Goal: Communication & Community: Answer question/provide support

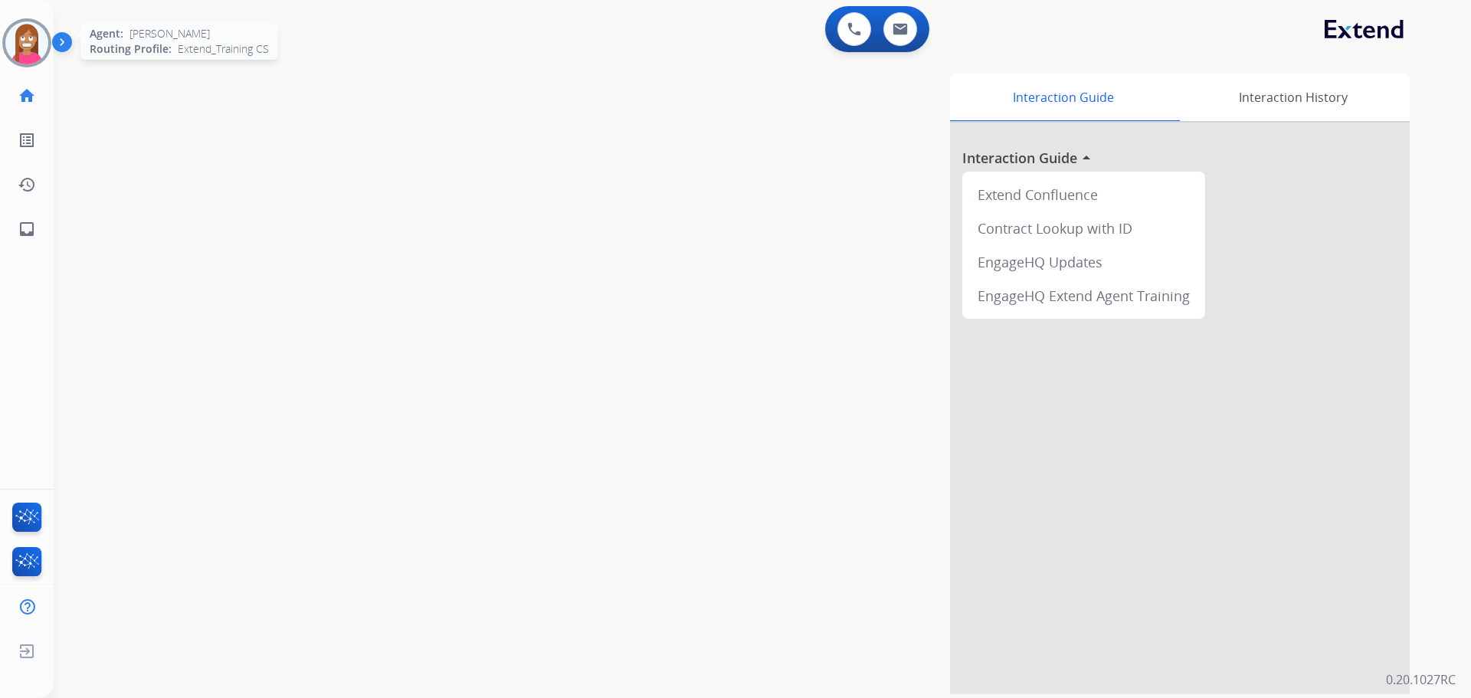
click at [20, 45] on img at bounding box center [26, 42] width 43 height 43
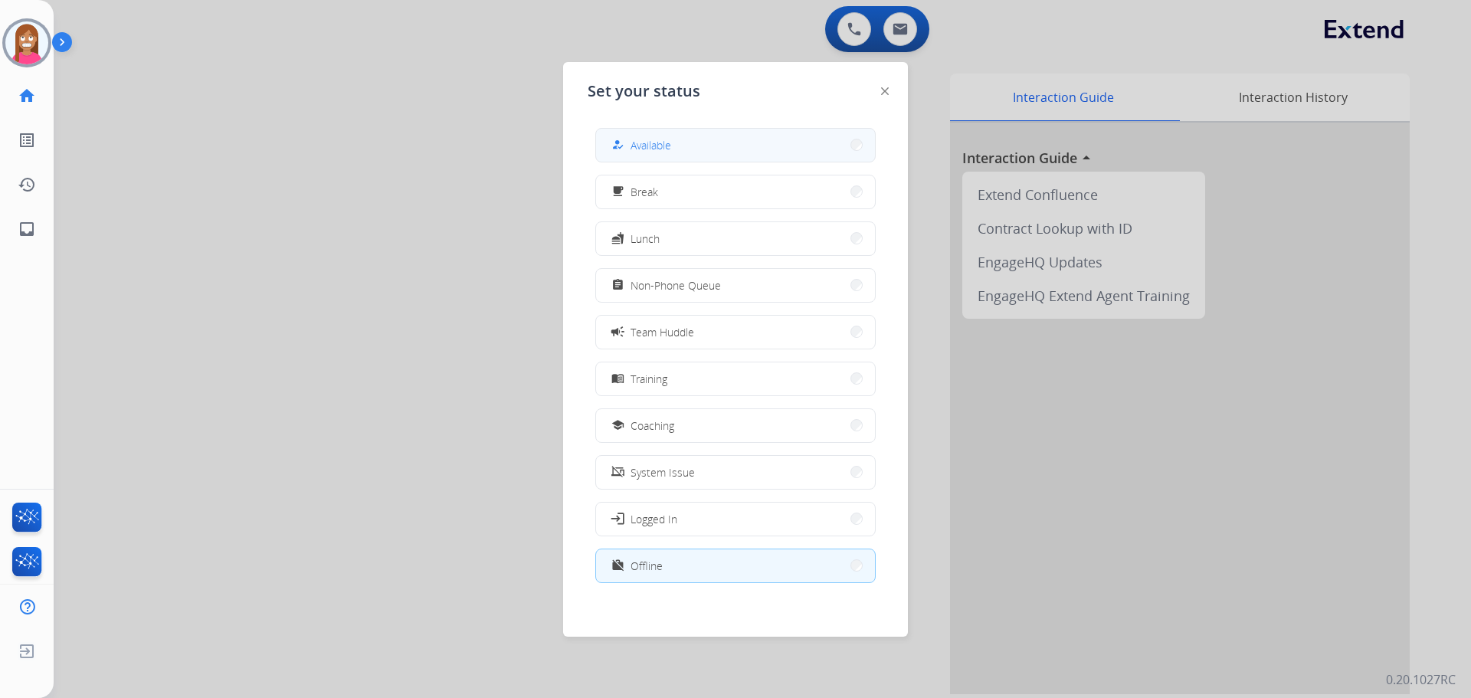
click at [658, 142] on span "Available" at bounding box center [650, 145] width 41 height 16
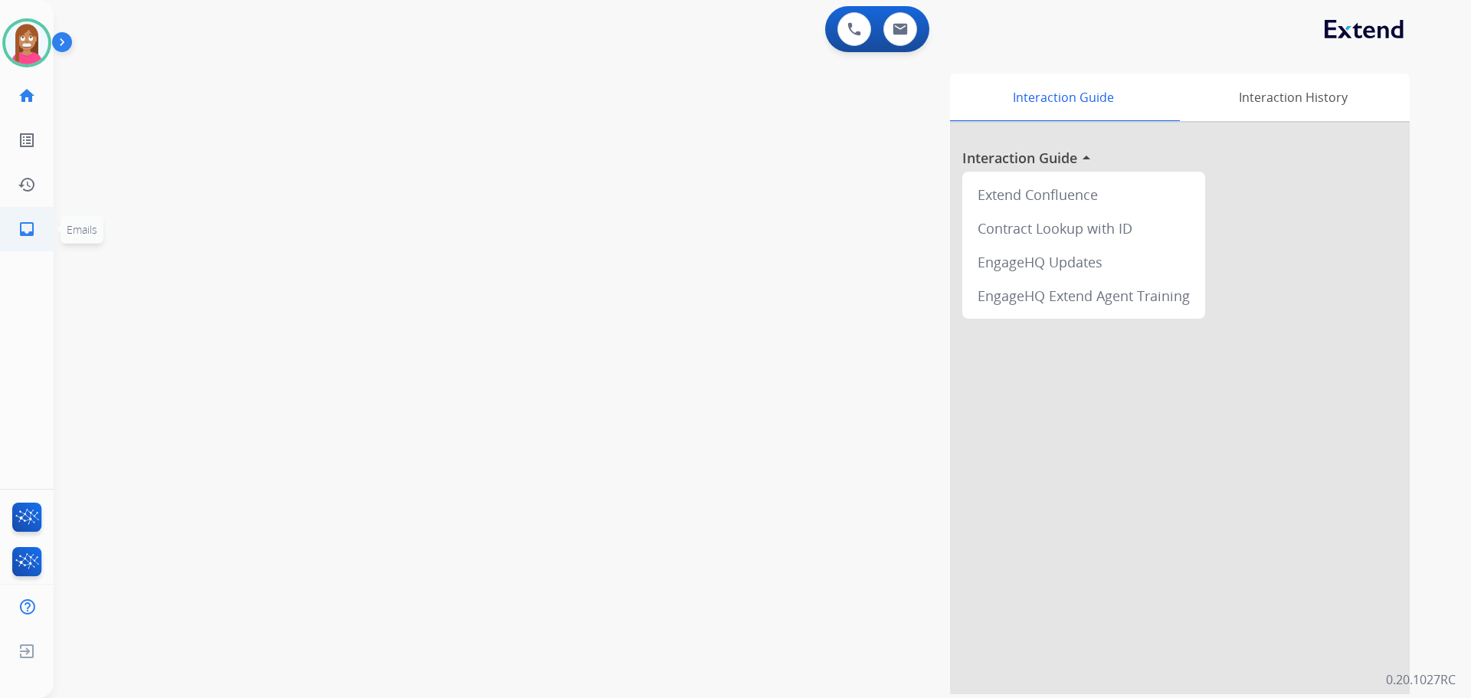
click at [20, 237] on mat-icon "inbox" at bounding box center [27, 229] width 18 height 18
select select "**********"
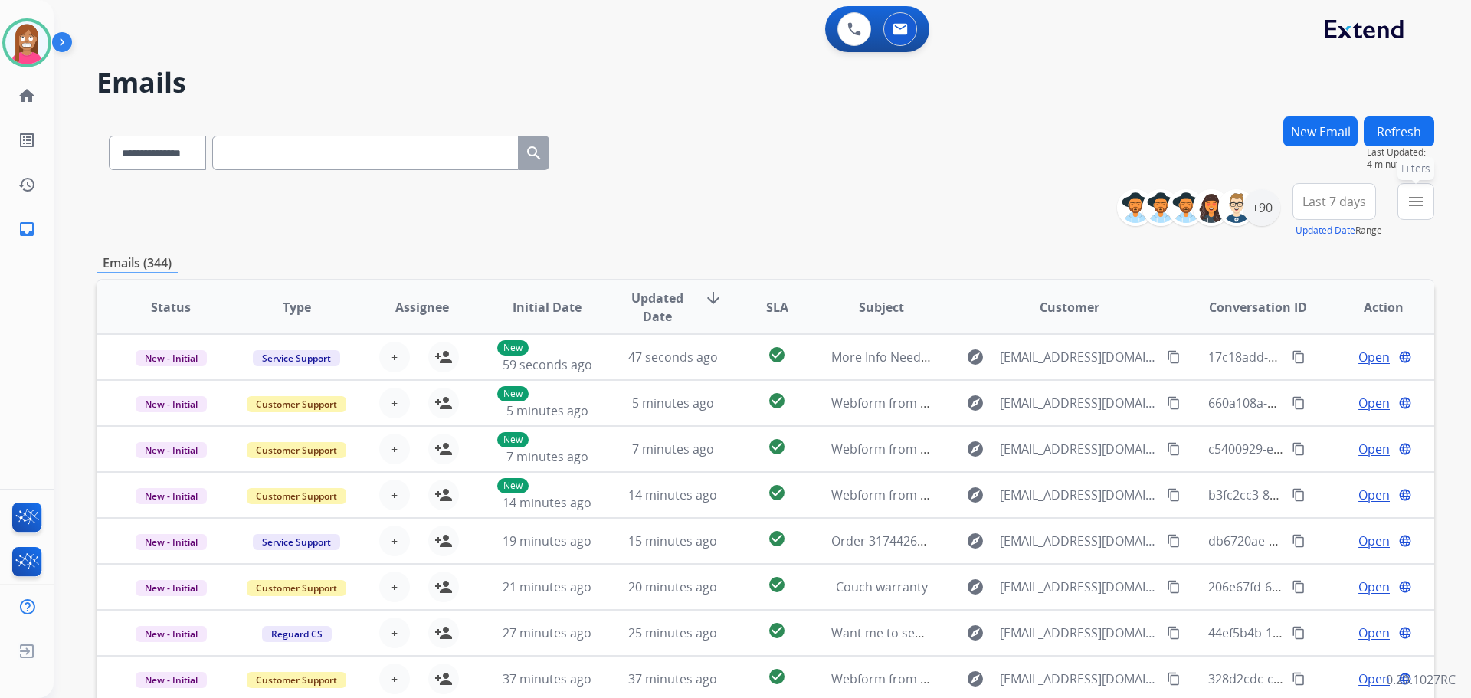
click at [1405, 218] on button "menu Filters" at bounding box center [1415, 201] width 37 height 37
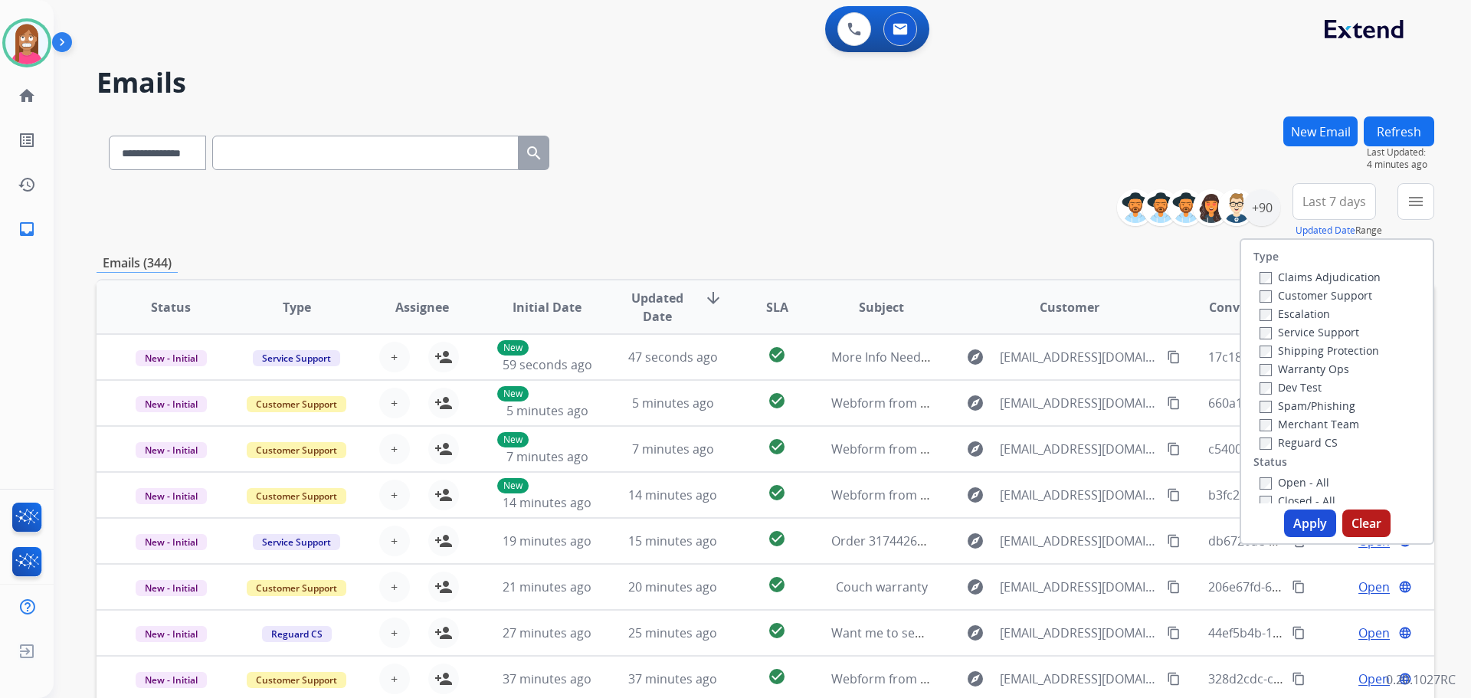
click at [1304, 293] on label "Customer Support" at bounding box center [1315, 295] width 113 height 15
click at [1289, 351] on label "Shipping Protection" at bounding box center [1319, 350] width 120 height 15
click at [1272, 438] on label "Reguard CS" at bounding box center [1298, 442] width 78 height 15
click at [1277, 484] on label "Open - All" at bounding box center [1294, 482] width 70 height 15
click at [1287, 514] on button "Apply" at bounding box center [1310, 523] width 52 height 28
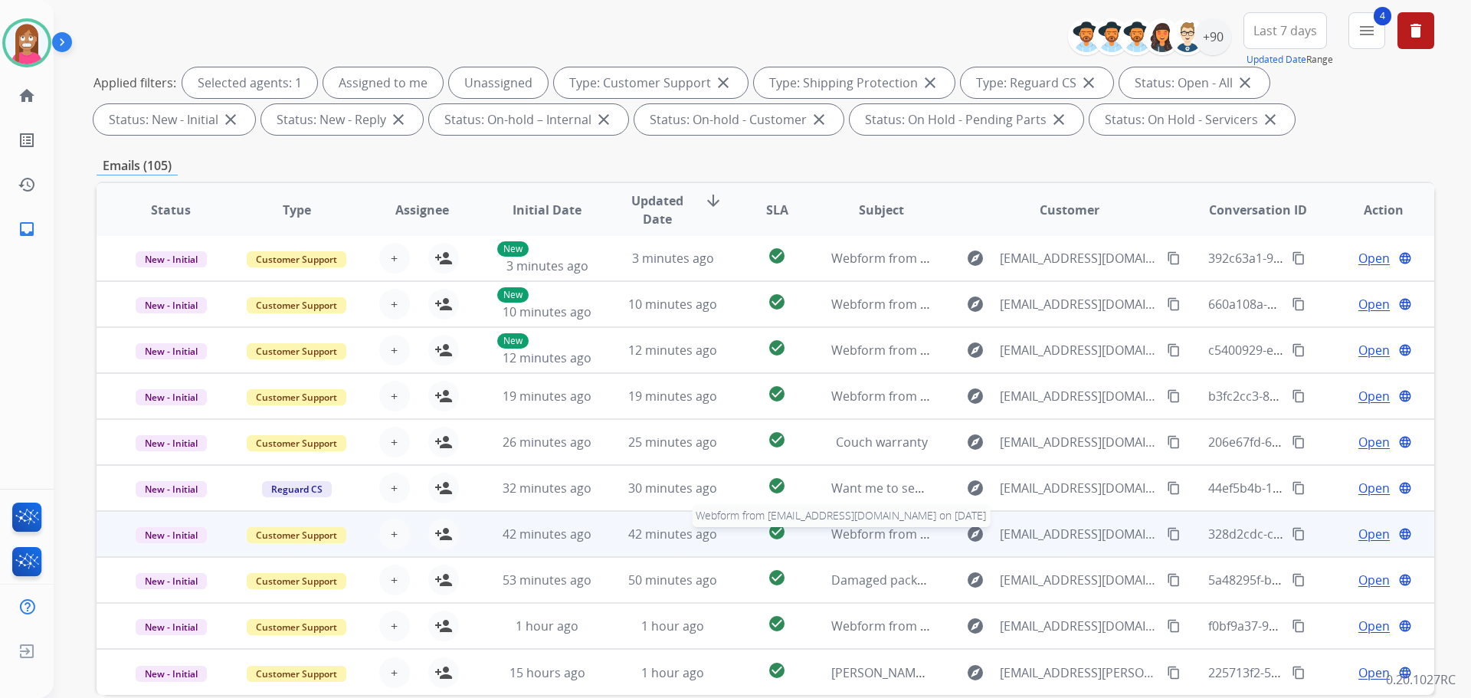
scroll to position [247, 0]
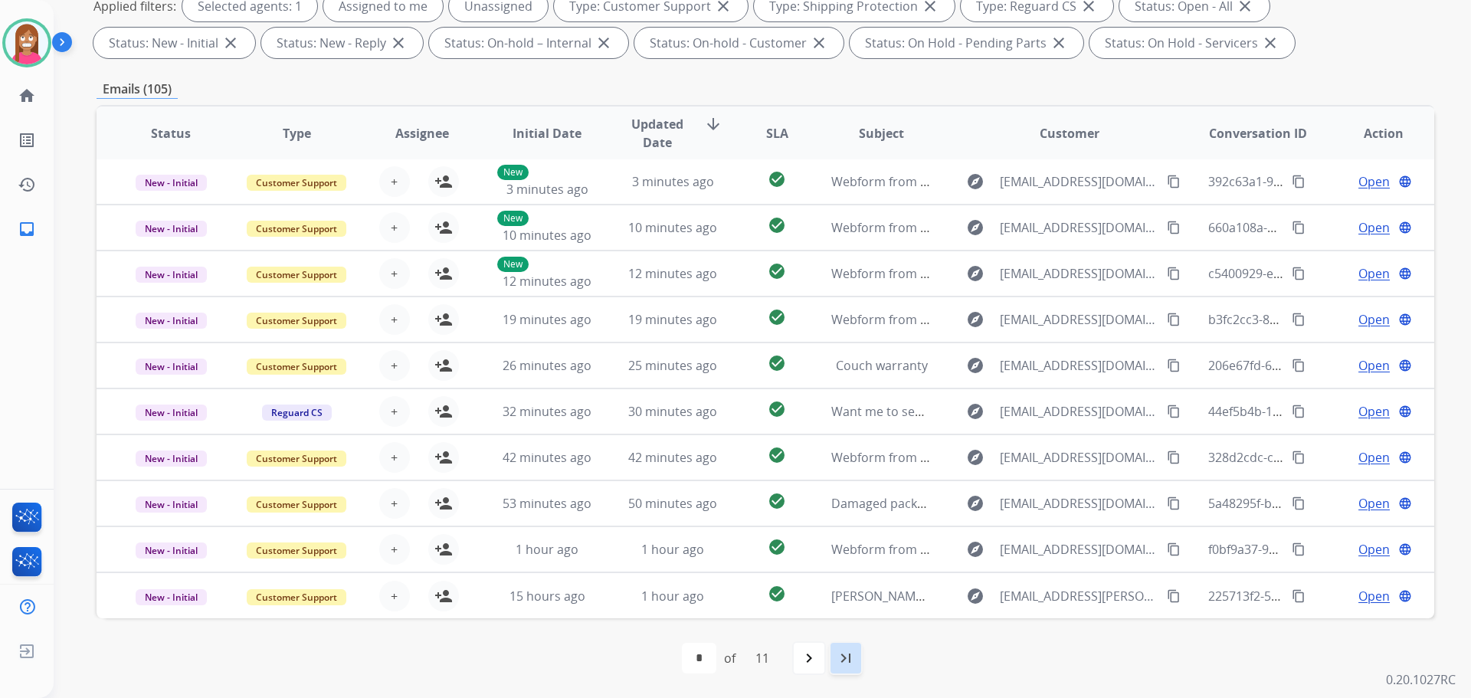
click at [862, 657] on div "last_page" at bounding box center [846, 658] width 34 height 34
select select "**"
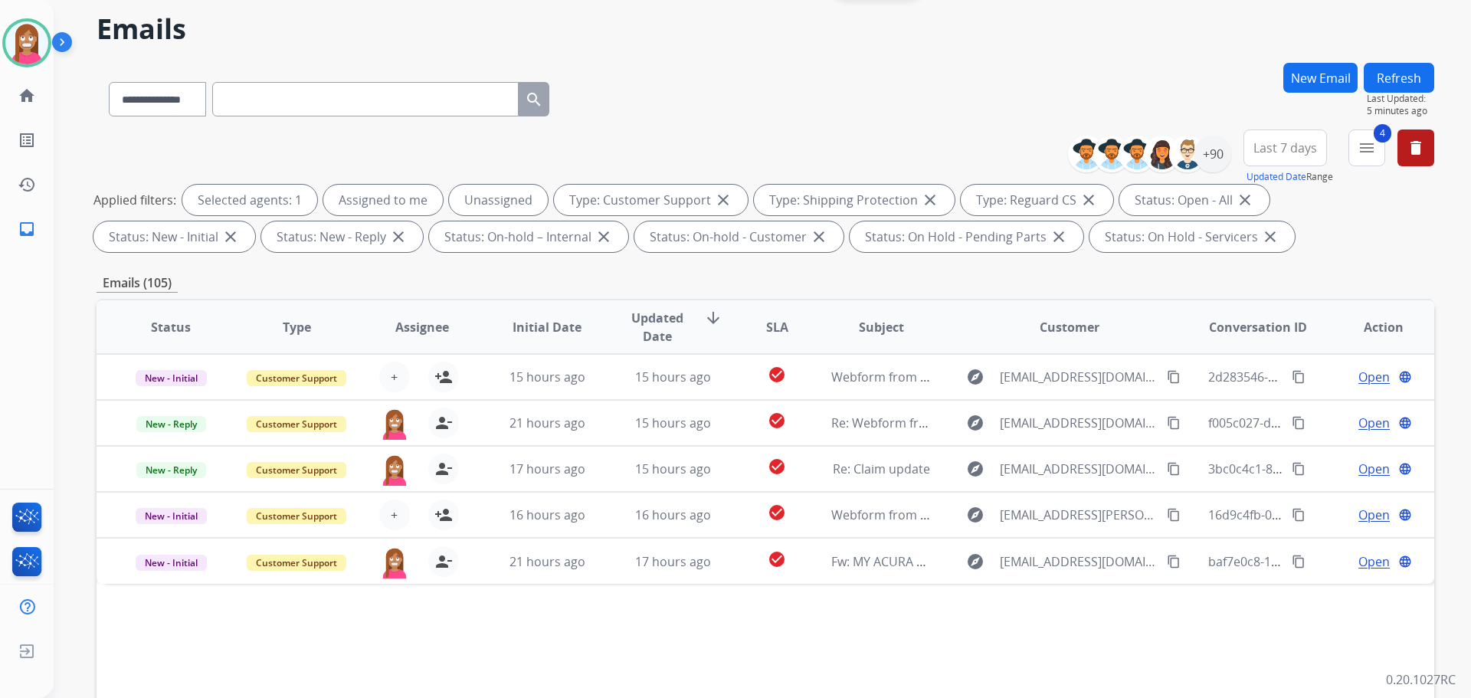
scroll to position [77, 0]
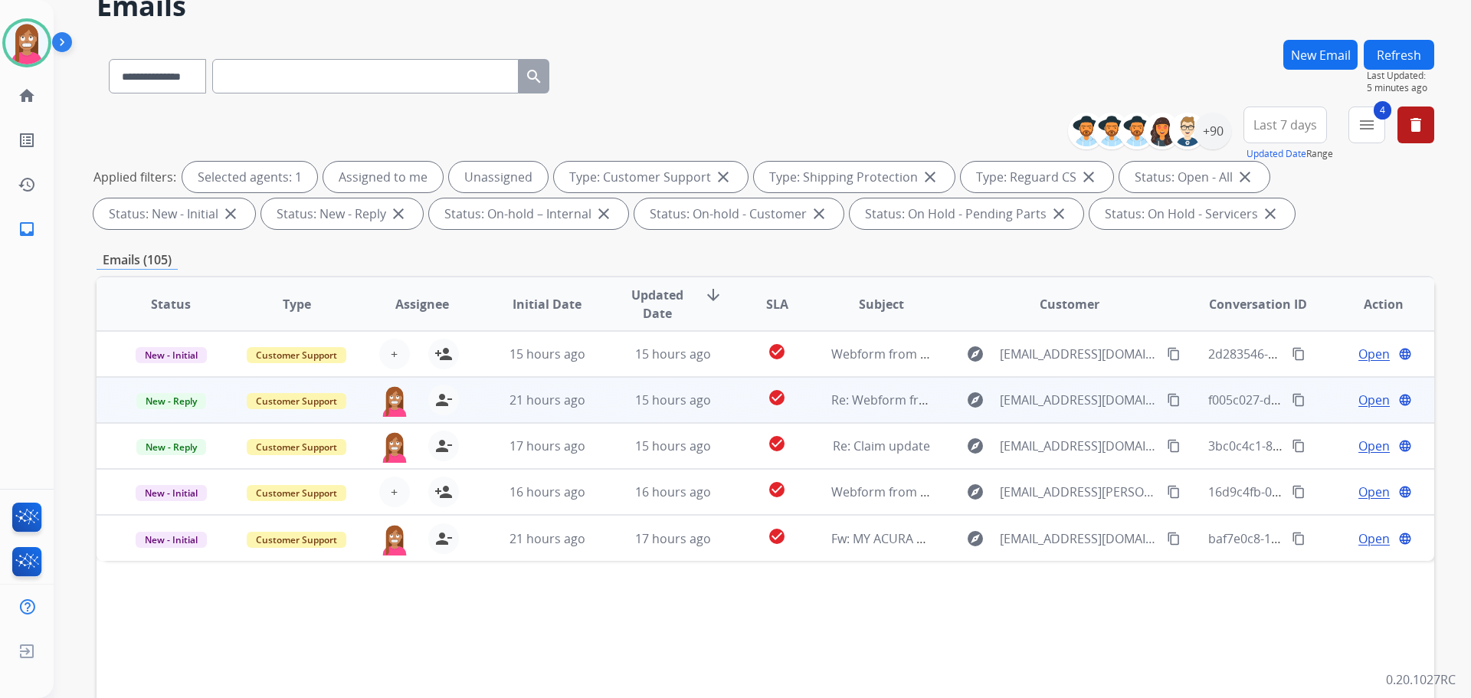
click at [611, 400] on td "15 hours ago" at bounding box center [661, 400] width 126 height 46
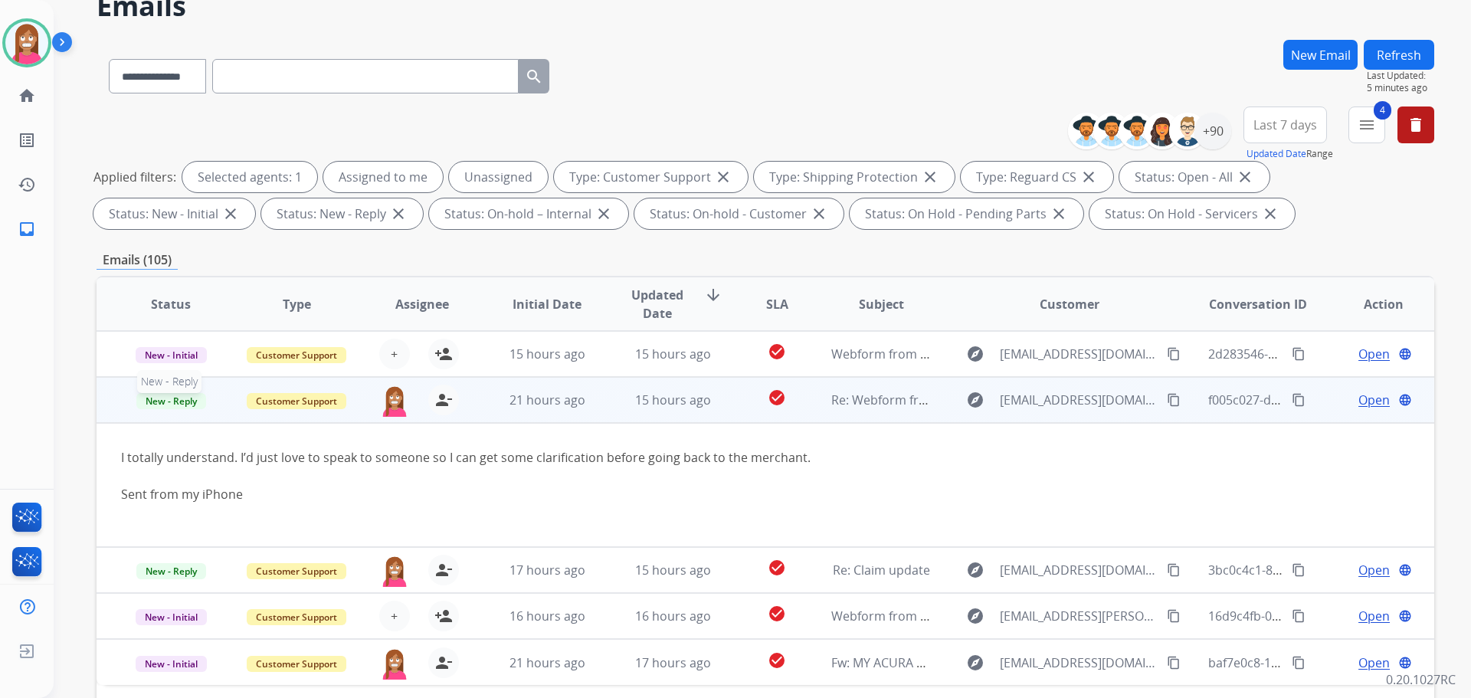
click at [175, 408] on span "New - Reply" at bounding box center [171, 401] width 70 height 16
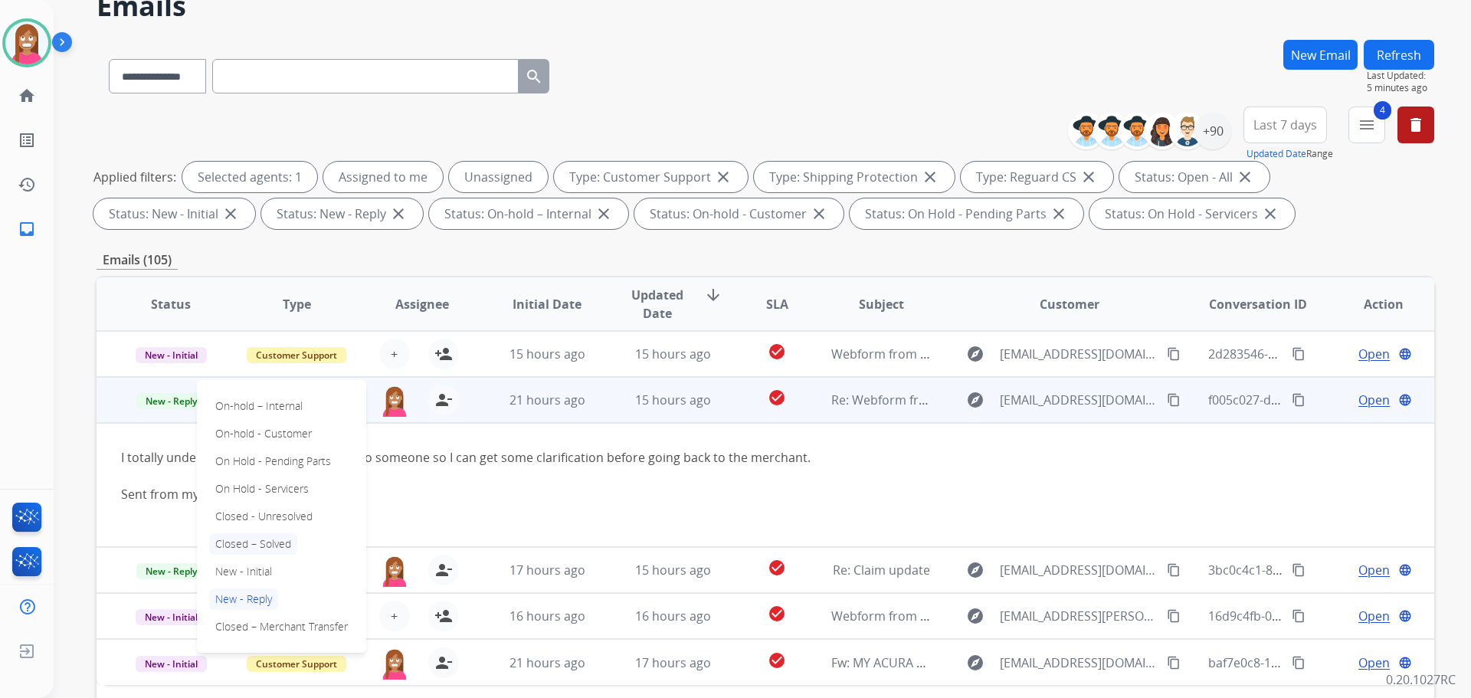
click at [232, 534] on p "Closed – Solved" at bounding box center [253, 543] width 88 height 21
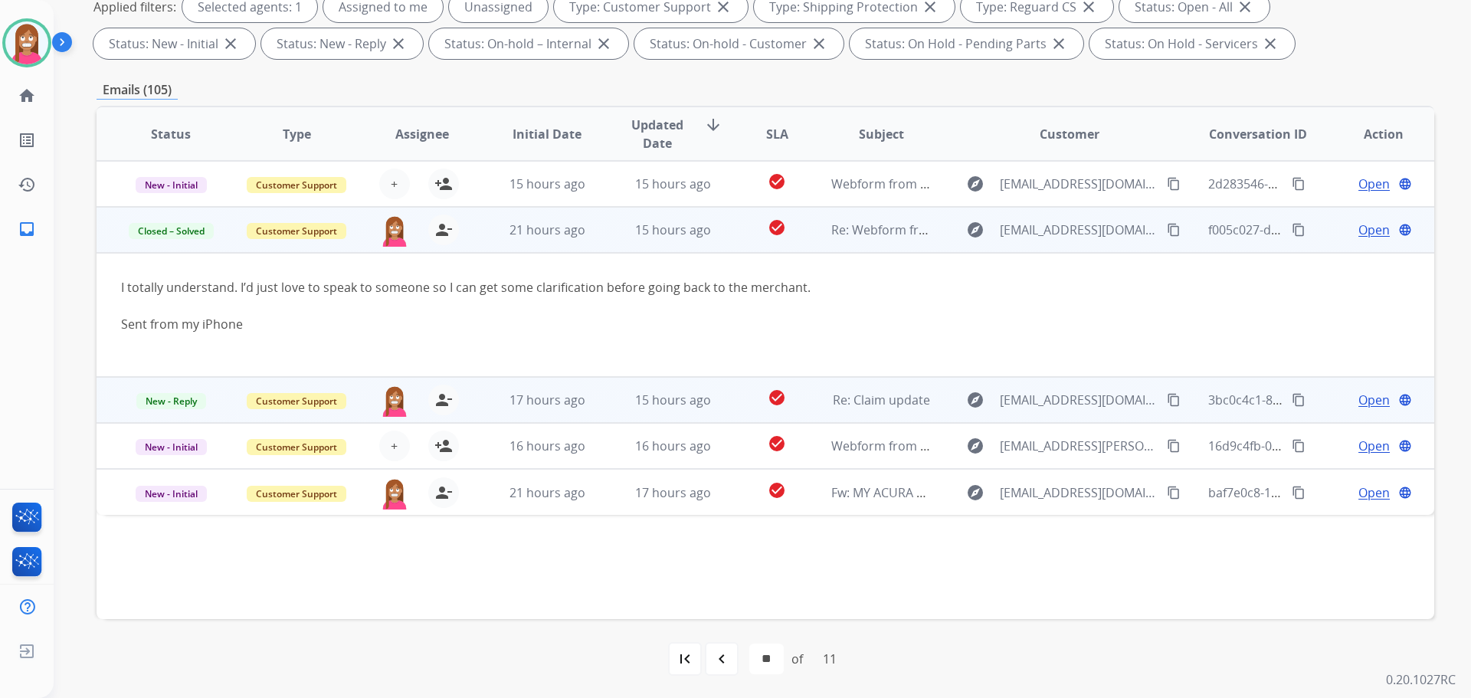
scroll to position [247, 0]
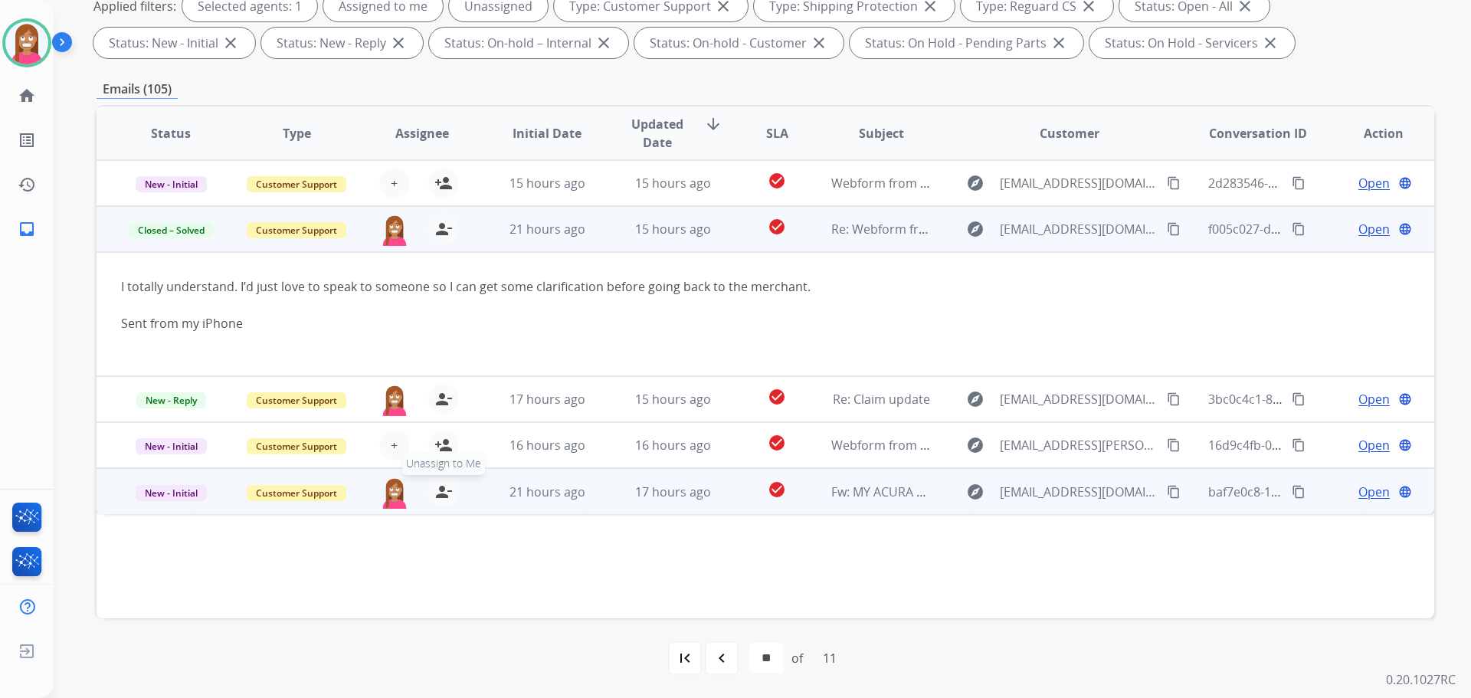
click at [446, 493] on mat-icon "person_remove" at bounding box center [443, 492] width 18 height 18
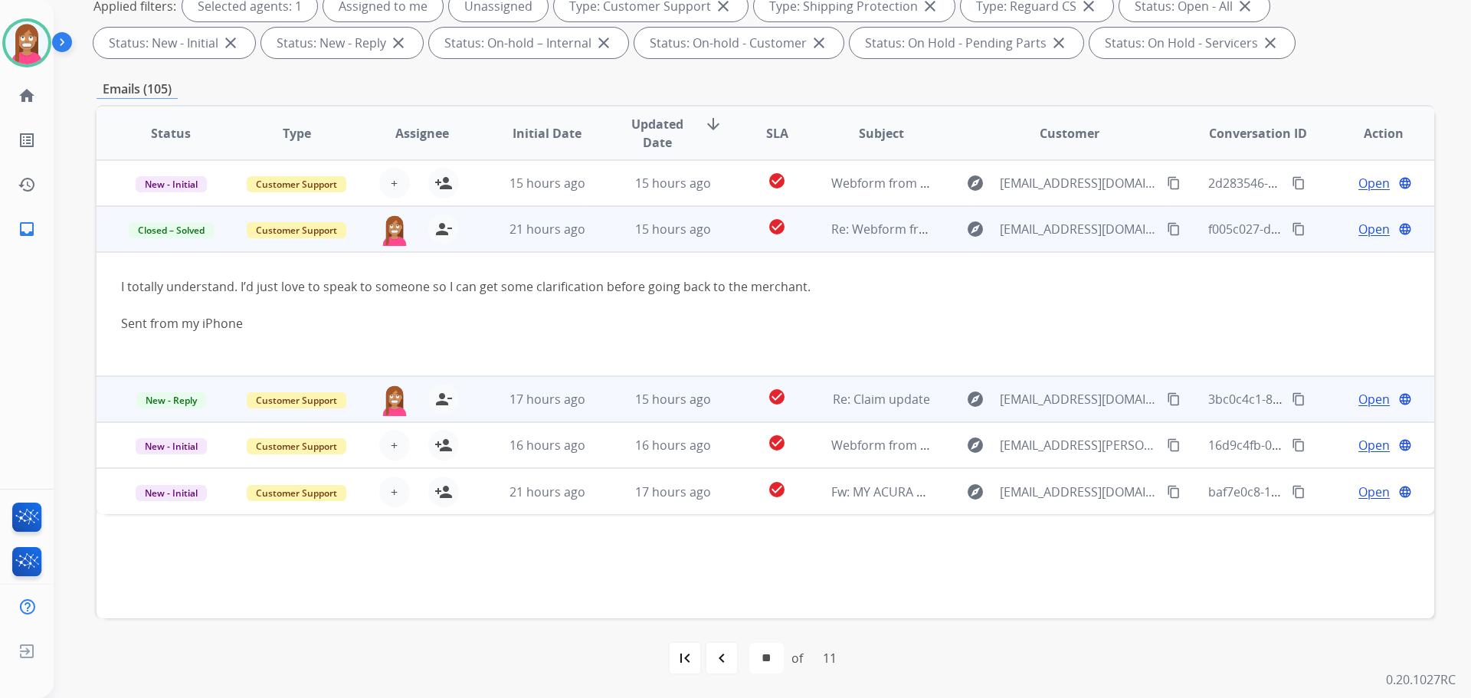
click at [609, 410] on td "15 hours ago" at bounding box center [661, 399] width 126 height 46
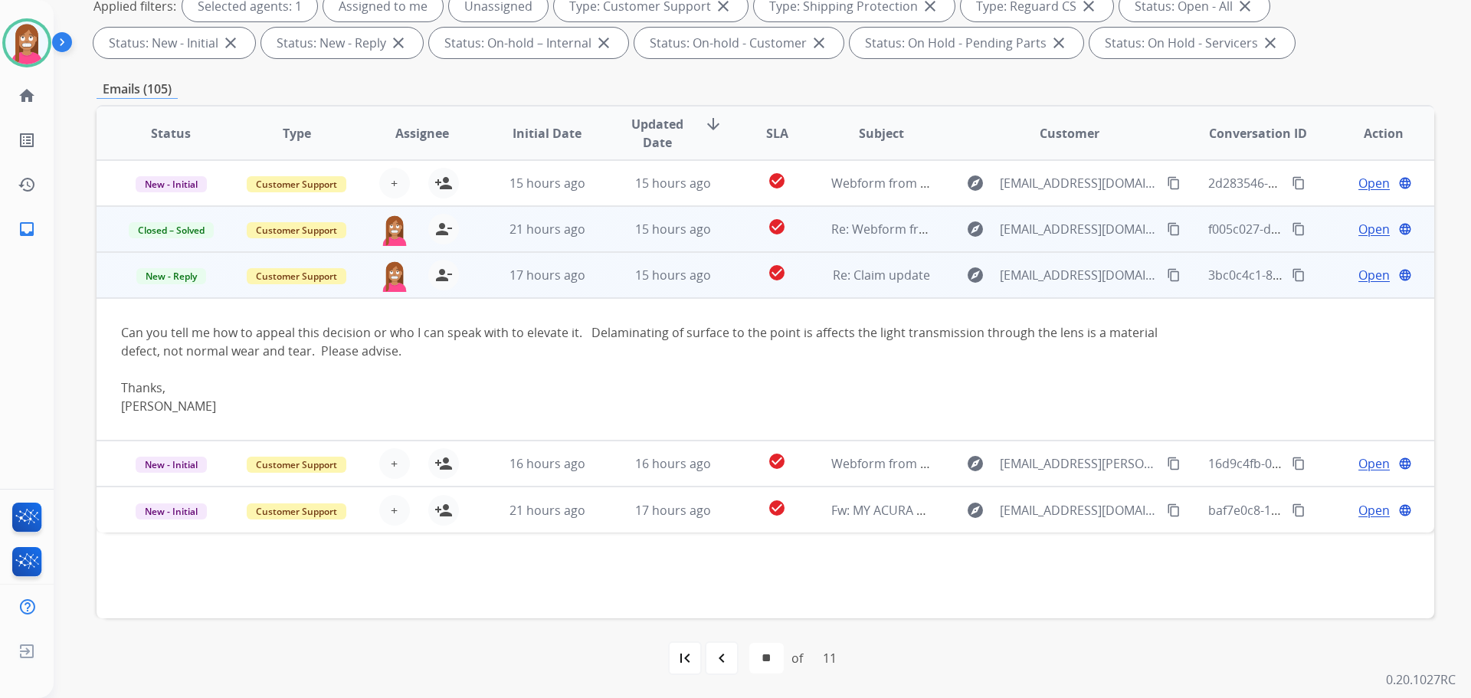
click at [1358, 277] on span "Open" at bounding box center [1373, 275] width 31 height 18
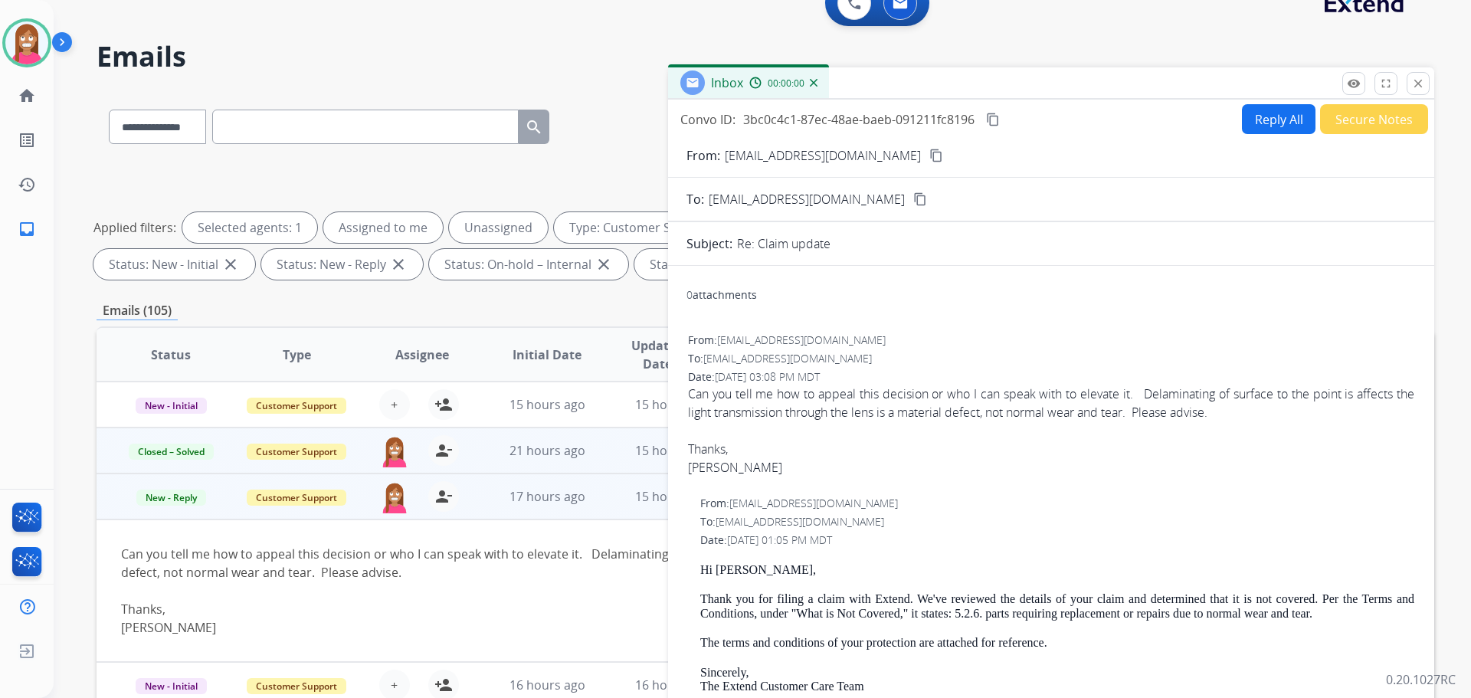
scroll to position [18, 0]
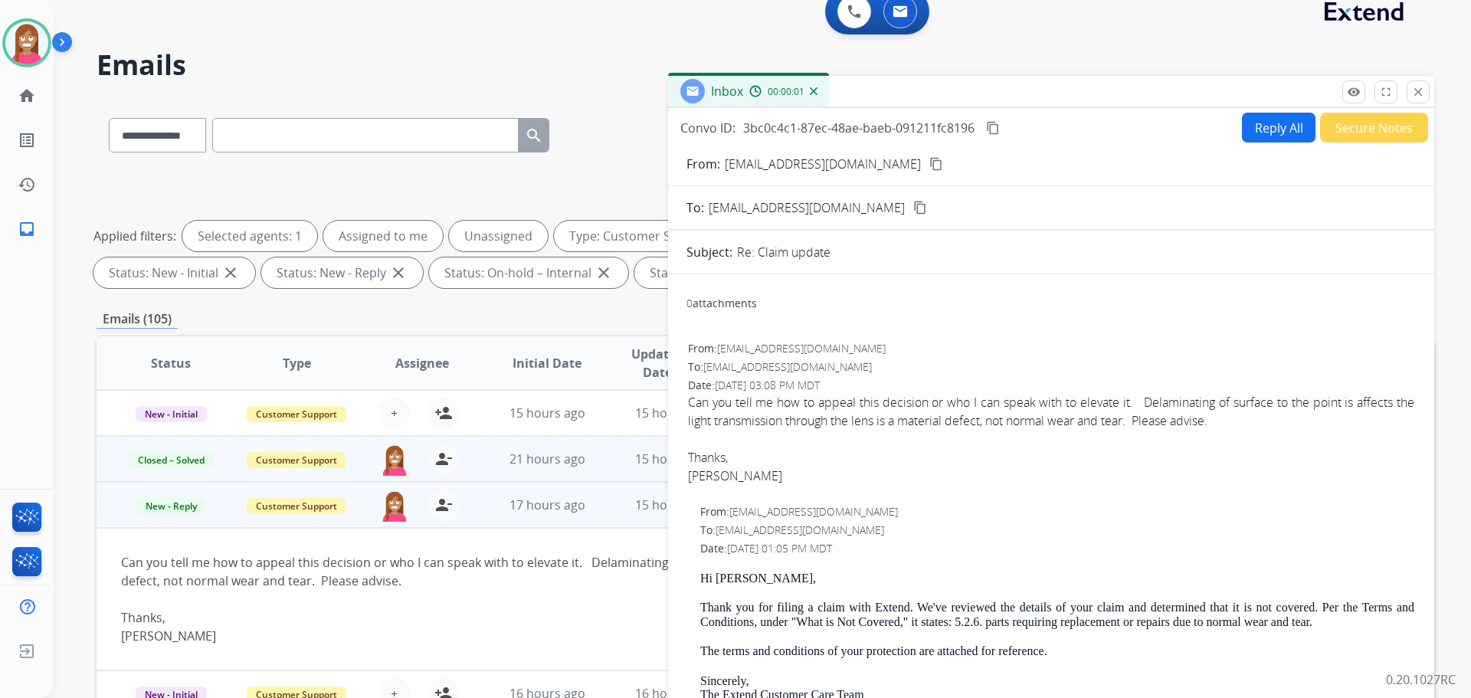
click at [1261, 129] on button "Reply All" at bounding box center [1279, 128] width 74 height 30
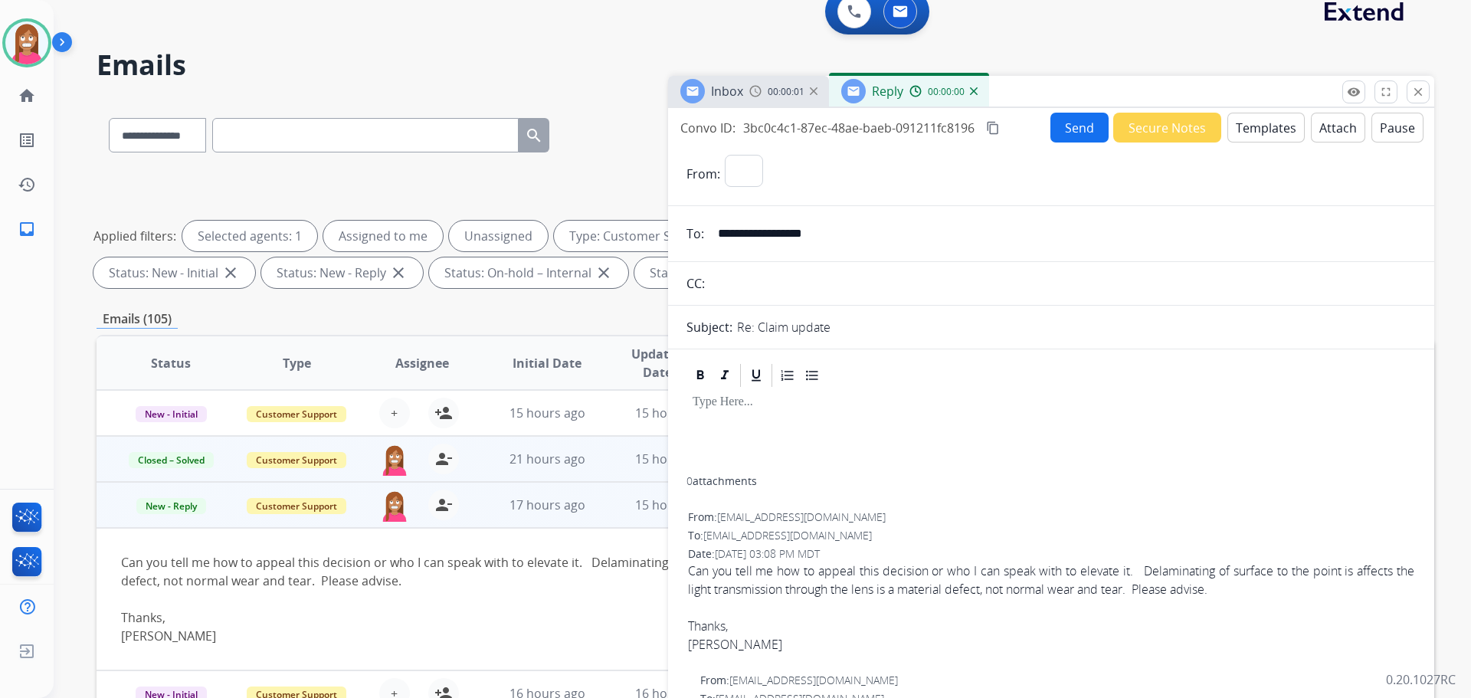
select select "**********"
click at [1270, 134] on button "Templates" at bounding box center [1265, 128] width 77 height 30
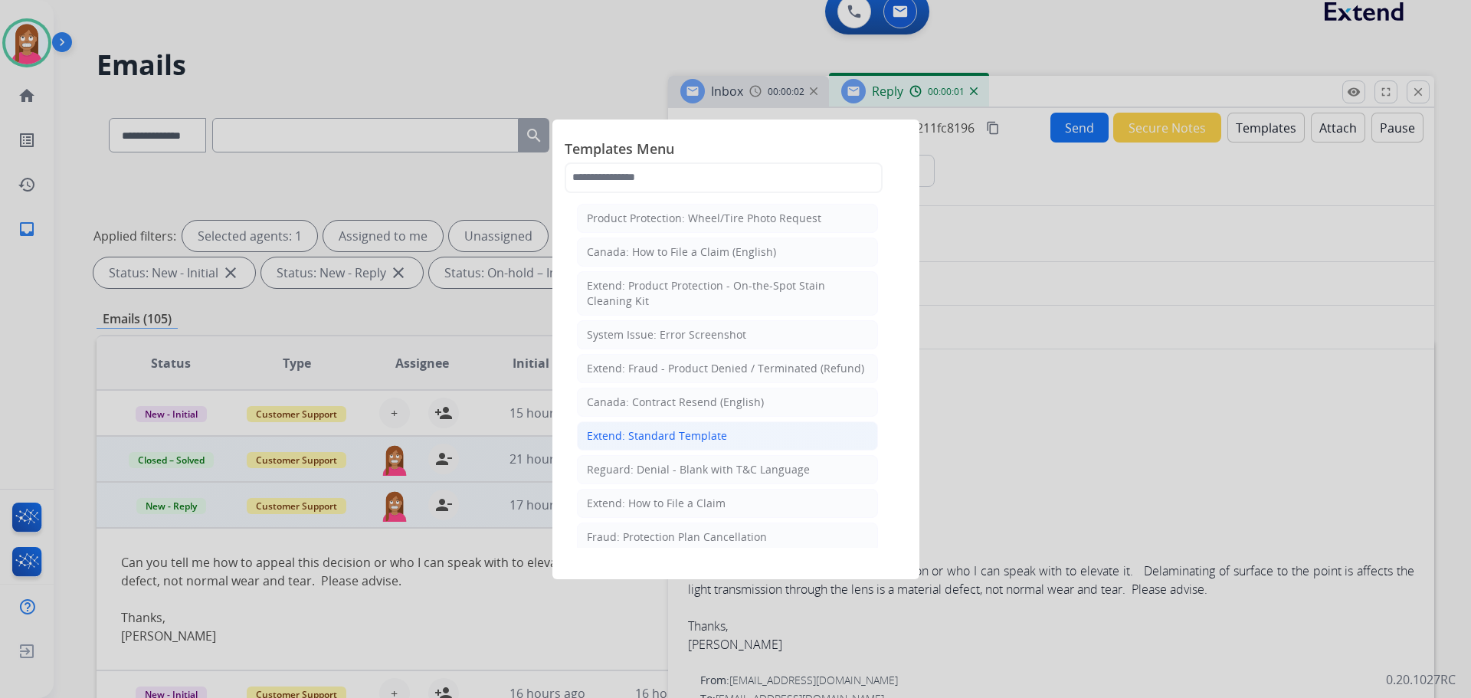
click at [647, 438] on div "Extend: Standard Template" at bounding box center [657, 435] width 140 height 15
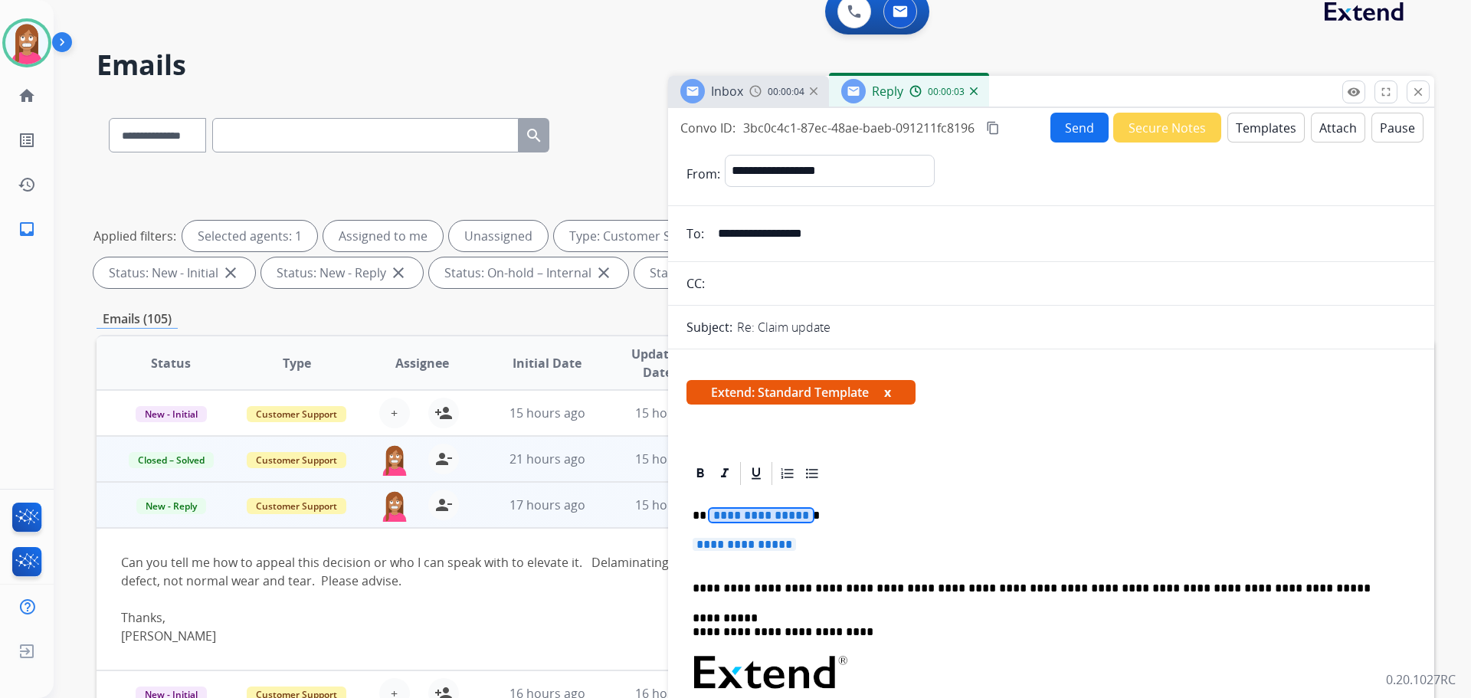
click at [748, 517] on span "**********" at bounding box center [760, 515] width 103 height 13
click at [708, 547] on span "**********" at bounding box center [744, 544] width 103 height 13
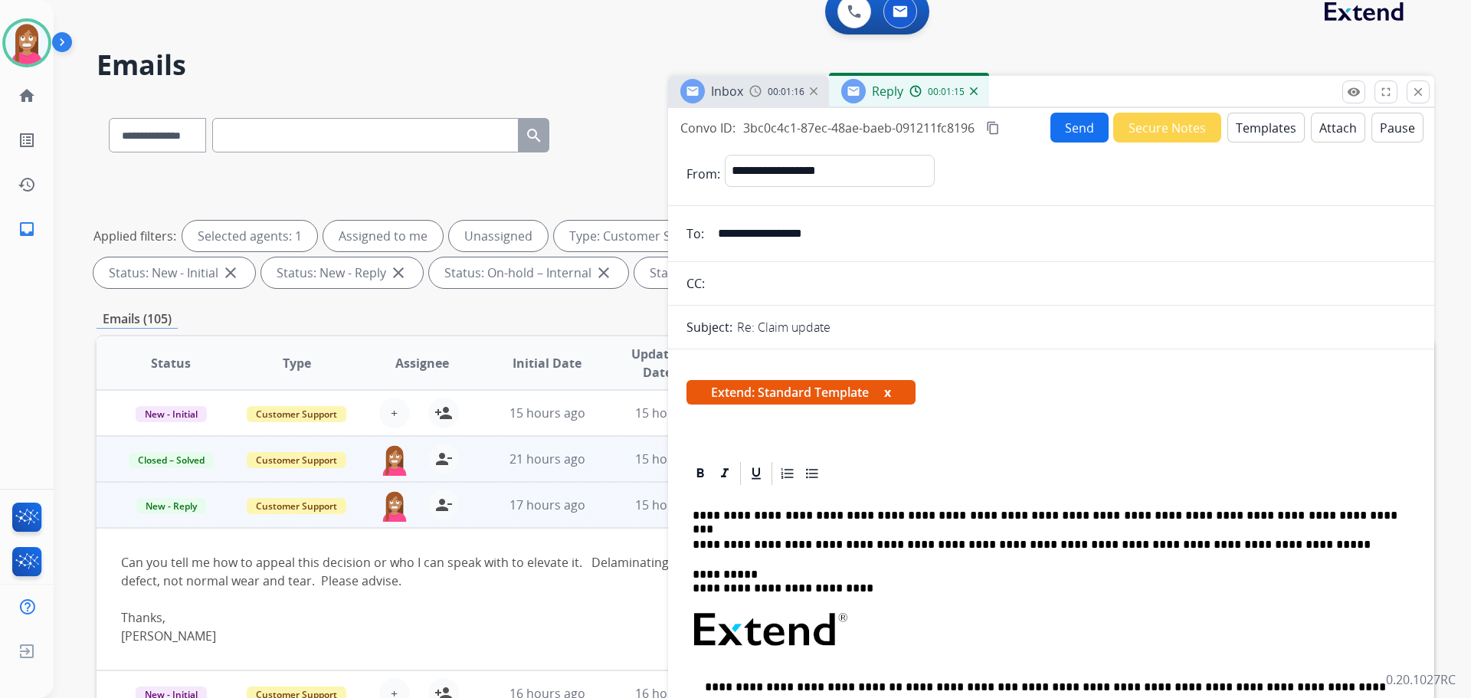
click at [1295, 514] on p "**********" at bounding box center [1045, 516] width 705 height 14
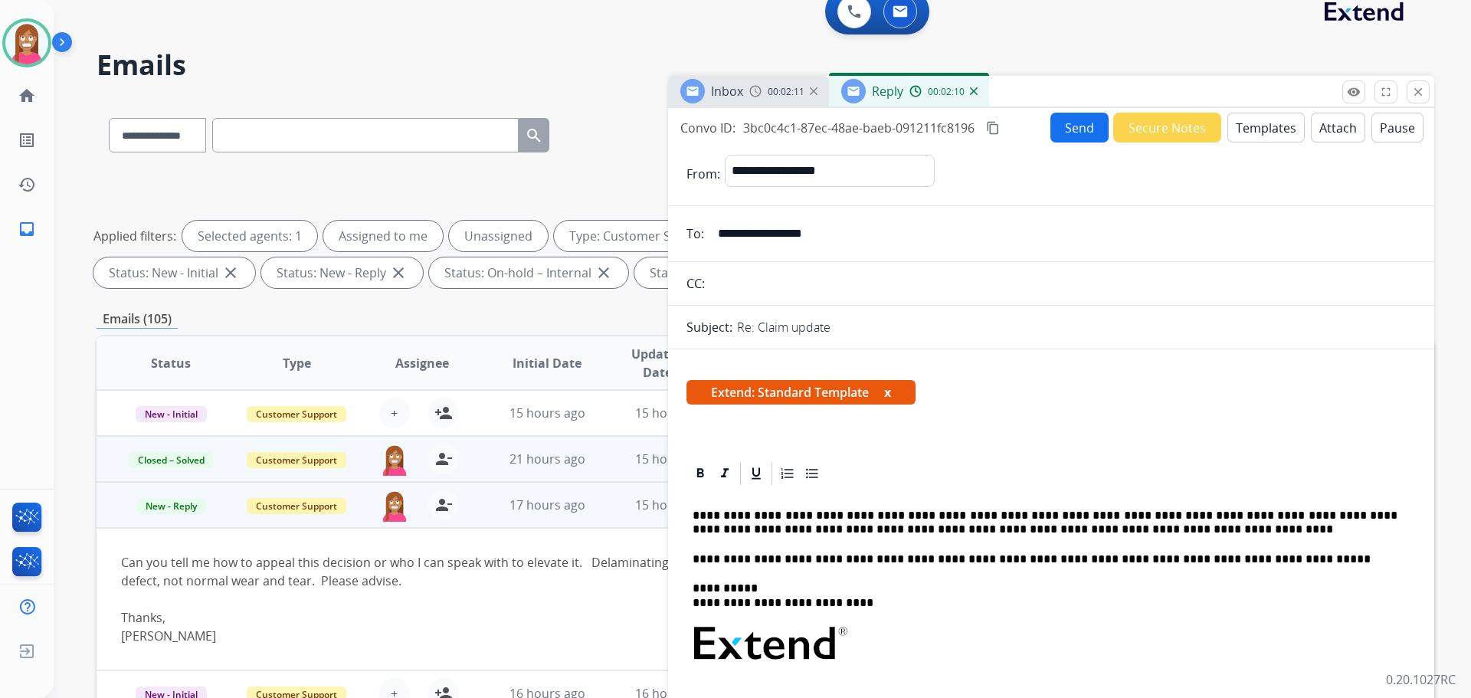
click at [841, 530] on p "**********" at bounding box center [1045, 523] width 705 height 28
click at [1101, 529] on p "**********" at bounding box center [1045, 523] width 705 height 28
click at [1040, 523] on p "**********" at bounding box center [1045, 523] width 705 height 28
click at [1131, 533] on p "**********" at bounding box center [1045, 523] width 705 height 28
click at [1079, 136] on button "Send" at bounding box center [1079, 128] width 58 height 30
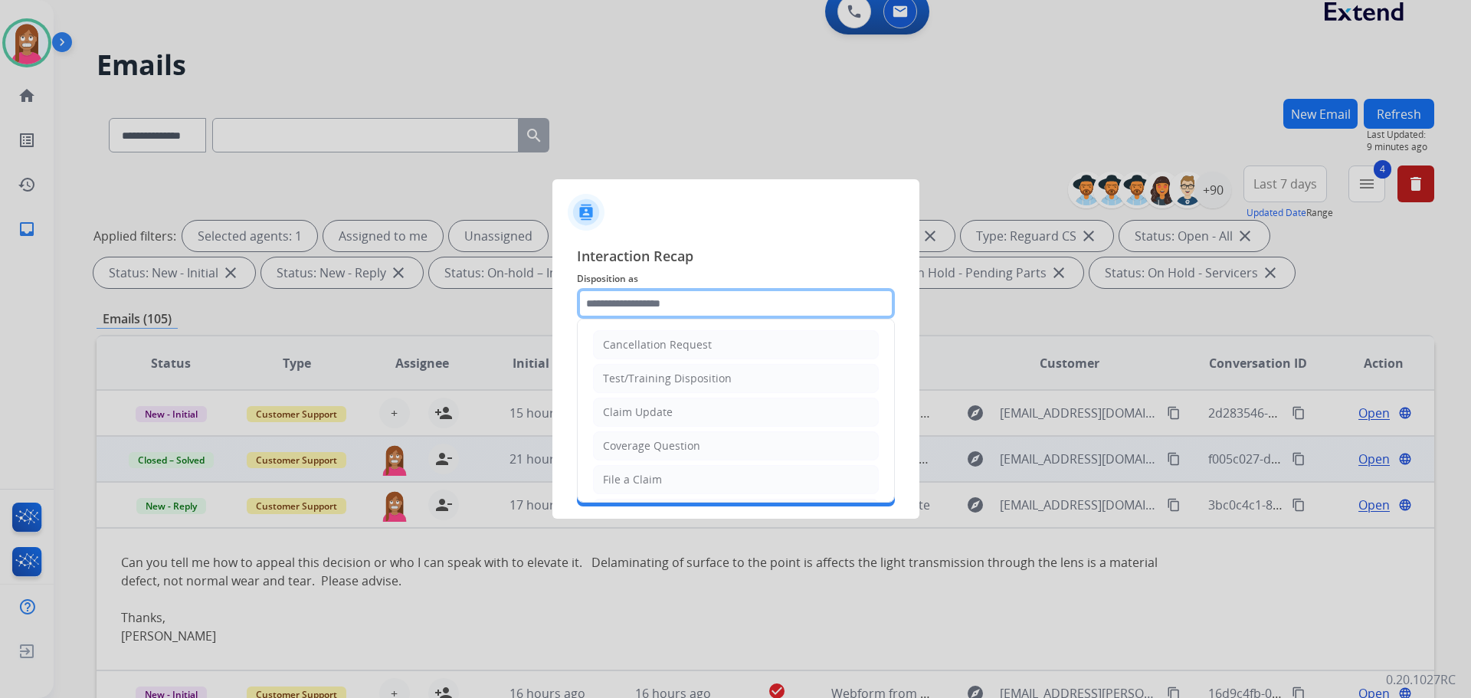
click at [617, 316] on input "text" at bounding box center [736, 303] width 318 height 31
click at [617, 407] on div "Claim Update" at bounding box center [638, 411] width 70 height 15
type input "**********"
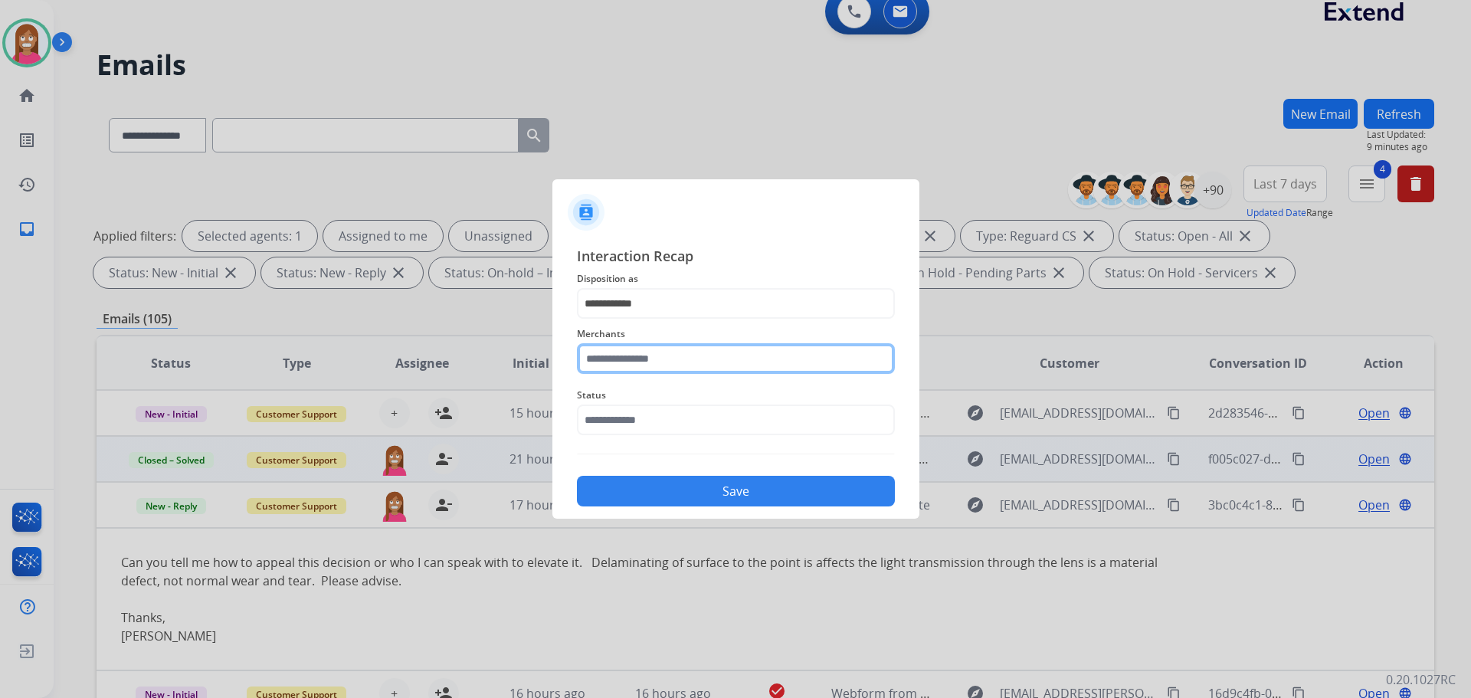
click at [614, 364] on input "text" at bounding box center [736, 358] width 318 height 31
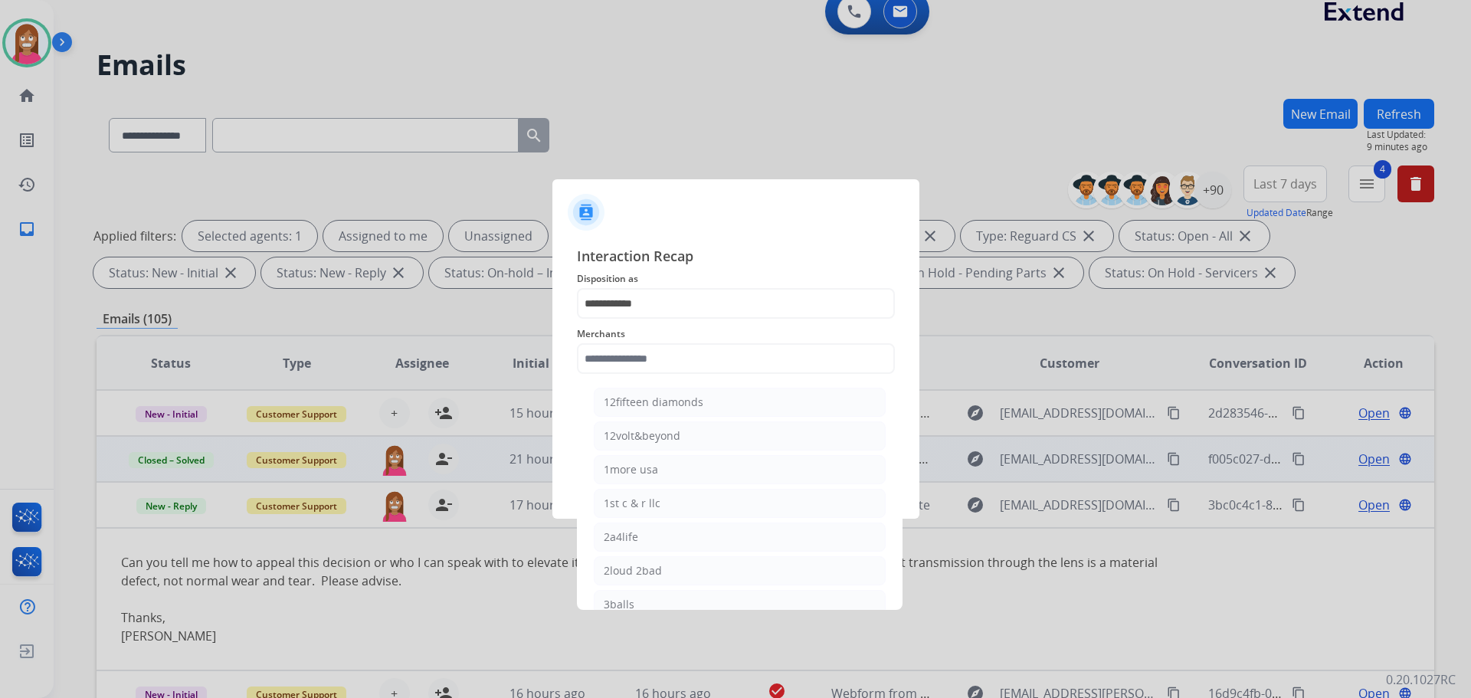
drag, startPoint x: 637, startPoint y: 592, endPoint x: 638, endPoint y: 551, distance: 41.4
click at [638, 592] on li "3balls" at bounding box center [740, 604] width 292 height 29
type input "******"
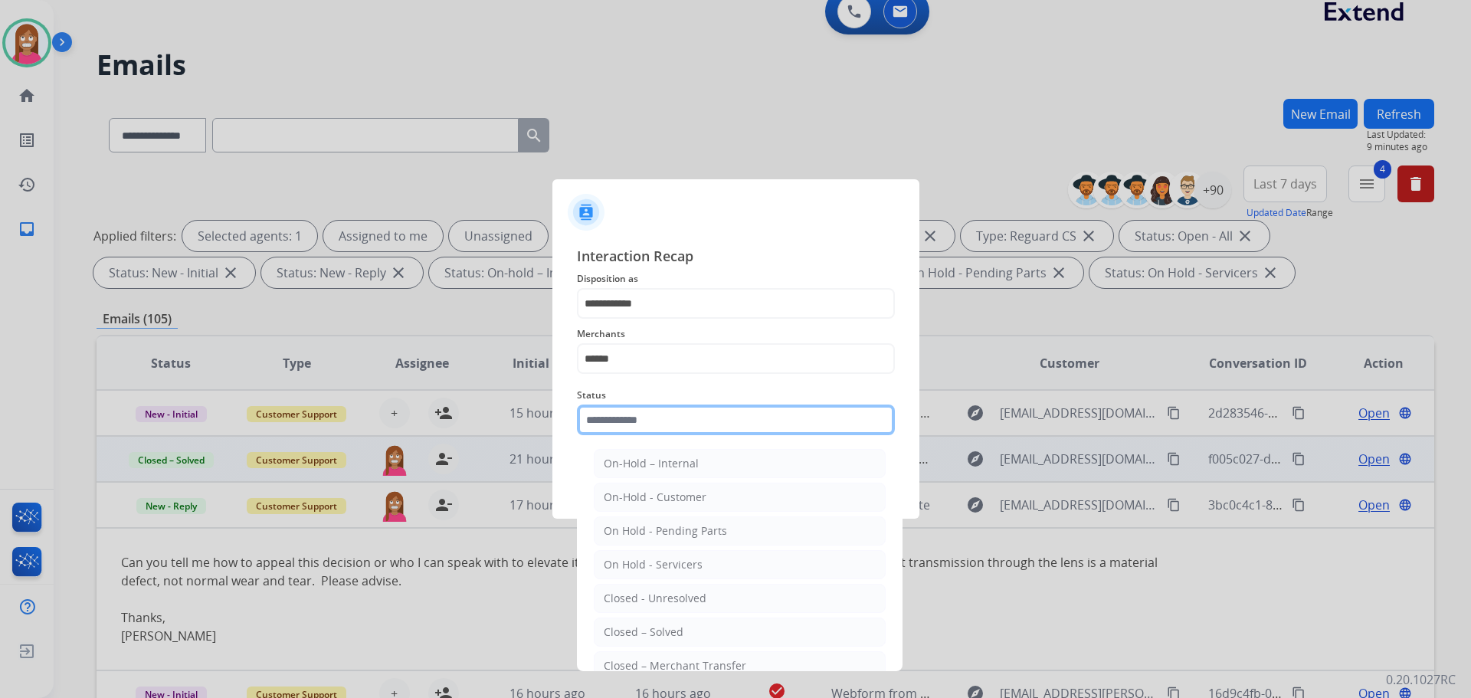
click at [637, 432] on input "text" at bounding box center [736, 419] width 318 height 31
click at [651, 629] on div "Closed – Solved" at bounding box center [644, 631] width 80 height 15
type input "**********"
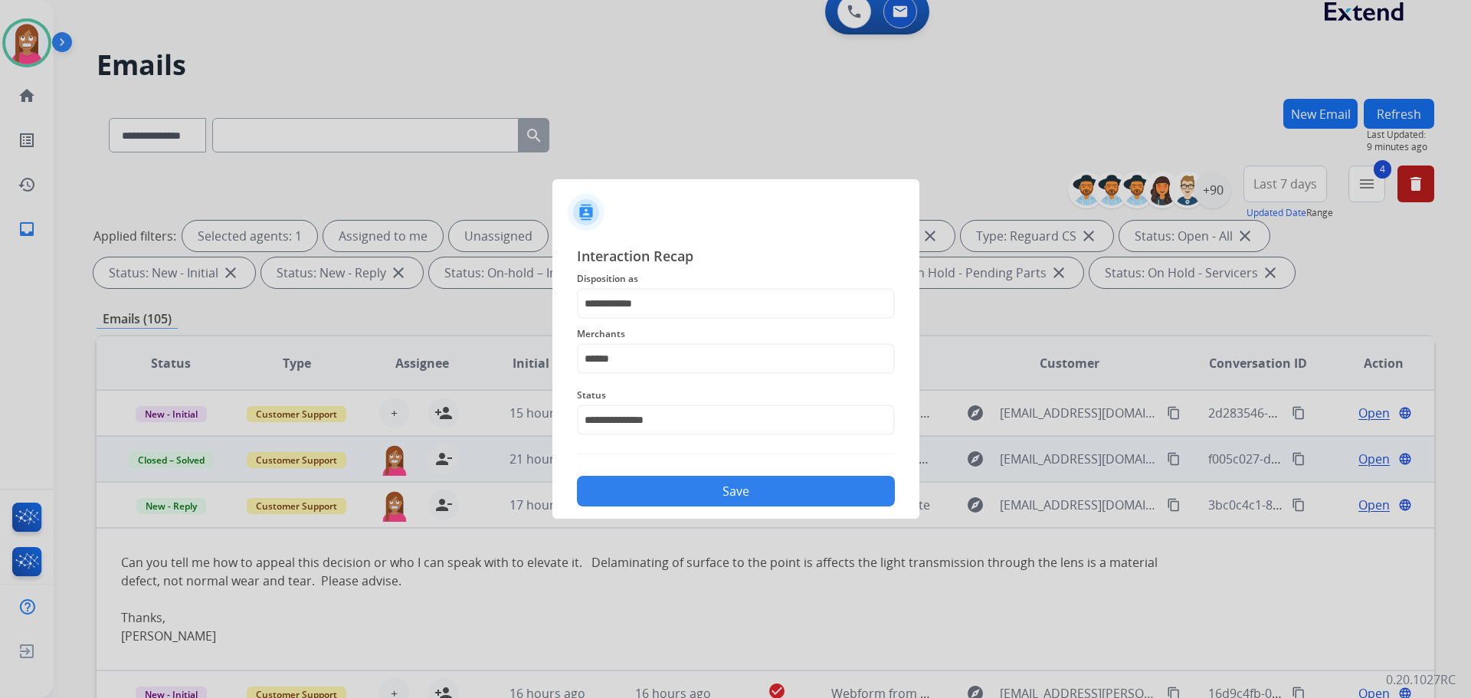
click at [621, 494] on button "Save" at bounding box center [736, 491] width 318 height 31
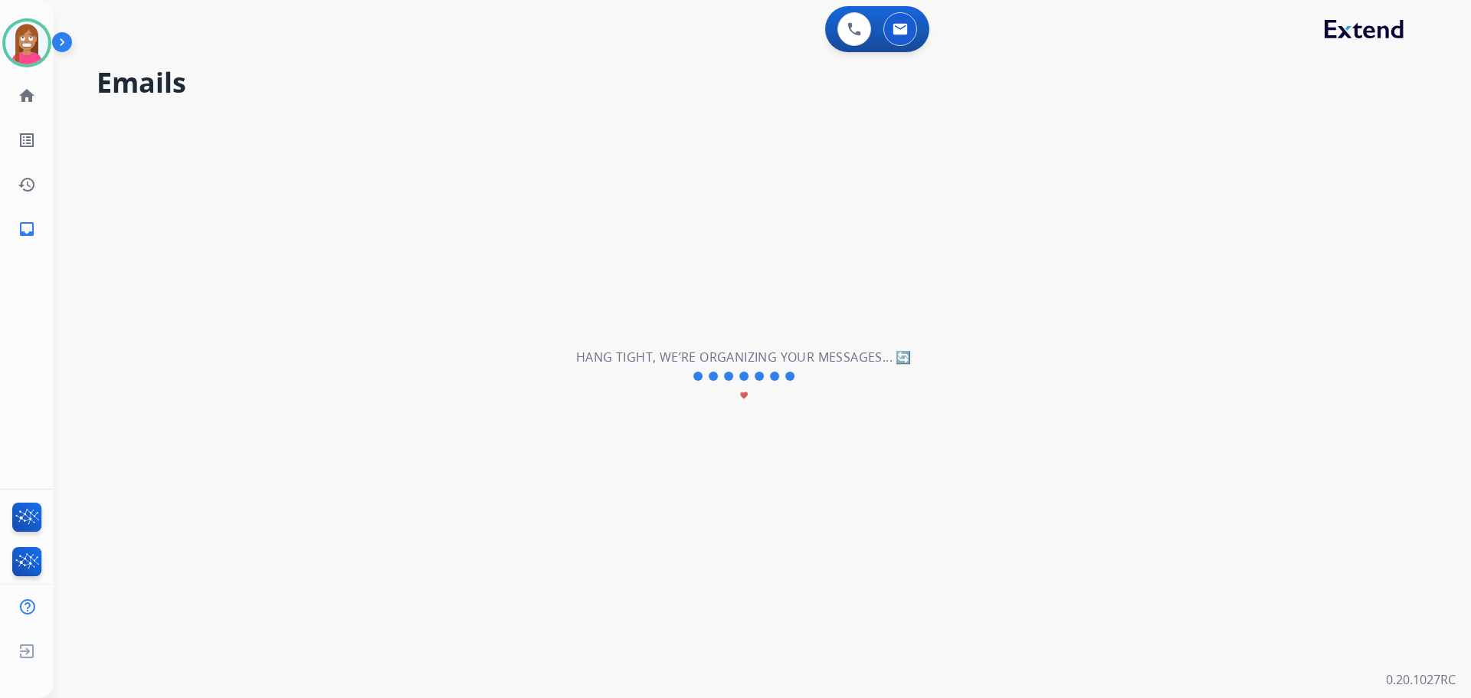
scroll to position [0, 0]
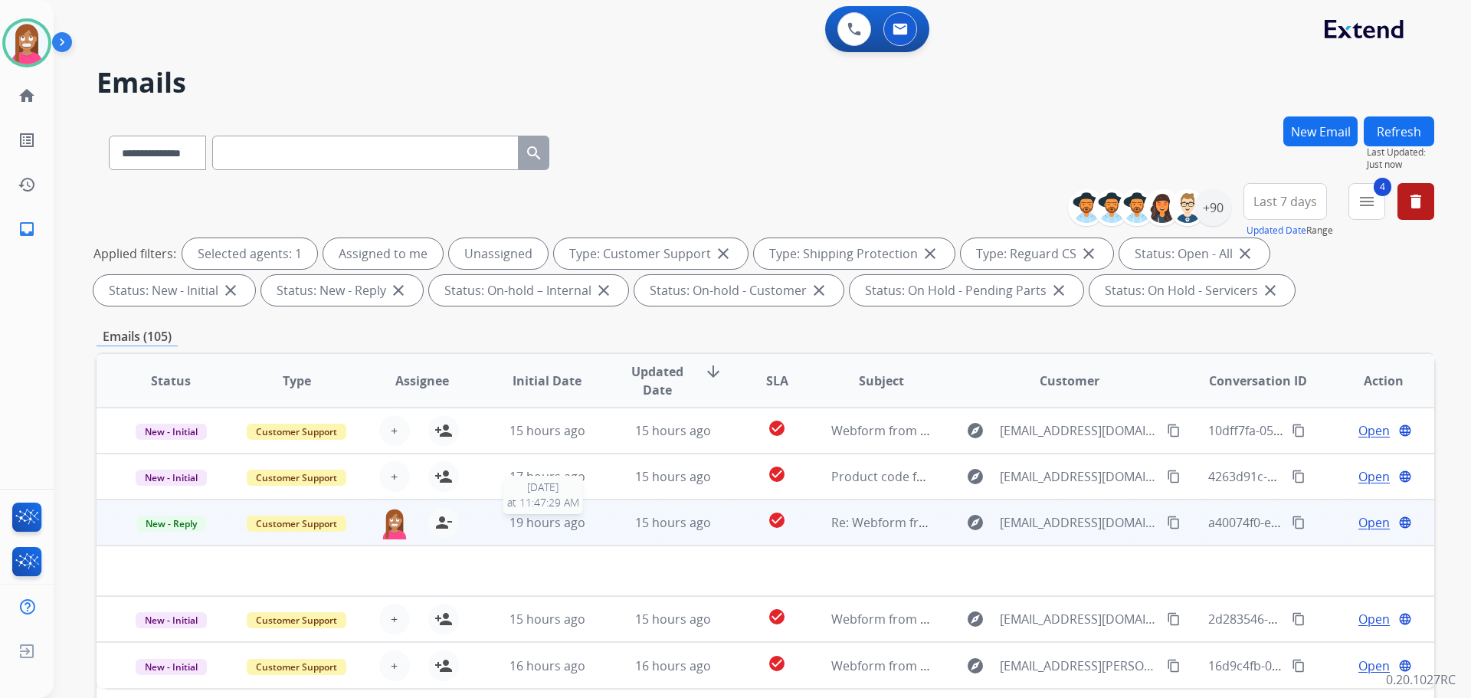
click at [591, 531] on div "19 hours ago" at bounding box center [547, 522] width 100 height 18
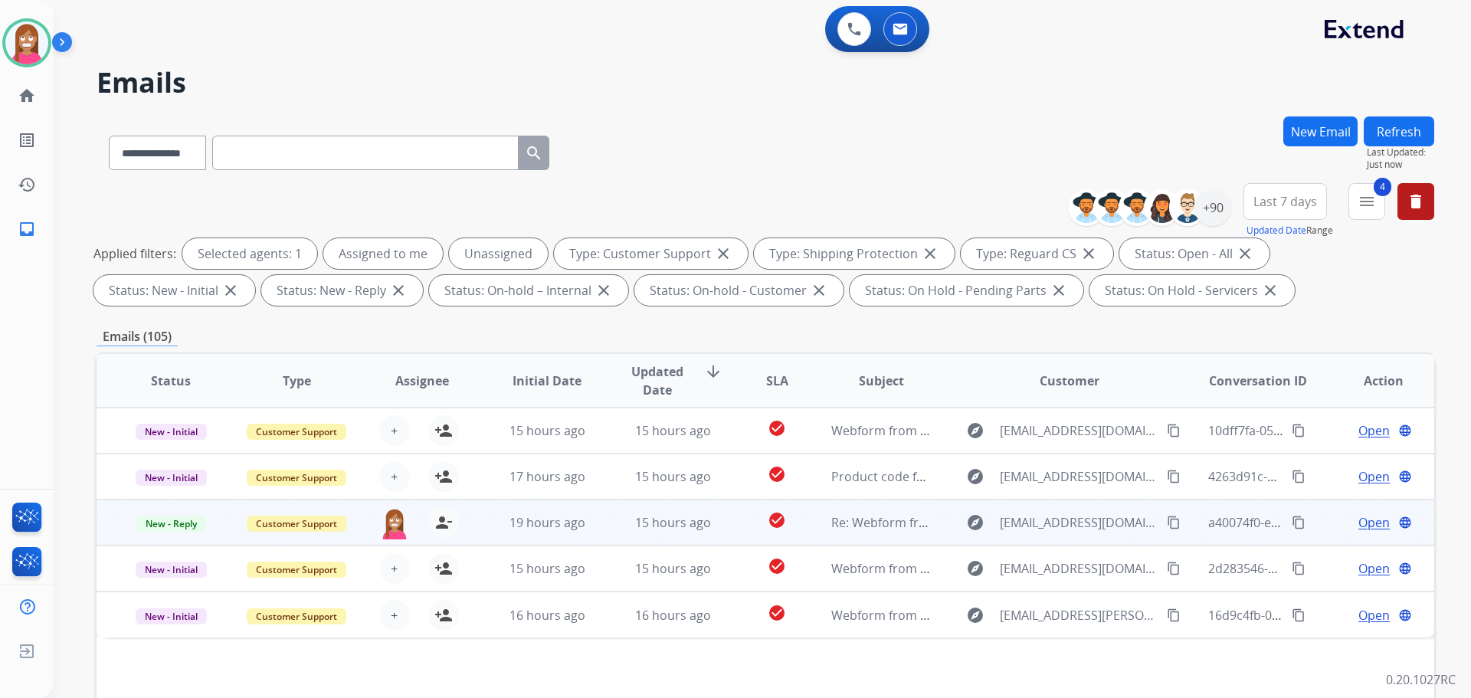
click at [607, 526] on td "15 hours ago" at bounding box center [661, 522] width 126 height 46
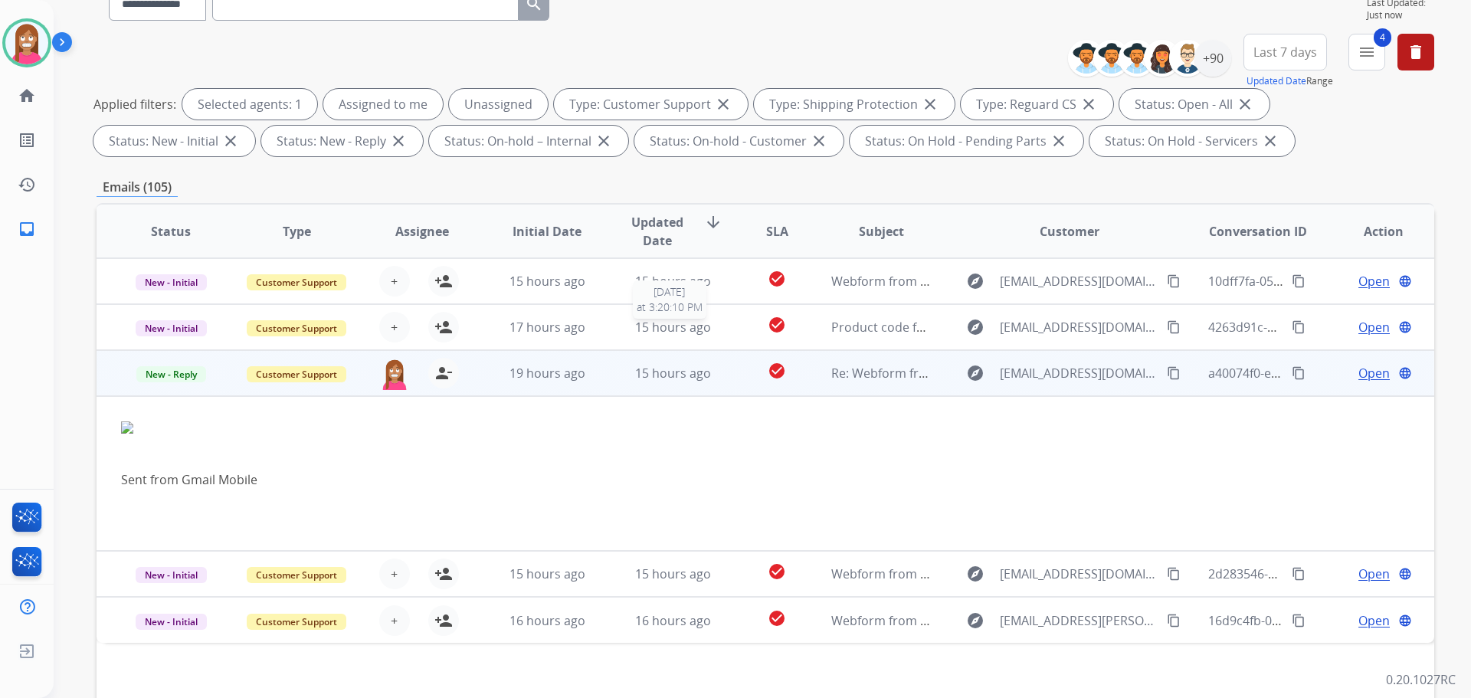
scroll to position [153, 0]
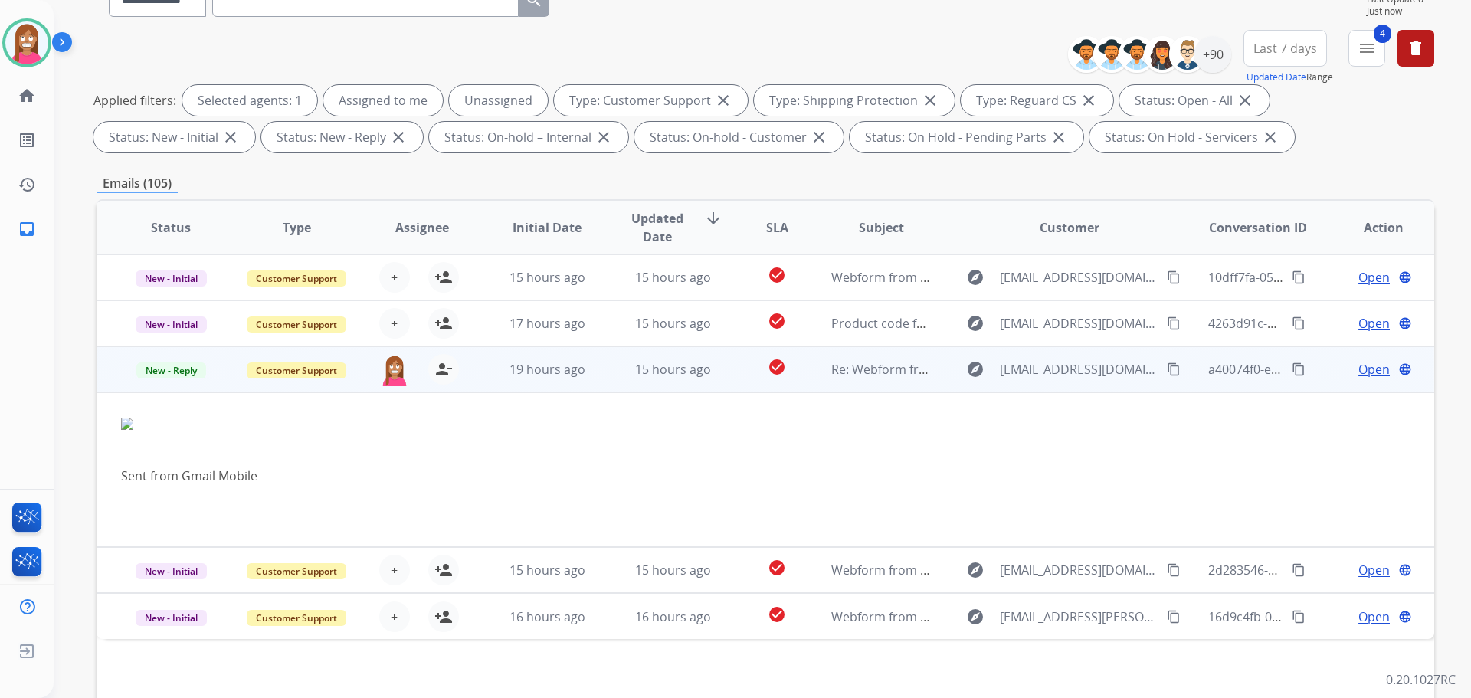
click at [1358, 368] on span "Open" at bounding box center [1373, 369] width 31 height 18
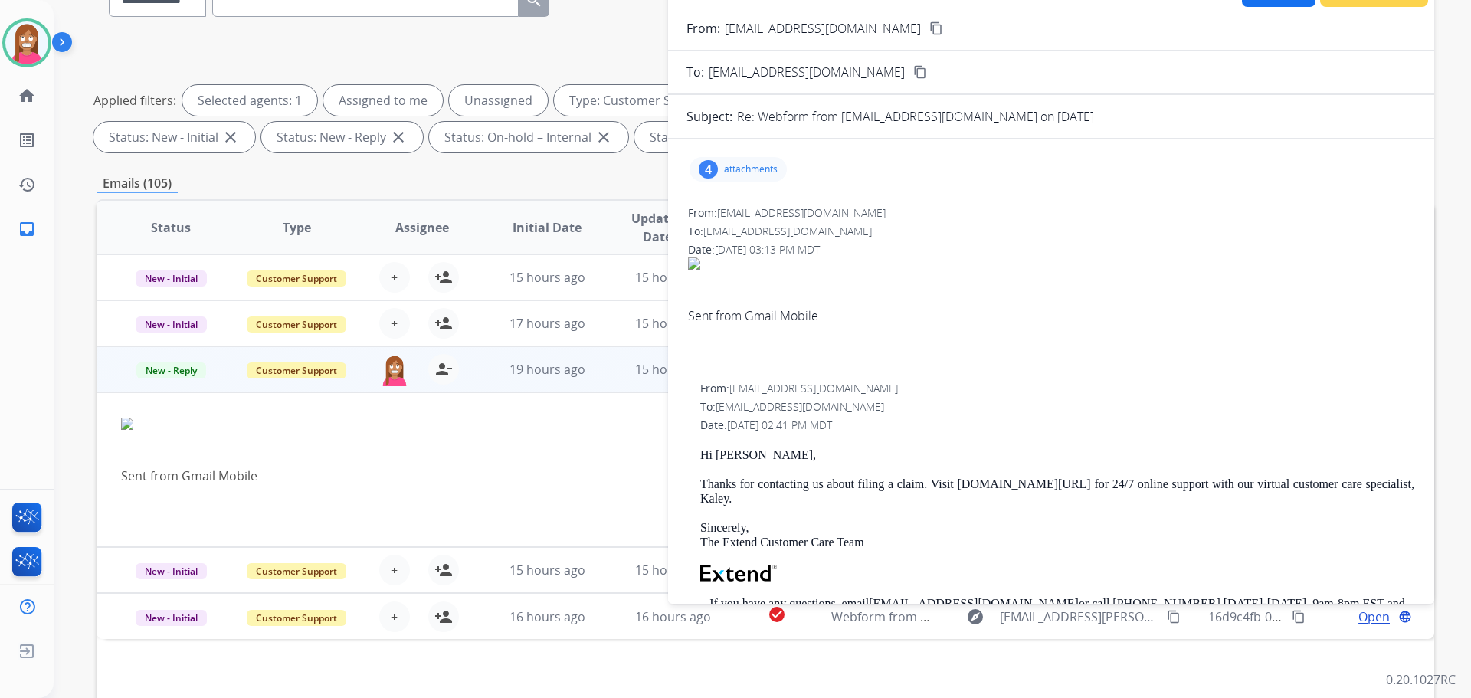
click at [719, 171] on div "4 attachments" at bounding box center [737, 169] width 97 height 25
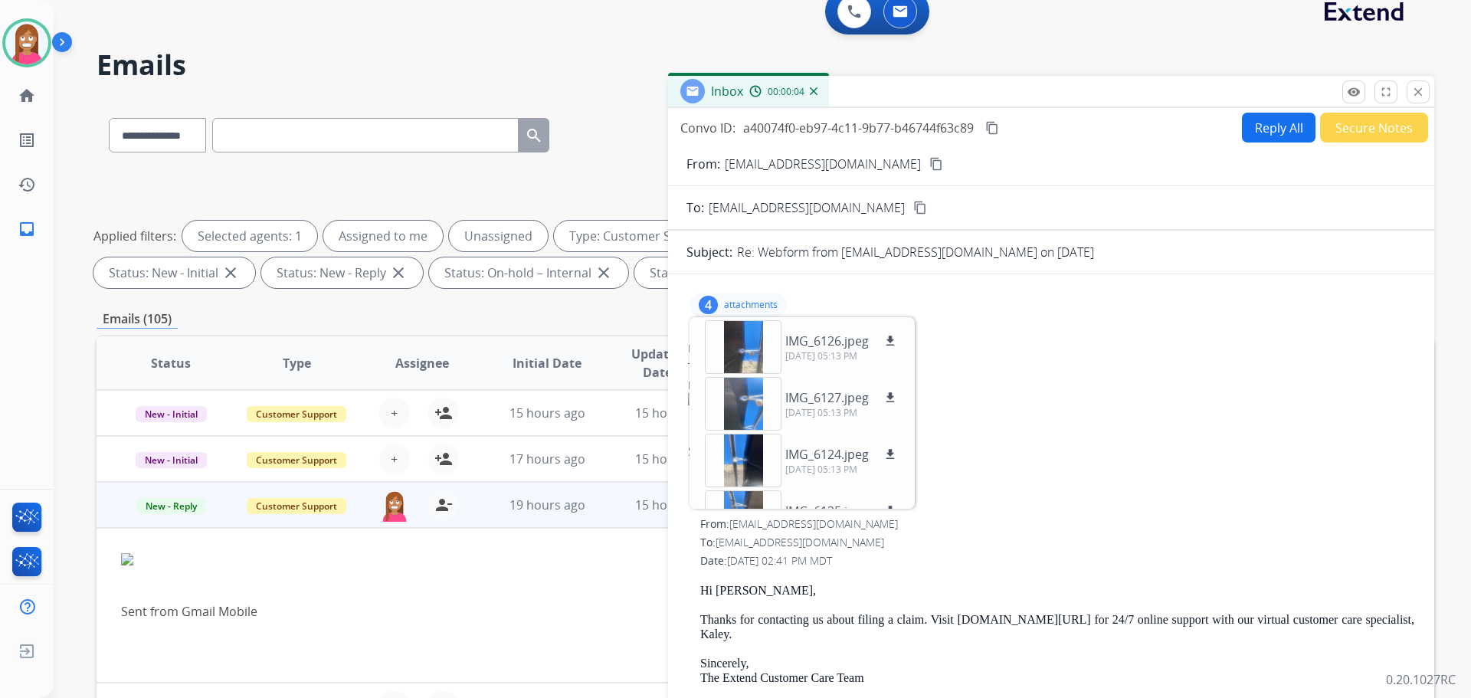
scroll to position [0, 0]
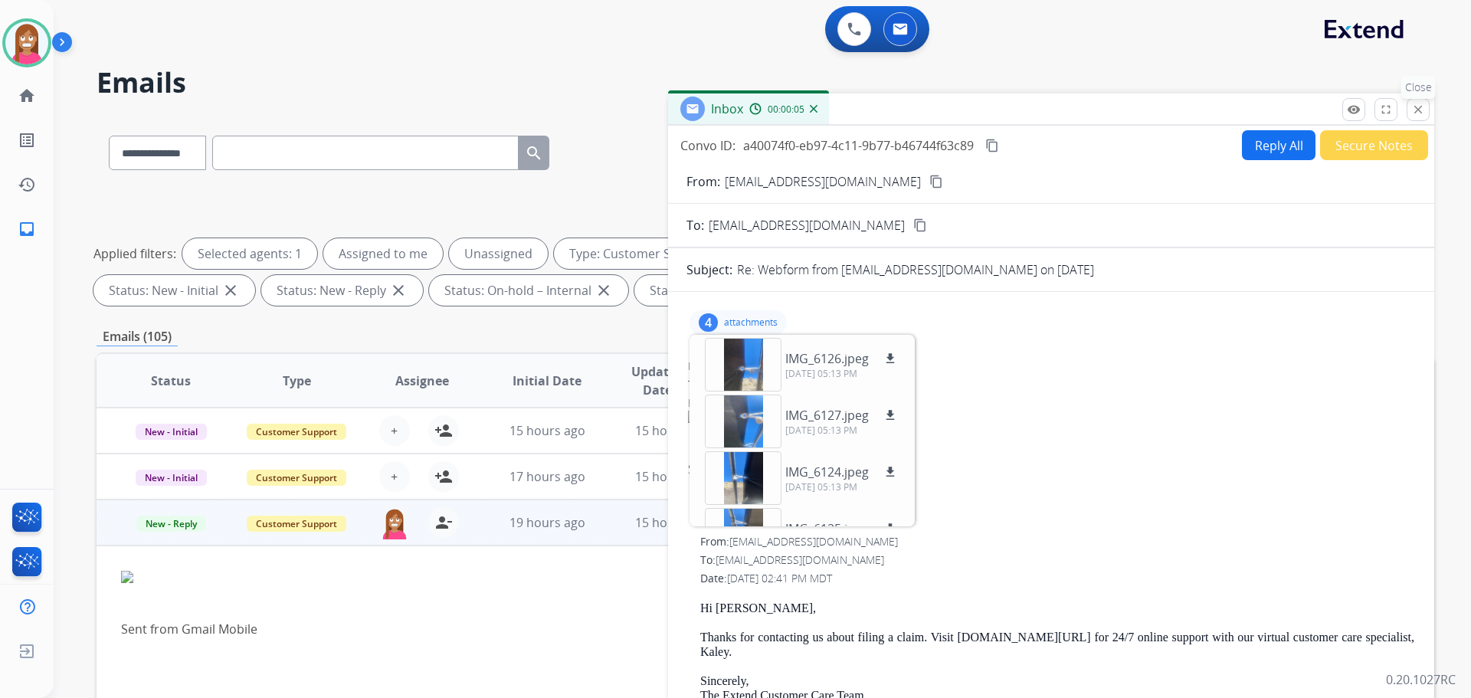
drag, startPoint x: 1412, startPoint y: 108, endPoint x: 751, endPoint y: 406, distance: 724.5
click at [1412, 109] on mat-icon "close" at bounding box center [1418, 110] width 14 height 14
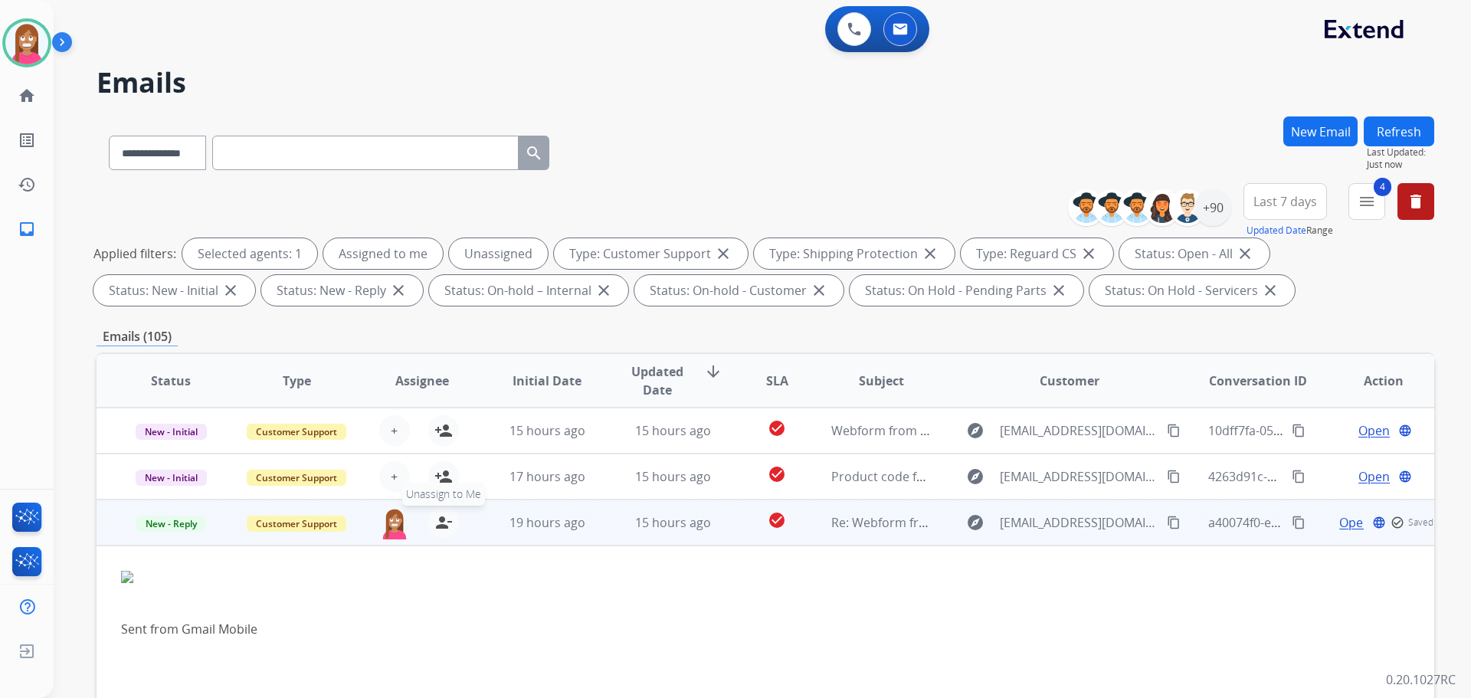
click at [449, 518] on mat-icon "person_remove" at bounding box center [443, 522] width 18 height 18
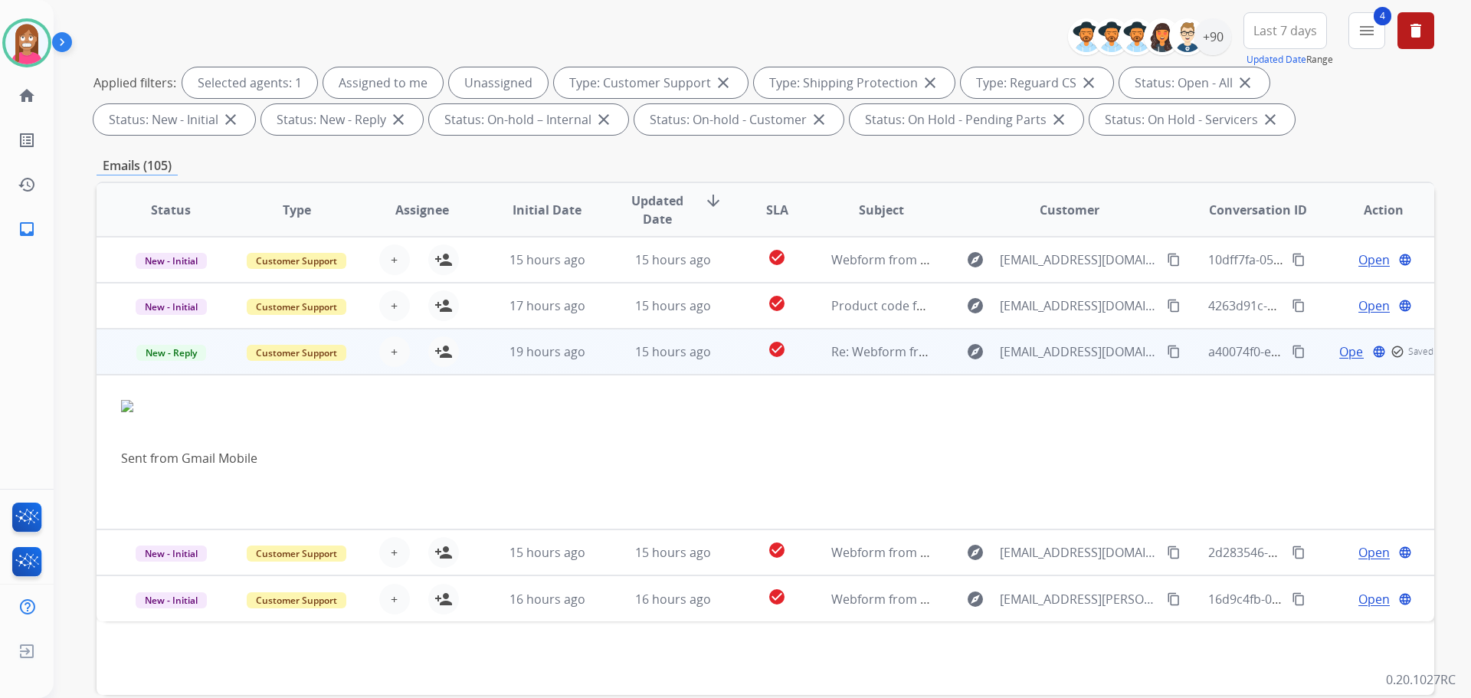
scroll to position [247, 0]
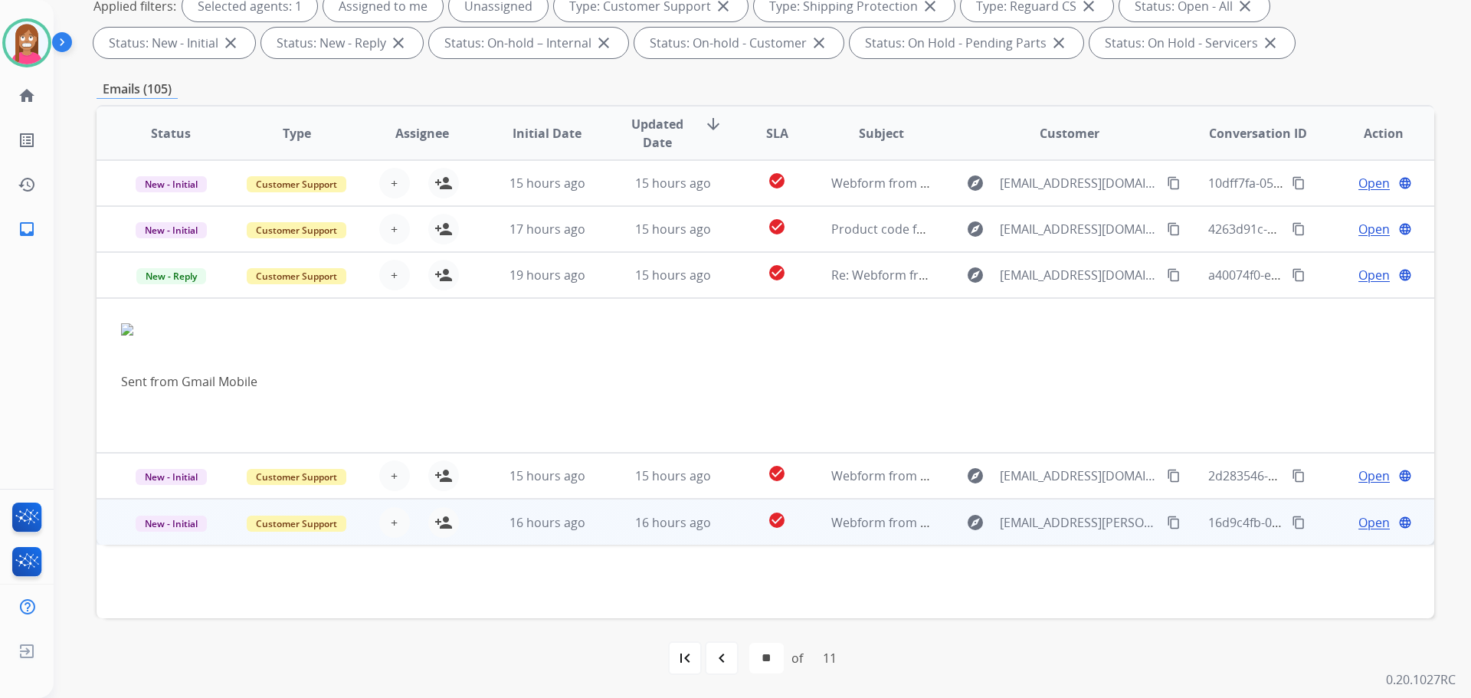
click at [614, 533] on td "16 hours ago" at bounding box center [661, 522] width 126 height 46
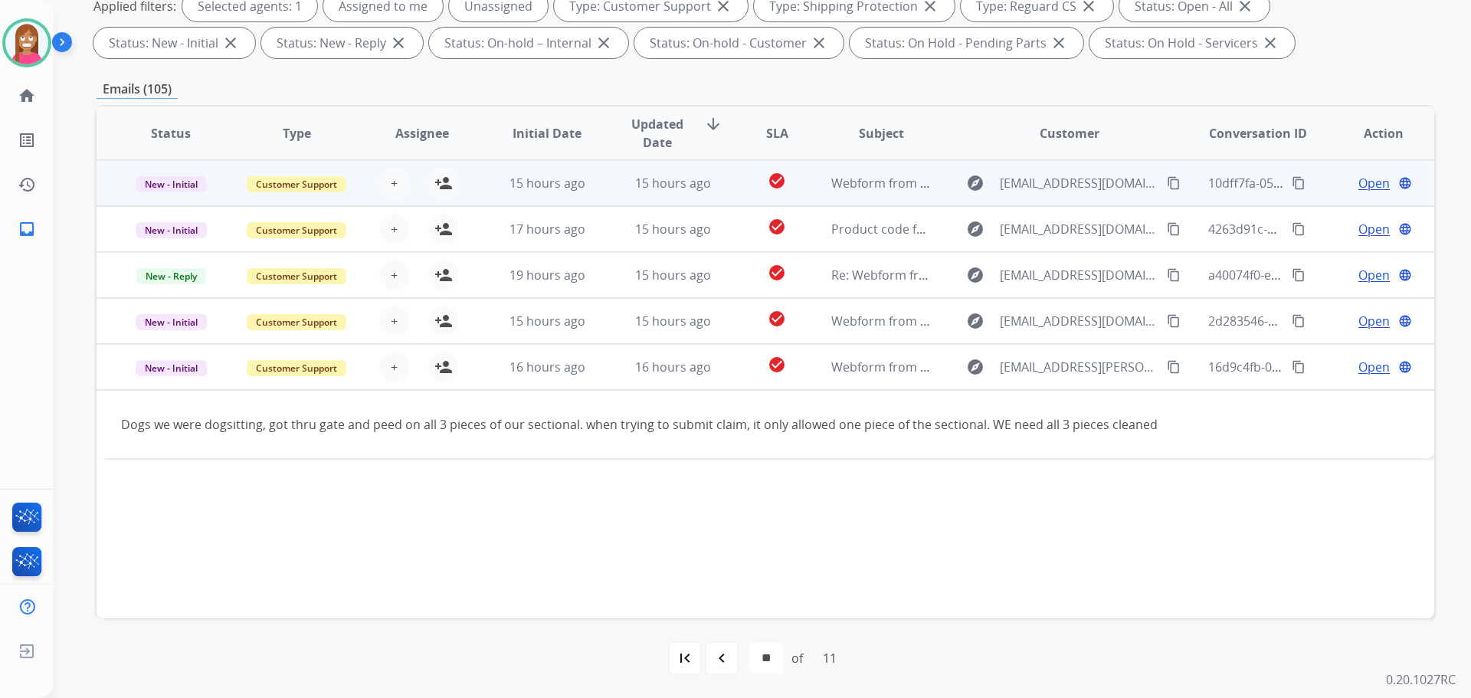
click at [598, 192] on td "15 hours ago" at bounding box center [661, 183] width 126 height 46
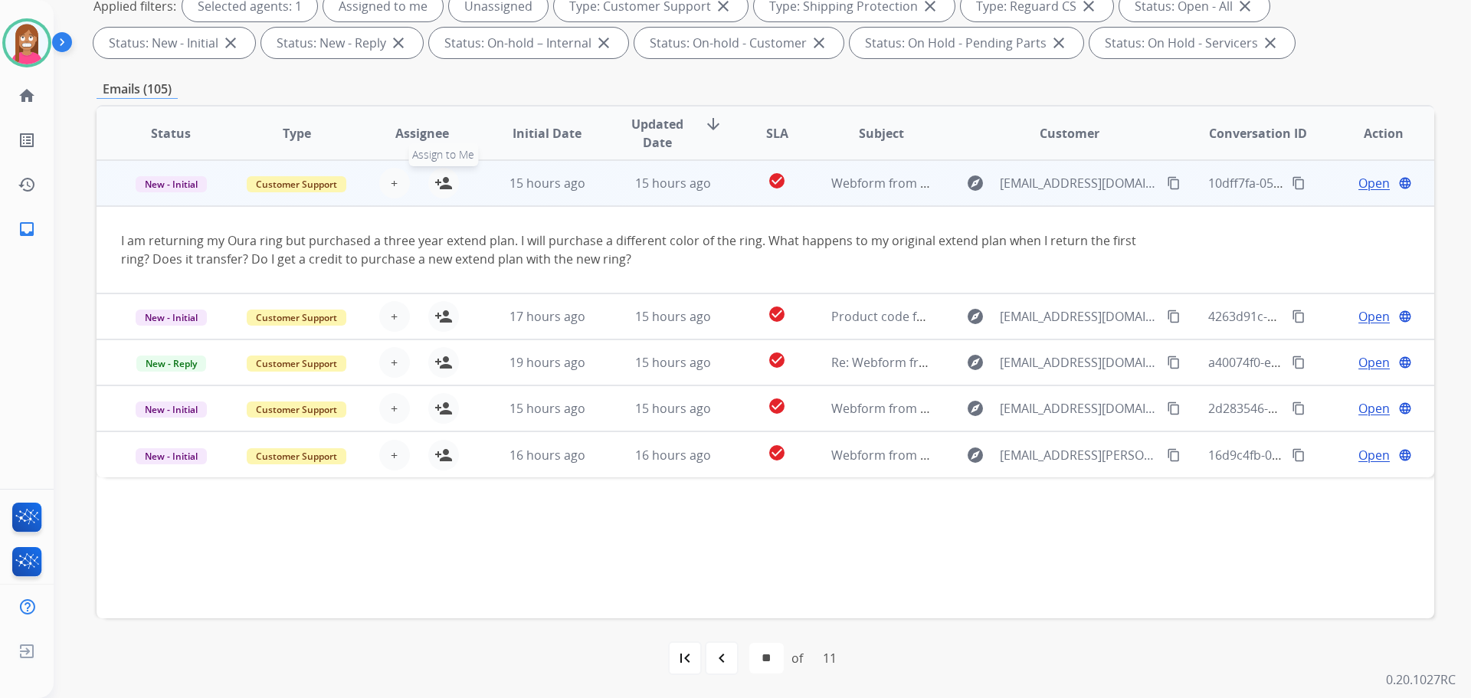
click at [447, 188] on mat-icon "person_add" at bounding box center [443, 183] width 18 height 18
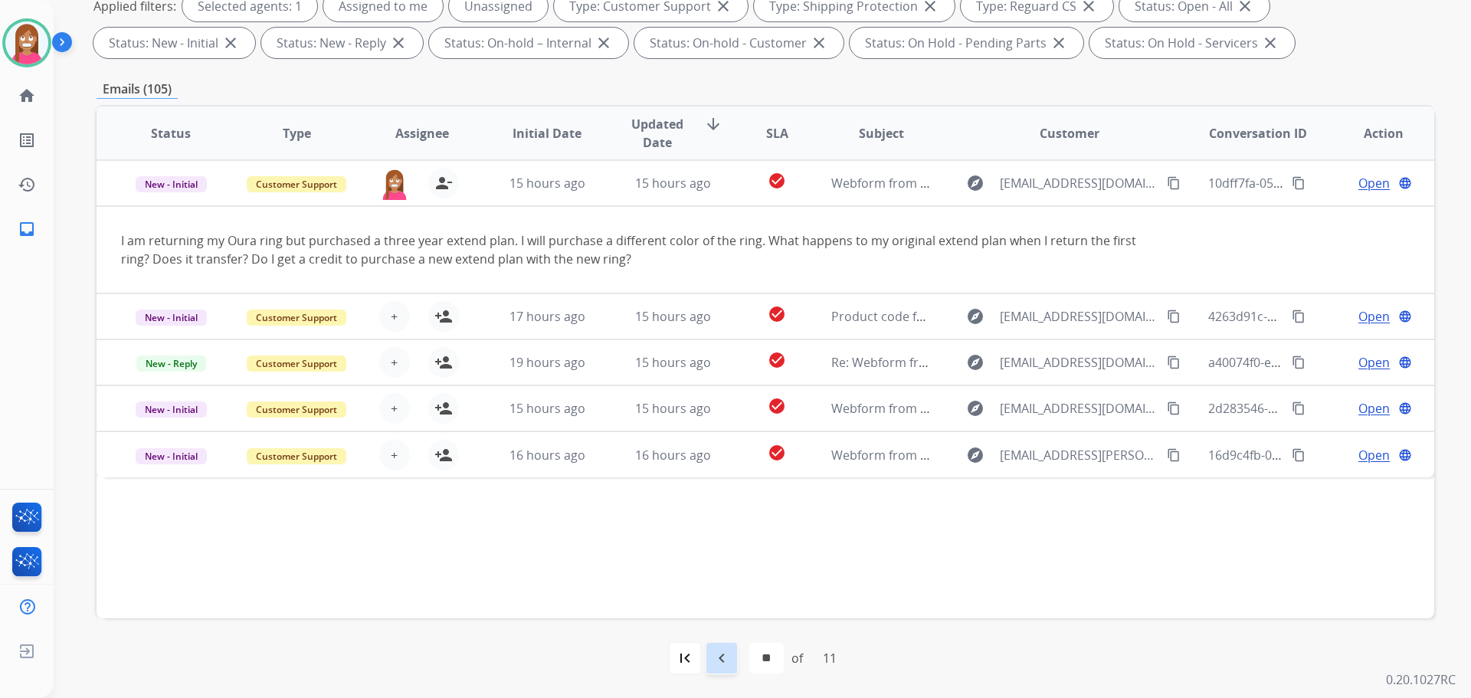
click at [712, 661] on mat-icon "navigate_before" at bounding box center [721, 658] width 18 height 18
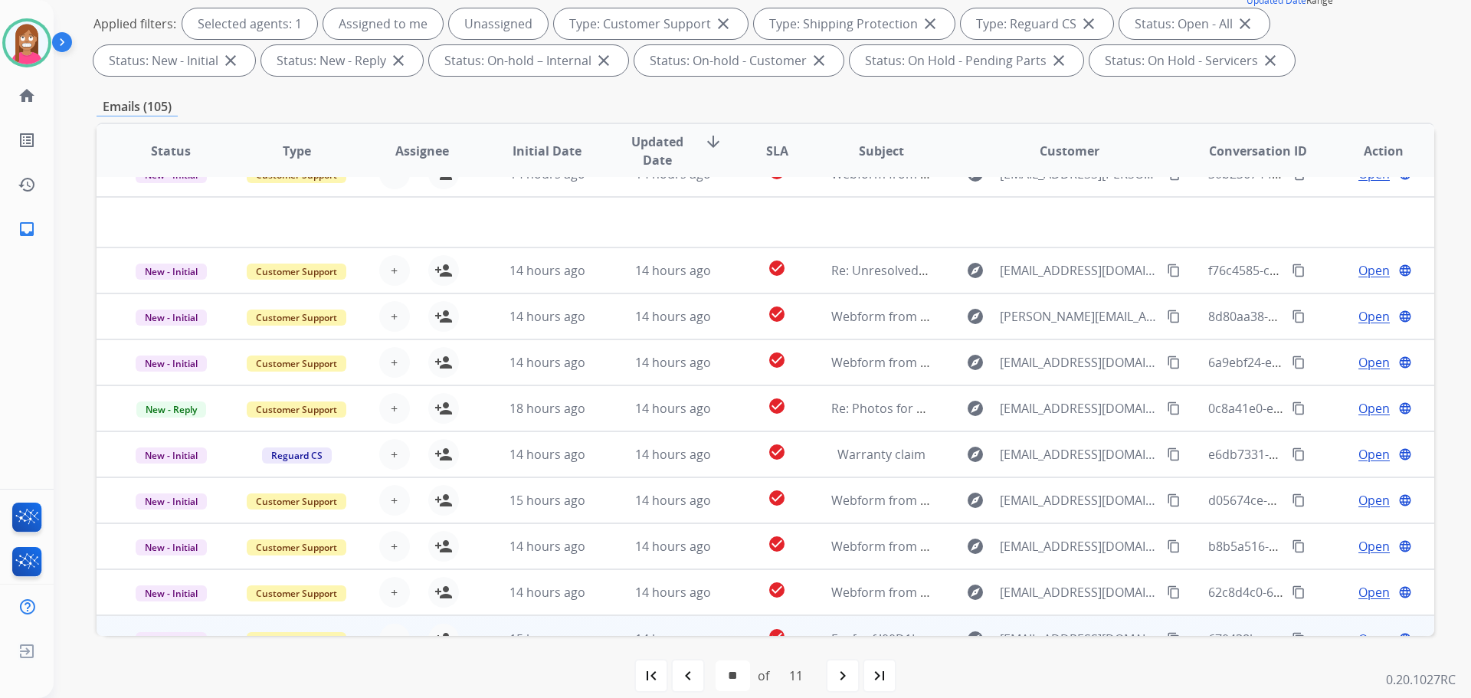
scroll to position [52, 0]
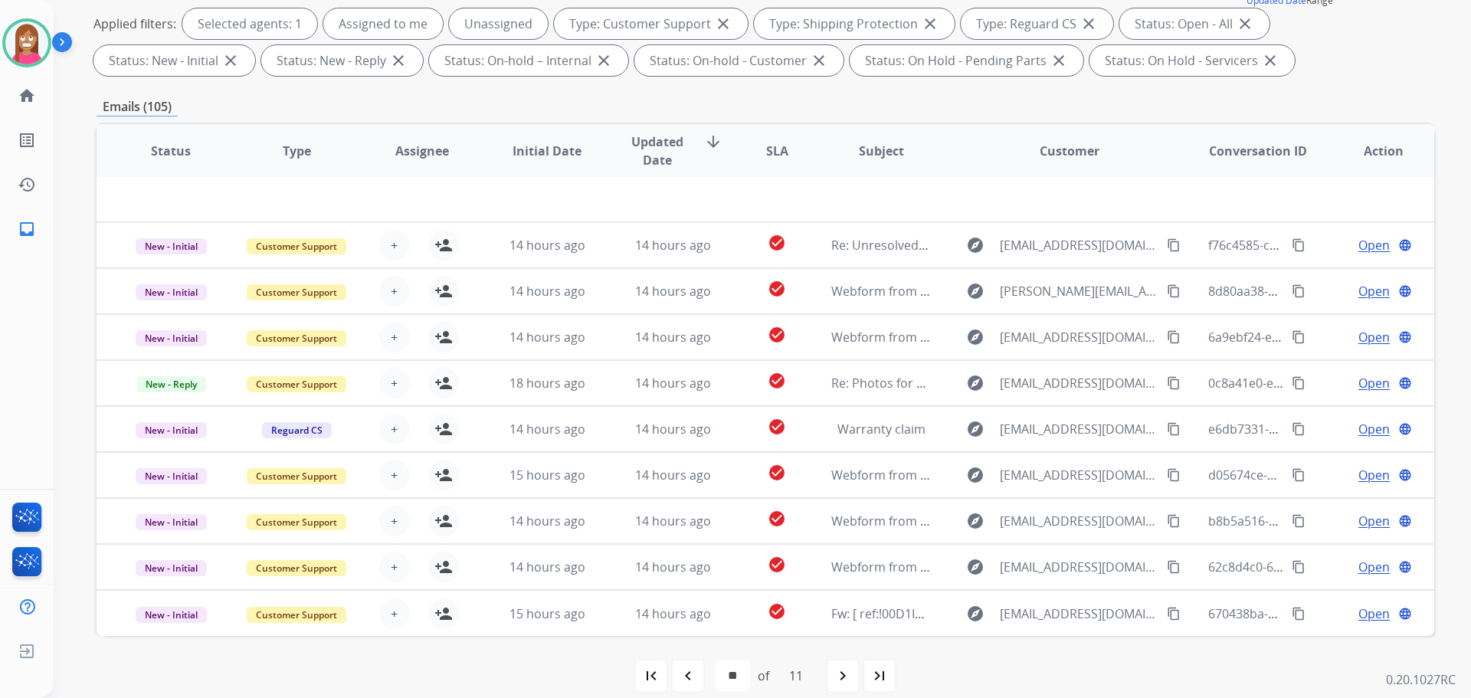
click at [696, 679] on div "navigate_before" at bounding box center [688, 676] width 34 height 34
select select "*"
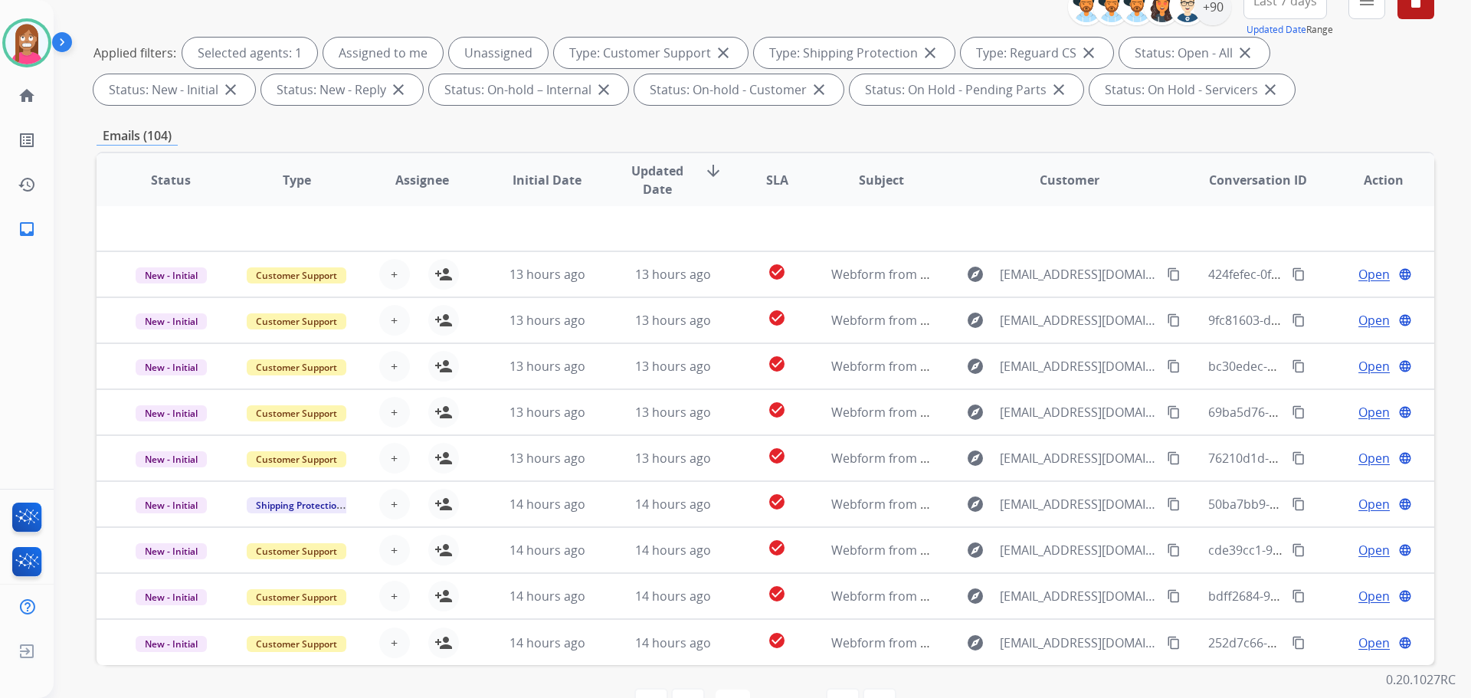
scroll to position [247, 0]
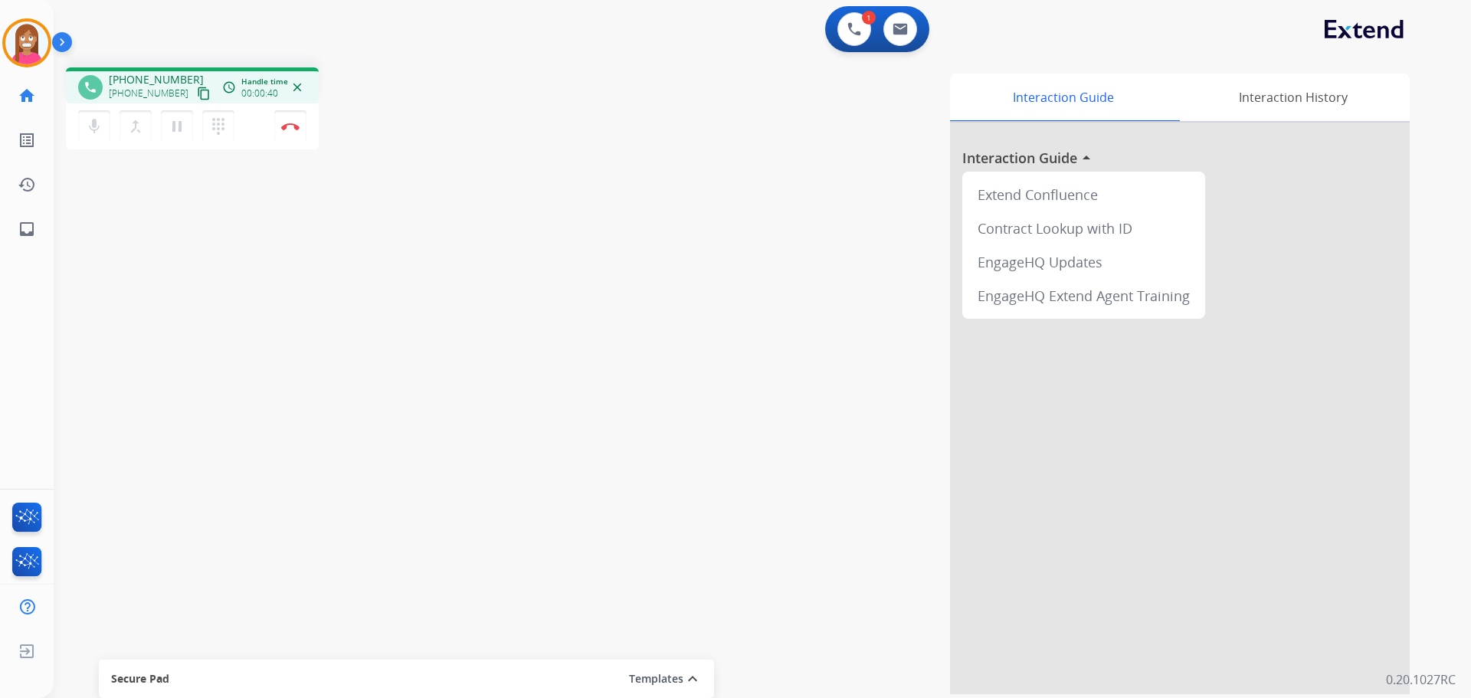
click at [197, 89] on mat-icon "content_copy" at bounding box center [204, 94] width 14 height 14
click at [290, 127] on img at bounding box center [290, 127] width 18 height 8
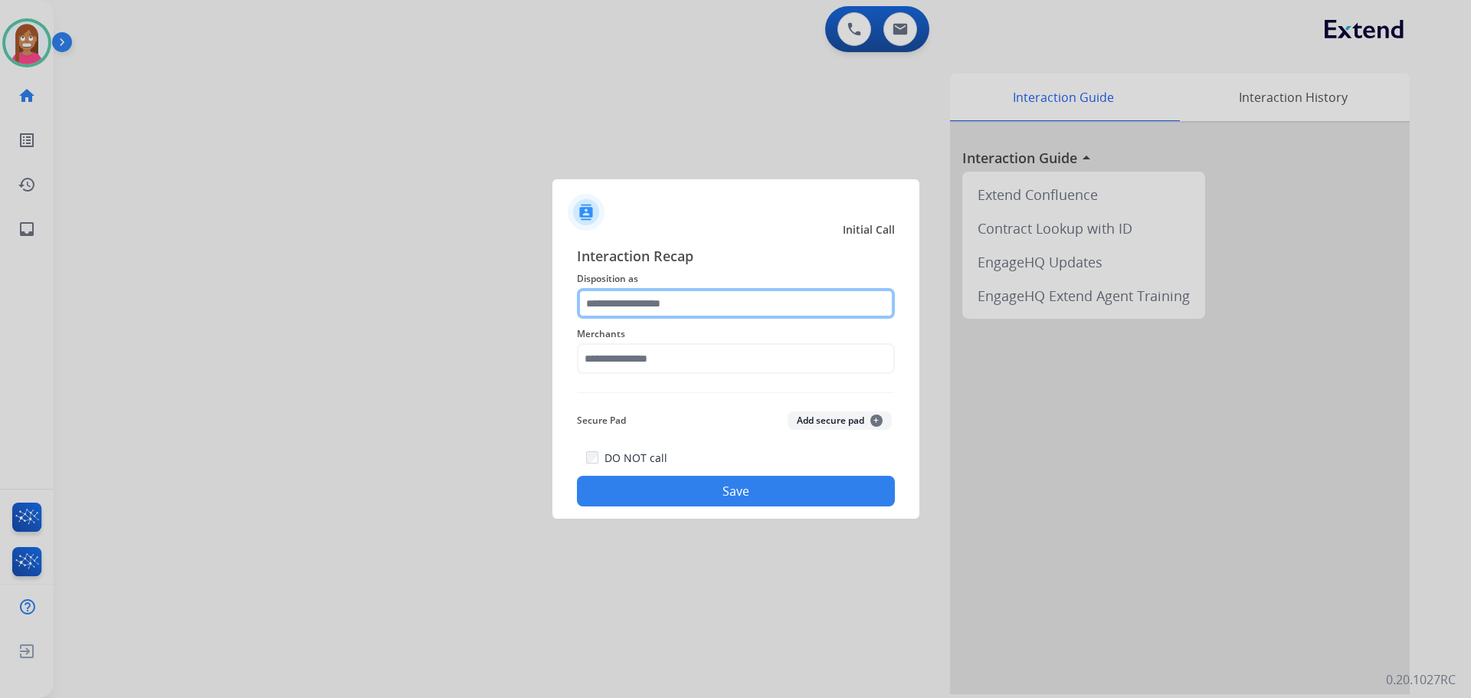
click at [647, 310] on input "text" at bounding box center [736, 303] width 318 height 31
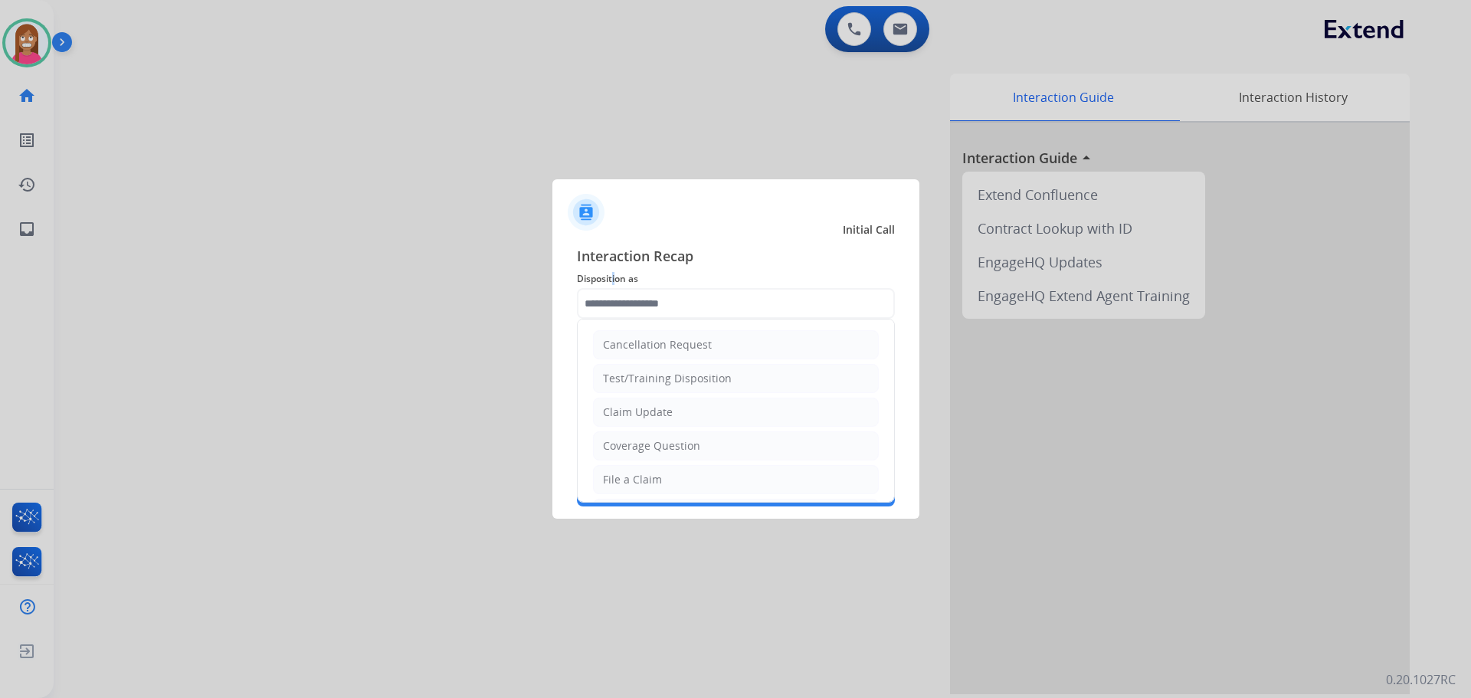
drag, startPoint x: 615, startPoint y: 287, endPoint x: 624, endPoint y: 309, distance: 24.8
click at [623, 301] on div "Interaction Recap Disposition as Cancellation Request Test/Training Disposition…" at bounding box center [736, 375] width 318 height 261
click at [625, 309] on input "text" at bounding box center [736, 303] width 318 height 31
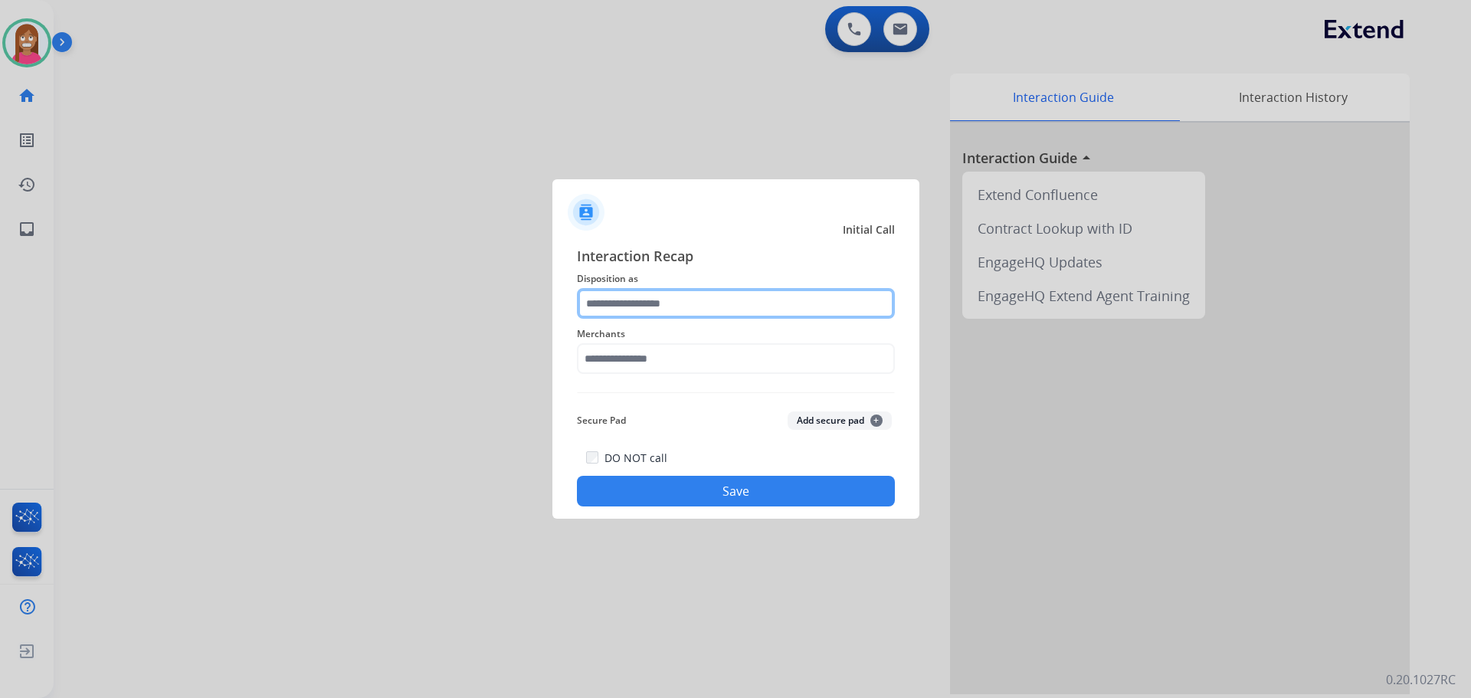
click at [634, 301] on input "text" at bounding box center [736, 303] width 318 height 31
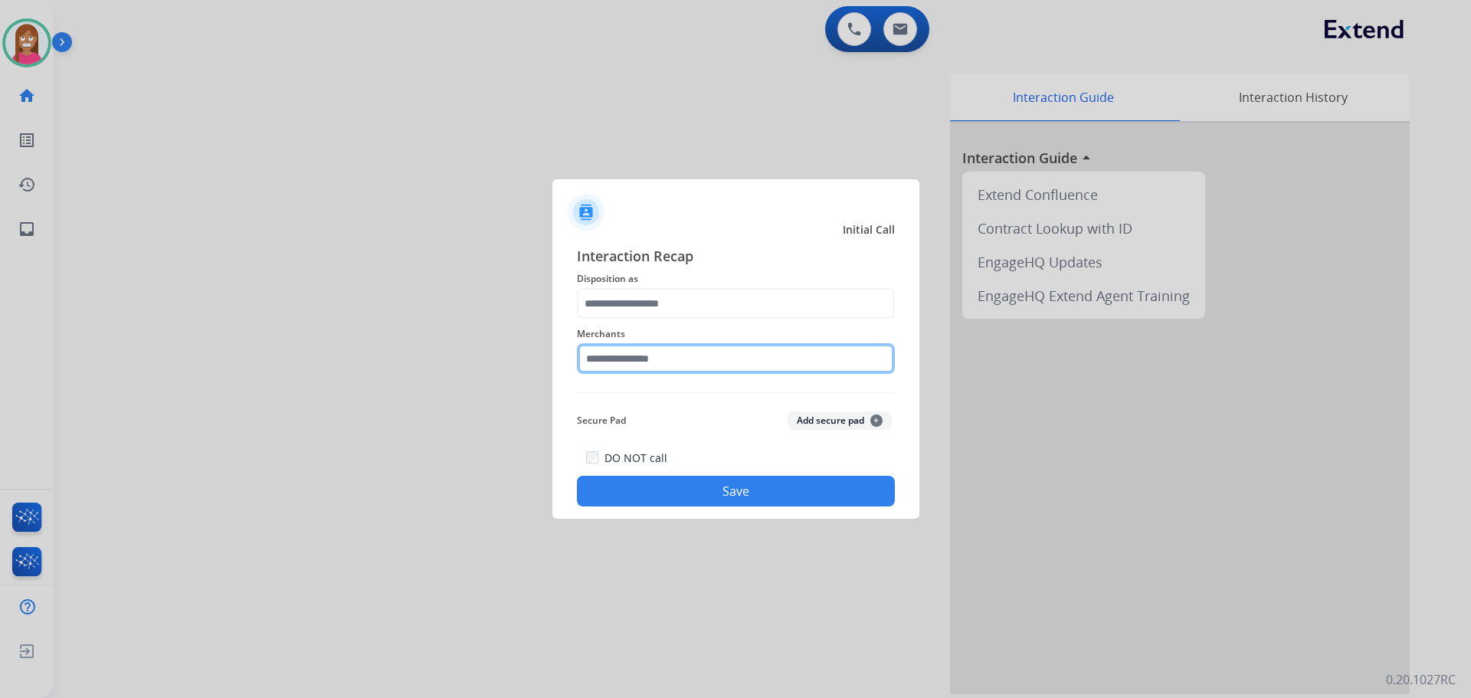
click at [617, 365] on input "text" at bounding box center [736, 358] width 318 height 31
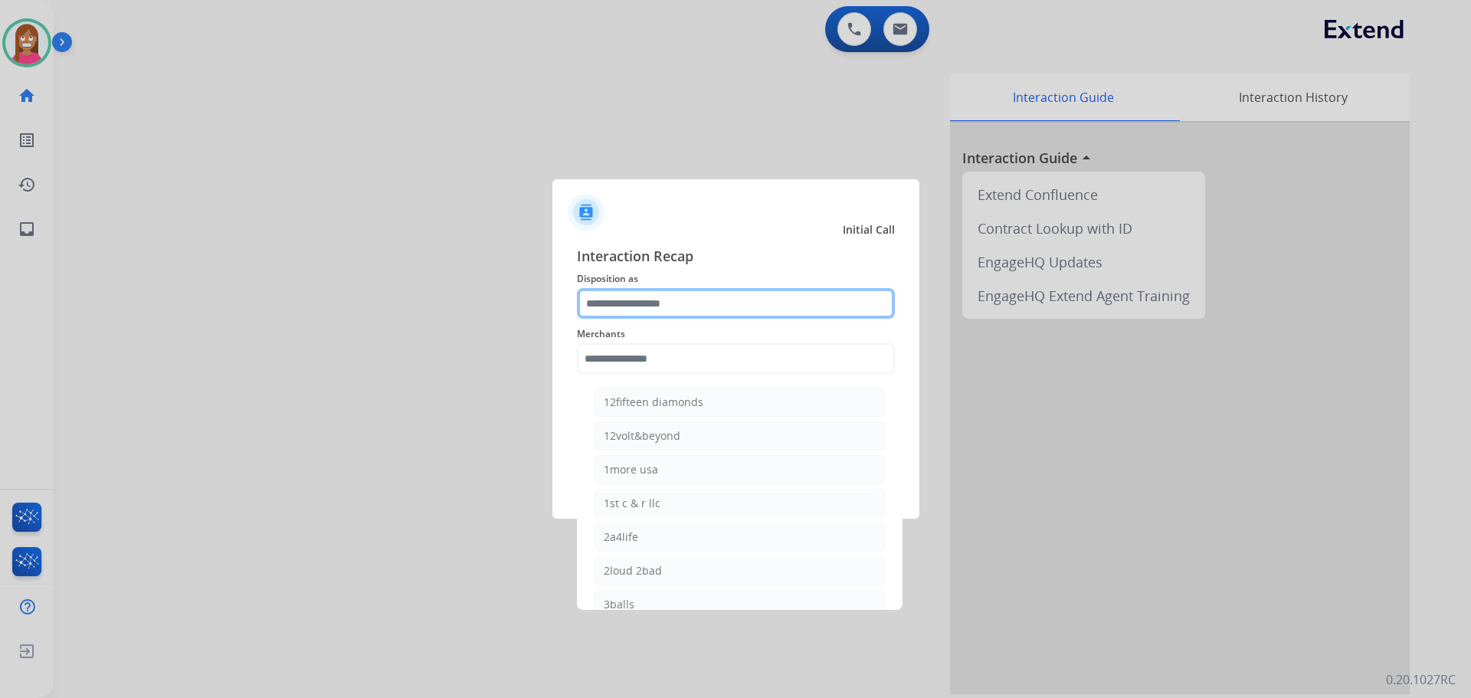
click at [618, 312] on input "text" at bounding box center [736, 303] width 318 height 31
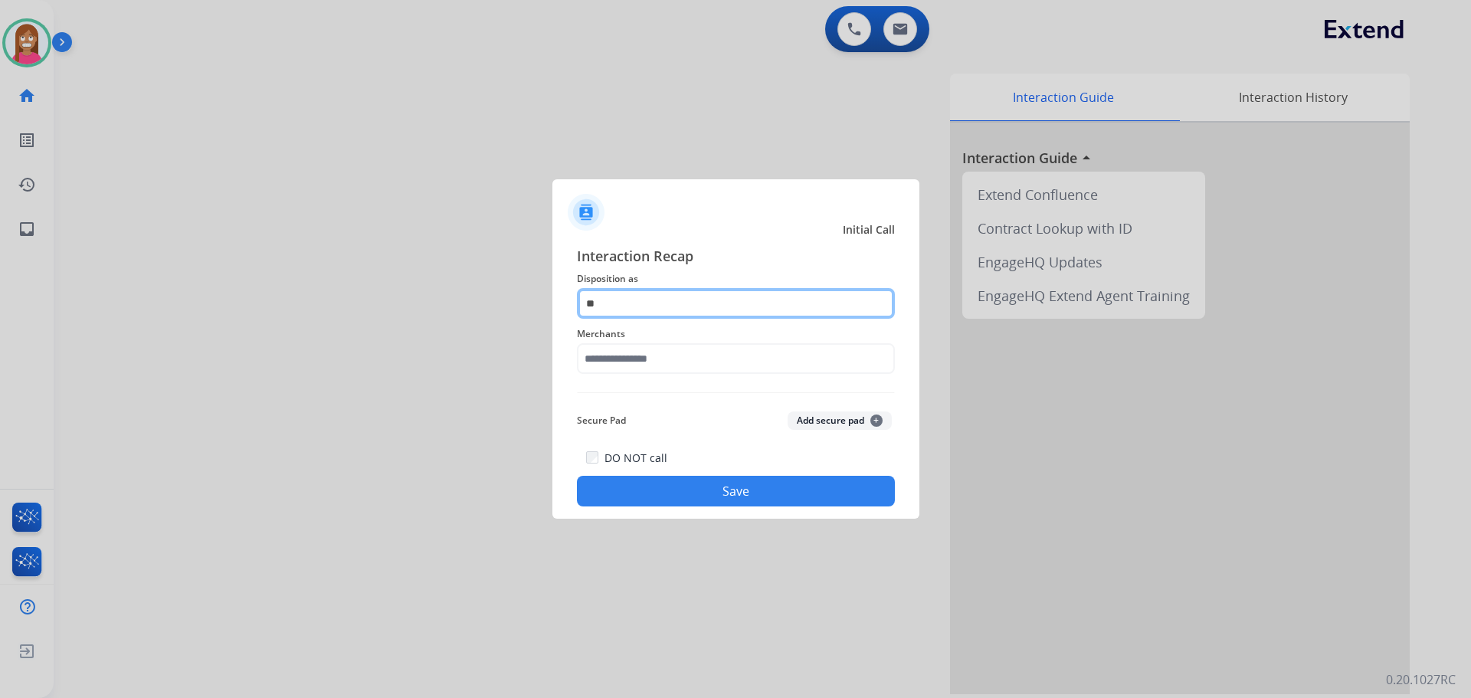
type input "*"
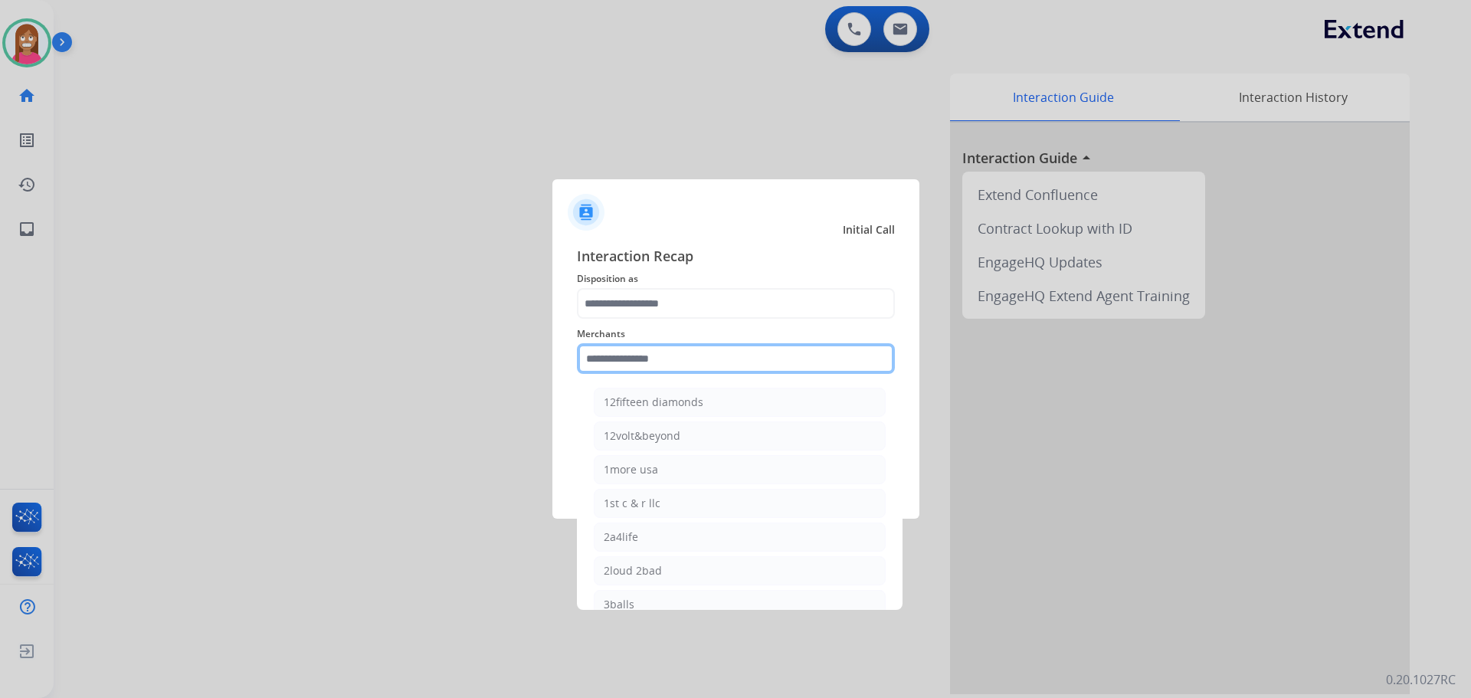
click at [611, 352] on input "text" at bounding box center [736, 358] width 318 height 31
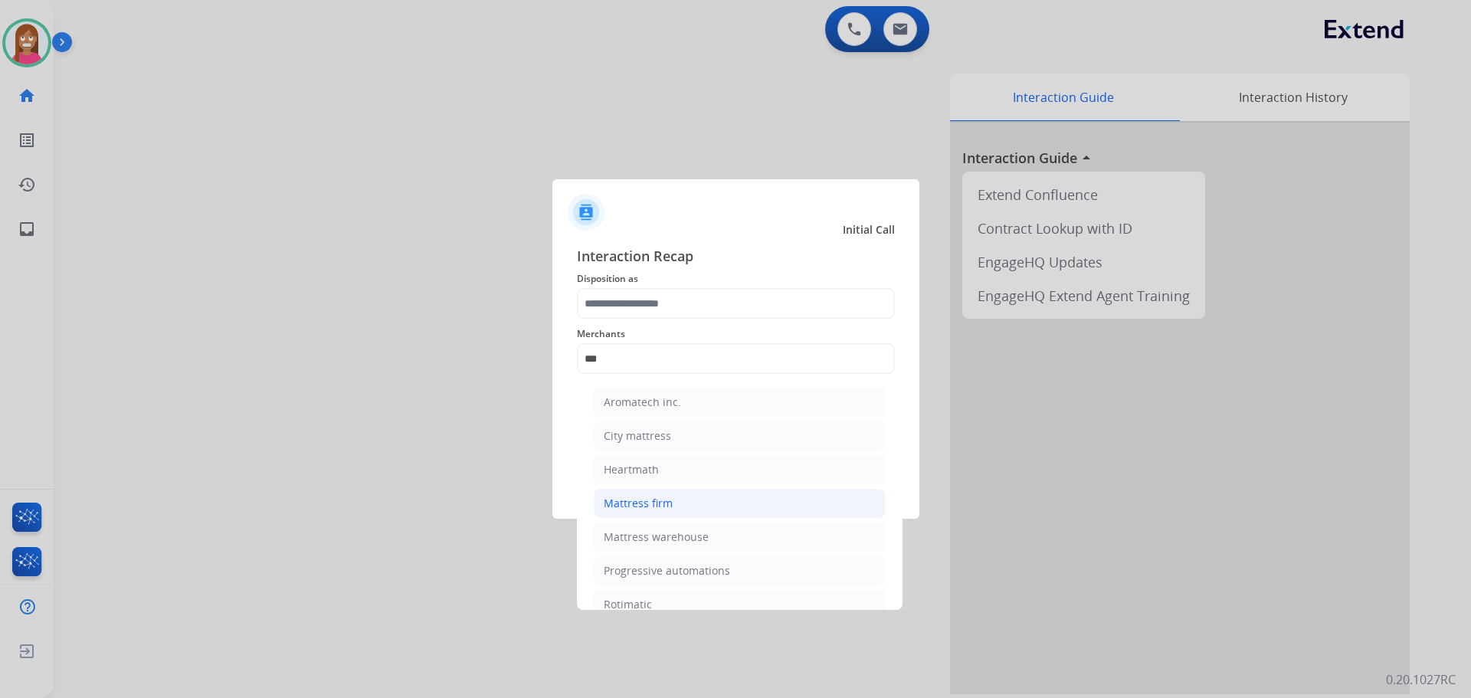
click at [636, 509] on div "Mattress firm" at bounding box center [638, 503] width 69 height 15
type input "**********"
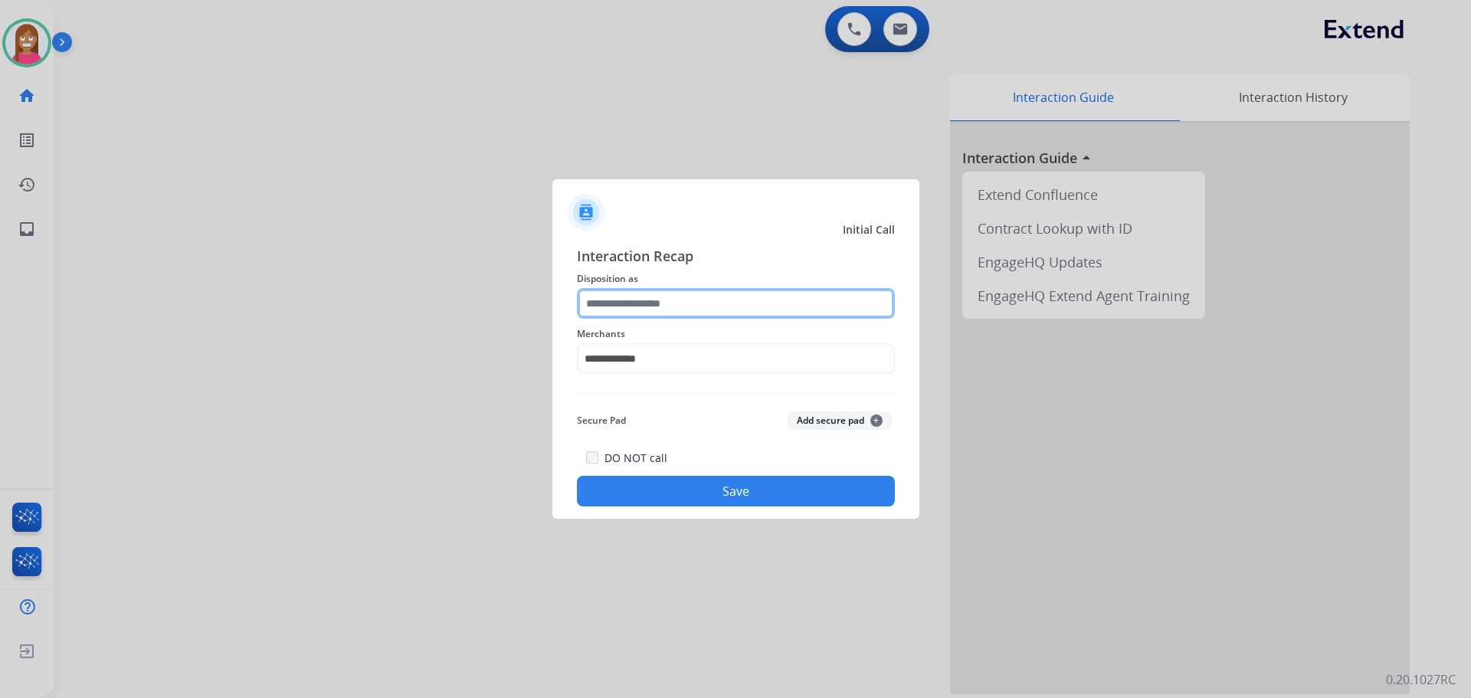
click at [605, 306] on input "text" at bounding box center [736, 303] width 318 height 31
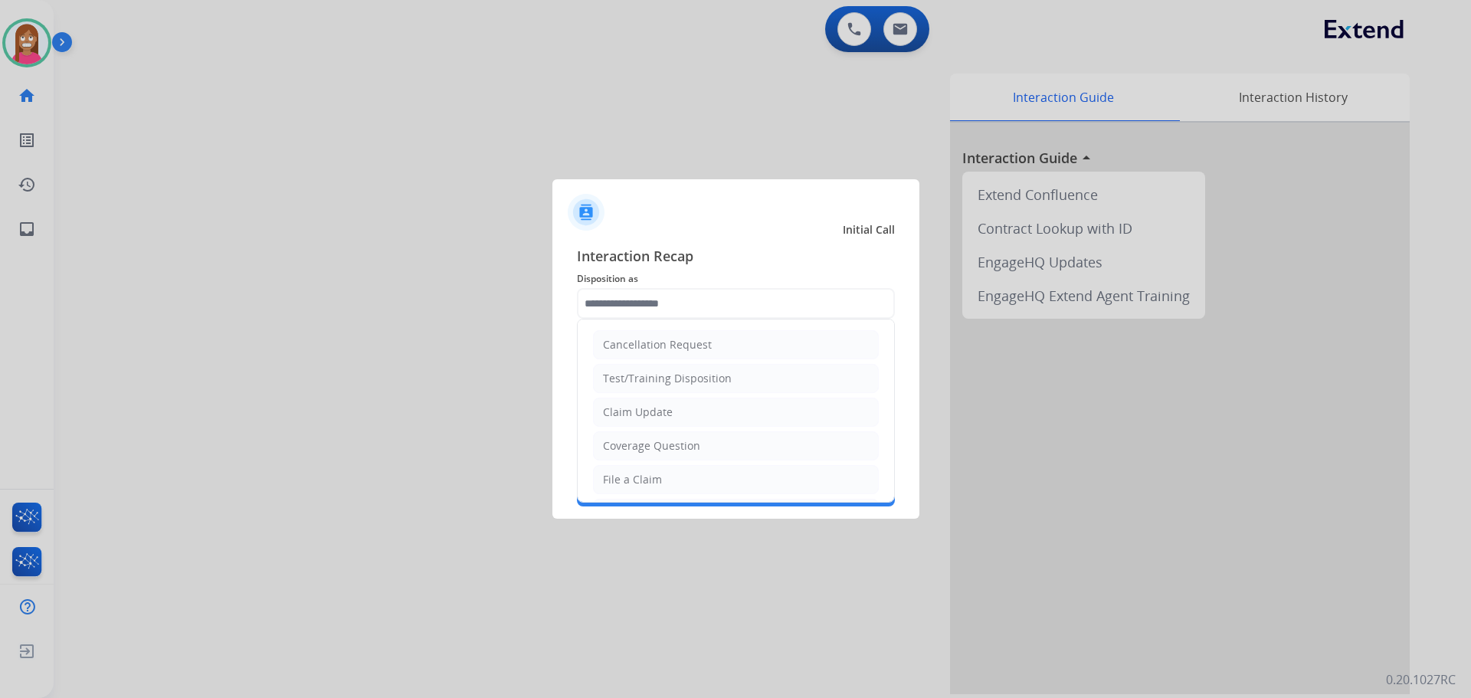
drag, startPoint x: 629, startPoint y: 410, endPoint x: 627, endPoint y: 427, distance: 17.0
click at [627, 409] on div "Claim Update" at bounding box center [638, 411] width 70 height 15
type input "**********"
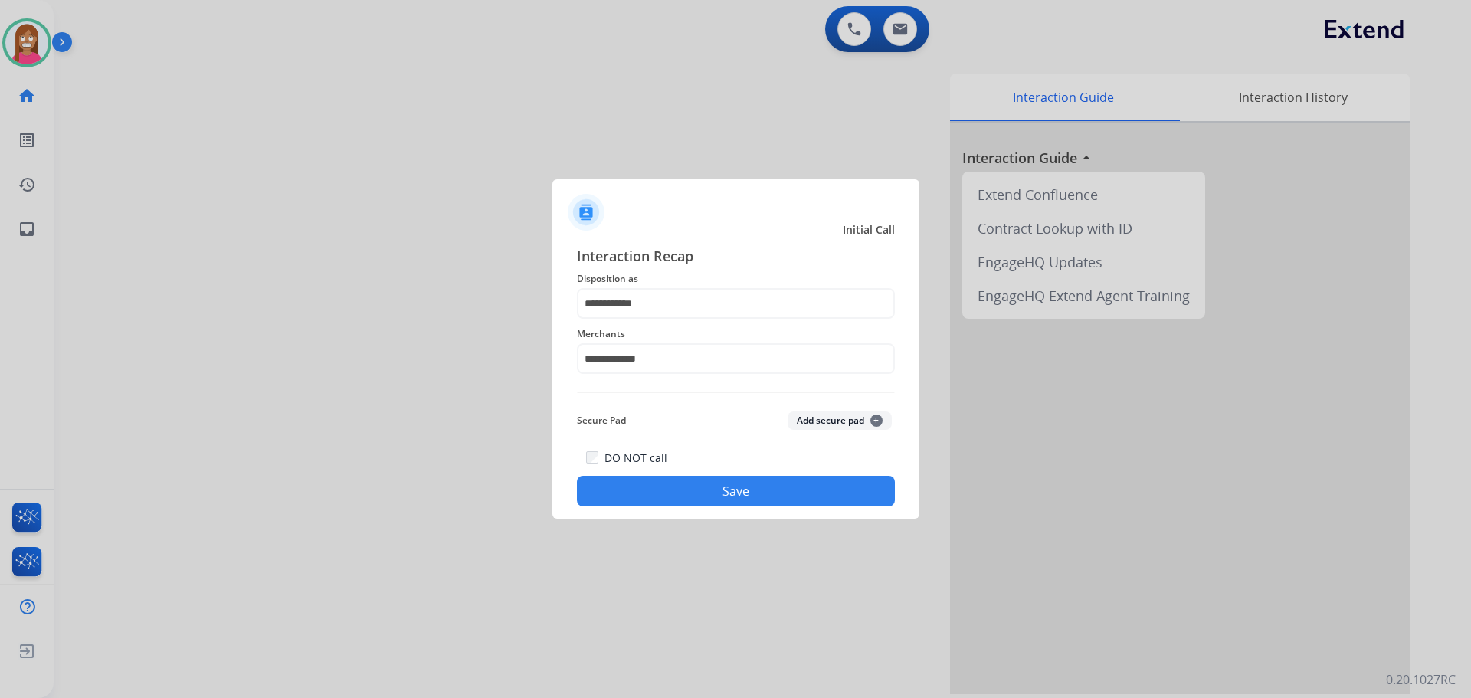
click at [637, 482] on button "Save" at bounding box center [736, 491] width 318 height 31
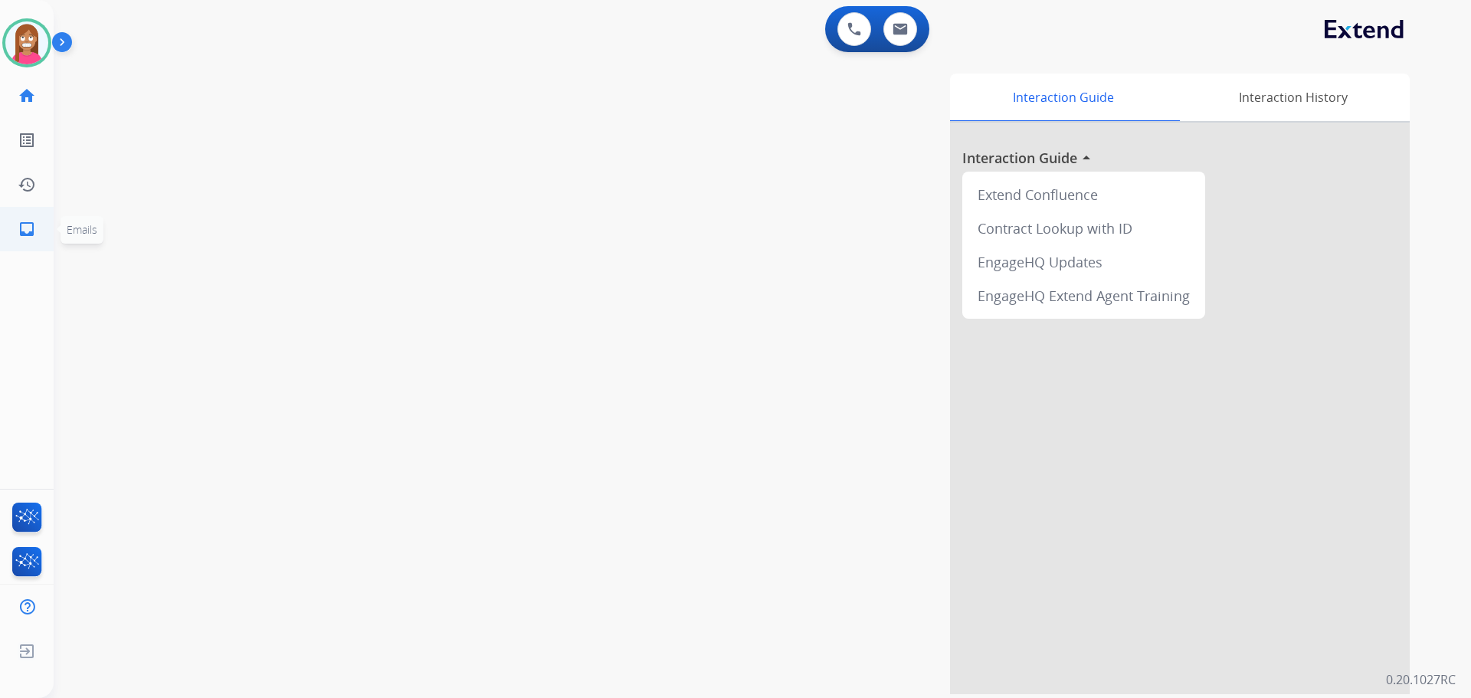
click at [8, 228] on link "inbox Emails" at bounding box center [26, 229] width 43 height 43
select select "**********"
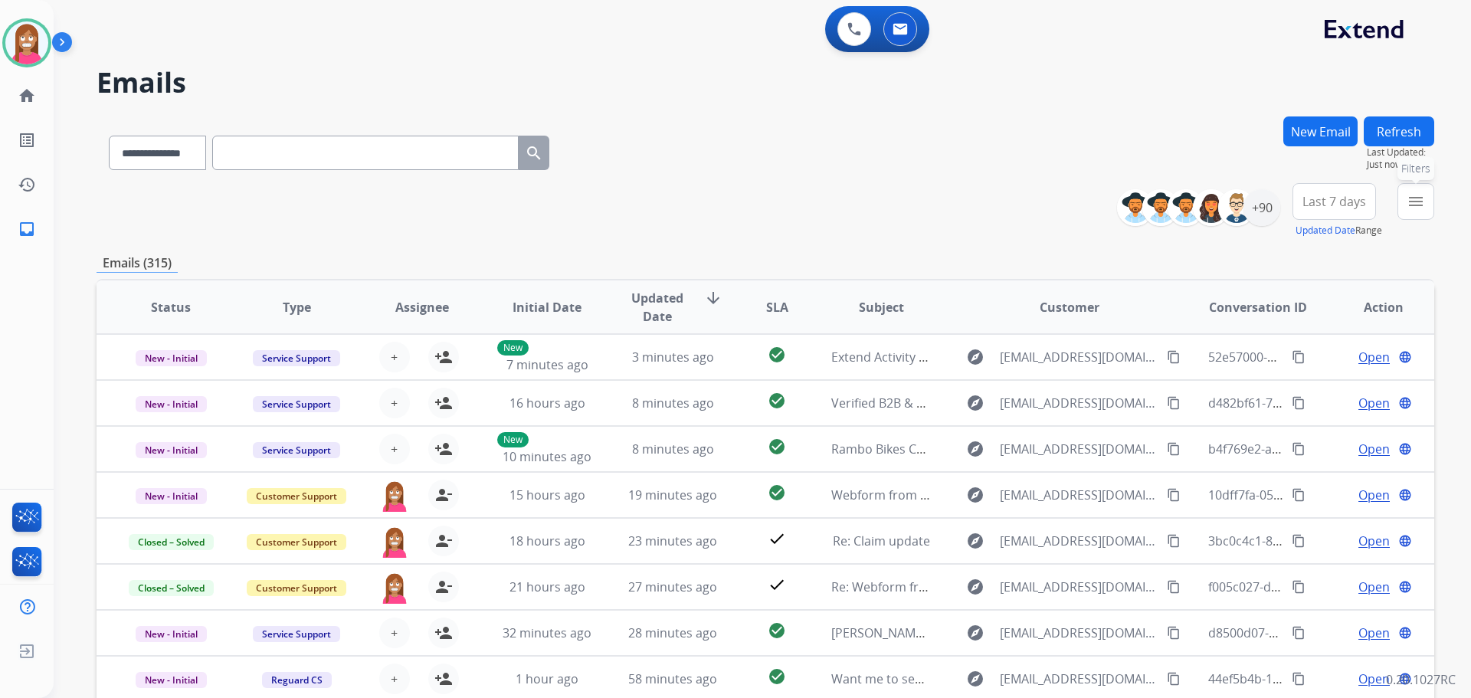
click at [1423, 212] on button "menu Filters" at bounding box center [1415, 201] width 37 height 37
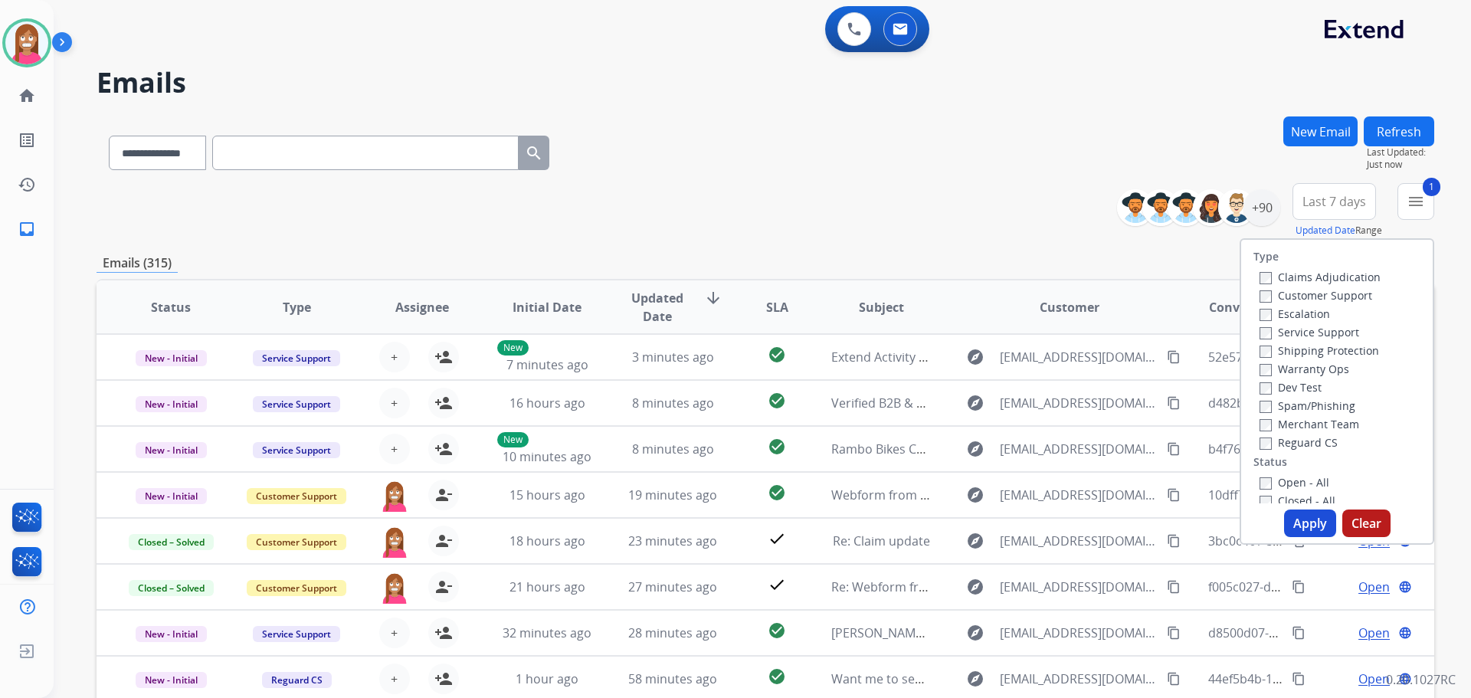
click at [1282, 349] on label "Shipping Protection" at bounding box center [1319, 350] width 120 height 15
click at [1286, 440] on label "Reguard CS" at bounding box center [1298, 442] width 78 height 15
click at [1274, 441] on label "Reguard CS" at bounding box center [1298, 442] width 78 height 15
click at [1276, 483] on label "Open - All" at bounding box center [1294, 482] width 70 height 15
click at [1304, 525] on button "Apply" at bounding box center [1310, 523] width 52 height 28
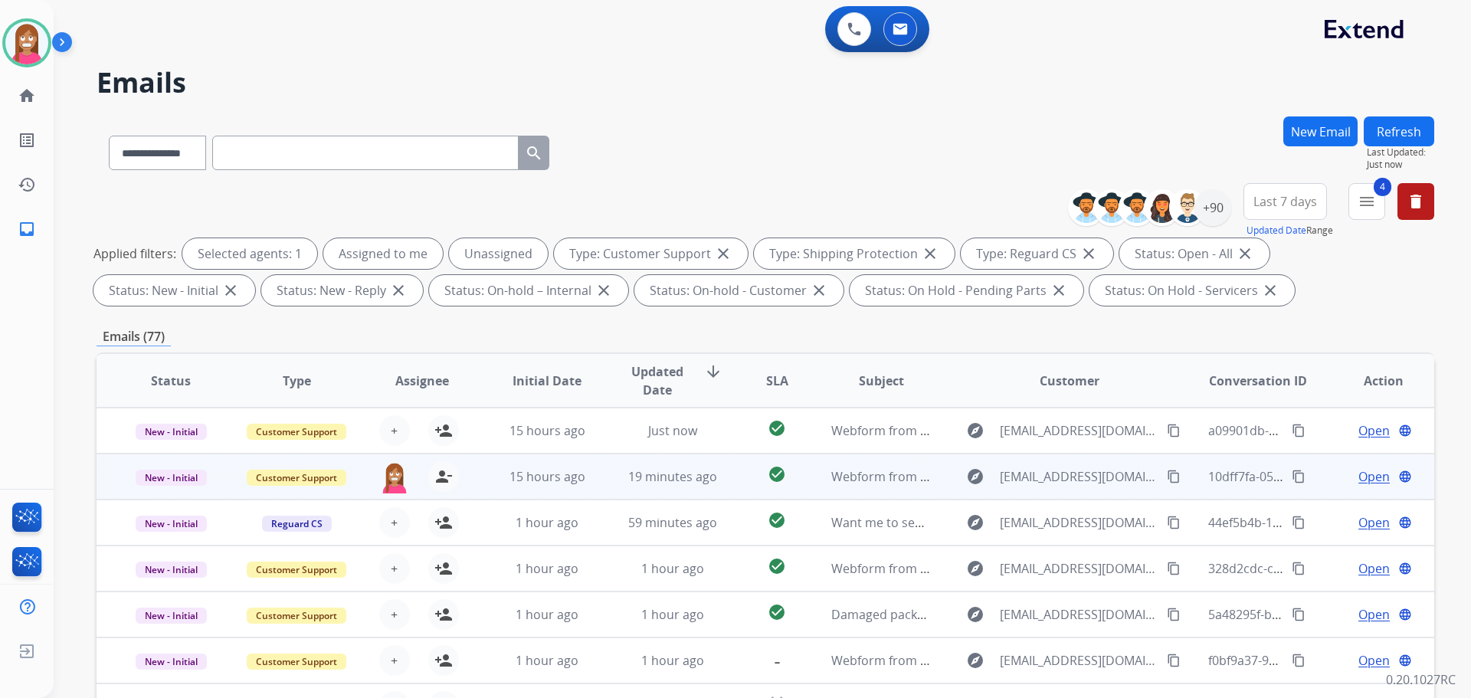
click at [608, 486] on td "19 minutes ago" at bounding box center [661, 477] width 126 height 46
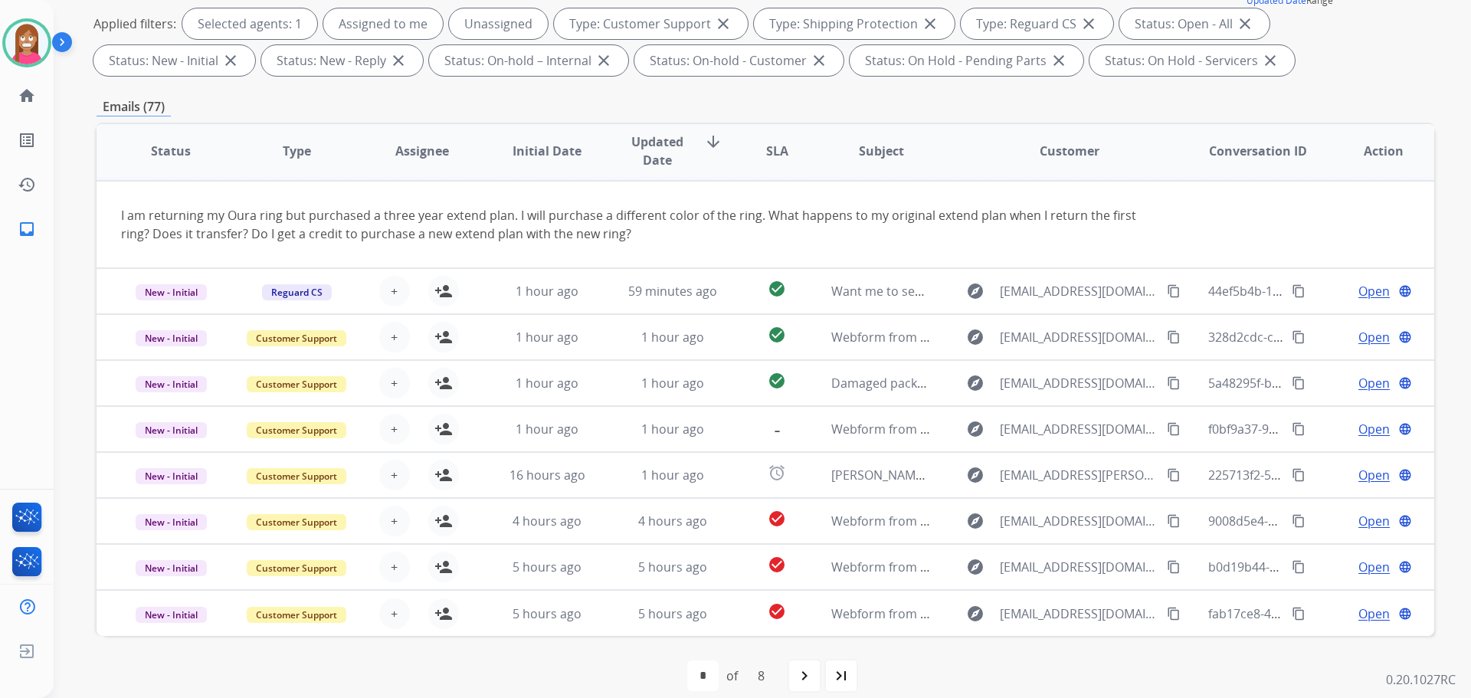
scroll to position [247, 0]
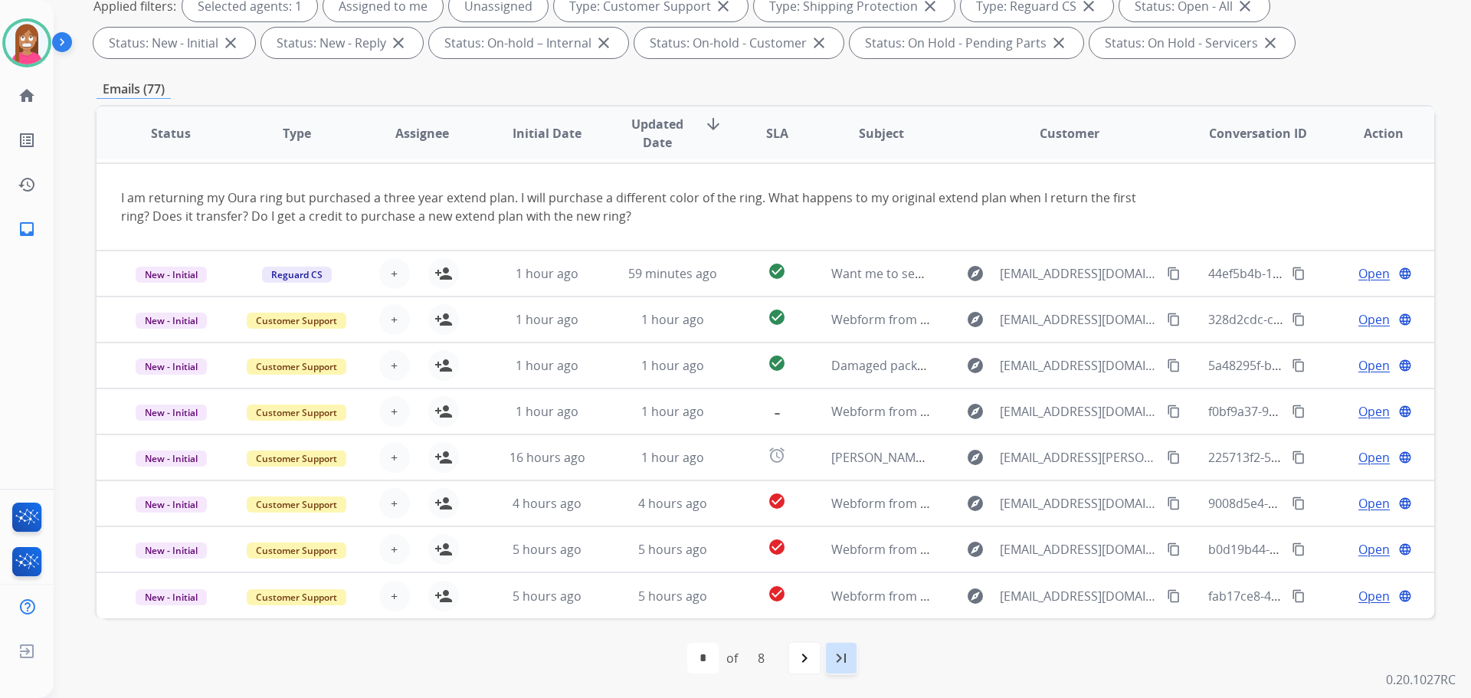
click at [839, 660] on mat-icon "last_page" at bounding box center [841, 658] width 18 height 18
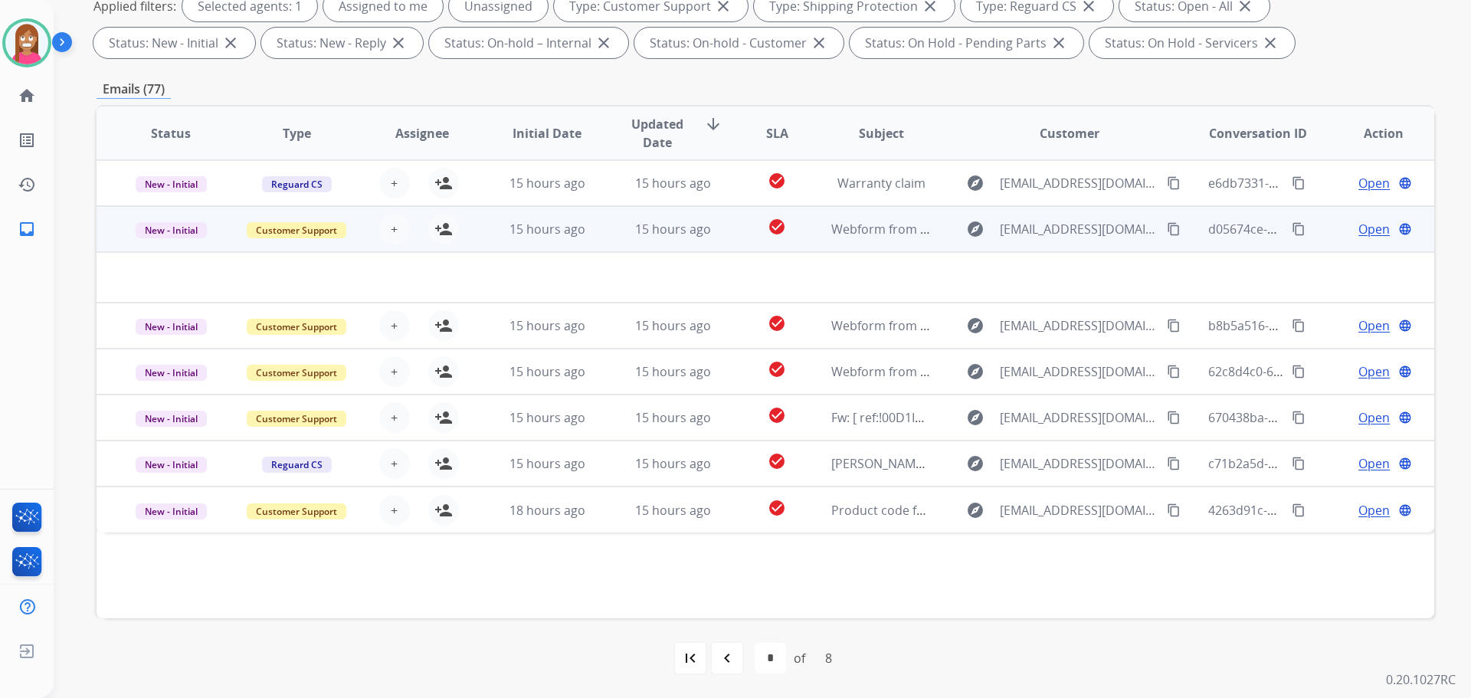
click at [616, 243] on td "15 hours ago" at bounding box center [661, 229] width 126 height 46
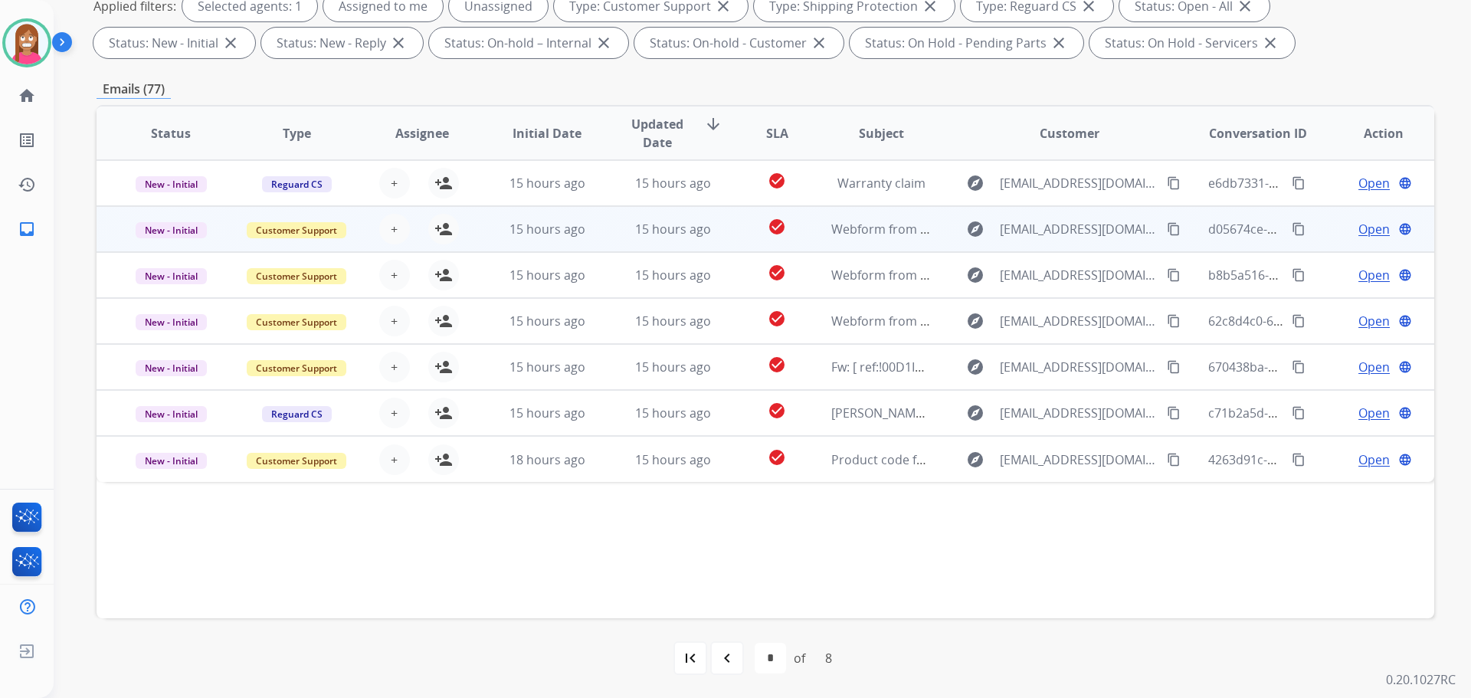
click at [616, 243] on td "15 hours ago" at bounding box center [661, 229] width 126 height 46
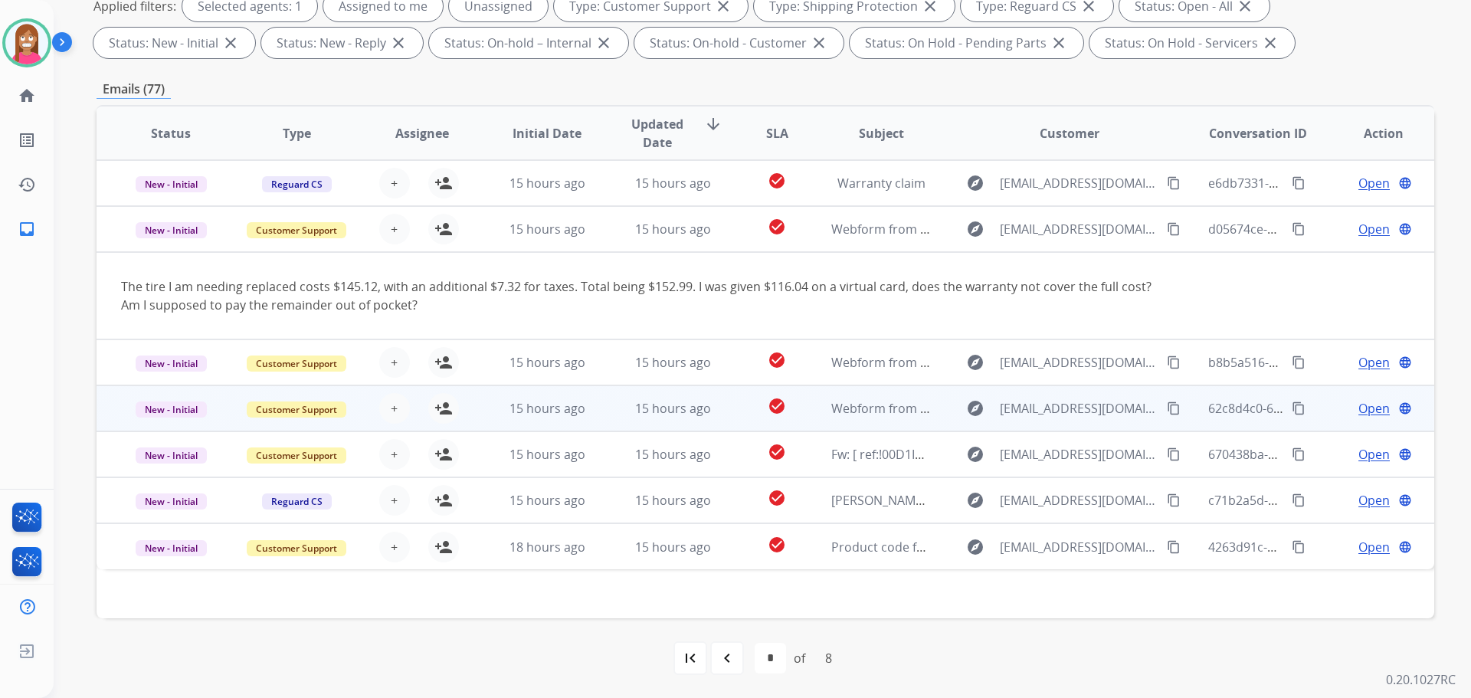
click at [613, 404] on td "15 hours ago" at bounding box center [661, 408] width 126 height 46
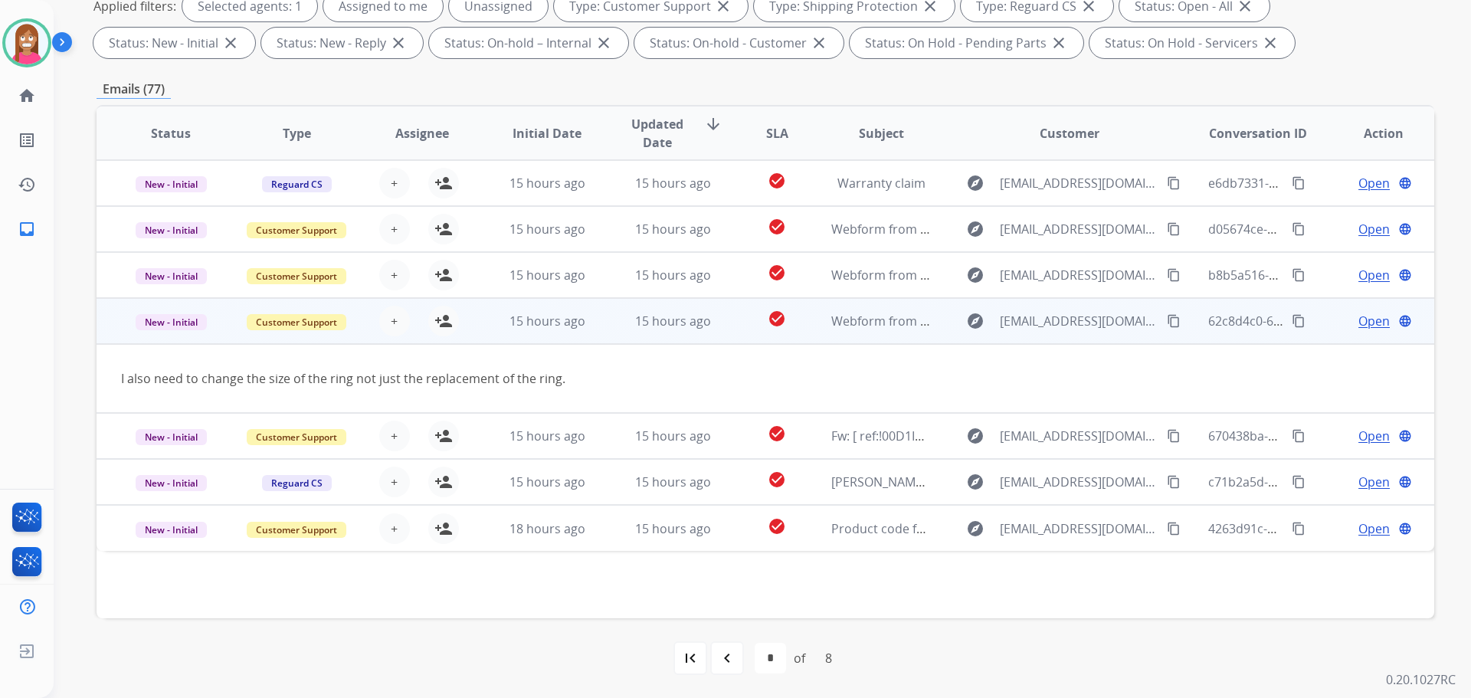
click at [1167, 321] on mat-icon "content_copy" at bounding box center [1174, 321] width 14 height 14
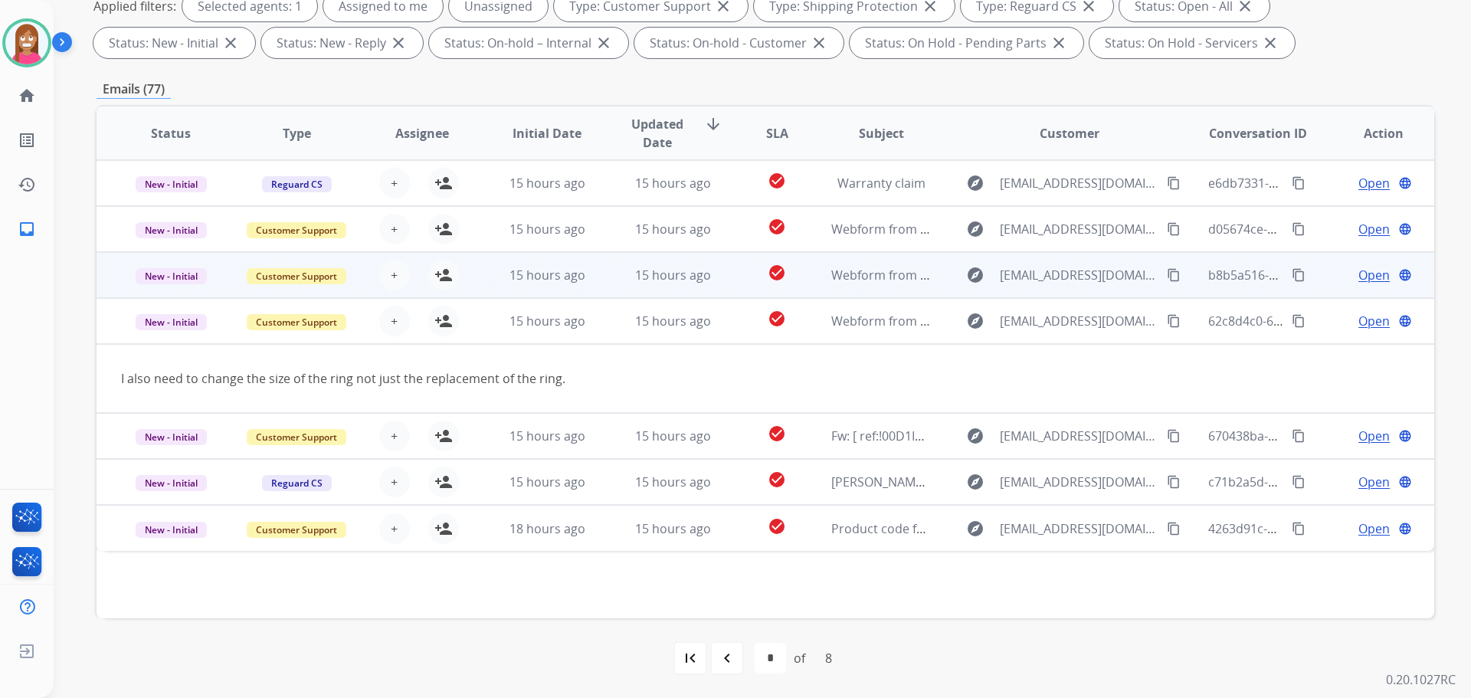
click at [594, 290] on tr "New - Initial Customer Support + Select agent person_add Assign to Me 15 hours …" at bounding box center [766, 275] width 1338 height 46
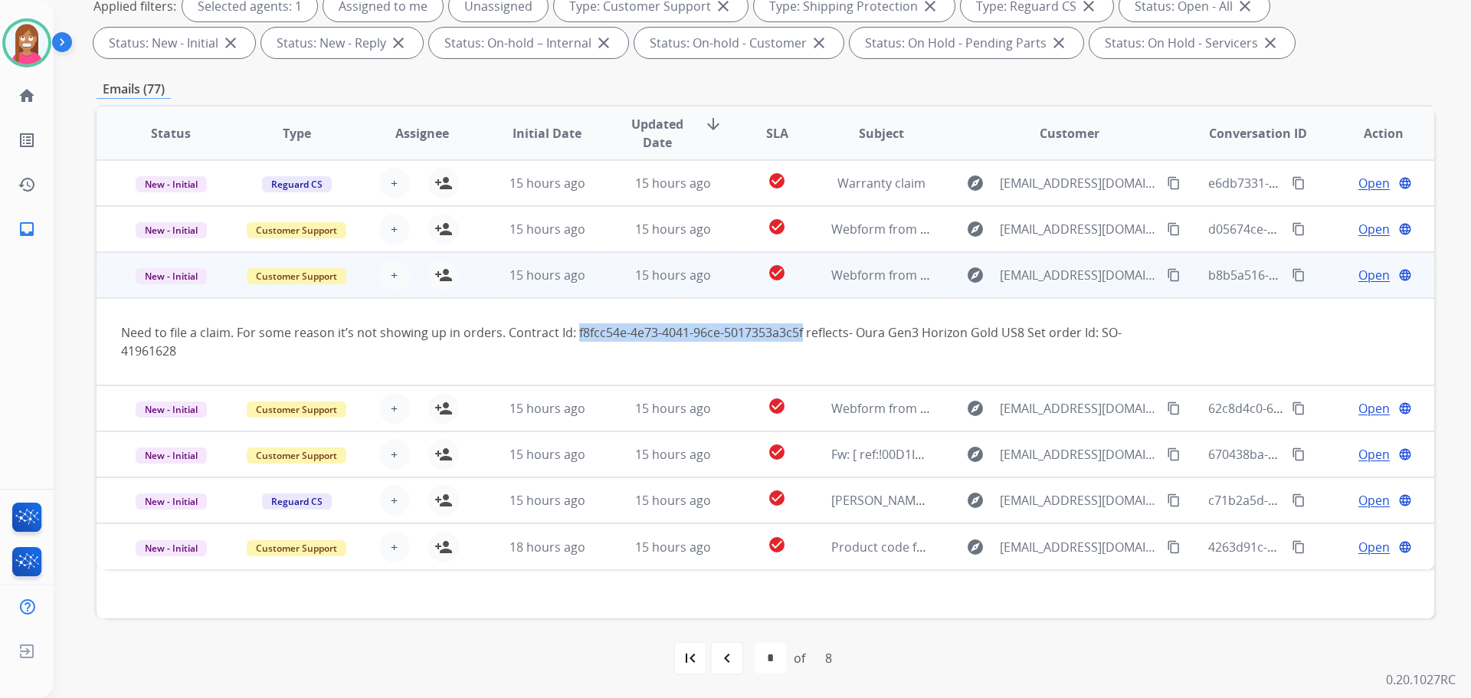
drag, startPoint x: 574, startPoint y: 332, endPoint x: 798, endPoint y: 340, distance: 224.6
click at [798, 340] on div "Need to file a claim. For some reason it’s not showing up in orders. Contract I…" at bounding box center [640, 341] width 1038 height 37
copy div "f8fcc54e-4e73-4041-96ce-5017353a3c5f"
click at [1167, 276] on mat-icon "content_copy" at bounding box center [1174, 275] width 14 height 14
click at [434, 275] on mat-icon "person_add" at bounding box center [443, 275] width 18 height 18
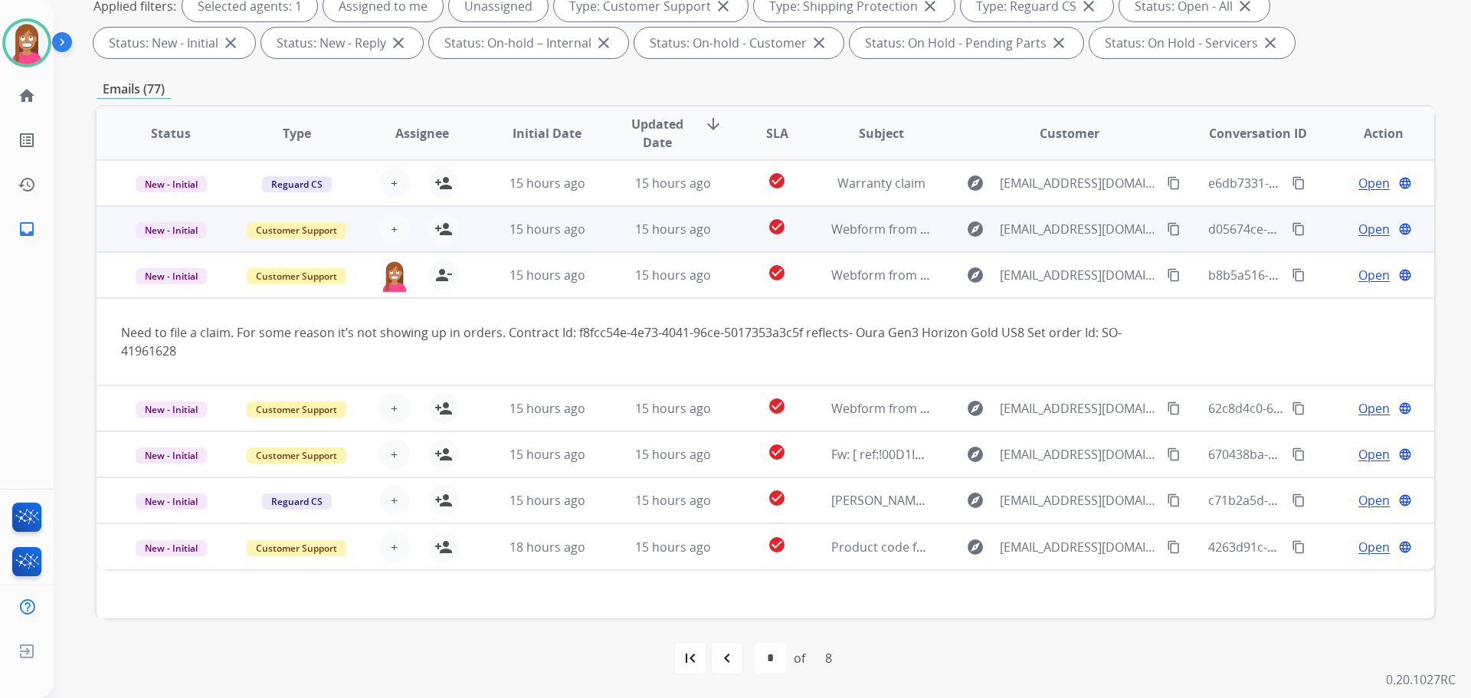
click at [605, 228] on td "15 hours ago" at bounding box center [661, 229] width 126 height 46
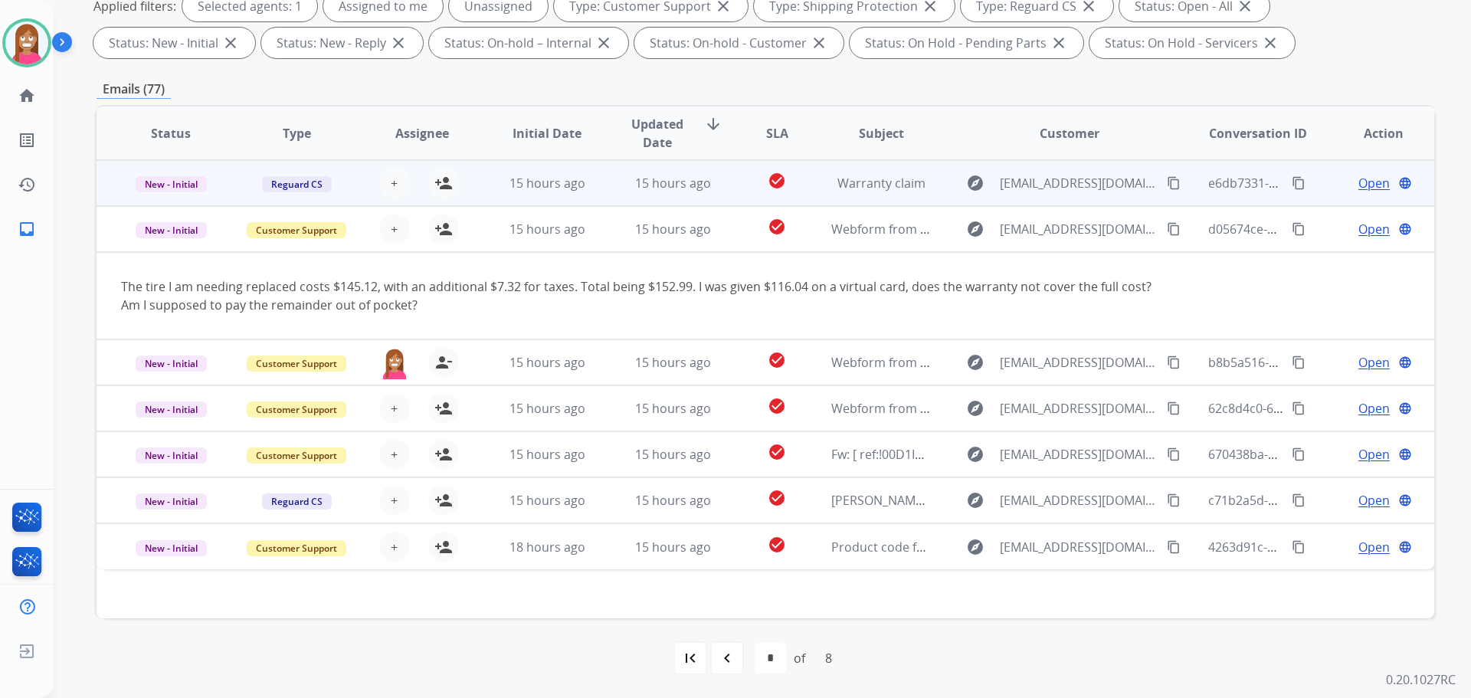
click at [603, 198] on td "15 hours ago" at bounding box center [661, 183] width 126 height 46
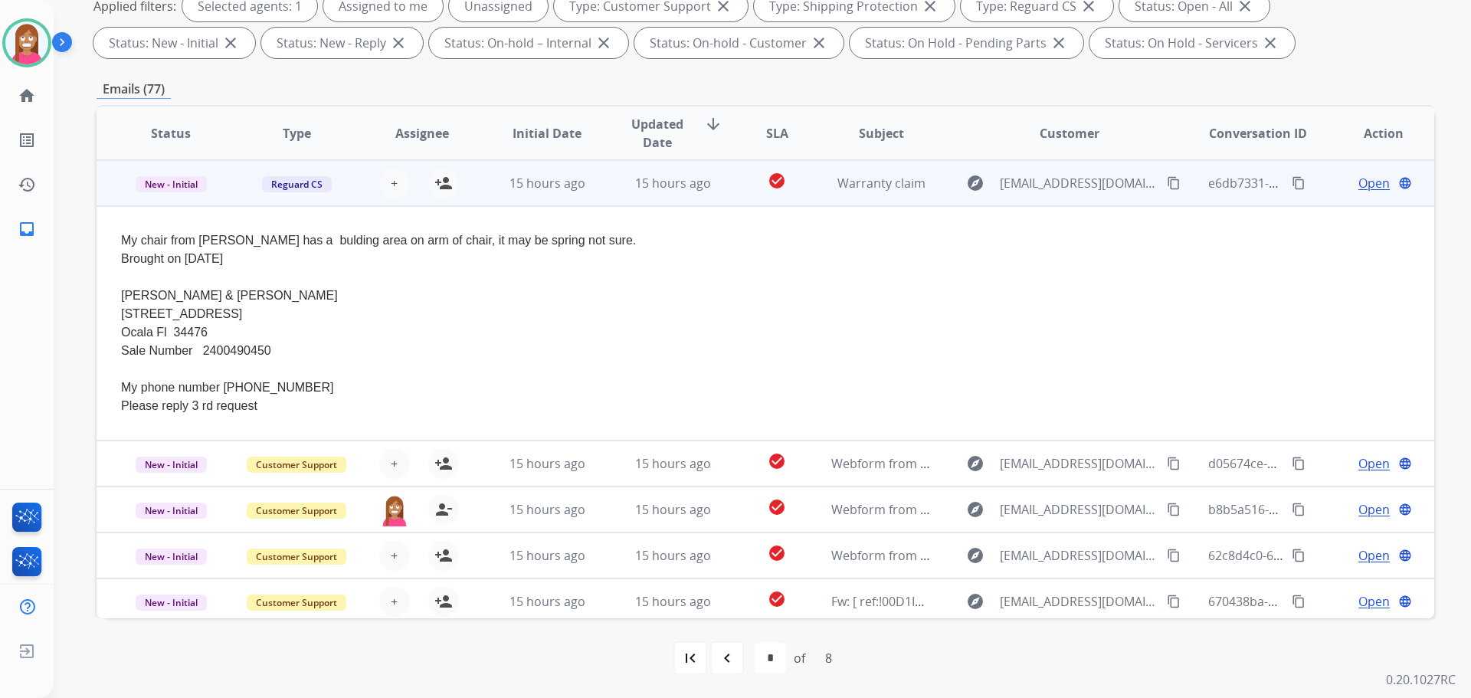
click at [1167, 186] on mat-icon "content_copy" at bounding box center [1174, 183] width 14 height 14
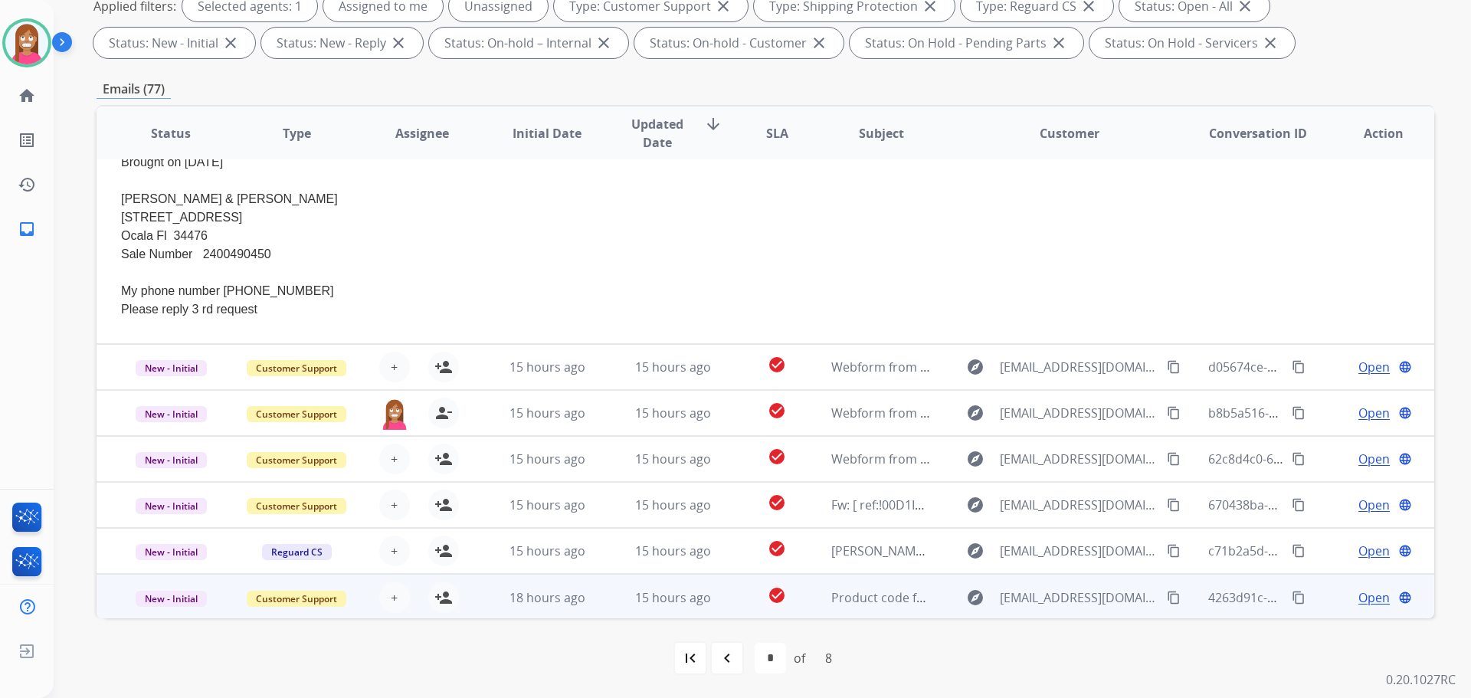
scroll to position [98, 0]
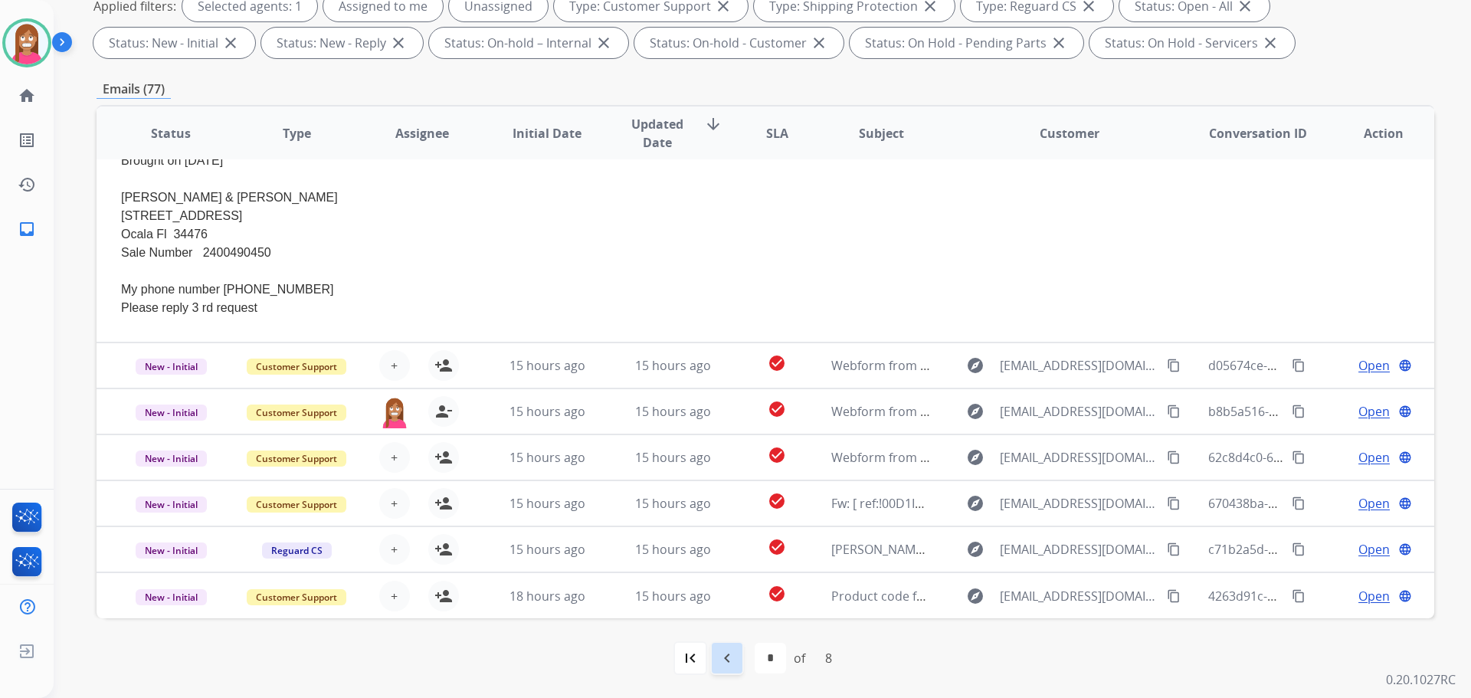
click at [737, 654] on div "navigate_before" at bounding box center [727, 658] width 34 height 34
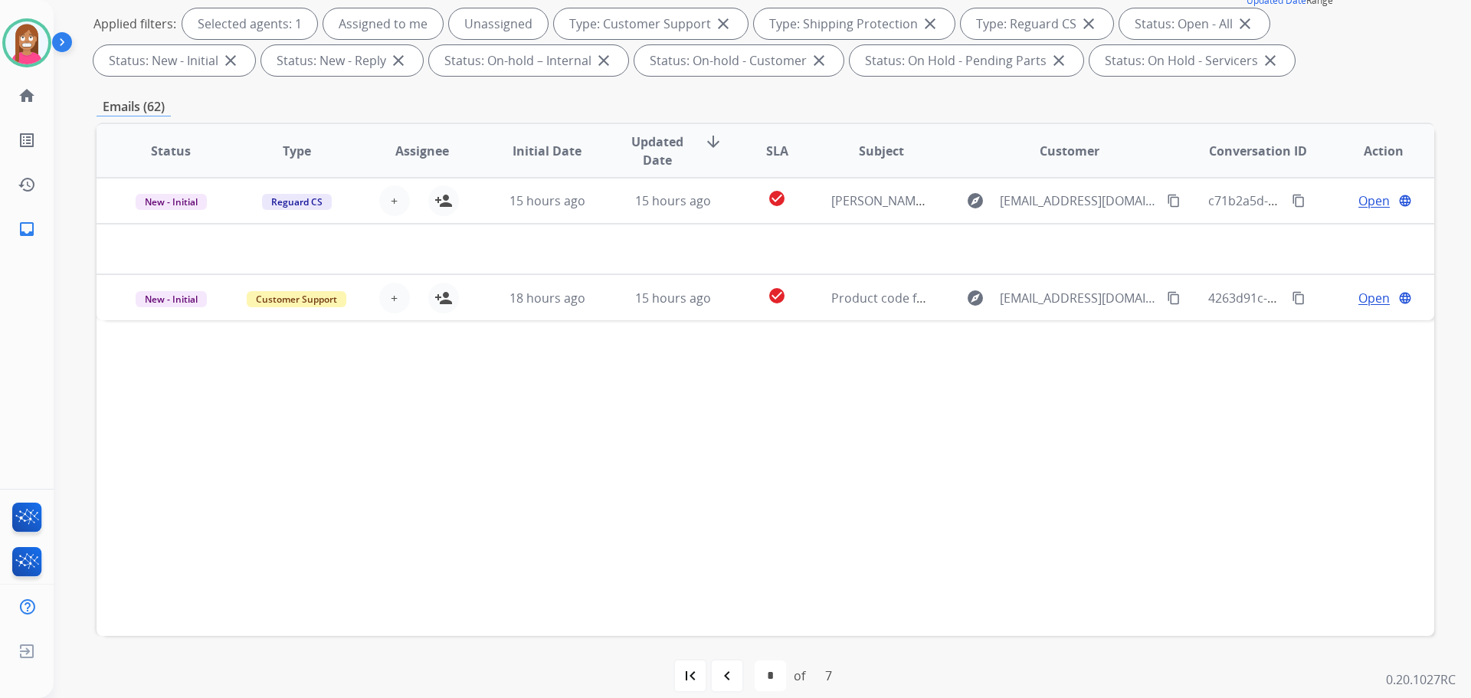
scroll to position [247, 0]
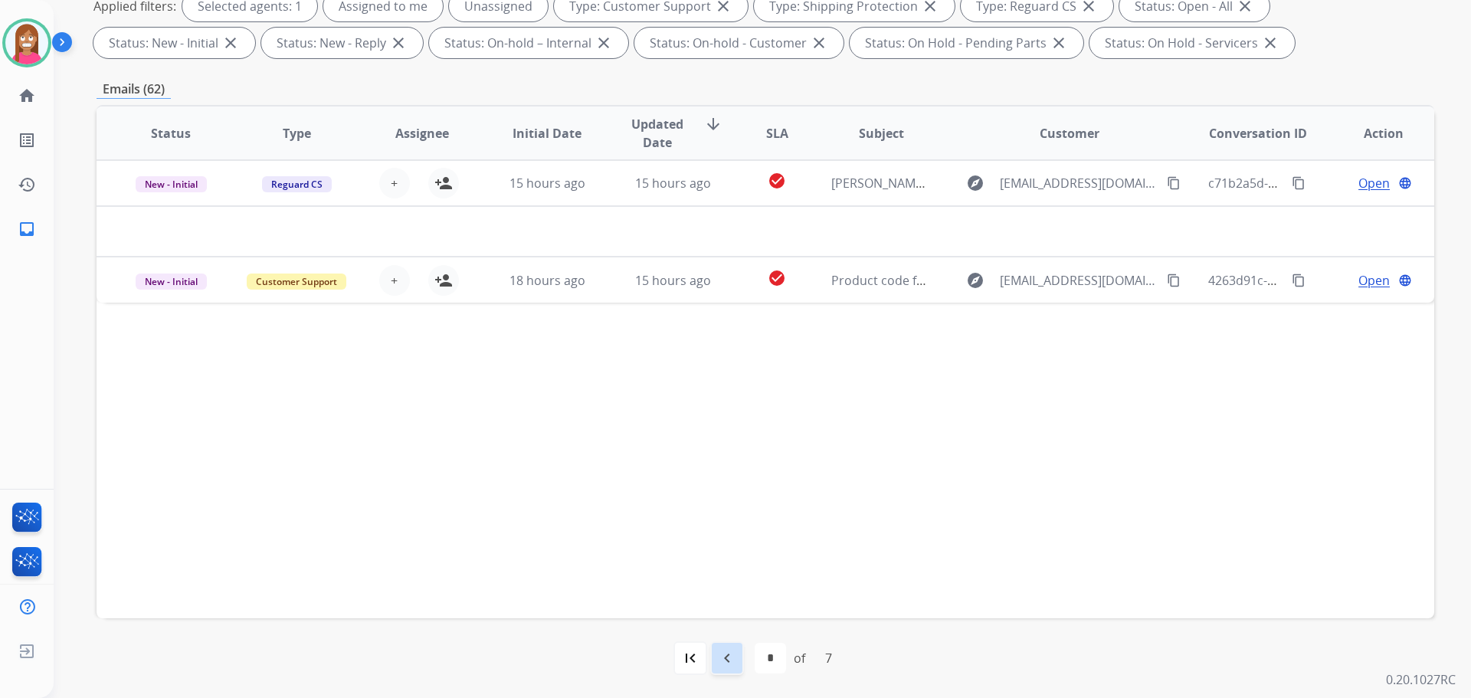
click at [729, 664] on mat-icon "navigate_before" at bounding box center [727, 658] width 18 height 18
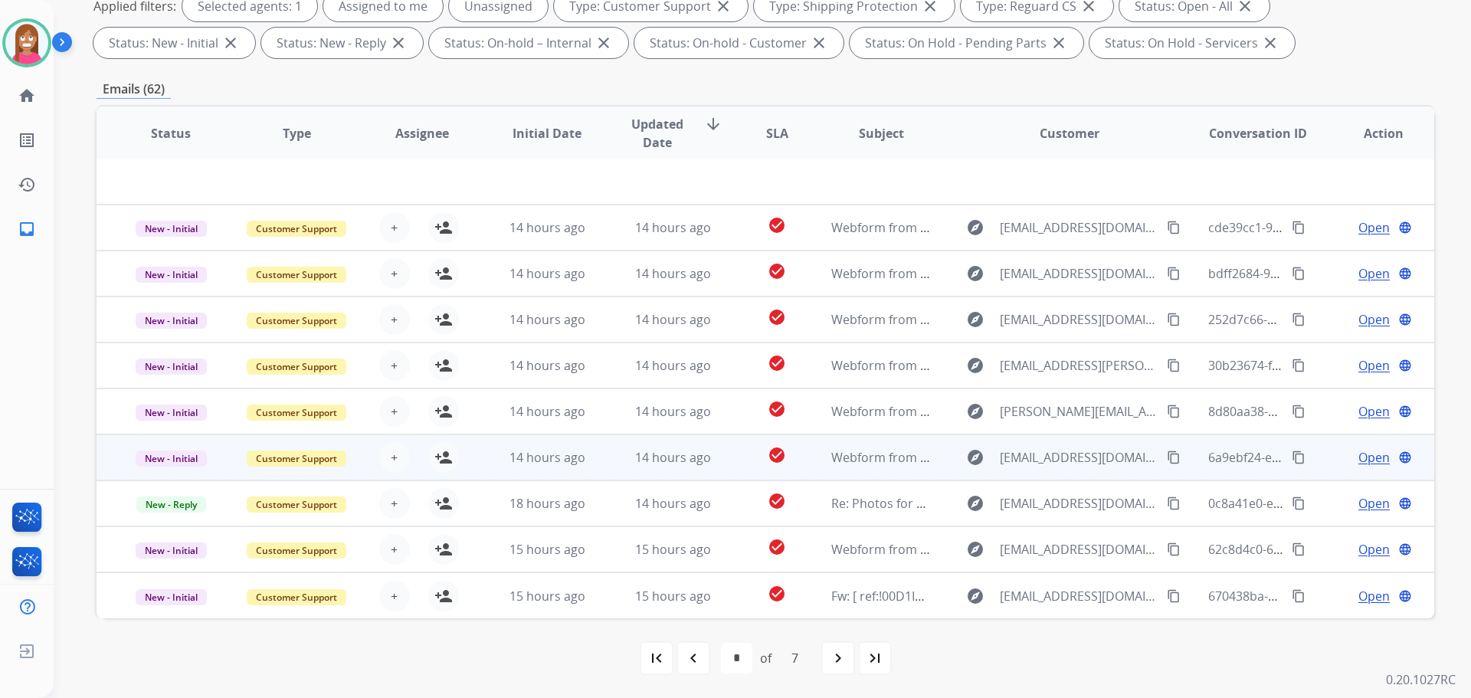
click at [605, 462] on td "14 hours ago" at bounding box center [661, 457] width 126 height 46
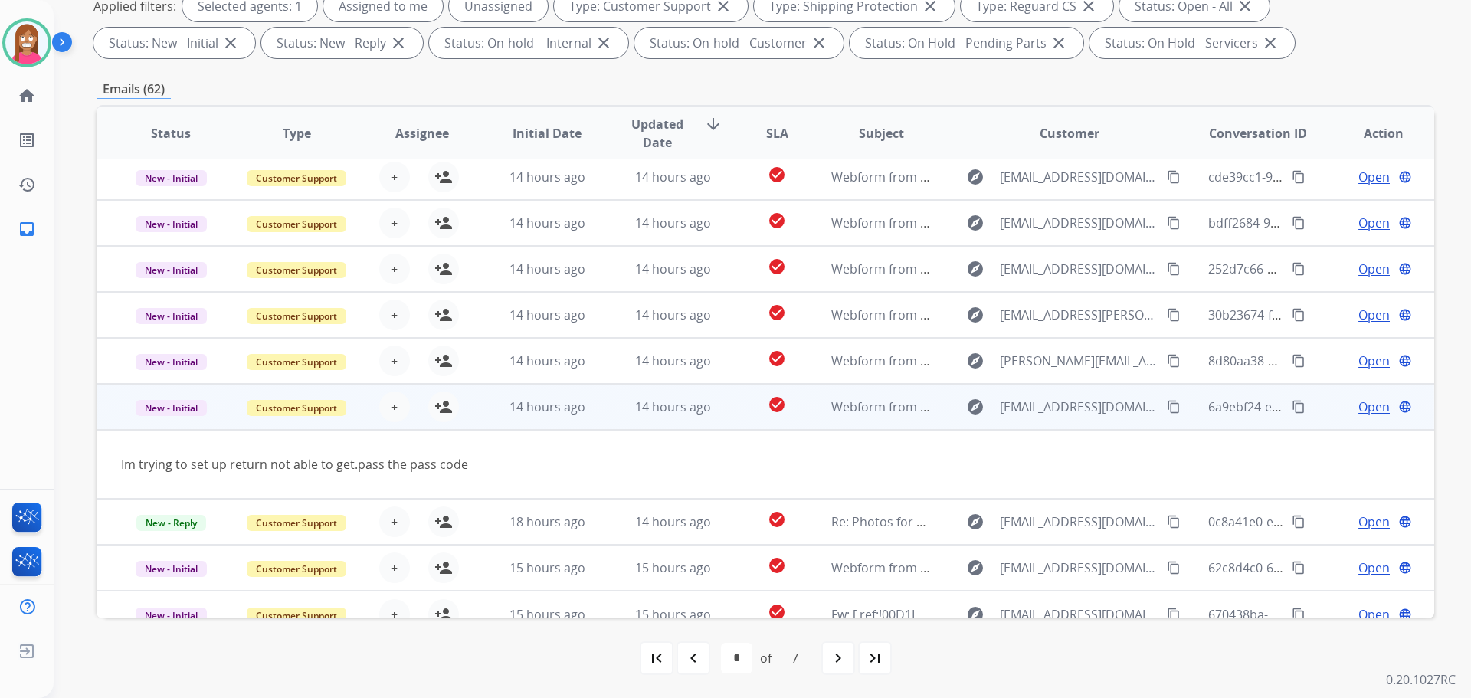
scroll to position [70, 0]
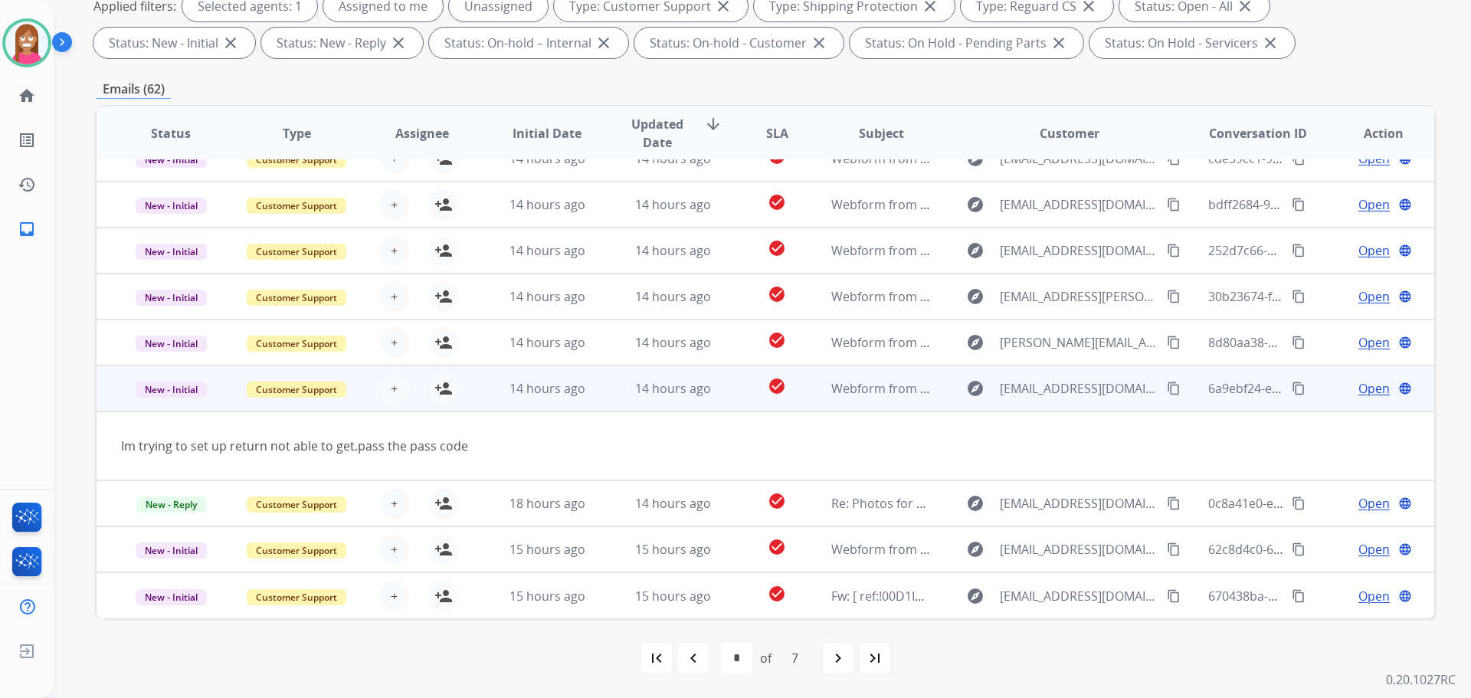
click at [1167, 390] on mat-icon "content_copy" at bounding box center [1174, 388] width 14 height 14
click at [447, 385] on mat-icon "person_add" at bounding box center [443, 388] width 18 height 18
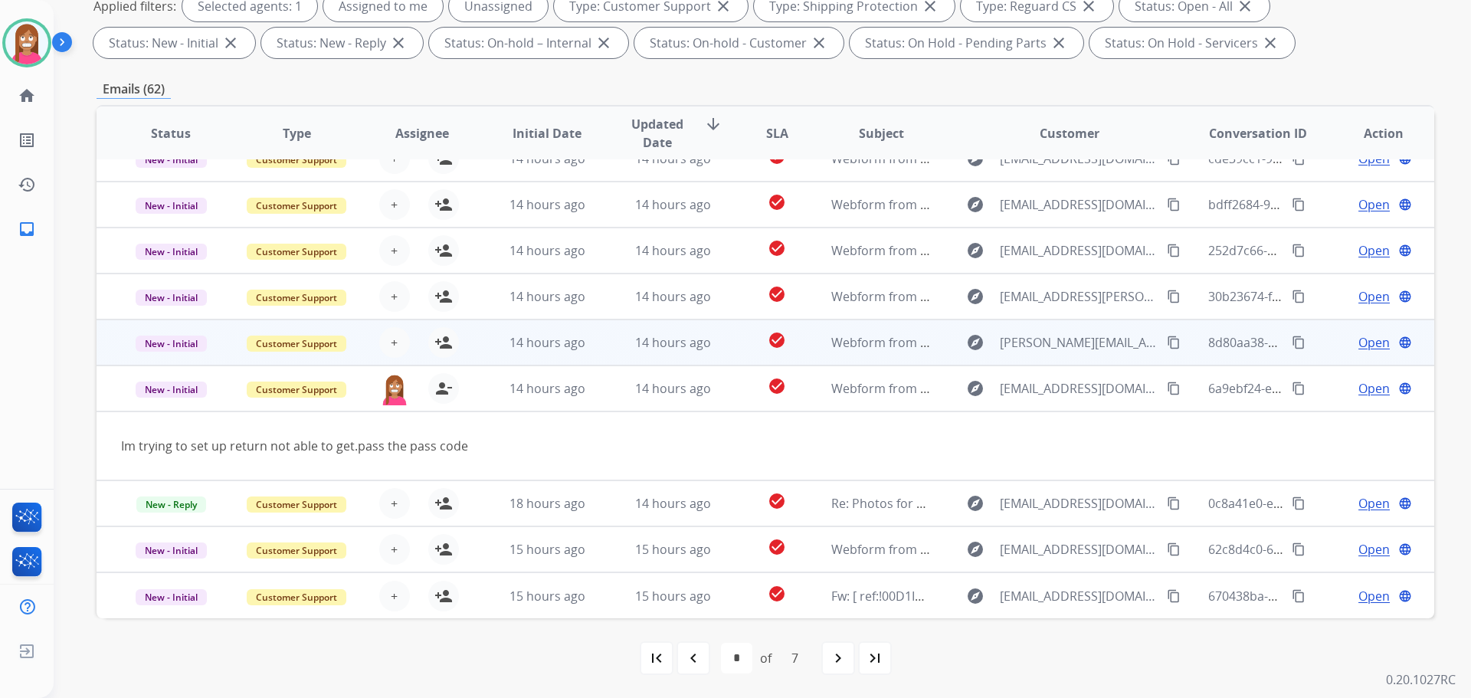
click at [617, 350] on td "14 hours ago" at bounding box center [661, 342] width 126 height 46
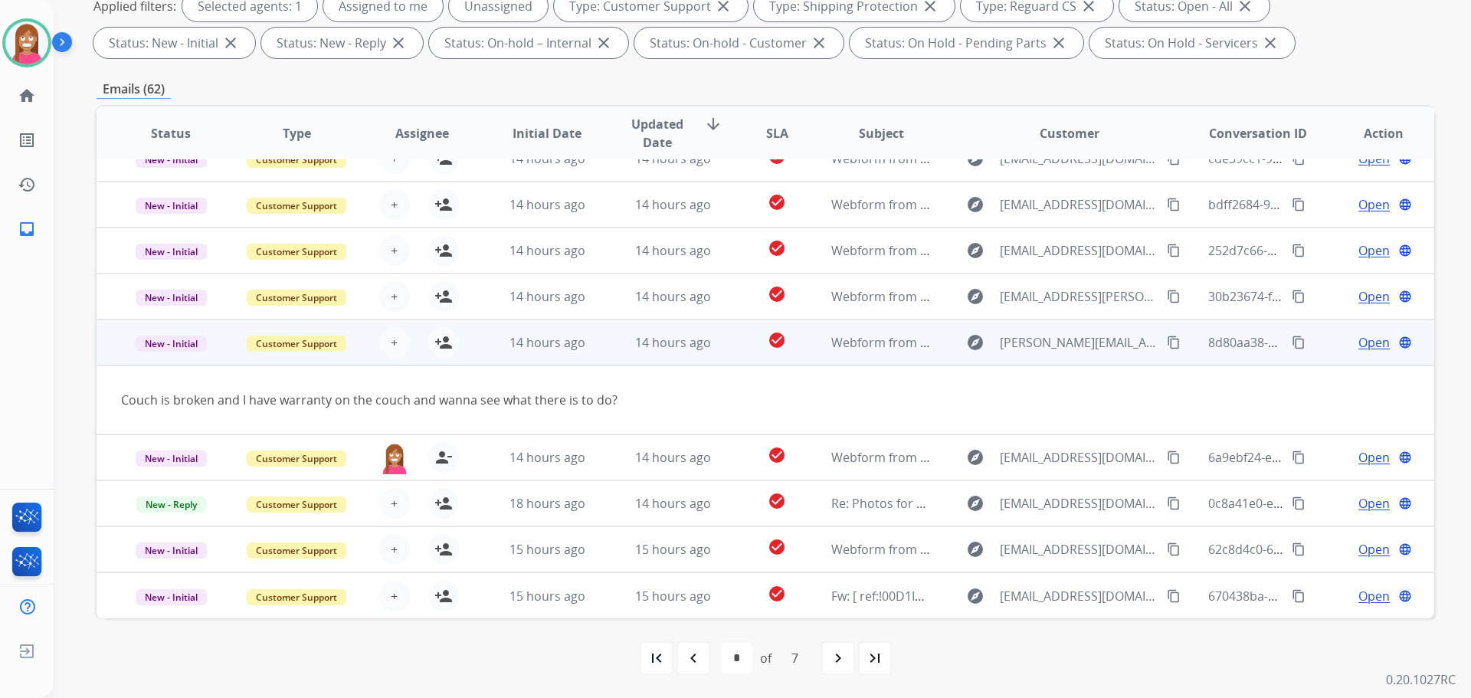
click at [1168, 344] on mat-icon "content_copy" at bounding box center [1174, 343] width 14 height 14
click at [448, 352] on button "person_add Assign to Me" at bounding box center [443, 342] width 31 height 31
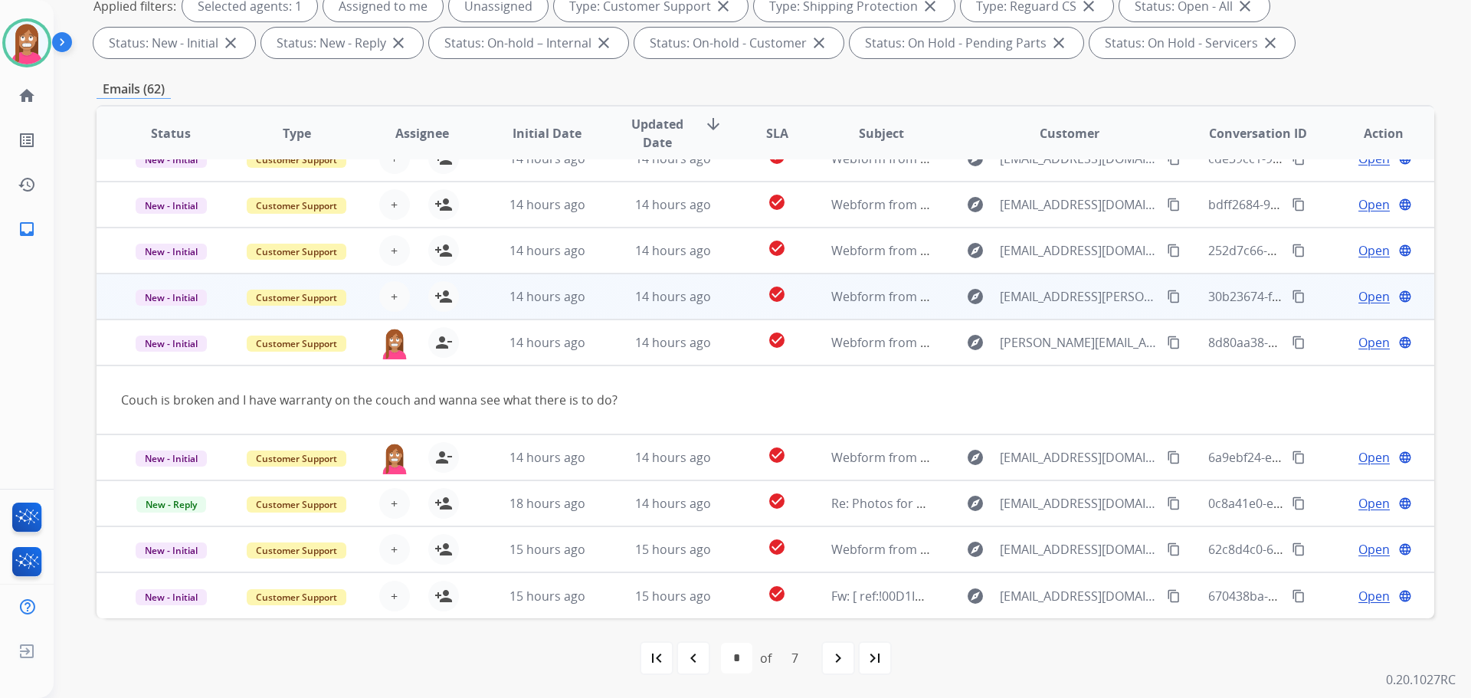
click at [603, 304] on td "14 hours ago" at bounding box center [661, 296] width 126 height 46
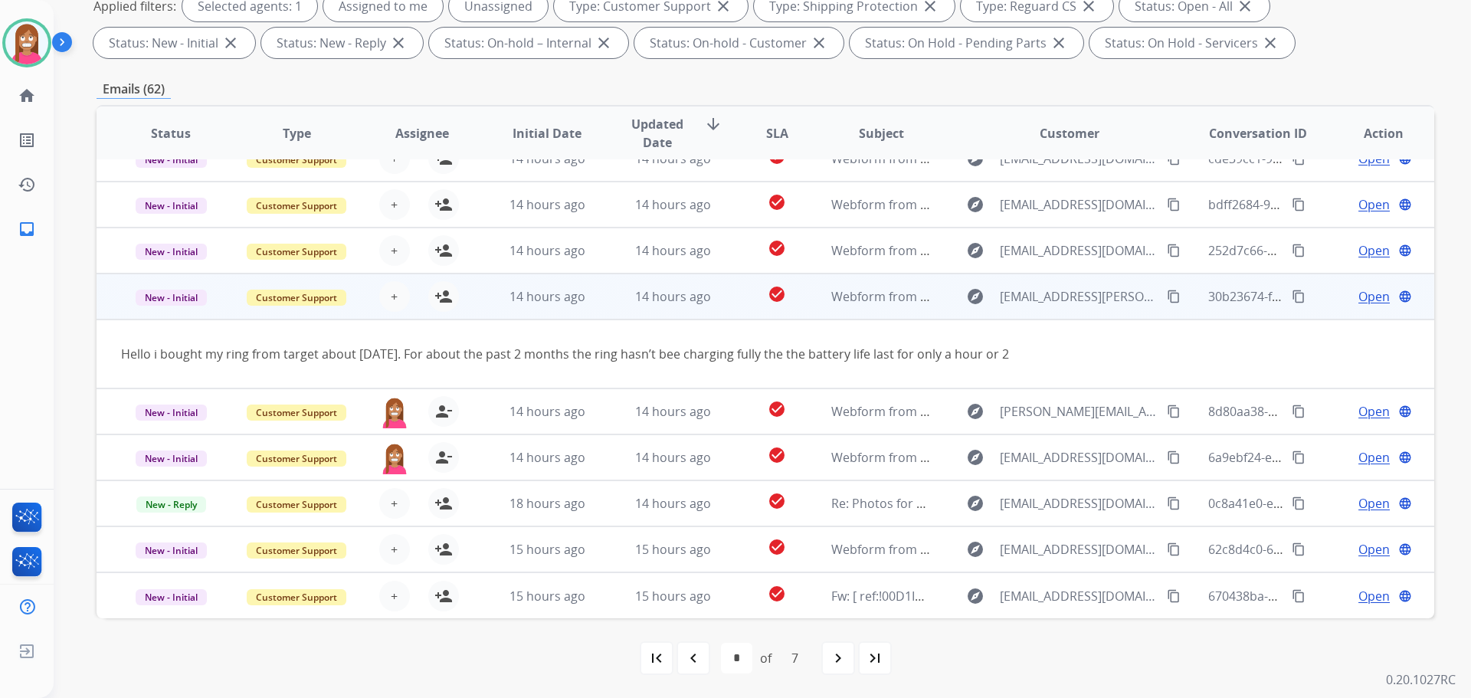
click at [1167, 295] on mat-icon "content_copy" at bounding box center [1174, 297] width 14 height 14
click at [440, 291] on mat-icon "person_add" at bounding box center [443, 296] width 18 height 18
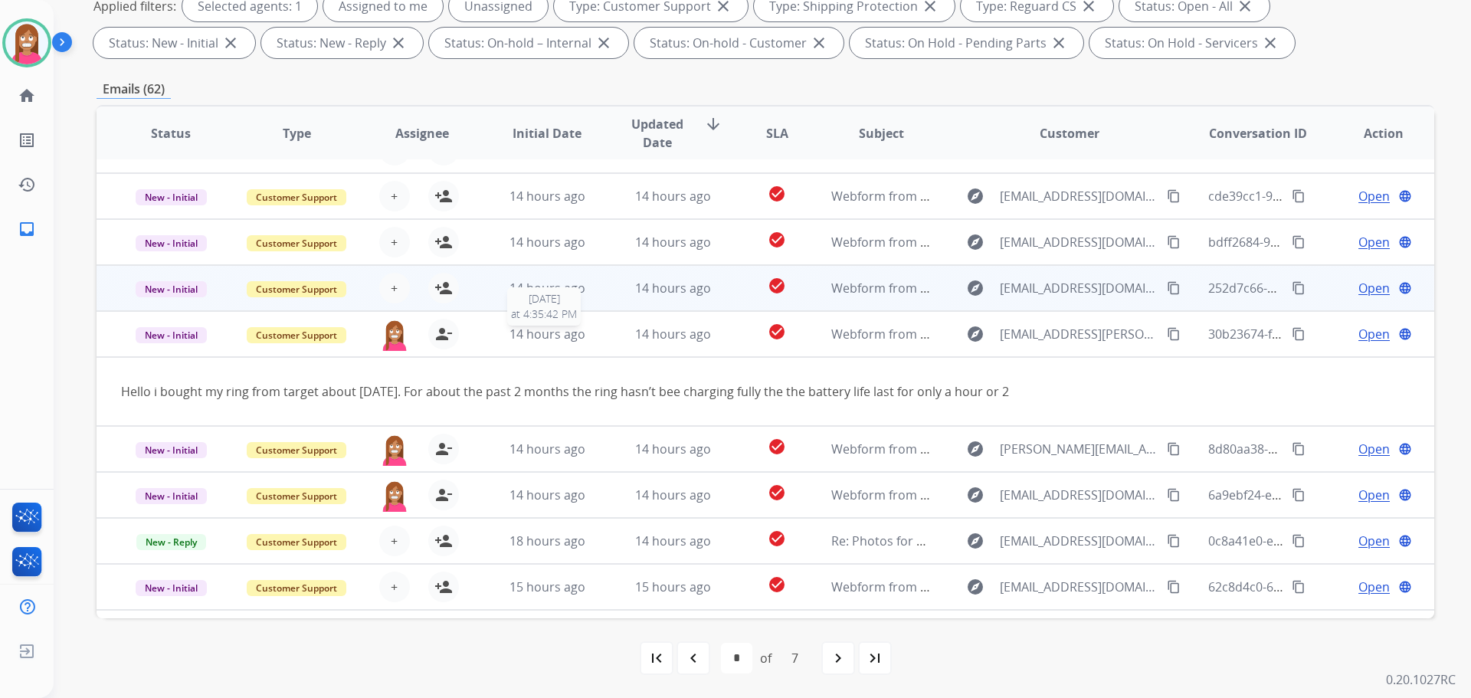
scroll to position [0, 0]
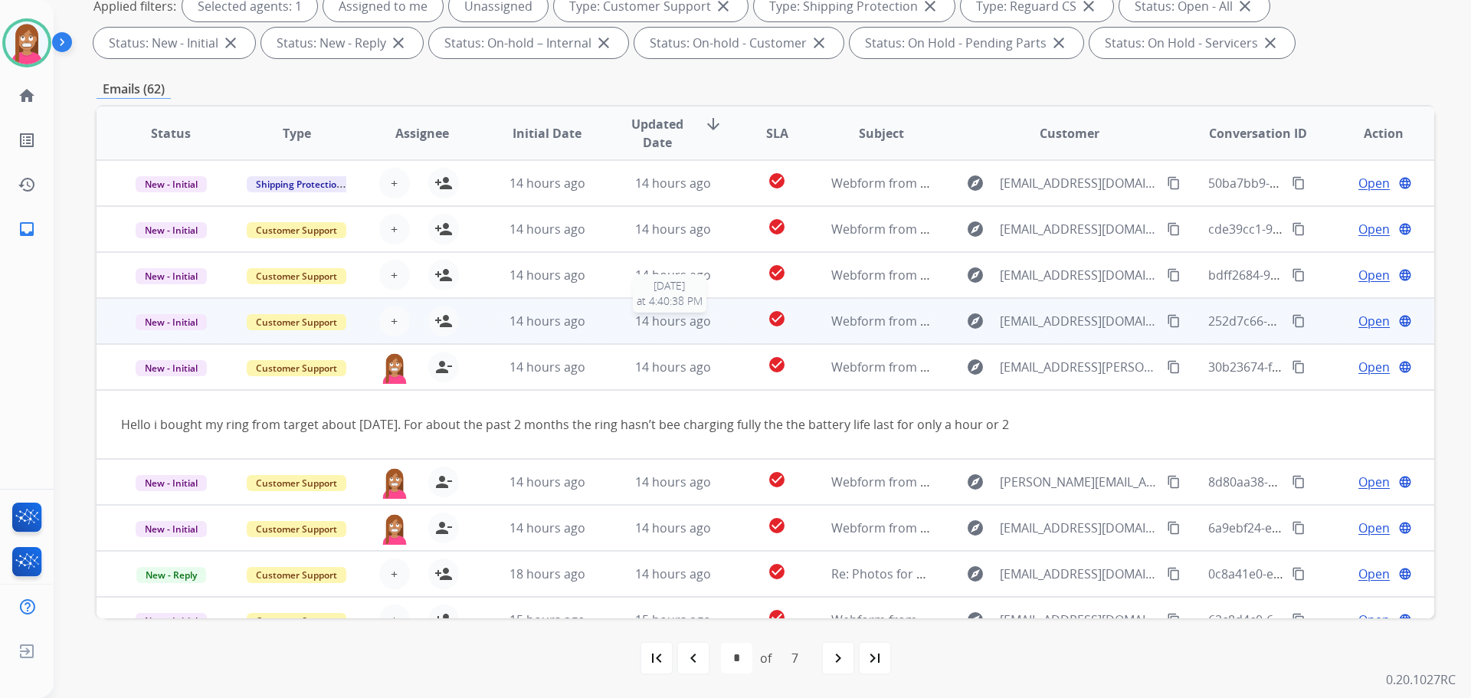
click at [635, 324] on span "14 hours ago" at bounding box center [673, 321] width 76 height 17
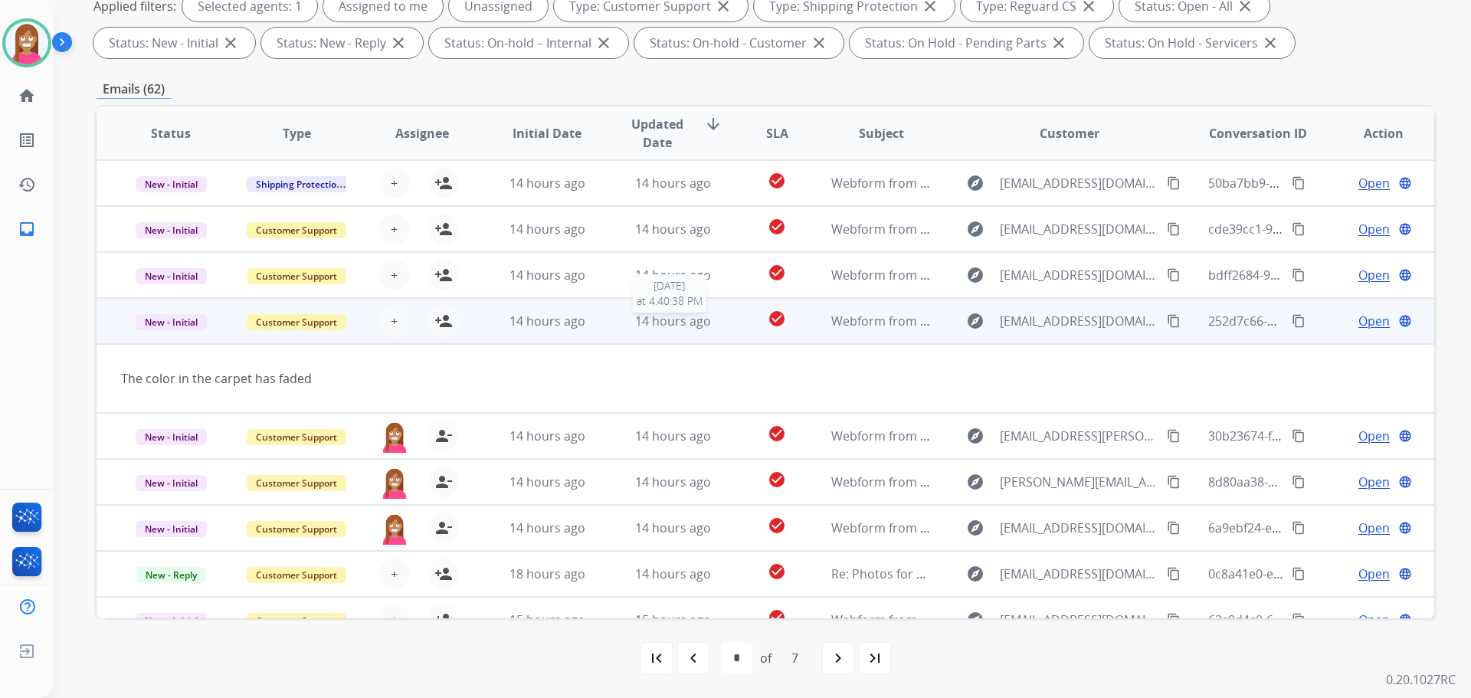
scroll to position [70, 0]
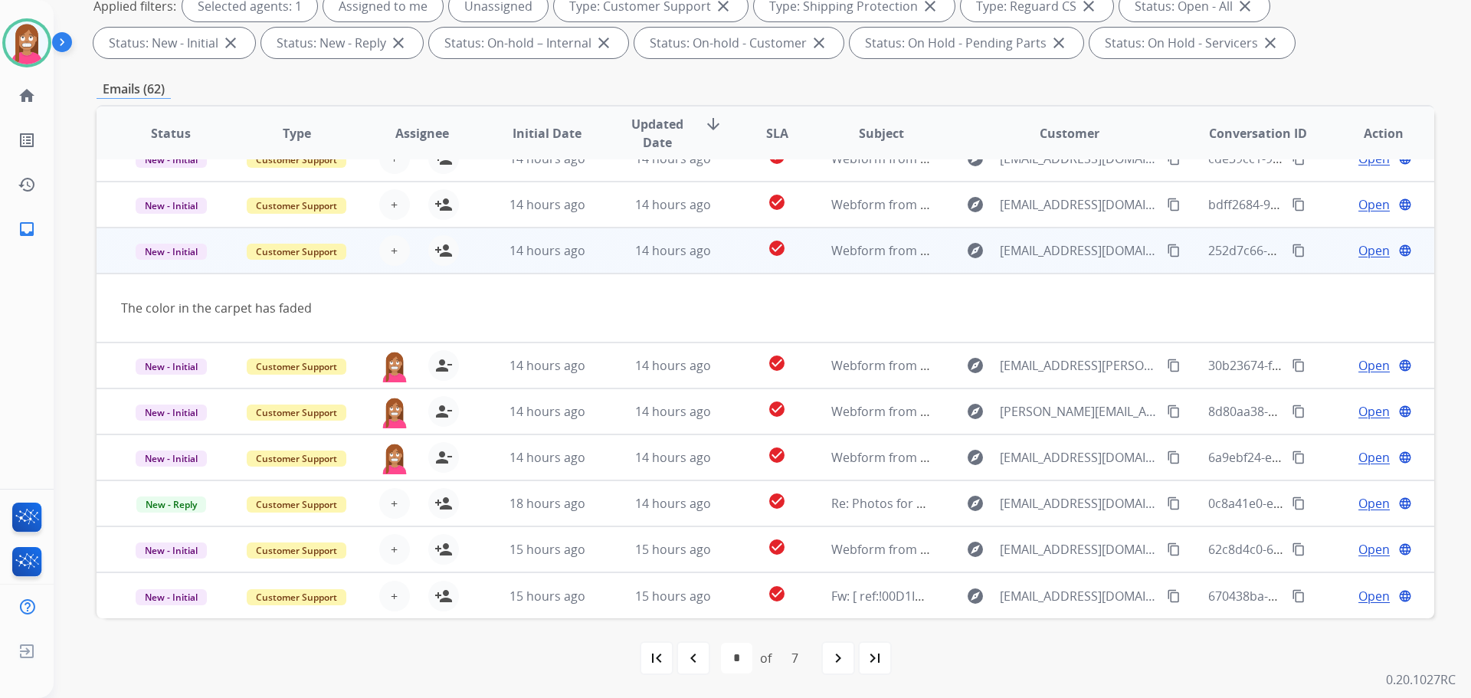
click at [1167, 251] on mat-icon "content_copy" at bounding box center [1174, 251] width 14 height 14
click at [436, 254] on mat-icon "person_add" at bounding box center [443, 250] width 18 height 18
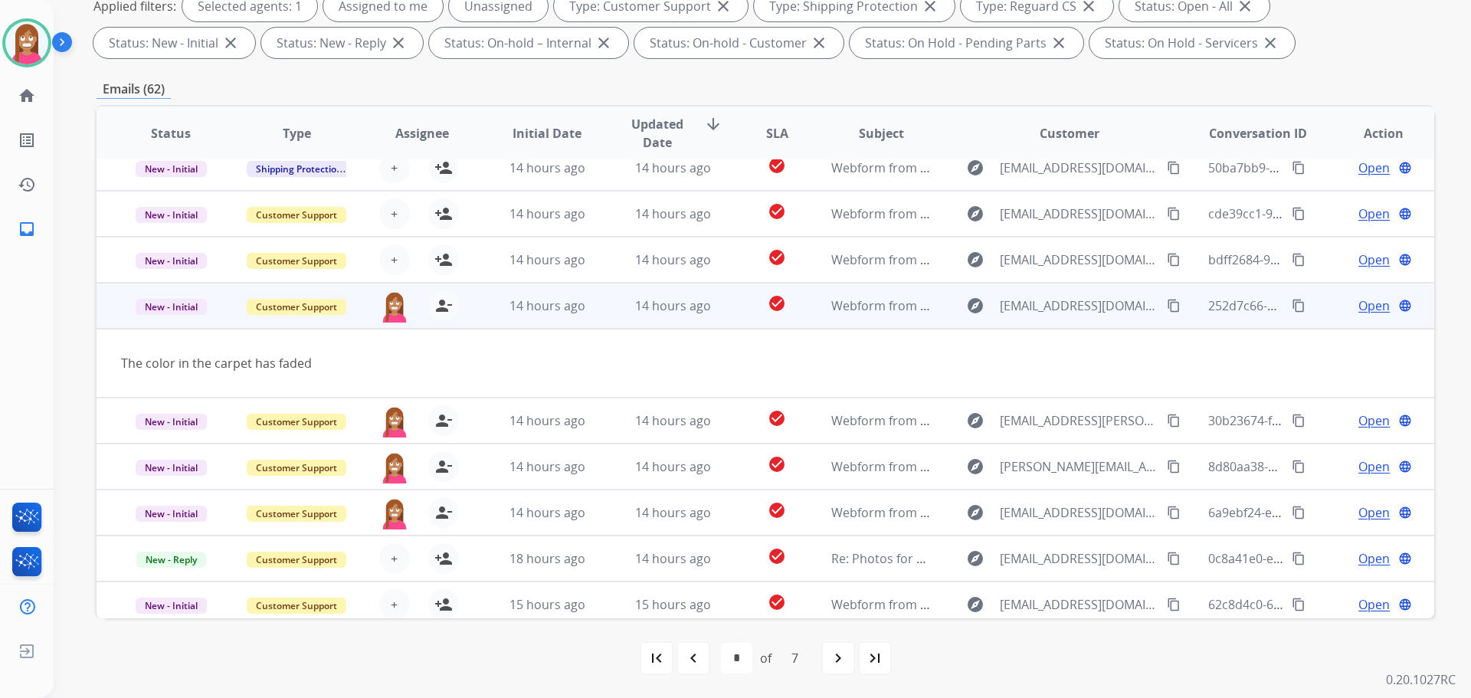
scroll to position [0, 0]
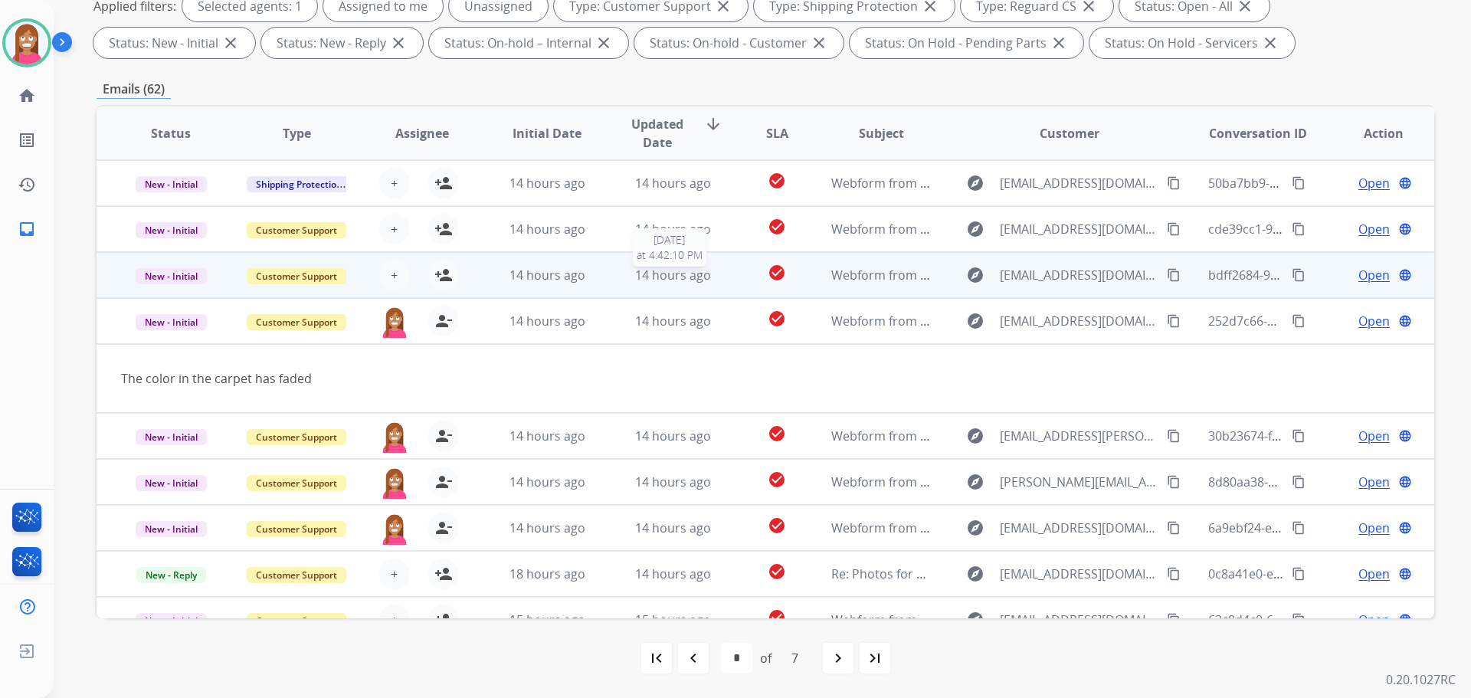
click at [623, 276] on div "14 hours ago" at bounding box center [673, 275] width 100 height 18
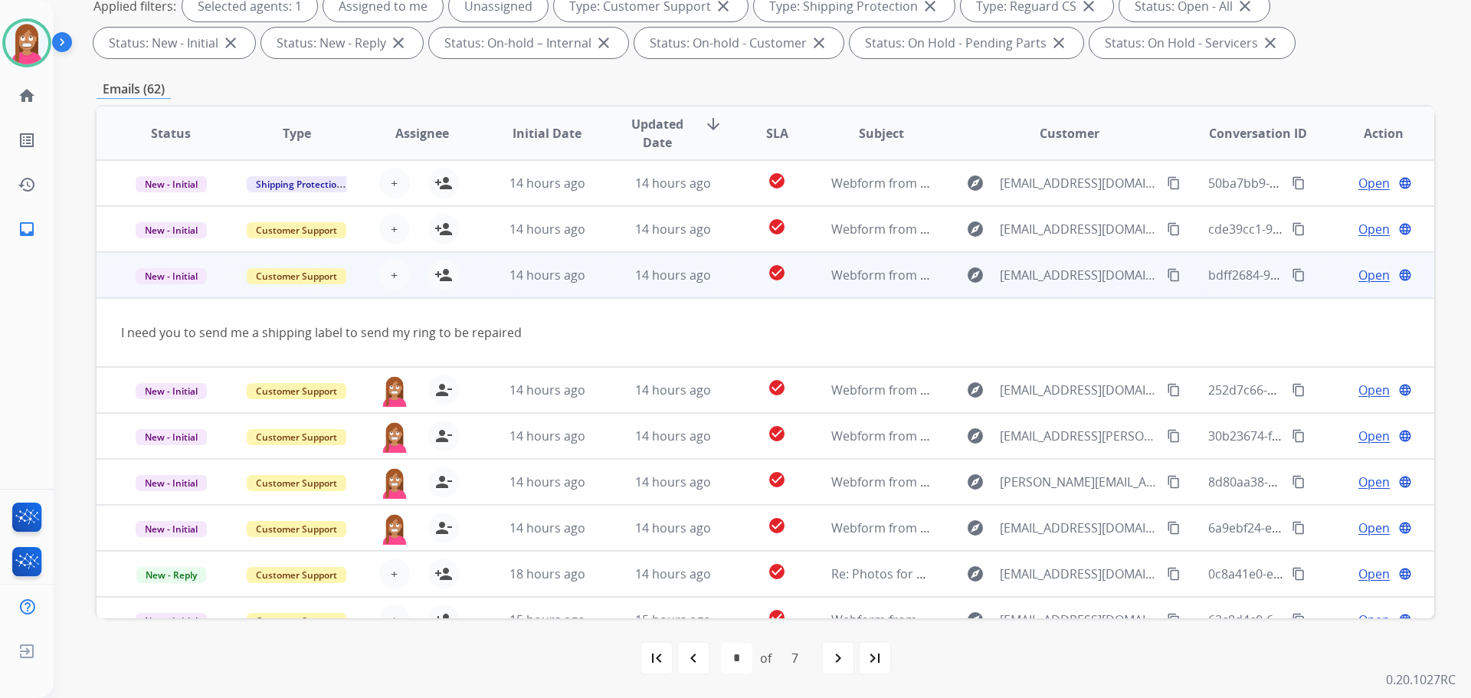
click at [1167, 273] on mat-icon "content_copy" at bounding box center [1174, 275] width 14 height 14
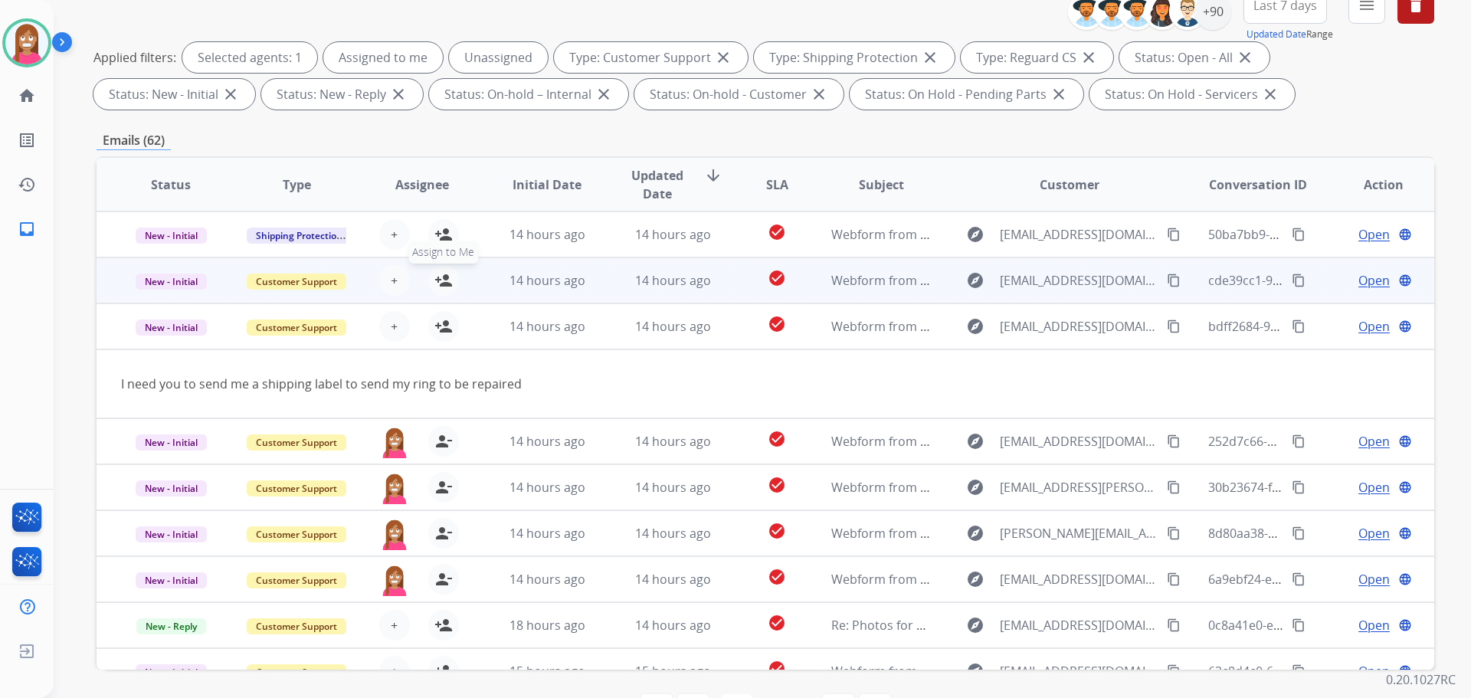
scroll to position [171, 0]
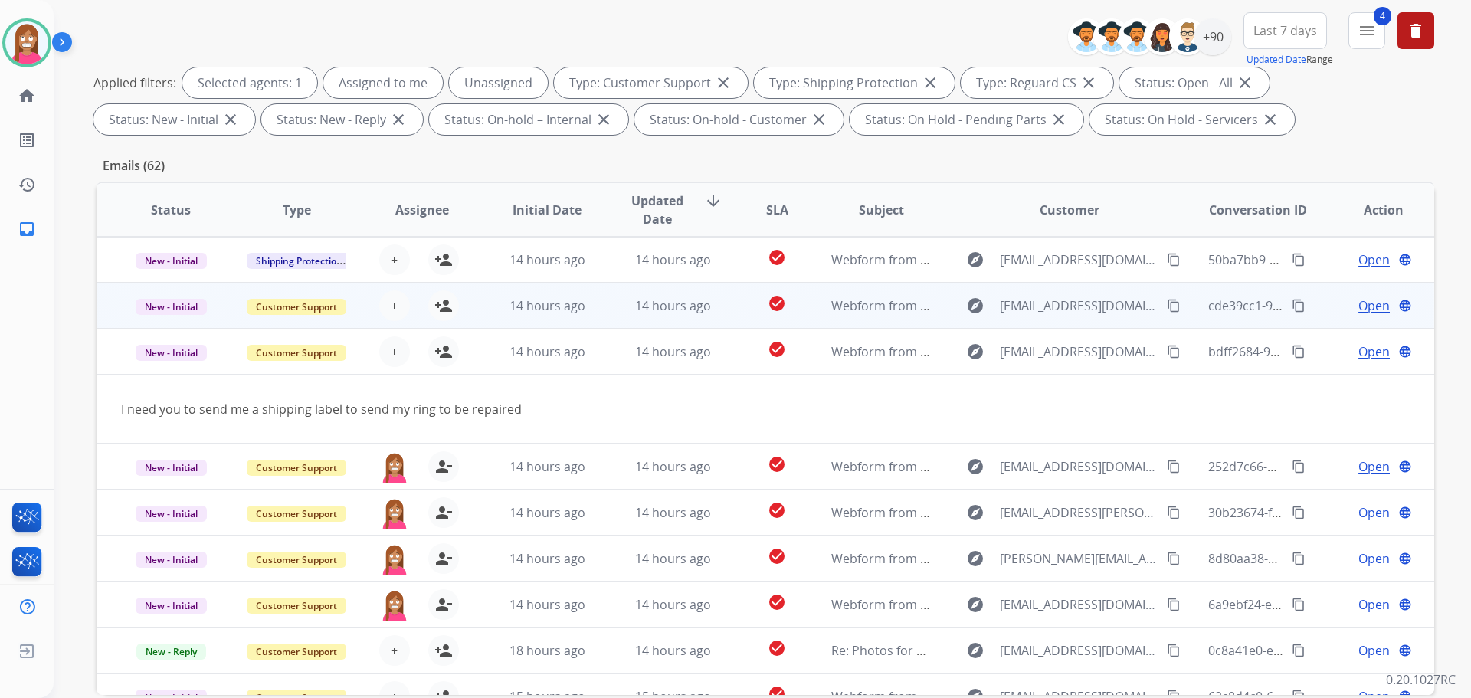
click at [608, 307] on td "14 hours ago" at bounding box center [661, 306] width 126 height 46
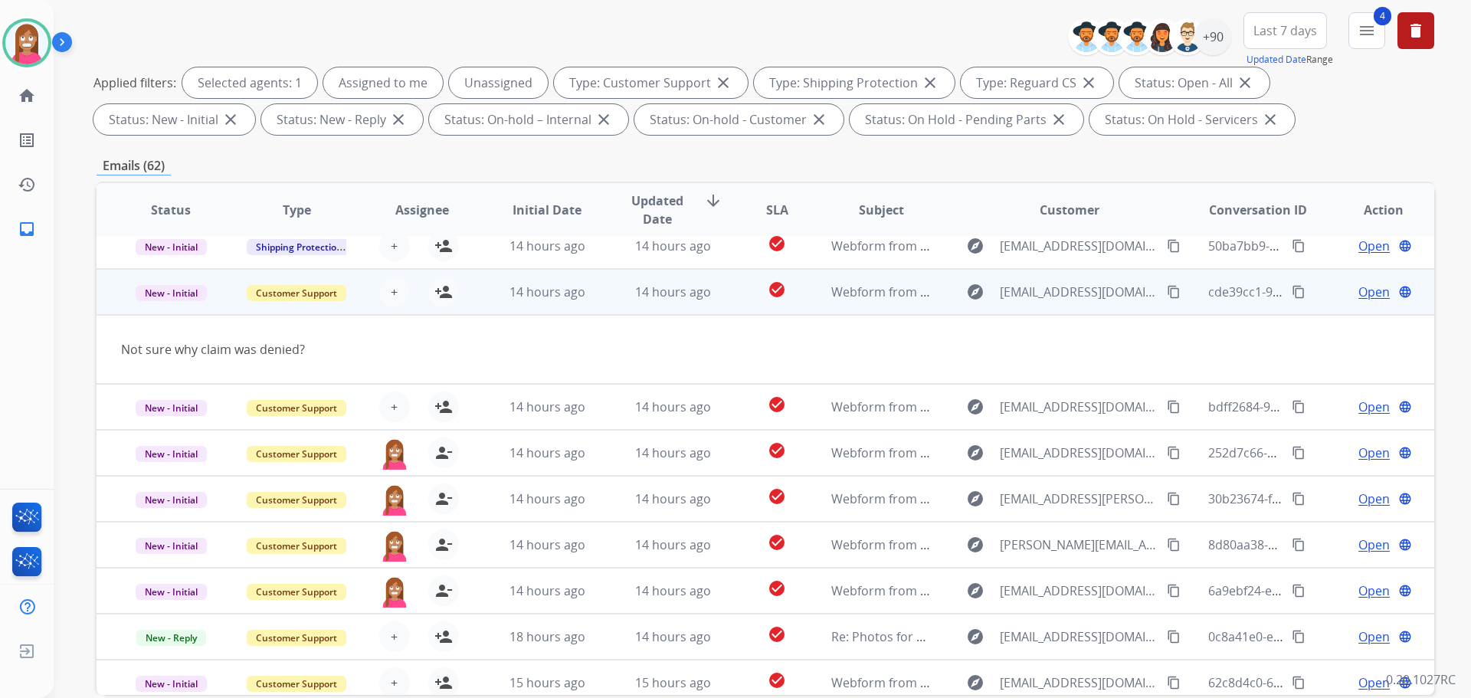
scroll to position [0, 0]
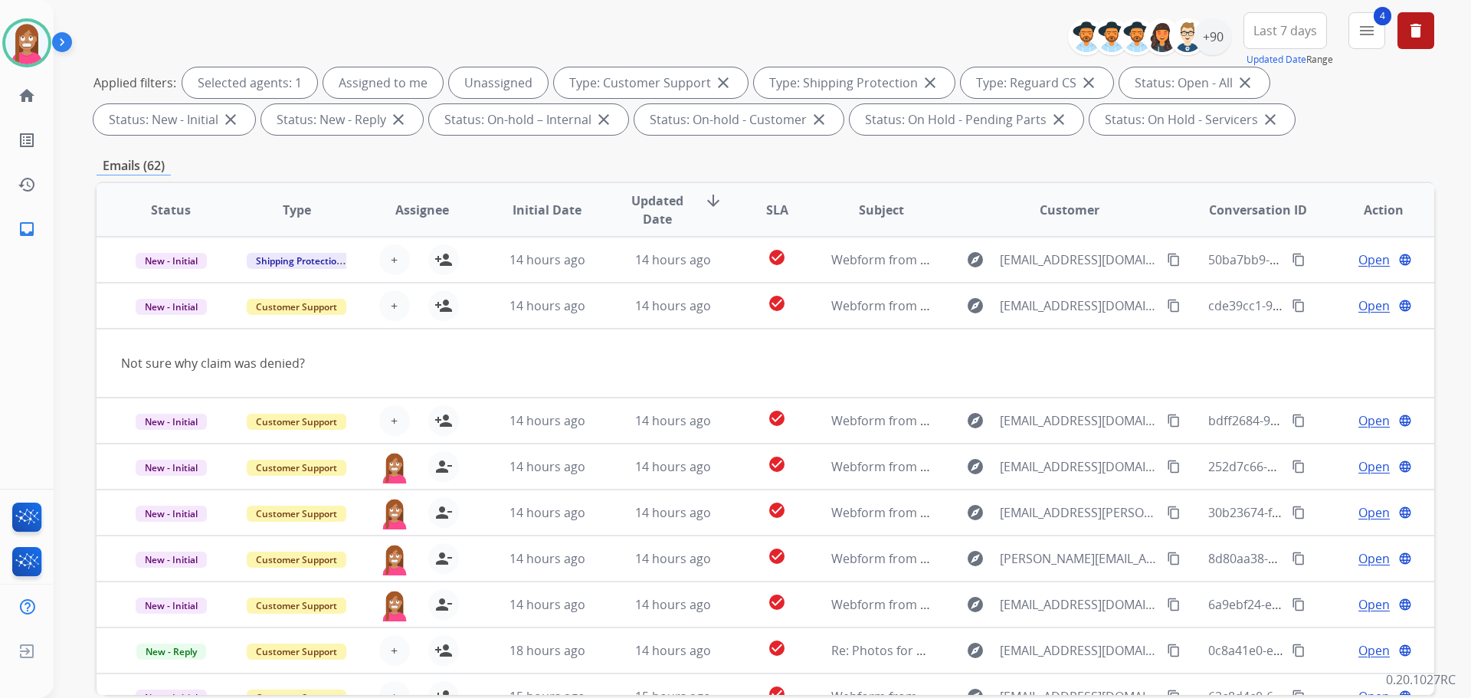
drag, startPoint x: 1161, startPoint y: 301, endPoint x: 1181, endPoint y: 339, distance: 43.5
click at [1167, 302] on mat-icon "content_copy" at bounding box center [1174, 306] width 14 height 14
drag, startPoint x: 26, startPoint y: 35, endPoint x: 74, endPoint y: 46, distance: 48.7
click at [27, 36] on img at bounding box center [26, 42] width 43 height 43
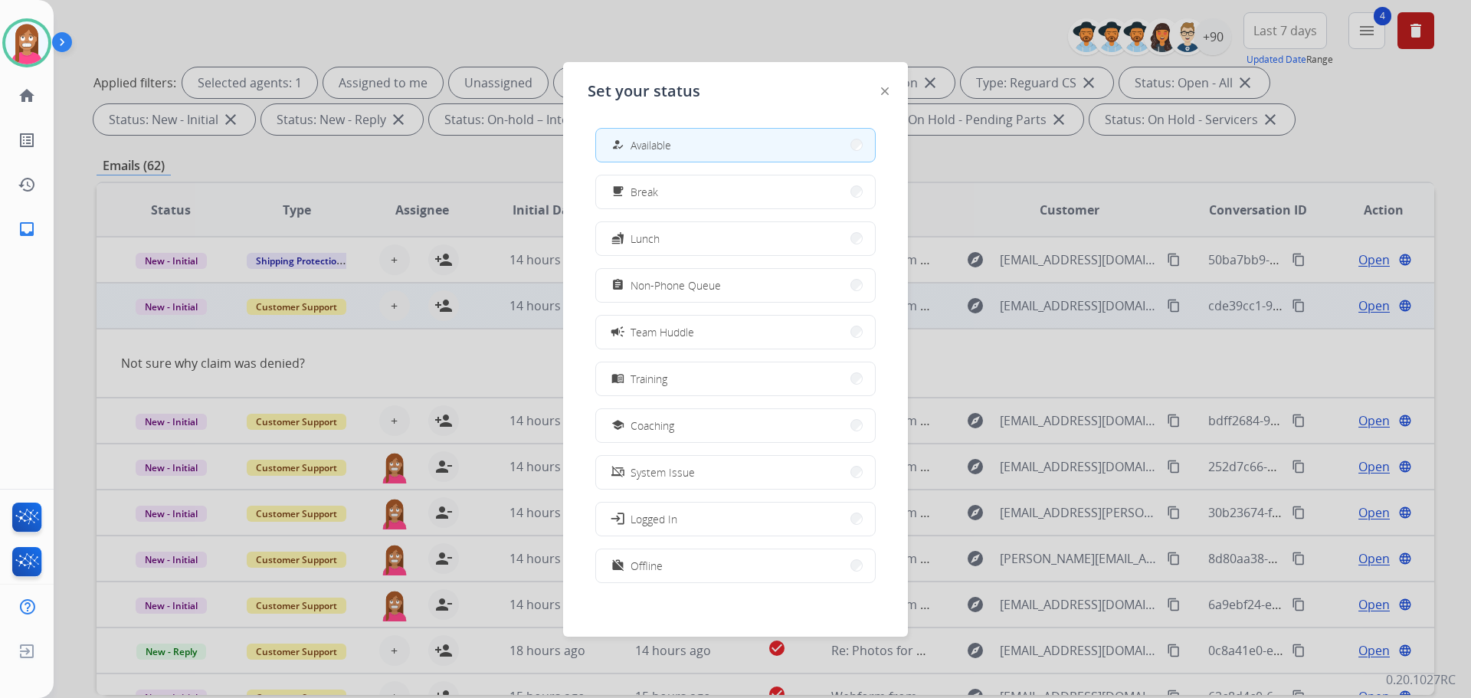
drag, startPoint x: 647, startPoint y: 329, endPoint x: 671, endPoint y: 320, distance: 25.9
click at [649, 329] on span "Team Huddle" at bounding box center [662, 332] width 64 height 16
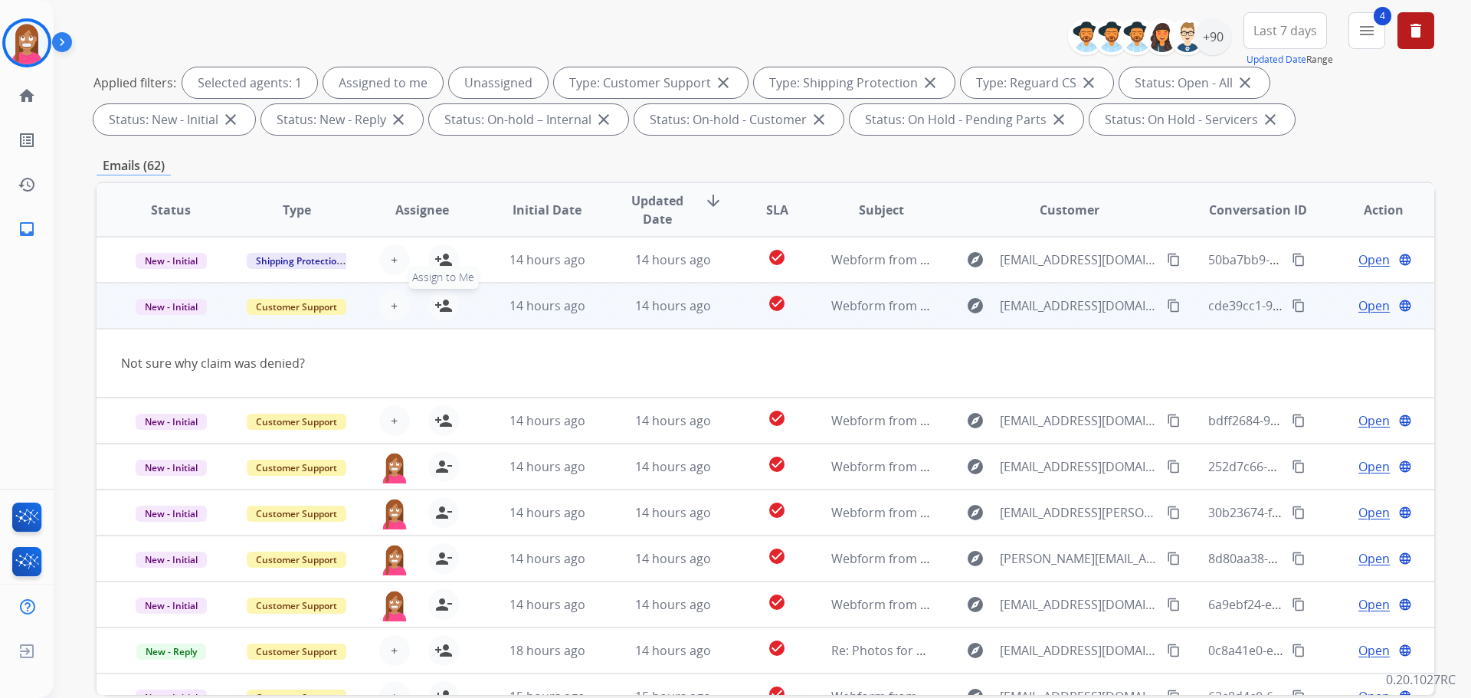
click at [443, 309] on mat-icon "person_add" at bounding box center [443, 305] width 18 height 18
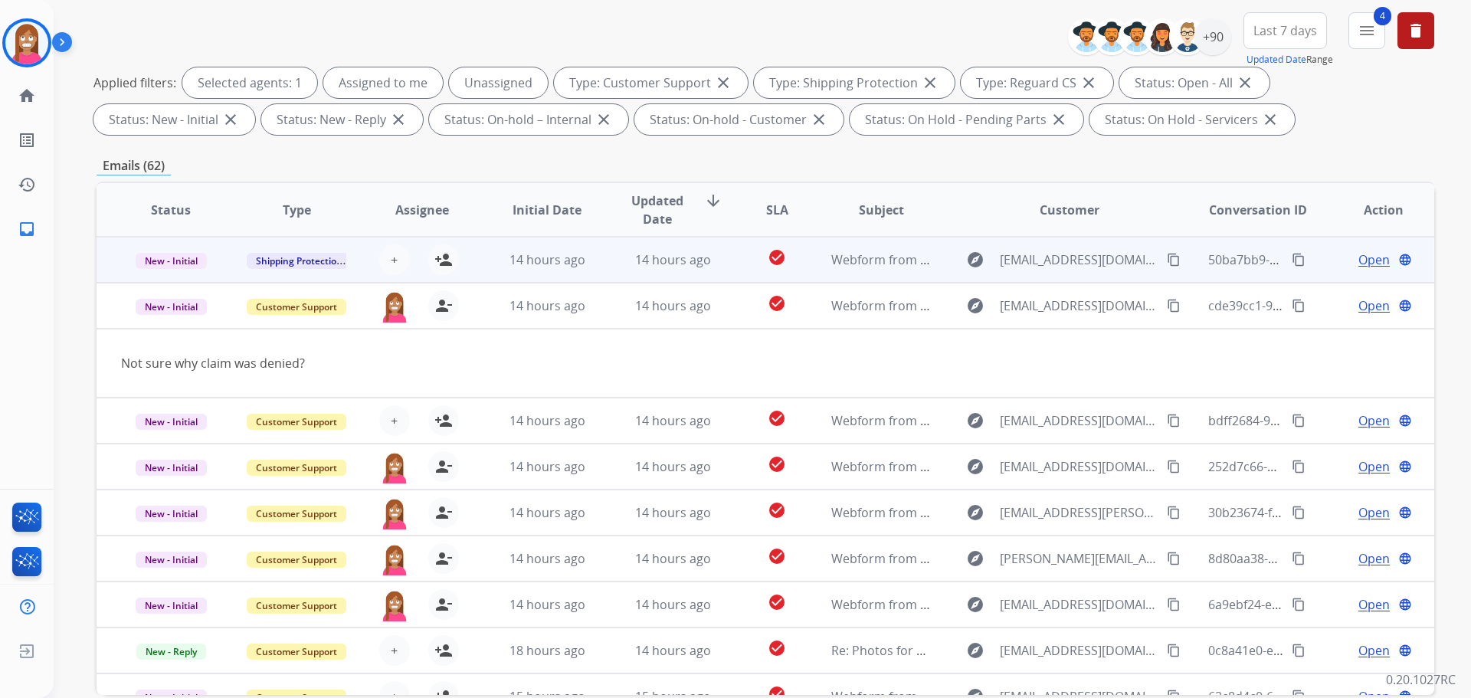
click at [610, 264] on td "14 hours ago" at bounding box center [661, 260] width 126 height 46
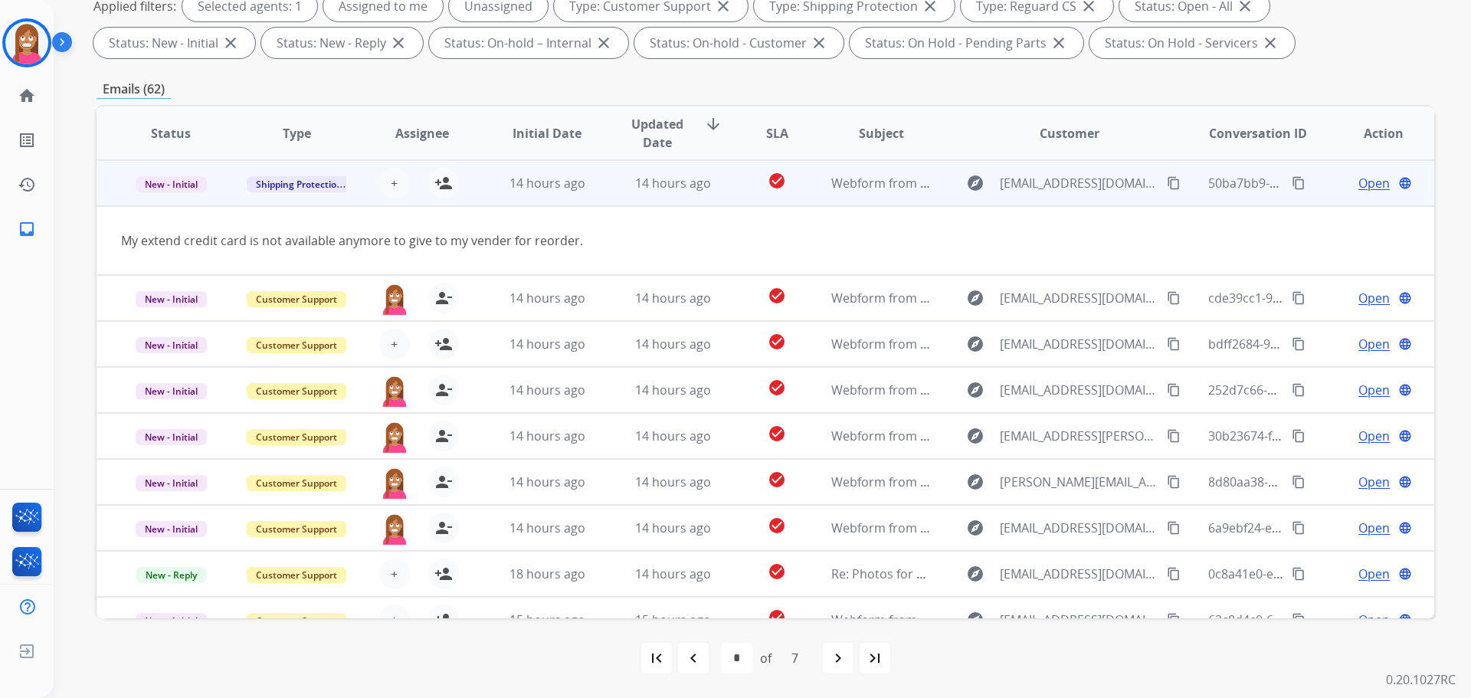
click at [1167, 185] on mat-icon "content_copy" at bounding box center [1174, 183] width 14 height 14
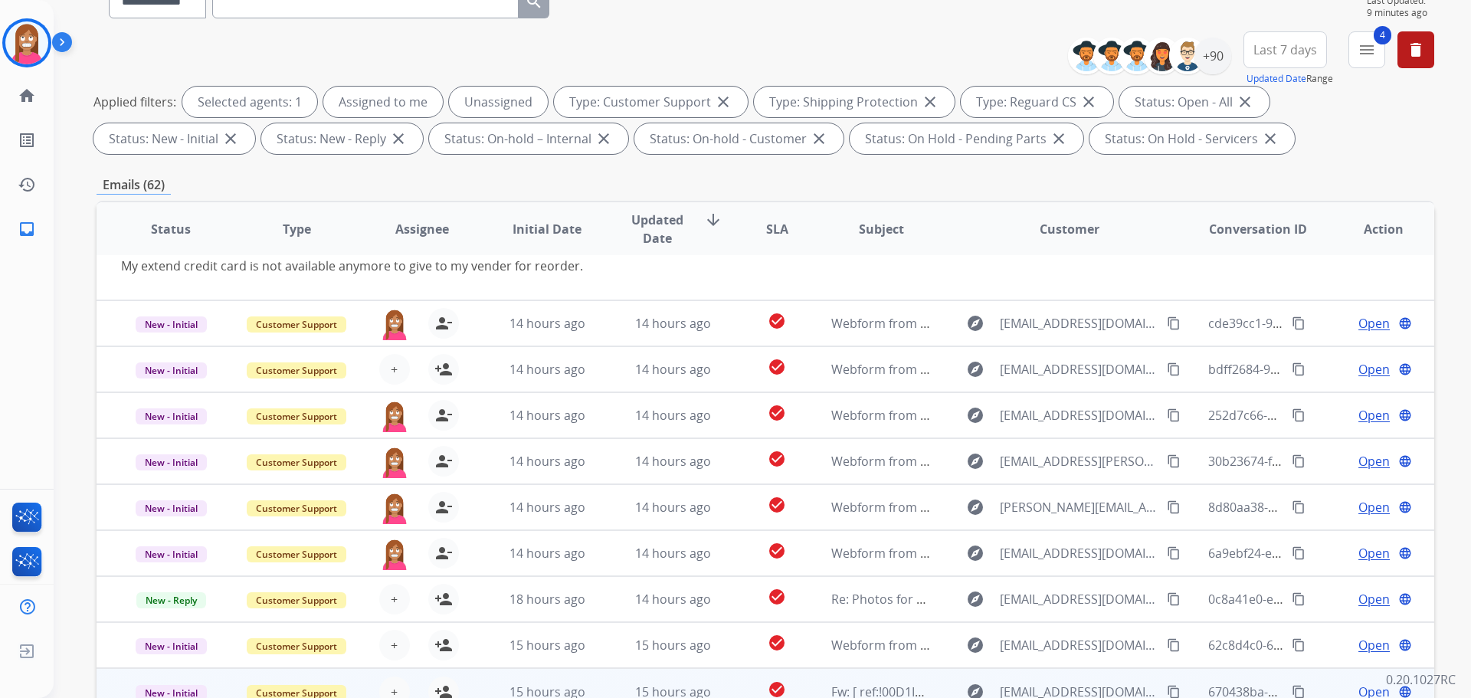
scroll to position [247, 0]
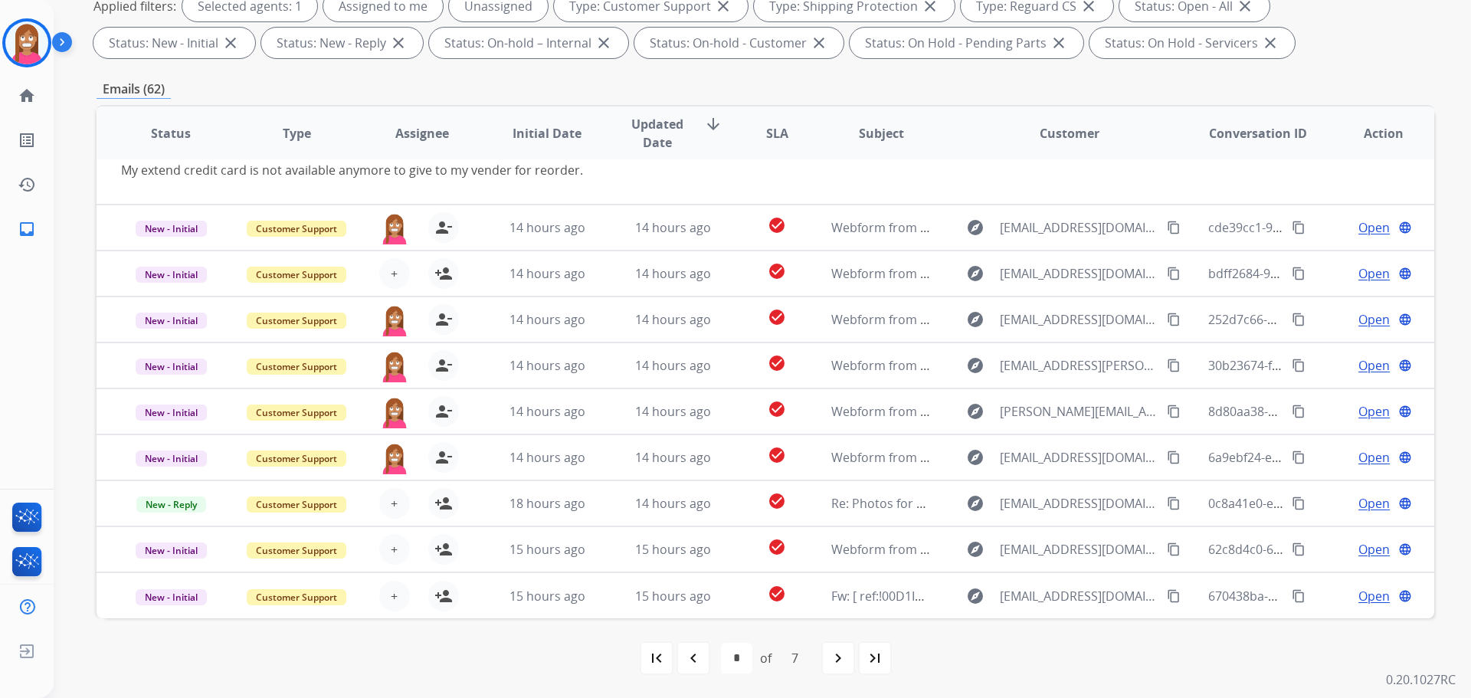
click at [710, 664] on div "first_page navigate_before * * * * * * * of 7 navigate_next last_page" at bounding box center [766, 658] width 1338 height 31
click at [704, 652] on div "navigate_before" at bounding box center [693, 658] width 34 height 34
select select "*"
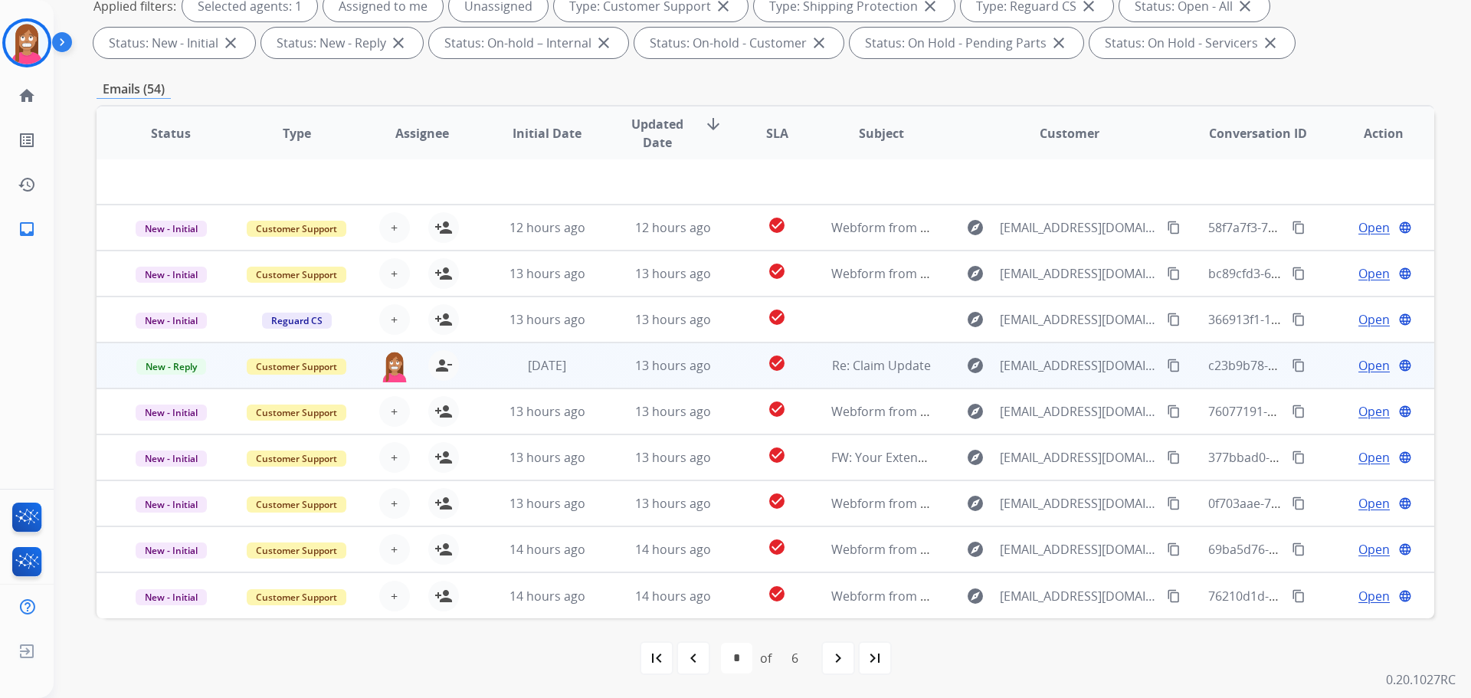
click at [591, 379] on td "[DATE]" at bounding box center [536, 365] width 126 height 46
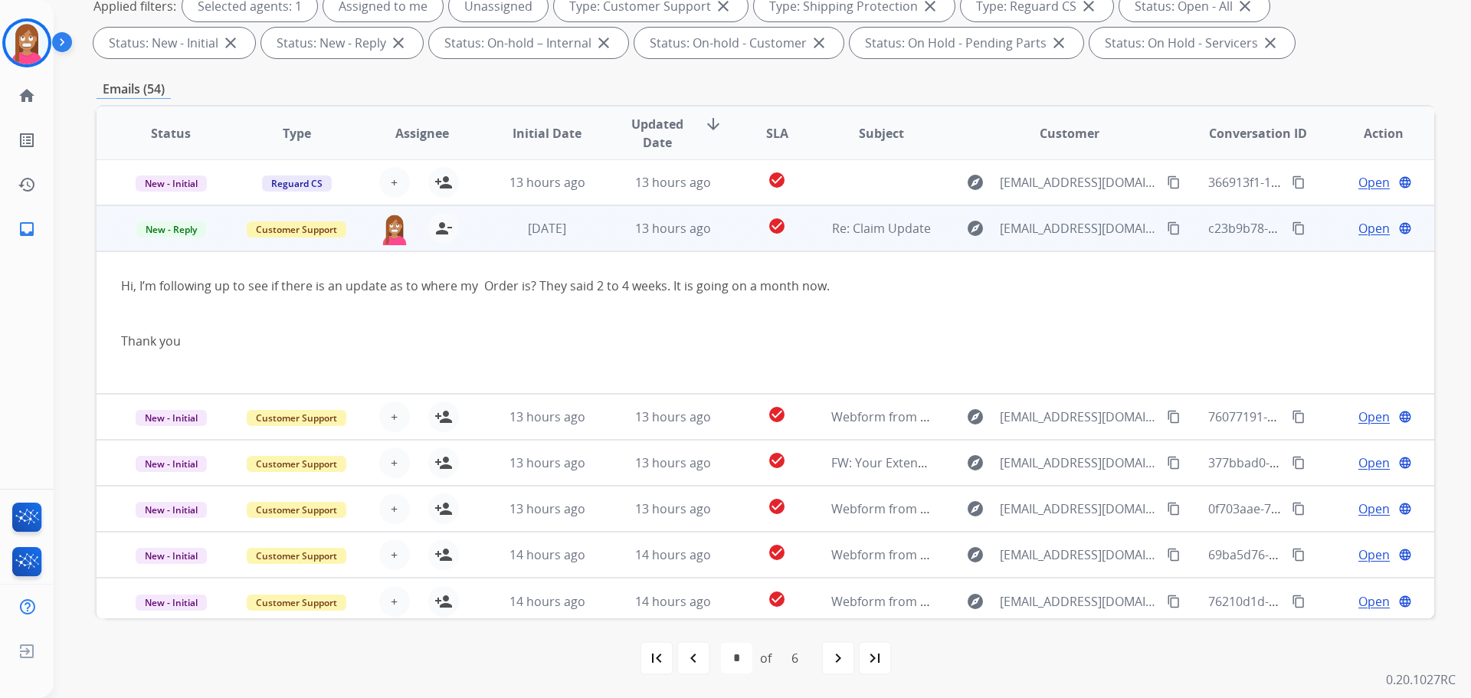
scroll to position [144, 0]
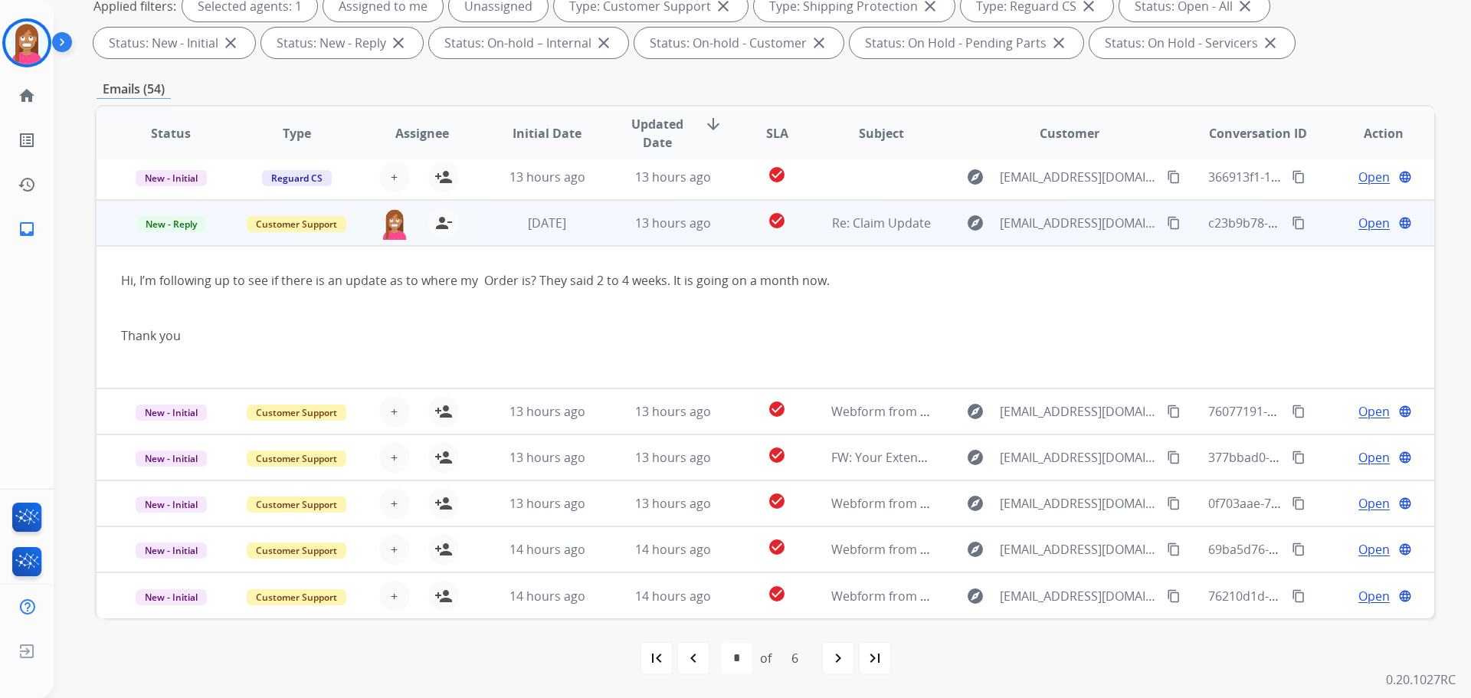
click at [1358, 228] on span "Open" at bounding box center [1373, 223] width 31 height 18
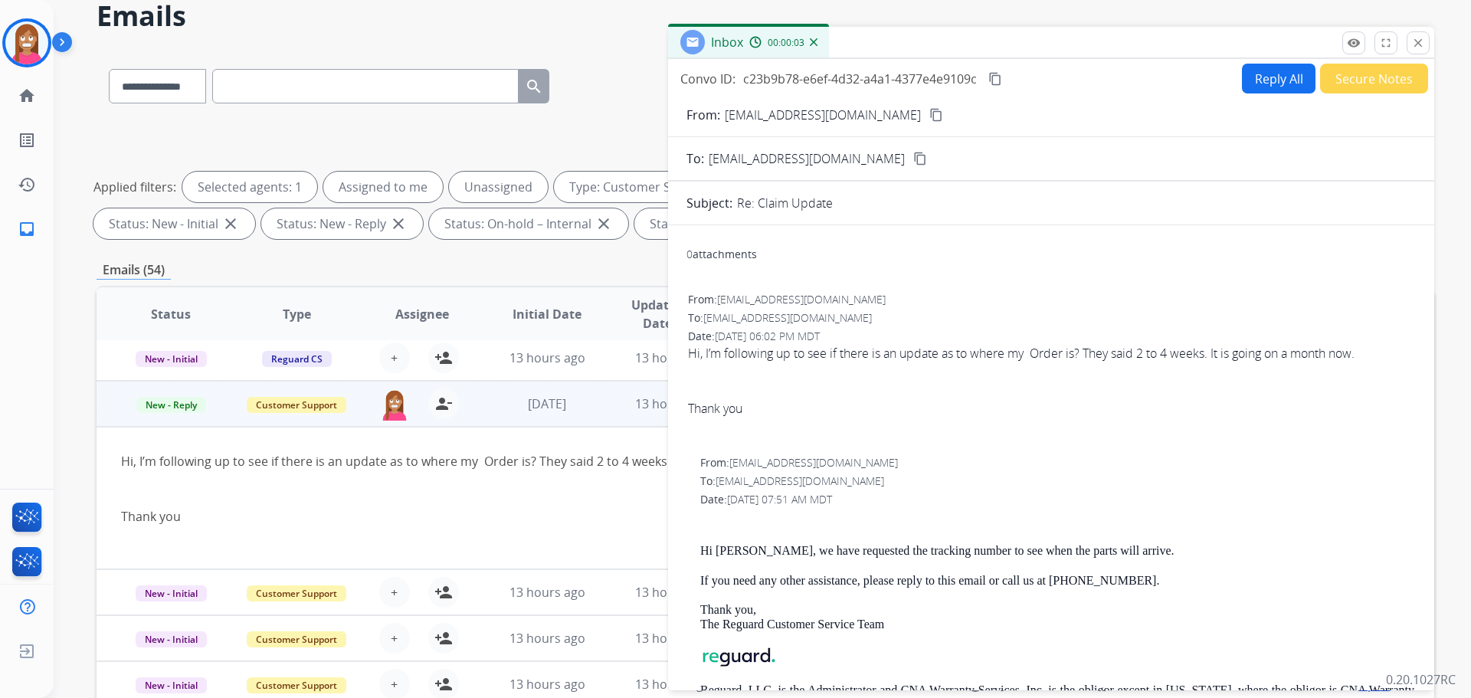
scroll to position [18, 0]
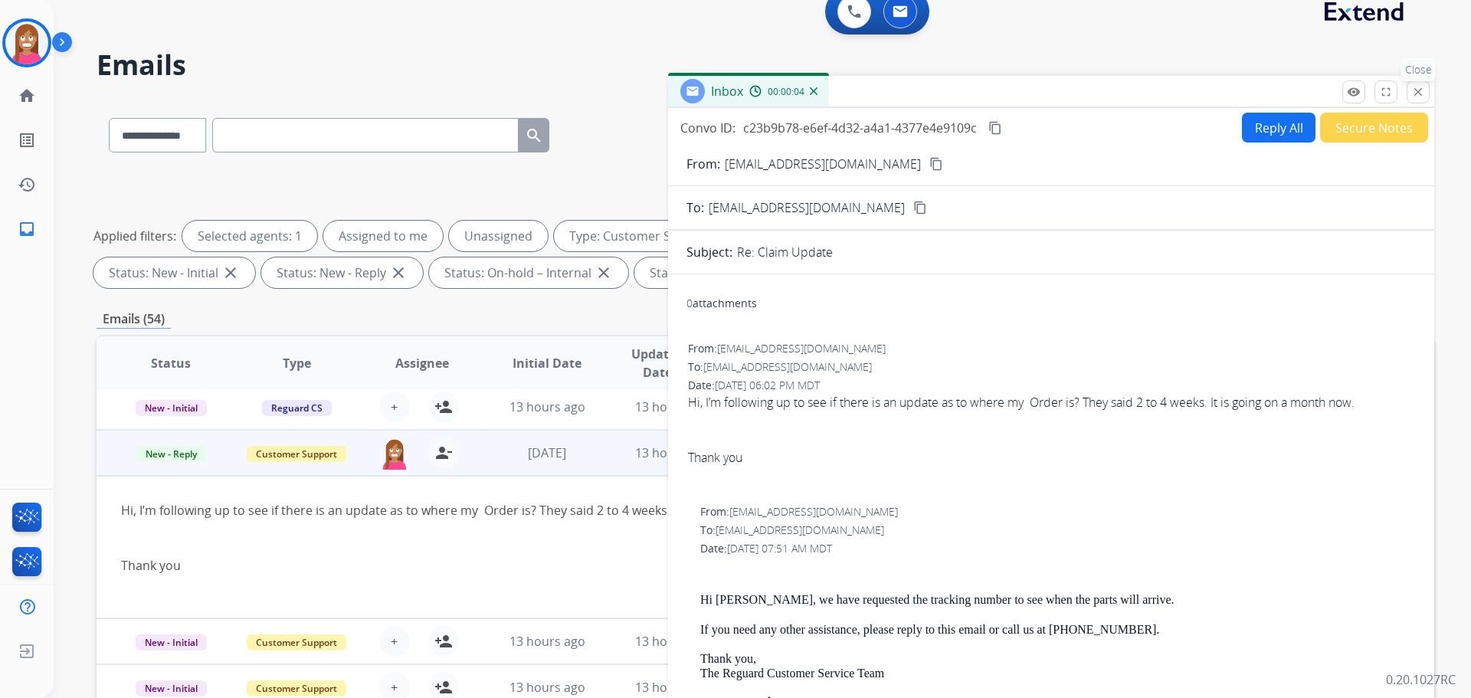
click at [1419, 91] on mat-icon "close" at bounding box center [1418, 92] width 14 height 14
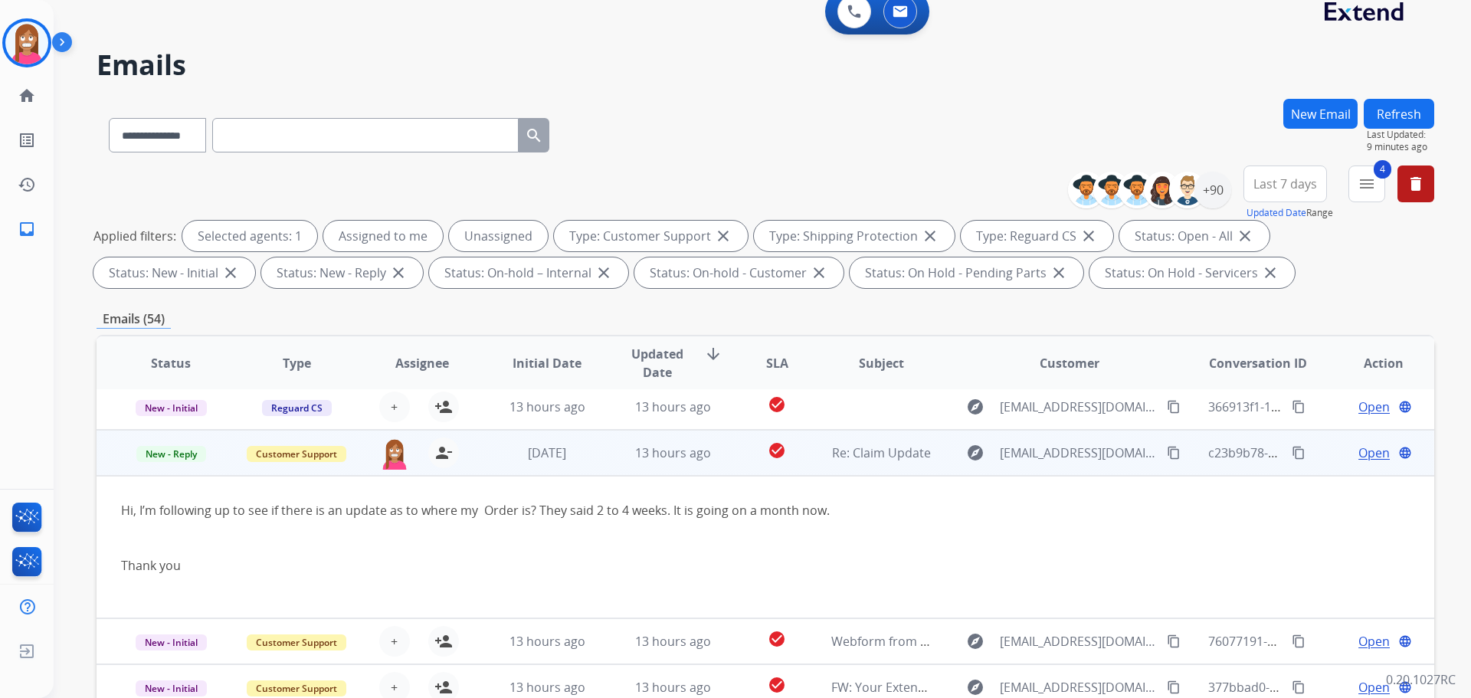
click at [1167, 455] on mat-icon "content_copy" at bounding box center [1174, 453] width 14 height 14
click at [1358, 450] on span "Open" at bounding box center [1373, 453] width 31 height 18
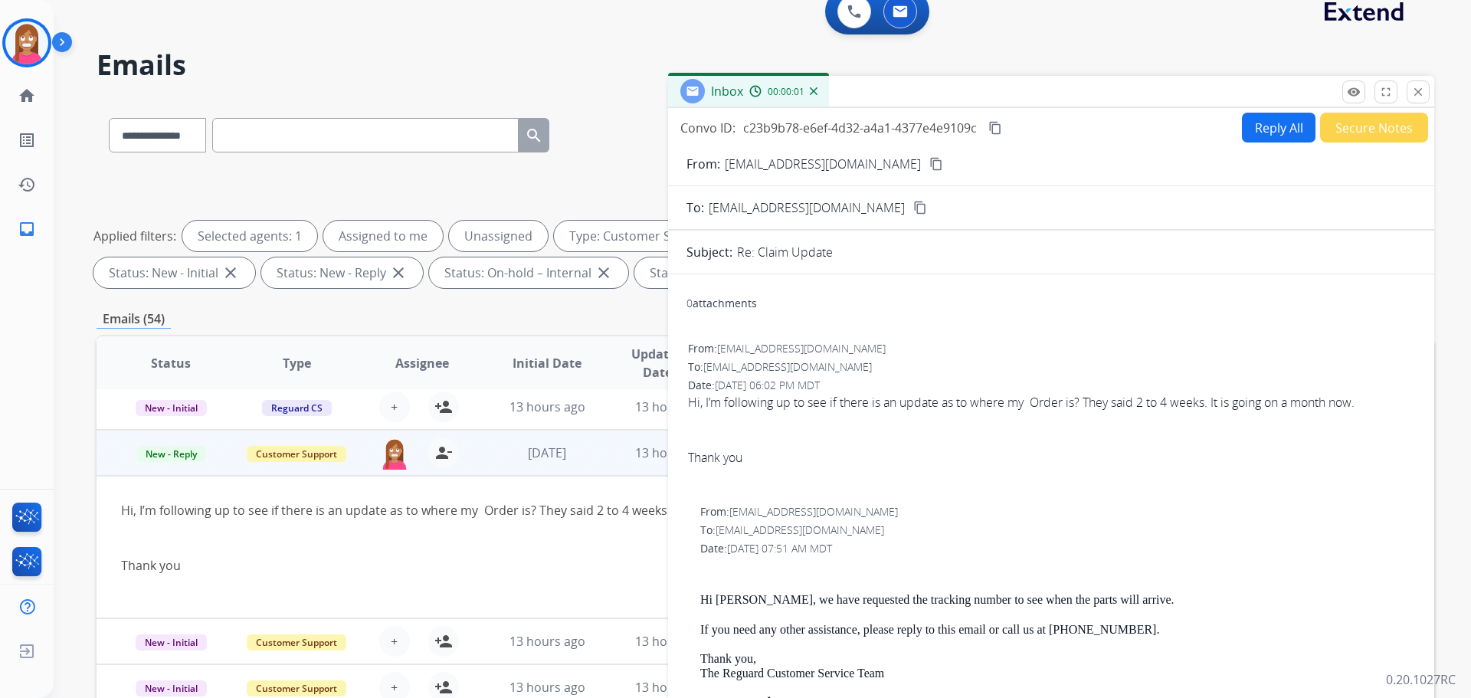
click at [1262, 133] on button "Reply All" at bounding box center [1279, 128] width 74 height 30
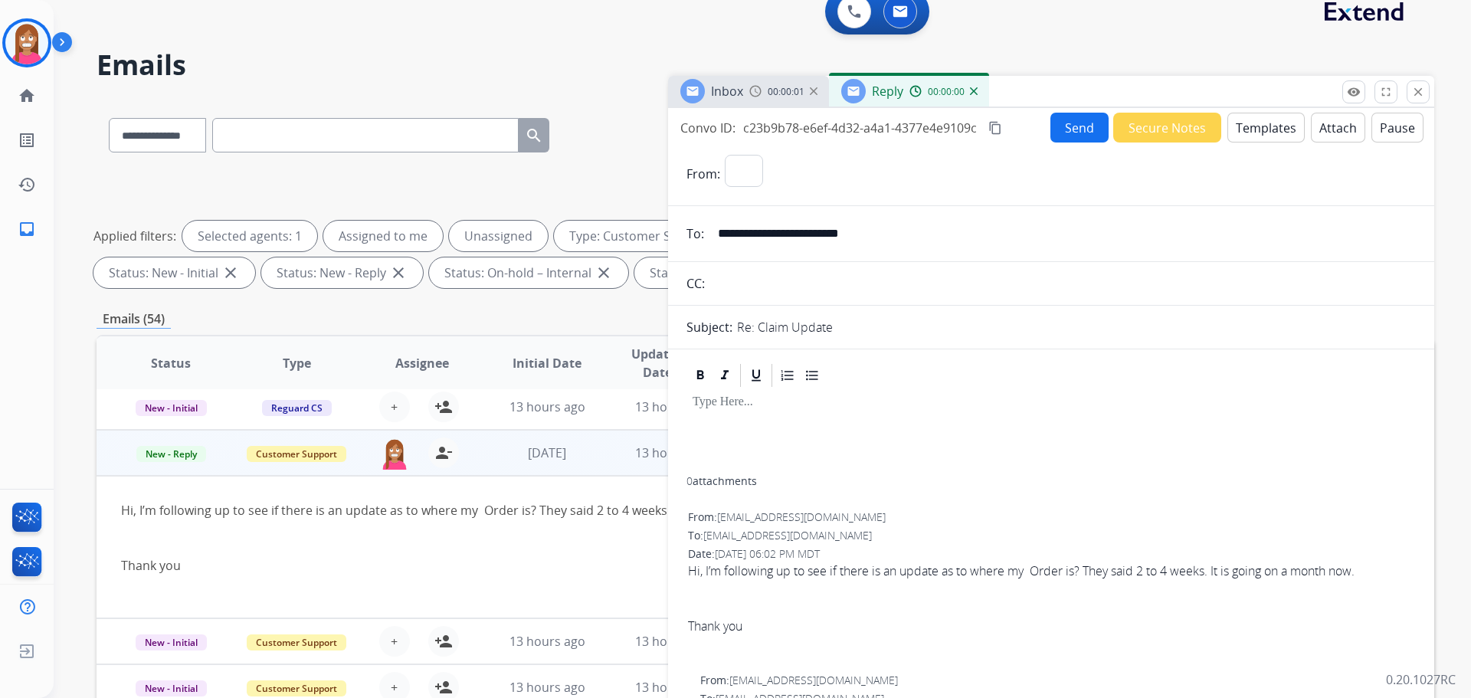
select select "**********"
click at [1262, 133] on button "Templates" at bounding box center [1265, 128] width 77 height 30
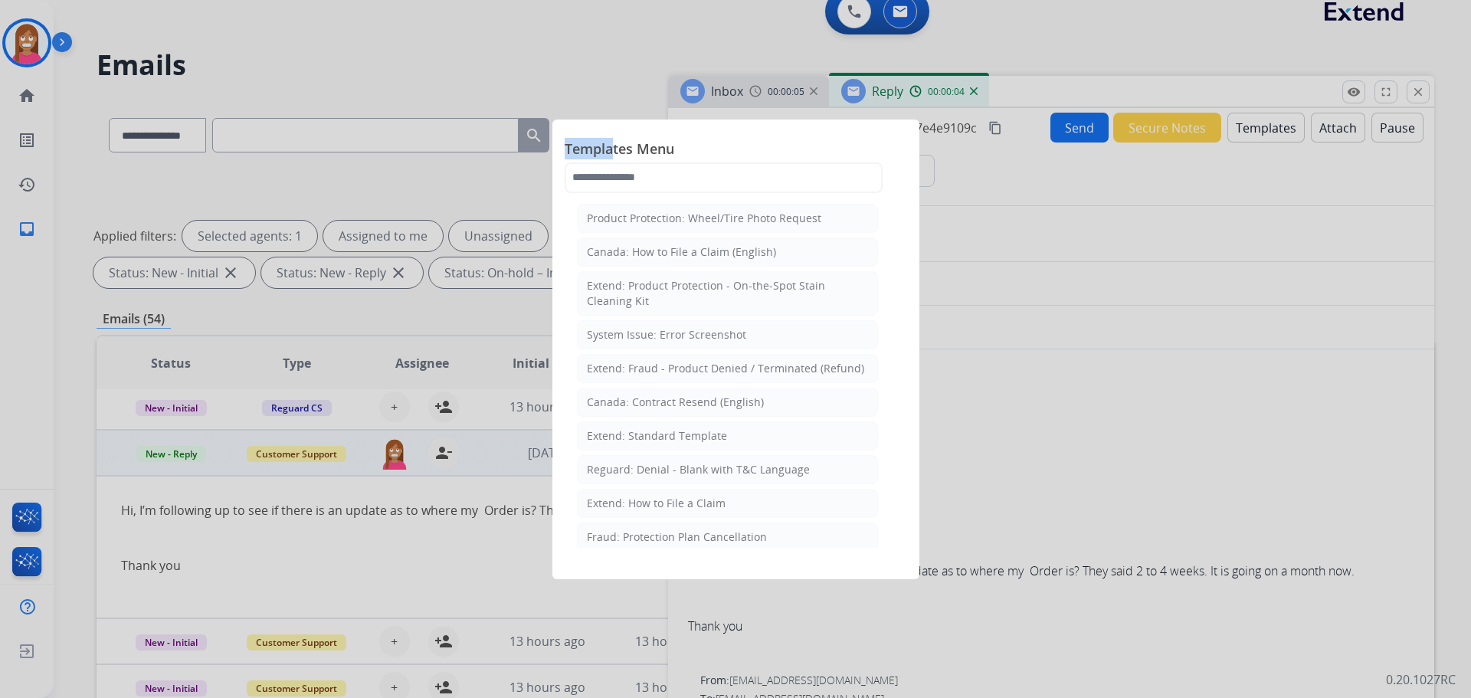
drag, startPoint x: 611, startPoint y: 160, endPoint x: 607, endPoint y: 182, distance: 22.5
click at [608, 177] on div "Templates Menu Product Protection: Wheel/Tire Photo Request [GEOGRAPHIC_DATA]: …" at bounding box center [736, 165] width 342 height 67
click at [605, 185] on input "text" at bounding box center [724, 177] width 318 height 31
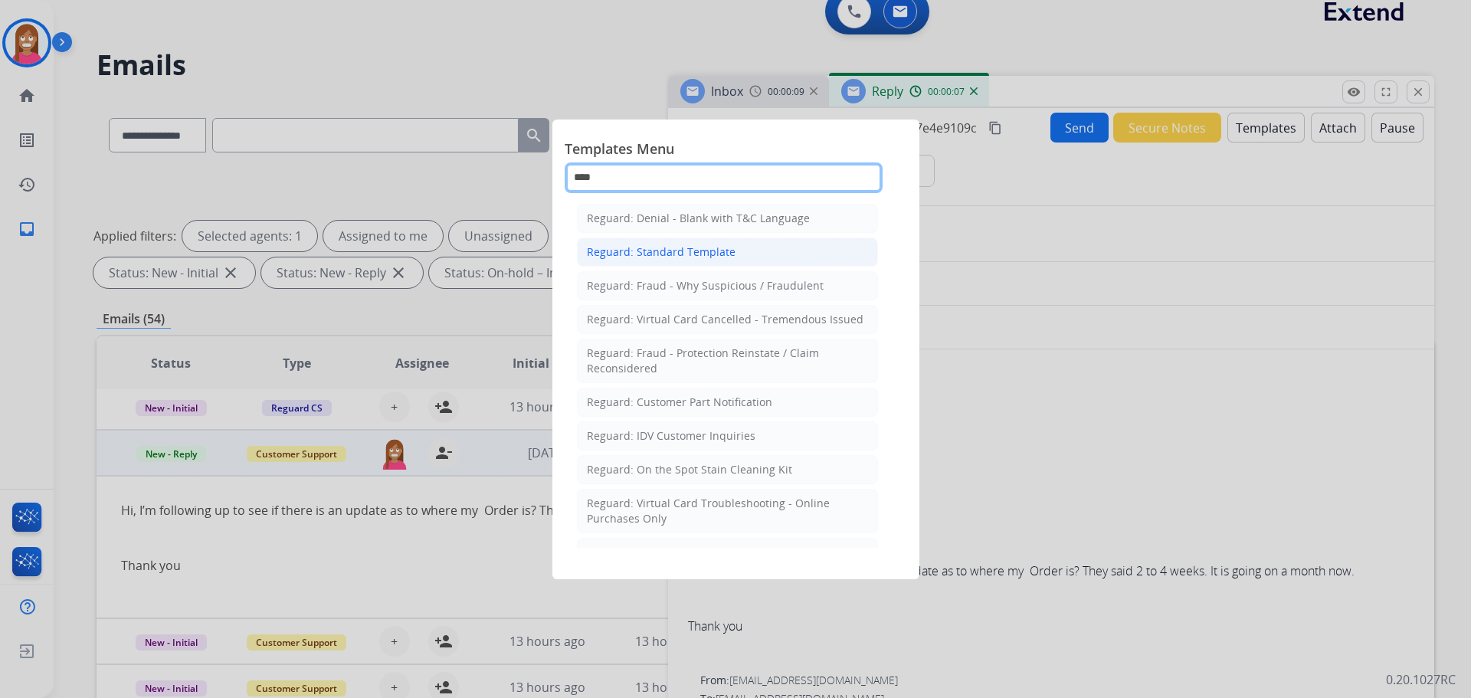
type input "****"
click at [659, 255] on div "Reguard: Standard Template" at bounding box center [661, 251] width 149 height 15
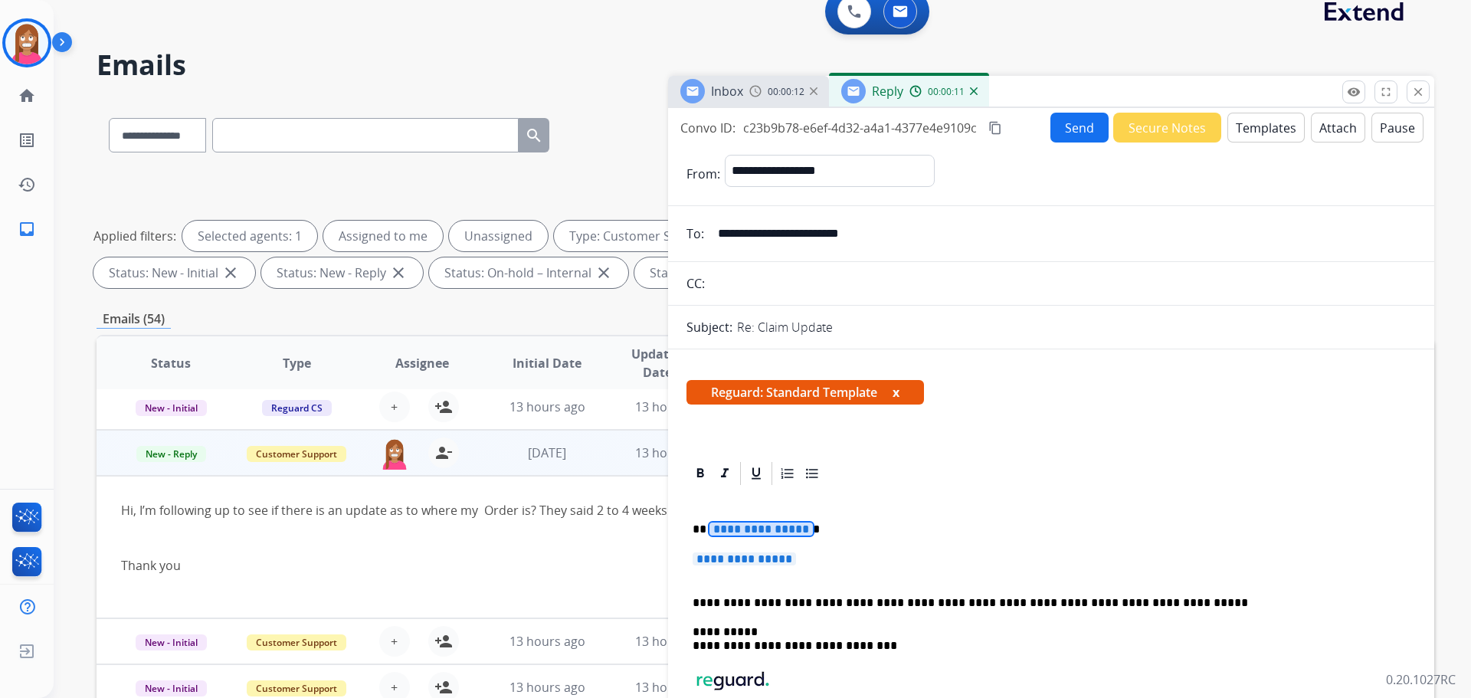
click at [756, 529] on span "**********" at bounding box center [760, 528] width 103 height 13
click at [765, 560] on span "**********" at bounding box center [744, 558] width 103 height 13
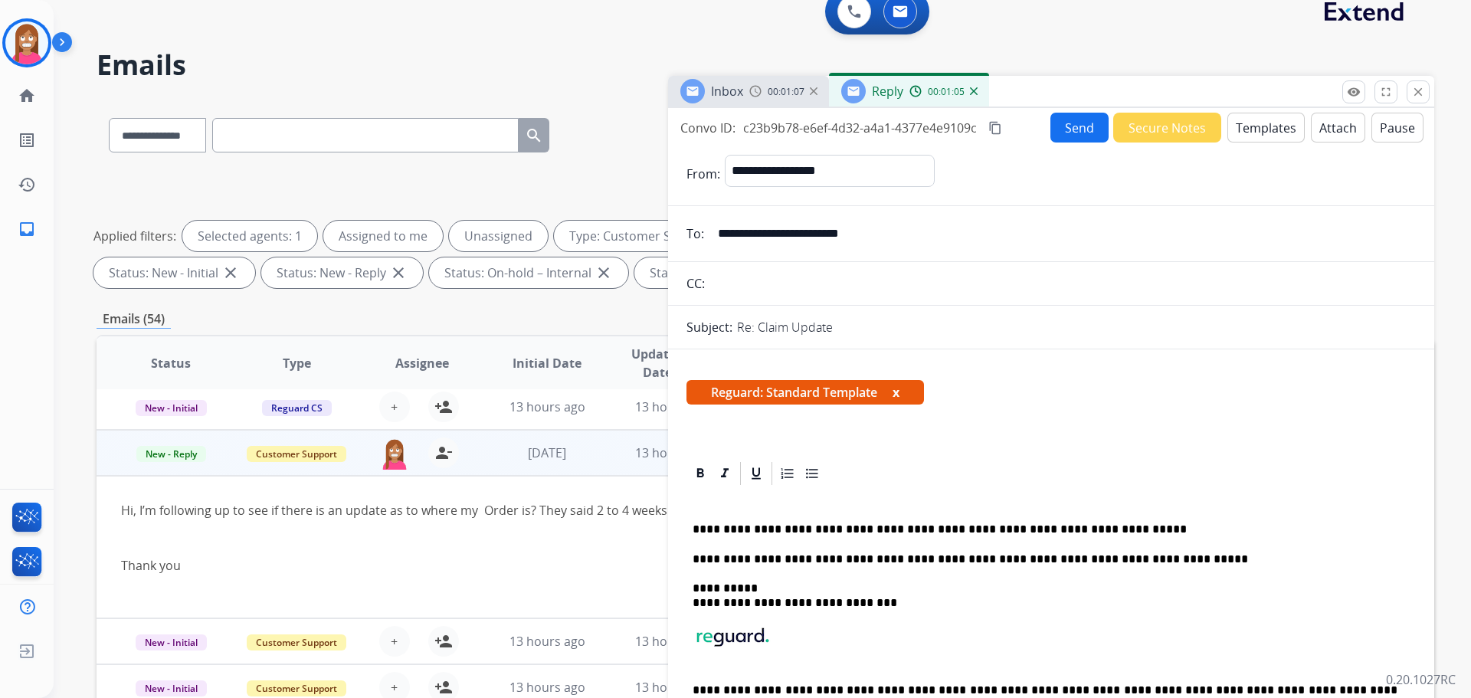
click at [1059, 128] on button "Send" at bounding box center [1079, 128] width 58 height 30
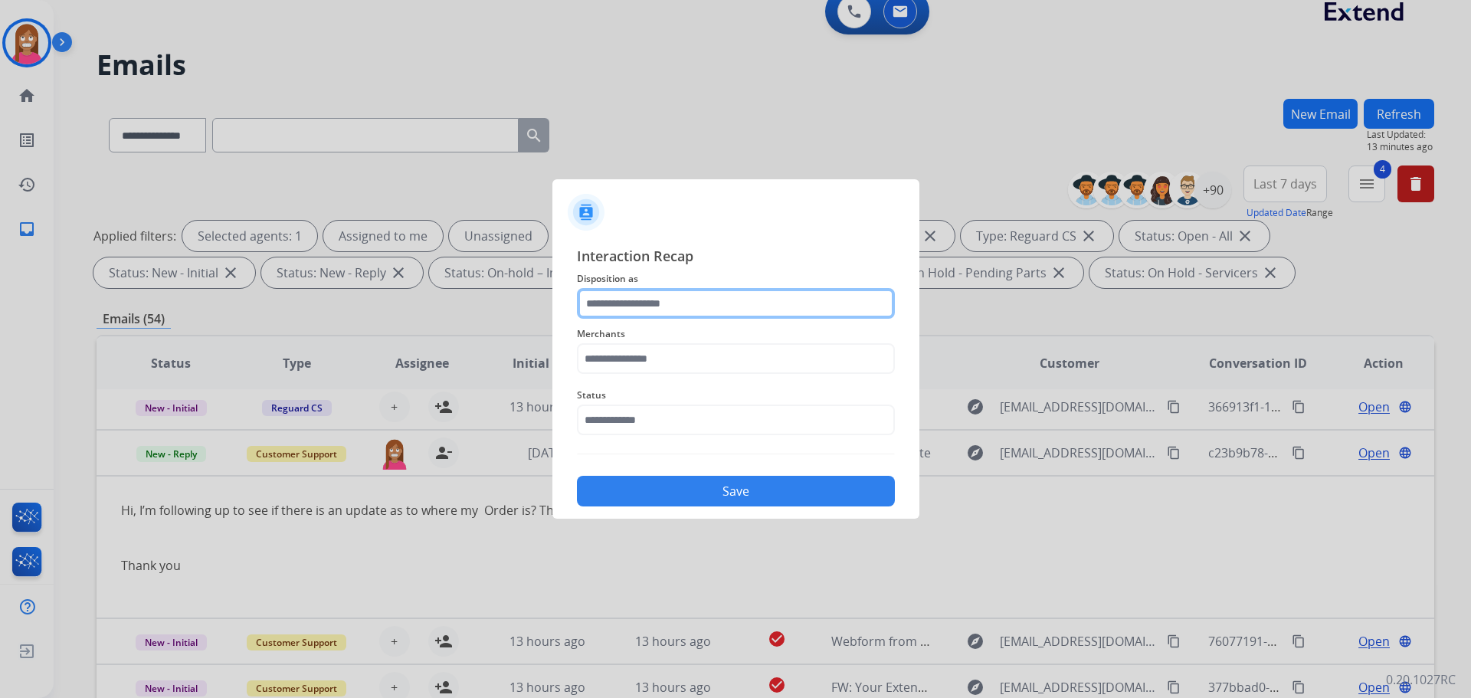
click at [651, 290] on input "text" at bounding box center [736, 303] width 318 height 31
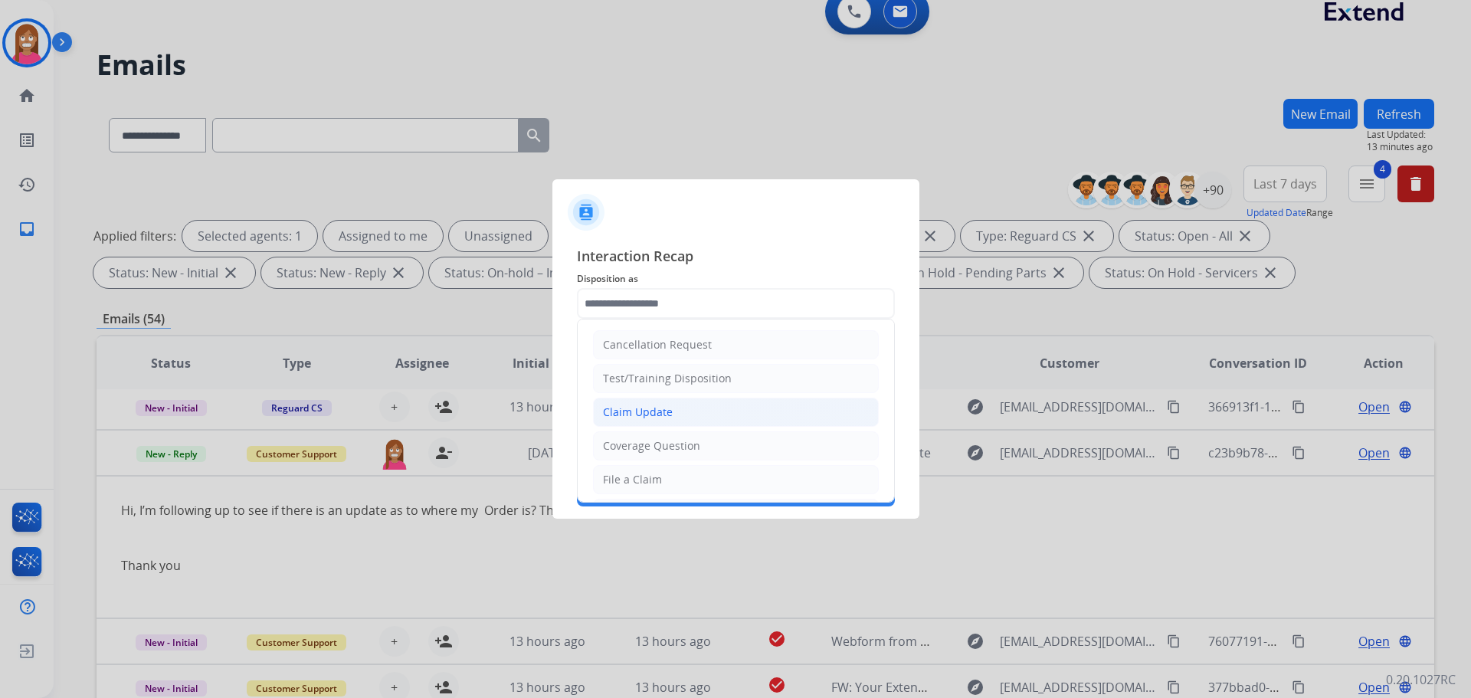
click at [657, 402] on li "Claim Update" at bounding box center [736, 412] width 286 height 29
type input "**********"
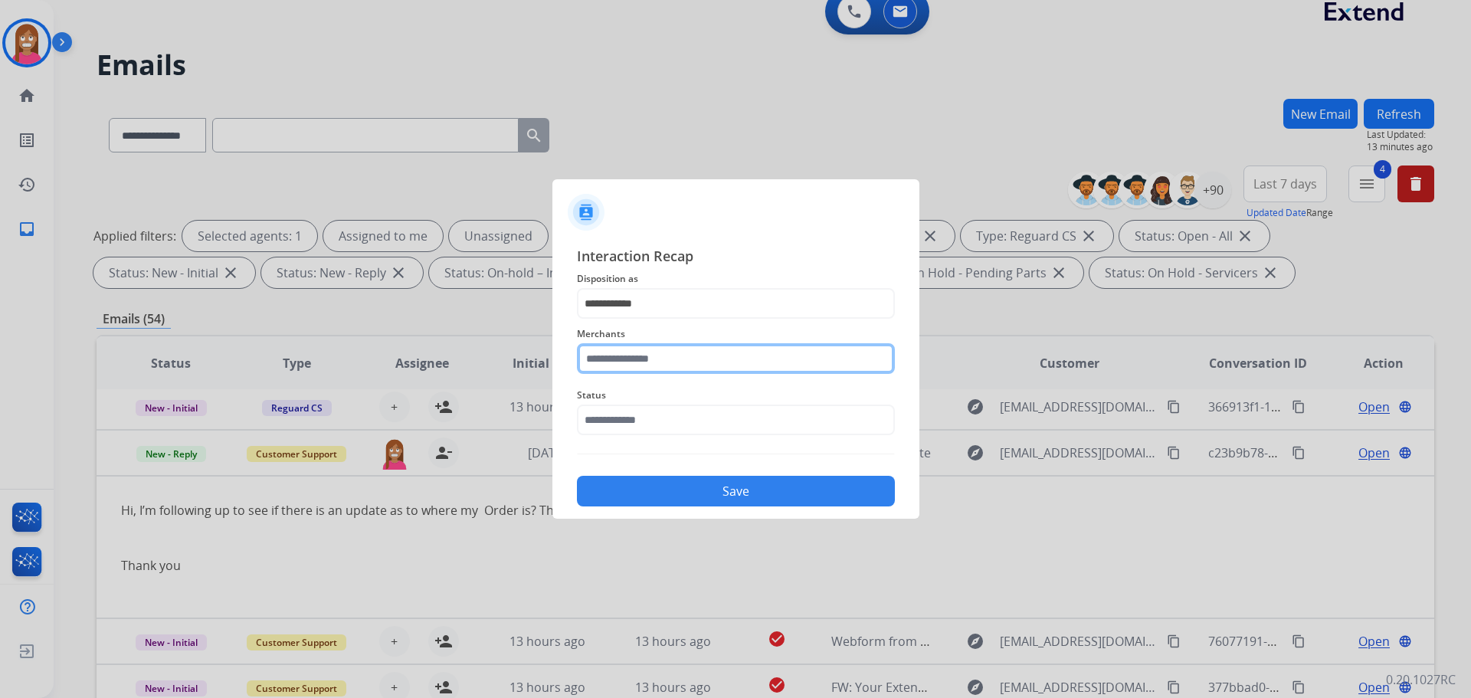
click at [620, 346] on input "text" at bounding box center [736, 358] width 318 height 31
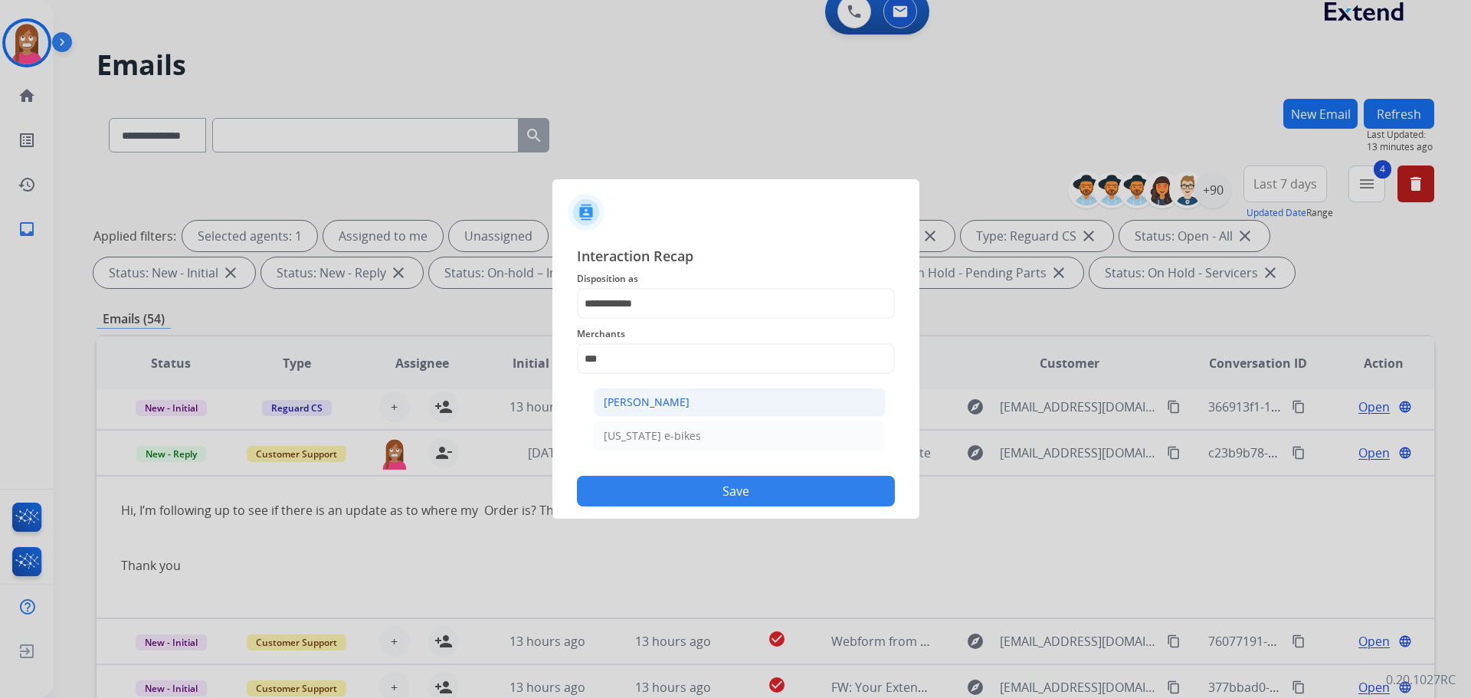
click at [721, 414] on li "[PERSON_NAME]" at bounding box center [740, 402] width 292 height 29
type input "**********"
click at [639, 426] on input "text" at bounding box center [736, 419] width 318 height 31
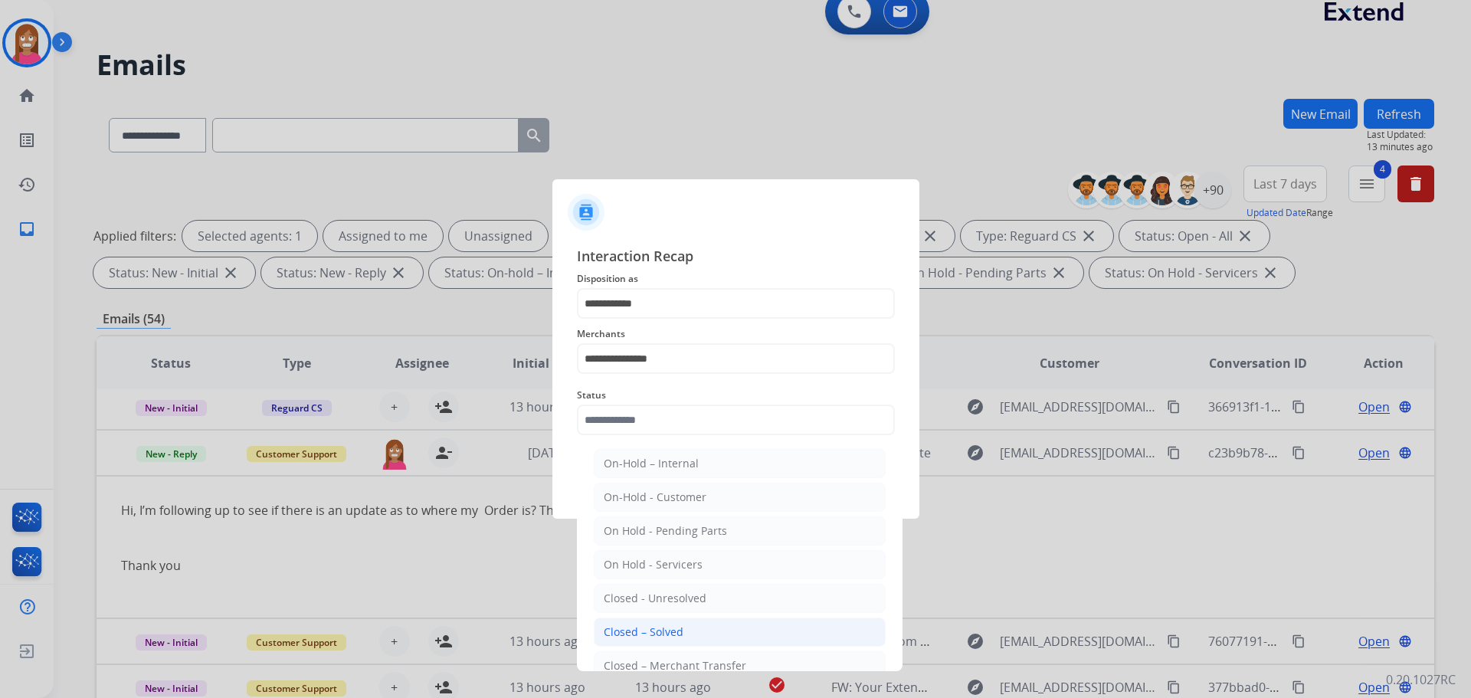
click at [644, 627] on div "Closed – Solved" at bounding box center [644, 631] width 80 height 15
type input "**********"
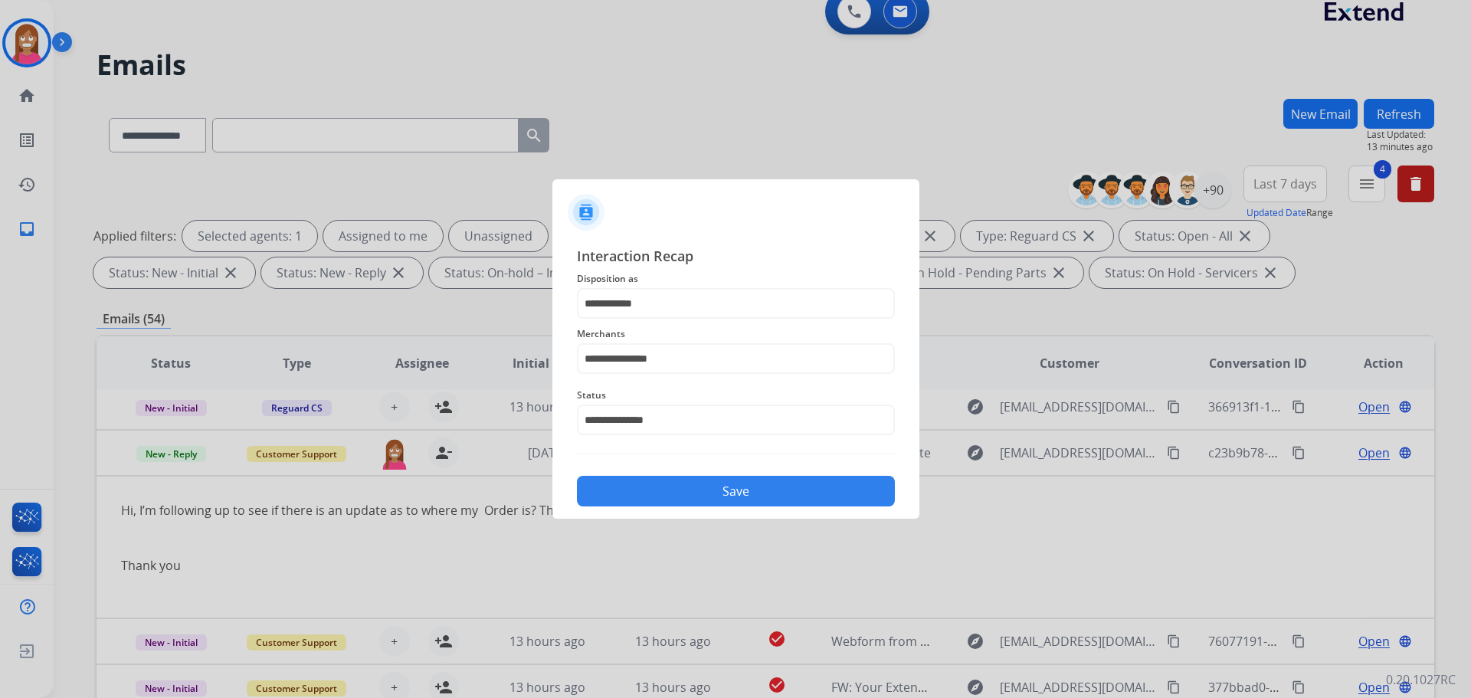
click at [637, 508] on div "**********" at bounding box center [735, 376] width 367 height 286
click at [633, 490] on button "Save" at bounding box center [736, 491] width 318 height 31
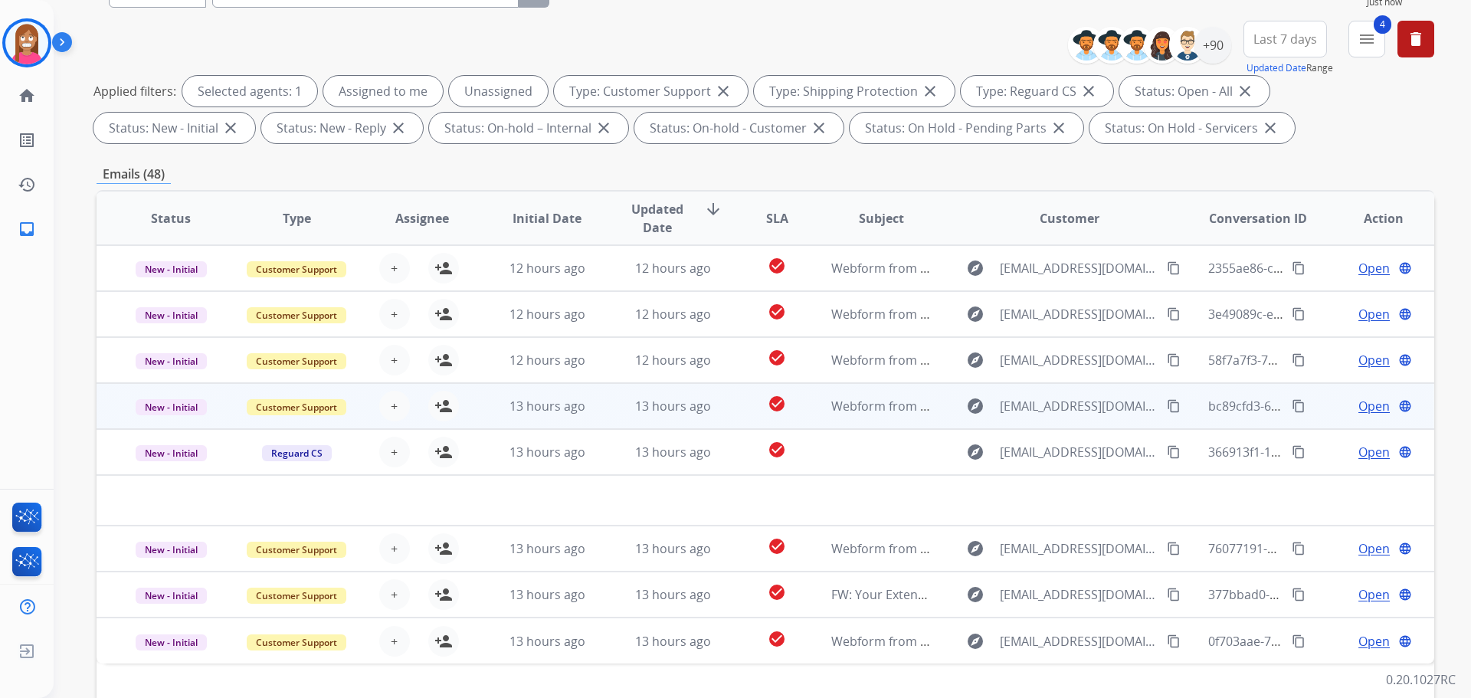
scroll to position [247, 0]
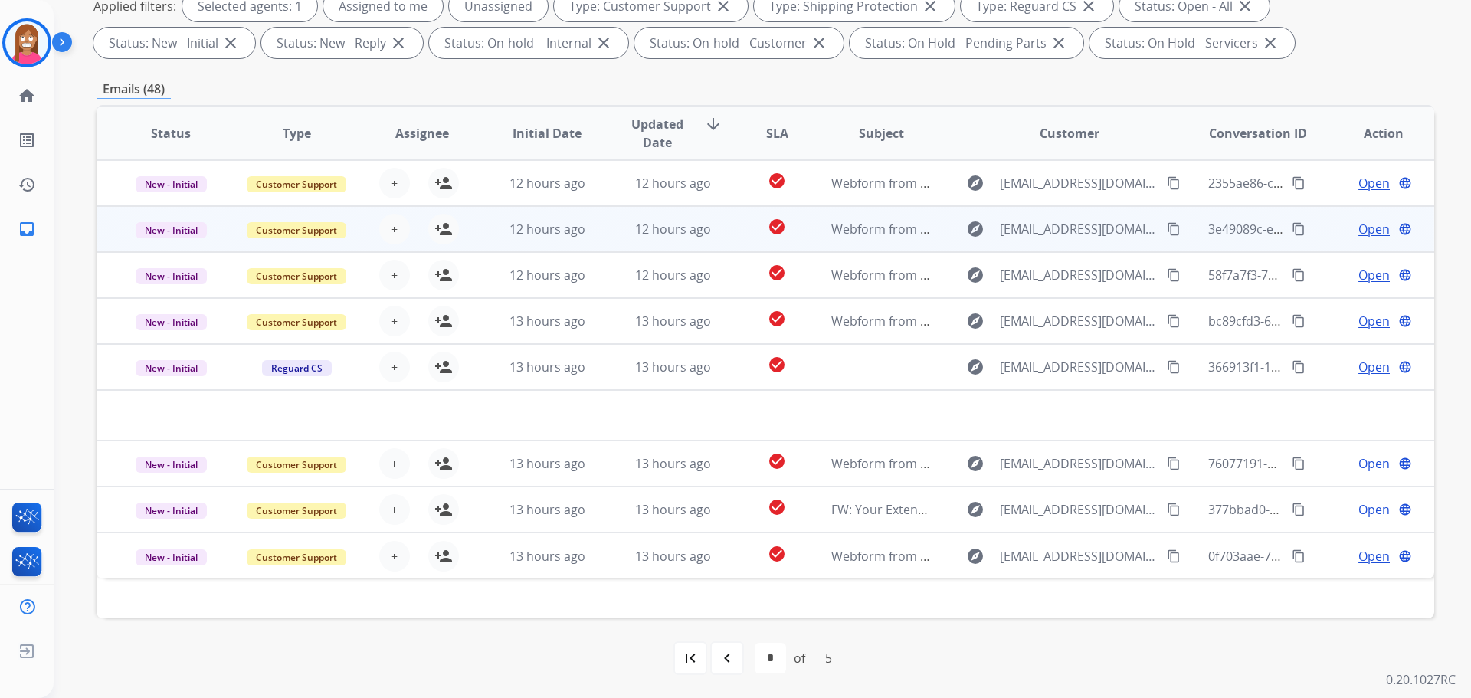
click at [598, 239] on td "12 hours ago" at bounding box center [661, 229] width 126 height 46
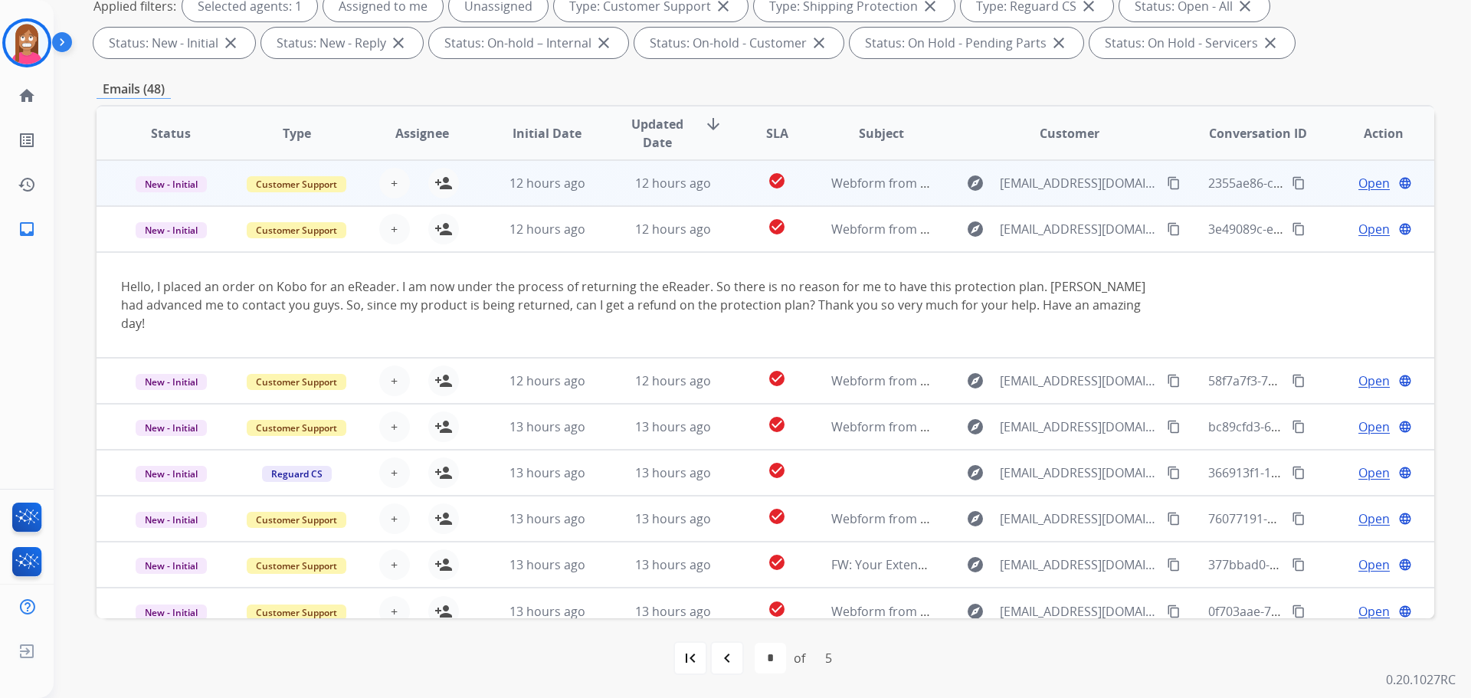
click at [617, 188] on td "12 hours ago" at bounding box center [661, 183] width 126 height 46
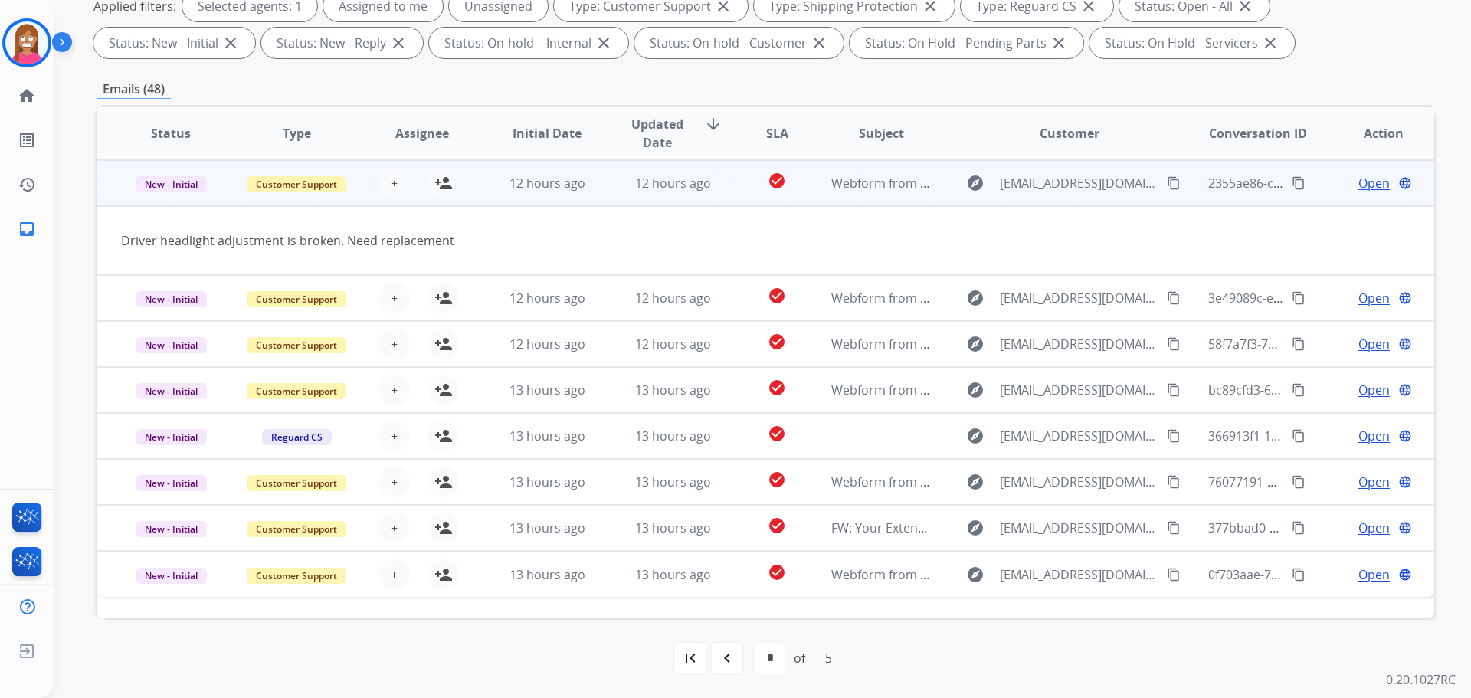
click at [1167, 183] on mat-icon "content_copy" at bounding box center [1174, 183] width 14 height 14
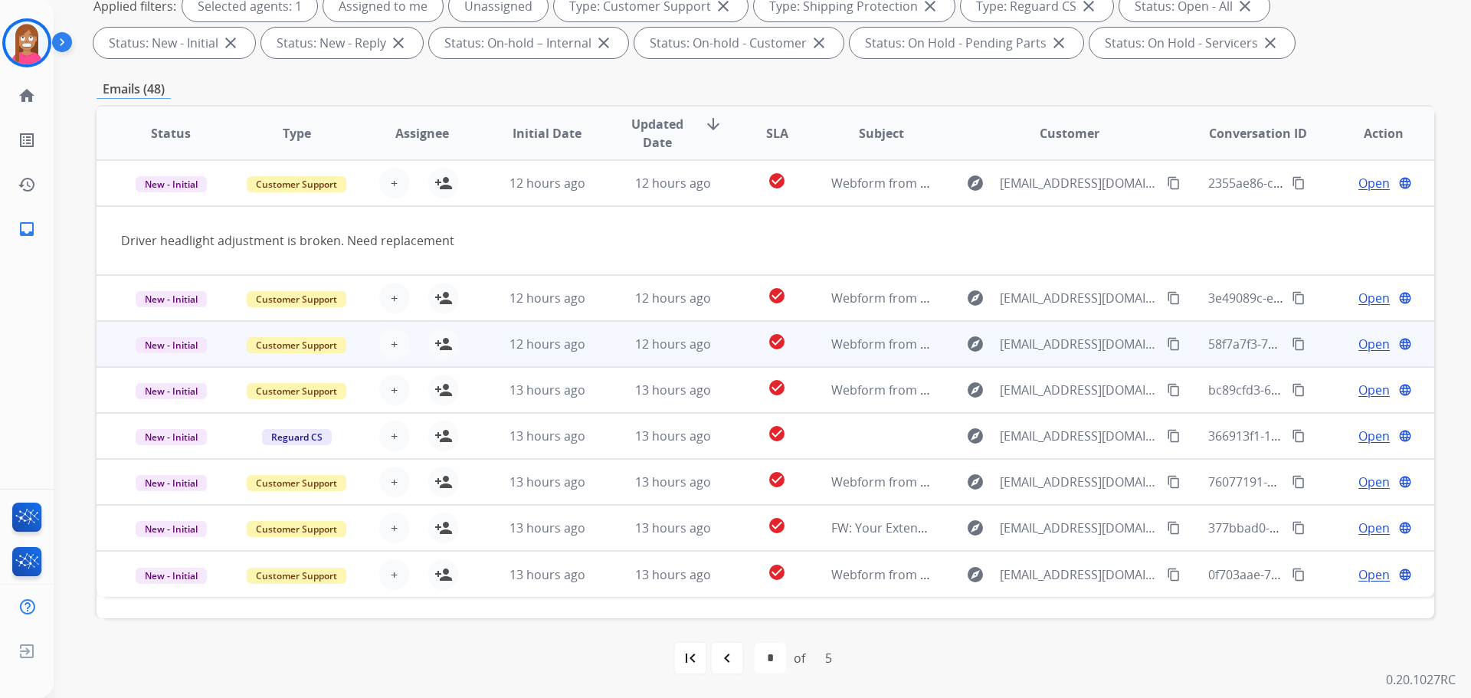
click at [607, 349] on td "12 hours ago" at bounding box center [661, 344] width 126 height 46
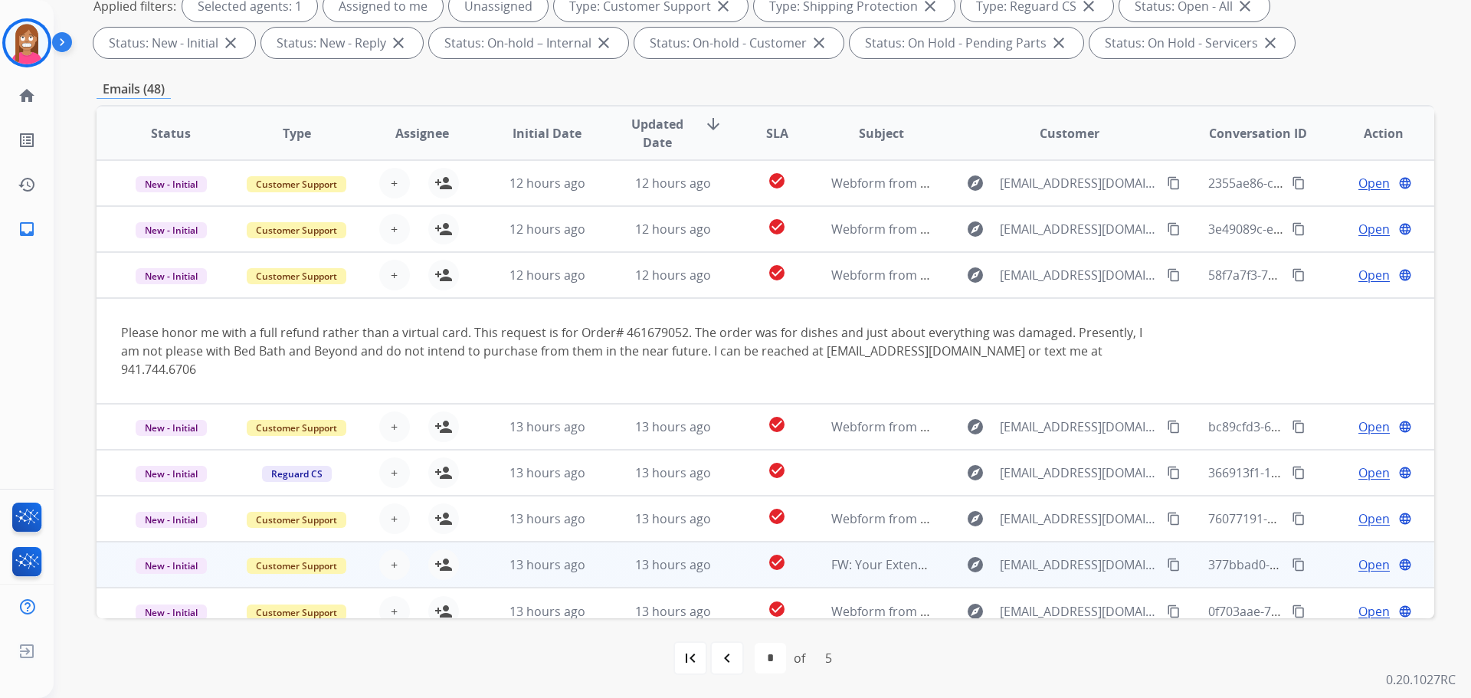
click at [604, 556] on td "13 hours ago" at bounding box center [661, 565] width 126 height 46
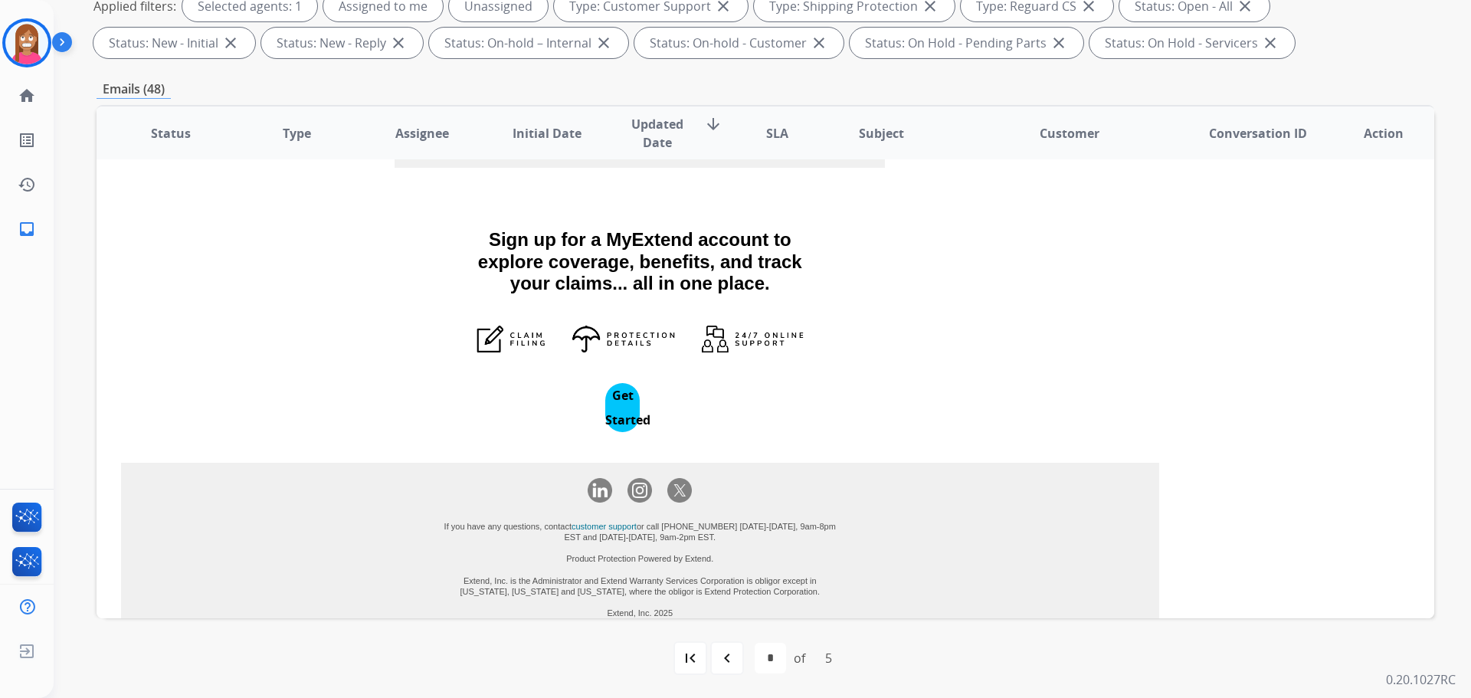
scroll to position [2442, 0]
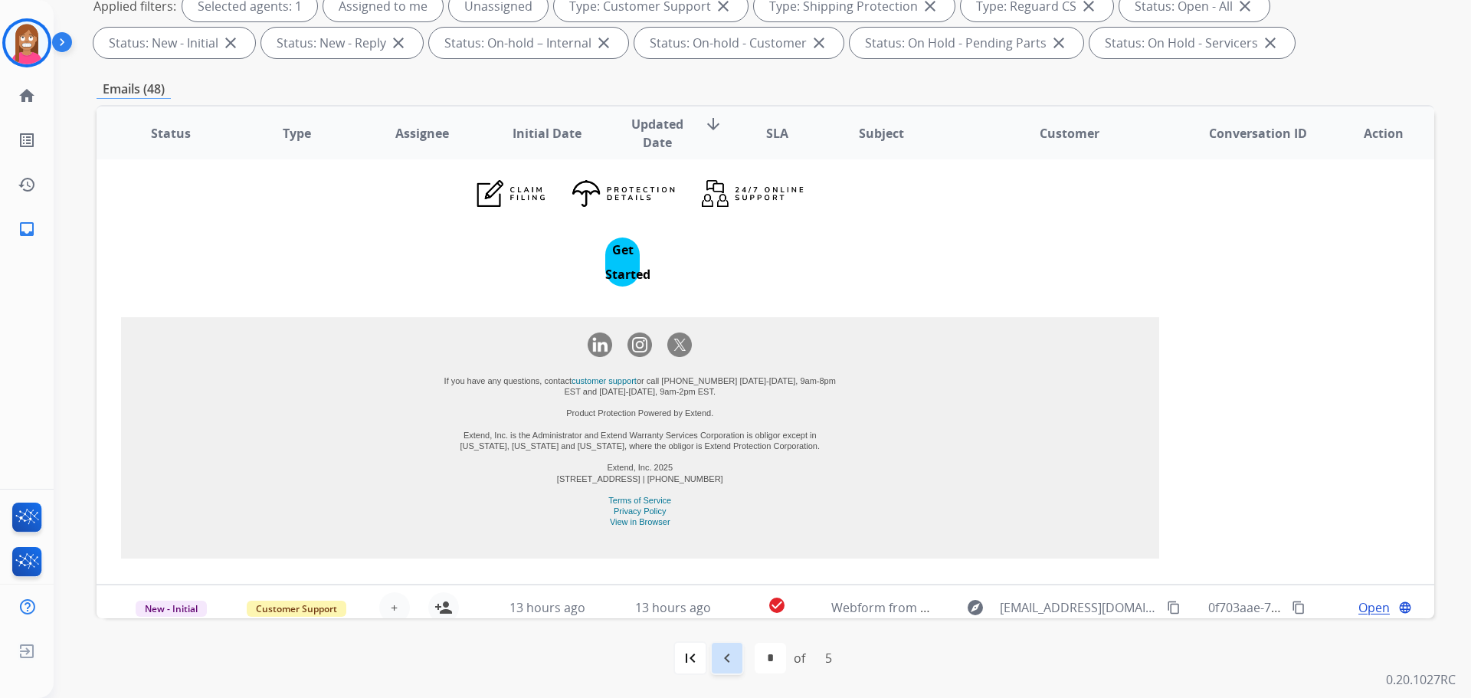
click at [724, 653] on mat-icon "navigate_before" at bounding box center [727, 658] width 18 height 18
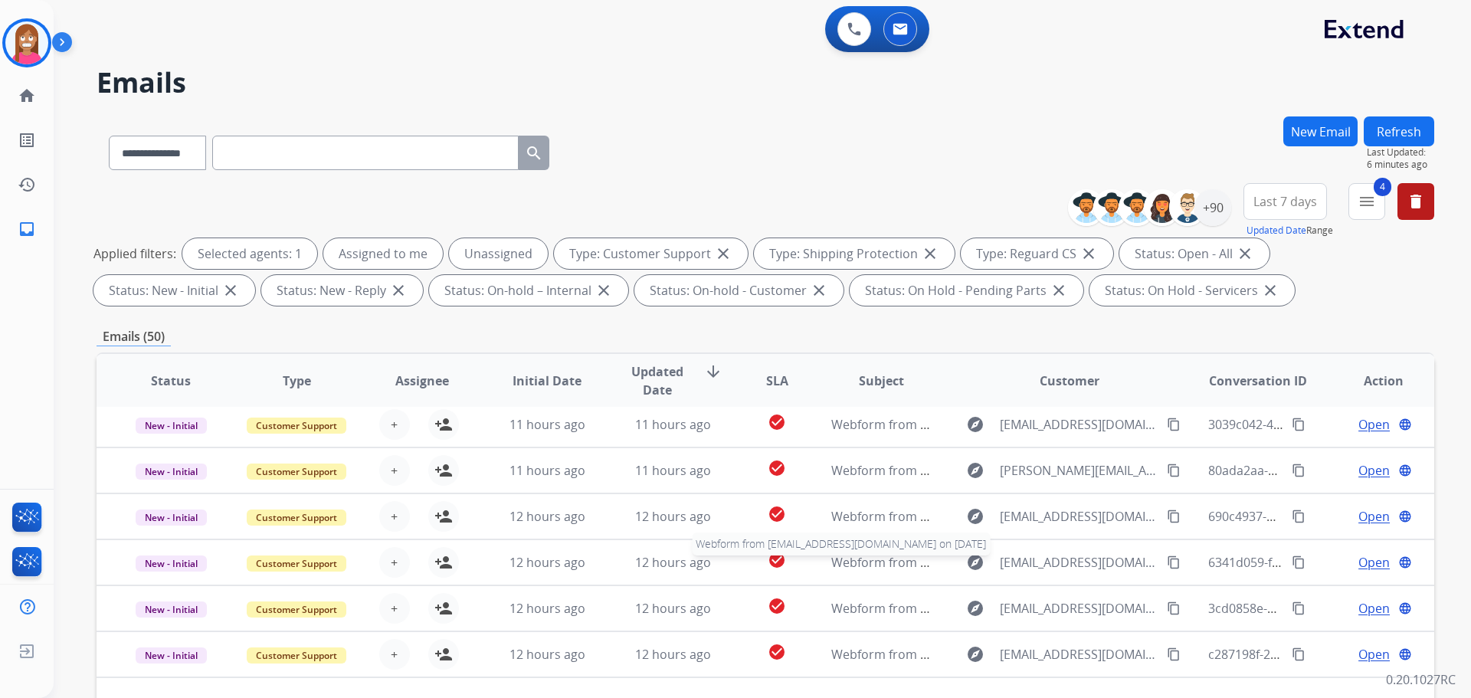
scroll to position [52, 0]
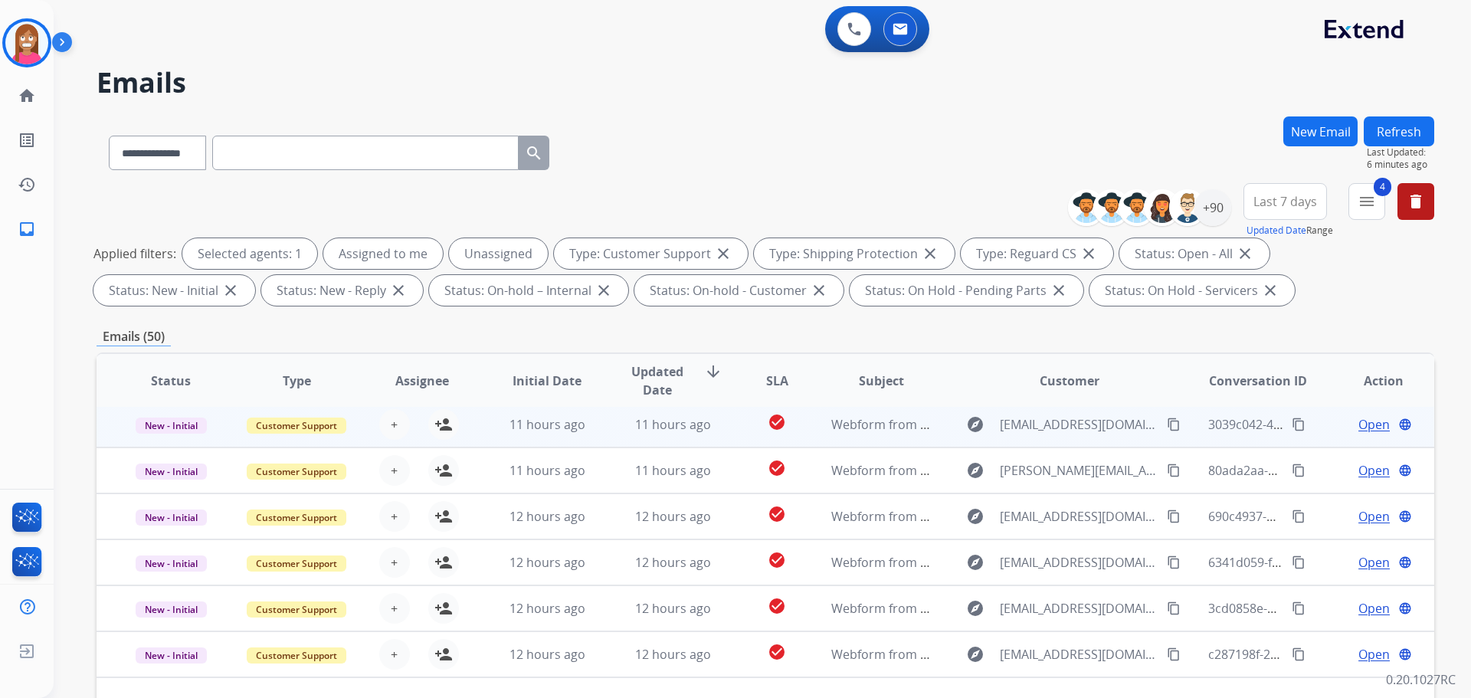
click at [598, 431] on td "11 hours ago" at bounding box center [661, 424] width 126 height 46
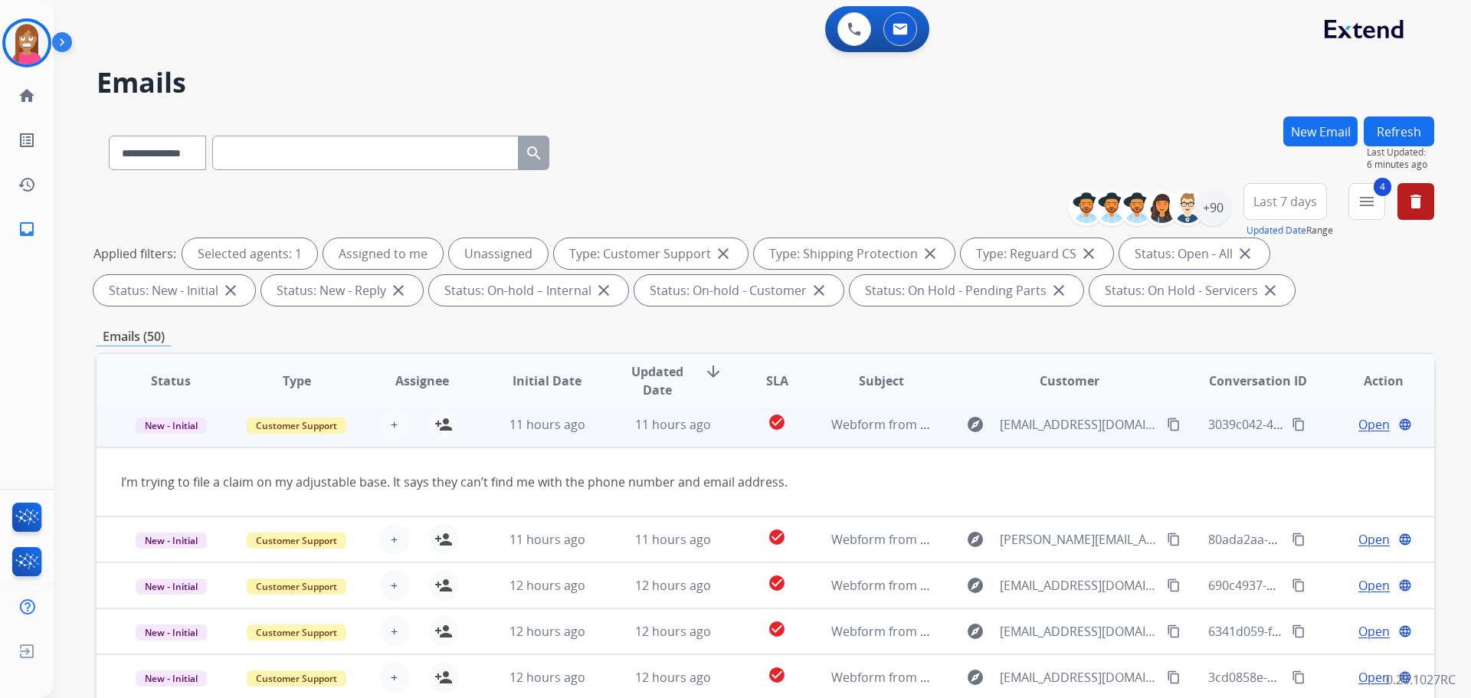
scroll to position [46, 0]
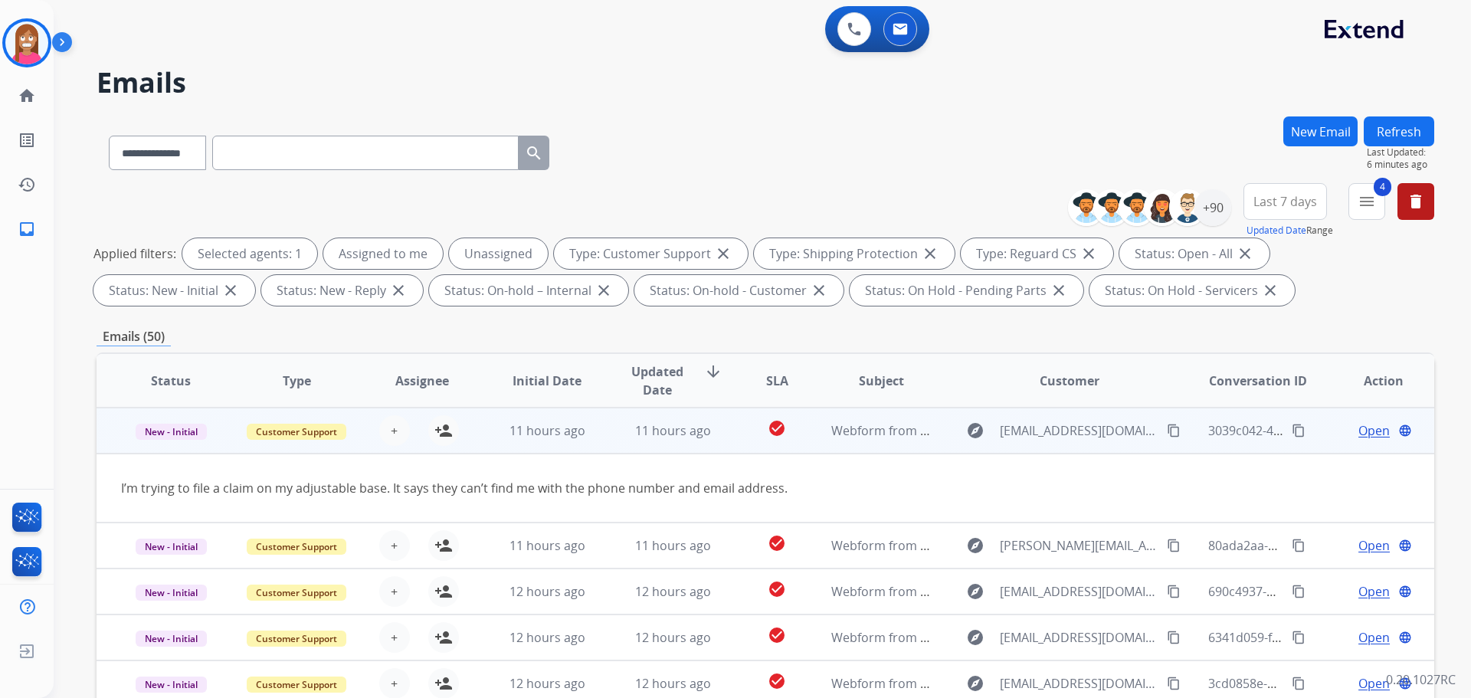
drag, startPoint x: 1159, startPoint y: 427, endPoint x: 1239, endPoint y: 412, distance: 81.0
click at [1167, 427] on mat-icon "content_copy" at bounding box center [1174, 431] width 14 height 14
click at [437, 433] on mat-icon "person_add" at bounding box center [443, 430] width 18 height 18
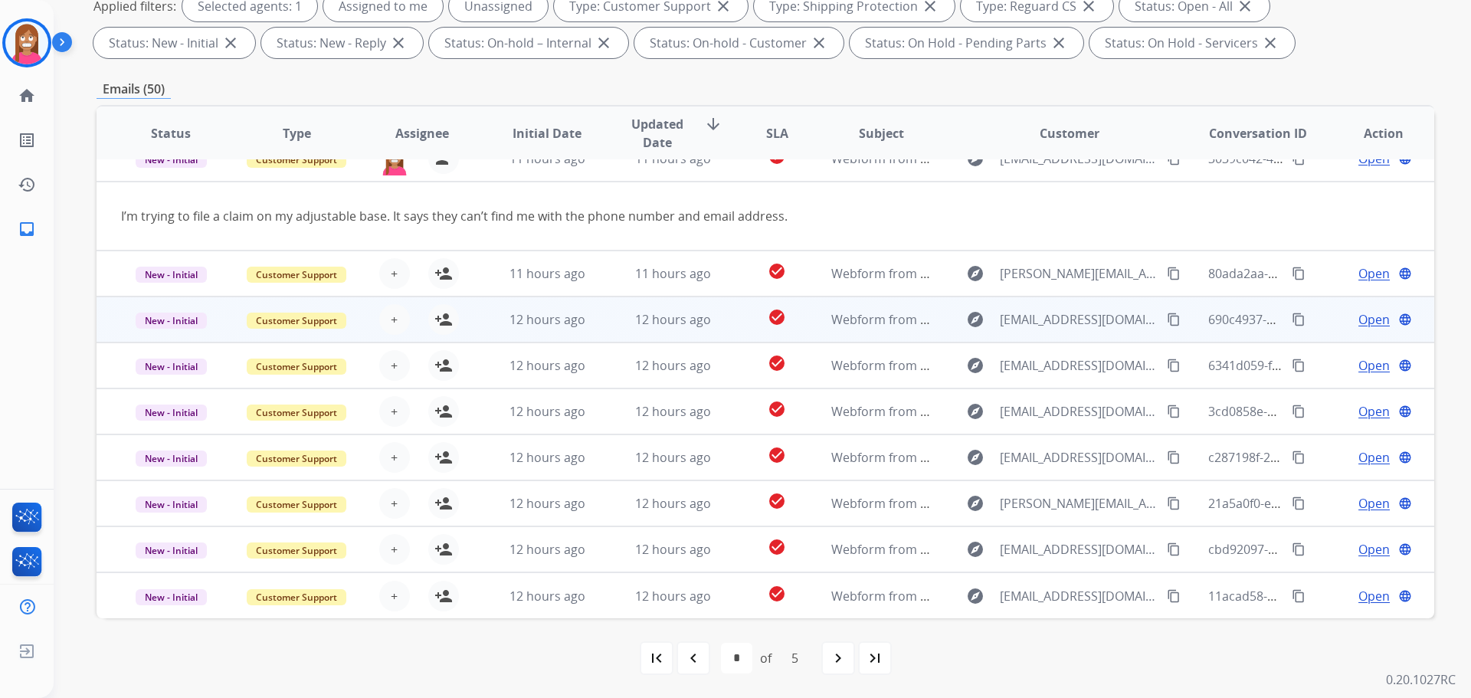
scroll to position [0, 0]
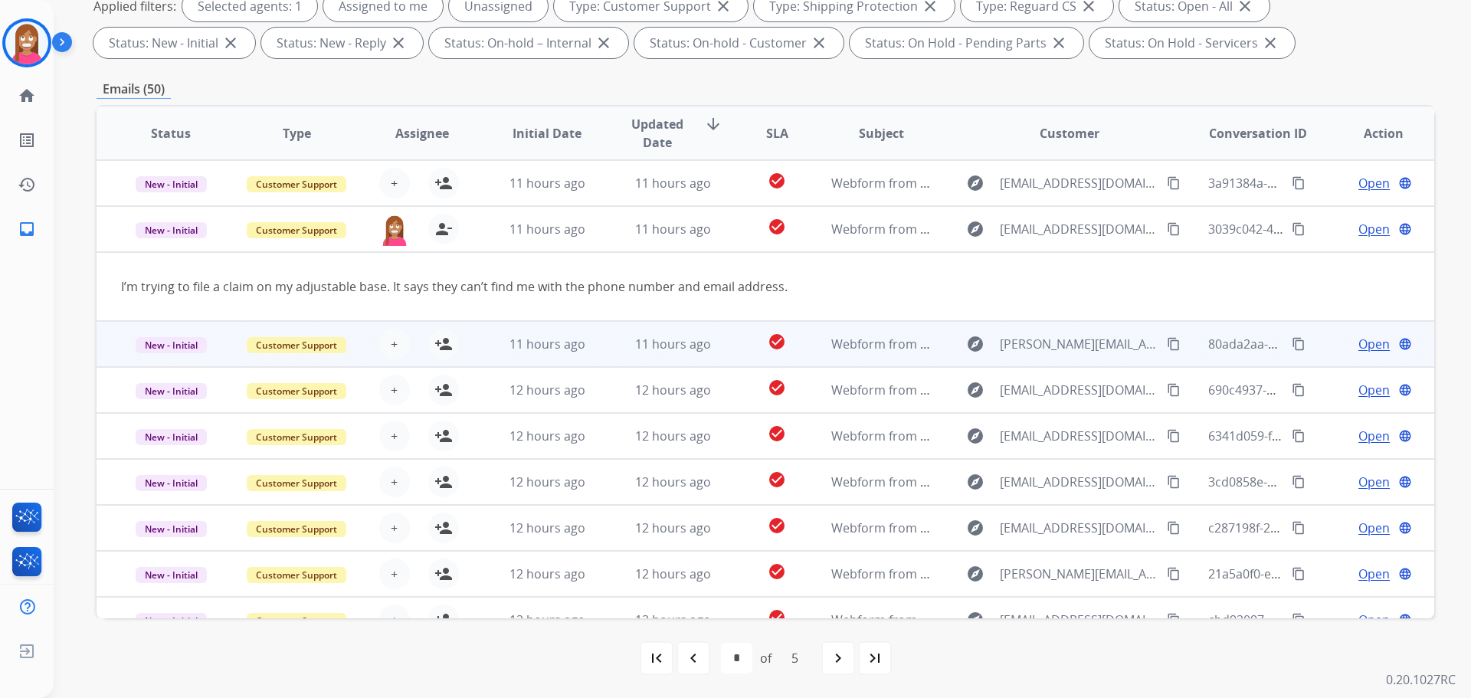
click at [598, 349] on td "11 hours ago" at bounding box center [661, 344] width 126 height 46
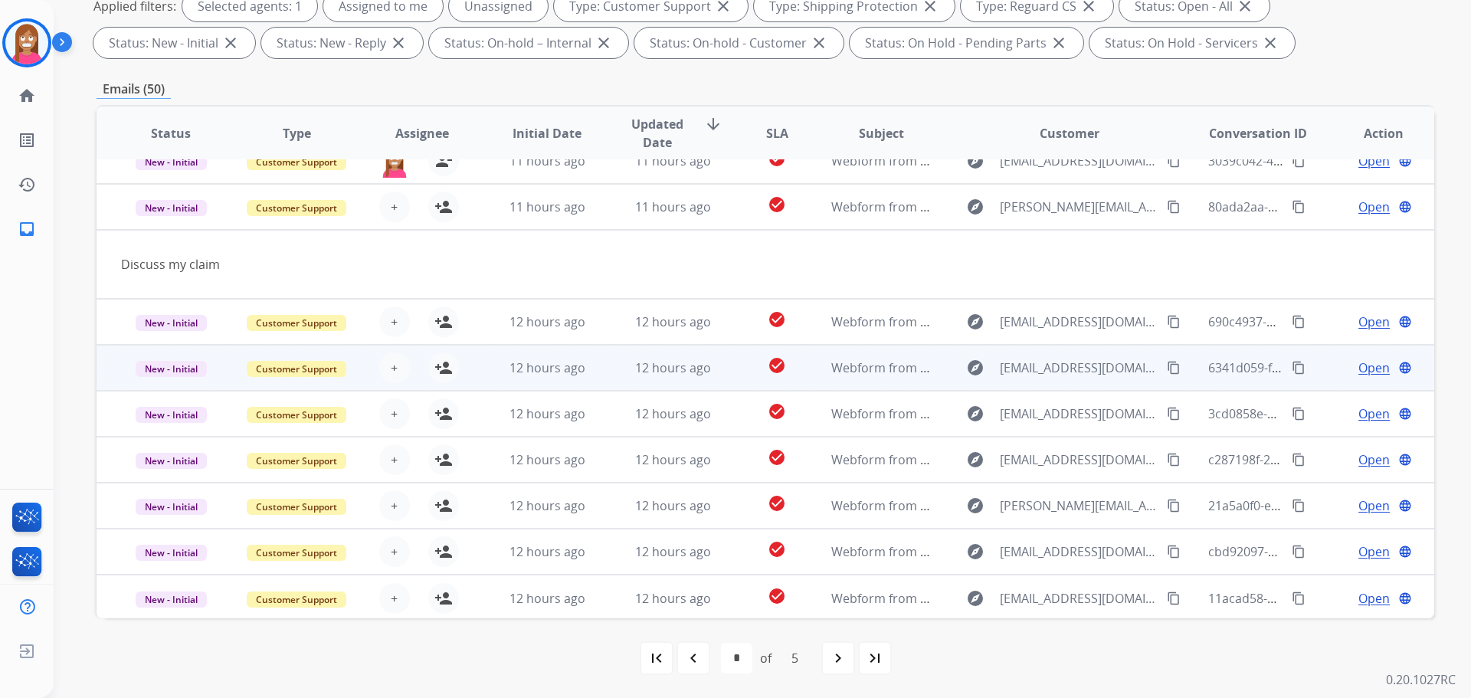
scroll to position [70, 0]
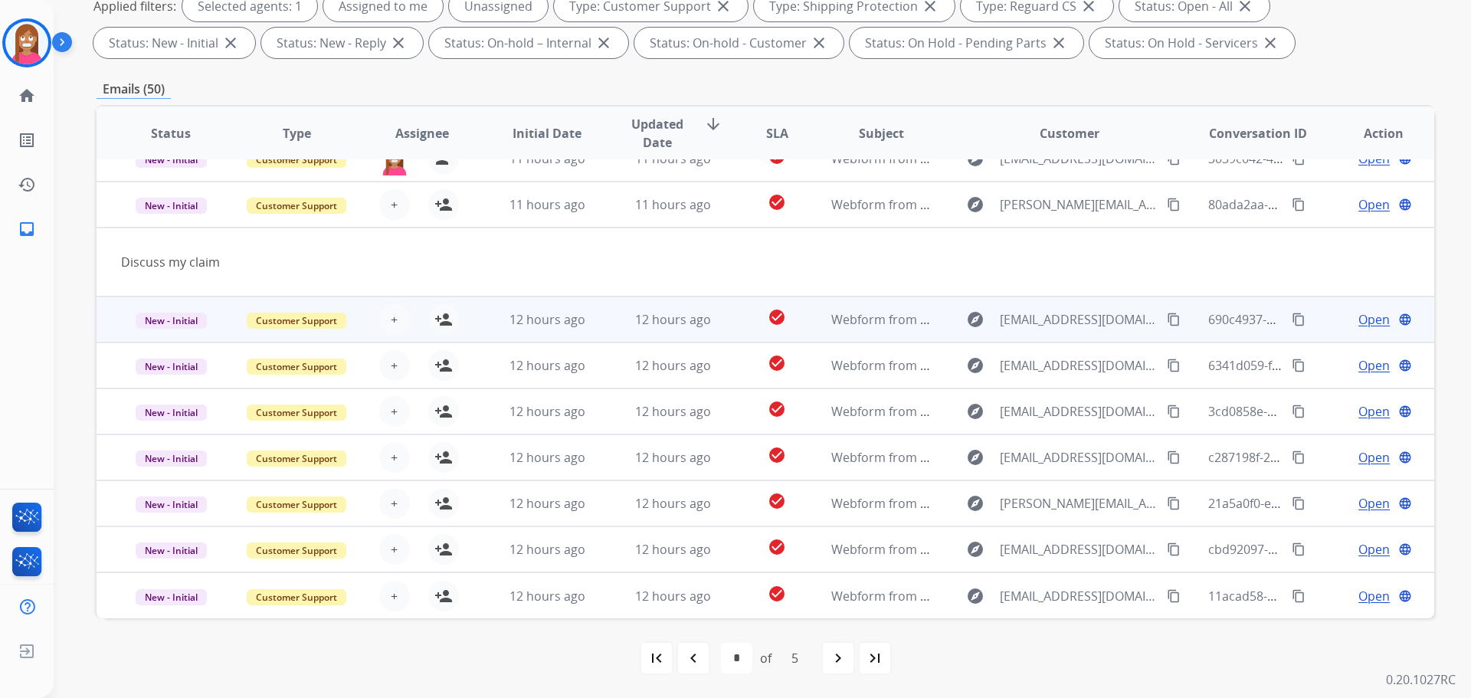
click at [598, 337] on td "12 hours ago" at bounding box center [661, 319] width 126 height 46
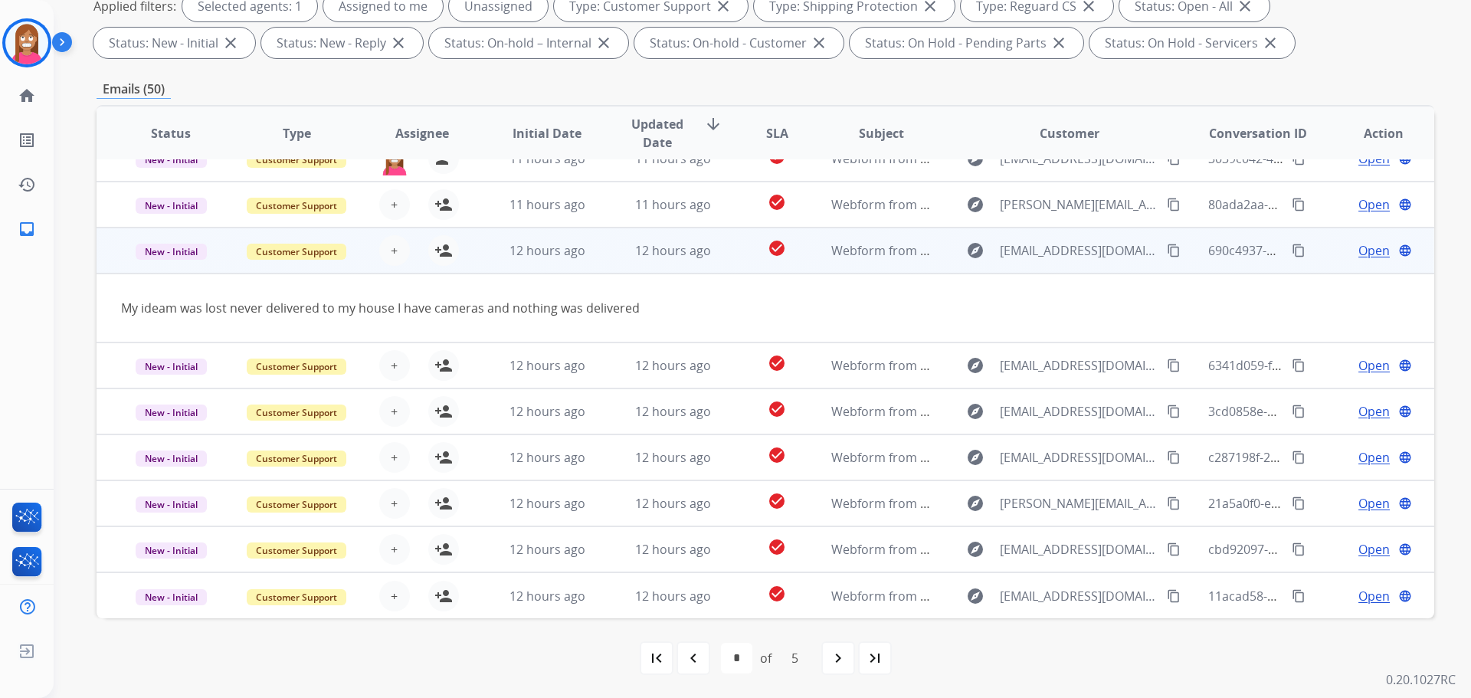
click at [1167, 250] on mat-icon "content_copy" at bounding box center [1174, 251] width 14 height 14
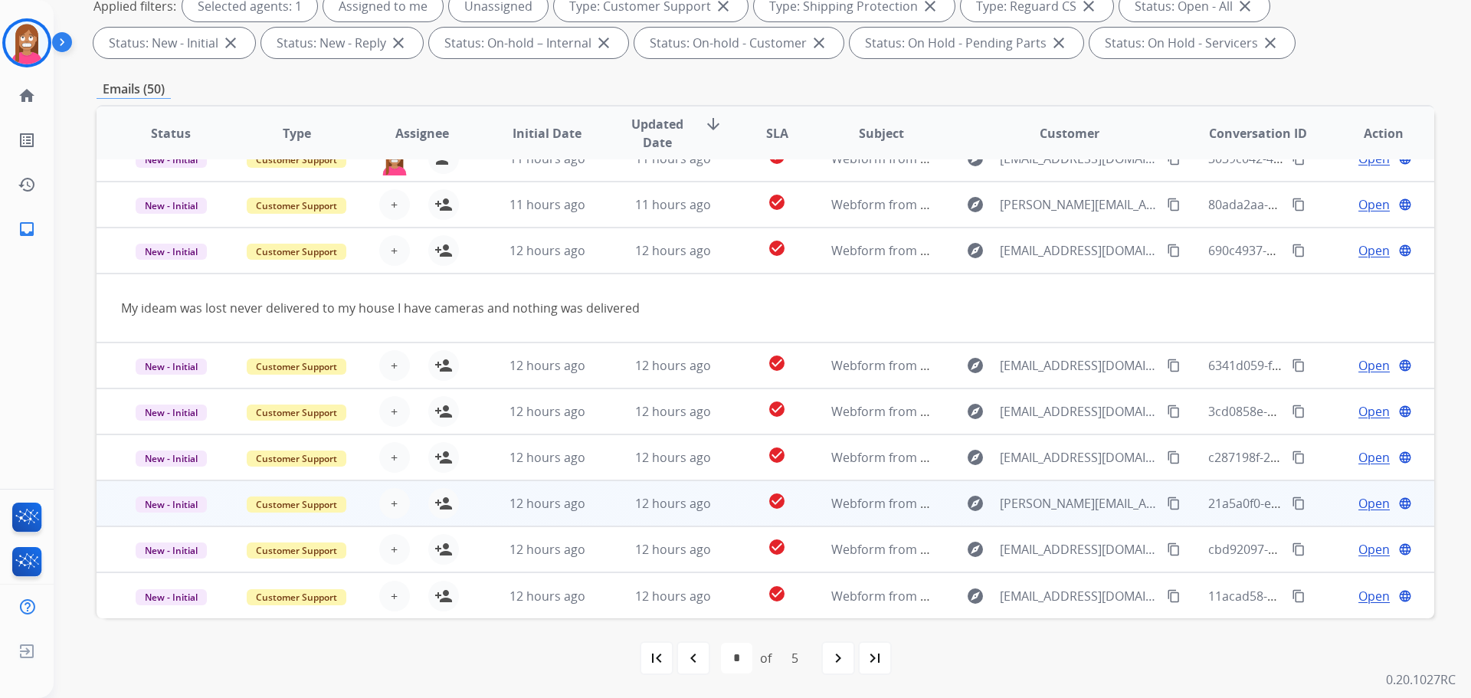
click at [620, 516] on td "12 hours ago" at bounding box center [661, 503] width 126 height 46
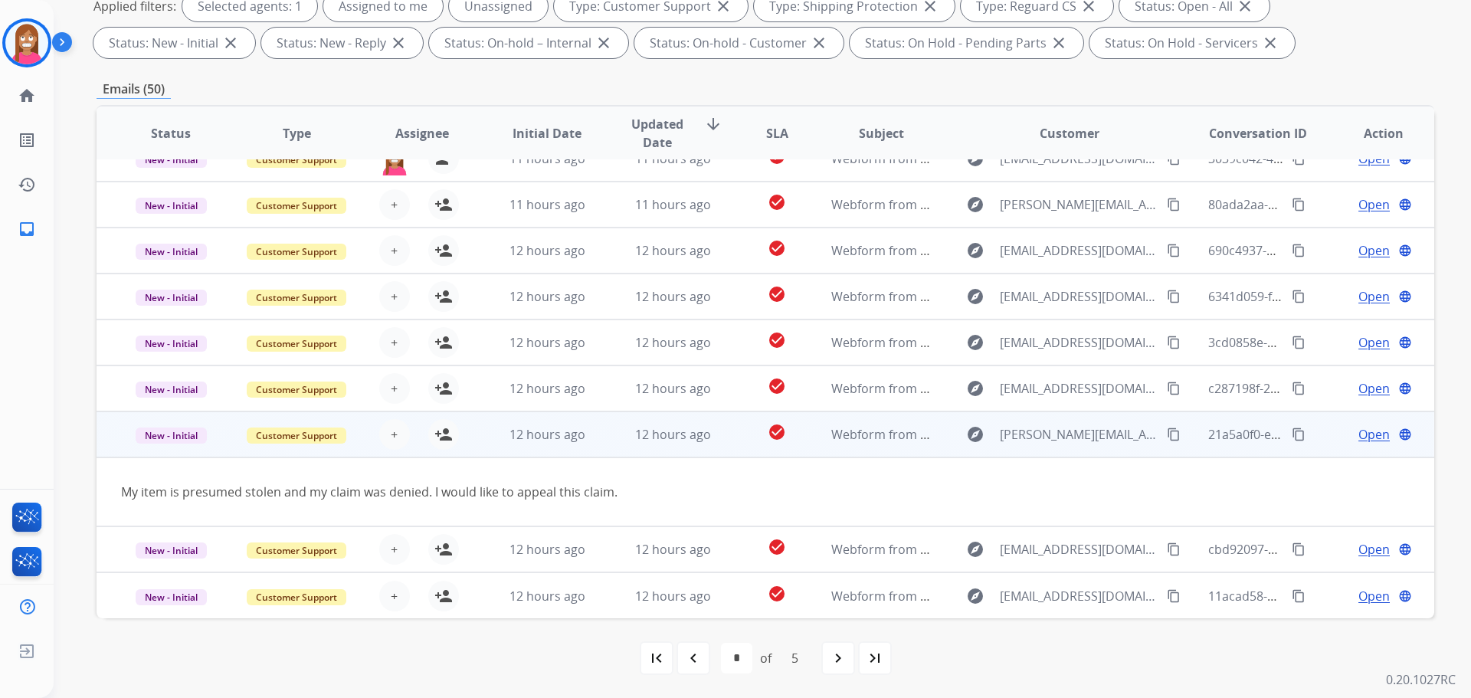
click at [1167, 435] on mat-icon "content_copy" at bounding box center [1174, 434] width 14 height 14
click at [443, 439] on mat-icon "person_add" at bounding box center [443, 434] width 18 height 18
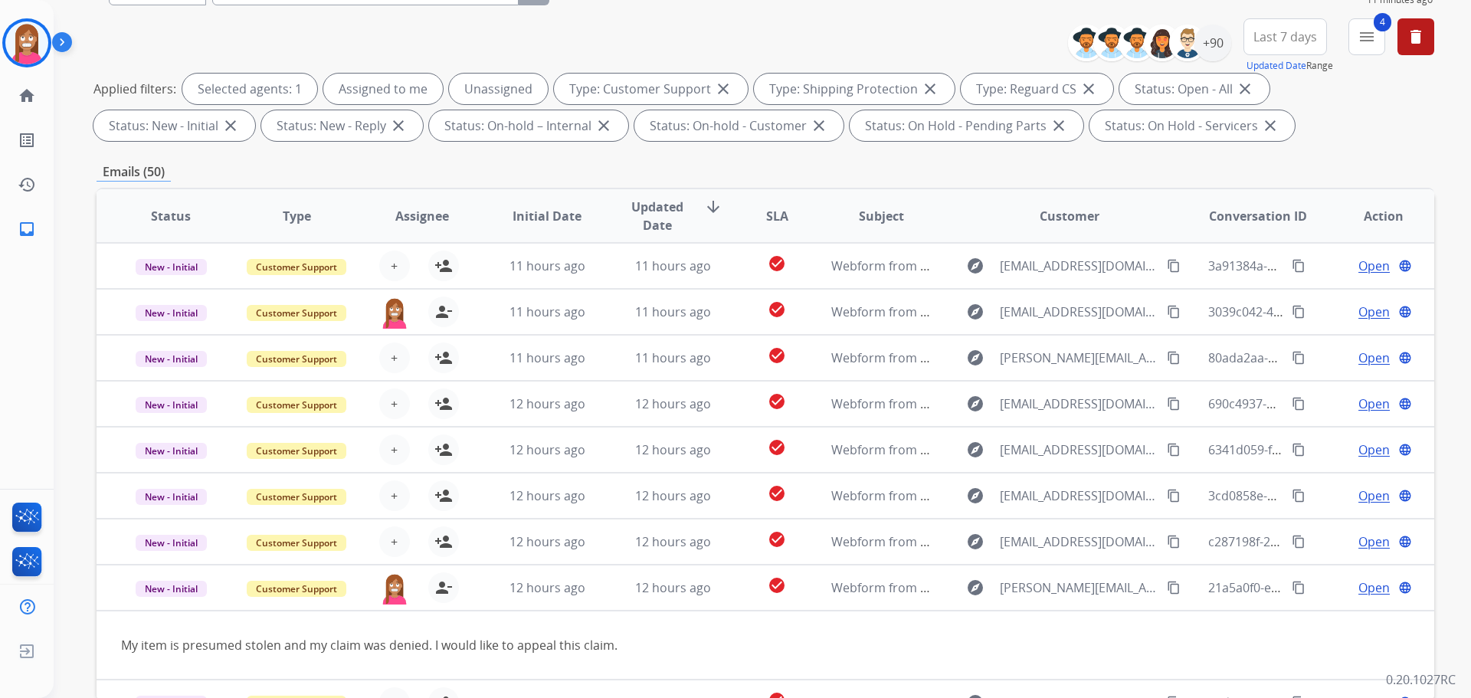
scroll to position [18, 0]
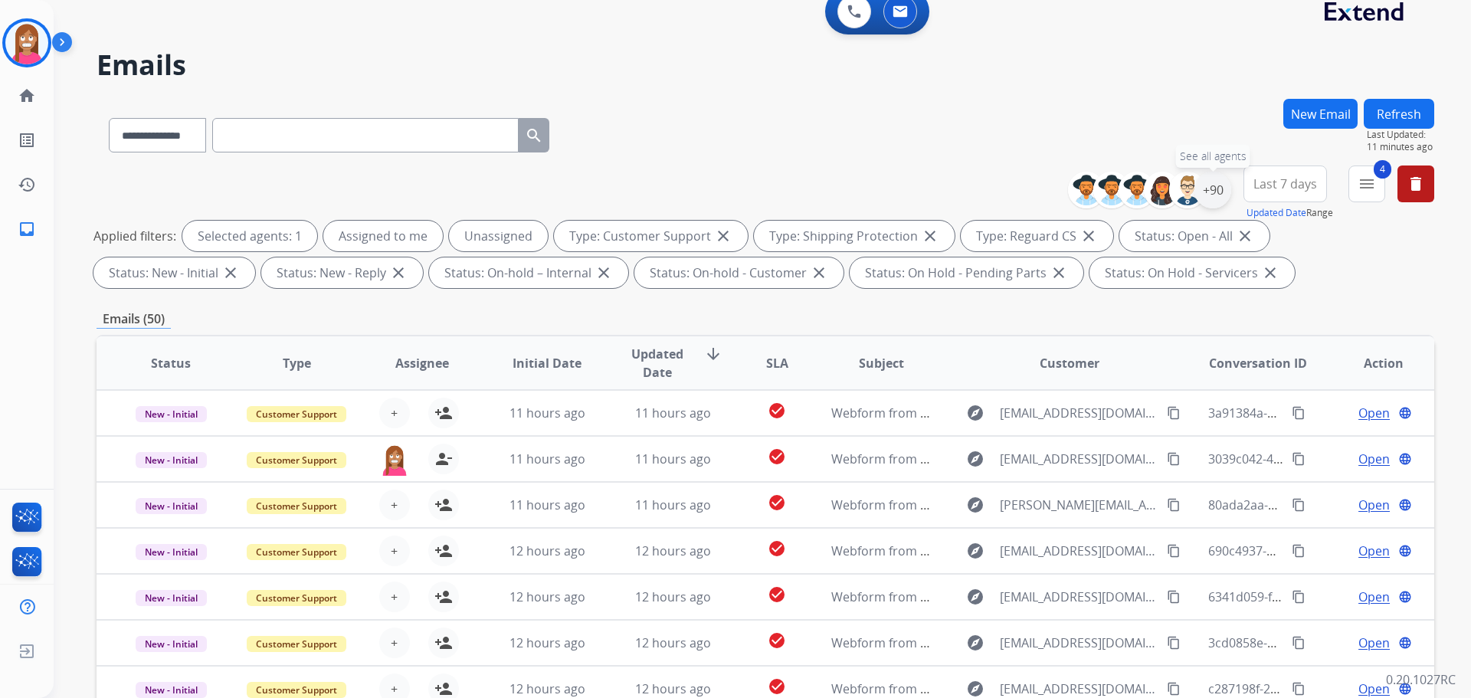
click at [1217, 190] on div "+90" at bounding box center [1212, 190] width 37 height 37
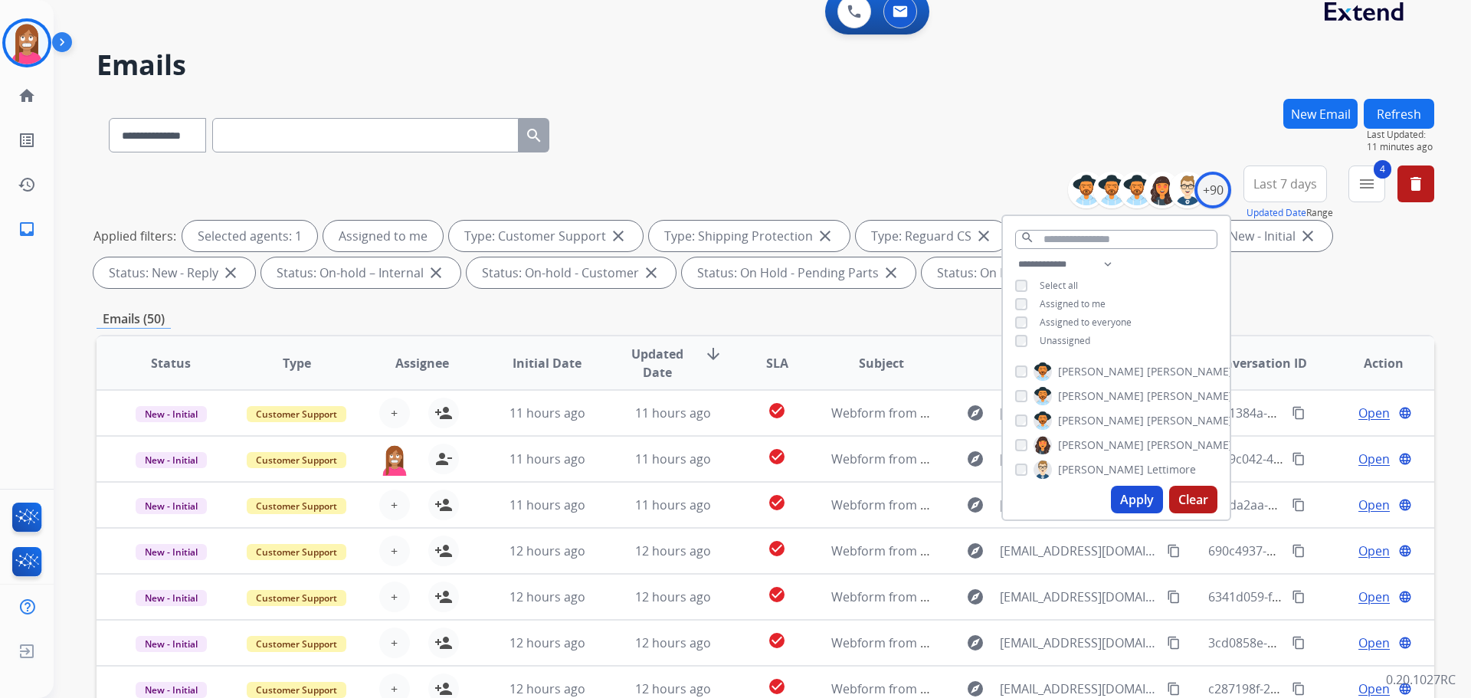
click at [1119, 493] on button "Apply" at bounding box center [1137, 500] width 52 height 28
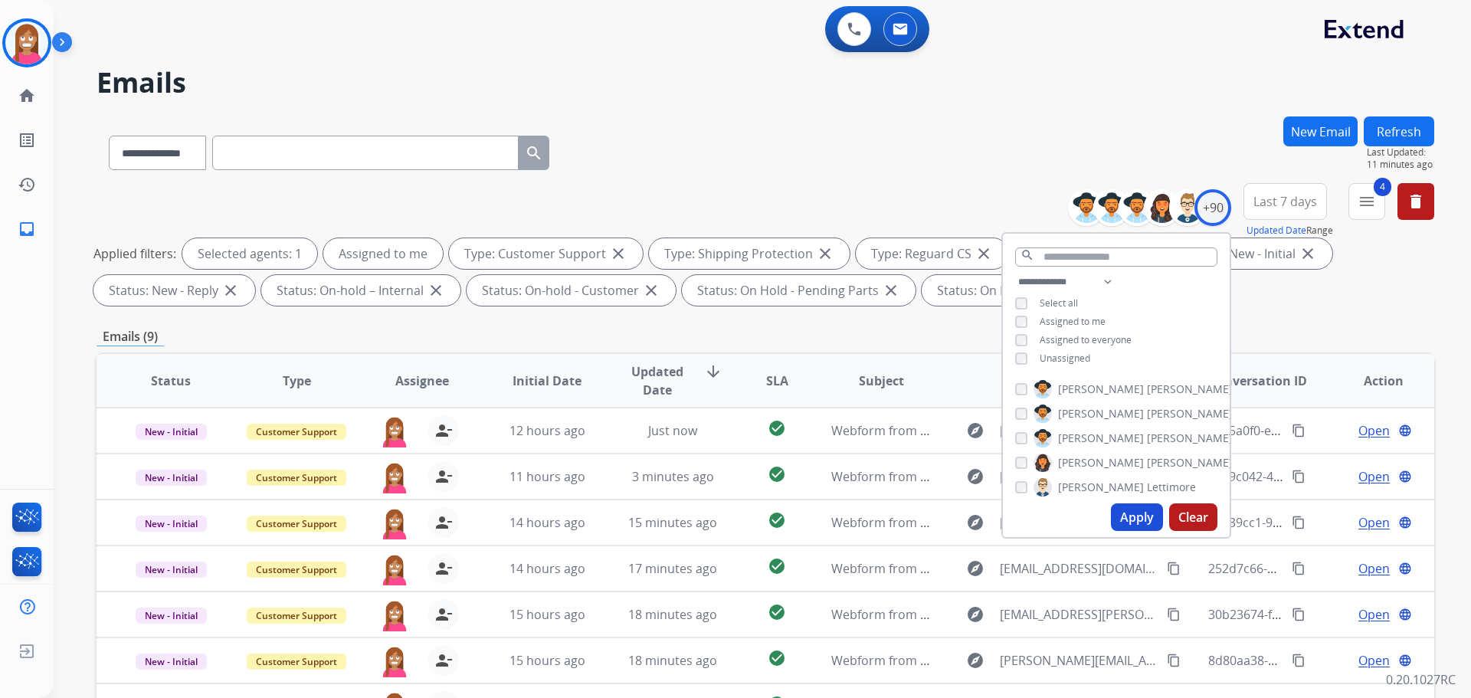
click at [681, 145] on div "**********" at bounding box center [766, 149] width 1338 height 67
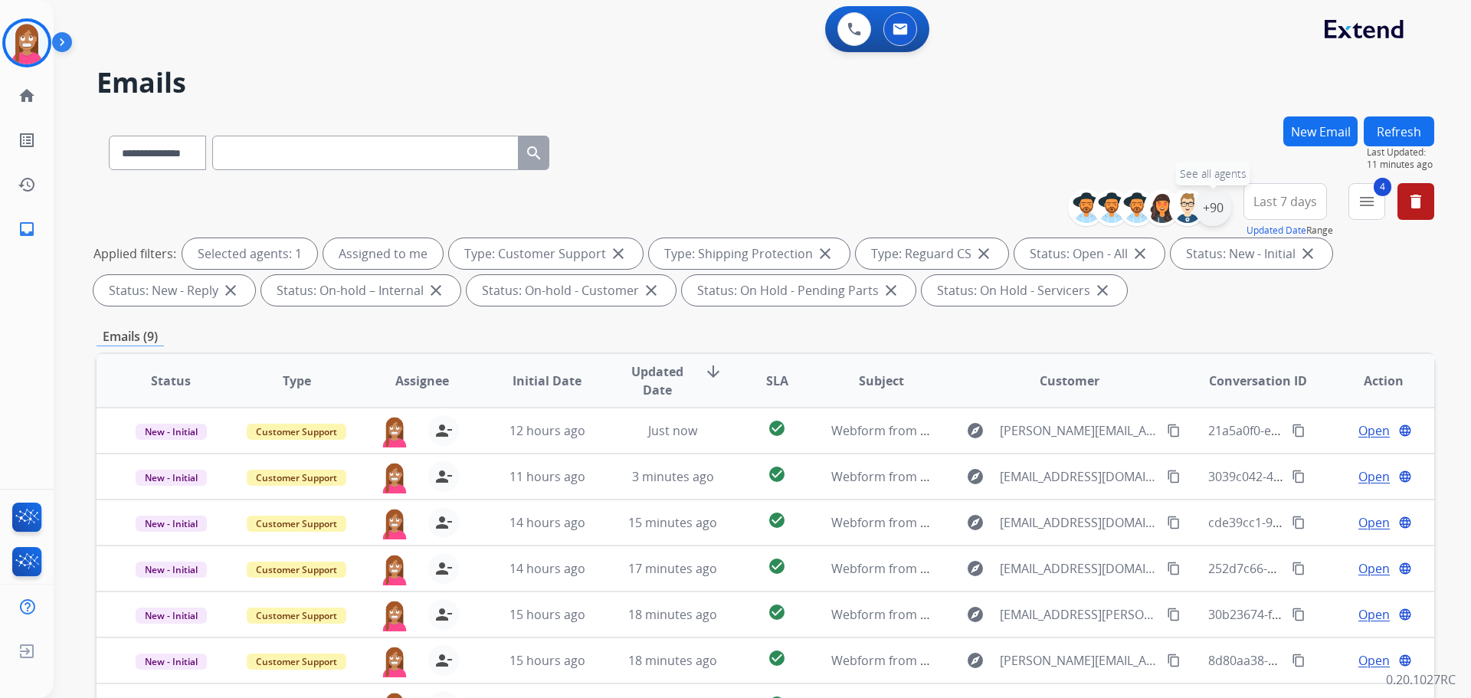
click at [1220, 211] on div "+90" at bounding box center [1212, 207] width 37 height 37
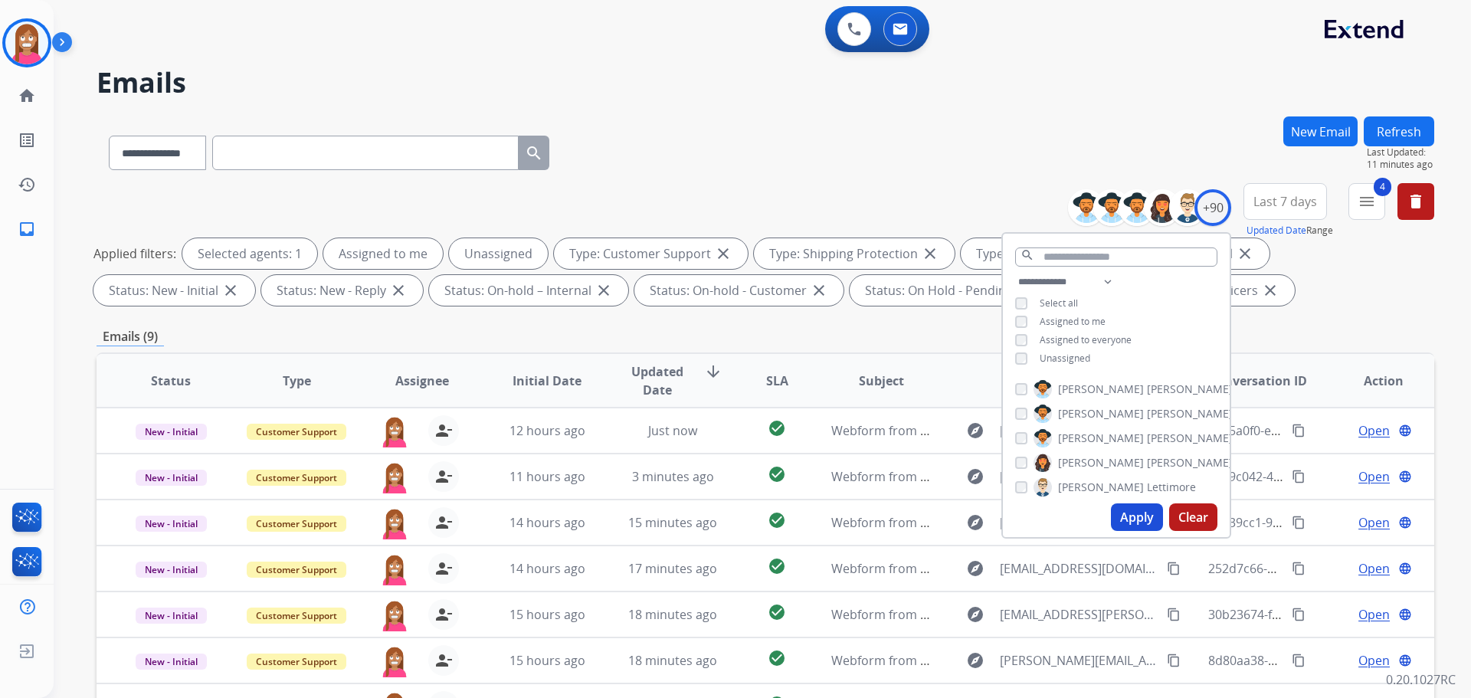
click at [1118, 519] on button "Apply" at bounding box center [1137, 517] width 52 height 28
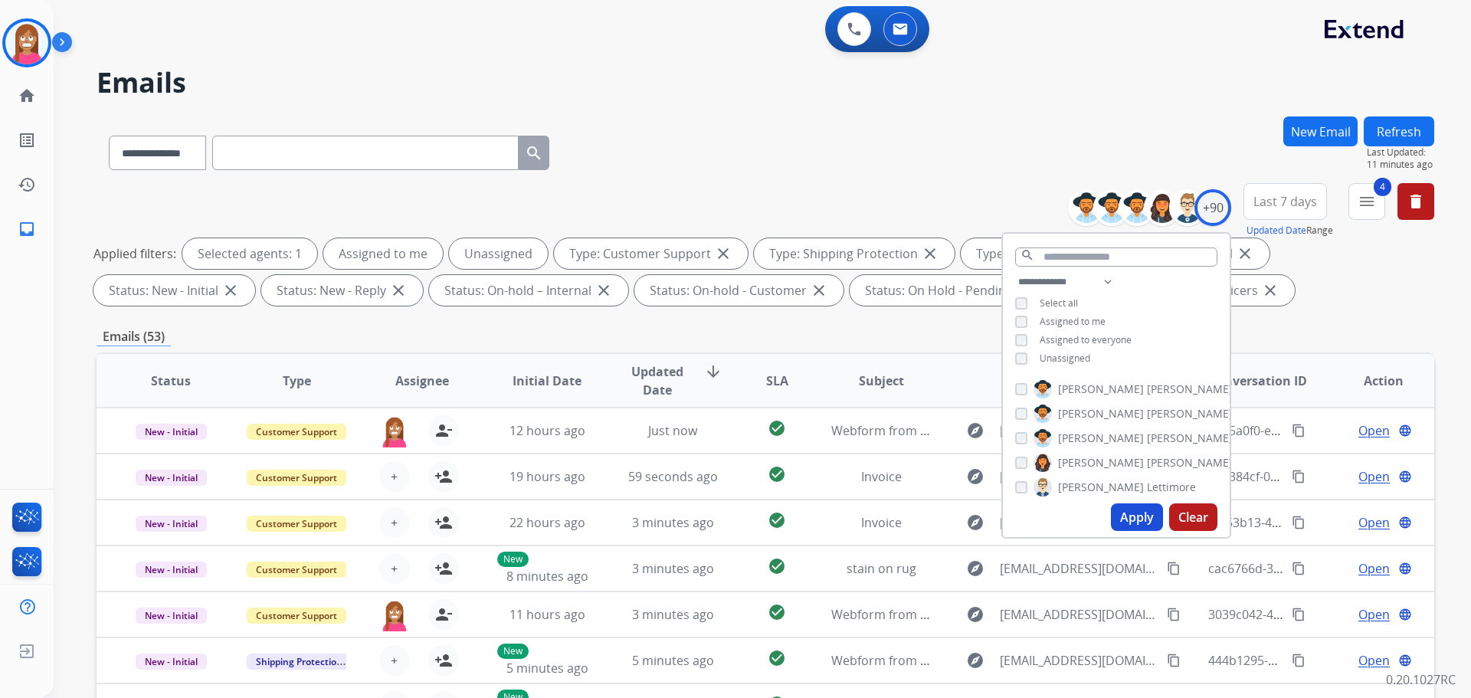
click at [692, 126] on div "**********" at bounding box center [766, 149] width 1338 height 67
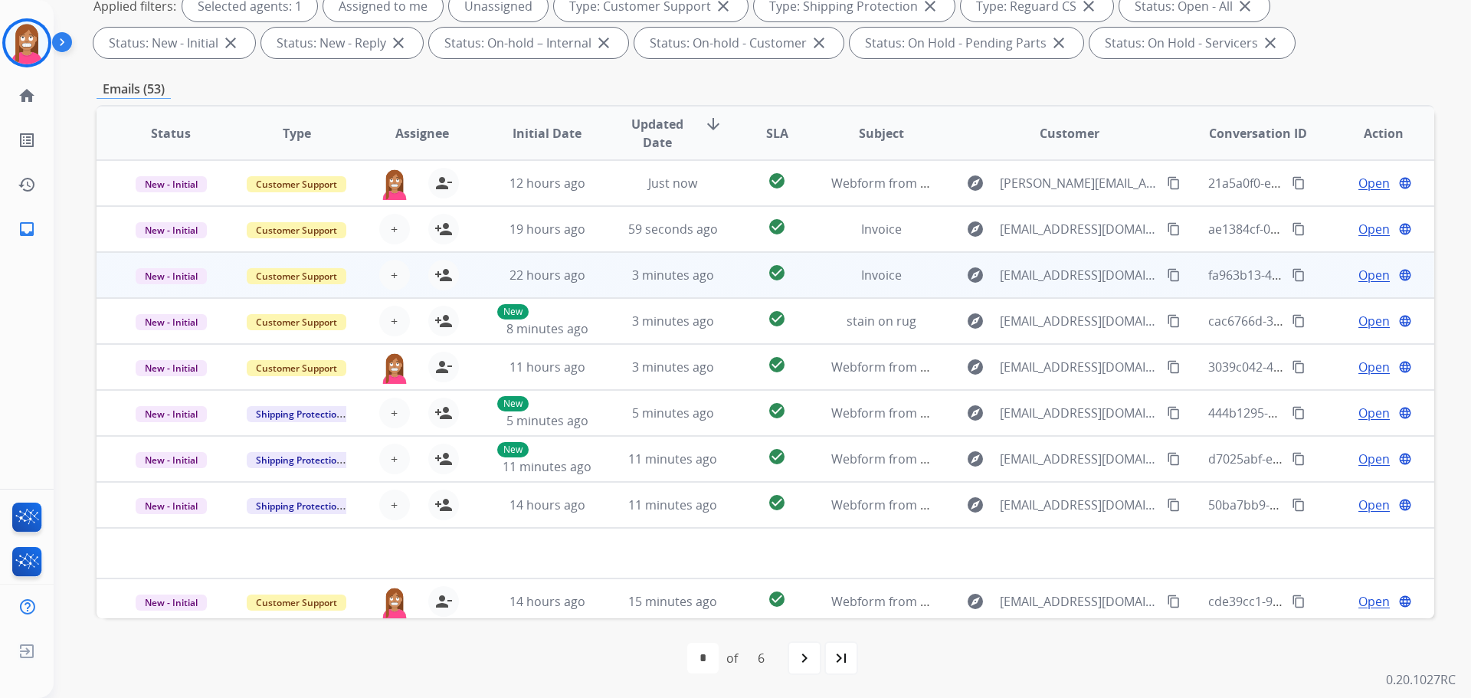
scroll to position [52, 0]
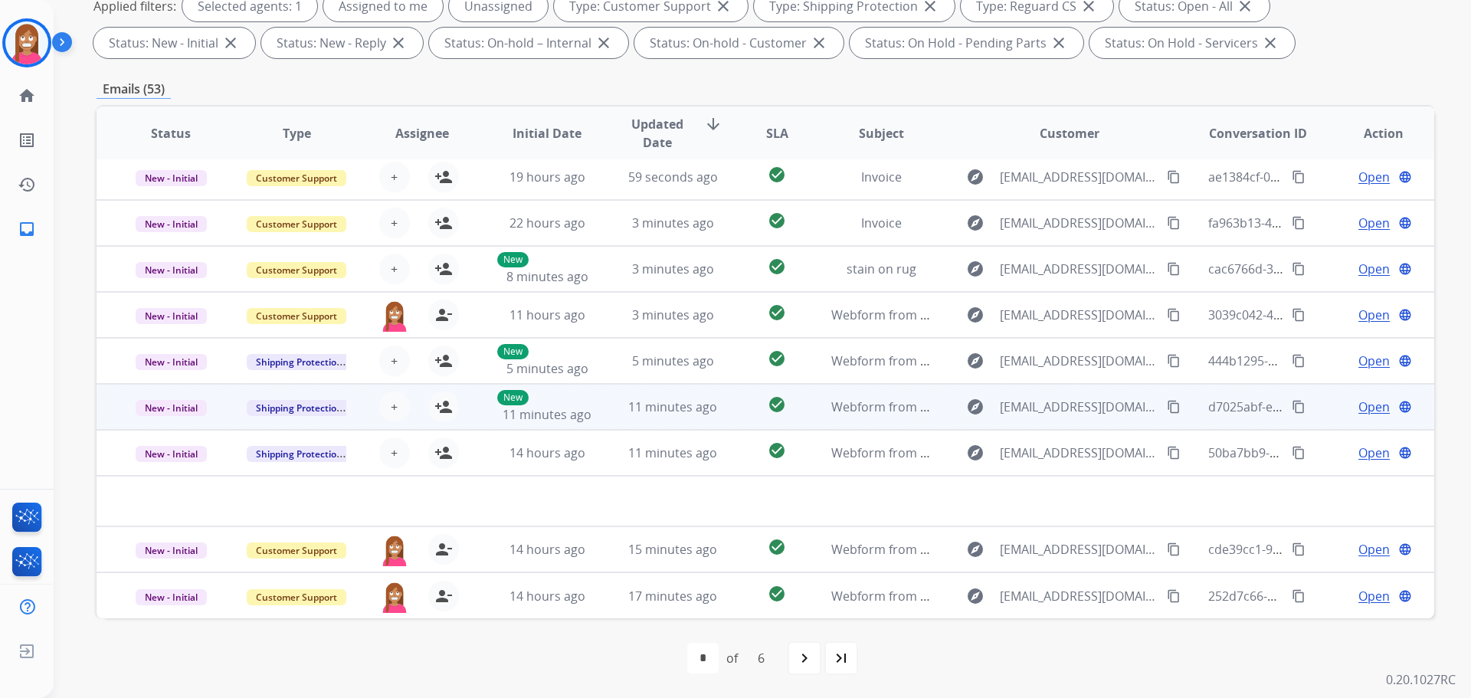
click at [605, 418] on td "11 minutes ago" at bounding box center [661, 407] width 126 height 46
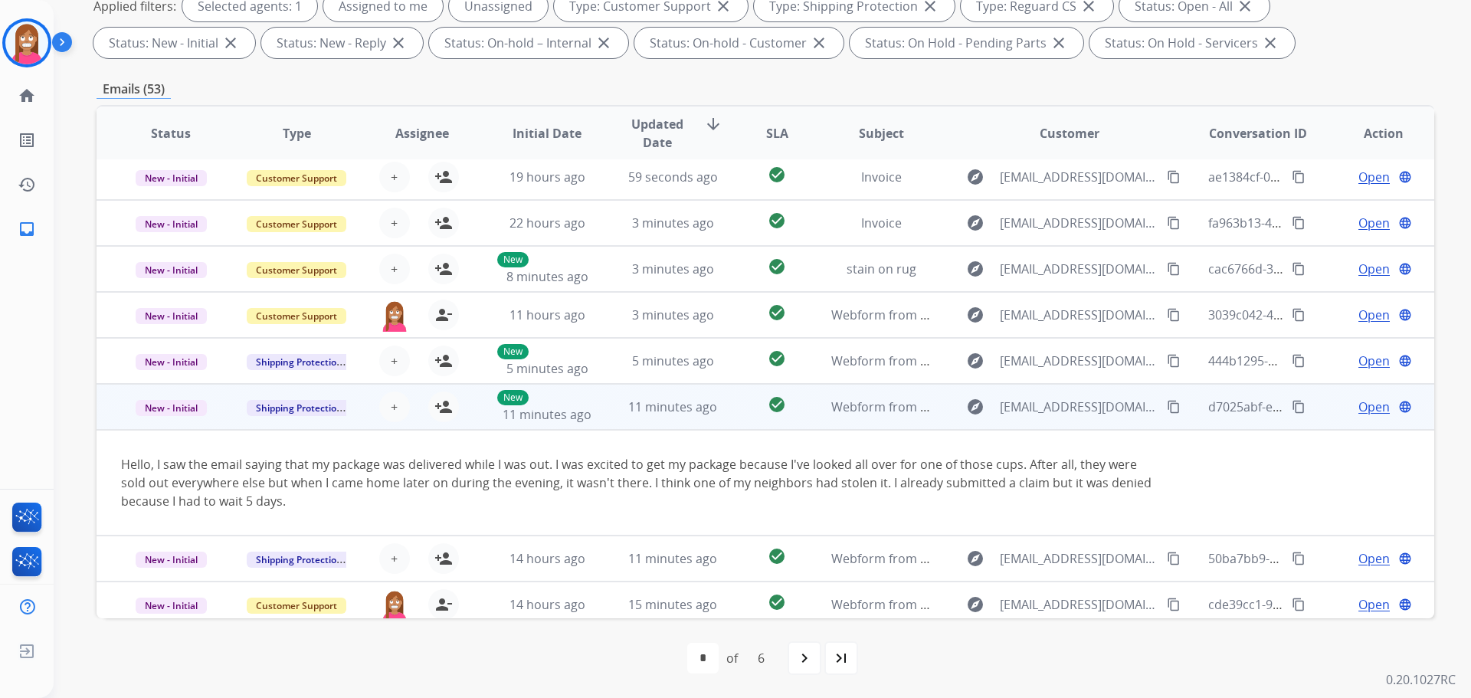
scroll to position [107, 0]
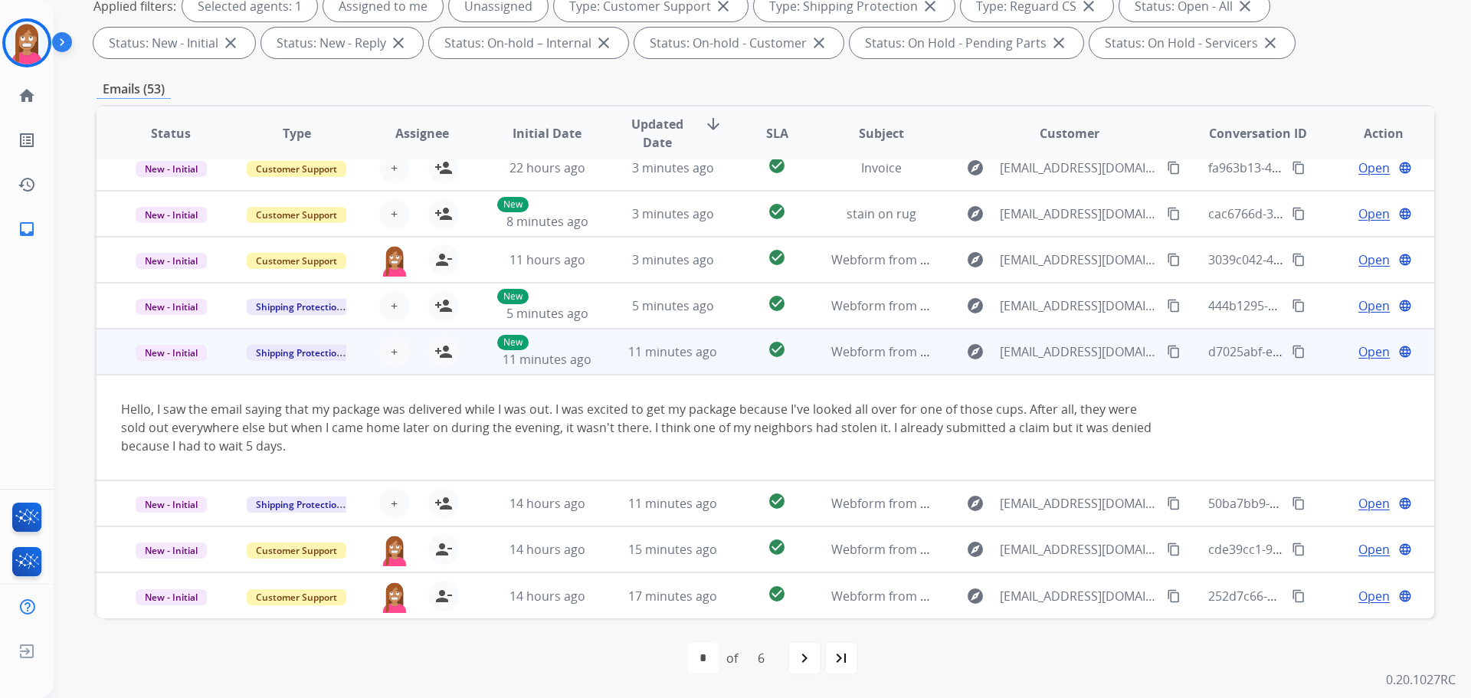
click at [1167, 352] on mat-icon "content_copy" at bounding box center [1174, 352] width 14 height 14
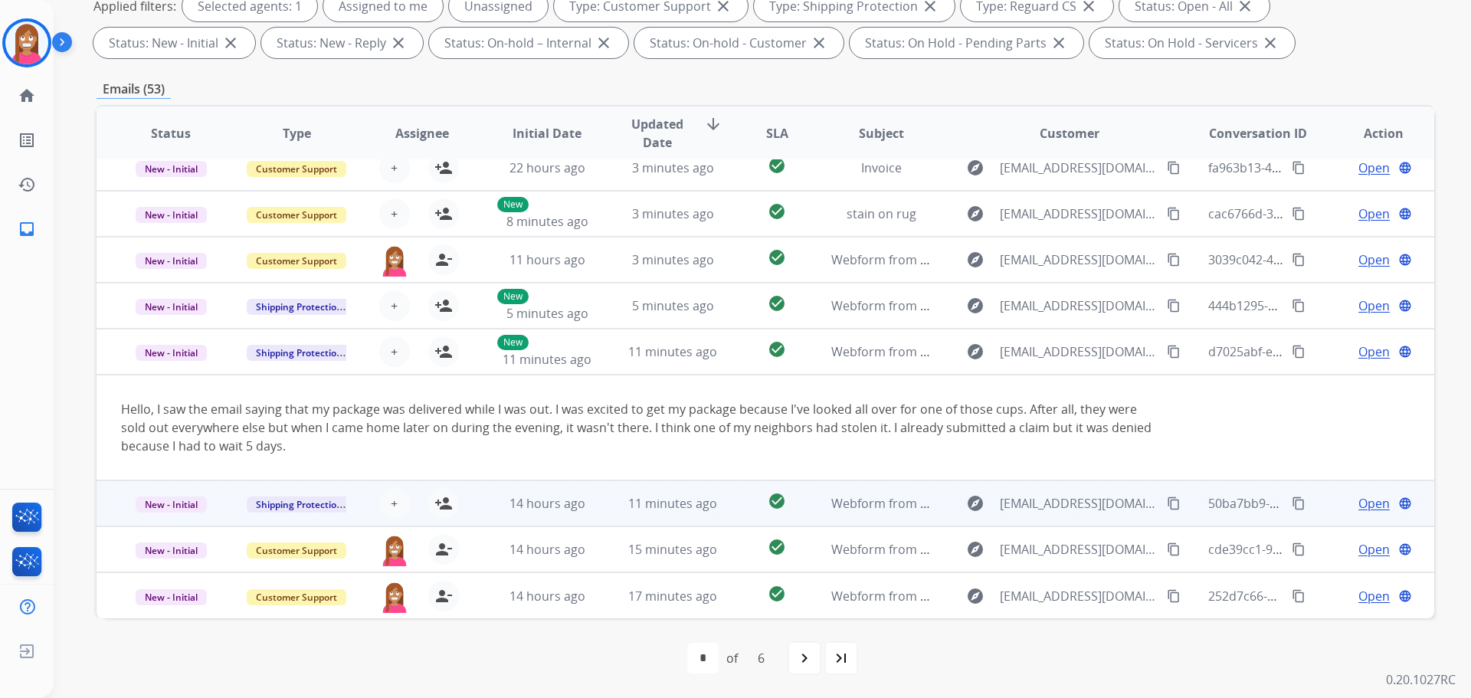
click at [603, 512] on td "11 minutes ago" at bounding box center [661, 503] width 126 height 46
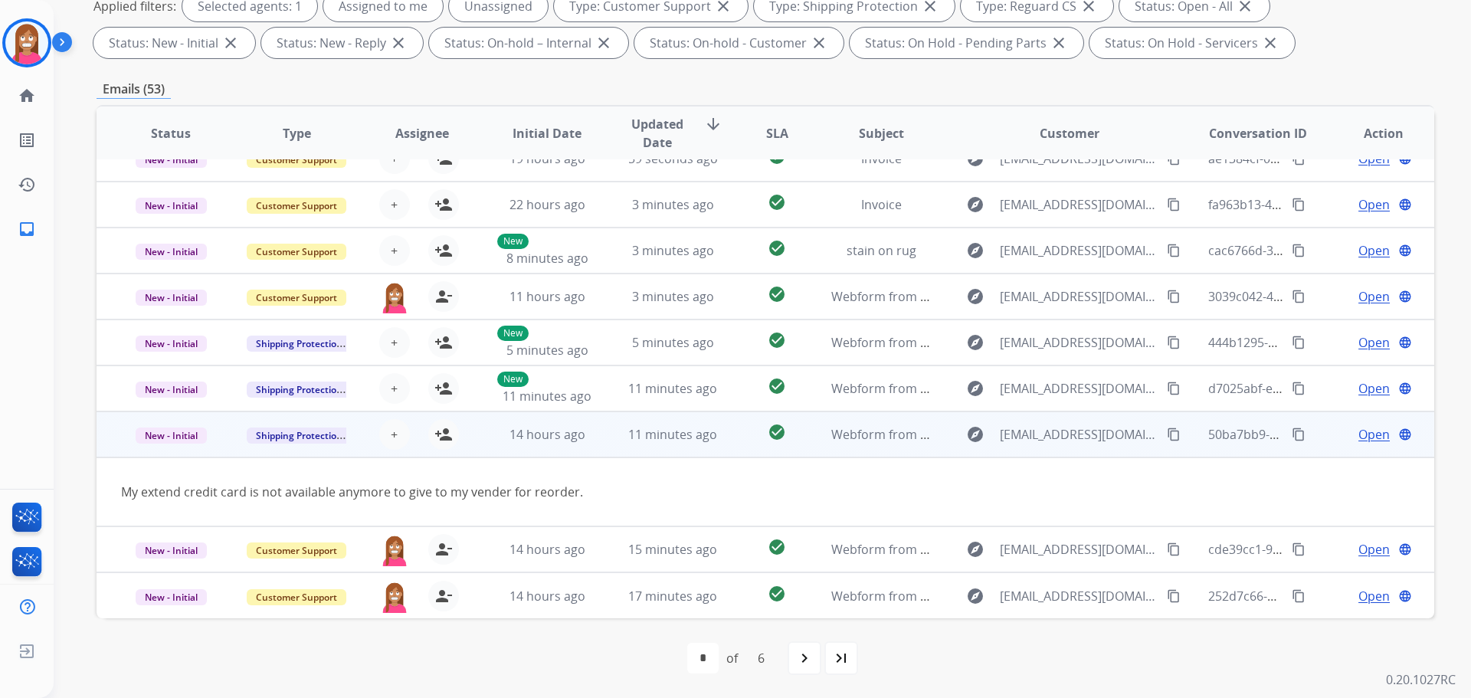
scroll to position [70, 0]
click at [442, 438] on mat-icon "person_add" at bounding box center [443, 434] width 18 height 18
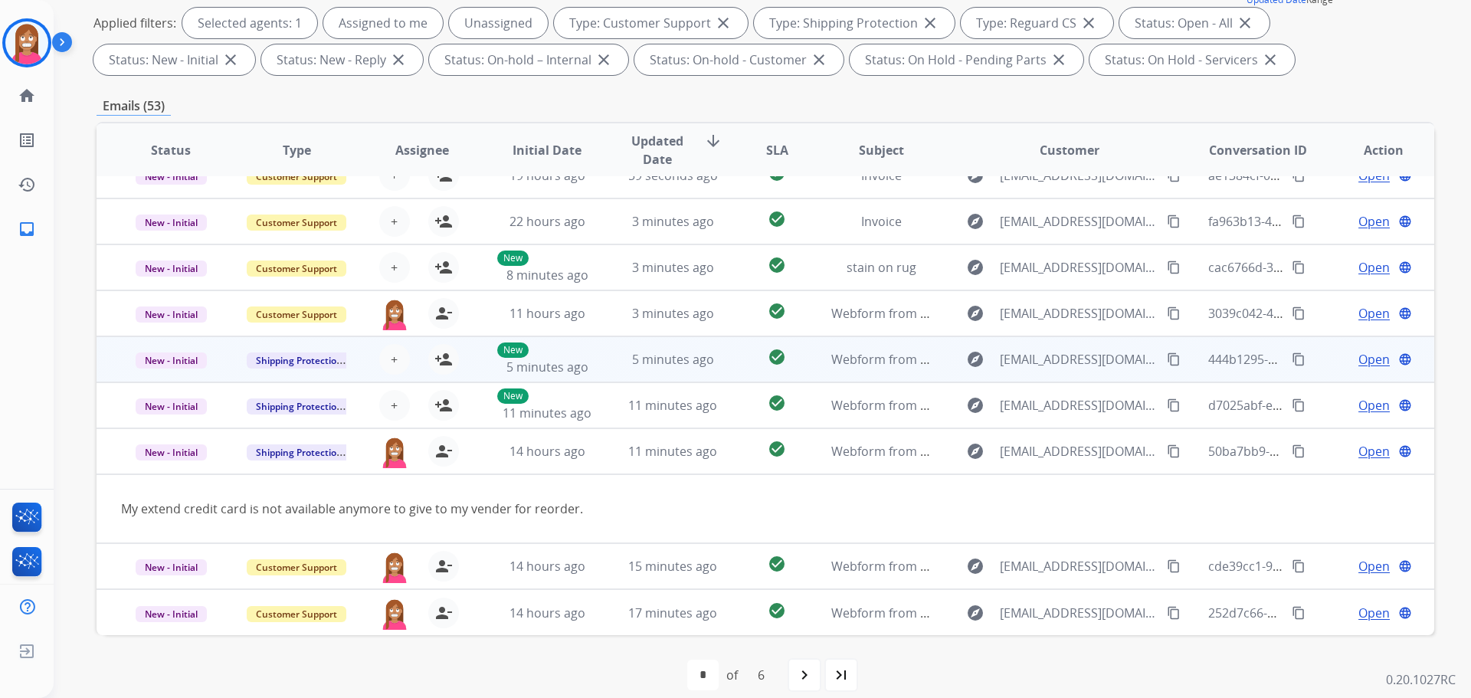
scroll to position [247, 0]
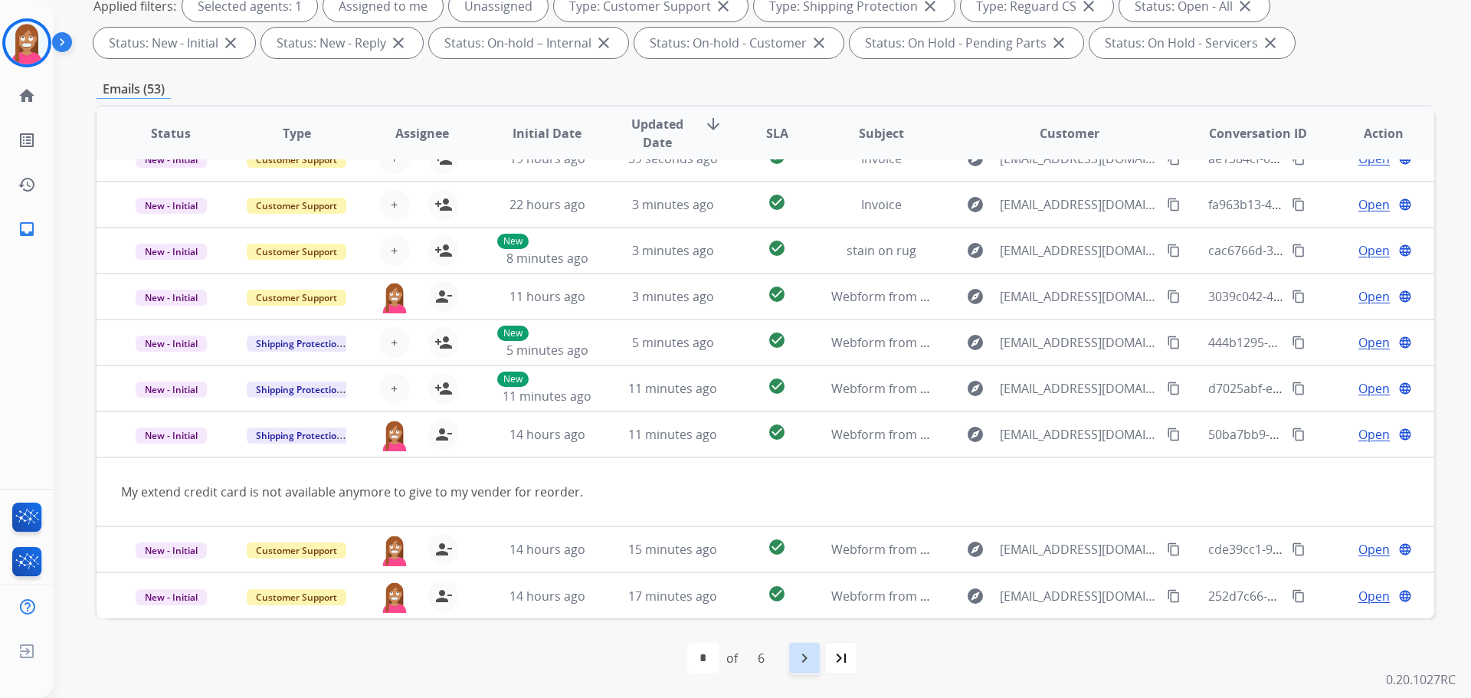
click at [800, 664] on mat-icon "navigate_next" at bounding box center [804, 658] width 18 height 18
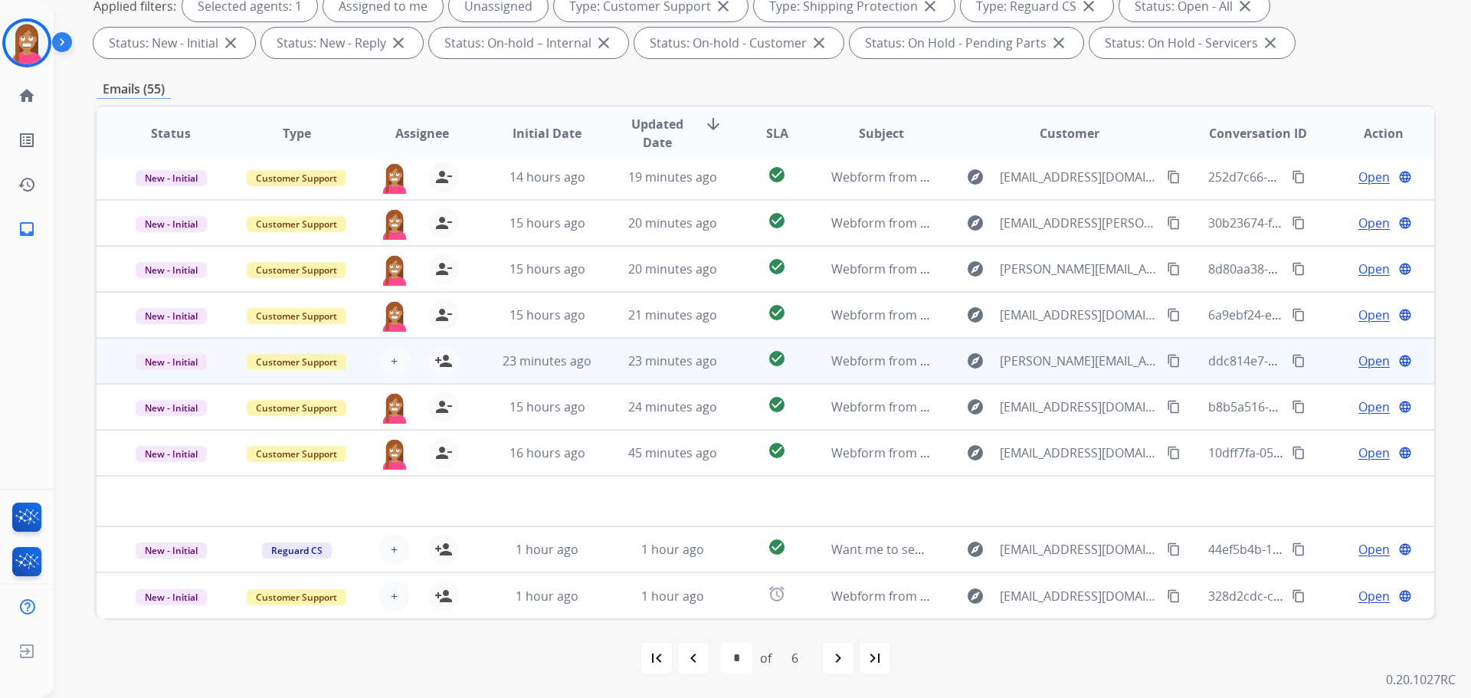
click at [723, 375] on td "check_circle" at bounding box center [764, 361] width 83 height 46
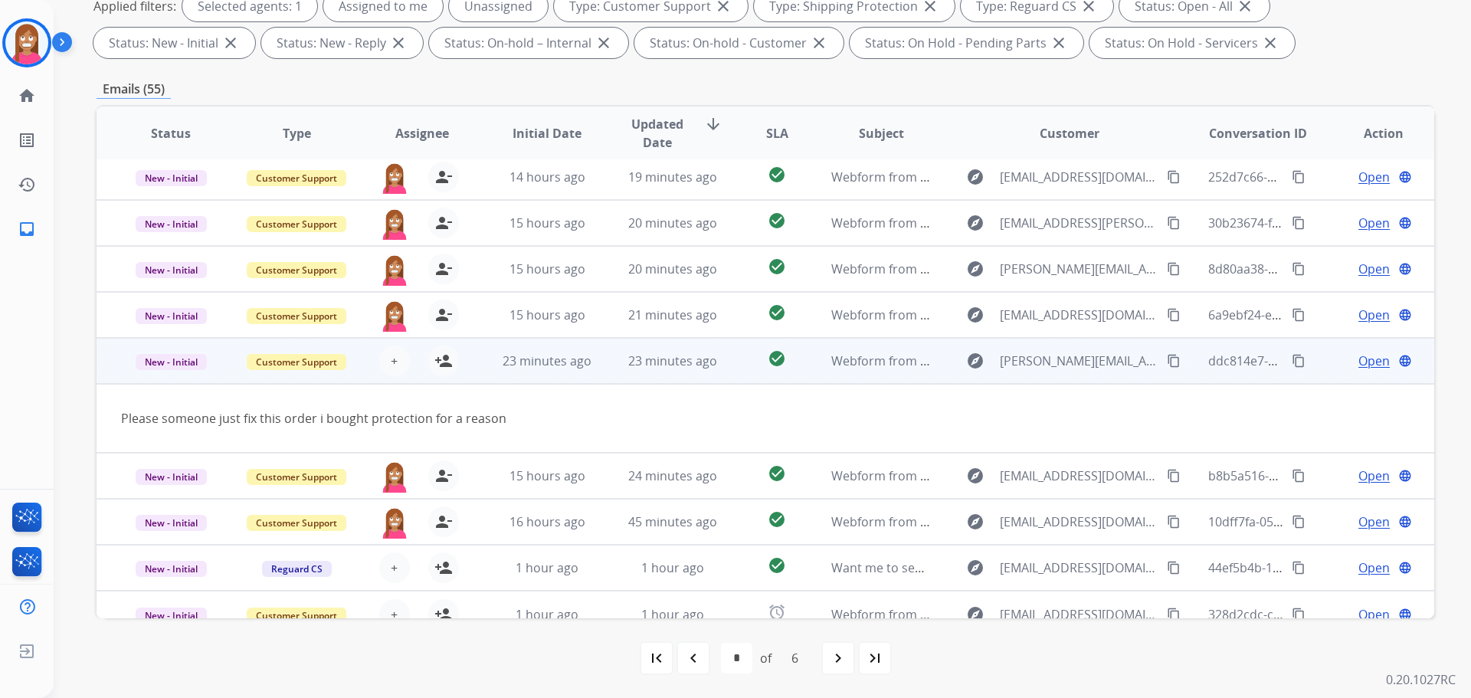
scroll to position [70, 0]
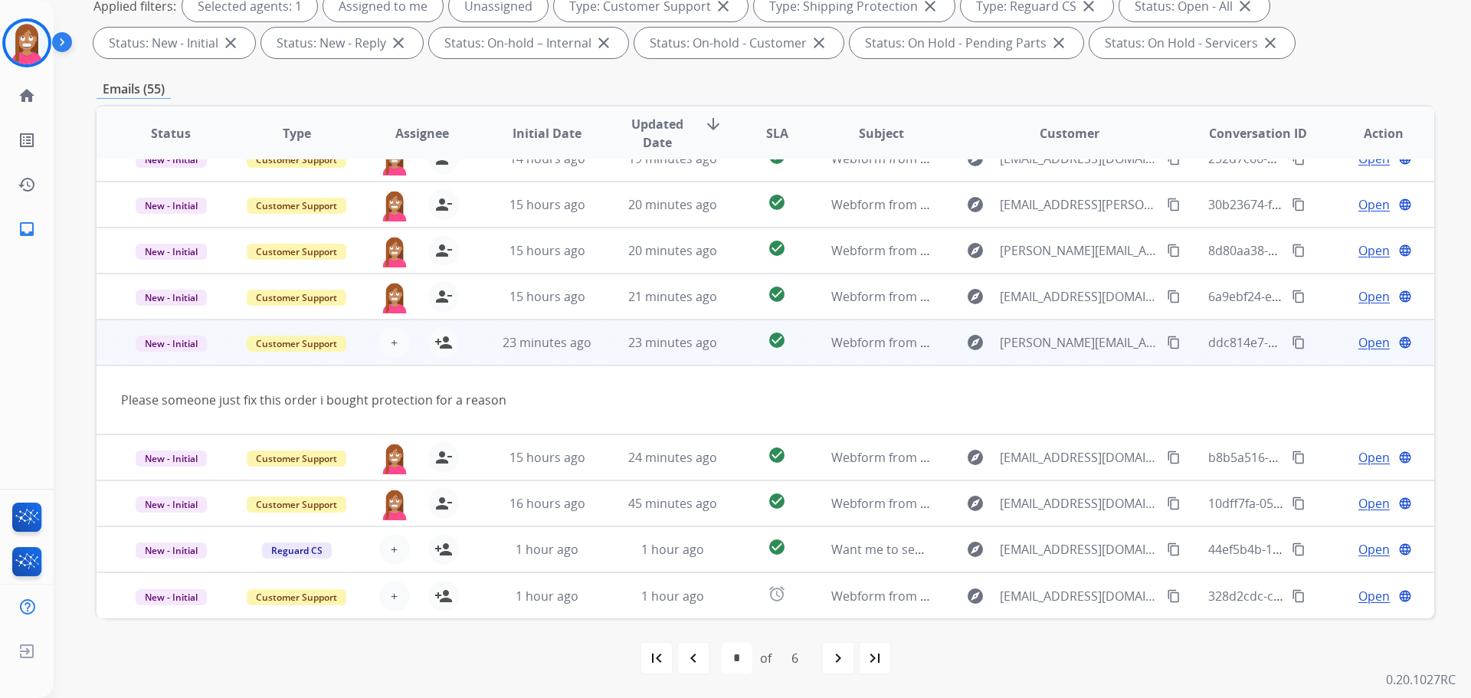
click at [1167, 342] on mat-icon "content_copy" at bounding box center [1174, 343] width 14 height 14
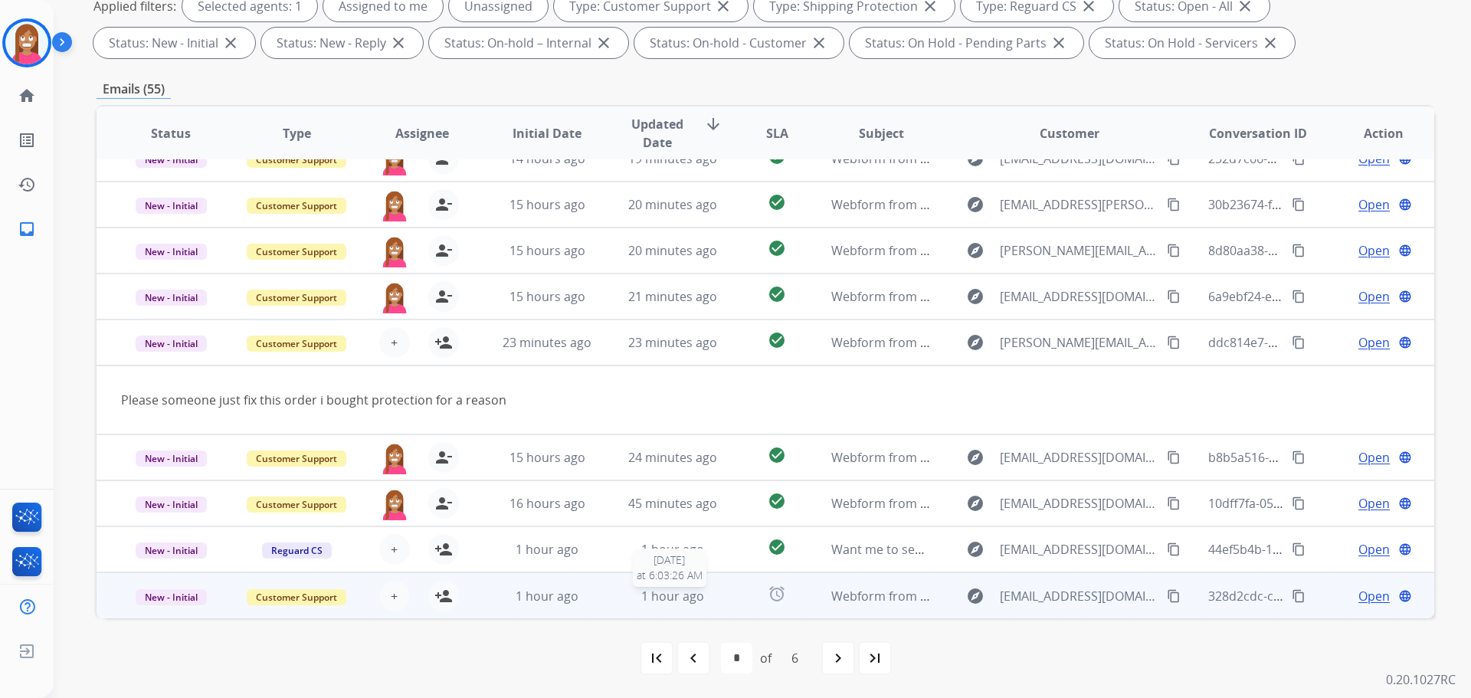
click at [714, 595] on div "1 hour ago" at bounding box center [673, 596] width 100 height 18
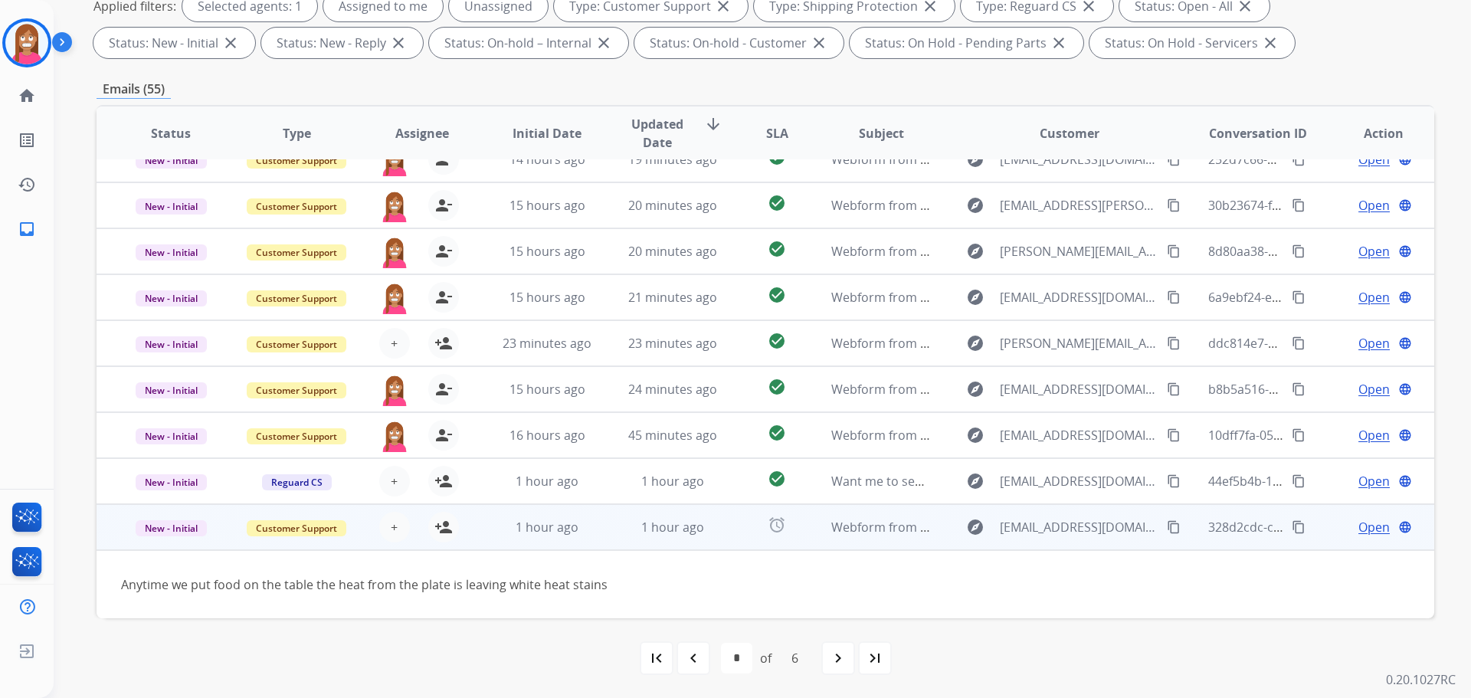
scroll to position [70, 0]
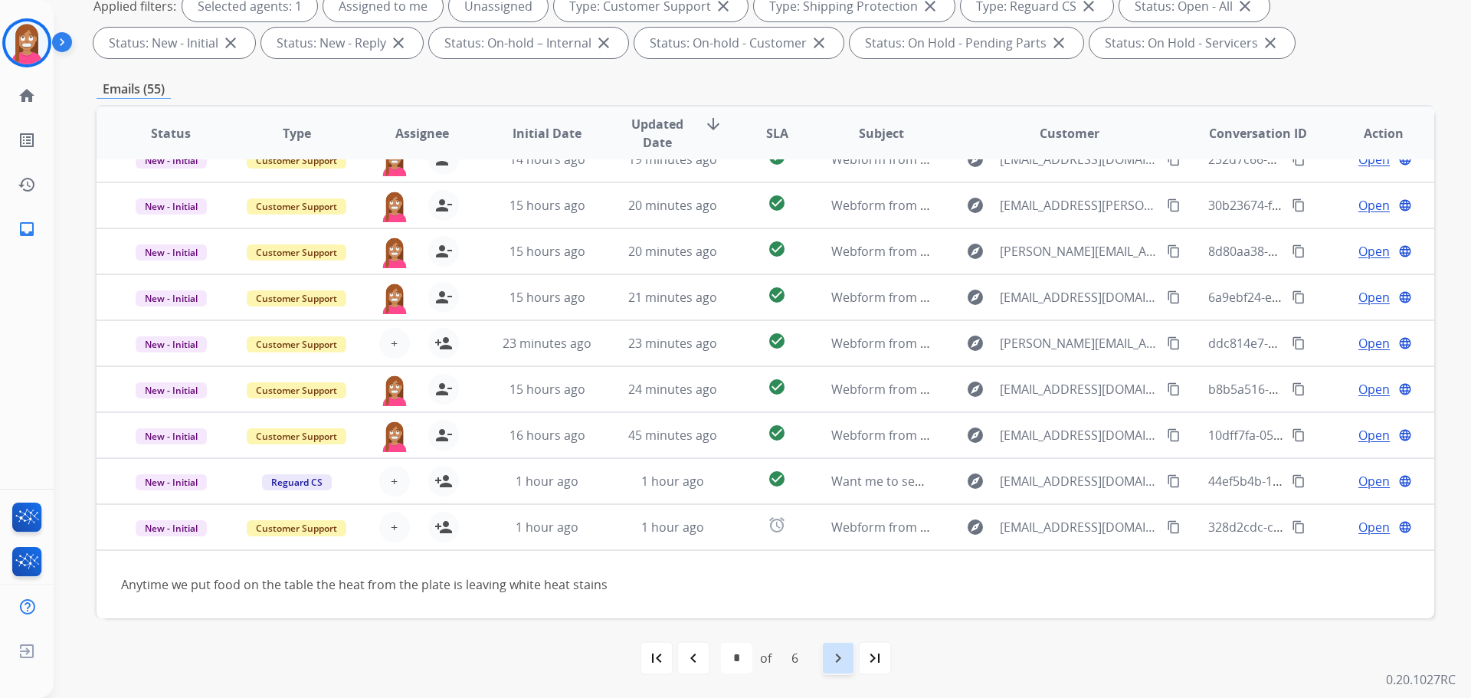
click at [826, 659] on div "navigate_next" at bounding box center [838, 658] width 34 height 34
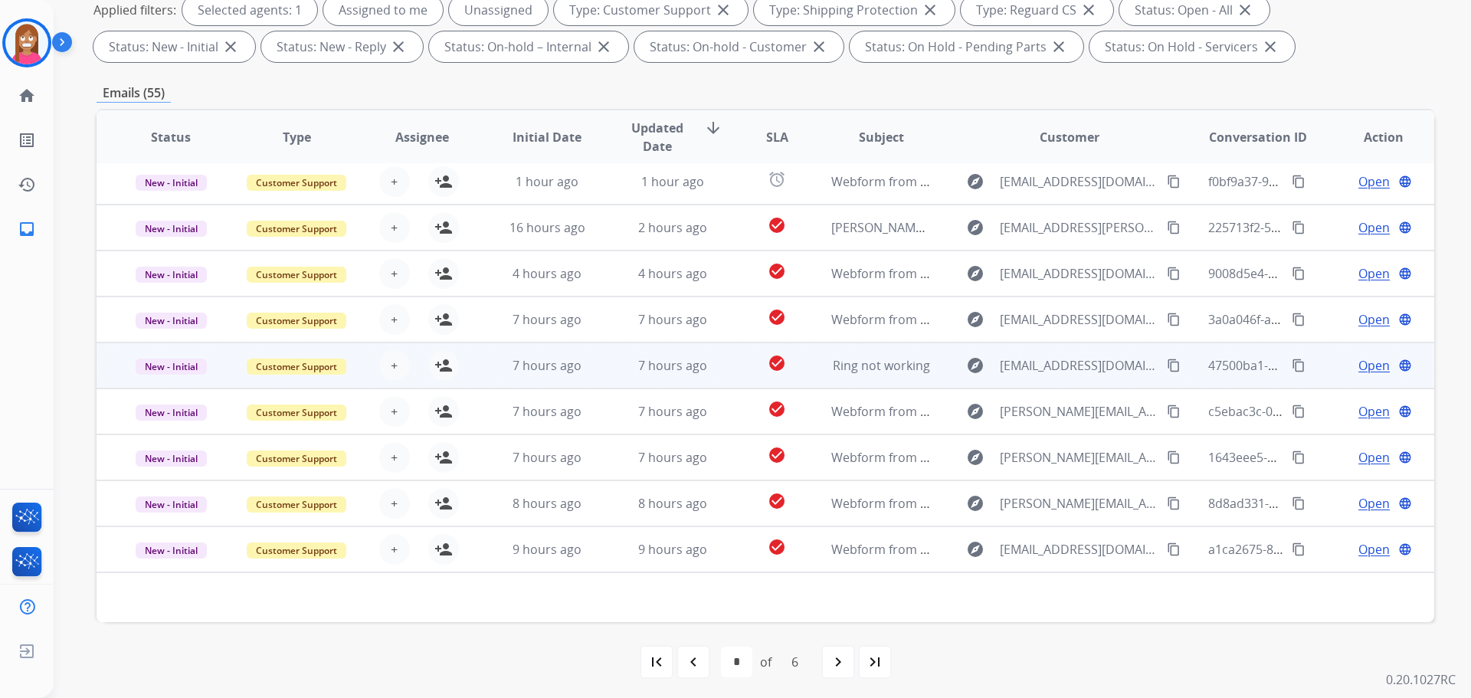
scroll to position [247, 0]
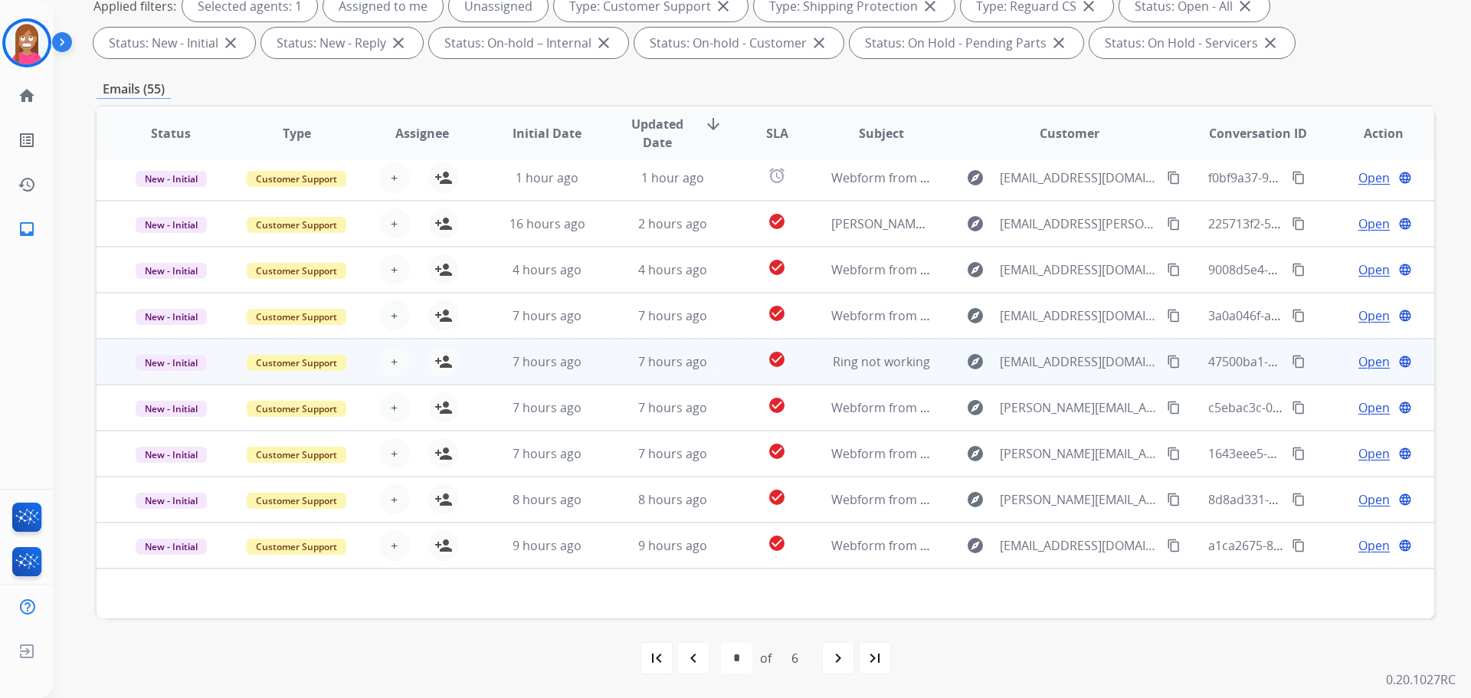
click at [619, 378] on td "7 hours ago" at bounding box center [661, 362] width 126 height 46
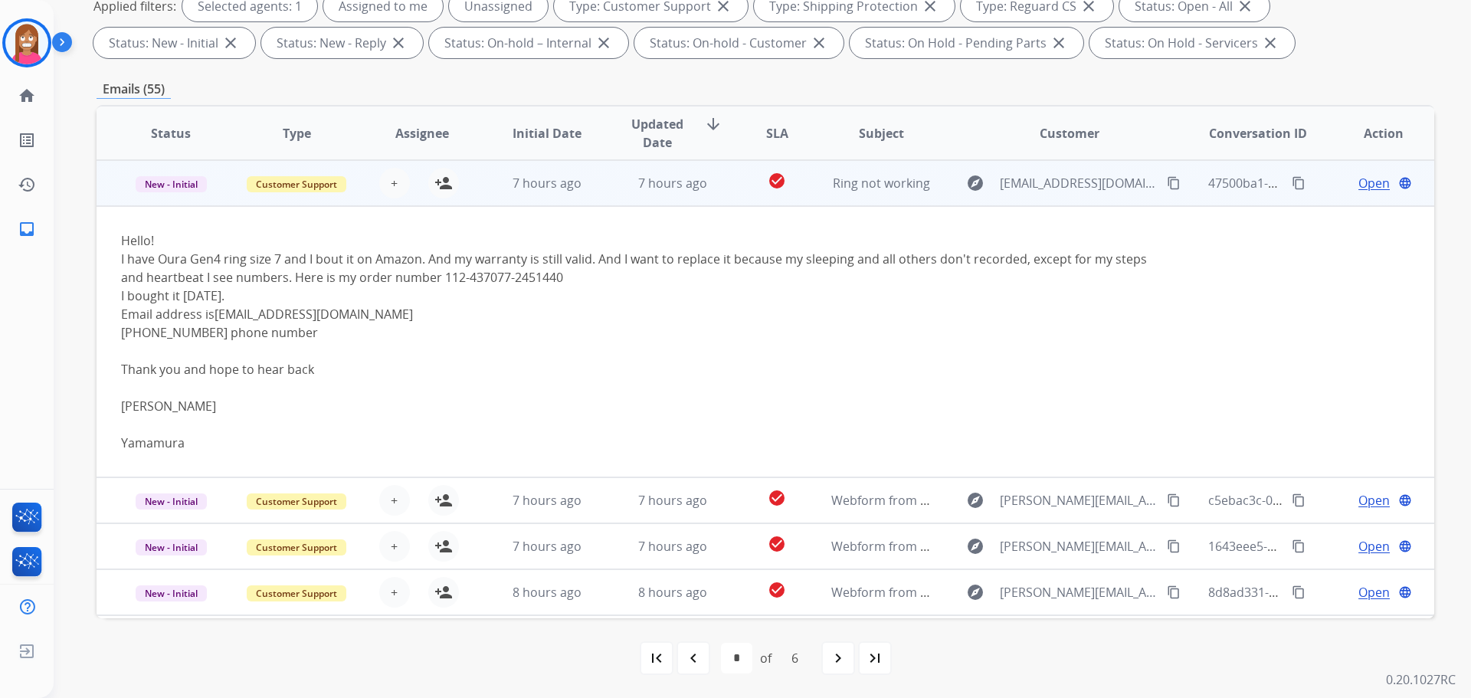
scroll to position [153, 0]
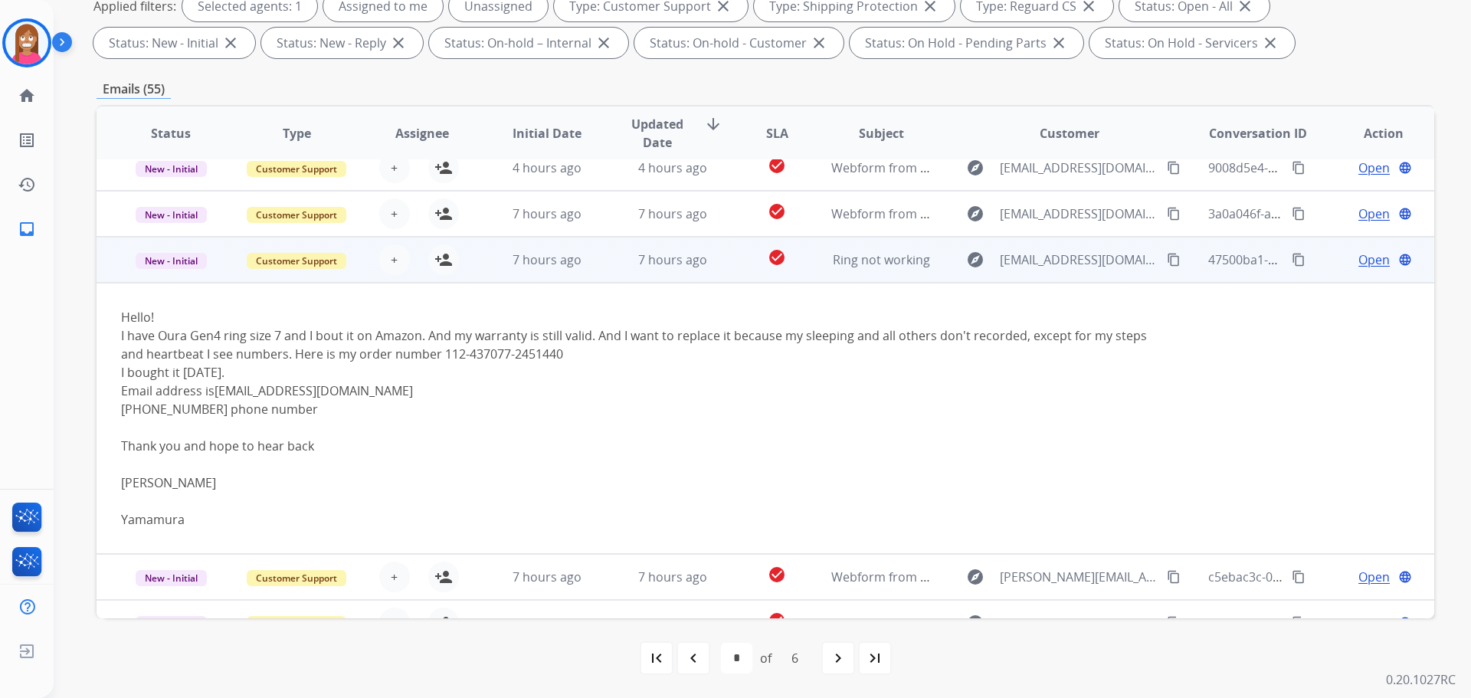
click at [1167, 259] on mat-icon "content_copy" at bounding box center [1174, 260] width 14 height 14
drag, startPoint x: 198, startPoint y: 411, endPoint x: 123, endPoint y: 412, distance: 75.1
click at [123, 412] on div "[PHONE_NUMBER] phone number" at bounding box center [640, 409] width 1038 height 18
copy div "[PHONE_NUMBER]"
click at [447, 256] on mat-icon "person_add" at bounding box center [443, 259] width 18 height 18
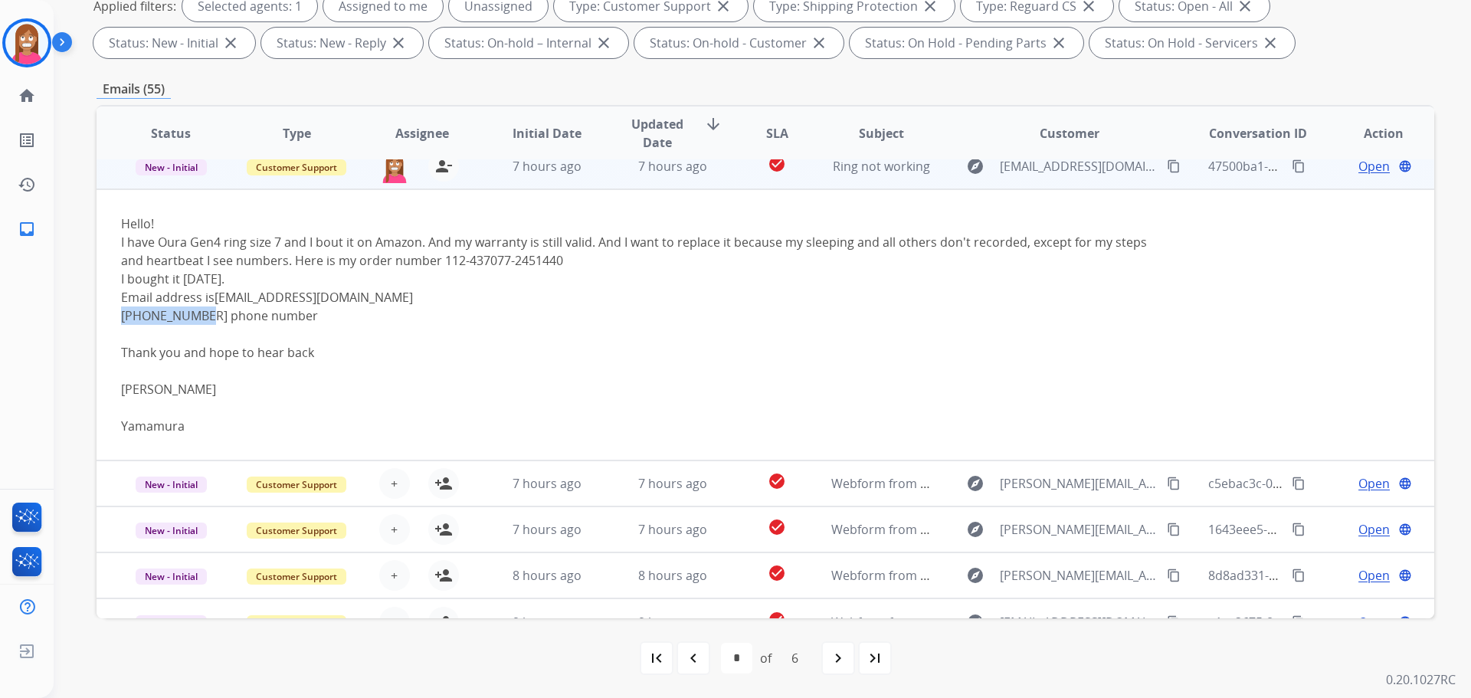
scroll to position [273, 0]
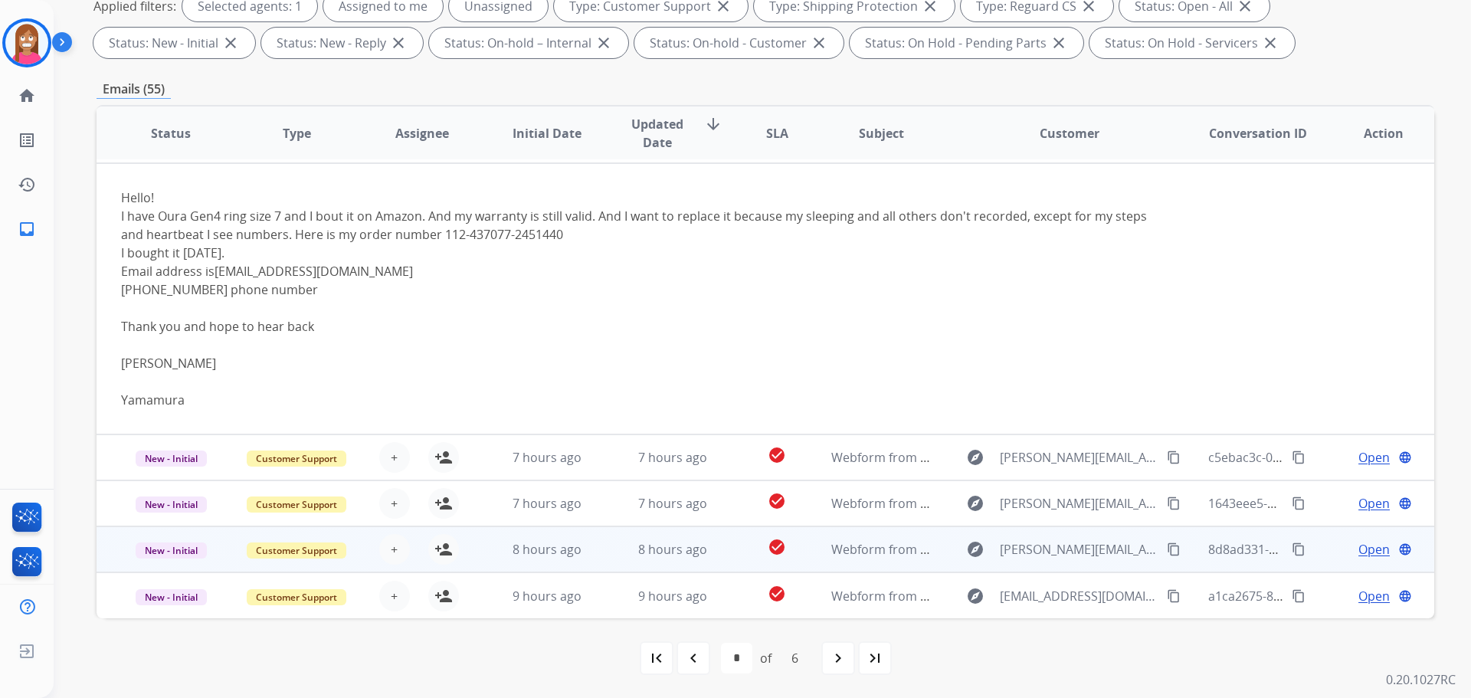
click at [648, 560] on td "8 hours ago" at bounding box center [661, 549] width 126 height 46
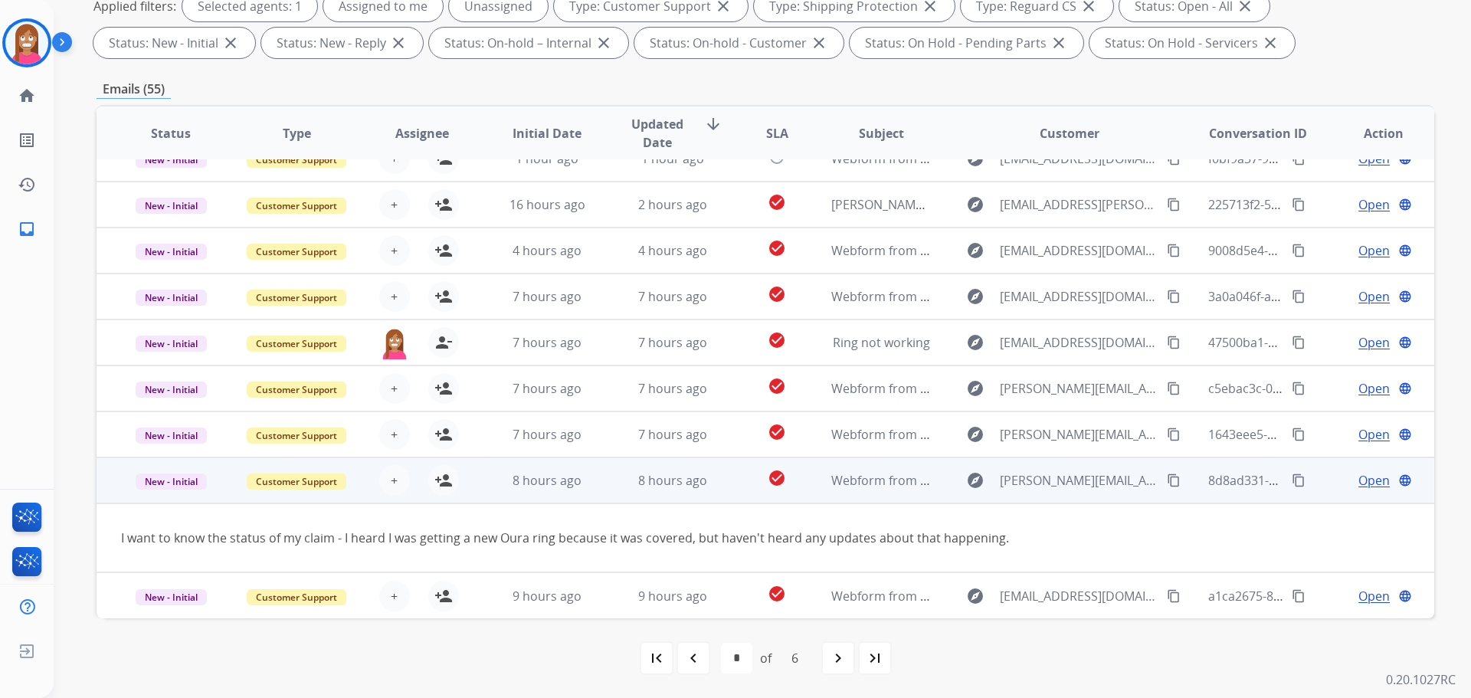
scroll to position [70, 0]
click at [1167, 481] on mat-icon "content_copy" at bounding box center [1174, 480] width 14 height 14
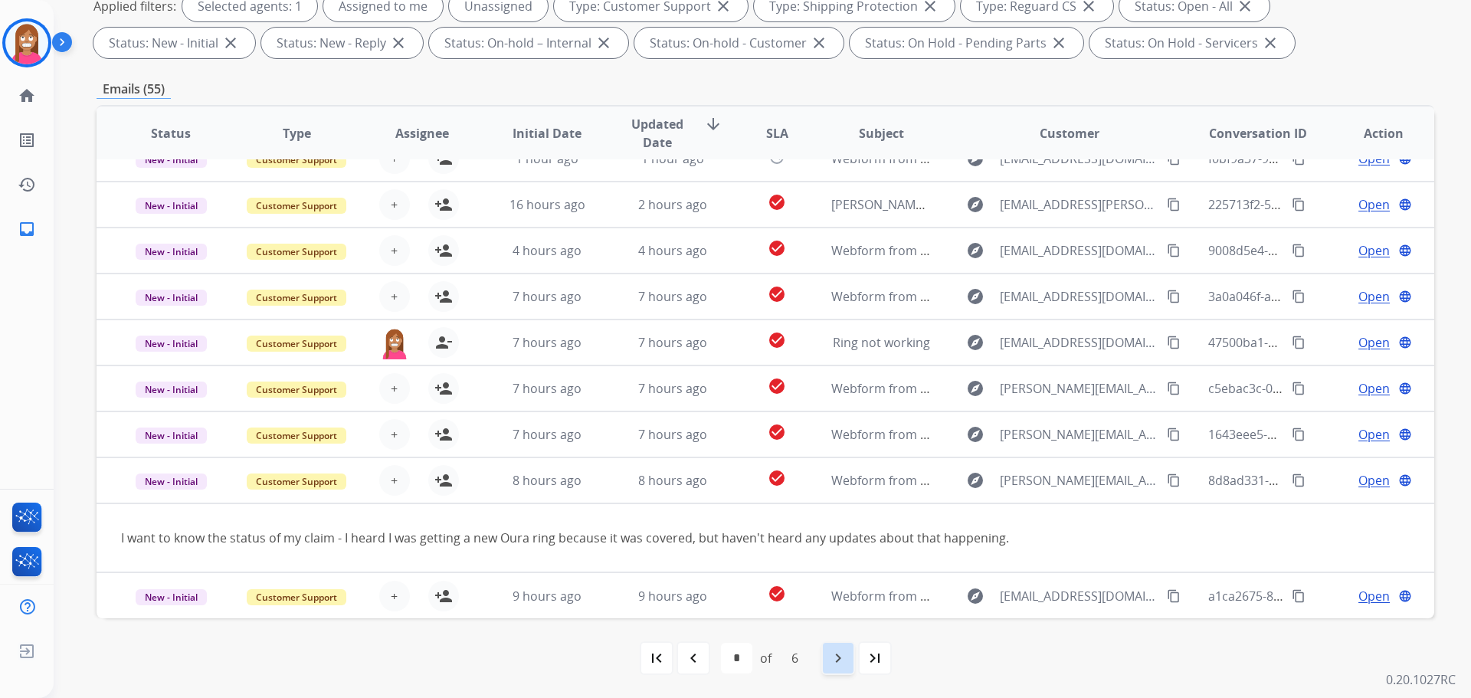
click at [842, 659] on mat-icon "navigate_next" at bounding box center [838, 658] width 18 height 18
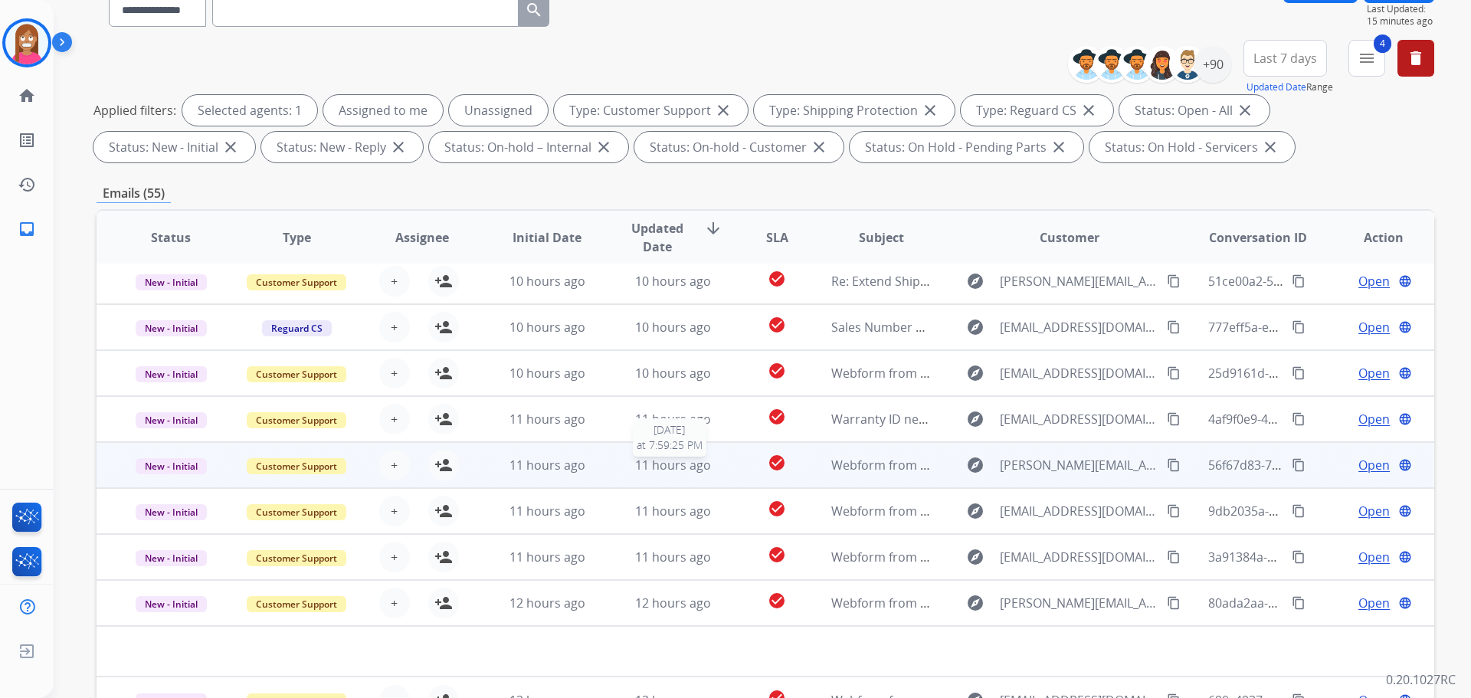
scroll to position [247, 0]
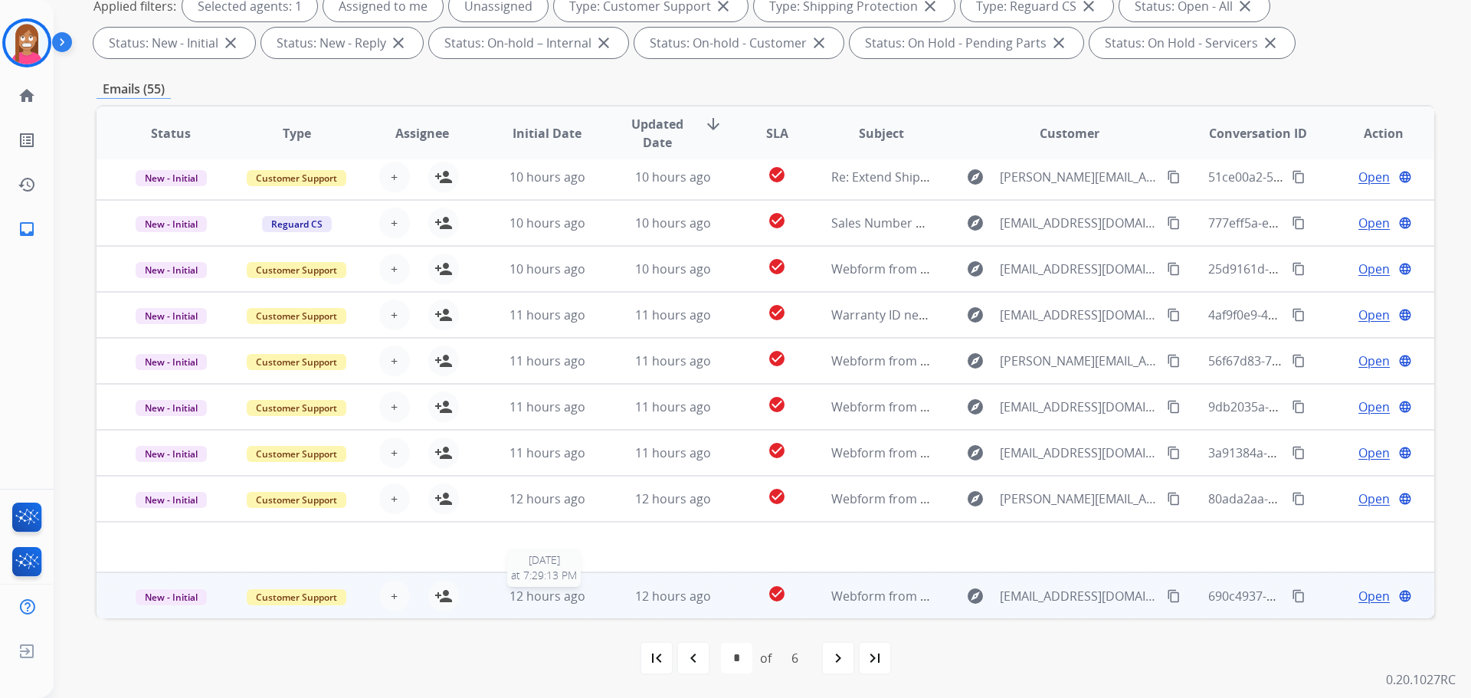
click at [589, 604] on div "12 hours ago" at bounding box center [547, 596] width 100 height 18
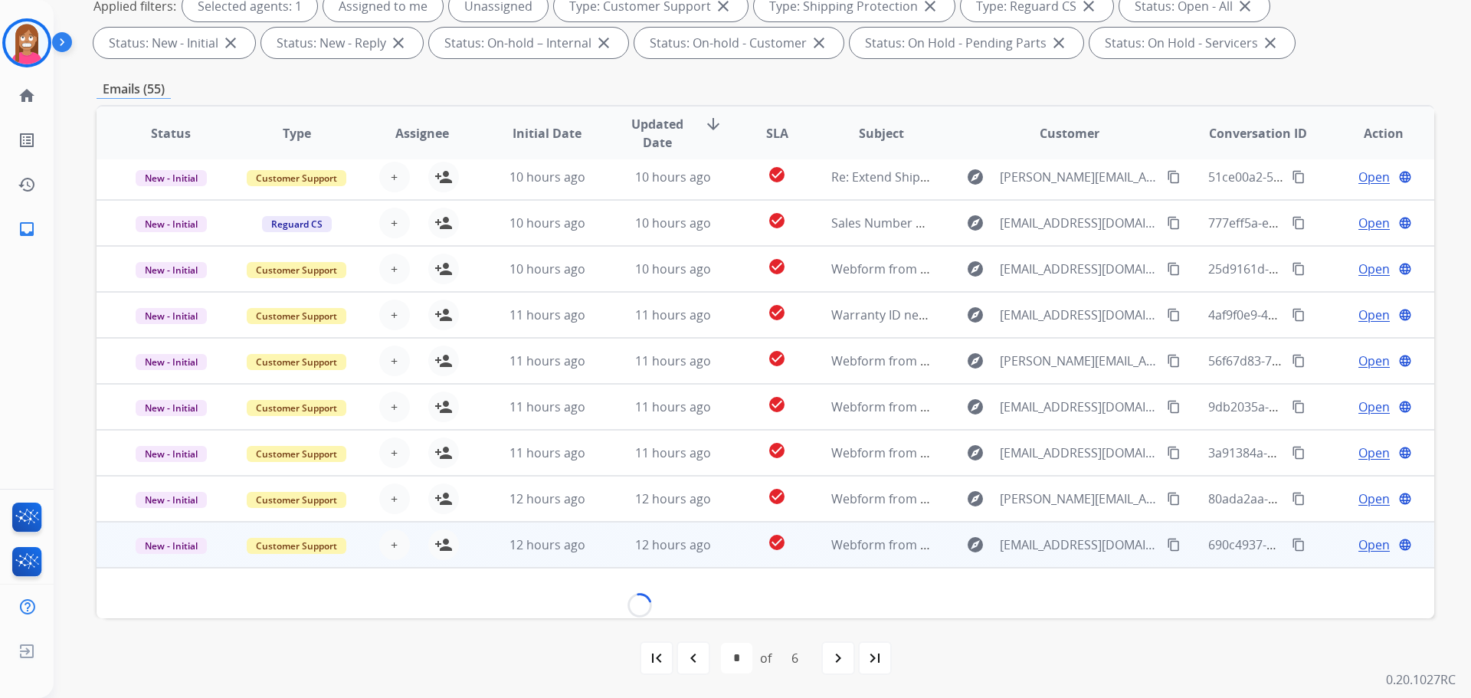
scroll to position [70, 0]
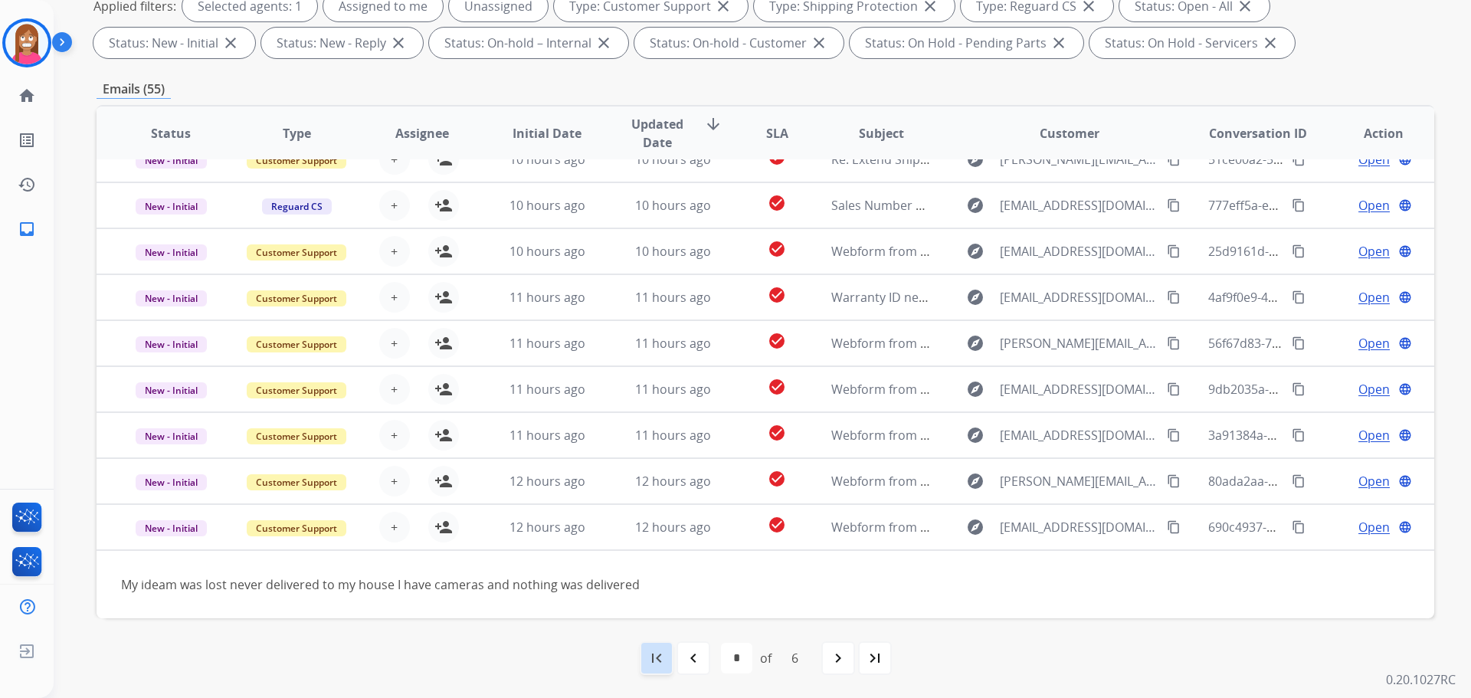
click at [655, 653] on mat-icon "first_page" at bounding box center [656, 658] width 18 height 18
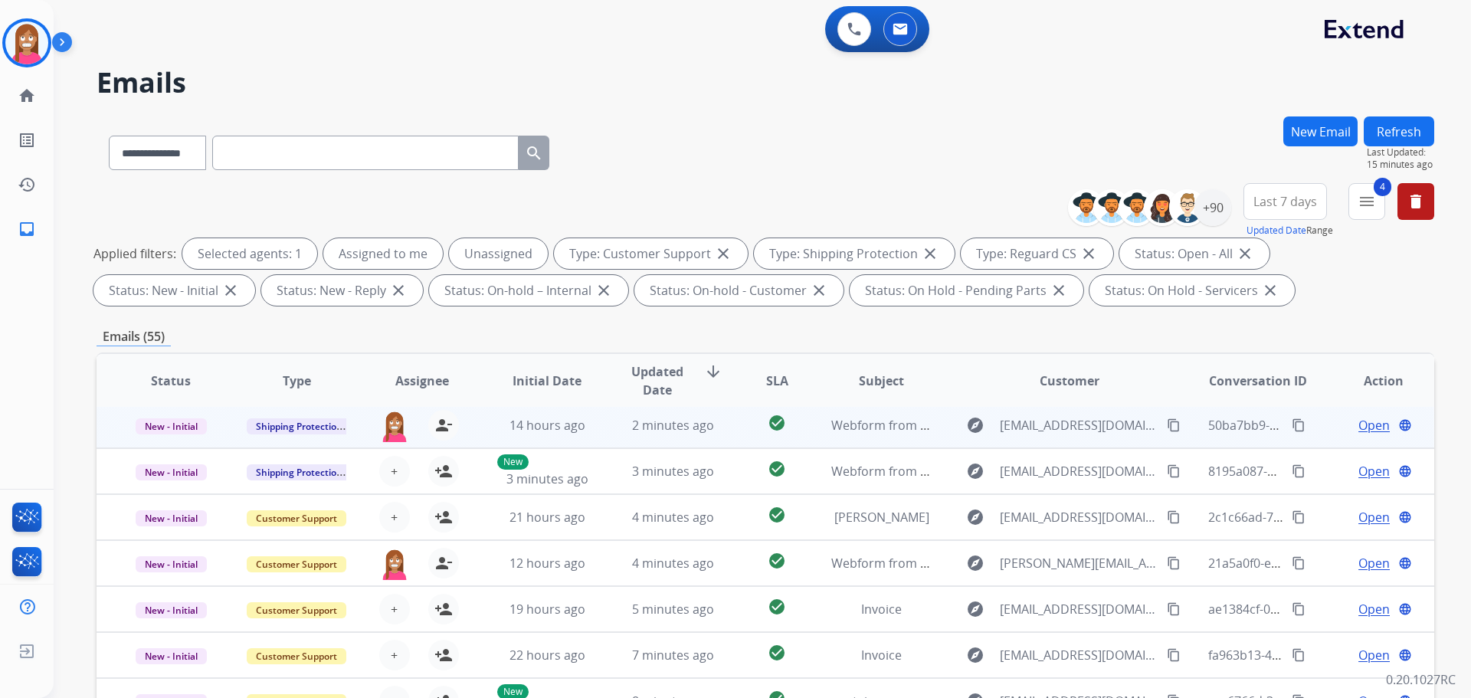
scroll to position [51, 0]
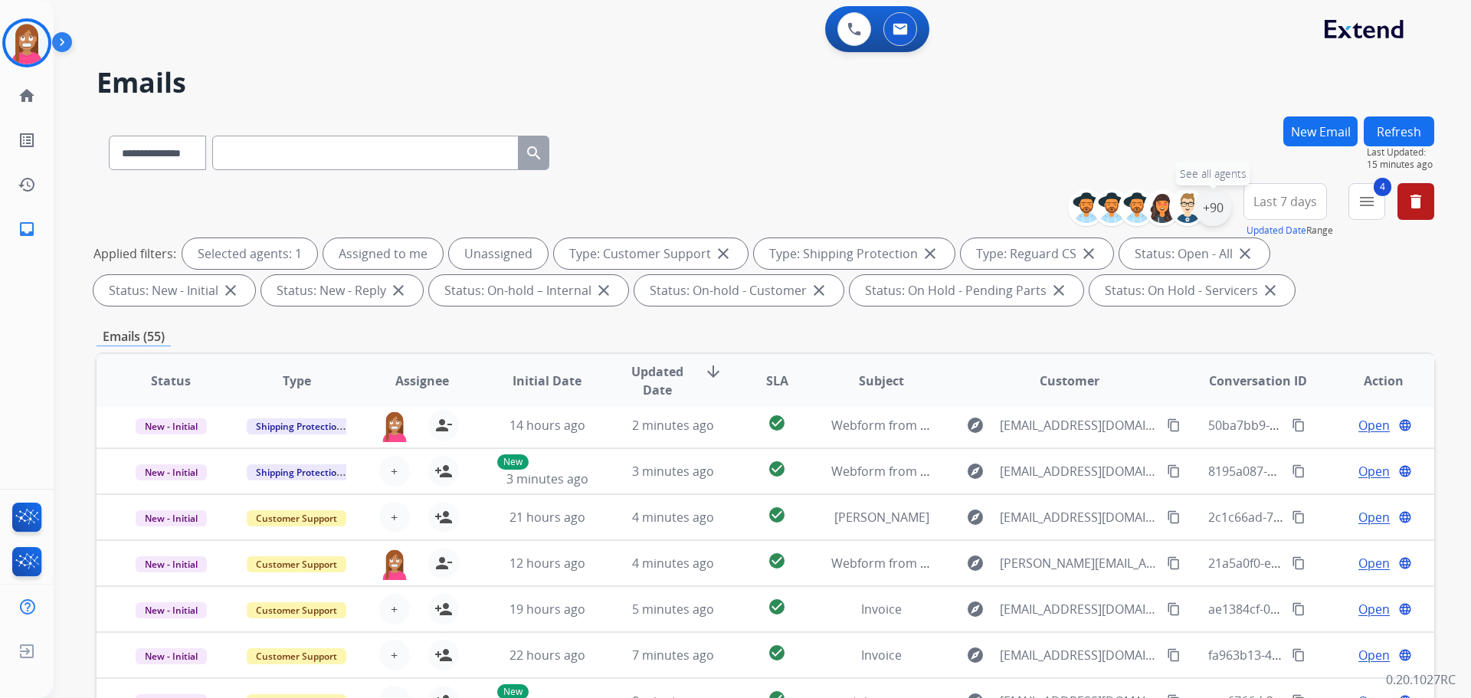
click at [1209, 205] on div "+90" at bounding box center [1212, 207] width 37 height 37
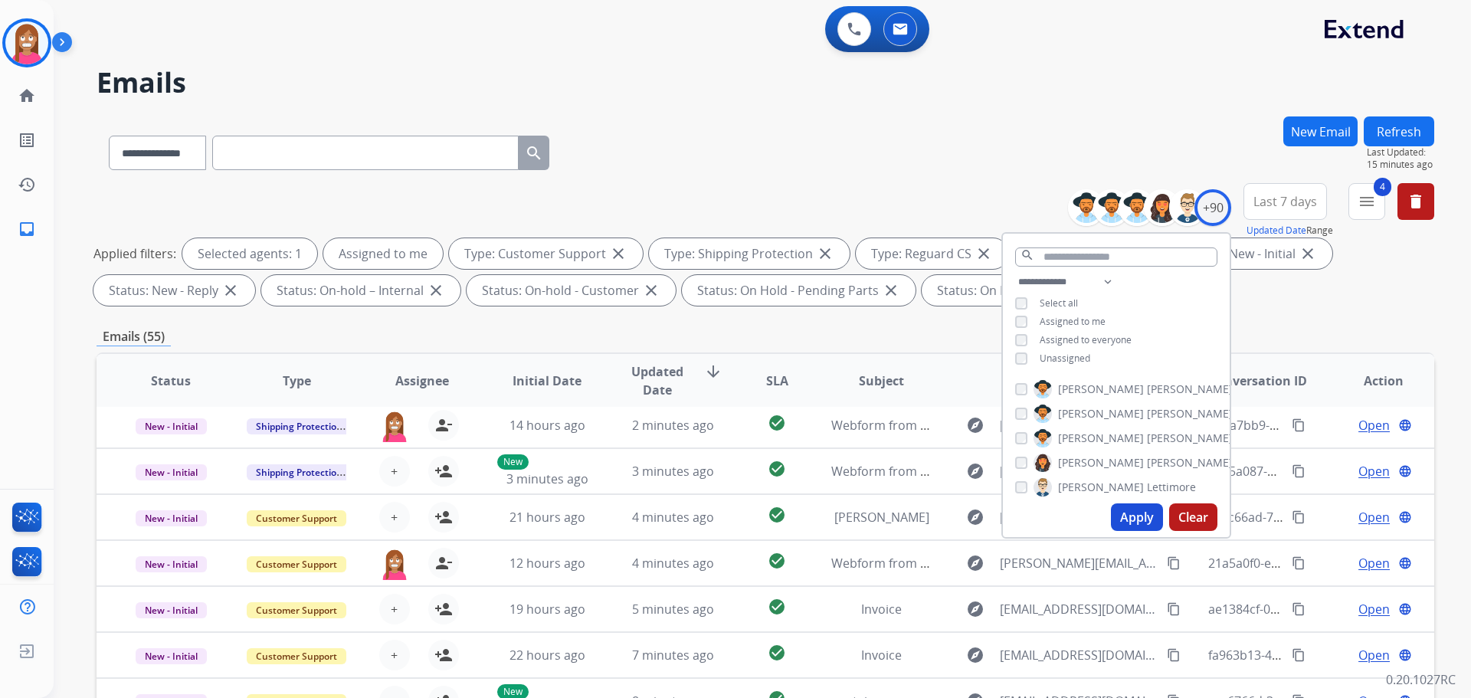
click at [1138, 517] on button "Apply" at bounding box center [1137, 517] width 52 height 28
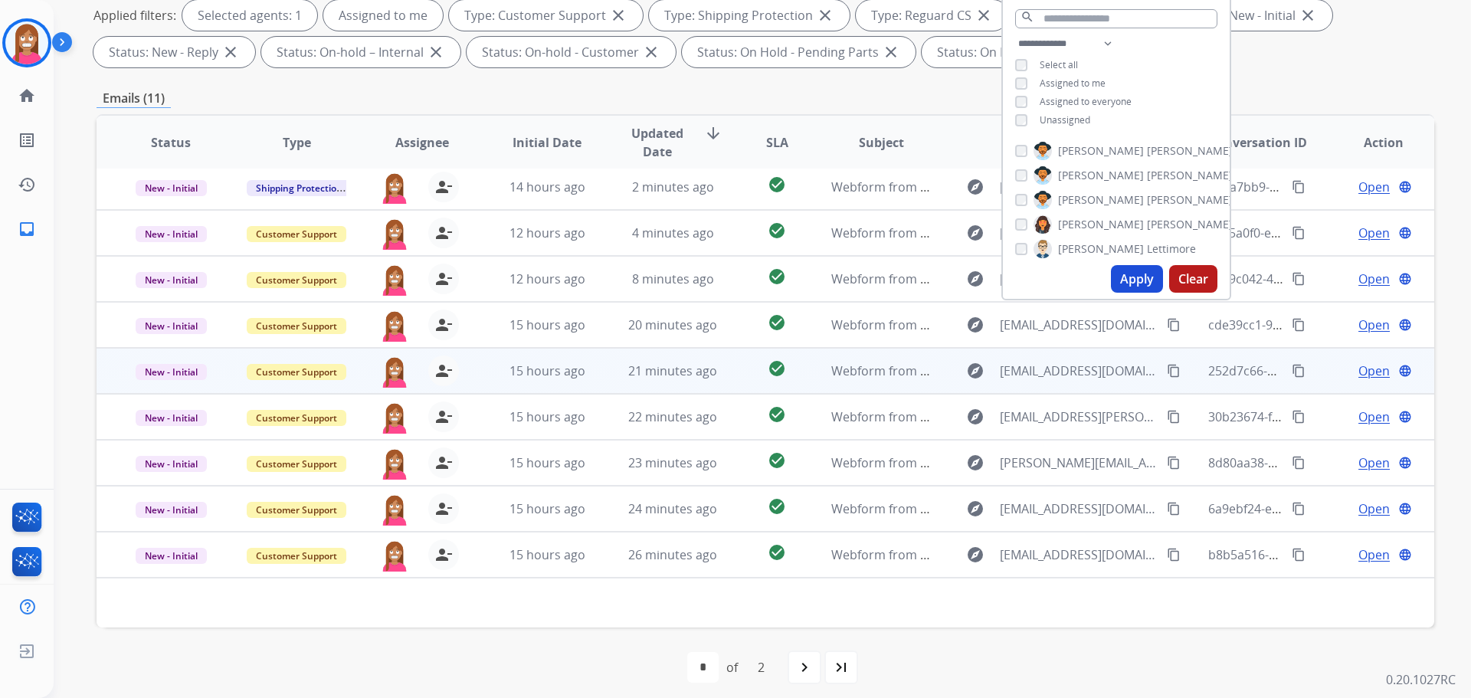
scroll to position [247, 0]
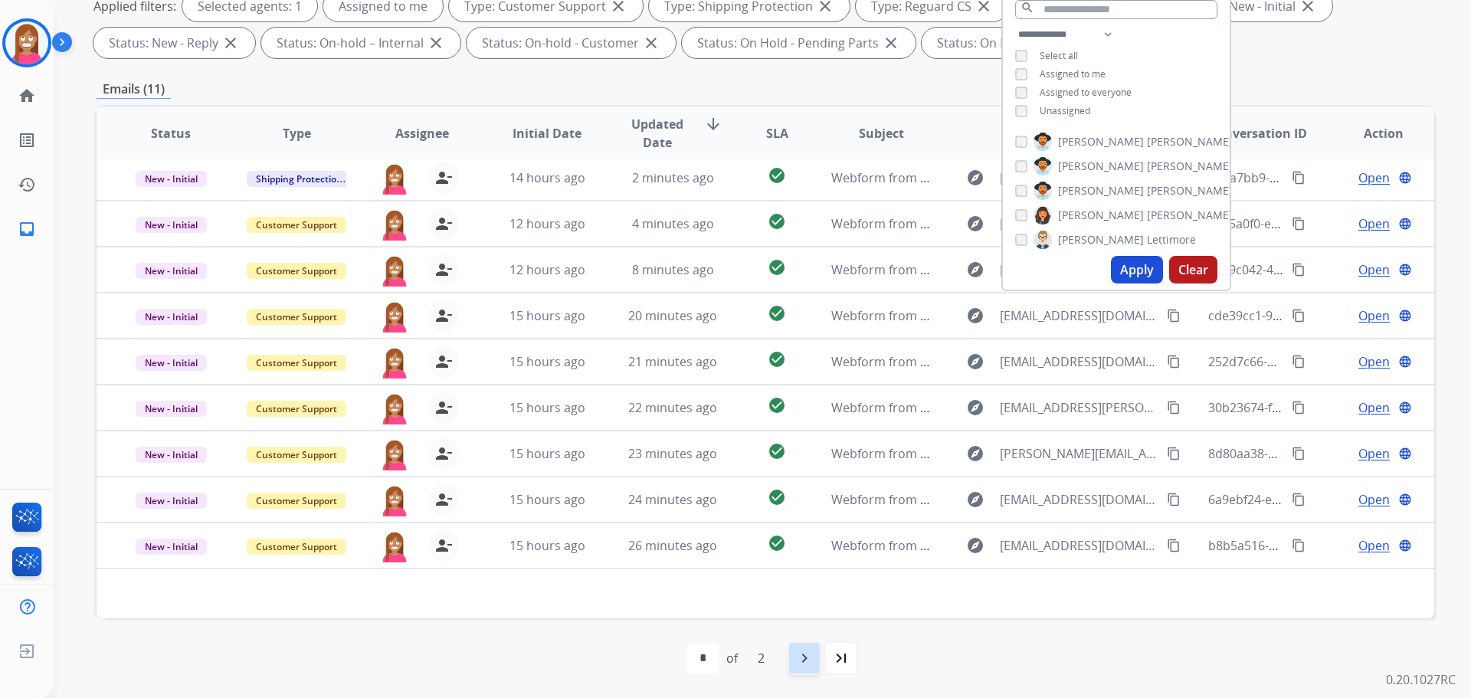
click at [802, 657] on mat-icon "navigate_next" at bounding box center [804, 658] width 18 height 18
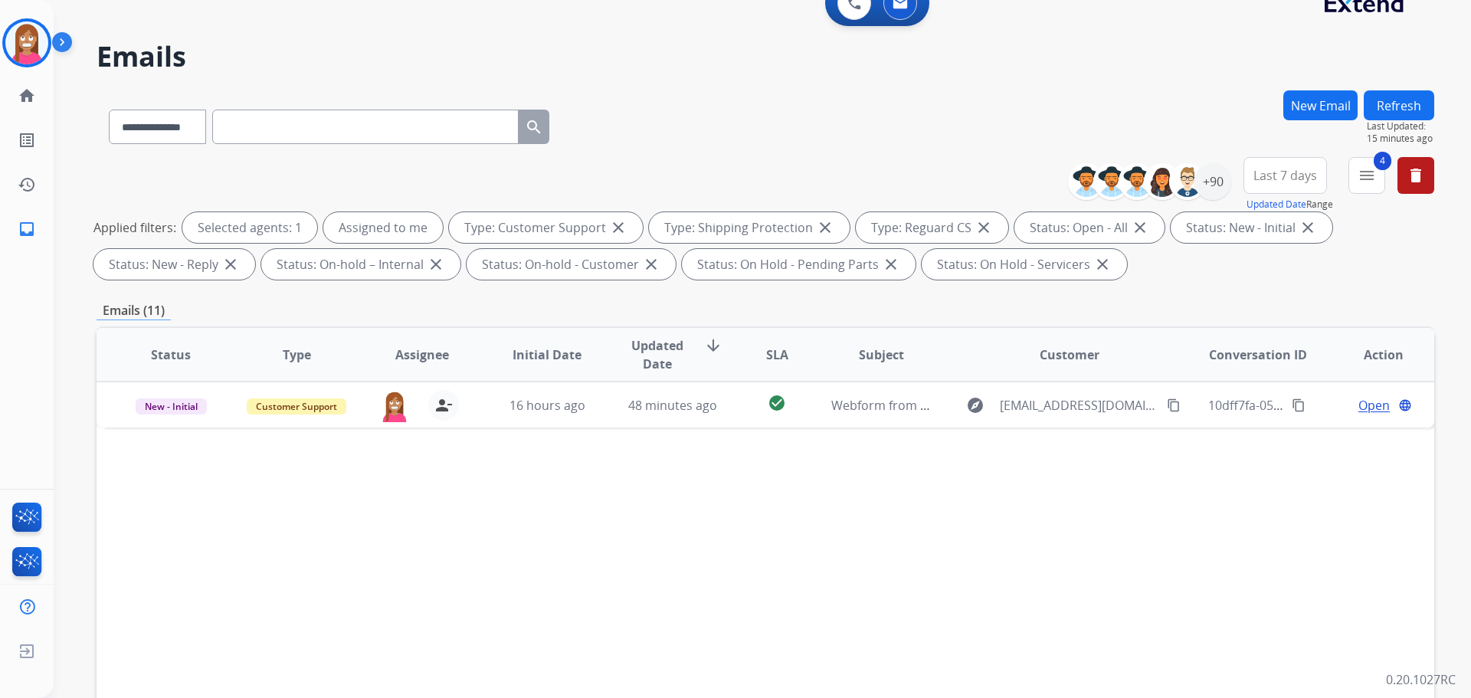
scroll to position [0, 0]
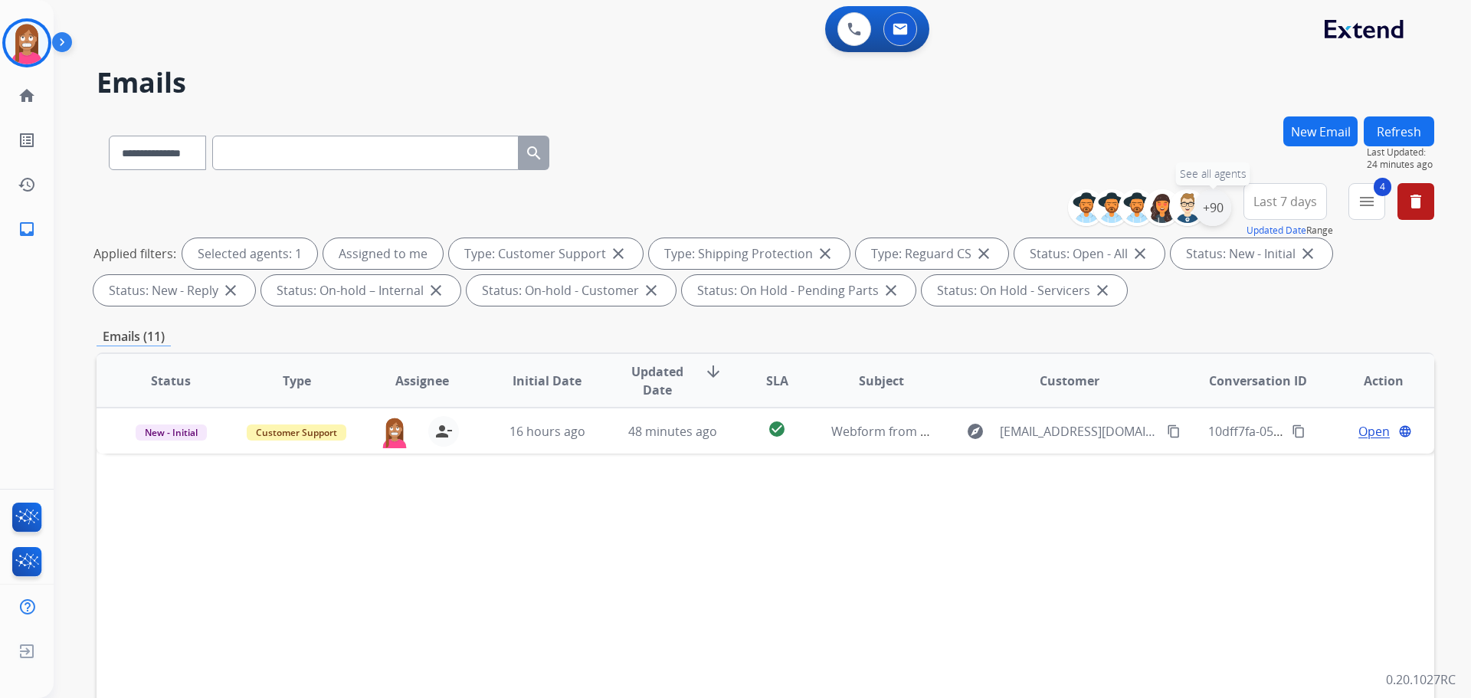
click at [1211, 200] on div "+90" at bounding box center [1212, 207] width 37 height 37
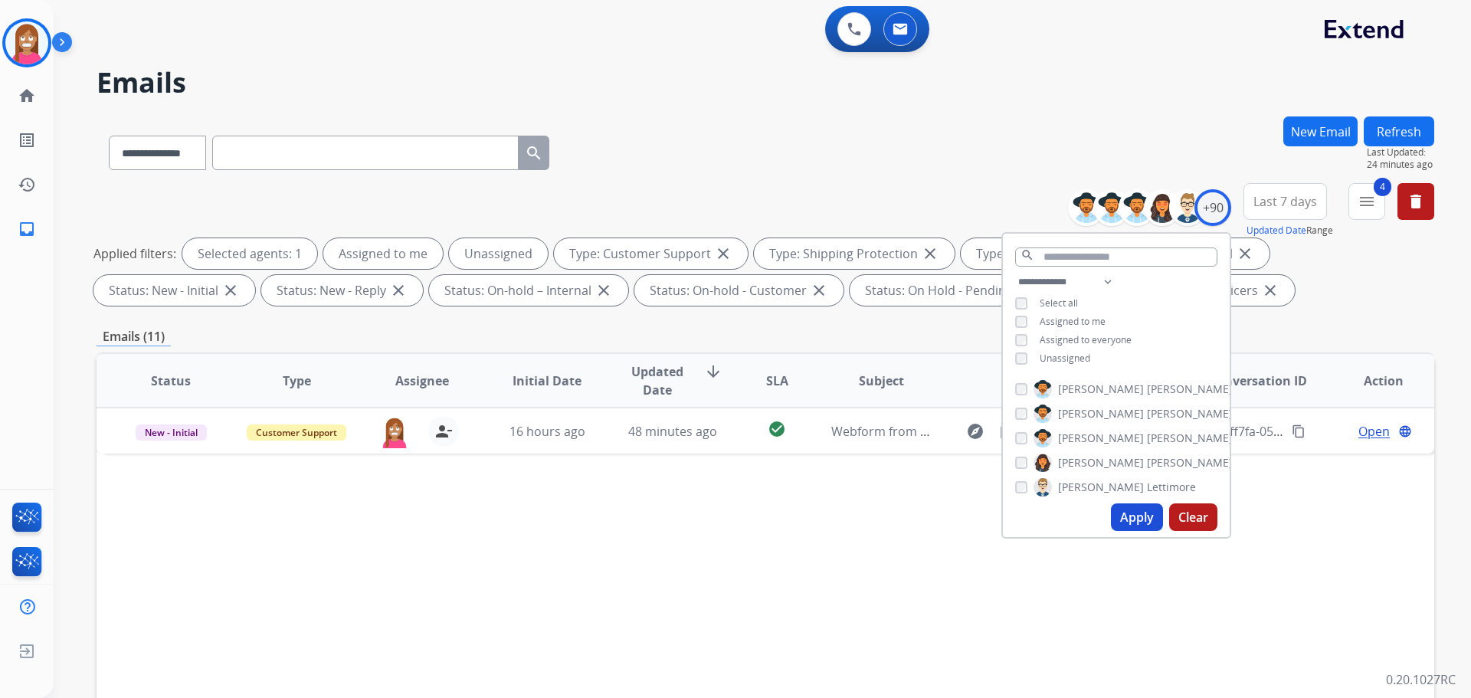
click at [1132, 518] on button "Apply" at bounding box center [1137, 517] width 52 height 28
select select "*"
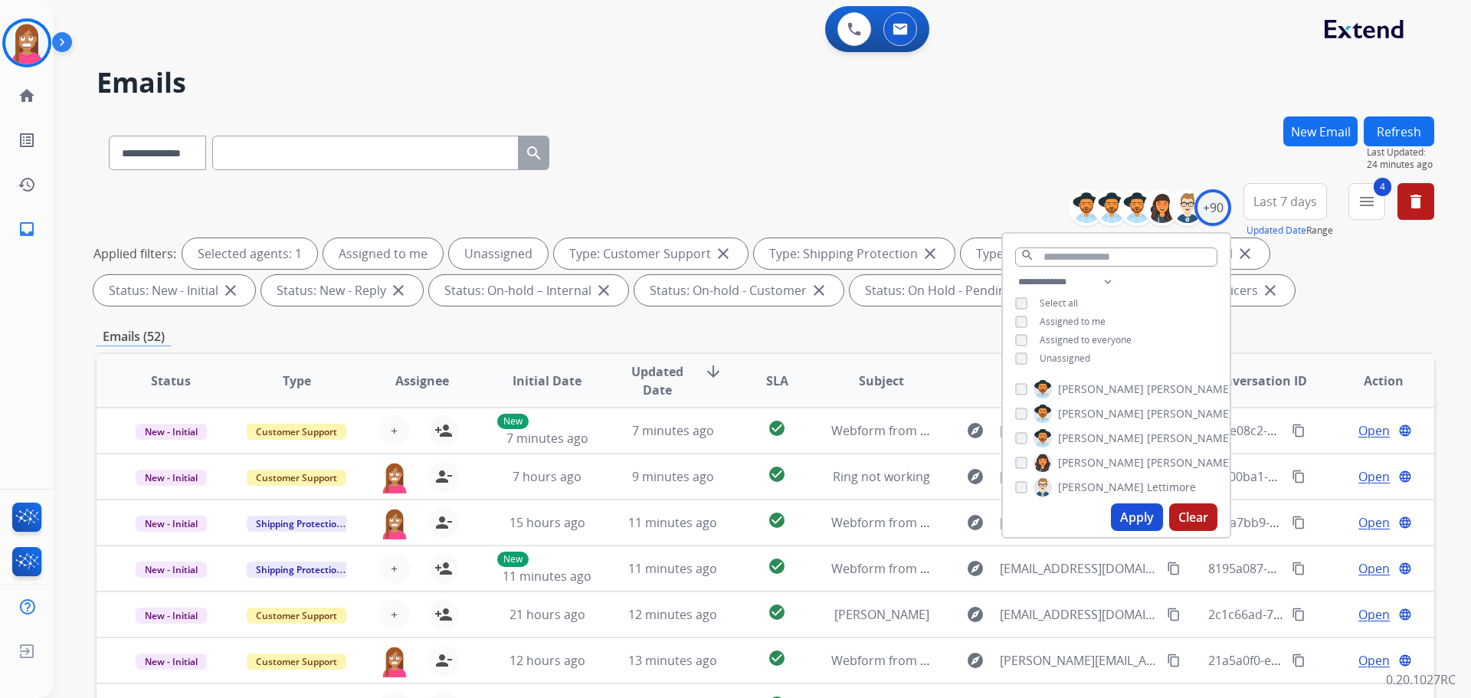
click at [719, 152] on div "**********" at bounding box center [766, 149] width 1338 height 67
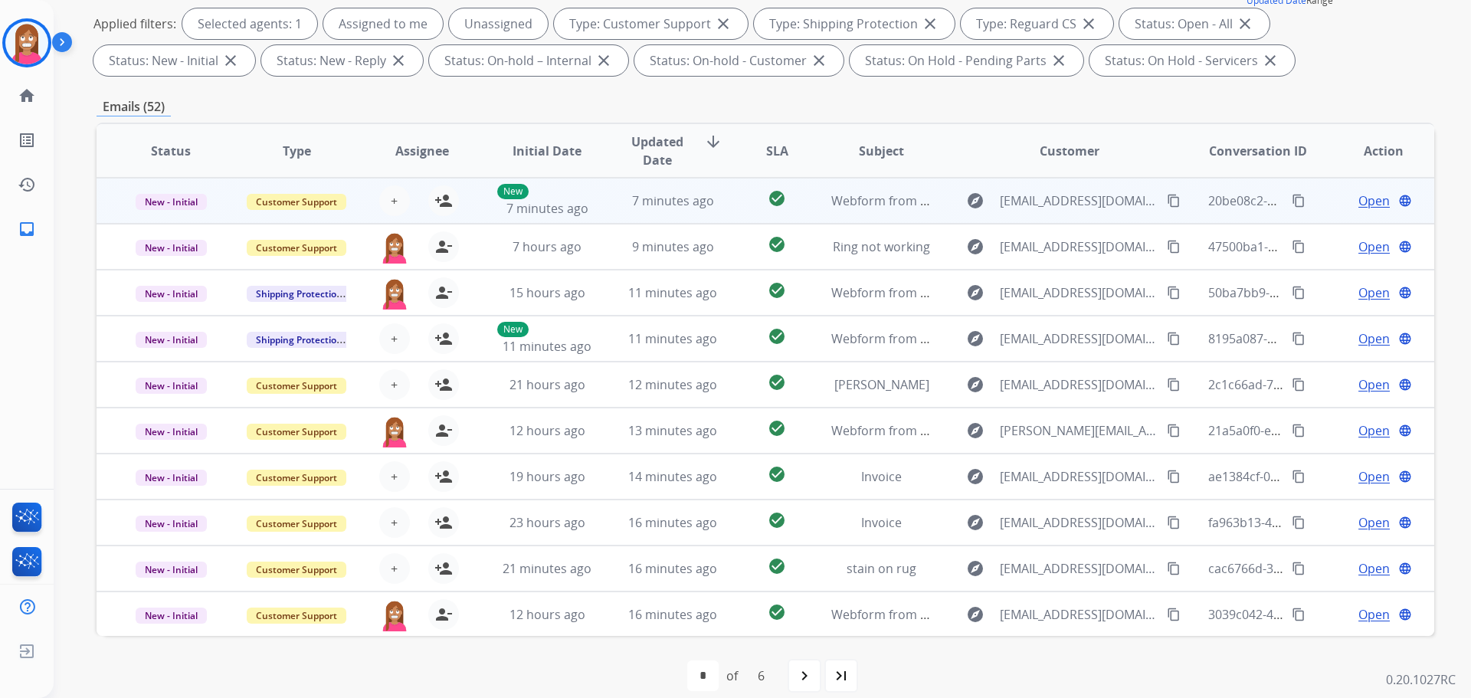
click at [607, 215] on td "7 minutes ago" at bounding box center [661, 201] width 126 height 46
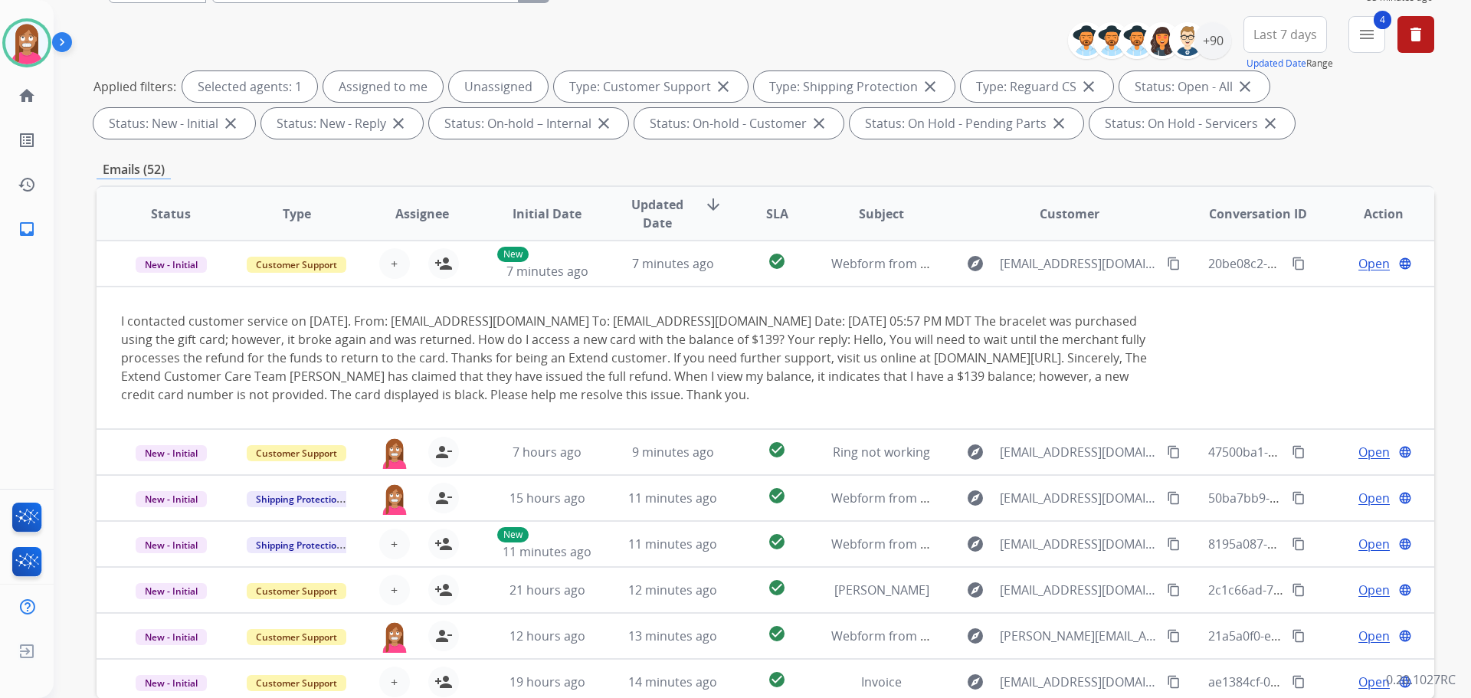
scroll to position [94, 0]
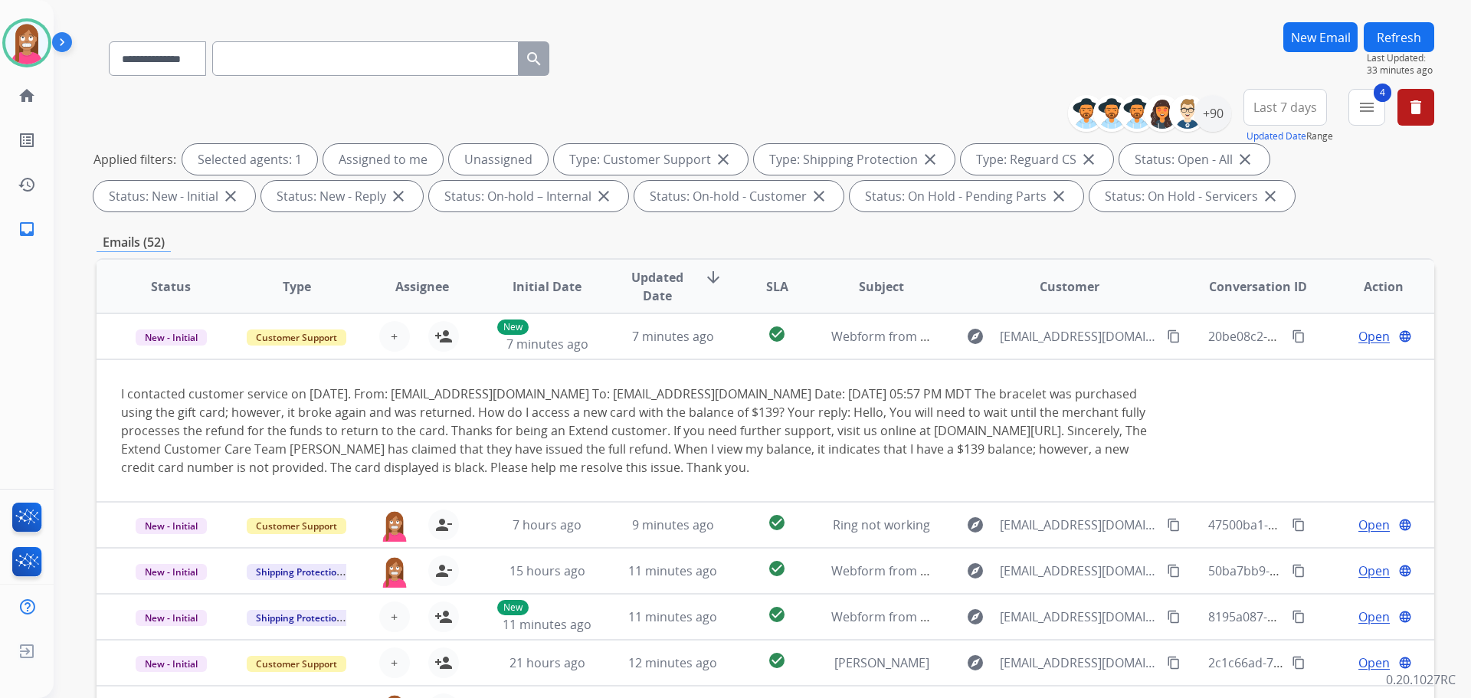
click at [1399, 47] on button "Refresh" at bounding box center [1399, 37] width 70 height 30
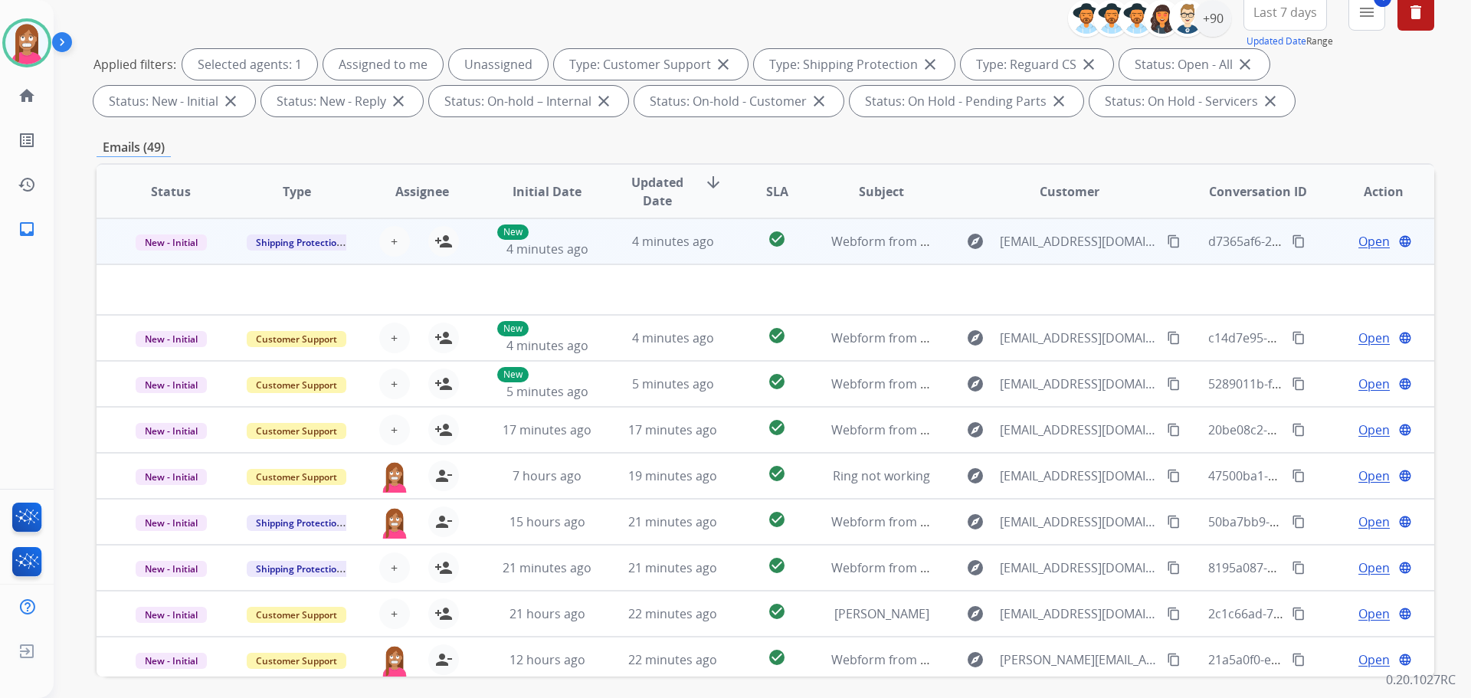
scroll to position [18, 0]
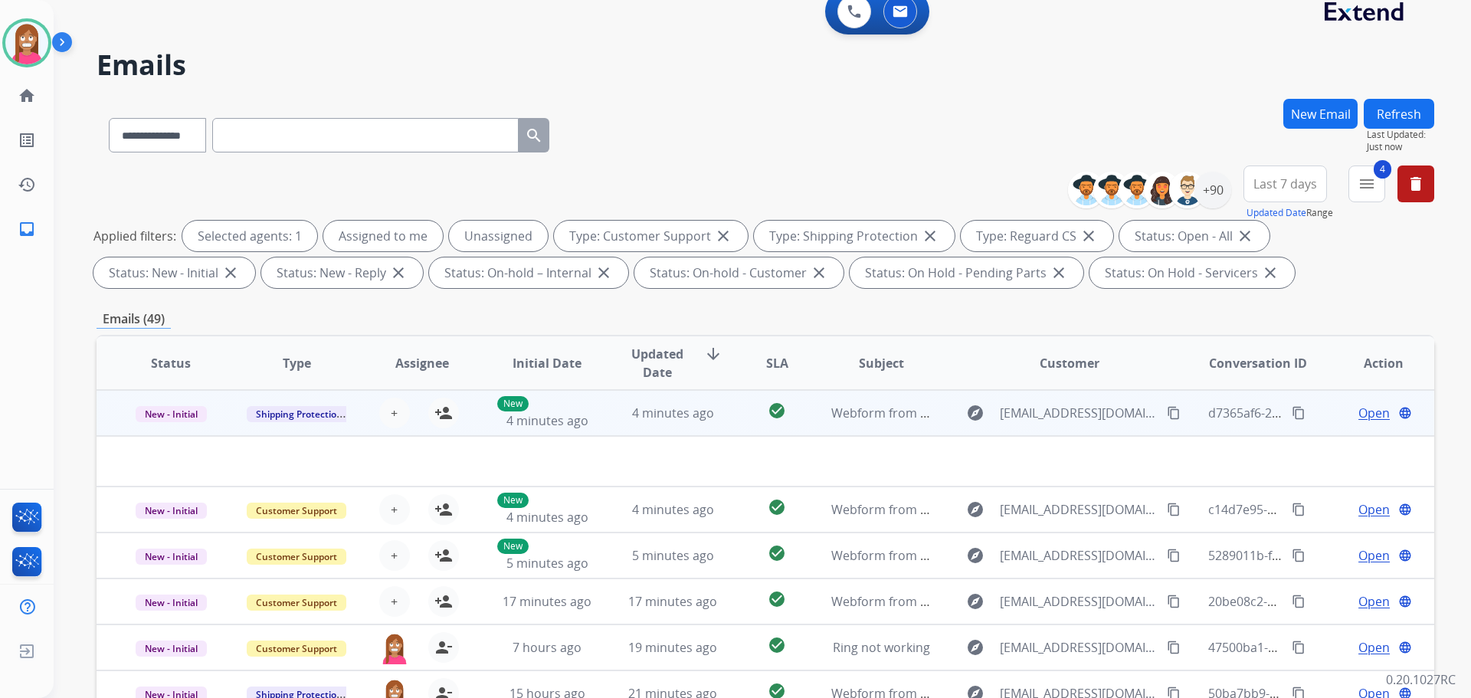
click at [607, 424] on td "4 minutes ago" at bounding box center [661, 413] width 126 height 46
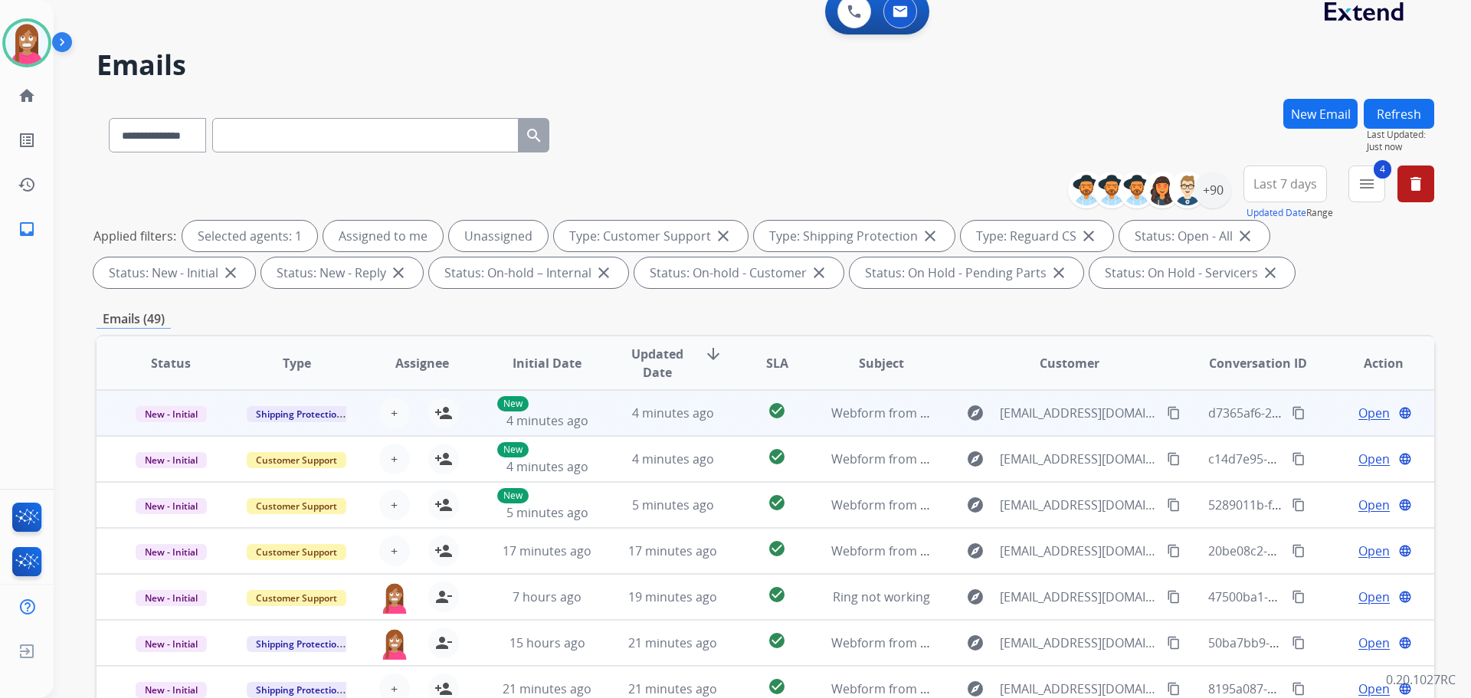
click at [605, 411] on td "4 minutes ago" at bounding box center [661, 413] width 126 height 46
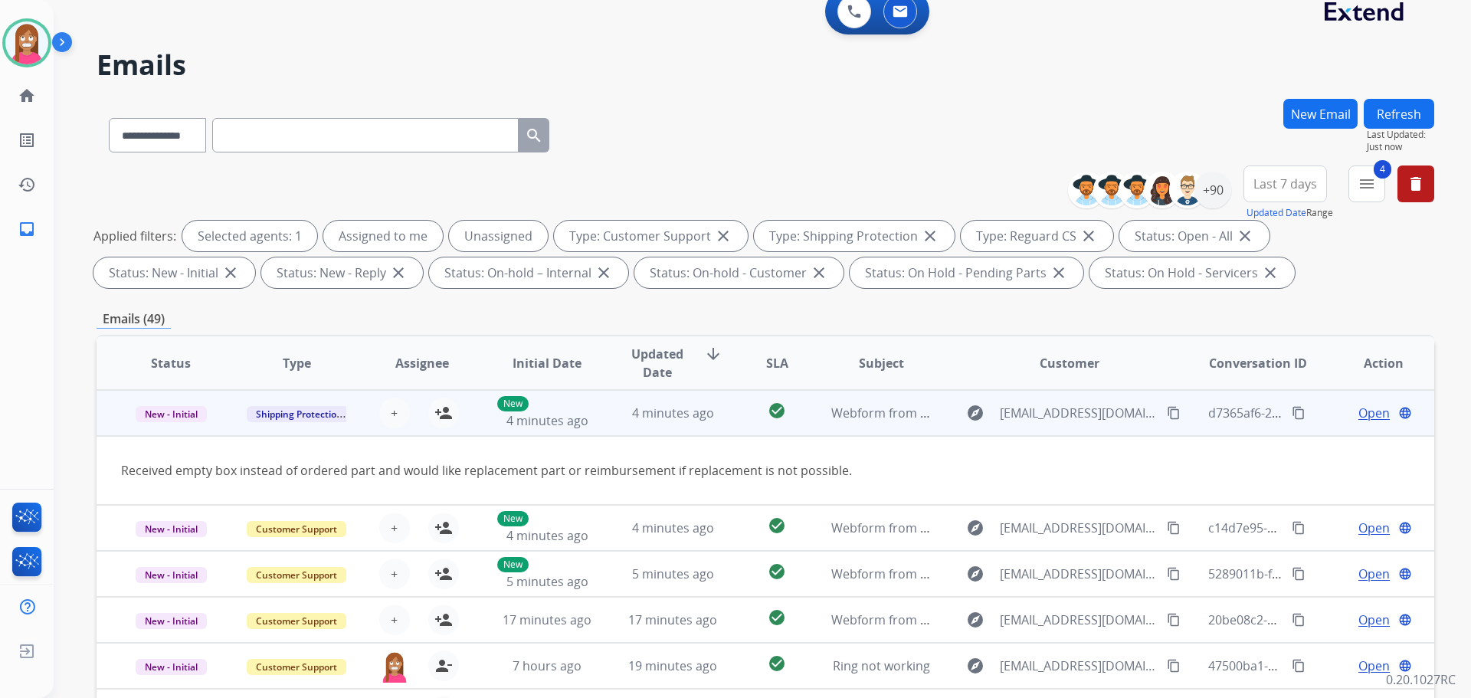
click at [1167, 417] on mat-icon "content_copy" at bounding box center [1174, 413] width 14 height 14
click at [440, 414] on mat-icon "person_add" at bounding box center [443, 413] width 18 height 18
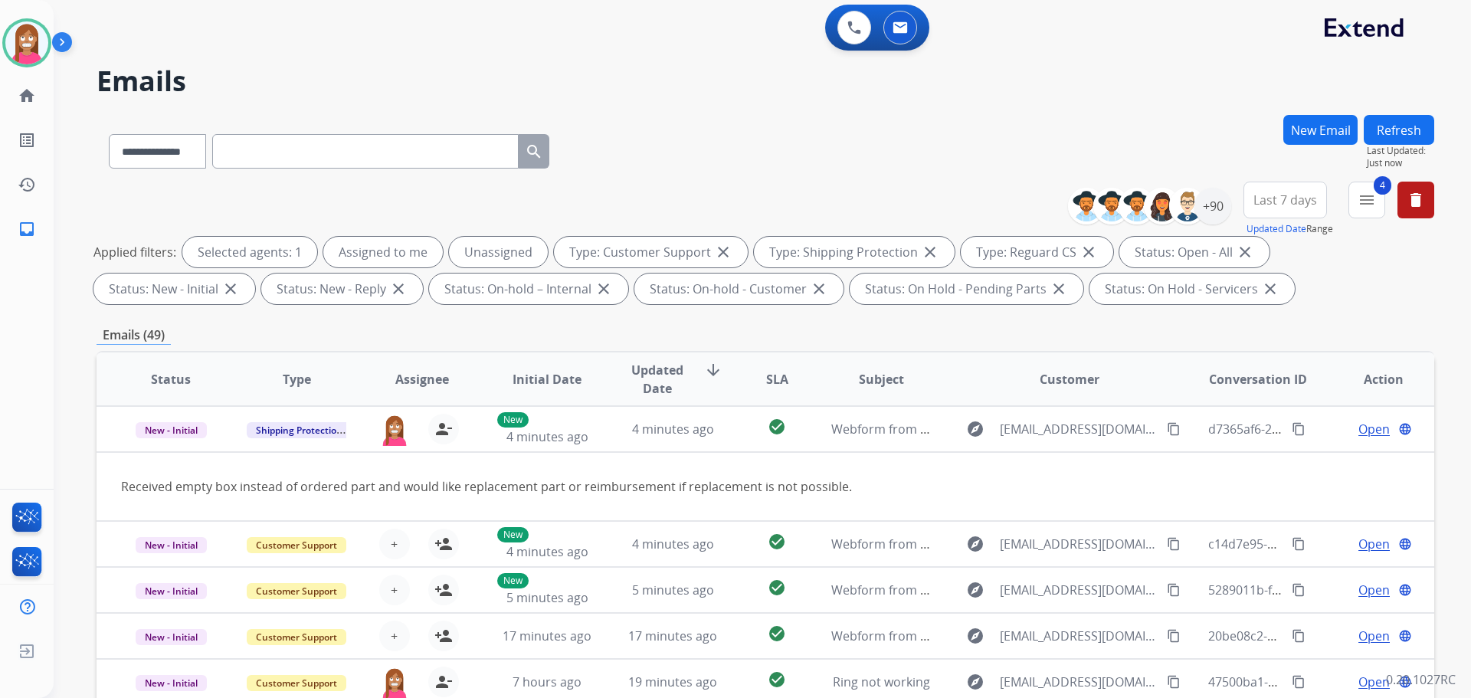
scroll to position [0, 0]
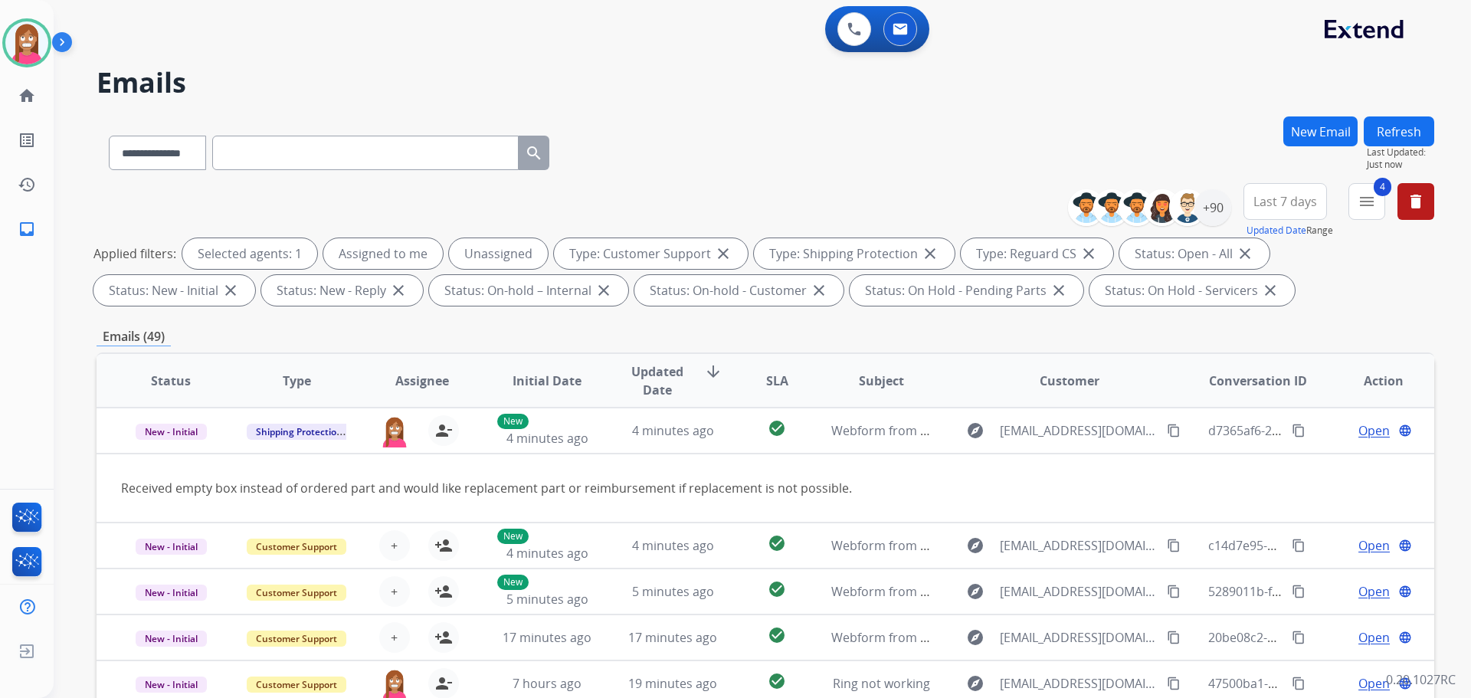
click at [1400, 133] on button "Refresh" at bounding box center [1399, 131] width 70 height 30
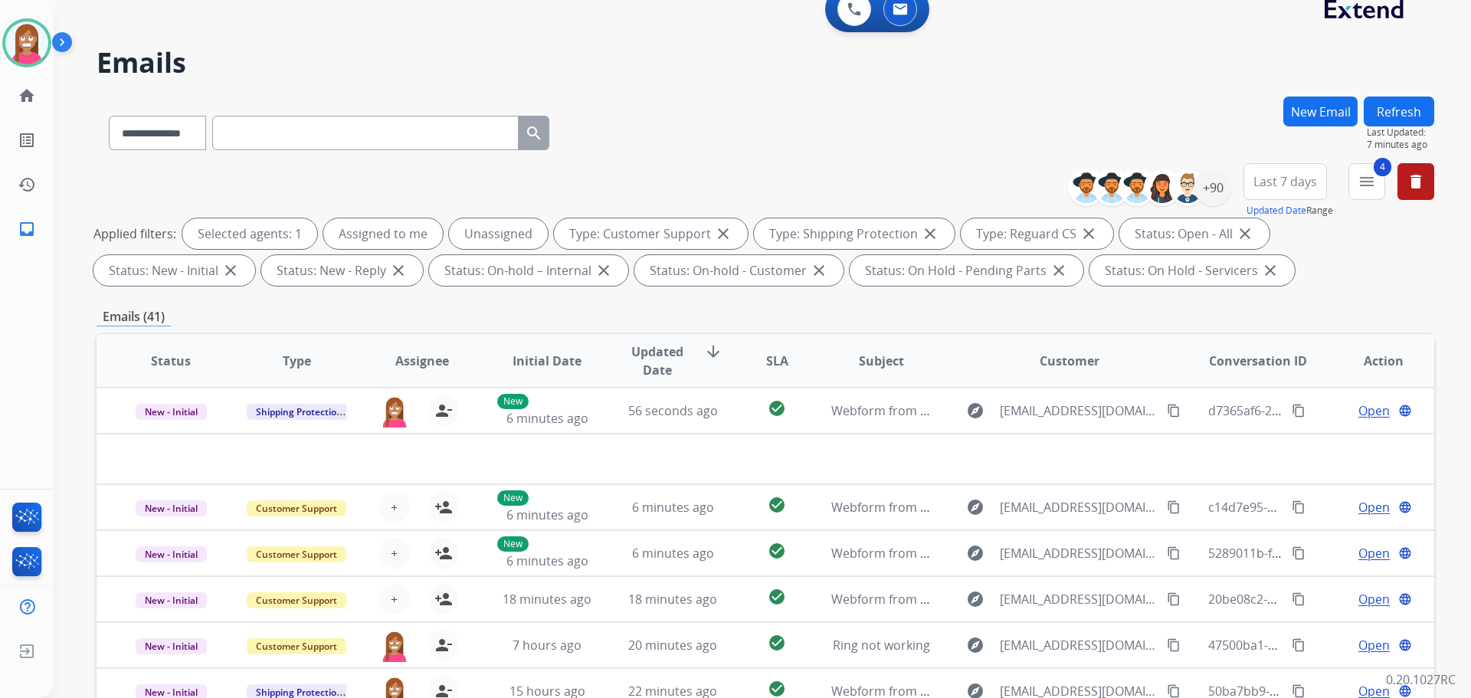
scroll to position [18, 0]
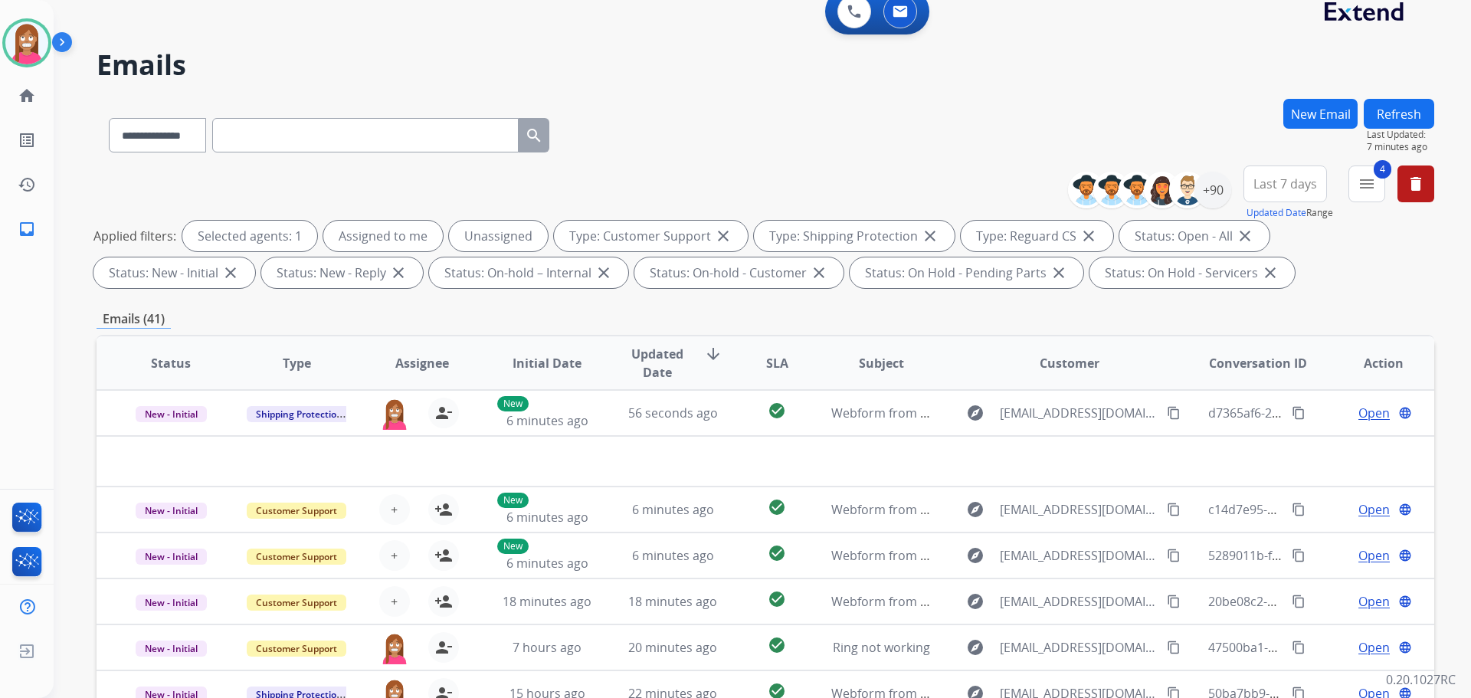
click at [1384, 112] on button "Refresh" at bounding box center [1399, 114] width 70 height 30
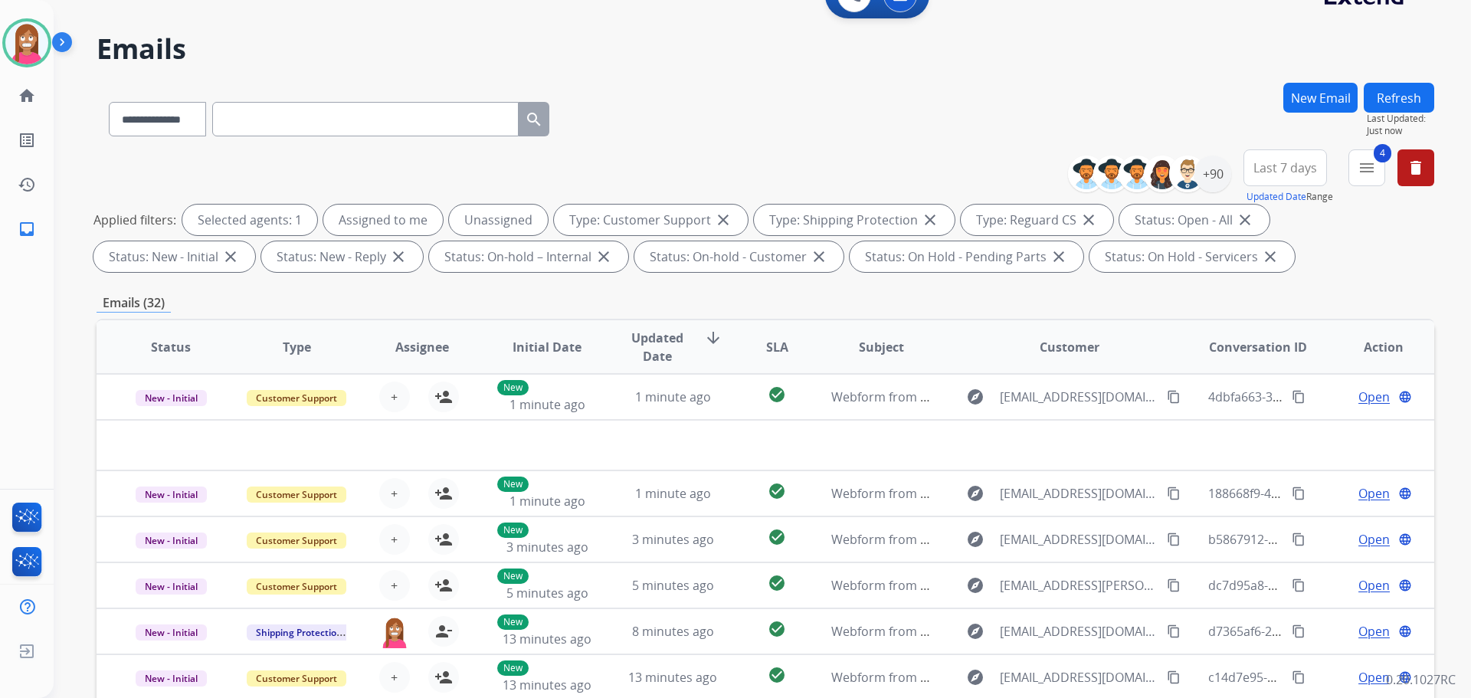
scroll to position [0, 0]
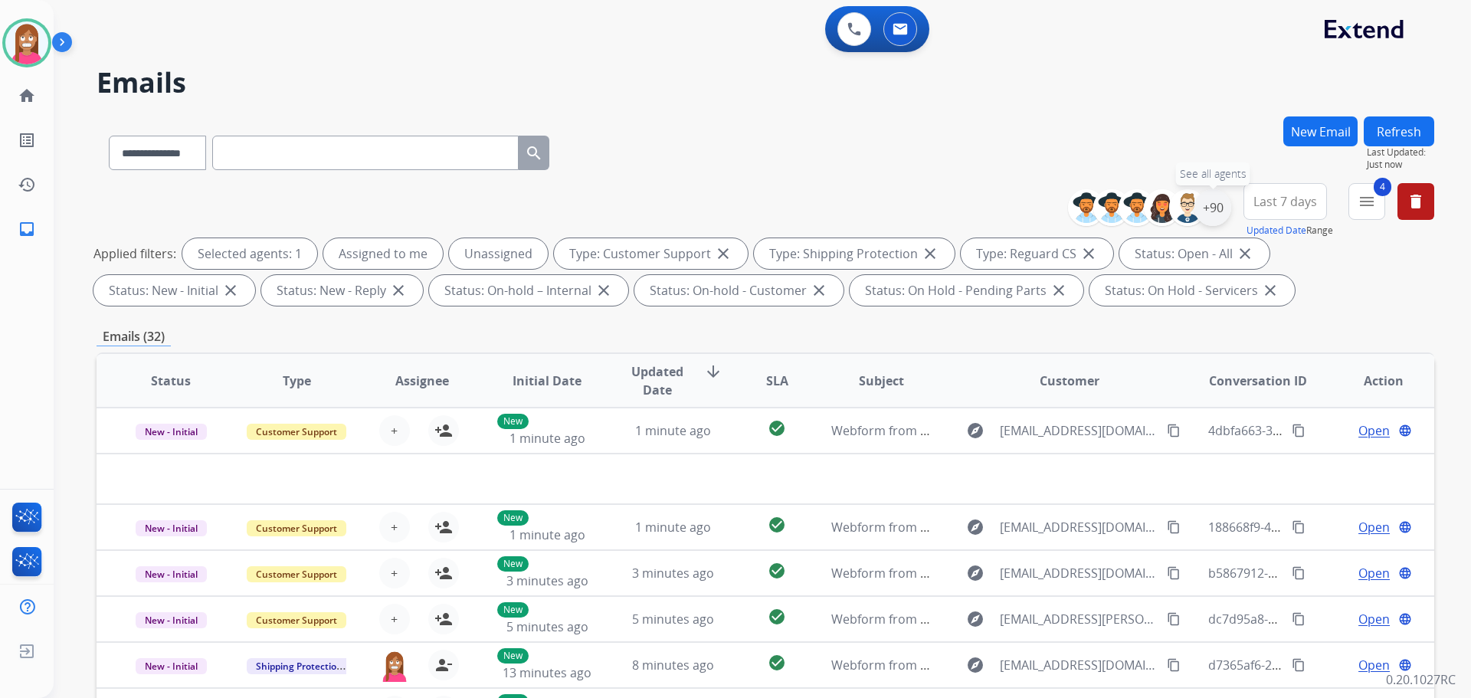
click at [1206, 205] on div "+90" at bounding box center [1212, 207] width 37 height 37
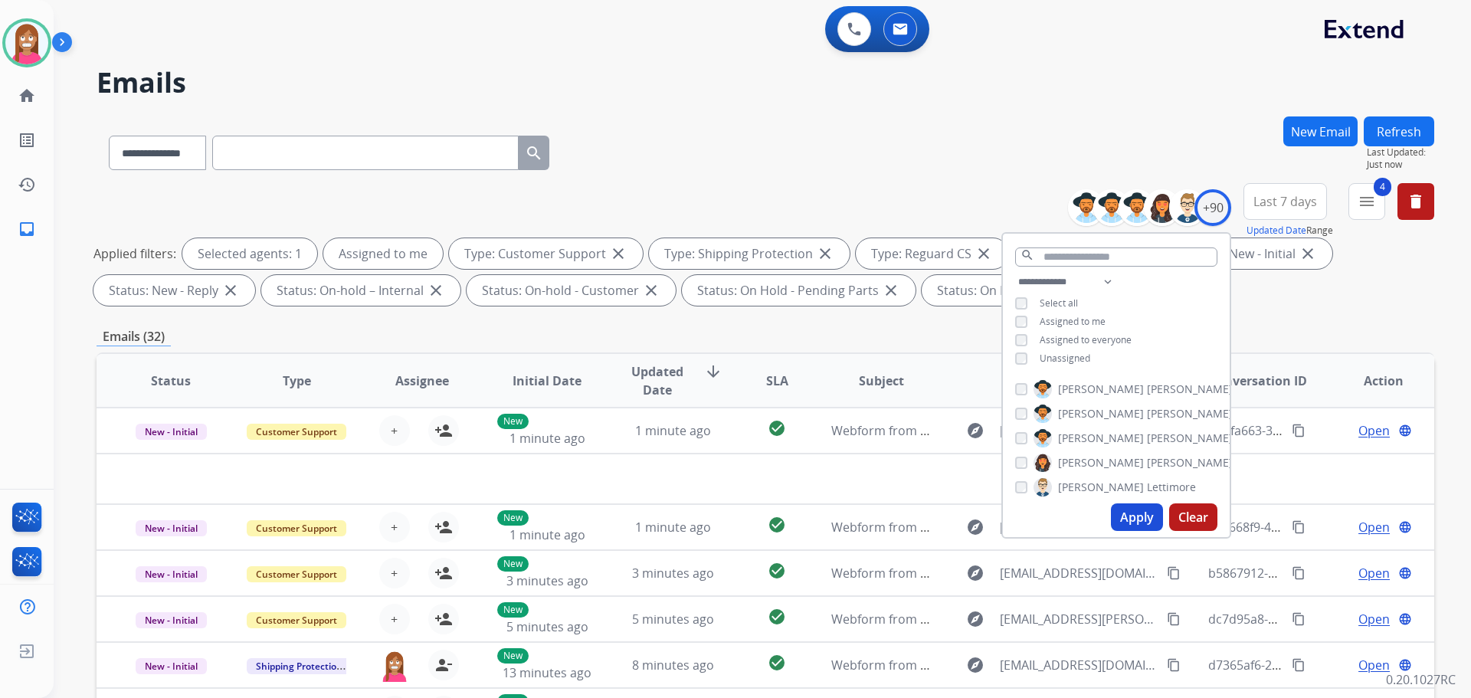
click at [1122, 503] on div "Apply Clear" at bounding box center [1116, 517] width 227 height 40
click at [687, 159] on div "**********" at bounding box center [766, 149] width 1338 height 67
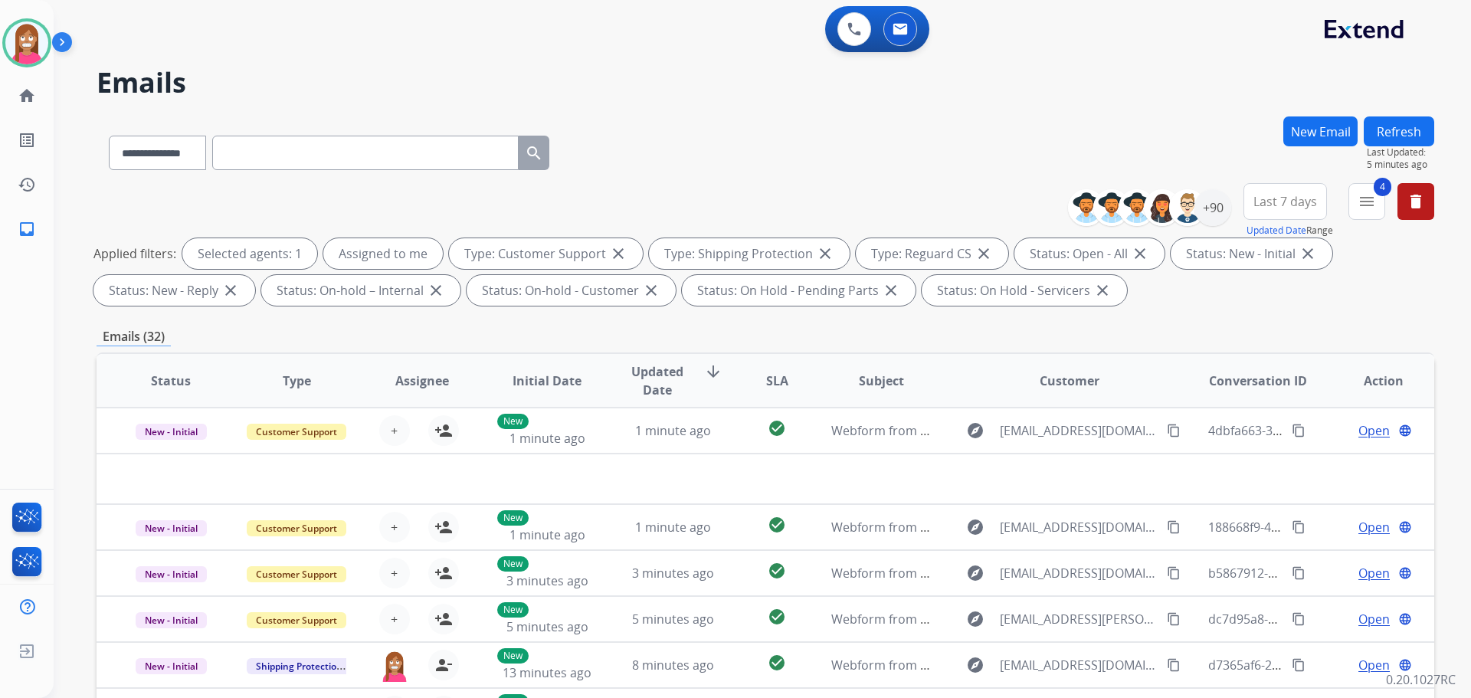
click at [1383, 139] on button "Refresh" at bounding box center [1399, 131] width 70 height 30
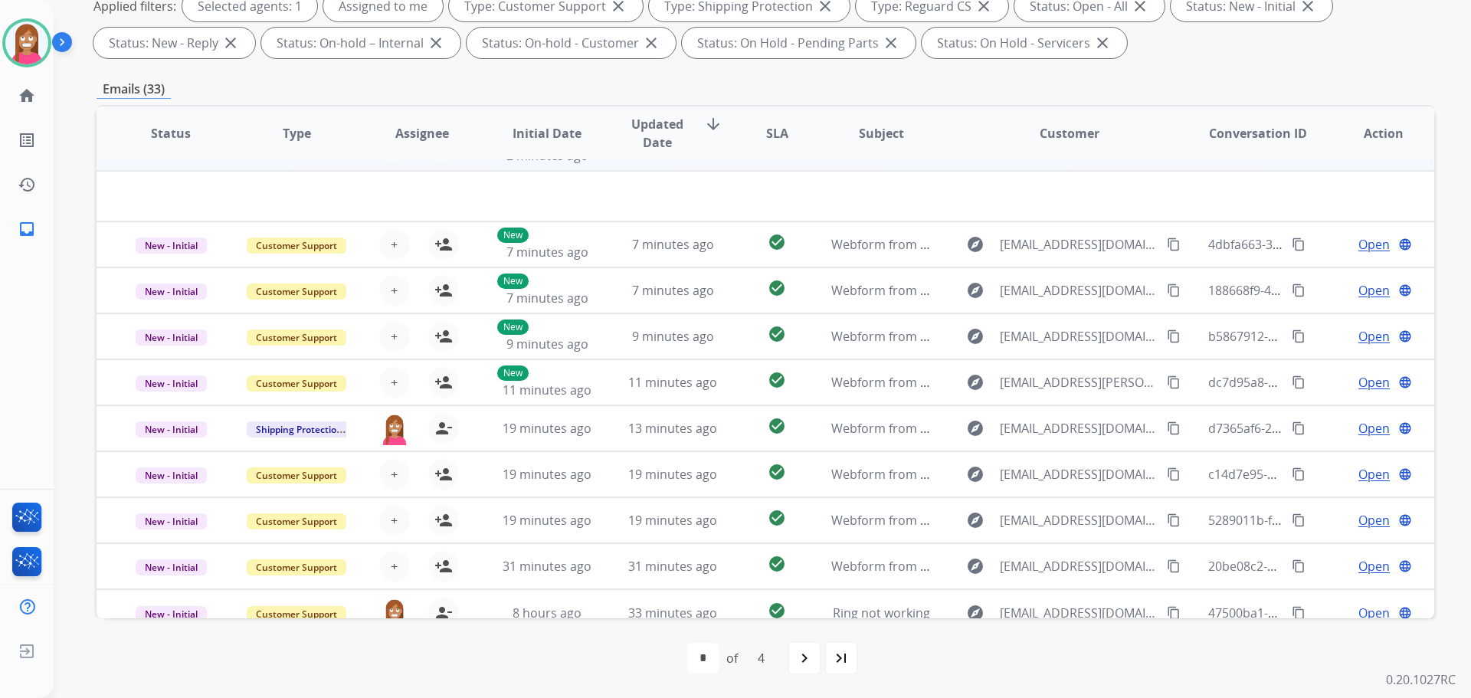
scroll to position [52, 0]
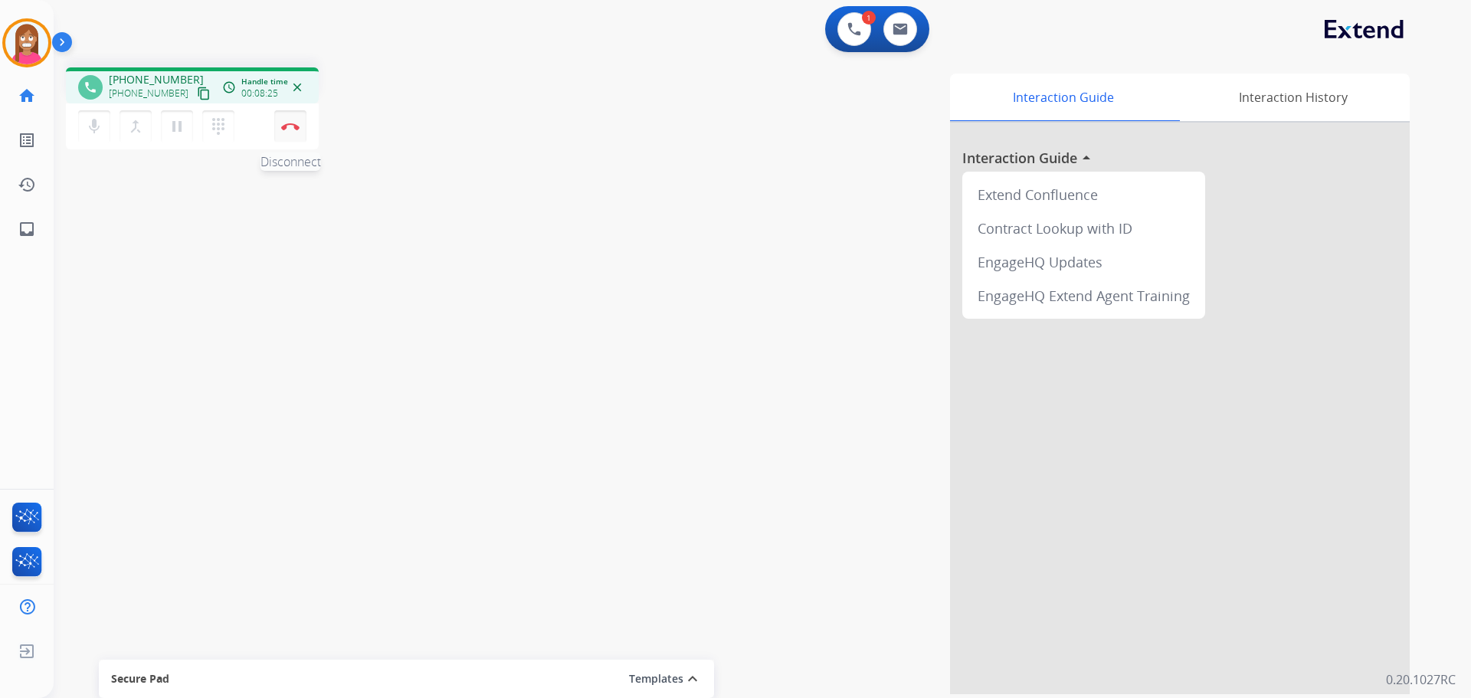
click at [289, 133] on button "Disconnect" at bounding box center [290, 126] width 32 height 32
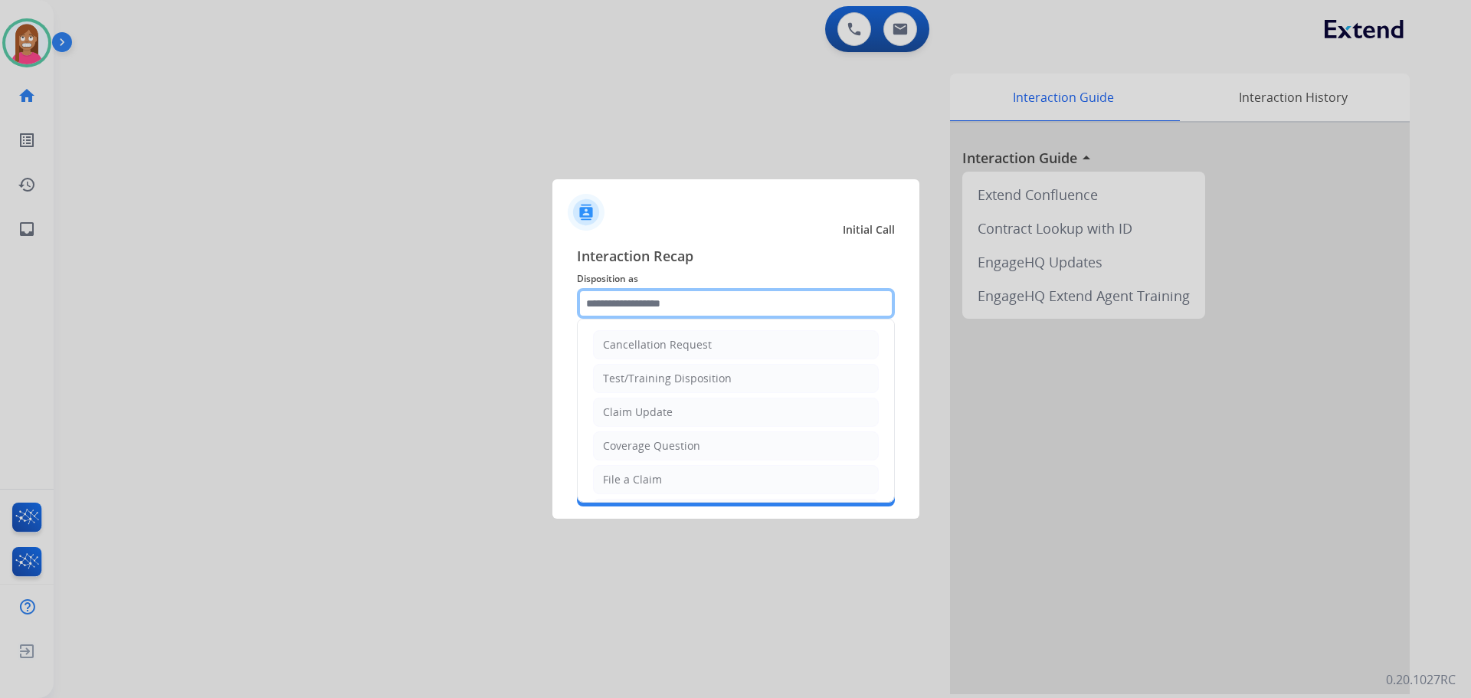
click at [637, 298] on input "text" at bounding box center [736, 303] width 318 height 31
drag, startPoint x: 653, startPoint y: 485, endPoint x: 658, endPoint y: 427, distance: 58.5
click at [653, 485] on div "File a Claim" at bounding box center [632, 479] width 59 height 15
type input "**********"
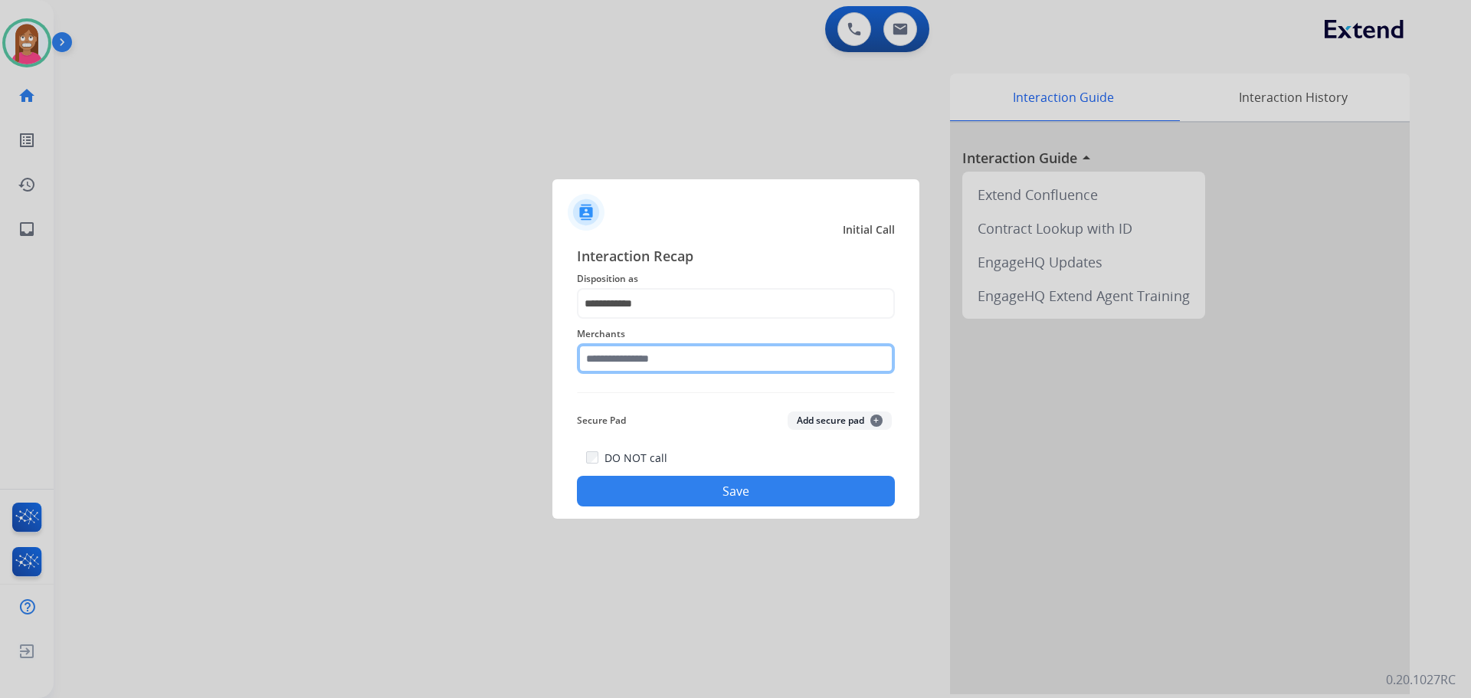
click at [648, 357] on input "text" at bounding box center [736, 358] width 318 height 31
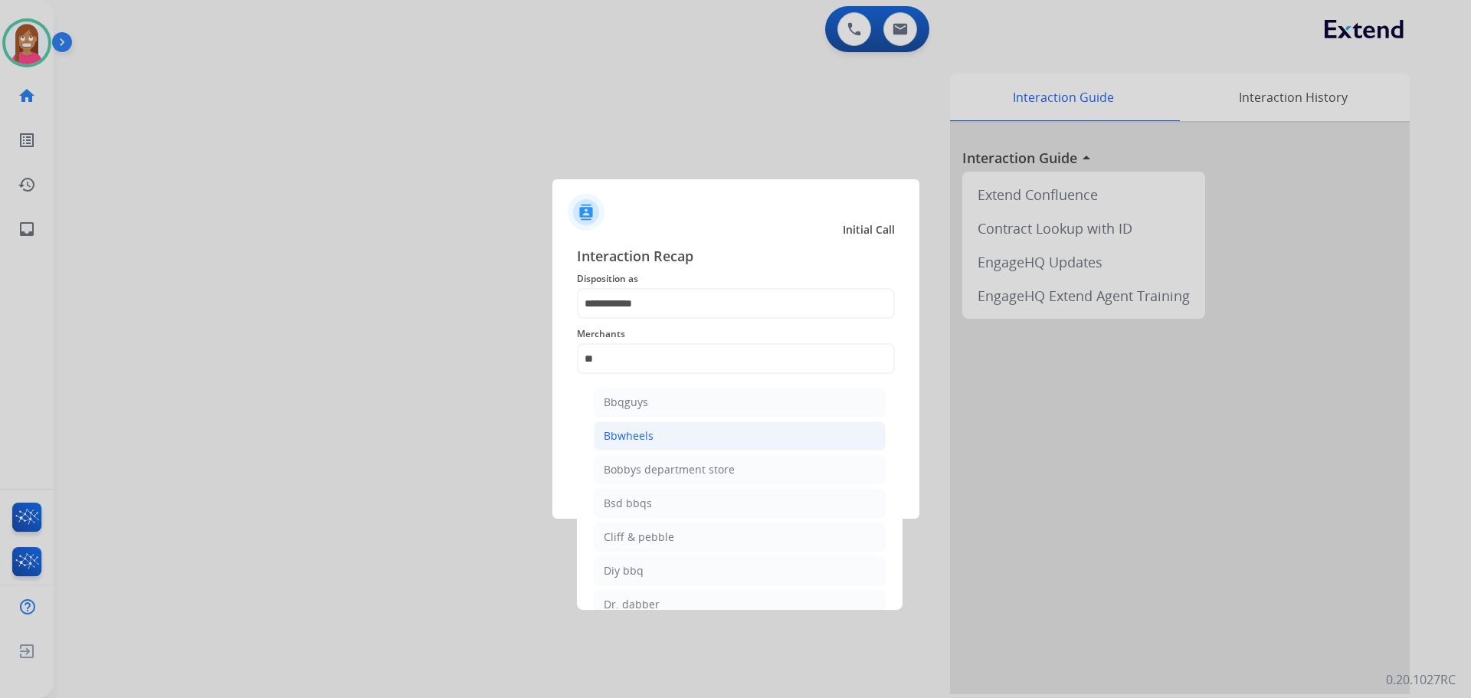
click at [666, 437] on li "Bbwheels" at bounding box center [740, 435] width 292 height 29
type input "********"
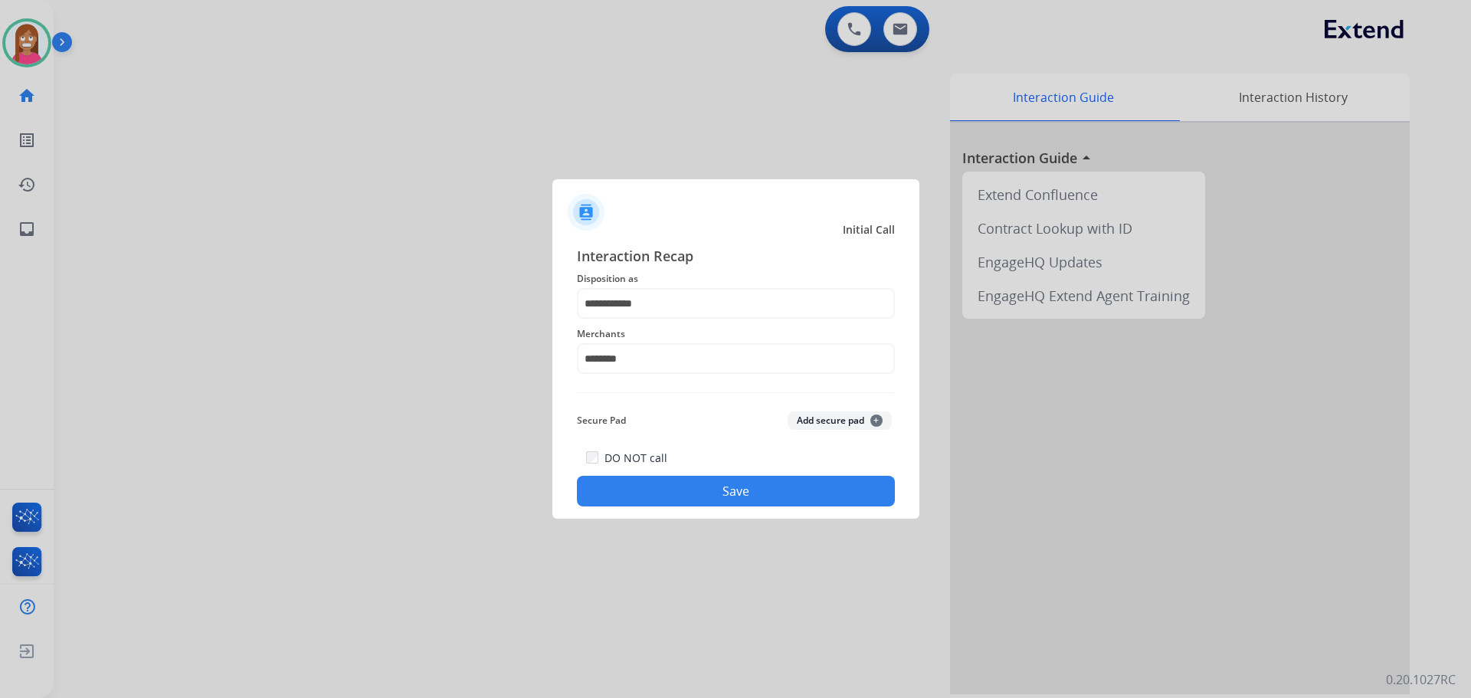
click at [663, 499] on button "Save" at bounding box center [736, 491] width 318 height 31
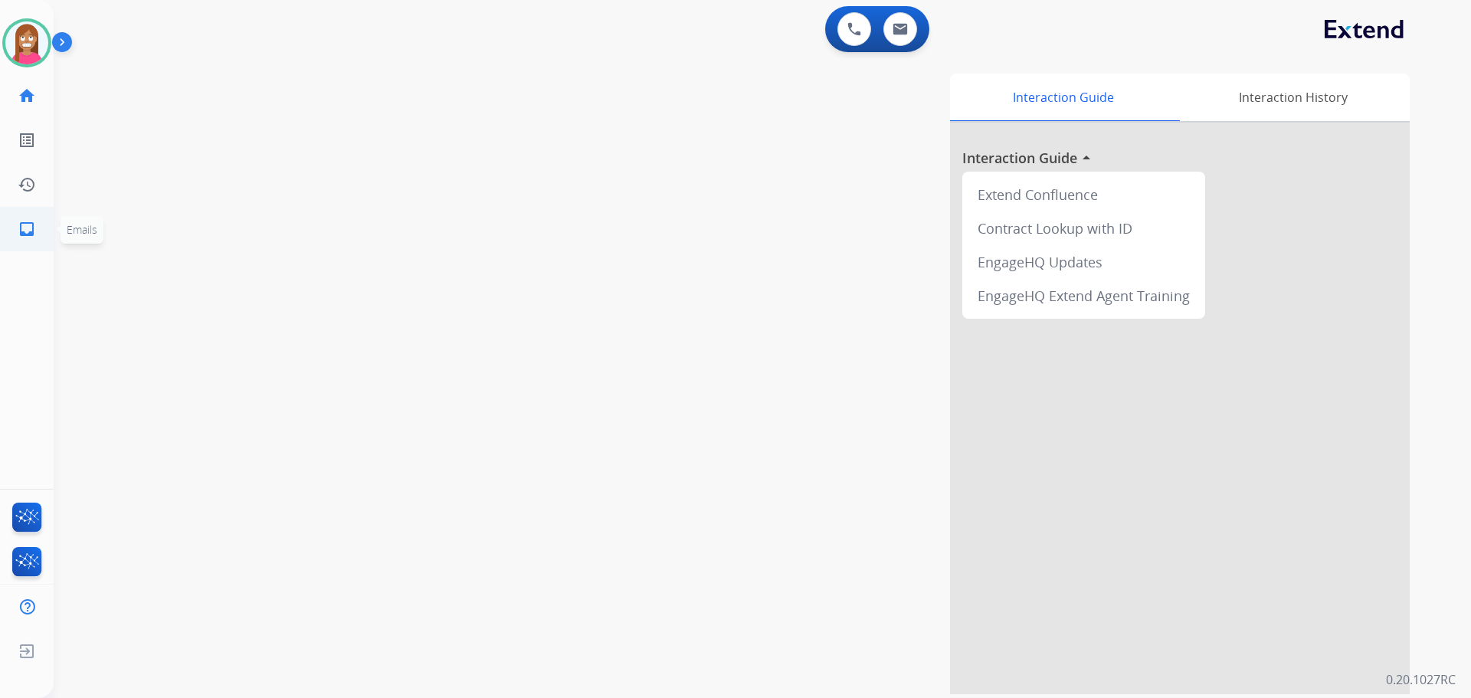
click at [3, 222] on ul "inbox Emails Emails" at bounding box center [27, 229] width 54 height 44
click at [26, 237] on mat-icon "inbox" at bounding box center [27, 229] width 18 height 18
select select "**********"
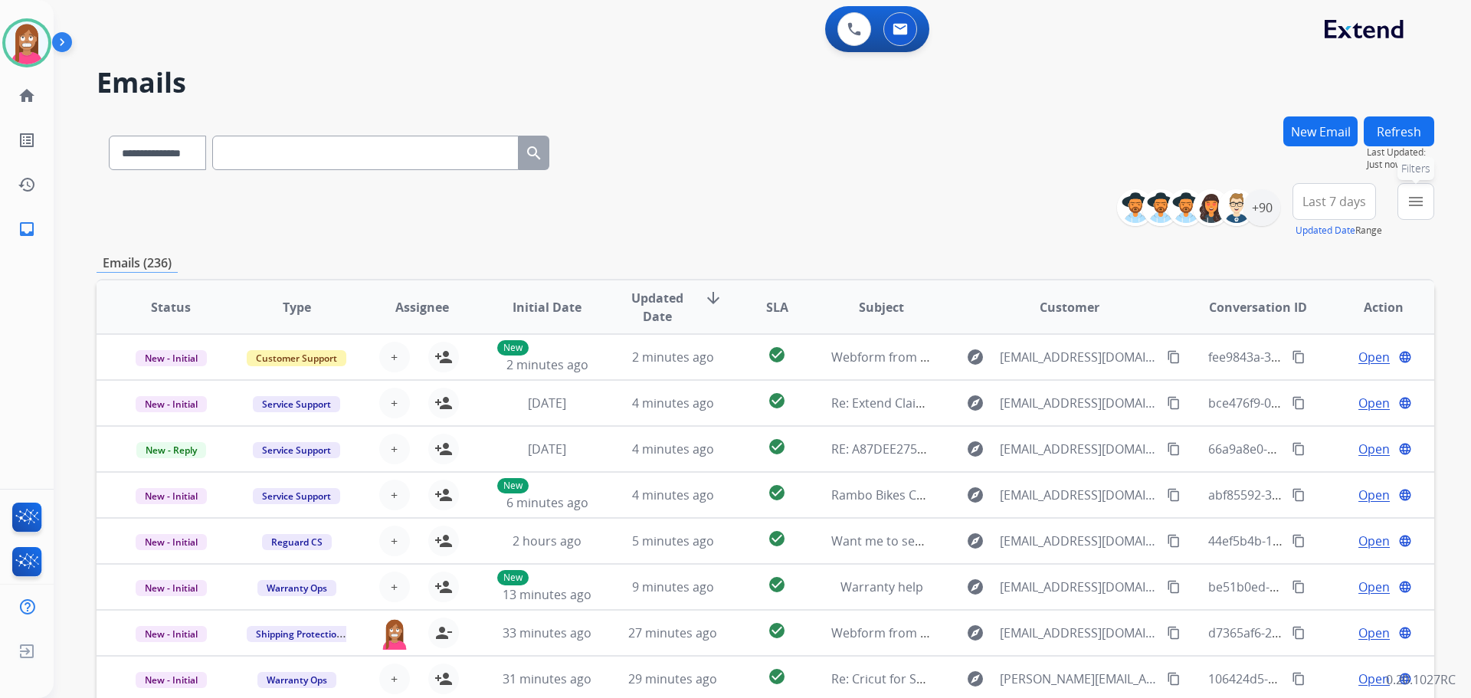
click at [1413, 218] on button "menu Filters" at bounding box center [1415, 201] width 37 height 37
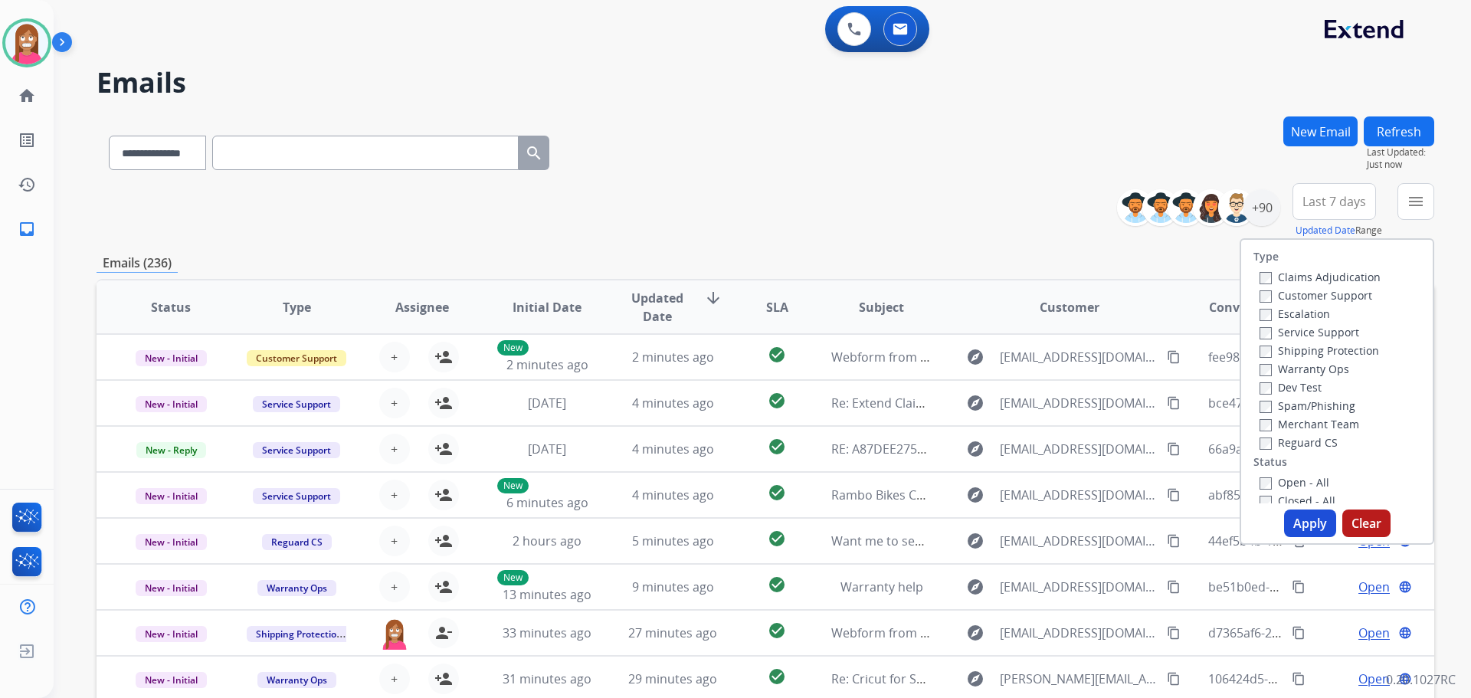
click at [1286, 290] on label "Customer Support" at bounding box center [1315, 295] width 113 height 15
click at [1283, 344] on label "Shipping Protection" at bounding box center [1319, 350] width 120 height 15
click at [1288, 445] on label "Reguard CS" at bounding box center [1298, 442] width 78 height 15
click at [1282, 480] on label "Open - All" at bounding box center [1294, 482] width 70 height 15
click at [1285, 521] on button "Apply" at bounding box center [1310, 523] width 52 height 28
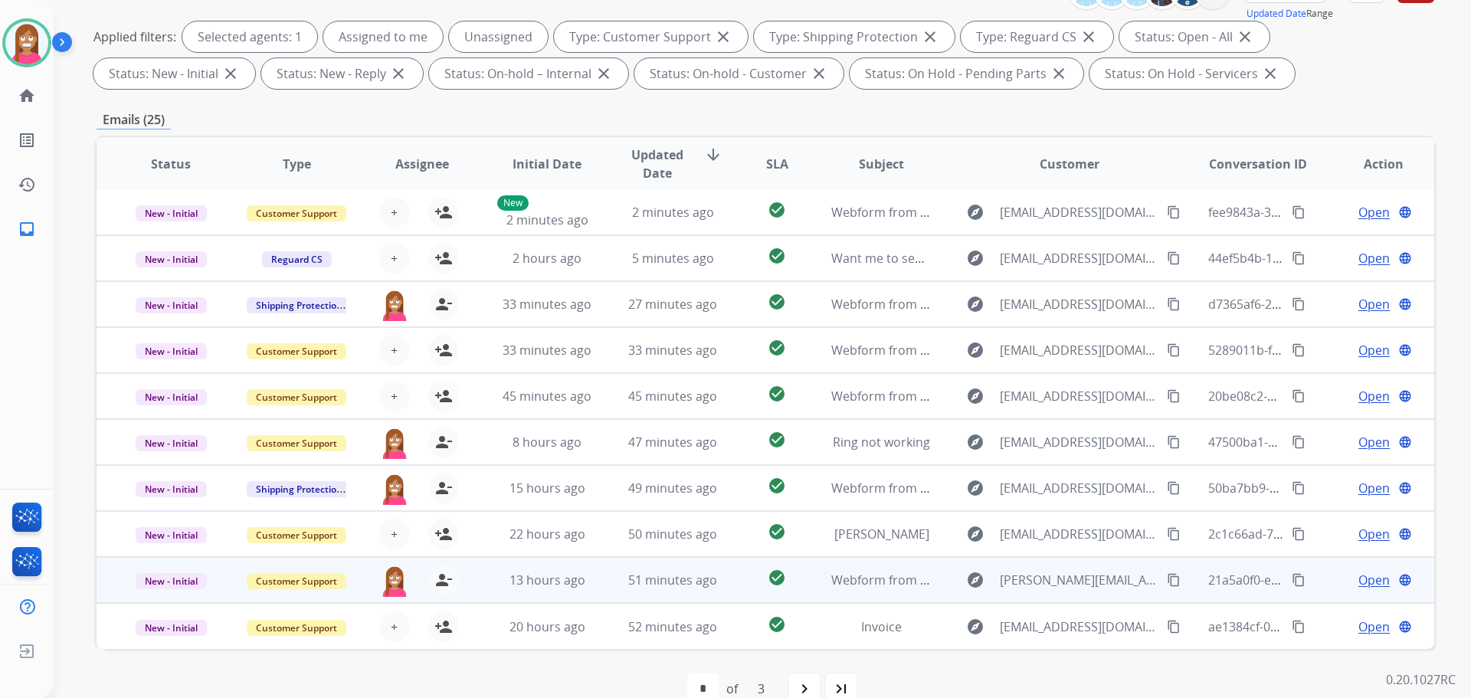
scroll to position [247, 0]
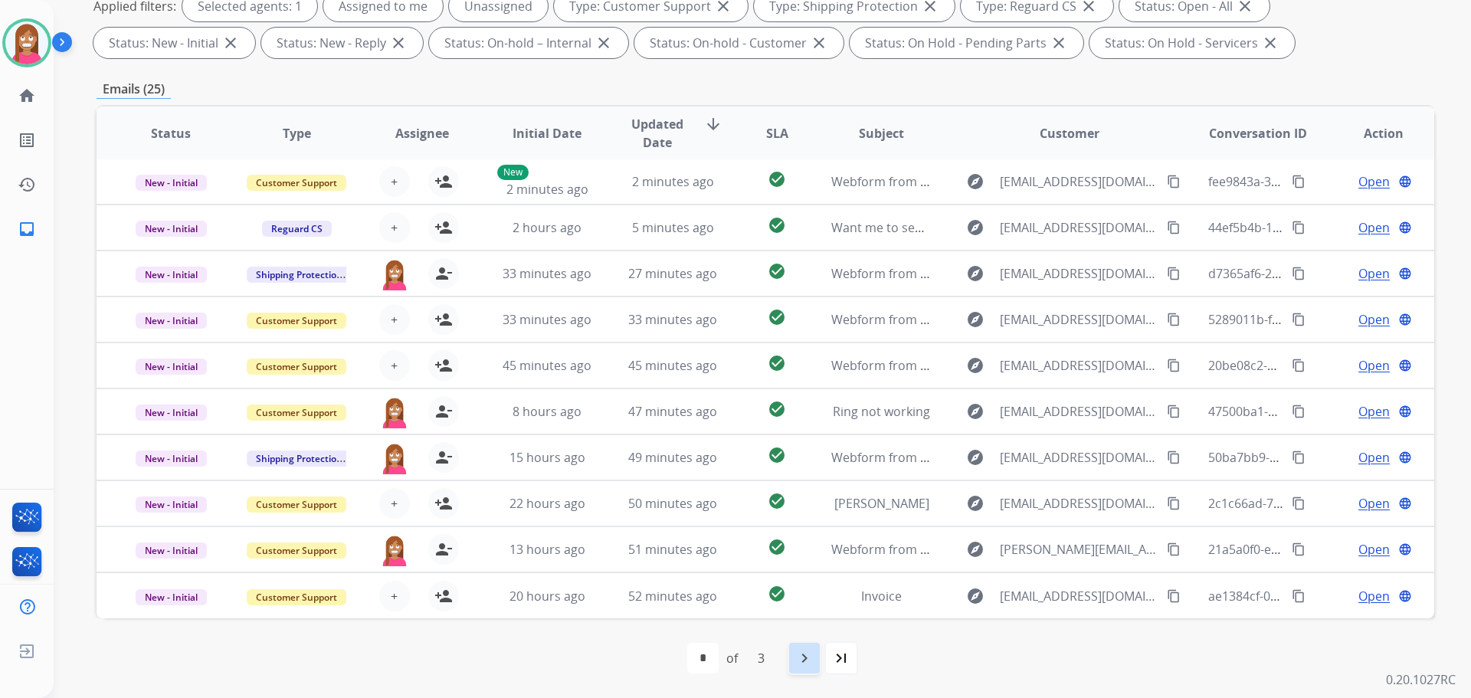
click at [807, 647] on div "navigate_next" at bounding box center [805, 658] width 34 height 34
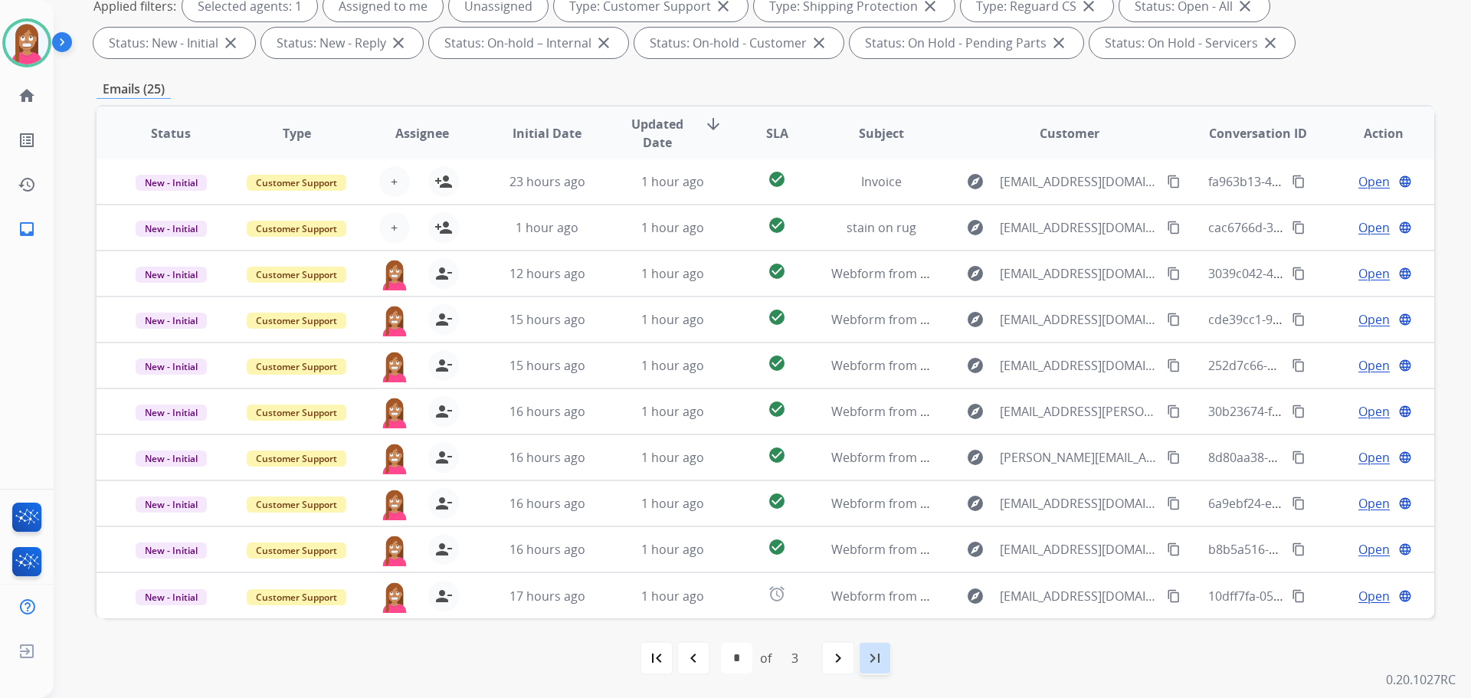
click at [875, 668] on div "last_page" at bounding box center [875, 658] width 34 height 34
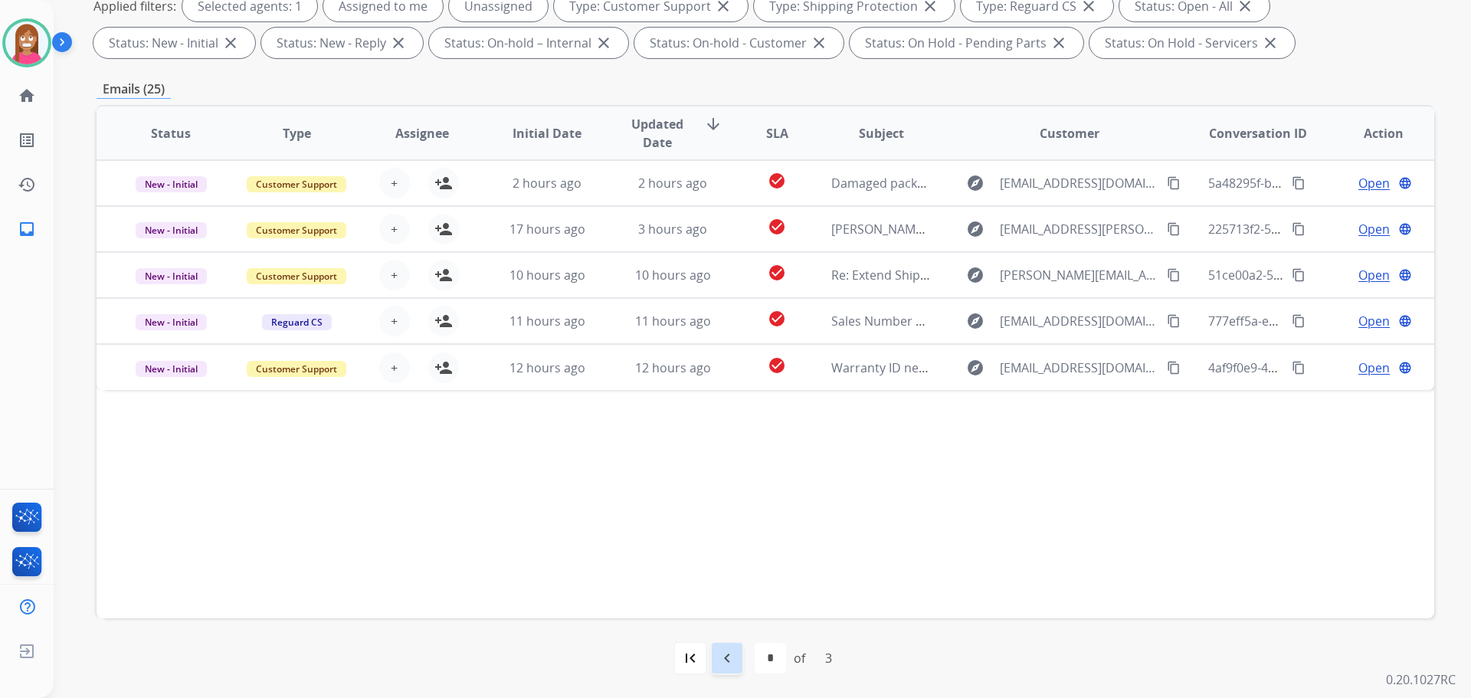
click at [729, 657] on mat-icon "navigate_before" at bounding box center [727, 658] width 18 height 18
select select "*"
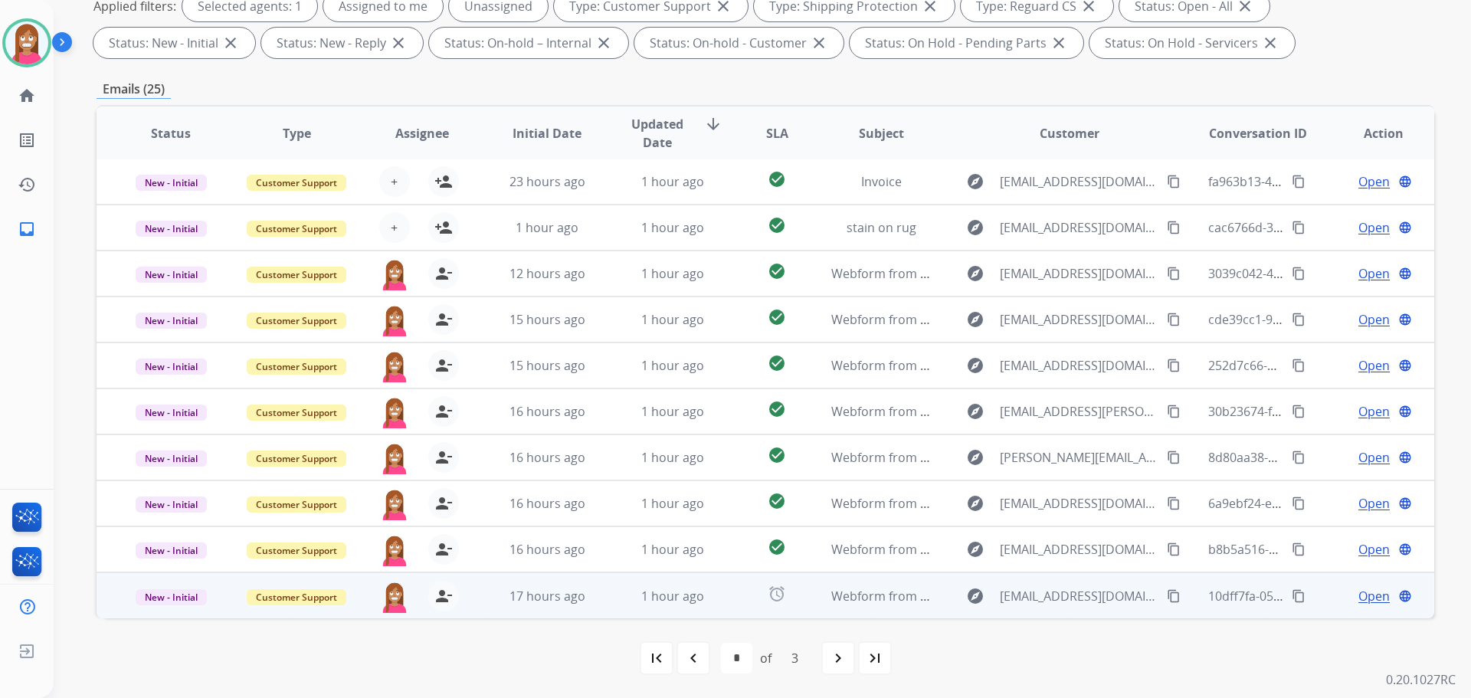
click at [605, 607] on td "1 hour ago" at bounding box center [661, 595] width 126 height 46
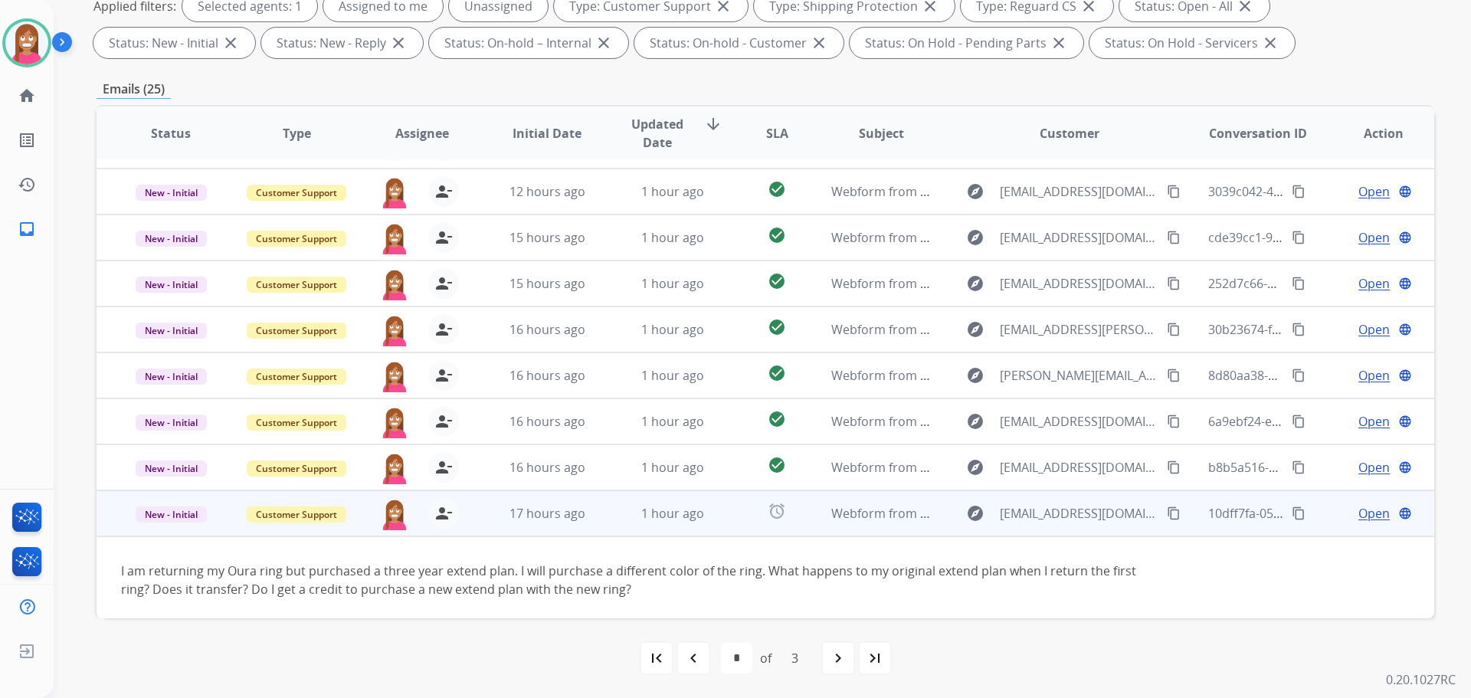
scroll to position [88, 0]
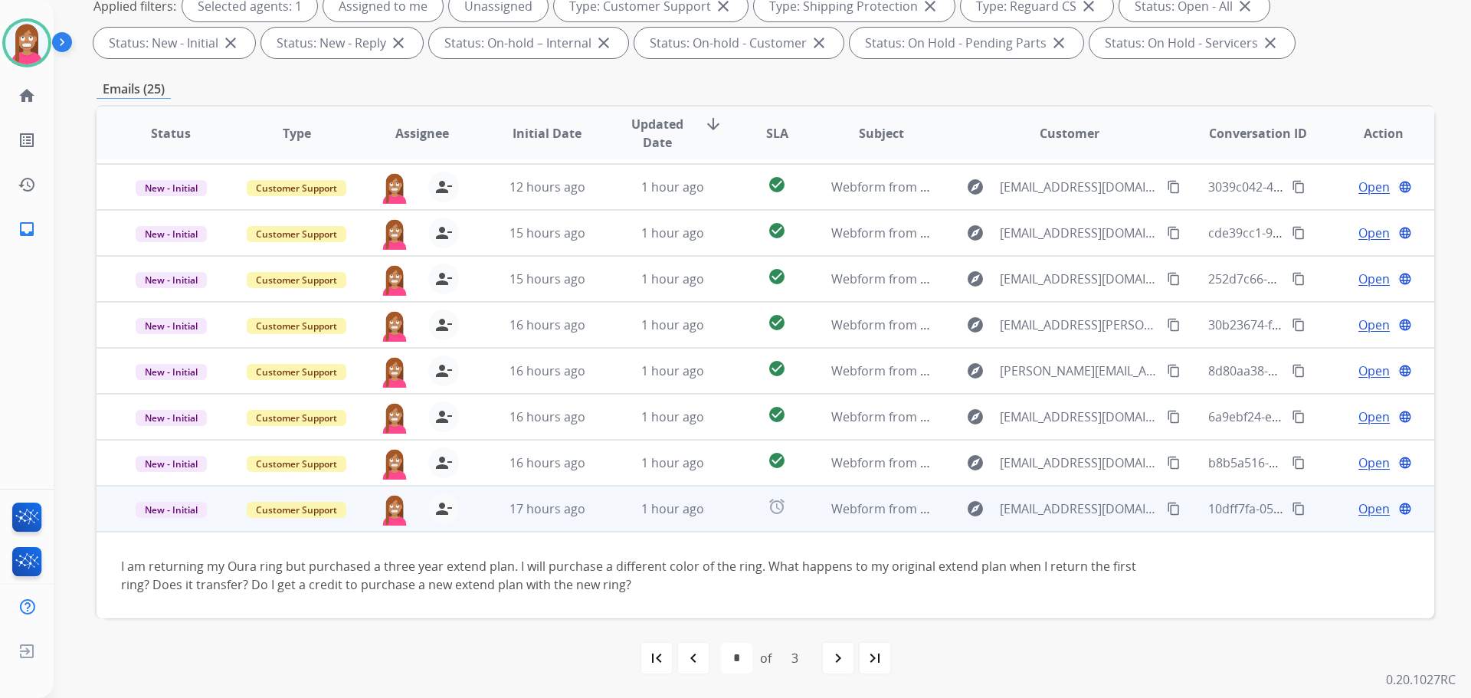
click at [1367, 507] on span "Open" at bounding box center [1373, 508] width 31 height 18
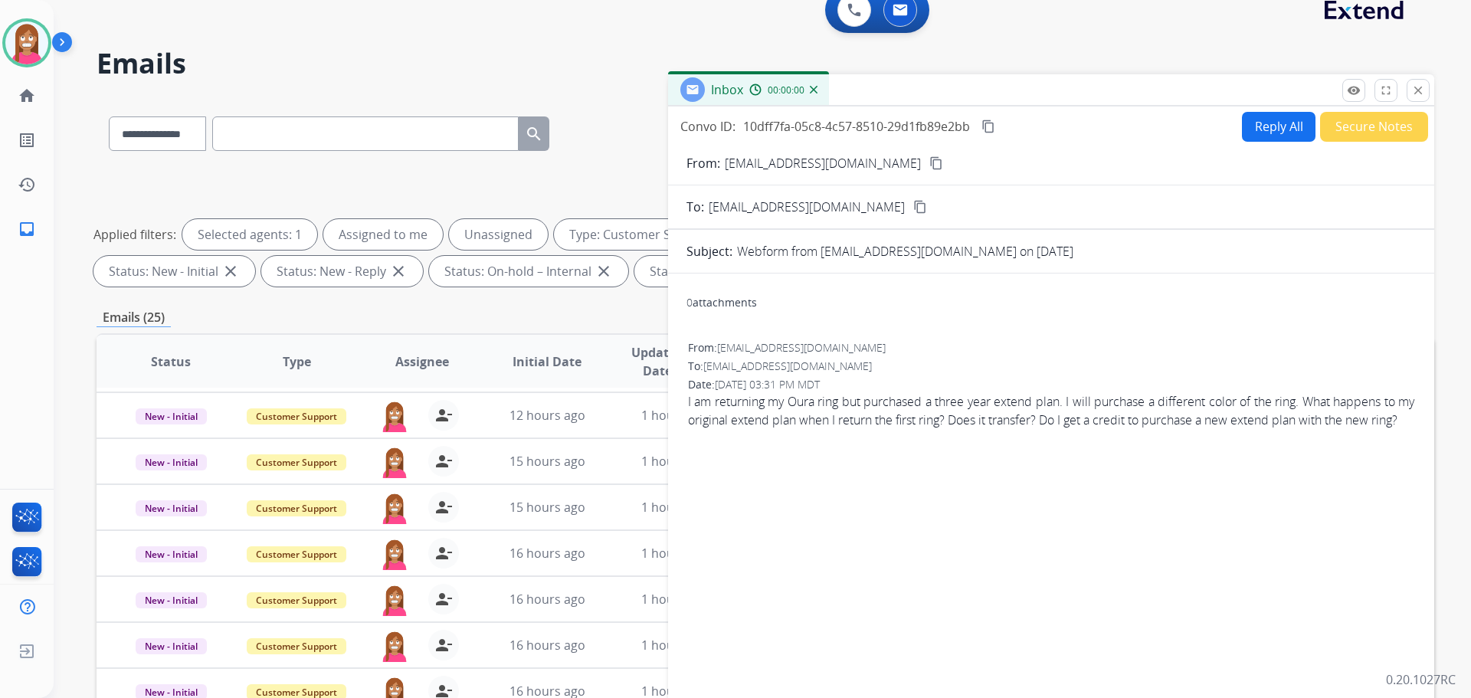
scroll to position [0, 0]
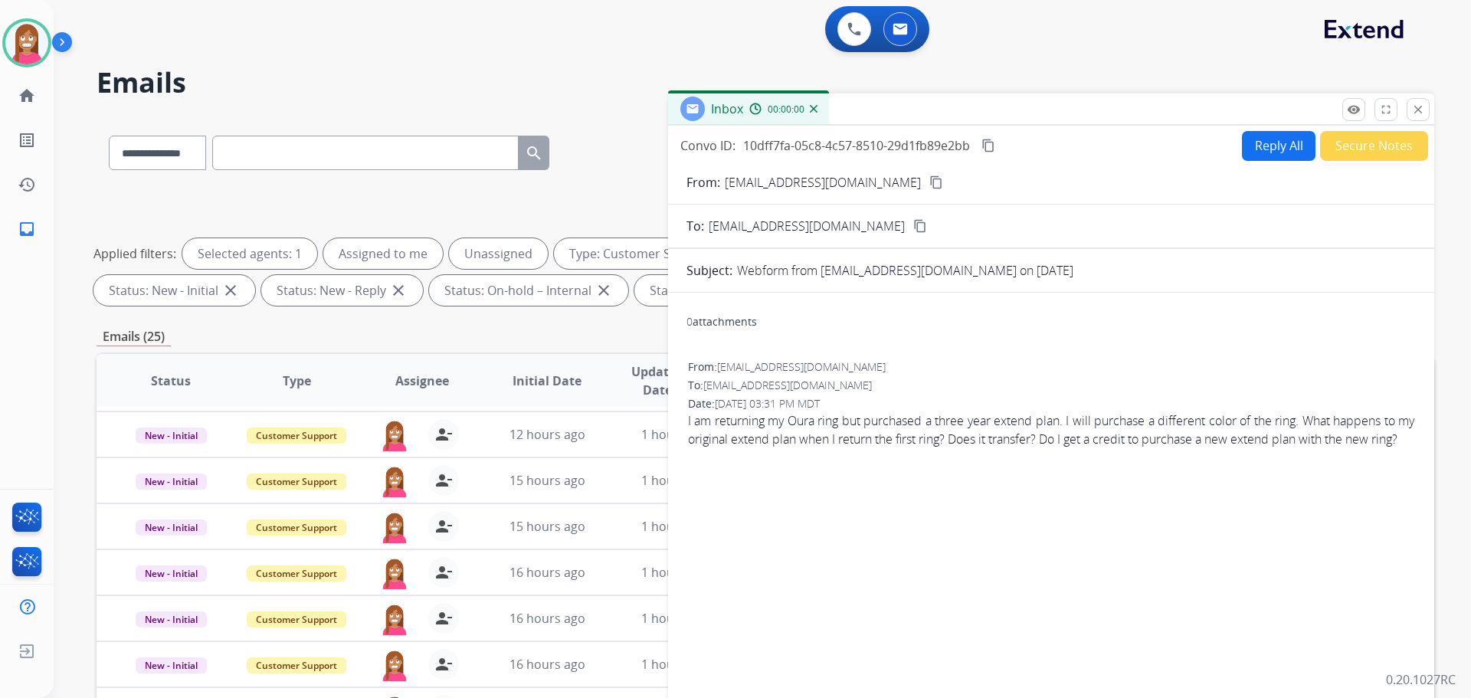
click at [1270, 151] on button "Reply All" at bounding box center [1279, 146] width 74 height 30
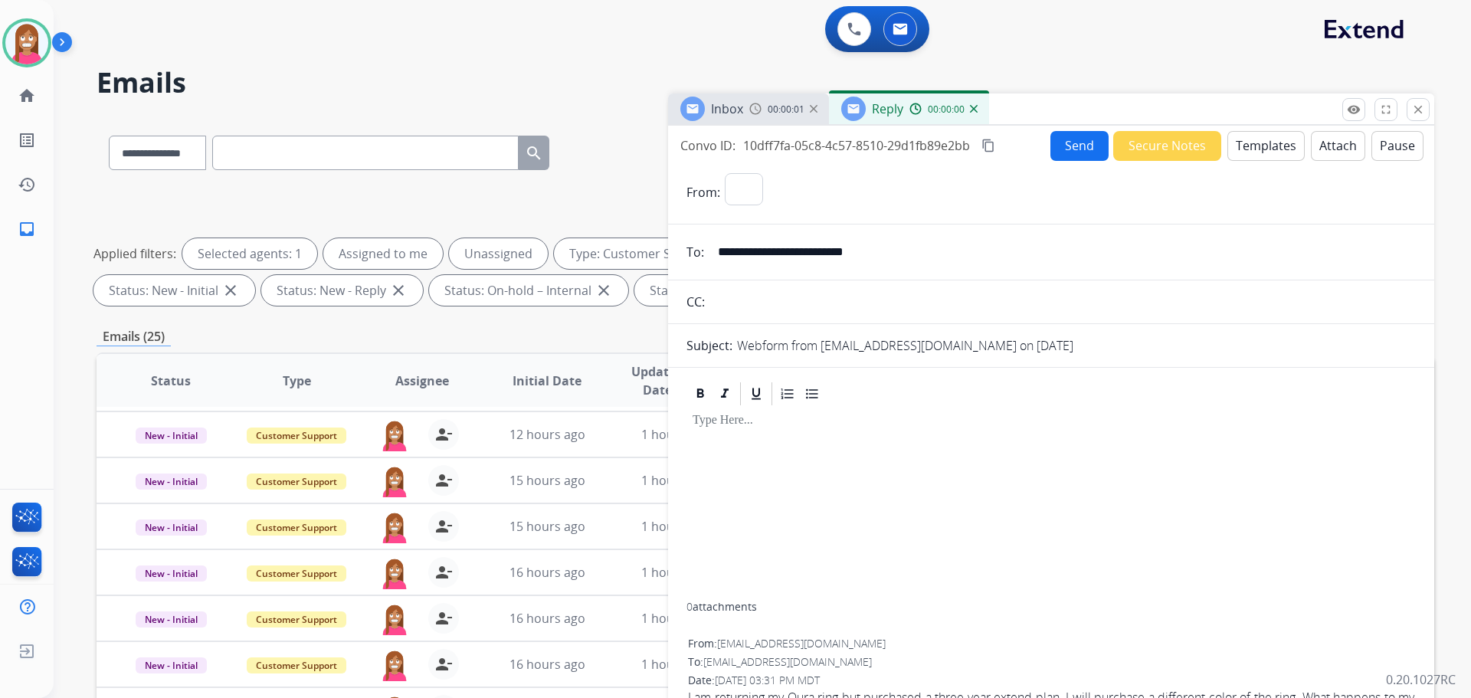
select select "**********"
click at [1270, 151] on button "Templates" at bounding box center [1265, 146] width 77 height 30
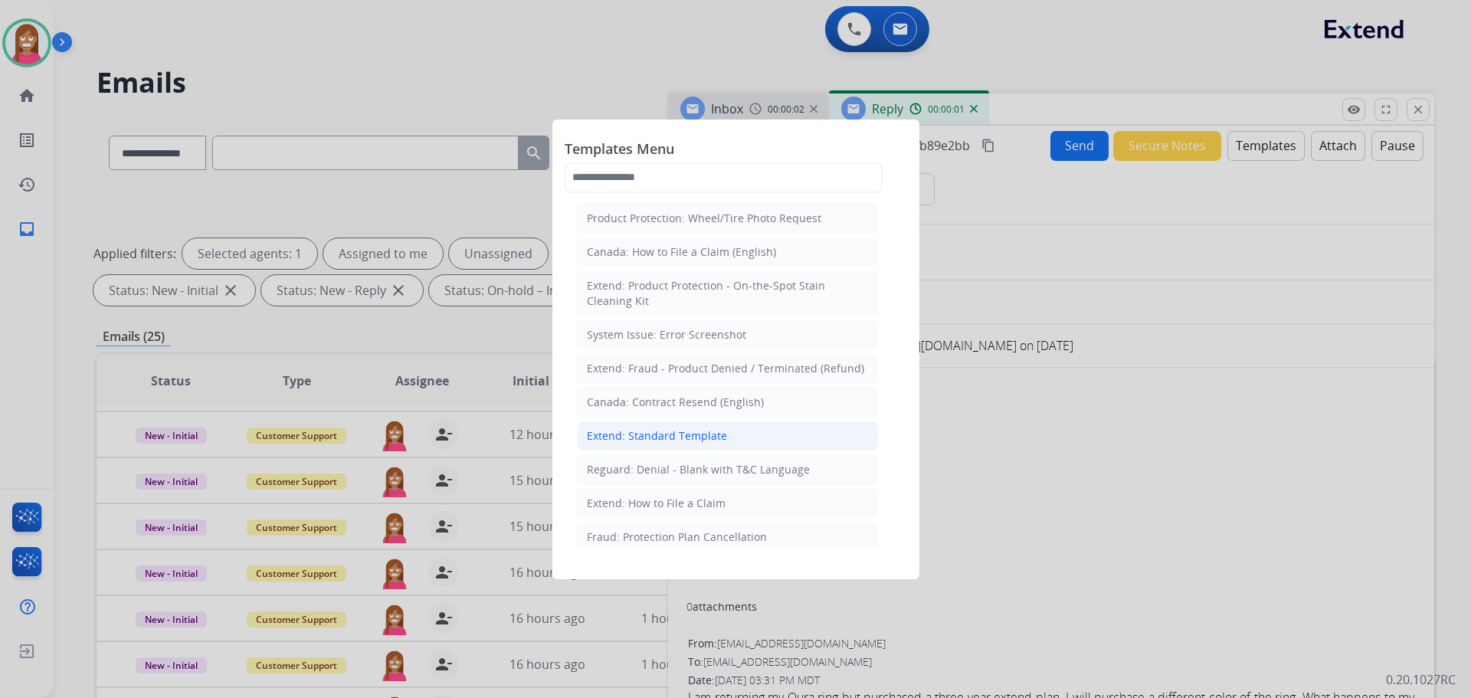
click at [613, 429] on div "Extend: Standard Template" at bounding box center [657, 435] width 140 height 15
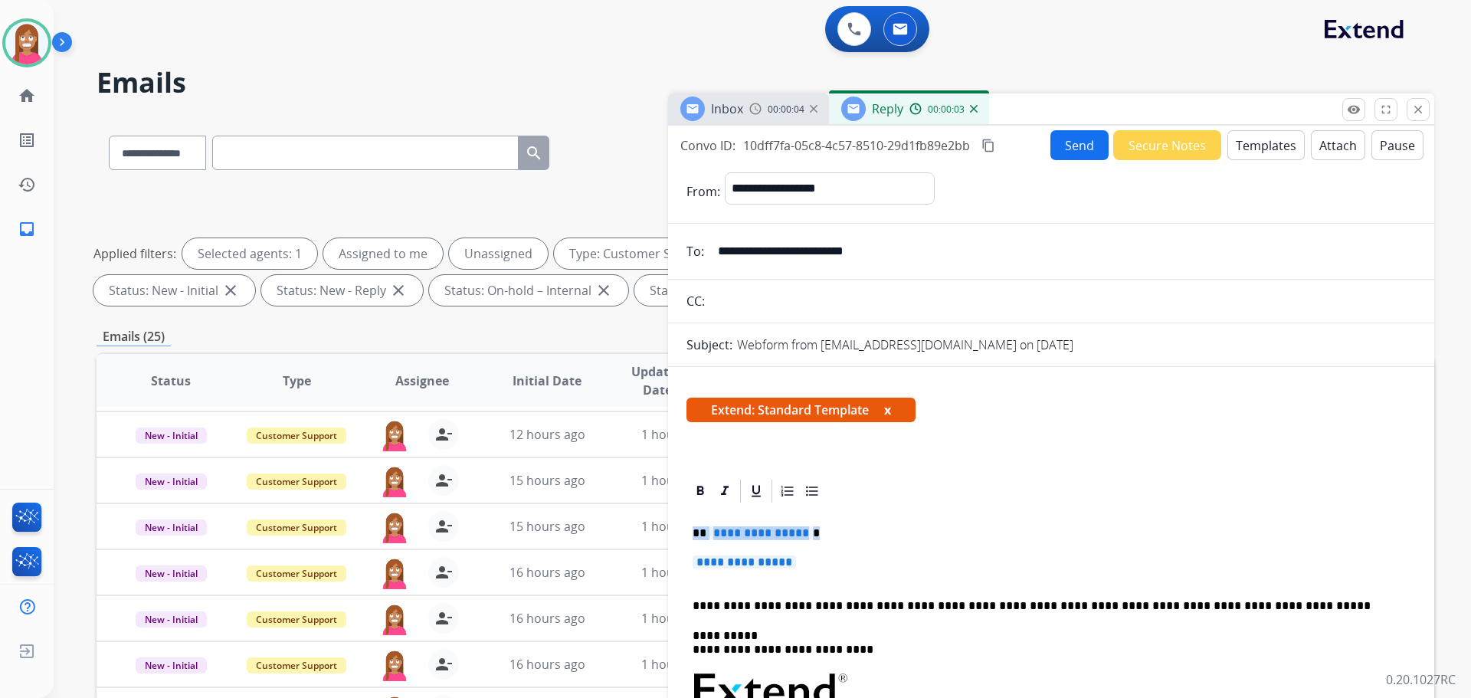
drag, startPoint x: 808, startPoint y: 569, endPoint x: 694, endPoint y: 533, distance: 119.7
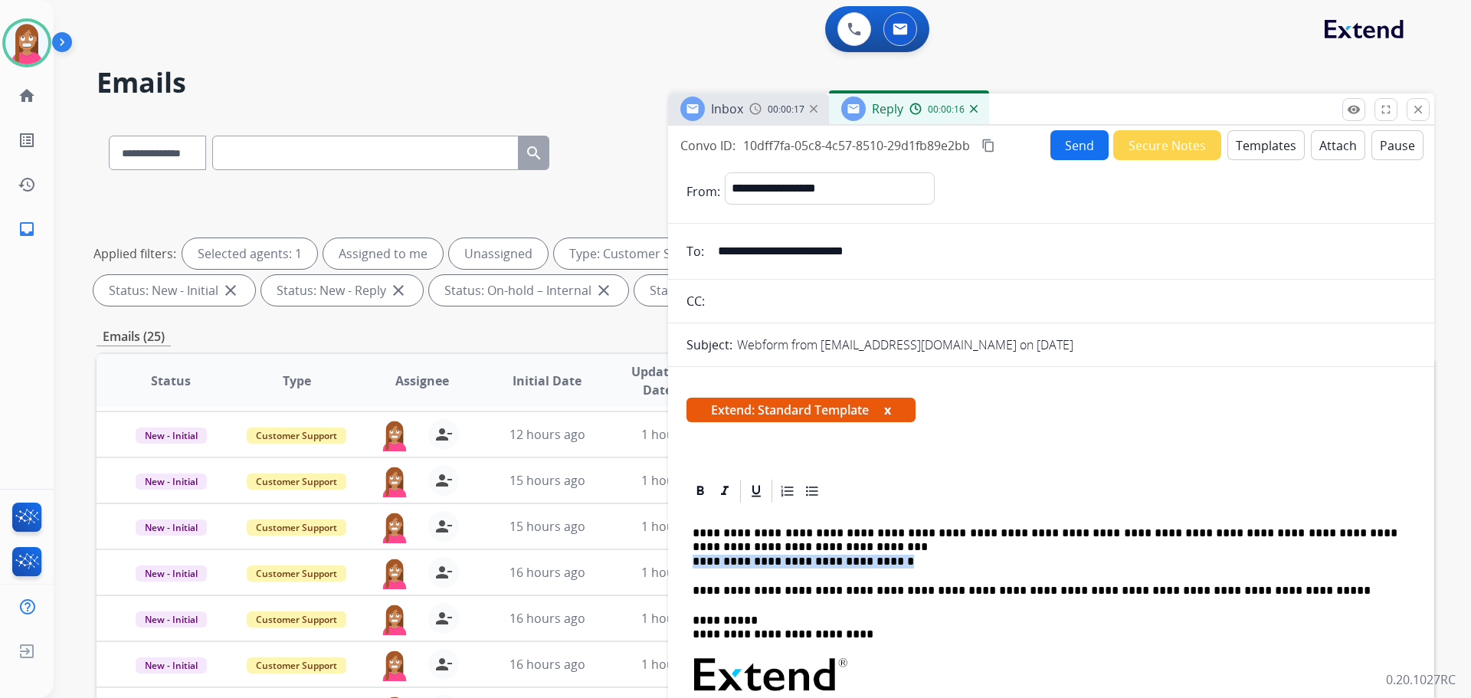
drag, startPoint x: 886, startPoint y: 567, endPoint x: 726, endPoint y: 555, distance: 160.5
click at [694, 565] on p "**********" at bounding box center [1045, 547] width 705 height 42
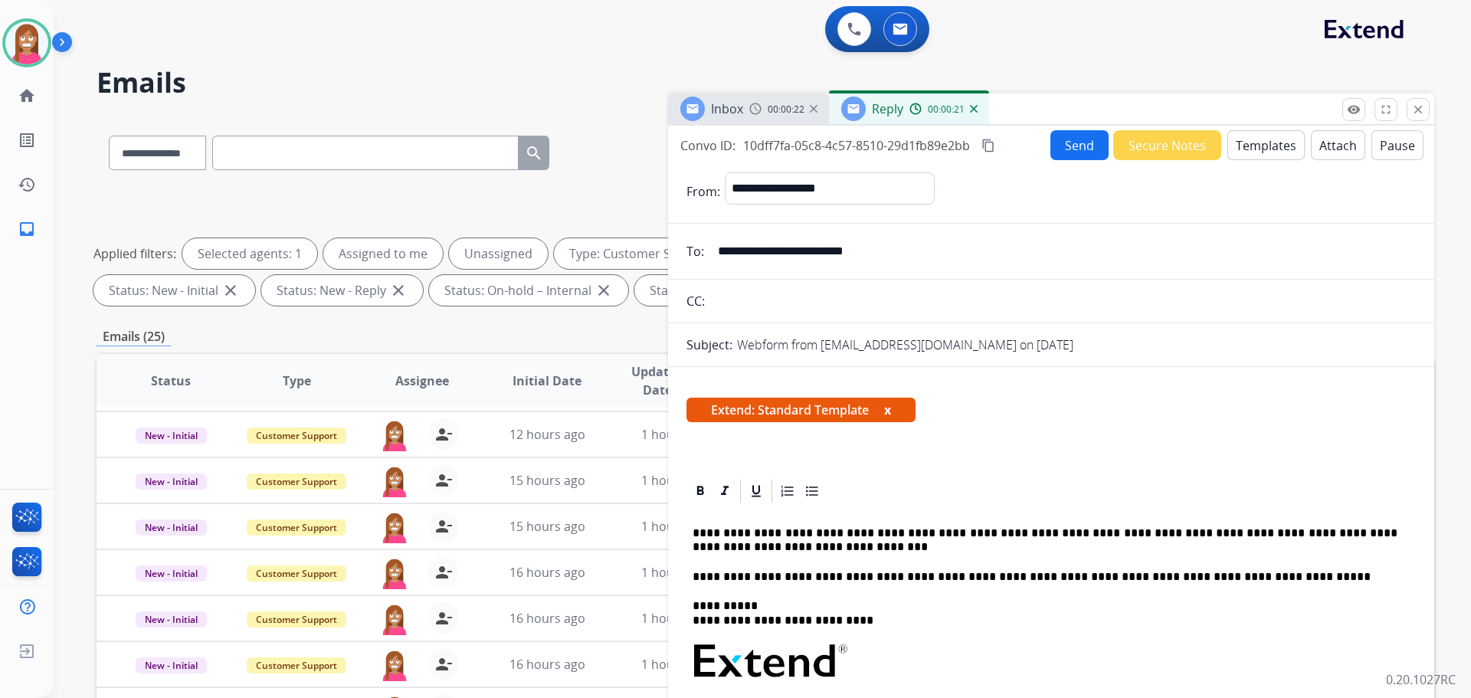
click at [750, 548] on p "**********" at bounding box center [1045, 540] width 705 height 28
click at [1055, 143] on button "Send" at bounding box center [1079, 145] width 58 height 30
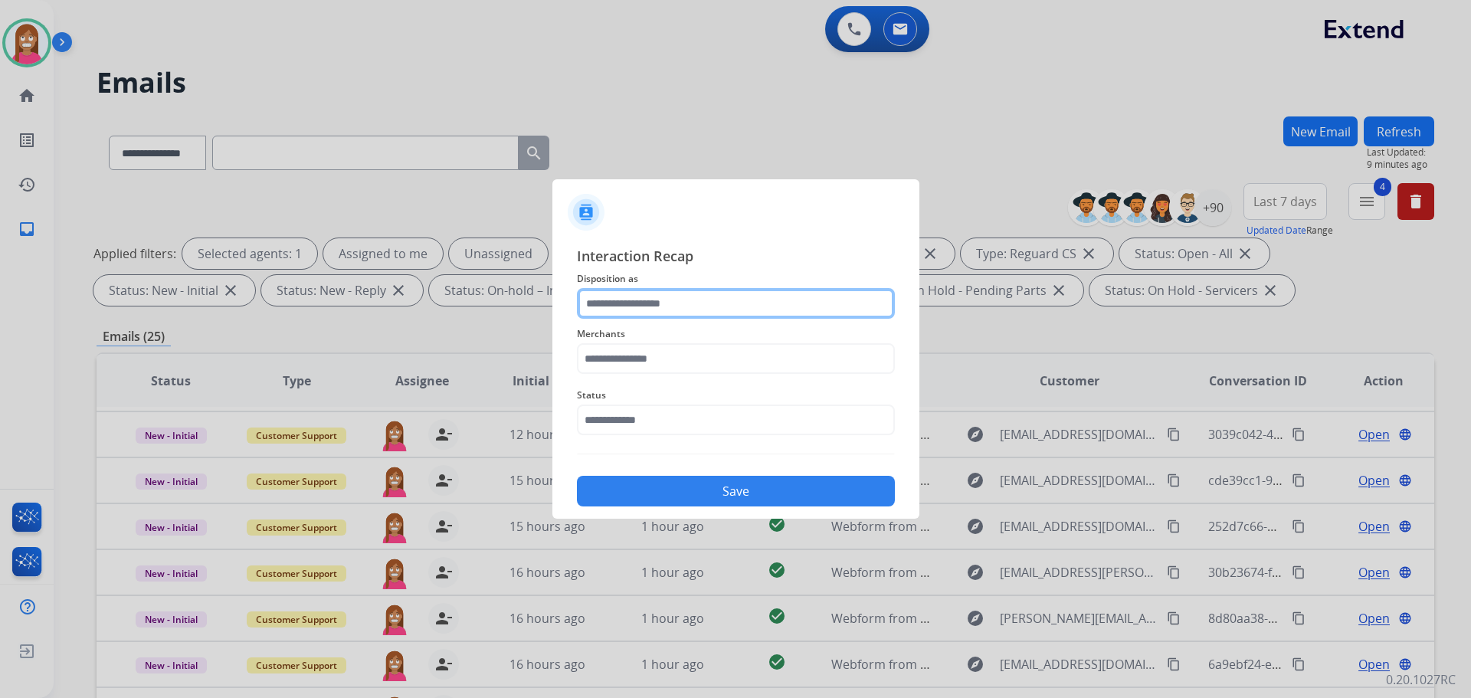
click at [671, 316] on input "text" at bounding box center [736, 303] width 318 height 31
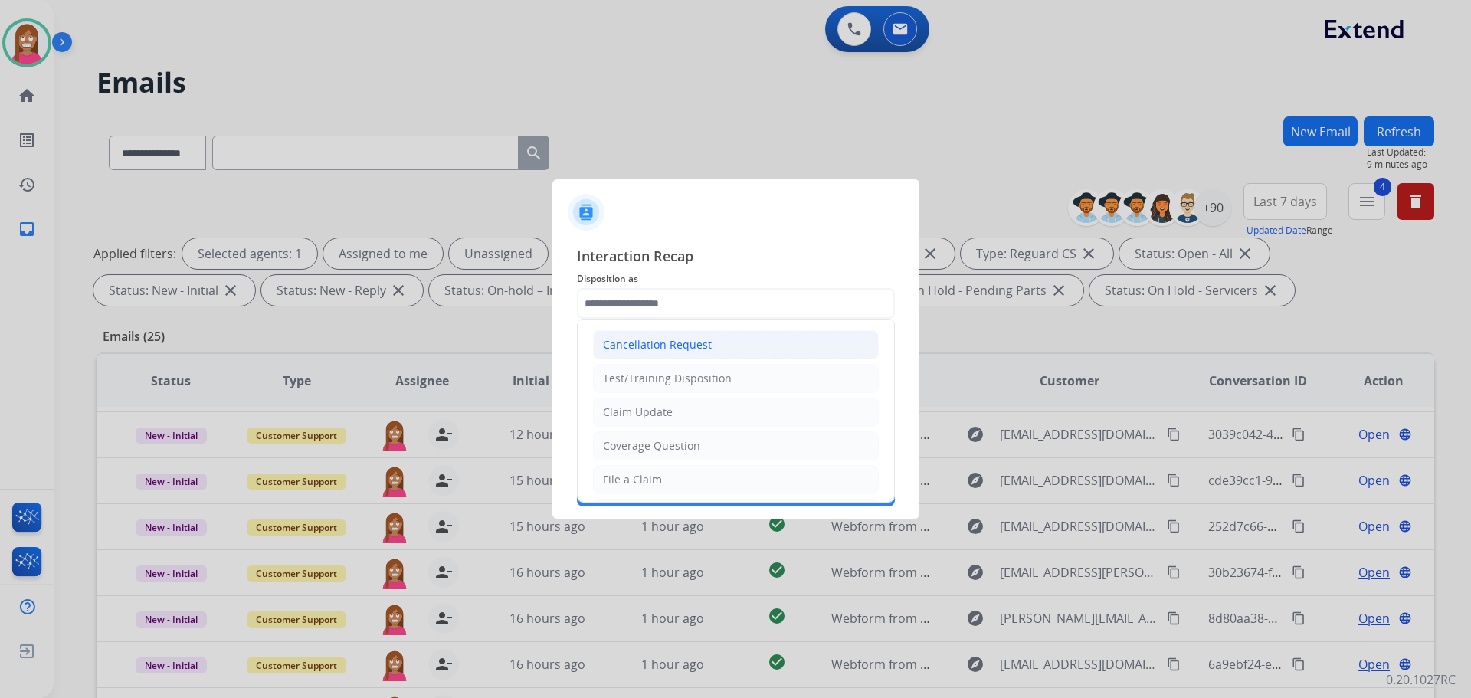
click at [634, 349] on div "Cancellation Request" at bounding box center [657, 344] width 109 height 15
type input "**********"
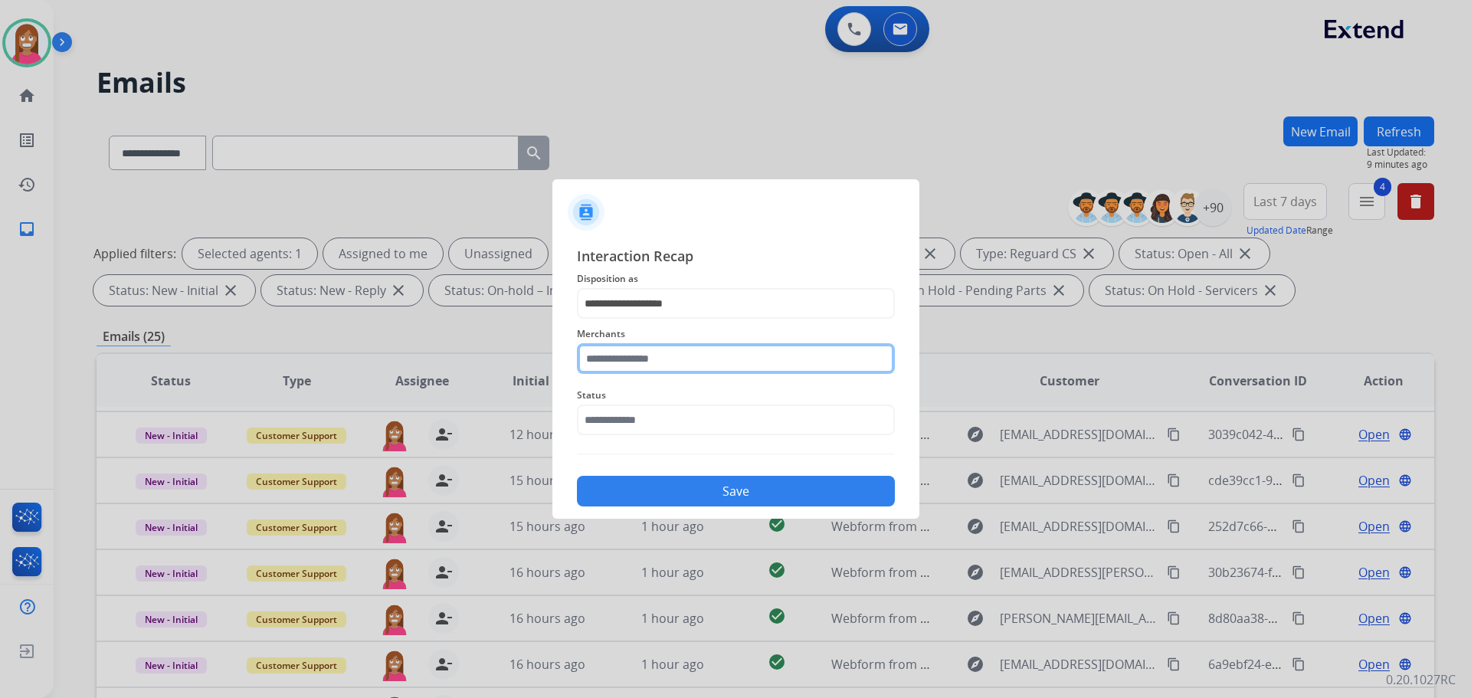
click at [631, 355] on input "text" at bounding box center [736, 358] width 318 height 31
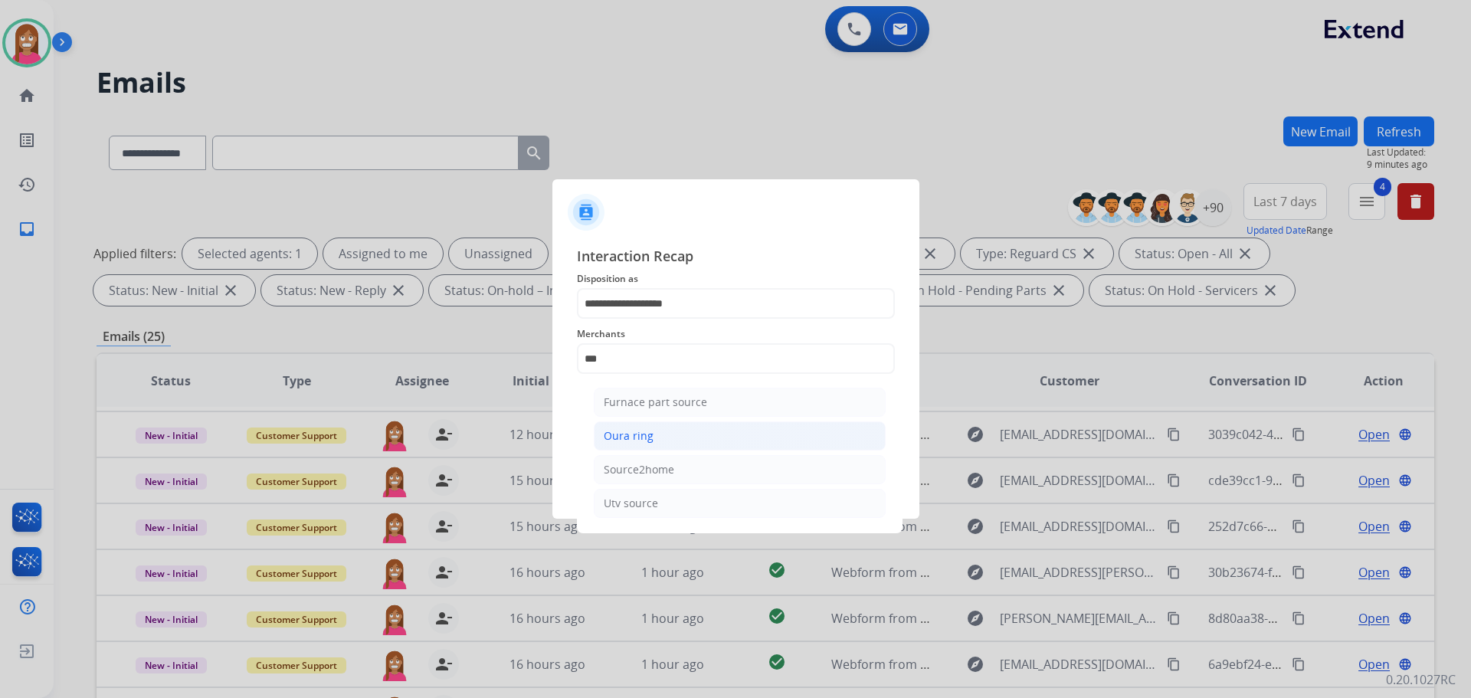
click at [665, 440] on li "Oura ring" at bounding box center [740, 435] width 292 height 29
type input "*********"
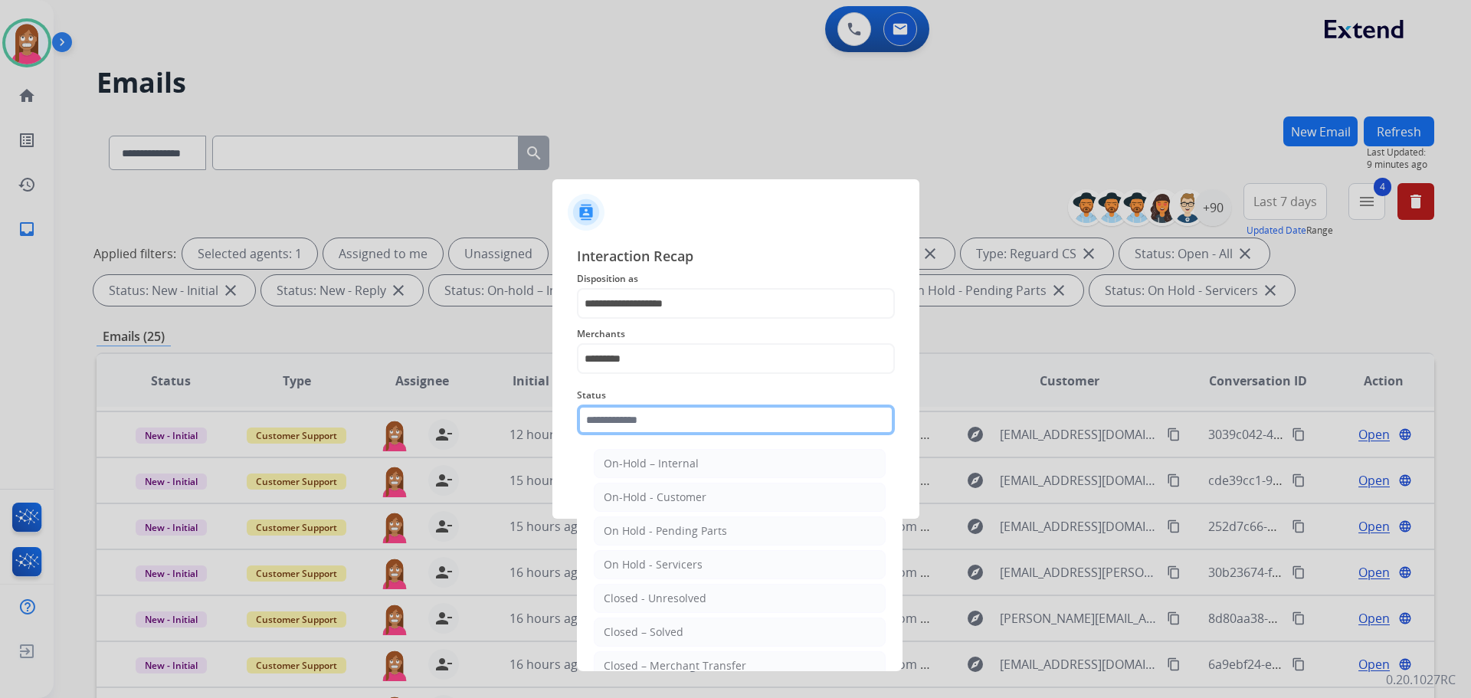
click at [650, 427] on input "text" at bounding box center [736, 419] width 318 height 31
drag, startPoint x: 656, startPoint y: 621, endPoint x: 661, endPoint y: 558, distance: 63.0
click at [657, 621] on li "Closed – Solved" at bounding box center [740, 631] width 292 height 29
type input "**********"
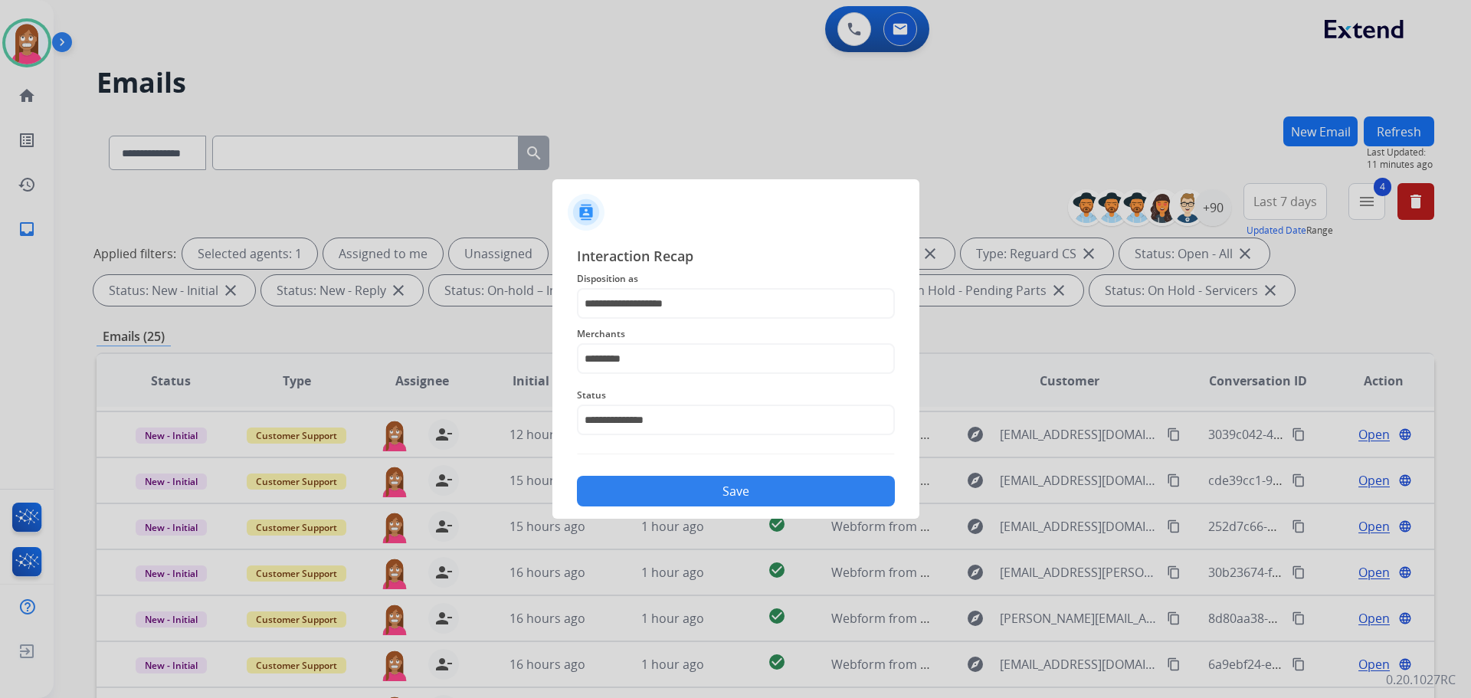
click at [660, 482] on button "Save" at bounding box center [736, 491] width 318 height 31
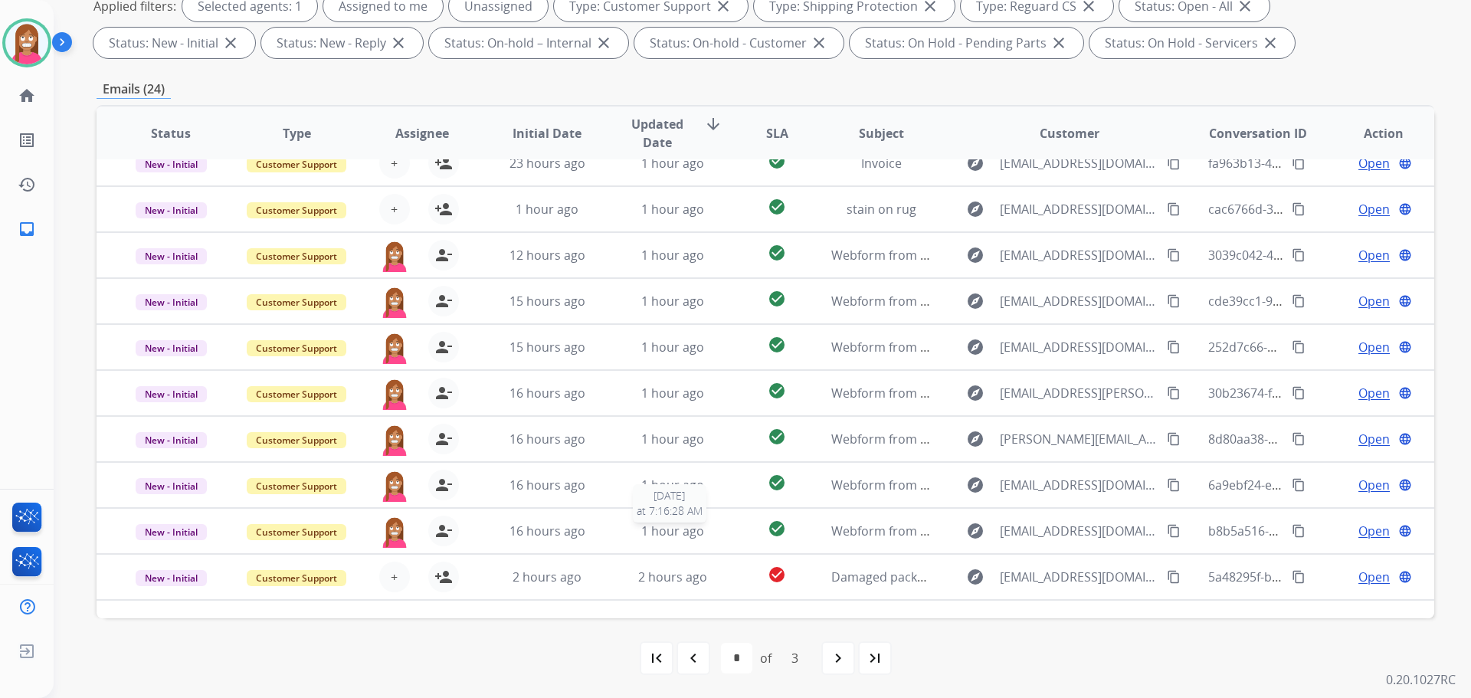
scroll to position [51, 0]
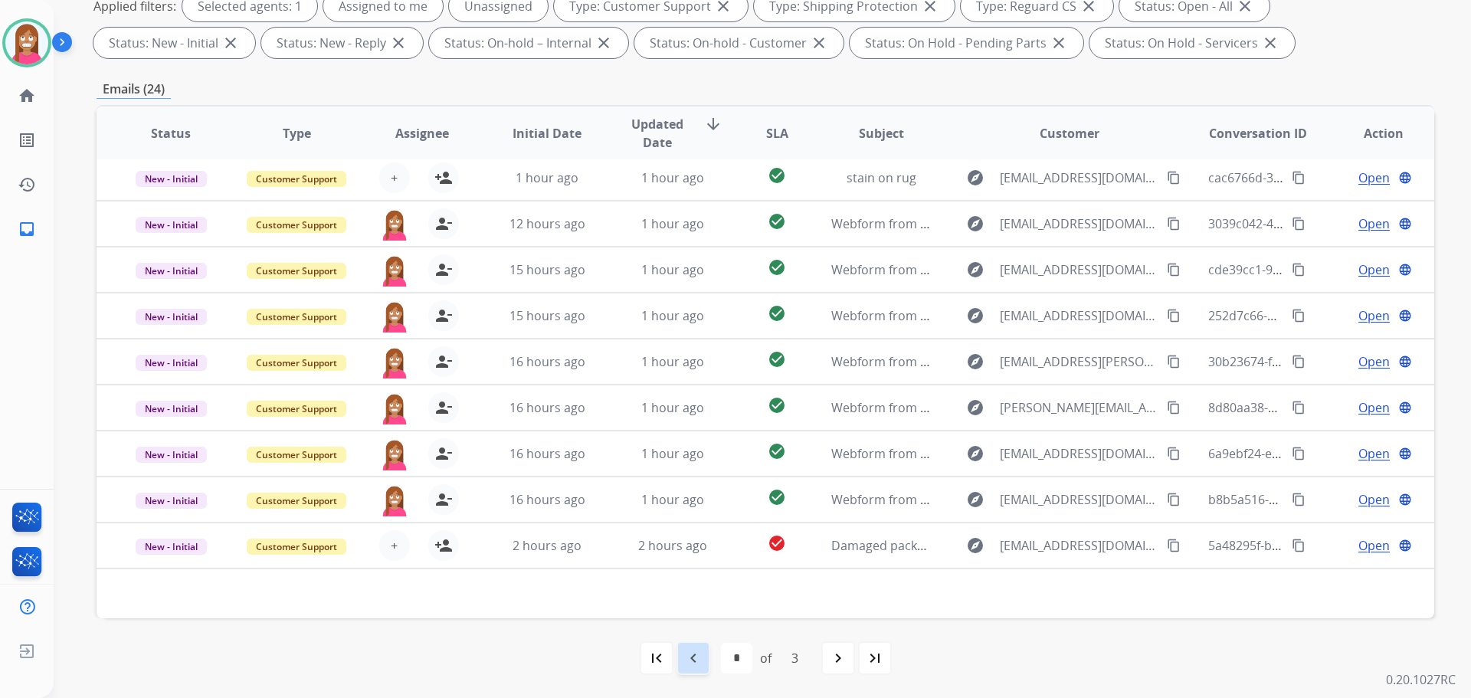
click at [700, 655] on div "navigate_before" at bounding box center [693, 658] width 34 height 34
select select "*"
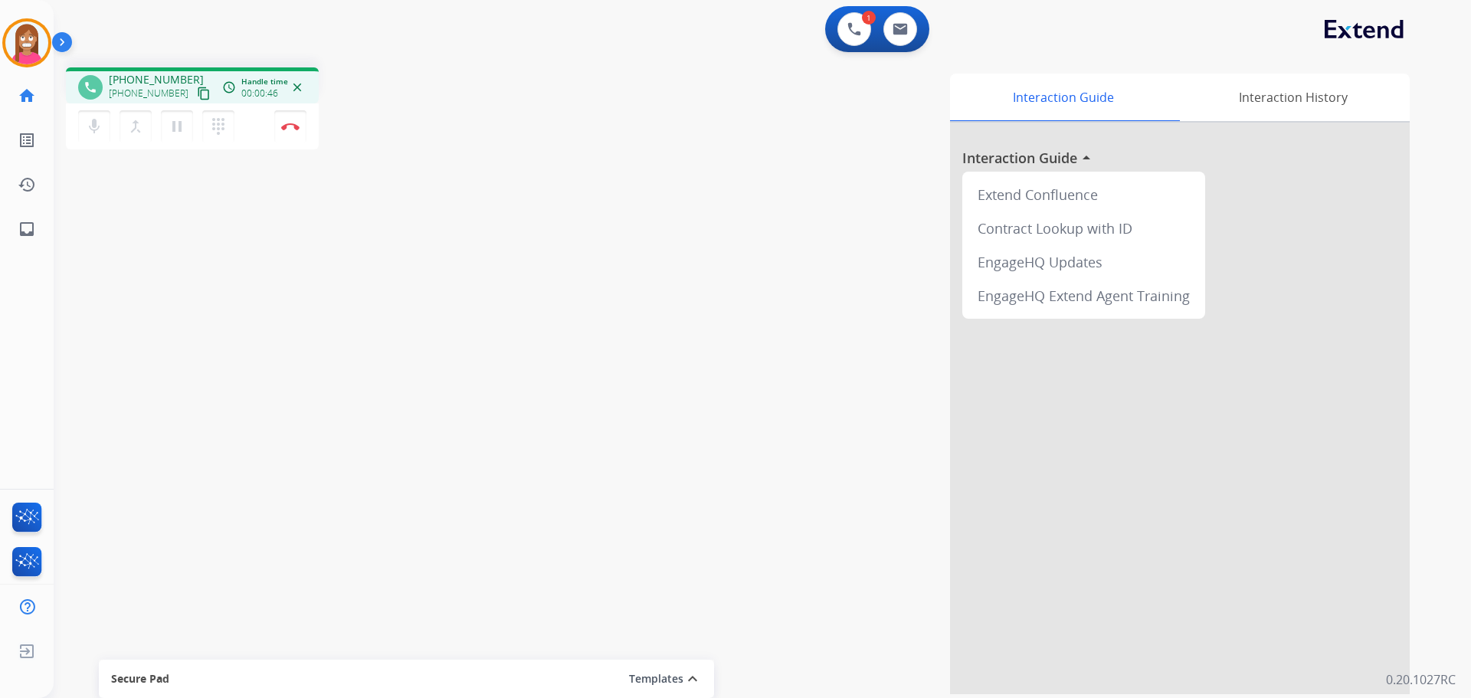
click at [197, 90] on mat-icon "content_copy" at bounding box center [204, 94] width 14 height 14
click at [287, 136] on button "Disconnect" at bounding box center [290, 126] width 32 height 32
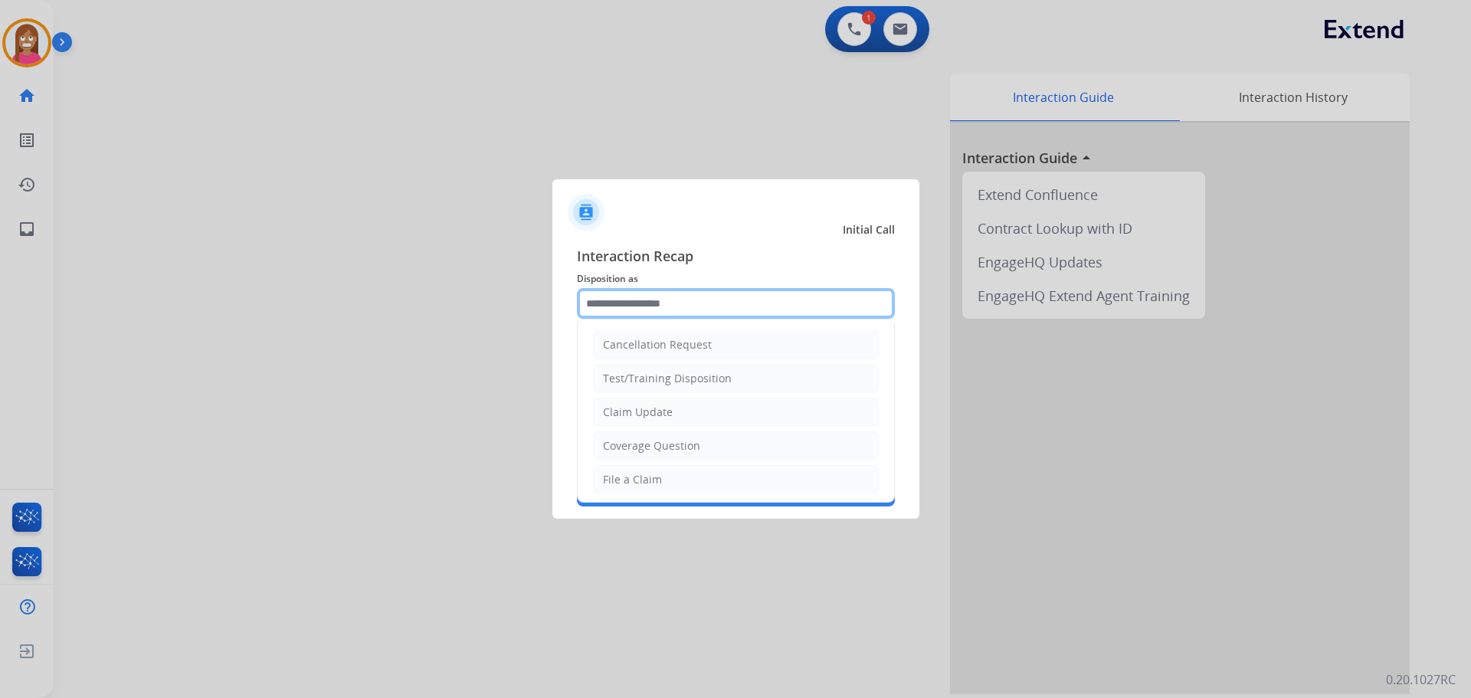
click at [668, 312] on input "text" at bounding box center [736, 303] width 318 height 31
click at [623, 492] on li "File a Claim" at bounding box center [736, 479] width 286 height 29
type input "**********"
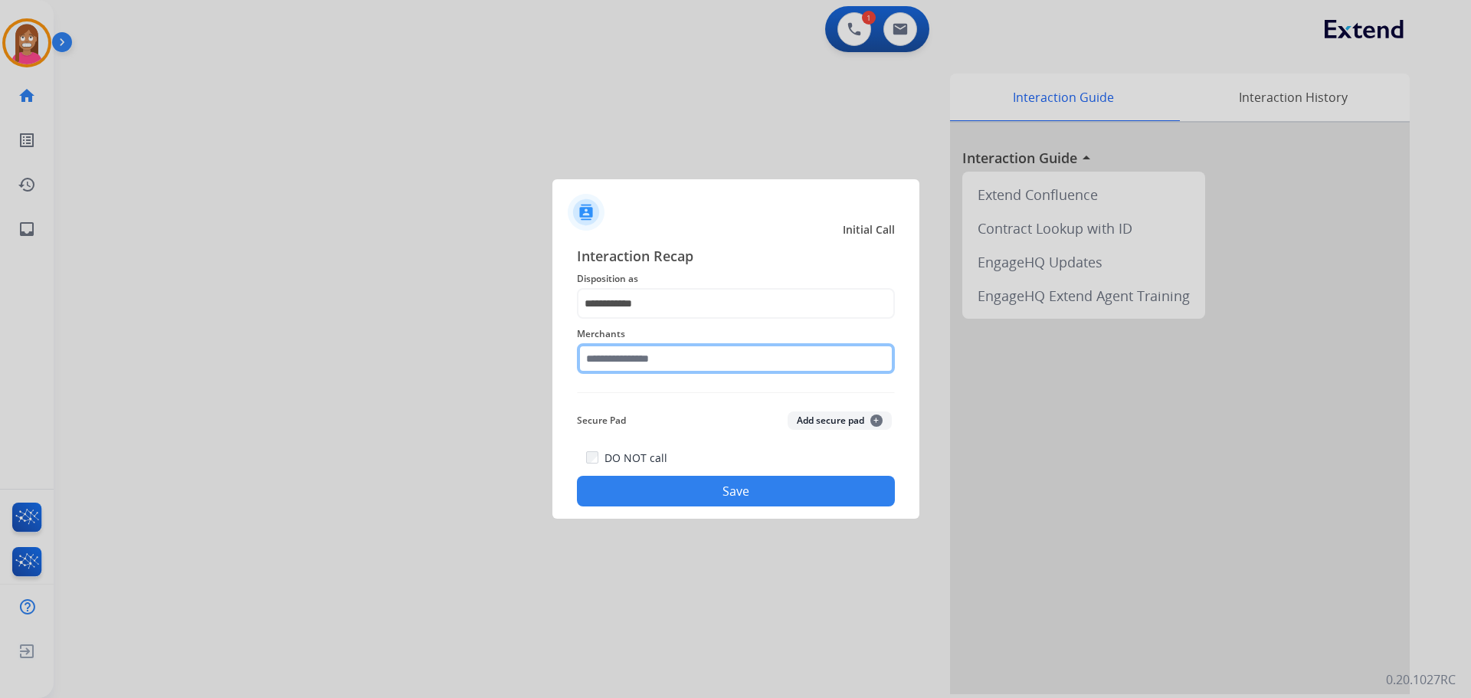
click at [624, 355] on input "text" at bounding box center [736, 358] width 318 height 31
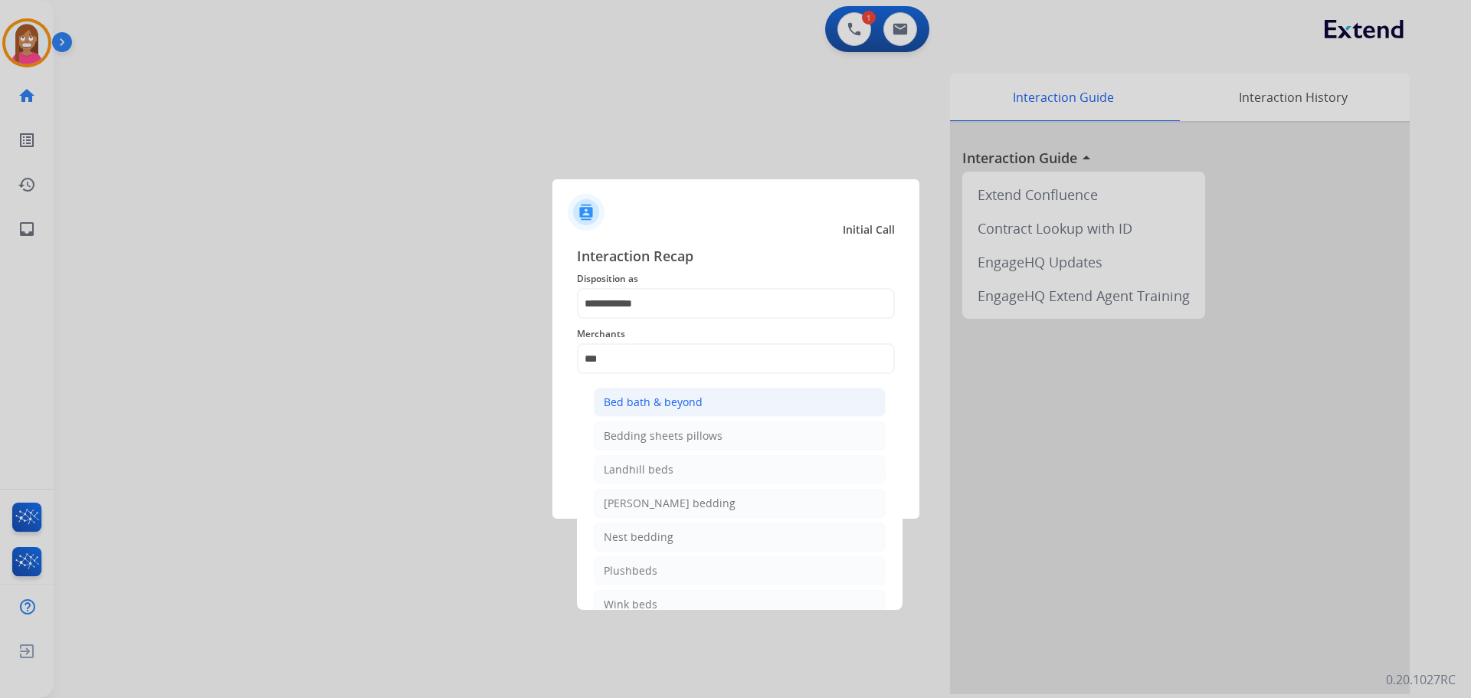
click at [617, 399] on div "Bed bath & beyond" at bounding box center [653, 402] width 99 height 15
type input "**********"
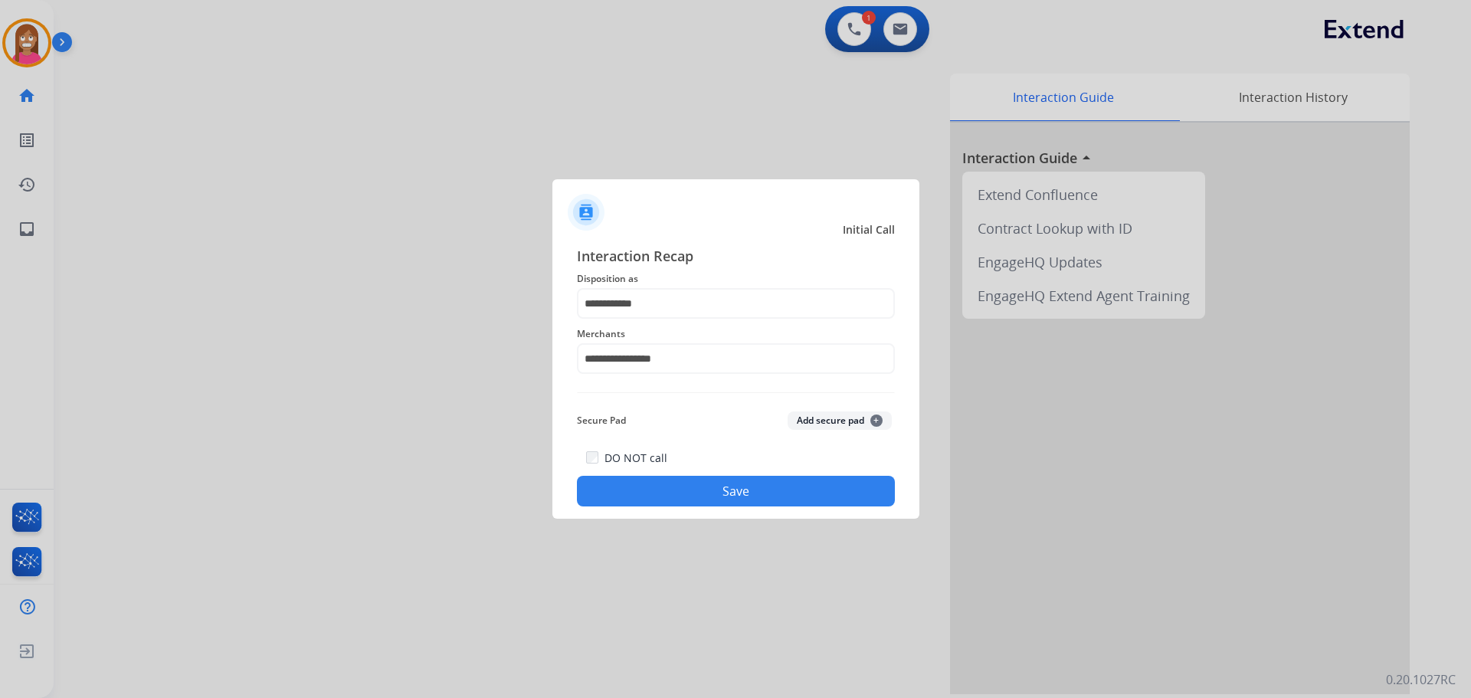
click at [640, 479] on button "Save" at bounding box center [736, 491] width 318 height 31
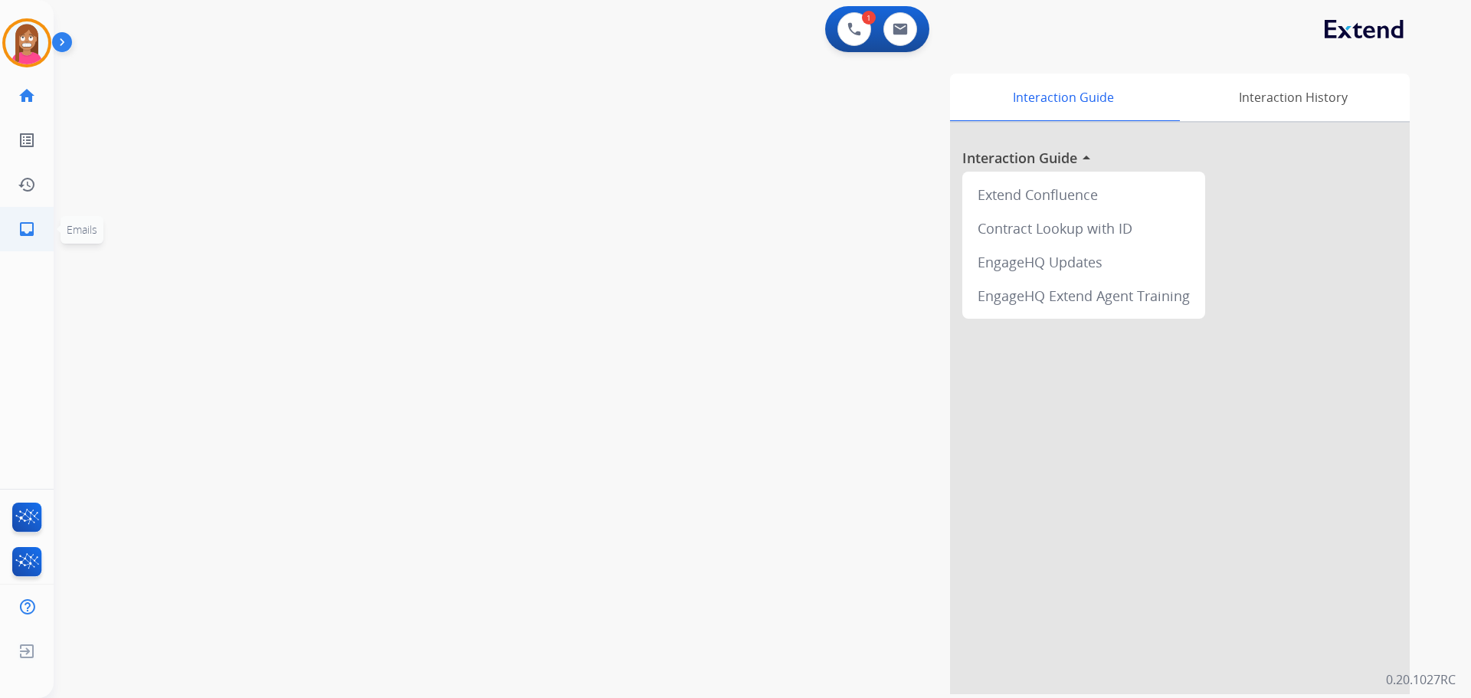
click at [36, 234] on link "inbox Emails" at bounding box center [26, 229] width 43 height 43
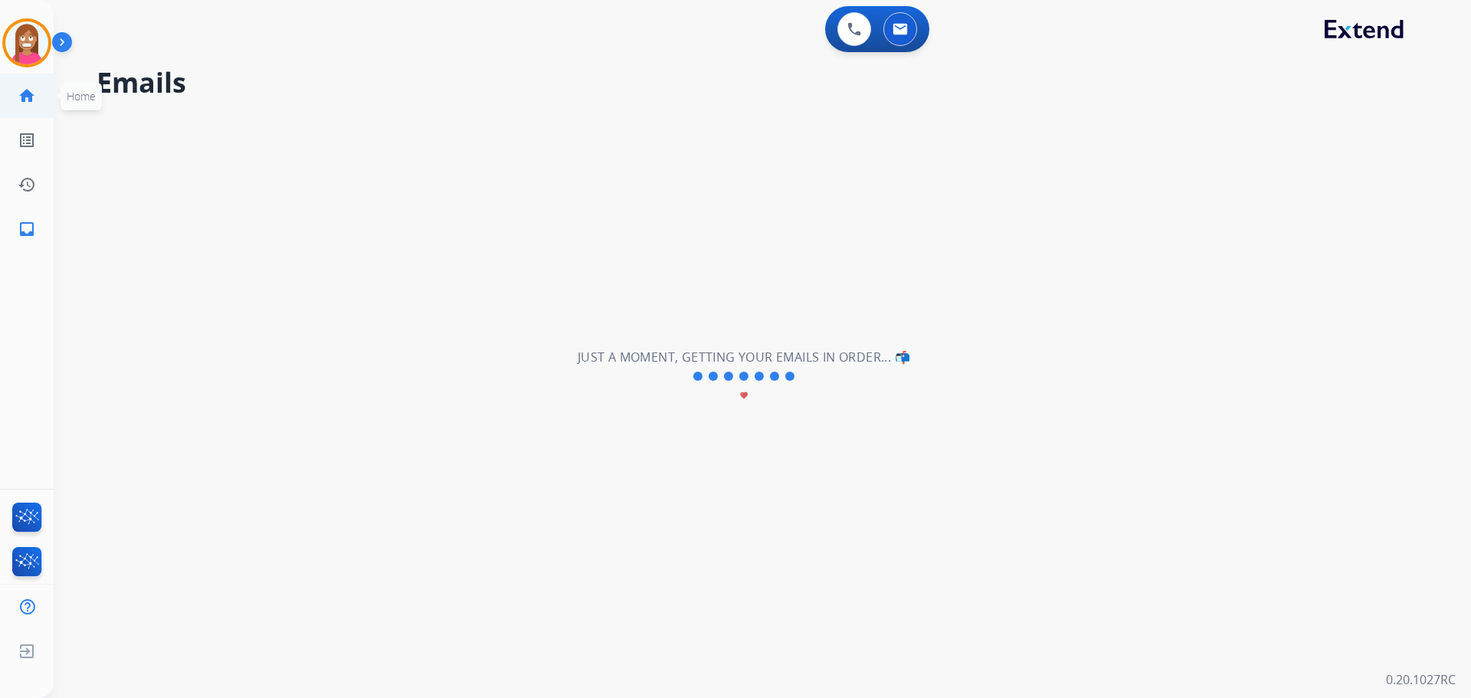
click at [25, 86] on link "home Home" at bounding box center [26, 95] width 43 height 43
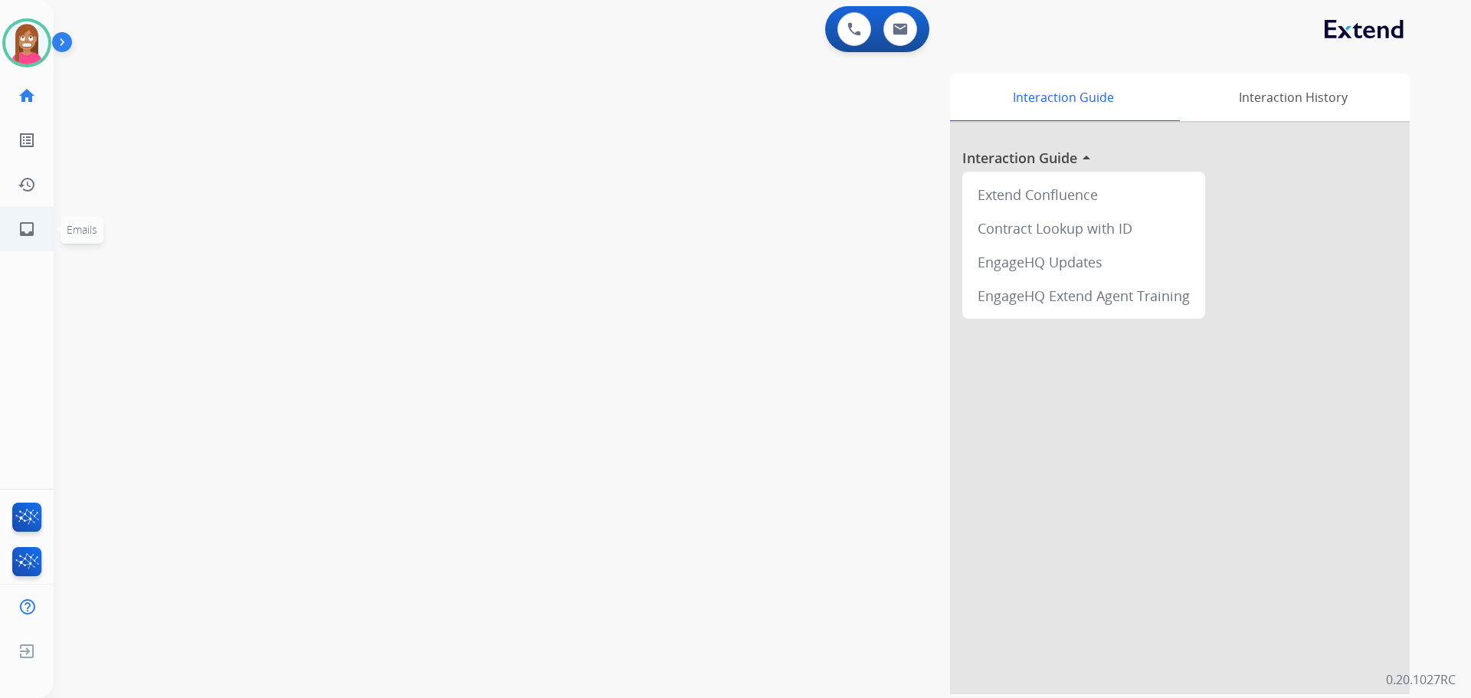
click at [29, 223] on mat-icon "inbox" at bounding box center [27, 229] width 18 height 18
select select "**********"
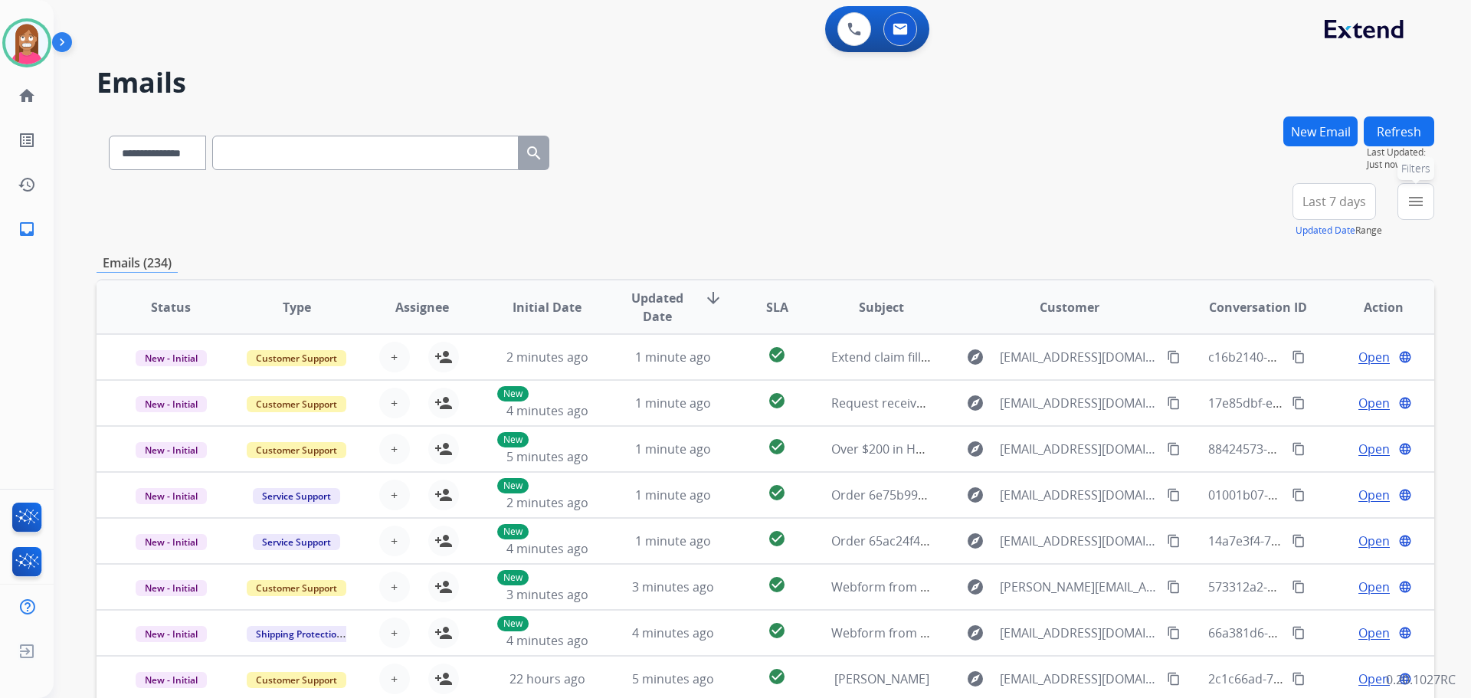
click at [1405, 189] on button "menu Filters" at bounding box center [1415, 201] width 37 height 37
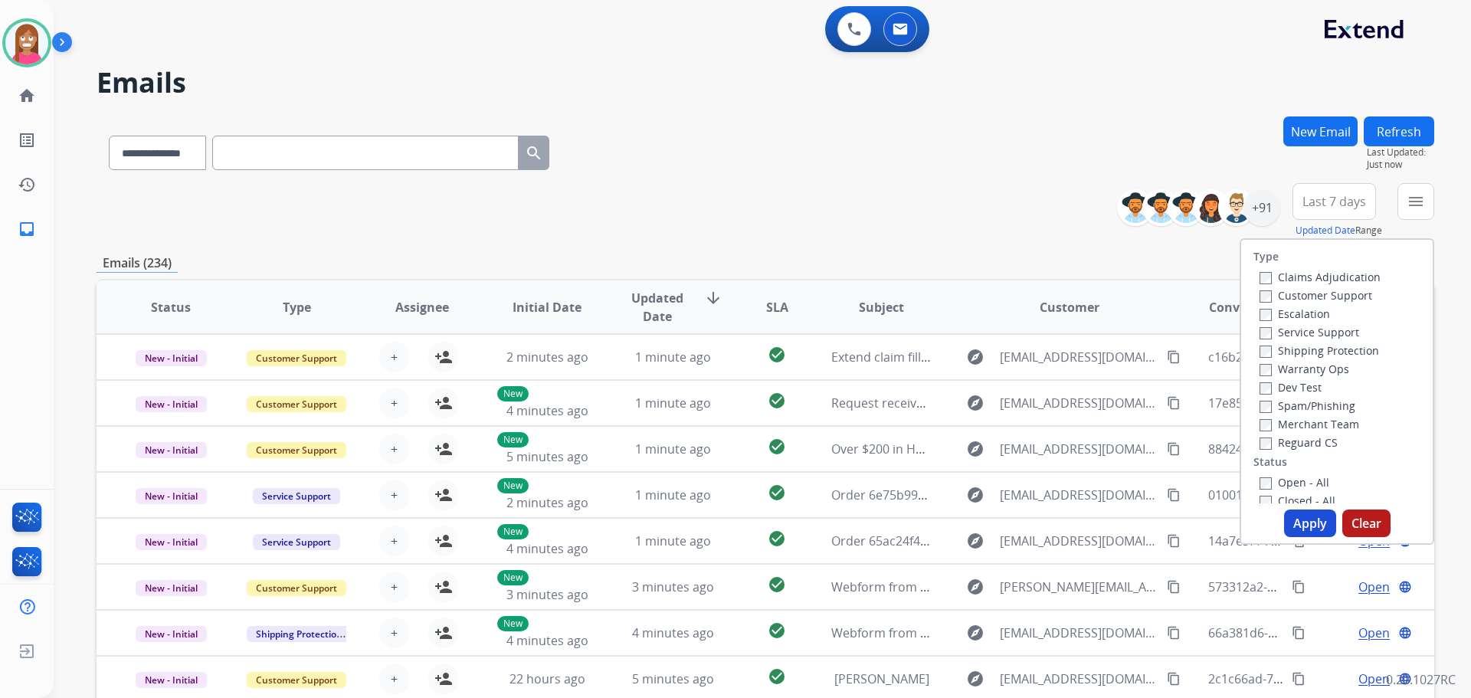
click at [1262, 299] on label "Customer Support" at bounding box center [1315, 295] width 113 height 15
click at [1269, 355] on label "Shipping Protection" at bounding box center [1319, 350] width 120 height 15
click at [1263, 481] on label "Open - All" at bounding box center [1294, 482] width 70 height 15
click at [1292, 528] on button "Apply" at bounding box center [1310, 523] width 52 height 28
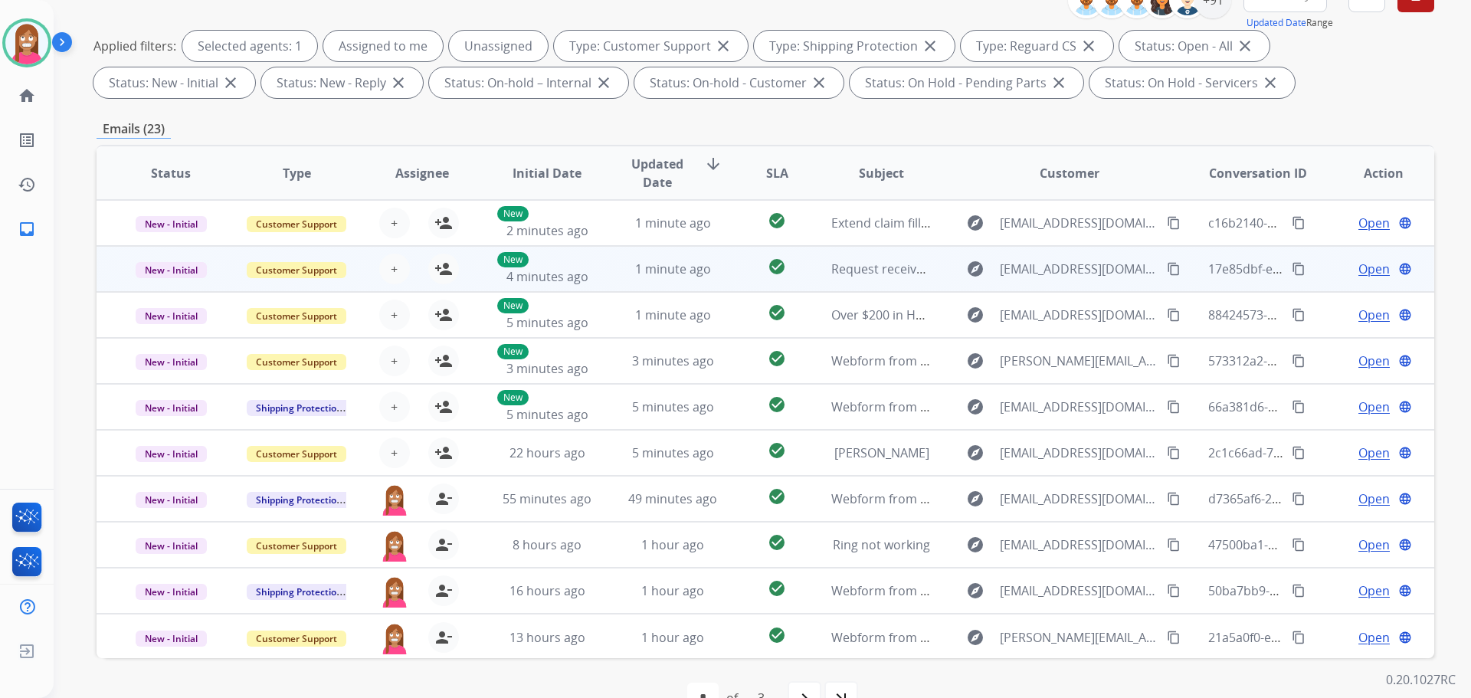
scroll to position [230, 0]
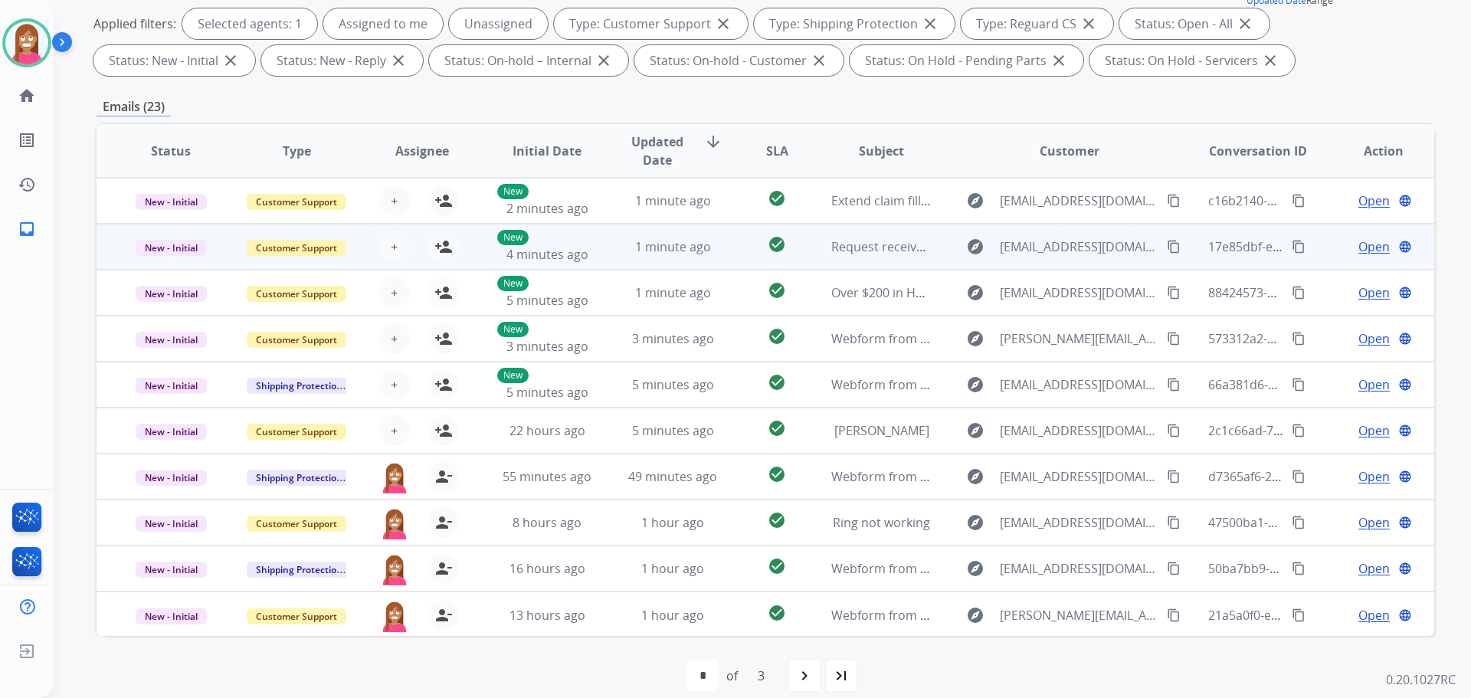
click at [612, 263] on td "1 minute ago" at bounding box center [661, 247] width 126 height 46
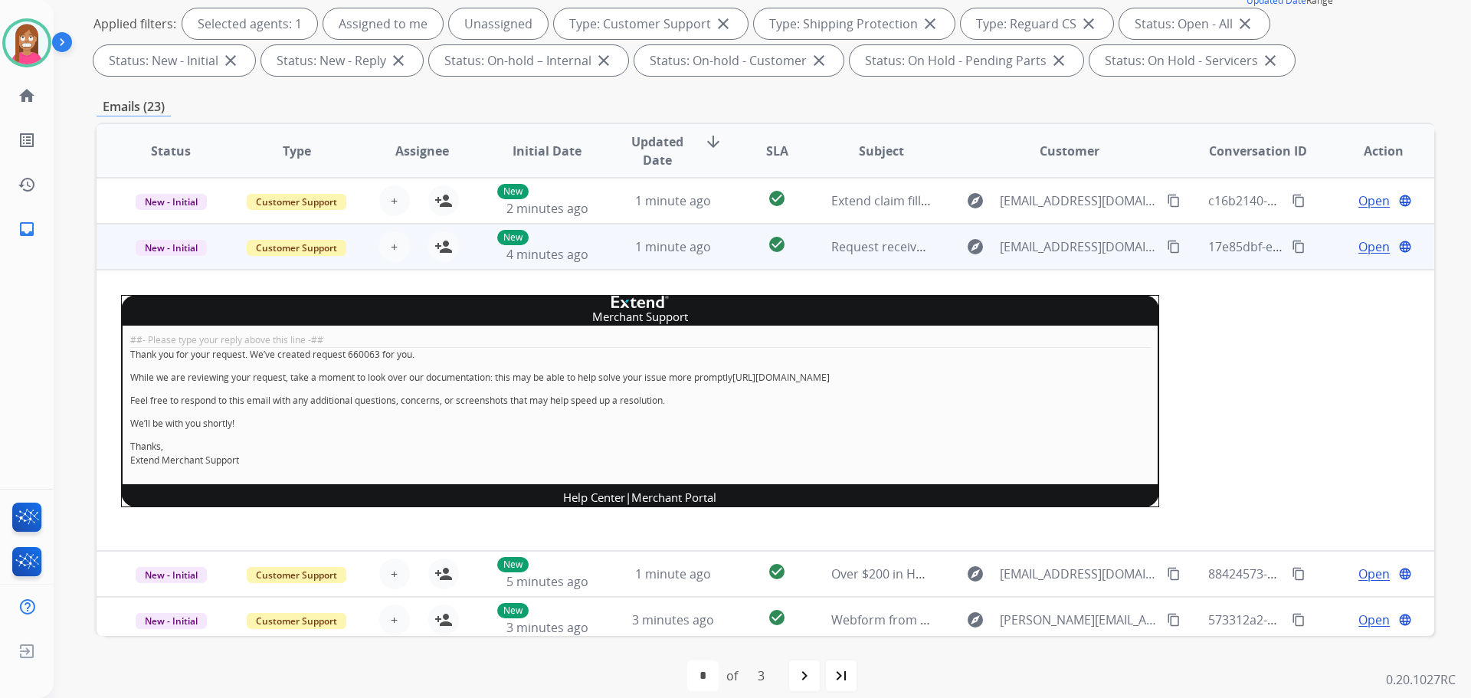
scroll to position [46, 0]
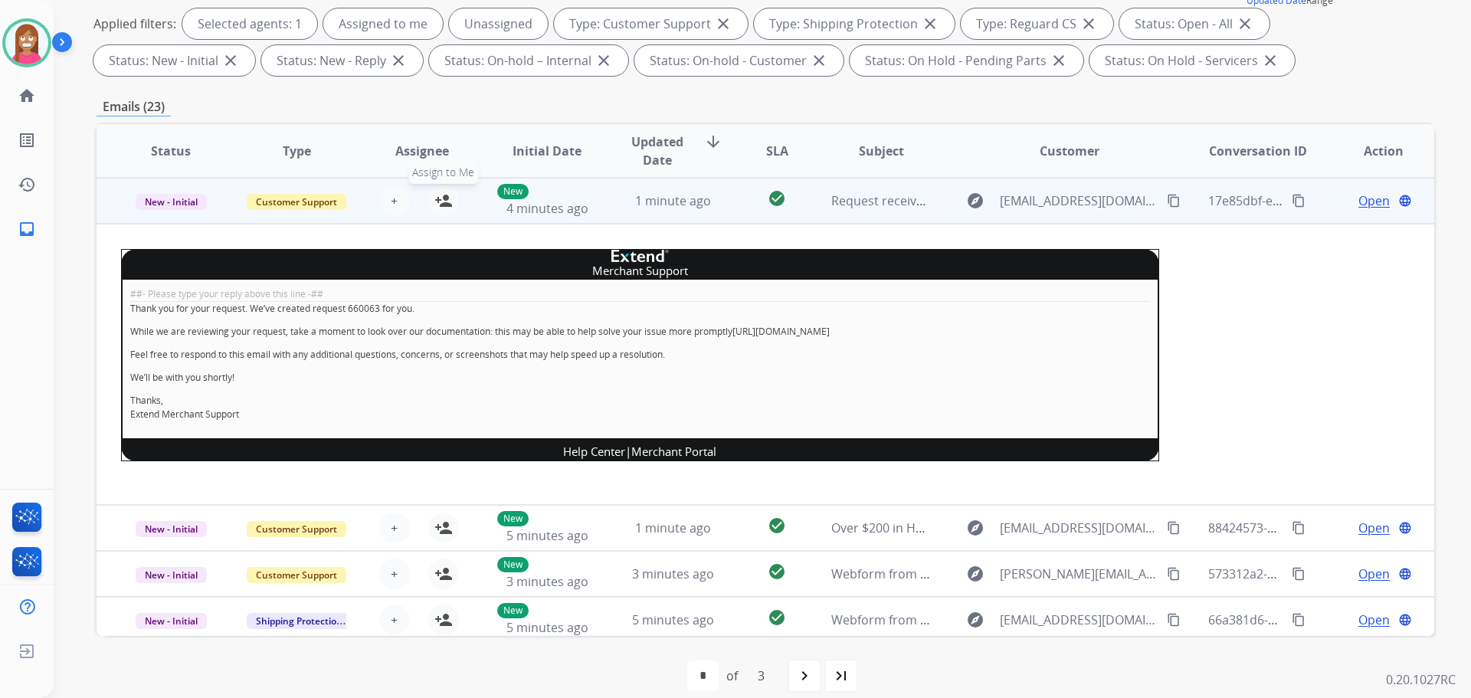
click at [444, 205] on mat-icon "person_add" at bounding box center [443, 201] width 18 height 18
click at [183, 198] on span "New - Initial" at bounding box center [171, 202] width 71 height 16
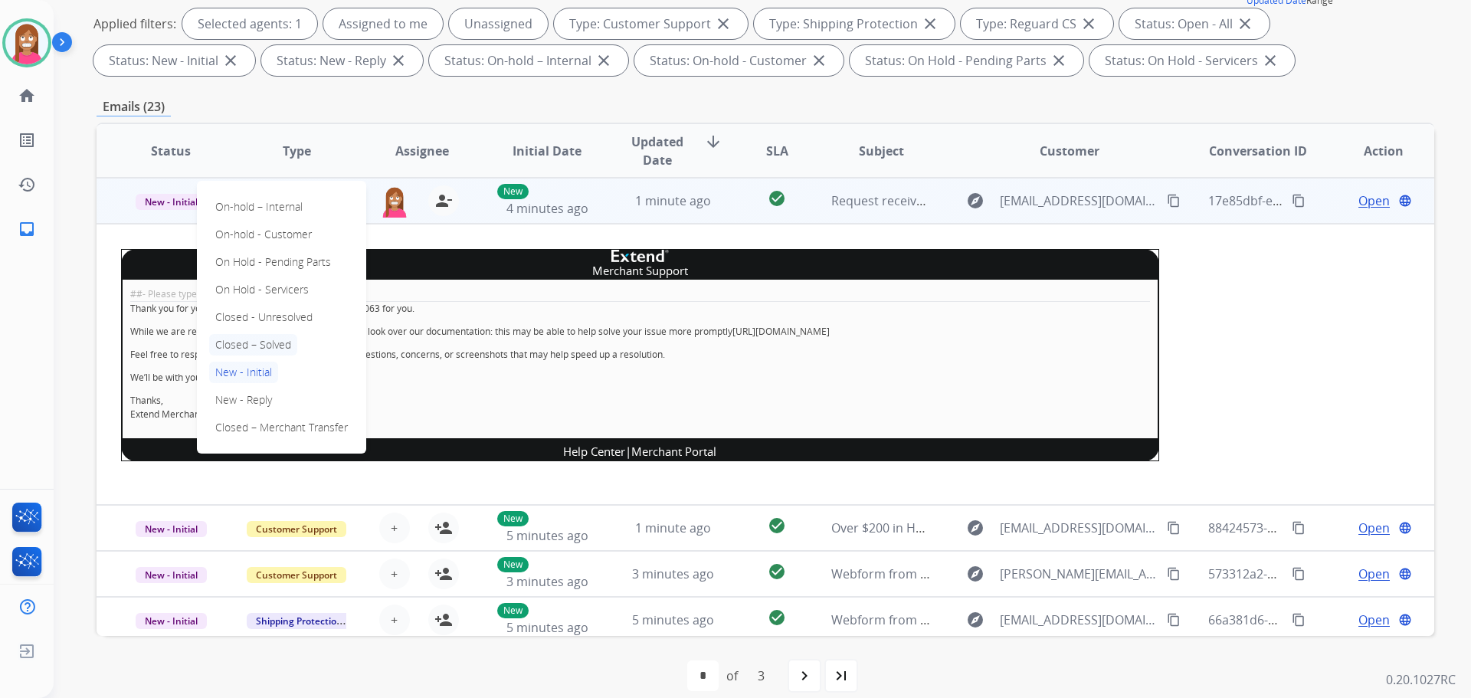
click at [254, 339] on p "Closed – Solved" at bounding box center [253, 344] width 88 height 21
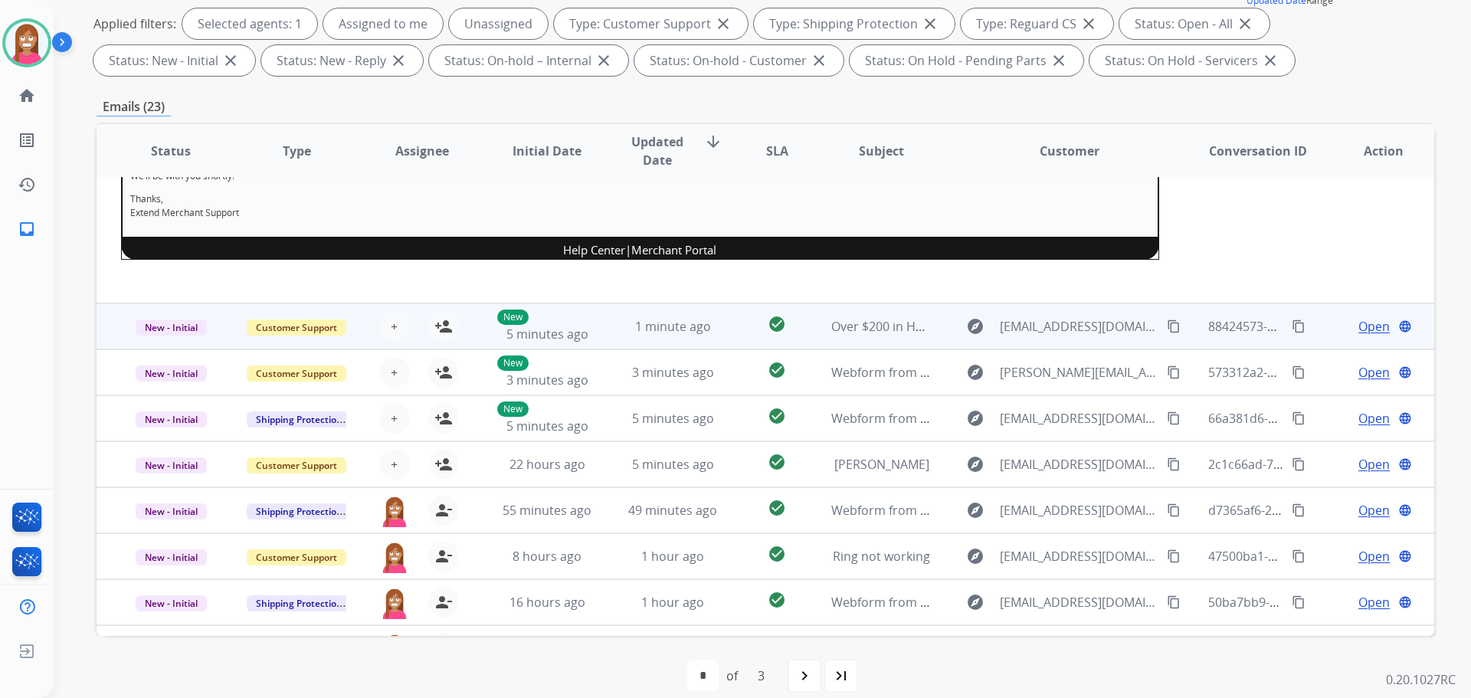
scroll to position [276, 0]
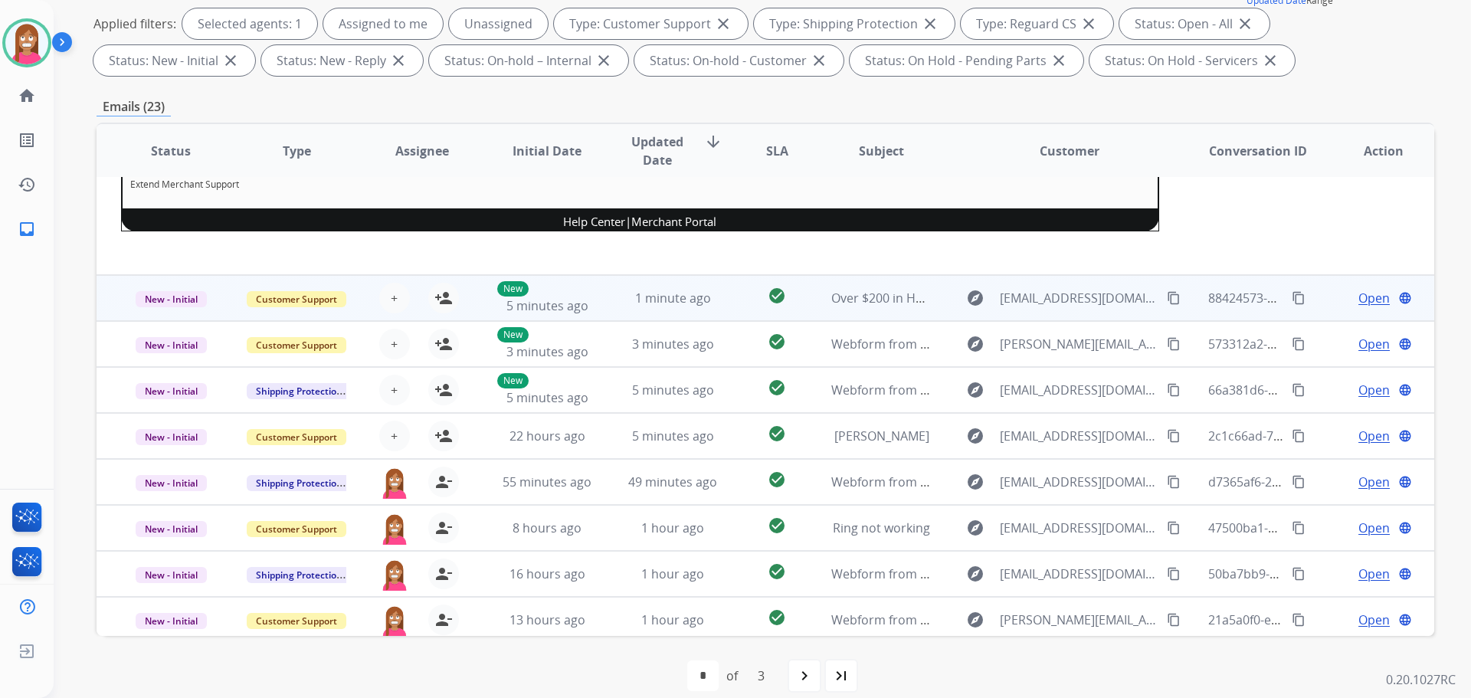
click at [598, 303] on td "1 minute ago" at bounding box center [661, 298] width 126 height 46
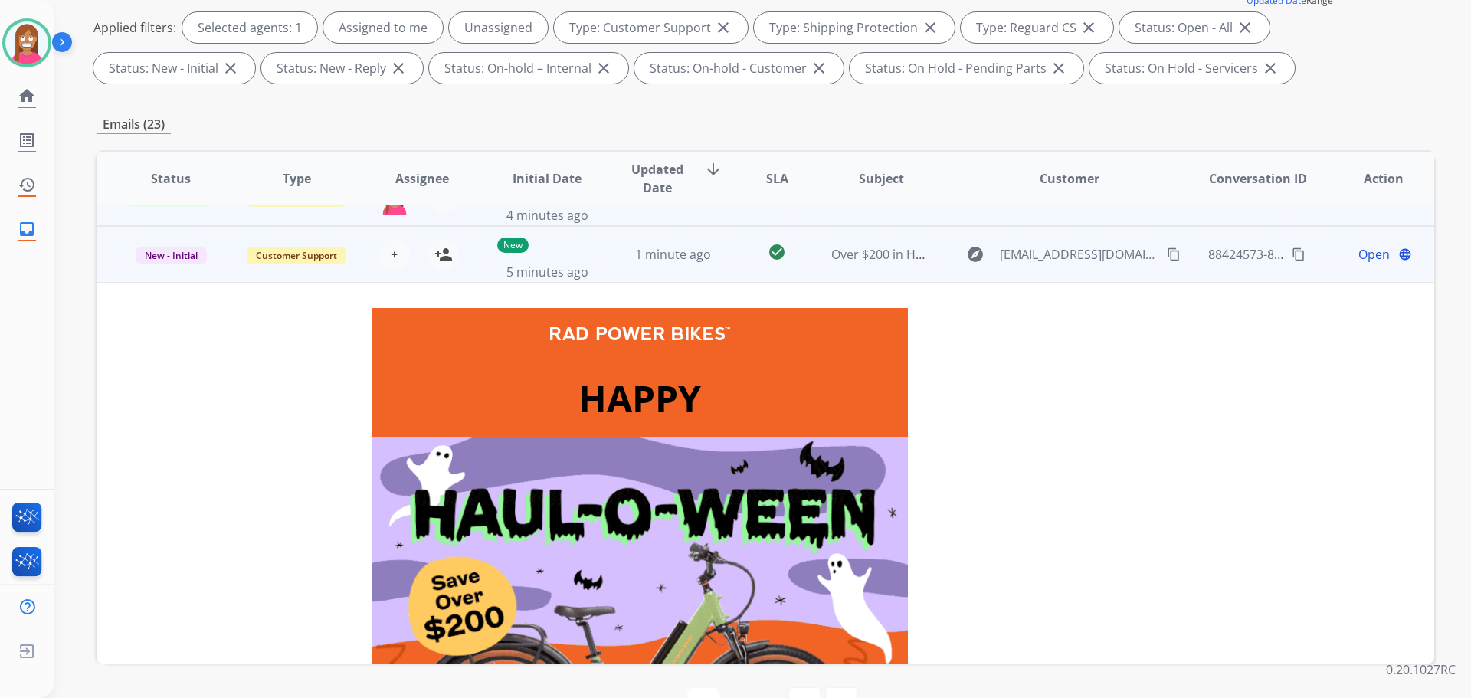
scroll to position [92, 0]
click at [441, 257] on mat-icon "person_add" at bounding box center [443, 255] width 18 height 18
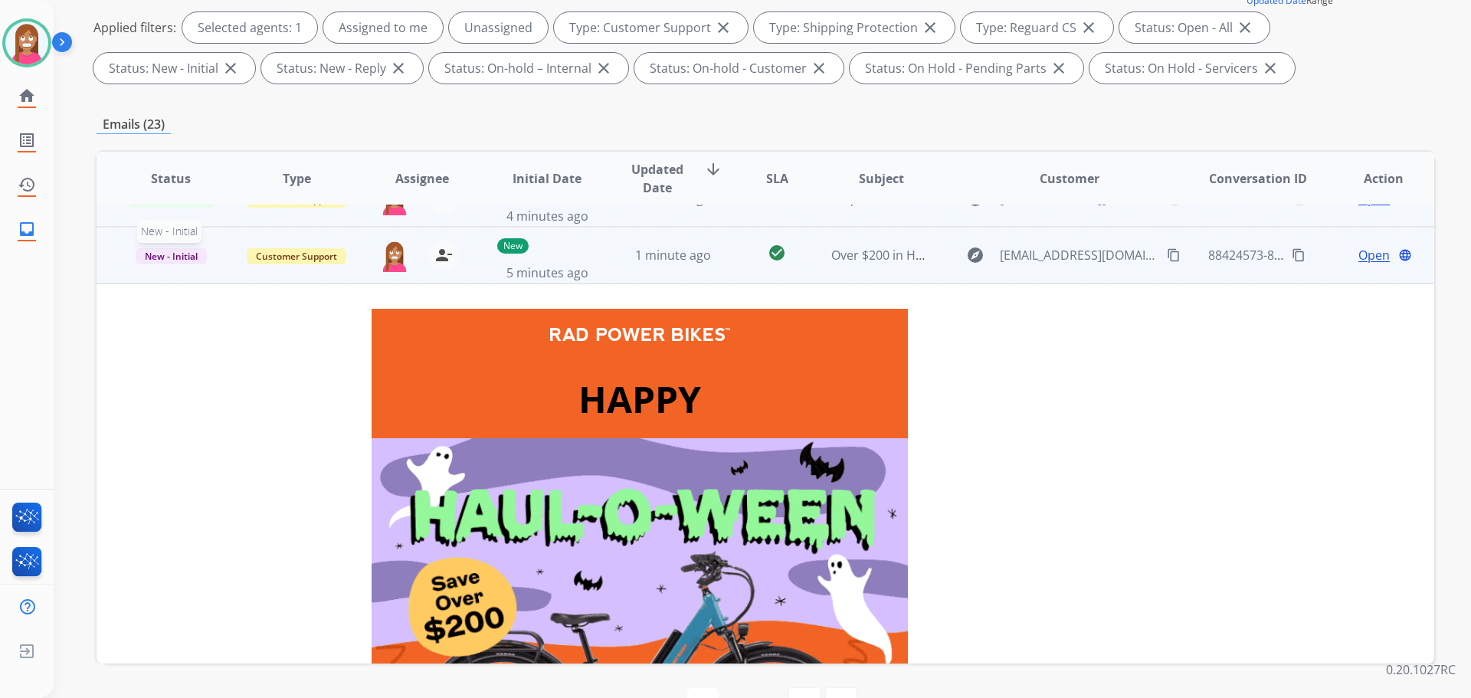
click at [190, 259] on span "New - Initial" at bounding box center [171, 256] width 71 height 16
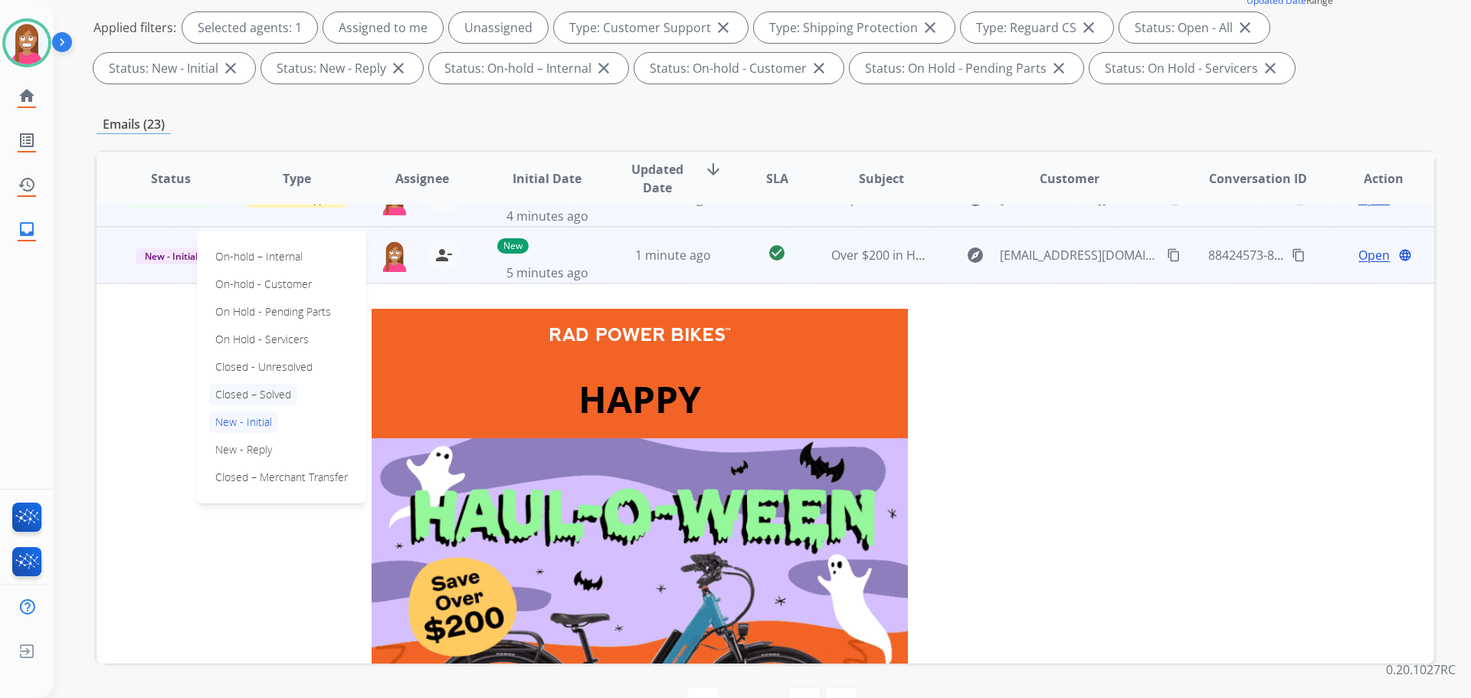
click at [242, 391] on p "Closed – Solved" at bounding box center [253, 394] width 88 height 21
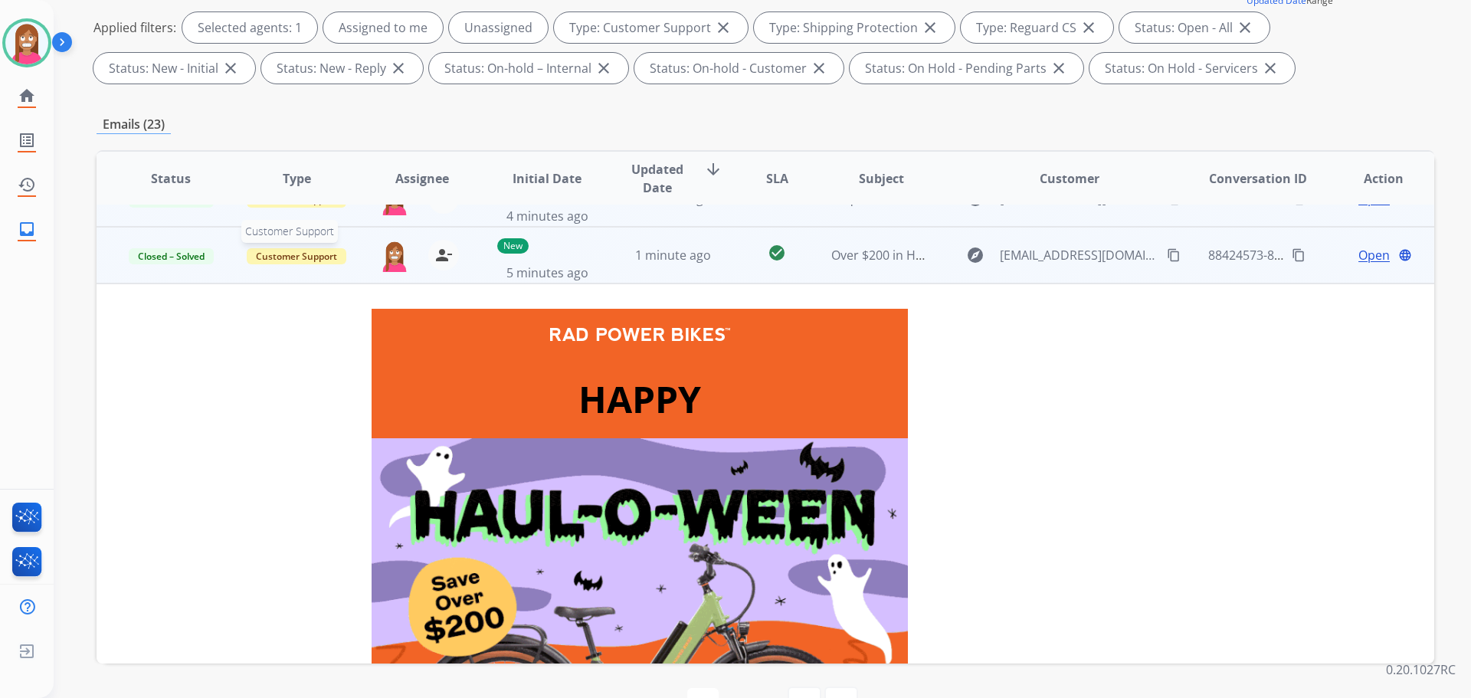
click at [300, 261] on span "Customer Support" at bounding box center [297, 256] width 100 height 16
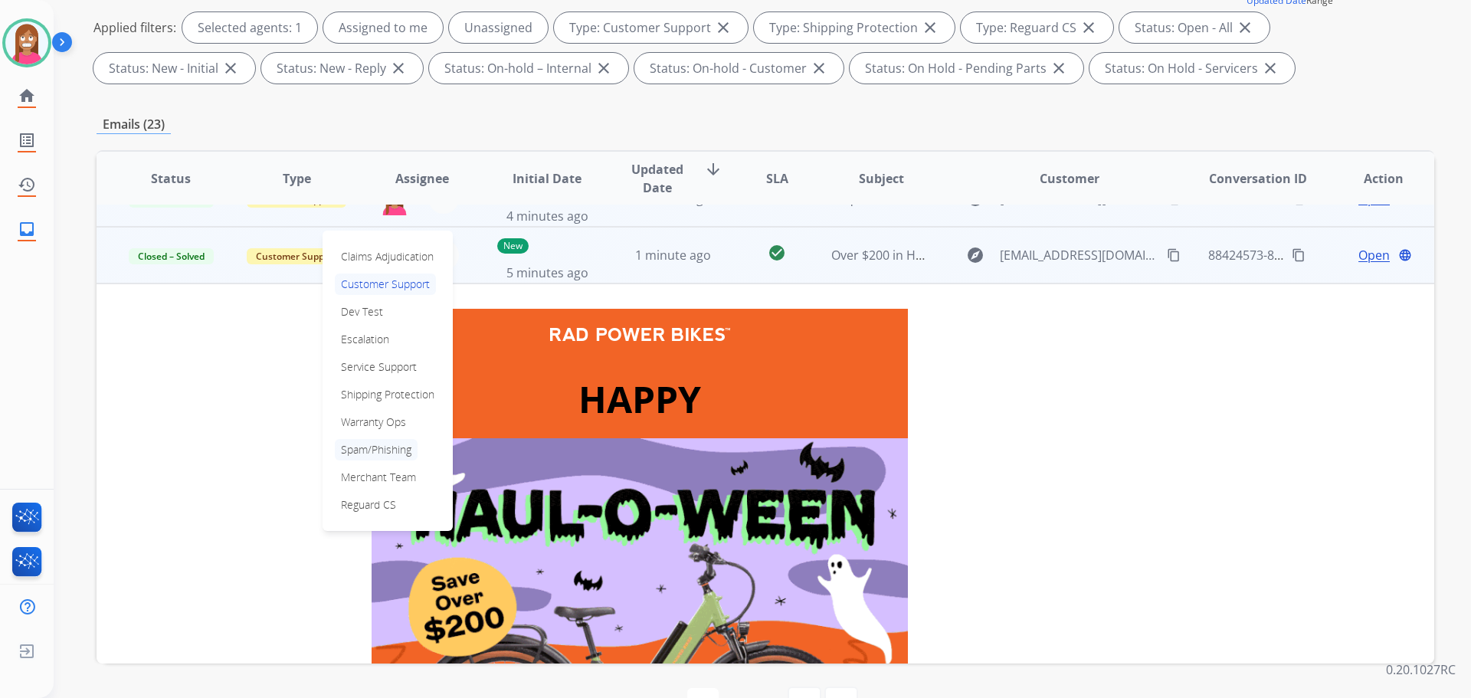
click at [360, 450] on p "Spam/Phishing" at bounding box center [376, 449] width 83 height 21
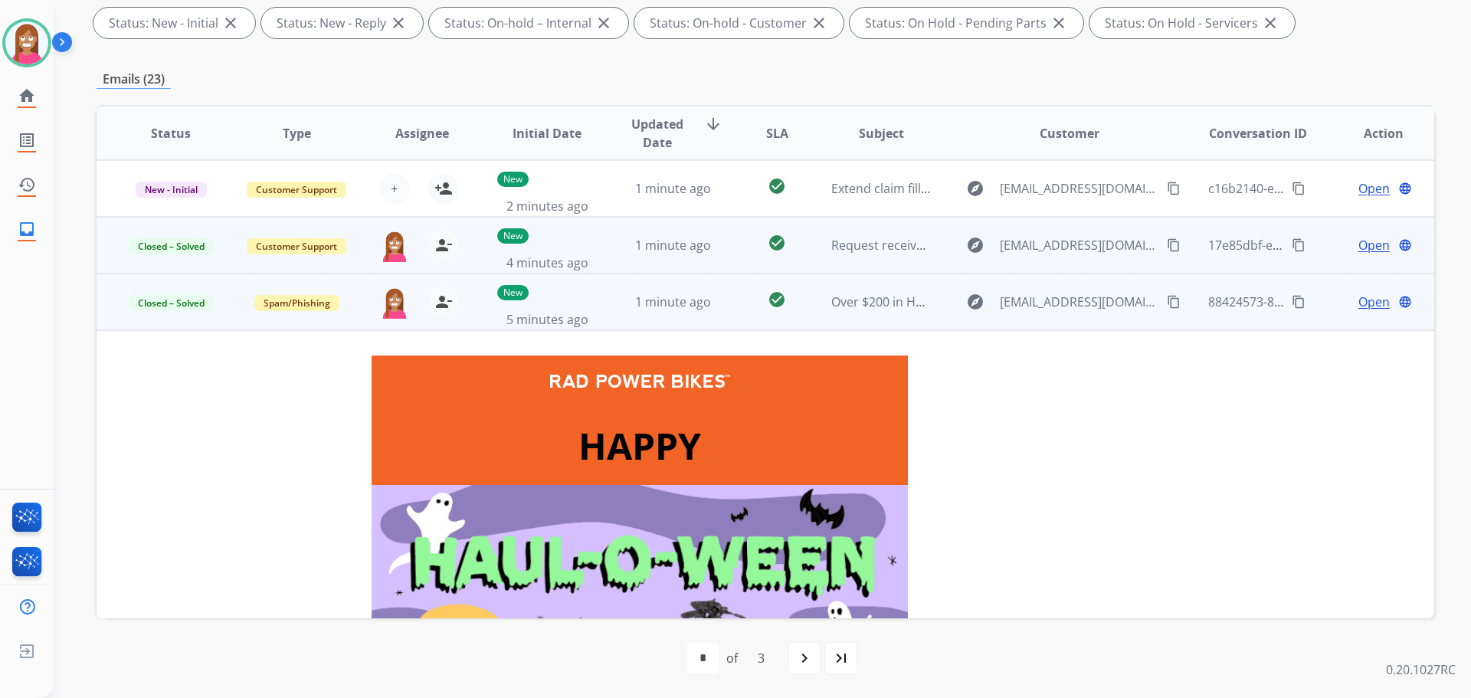
scroll to position [0, 0]
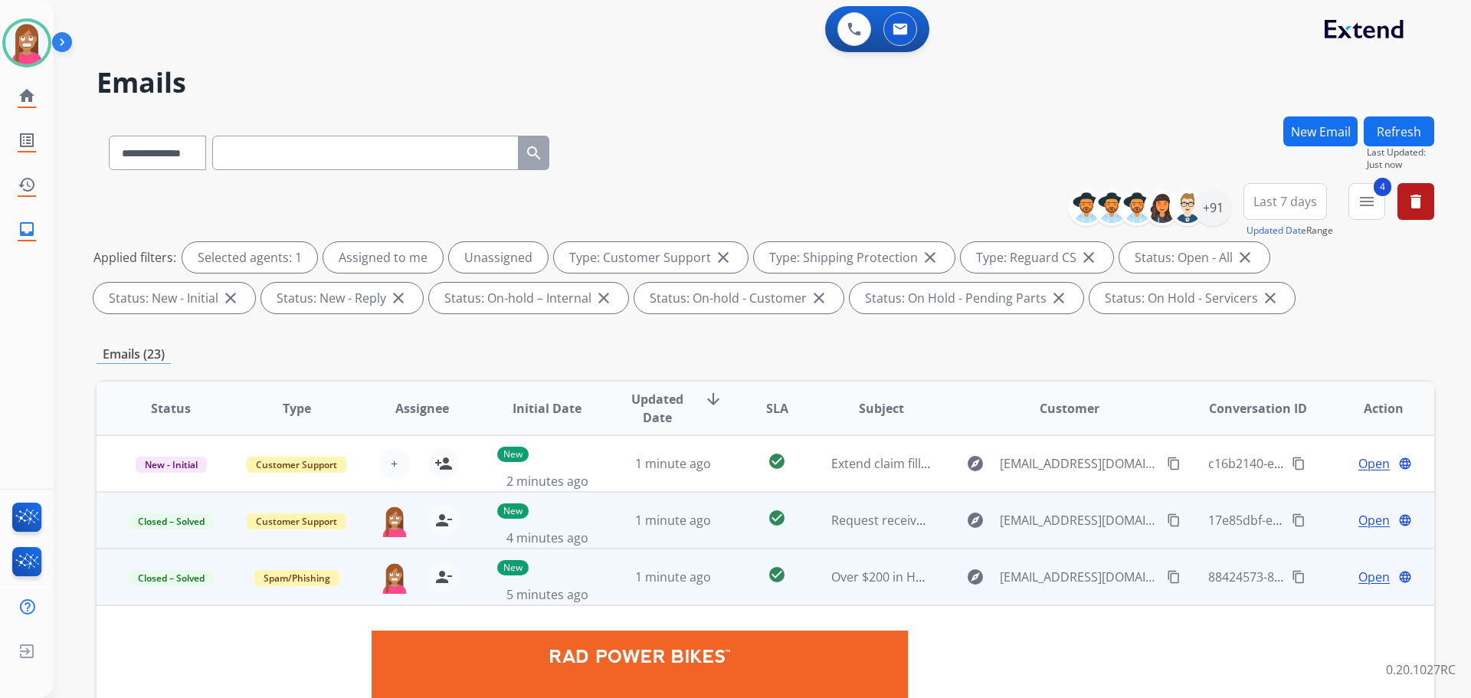
click at [1384, 133] on button "Refresh" at bounding box center [1399, 131] width 70 height 30
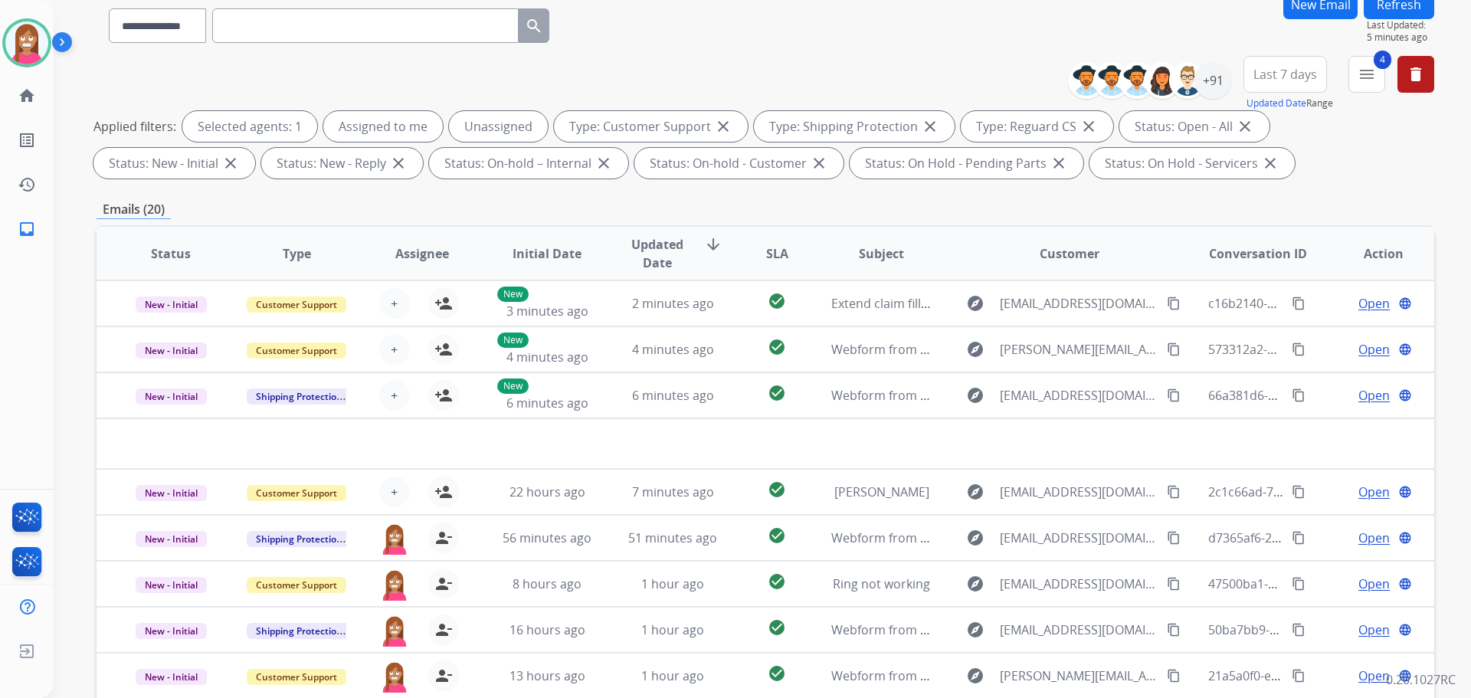
scroll to position [18, 0]
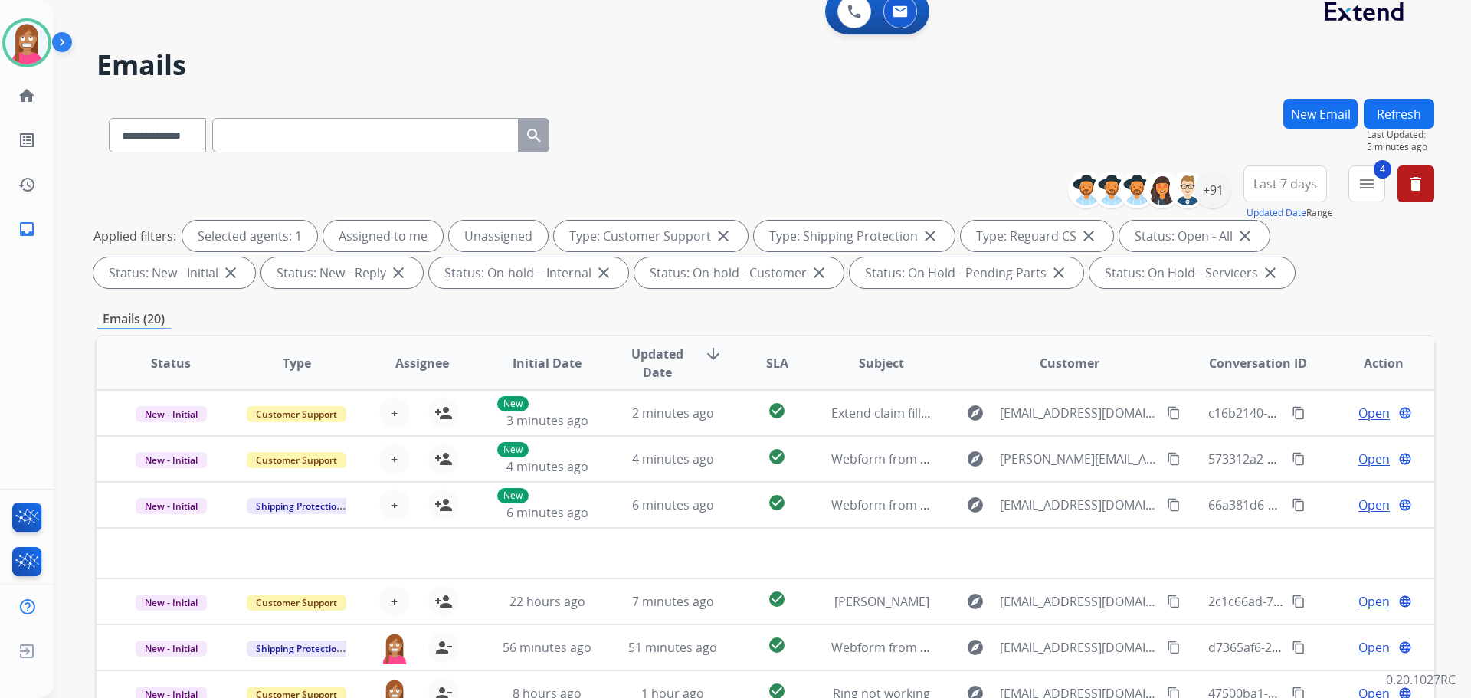
click at [1374, 123] on button "Refresh" at bounding box center [1399, 114] width 70 height 30
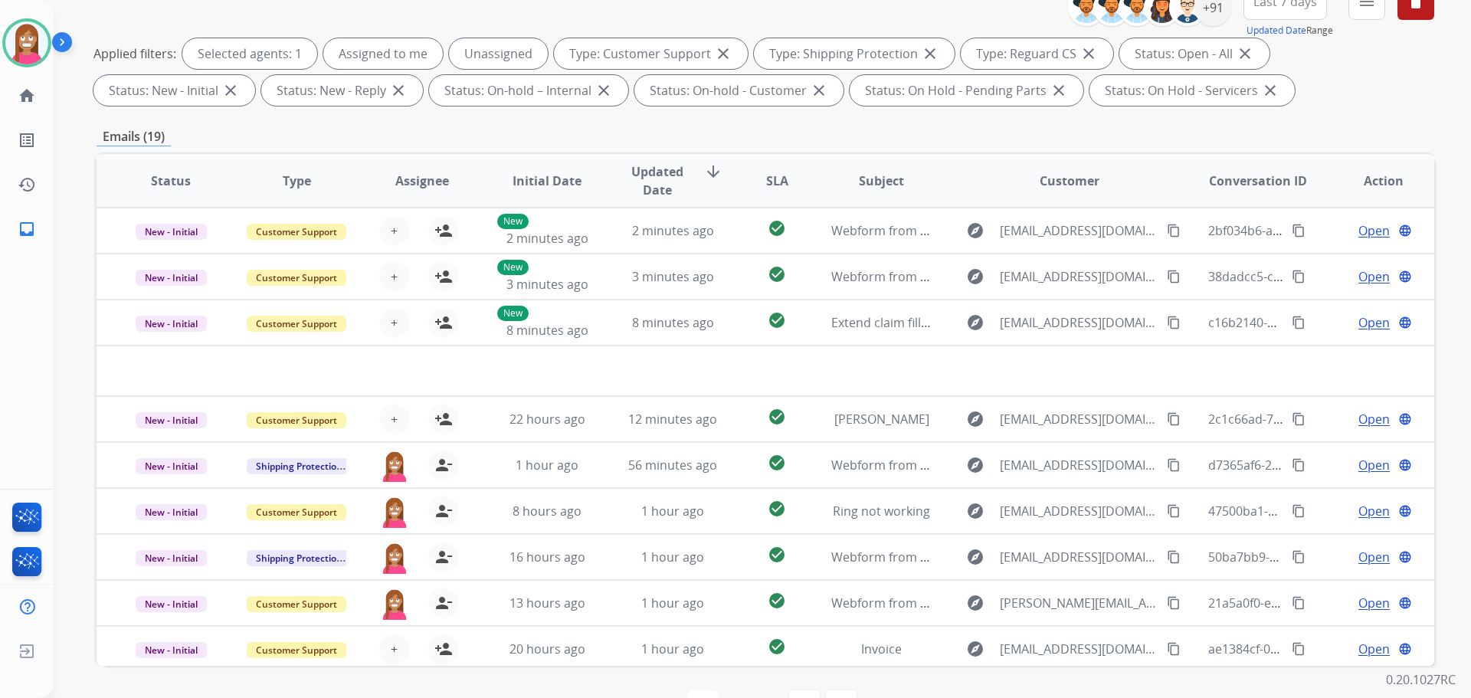
scroll to position [94, 0]
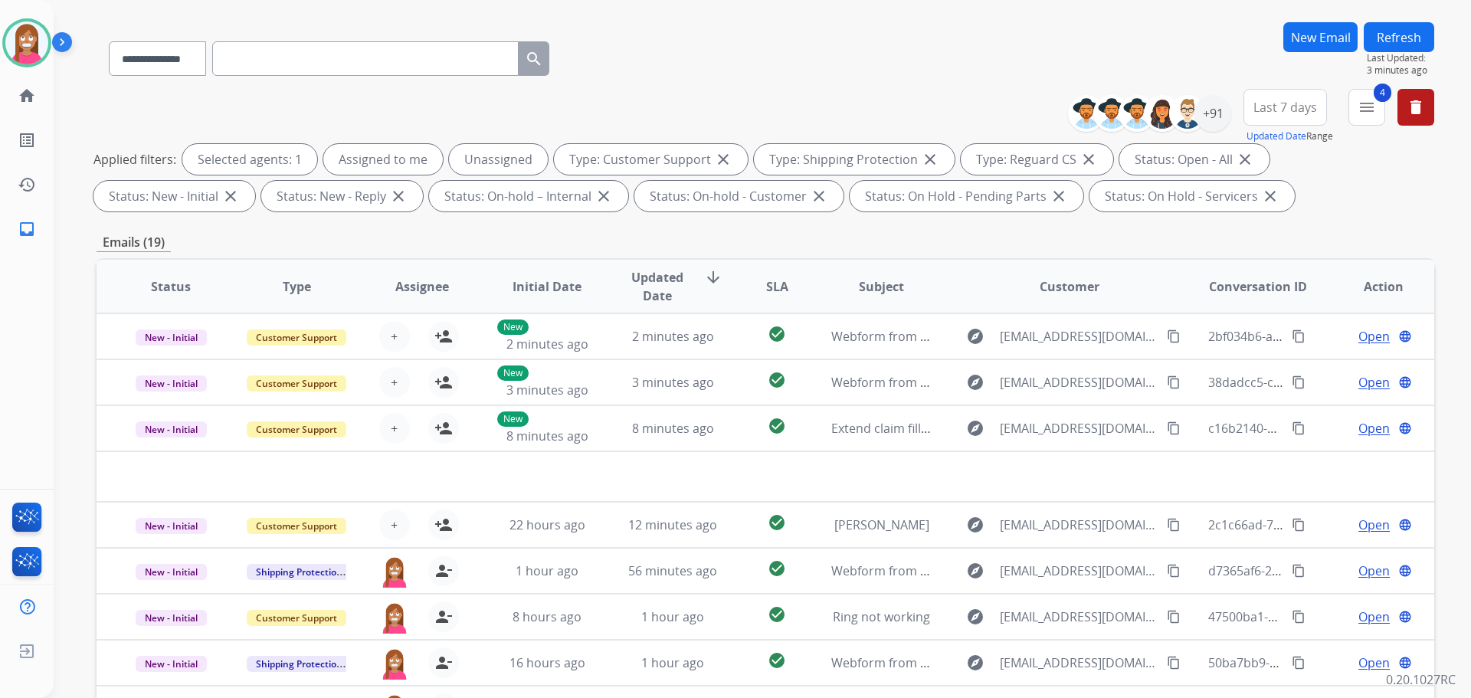
click at [1388, 32] on button "Refresh" at bounding box center [1399, 37] width 70 height 30
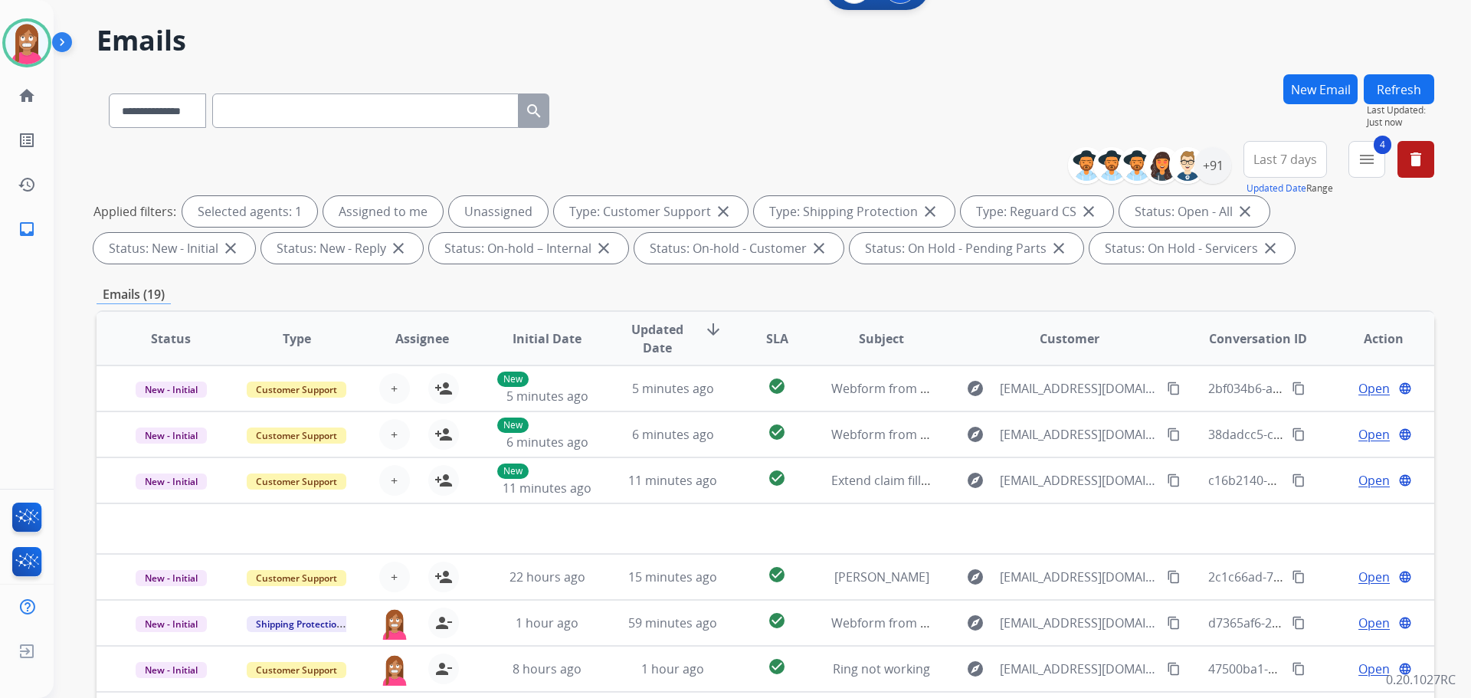
scroll to position [230, 0]
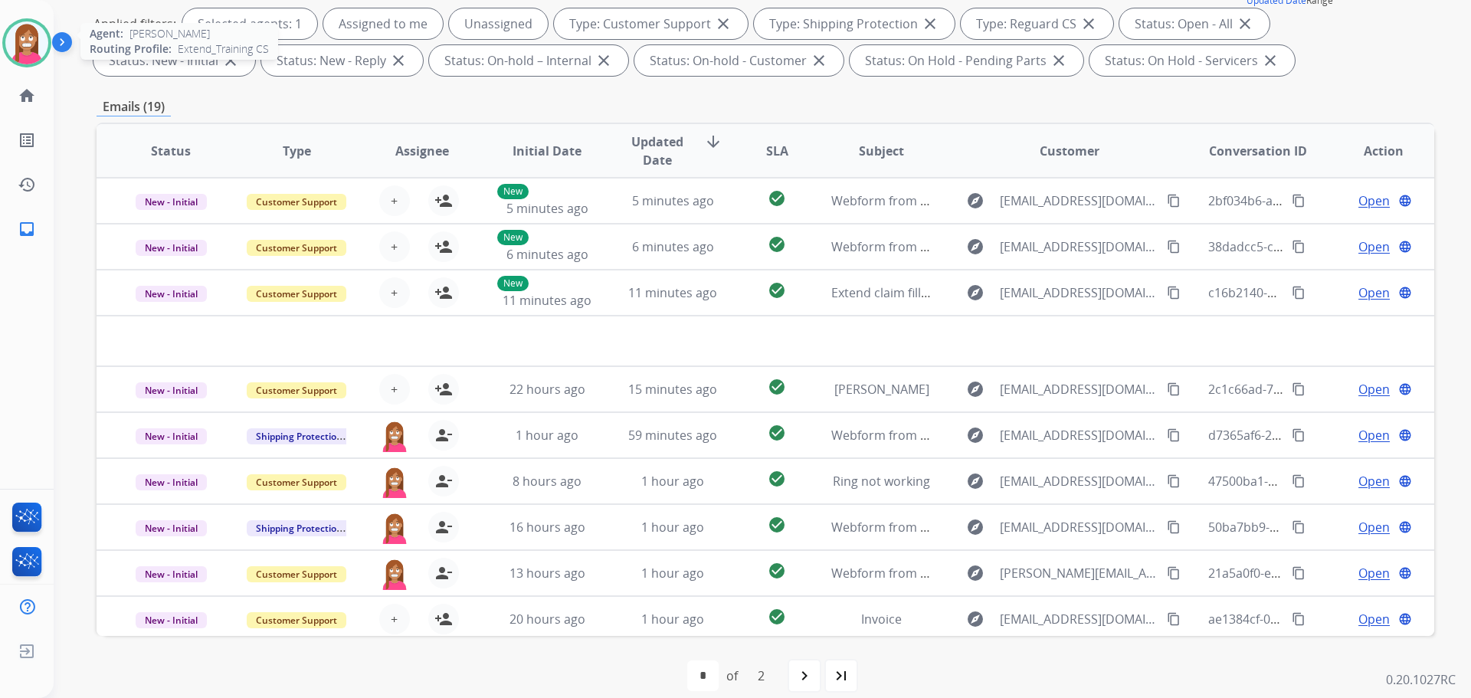
click at [29, 31] on img at bounding box center [26, 42] width 43 height 43
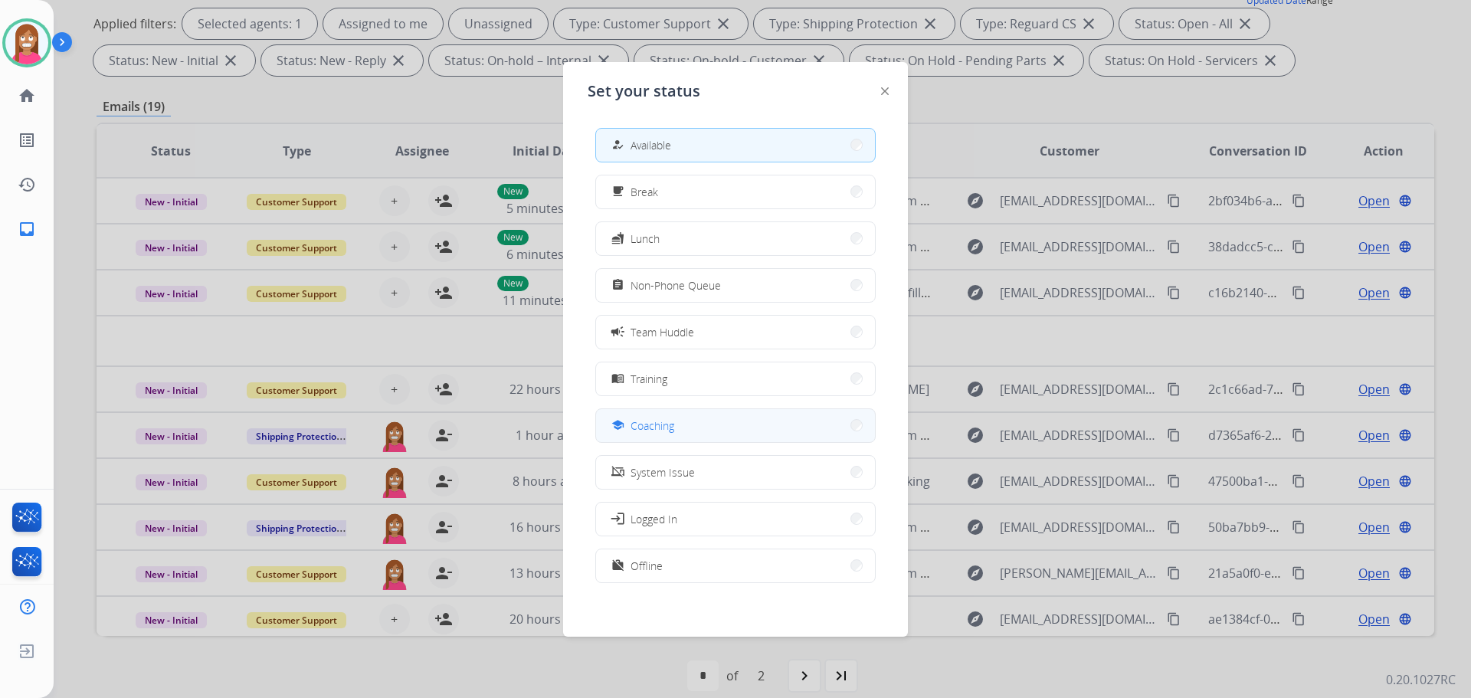
click at [648, 424] on span "Coaching" at bounding box center [652, 425] width 44 height 16
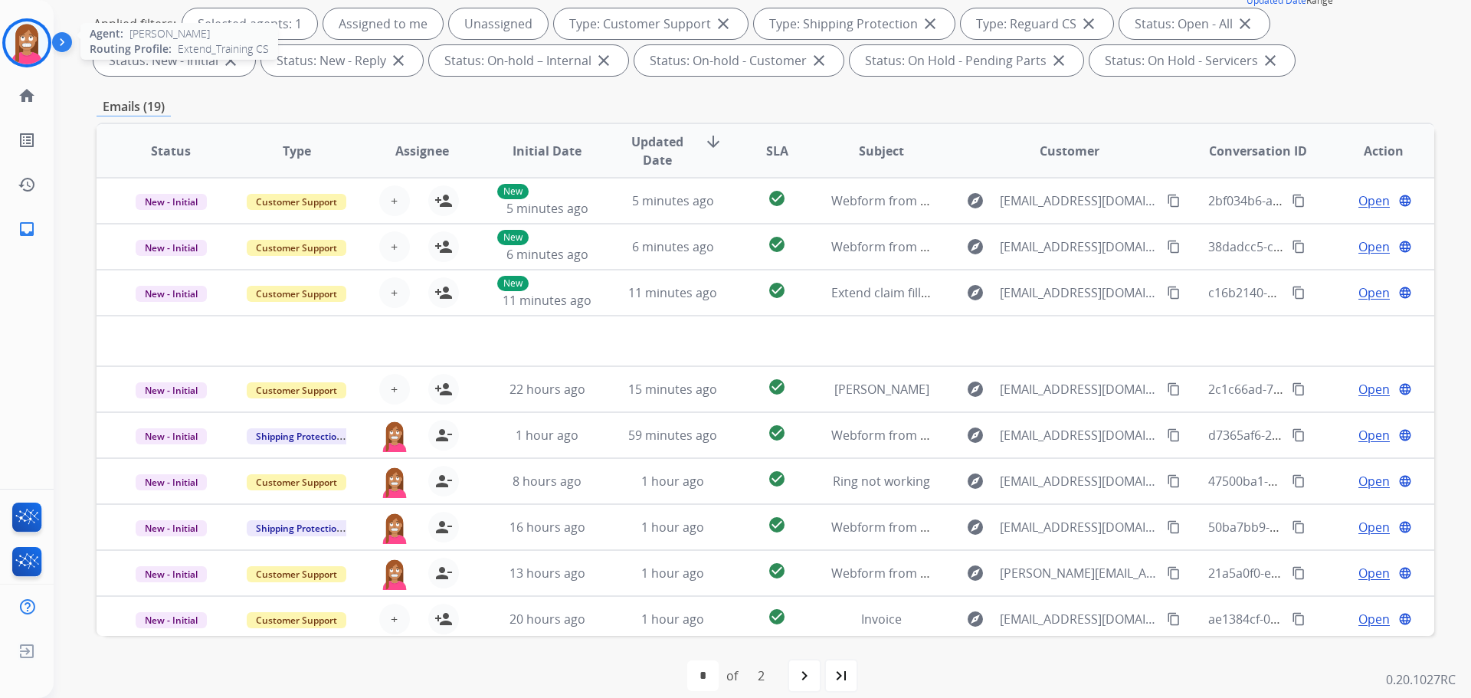
click at [2, 51] on div "Agent: [PERSON_NAME] Profile: Extend_Training CS" at bounding box center [26, 42] width 49 height 49
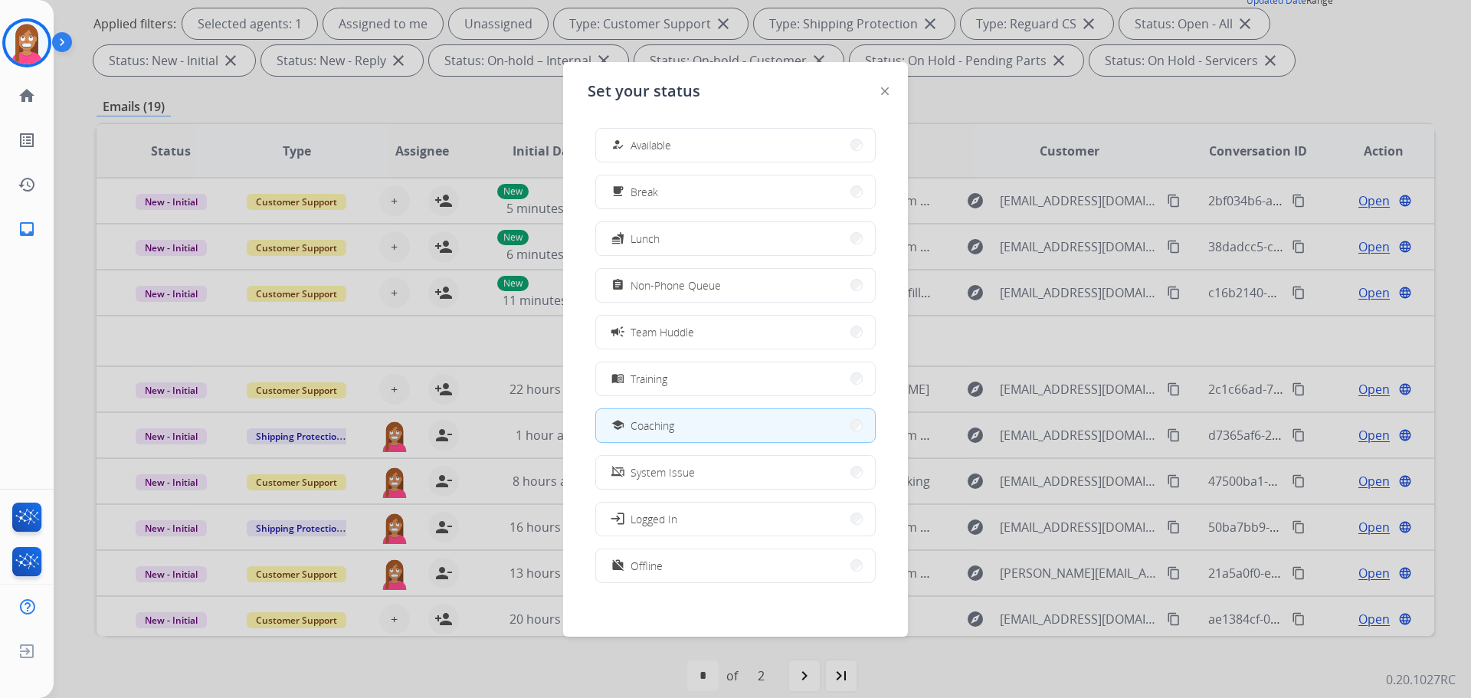
click at [630, 163] on div "how_to_reg Available free_breakfast Break fastfood Lunch assignment Non-Phone Q…" at bounding box center [736, 357] width 296 height 483
click at [627, 143] on div "how_to_reg" at bounding box center [619, 145] width 22 height 18
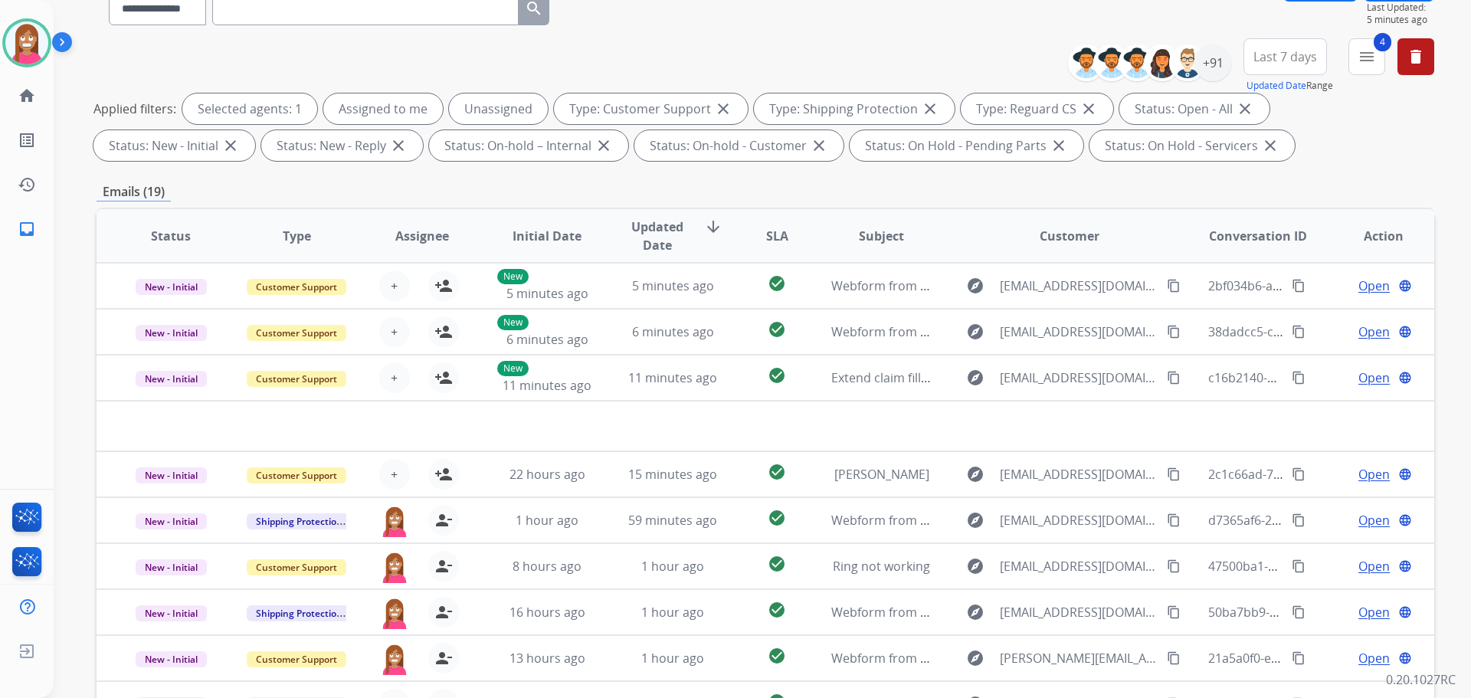
scroll to position [0, 0]
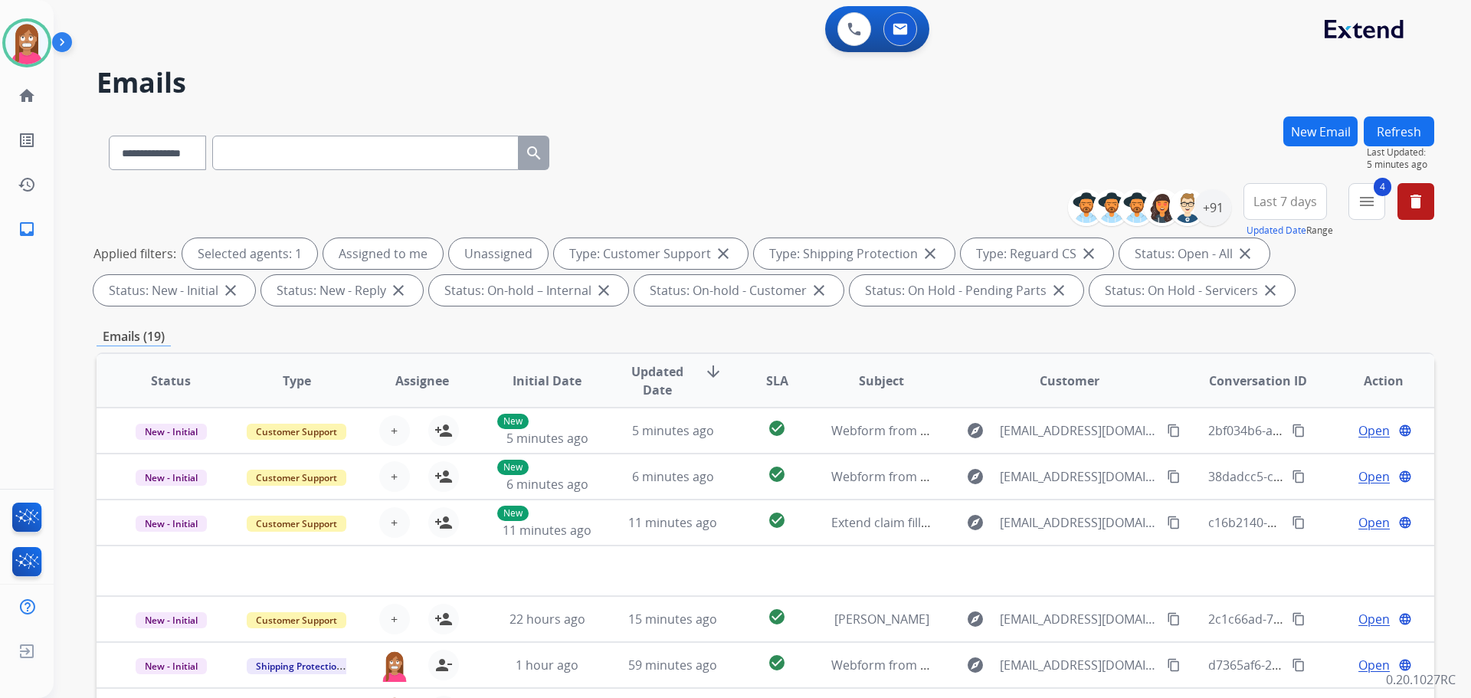
click at [1401, 129] on button "Refresh" at bounding box center [1399, 131] width 70 height 30
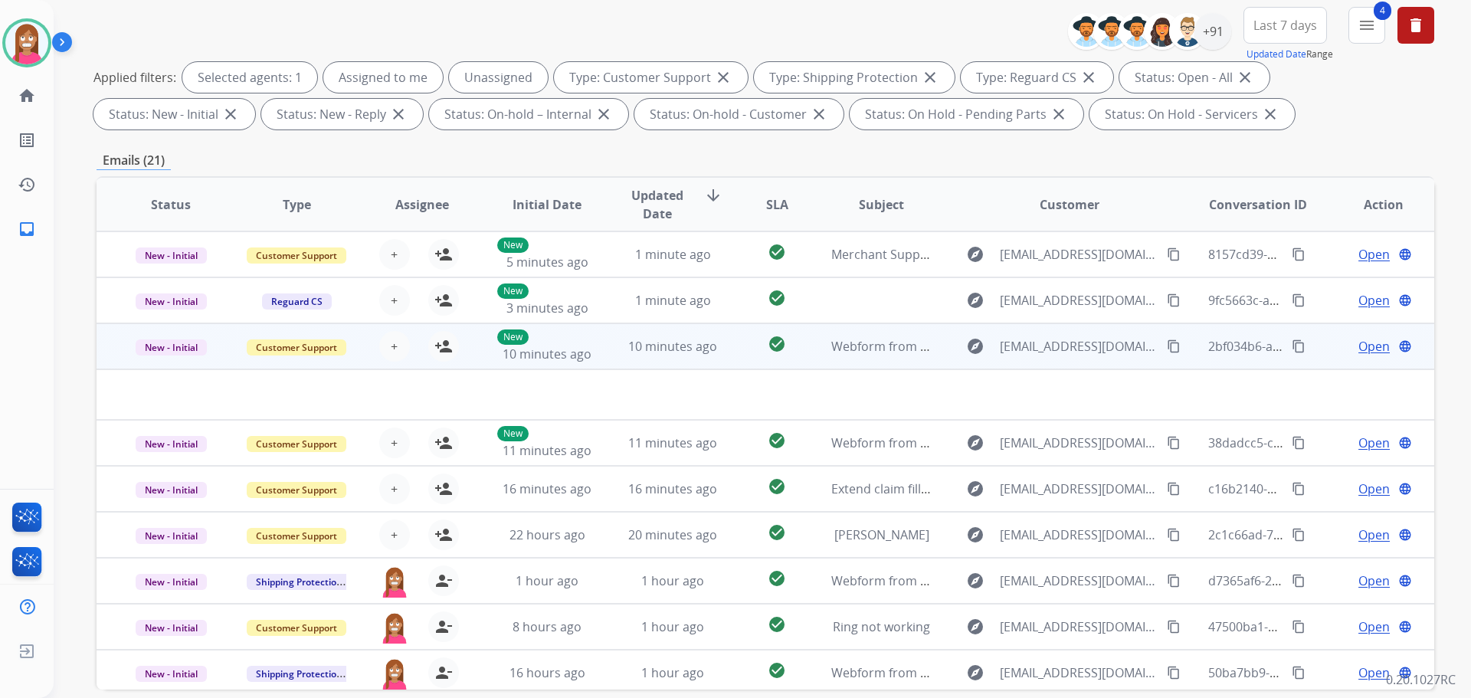
scroll to position [94, 0]
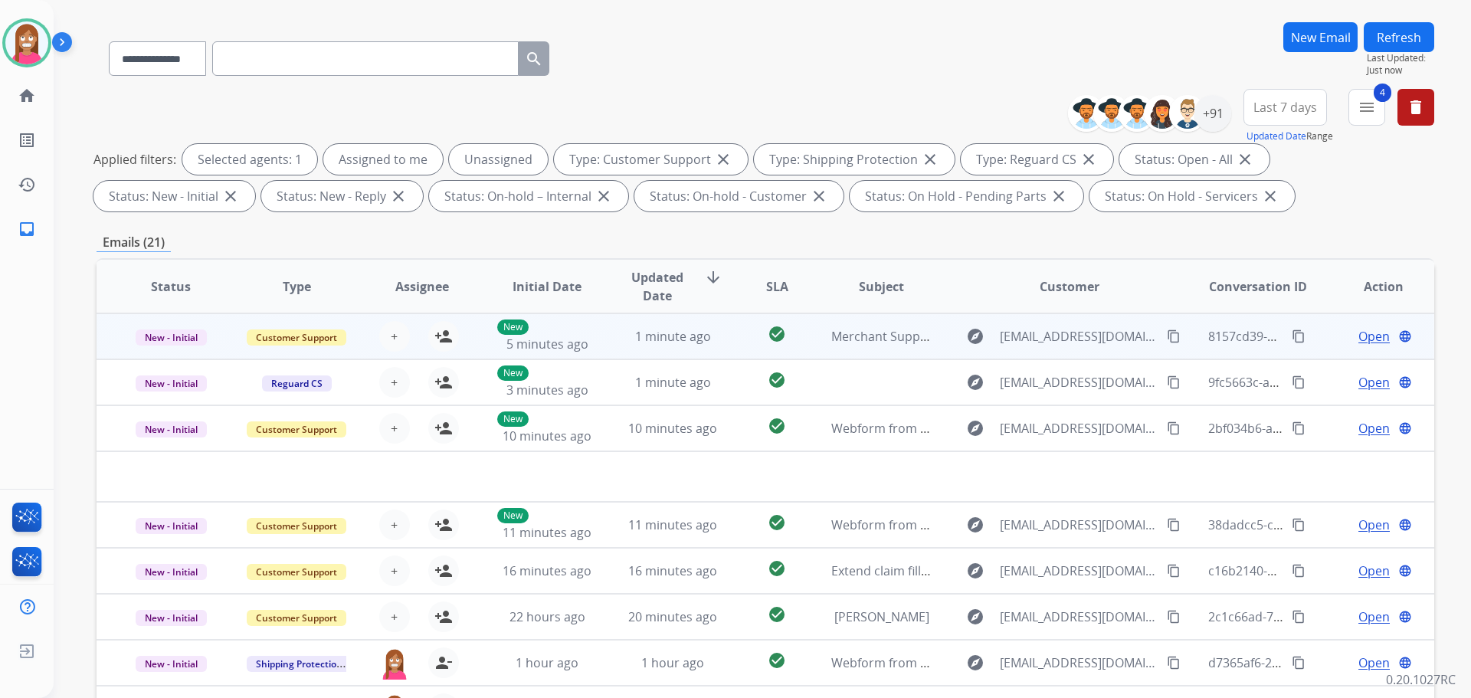
click at [728, 351] on td "check_circle" at bounding box center [764, 336] width 83 height 46
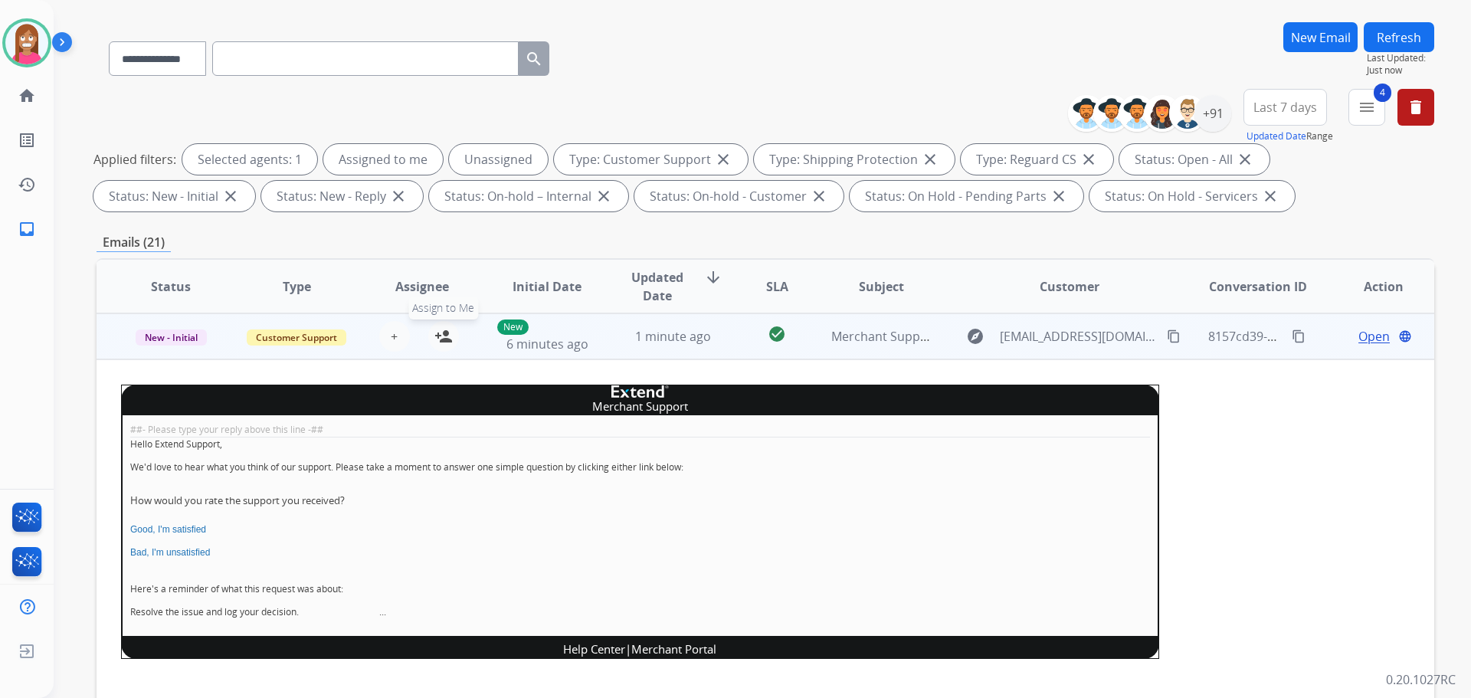
click at [435, 336] on mat-icon "person_add" at bounding box center [443, 336] width 18 height 18
click at [172, 343] on span "New - Initial" at bounding box center [171, 337] width 71 height 16
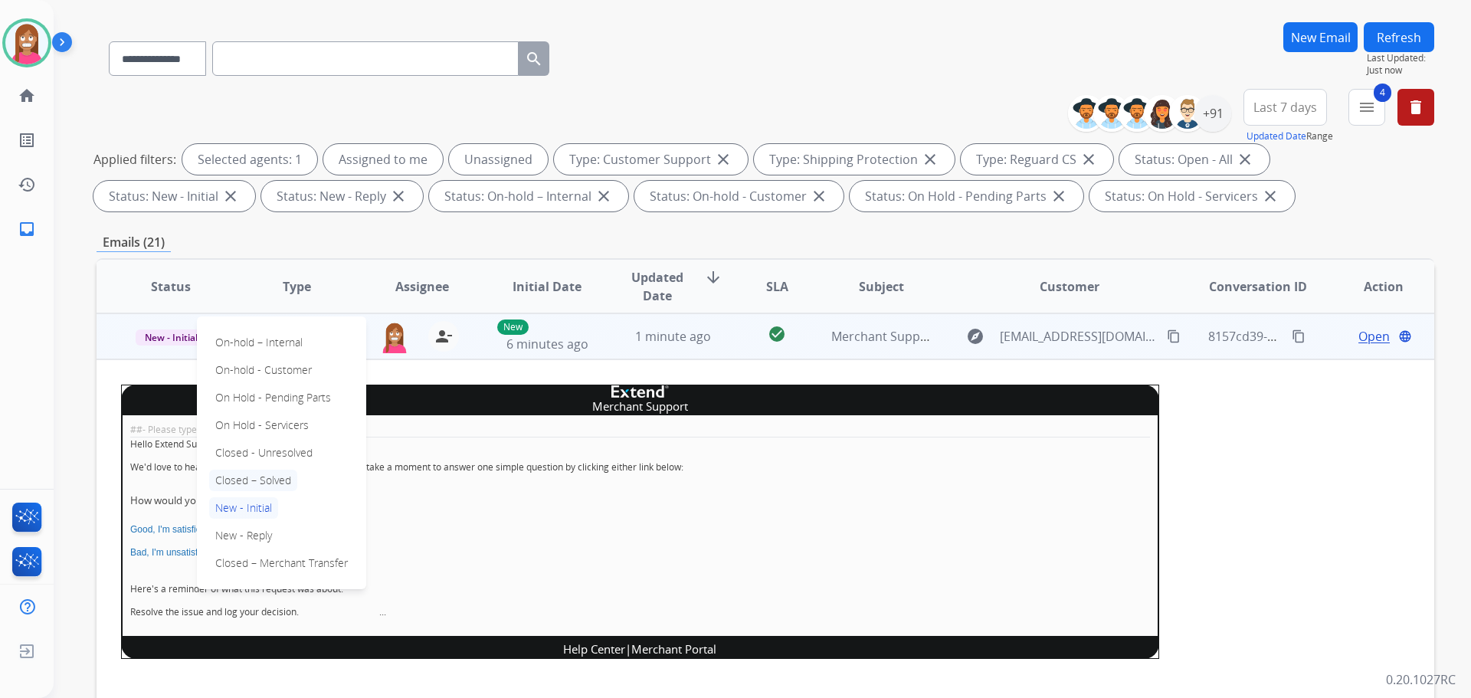
click at [236, 472] on p "Closed – Solved" at bounding box center [253, 480] width 88 height 21
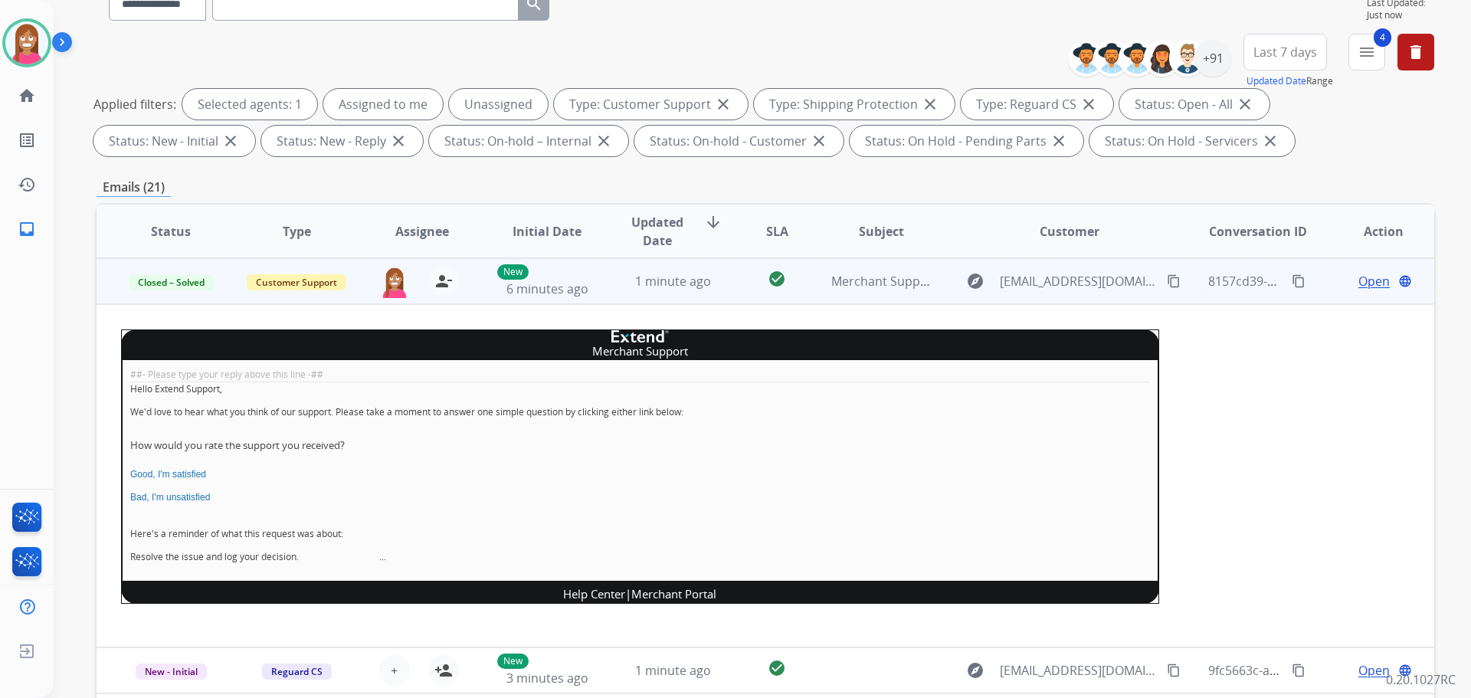
scroll to position [247, 0]
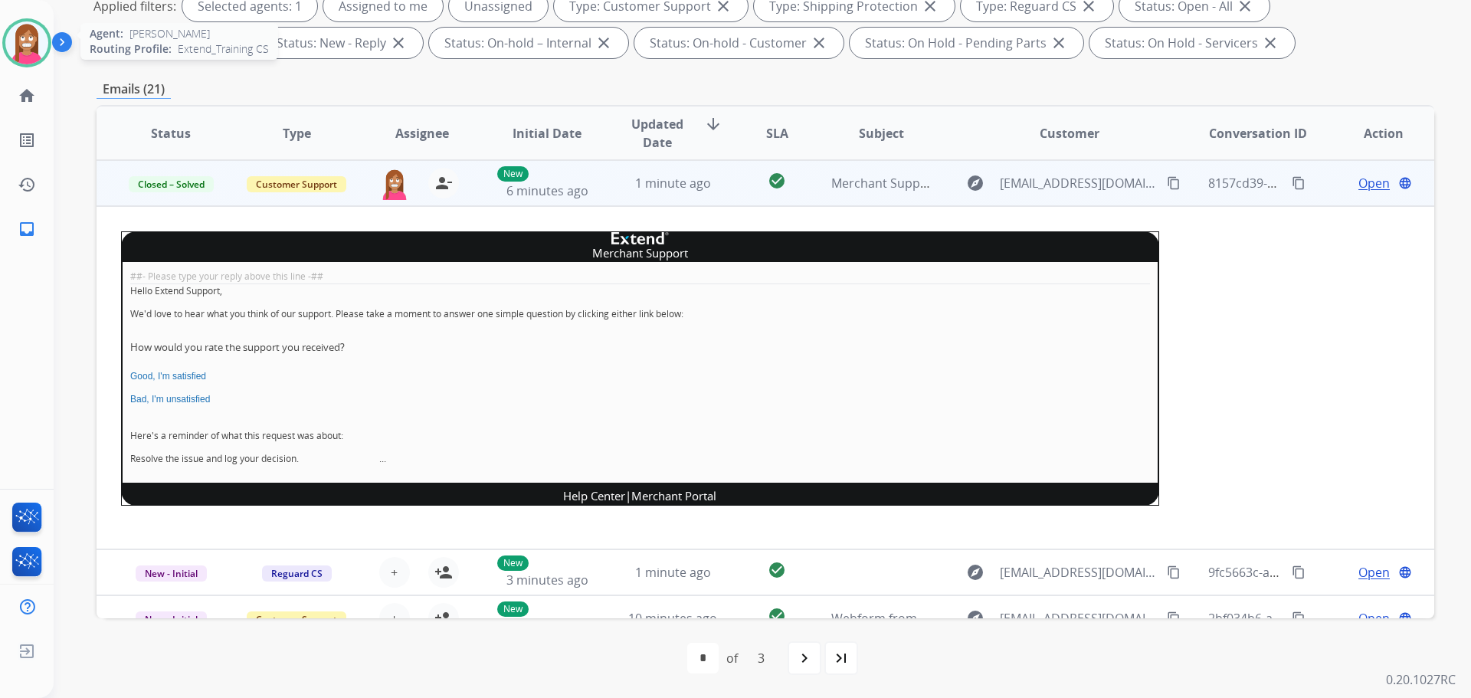
click at [25, 57] on img at bounding box center [26, 42] width 43 height 43
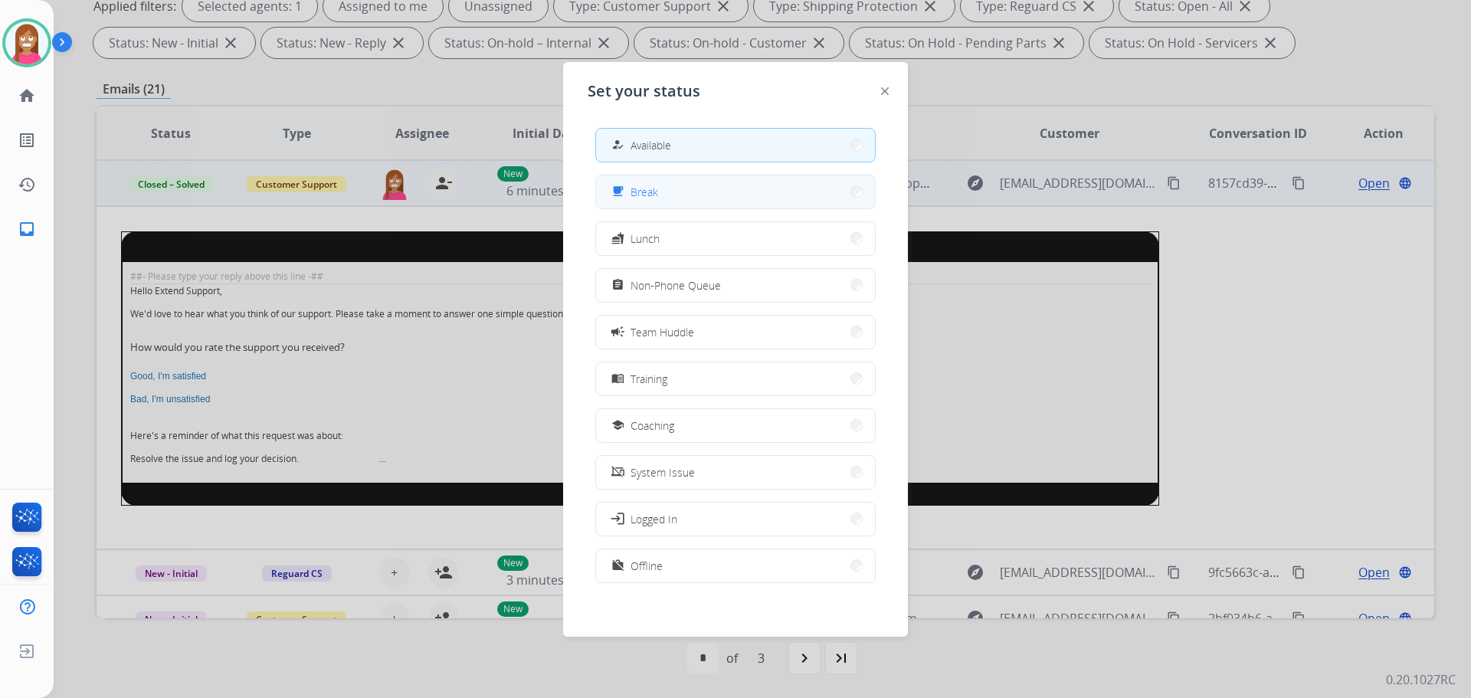
click at [726, 187] on button "free_breakfast Break" at bounding box center [735, 191] width 279 height 33
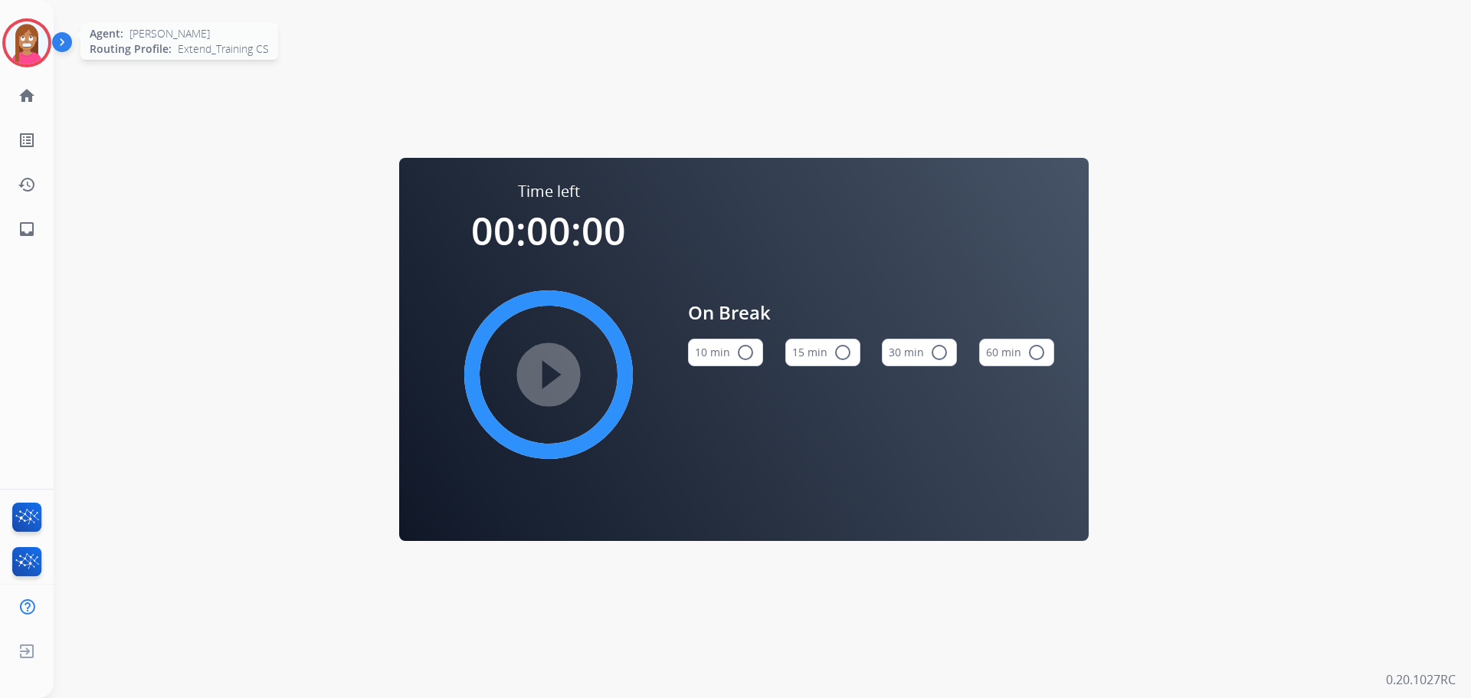
click at [21, 40] on img at bounding box center [26, 42] width 43 height 43
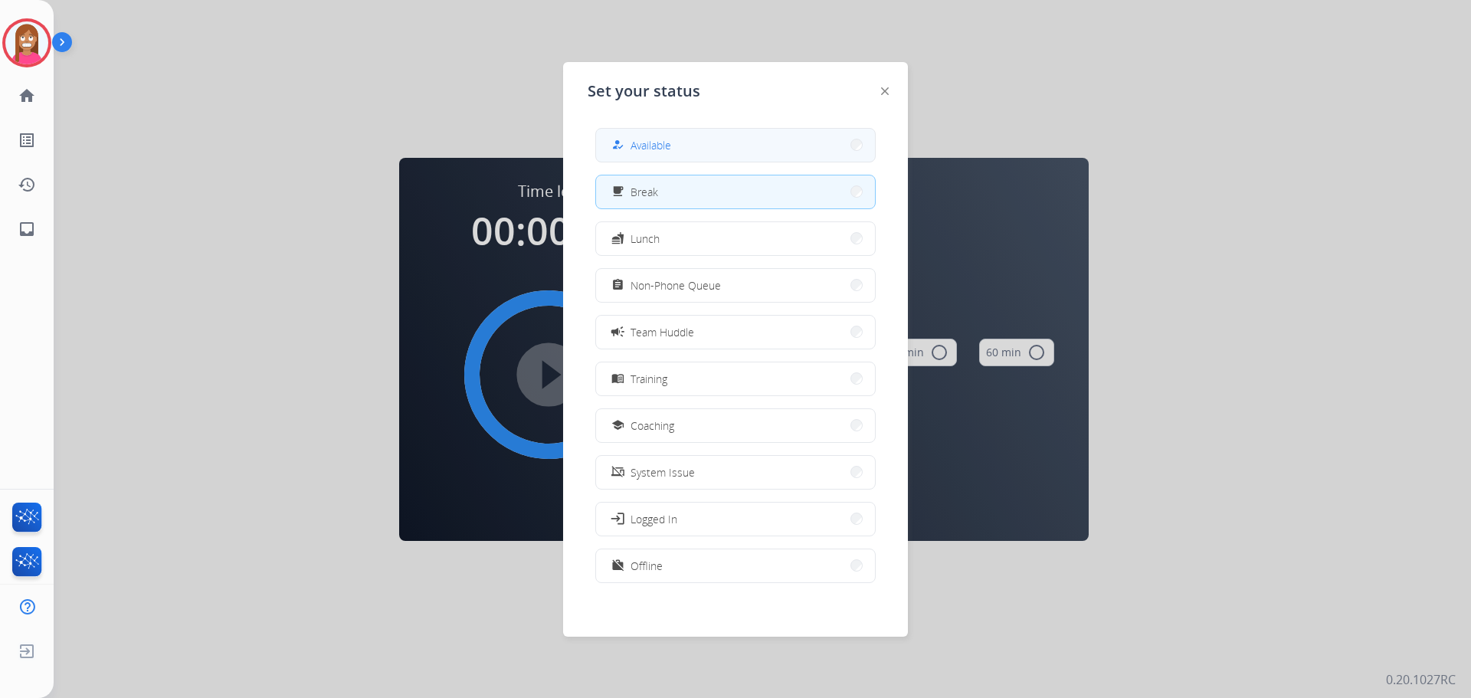
click at [710, 149] on button "how_to_reg Available" at bounding box center [735, 145] width 279 height 33
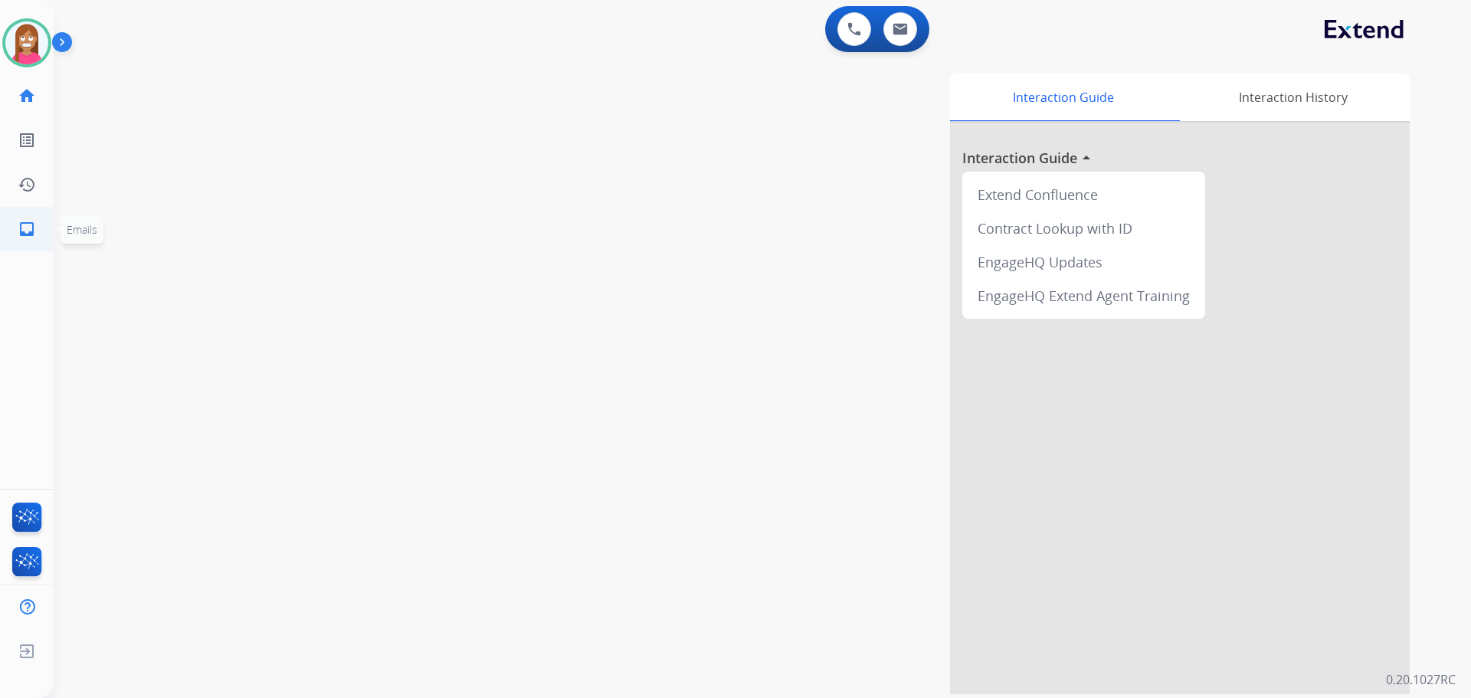
click at [21, 232] on mat-icon "inbox" at bounding box center [27, 229] width 18 height 18
select select "**********"
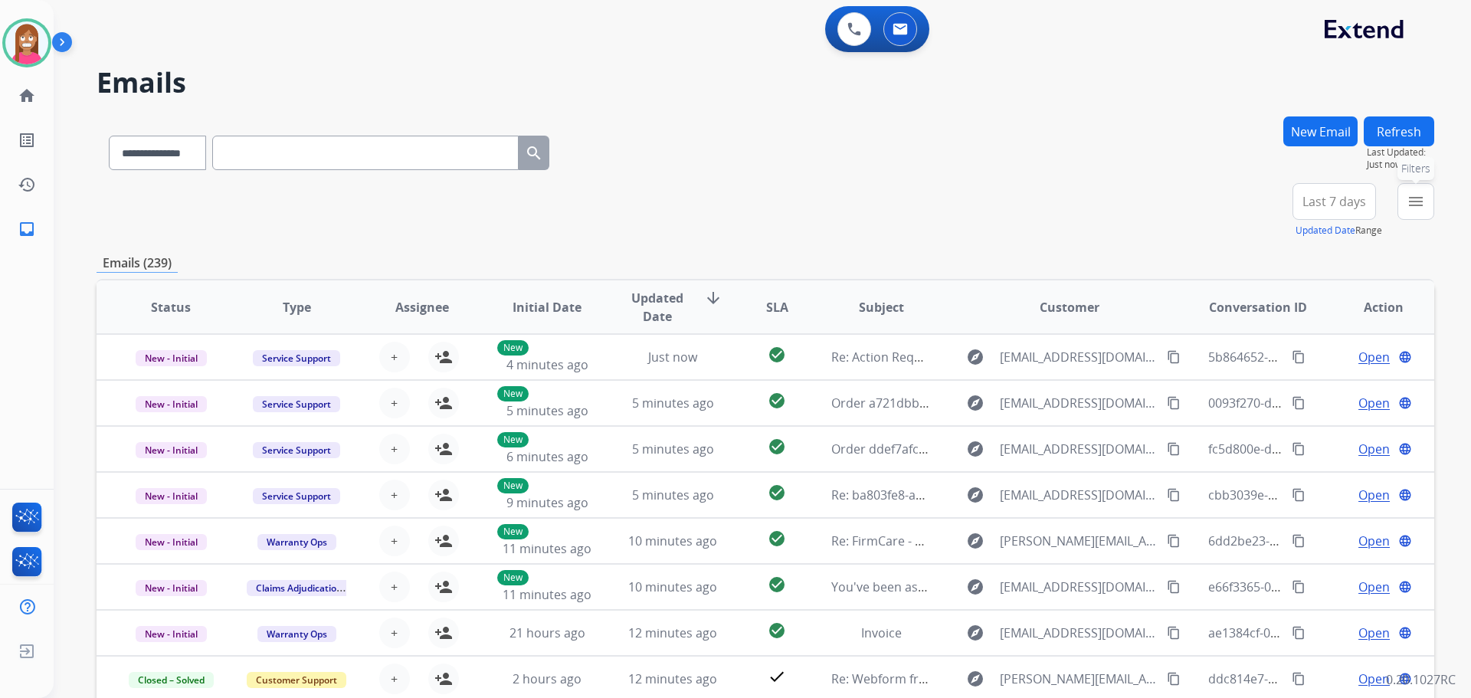
click at [1405, 198] on button "menu Filters" at bounding box center [1415, 201] width 37 height 37
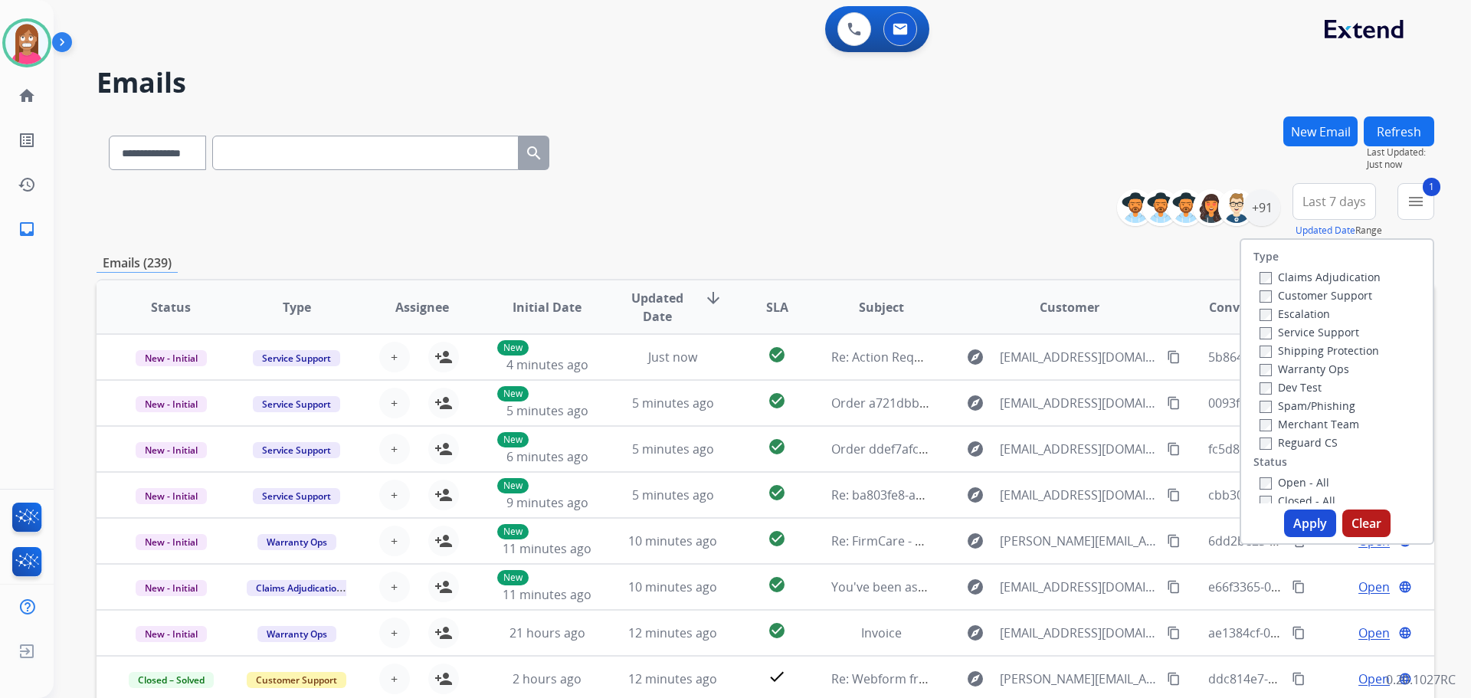
click at [1285, 352] on label "Shipping Protection" at bounding box center [1319, 350] width 120 height 15
click at [1264, 442] on label "Reguard CS" at bounding box center [1298, 442] width 78 height 15
click at [1280, 475] on label "Open - All" at bounding box center [1294, 482] width 70 height 15
click at [1295, 524] on button "Apply" at bounding box center [1310, 523] width 52 height 28
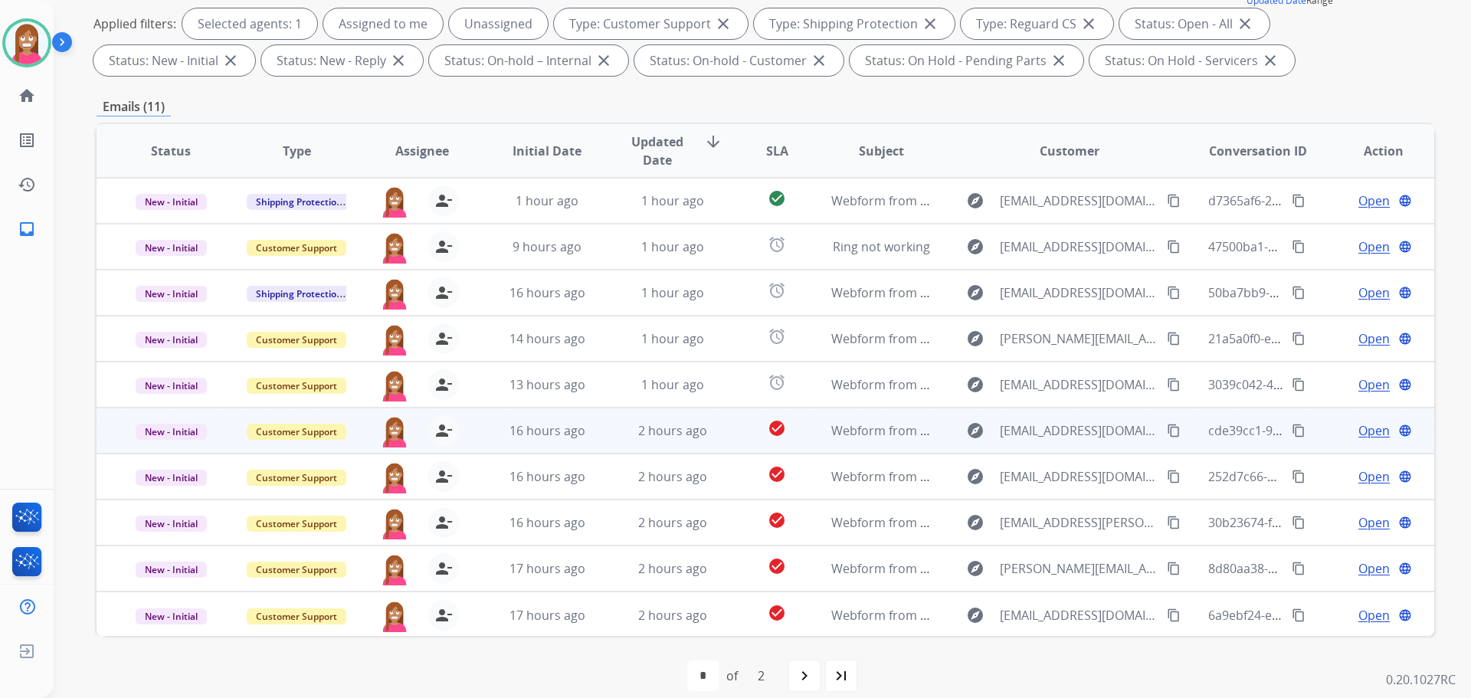
scroll to position [2, 0]
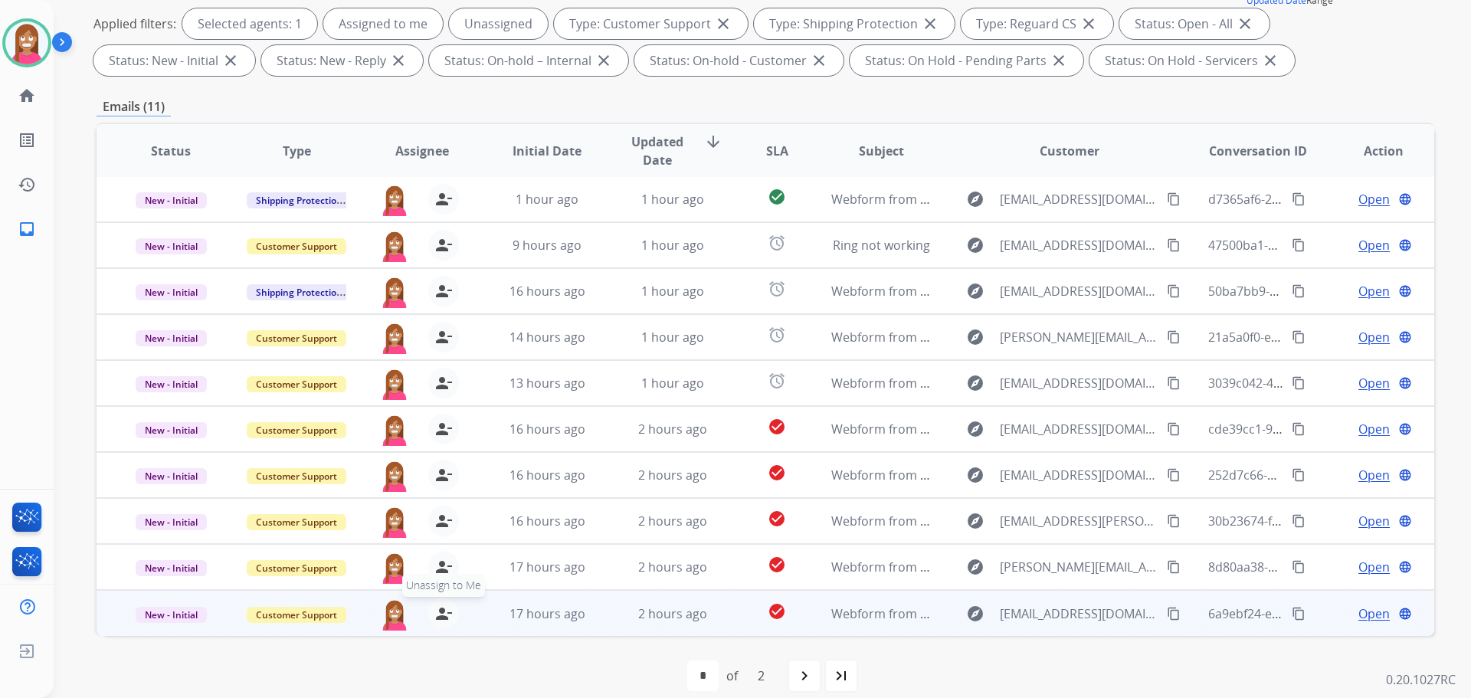
click at [445, 614] on mat-icon "person_remove" at bounding box center [443, 613] width 18 height 18
click at [445, 614] on mat-icon "person_add" at bounding box center [443, 613] width 18 height 18
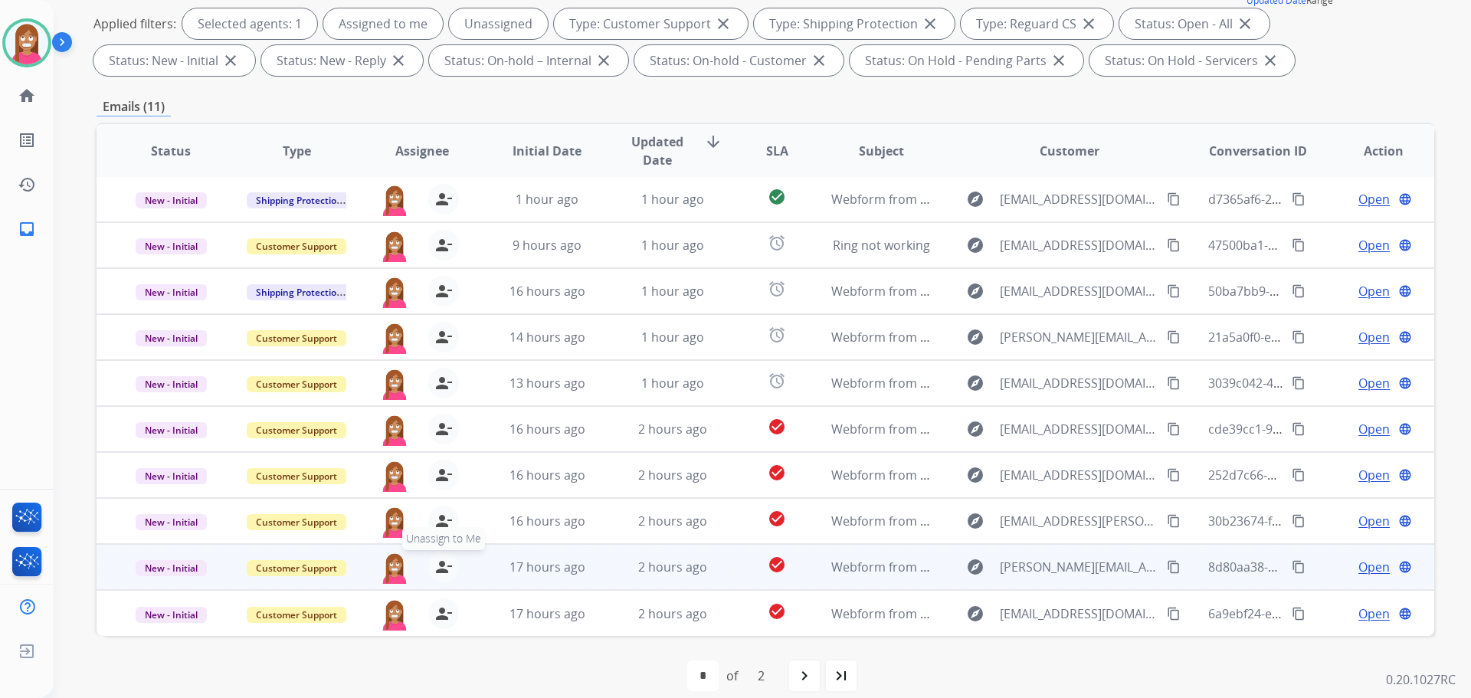
click at [441, 562] on mat-icon "person_remove" at bounding box center [443, 567] width 18 height 18
click at [441, 562] on mat-icon "person_add" at bounding box center [443, 567] width 18 height 18
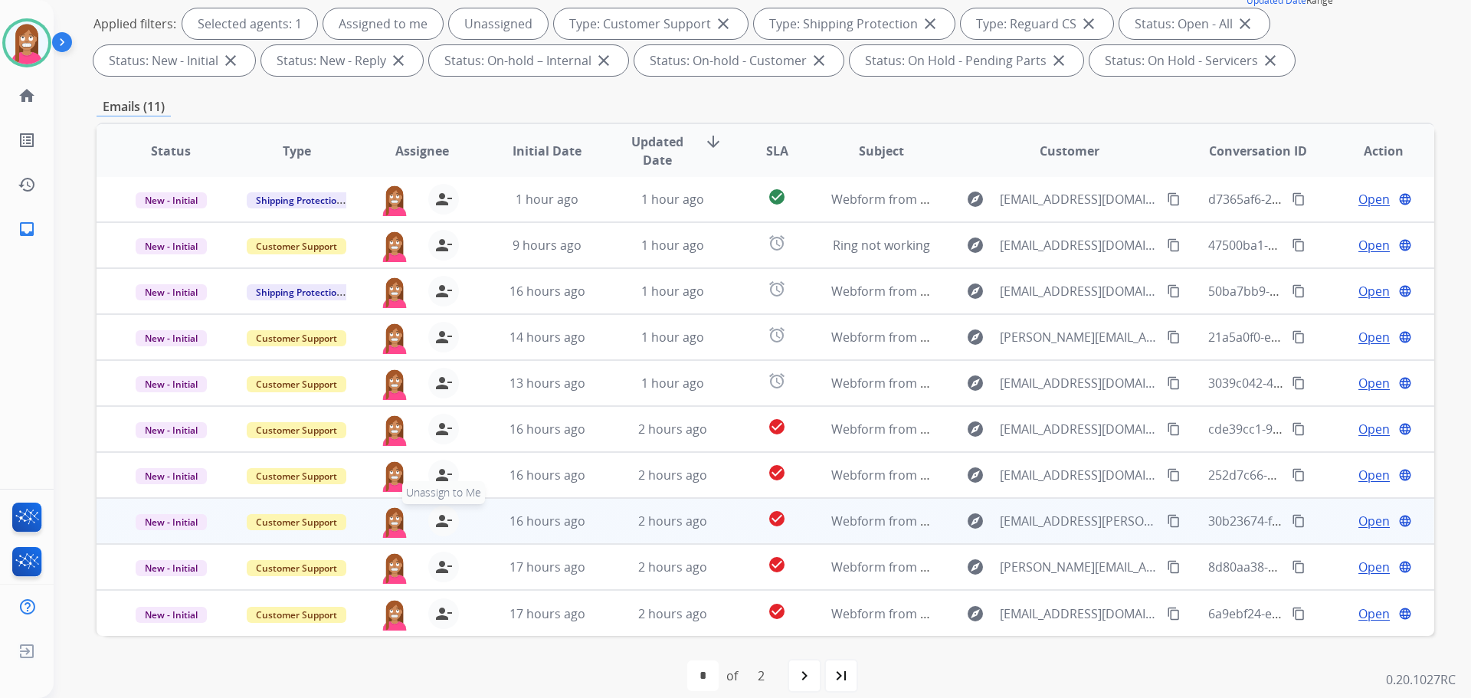
click at [441, 522] on mat-icon "person_remove" at bounding box center [443, 521] width 18 height 18
click at [441, 522] on mat-icon "person_add" at bounding box center [443, 521] width 18 height 18
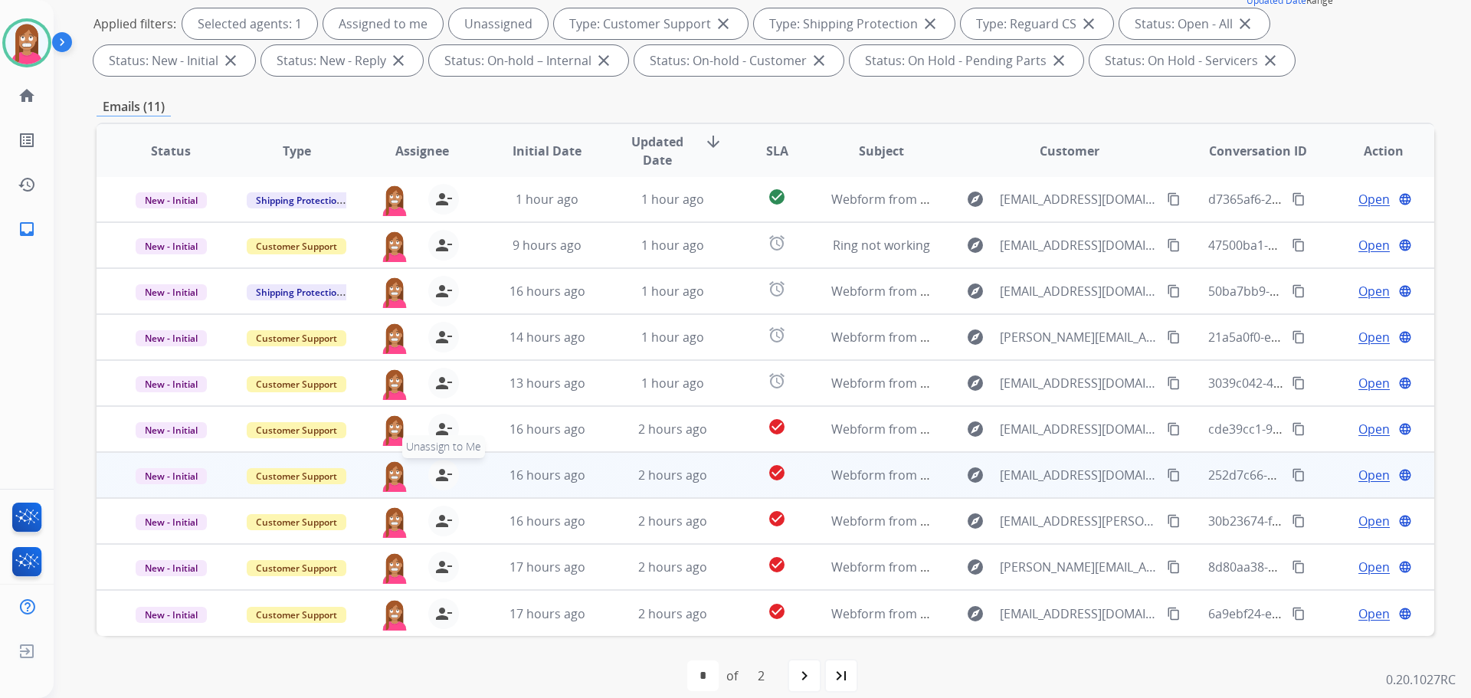
click at [435, 480] on mat-icon "person_remove" at bounding box center [443, 475] width 18 height 18
click at [435, 480] on mat-icon "person_add" at bounding box center [443, 475] width 18 height 18
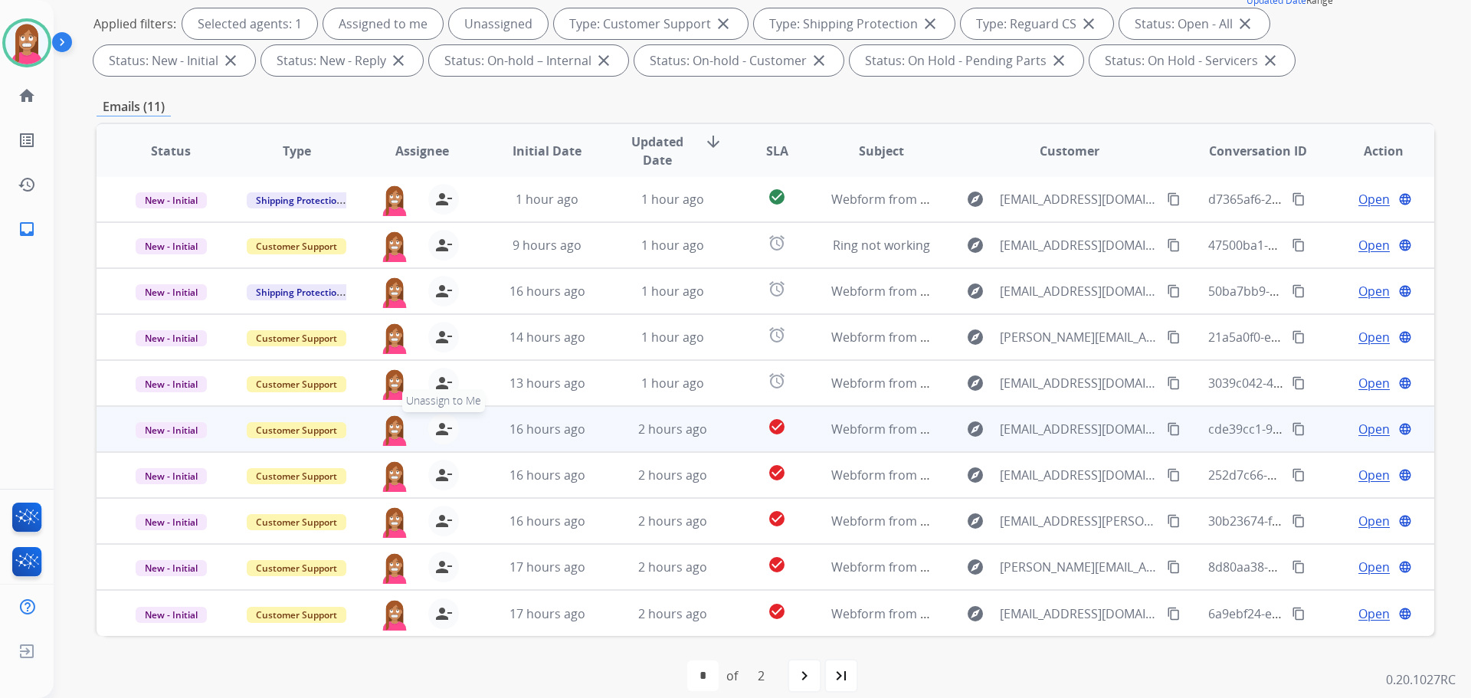
click at [440, 431] on mat-icon "person_remove" at bounding box center [443, 429] width 18 height 18
click at [440, 431] on mat-icon "person_add" at bounding box center [443, 429] width 18 height 18
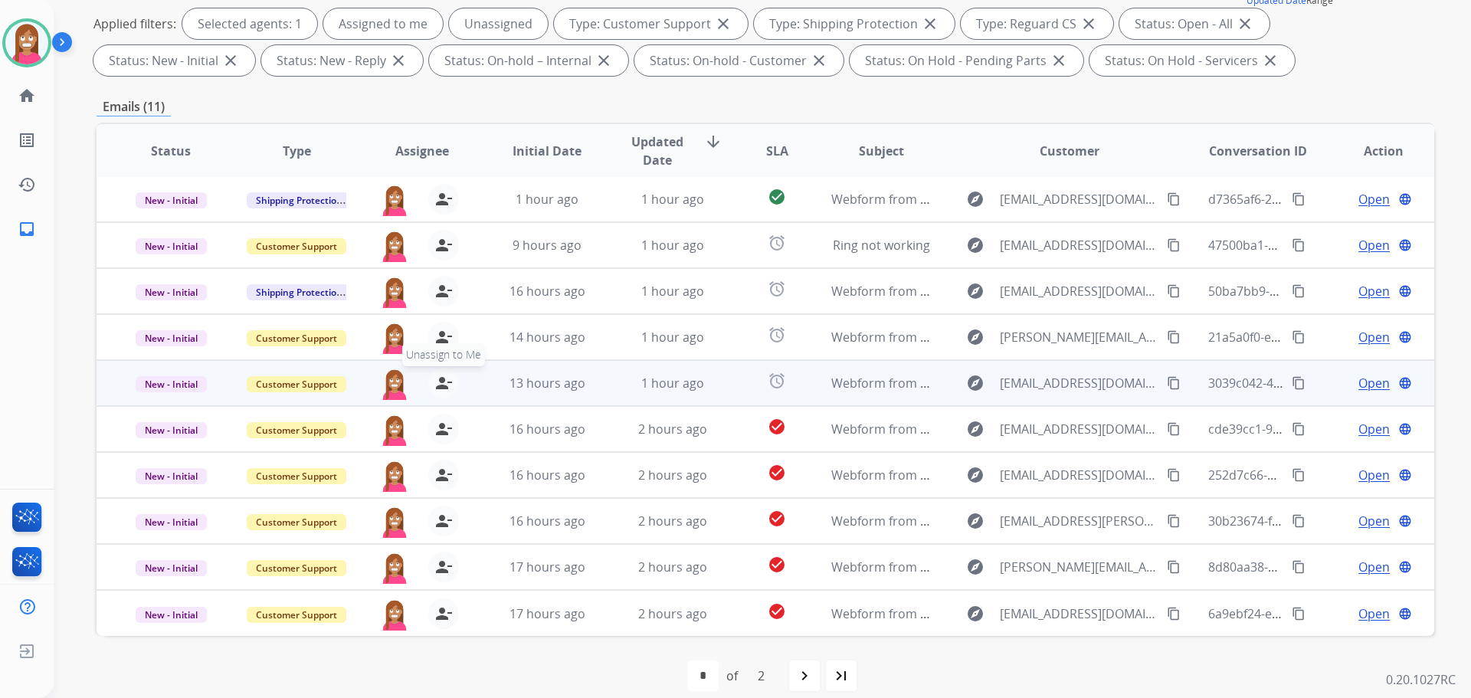
click at [436, 389] on mat-icon "person_remove" at bounding box center [443, 383] width 18 height 18
click at [436, 389] on mat-icon "person_add" at bounding box center [443, 383] width 18 height 18
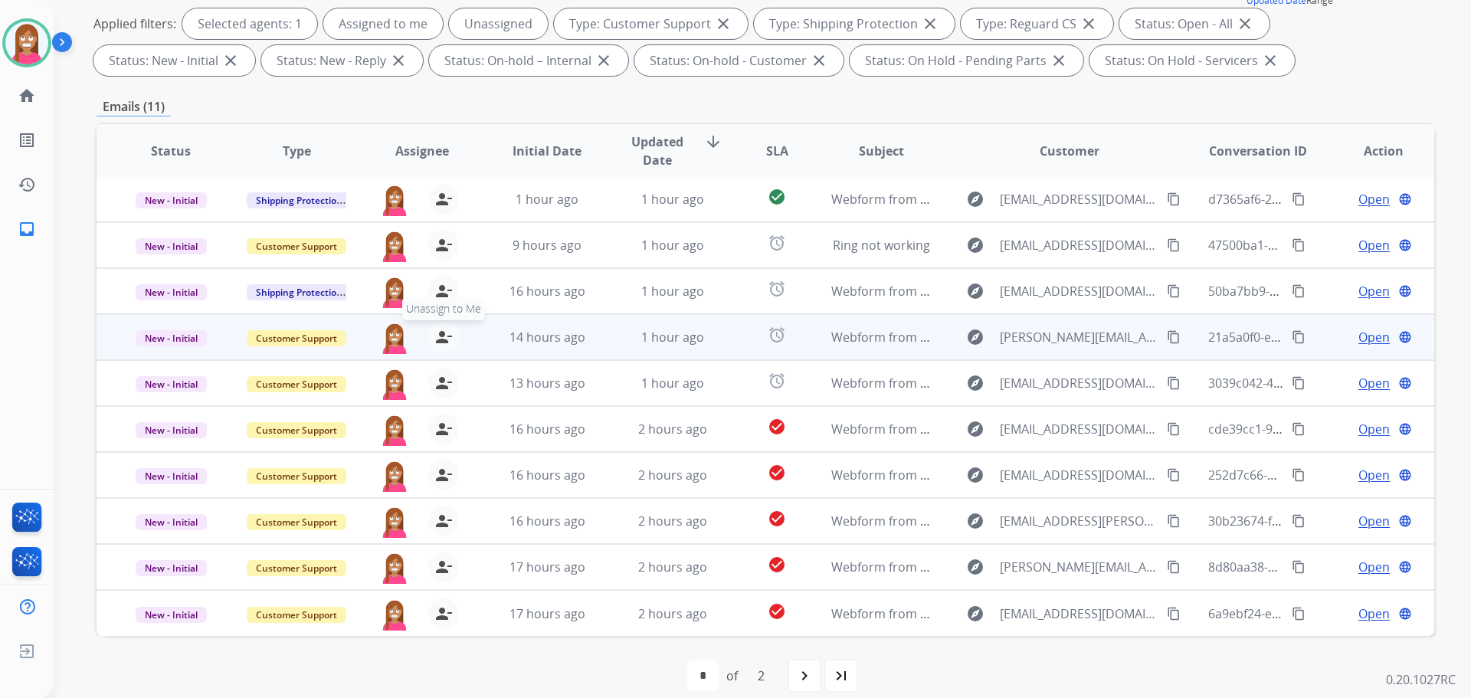
click at [440, 339] on mat-icon "person_remove" at bounding box center [443, 337] width 18 height 18
click at [440, 339] on mat-icon "person_add" at bounding box center [443, 337] width 18 height 18
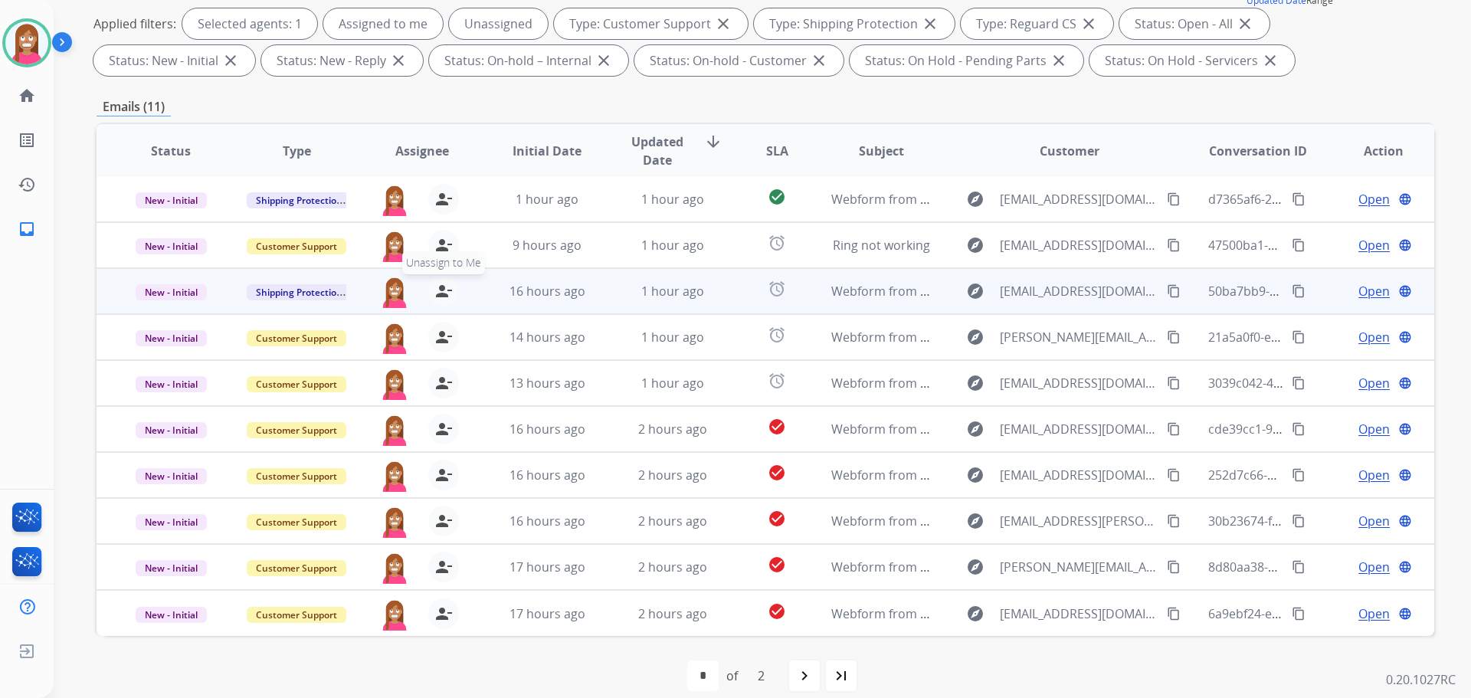
click at [440, 293] on mat-icon "person_remove" at bounding box center [443, 291] width 18 height 18
click at [440, 293] on mat-icon "person_add" at bounding box center [443, 291] width 18 height 18
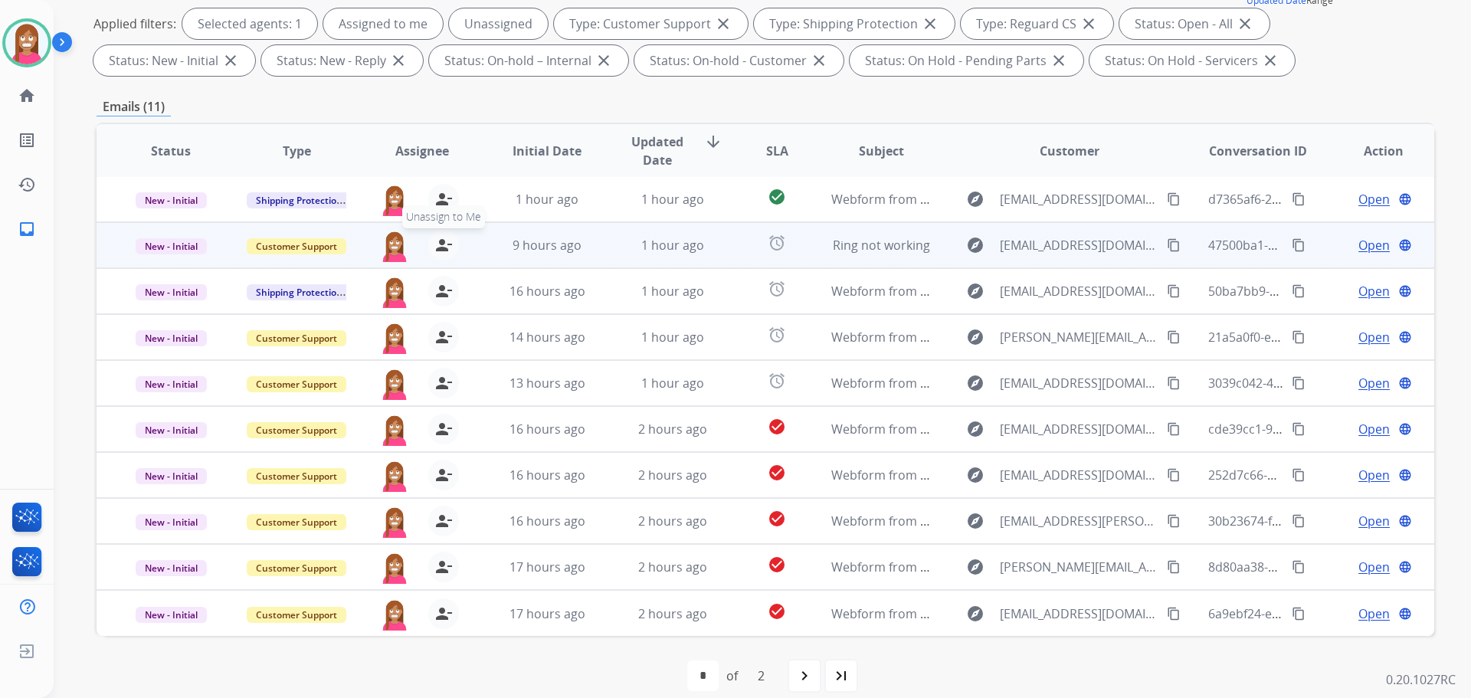
click at [440, 251] on mat-icon "person_remove" at bounding box center [443, 245] width 18 height 18
click at [440, 251] on mat-icon "person_add" at bounding box center [443, 245] width 18 height 18
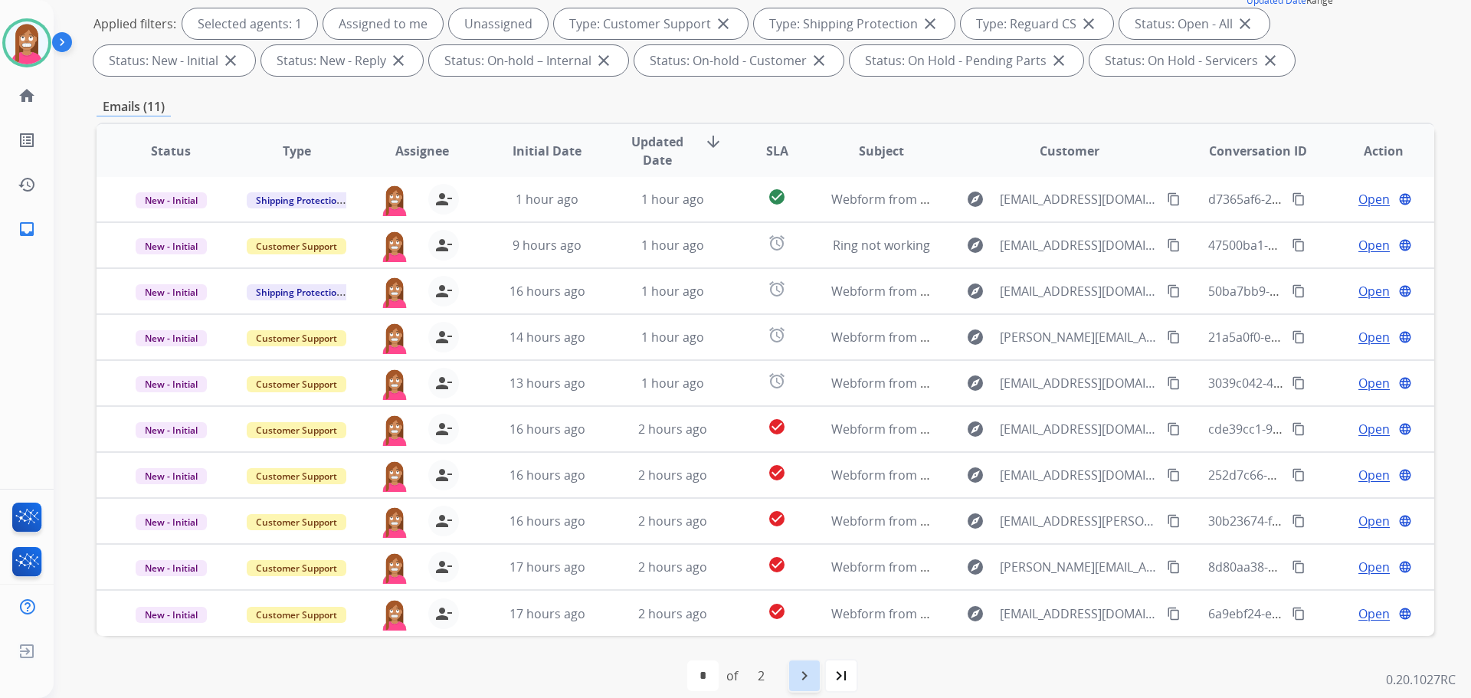
click at [797, 673] on mat-icon "navigate_next" at bounding box center [804, 675] width 18 height 18
select select "*"
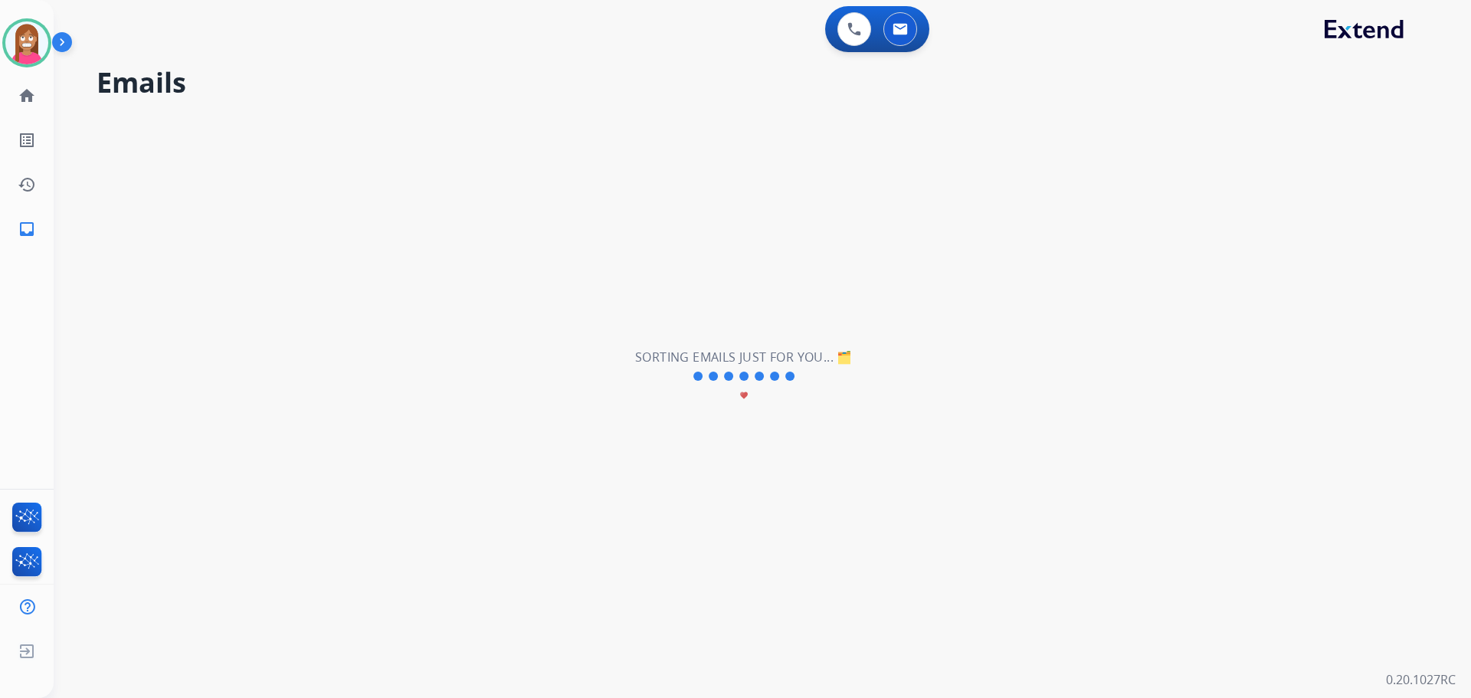
scroll to position [0, 0]
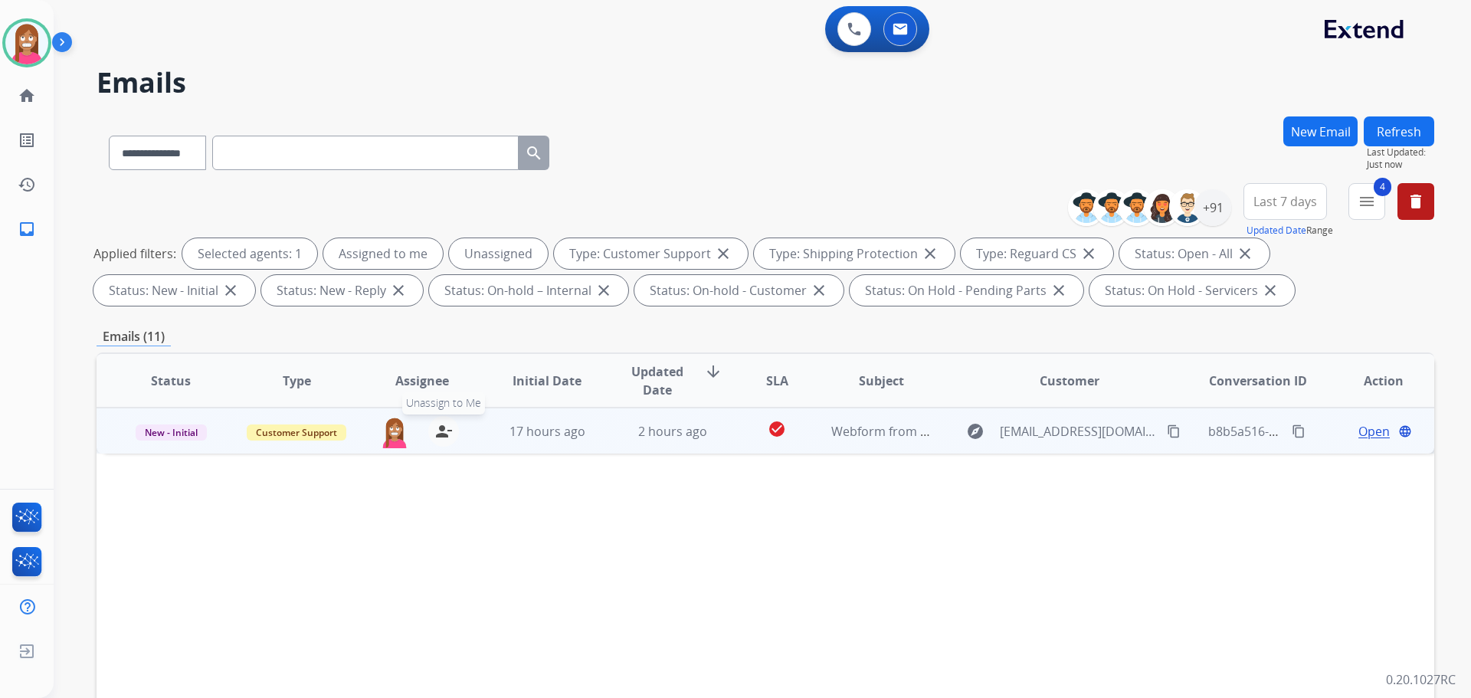
click at [437, 432] on mat-icon "person_remove" at bounding box center [443, 431] width 18 height 18
click at [437, 432] on mat-icon "person_add" at bounding box center [443, 431] width 18 height 18
drag, startPoint x: 588, startPoint y: 445, endPoint x: 595, endPoint y: 447, distance: 8.0
click at [594, 447] on tr "New - Initial Customer Support [PERSON_NAME][EMAIL_ADDRESS][PERSON_NAME][DOMAIN…" at bounding box center [766, 431] width 1338 height 46
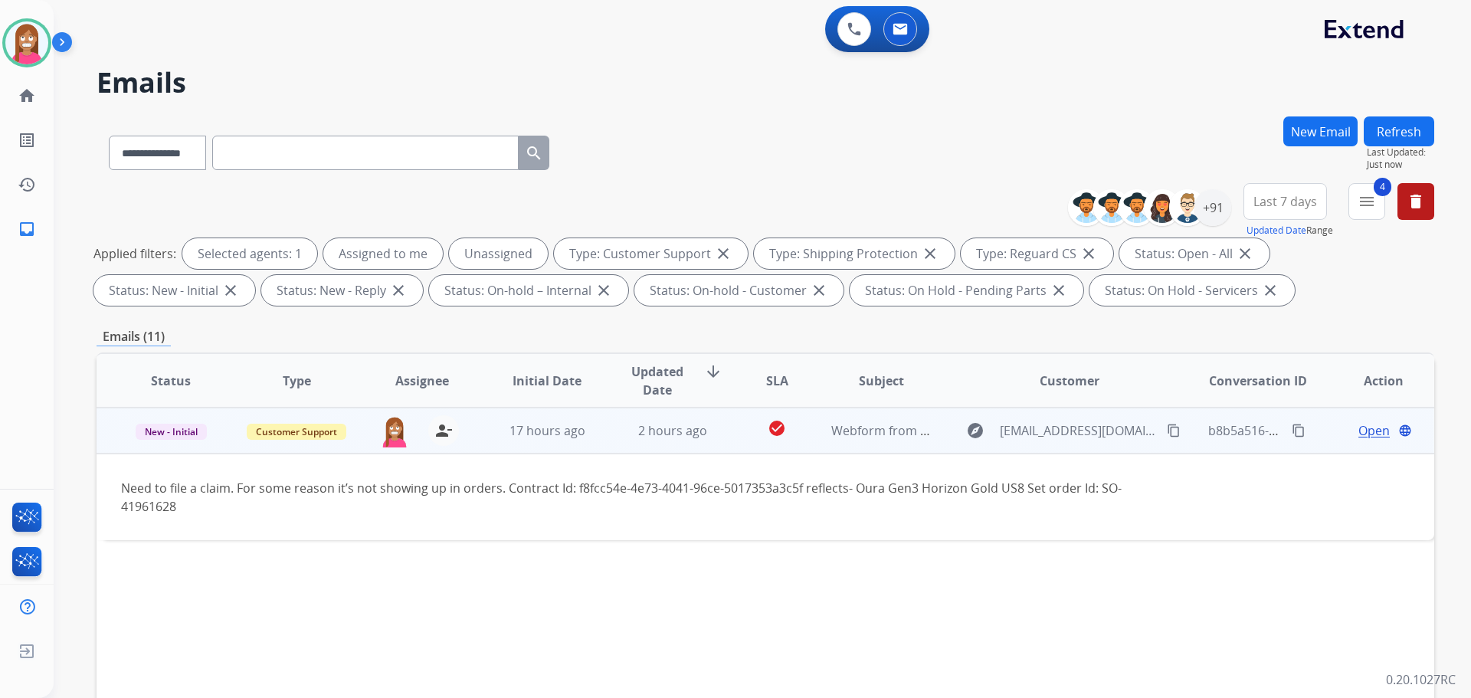
click at [1358, 425] on span "Open" at bounding box center [1373, 430] width 31 height 18
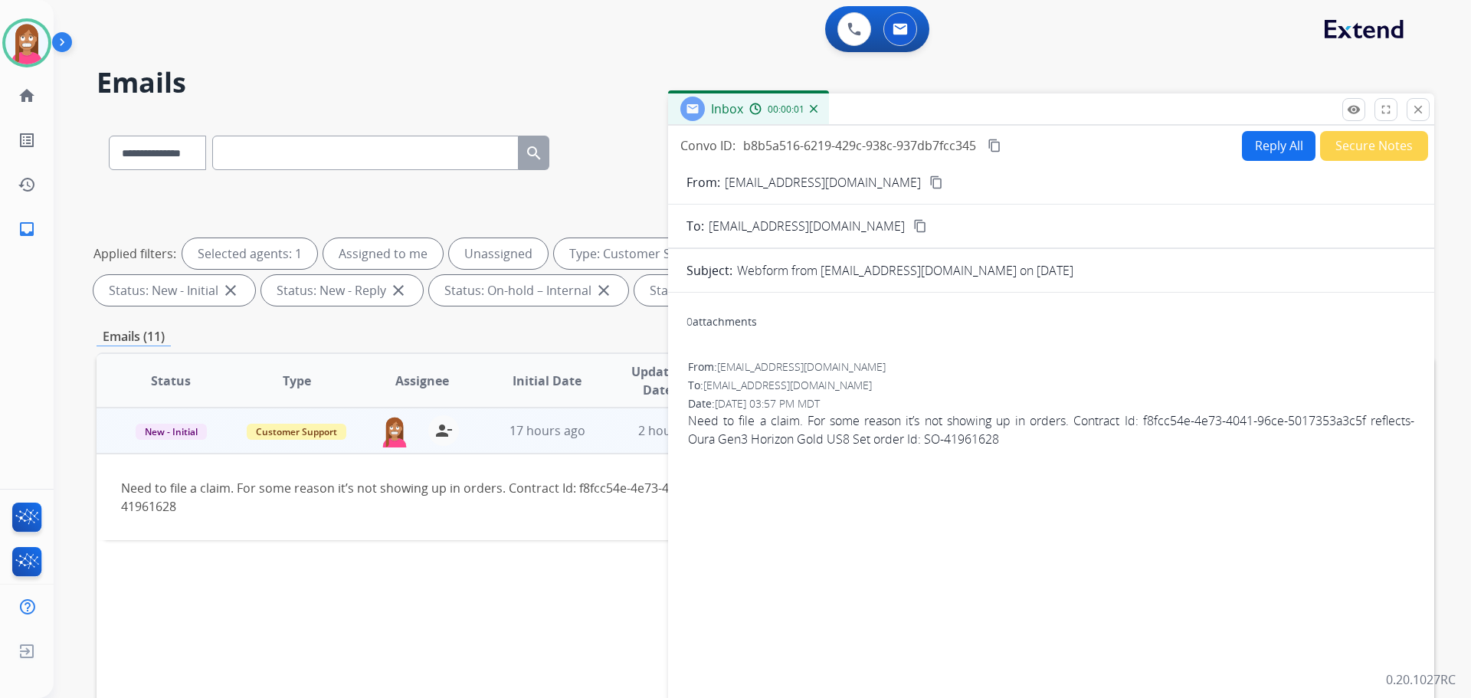
click at [1260, 139] on button "Reply All" at bounding box center [1279, 146] width 74 height 30
select select "**********"
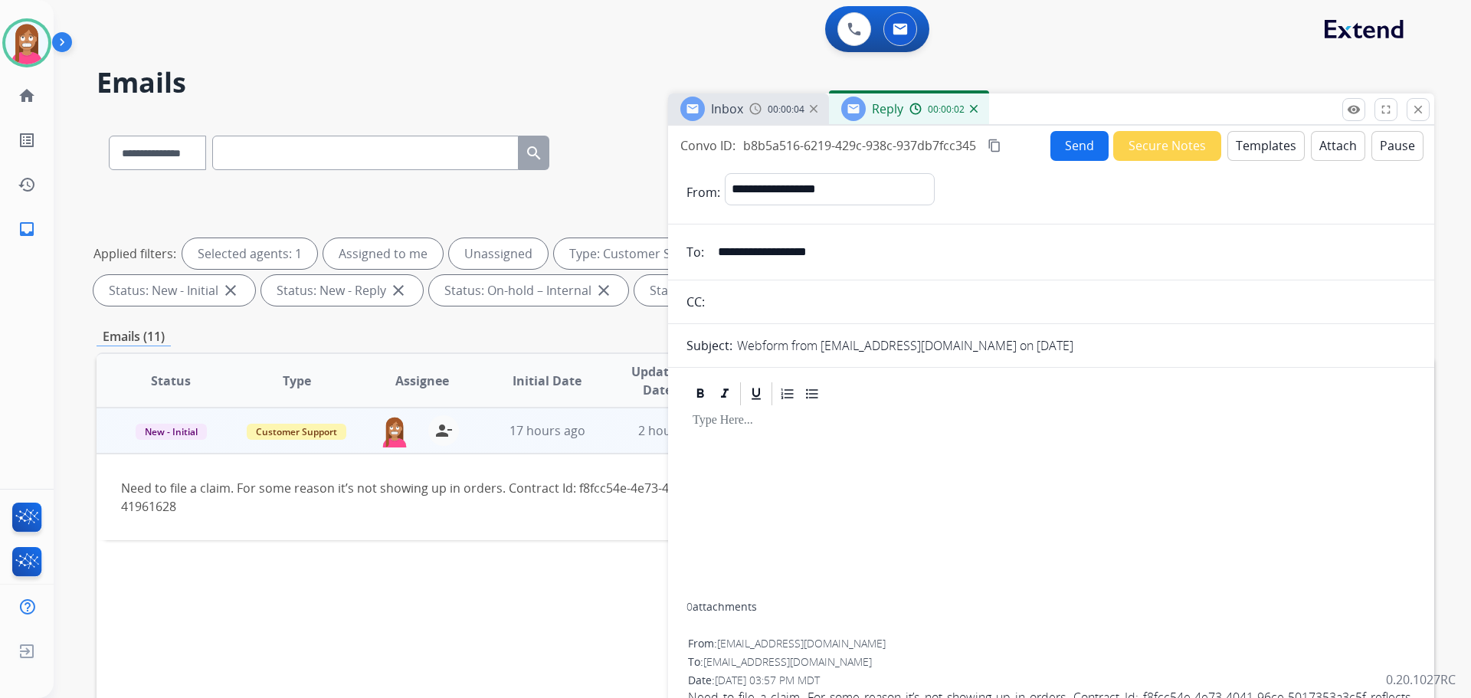
click at [1275, 153] on button "Templates" at bounding box center [1265, 146] width 77 height 30
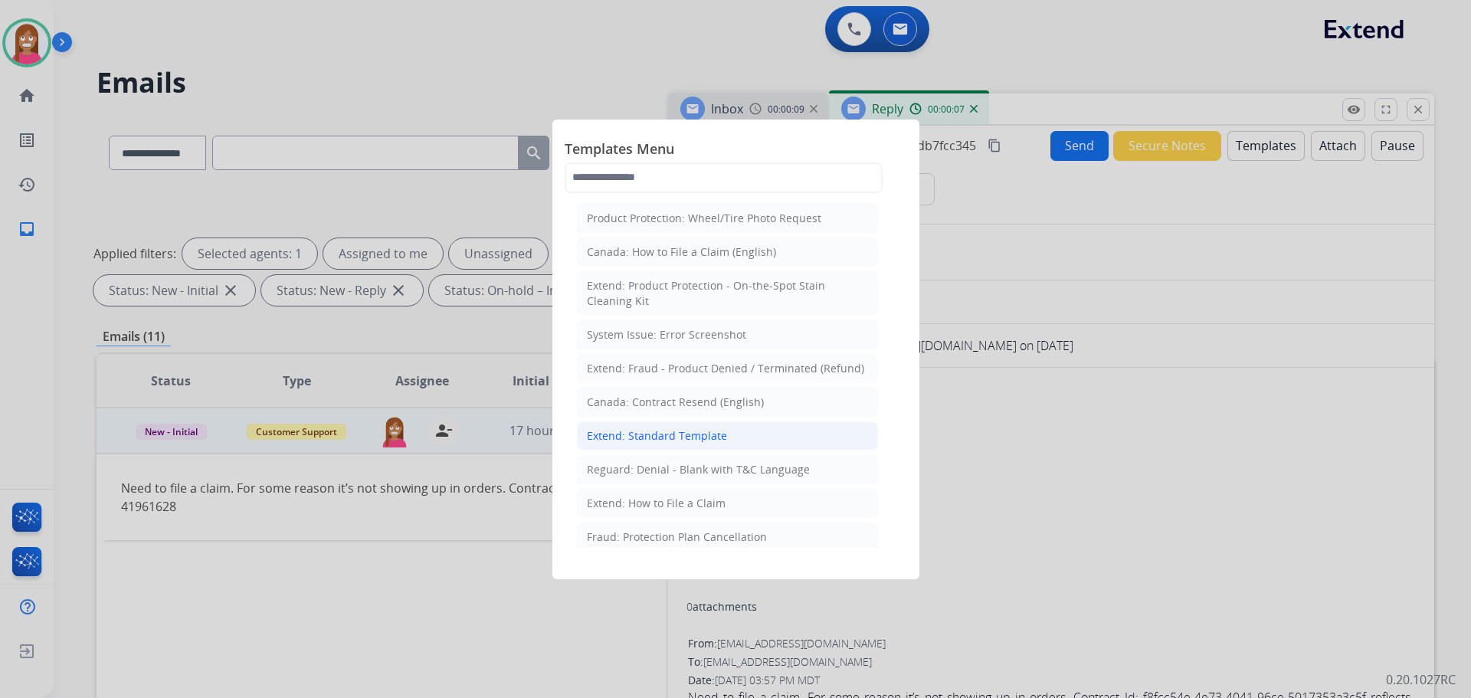
click at [677, 433] on div "Extend: Standard Template" at bounding box center [657, 435] width 140 height 15
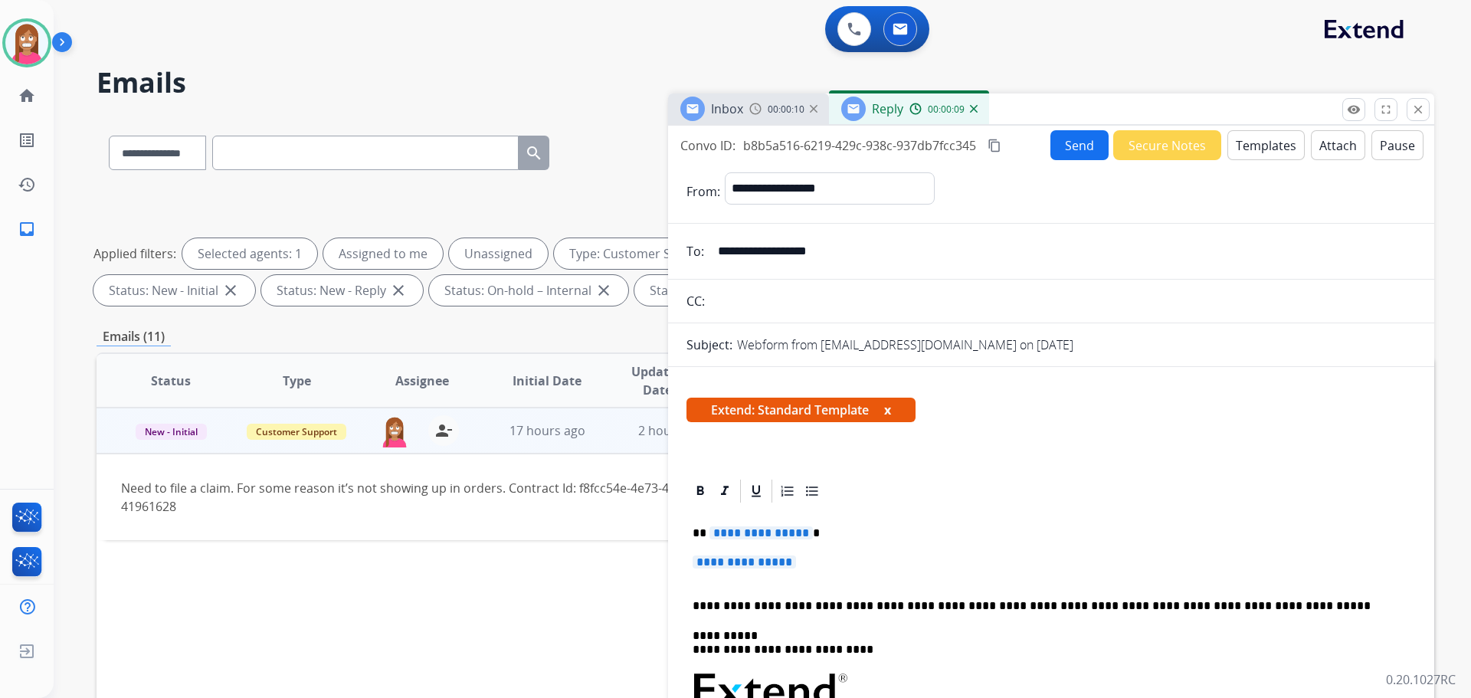
click at [760, 534] on span "**********" at bounding box center [760, 532] width 103 height 13
drag, startPoint x: 808, startPoint y: 569, endPoint x: 708, endPoint y: 521, distance: 111.4
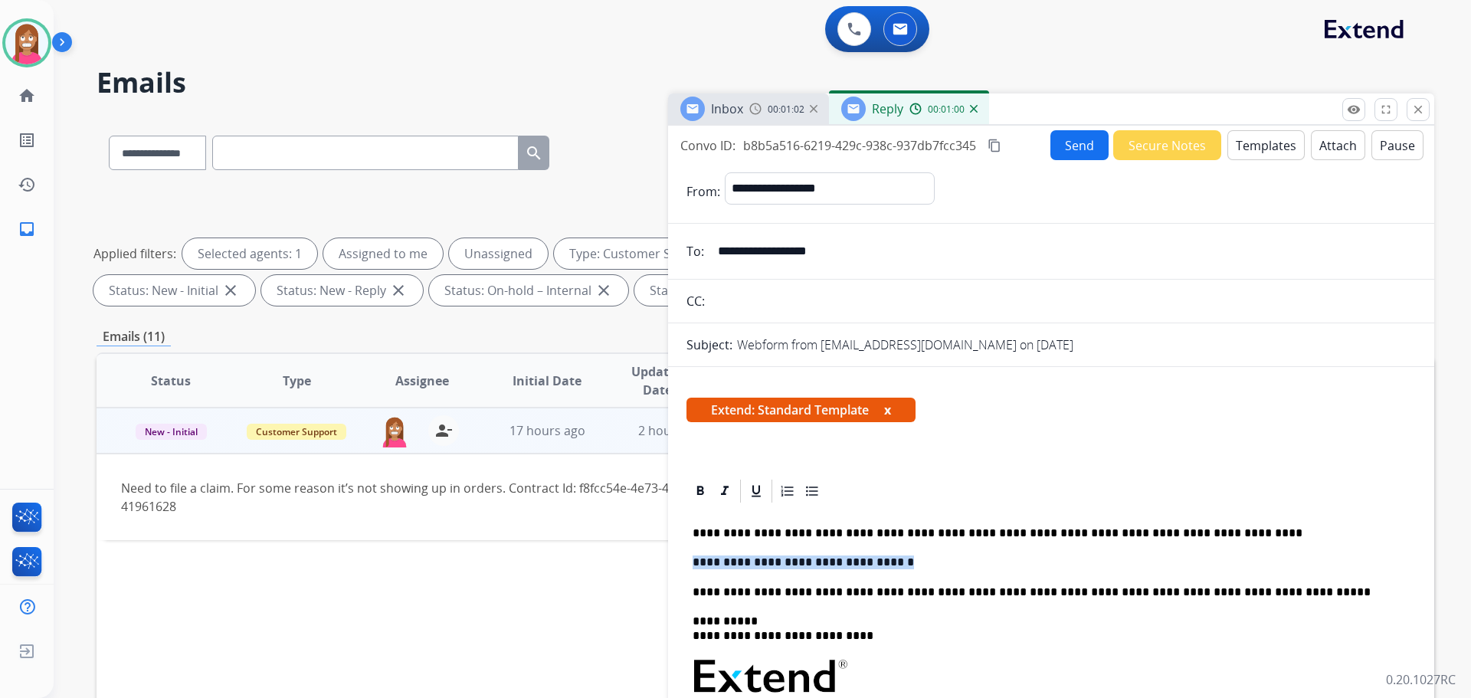
drag, startPoint x: 894, startPoint y: 566, endPoint x: 686, endPoint y: 559, distance: 207.7
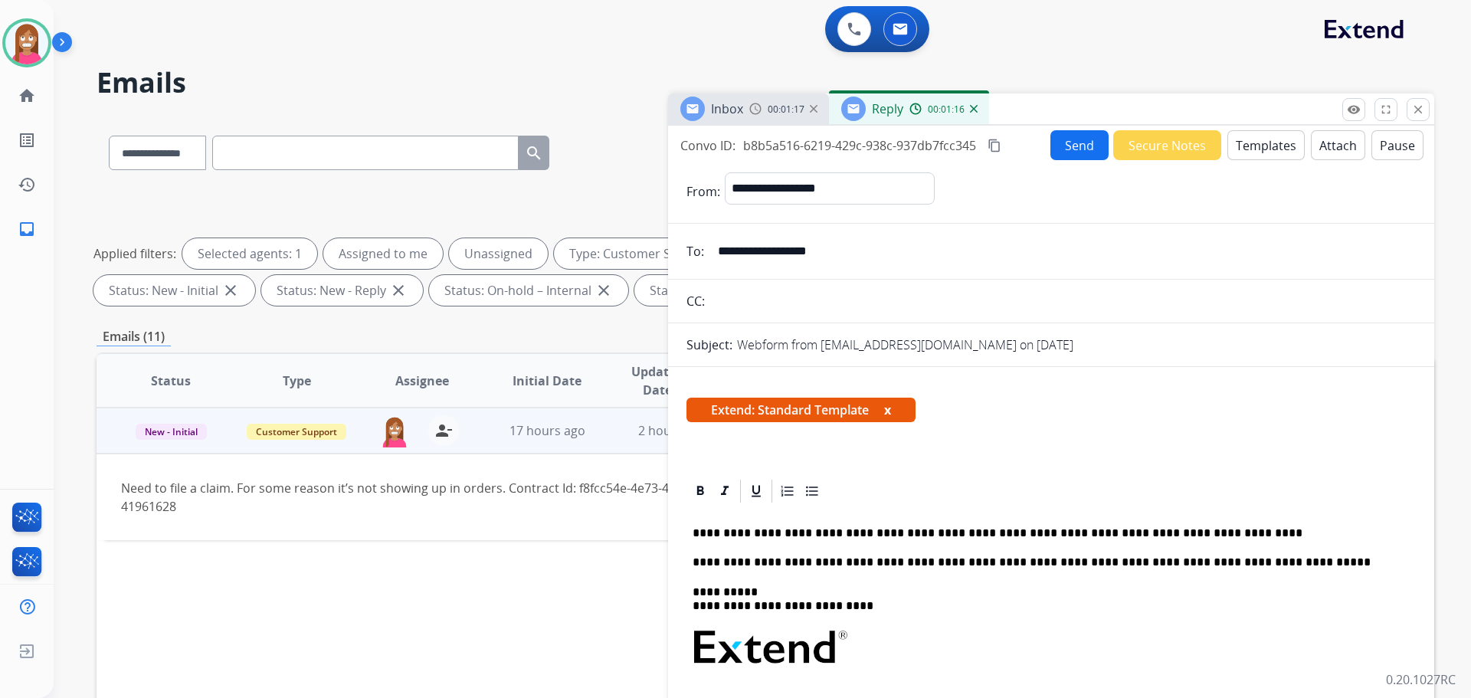
click at [704, 530] on p "**********" at bounding box center [1045, 533] width 705 height 14
click at [740, 532] on p "**********" at bounding box center [1045, 533] width 705 height 14
click at [1063, 151] on button "Send" at bounding box center [1079, 145] width 58 height 30
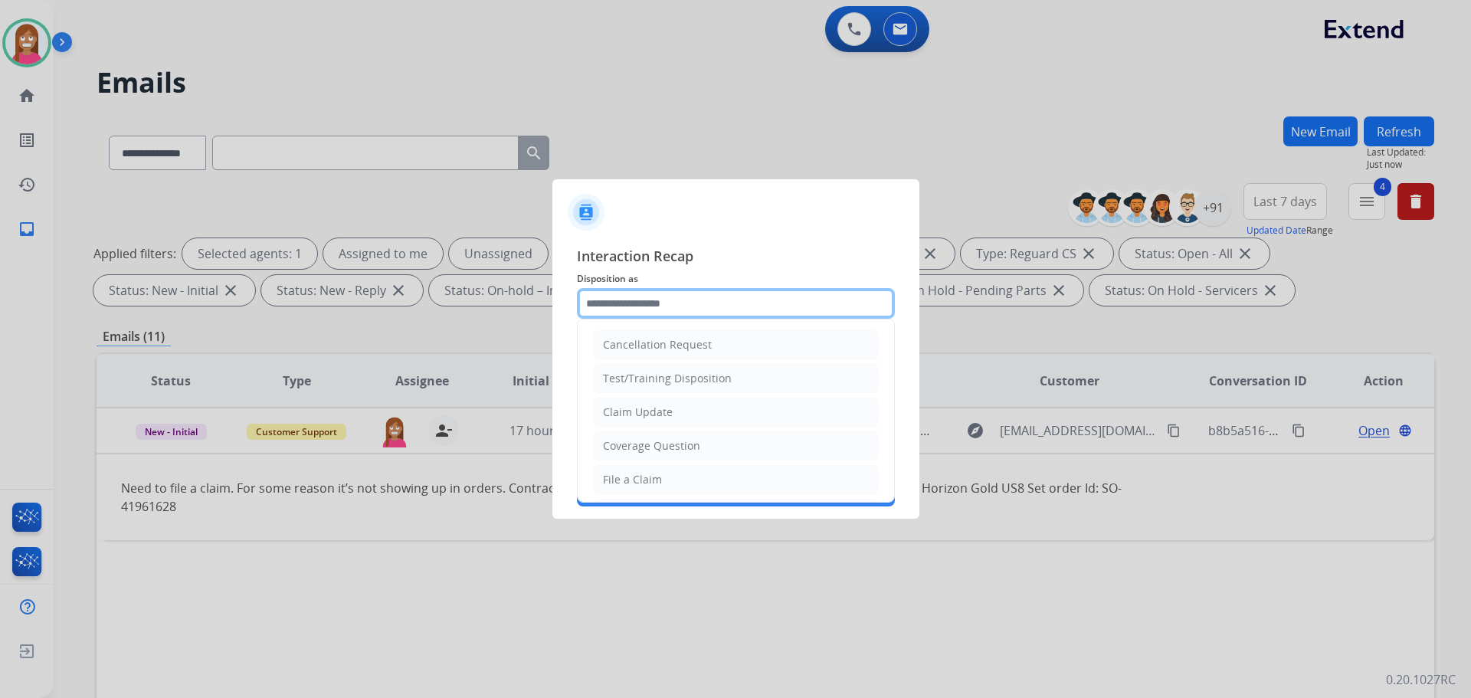
click at [622, 312] on input "text" at bounding box center [736, 303] width 318 height 31
click at [624, 472] on div "File a Claim" at bounding box center [632, 479] width 59 height 15
type input "**********"
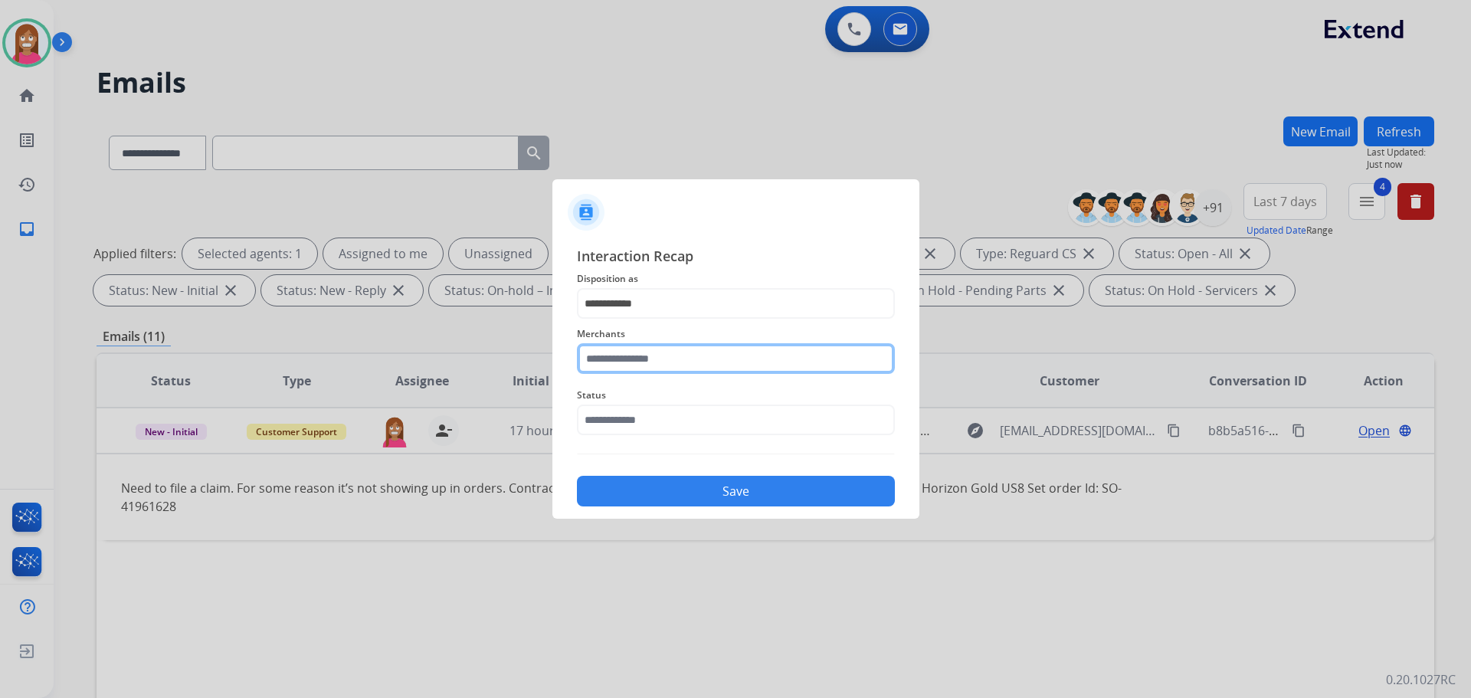
click at [615, 355] on input "text" at bounding box center [736, 358] width 318 height 31
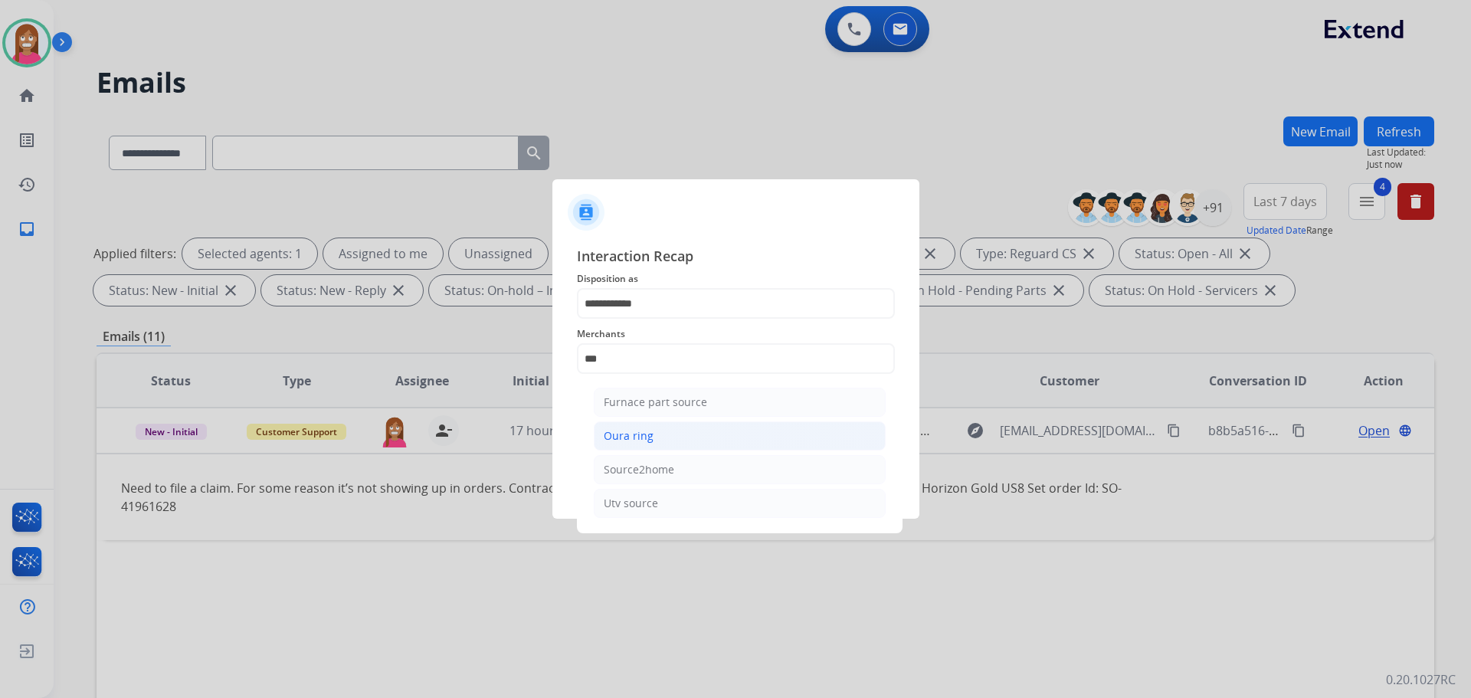
click at [628, 440] on div "Oura ring" at bounding box center [629, 435] width 50 height 15
type input "*********"
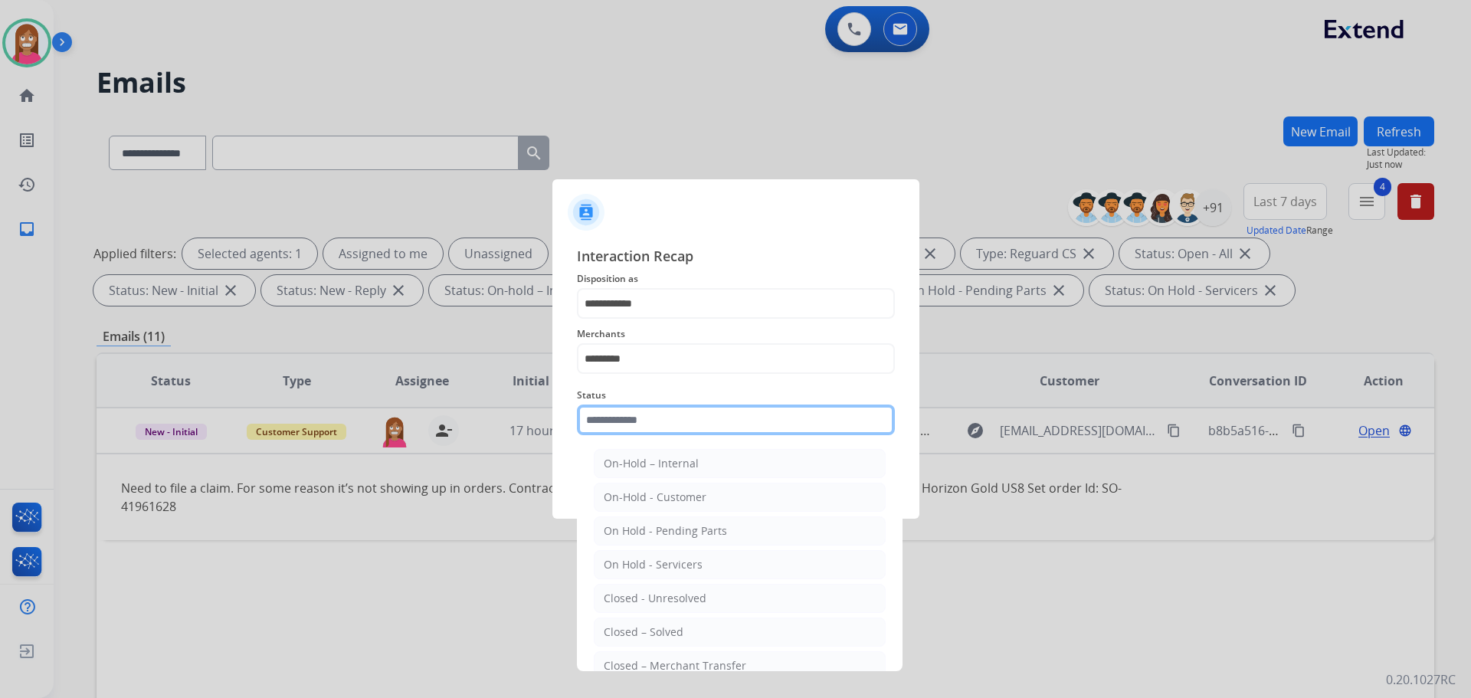
click at [614, 424] on input "text" at bounding box center [736, 419] width 318 height 31
click at [664, 626] on div "Closed – Solved" at bounding box center [644, 631] width 80 height 15
type input "**********"
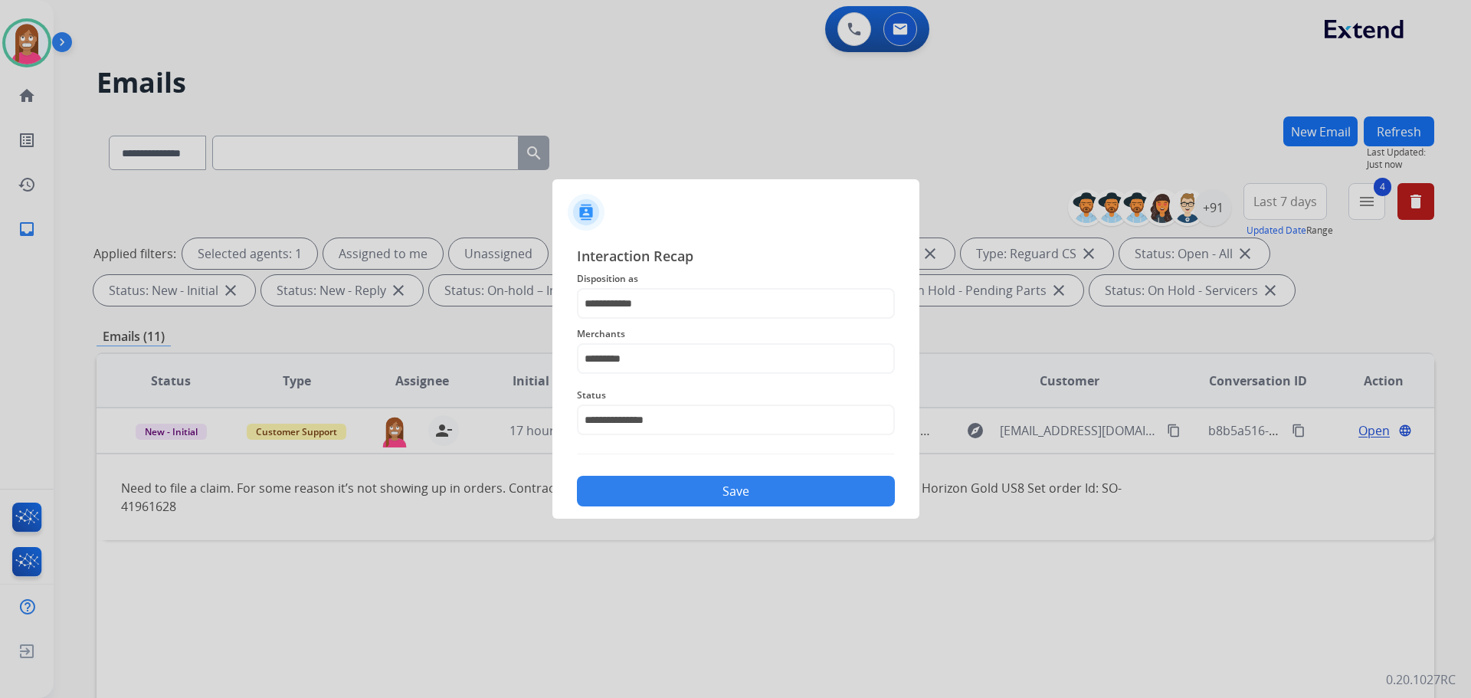
click at [653, 489] on button "Save" at bounding box center [736, 491] width 318 height 31
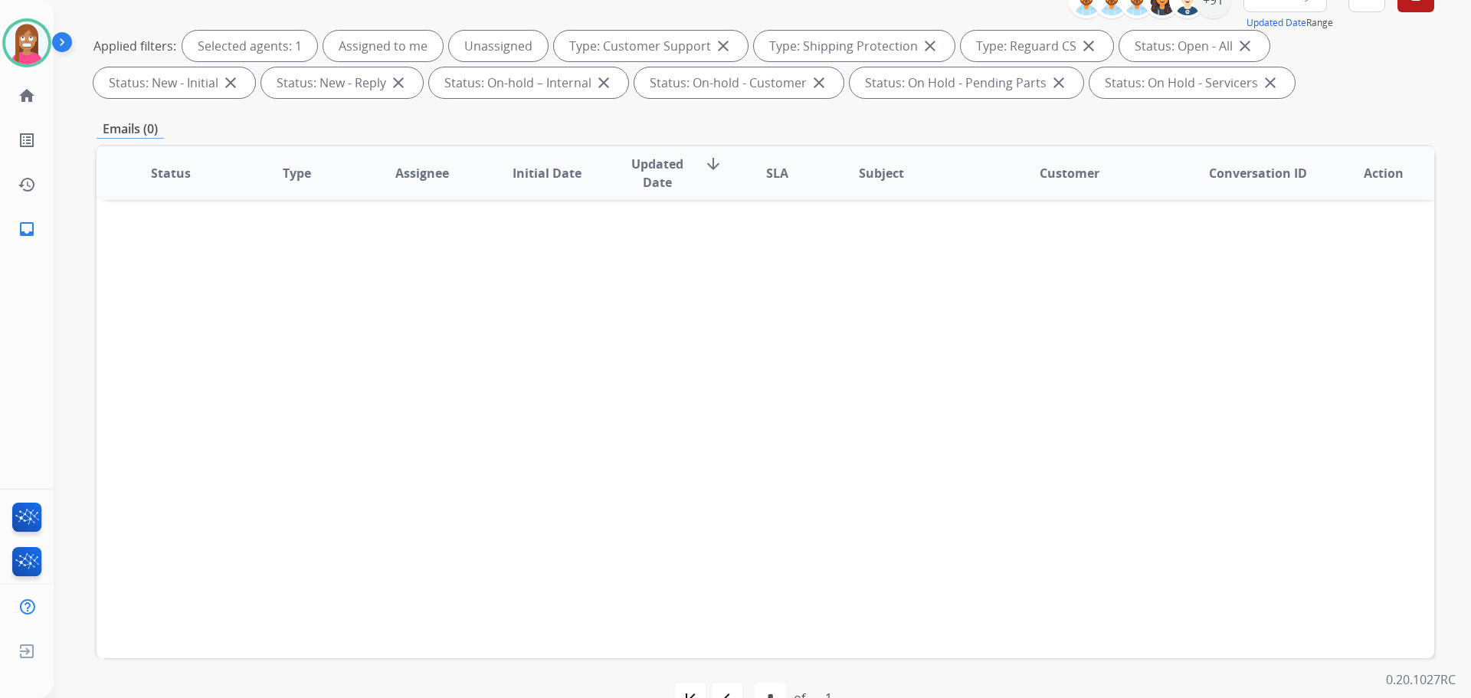
scroll to position [247, 0]
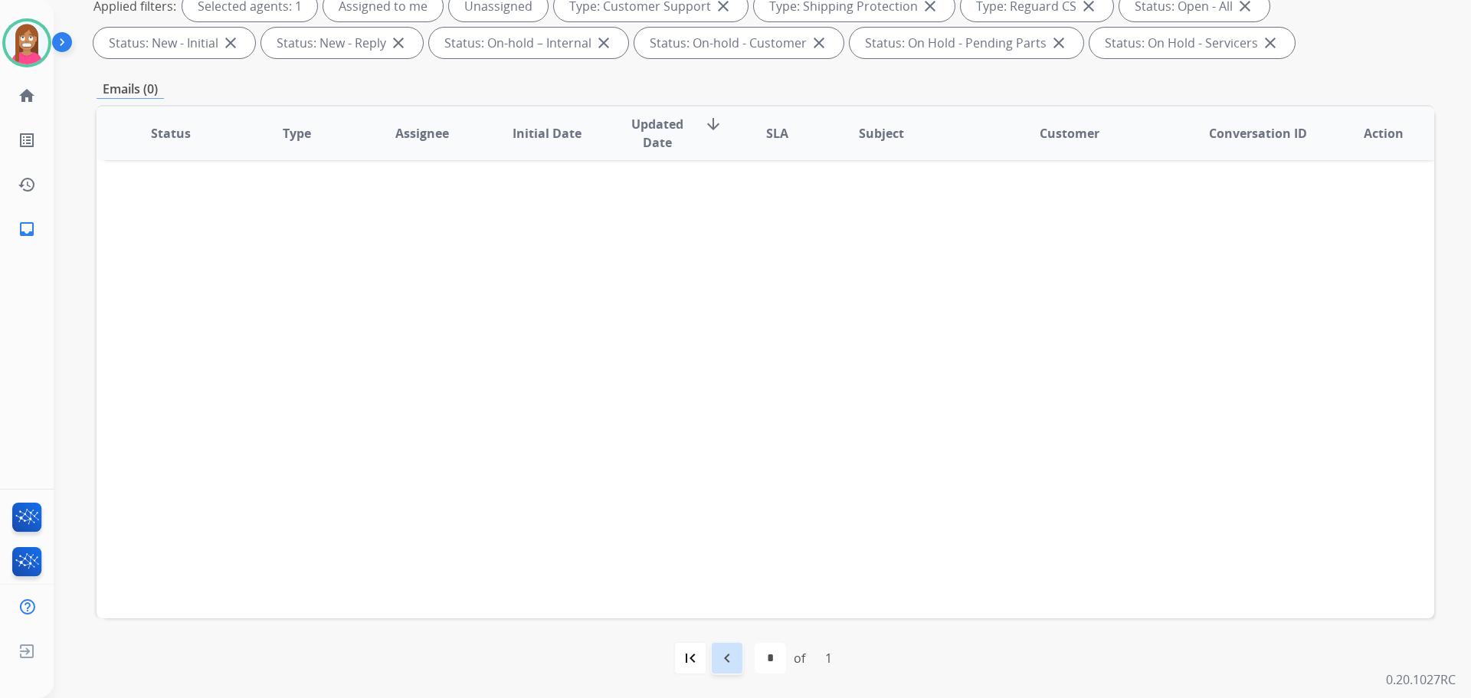
click at [727, 652] on mat-icon "navigate_before" at bounding box center [727, 658] width 18 height 18
select select "*"
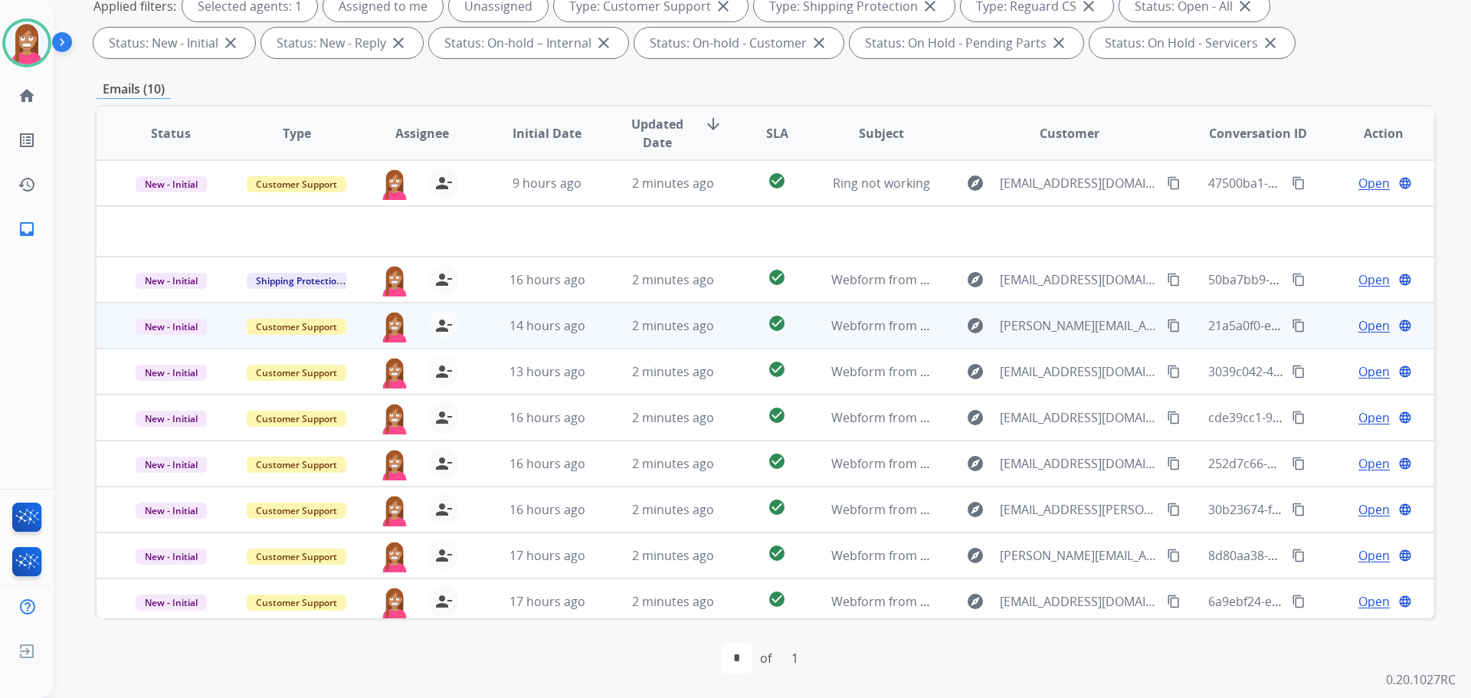
scroll to position [52, 0]
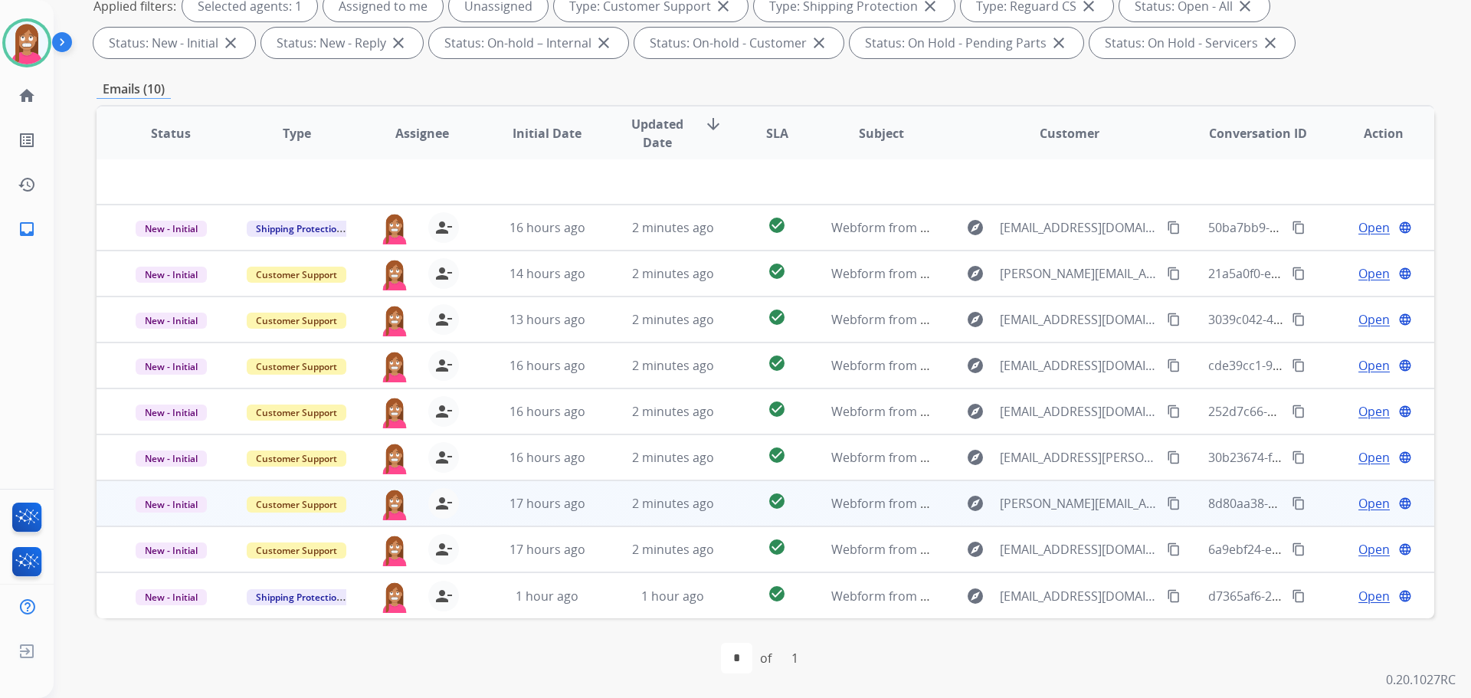
click at [598, 509] on td "2 minutes ago" at bounding box center [661, 503] width 126 height 46
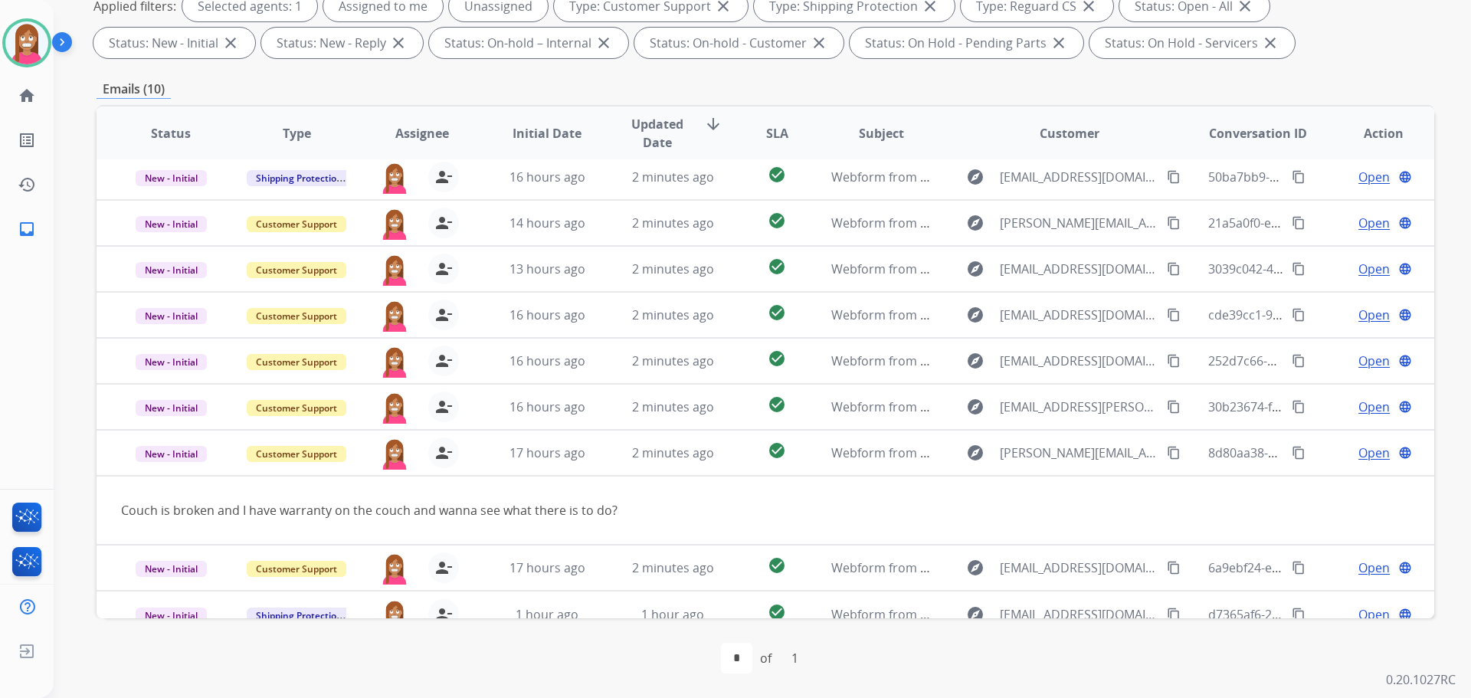
scroll to position [70, 0]
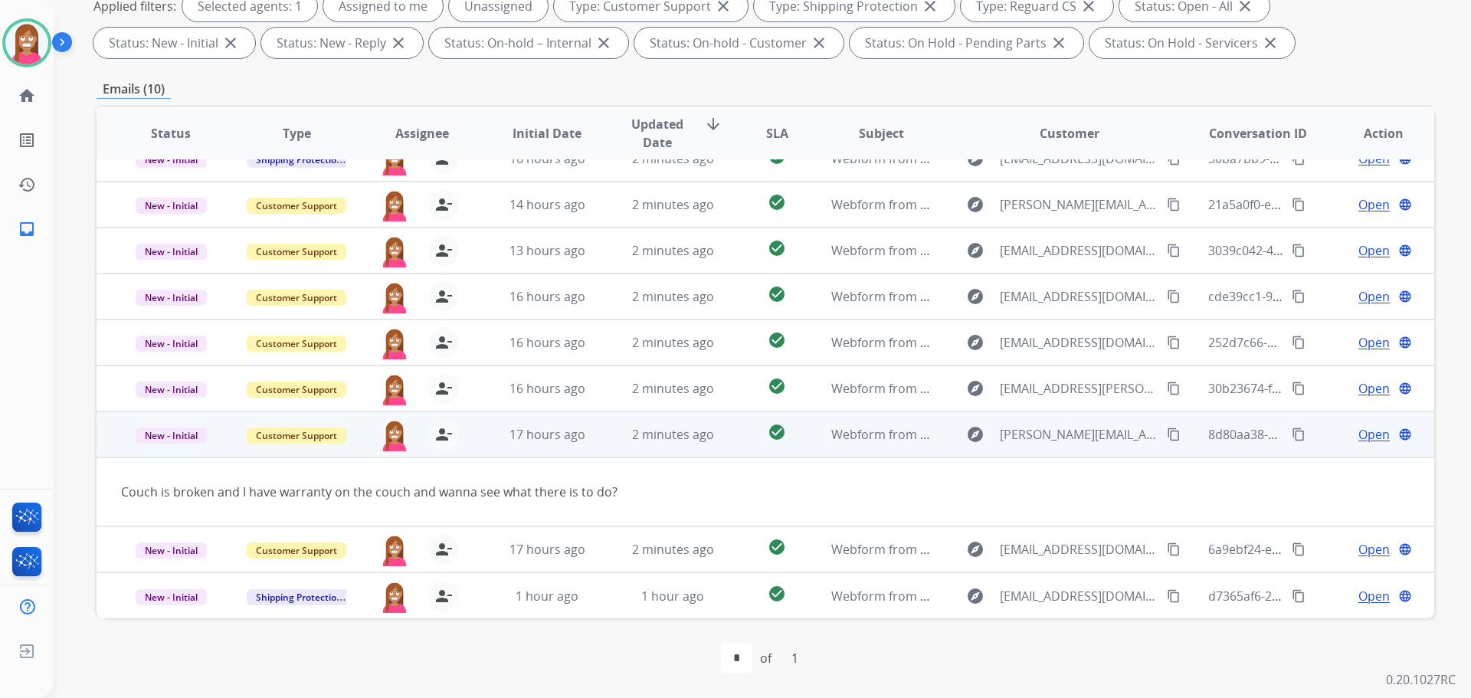
click at [1364, 432] on span "Open" at bounding box center [1373, 434] width 31 height 18
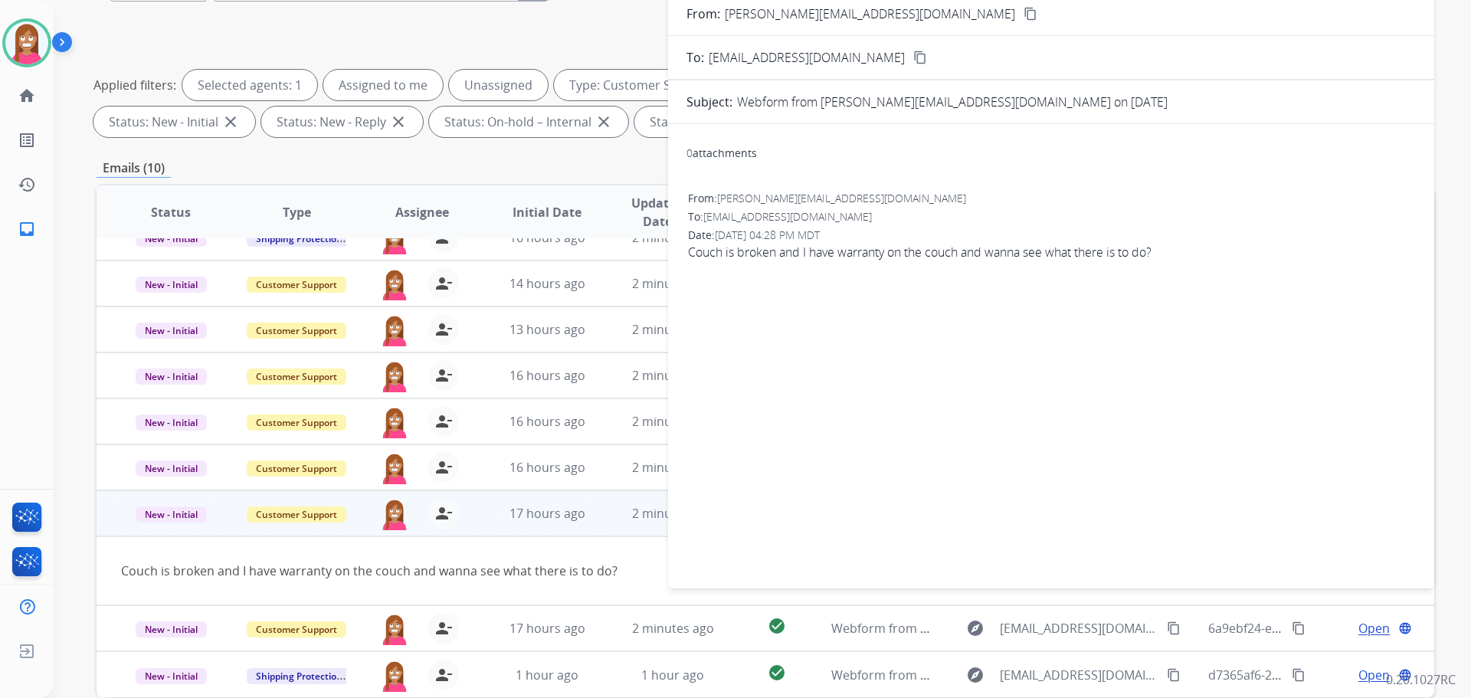
scroll to position [94, 0]
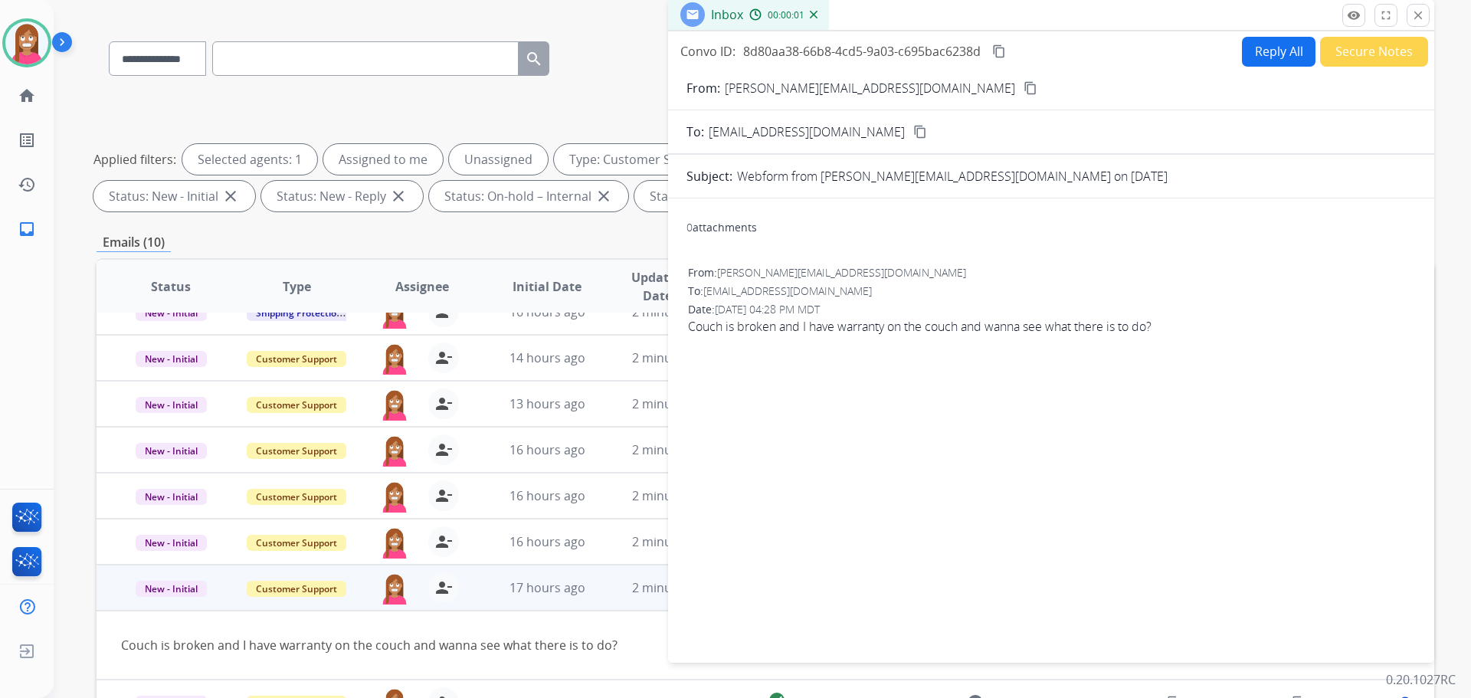
click at [1269, 64] on button "Reply All" at bounding box center [1279, 52] width 74 height 30
select select "**********"
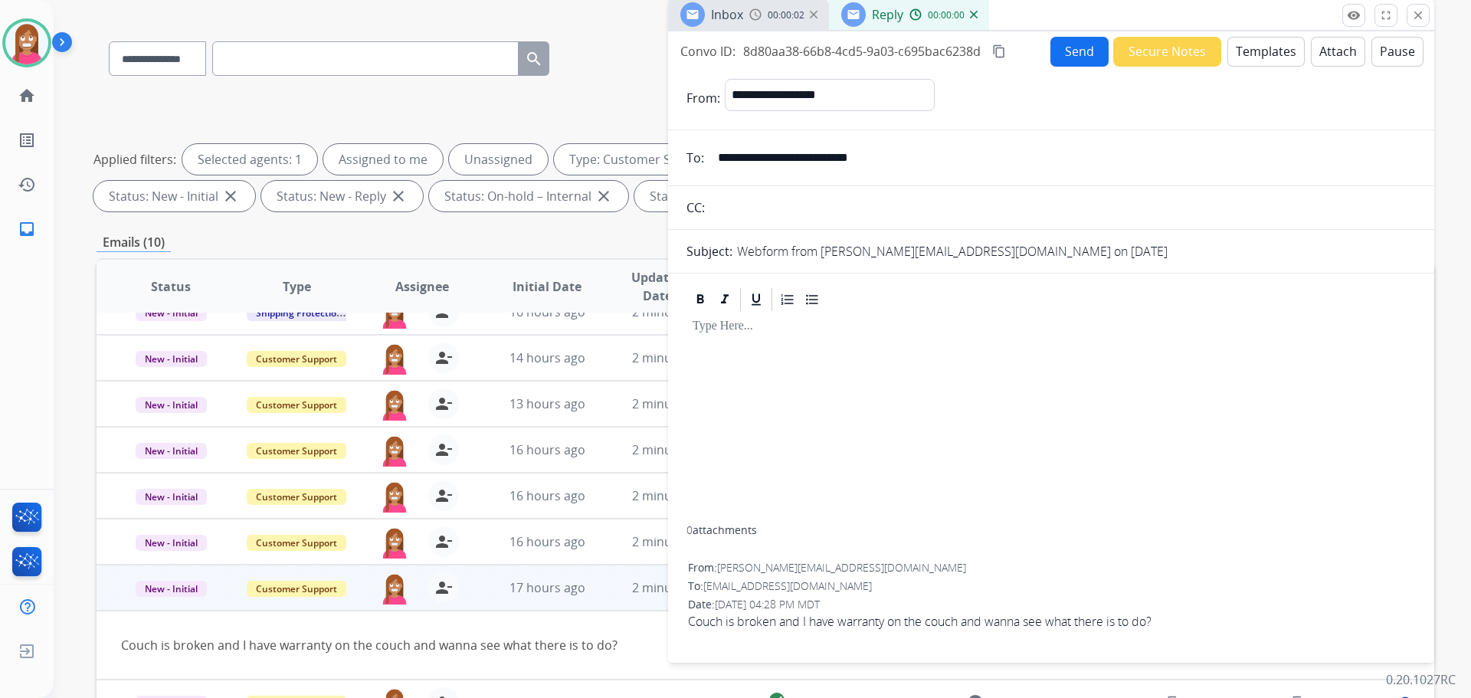
click at [1268, 61] on button "Templates" at bounding box center [1265, 52] width 77 height 30
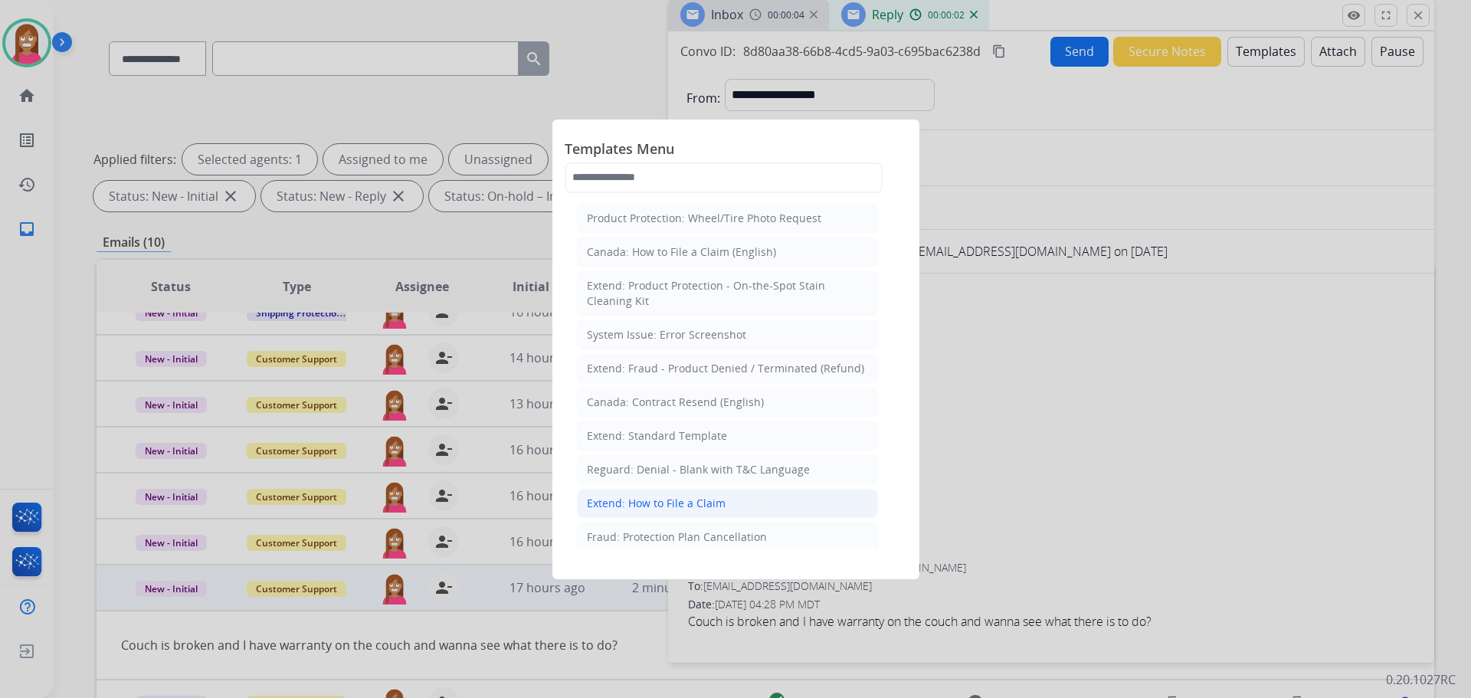
click at [640, 510] on div "Extend: How to File a Claim" at bounding box center [656, 503] width 139 height 15
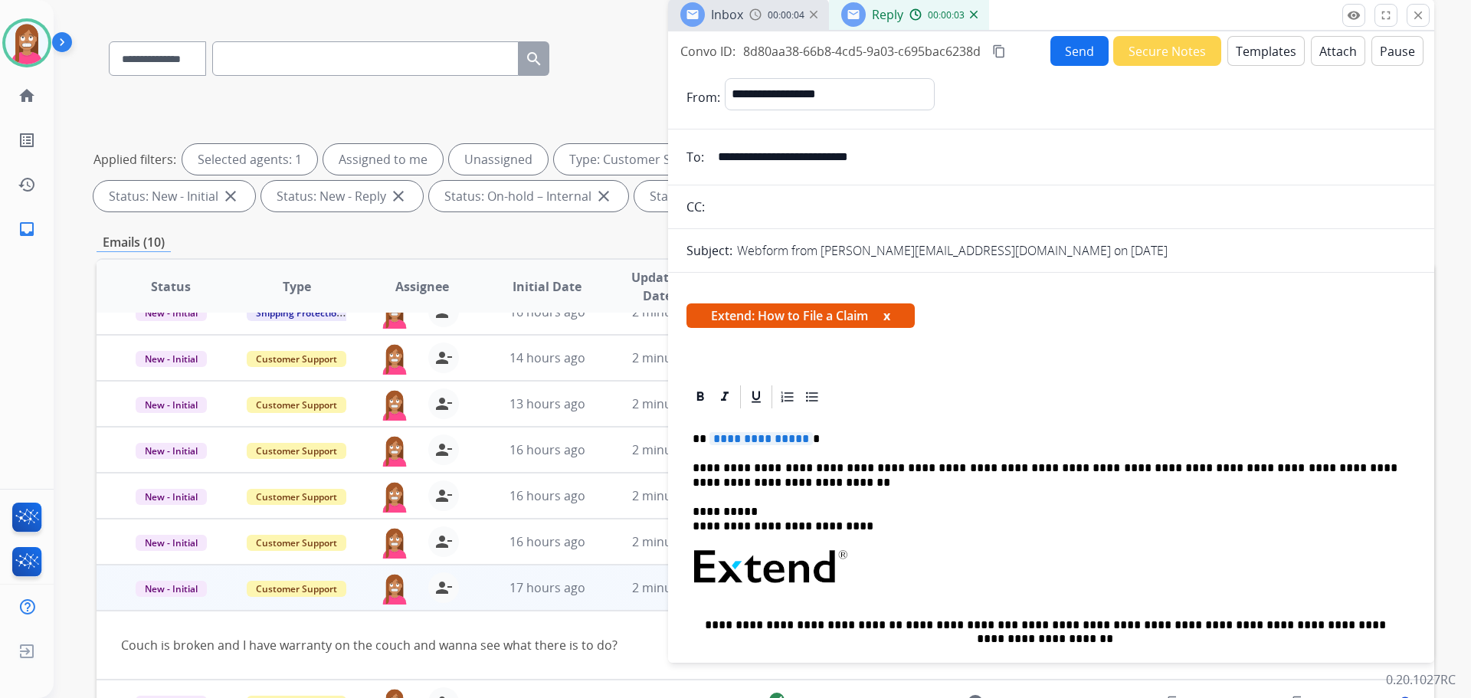
click at [767, 443] on span "**********" at bounding box center [760, 438] width 103 height 13
click at [1066, 50] on button "Send" at bounding box center [1079, 51] width 58 height 30
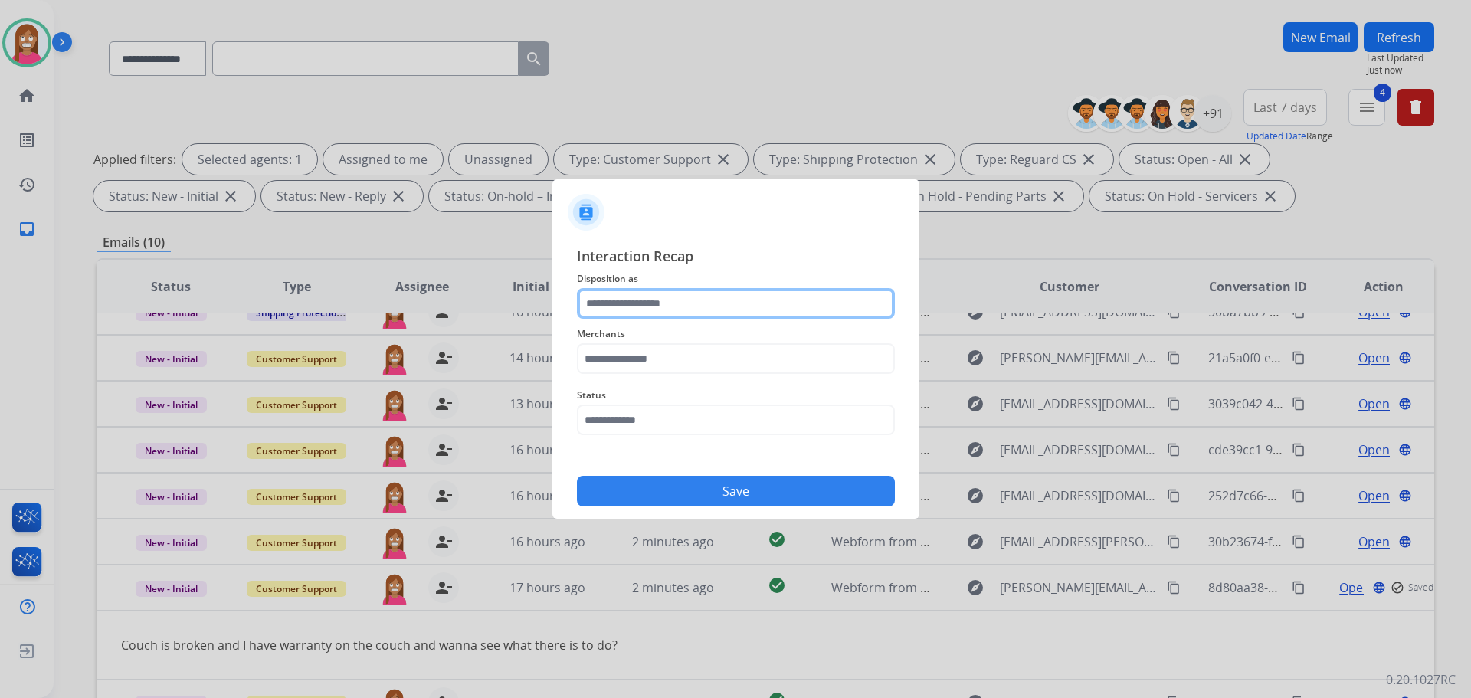
click at [621, 290] on input "text" at bounding box center [736, 303] width 318 height 31
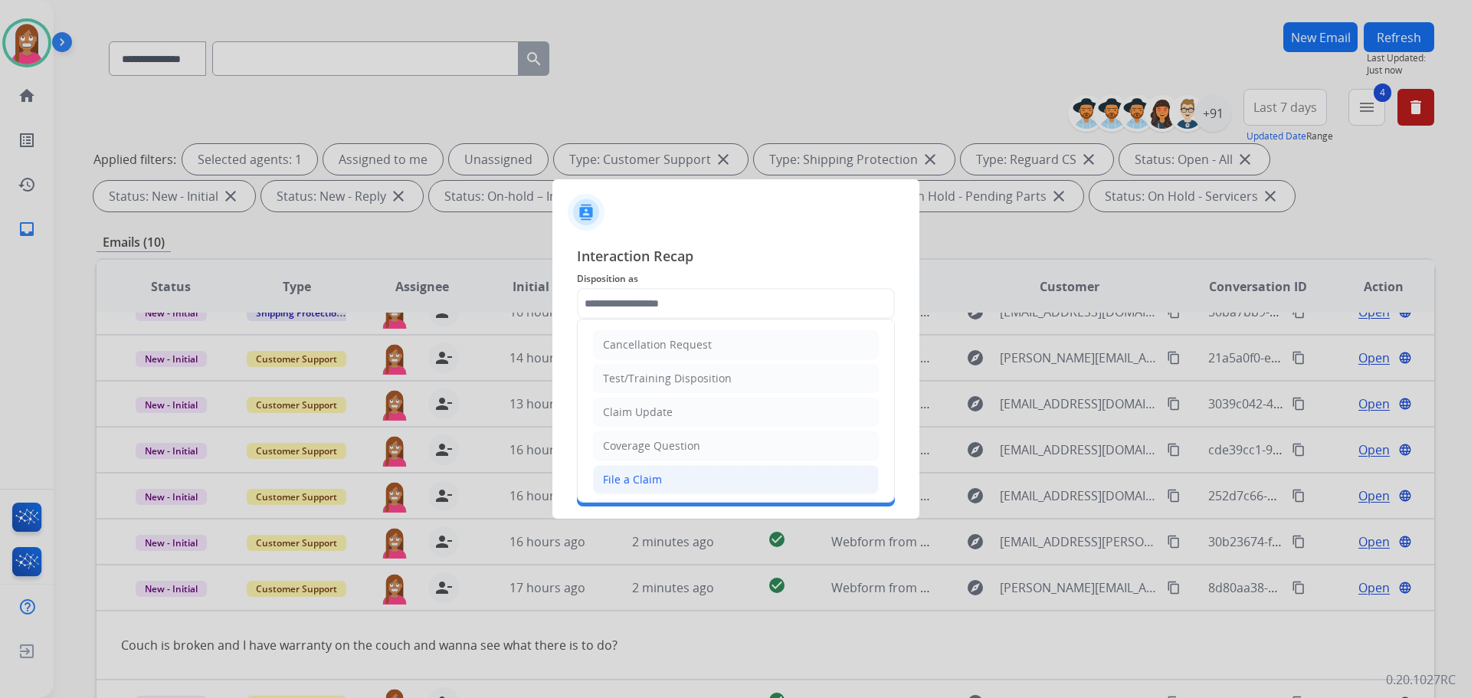
click at [617, 470] on li "File a Claim" at bounding box center [736, 479] width 286 height 29
type input "**********"
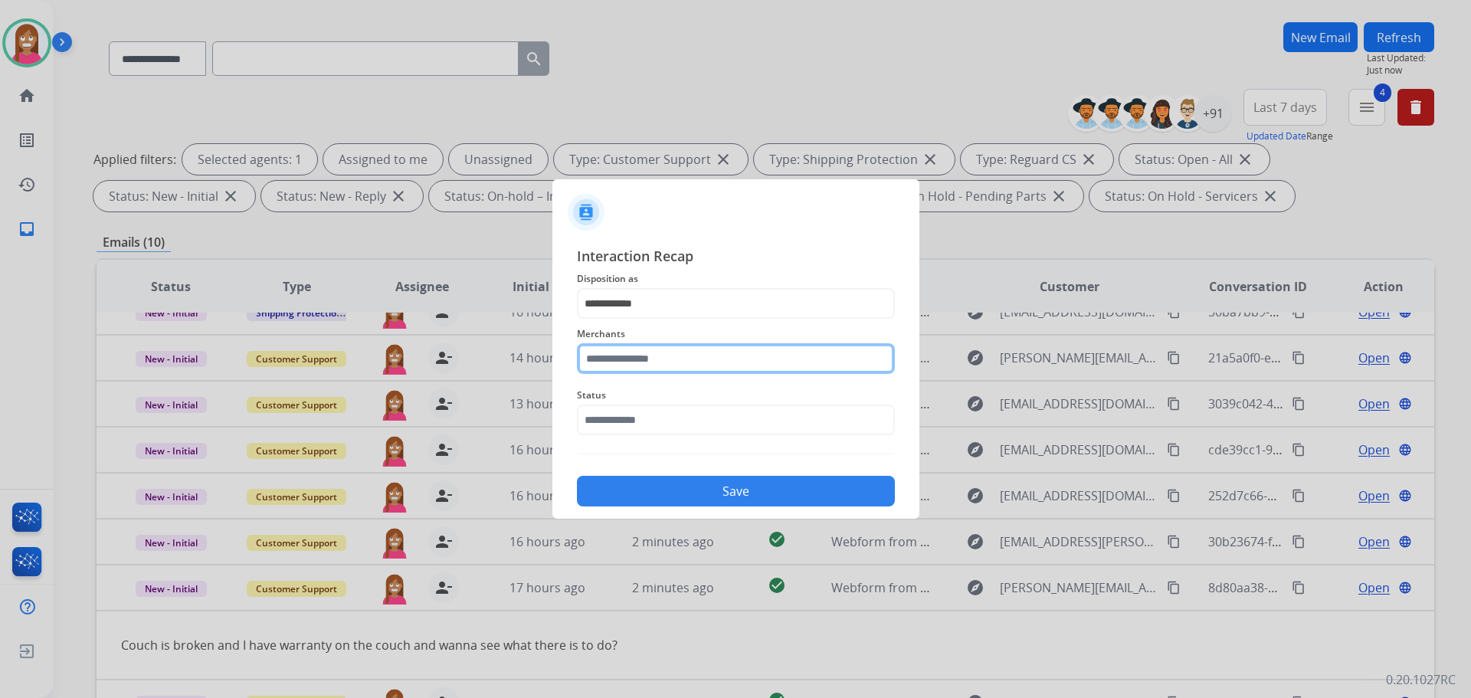
click at [611, 364] on input "text" at bounding box center [736, 358] width 318 height 31
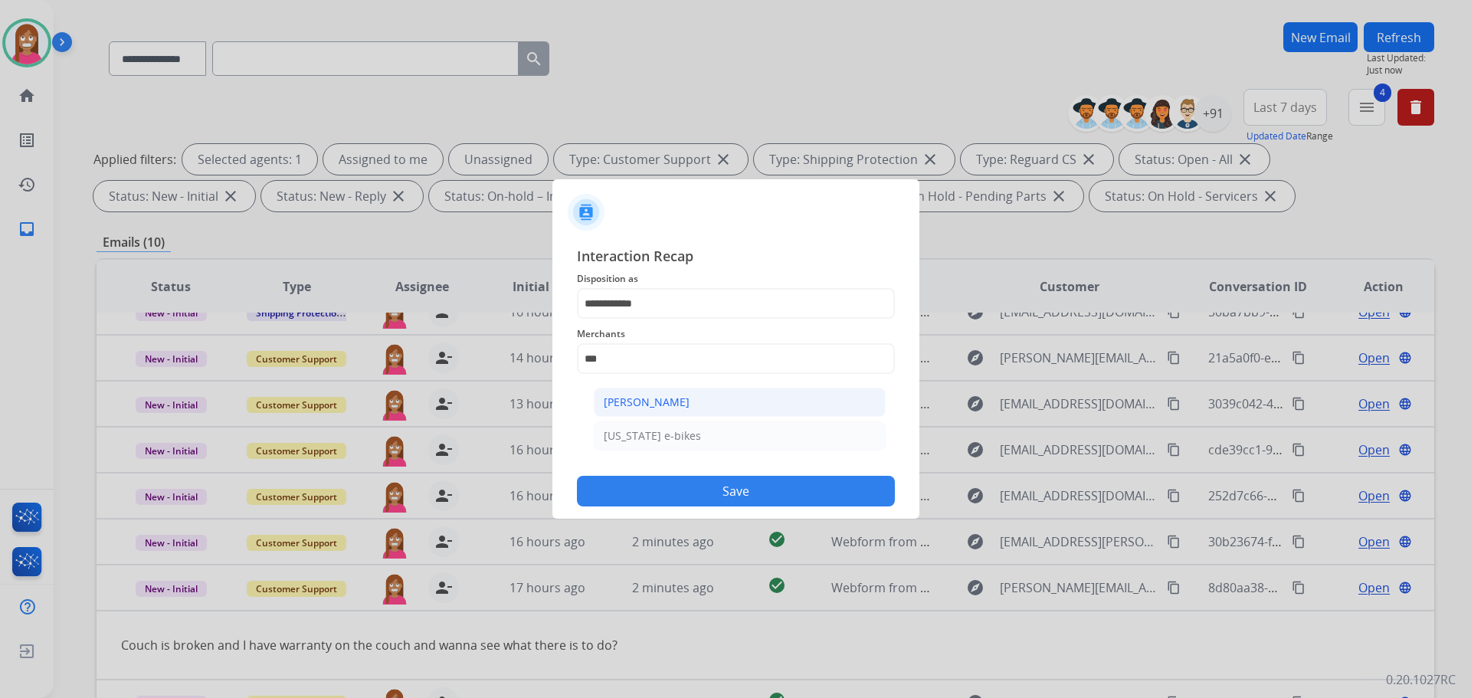
click at [667, 396] on div "[PERSON_NAME]" at bounding box center [647, 402] width 86 height 15
type input "**********"
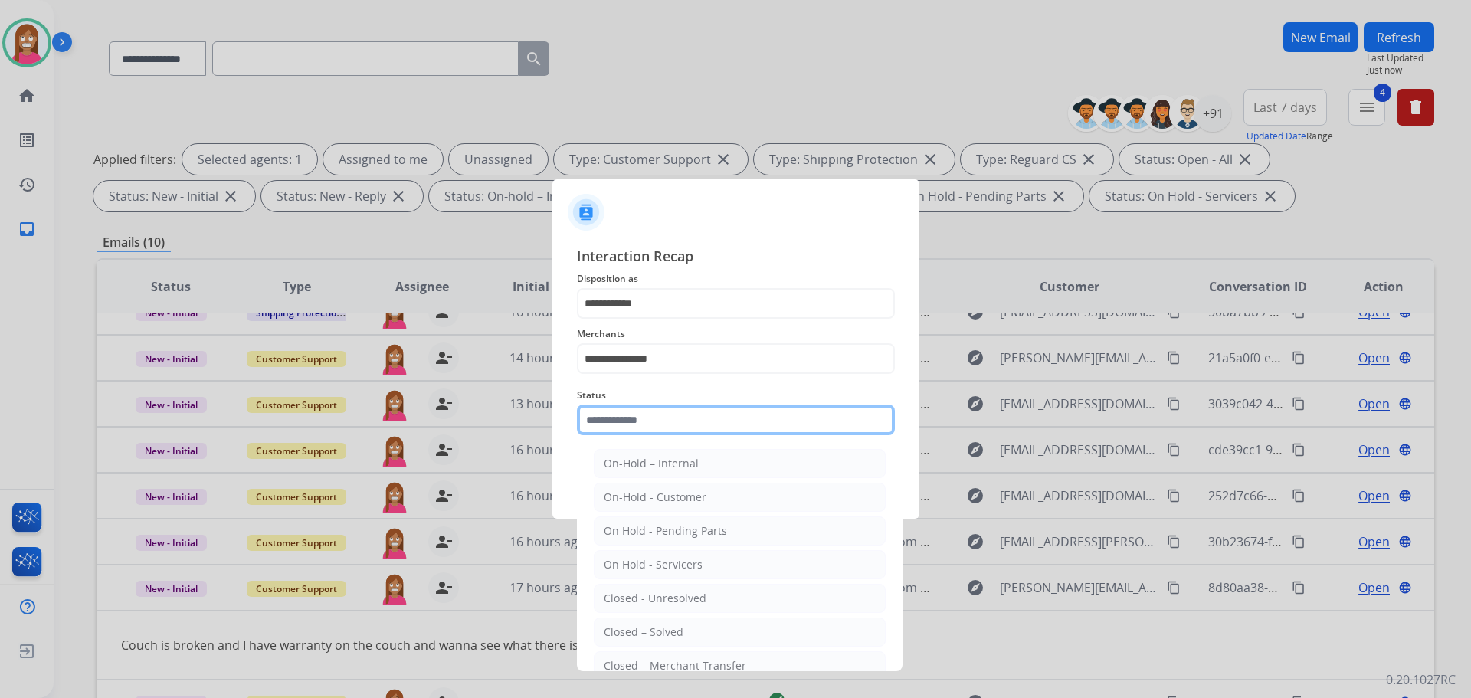
click at [656, 429] on input "text" at bounding box center [736, 419] width 318 height 31
click at [666, 630] on div "Closed – Solved" at bounding box center [644, 631] width 80 height 15
type input "**********"
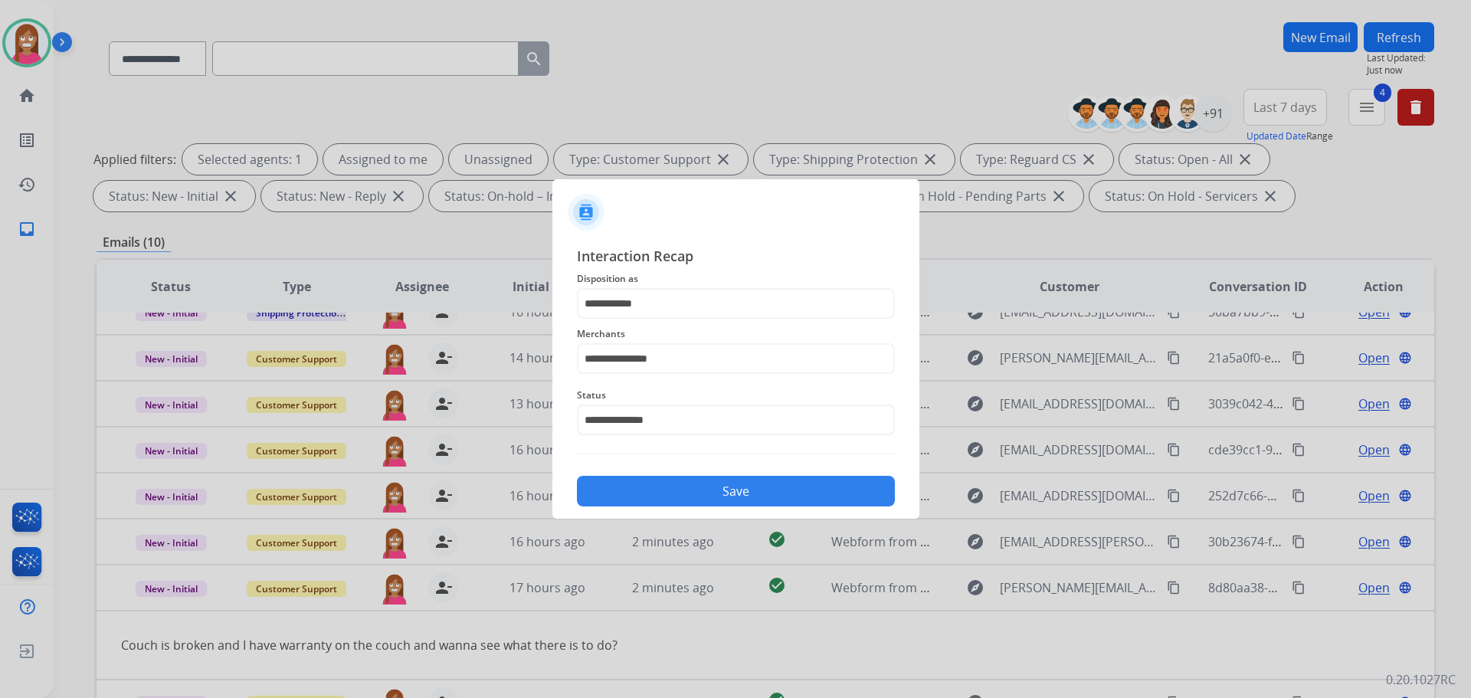
click at [670, 496] on button "Save" at bounding box center [736, 491] width 318 height 31
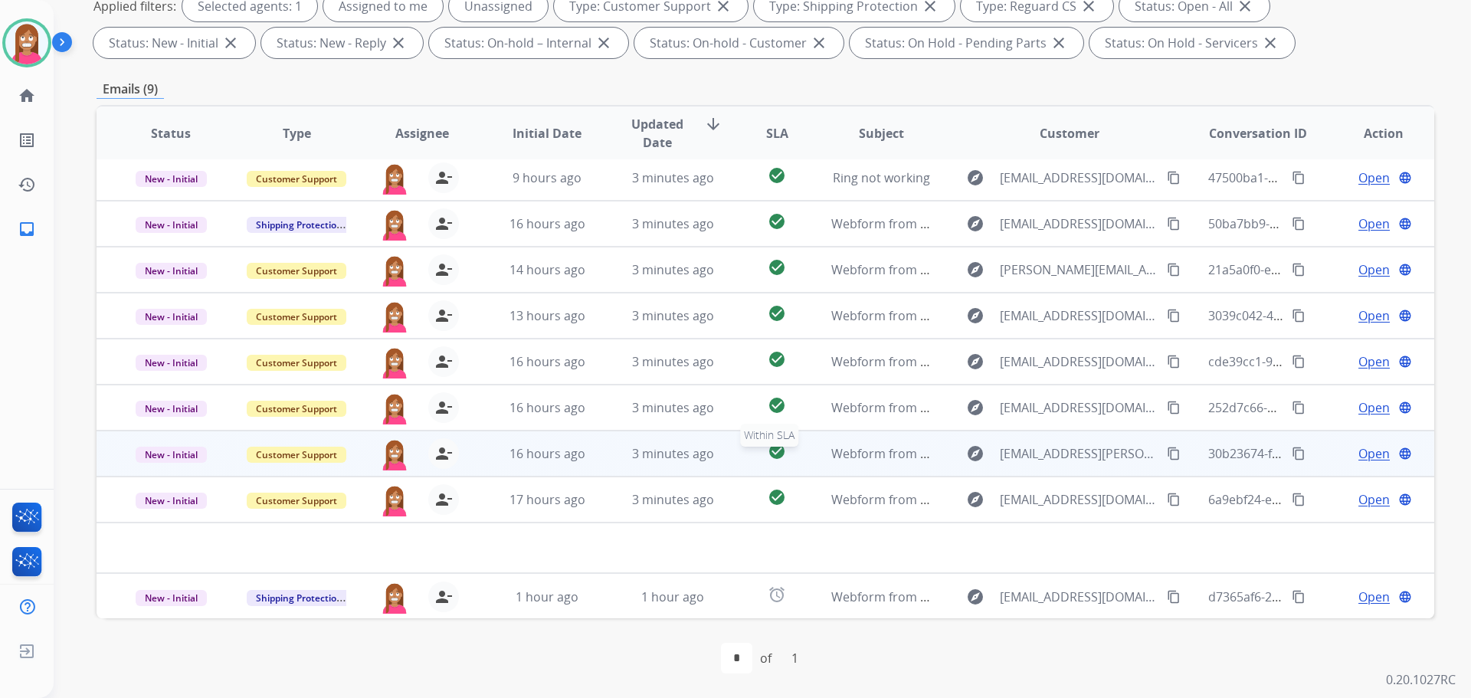
scroll to position [6, 0]
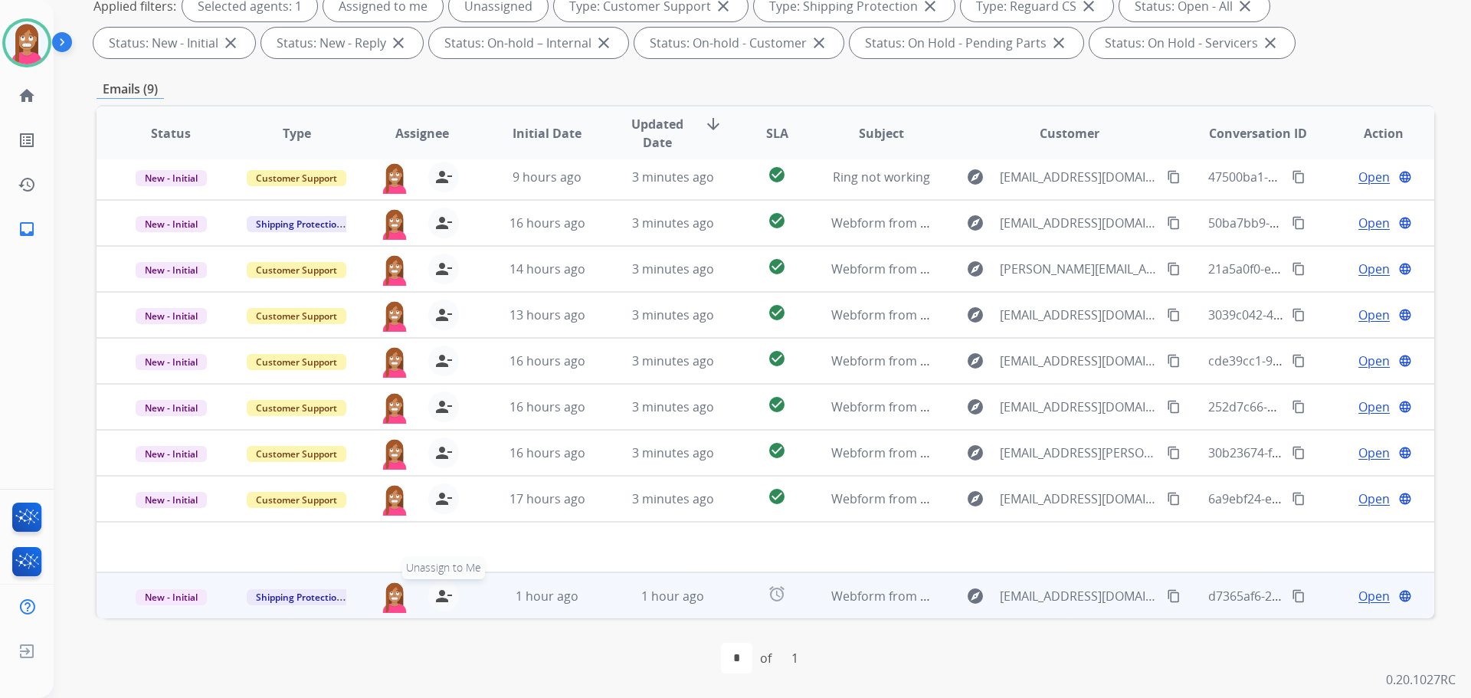
click at [437, 595] on mat-icon "person_remove" at bounding box center [443, 596] width 18 height 18
click at [437, 595] on mat-icon "person_add" at bounding box center [443, 596] width 18 height 18
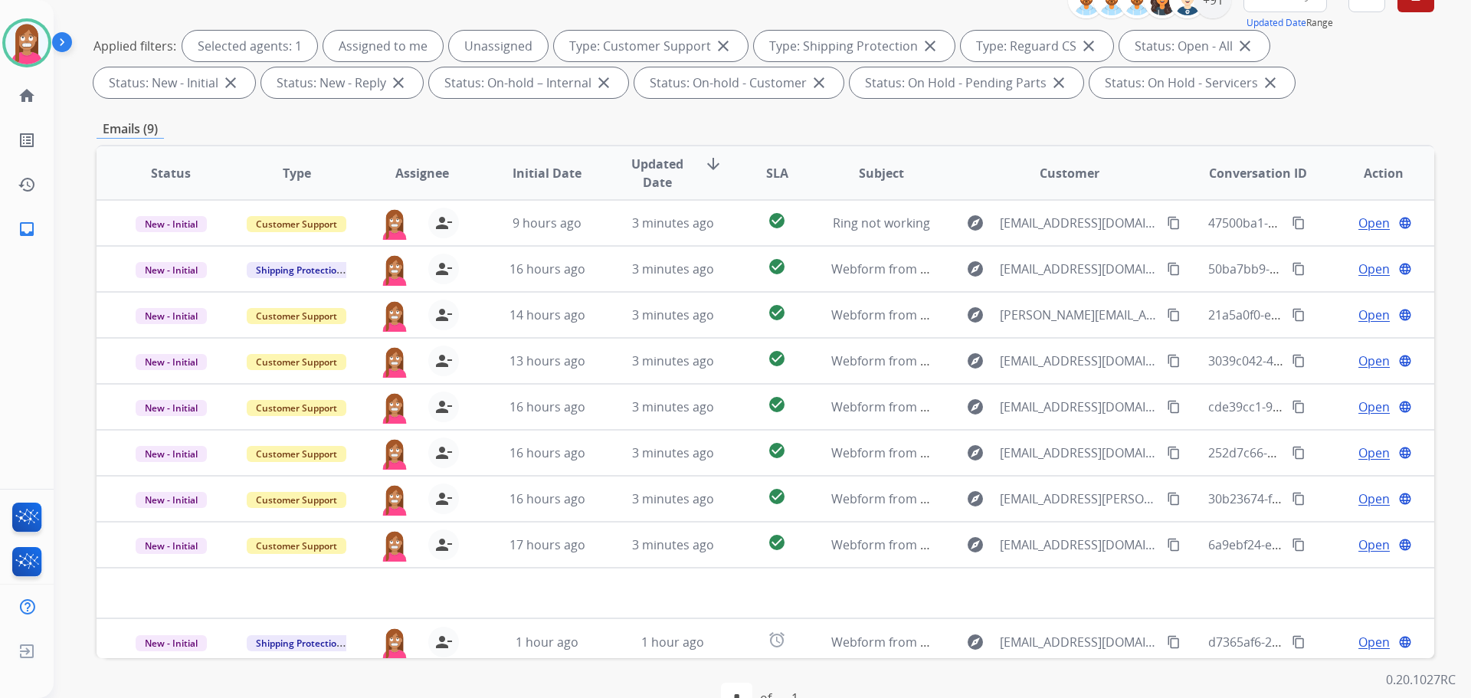
scroll to position [18, 0]
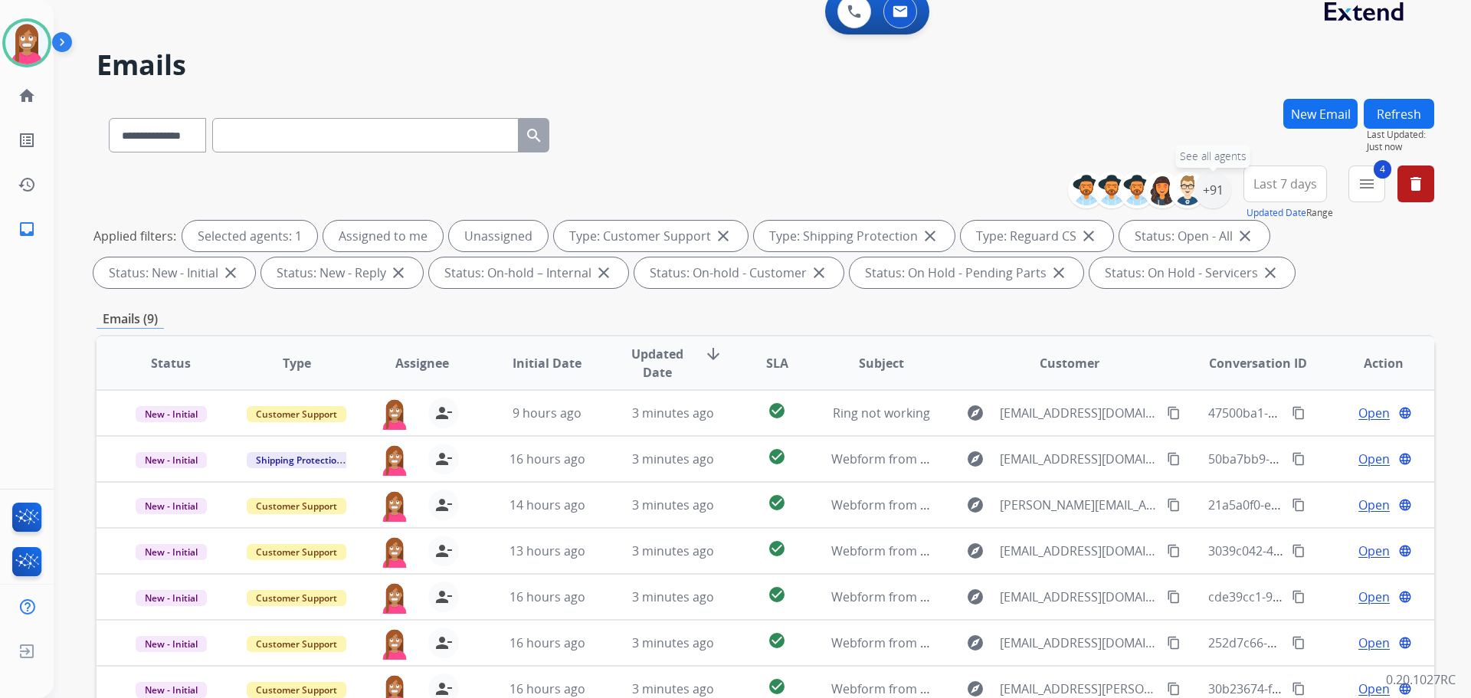
drag, startPoint x: 1207, startPoint y: 206, endPoint x: 1203, endPoint y: 213, distance: 7.9
click at [1207, 206] on div "+91" at bounding box center [1212, 190] width 37 height 37
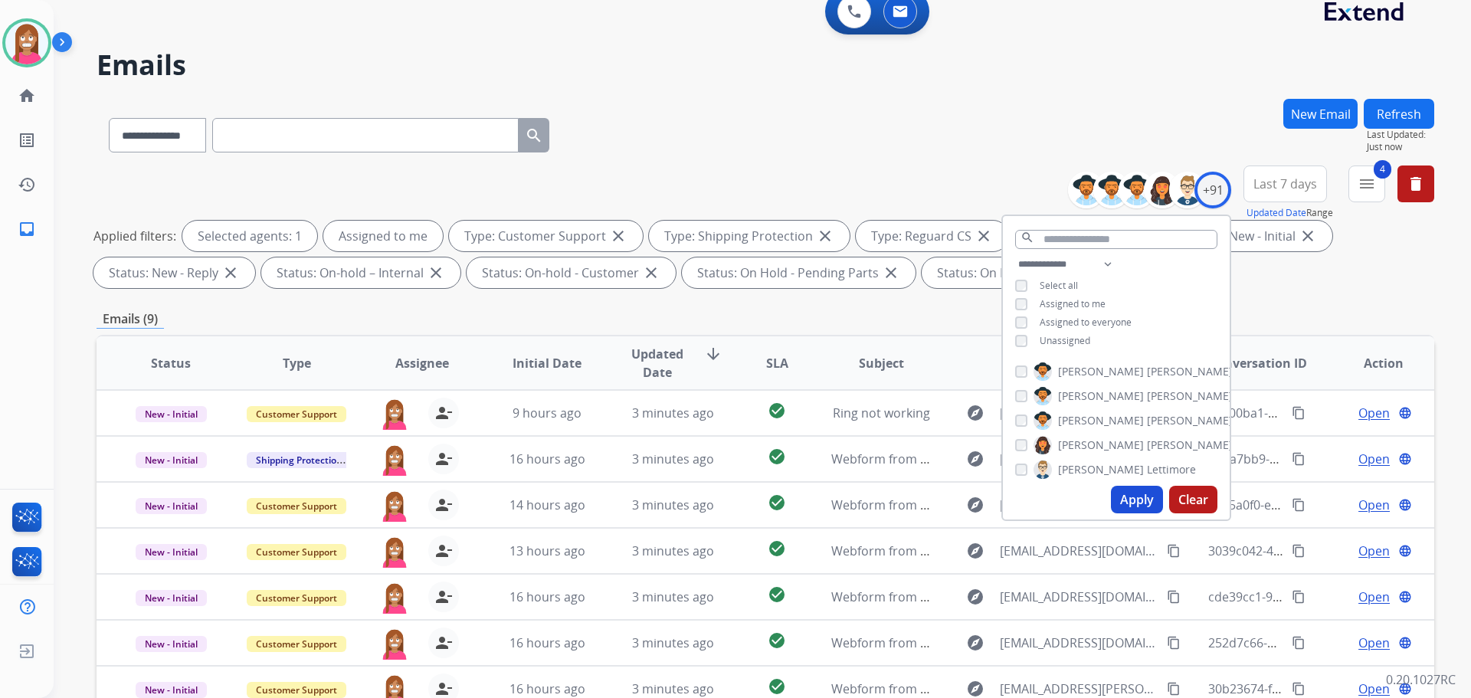
click at [1128, 496] on button "Apply" at bounding box center [1137, 500] width 52 height 28
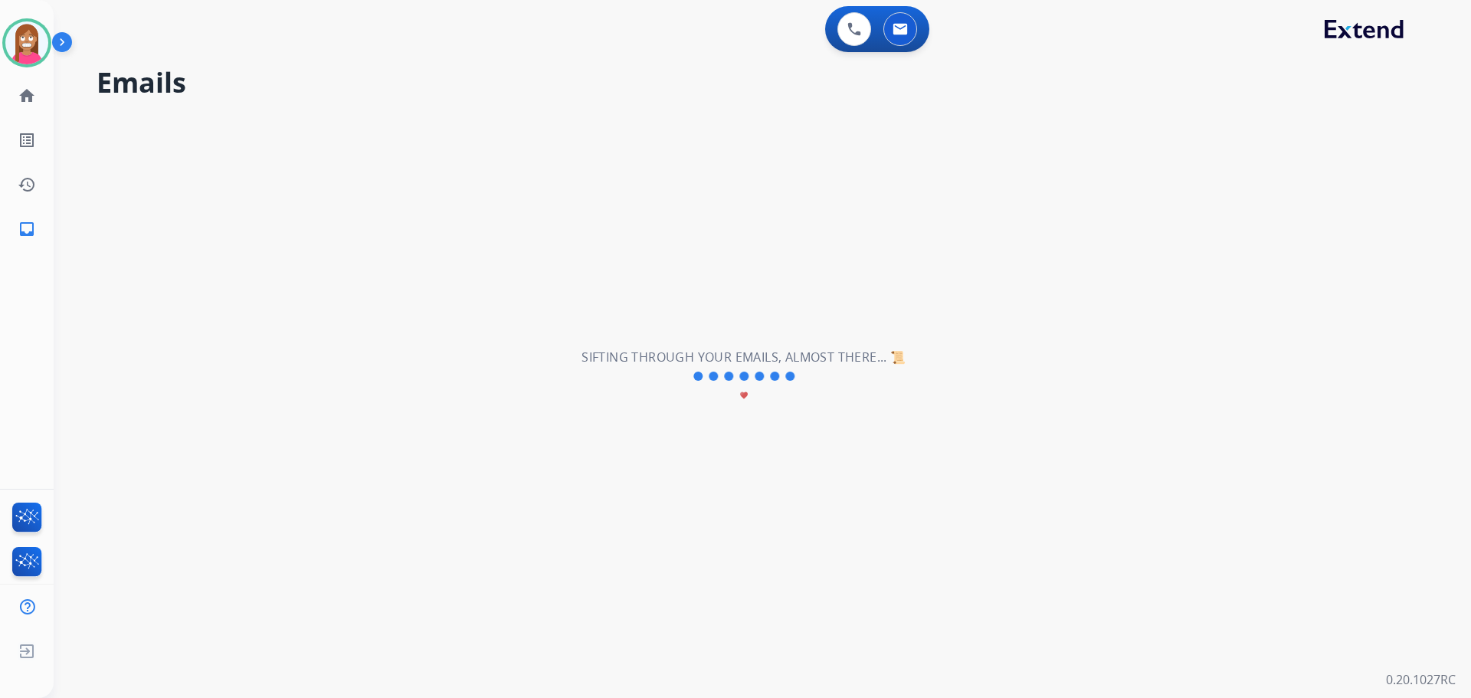
scroll to position [0, 0]
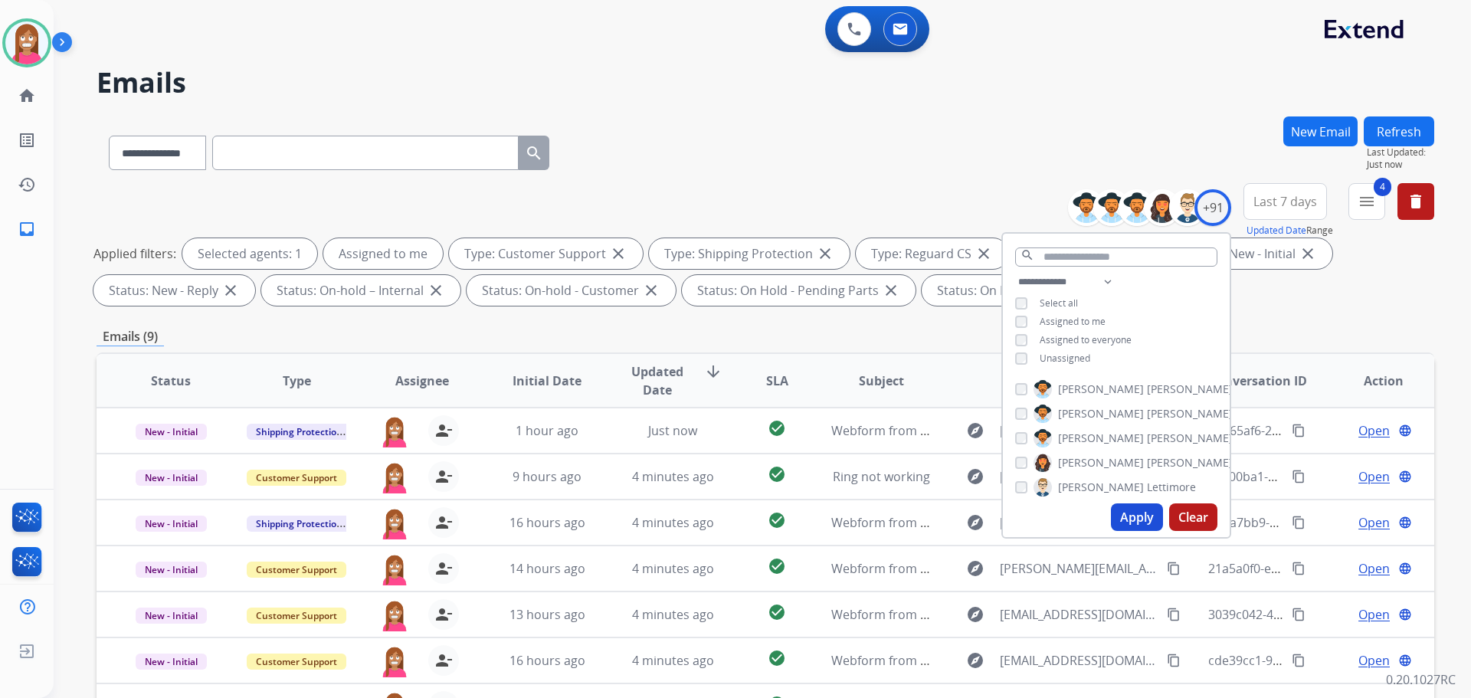
click at [888, 159] on div "**********" at bounding box center [766, 149] width 1338 height 67
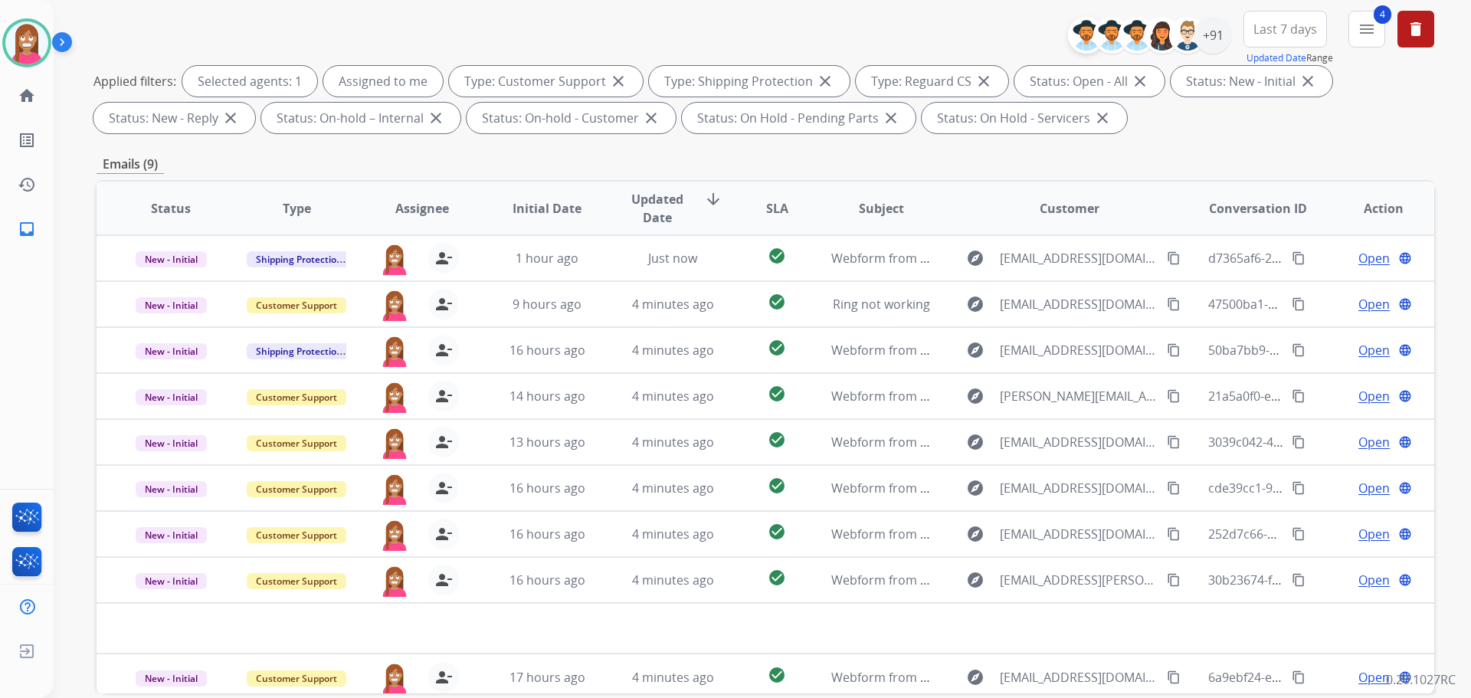
scroll to position [18, 0]
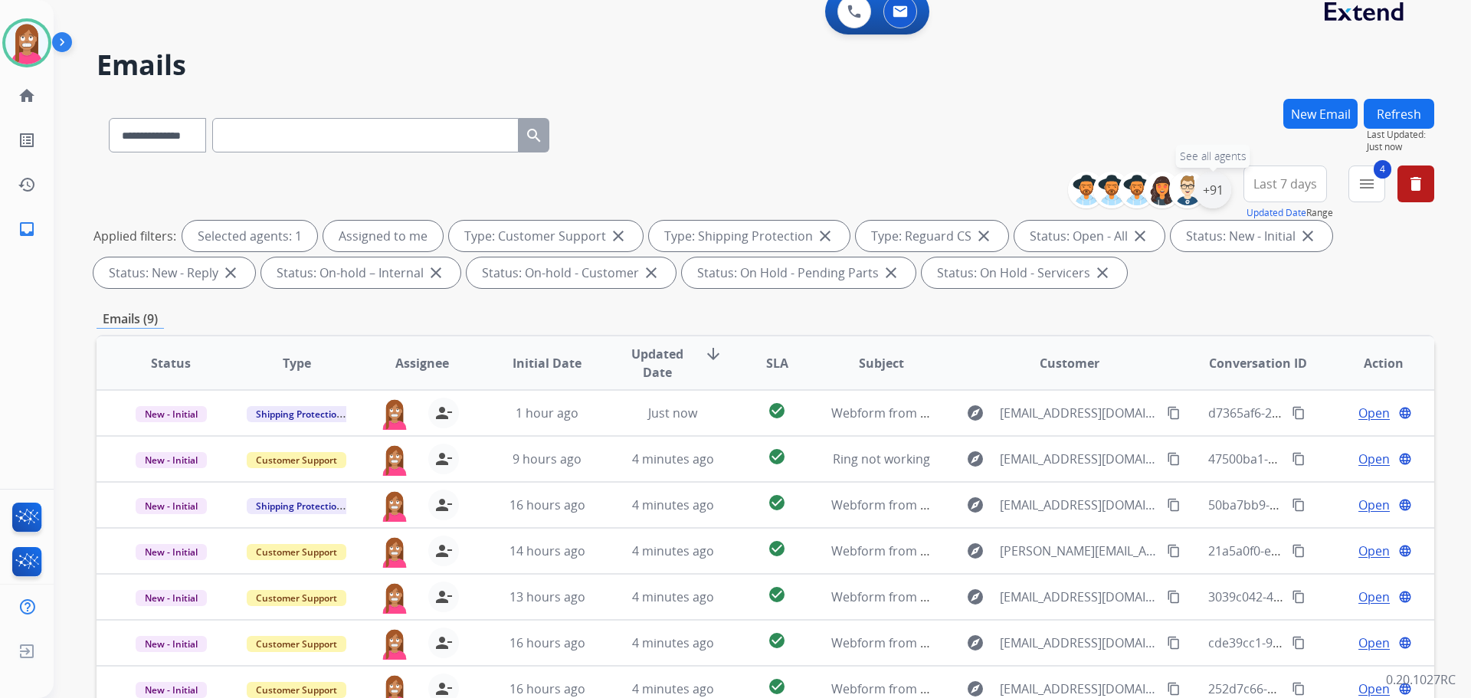
click at [1215, 198] on div "+91" at bounding box center [1212, 190] width 37 height 37
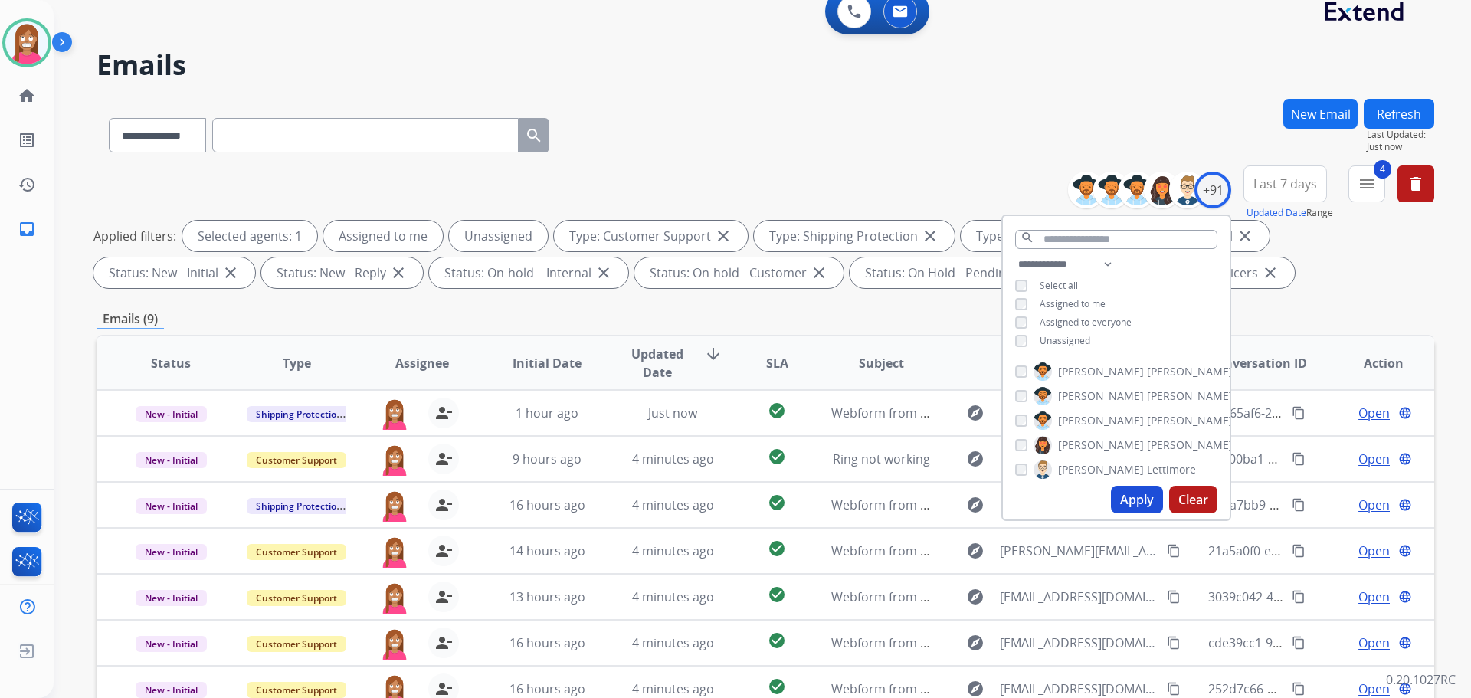
click at [1127, 491] on button "Apply" at bounding box center [1137, 500] width 52 height 28
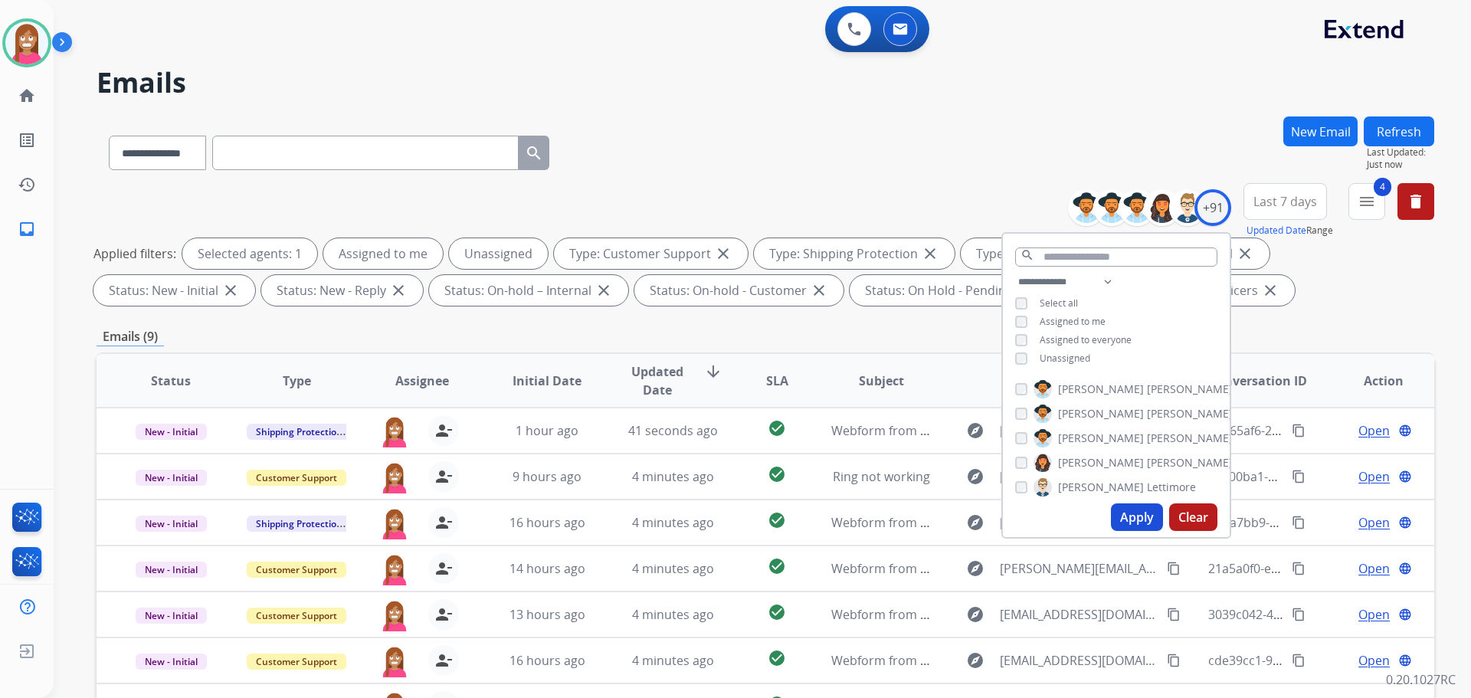
click at [755, 139] on div "**********" at bounding box center [766, 149] width 1338 height 67
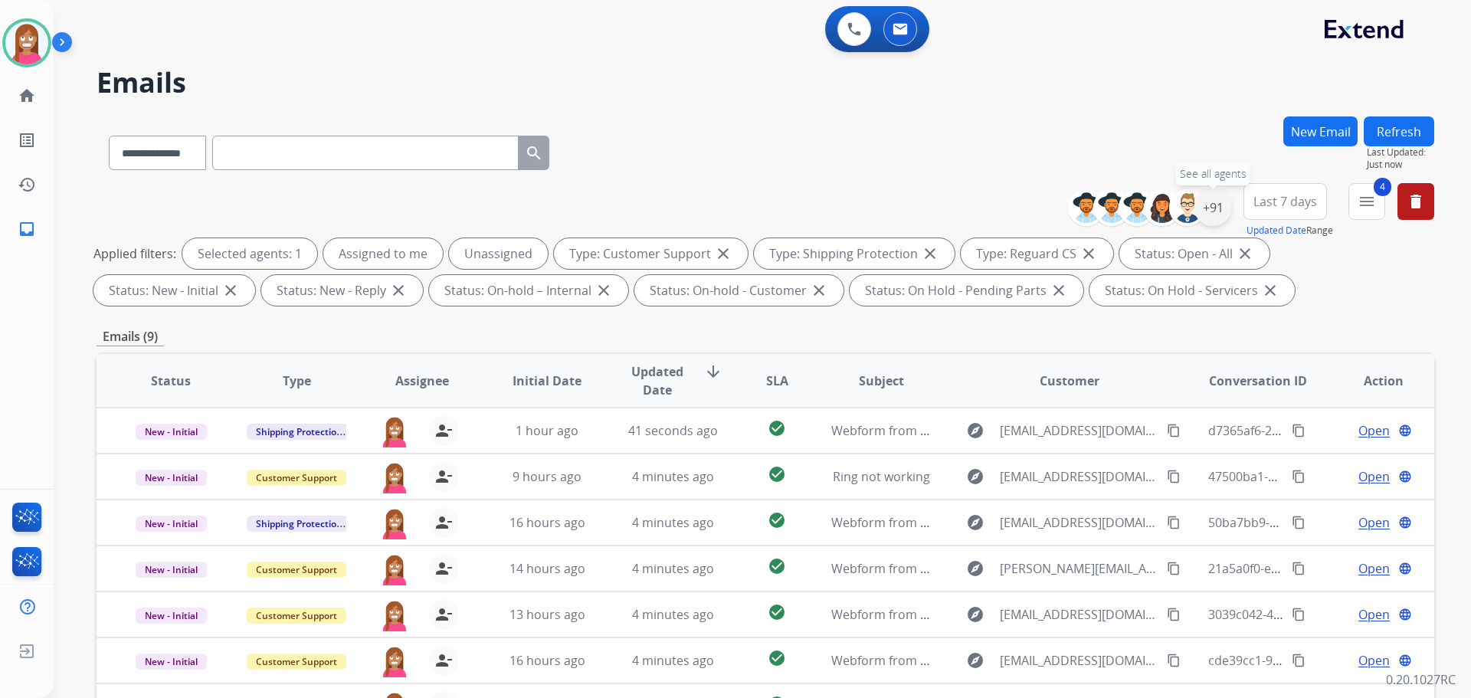
click at [1213, 212] on div "+91" at bounding box center [1212, 207] width 37 height 37
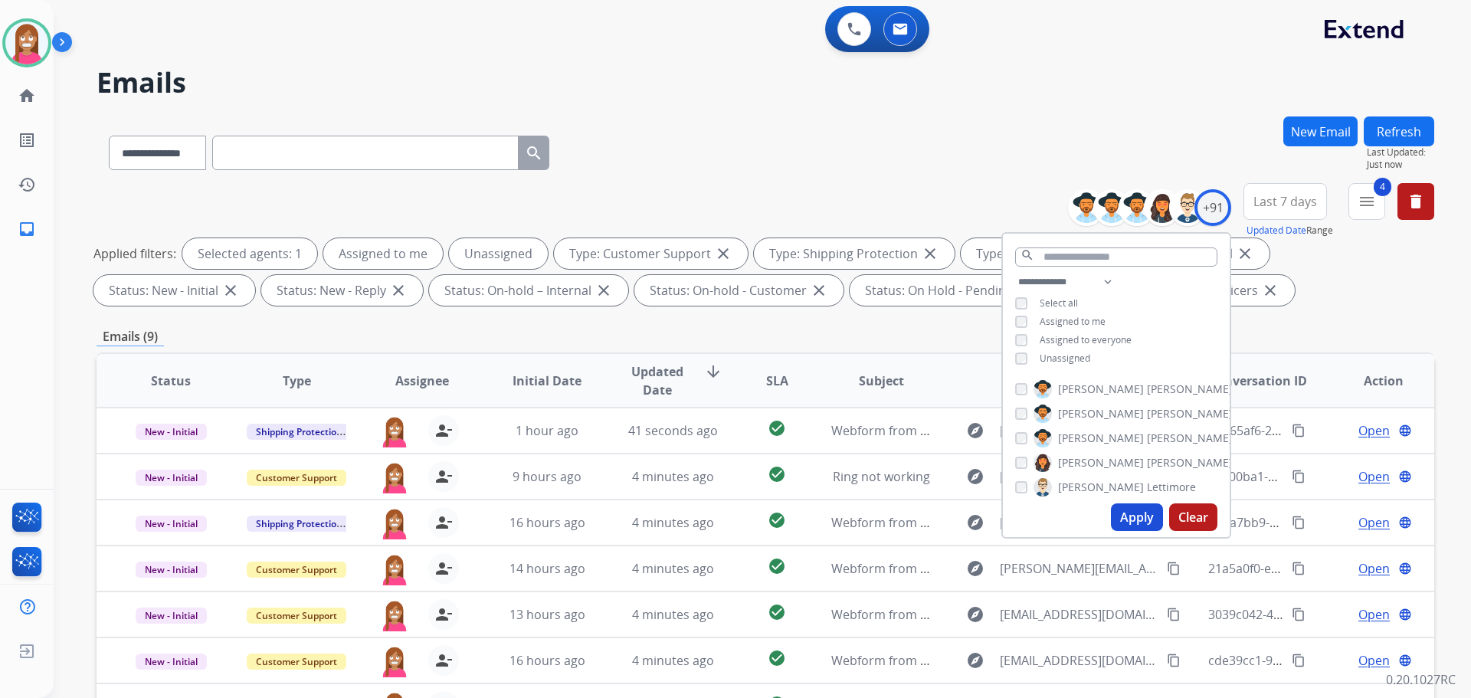
click at [922, 151] on div "**********" at bounding box center [766, 149] width 1338 height 67
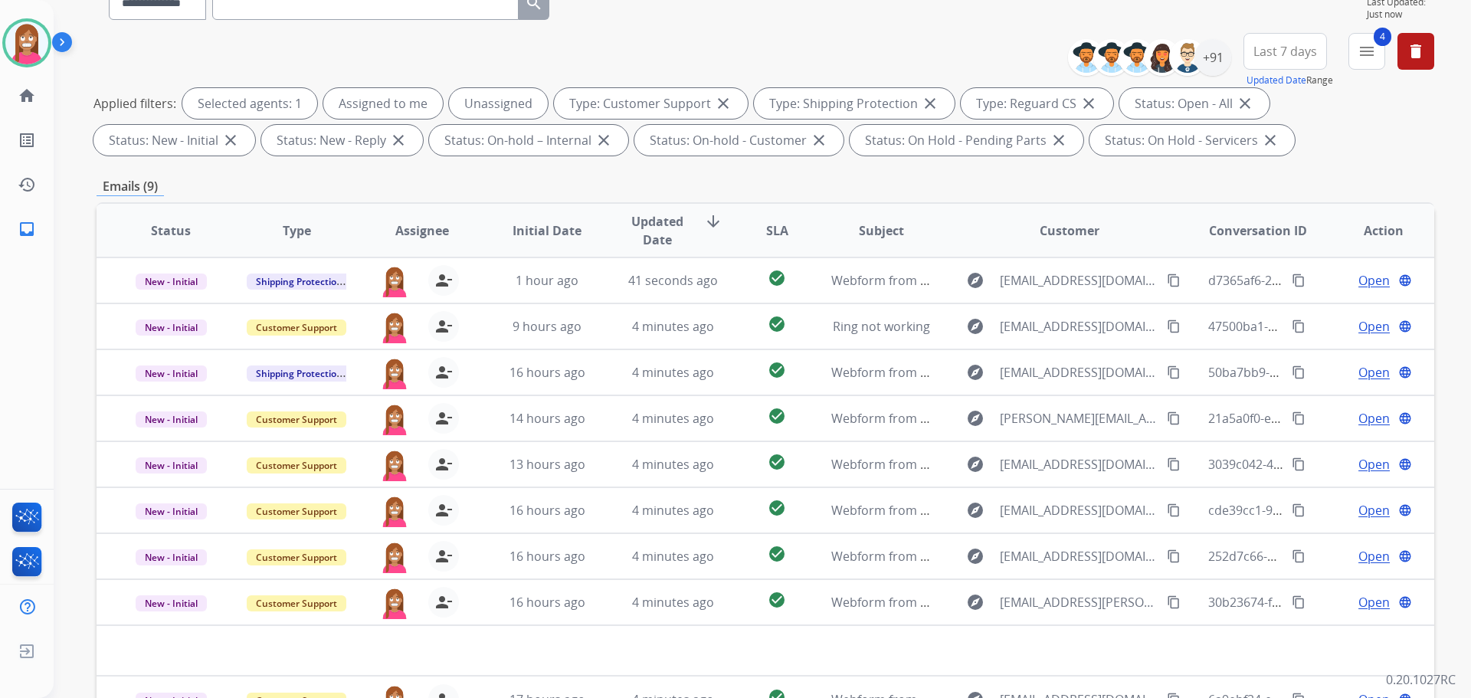
scroll to position [230, 0]
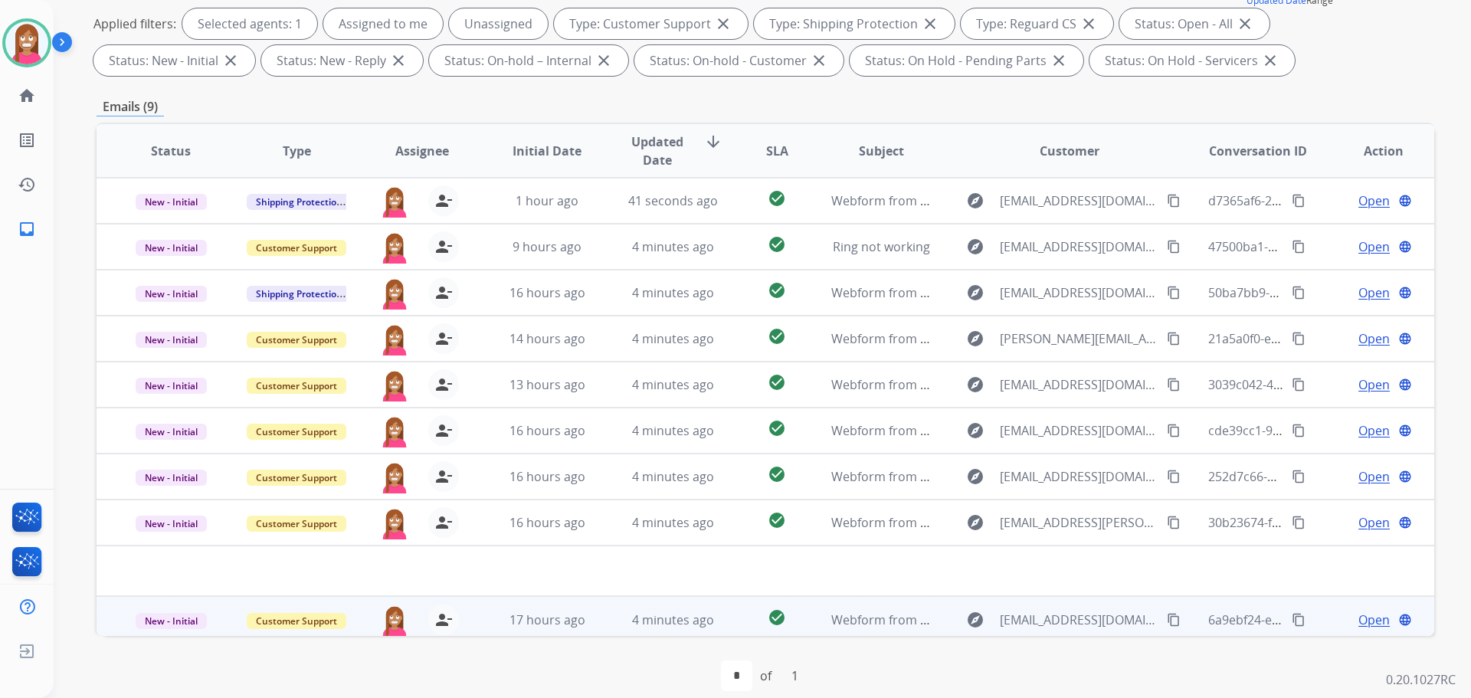
click at [586, 628] on div "17 hours ago" at bounding box center [547, 620] width 100 height 18
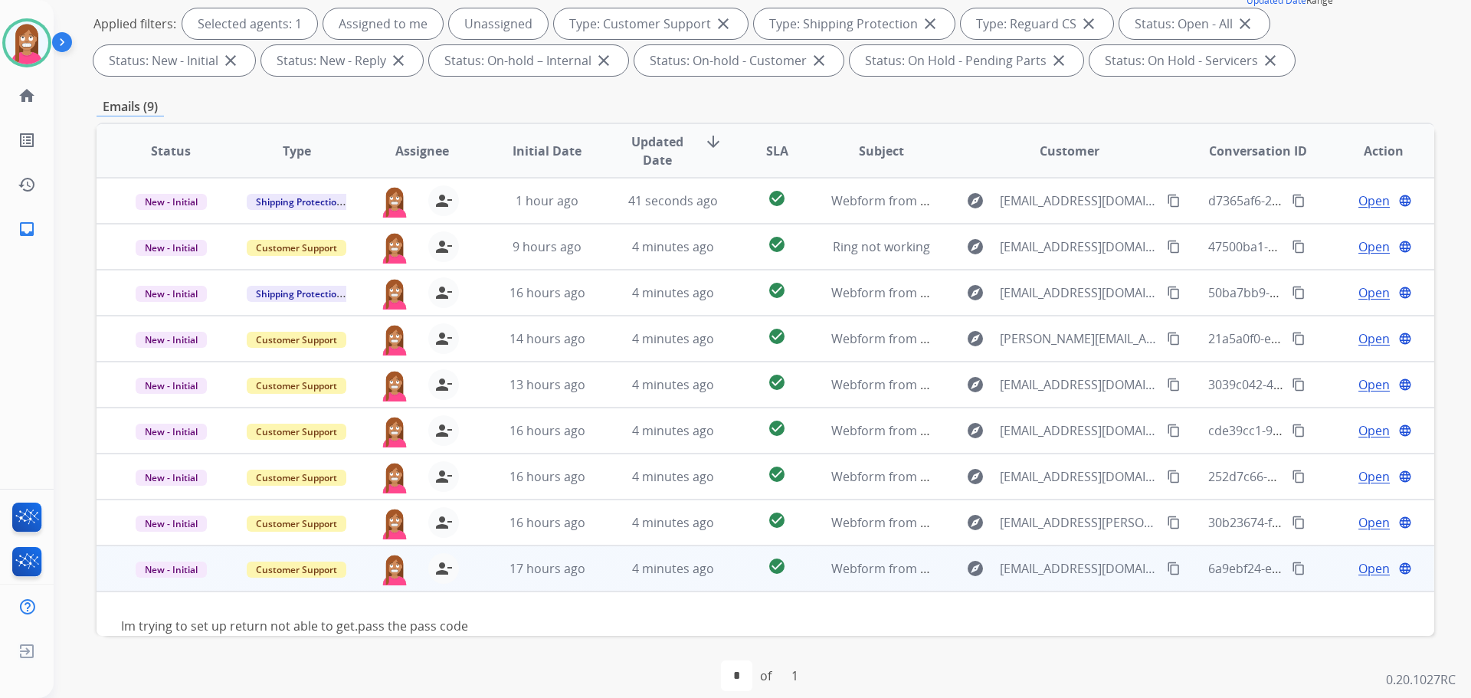
scroll to position [24, 0]
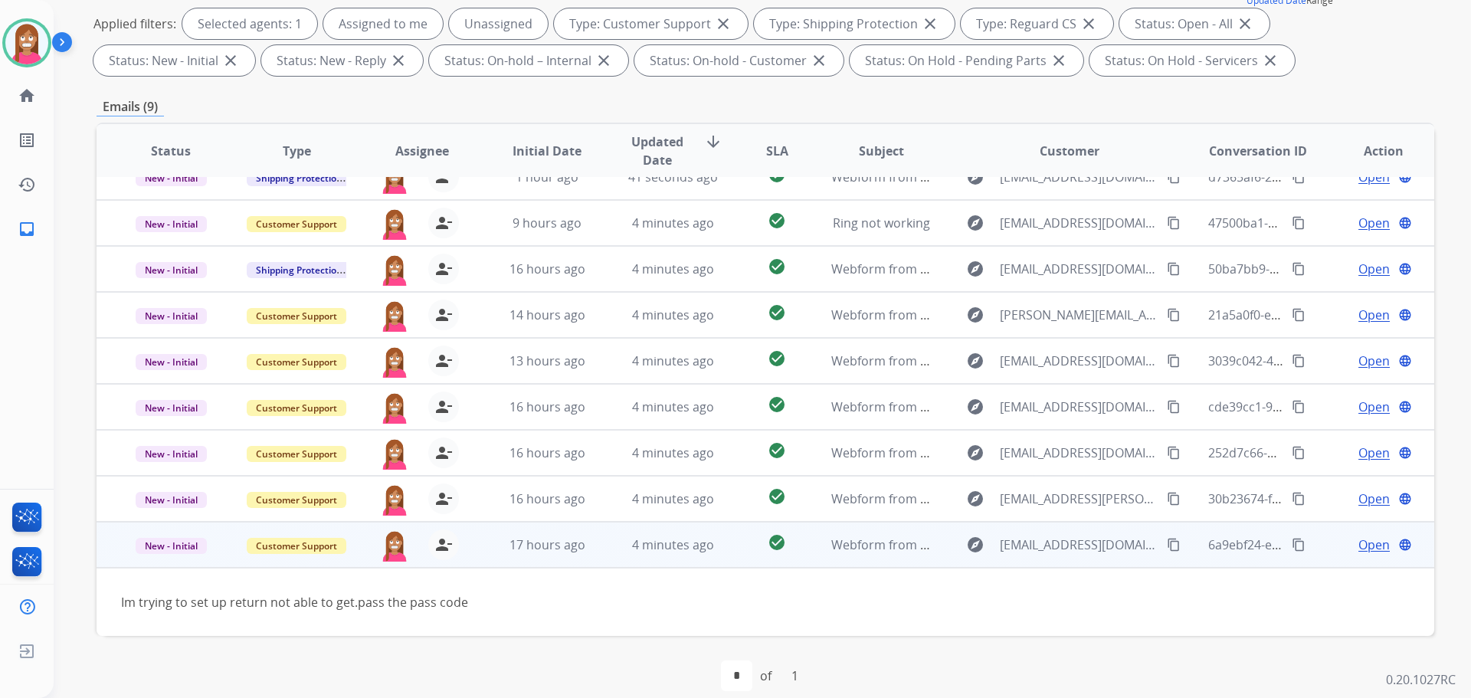
click at [1359, 545] on span "Open" at bounding box center [1373, 544] width 31 height 18
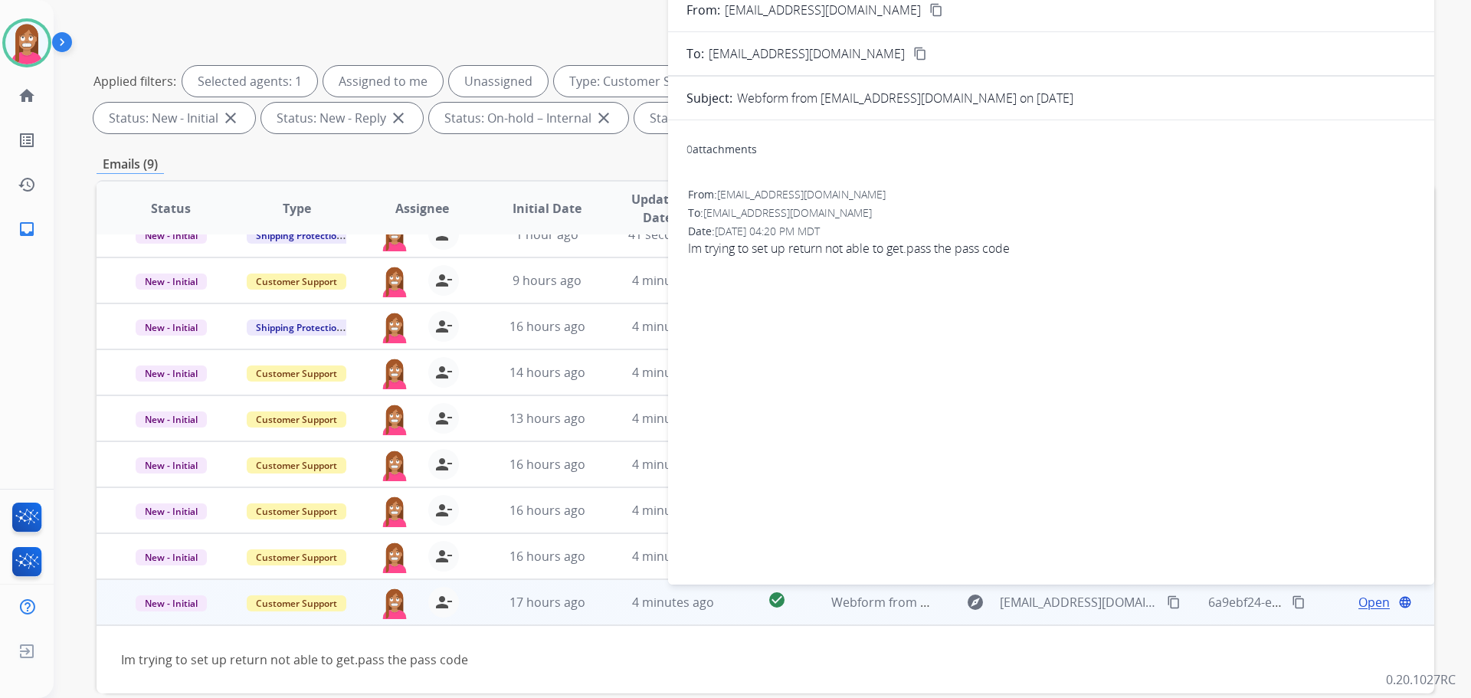
scroll to position [77, 0]
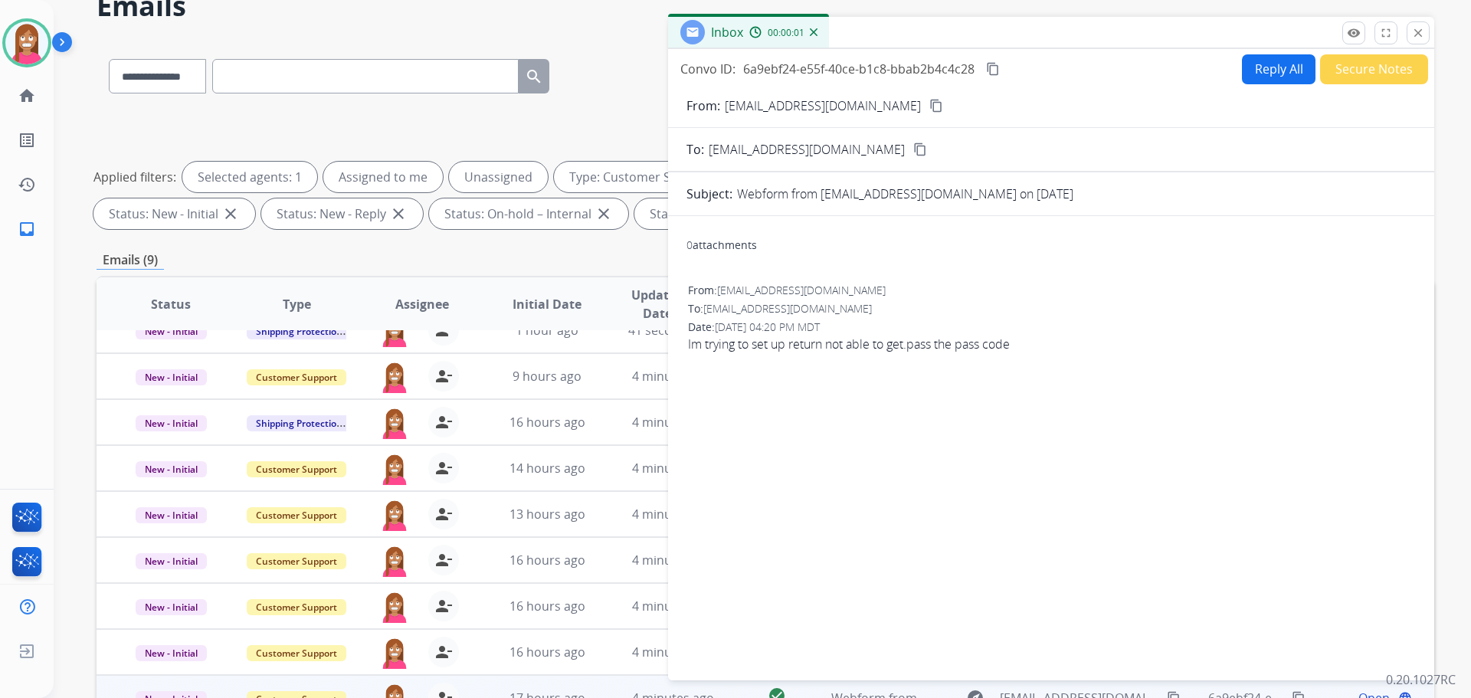
click at [1266, 86] on form "From: [EMAIL_ADDRESS][DOMAIN_NAME] content_copy To: [EMAIL_ADDRESS][DOMAIN_NAME…" at bounding box center [1051, 379] width 766 height 590
click at [1261, 72] on button "Reply All" at bounding box center [1279, 69] width 74 height 30
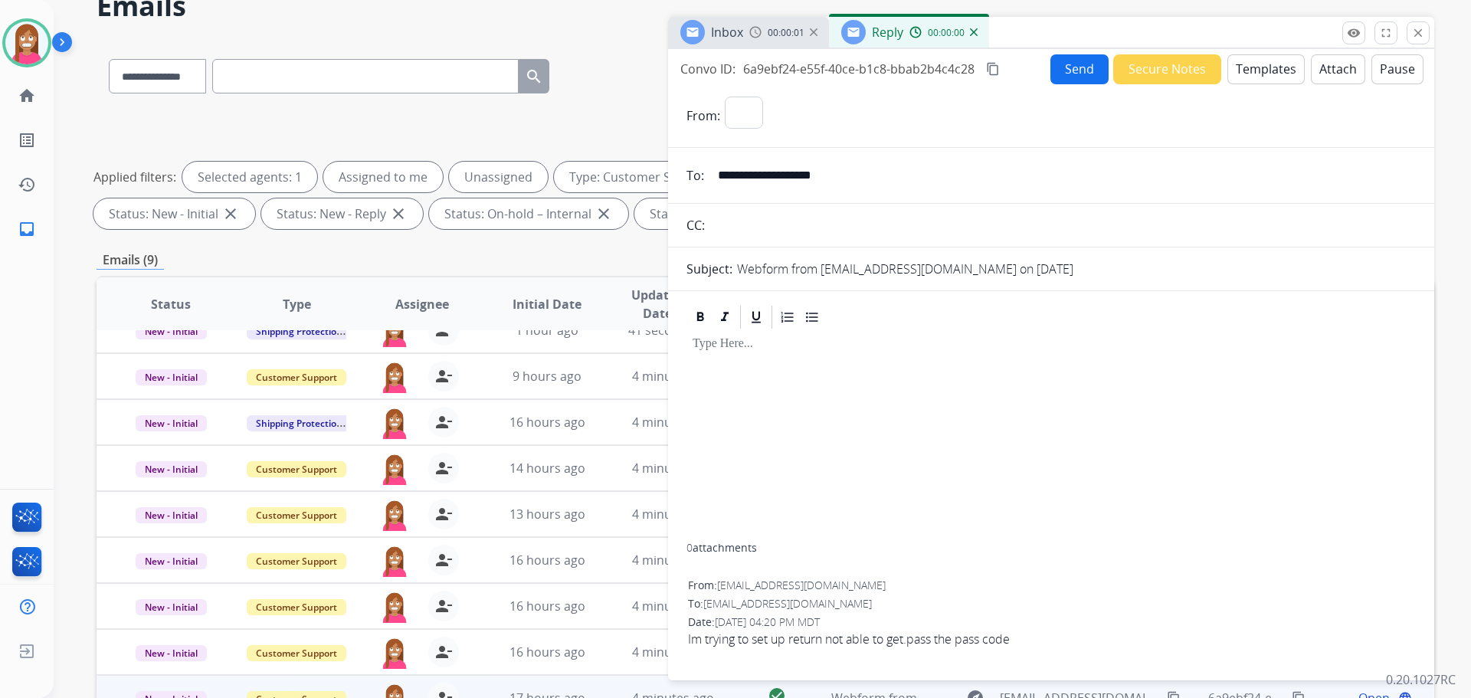
select select "**********"
click at [1260, 71] on button "Templates" at bounding box center [1265, 69] width 77 height 30
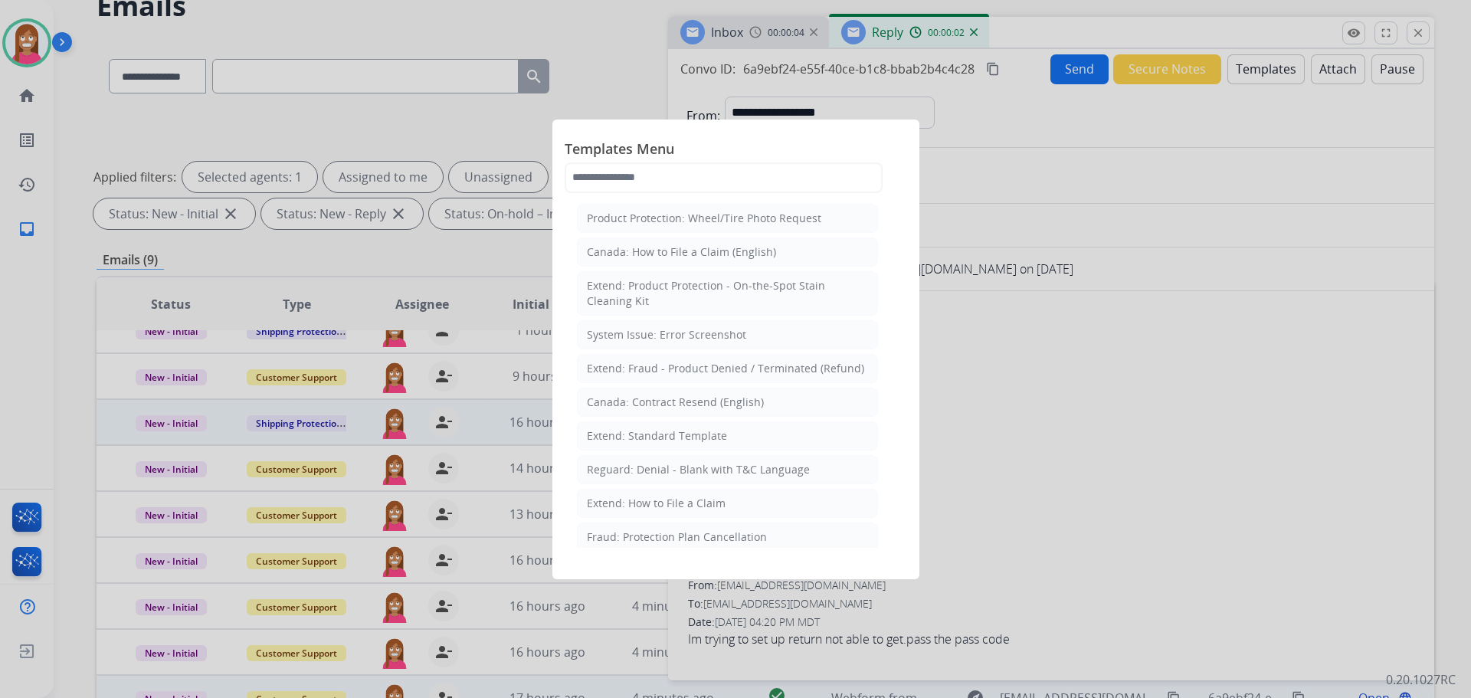
click at [634, 434] on div "Extend: Standard Template" at bounding box center [657, 435] width 140 height 15
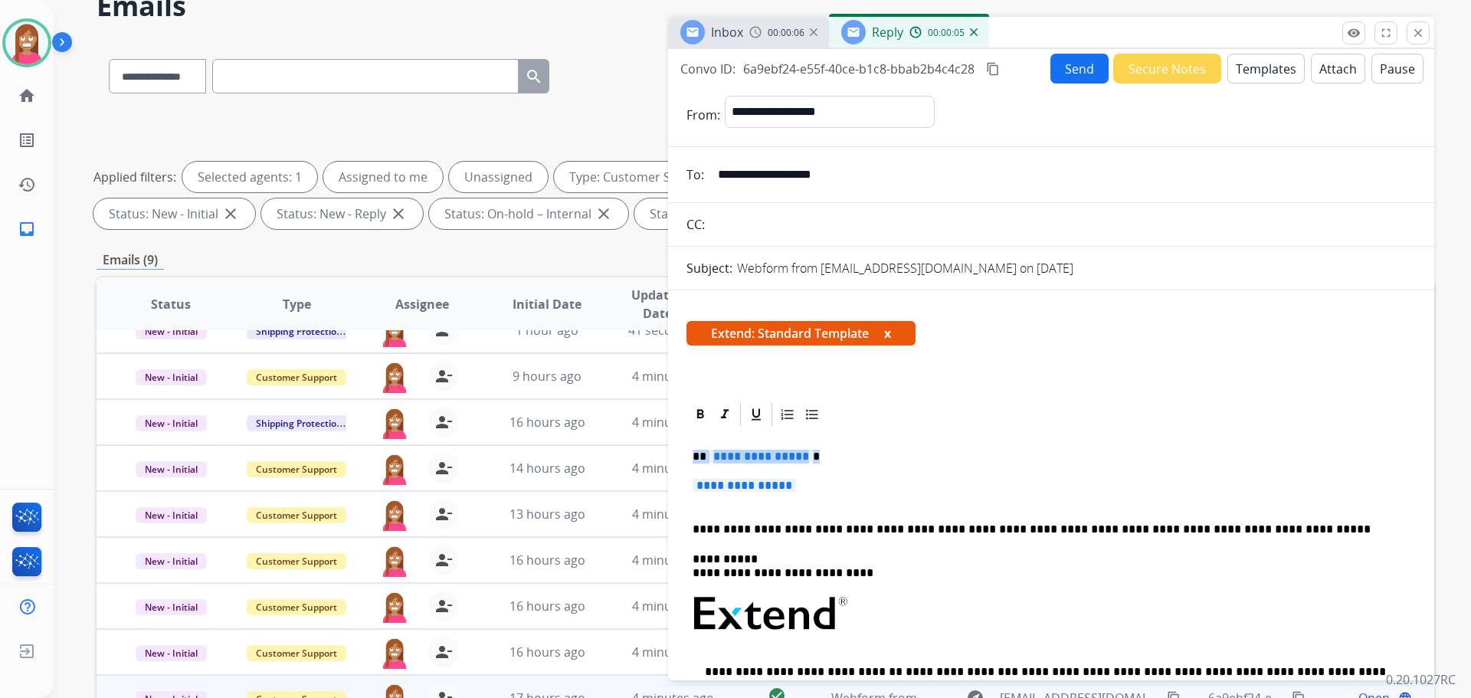
drag, startPoint x: 825, startPoint y: 479, endPoint x: 694, endPoint y: 454, distance: 133.4
click at [694, 454] on div "**********" at bounding box center [1050, 654] width 729 height 453
paste div
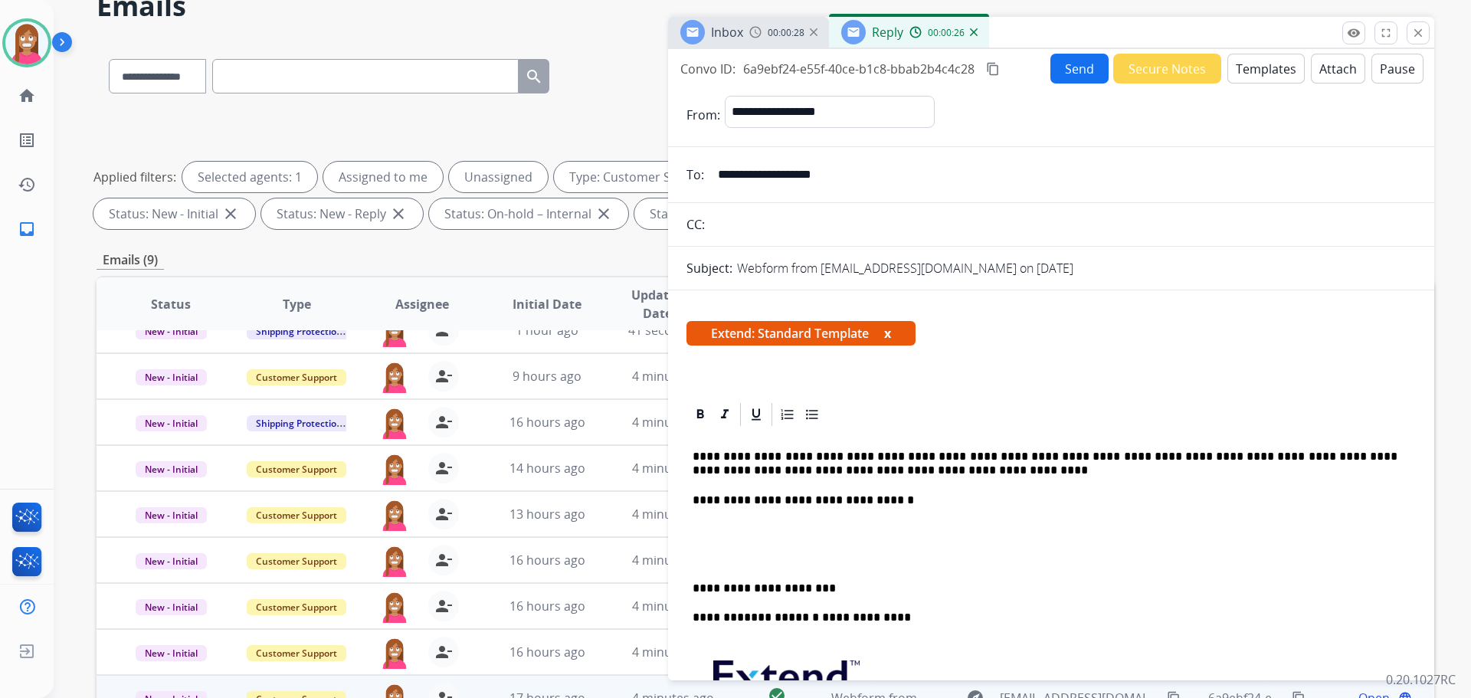
drag, startPoint x: 706, startPoint y: 455, endPoint x: 735, endPoint y: 461, distance: 29.7
click at [703, 455] on p "**********" at bounding box center [1045, 464] width 705 height 28
click at [1066, 72] on button "Send" at bounding box center [1079, 69] width 58 height 30
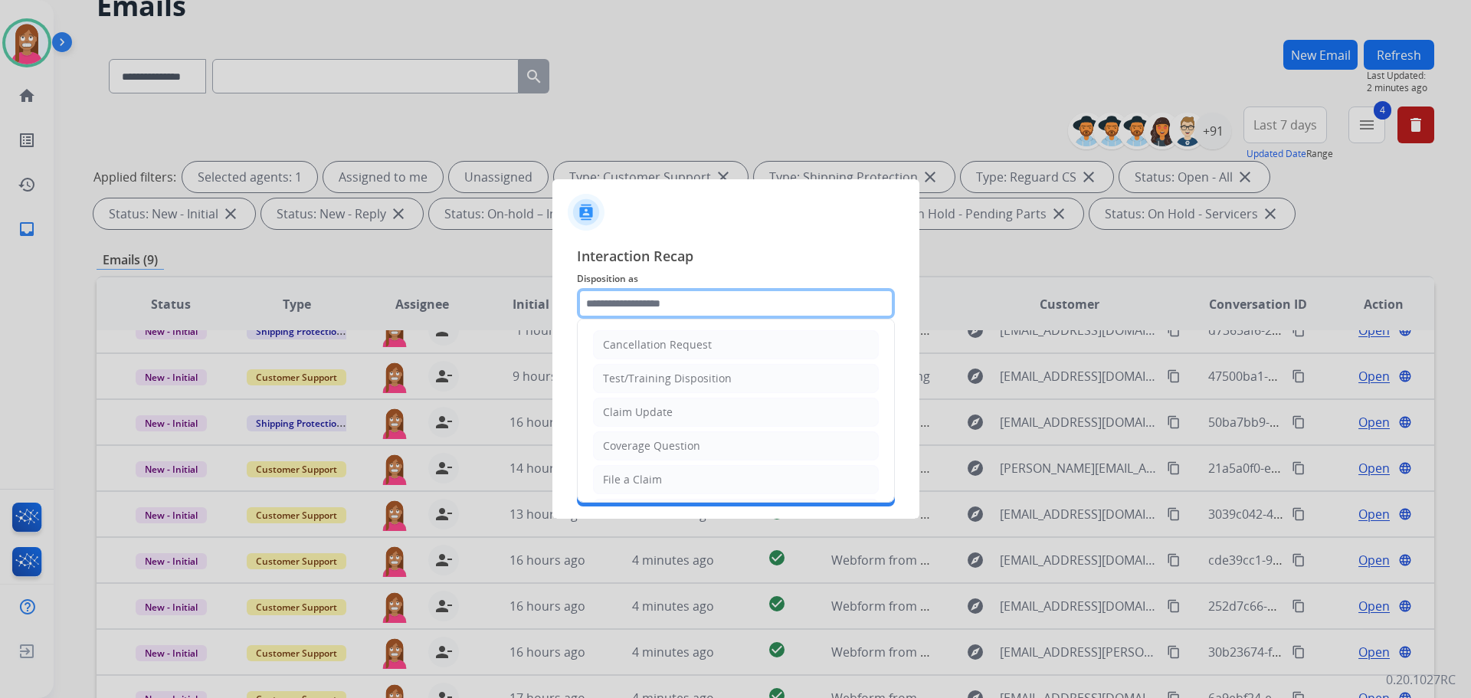
click at [629, 293] on input "text" at bounding box center [736, 303] width 318 height 31
click at [641, 437] on li "Coverage Question" at bounding box center [736, 445] width 286 height 29
type input "**********"
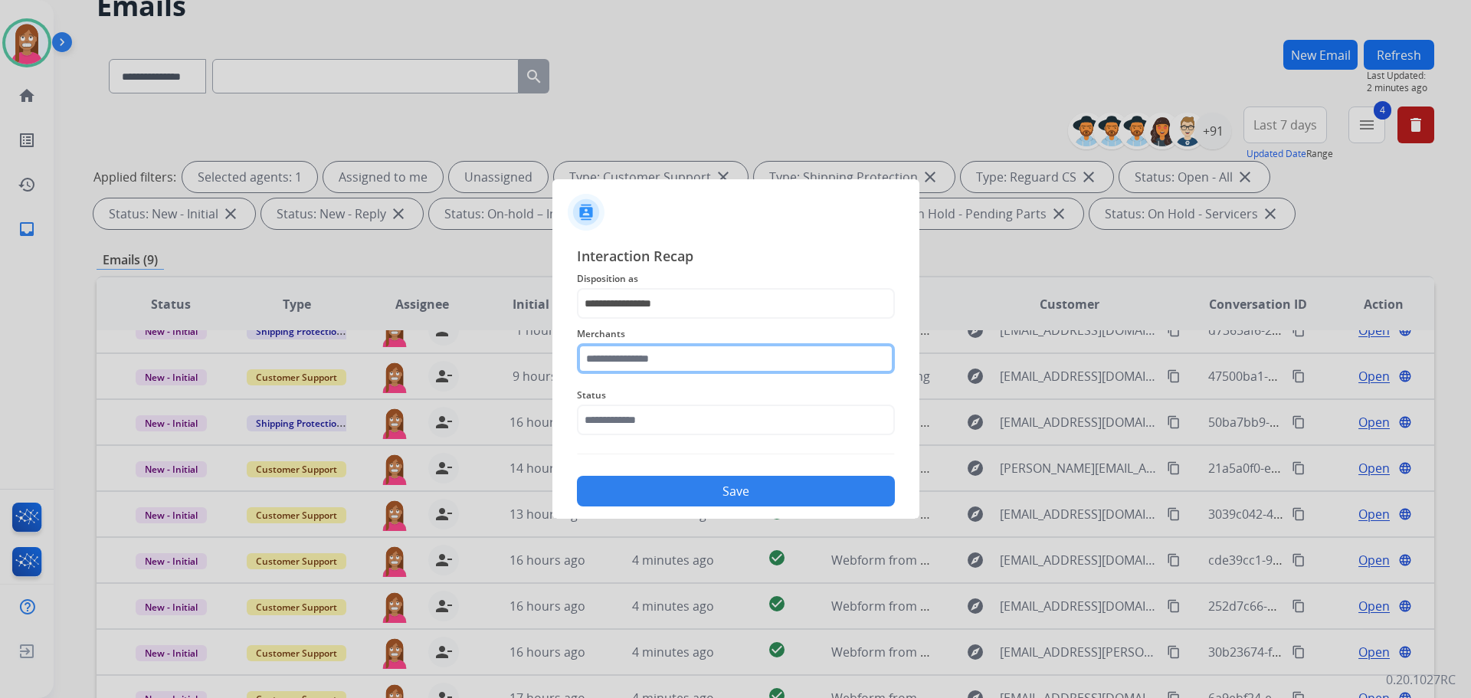
click at [619, 362] on input "text" at bounding box center [736, 358] width 318 height 31
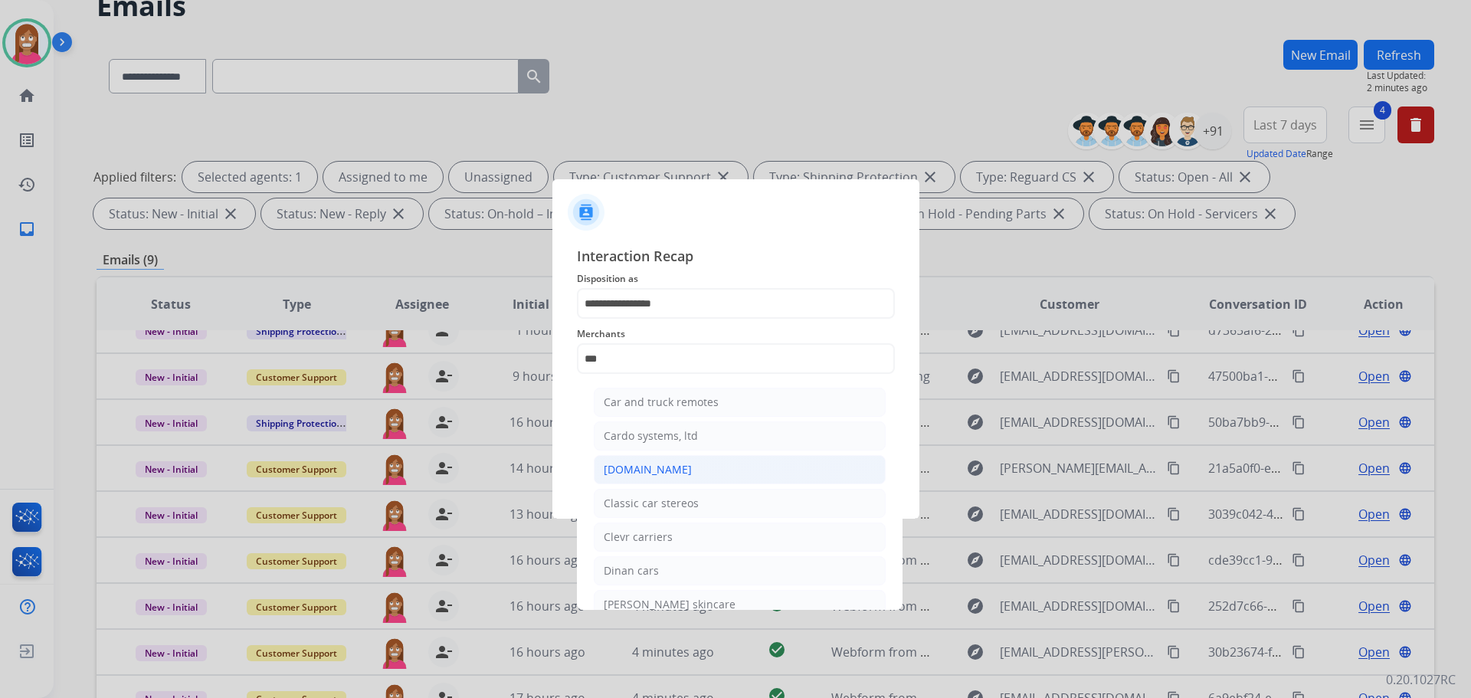
click at [628, 479] on li "[DOMAIN_NAME]" at bounding box center [740, 469] width 292 height 29
type input "**********"
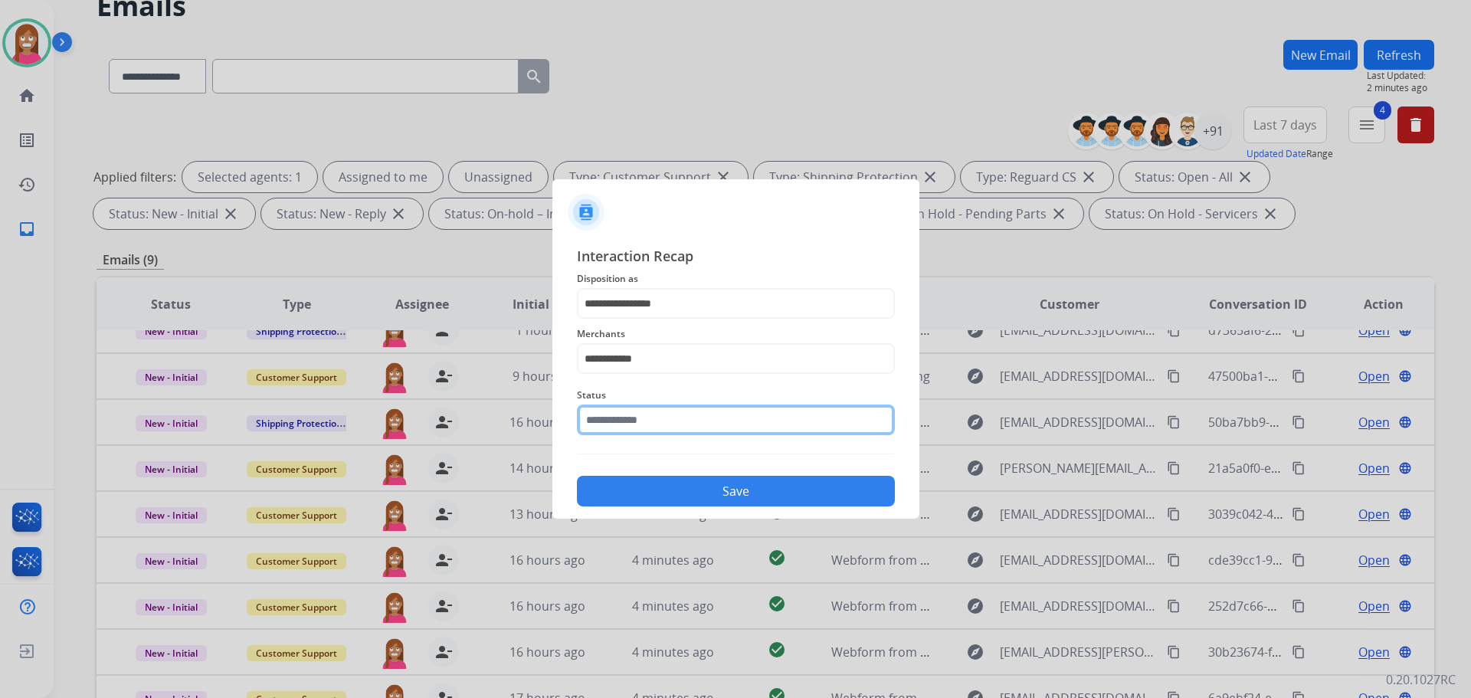
click at [581, 416] on input "text" at bounding box center [736, 419] width 318 height 31
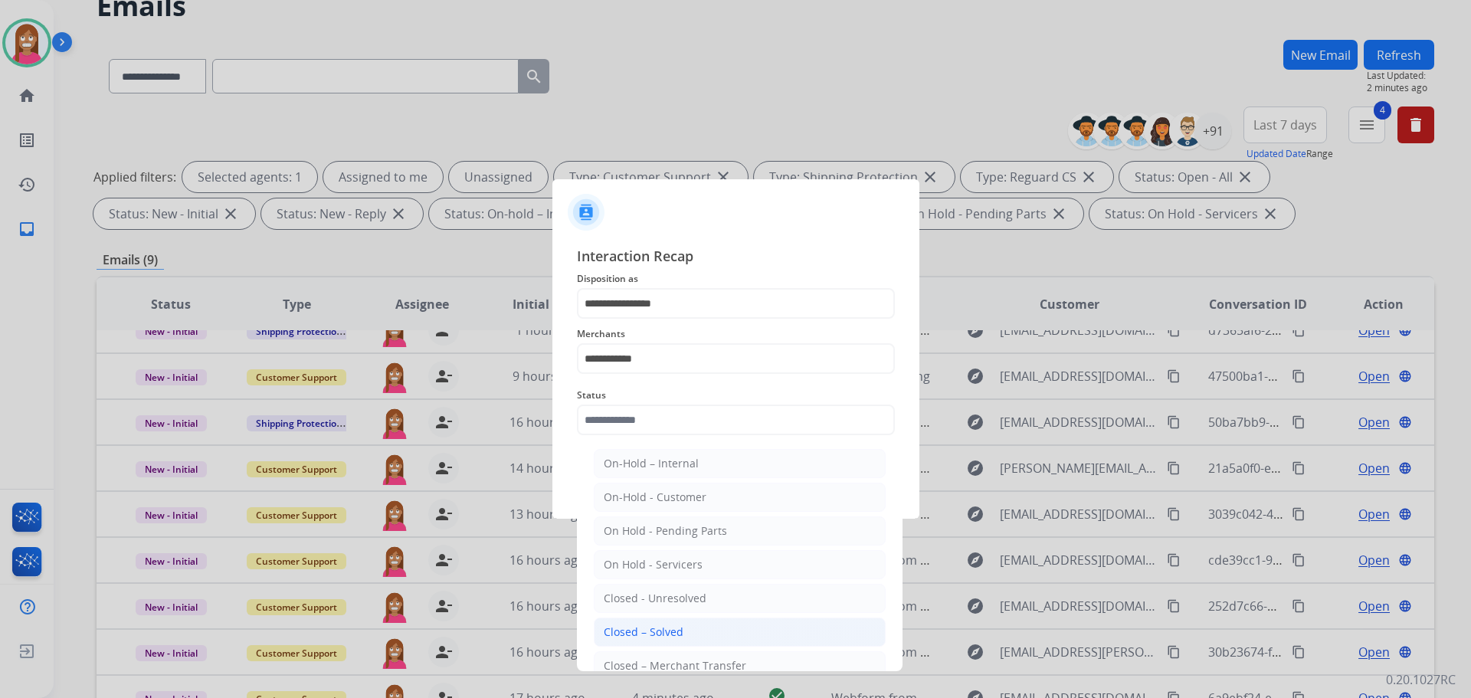
click at [639, 627] on div "Closed – Solved" at bounding box center [644, 631] width 80 height 15
type input "**********"
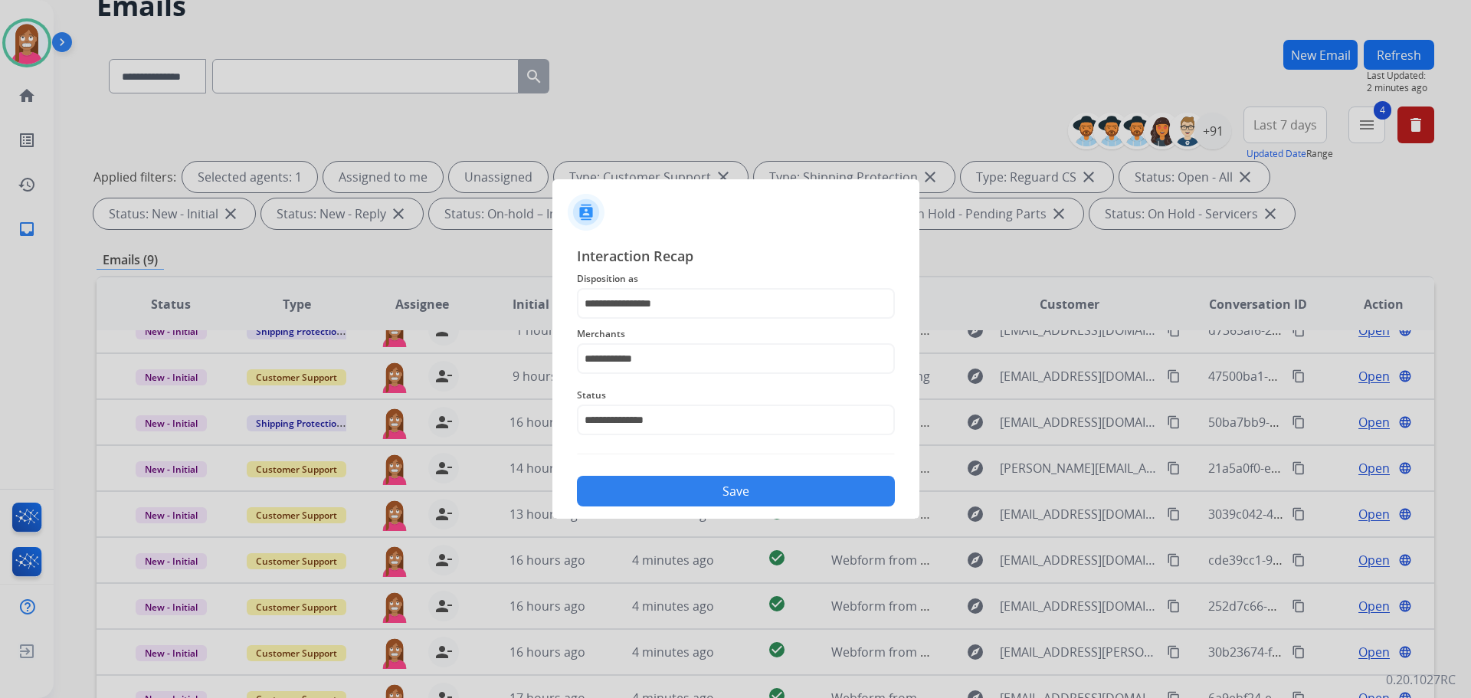
drag, startPoint x: 660, startPoint y: 503, endPoint x: 661, endPoint y: 496, distance: 7.8
click at [661, 496] on button "Save" at bounding box center [736, 491] width 318 height 31
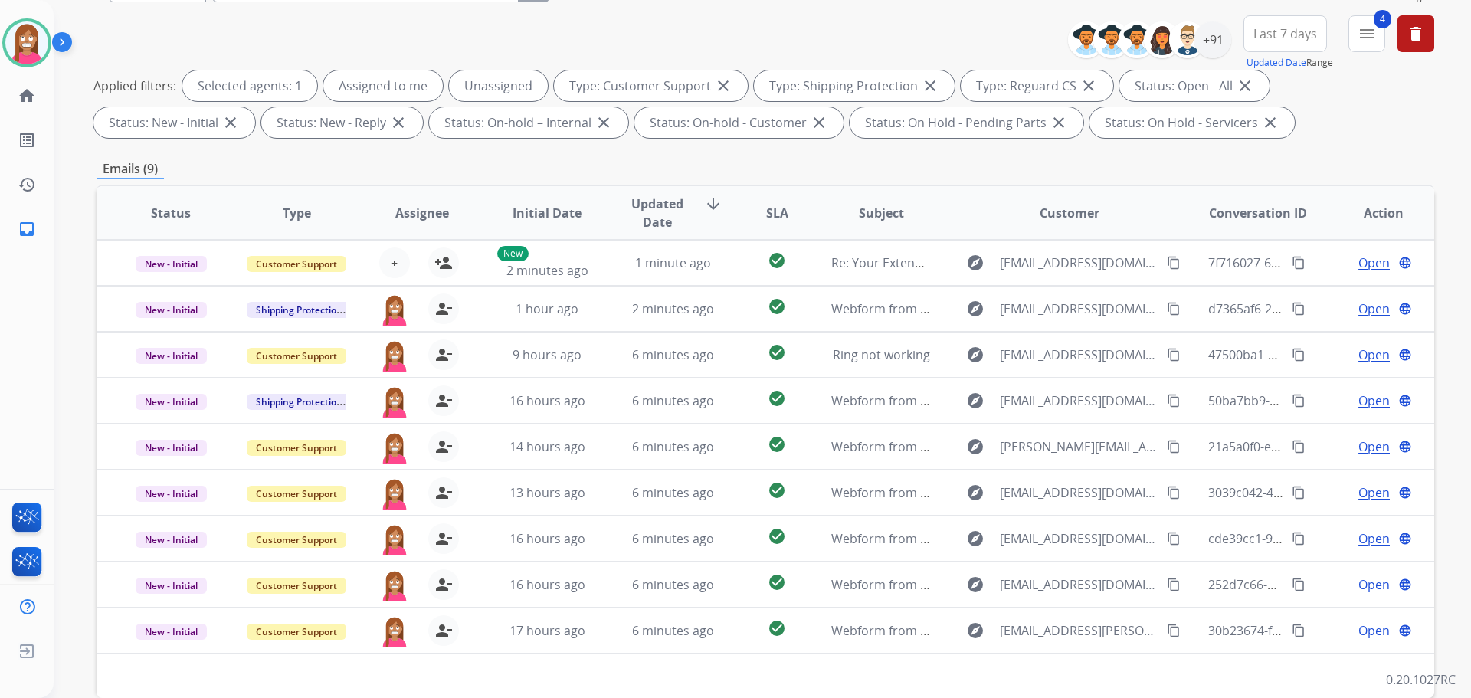
scroll to position [18, 0]
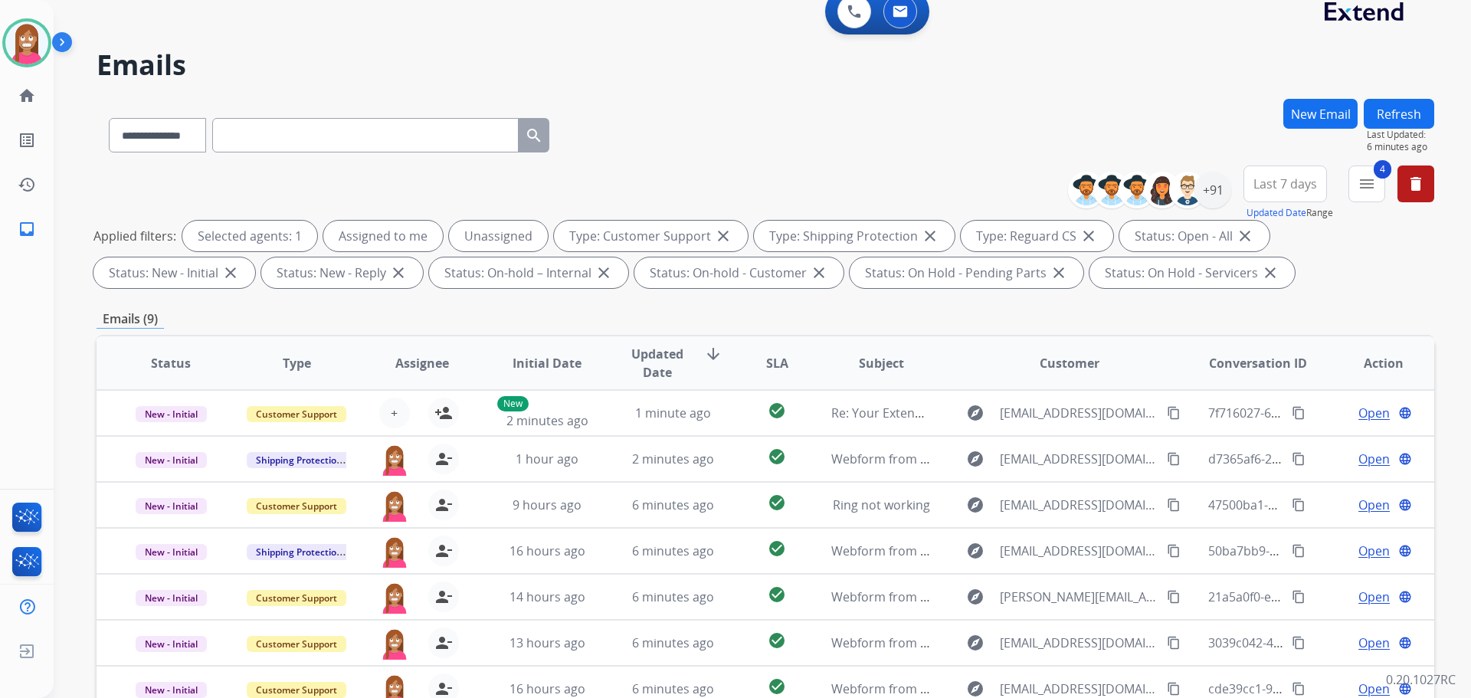
click at [1414, 114] on button "Refresh" at bounding box center [1399, 114] width 70 height 30
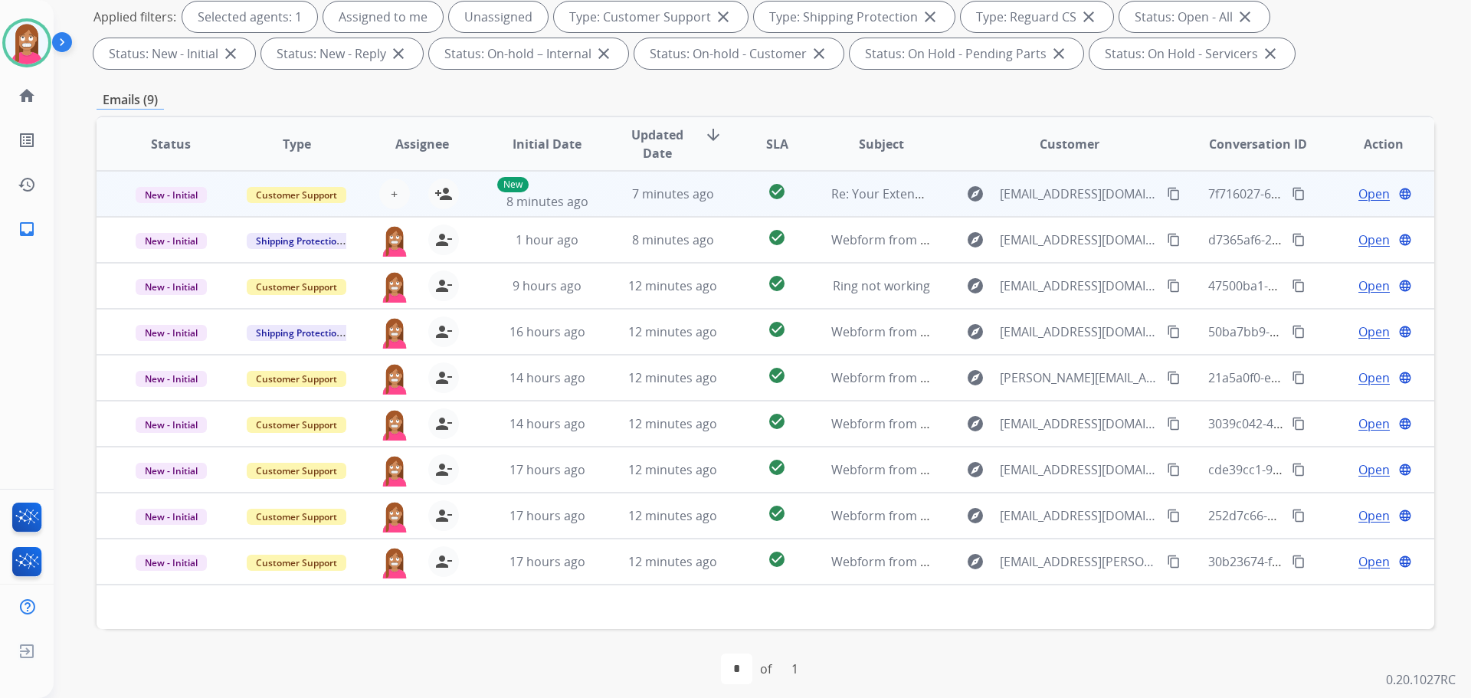
scroll to position [247, 0]
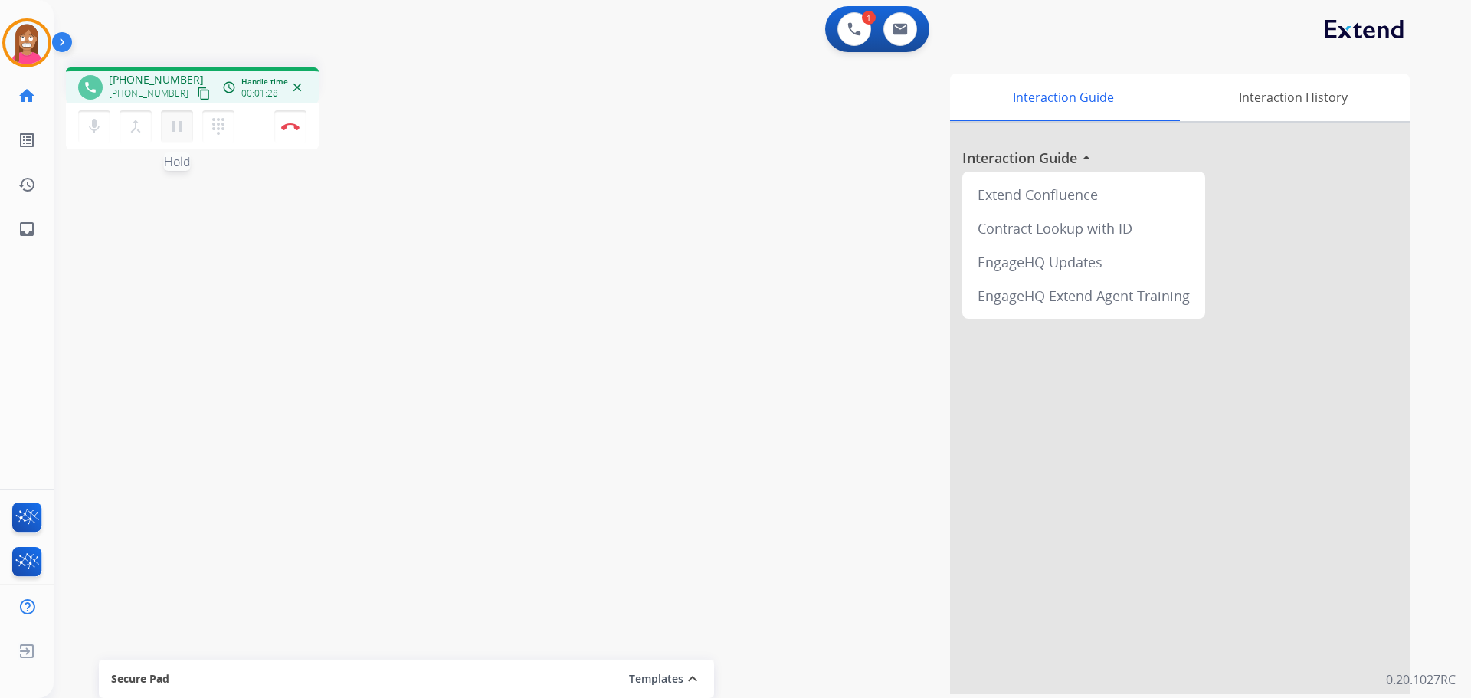
click at [176, 130] on mat-icon "pause" at bounding box center [177, 126] width 18 height 18
click at [172, 133] on mat-icon "play_arrow" at bounding box center [177, 126] width 18 height 18
click at [284, 130] on button "Disconnect" at bounding box center [290, 126] width 32 height 32
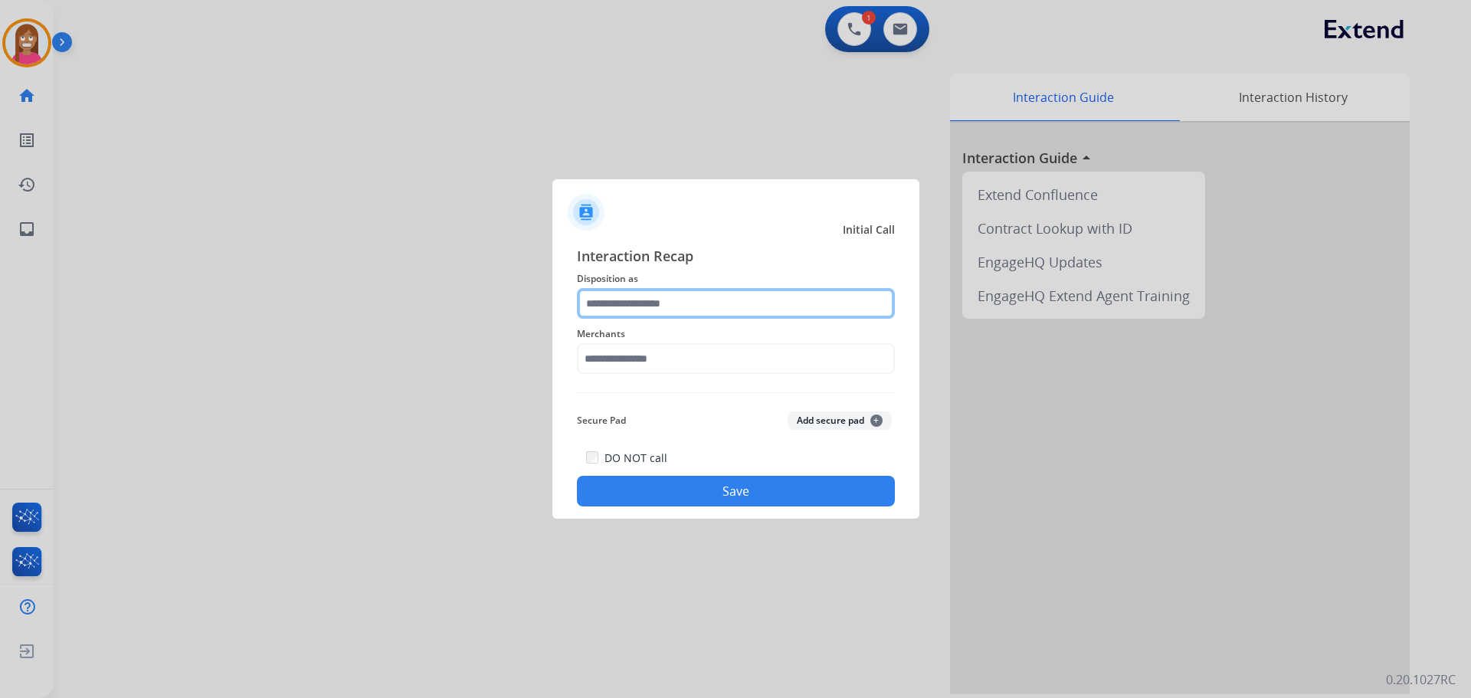
click at [598, 306] on input "text" at bounding box center [736, 303] width 318 height 31
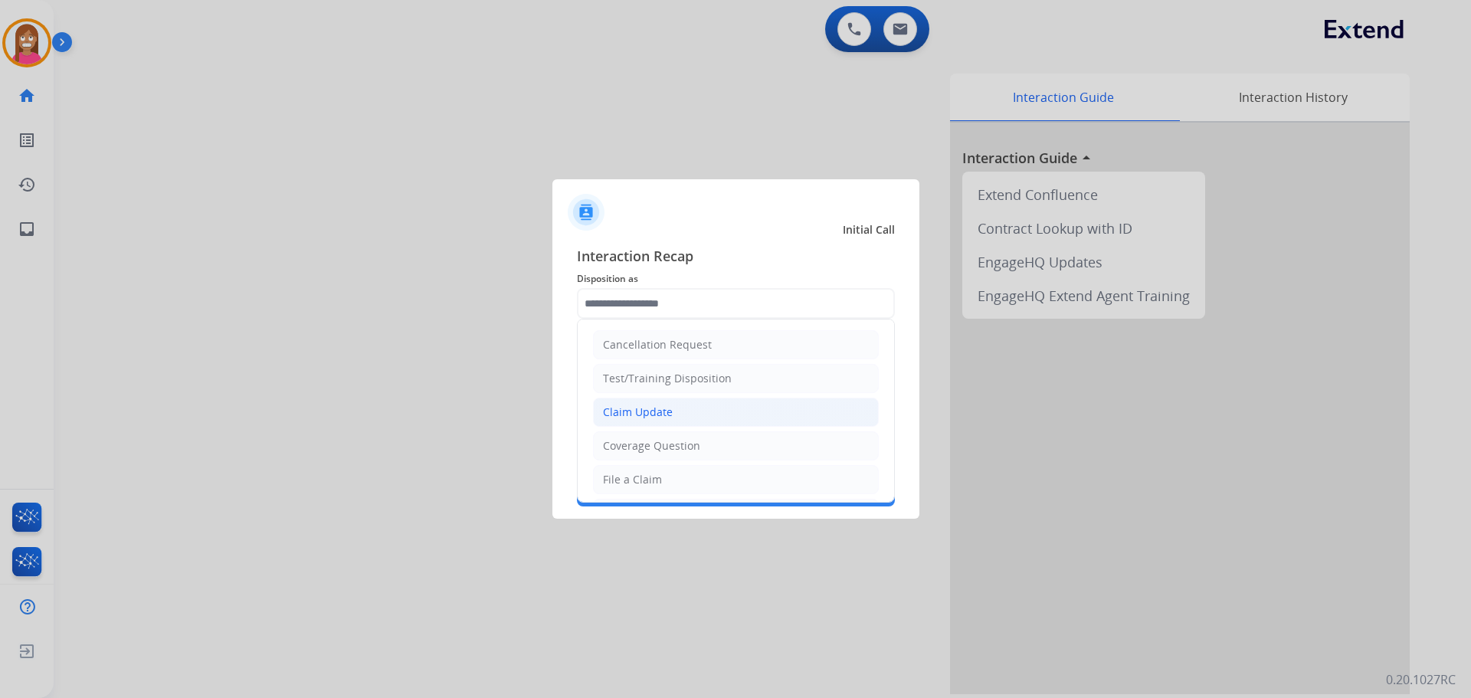
click at [630, 413] on div "Claim Update" at bounding box center [638, 411] width 70 height 15
type input "**********"
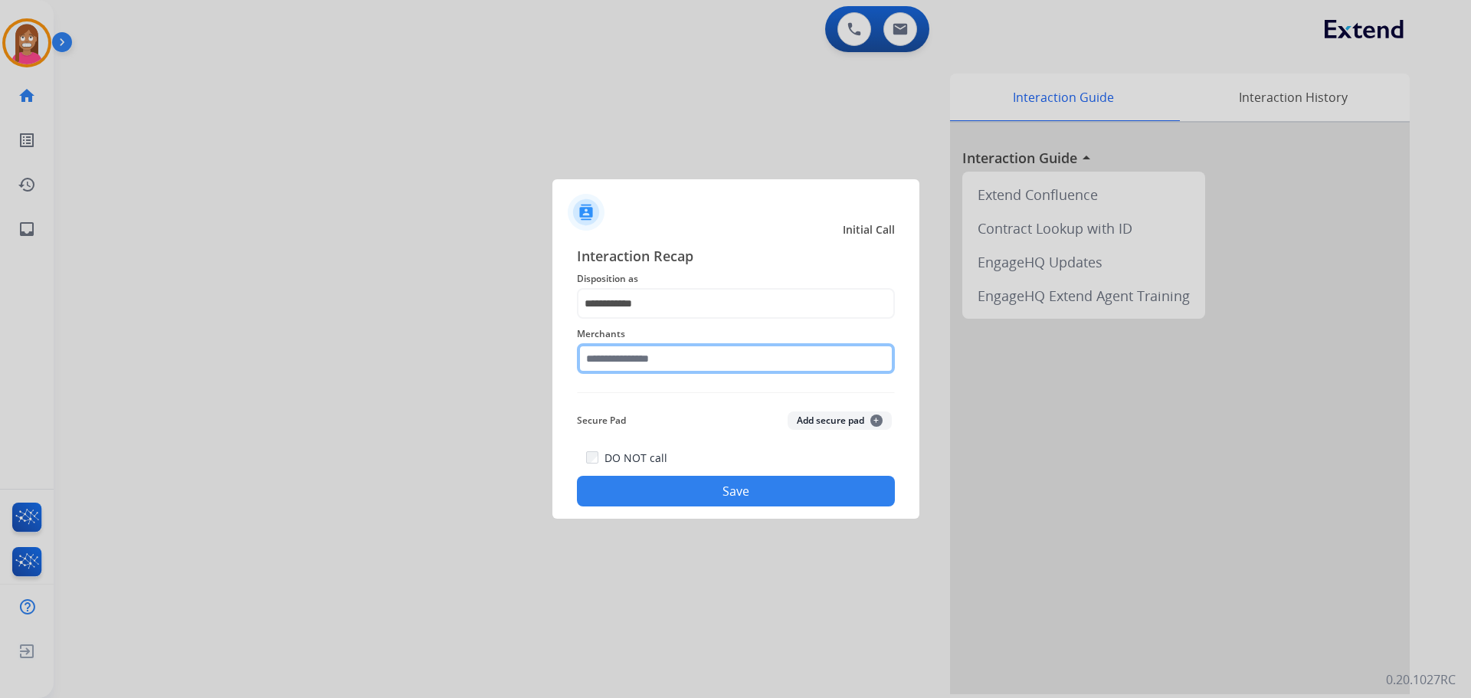
click at [630, 366] on input "text" at bounding box center [736, 358] width 318 height 31
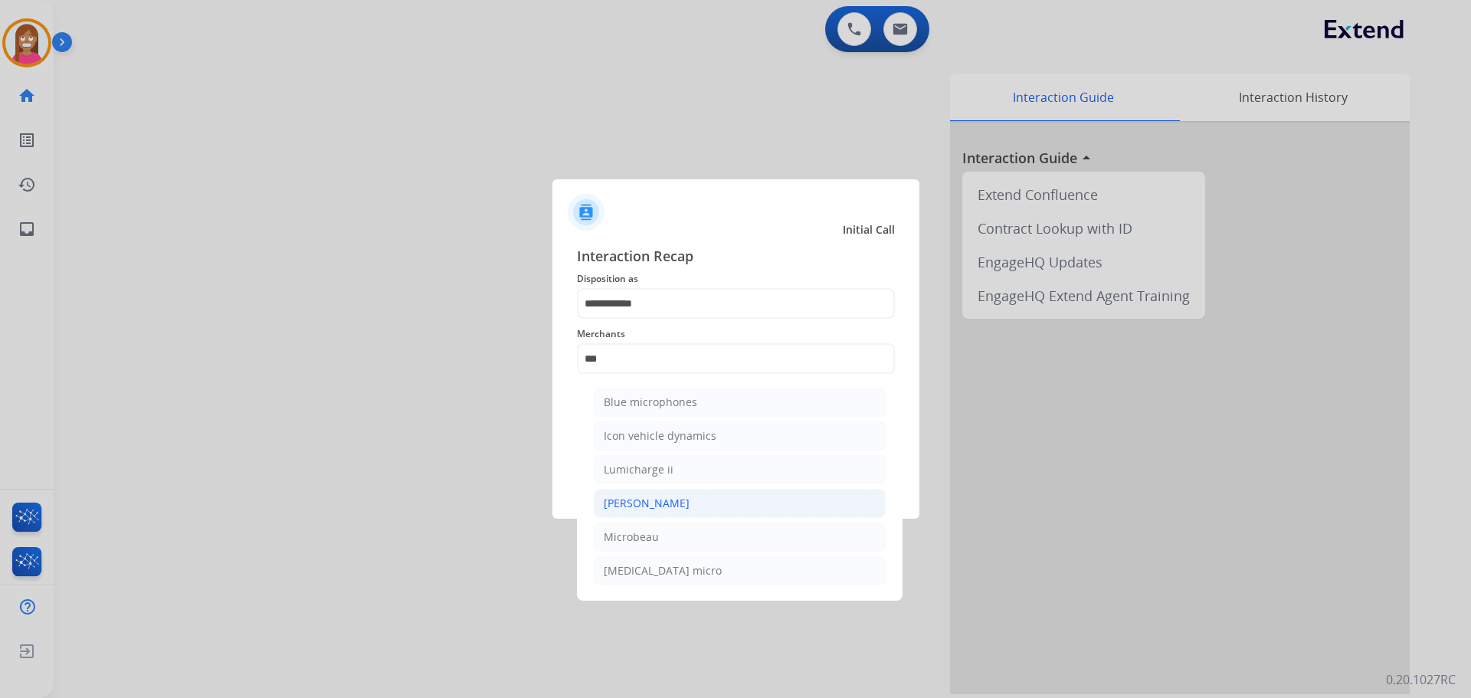
click at [626, 499] on div "[PERSON_NAME]" at bounding box center [647, 503] width 86 height 15
type input "********"
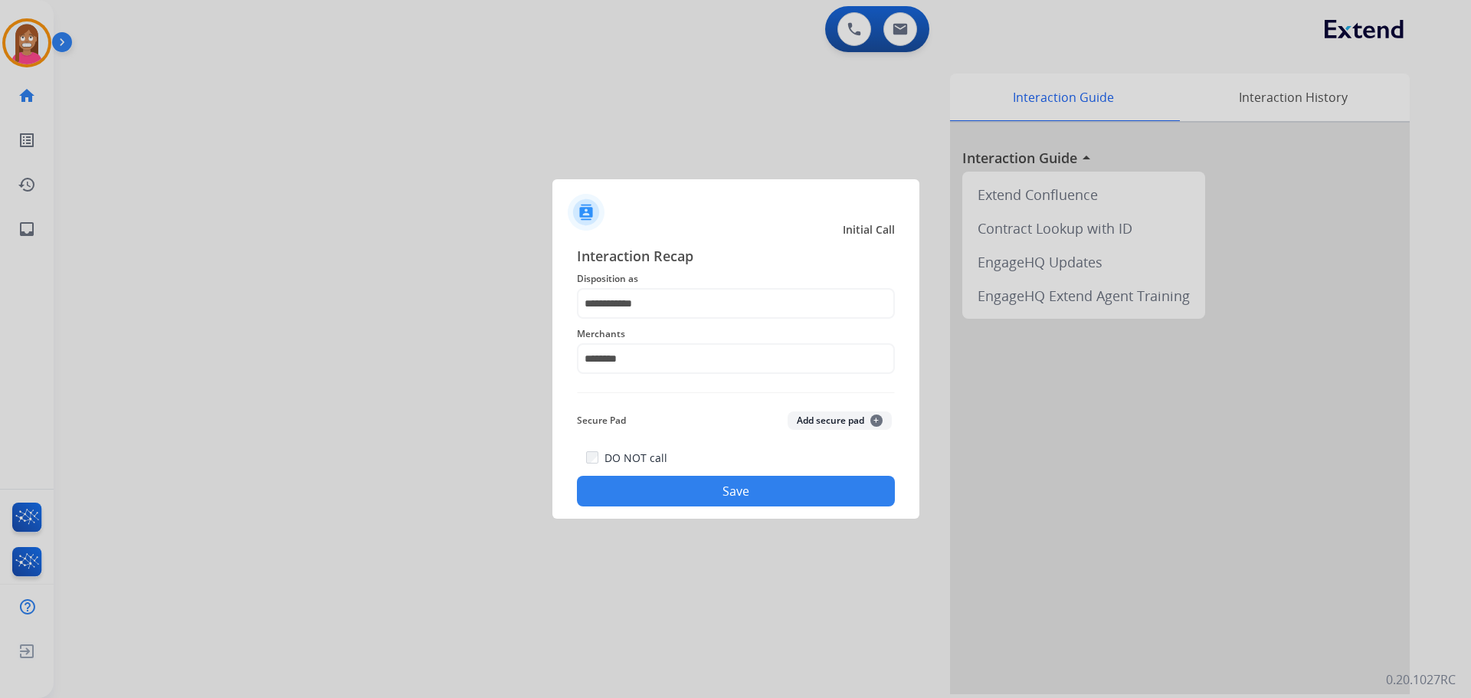
click at [625, 486] on button "Save" at bounding box center [736, 491] width 318 height 31
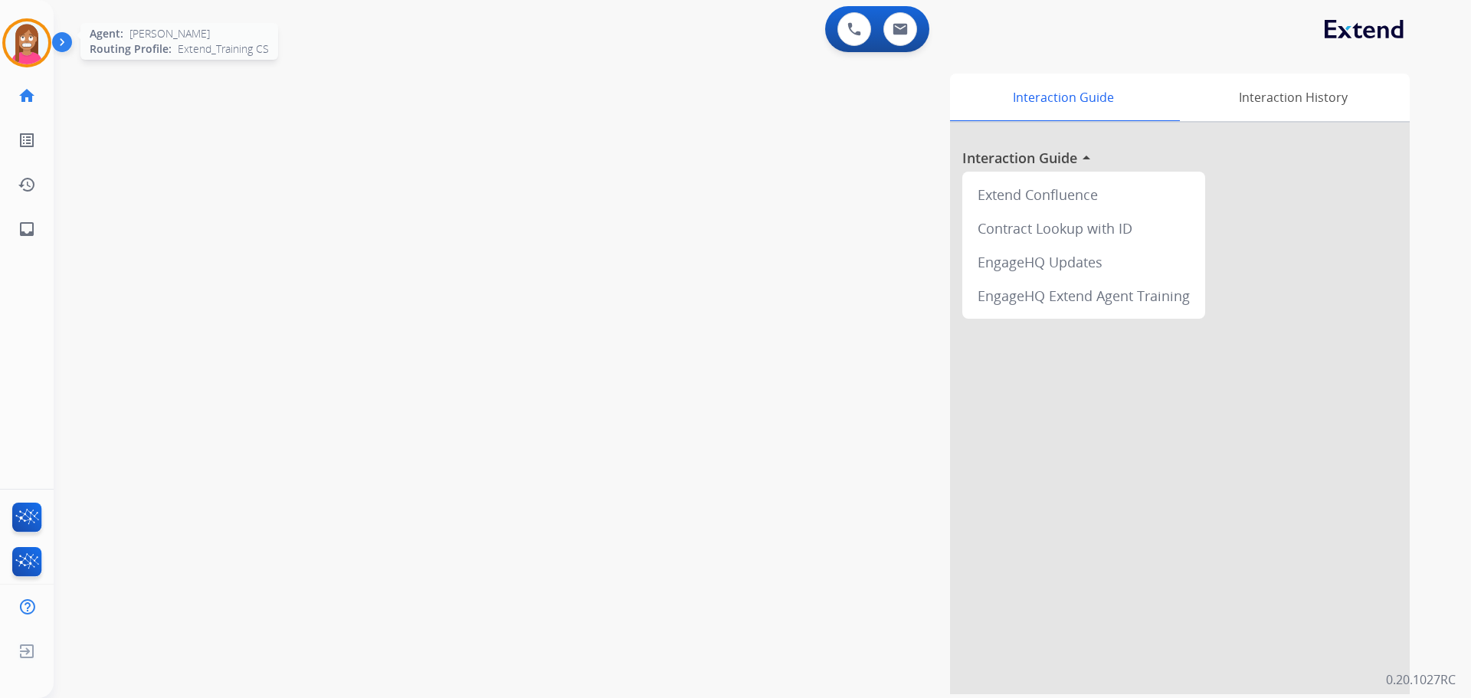
click at [36, 43] on img at bounding box center [26, 42] width 43 height 43
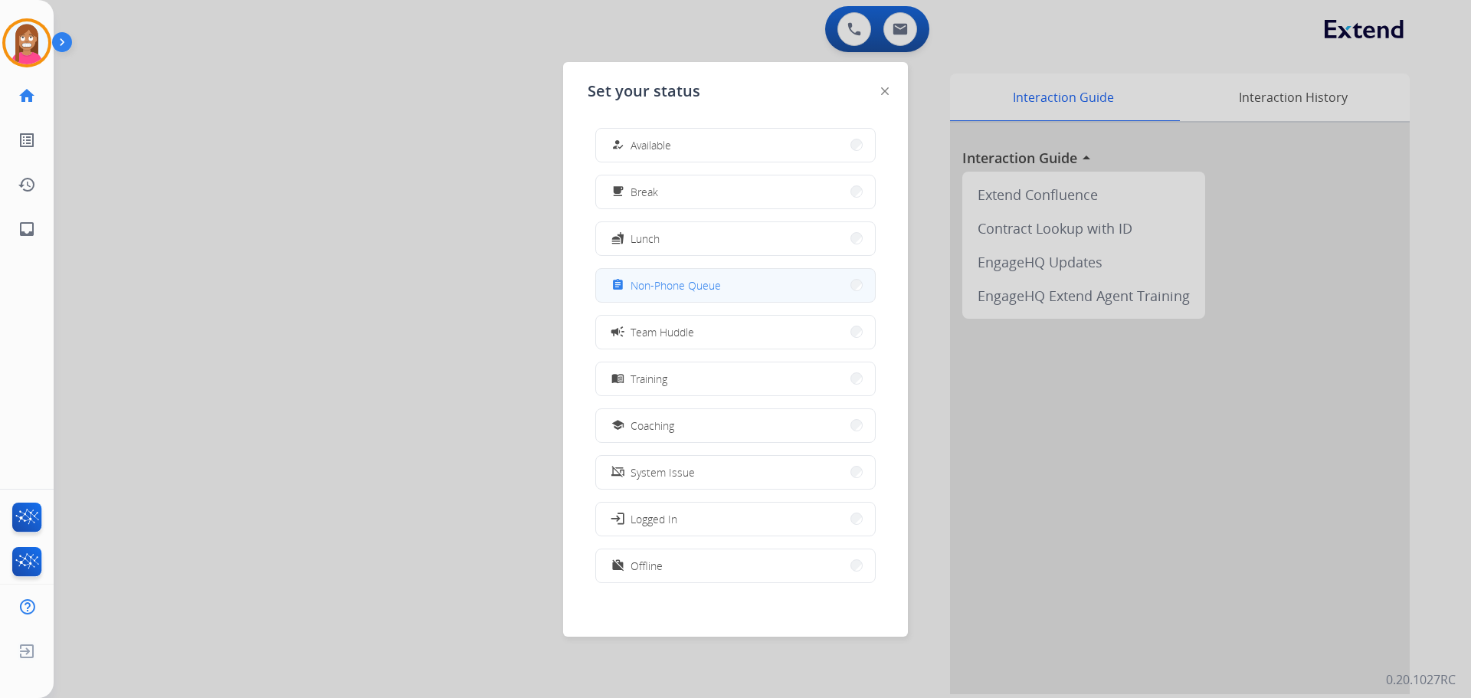
click at [659, 289] on span "Non-Phone Queue" at bounding box center [675, 285] width 90 height 16
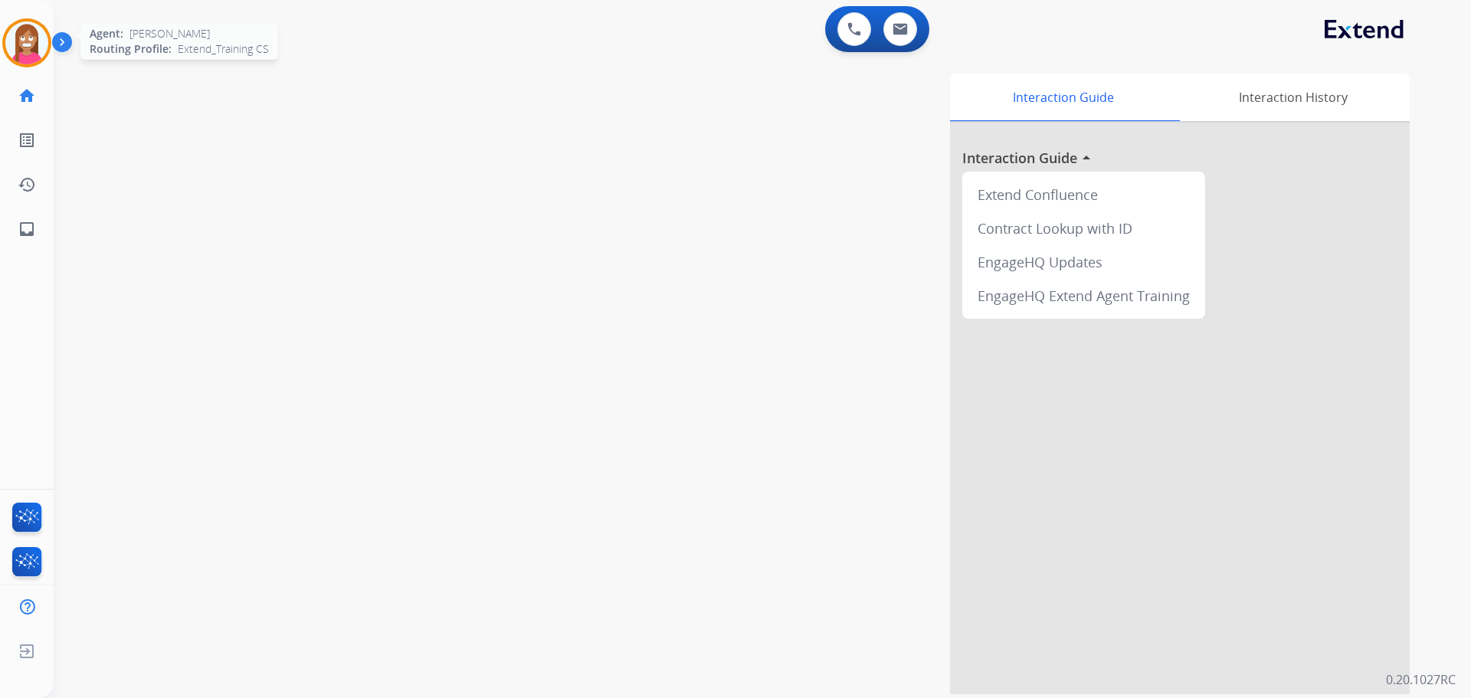
drag, startPoint x: 8, startPoint y: 39, endPoint x: 97, endPoint y: 47, distance: 90.0
click at [8, 39] on img at bounding box center [26, 42] width 43 height 43
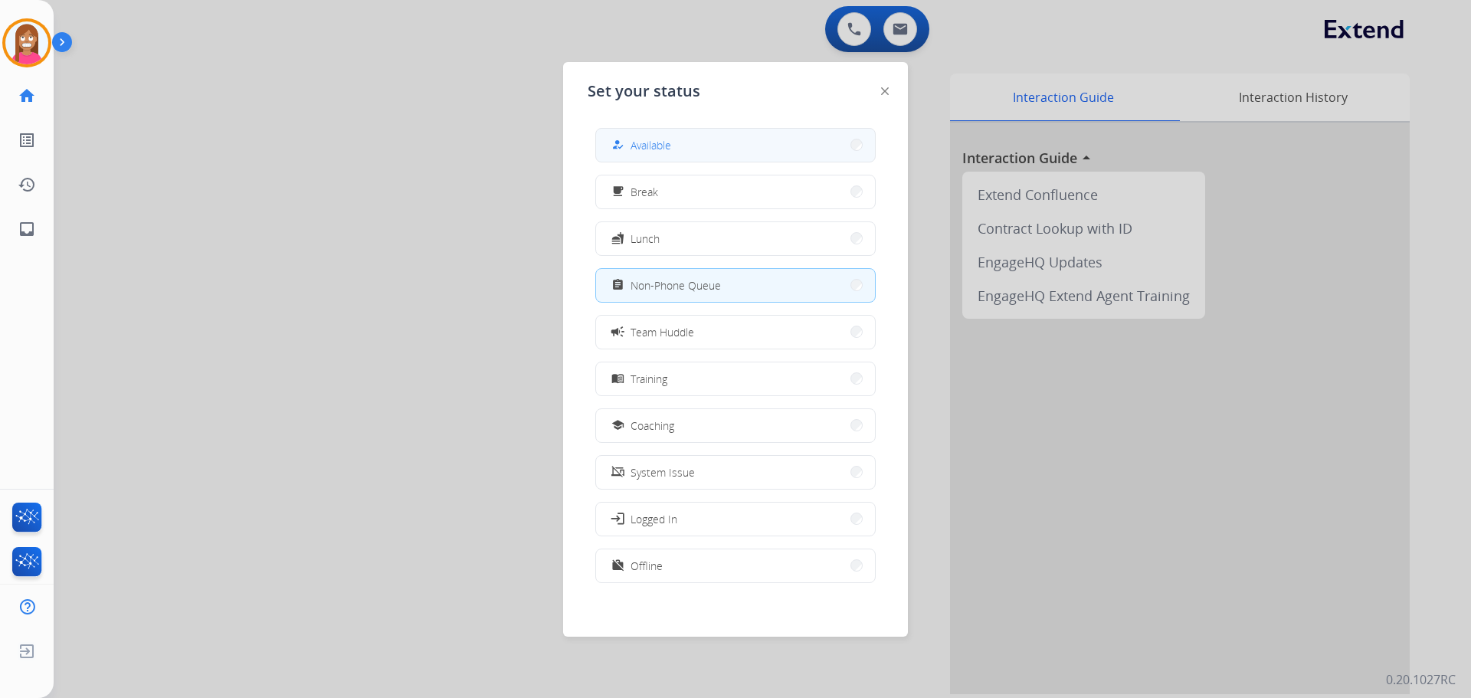
click at [669, 137] on span "Available" at bounding box center [650, 145] width 41 height 16
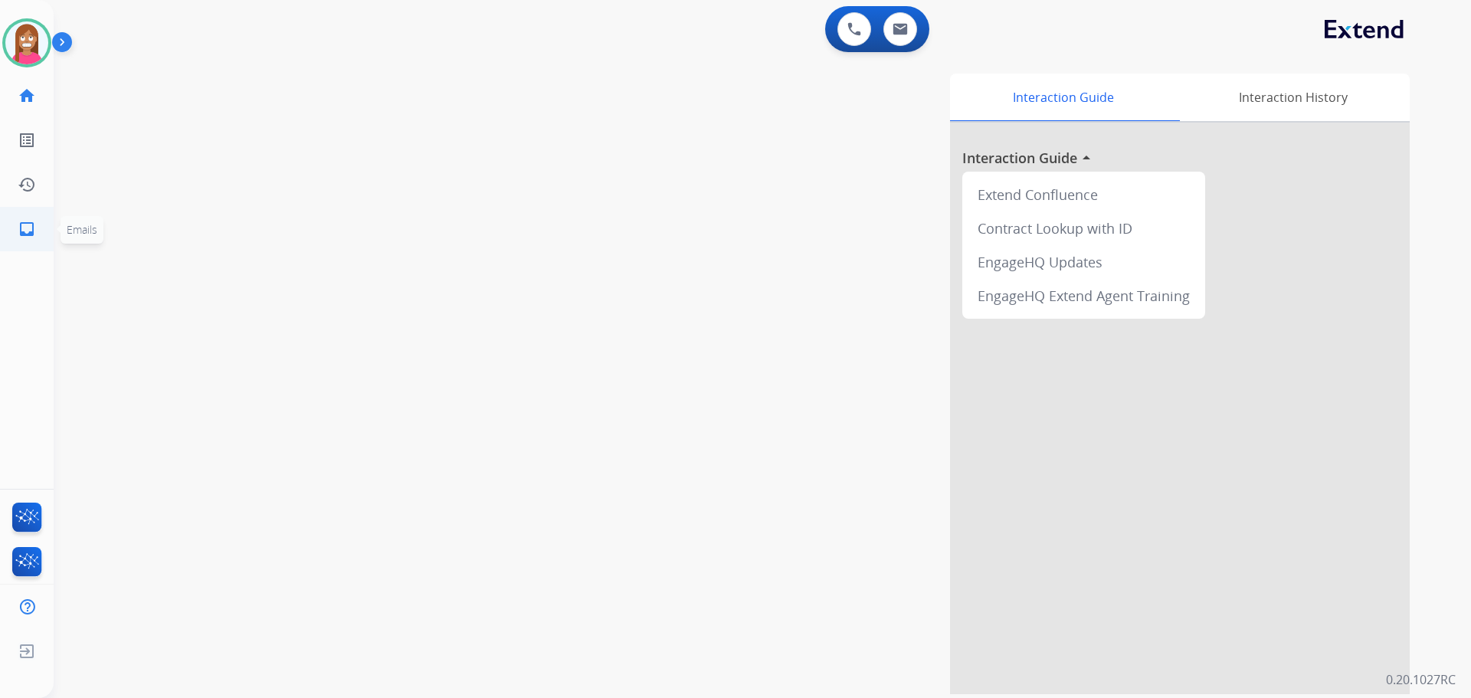
click at [16, 235] on link "inbox Emails" at bounding box center [26, 229] width 43 height 43
select select "**********"
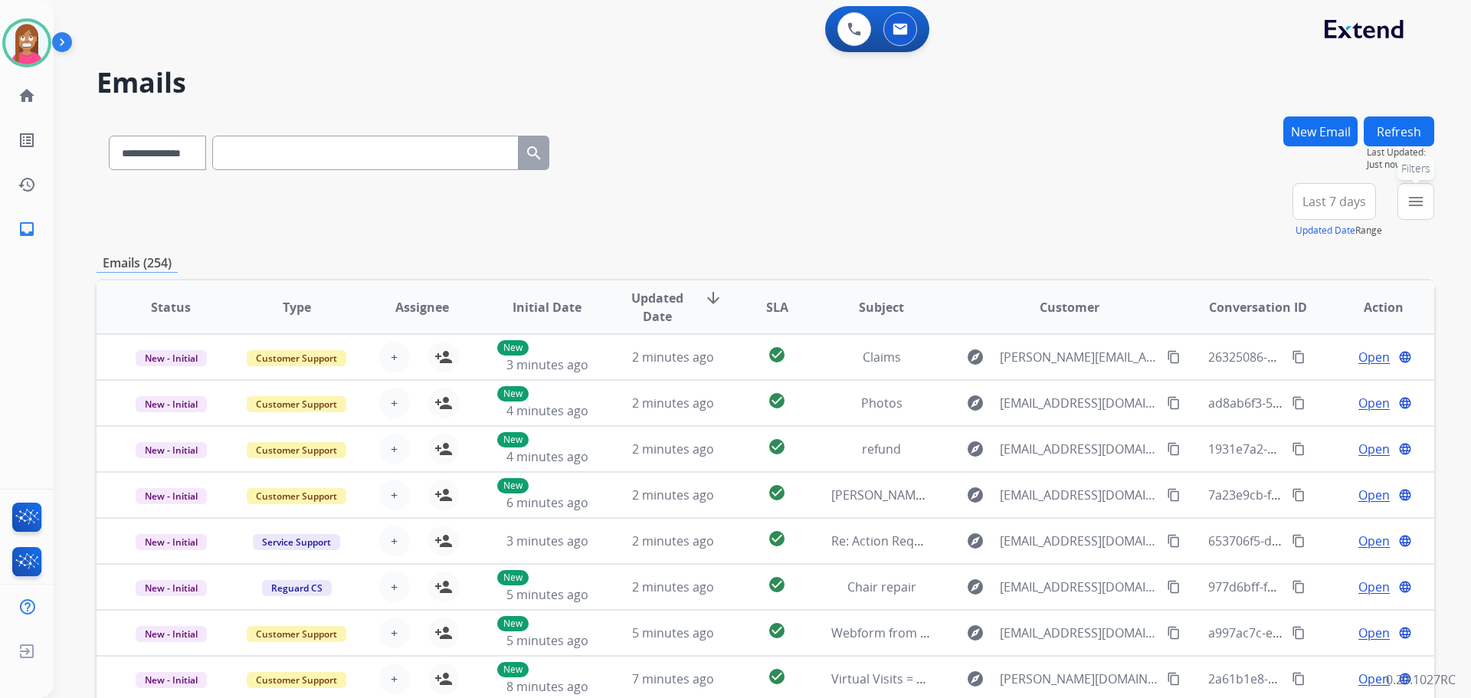
click at [1412, 205] on mat-icon "menu" at bounding box center [1415, 201] width 18 height 18
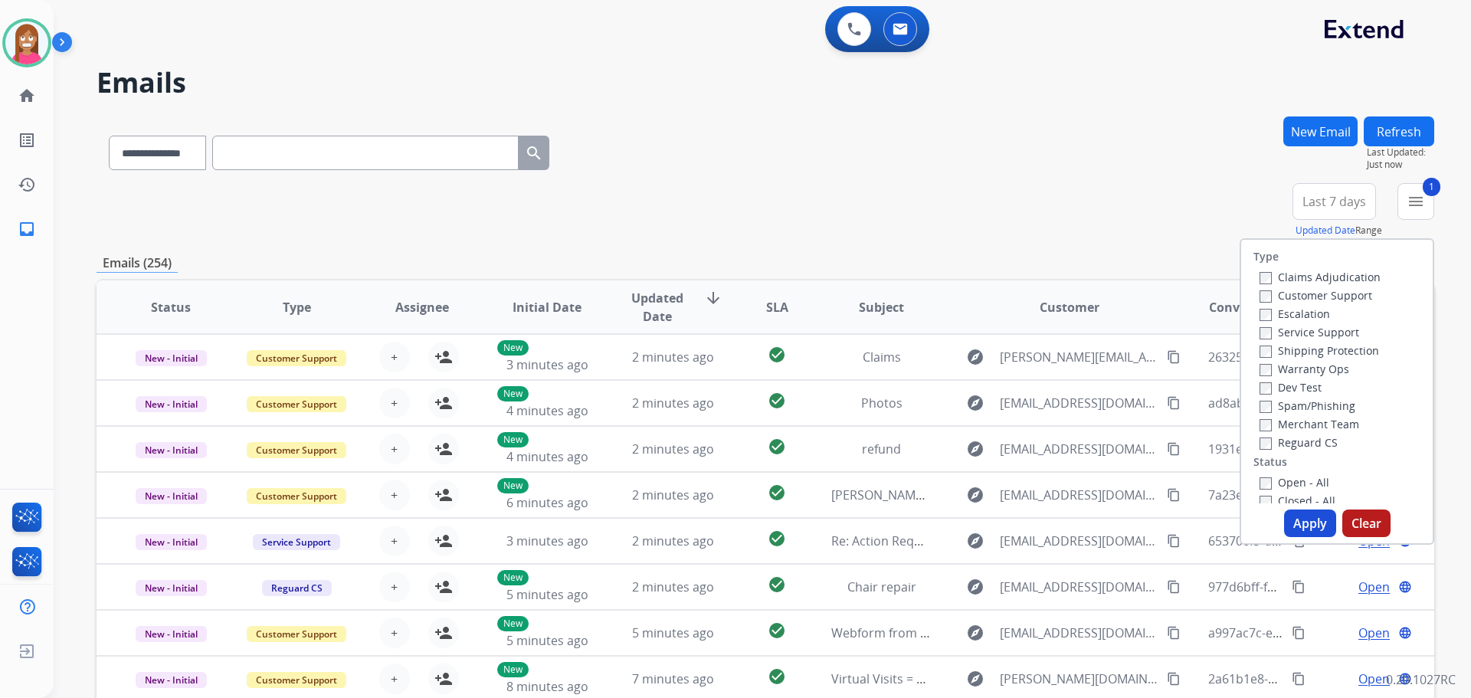
click at [1275, 349] on label "Shipping Protection" at bounding box center [1319, 350] width 120 height 15
click at [1266, 437] on label "Reguard CS" at bounding box center [1298, 442] width 78 height 15
click at [1272, 481] on label "Open - All" at bounding box center [1294, 482] width 70 height 15
click at [1288, 516] on button "Apply" at bounding box center [1310, 523] width 52 height 28
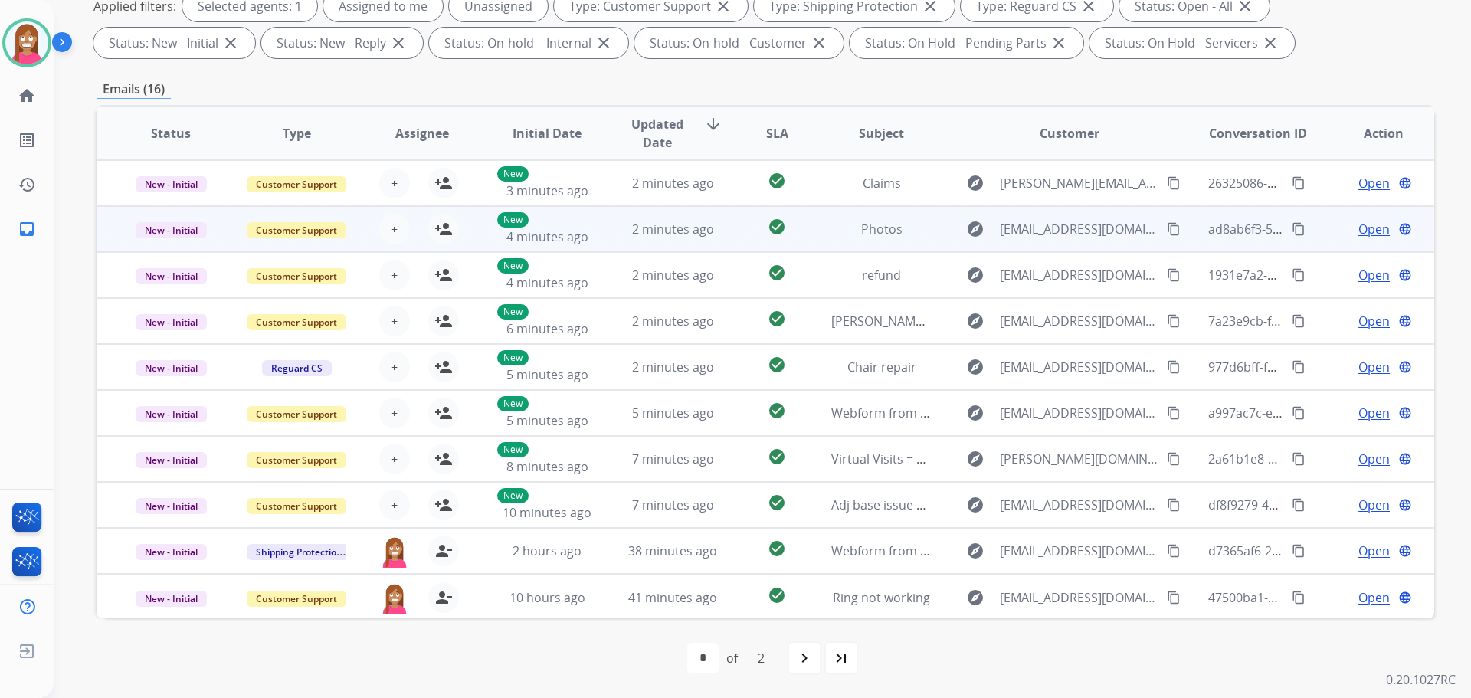
scroll to position [2, 0]
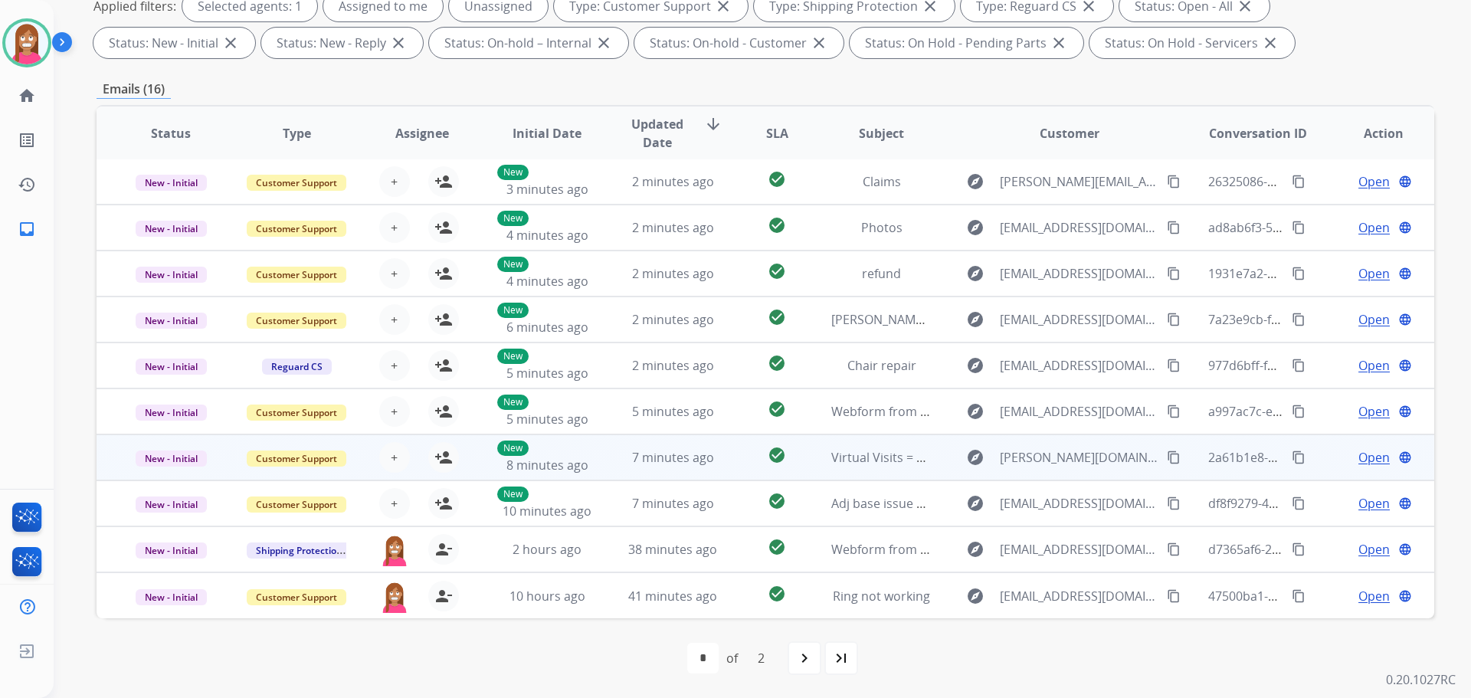
click at [601, 457] on td "7 minutes ago" at bounding box center [661, 457] width 126 height 46
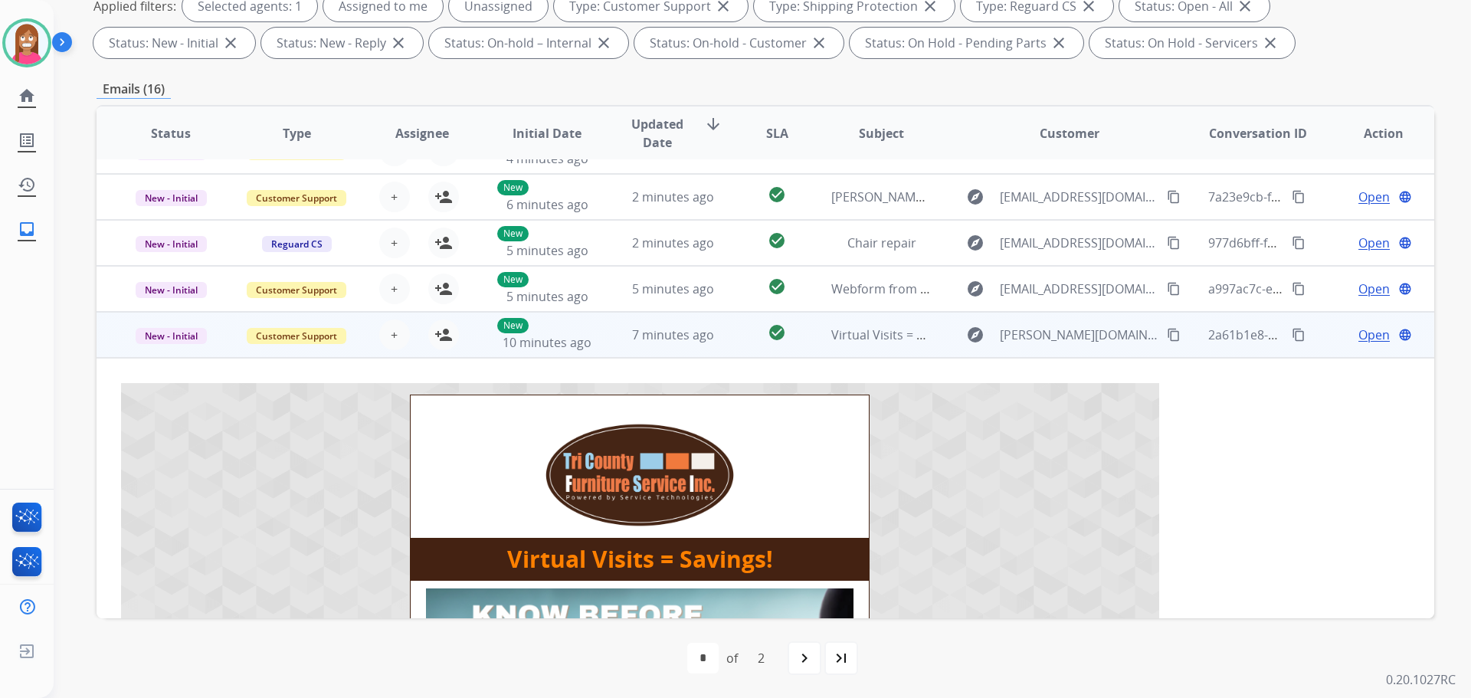
scroll to position [123, 0]
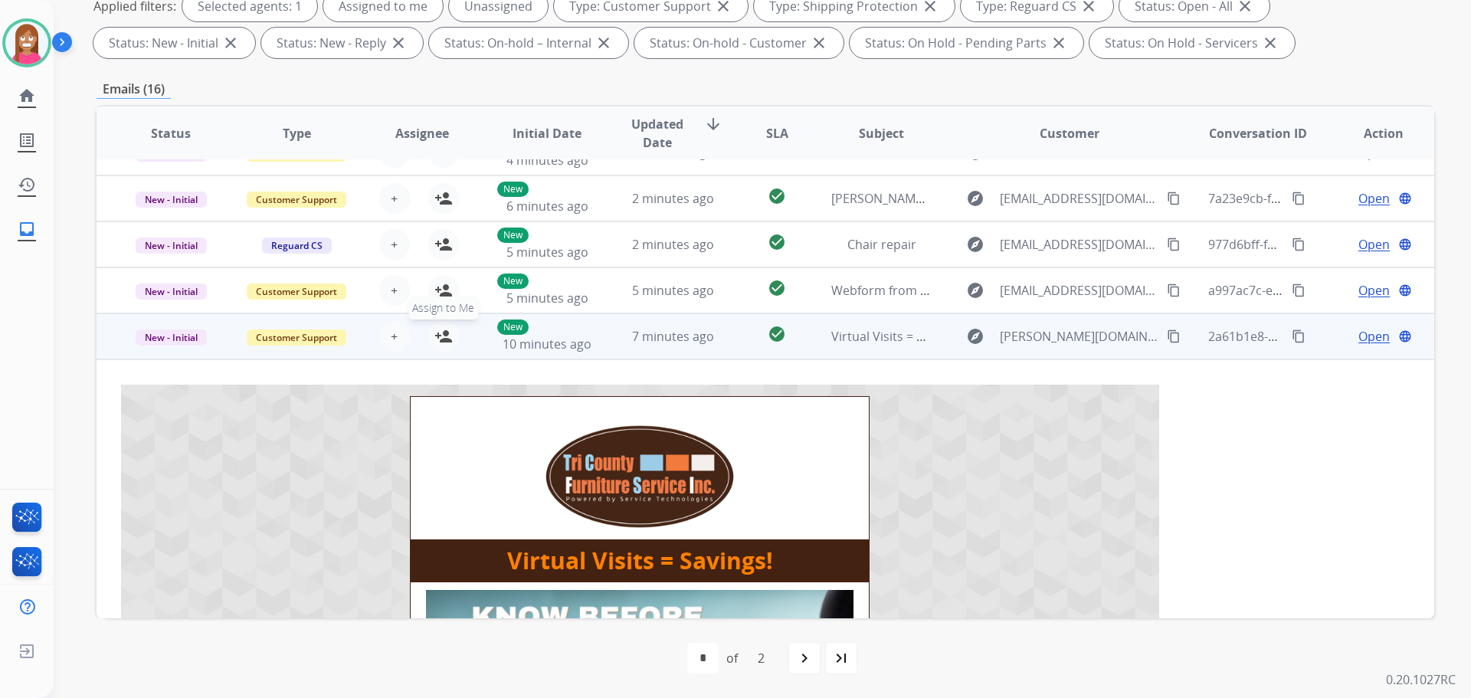
click at [437, 345] on mat-icon "person_add" at bounding box center [443, 336] width 18 height 18
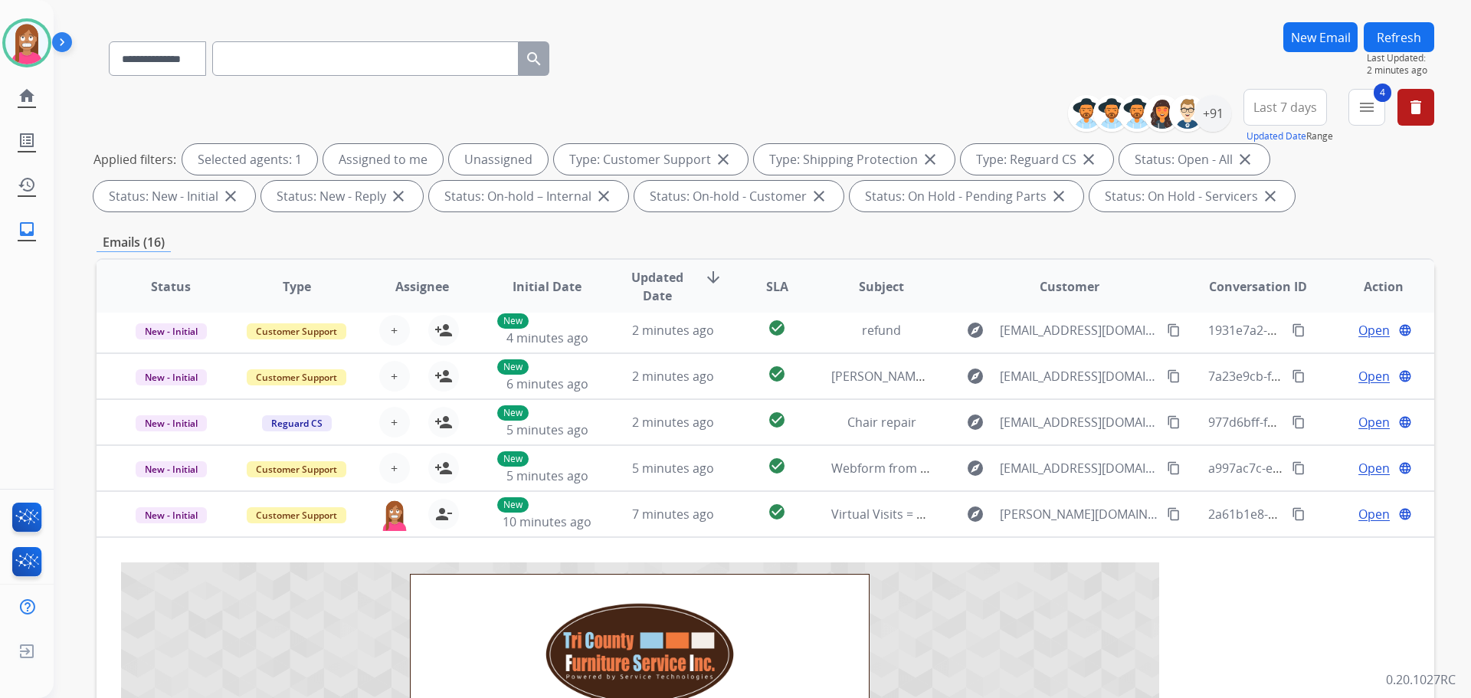
scroll to position [0, 0]
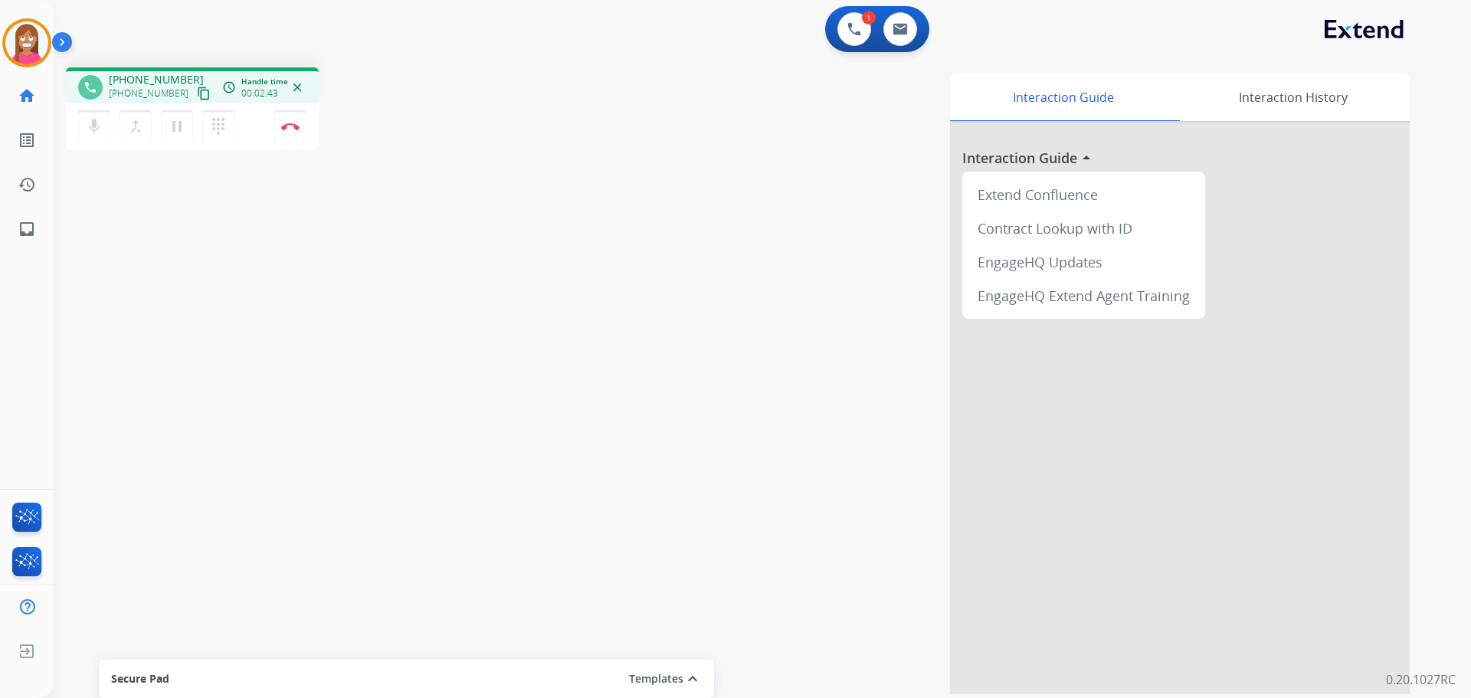
drag, startPoint x: 175, startPoint y: 136, endPoint x: 195, endPoint y: 141, distance: 19.7
click at [175, 136] on button "pause Hold" at bounding box center [177, 126] width 32 height 32
click at [174, 137] on button "play_arrow Hold" at bounding box center [177, 126] width 32 height 32
click at [177, 130] on mat-icon "pause" at bounding box center [177, 126] width 18 height 18
click at [218, 134] on mat-icon "dialpad" at bounding box center [218, 126] width 18 height 18
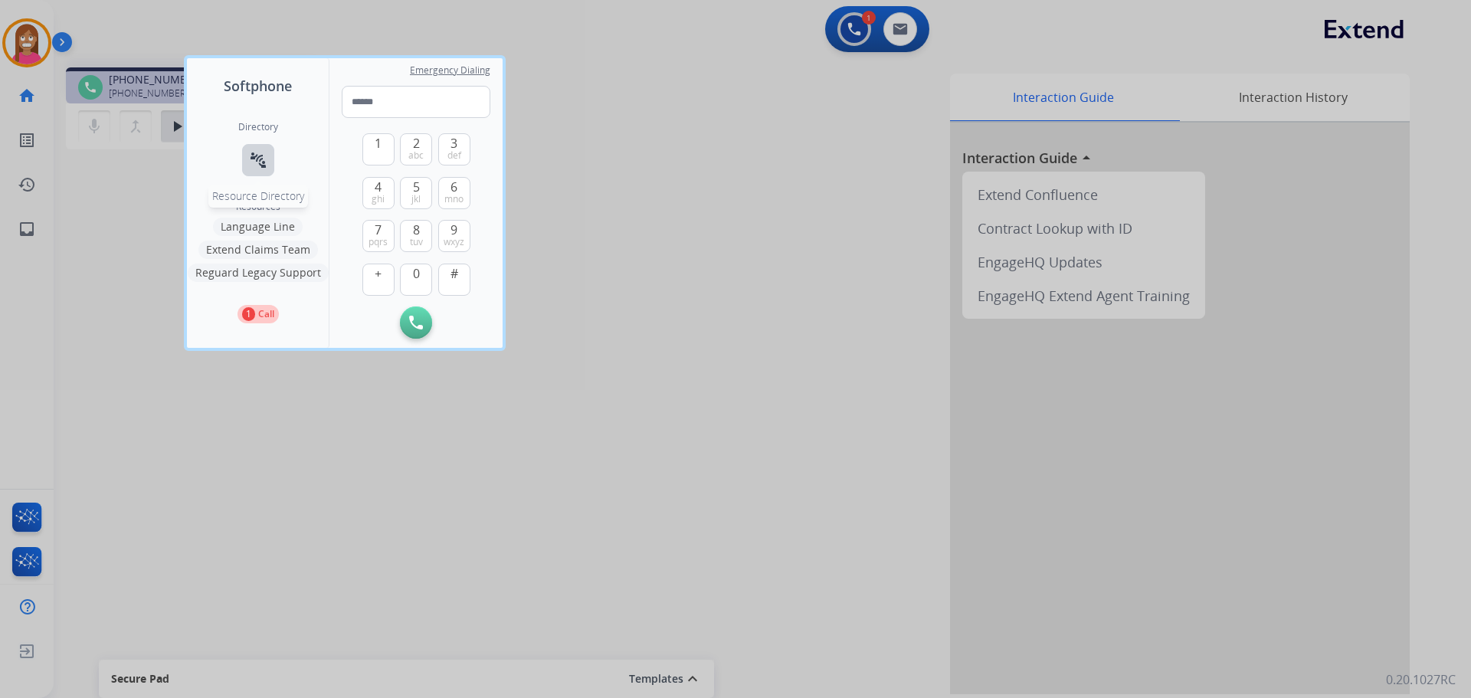
click at [250, 169] on button "connect_without_contact Resource Directory" at bounding box center [258, 160] width 32 height 32
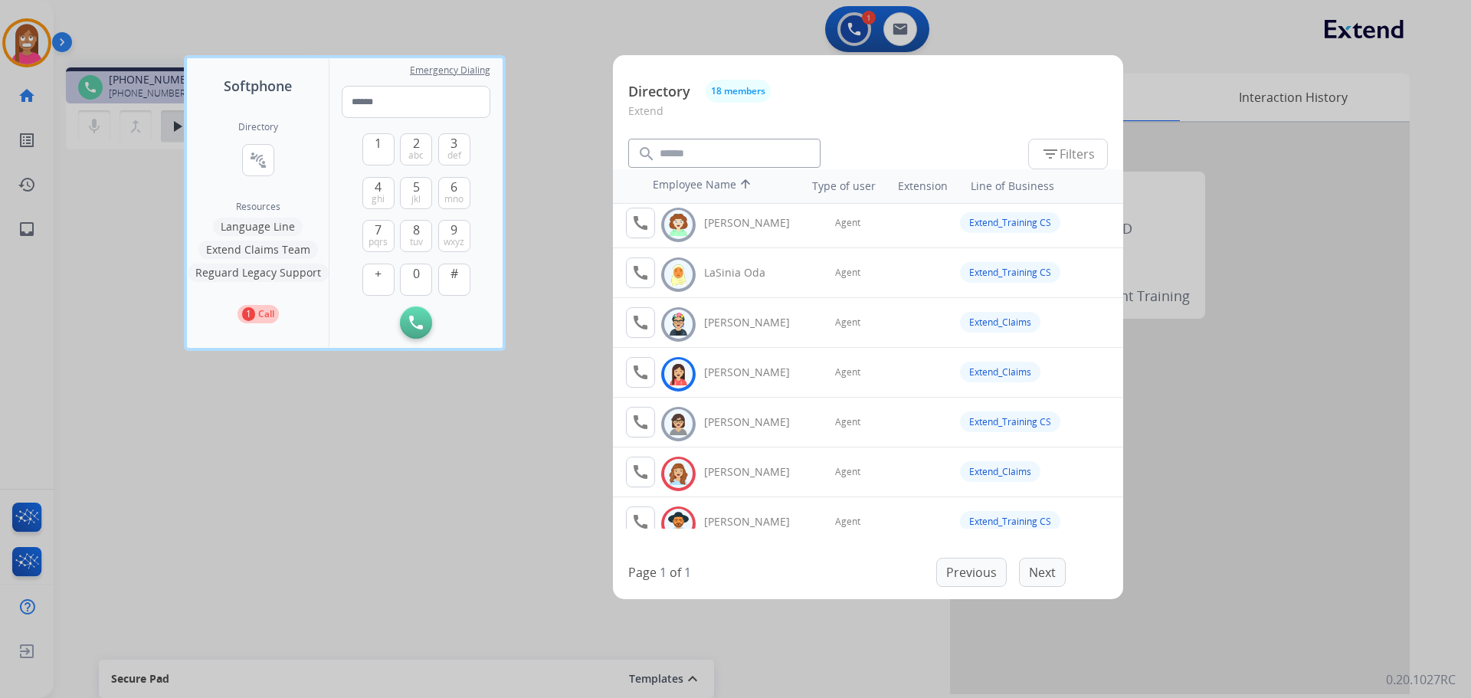
scroll to position [460, 0]
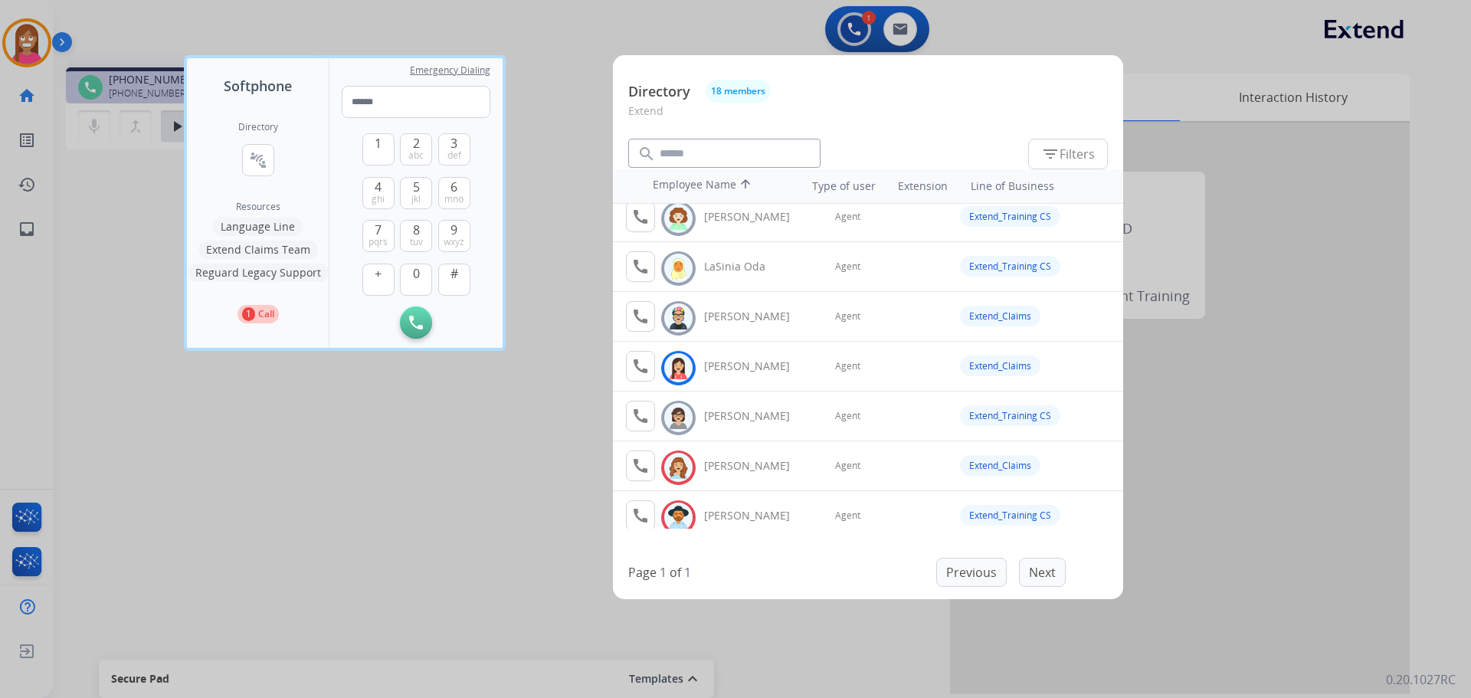
click at [230, 249] on button "Extend Claims Team" at bounding box center [258, 250] width 120 height 18
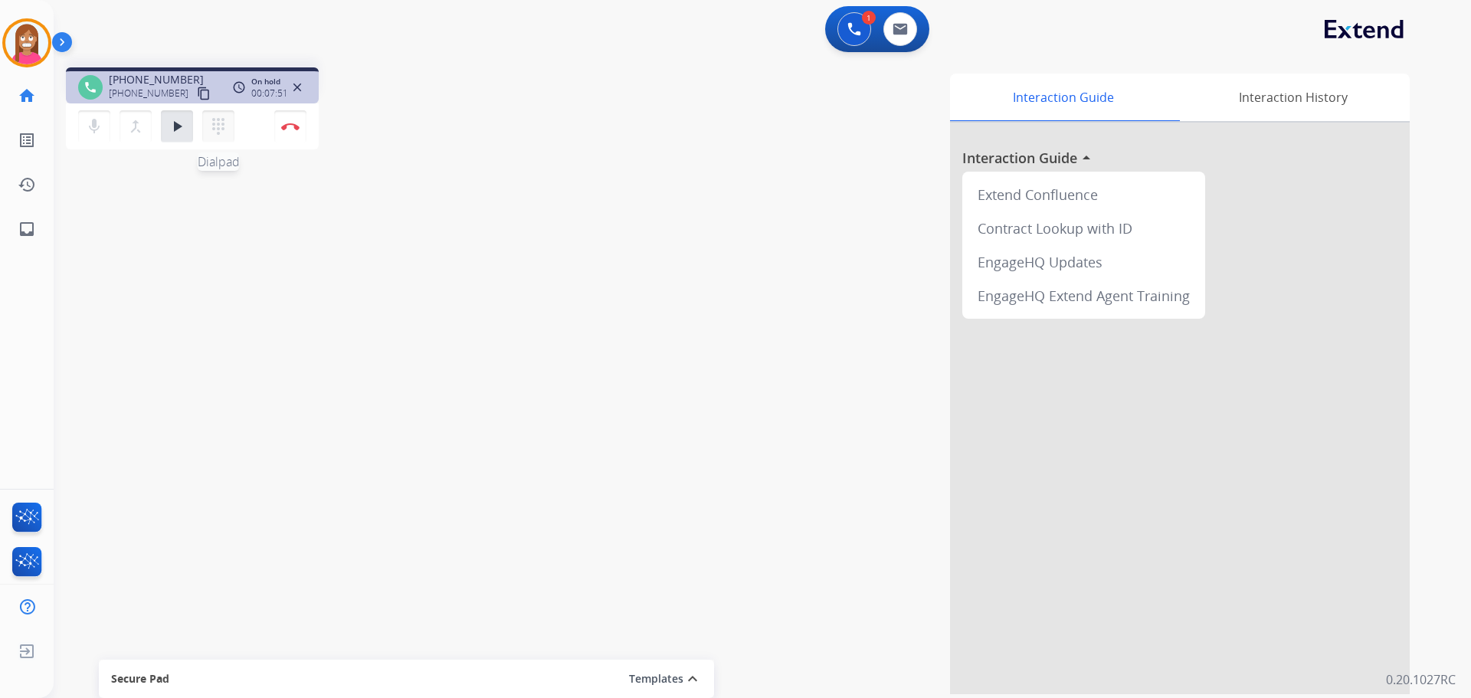
click at [220, 128] on mat-icon "dialpad" at bounding box center [218, 126] width 18 height 18
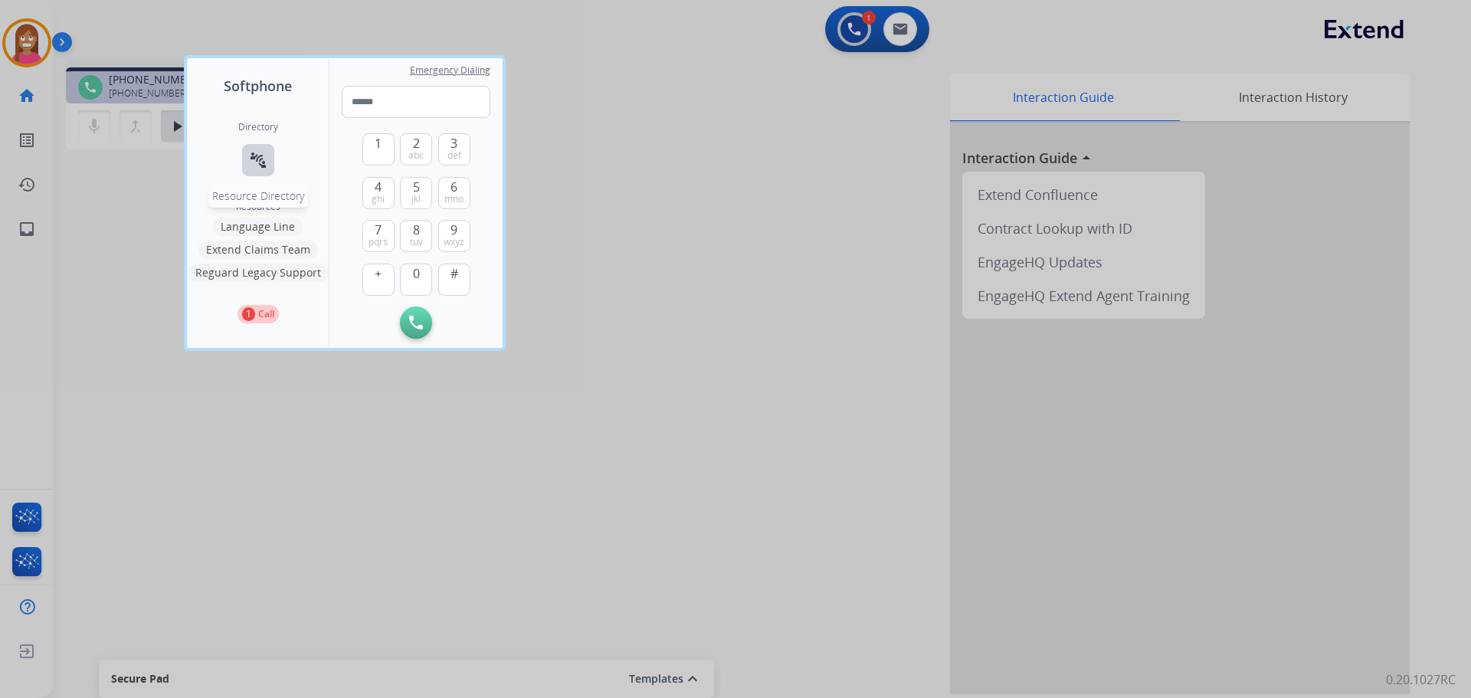
click at [265, 164] on mat-icon "connect_without_contact" at bounding box center [258, 160] width 18 height 18
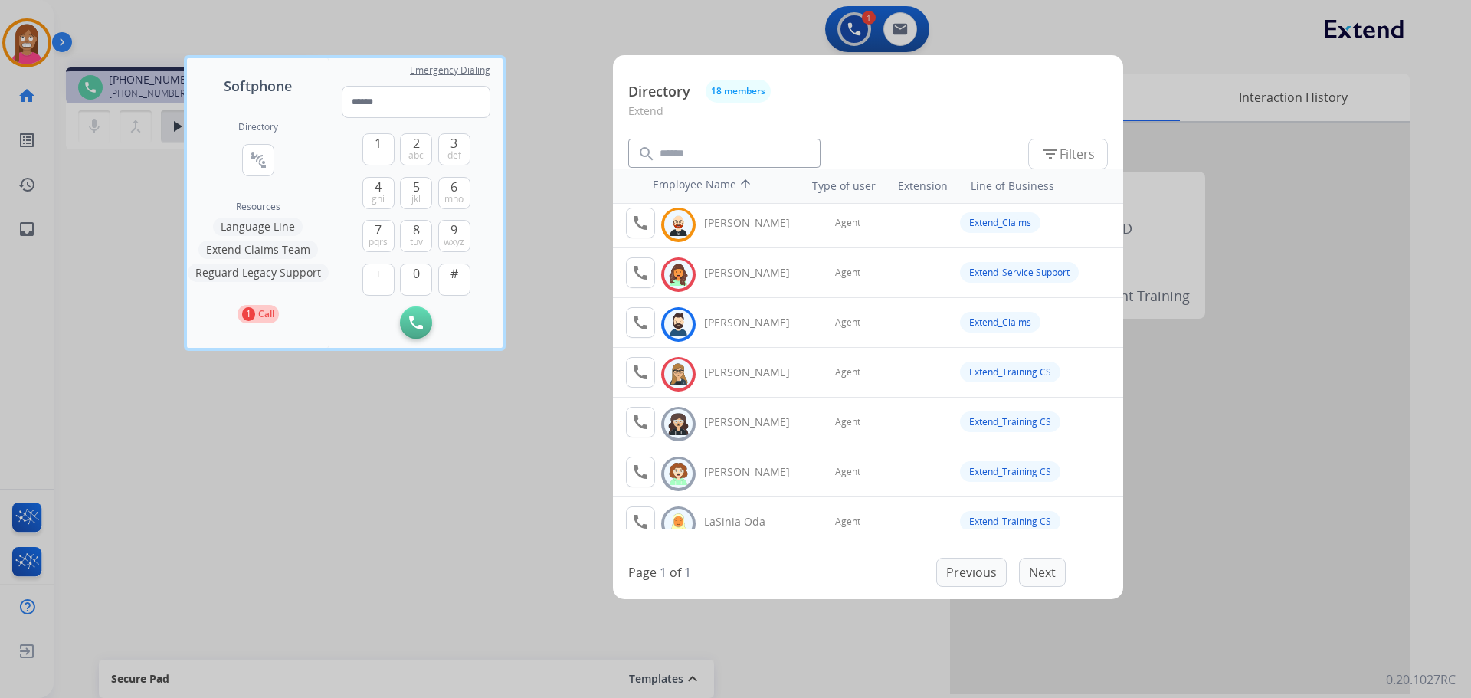
scroll to position [0, 0]
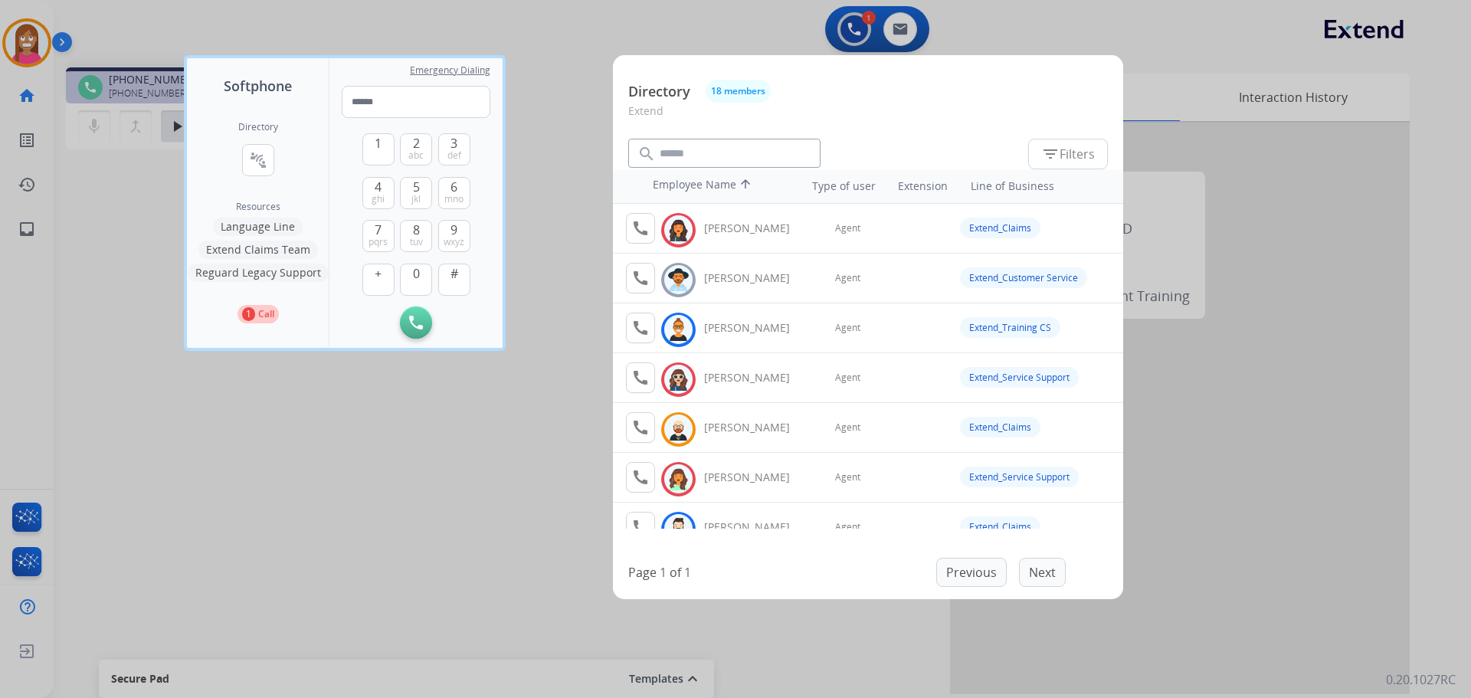
click at [353, 481] on div at bounding box center [735, 349] width 1471 height 698
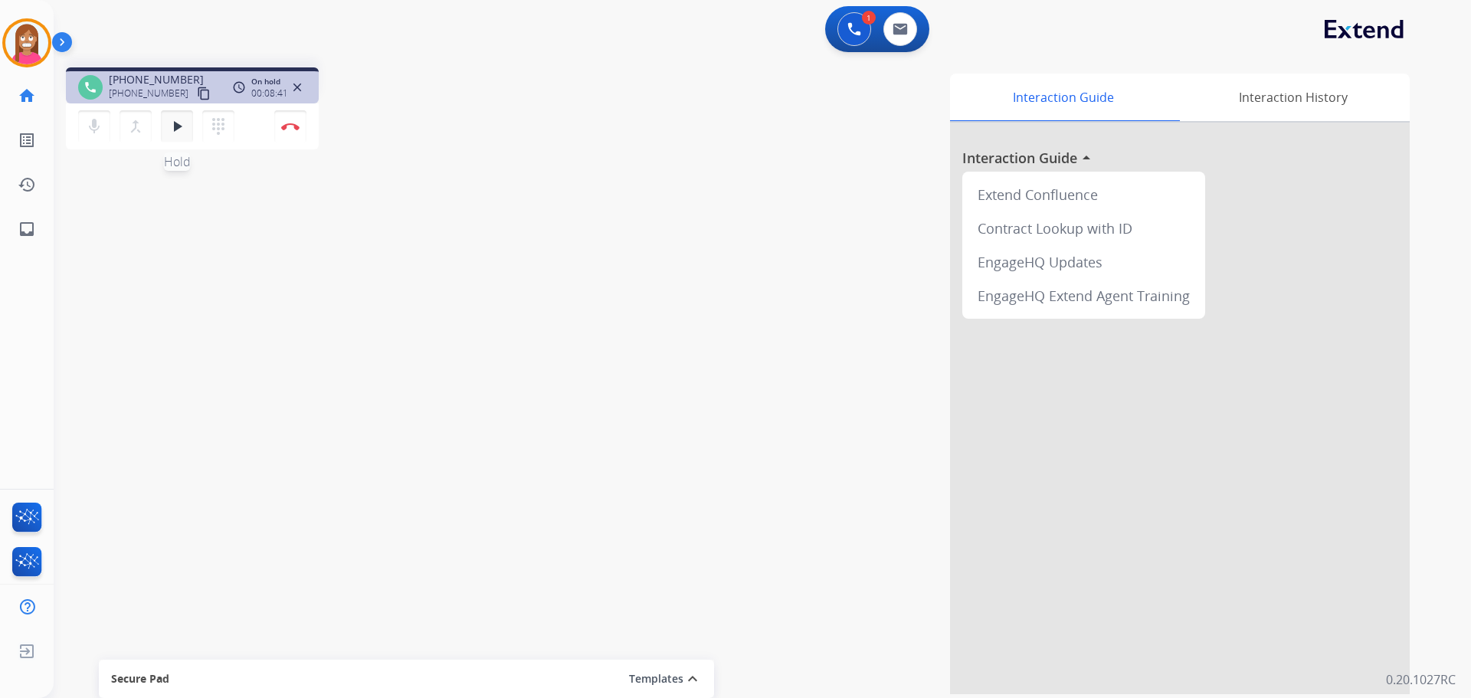
click at [172, 130] on mat-icon "play_arrow" at bounding box center [177, 126] width 18 height 18
click at [175, 132] on mat-icon "pause" at bounding box center [177, 126] width 18 height 18
click at [174, 134] on mat-icon "play_arrow" at bounding box center [177, 126] width 18 height 18
click at [175, 130] on mat-icon "pause" at bounding box center [177, 126] width 18 height 18
click at [185, 126] on mat-icon "play_arrow" at bounding box center [177, 126] width 18 height 18
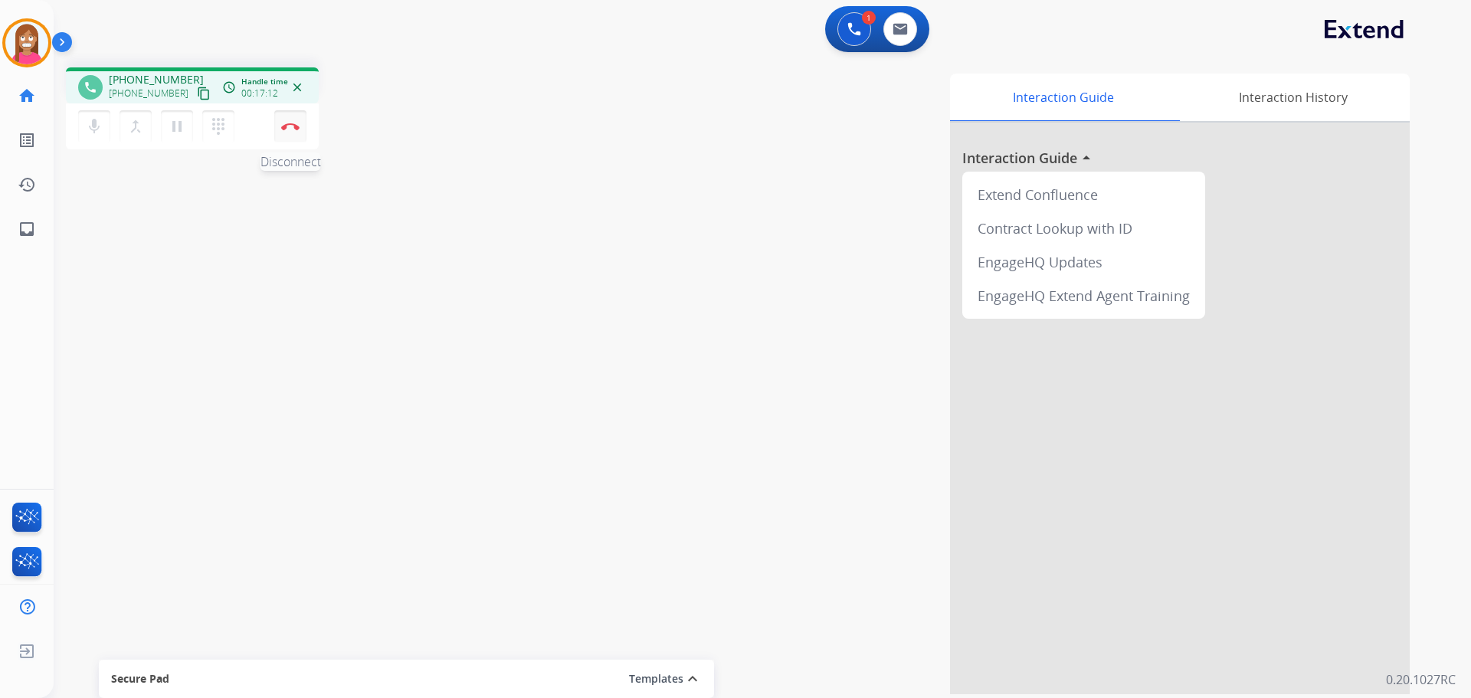
click at [288, 129] on img at bounding box center [290, 127] width 18 height 8
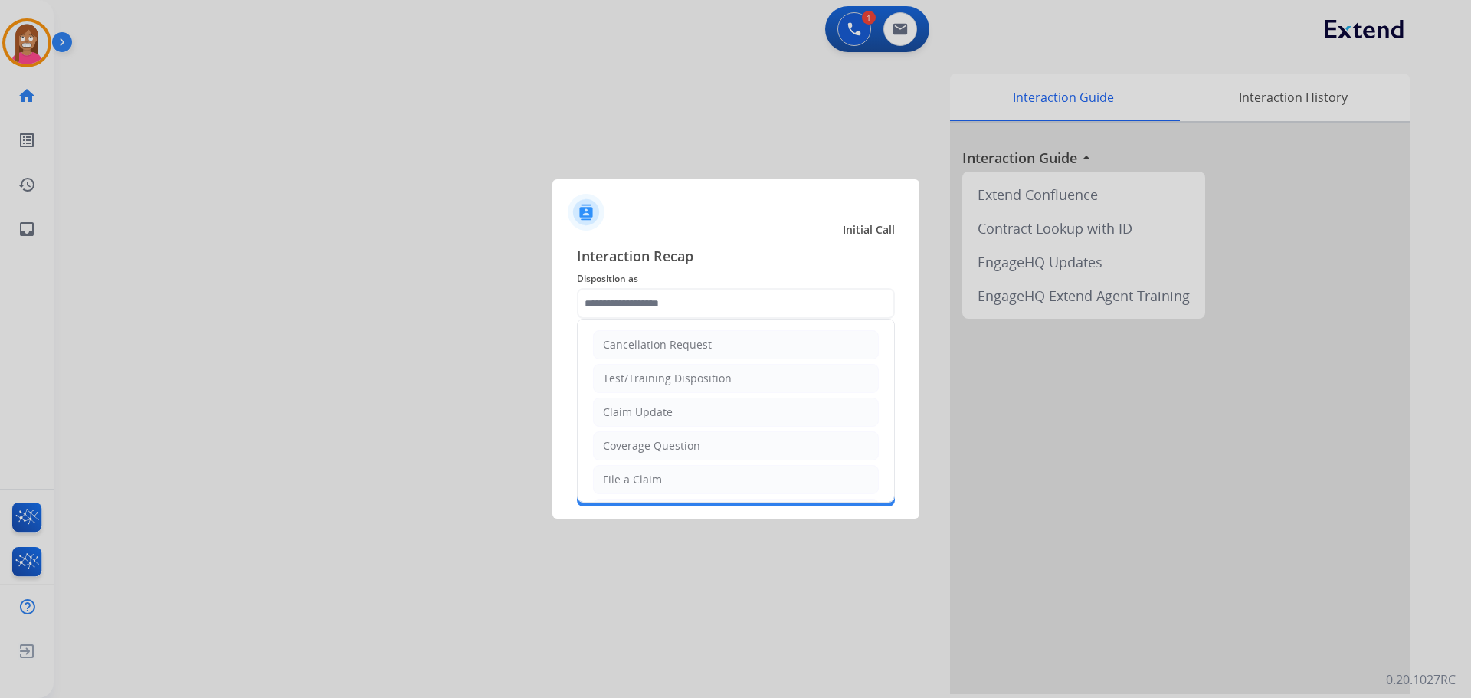
click at [630, 300] on input "text" at bounding box center [736, 303] width 318 height 31
drag, startPoint x: 627, startPoint y: 395, endPoint x: 623, endPoint y: 403, distance: 9.3
click at [625, 397] on ul "Cancellation Request Test/Training Disposition Claim Update Coverage Question F…" at bounding box center [736, 529] width 316 height 421
click at [622, 411] on div "Claim Update" at bounding box center [638, 411] width 70 height 15
type input "**********"
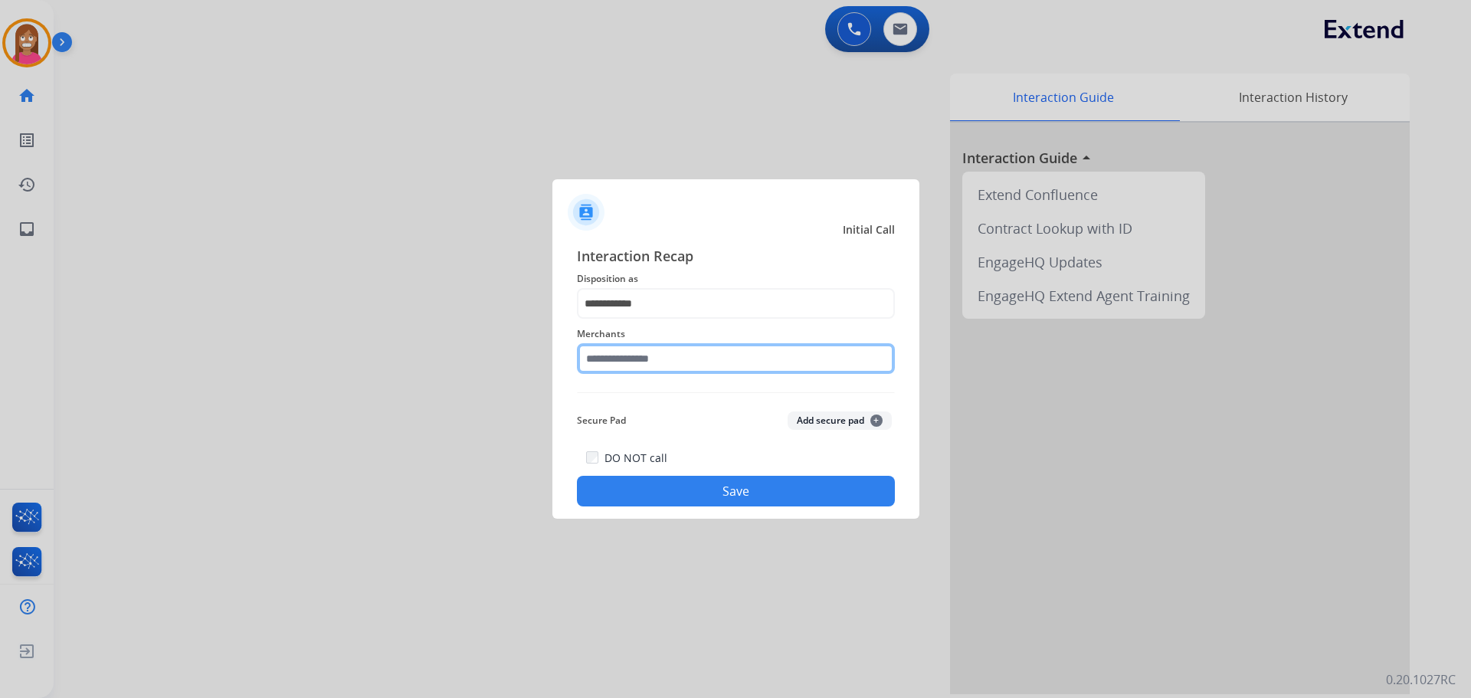
click at [639, 352] on input "text" at bounding box center [736, 358] width 318 height 31
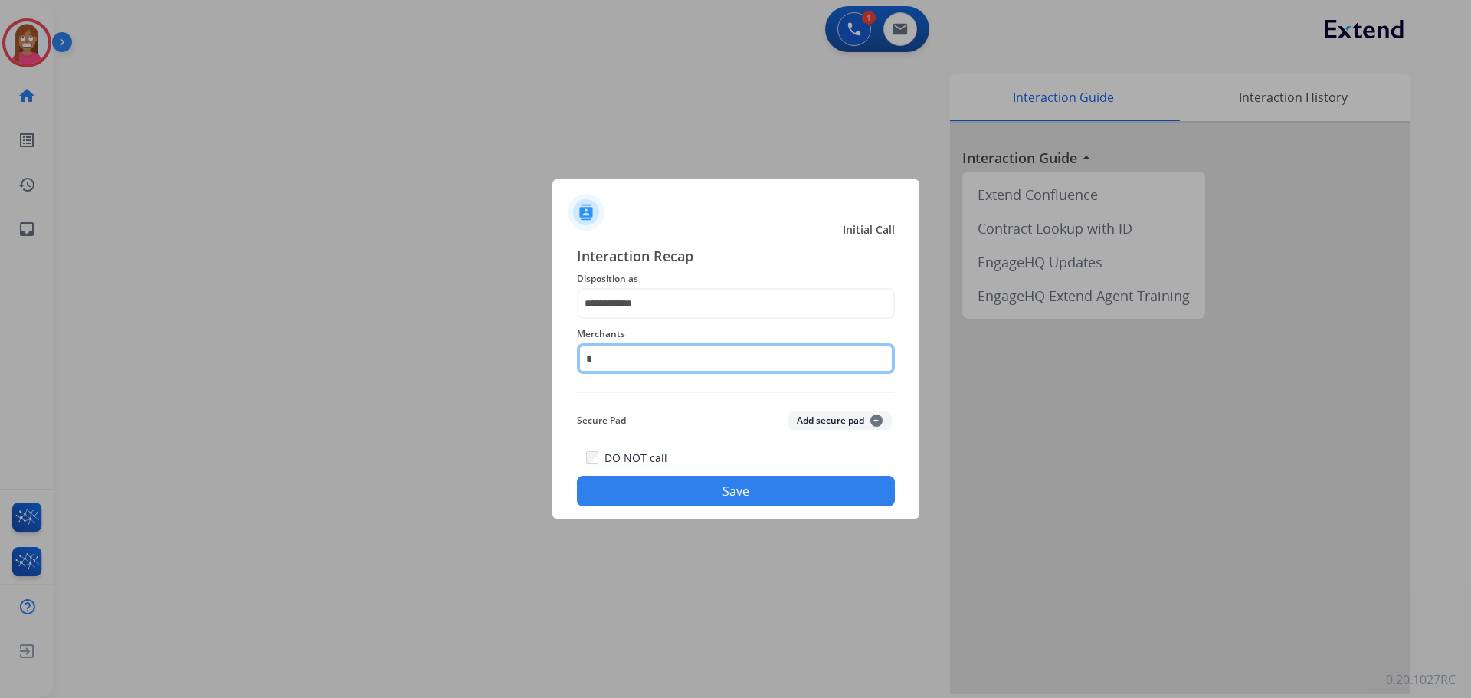
click at [628, 361] on input "*" at bounding box center [736, 358] width 318 height 31
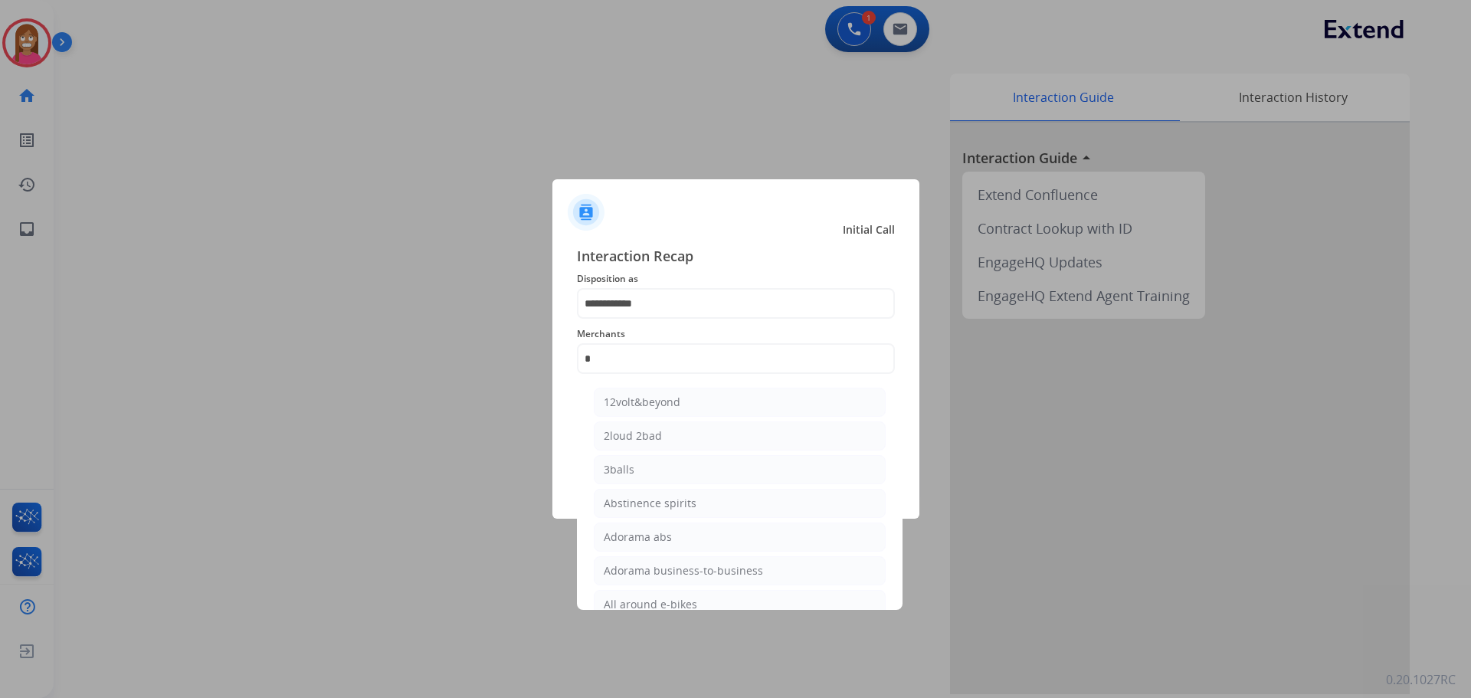
click at [639, 472] on li "3balls" at bounding box center [740, 469] width 292 height 29
type input "******"
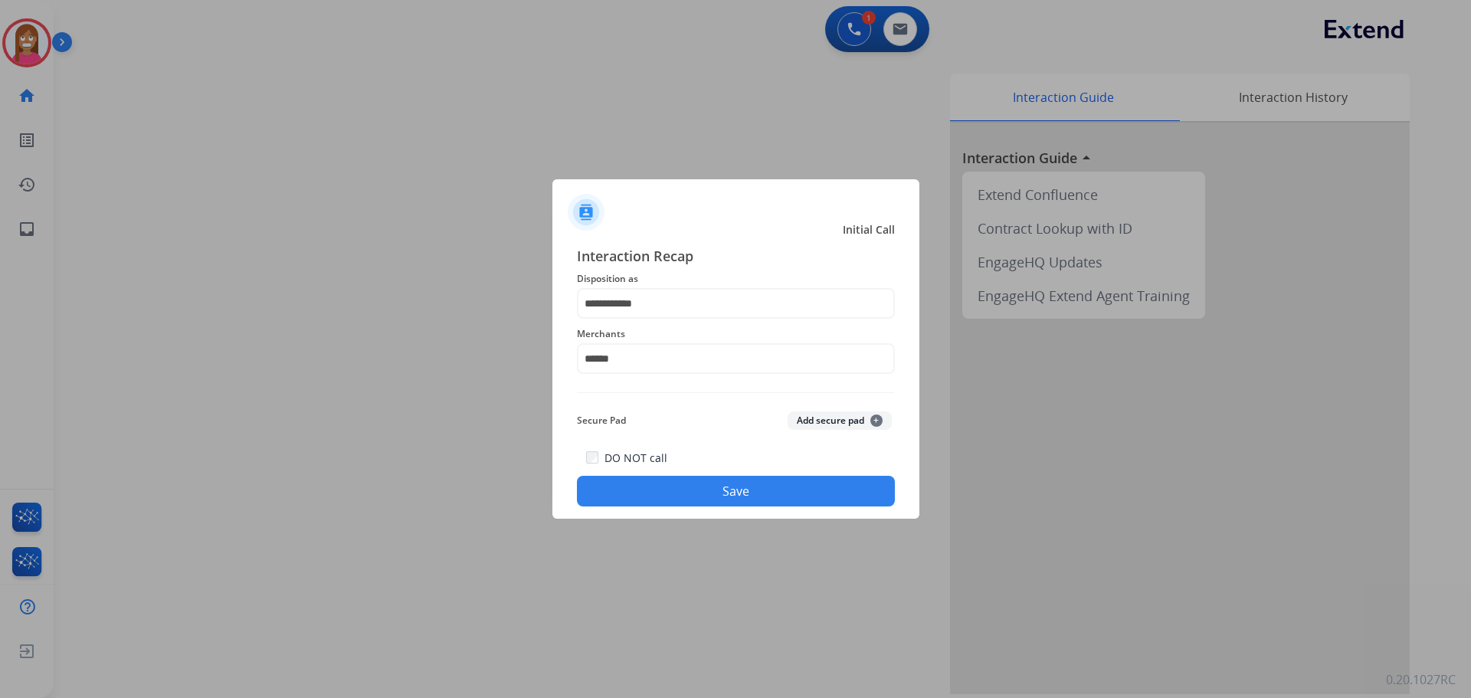
click at [643, 487] on button "Save" at bounding box center [736, 491] width 318 height 31
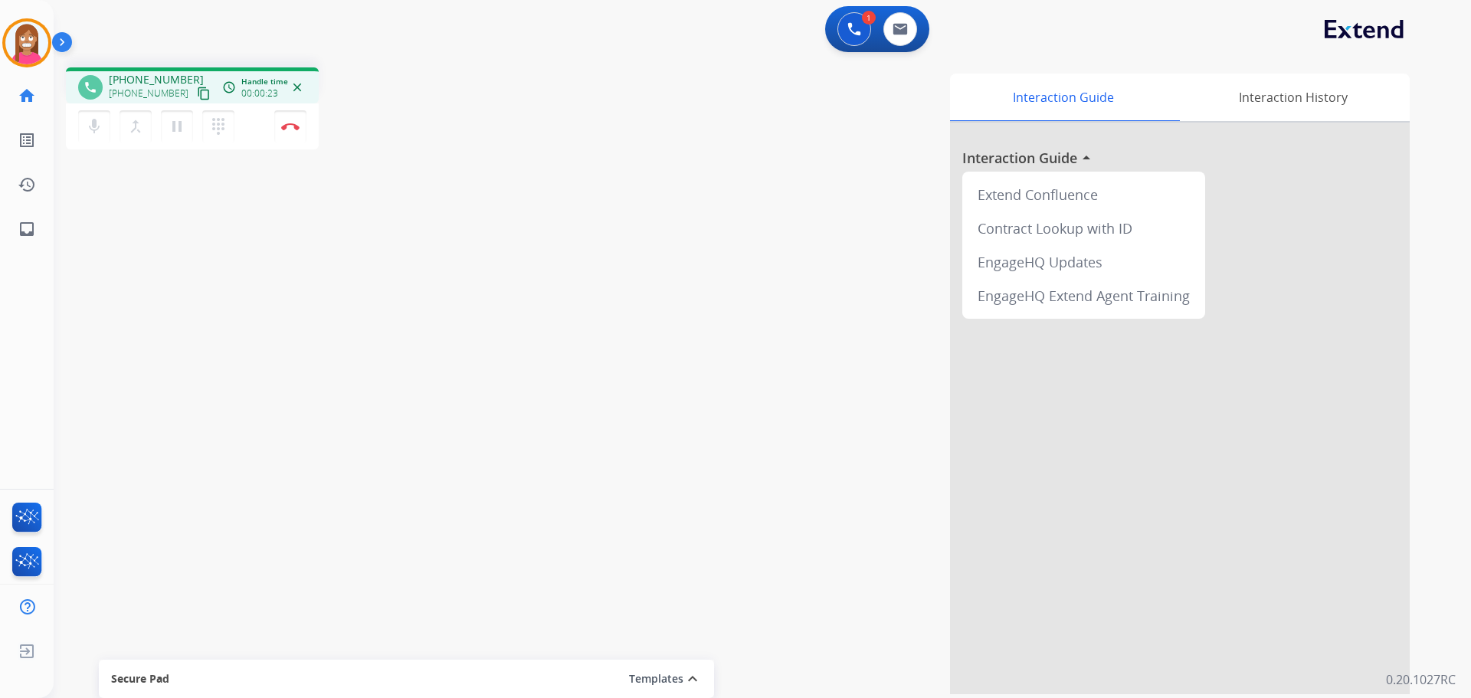
click at [197, 94] on mat-icon "content_copy" at bounding box center [204, 94] width 14 height 14
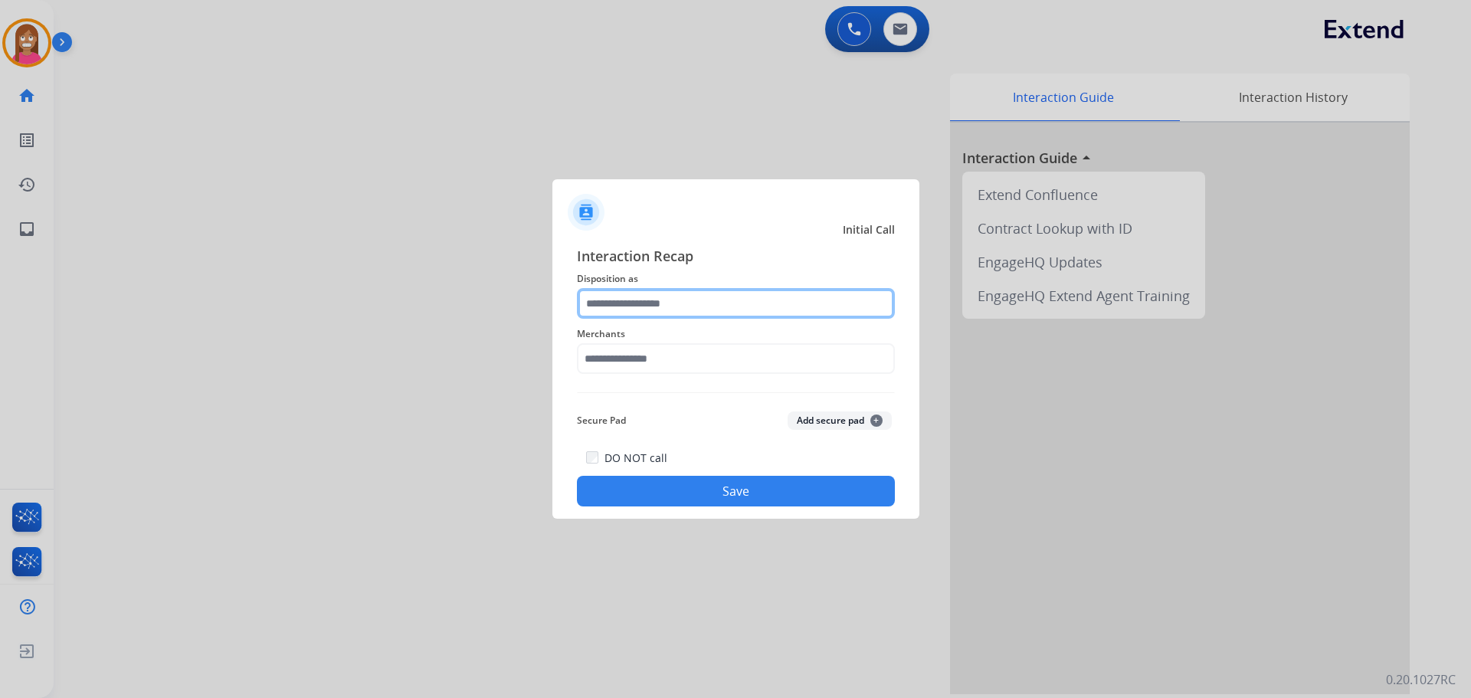
click at [624, 314] on input "text" at bounding box center [736, 303] width 318 height 31
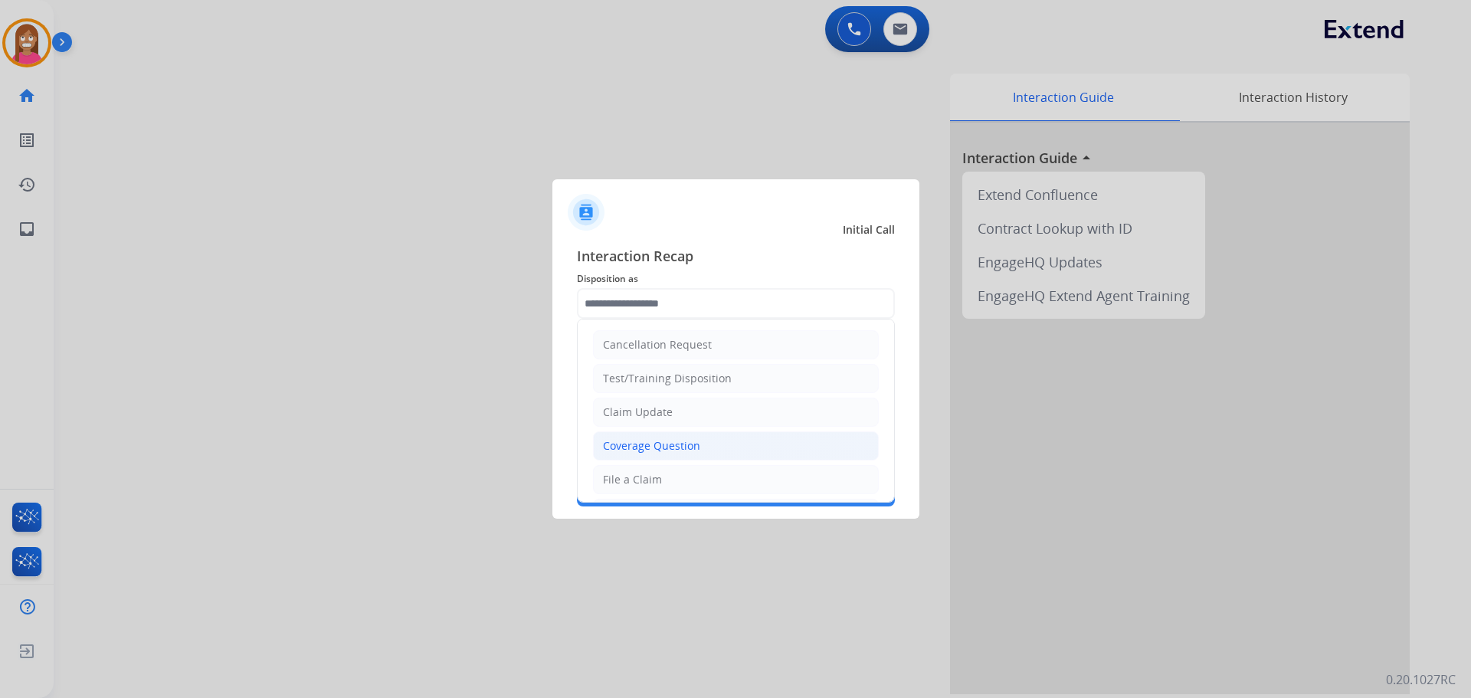
click at [621, 443] on div "Coverage Question" at bounding box center [651, 445] width 97 height 15
type input "**********"
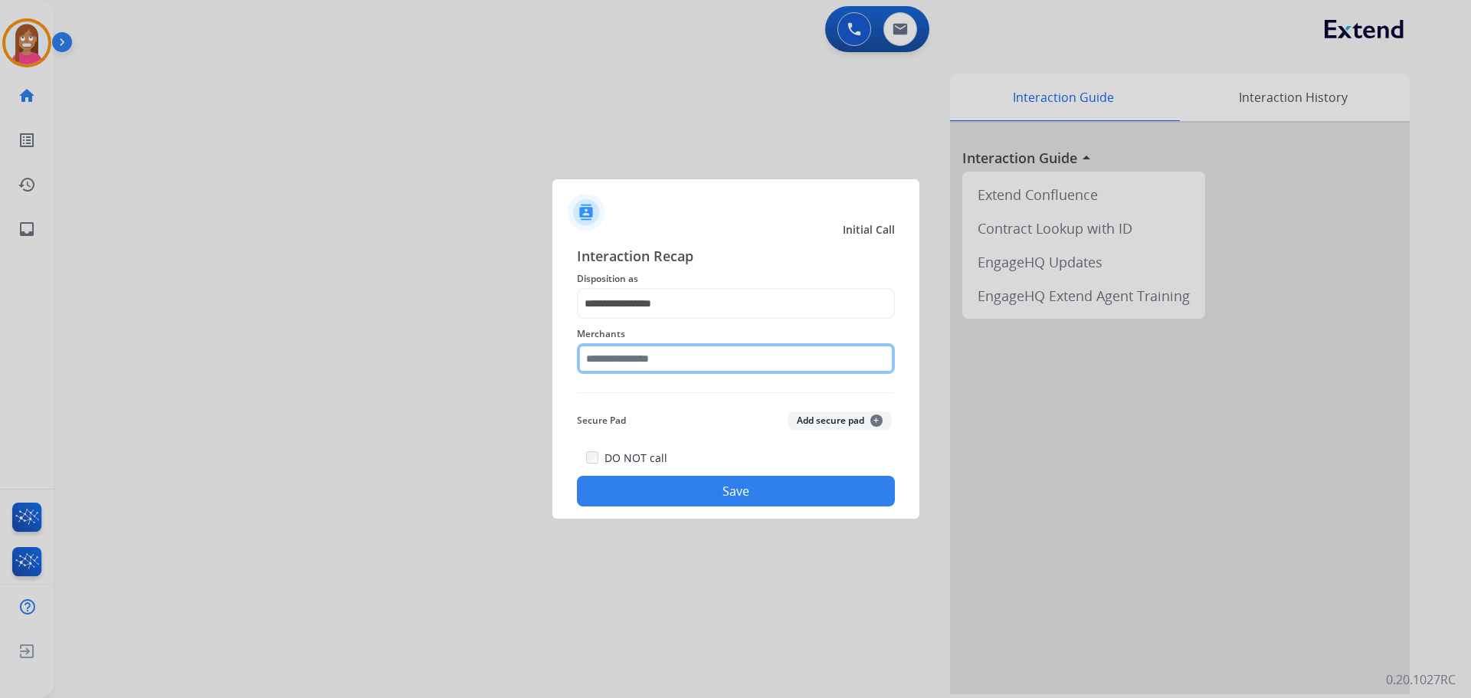
click at [616, 366] on input "text" at bounding box center [736, 358] width 318 height 31
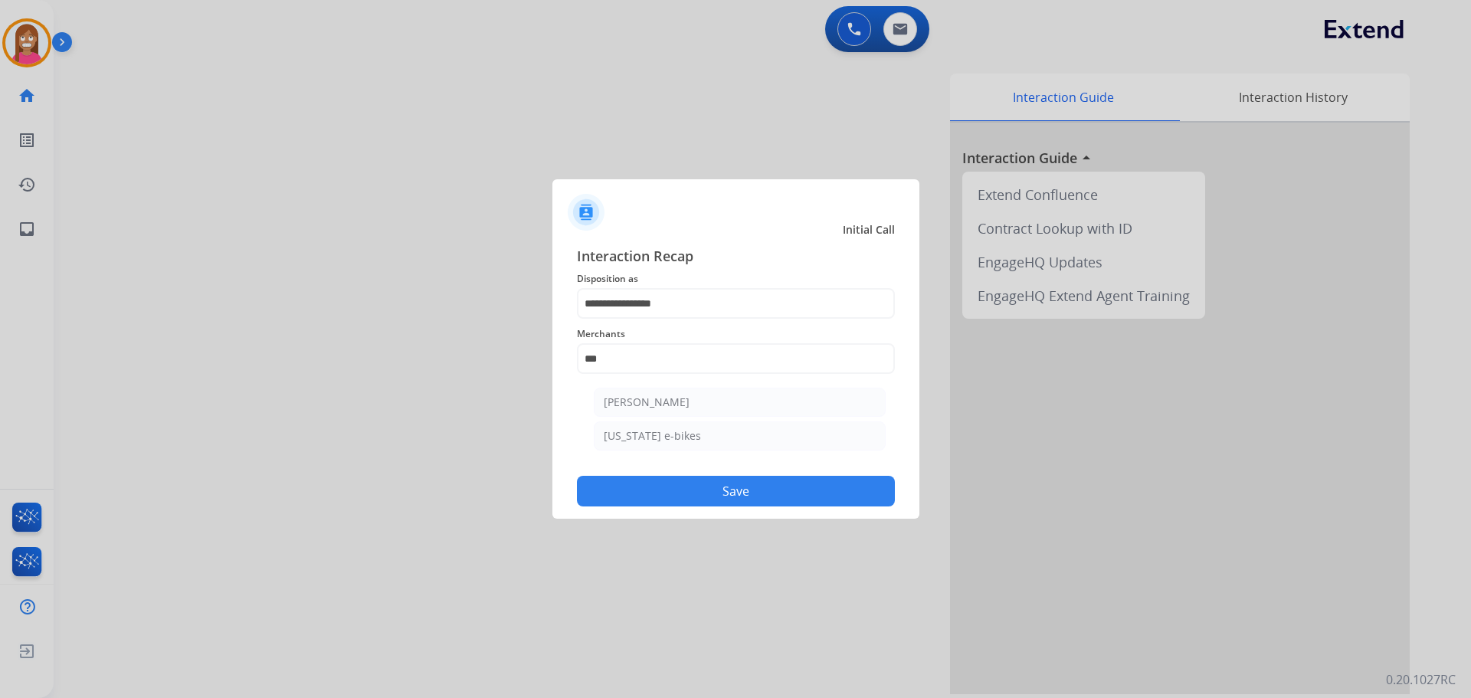
drag, startPoint x: 627, startPoint y: 401, endPoint x: 641, endPoint y: 493, distance: 92.3
click at [628, 404] on div "[PERSON_NAME]" at bounding box center [647, 402] width 86 height 15
type input "**********"
click at [641, 503] on button "Save" at bounding box center [736, 491] width 318 height 31
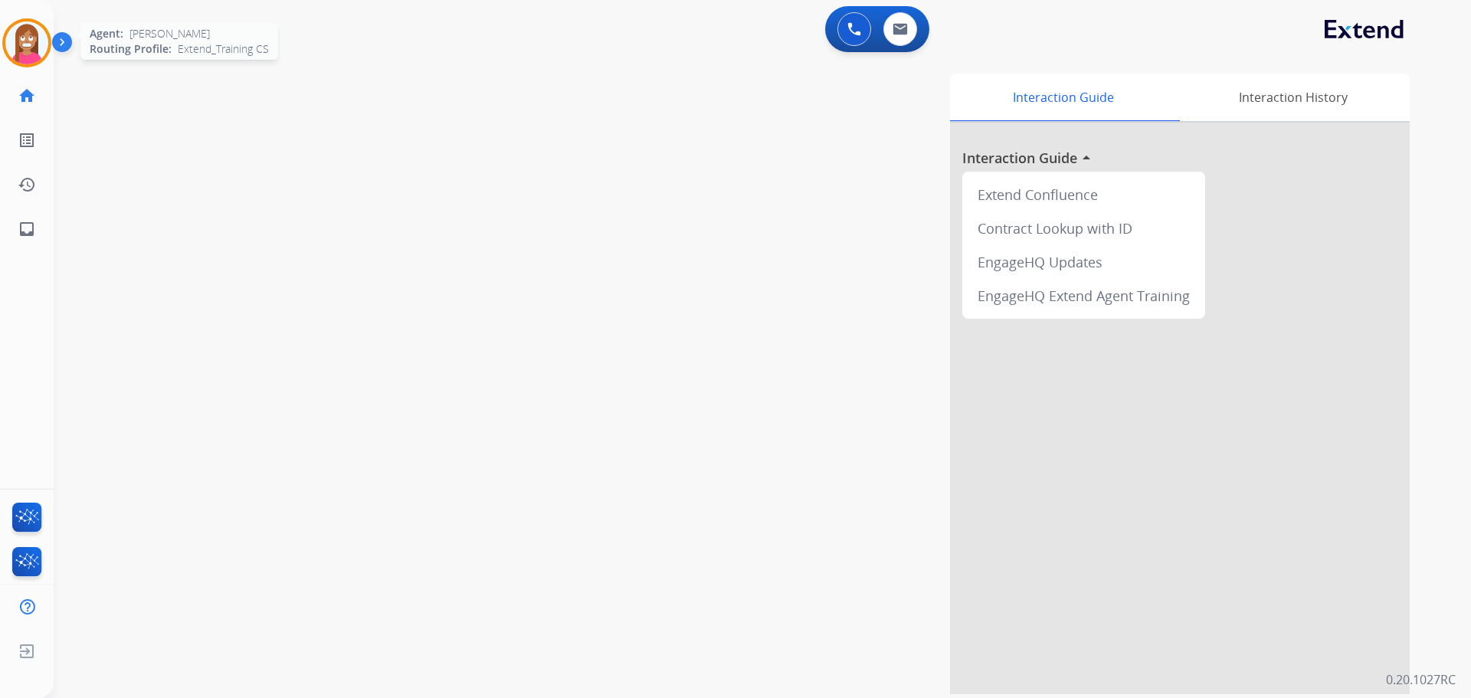
click at [11, 42] on div at bounding box center [26, 42] width 49 height 49
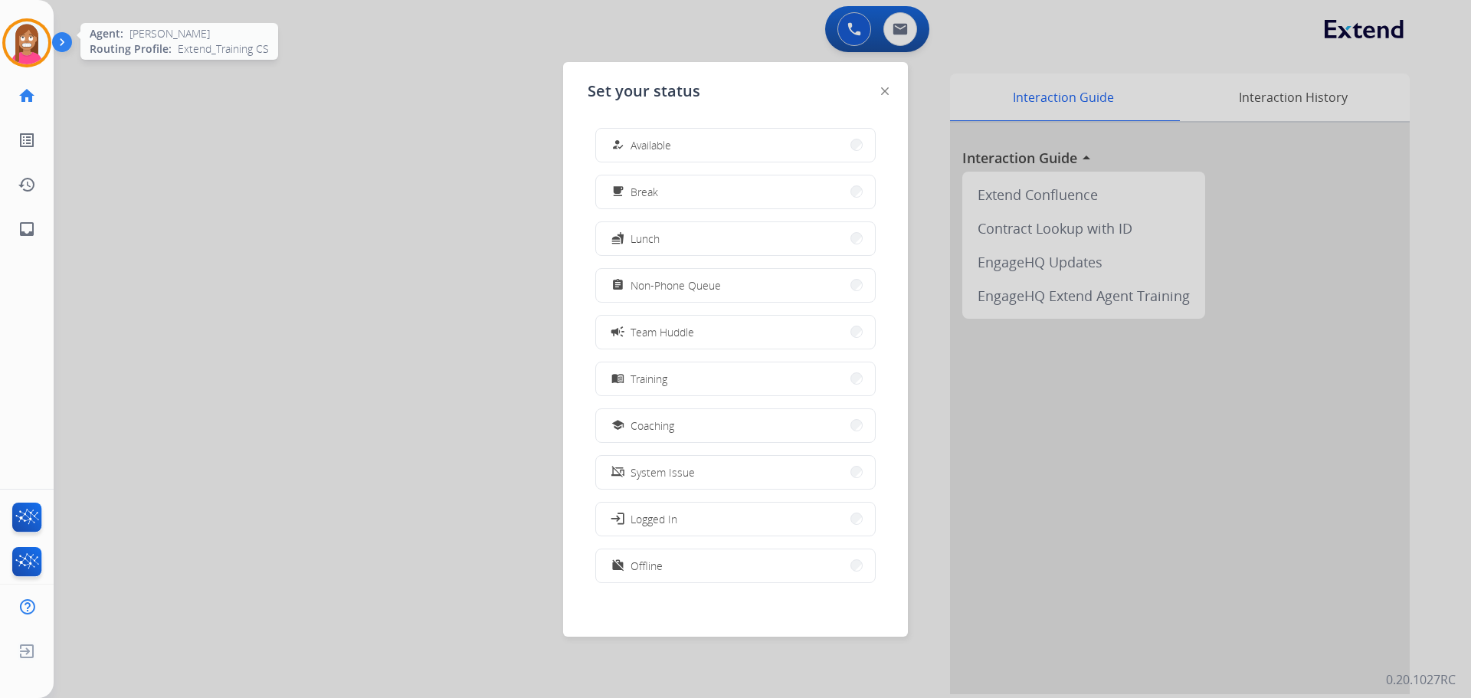
click at [14, 41] on img at bounding box center [26, 42] width 43 height 43
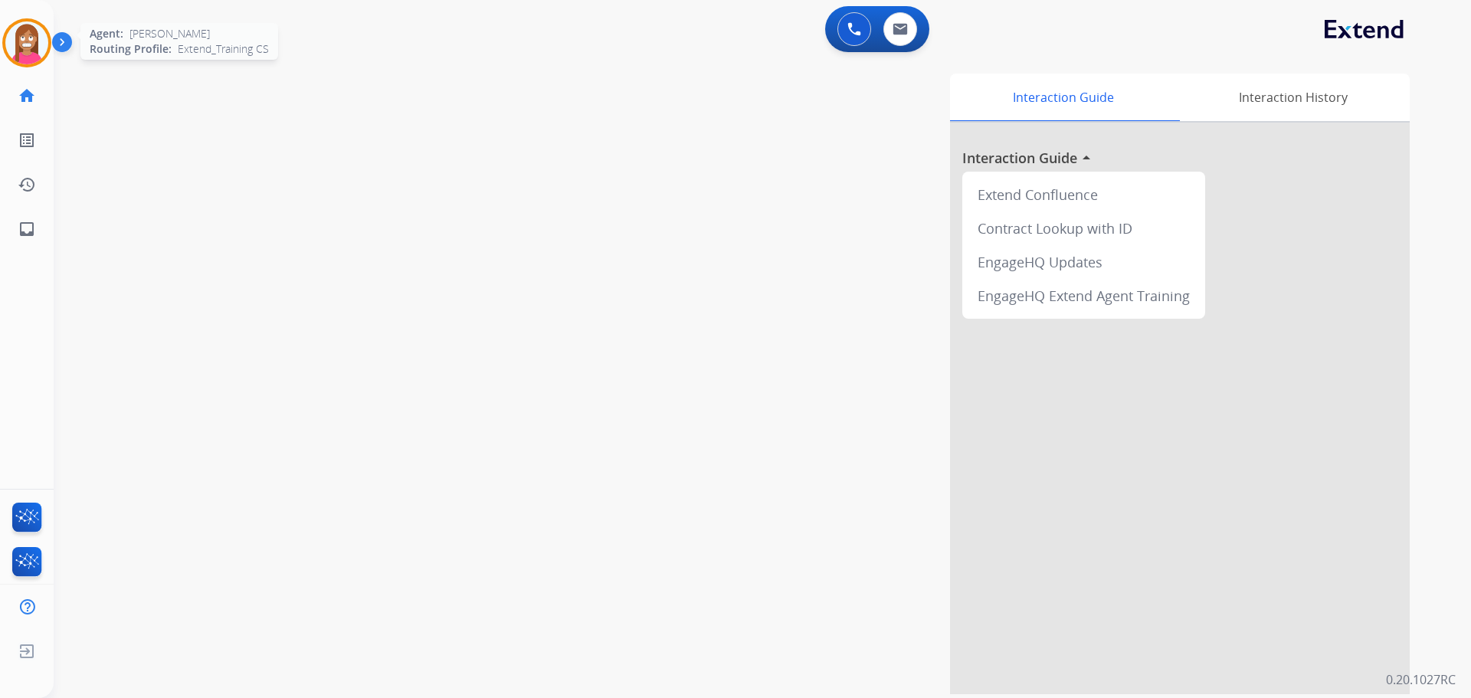
click at [15, 40] on img at bounding box center [26, 42] width 43 height 43
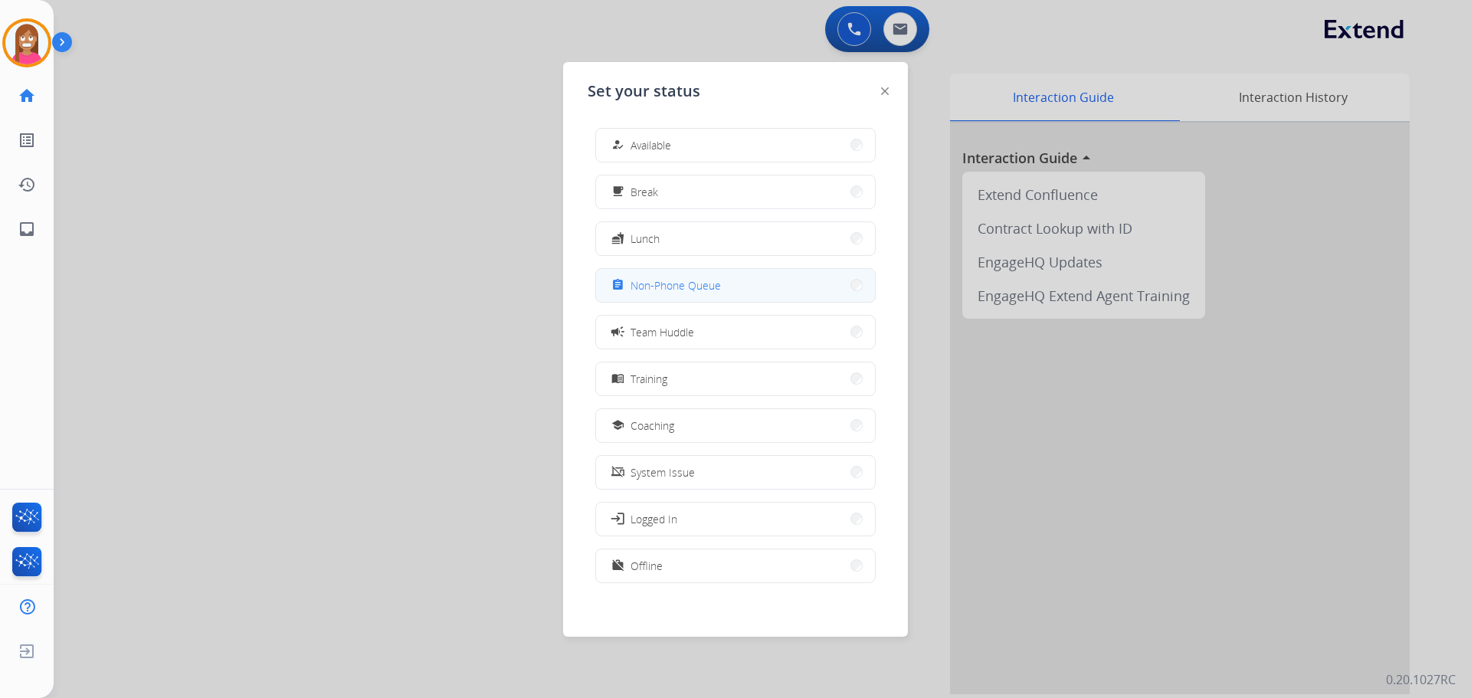
click at [634, 295] on button "assignment Non-Phone Queue" at bounding box center [735, 285] width 279 height 33
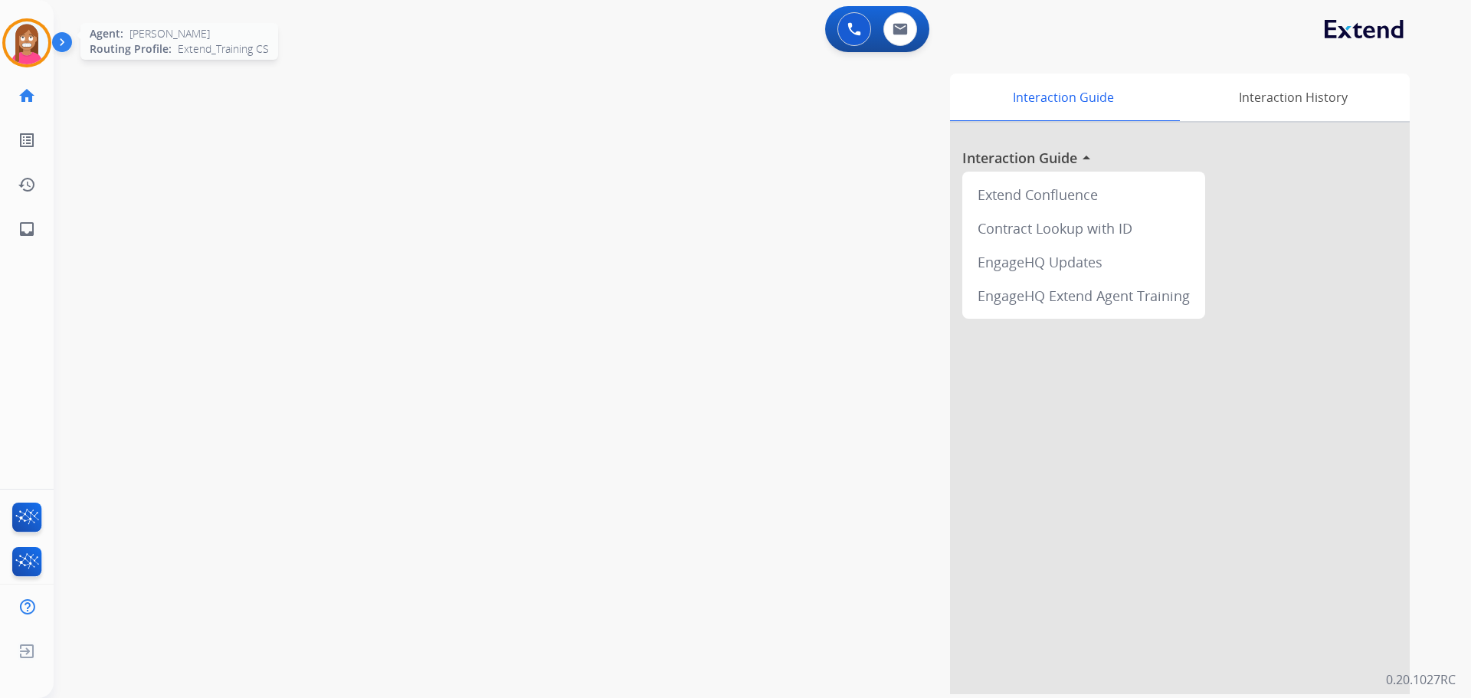
click at [43, 54] on img at bounding box center [26, 42] width 43 height 43
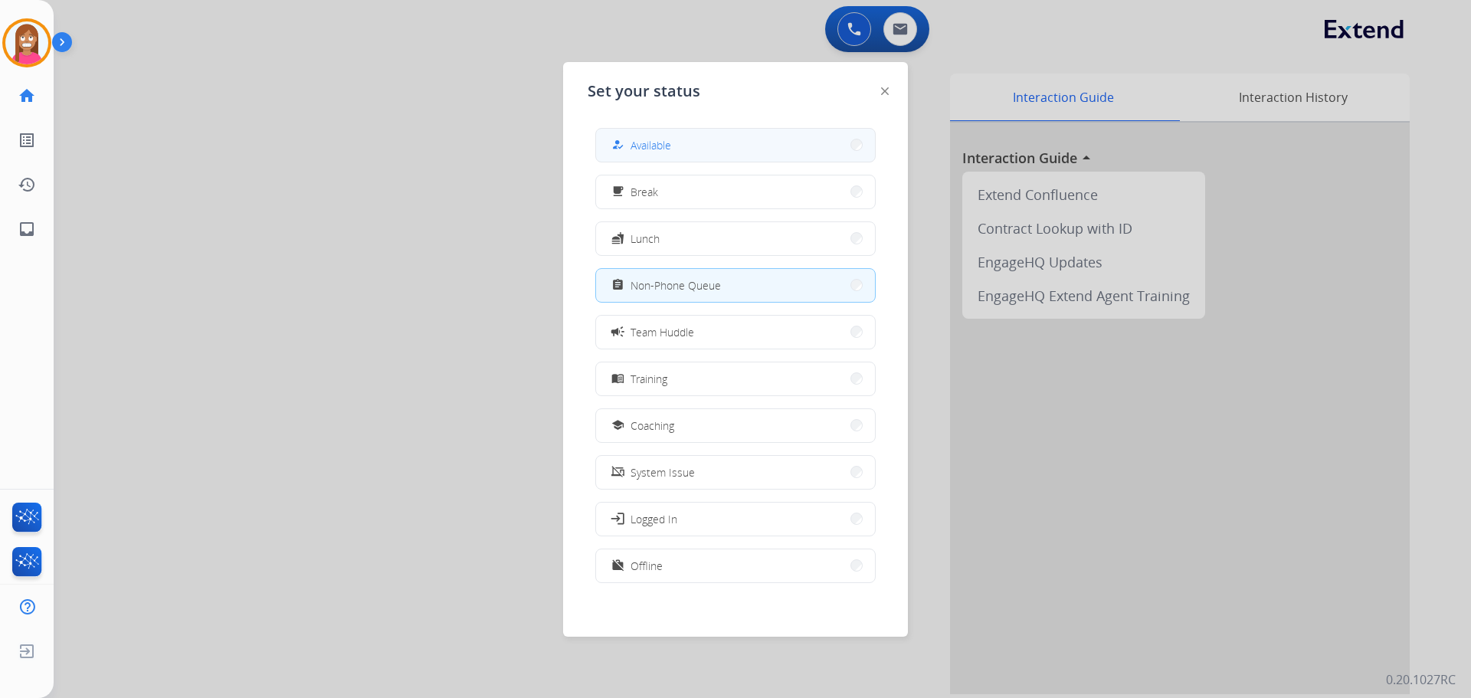
click at [635, 141] on span "Available" at bounding box center [650, 145] width 41 height 16
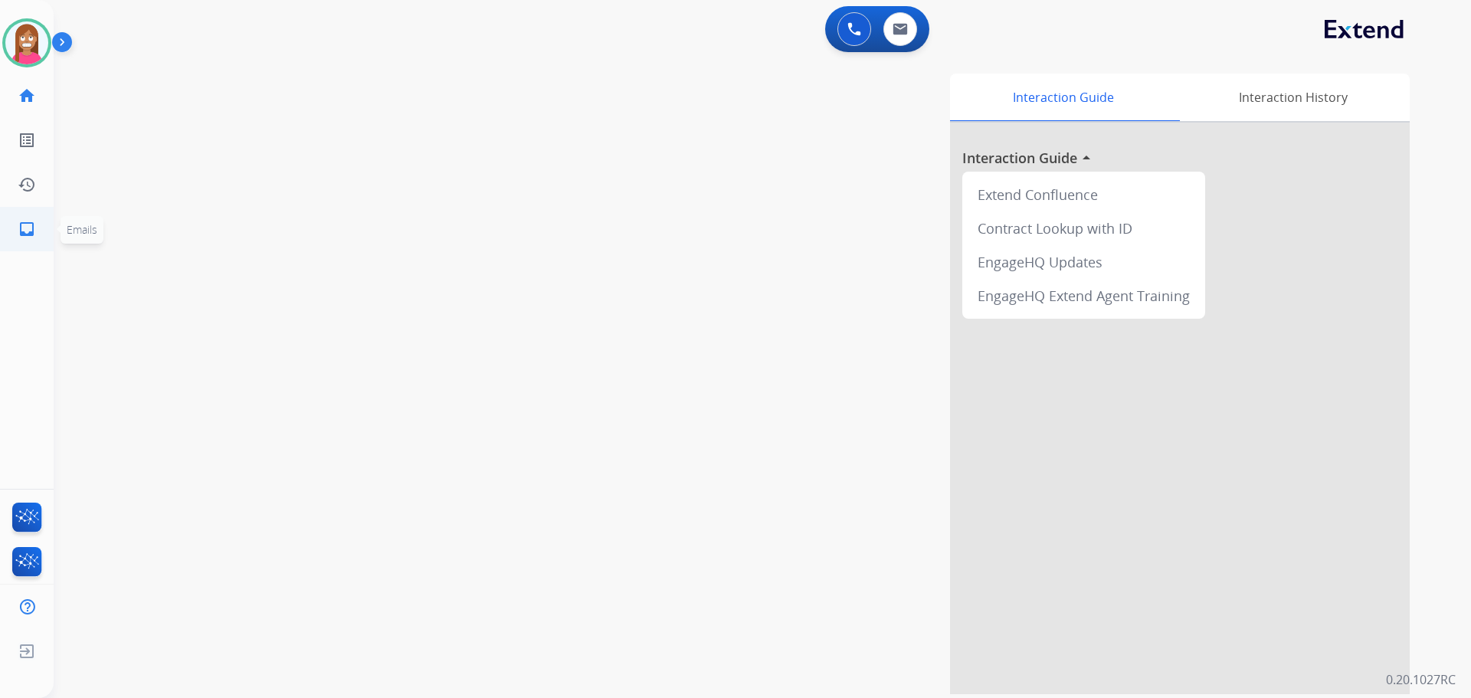
click at [13, 238] on link "inbox Emails" at bounding box center [26, 229] width 43 height 43
select select "**********"
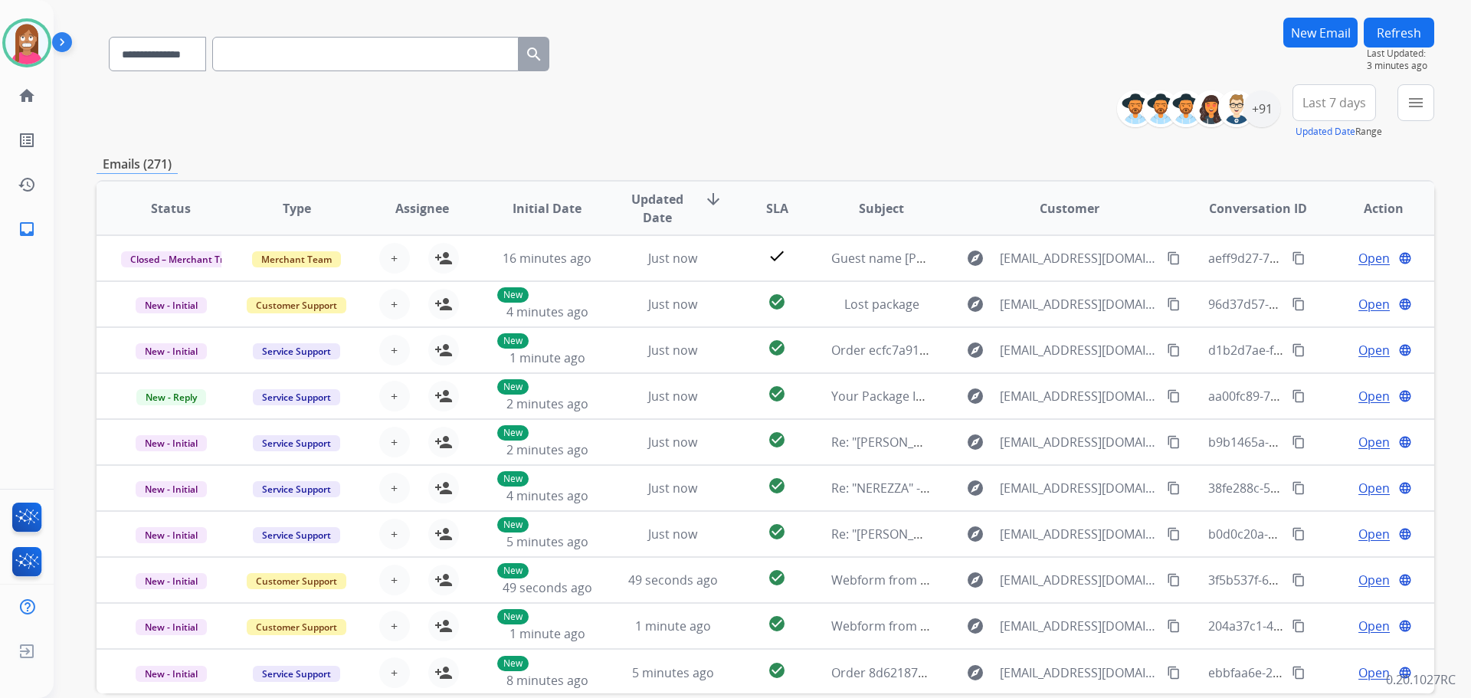
scroll to position [21, 0]
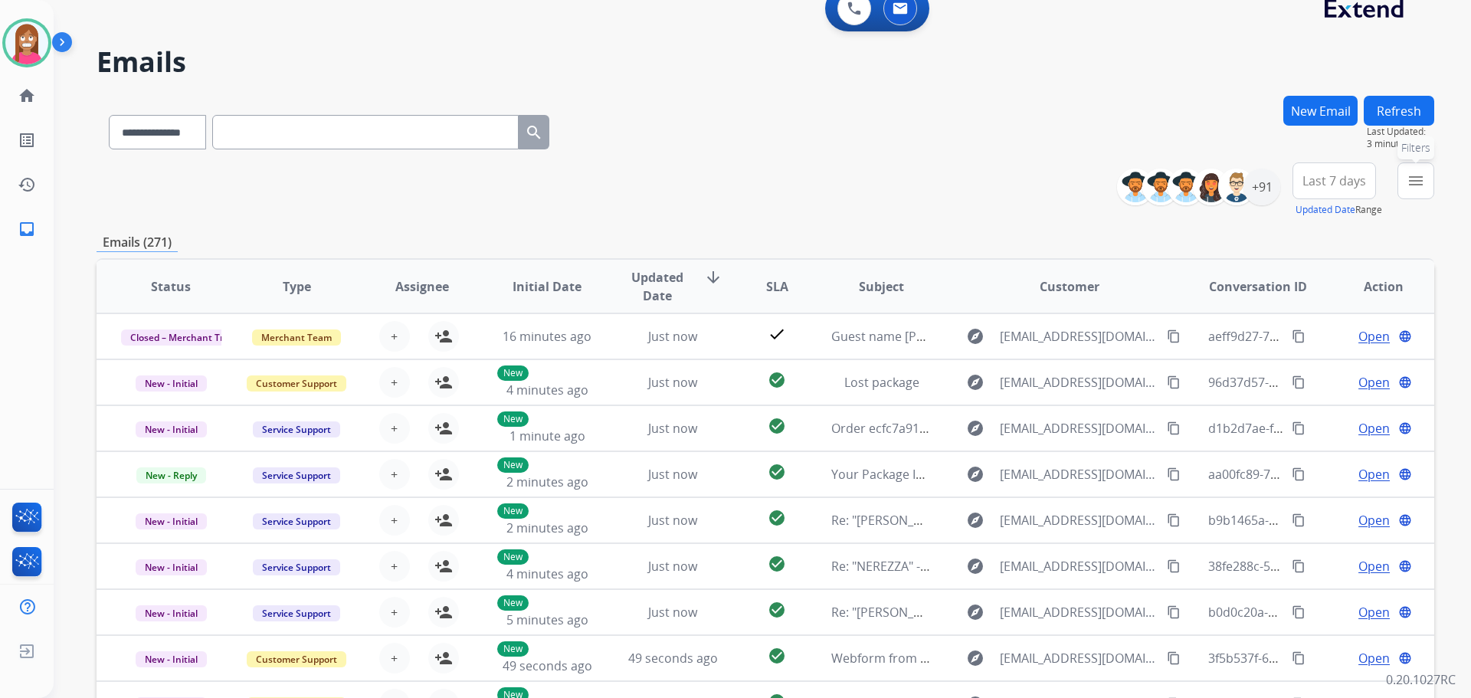
click at [1413, 178] on mat-icon "menu" at bounding box center [1415, 181] width 18 height 18
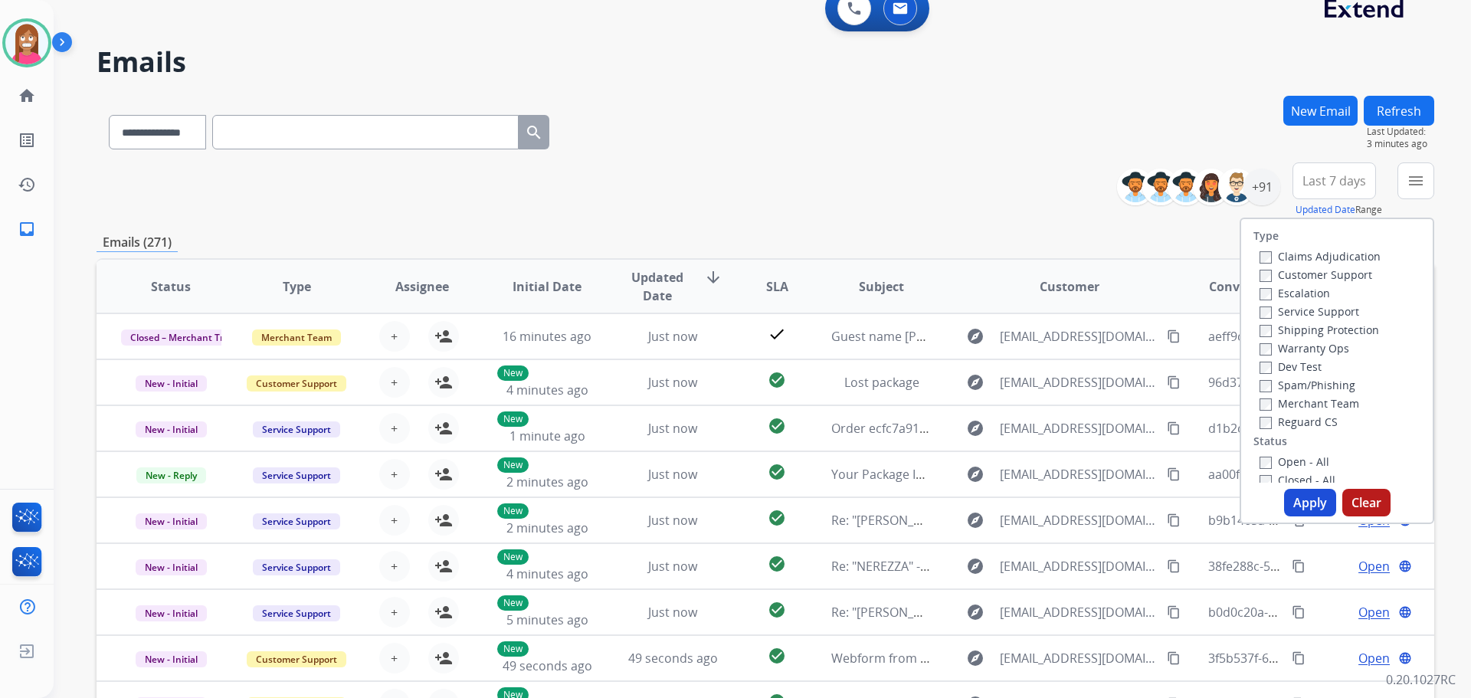
click at [1263, 274] on label "Customer Support" at bounding box center [1315, 274] width 113 height 15
click at [1275, 329] on label "Shipping Protection" at bounding box center [1319, 330] width 120 height 15
click at [1268, 420] on label "Reguard CS" at bounding box center [1298, 421] width 78 height 15
click at [1275, 457] on label "Open - All" at bounding box center [1294, 461] width 70 height 15
click at [1300, 502] on button "Apply" at bounding box center [1310, 503] width 52 height 28
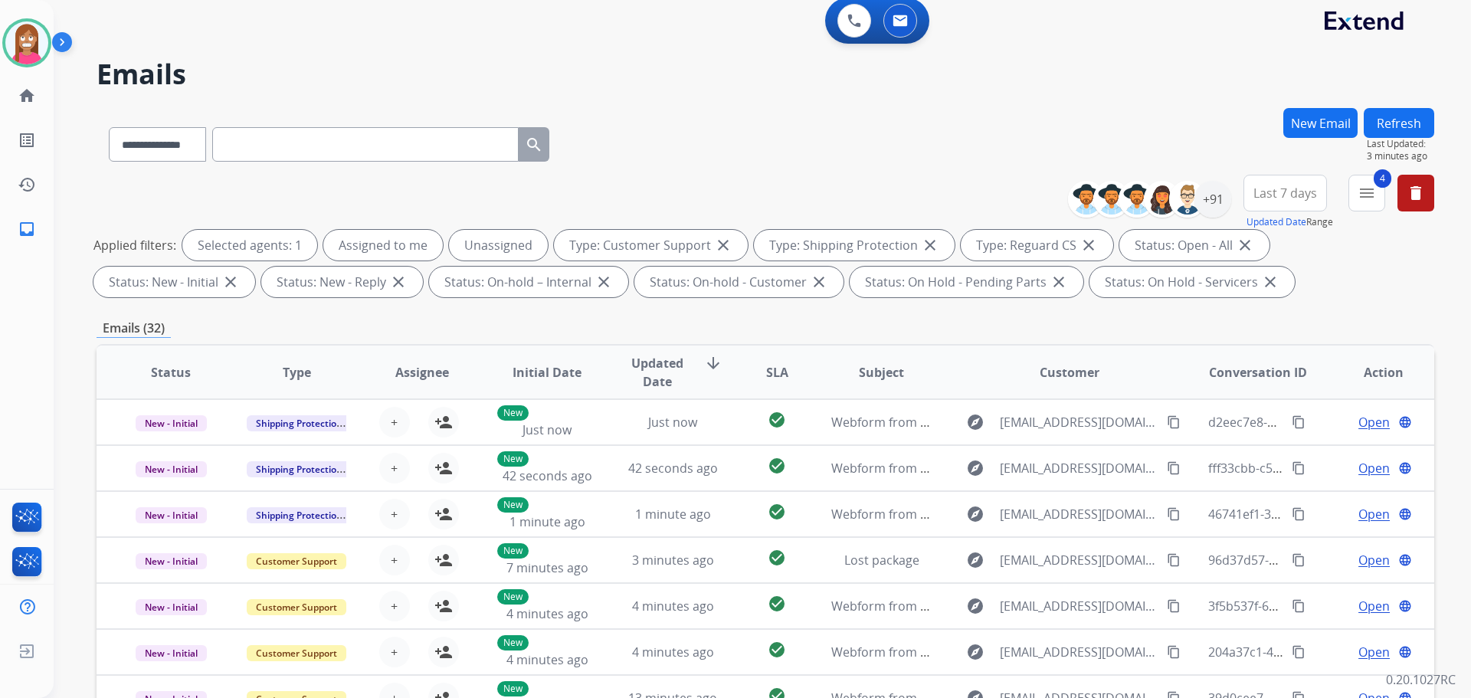
scroll to position [0, 0]
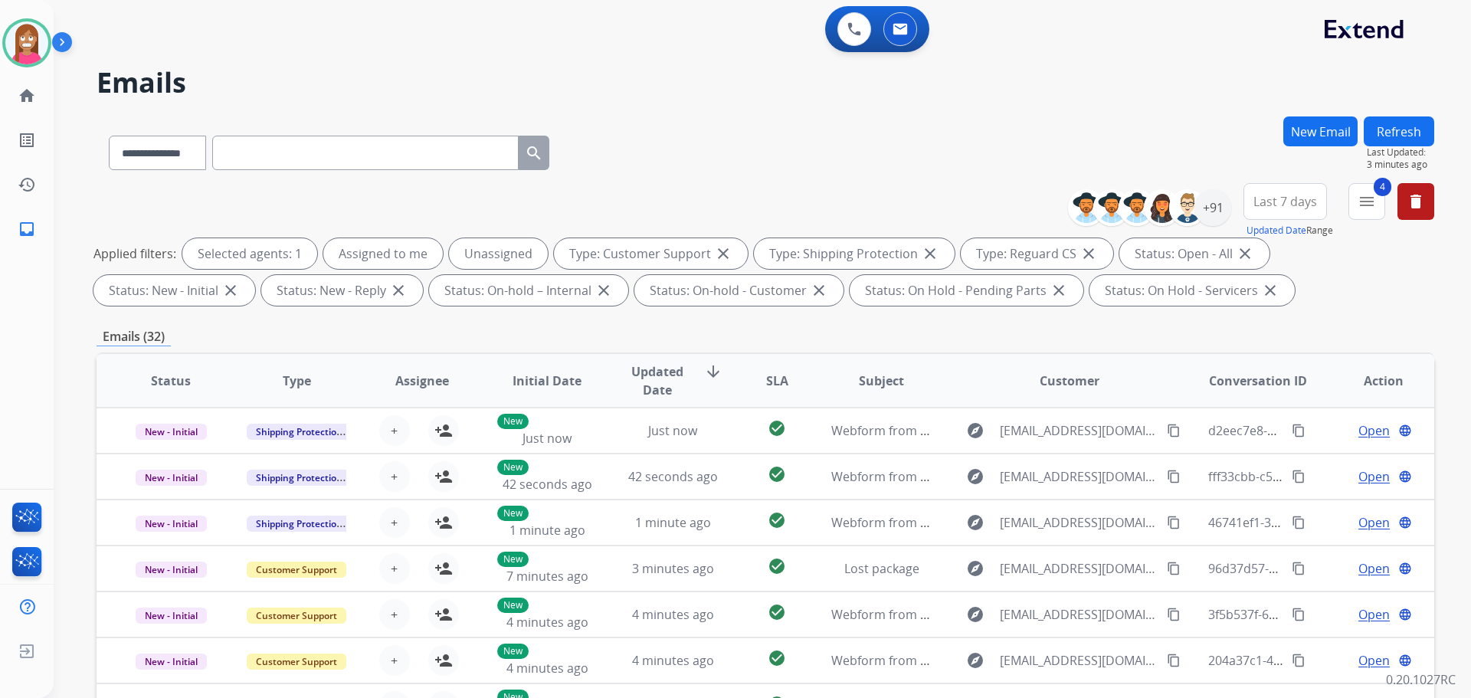
click at [892, 182] on div "**********" at bounding box center [766, 149] width 1338 height 67
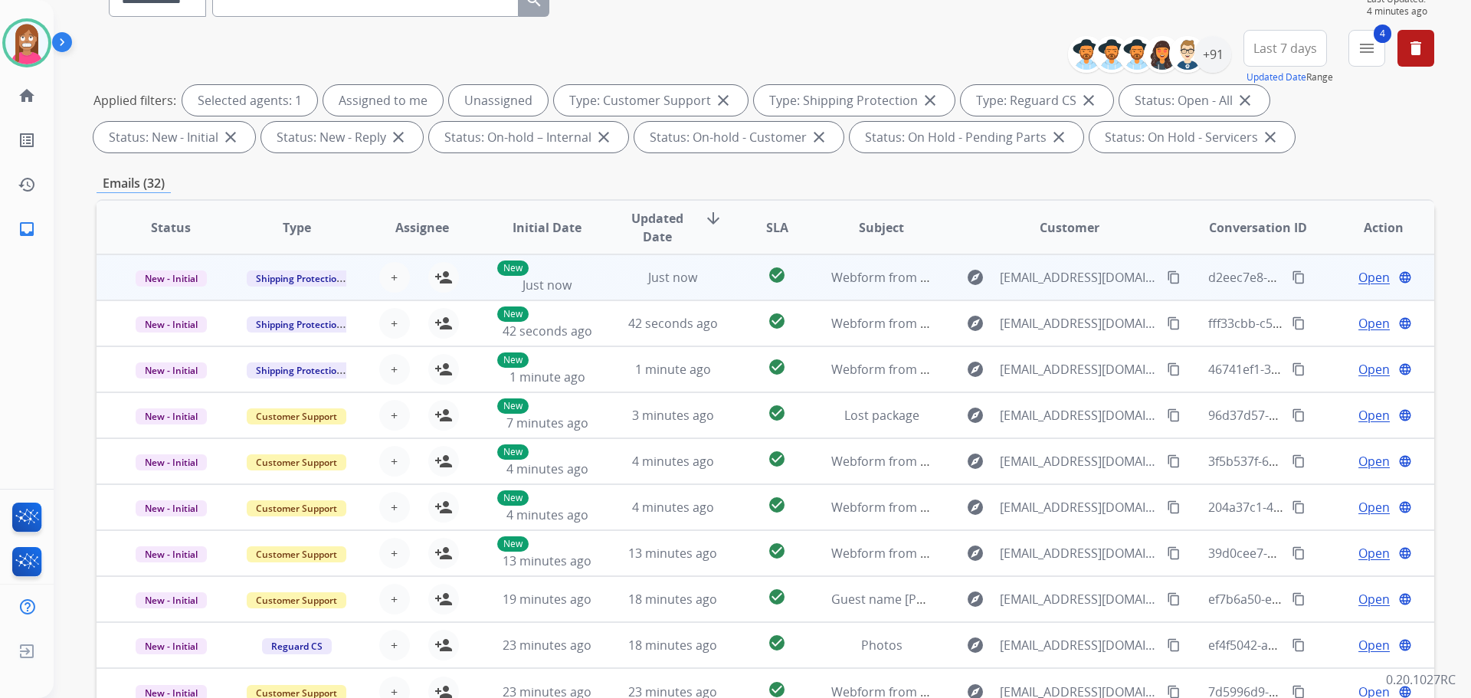
scroll to position [247, 0]
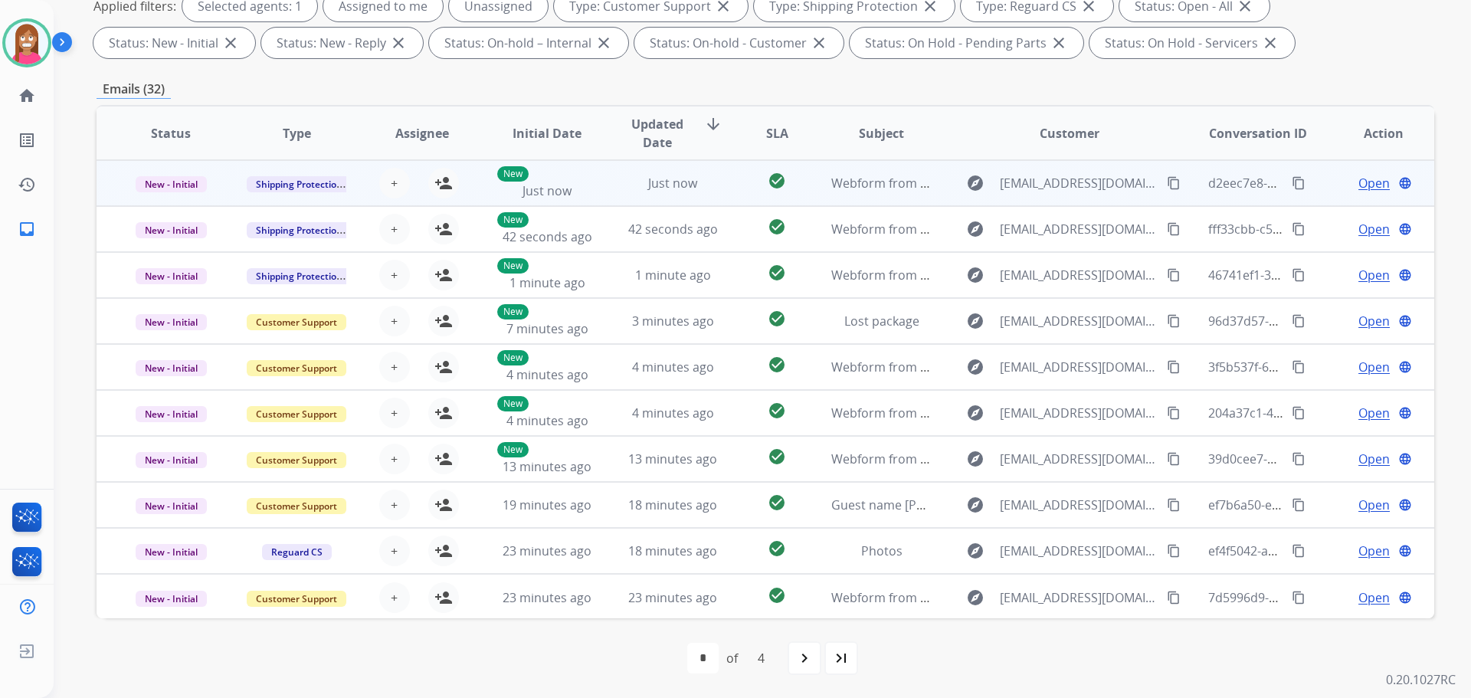
click at [598, 184] on td "Just now" at bounding box center [661, 183] width 126 height 46
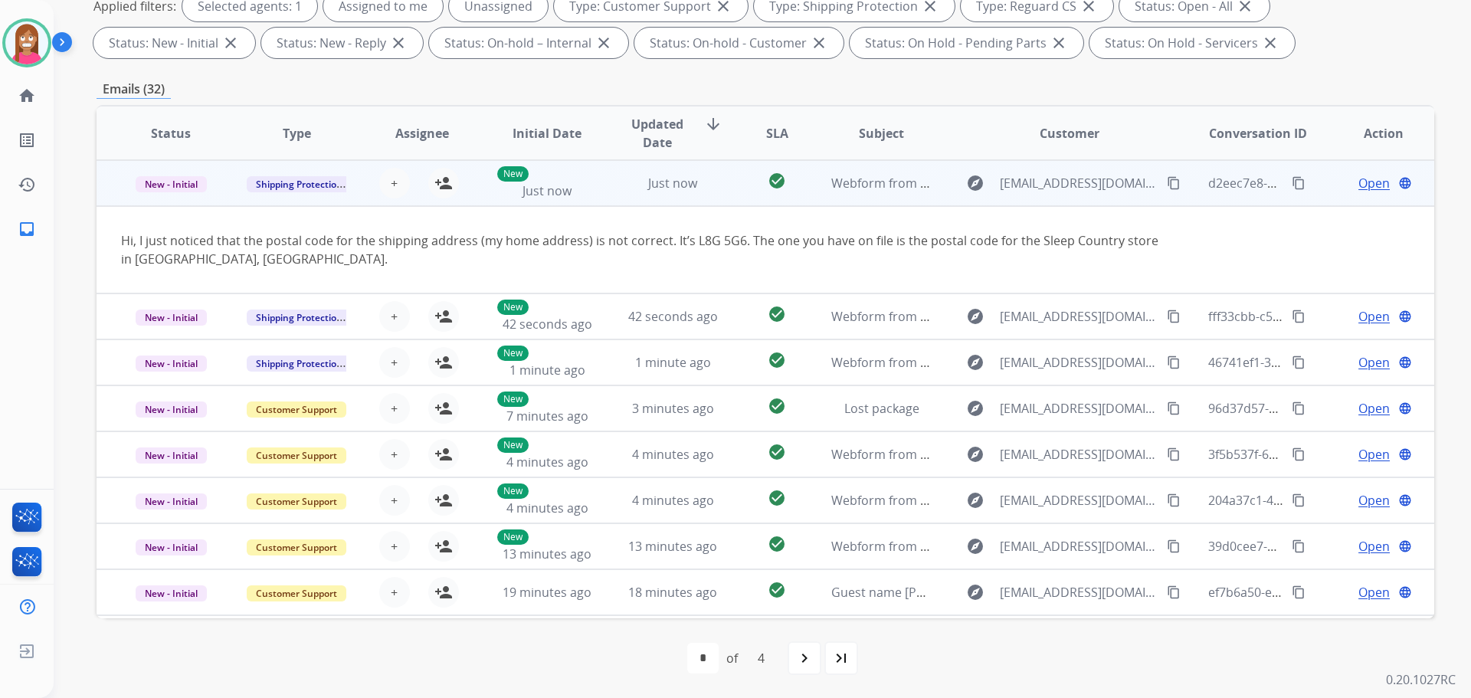
click at [1167, 188] on mat-icon "content_copy" at bounding box center [1174, 183] width 14 height 14
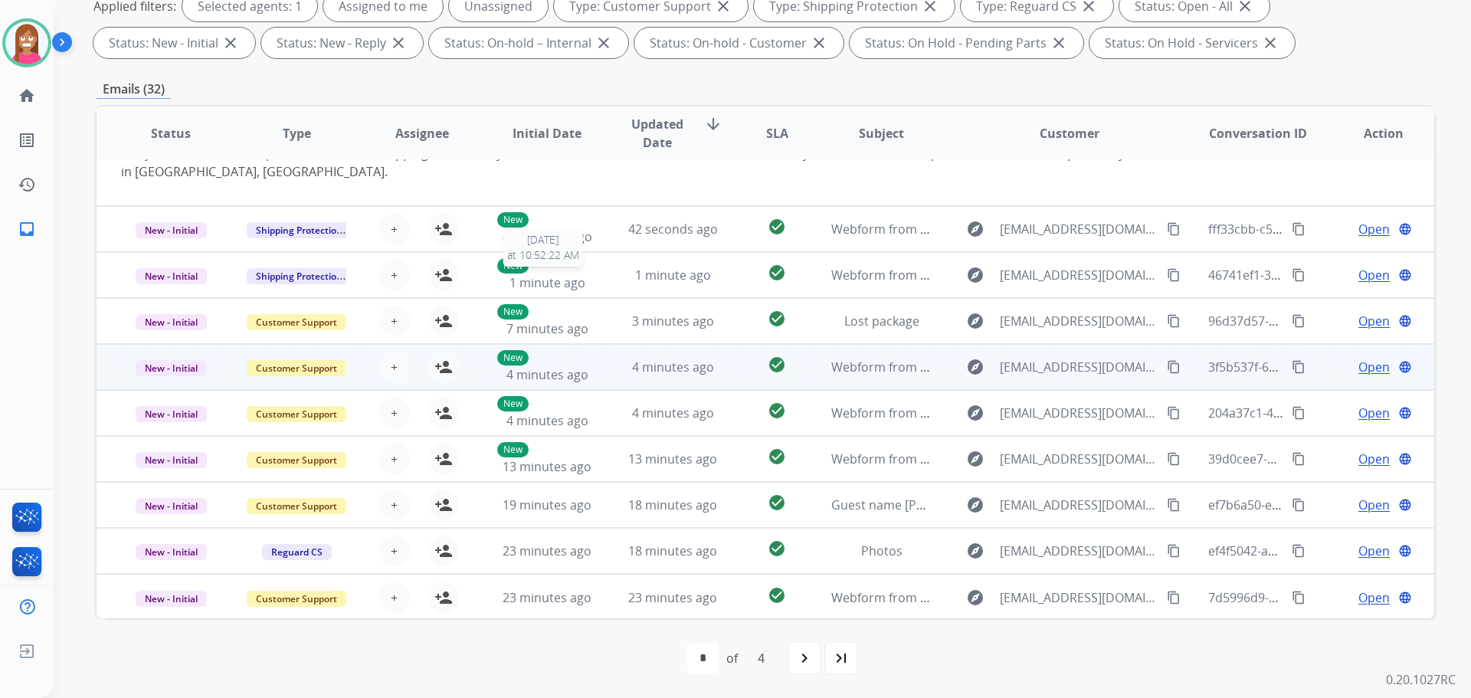
scroll to position [89, 0]
click at [622, 377] on td "4 minutes ago" at bounding box center [661, 365] width 126 height 46
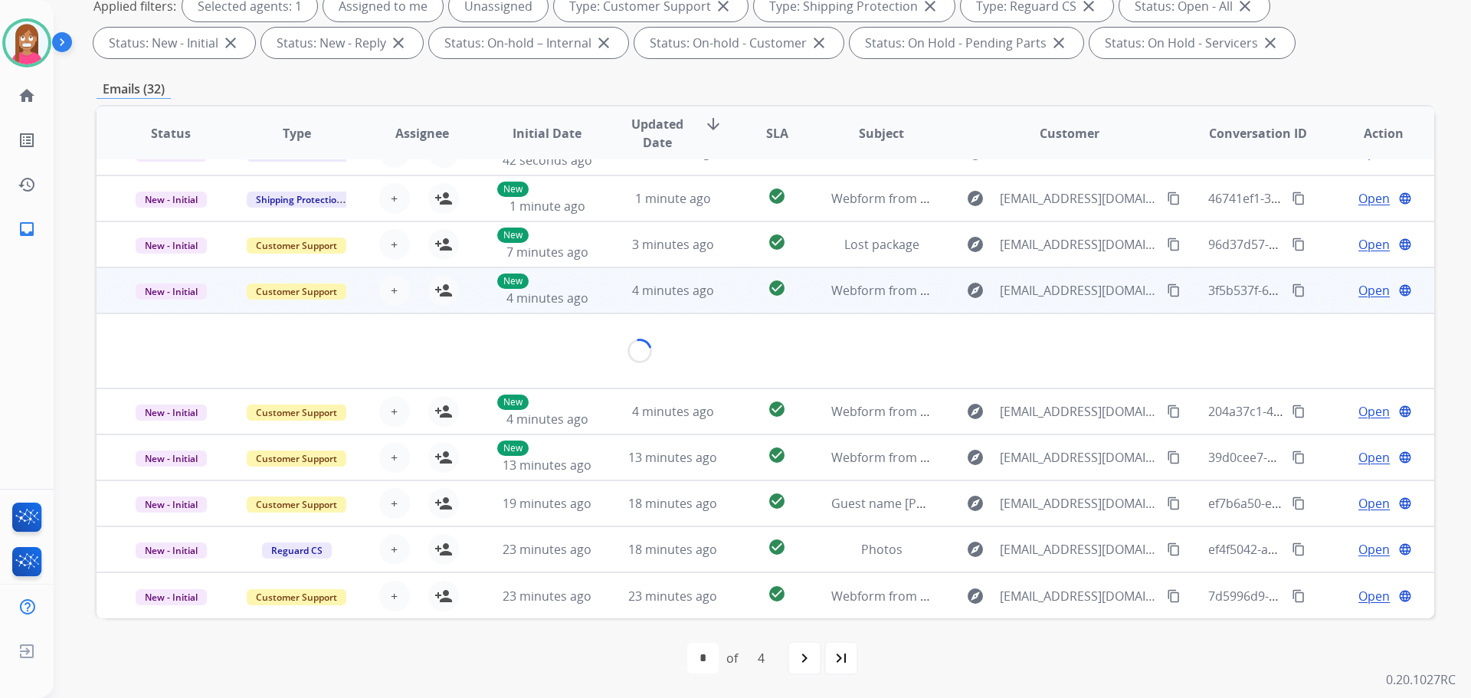
scroll to position [70, 0]
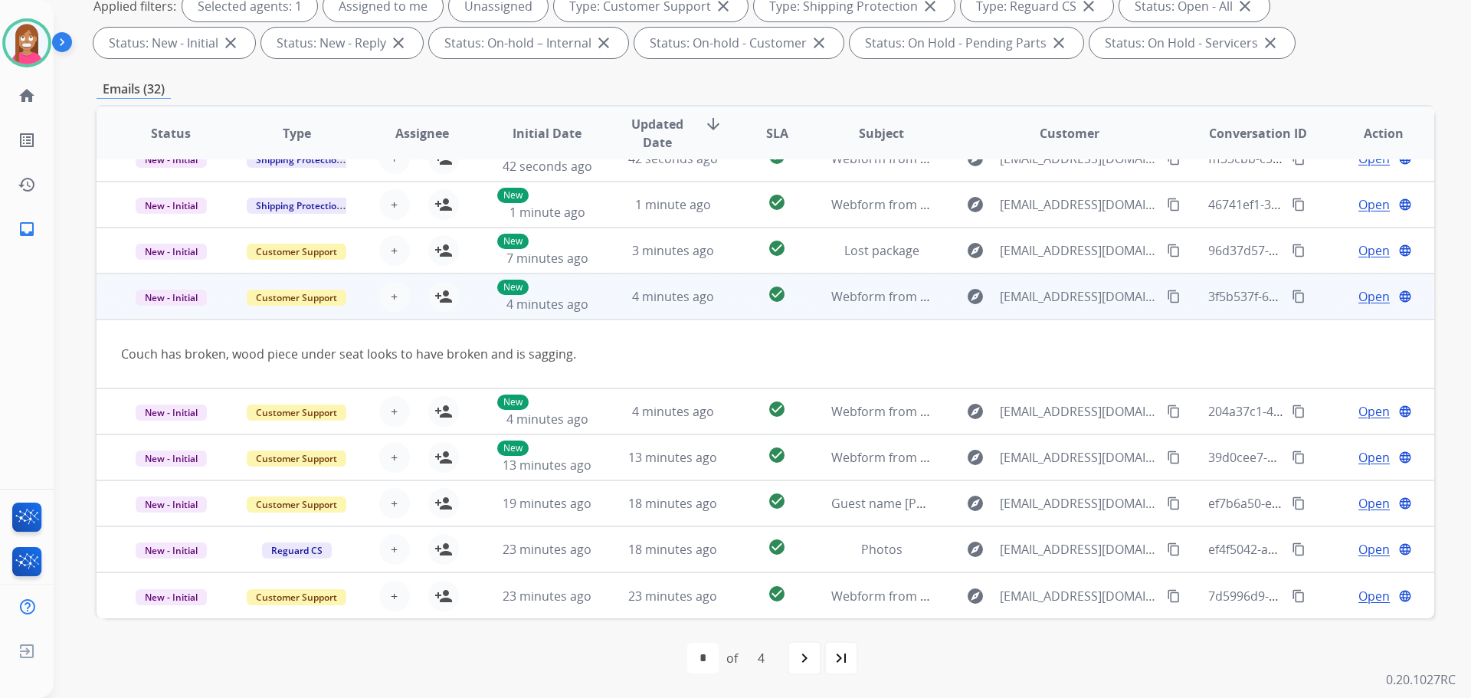
click at [1167, 295] on mat-icon "content_copy" at bounding box center [1174, 297] width 14 height 14
click at [444, 296] on mat-icon "person_add" at bounding box center [443, 296] width 18 height 18
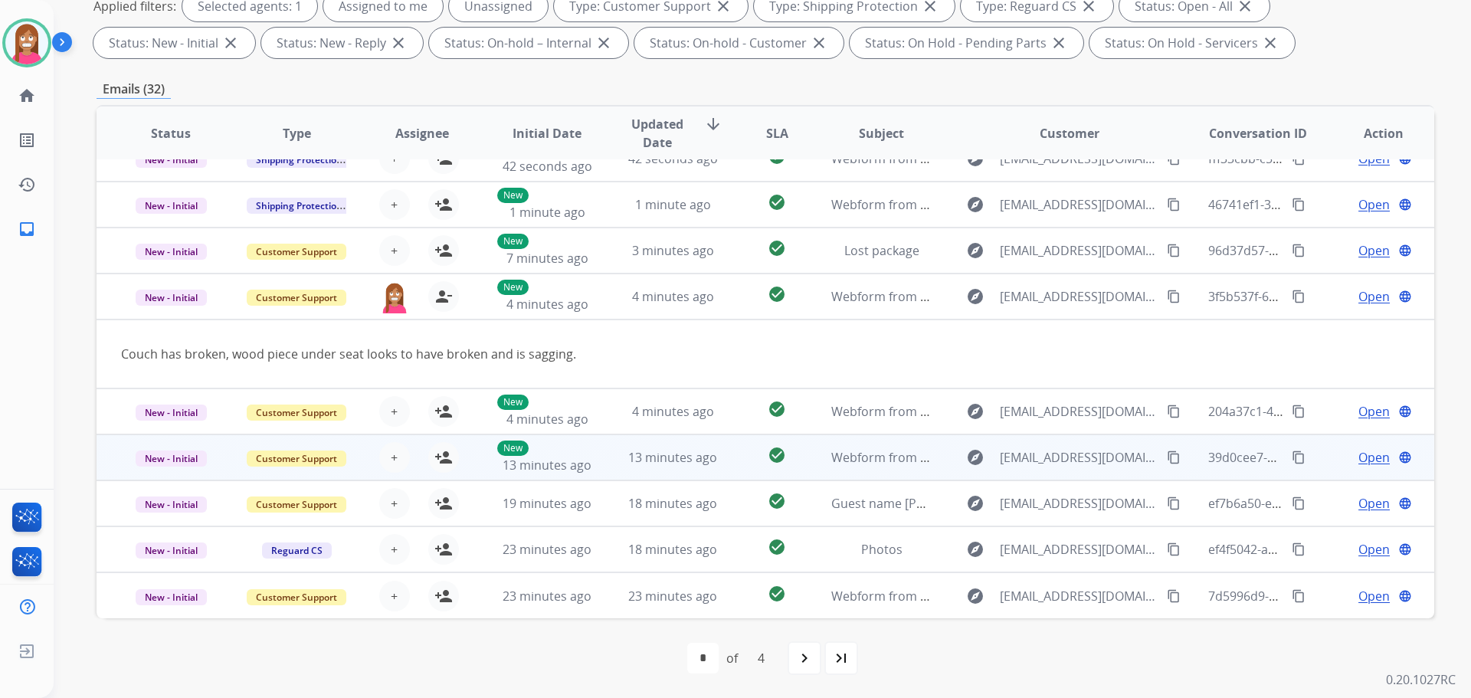
click at [617, 471] on td "13 minutes ago" at bounding box center [661, 457] width 126 height 46
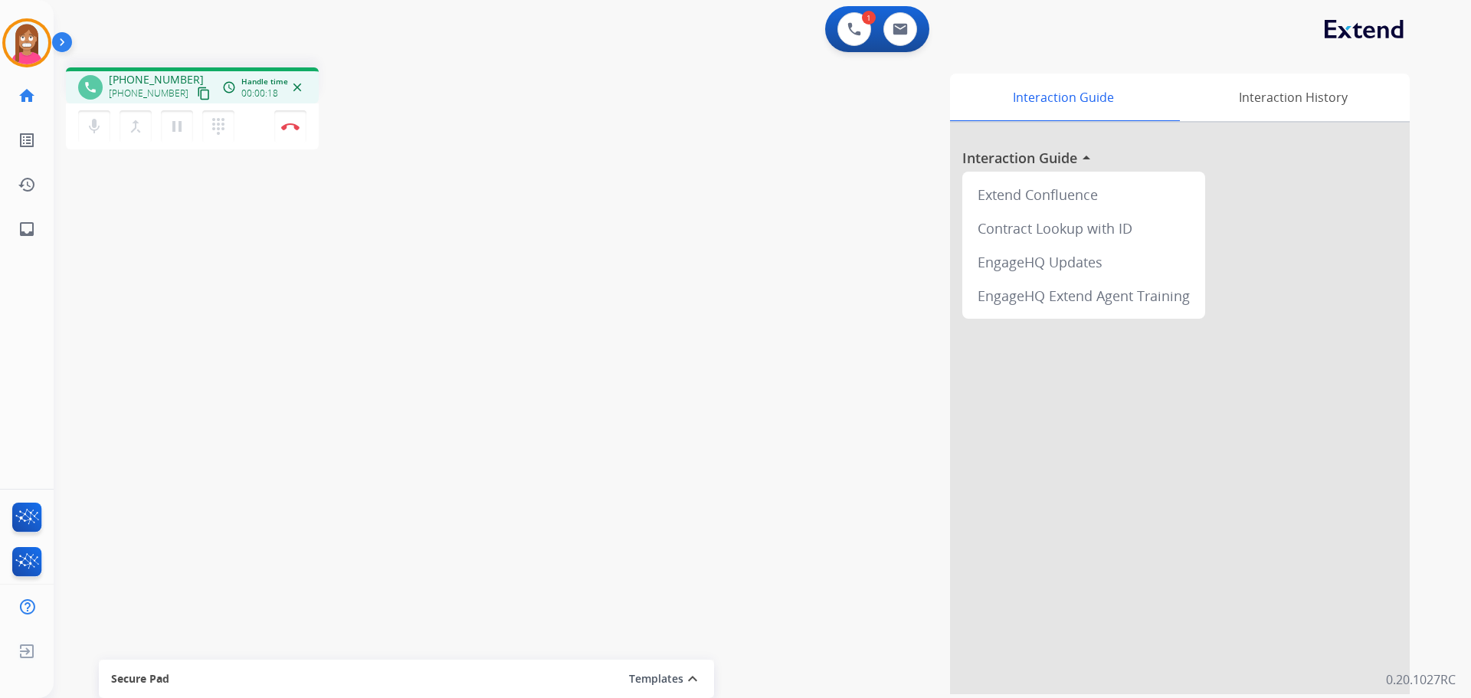
click at [197, 93] on mat-icon "content_copy" at bounding box center [204, 94] width 14 height 14
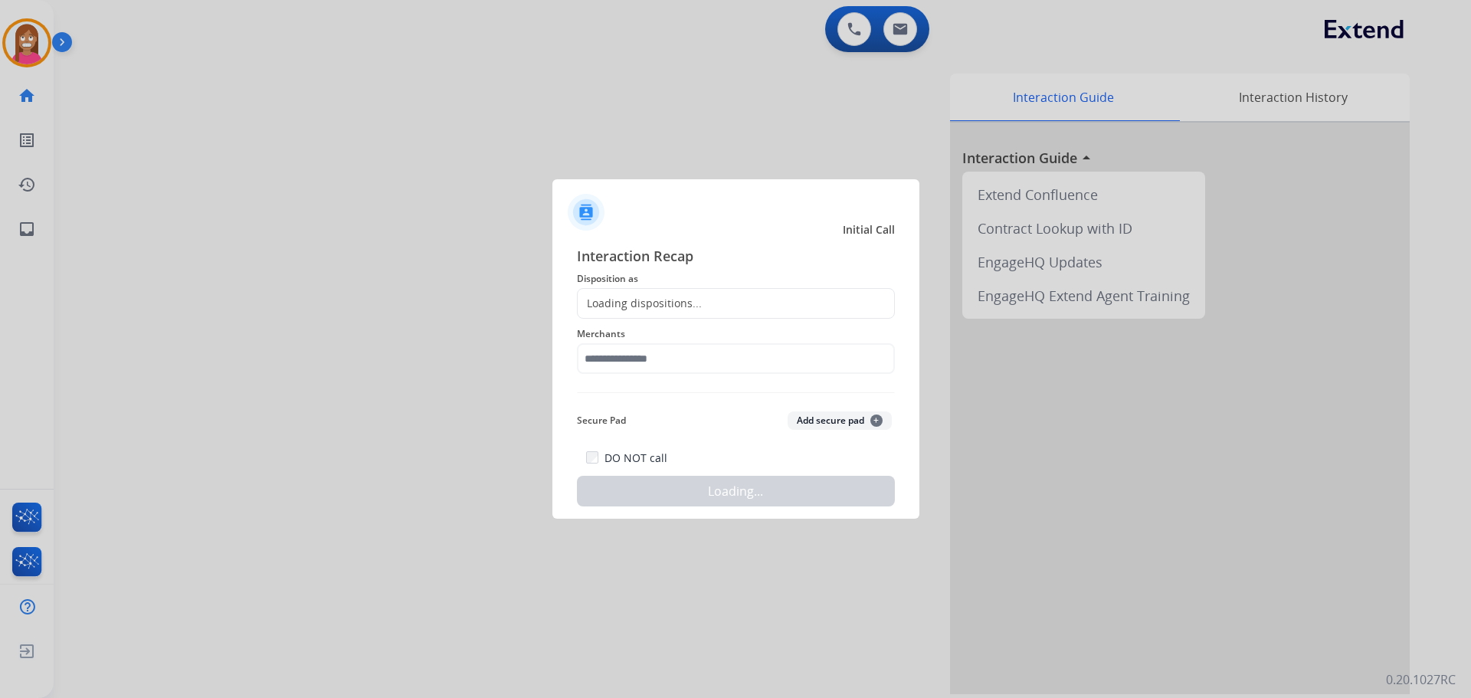
click at [290, 134] on div at bounding box center [735, 349] width 1471 height 698
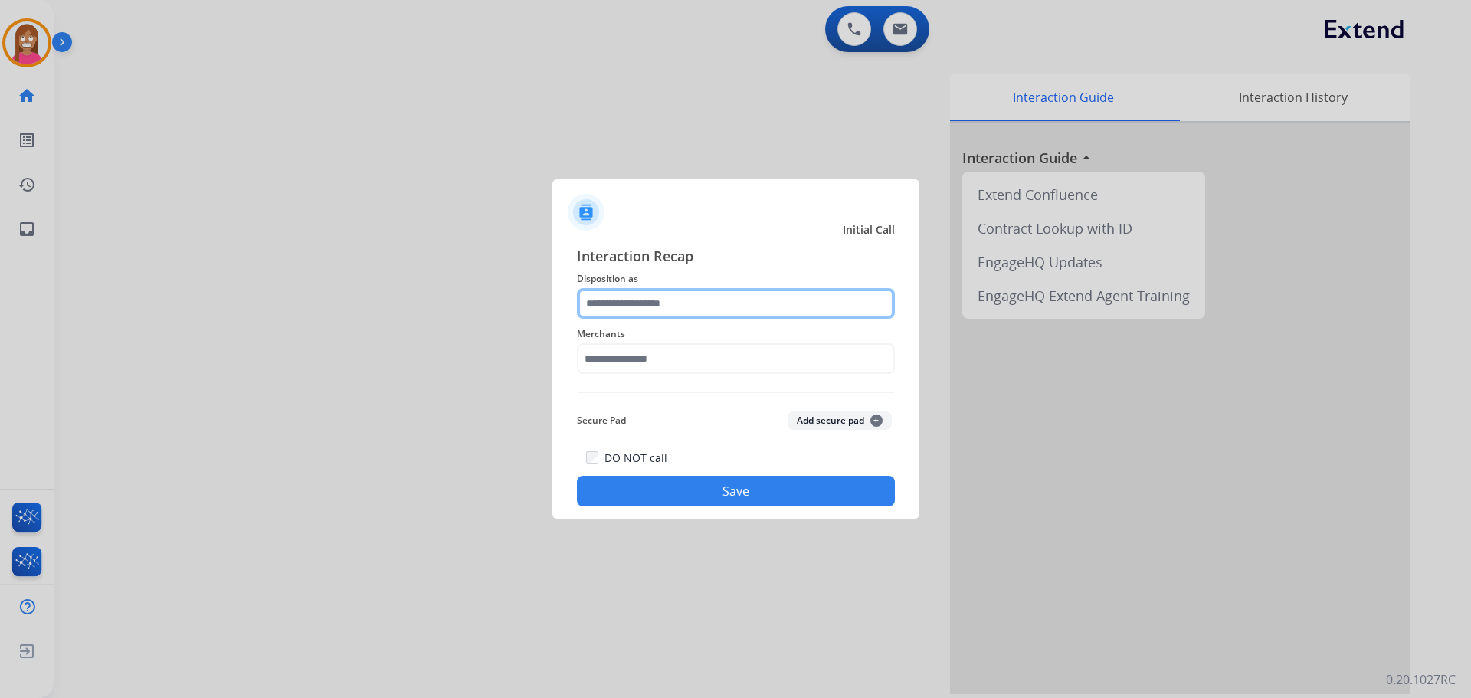
click at [630, 308] on input "text" at bounding box center [736, 303] width 318 height 31
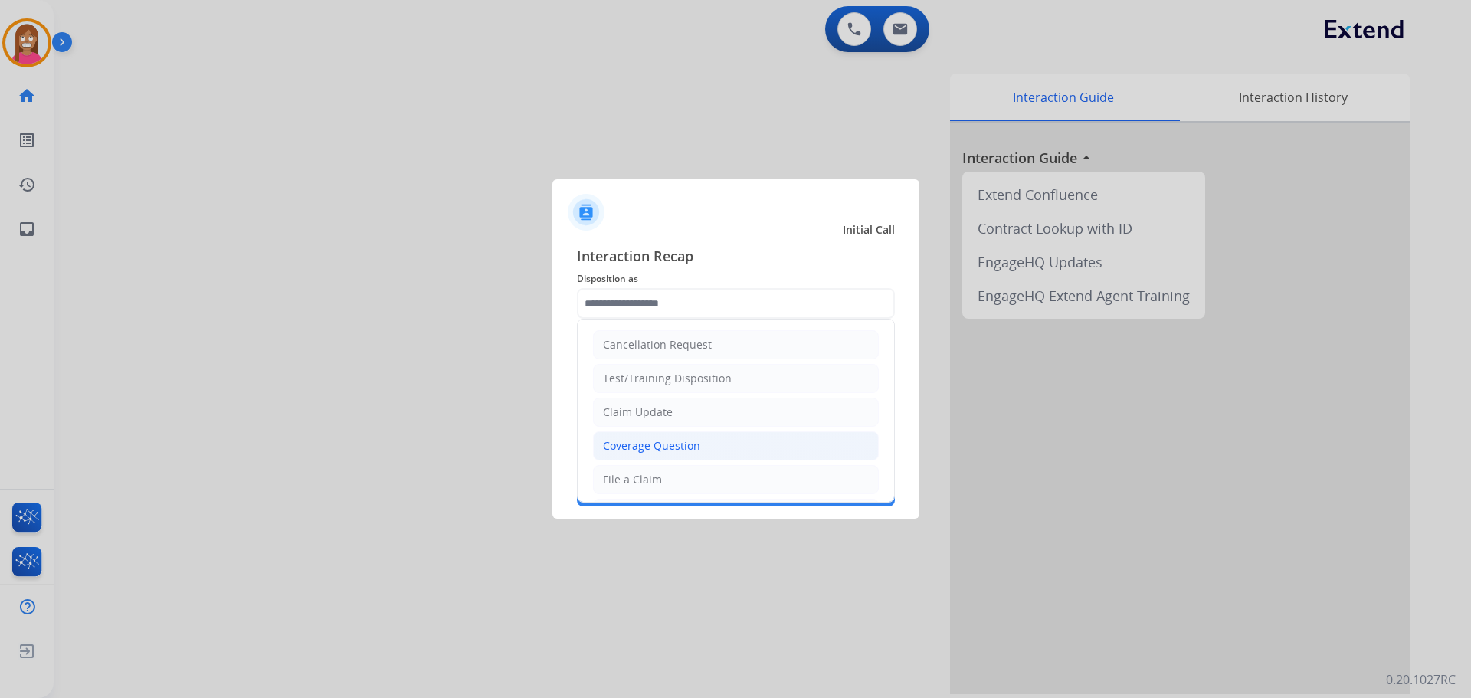
click at [637, 450] on div "Coverage Question" at bounding box center [651, 445] width 97 height 15
type input "**********"
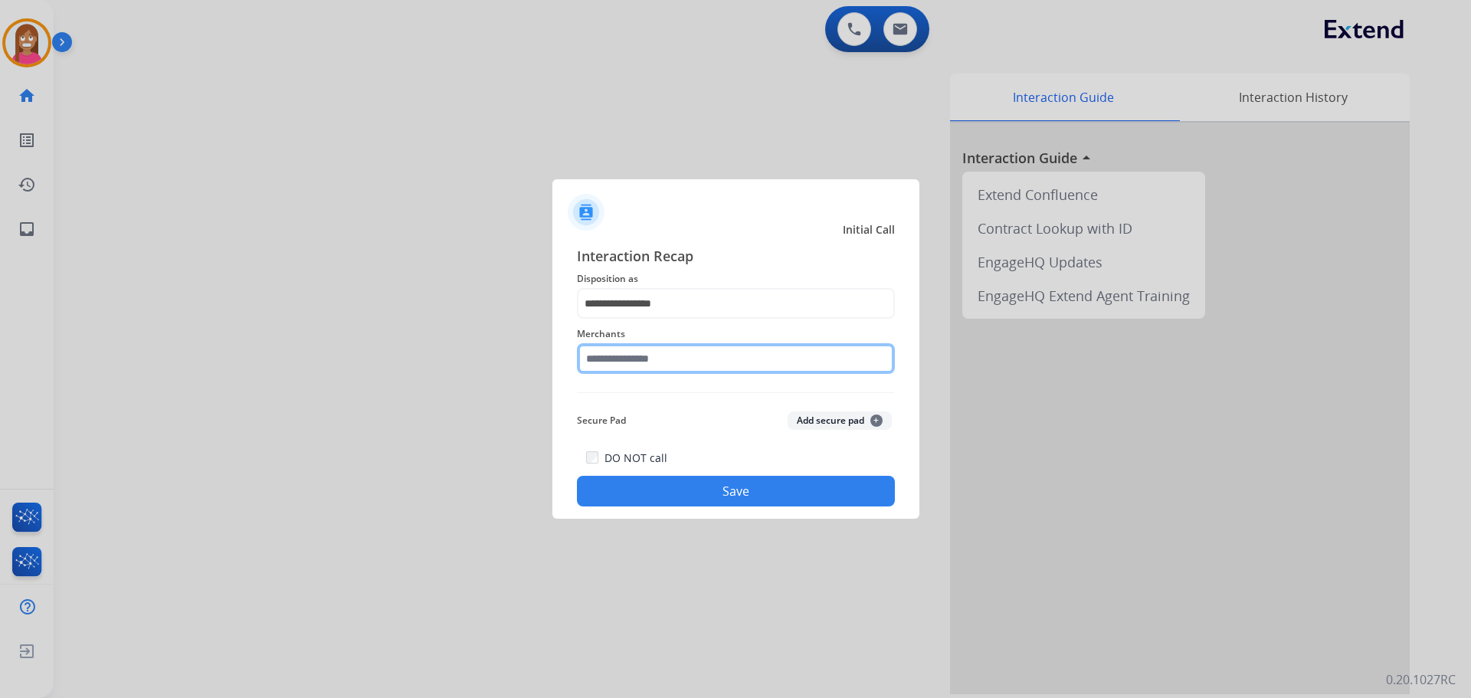
click at [637, 363] on input "text" at bounding box center [736, 358] width 318 height 31
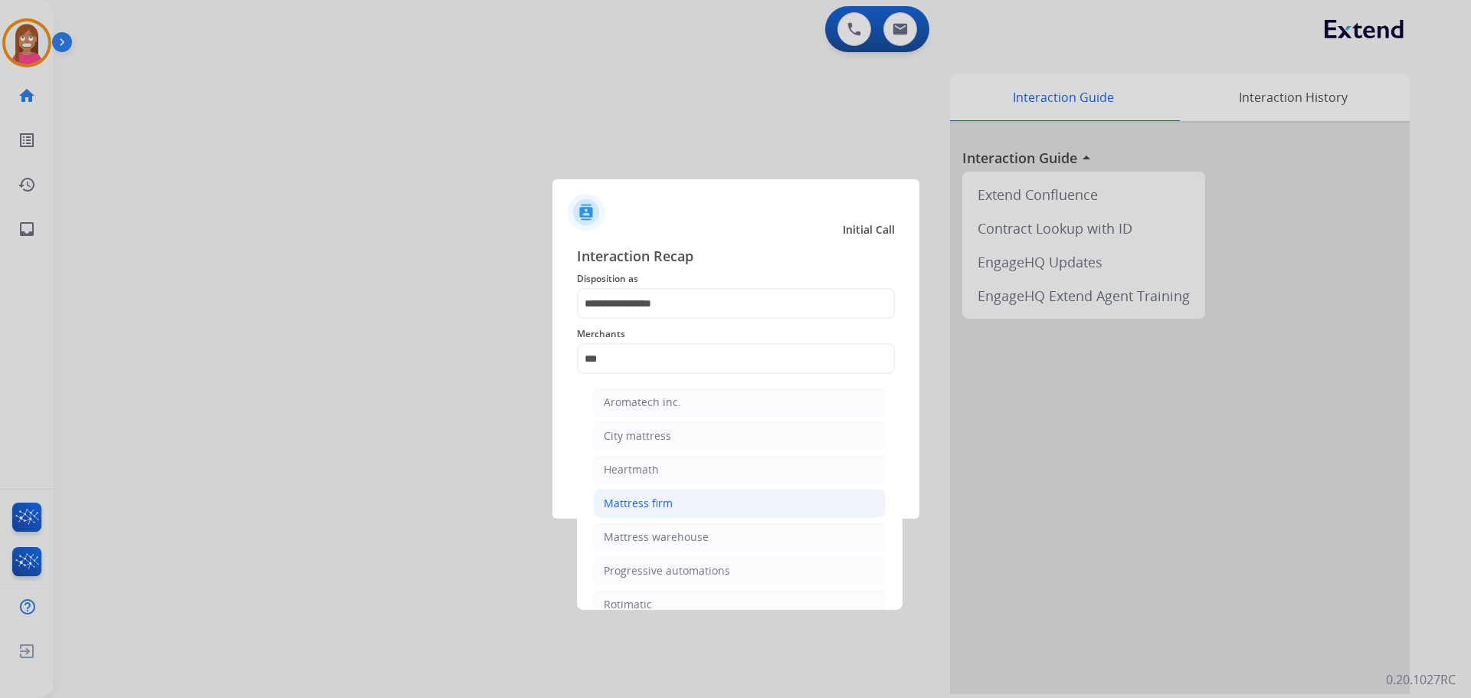
click at [657, 503] on div "Mattress firm" at bounding box center [638, 503] width 69 height 15
type input "**********"
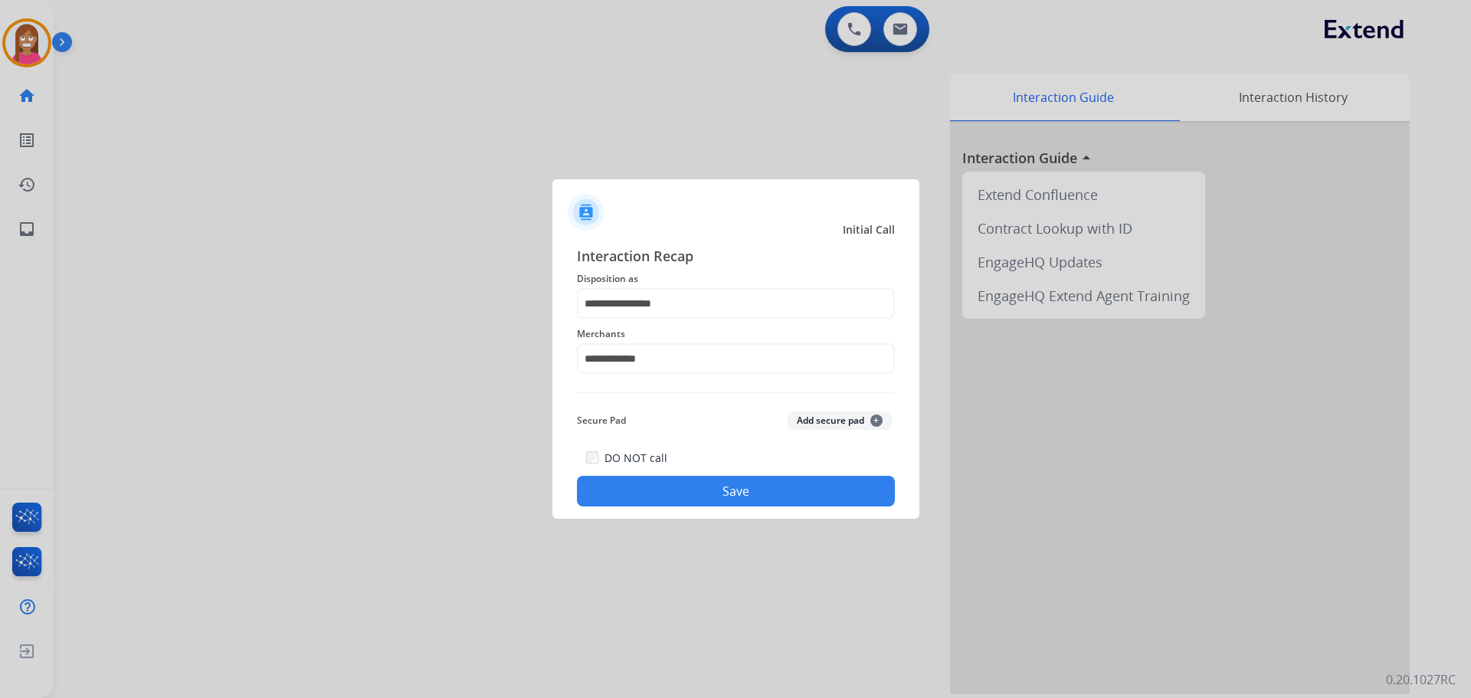
click at [670, 494] on button "Save" at bounding box center [736, 491] width 318 height 31
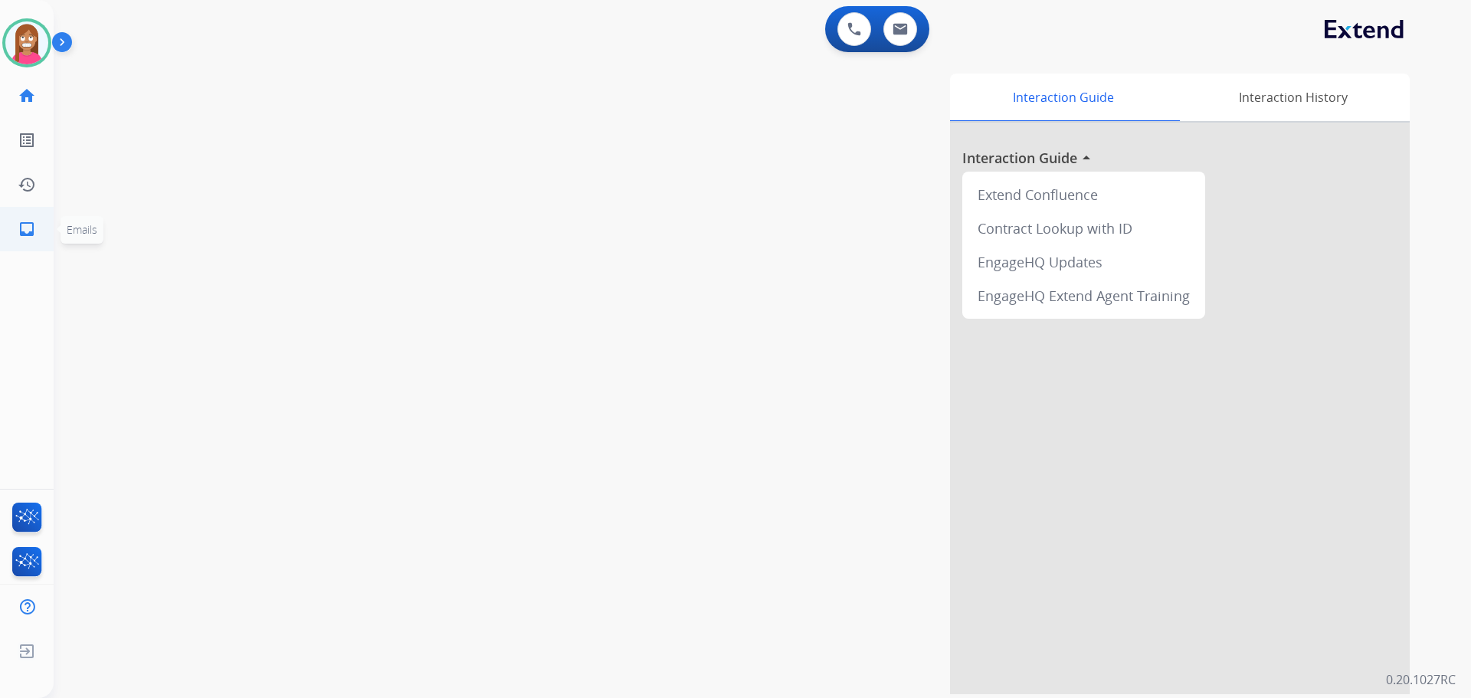
click at [44, 227] on link "inbox Emails" at bounding box center [26, 229] width 43 height 43
select select "**********"
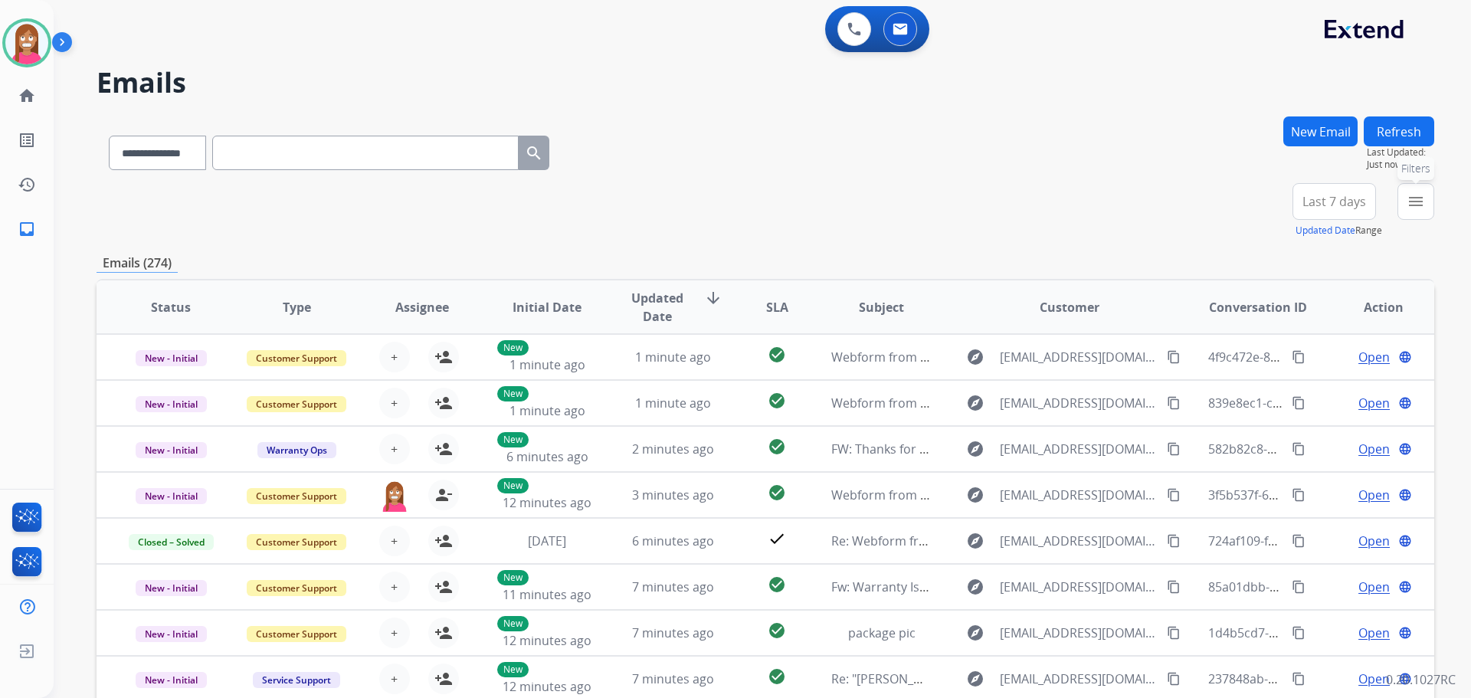
drag, startPoint x: 1403, startPoint y: 203, endPoint x: 1388, endPoint y: 249, distance: 48.4
click at [1403, 205] on button "menu Filters" at bounding box center [1415, 201] width 37 height 37
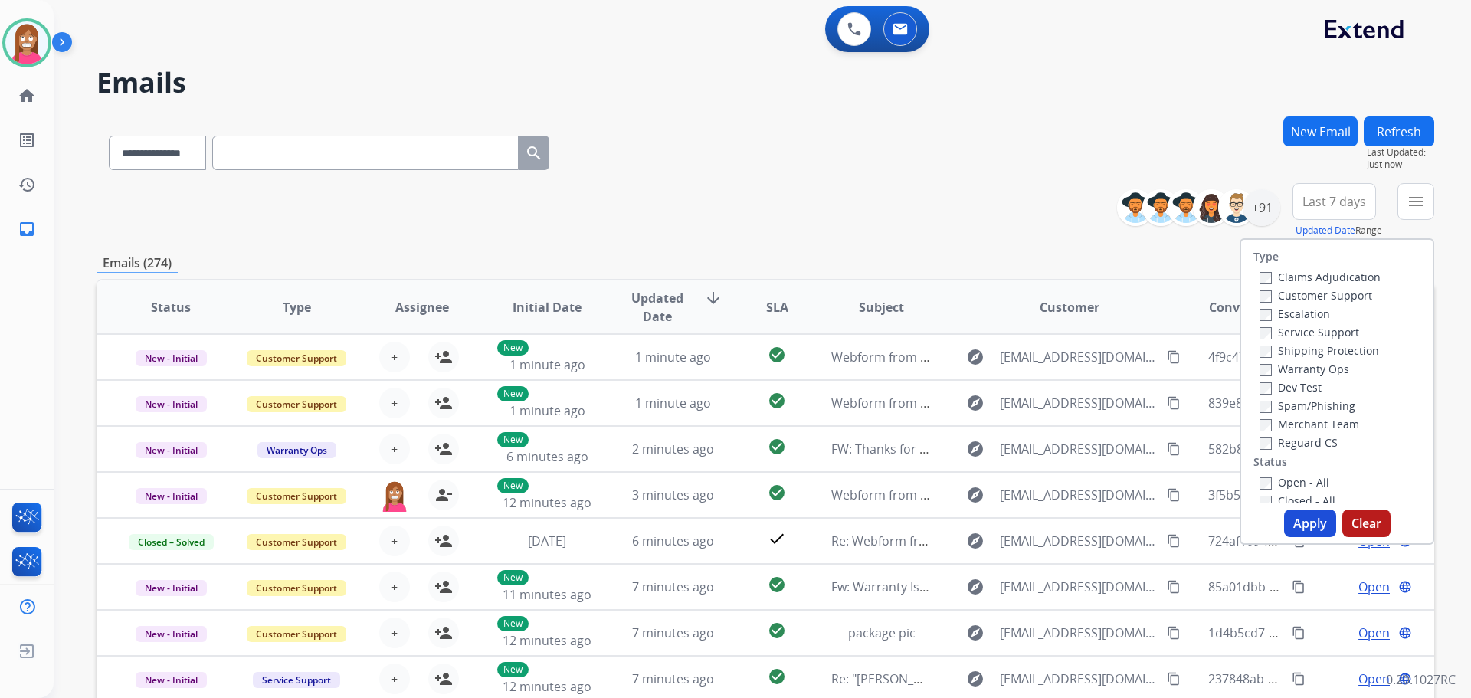
click at [1281, 298] on label "Customer Support" at bounding box center [1315, 295] width 113 height 15
click at [1284, 354] on label "Shipping Protection" at bounding box center [1319, 350] width 120 height 15
click at [1272, 445] on label "Reguard CS" at bounding box center [1298, 442] width 78 height 15
select select "**********"
click at [1288, 476] on div "Open - All" at bounding box center [1339, 482] width 161 height 18
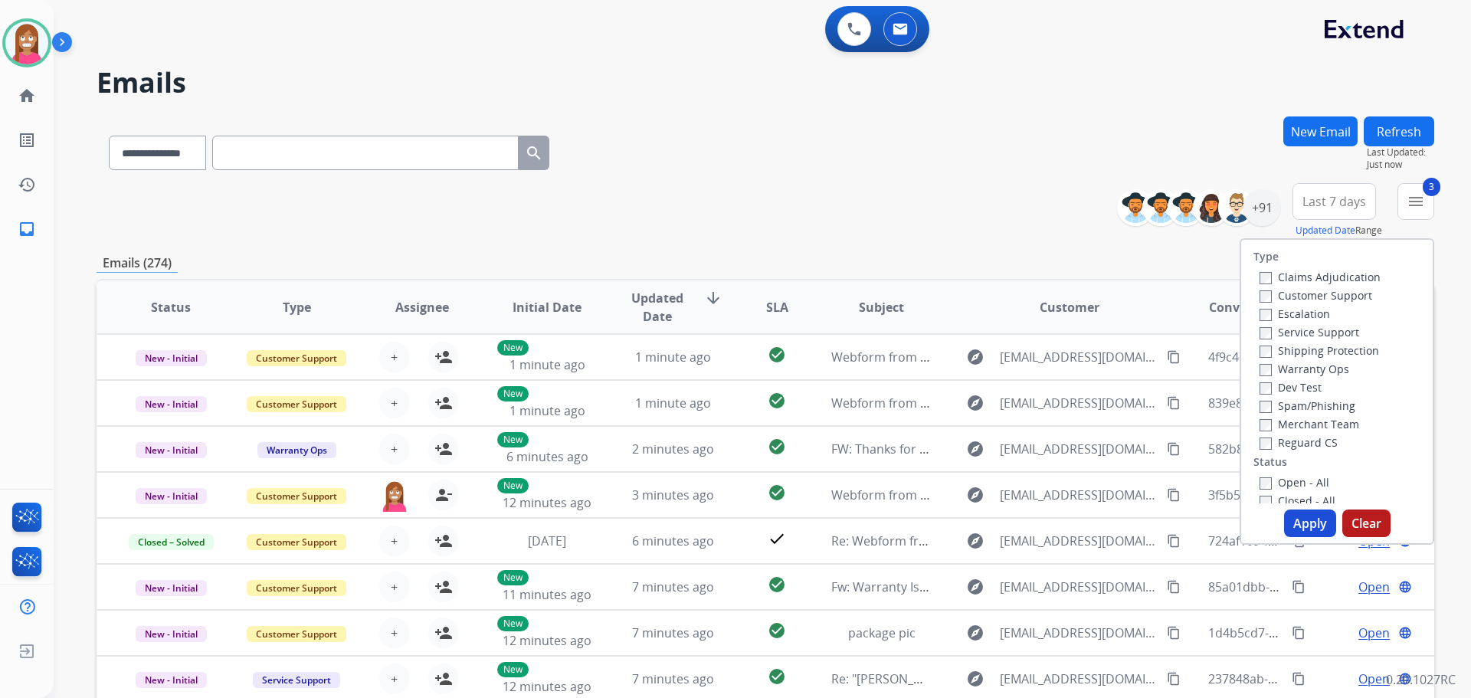
drag, startPoint x: 1287, startPoint y: 479, endPoint x: 1288, endPoint y: 490, distance: 11.5
click at [1287, 480] on label "Open - All" at bounding box center [1294, 482] width 70 height 15
click at [1299, 522] on button "Apply" at bounding box center [1310, 523] width 52 height 28
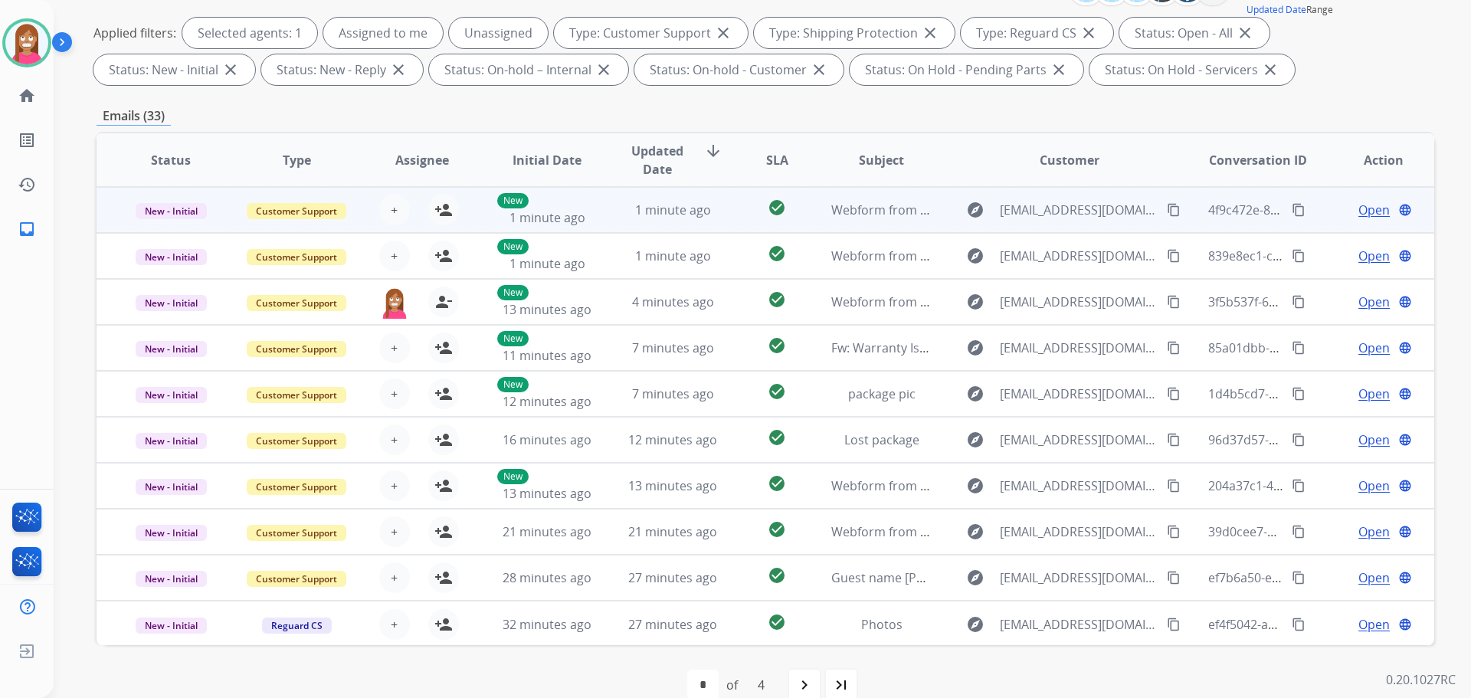
scroll to position [230, 0]
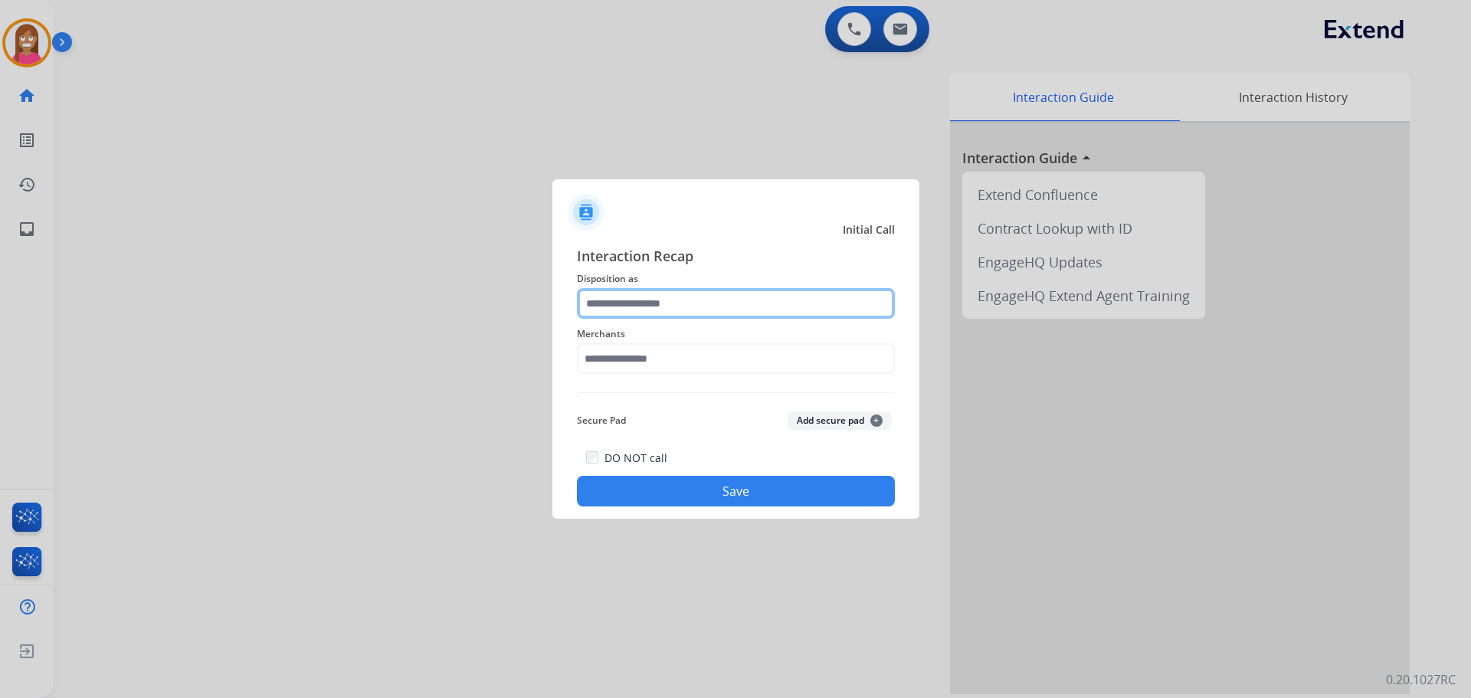
click at [674, 303] on input "text" at bounding box center [736, 303] width 318 height 31
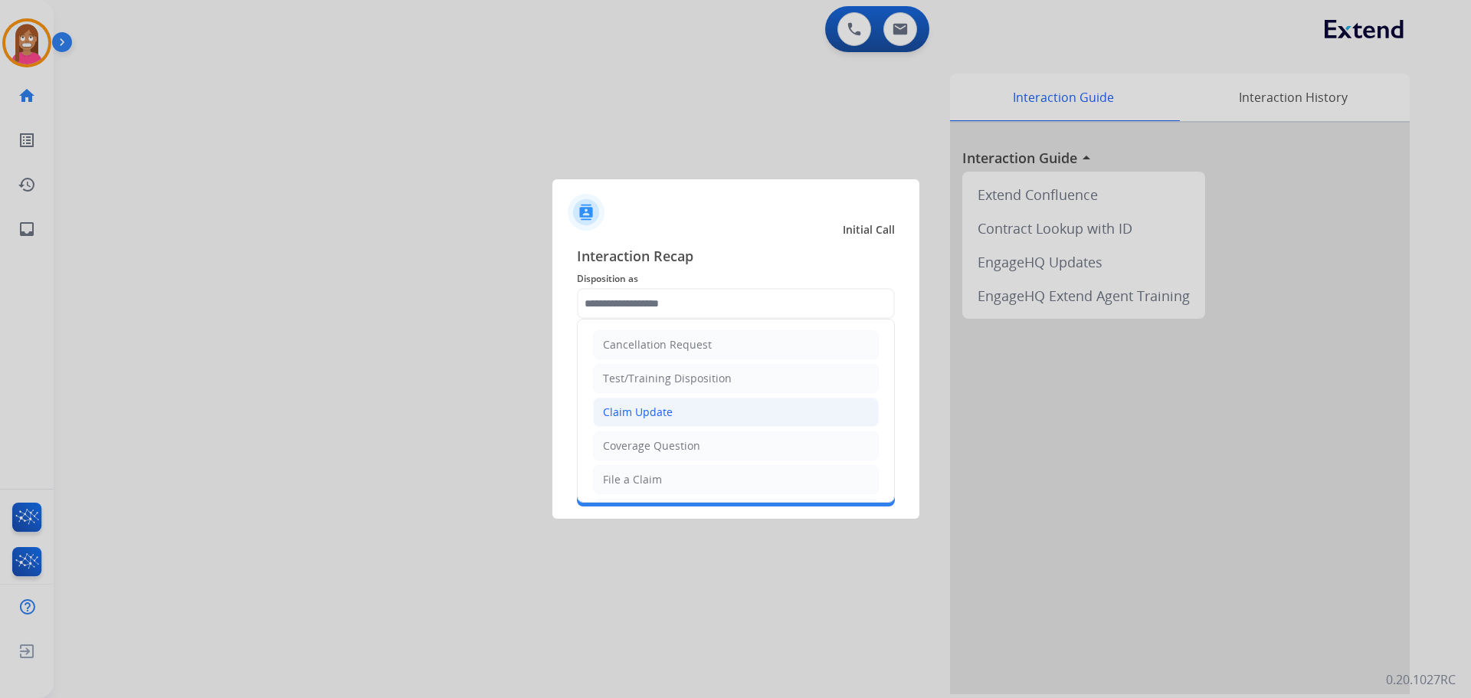
click at [629, 403] on li "Claim Update" at bounding box center [736, 412] width 286 height 29
type input "**********"
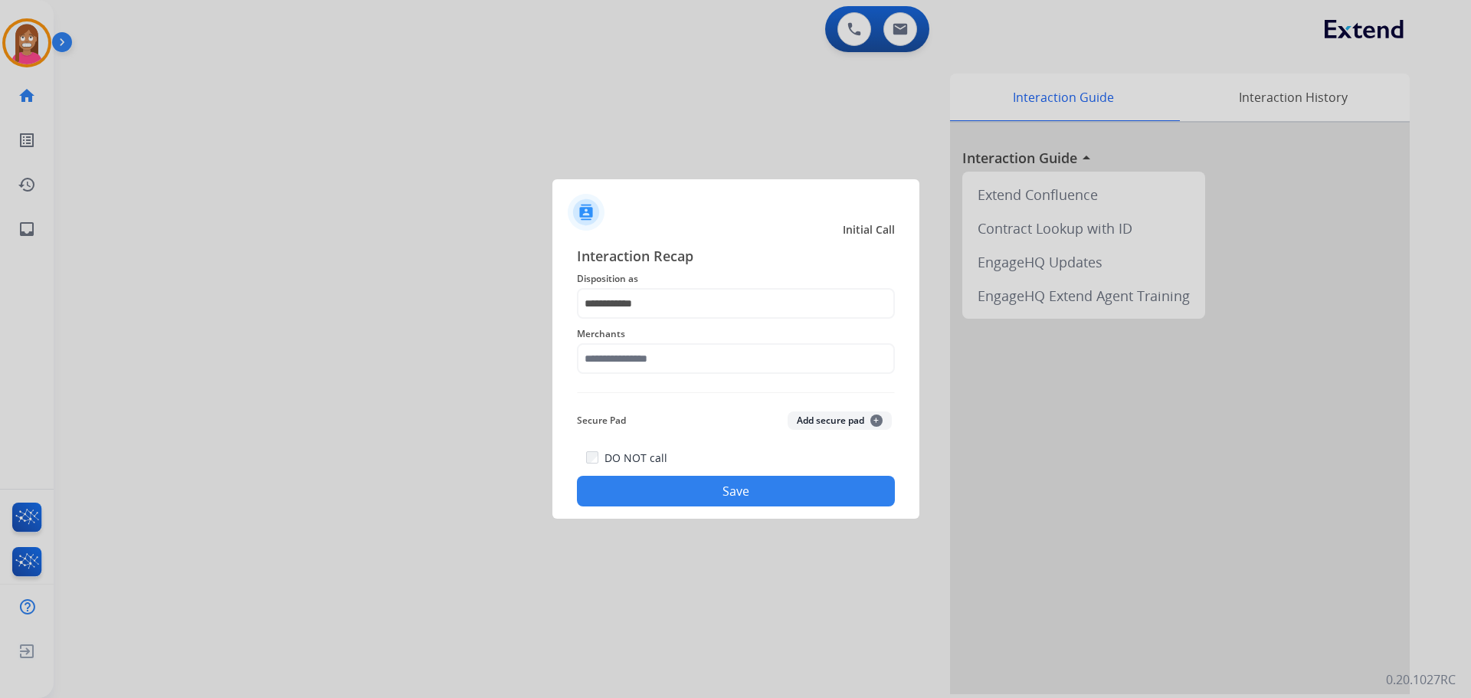
click at [607, 375] on div "Merchants" at bounding box center [736, 349] width 318 height 61
click at [604, 362] on input "text" at bounding box center [736, 358] width 318 height 31
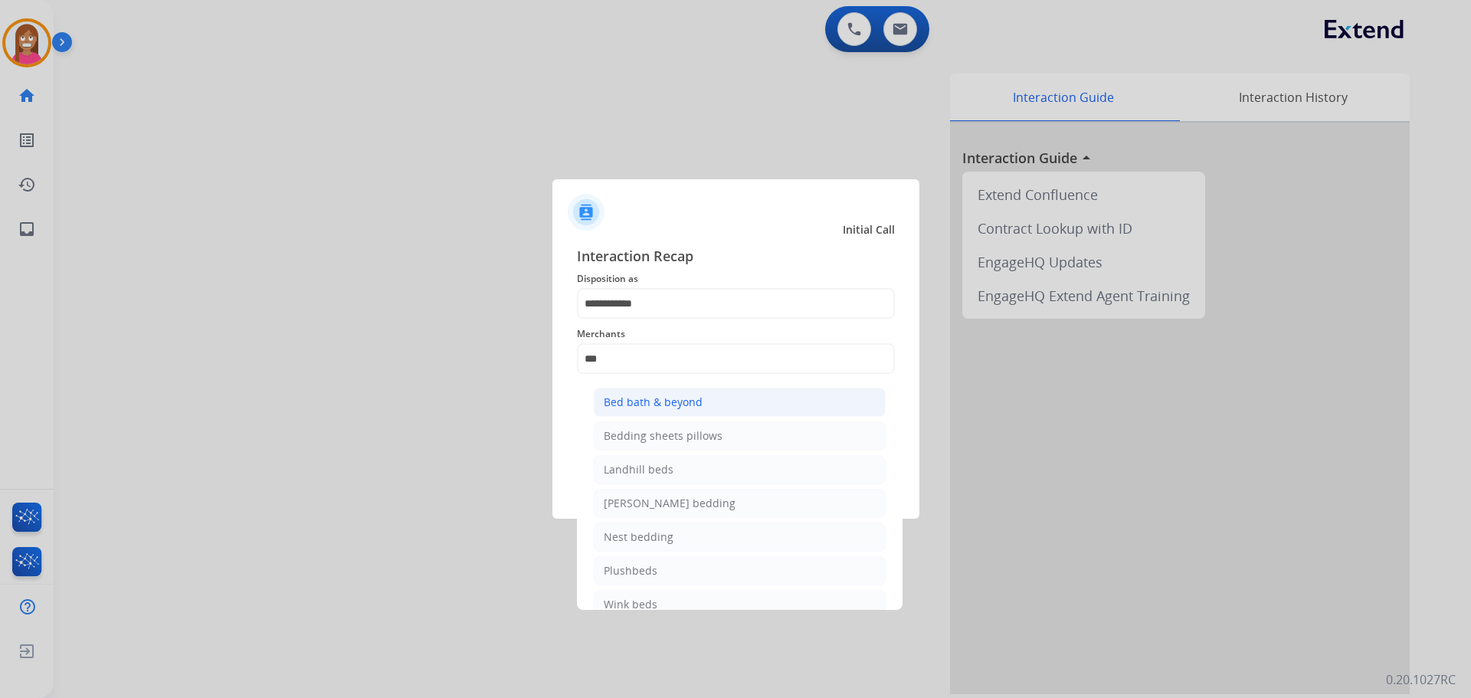
click at [618, 401] on div "Bed bath & beyond" at bounding box center [653, 402] width 99 height 15
type input "**********"
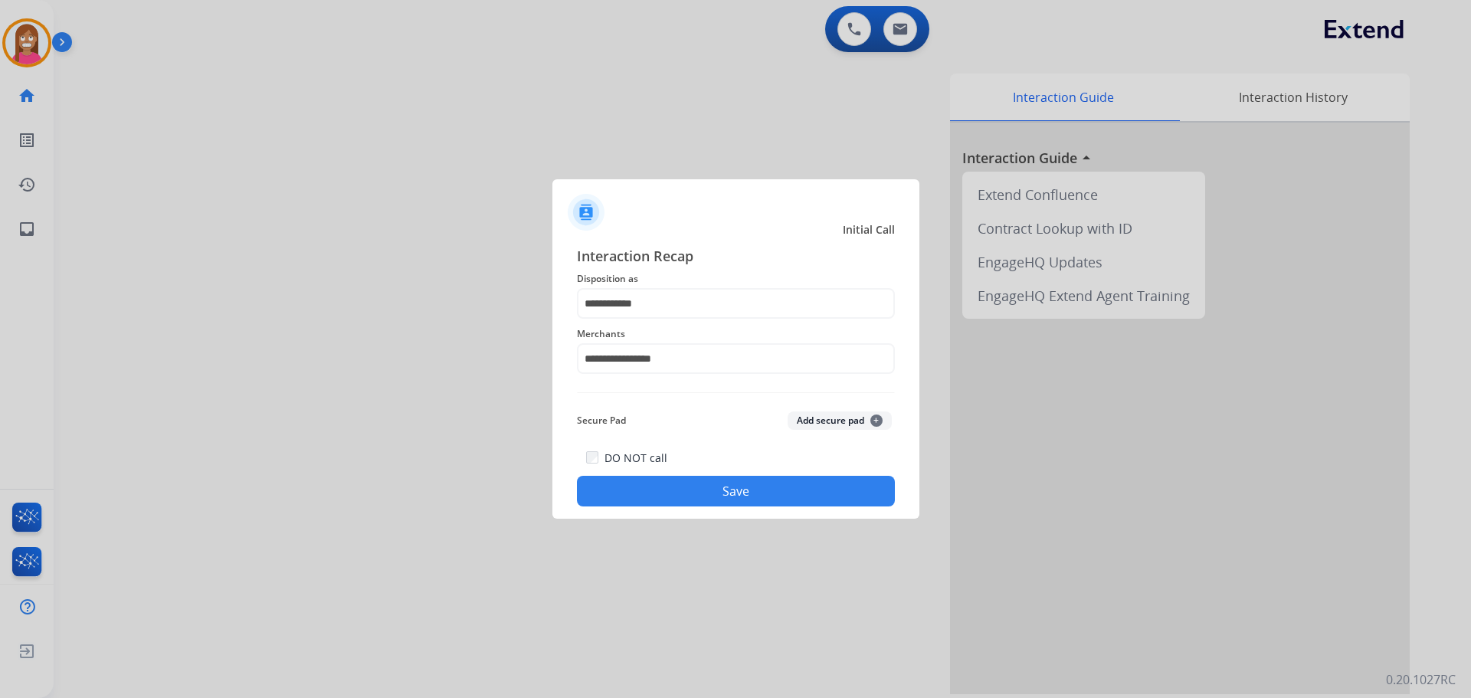
click at [630, 487] on button "Save" at bounding box center [736, 491] width 318 height 31
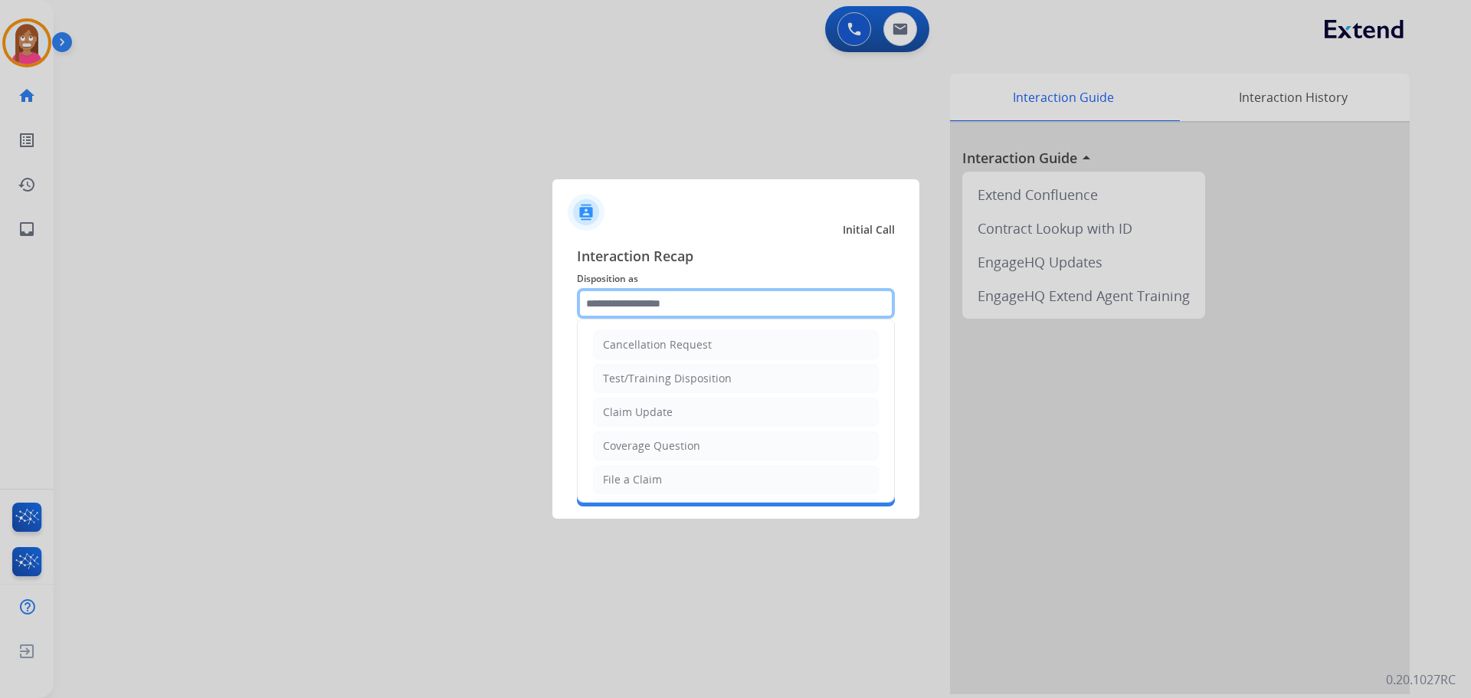
click at [623, 305] on input "text" at bounding box center [736, 303] width 318 height 31
click at [630, 443] on div "Coverage Question" at bounding box center [651, 445] width 97 height 15
type input "**********"
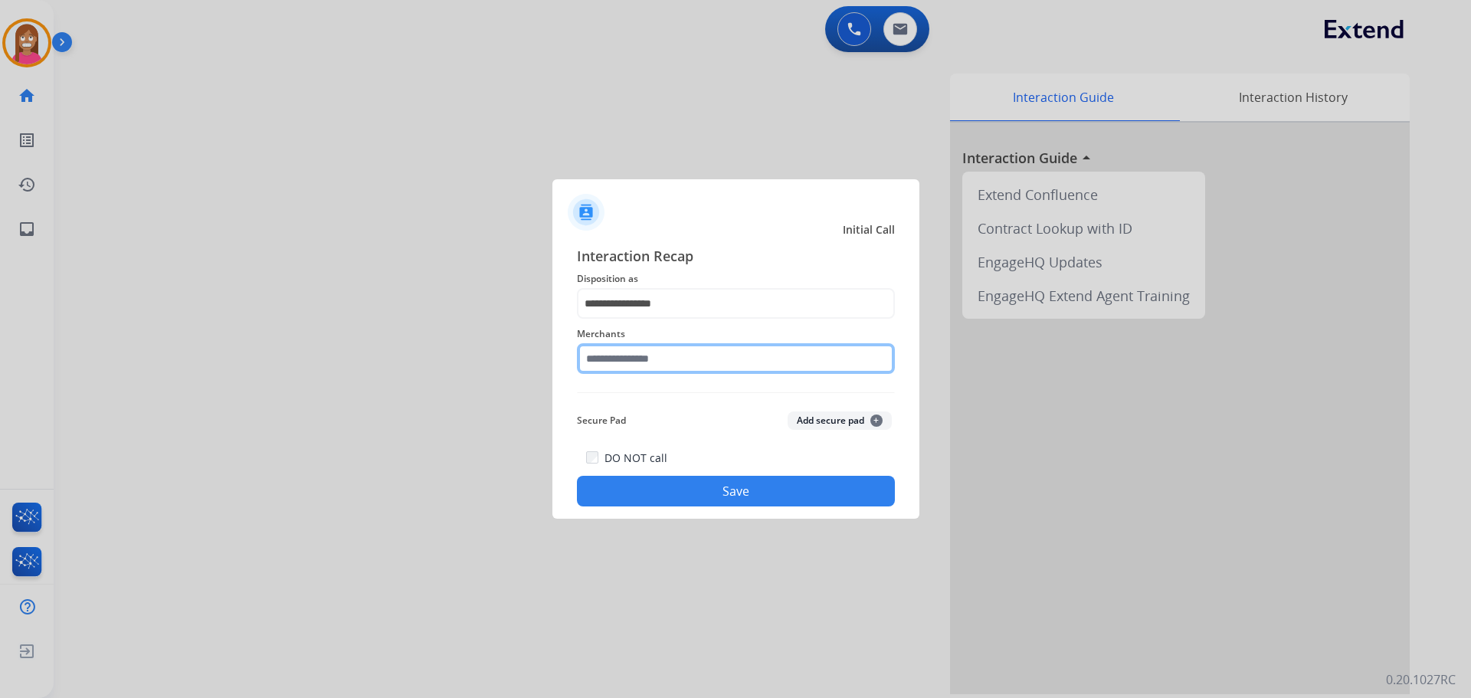
click at [620, 351] on input "text" at bounding box center [736, 358] width 318 height 31
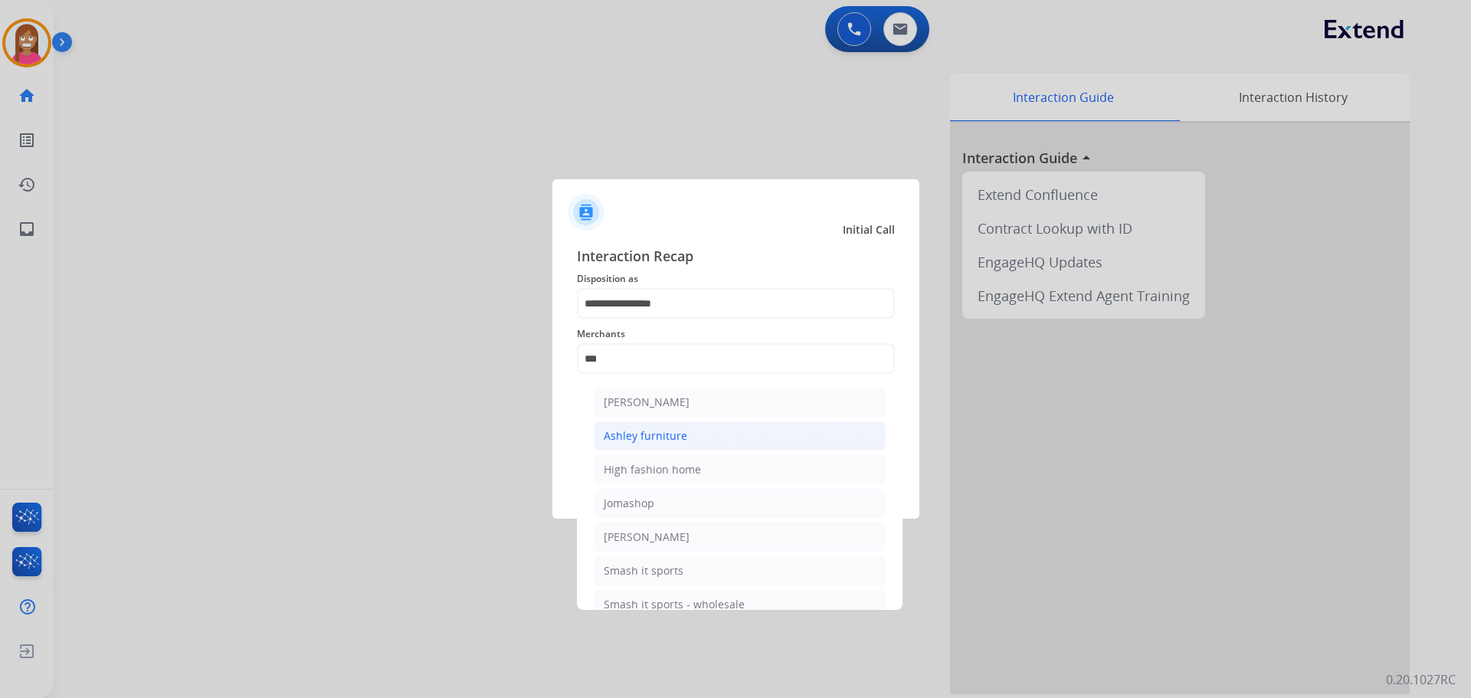
click at [647, 433] on div "Ashley furniture" at bounding box center [645, 435] width 83 height 15
type input "**********"
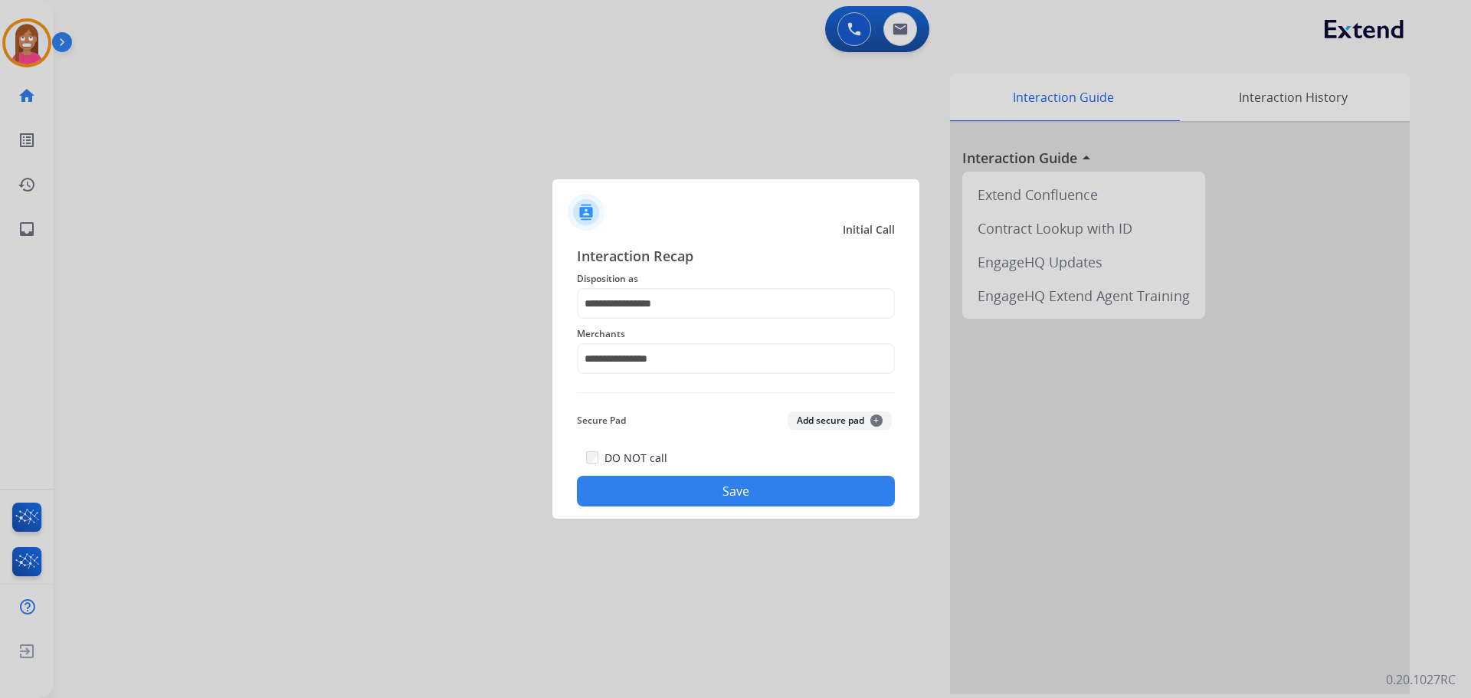
drag, startPoint x: 651, startPoint y: 490, endPoint x: 841, endPoint y: 536, distance: 195.5
click at [647, 490] on button "Save" at bounding box center [736, 491] width 318 height 31
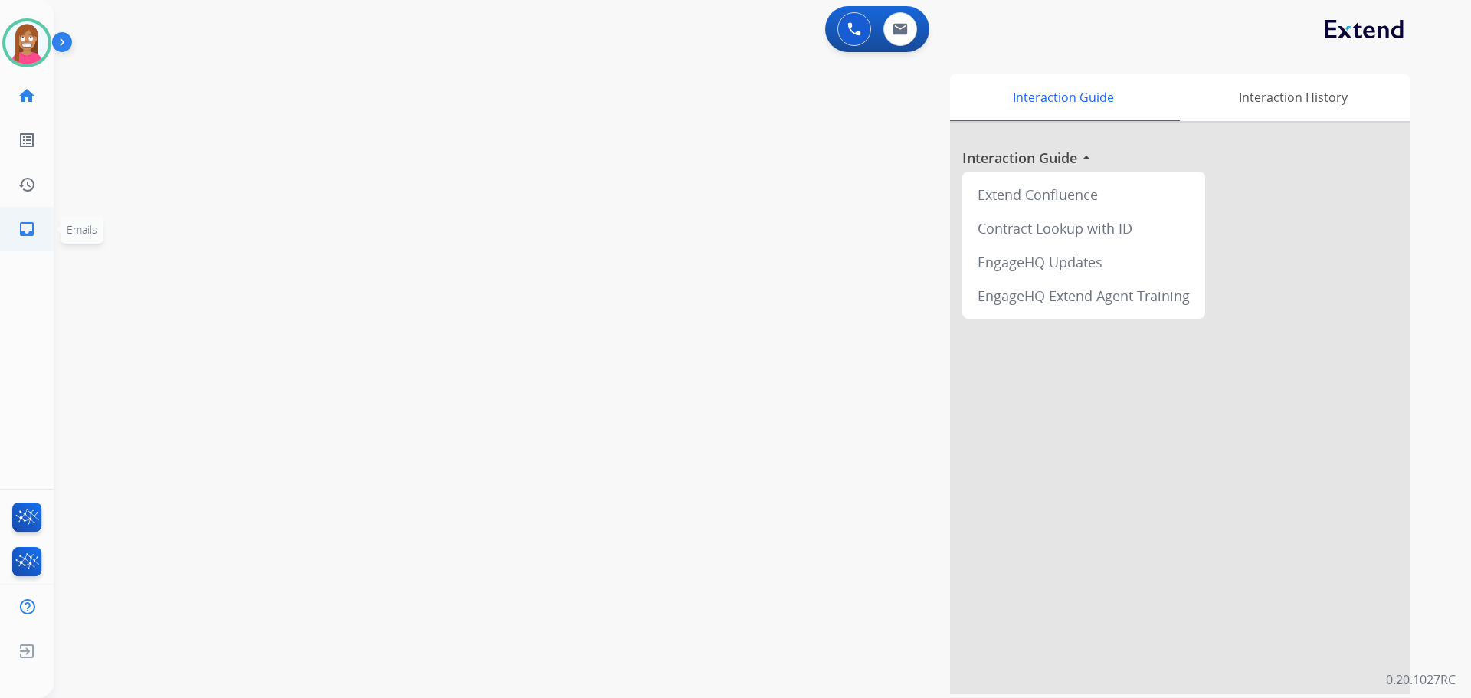
click at [34, 234] on mat-icon "inbox" at bounding box center [27, 229] width 18 height 18
select select "**********"
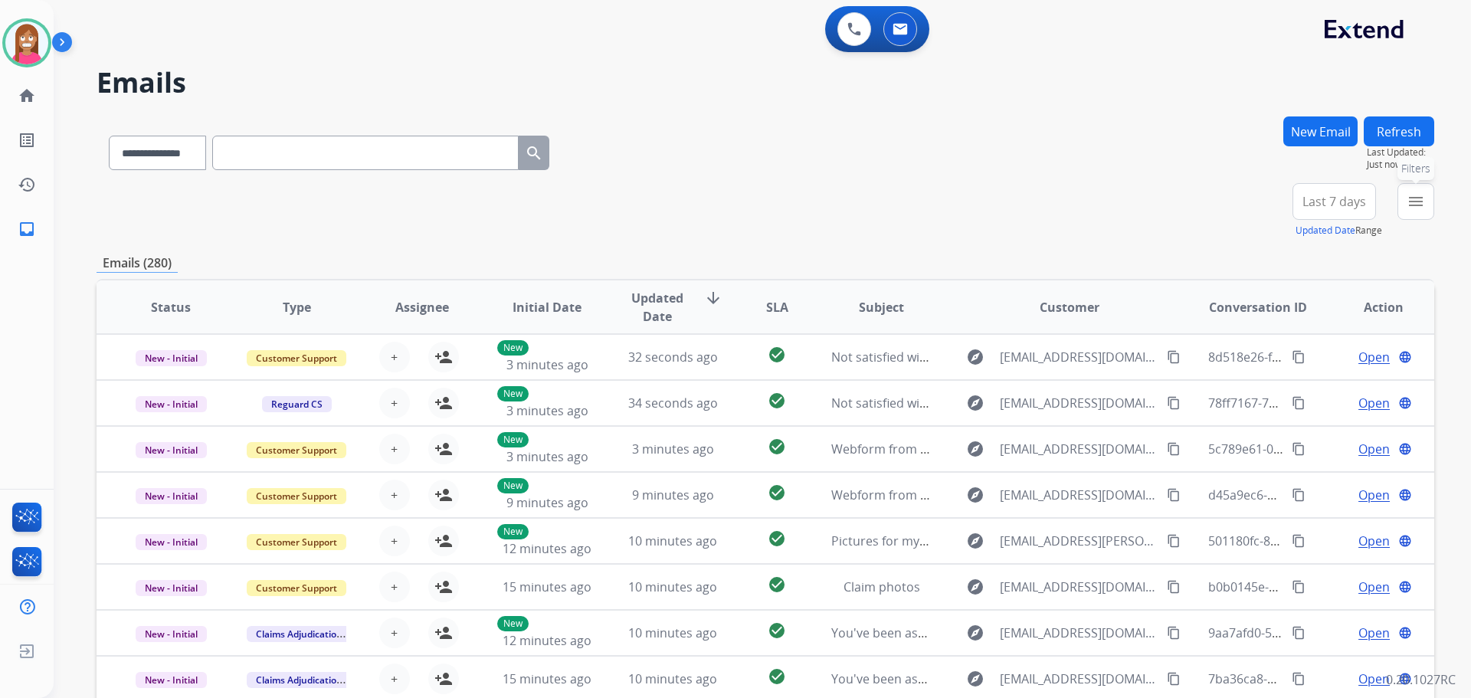
click at [1401, 201] on button "menu Filters" at bounding box center [1415, 201] width 37 height 37
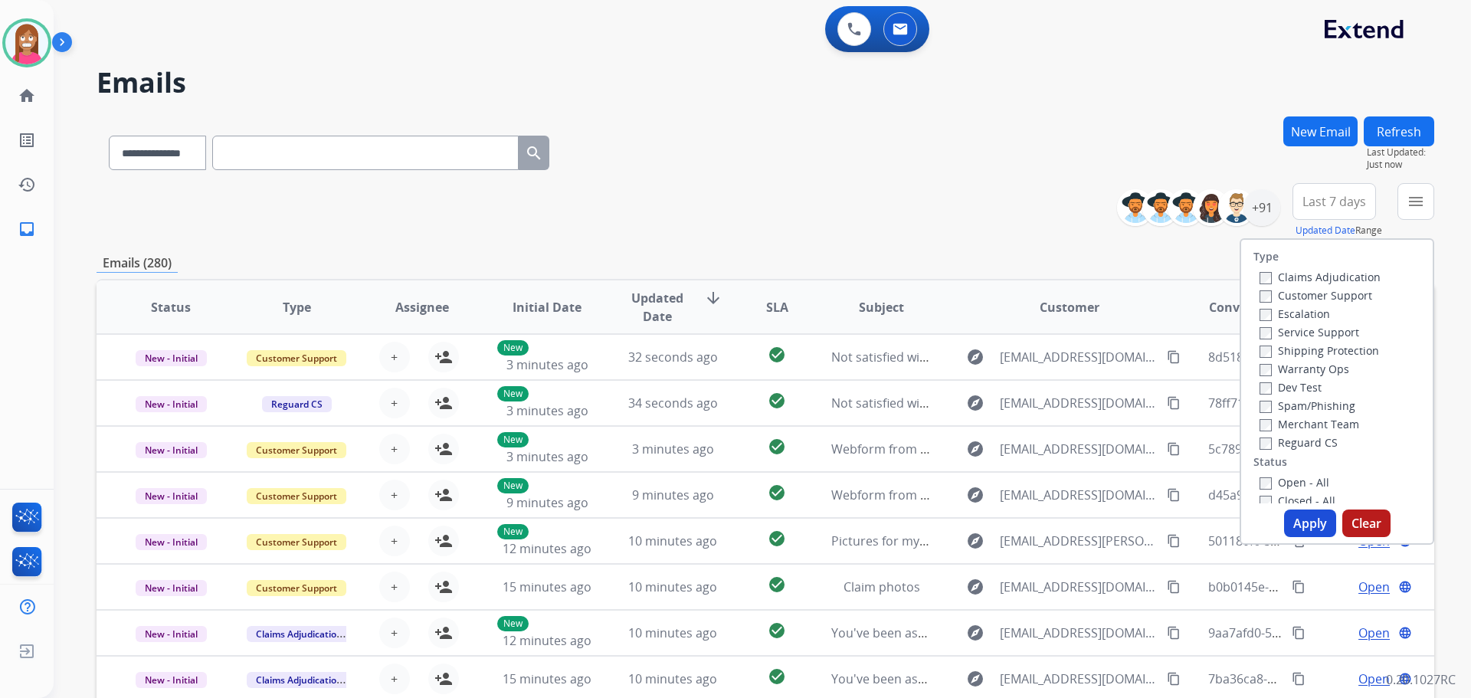
click at [1306, 294] on label "Customer Support" at bounding box center [1315, 295] width 113 height 15
click at [1298, 349] on label "Shipping Protection" at bounding box center [1319, 350] width 120 height 15
click at [1278, 443] on label "Reguard CS" at bounding box center [1298, 442] width 78 height 15
click at [1295, 514] on button "Apply" at bounding box center [1310, 523] width 52 height 28
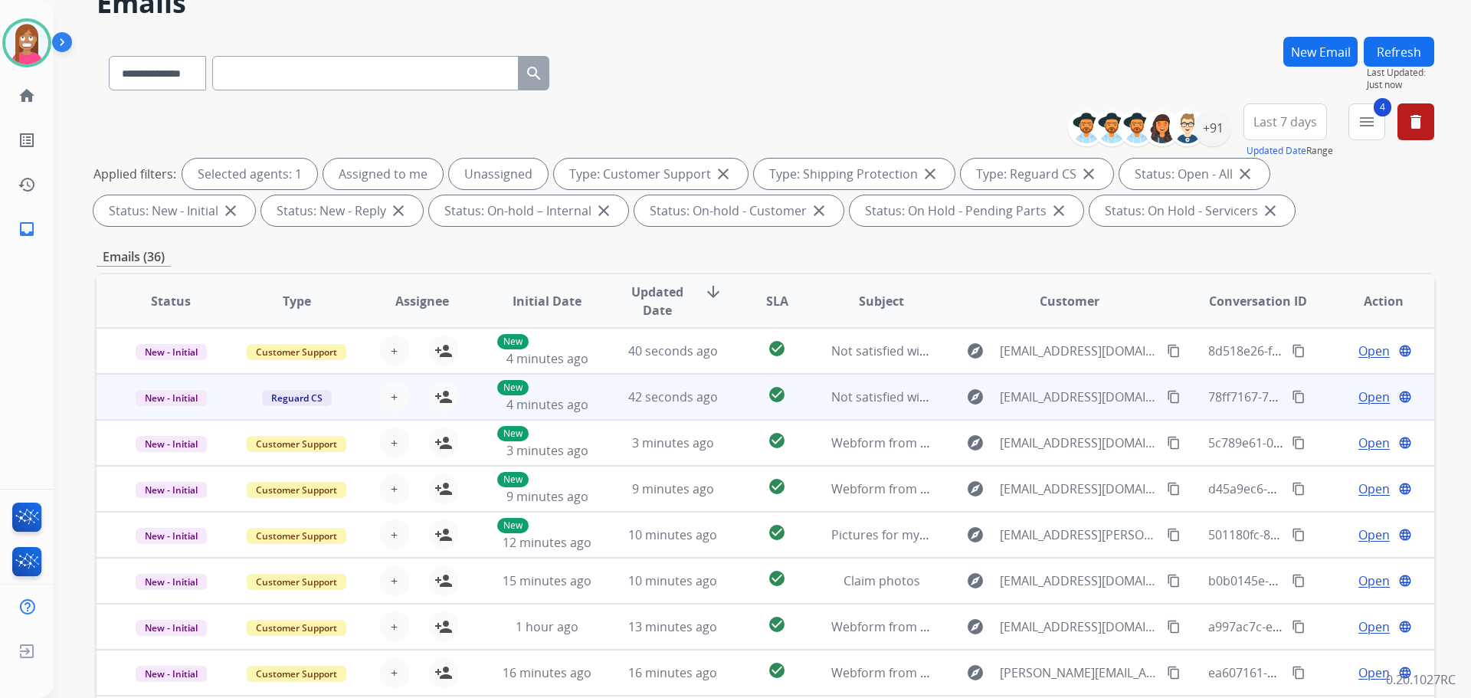
scroll to position [77, 0]
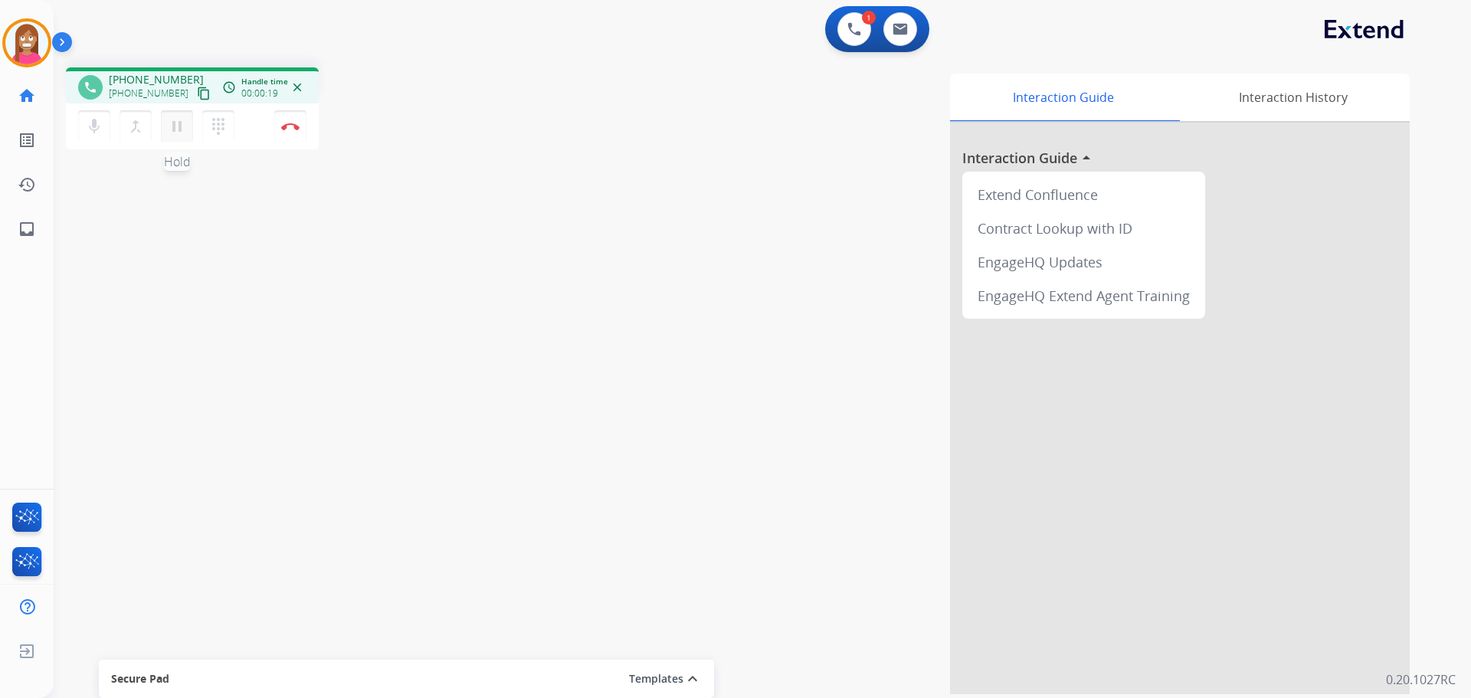
click at [167, 130] on button "pause Hold" at bounding box center [177, 126] width 32 height 32
click at [222, 132] on mat-icon "dialpad" at bounding box center [218, 126] width 18 height 18
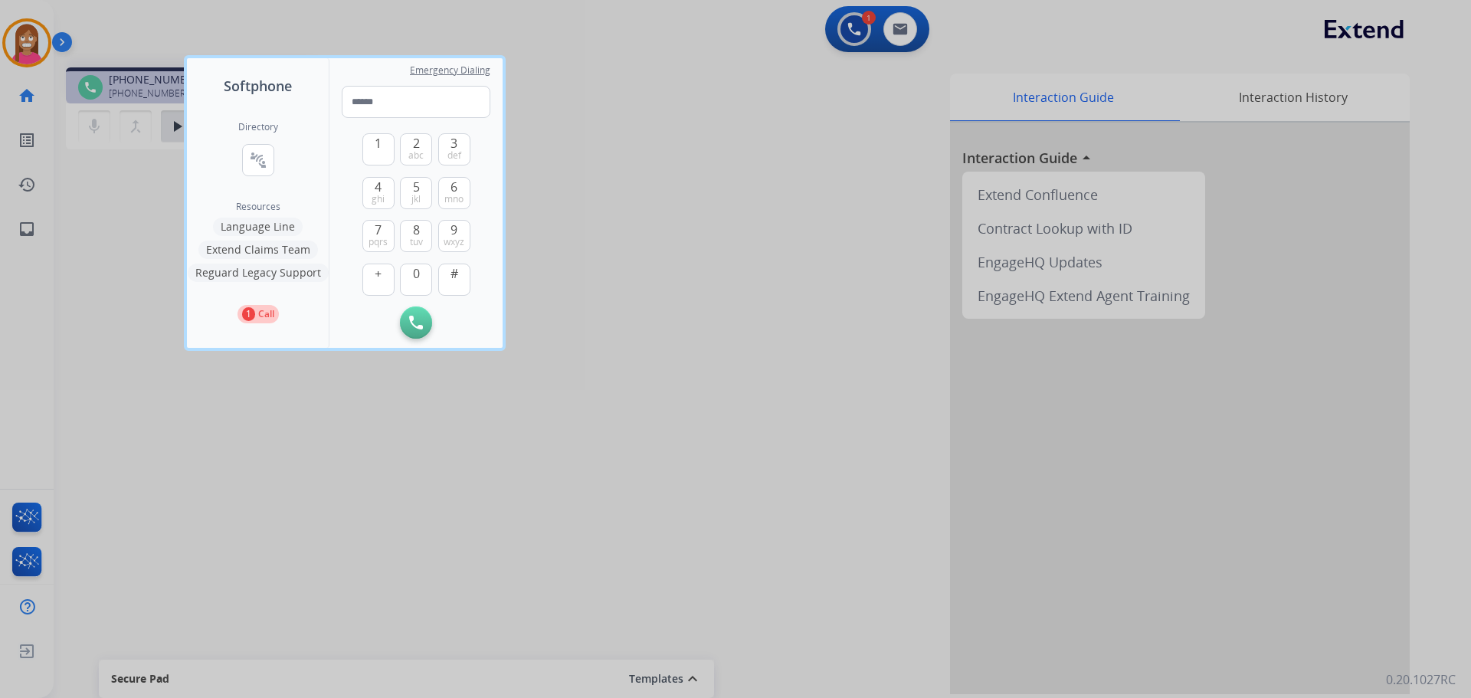
click at [257, 223] on button "Language Line" at bounding box center [258, 227] width 90 height 18
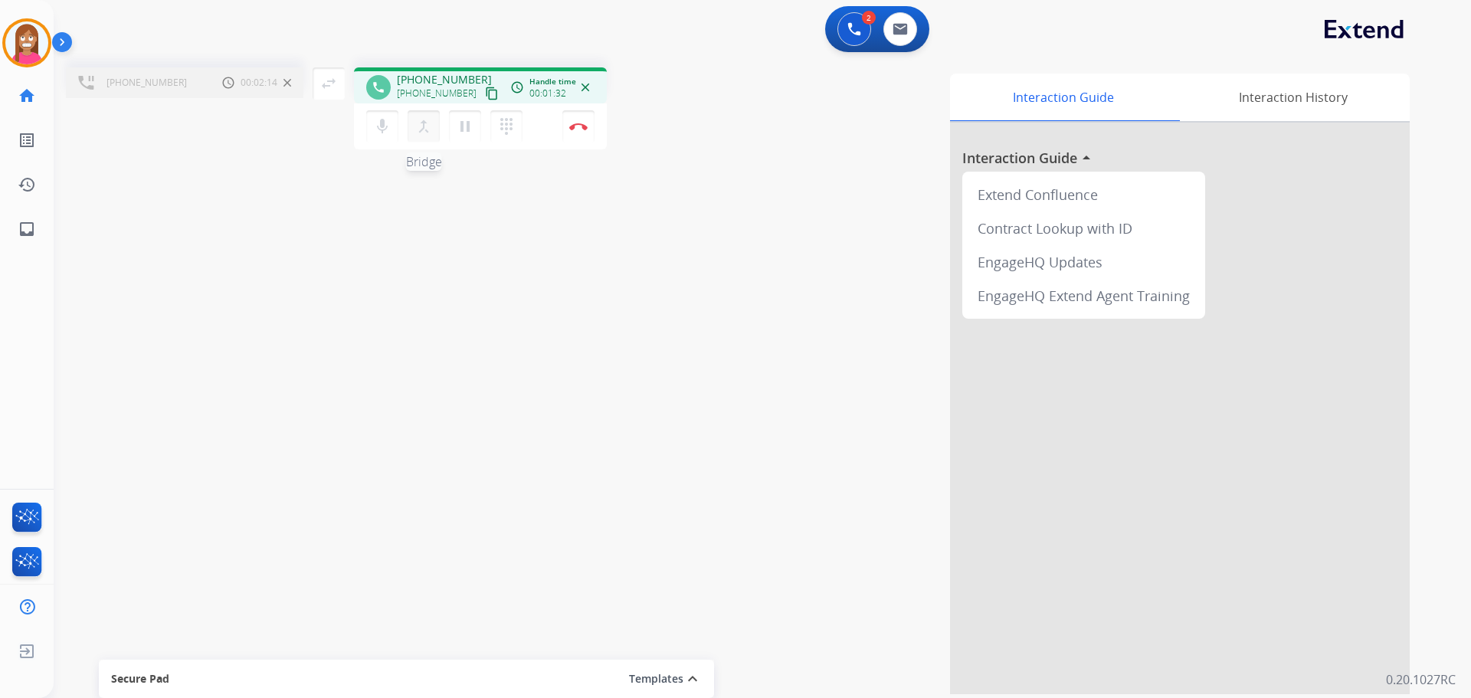
click at [419, 138] on button "merge_type Bridge" at bounding box center [424, 126] width 32 height 32
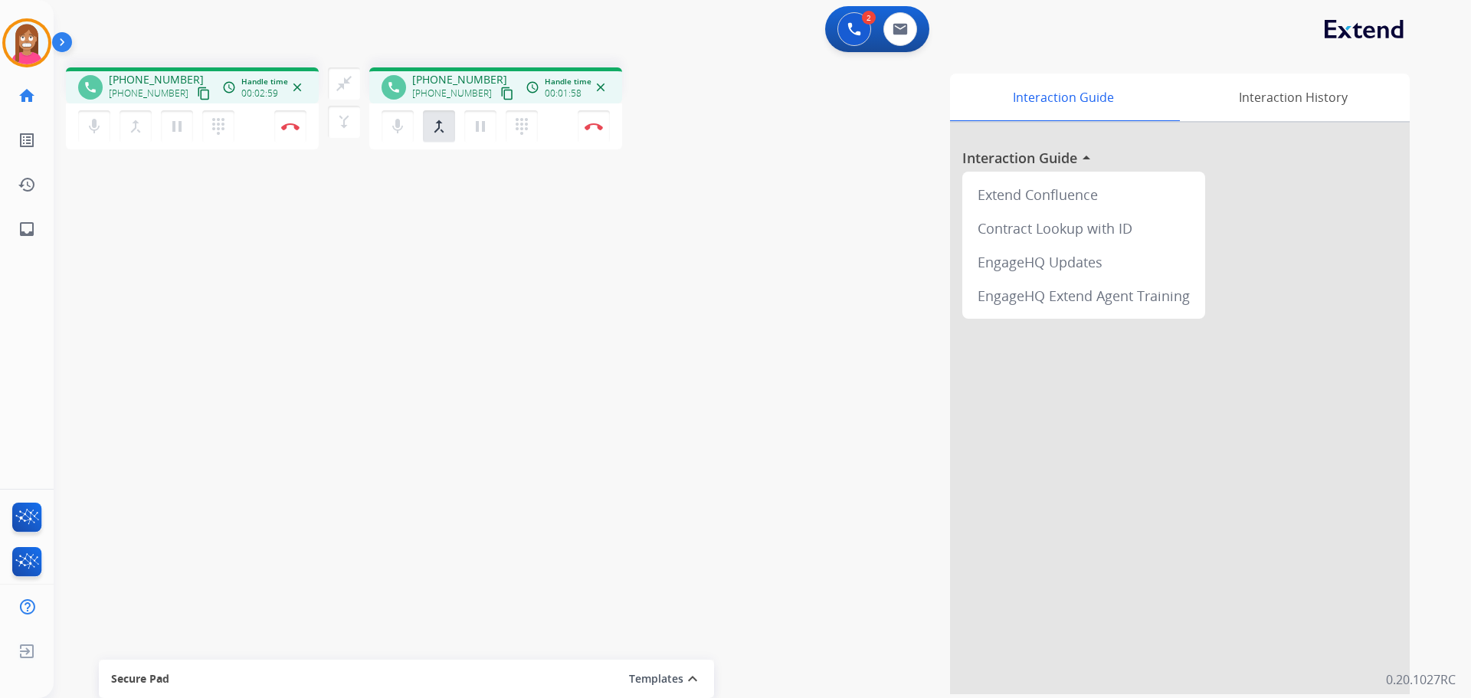
click at [197, 89] on mat-icon "content_copy" at bounding box center [204, 94] width 14 height 14
click at [593, 133] on button "Disconnect" at bounding box center [594, 126] width 32 height 32
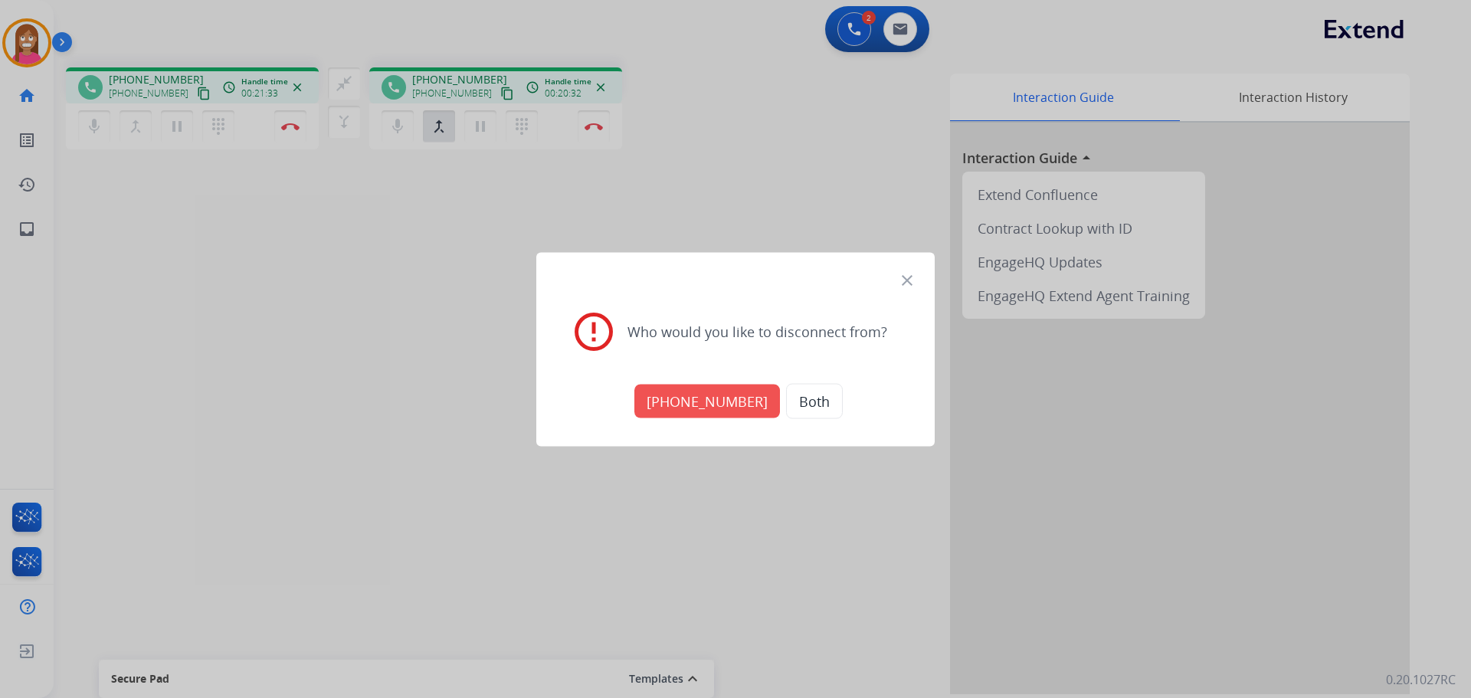
click at [794, 402] on button "Both" at bounding box center [814, 400] width 57 height 35
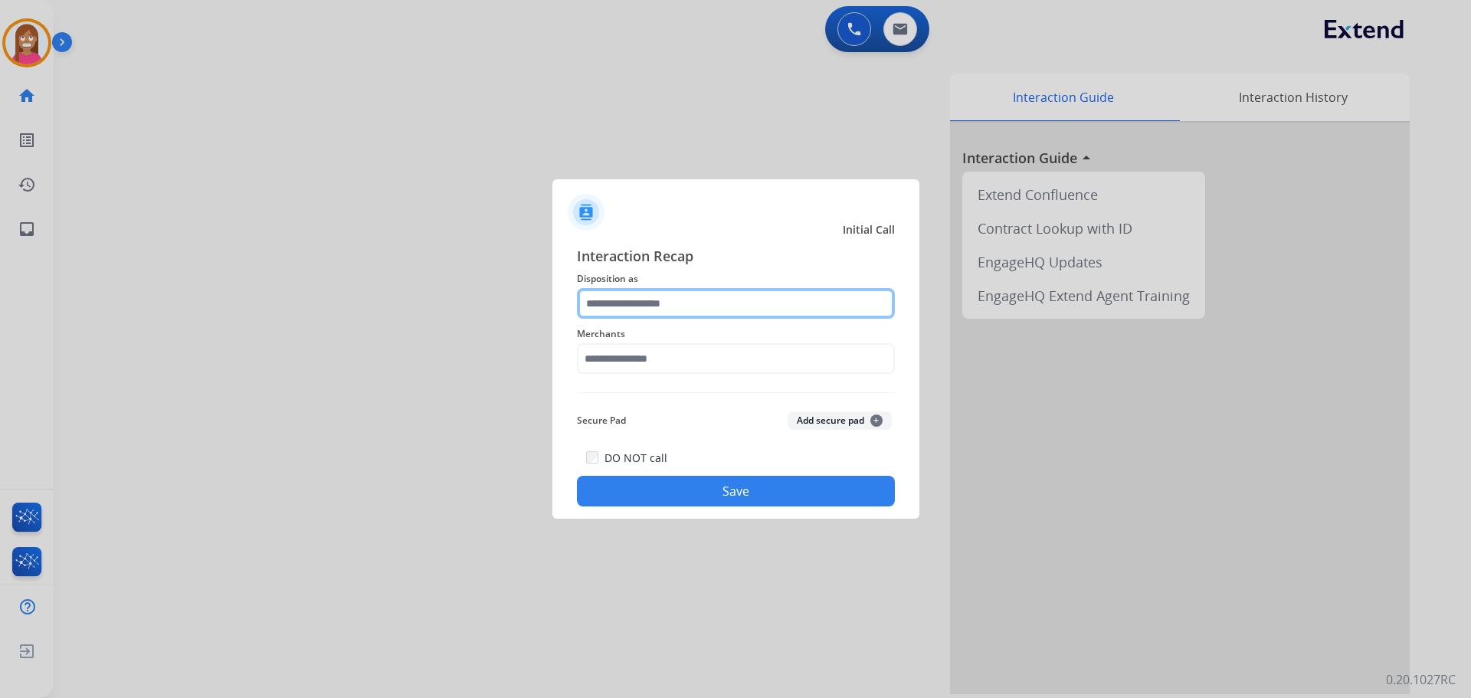
click at [604, 303] on input "text" at bounding box center [736, 303] width 318 height 31
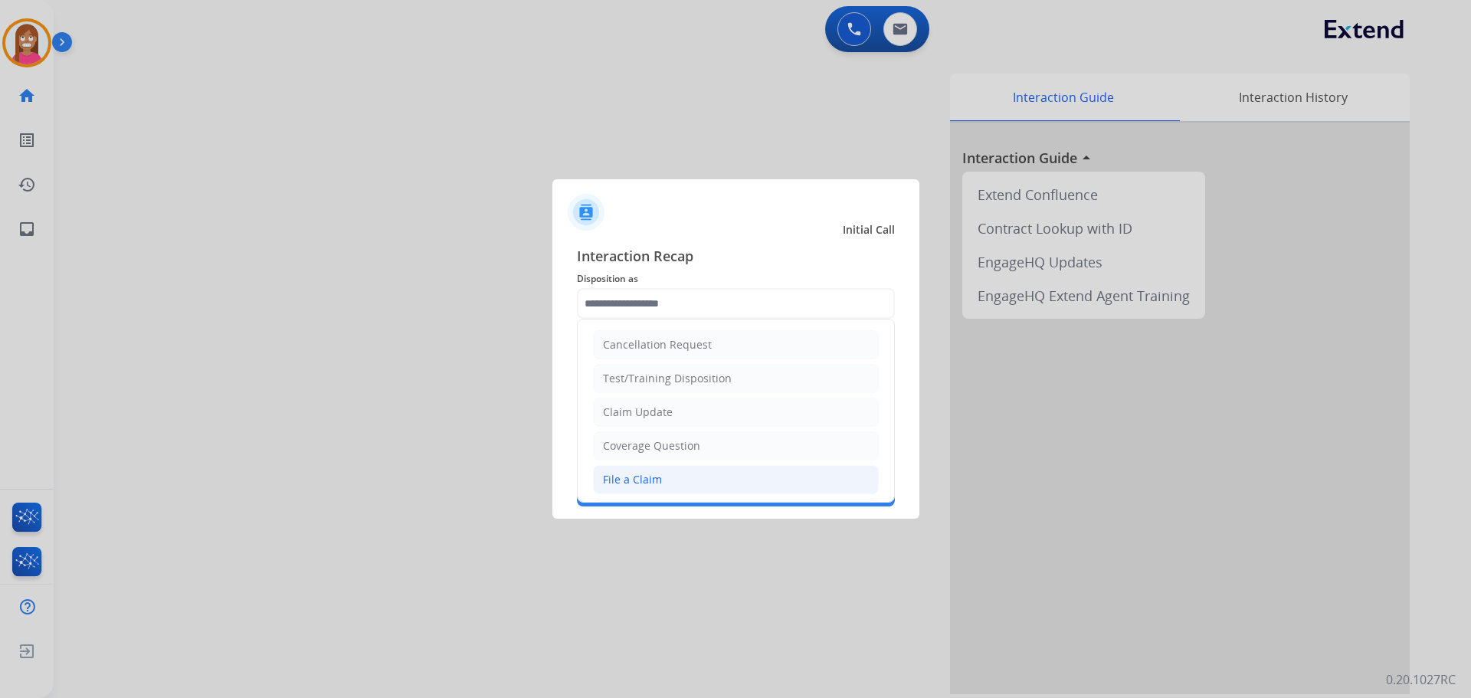
drag, startPoint x: 645, startPoint y: 474, endPoint x: 645, endPoint y: 457, distance: 16.9
click at [646, 474] on div "File a Claim" at bounding box center [632, 479] width 59 height 15
type input "**********"
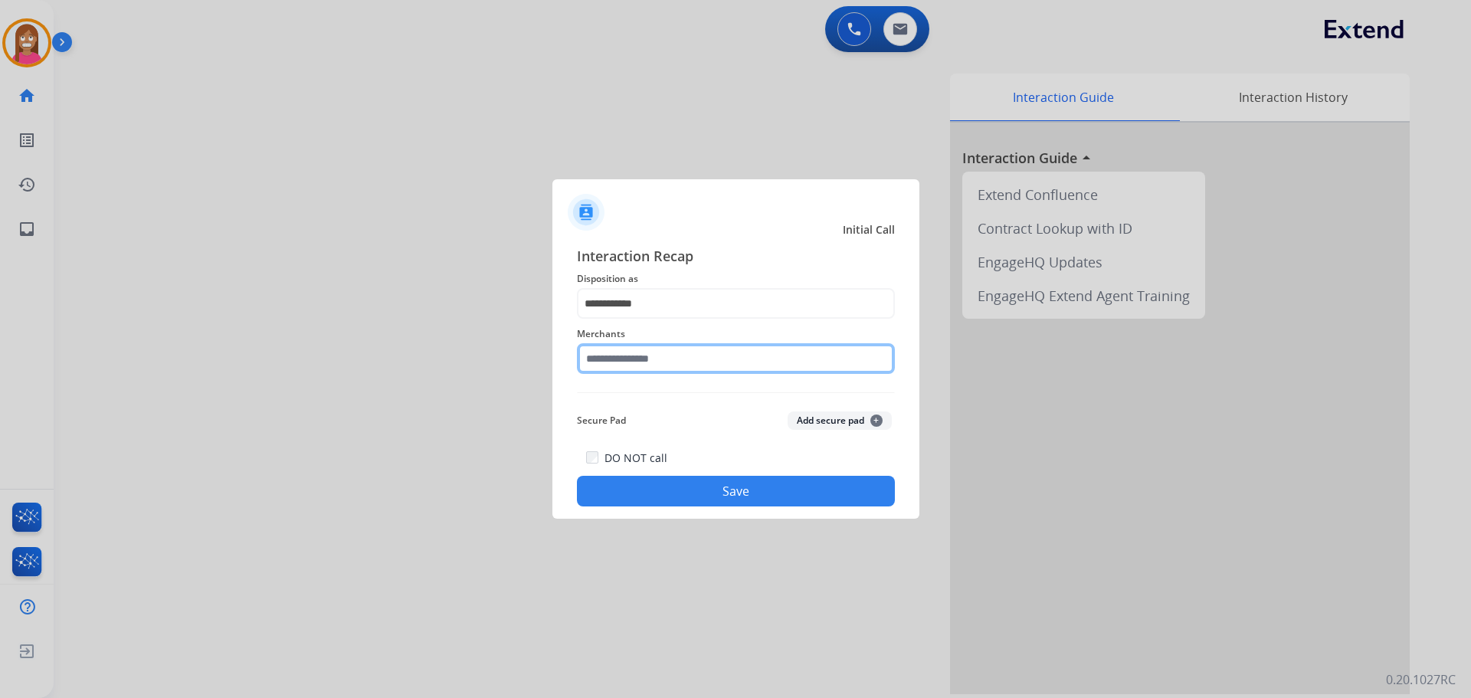
click at [627, 350] on input "text" at bounding box center [736, 358] width 318 height 31
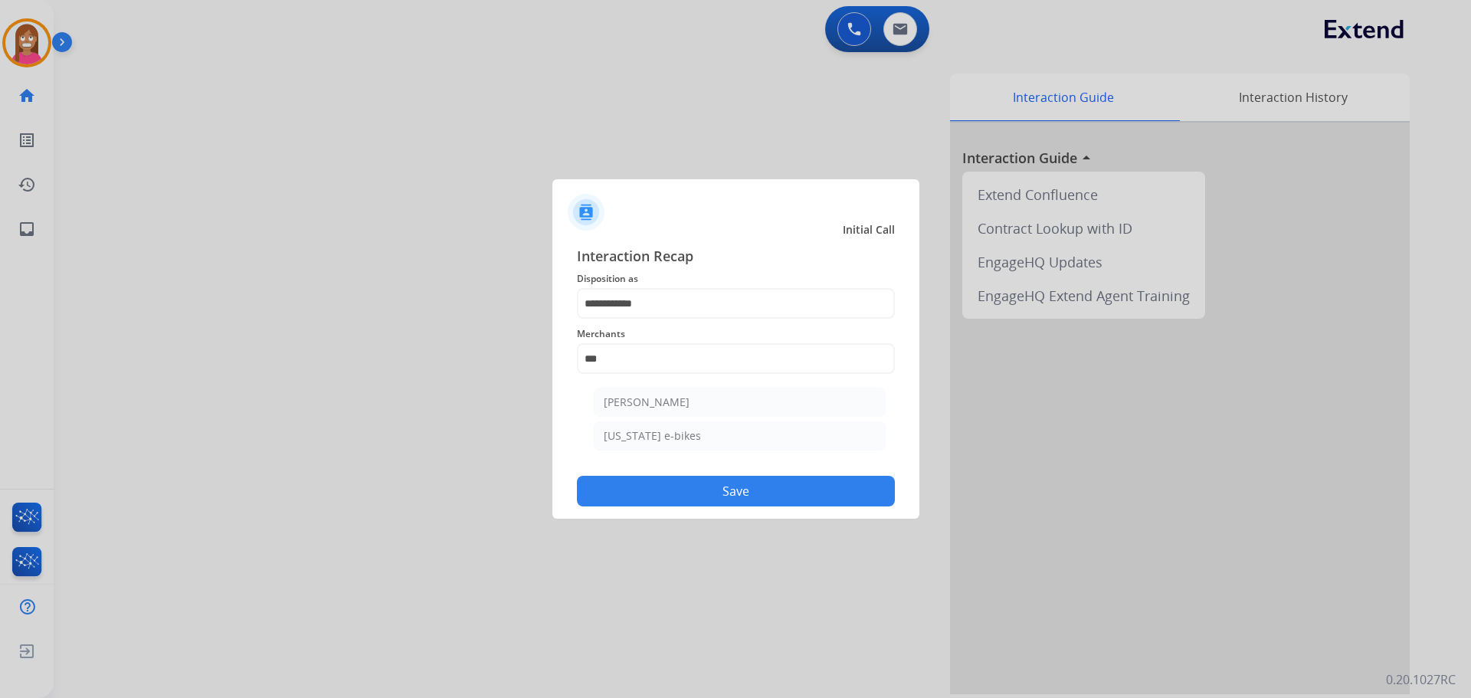
drag, startPoint x: 599, startPoint y: 398, endPoint x: 613, endPoint y: 437, distance: 40.7
click at [601, 398] on li "[PERSON_NAME]" at bounding box center [740, 402] width 292 height 29
type input "**********"
click at [634, 490] on button "Save" at bounding box center [736, 491] width 318 height 31
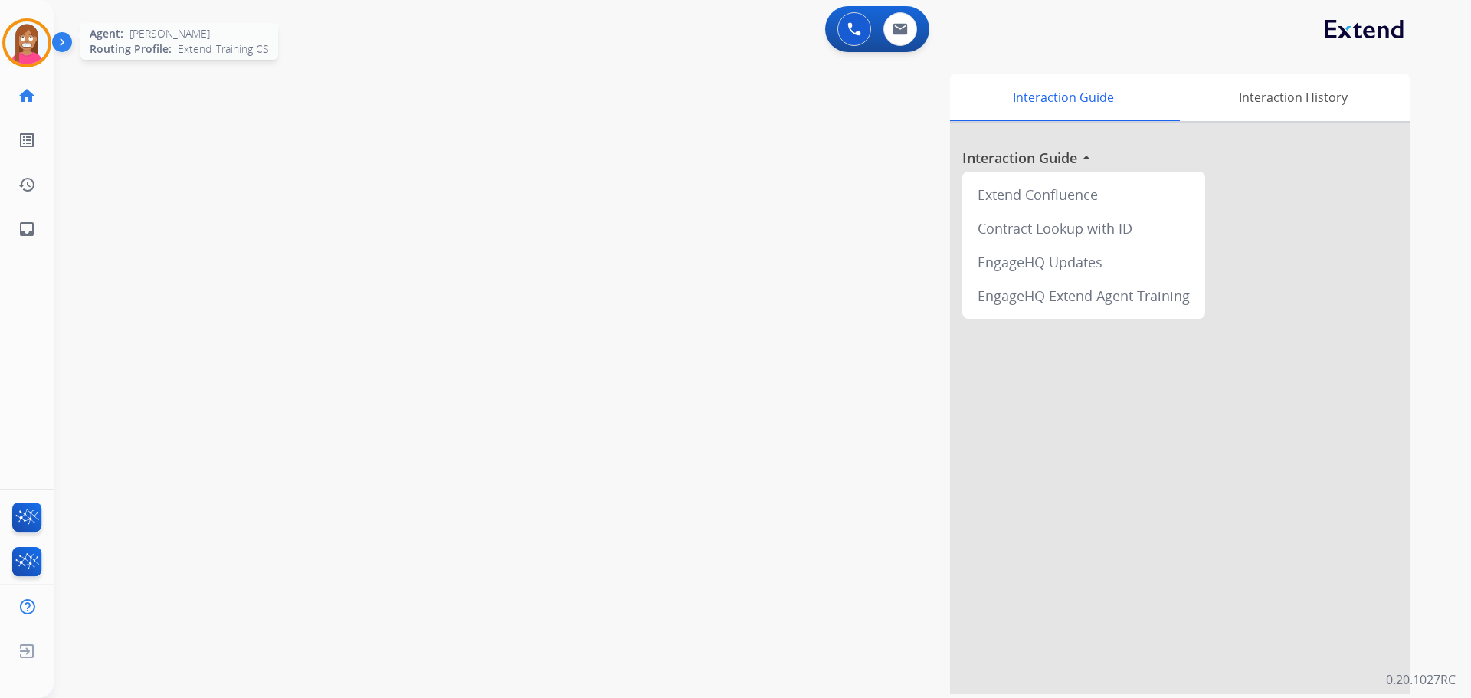
click at [24, 56] on img at bounding box center [26, 42] width 43 height 43
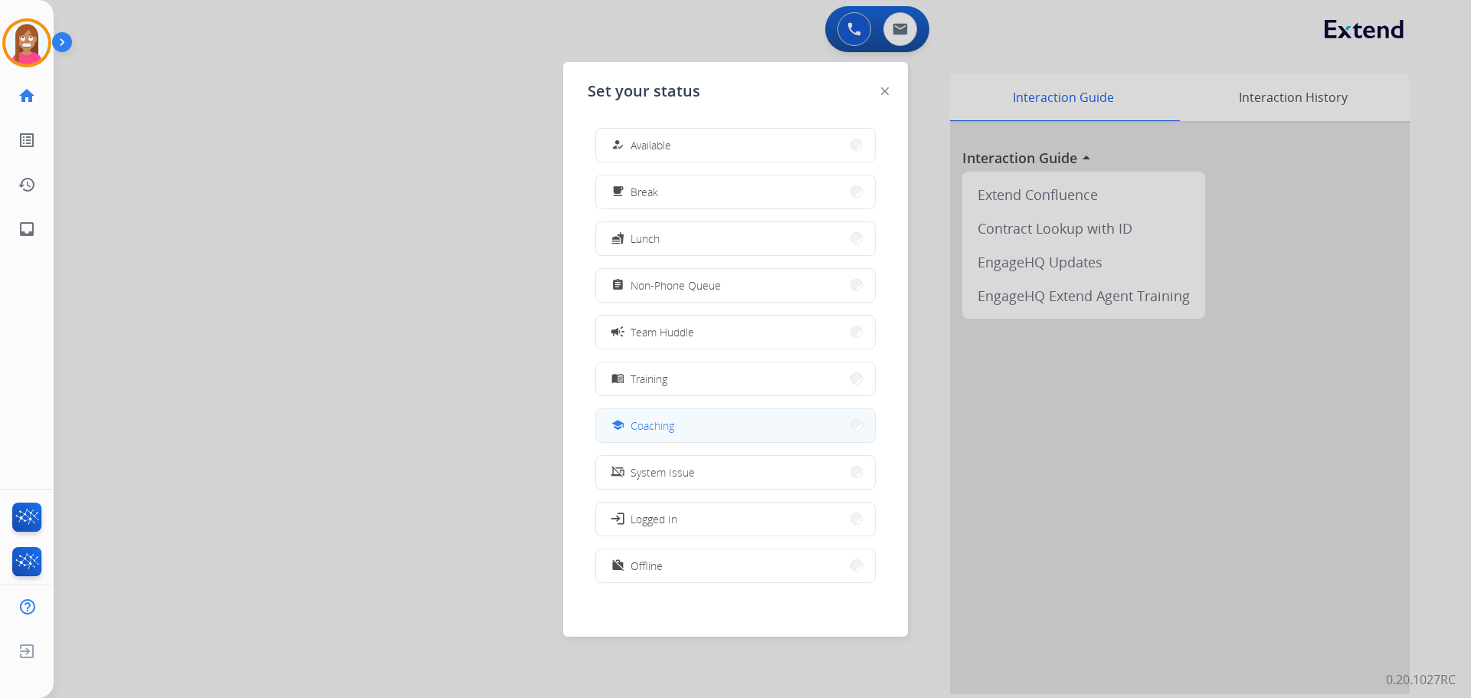
click at [621, 418] on div "school" at bounding box center [619, 425] width 22 height 18
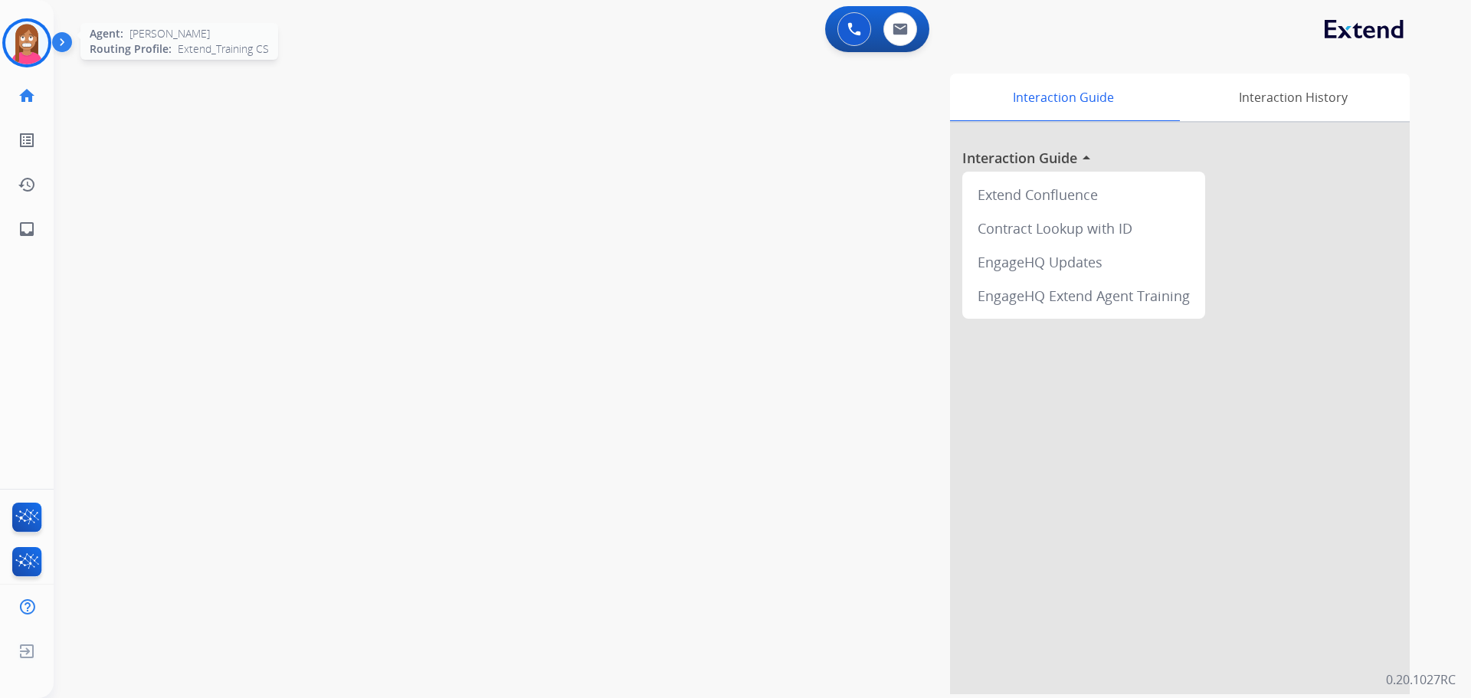
click at [41, 42] on img at bounding box center [26, 42] width 43 height 43
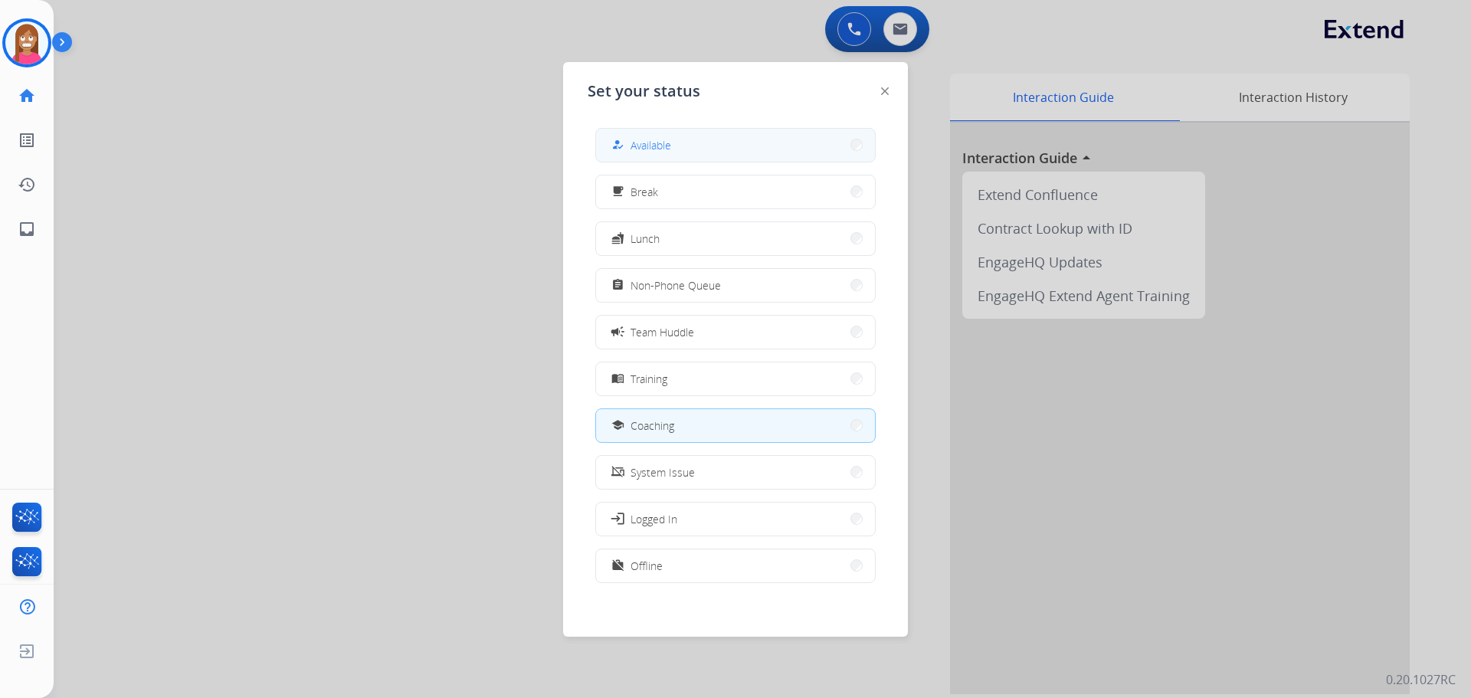
click at [640, 152] on span "Available" at bounding box center [650, 145] width 41 height 16
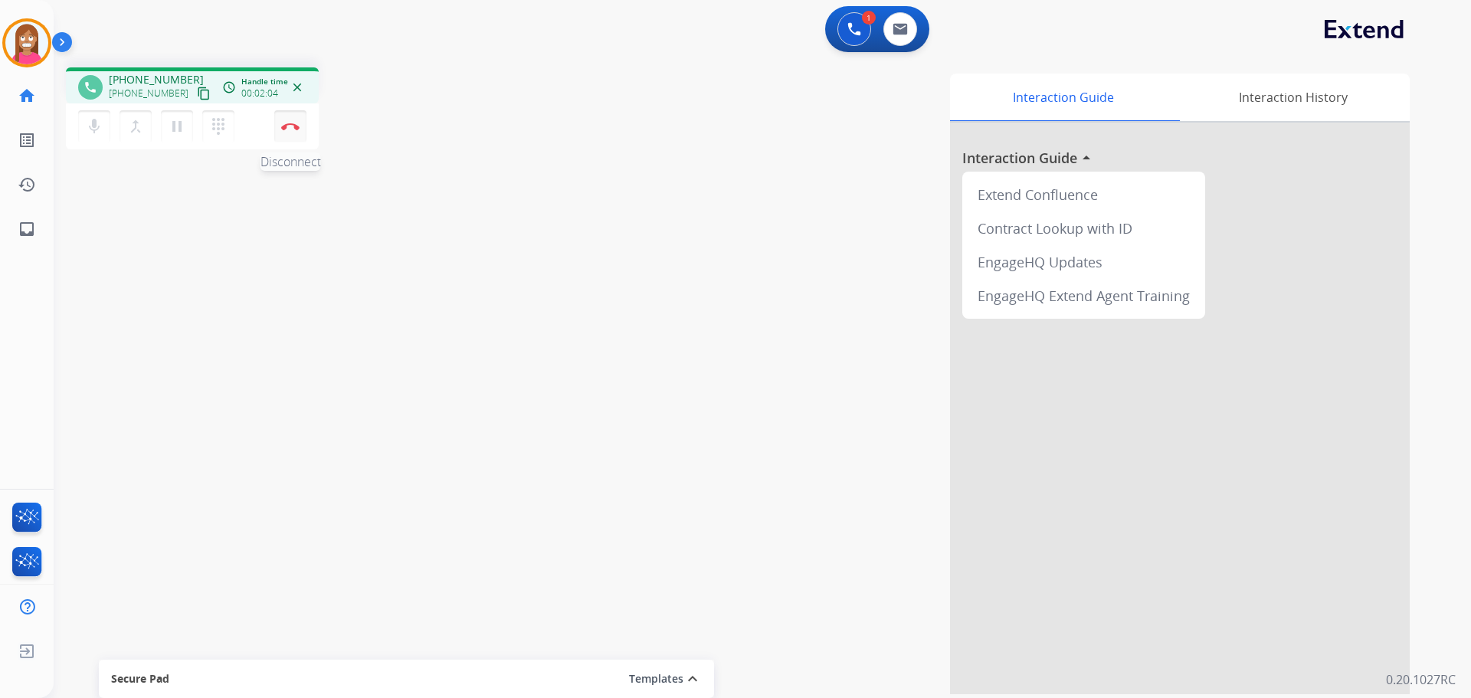
click at [283, 117] on button "Disconnect" at bounding box center [290, 126] width 32 height 32
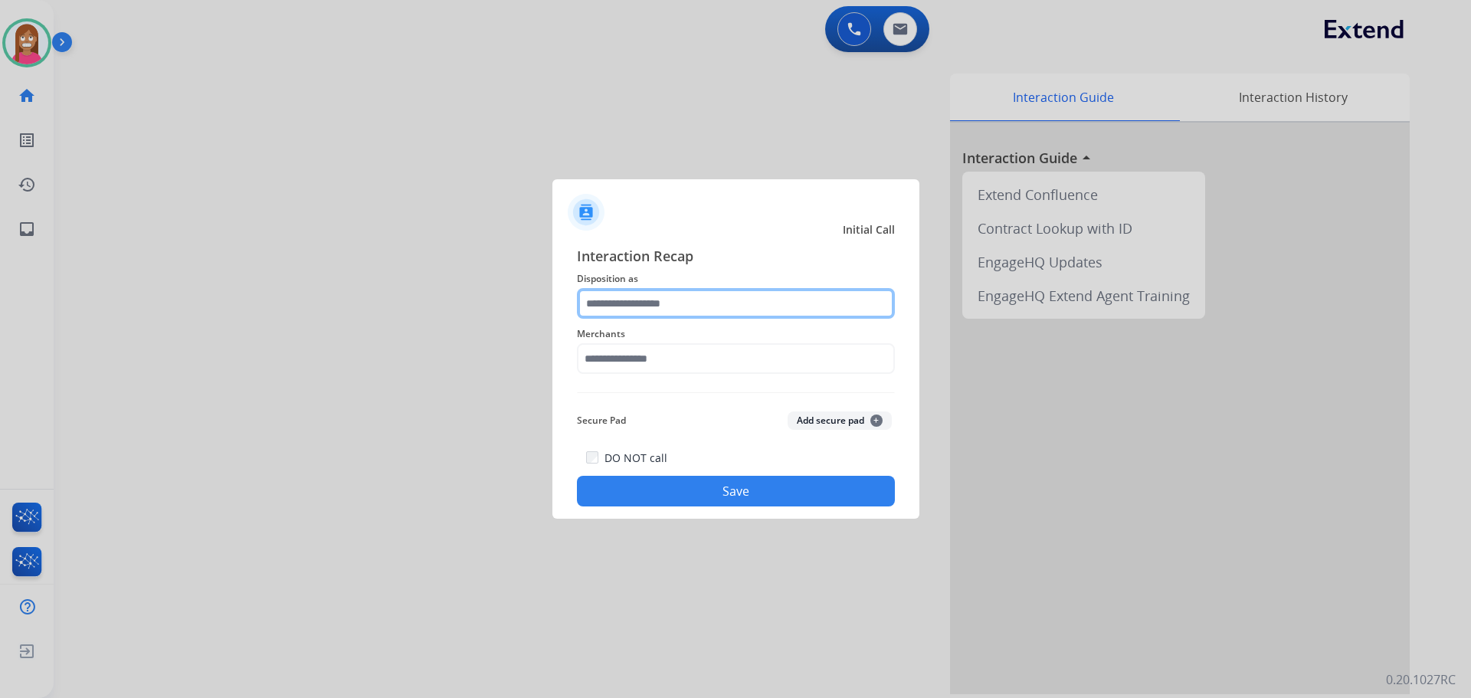
click at [615, 293] on input "text" at bounding box center [736, 303] width 318 height 31
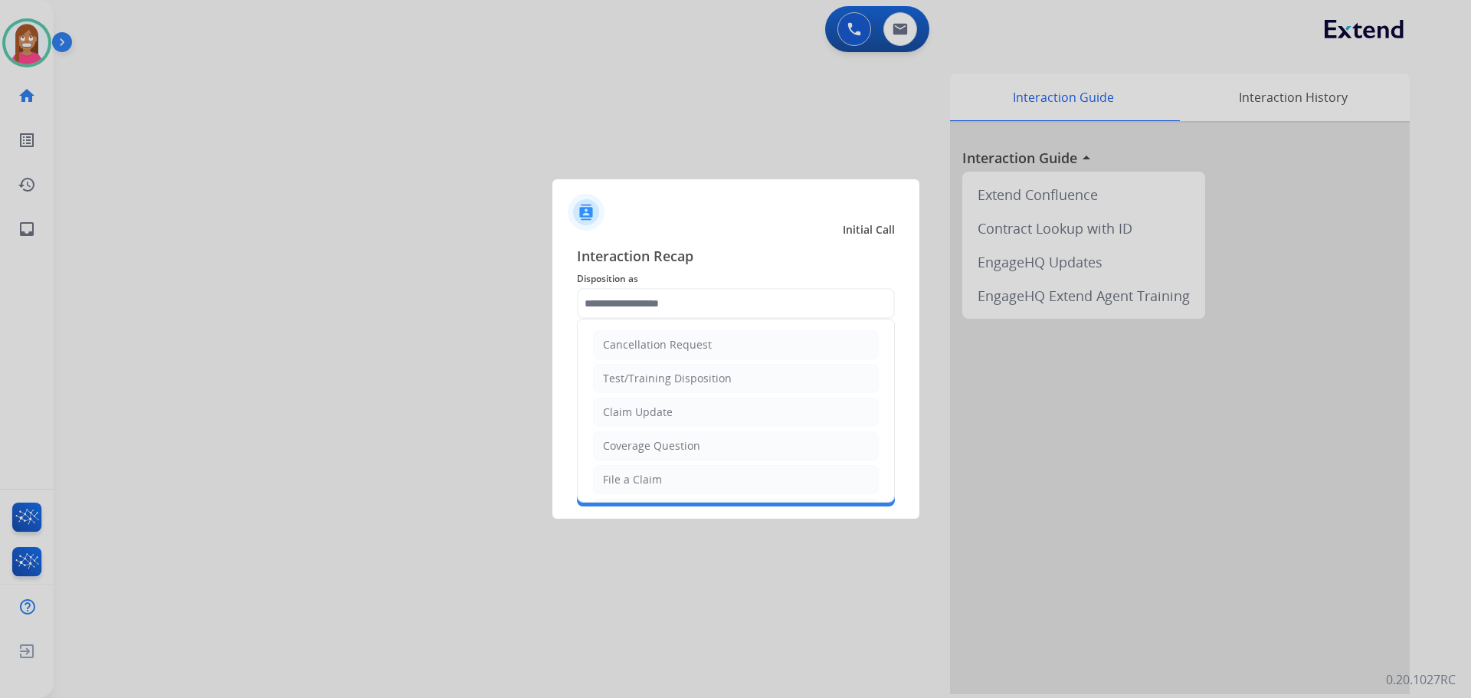
click at [630, 434] on li "Coverage Question" at bounding box center [736, 445] width 286 height 29
type input "**********"
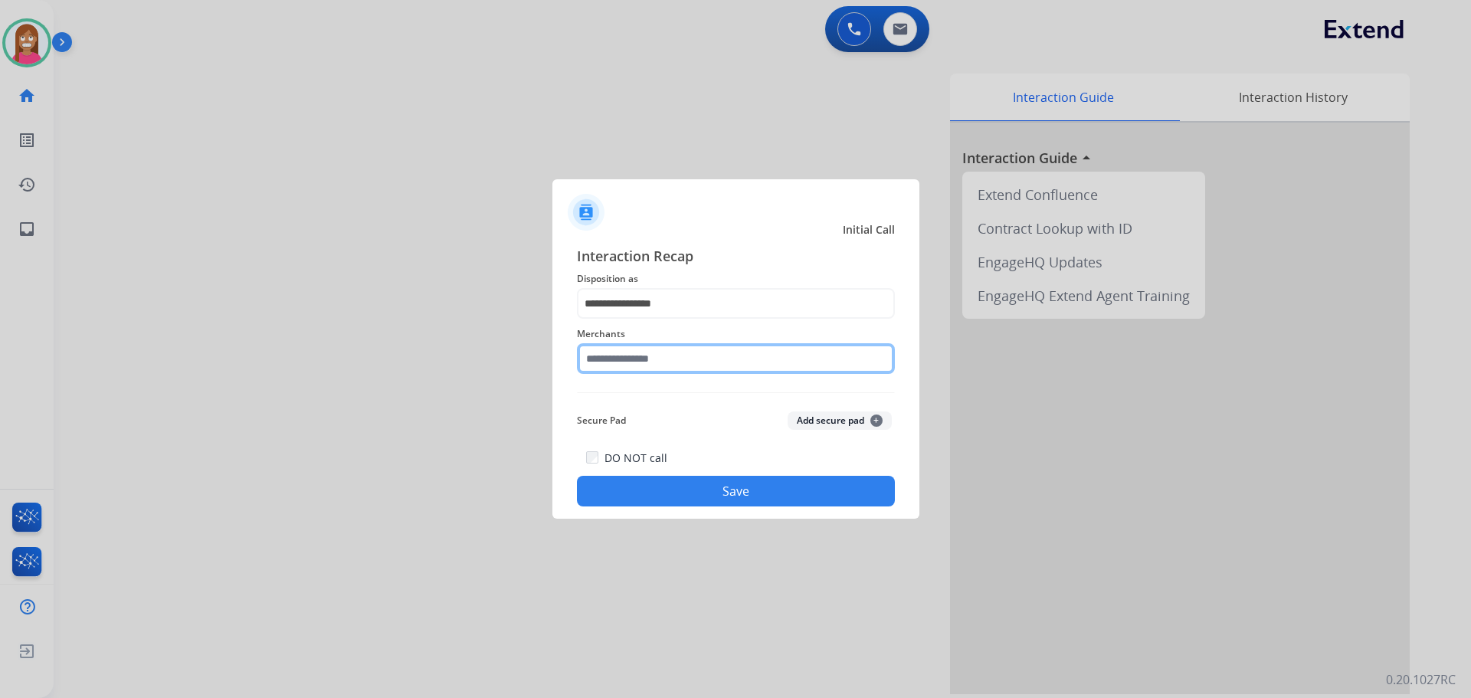
click at [624, 363] on input "text" at bounding box center [736, 358] width 318 height 31
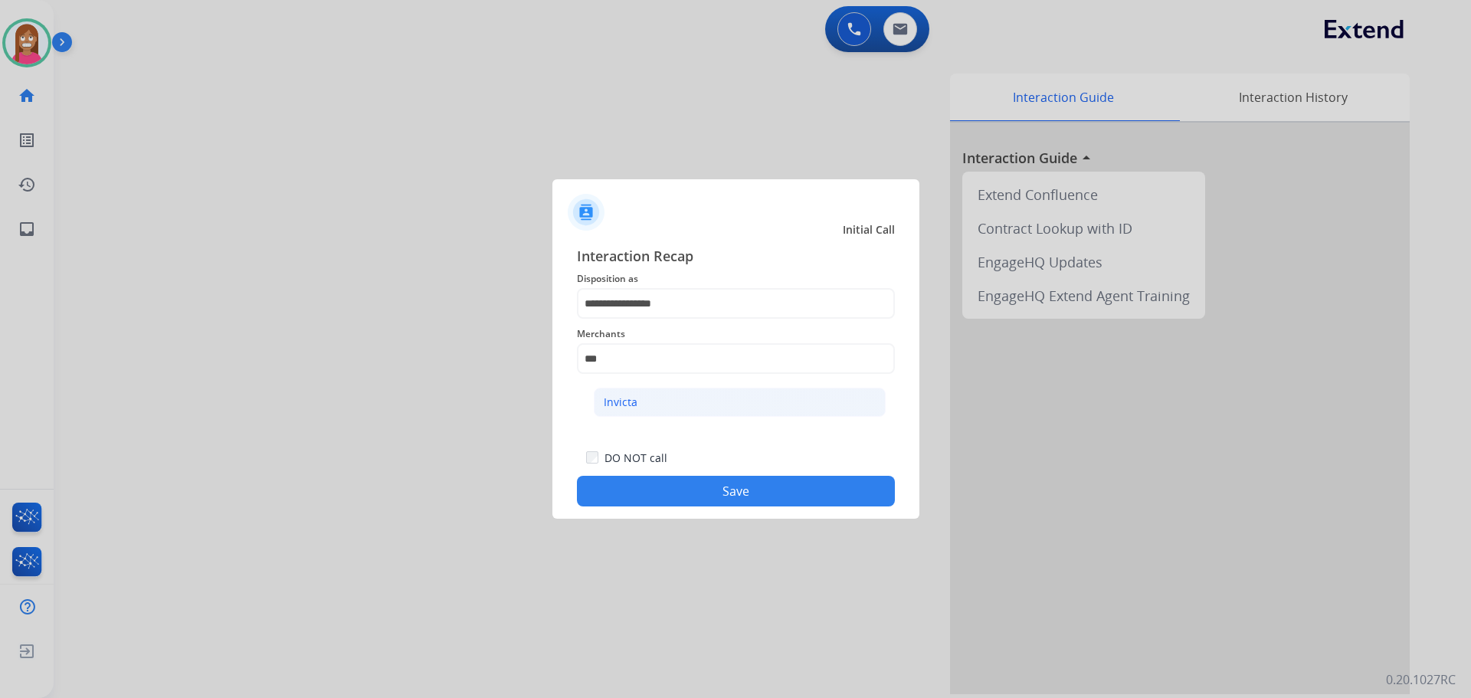
click at [634, 416] on li "Invicta" at bounding box center [740, 402] width 292 height 29
type input "*******"
click at [648, 496] on button "Save" at bounding box center [736, 491] width 318 height 31
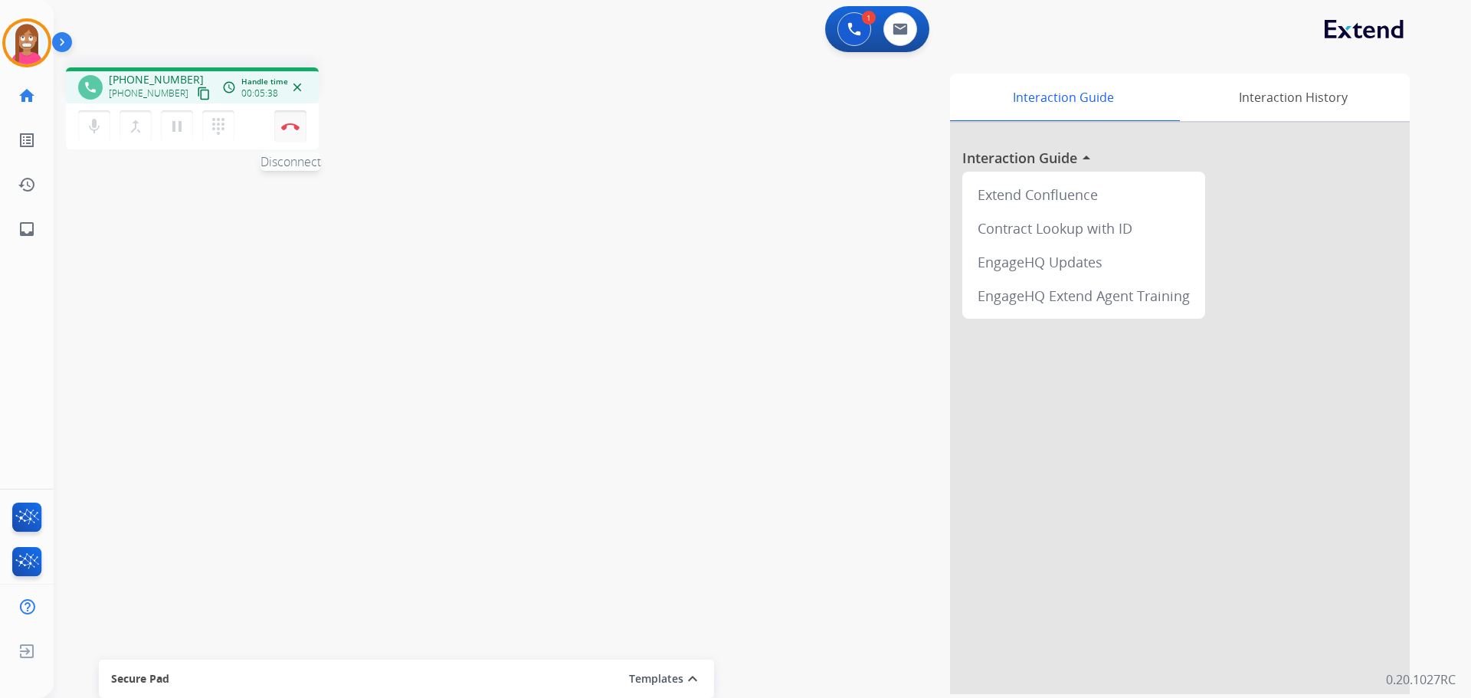
click at [289, 129] on img at bounding box center [290, 127] width 18 height 8
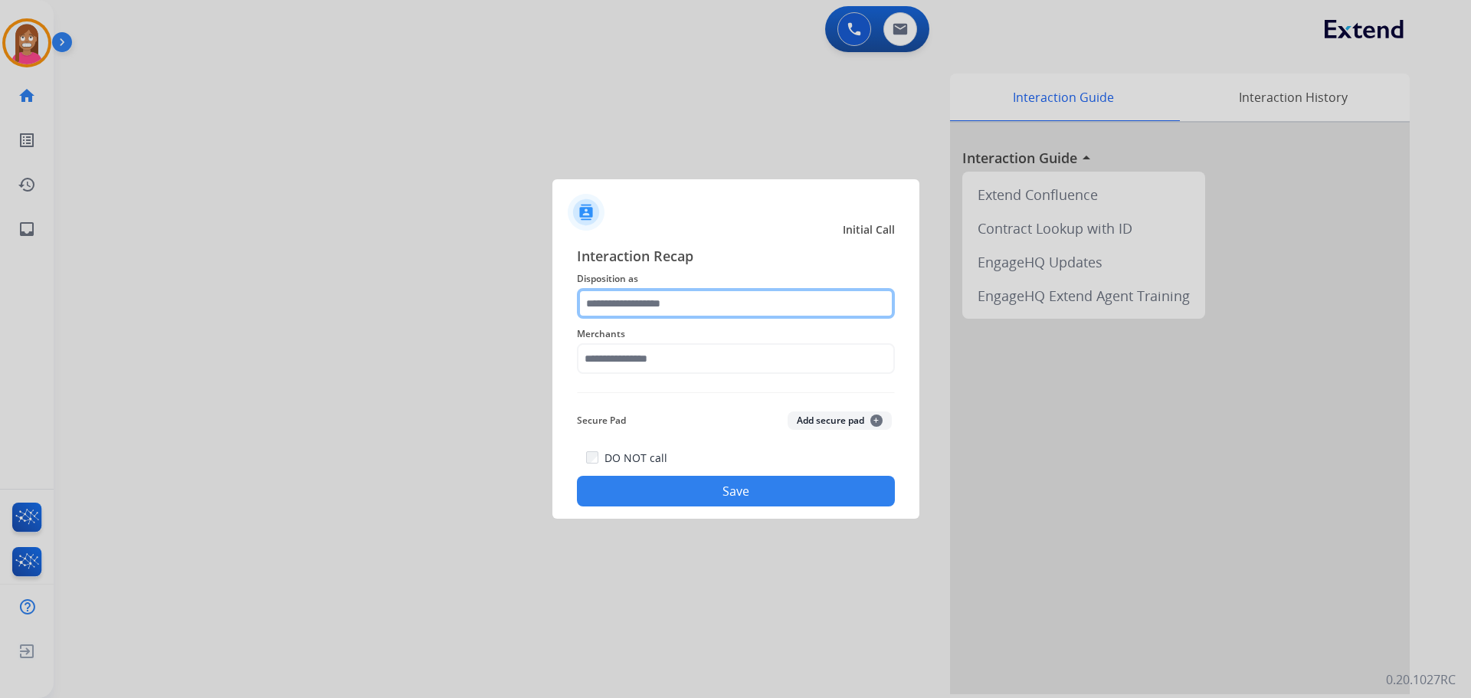
click at [581, 301] on input "text" at bounding box center [736, 303] width 318 height 31
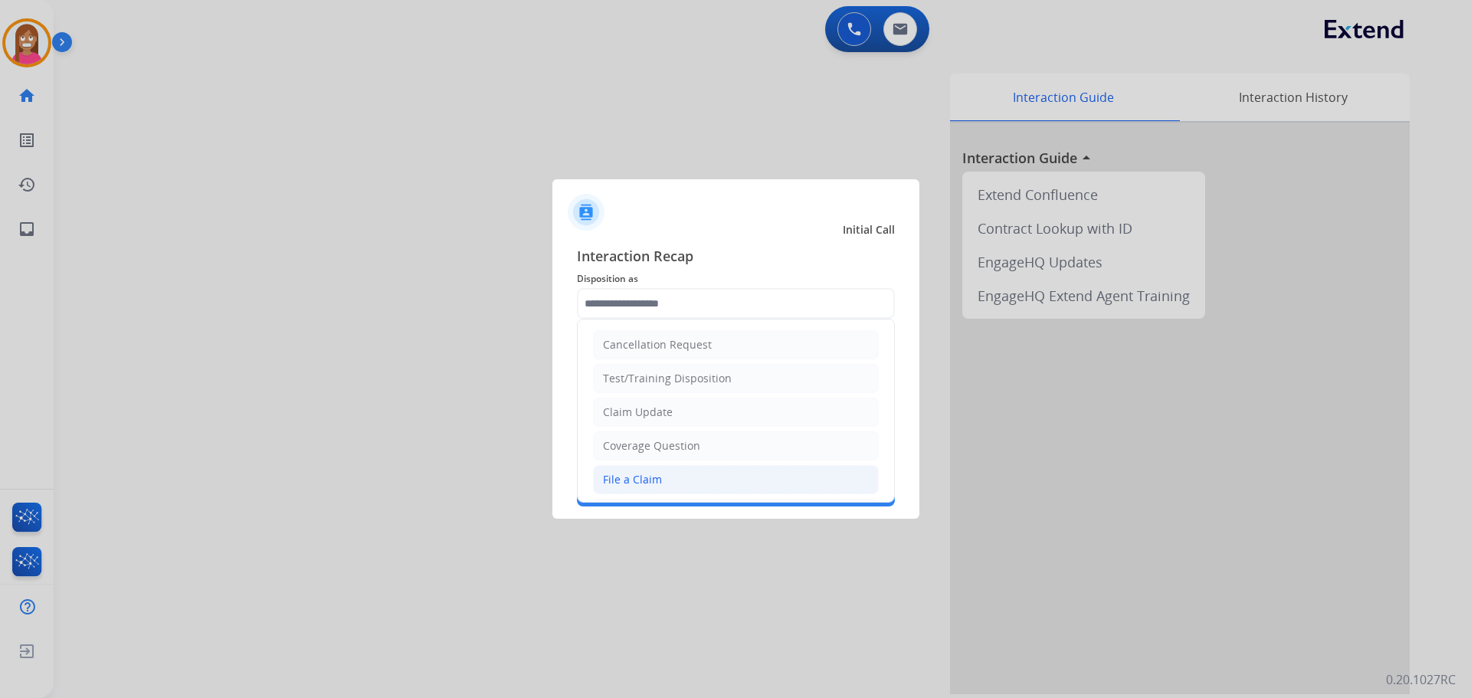
click at [624, 486] on div "File a Claim" at bounding box center [632, 479] width 59 height 15
type input "**********"
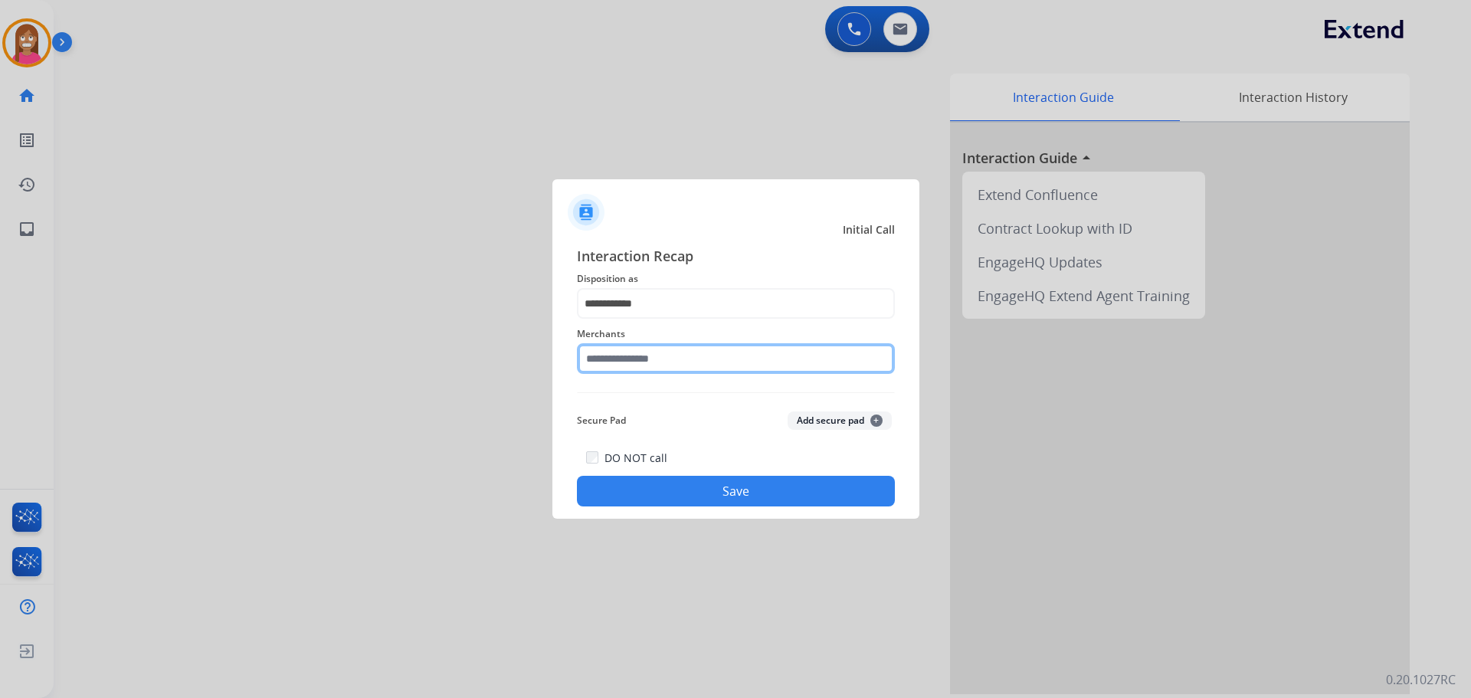
click at [599, 359] on input "text" at bounding box center [736, 358] width 318 height 31
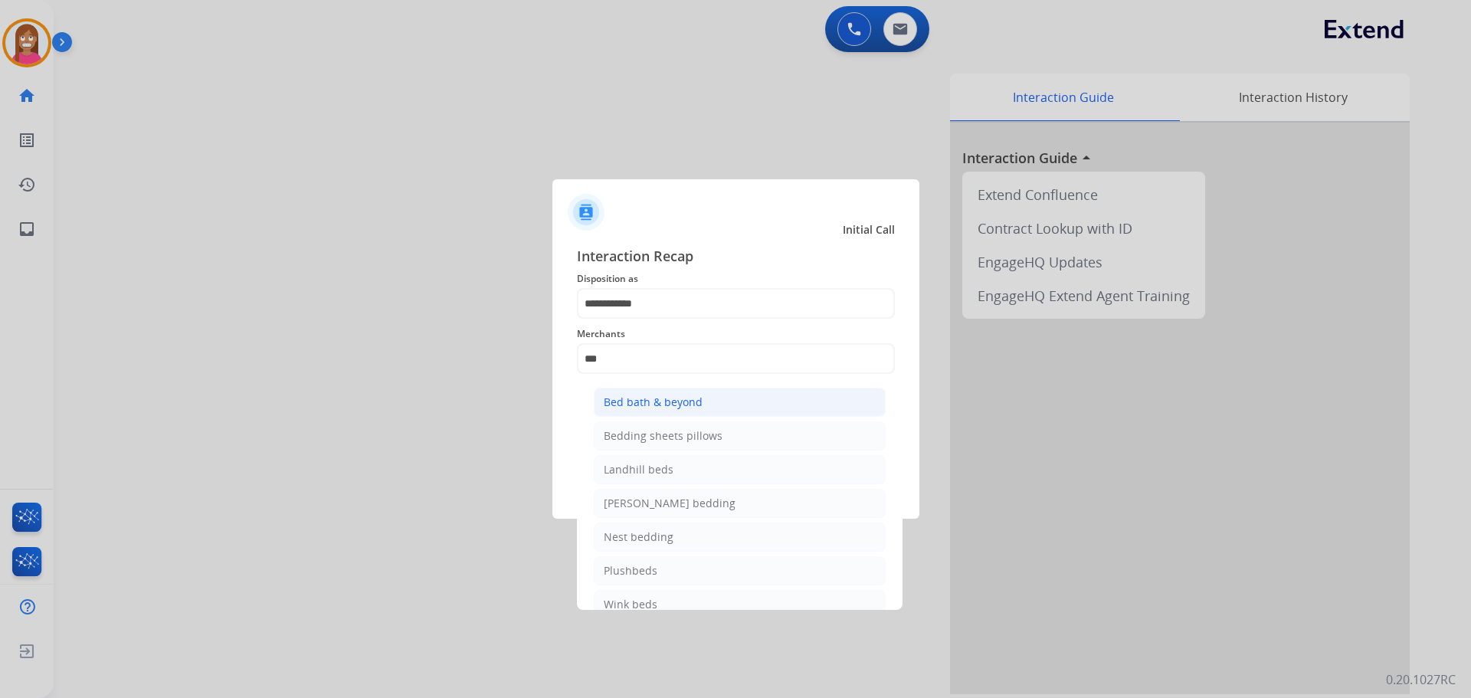
click at [667, 391] on li "Bed bath & beyond" at bounding box center [740, 402] width 292 height 29
type input "**********"
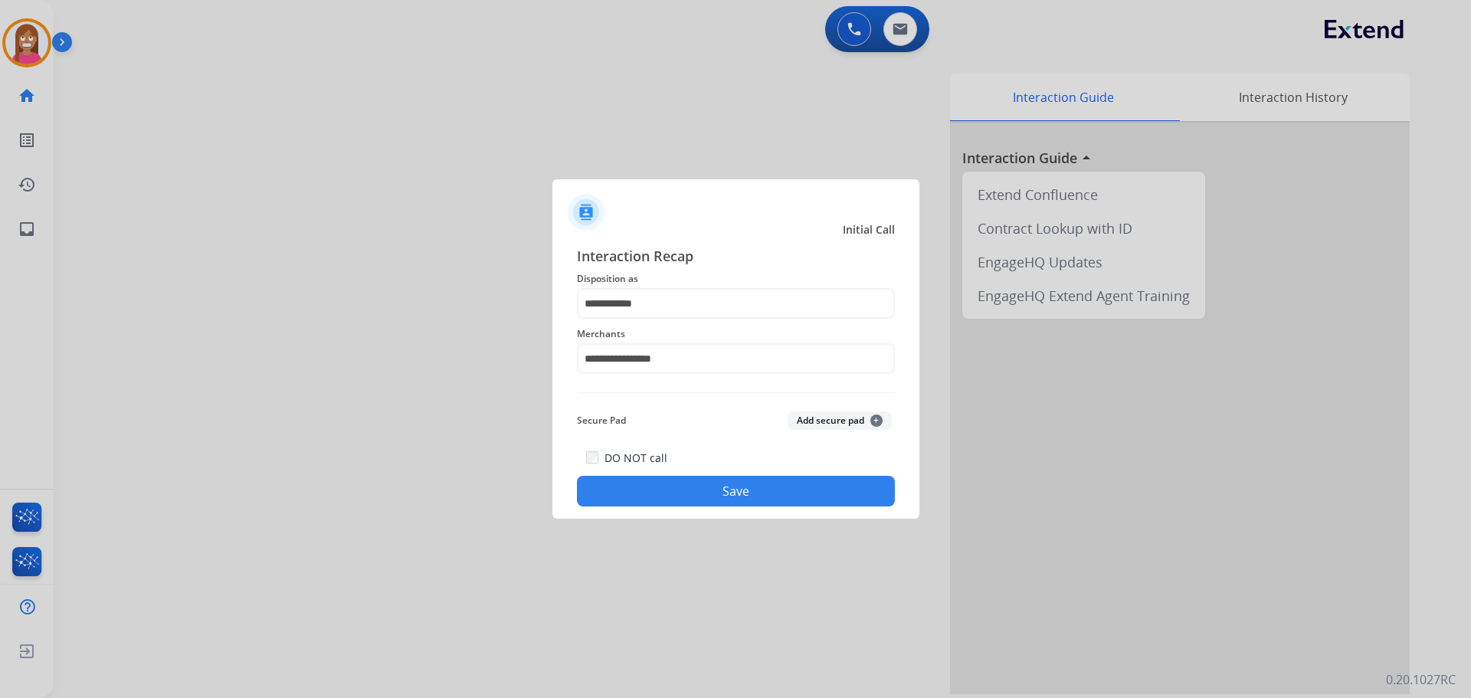
click at [686, 494] on button "Save" at bounding box center [736, 491] width 318 height 31
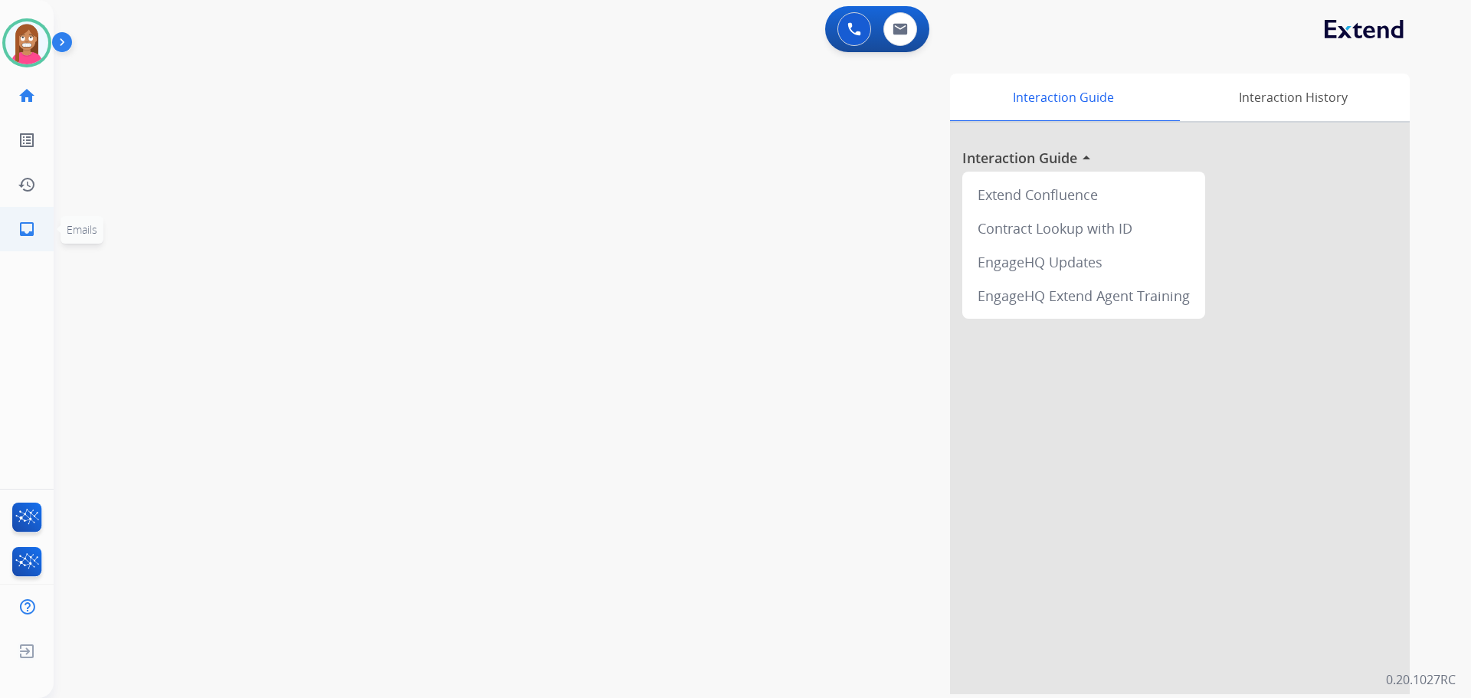
click at [34, 243] on link "inbox Emails" at bounding box center [26, 229] width 43 height 43
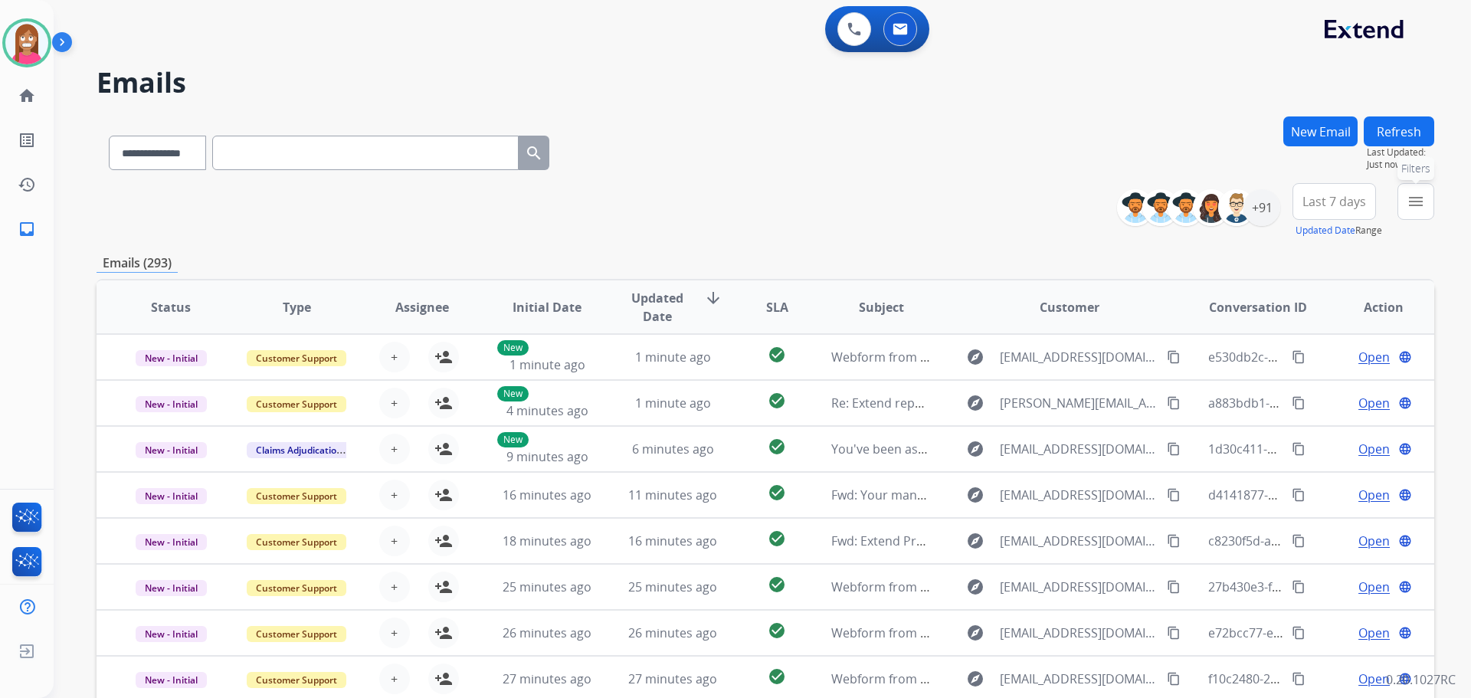
click at [1406, 211] on button "menu Filters" at bounding box center [1415, 201] width 37 height 37
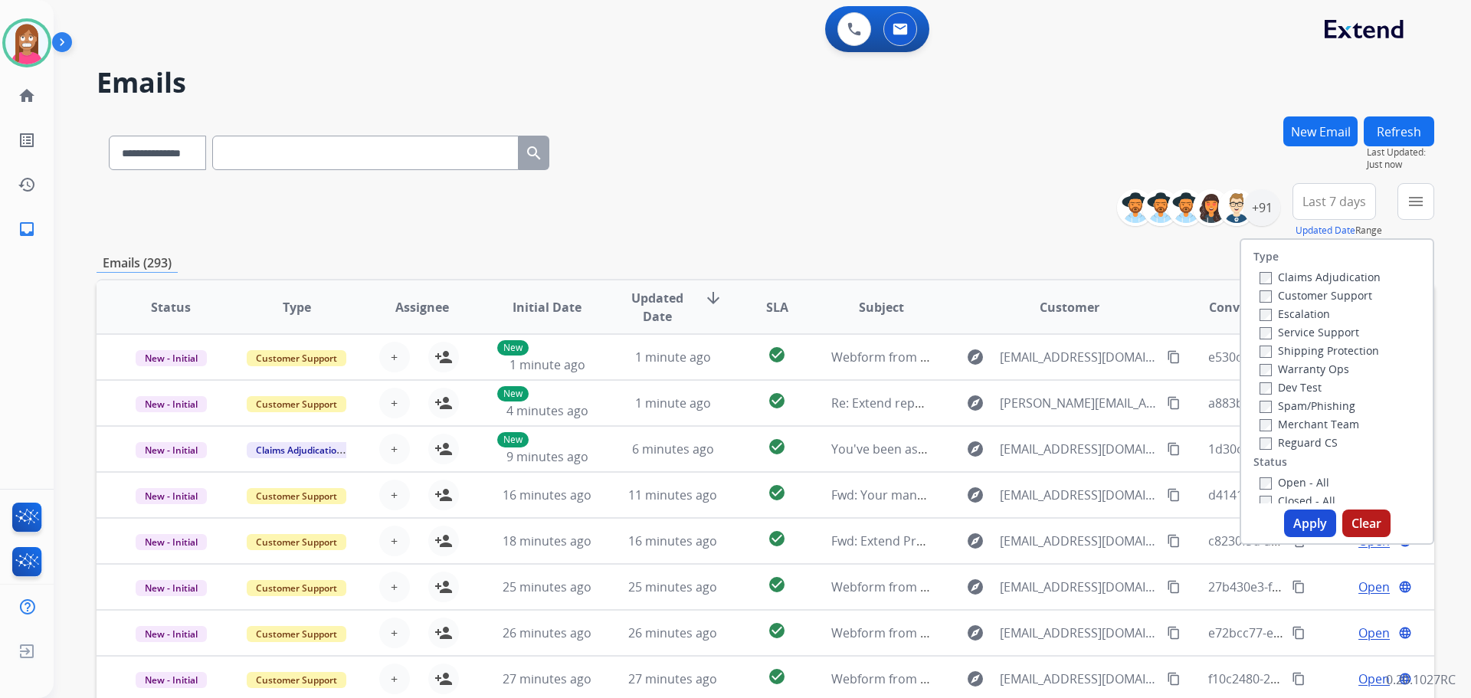
click at [1262, 293] on label "Customer Support" at bounding box center [1315, 295] width 113 height 15
click at [1272, 349] on label "Shipping Protection" at bounding box center [1319, 350] width 120 height 15
click at [1275, 437] on label "Reguard CS" at bounding box center [1298, 442] width 78 height 15
click at [1275, 480] on label "Open - All" at bounding box center [1294, 482] width 70 height 15
click at [1298, 526] on button "Apply" at bounding box center [1310, 523] width 52 height 28
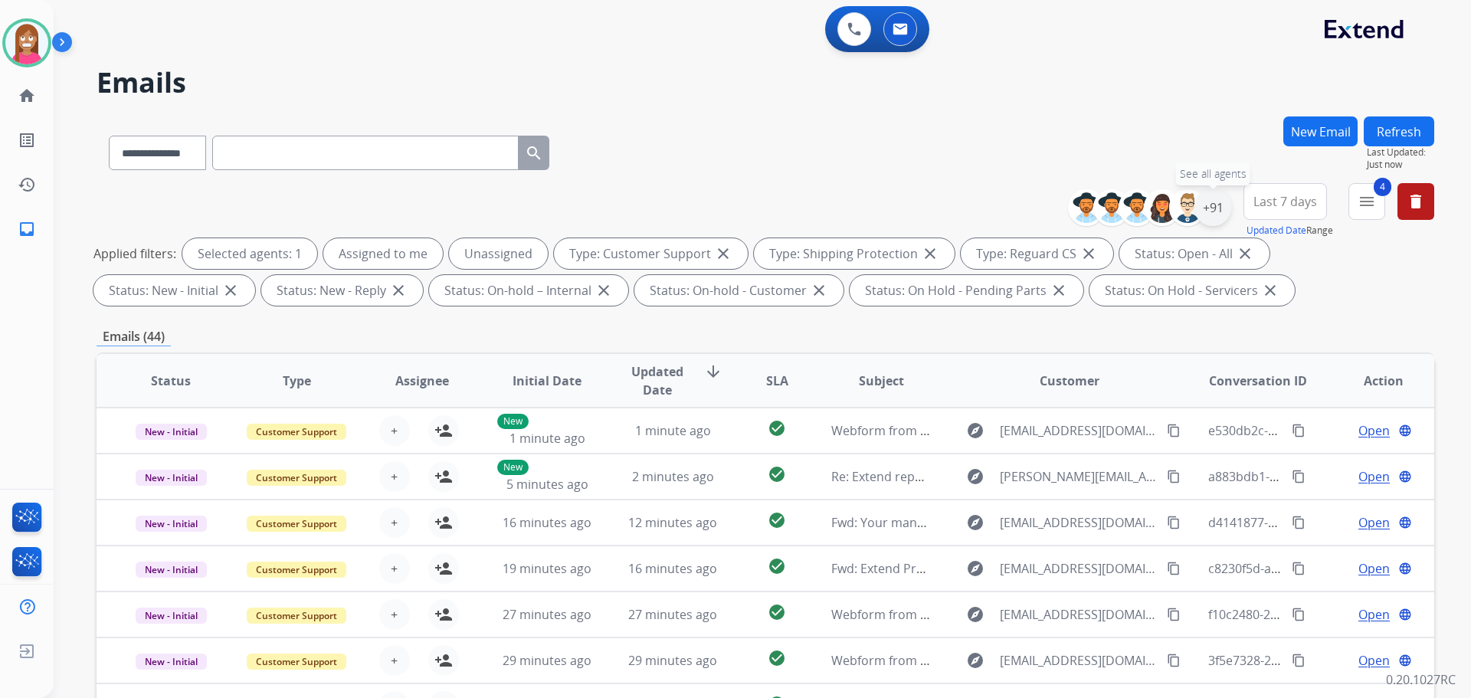
click at [1210, 211] on div "+91" at bounding box center [1212, 207] width 37 height 37
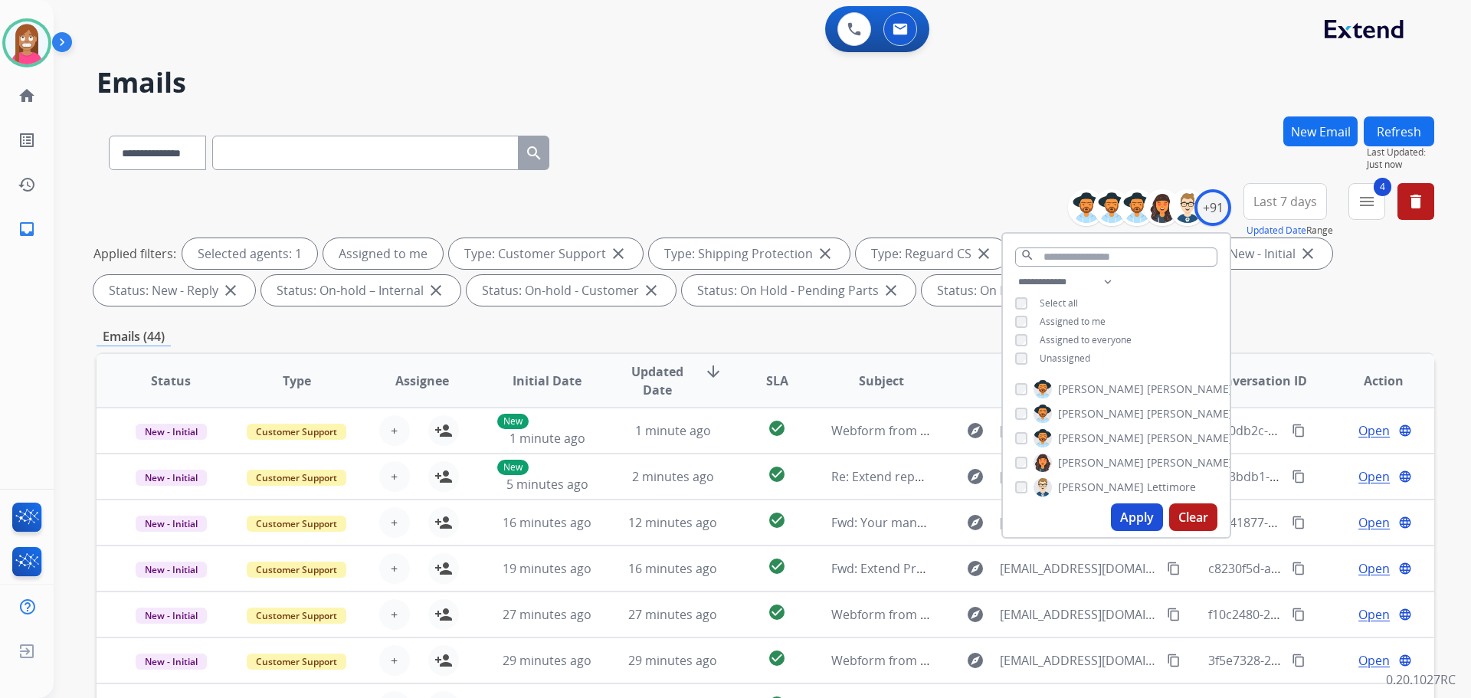
click at [1135, 514] on button "Apply" at bounding box center [1137, 517] width 52 height 28
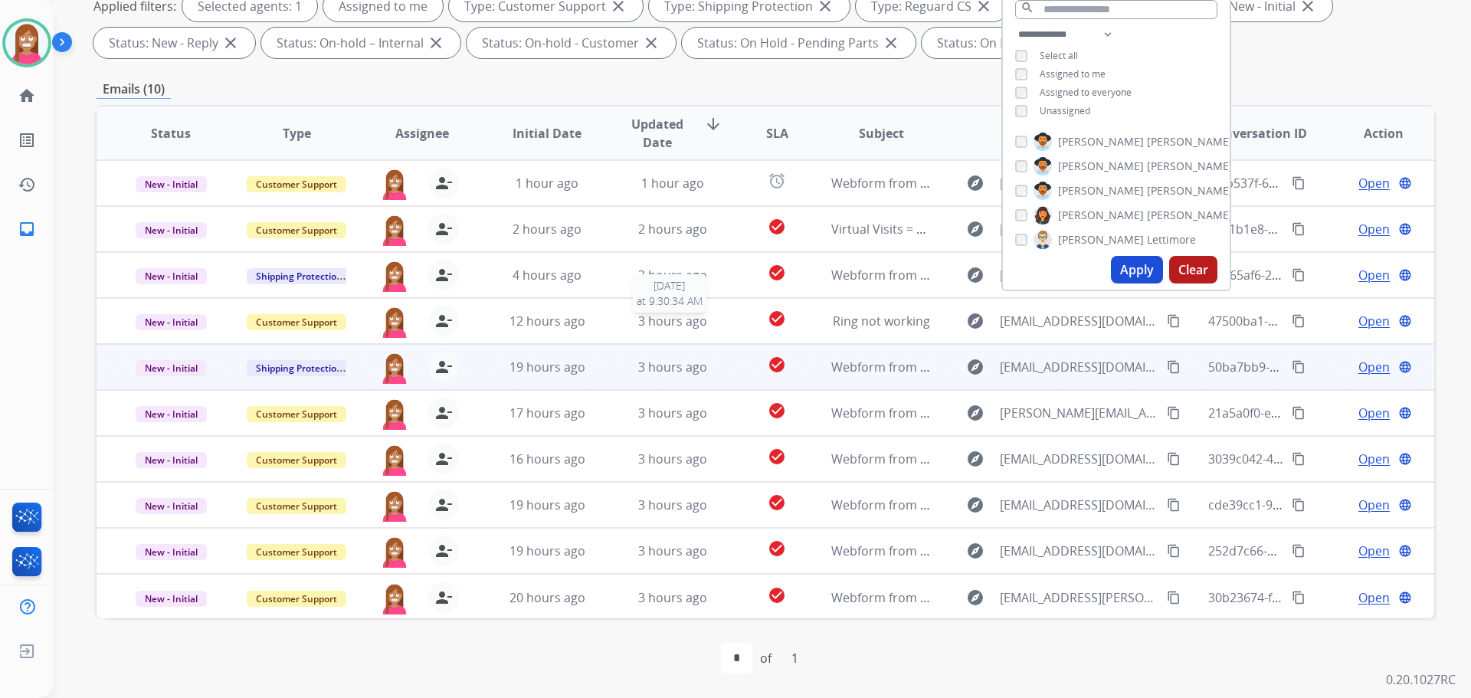
scroll to position [2, 0]
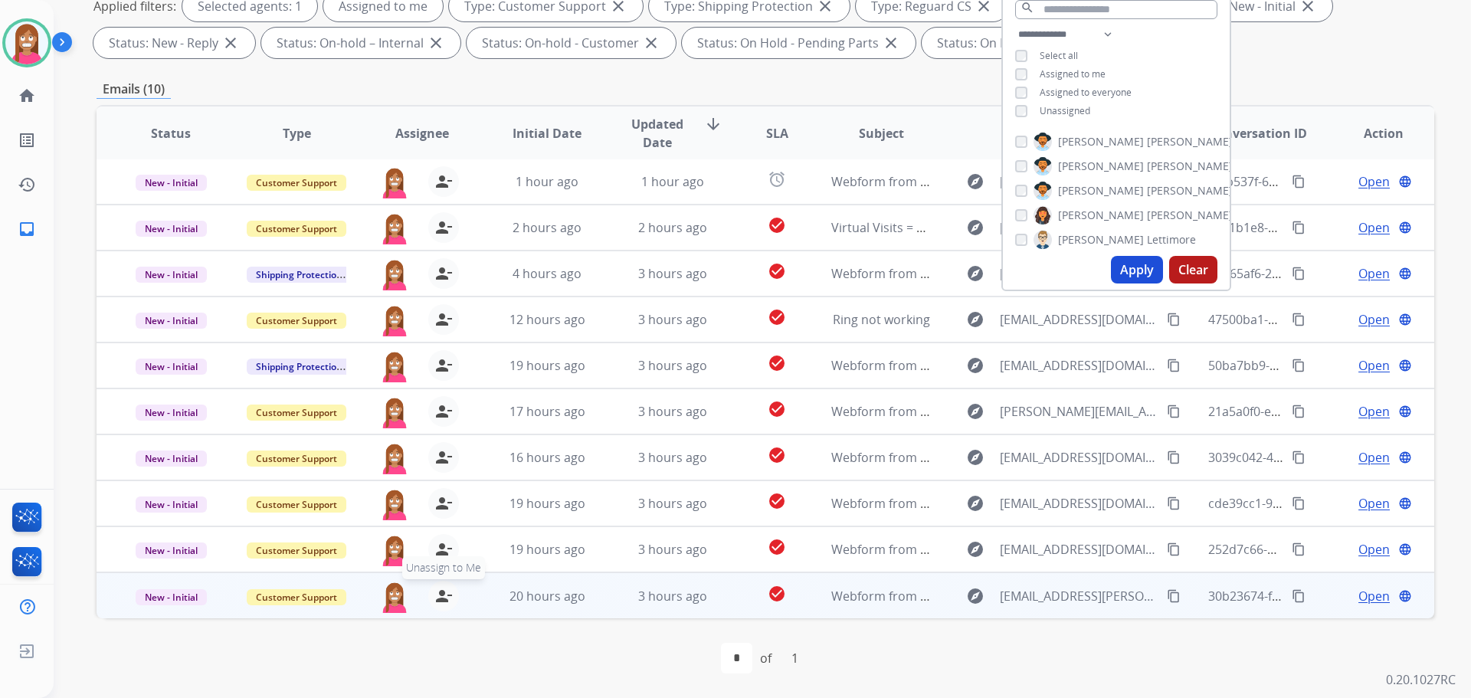
click at [440, 596] on mat-icon "person_remove" at bounding box center [443, 596] width 18 height 18
click at [440, 596] on mat-icon "person_add" at bounding box center [443, 596] width 18 height 18
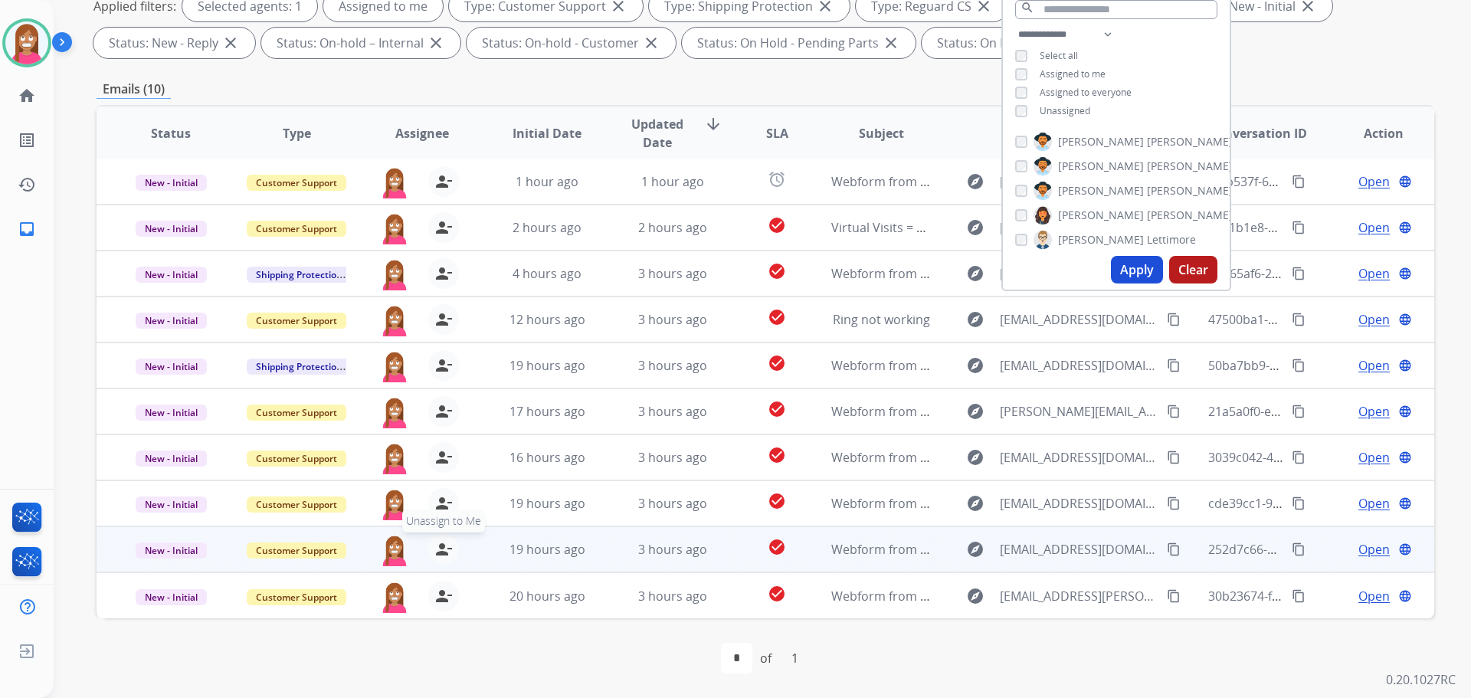
click at [443, 556] on mat-icon "person_remove" at bounding box center [443, 549] width 18 height 18
click at [443, 556] on mat-icon "person_add" at bounding box center [443, 549] width 18 height 18
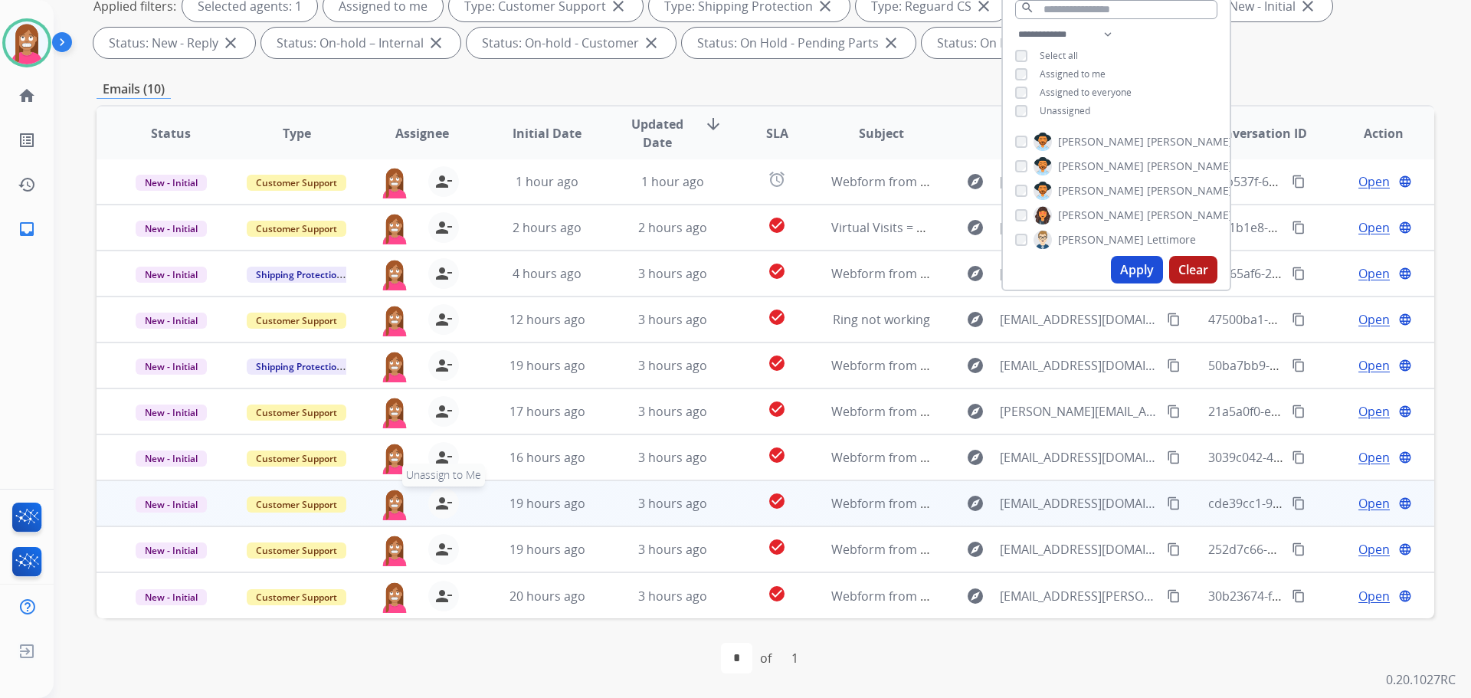
click at [436, 505] on mat-icon "person_remove" at bounding box center [443, 503] width 18 height 18
click at [436, 505] on mat-icon "person_add" at bounding box center [443, 503] width 18 height 18
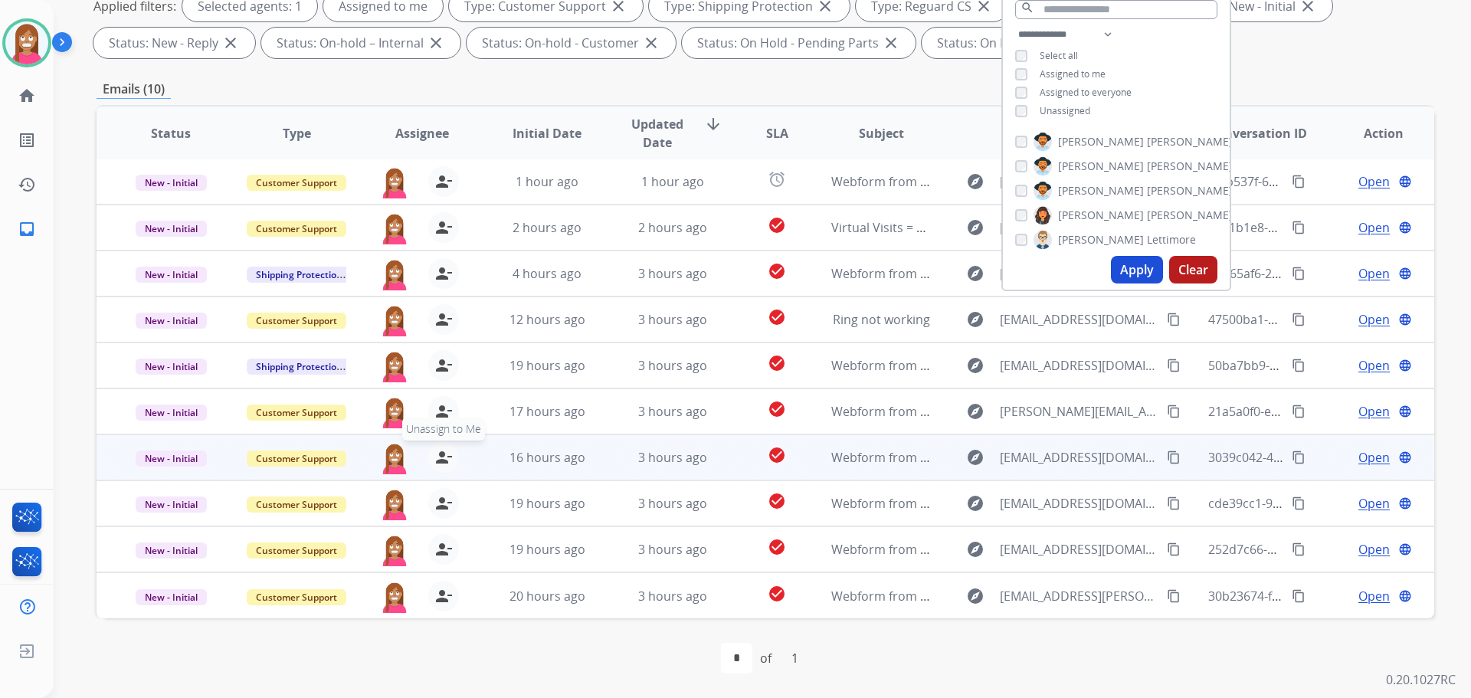
click at [435, 460] on mat-icon "person_remove" at bounding box center [443, 457] width 18 height 18
click at [435, 460] on mat-icon "person_add" at bounding box center [443, 457] width 18 height 18
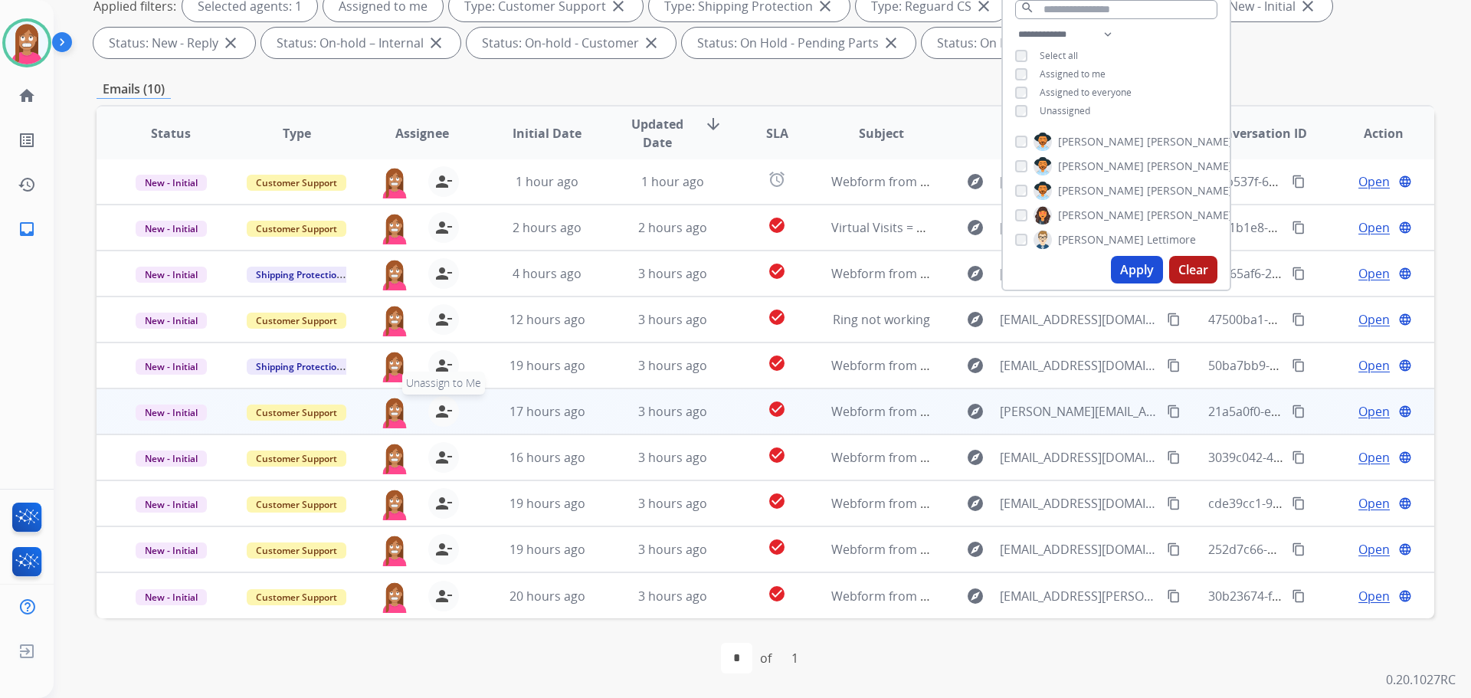
click at [434, 413] on mat-icon "person_remove" at bounding box center [443, 411] width 18 height 18
click at [434, 413] on mat-icon "person_add" at bounding box center [443, 411] width 18 height 18
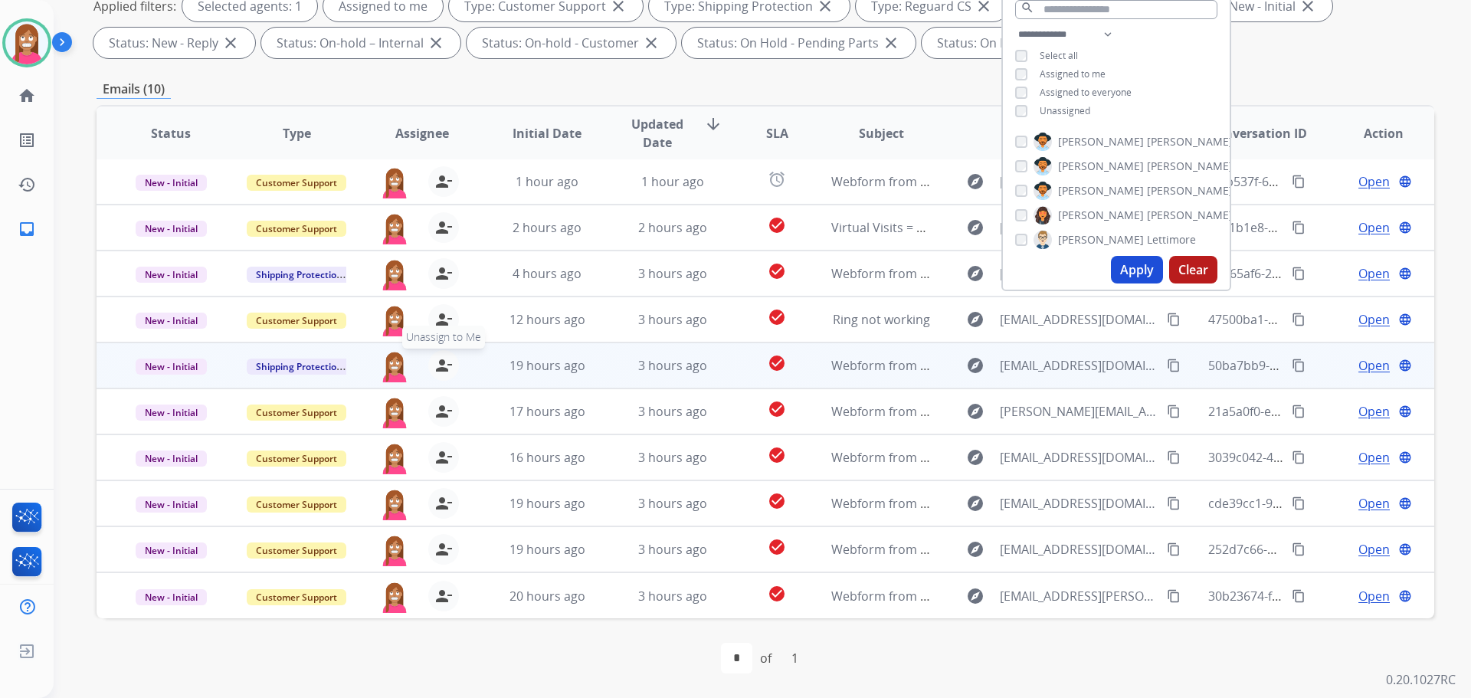
click at [440, 362] on mat-icon "person_remove" at bounding box center [443, 365] width 18 height 18
click at [440, 364] on mat-icon "person_add" at bounding box center [443, 365] width 18 height 18
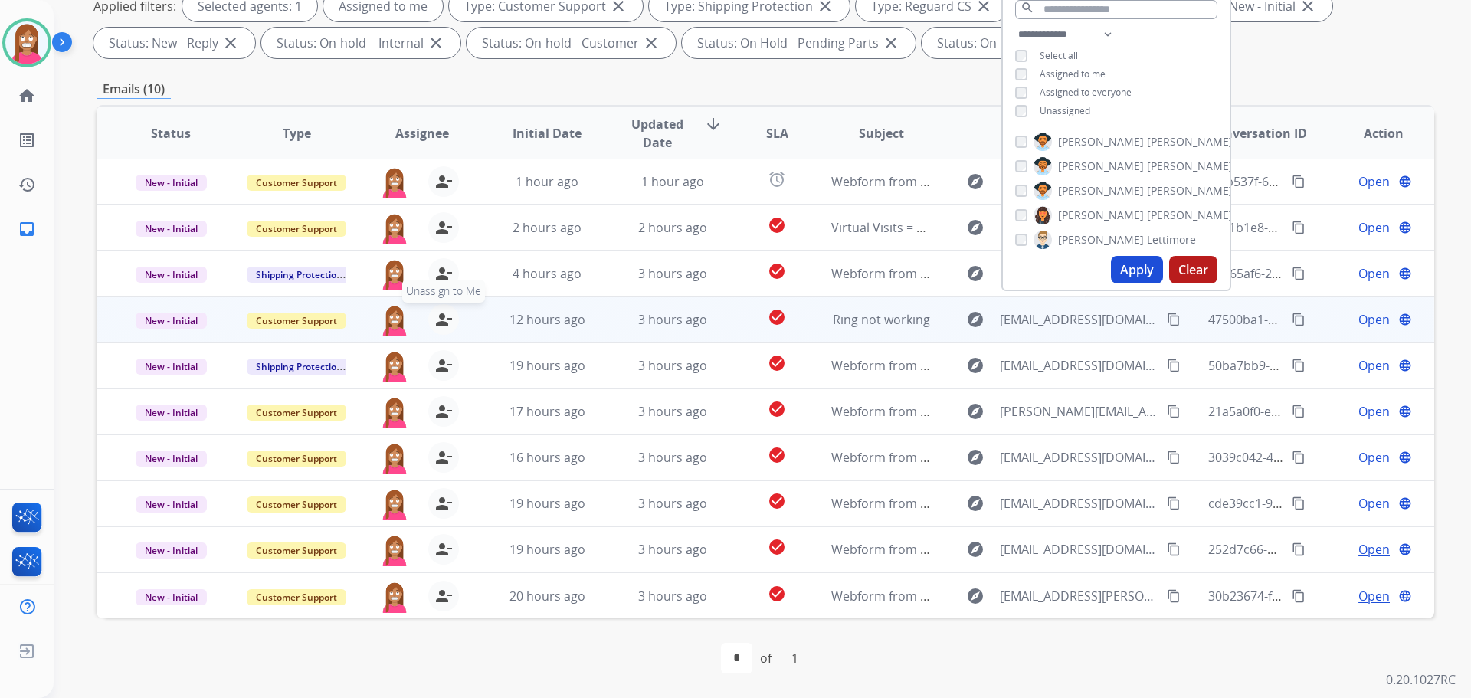
click at [445, 320] on mat-icon "person_remove" at bounding box center [443, 319] width 18 height 18
click at [445, 320] on mat-icon "person_add" at bounding box center [443, 319] width 18 height 18
click at [444, 280] on table "Status Type Assignee Initial Date Updated Date arrow_downward SLA Subject Custo…" at bounding box center [766, 361] width 1338 height 513
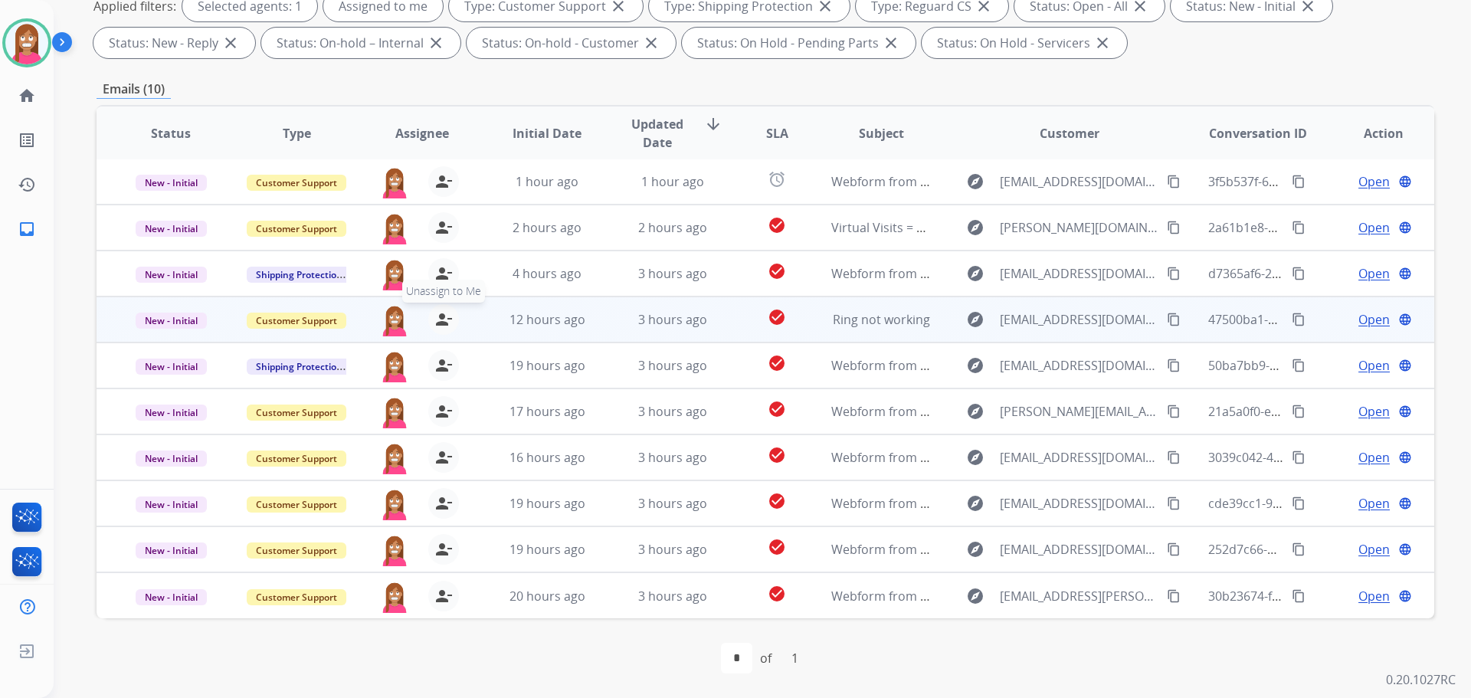
click at [444, 280] on mat-icon "person_remove" at bounding box center [443, 273] width 18 height 18
click at [444, 280] on mat-icon "person_add" at bounding box center [443, 273] width 18 height 18
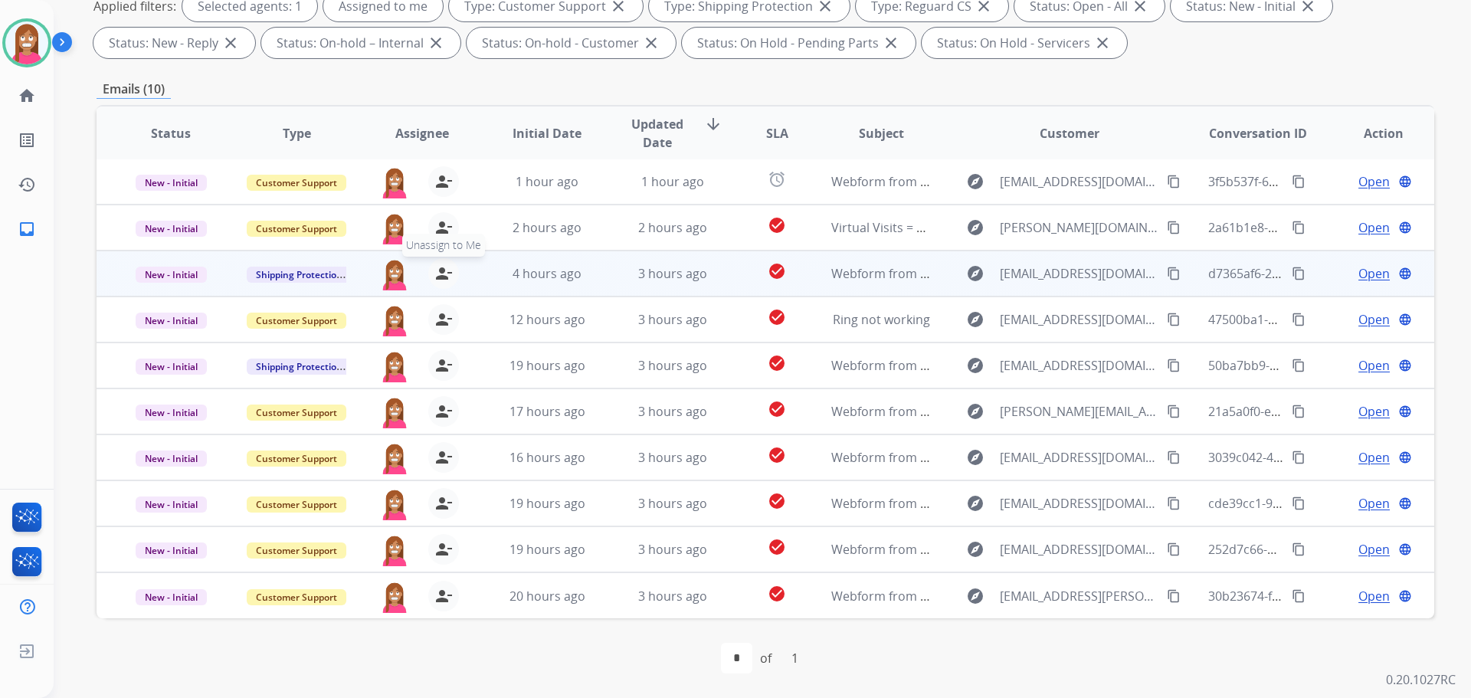
click at [440, 235] on span "Unassign to Me" at bounding box center [443, 245] width 83 height 23
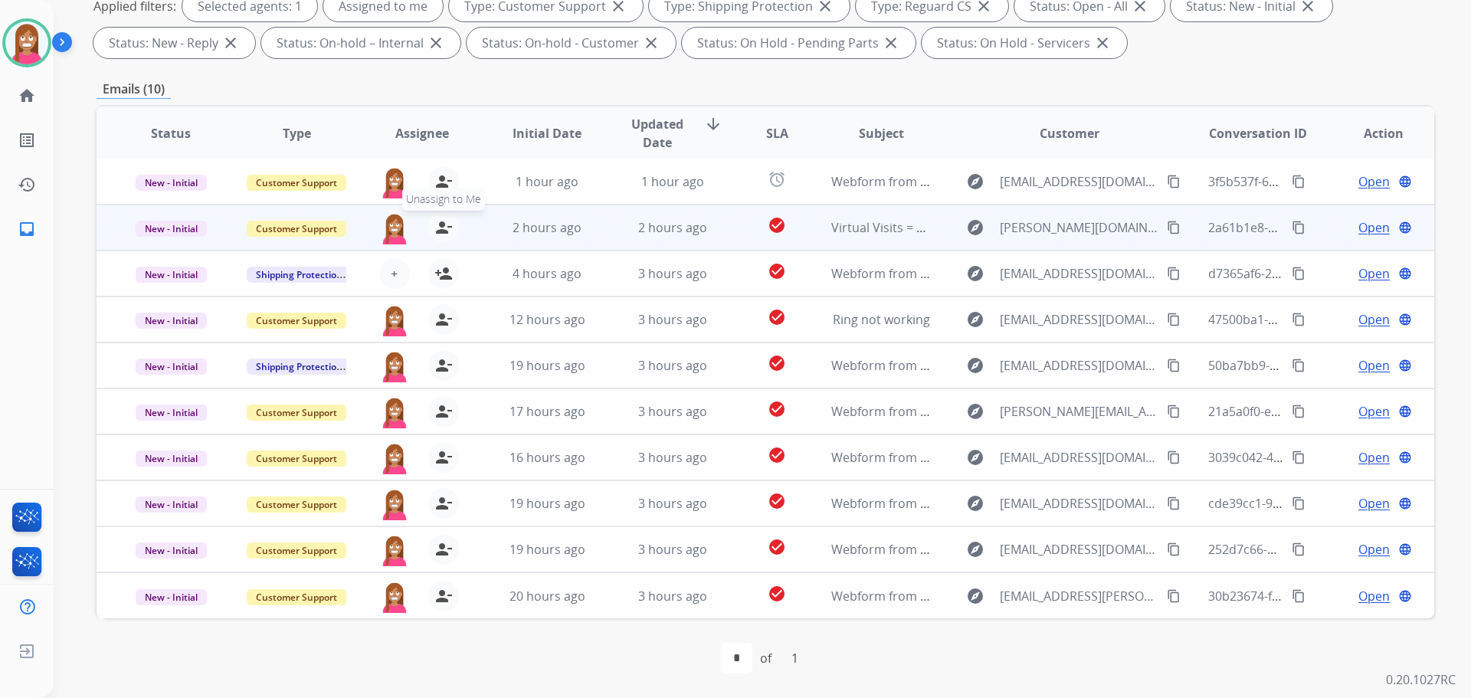
click at [440, 229] on mat-icon "person_remove" at bounding box center [443, 227] width 18 height 18
click at [440, 229] on mat-icon "person_add" at bounding box center [443, 227] width 18 height 18
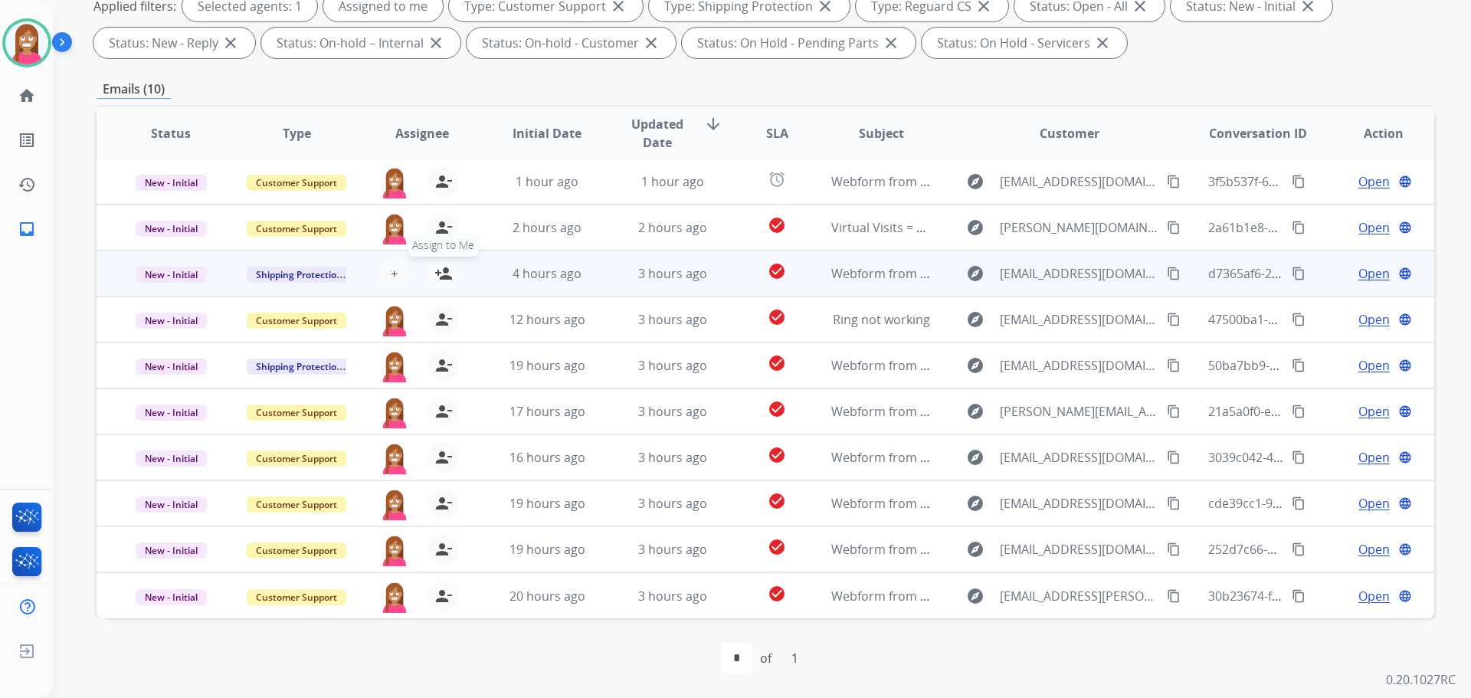
click at [440, 277] on mat-icon "person_add" at bounding box center [443, 273] width 18 height 18
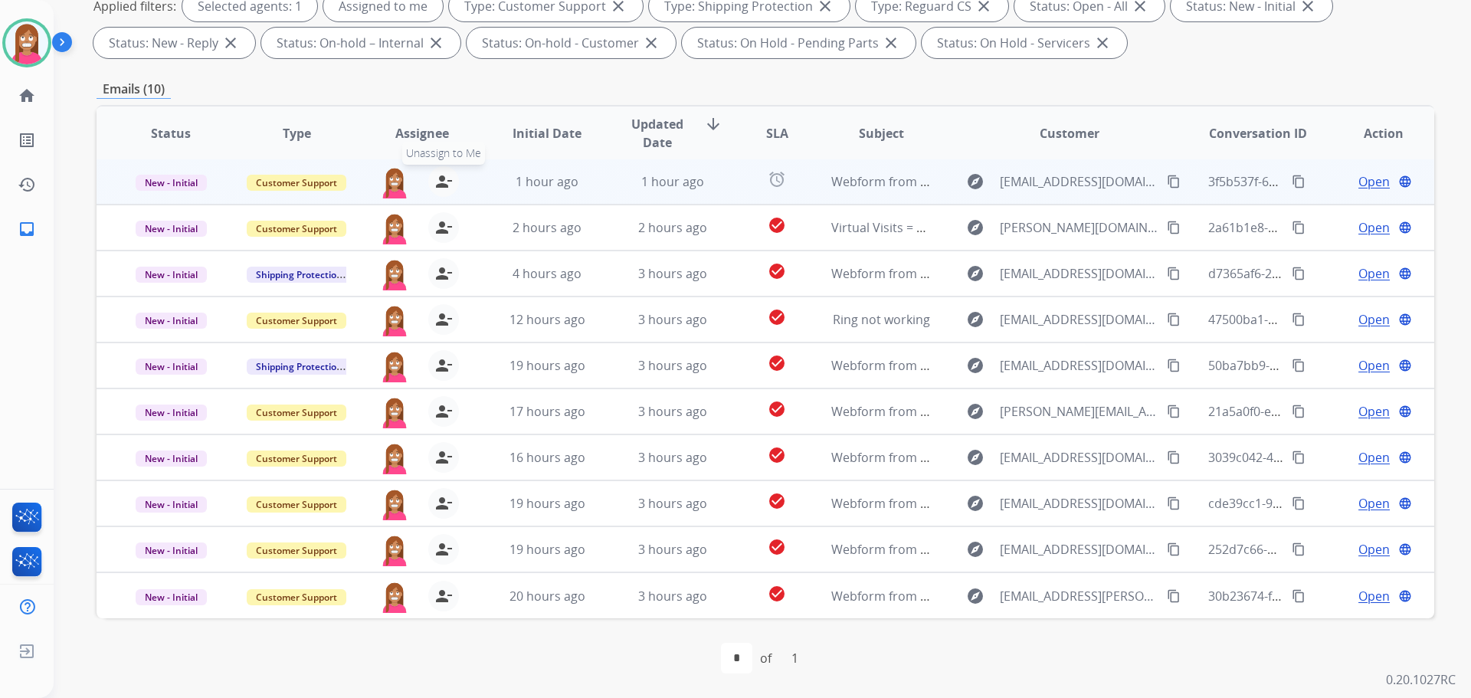
click at [446, 185] on mat-icon "person_remove" at bounding box center [443, 181] width 18 height 18
click at [446, 185] on mat-icon "person_add" at bounding box center [443, 181] width 18 height 18
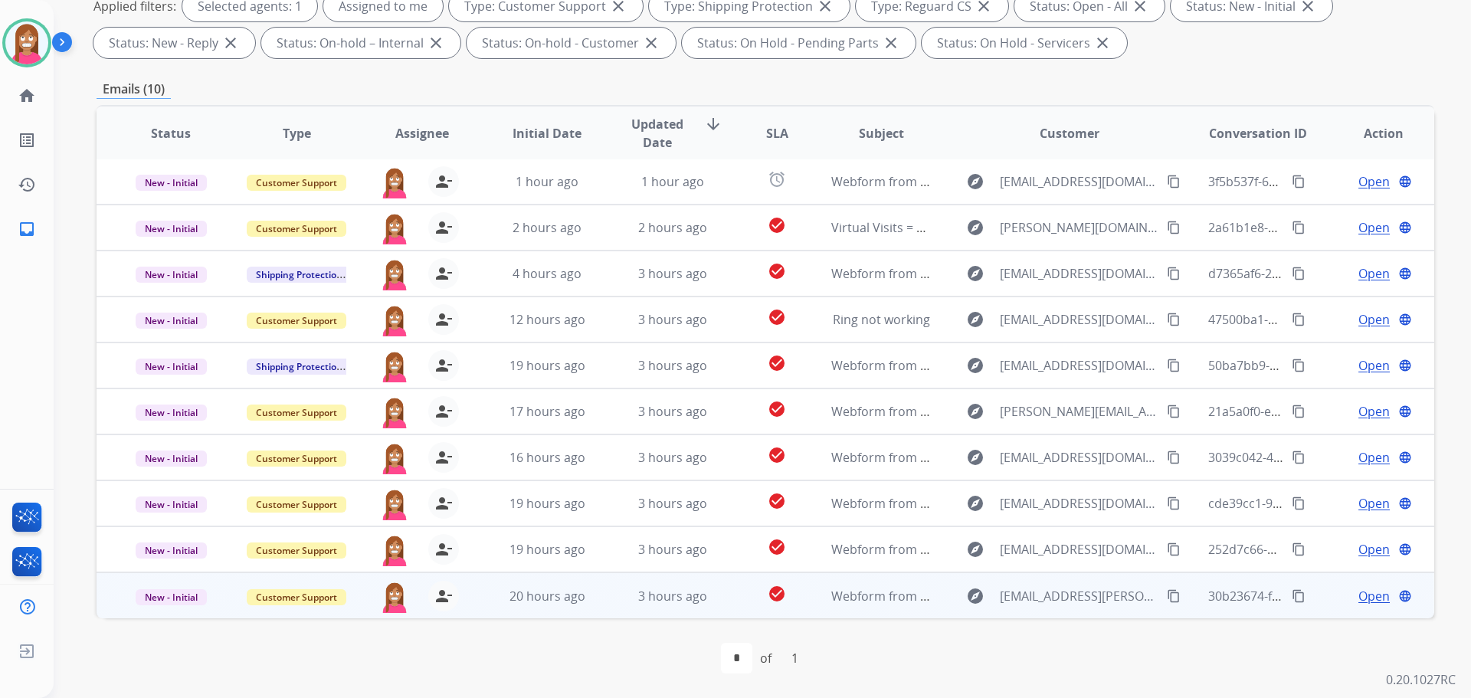
click at [621, 610] on td "3 hours ago" at bounding box center [661, 595] width 126 height 46
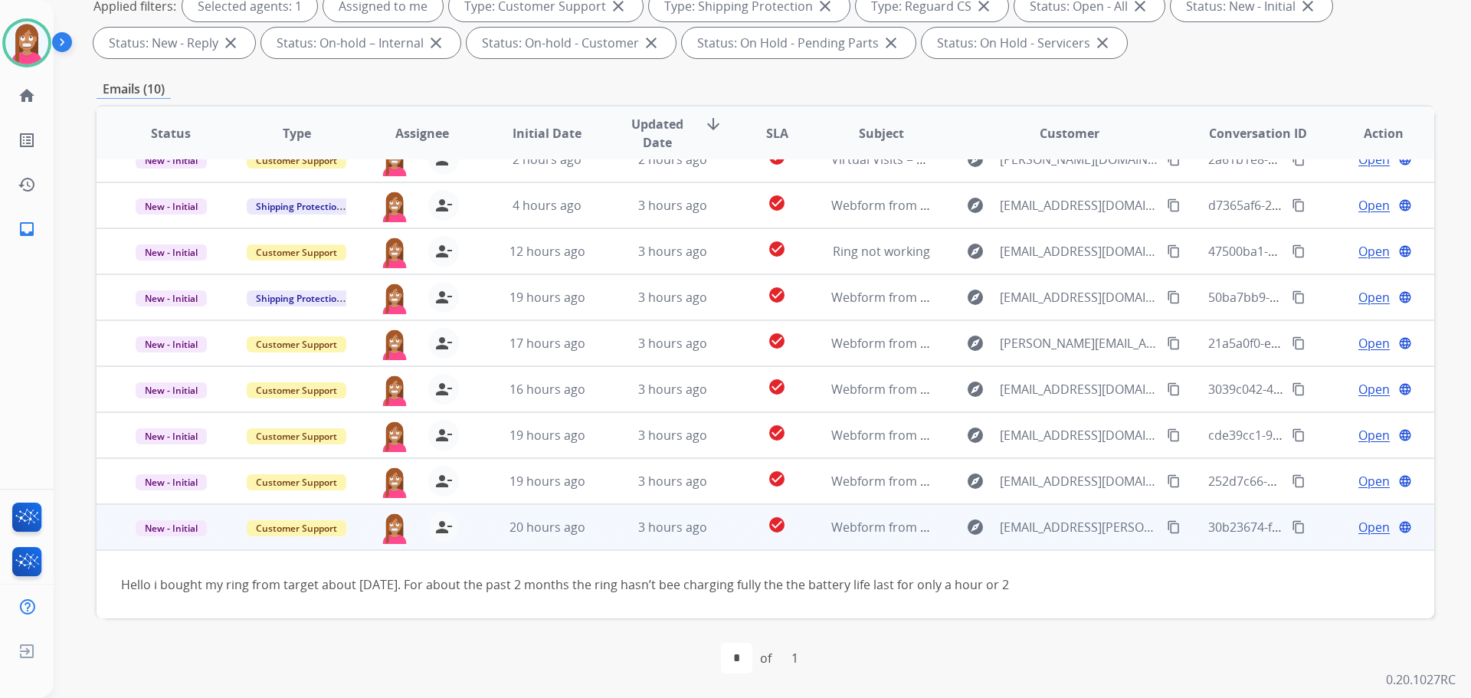
click at [1358, 519] on span "Open" at bounding box center [1373, 527] width 31 height 18
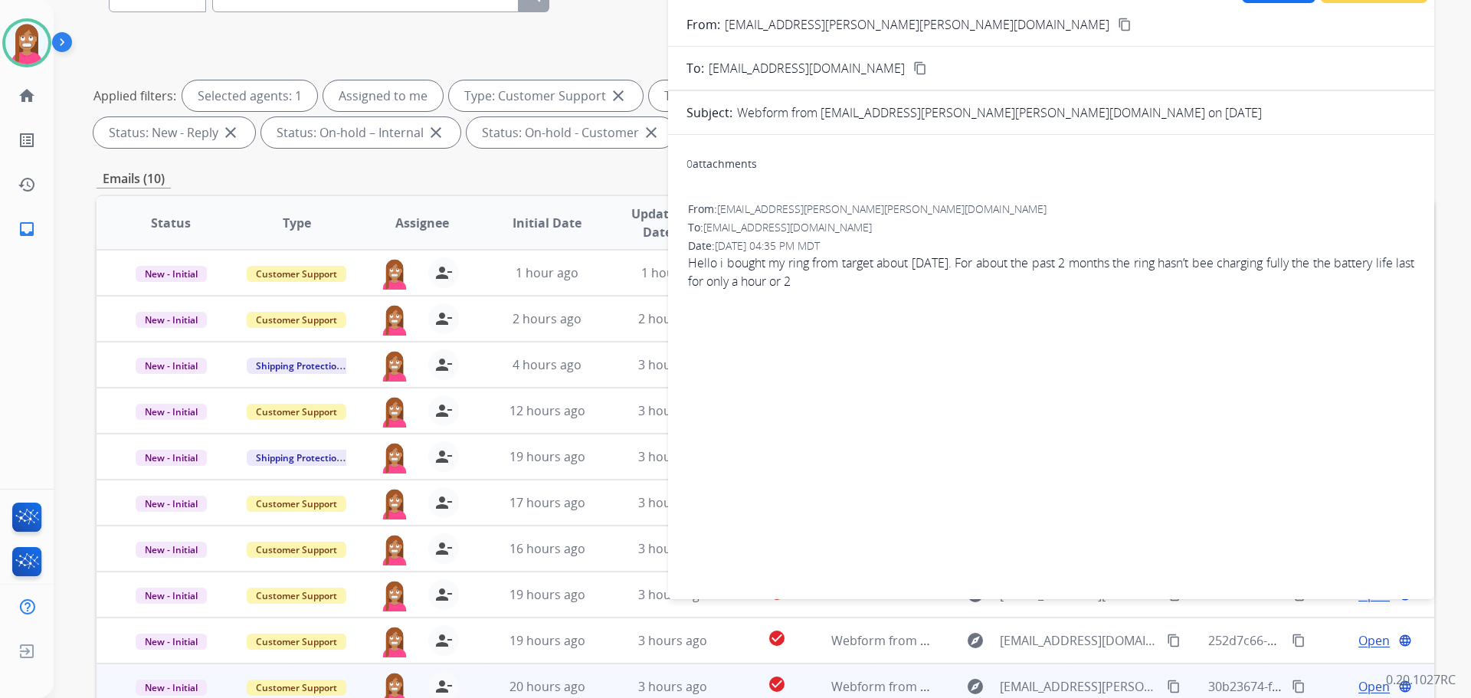
scroll to position [18, 0]
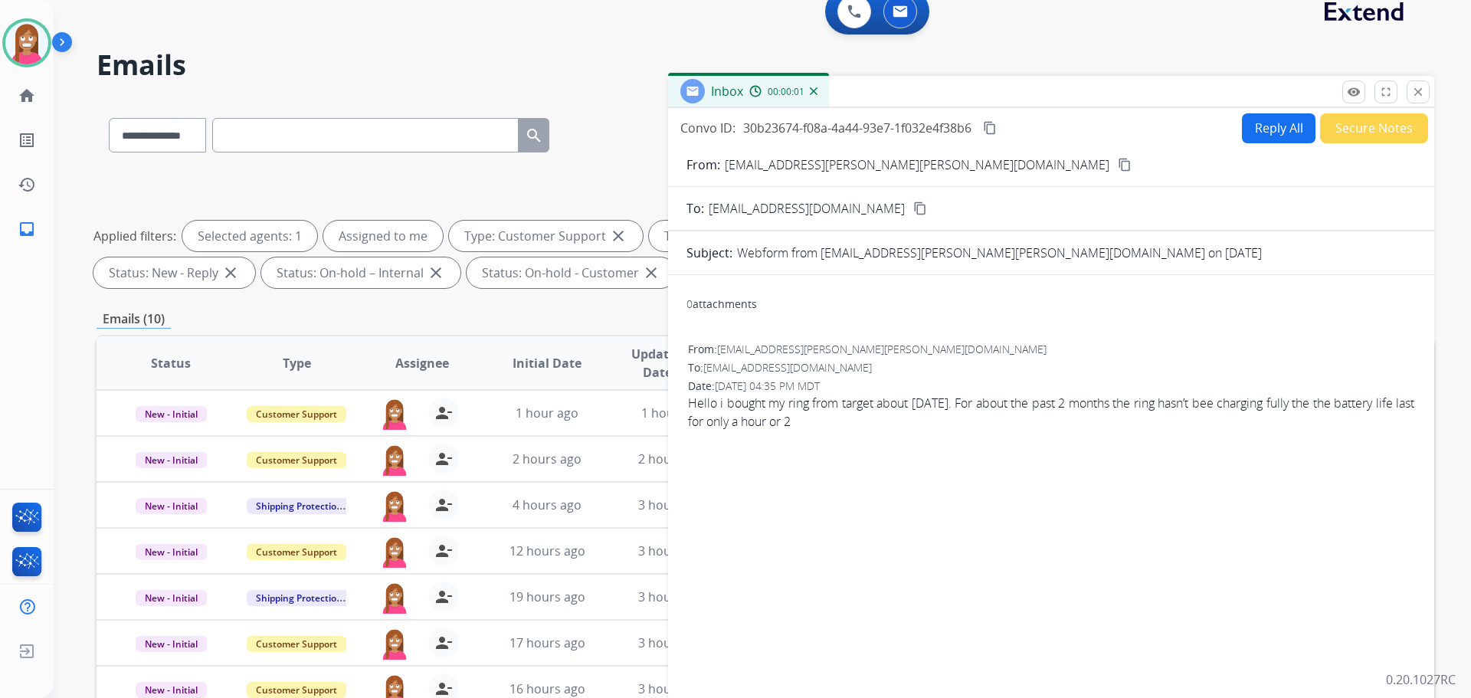
click at [1260, 131] on button "Reply All" at bounding box center [1279, 128] width 74 height 30
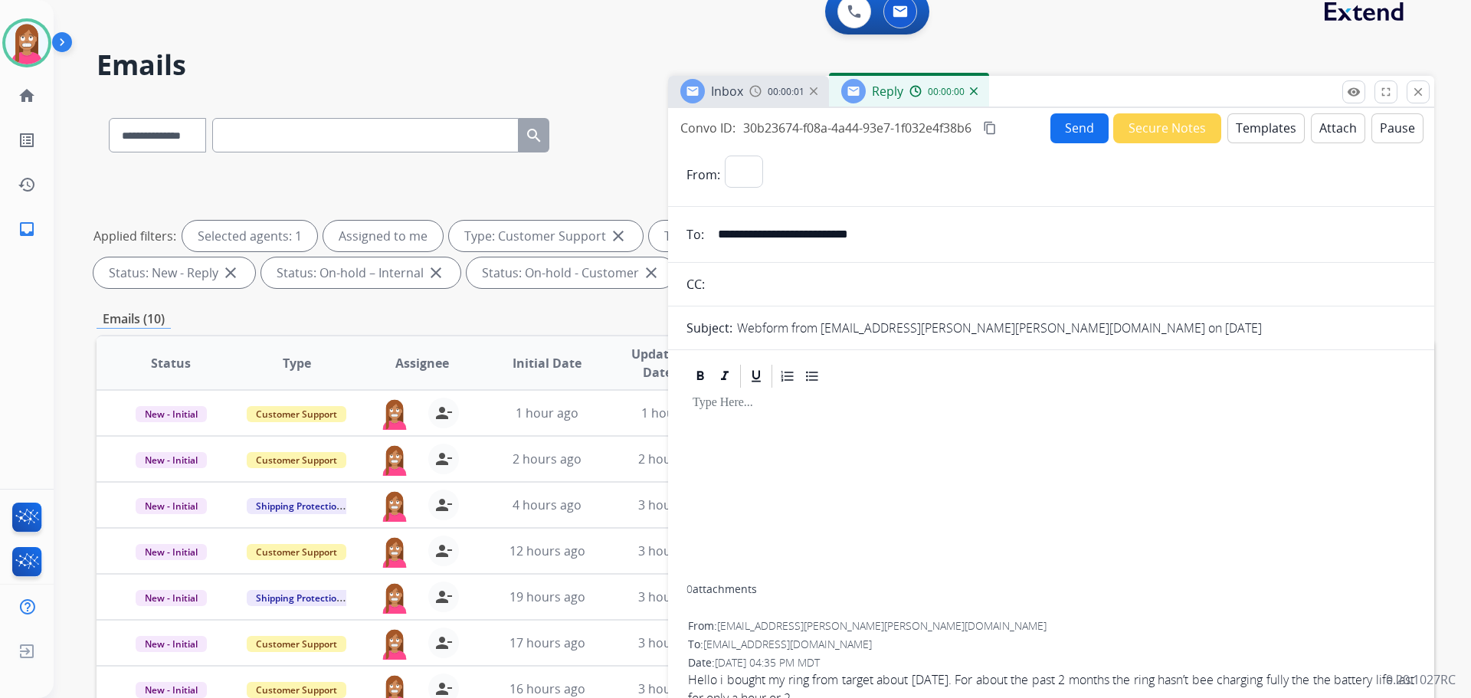
select select "**********"
click at [1270, 131] on button "Templates" at bounding box center [1265, 128] width 77 height 30
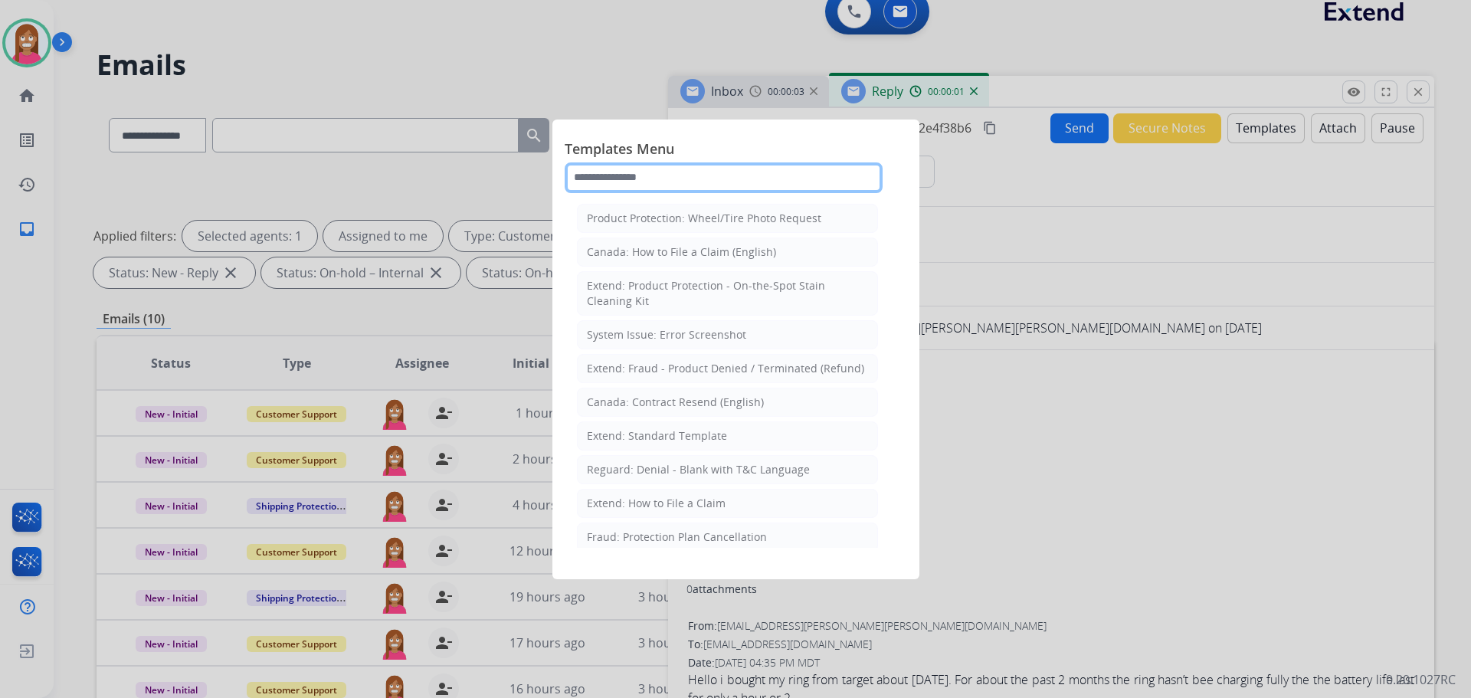
click at [659, 176] on input "text" at bounding box center [724, 177] width 318 height 31
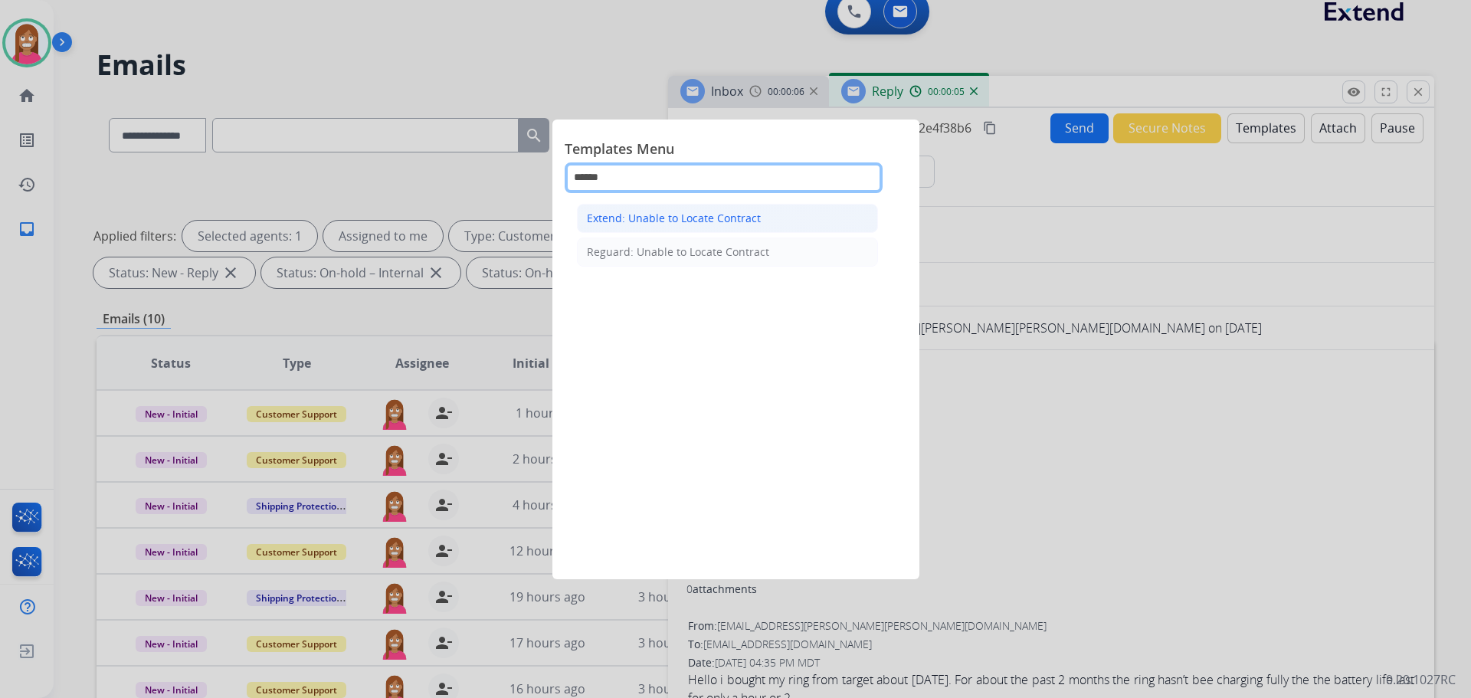
type input "******"
click at [662, 218] on div "Extend: Unable to Locate Contract" at bounding box center [674, 218] width 174 height 15
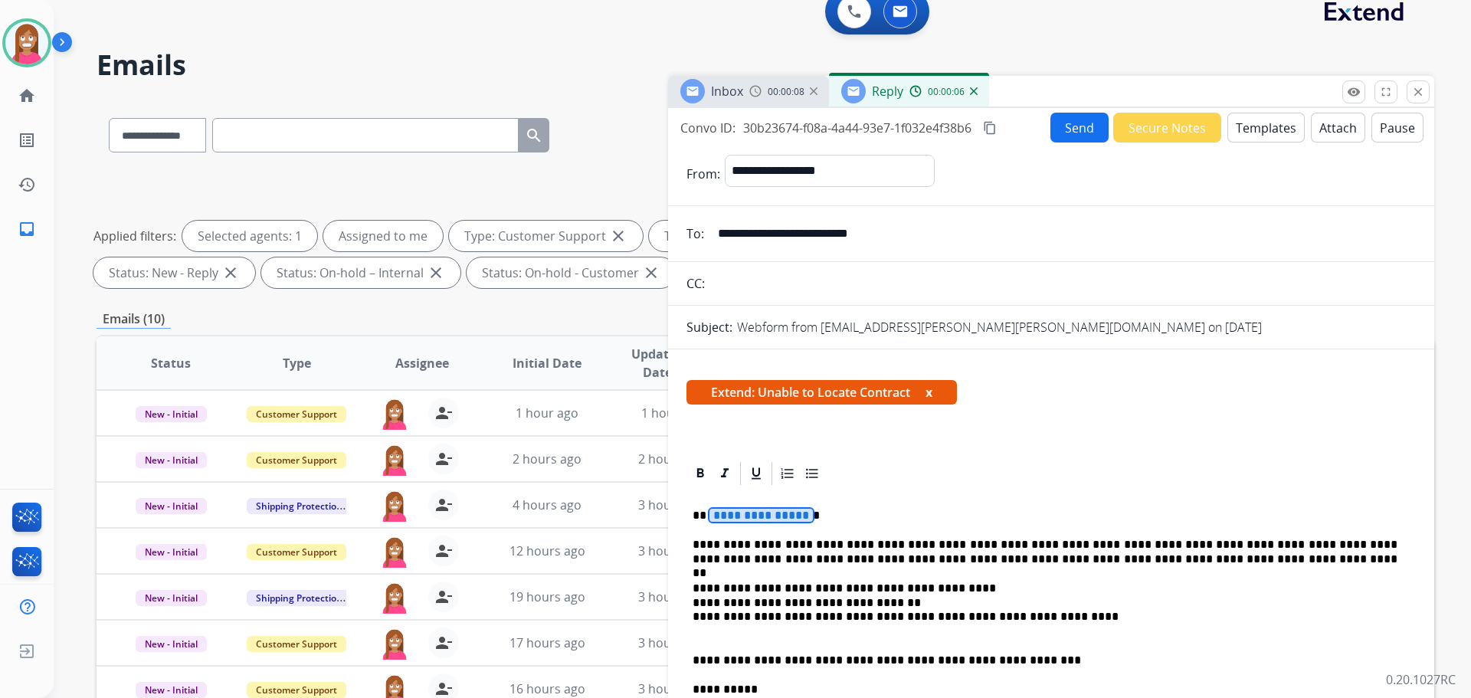
click at [765, 516] on span "**********" at bounding box center [760, 515] width 103 height 13
click at [1062, 139] on button "Send" at bounding box center [1079, 128] width 58 height 30
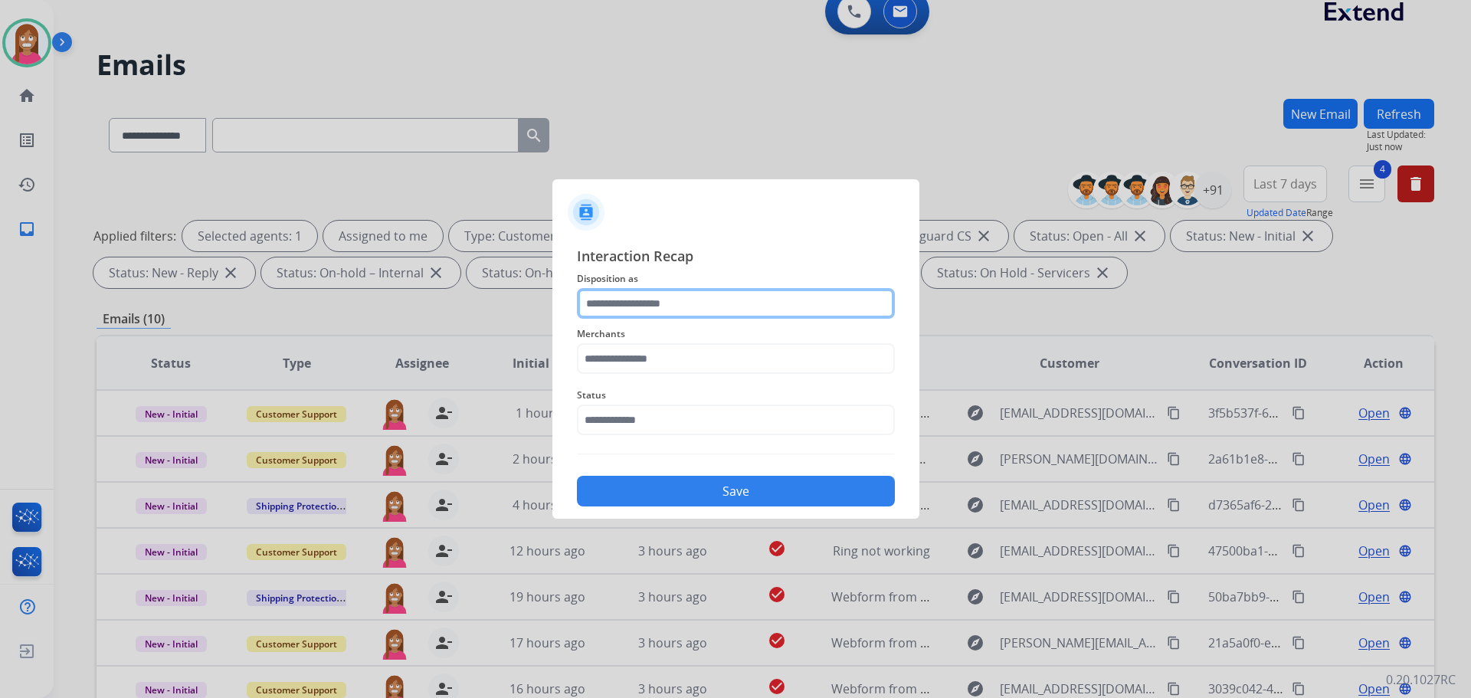
click at [650, 305] on input "text" at bounding box center [736, 303] width 318 height 31
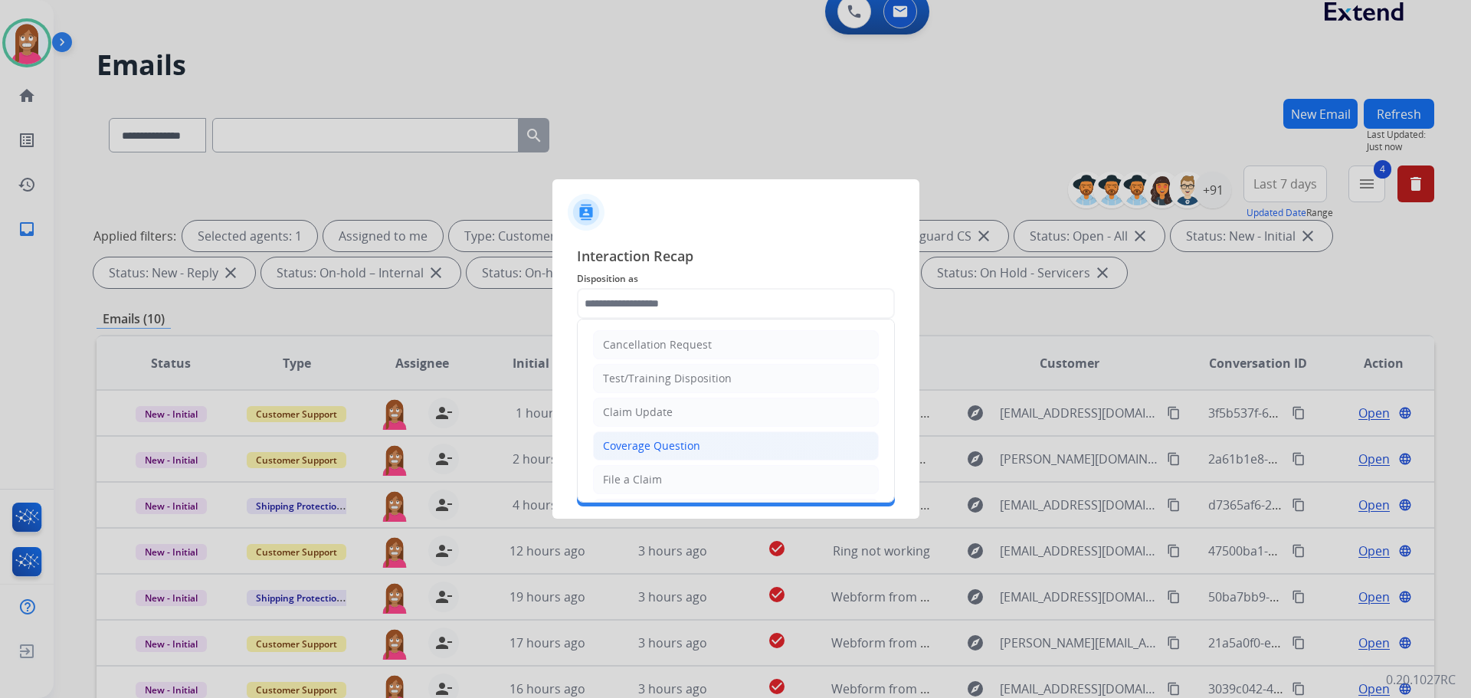
click at [629, 443] on div "Coverage Question" at bounding box center [651, 445] width 97 height 15
type input "**********"
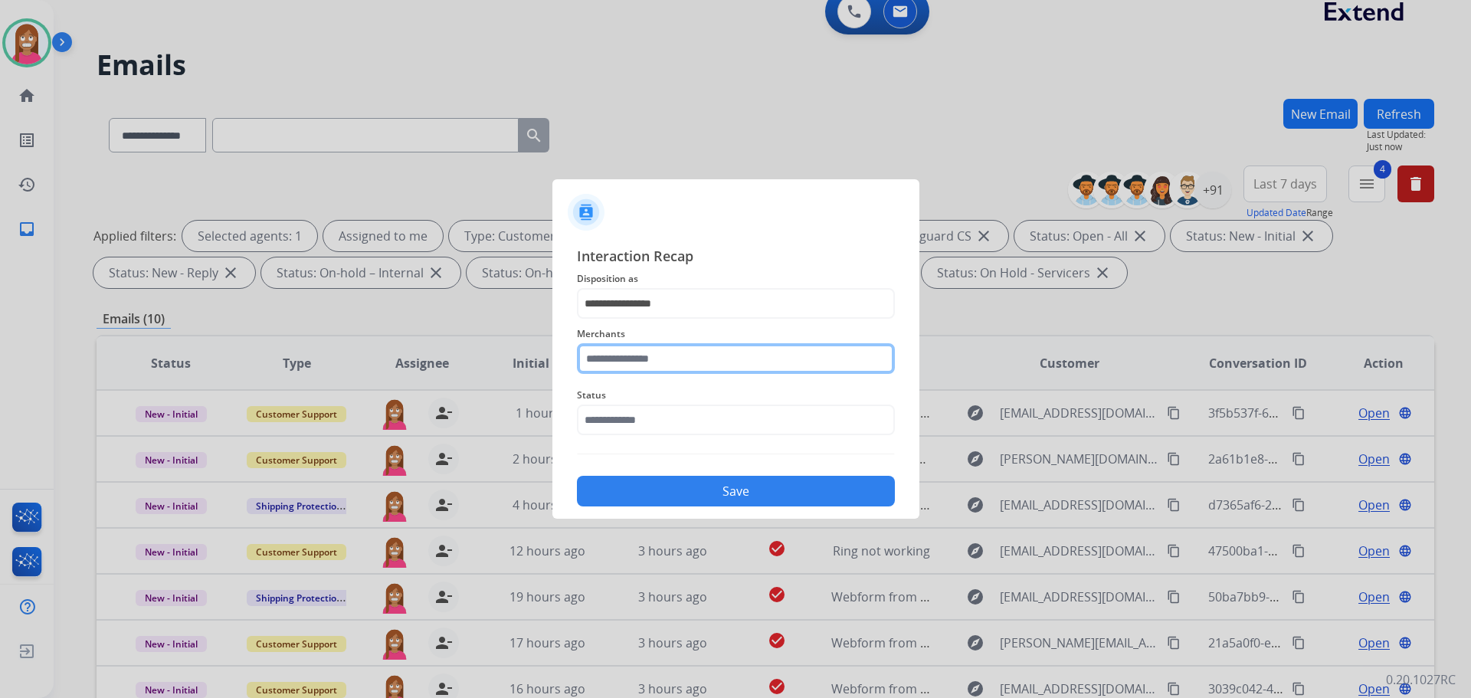
click at [611, 359] on input "text" at bounding box center [736, 358] width 318 height 31
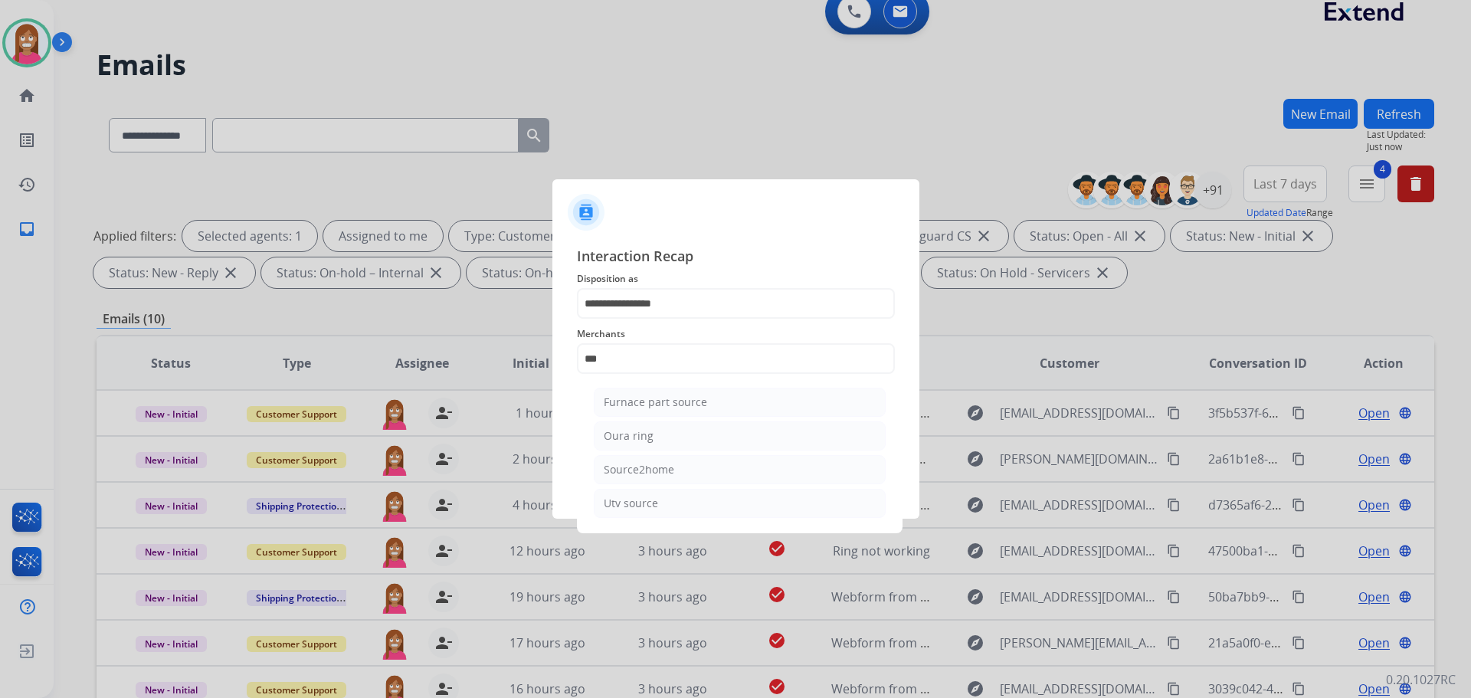
click at [650, 436] on div "Oura ring" at bounding box center [629, 435] width 50 height 15
type input "*********"
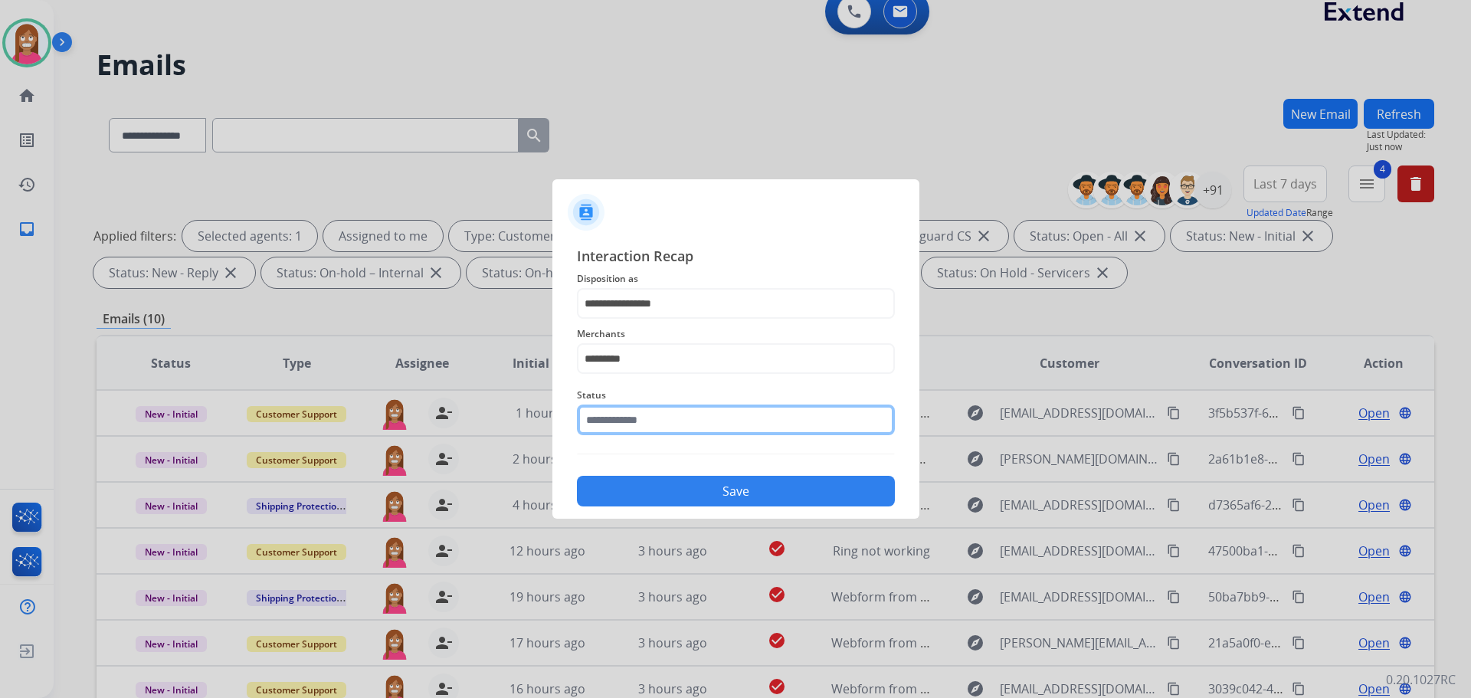
click at [650, 427] on input "text" at bounding box center [736, 419] width 318 height 31
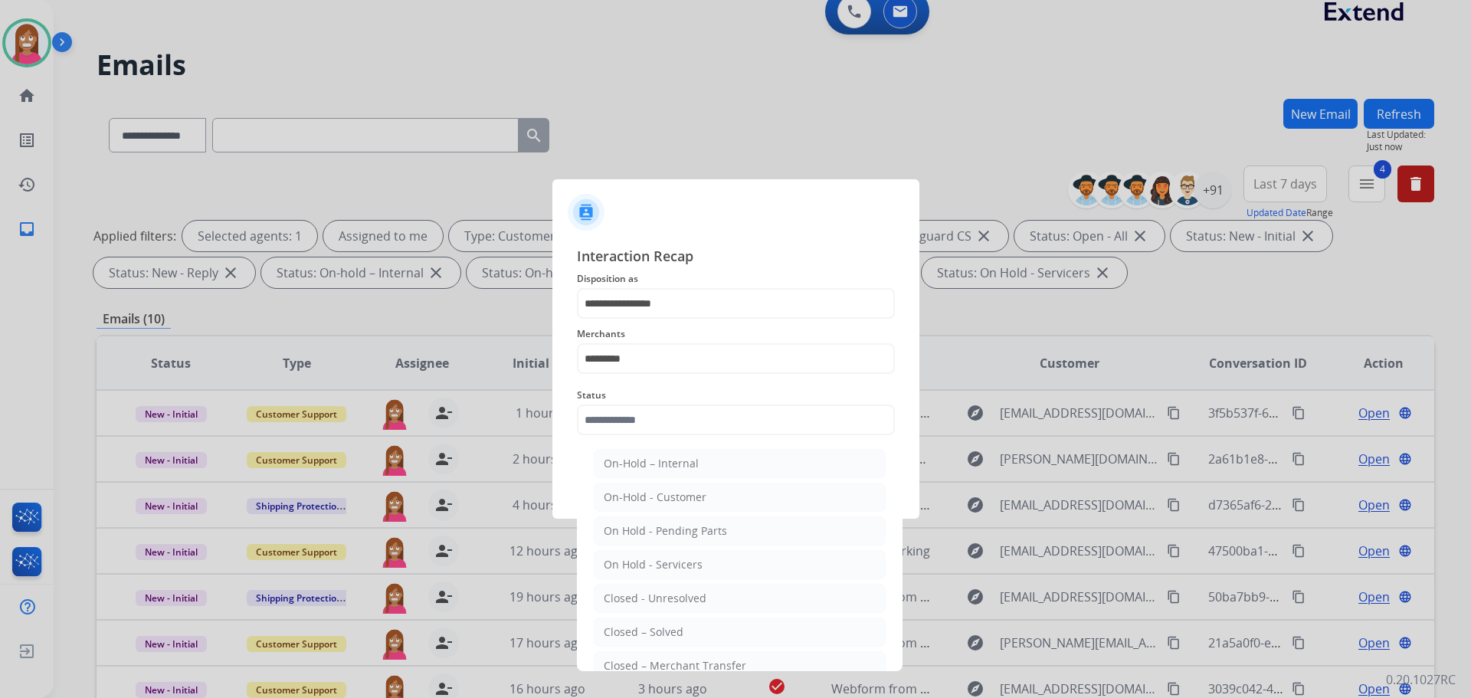
click at [673, 632] on div "Closed – Solved" at bounding box center [644, 631] width 80 height 15
type input "**********"
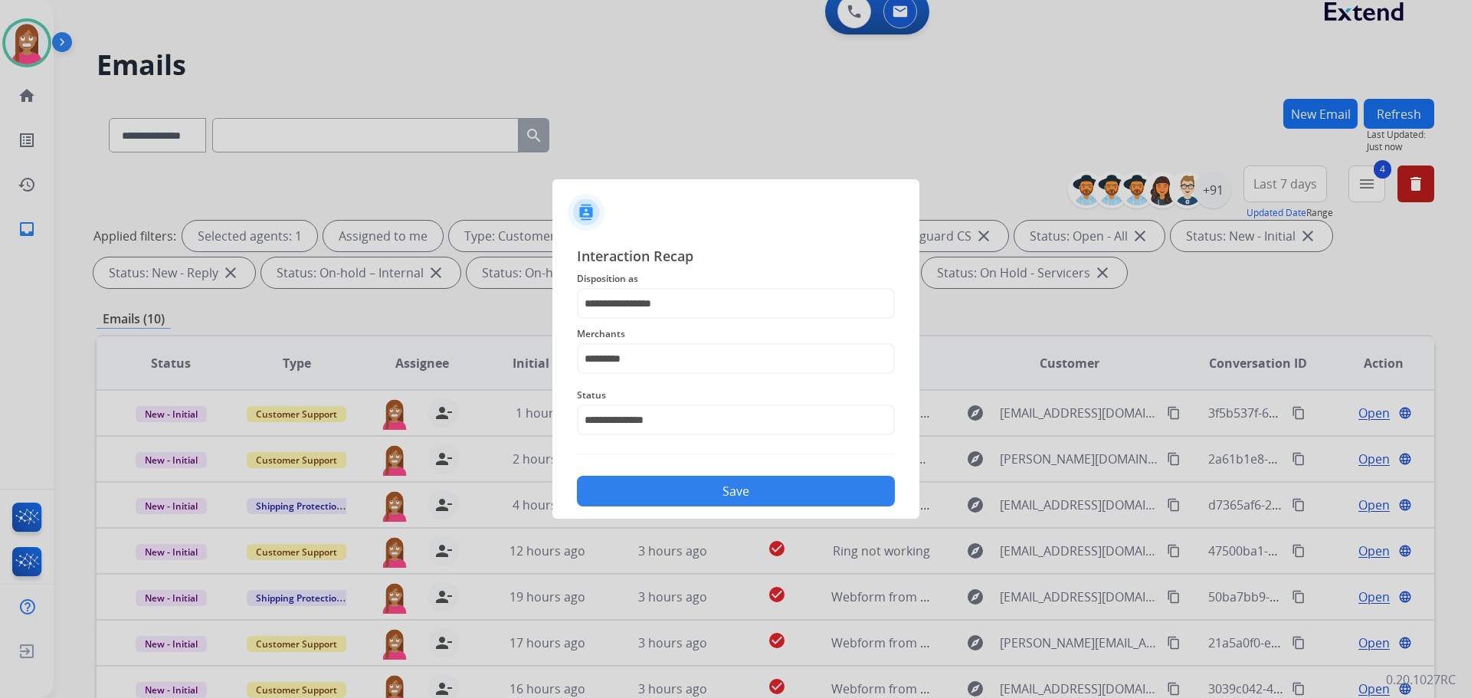
click at [660, 488] on button "Save" at bounding box center [736, 491] width 318 height 31
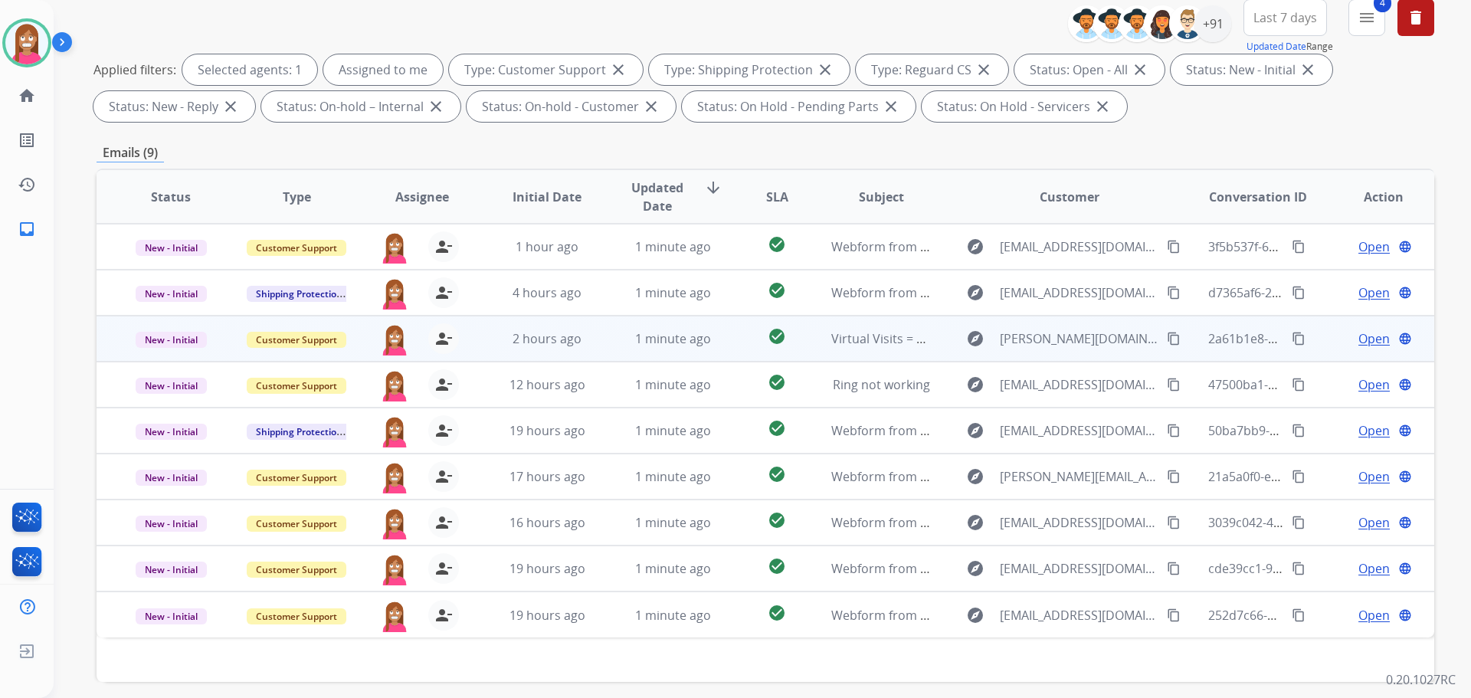
scroll to position [247, 0]
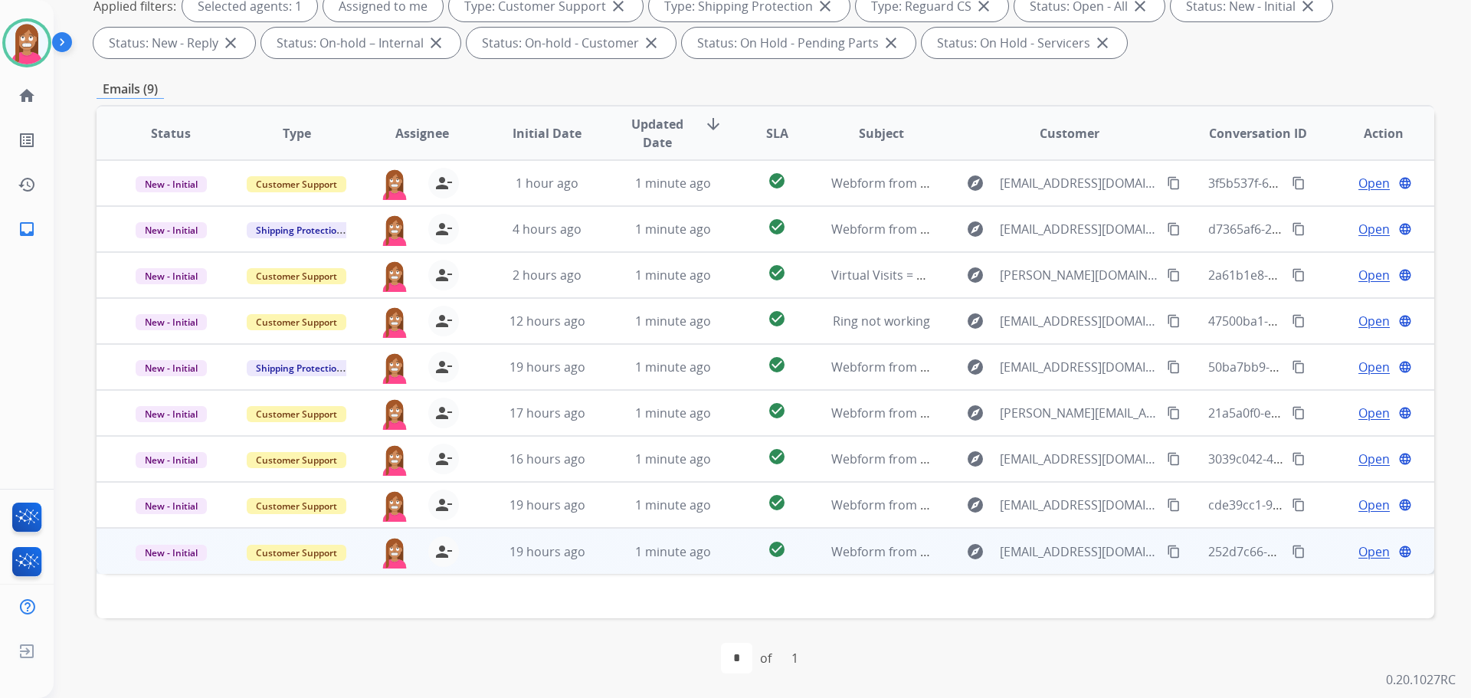
click at [598, 566] on td "1 minute ago" at bounding box center [661, 551] width 126 height 46
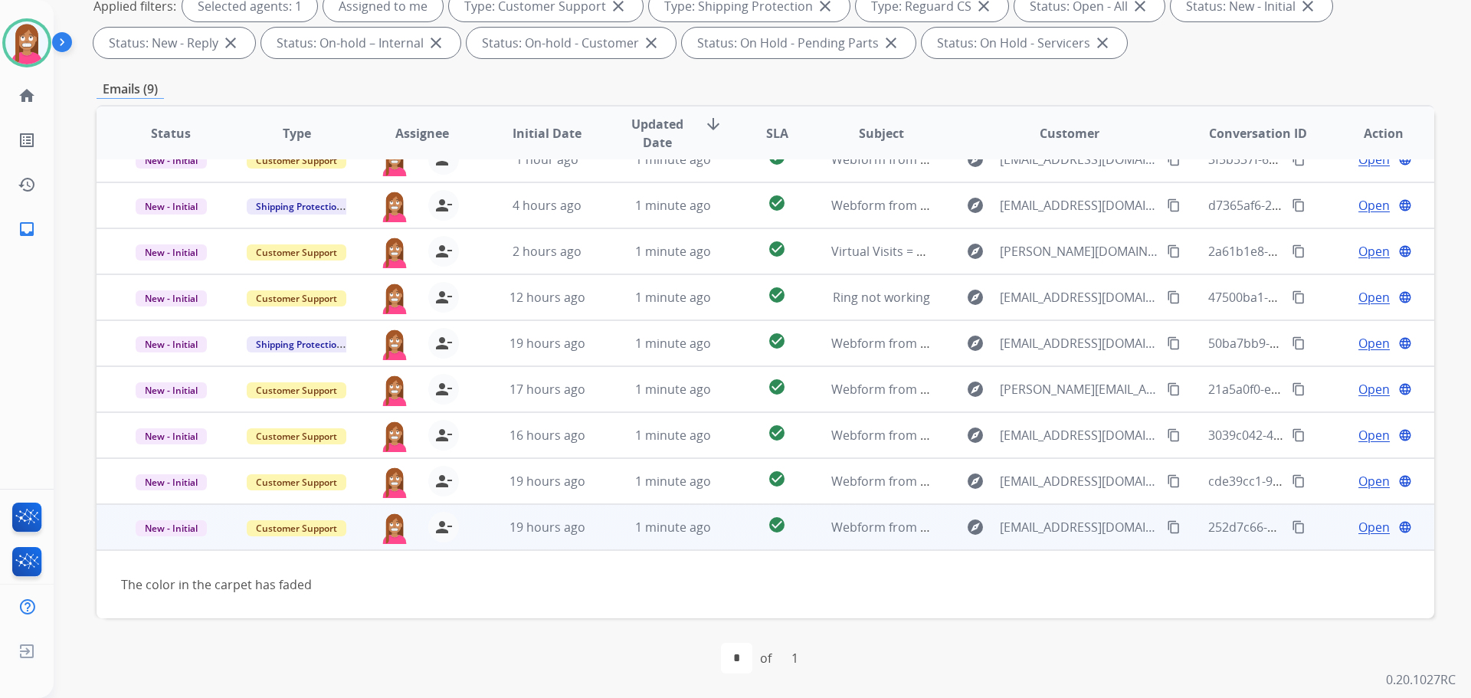
click at [1358, 526] on span "Open" at bounding box center [1373, 527] width 31 height 18
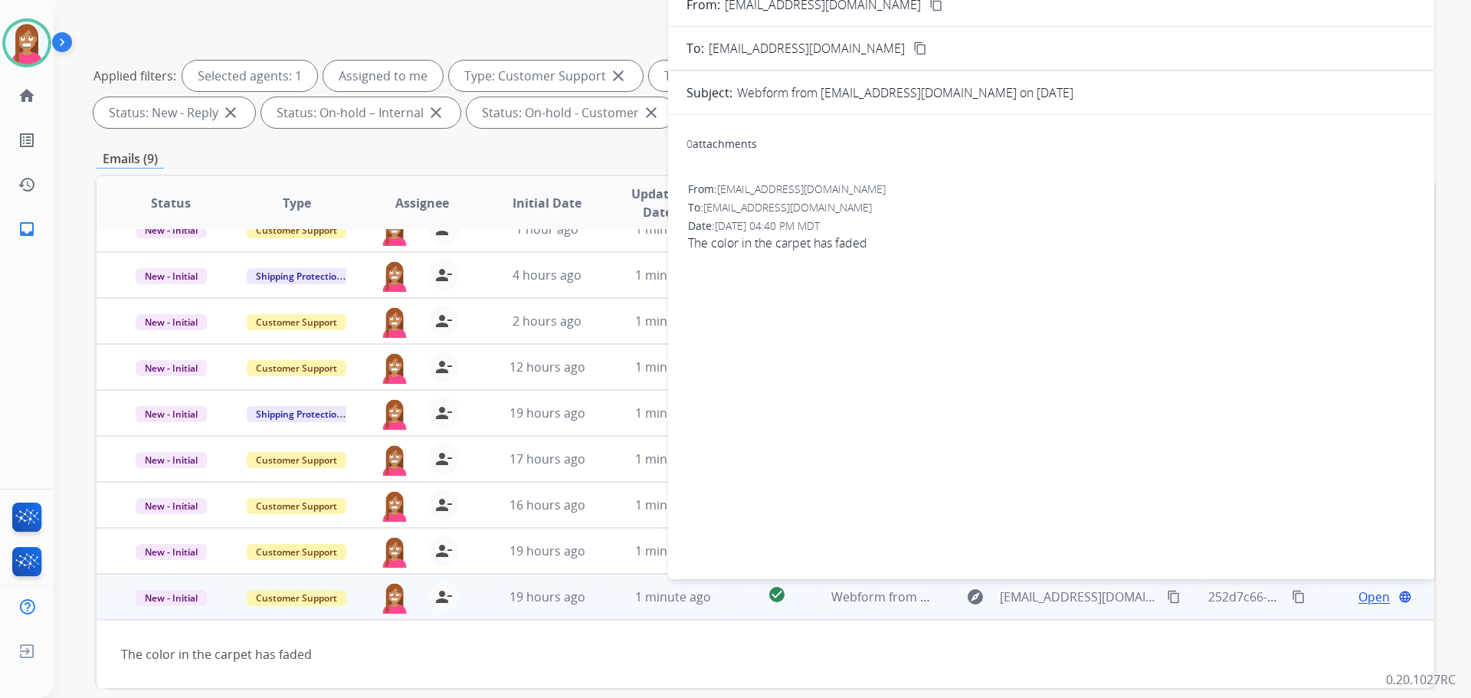
scroll to position [94, 0]
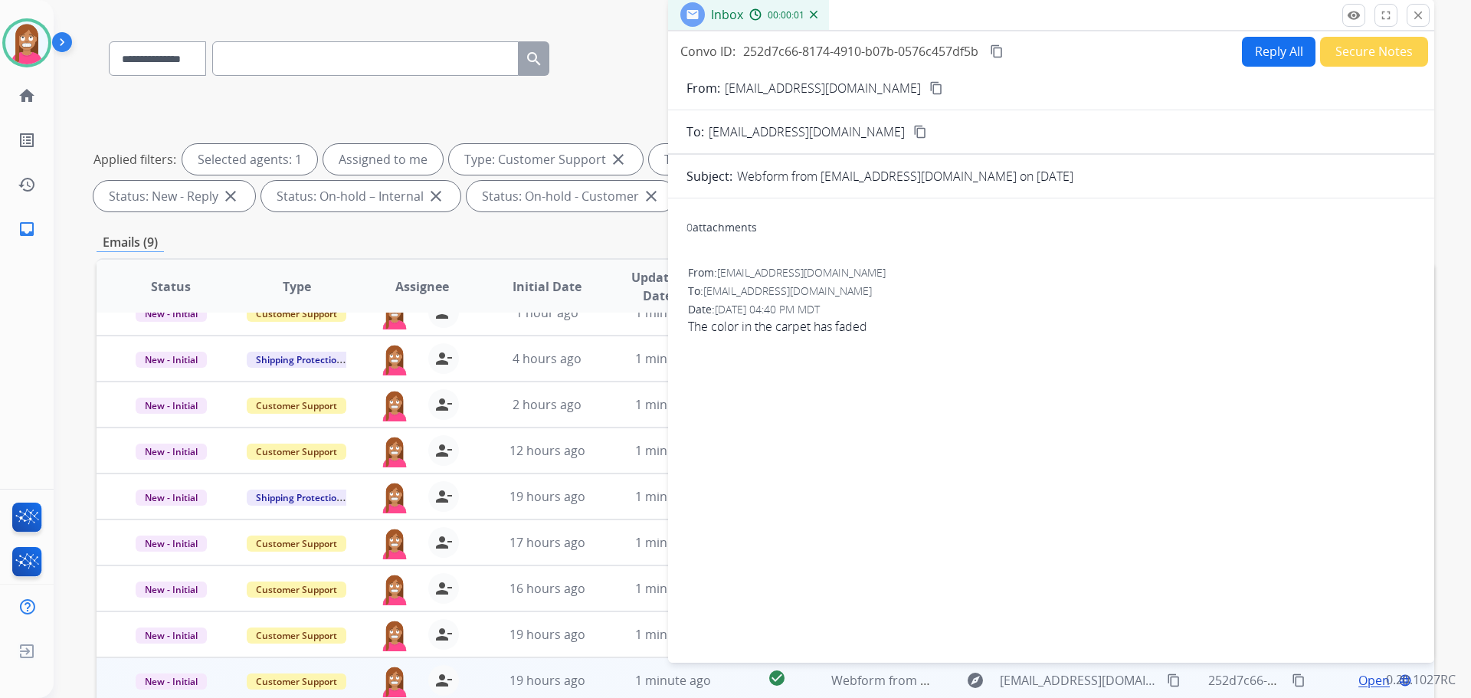
click at [1259, 57] on button "Reply All" at bounding box center [1279, 52] width 74 height 30
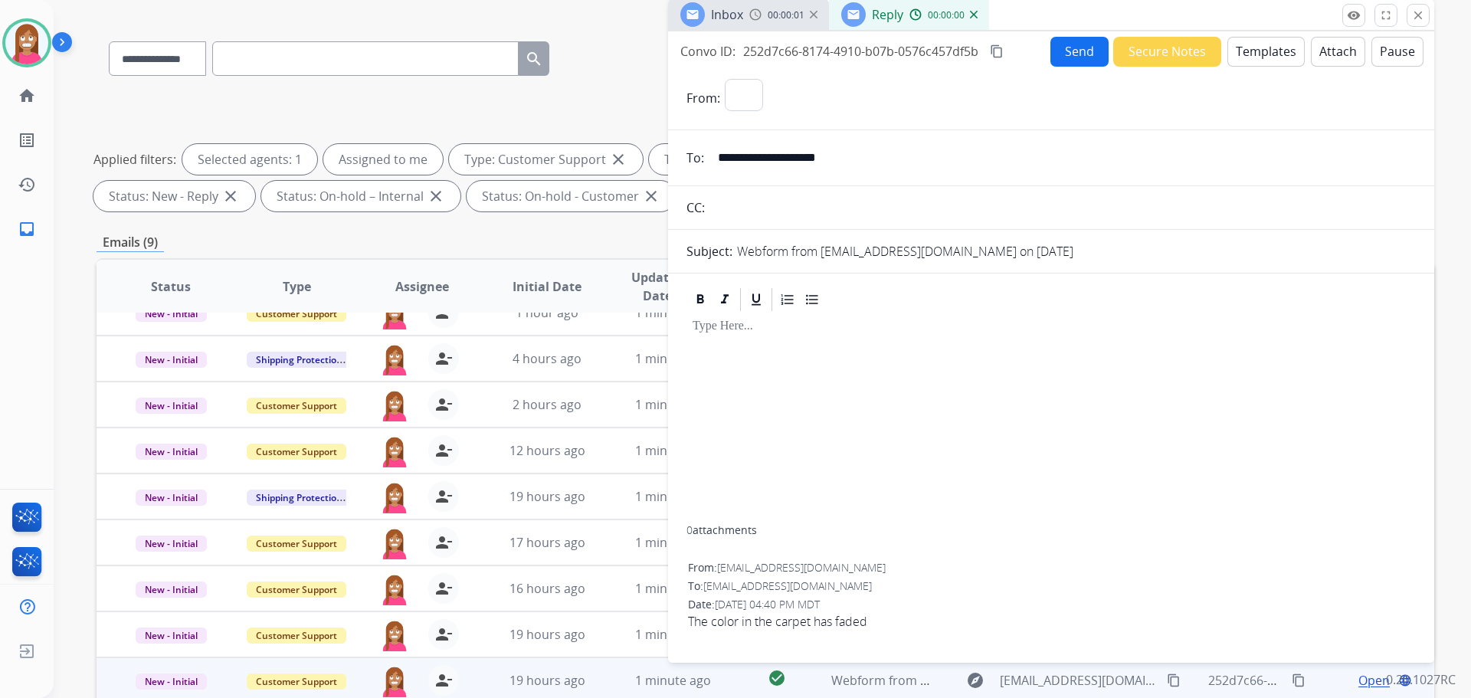
select select "**********"
click at [1261, 52] on button "Templates" at bounding box center [1265, 52] width 77 height 30
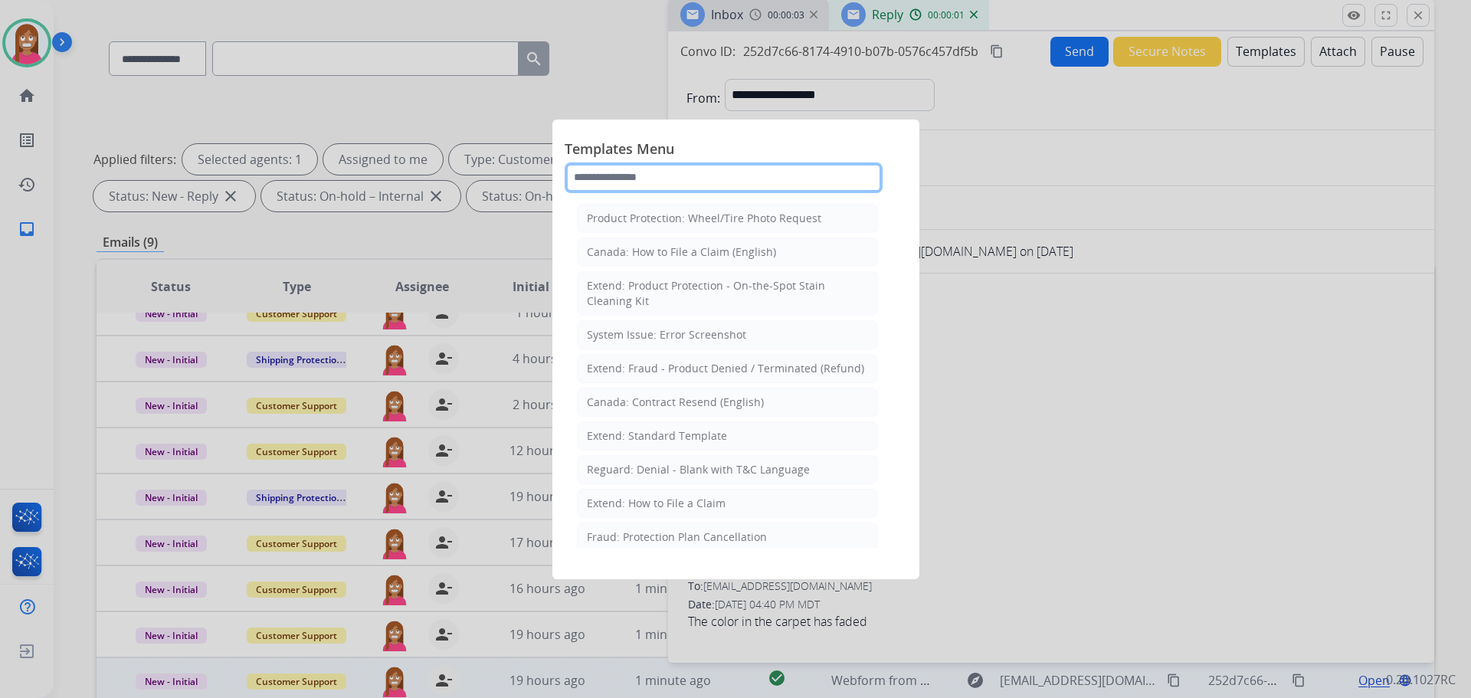
click at [603, 175] on input "text" at bounding box center [724, 177] width 318 height 31
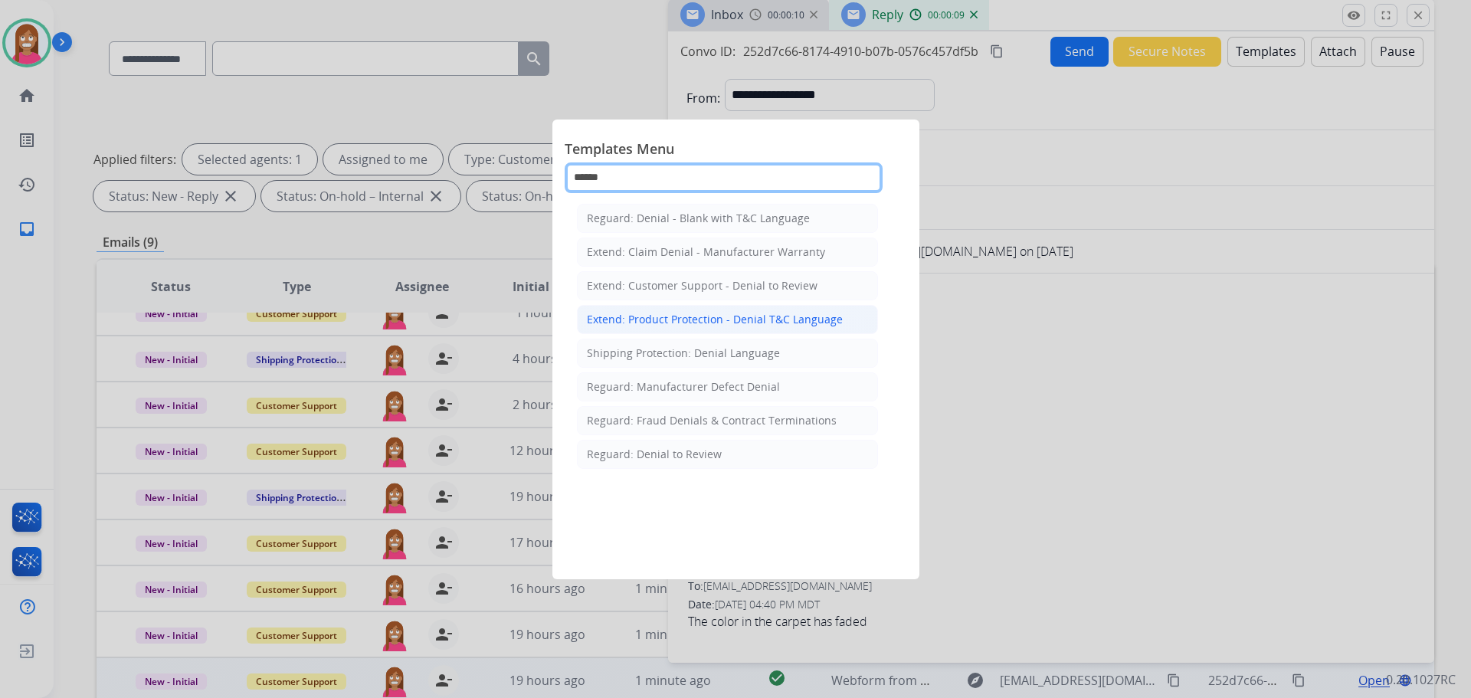
type input "******"
click at [725, 319] on div "Extend: Product Protection - Denial T&C Language" at bounding box center [715, 319] width 256 height 15
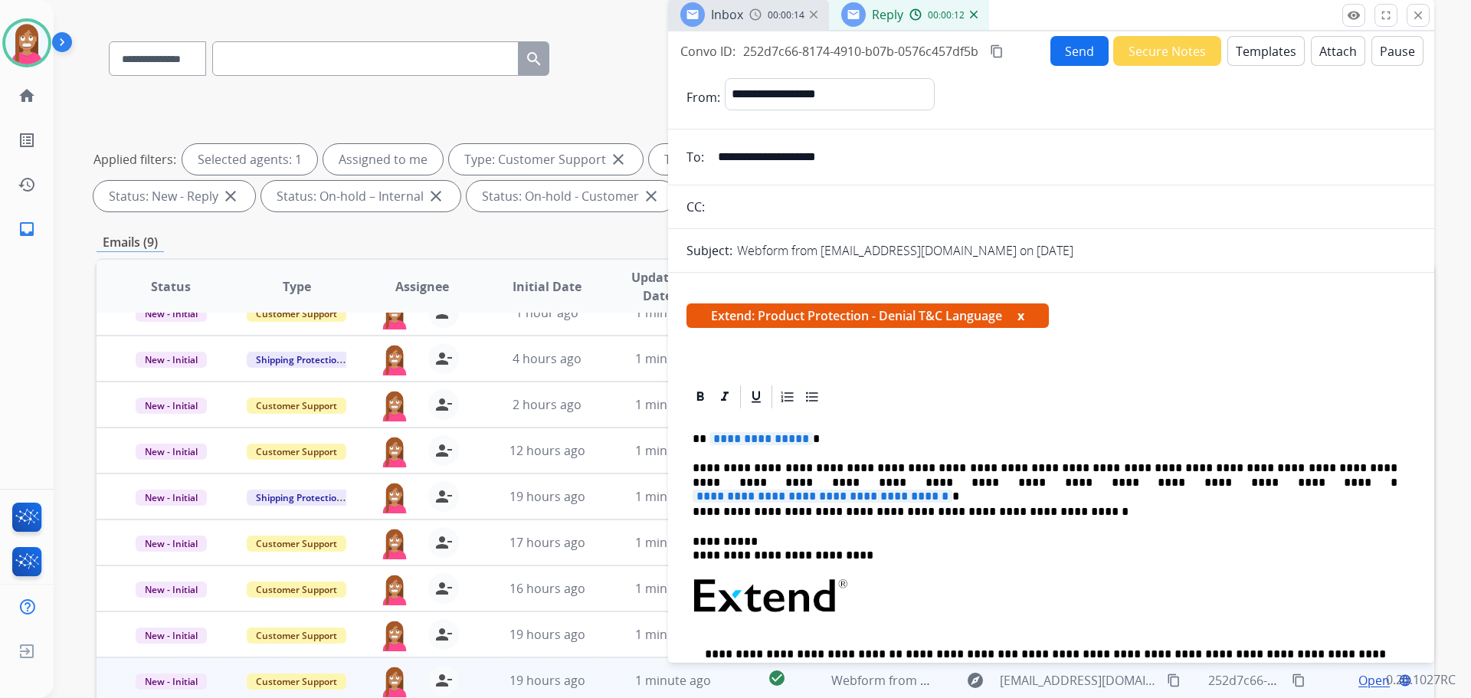
click at [748, 436] on span "**********" at bounding box center [760, 438] width 103 height 13
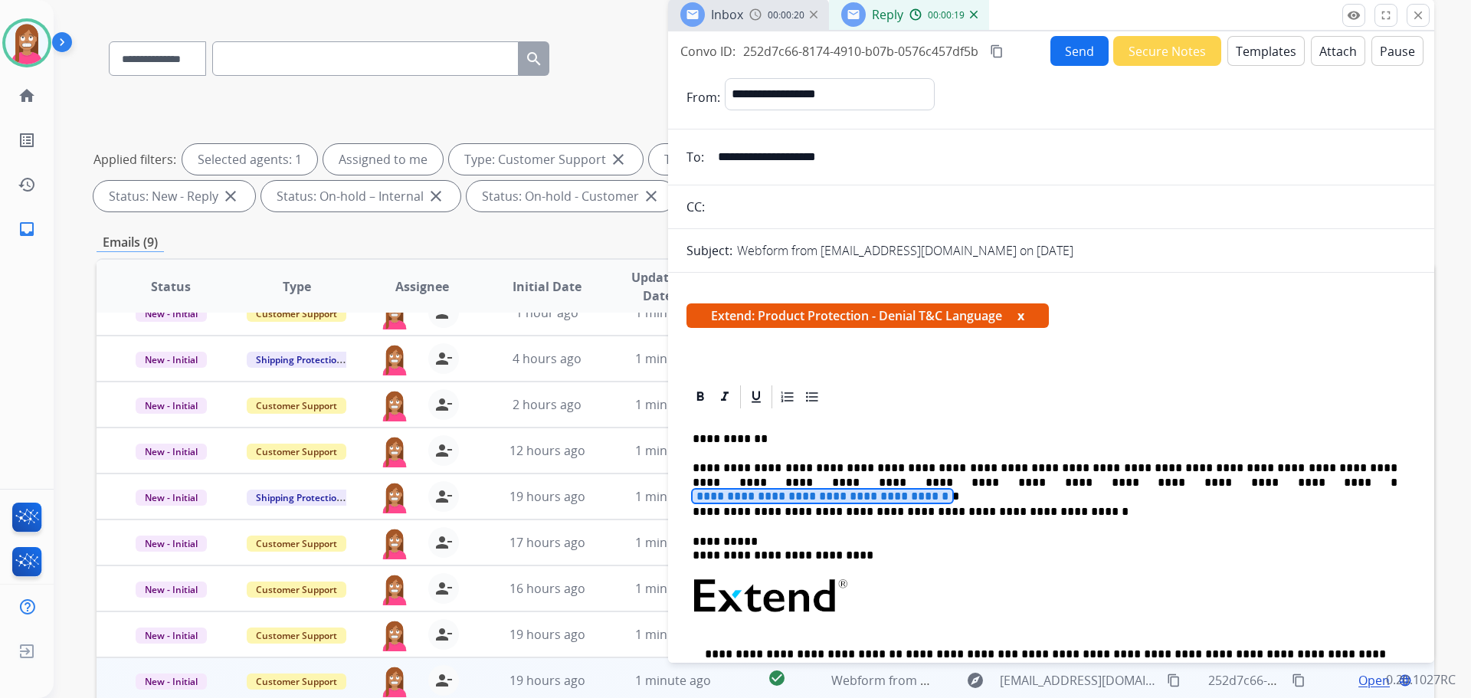
click at [952, 490] on span "**********" at bounding box center [823, 496] width 260 height 13
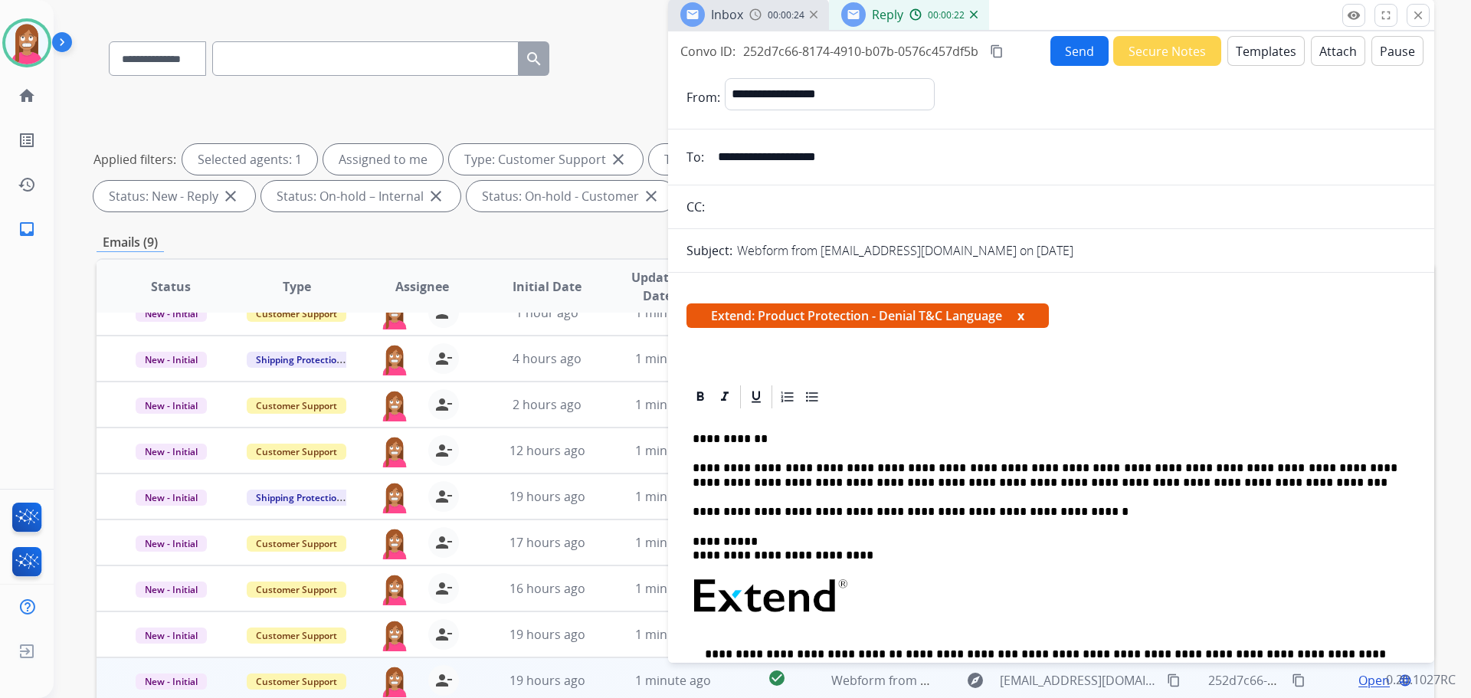
click at [1054, 59] on button "Send" at bounding box center [1079, 51] width 58 height 30
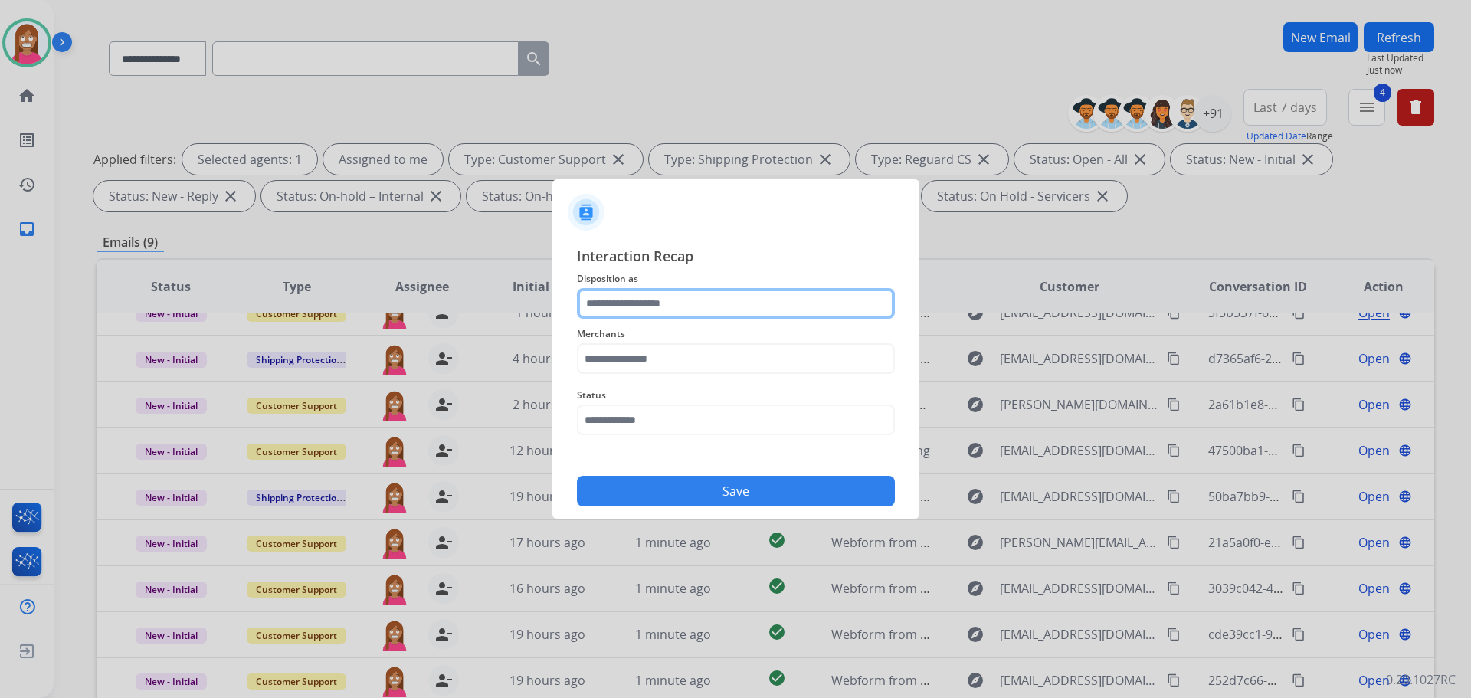
drag, startPoint x: 614, startPoint y: 310, endPoint x: 605, endPoint y: 304, distance: 11.0
click at [614, 309] on input "text" at bounding box center [736, 303] width 318 height 31
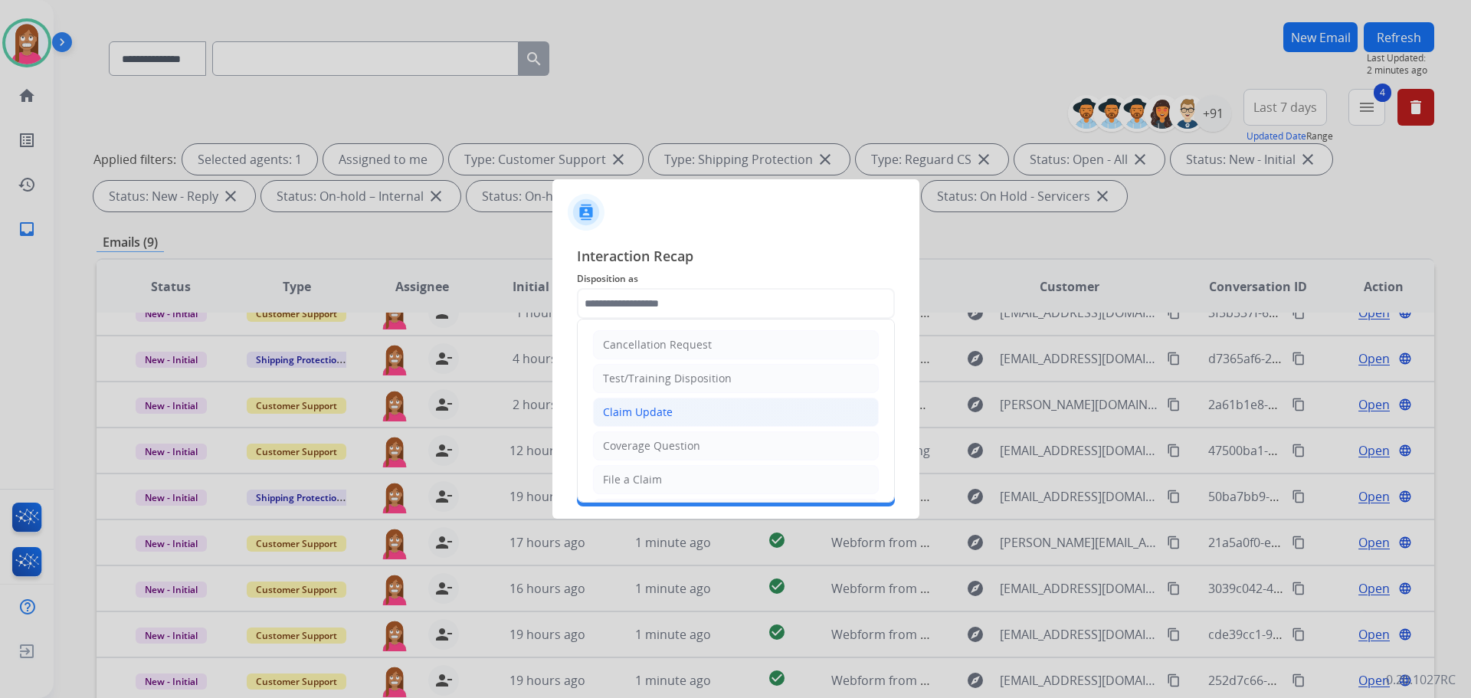
click at [637, 419] on div "Claim Update" at bounding box center [638, 411] width 70 height 15
type input "**********"
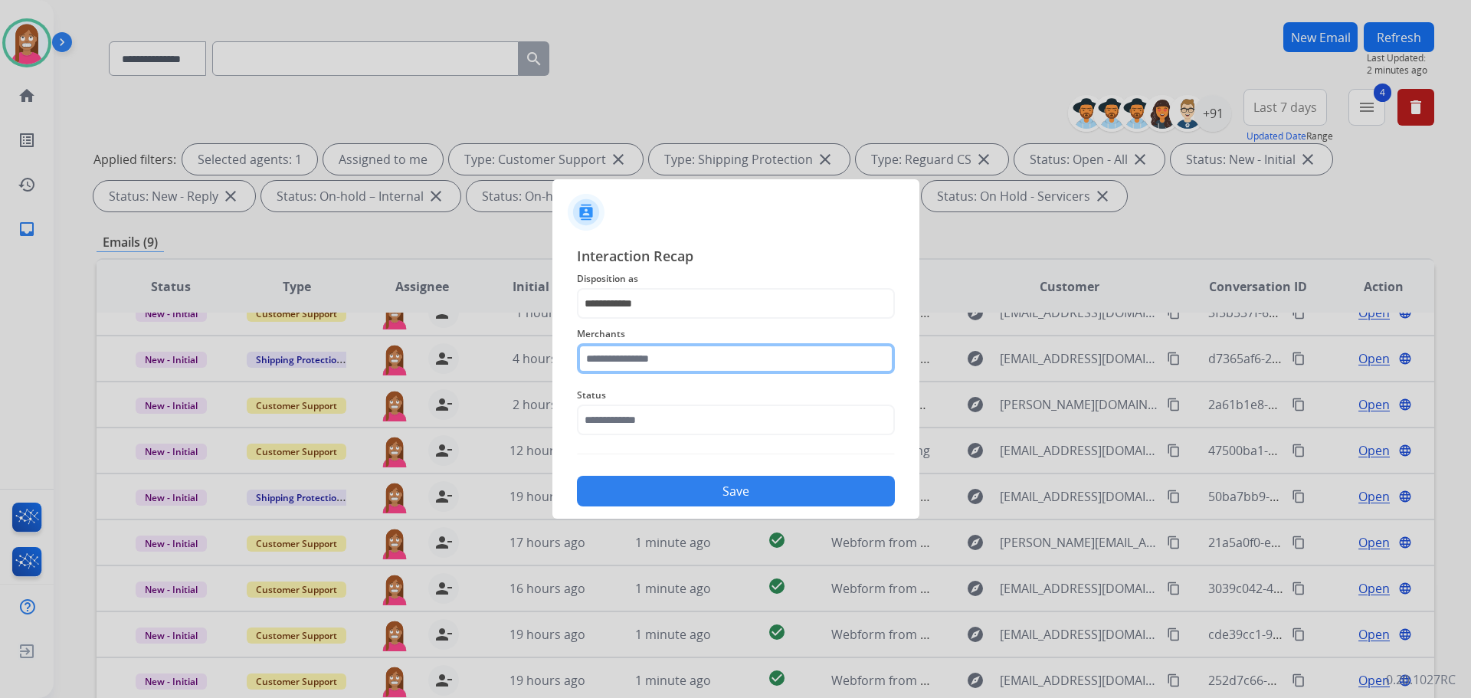
click at [624, 365] on input "text" at bounding box center [736, 358] width 318 height 31
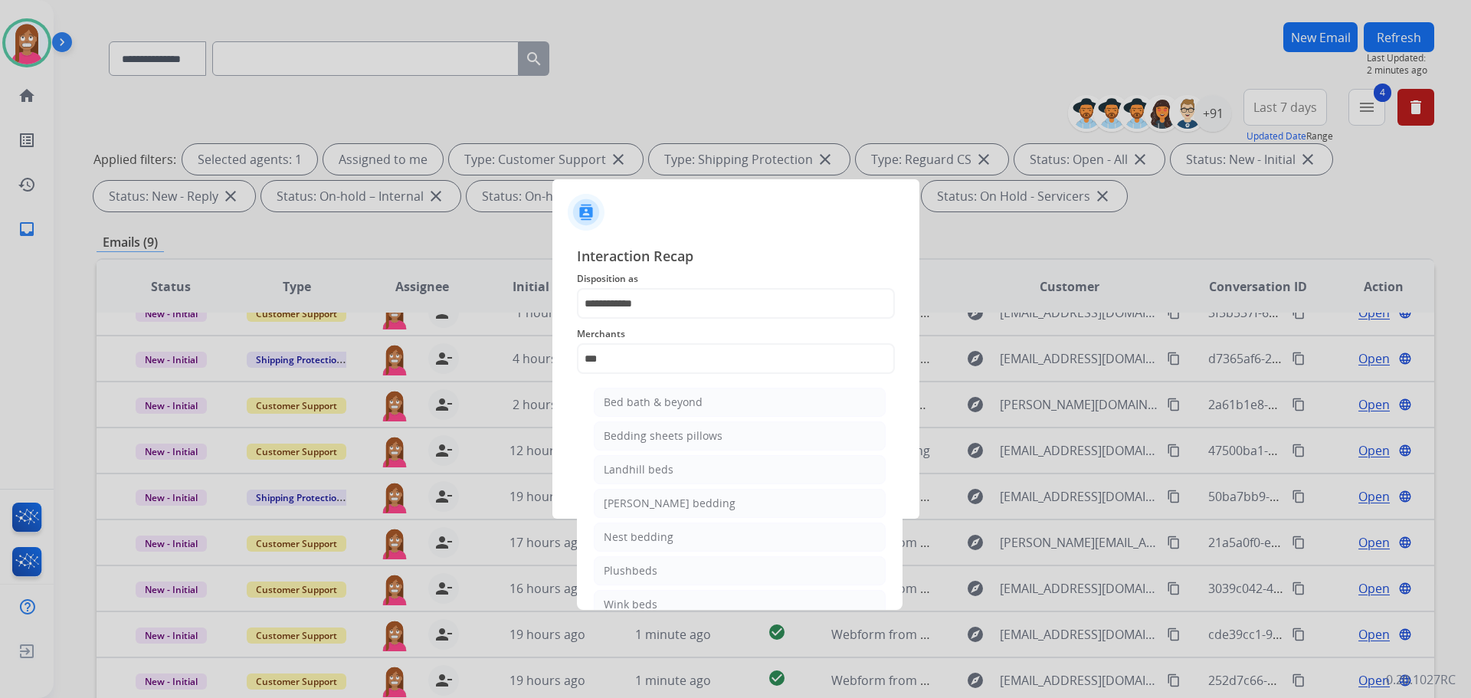
click at [630, 399] on div "Bed bath & beyond" at bounding box center [653, 402] width 99 height 15
type input "**********"
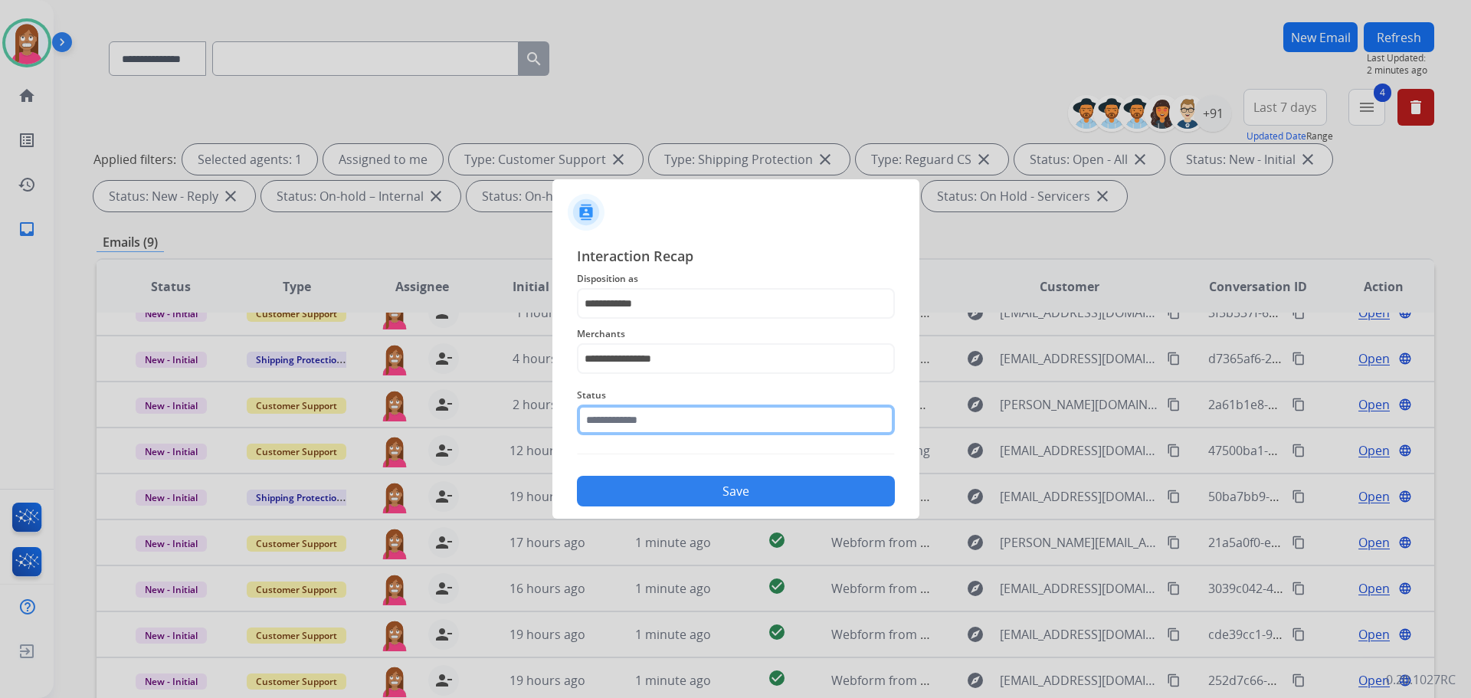
click at [621, 430] on input "text" at bounding box center [736, 419] width 318 height 31
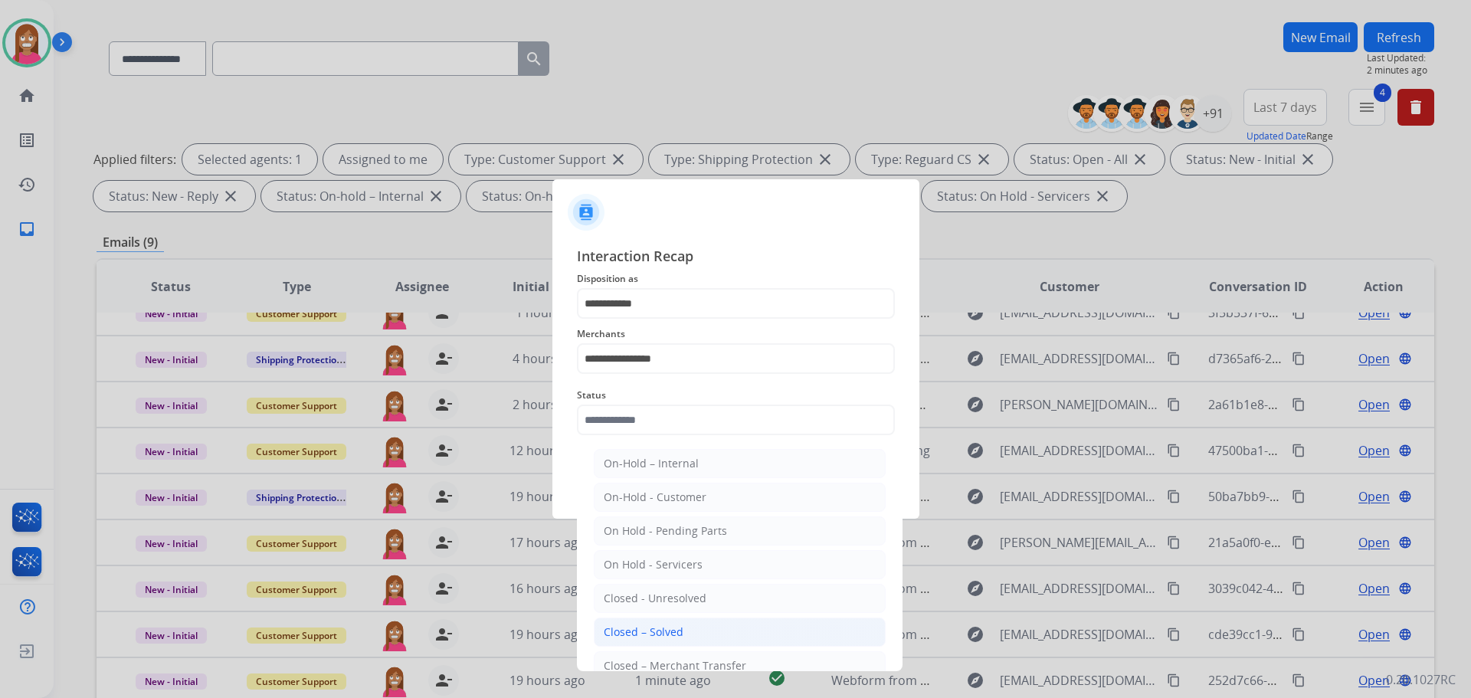
click at [671, 627] on div "Closed – Solved" at bounding box center [644, 631] width 80 height 15
type input "**********"
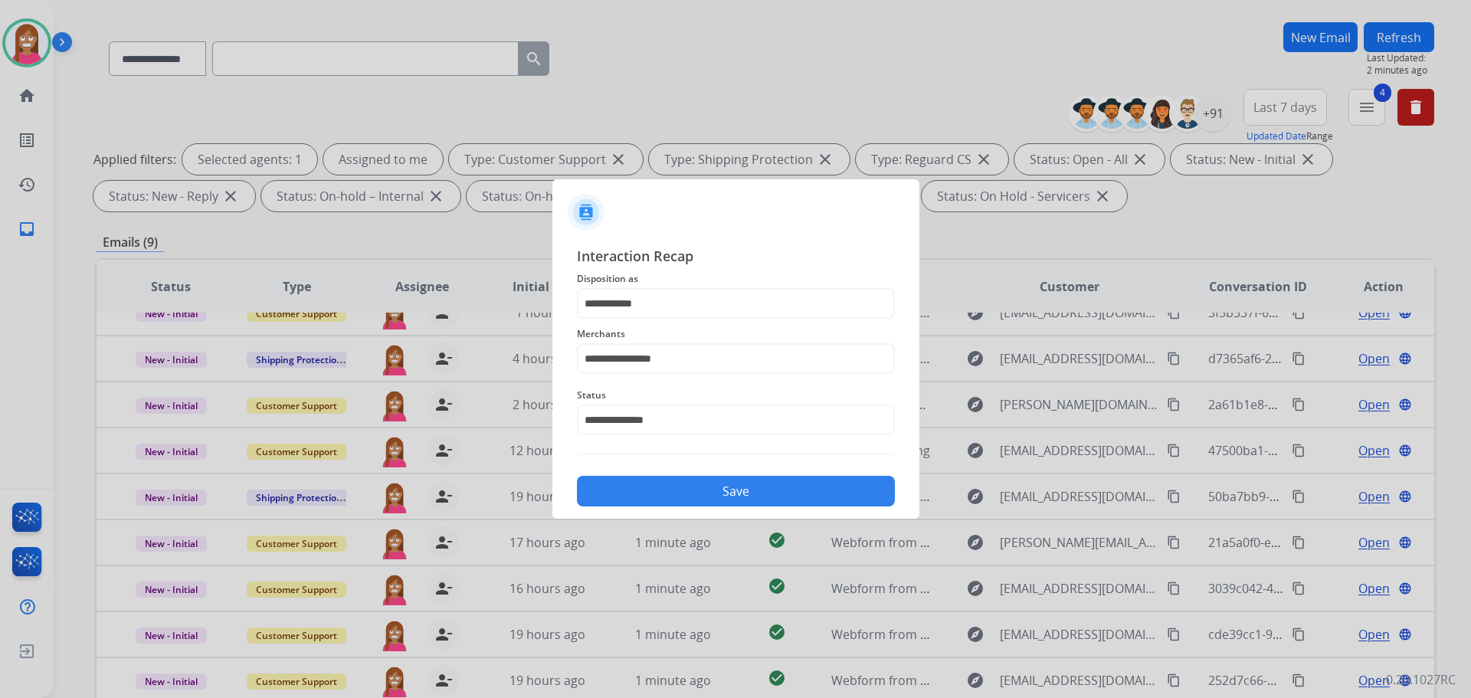
click at [671, 503] on button "Save" at bounding box center [736, 491] width 318 height 31
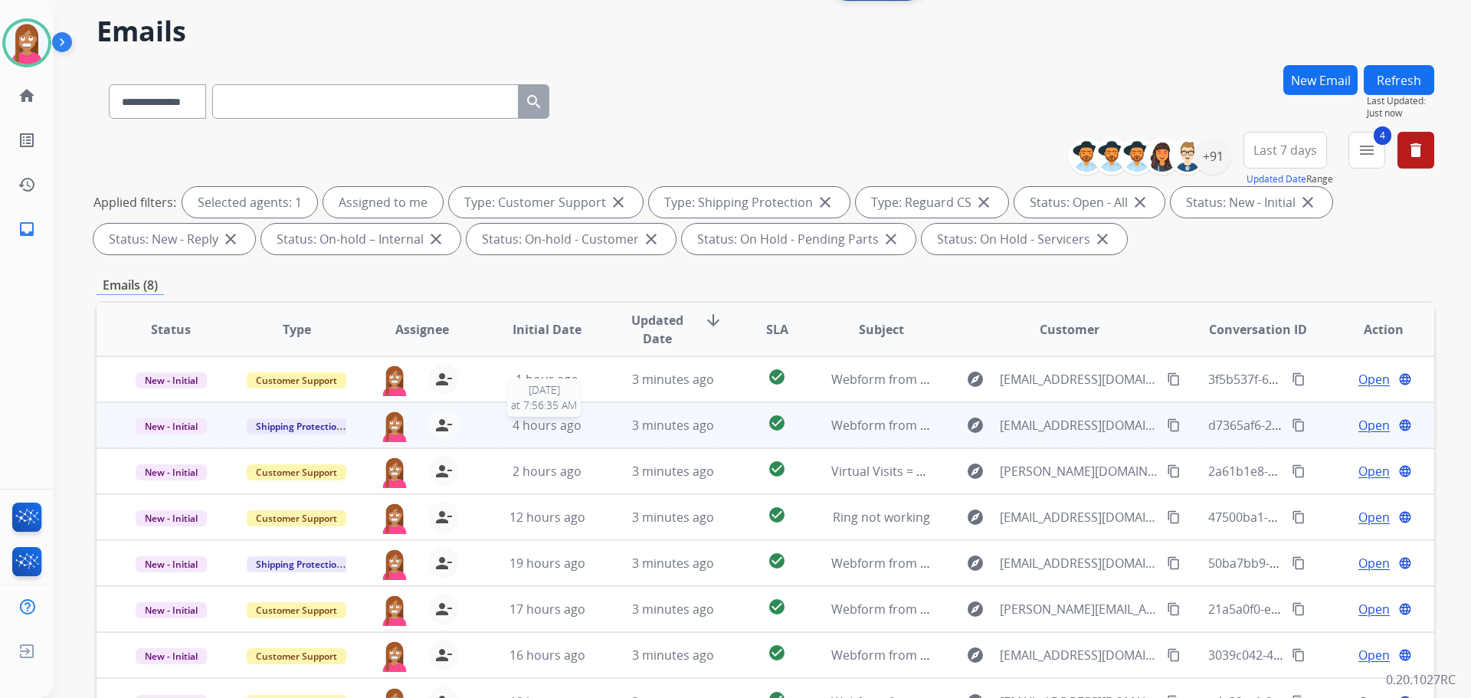
scroll to position [230, 0]
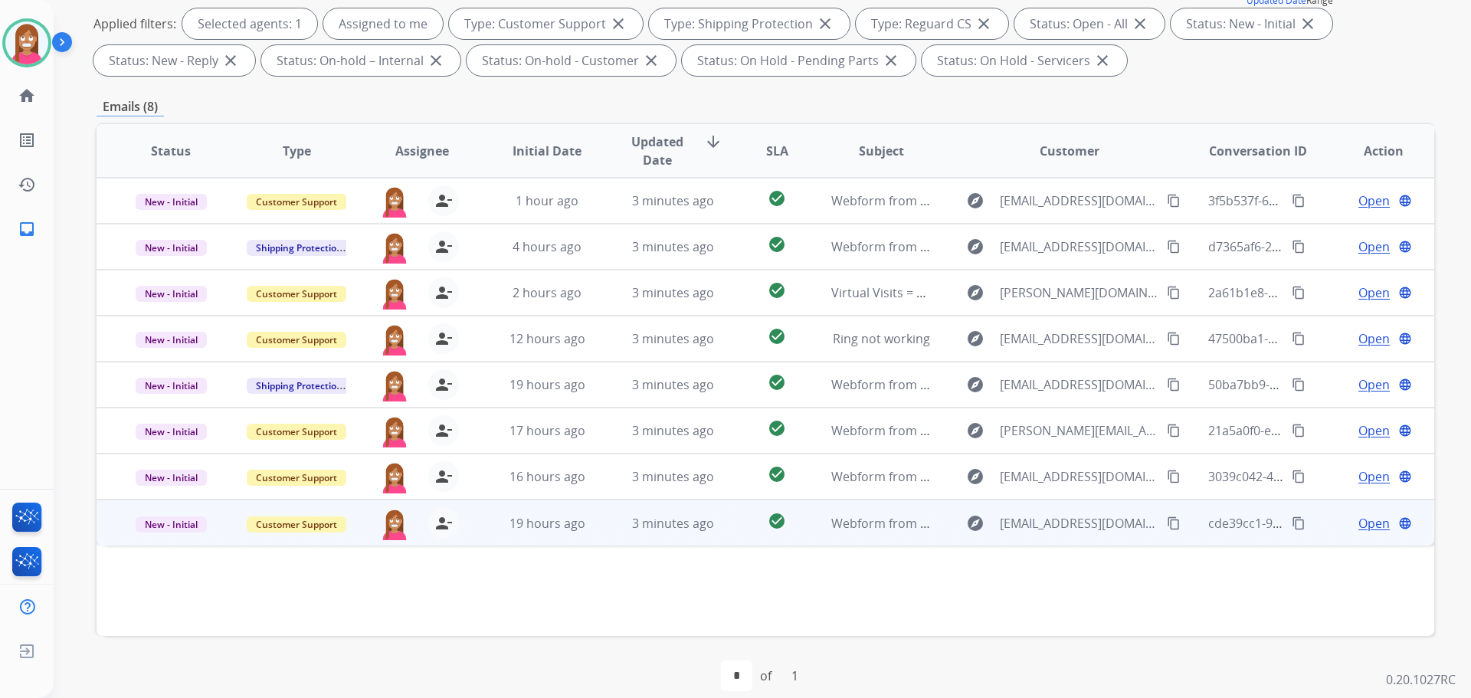
click at [620, 535] on td "3 minutes ago" at bounding box center [661, 522] width 126 height 46
click at [1358, 519] on span "Open" at bounding box center [1373, 522] width 31 height 18
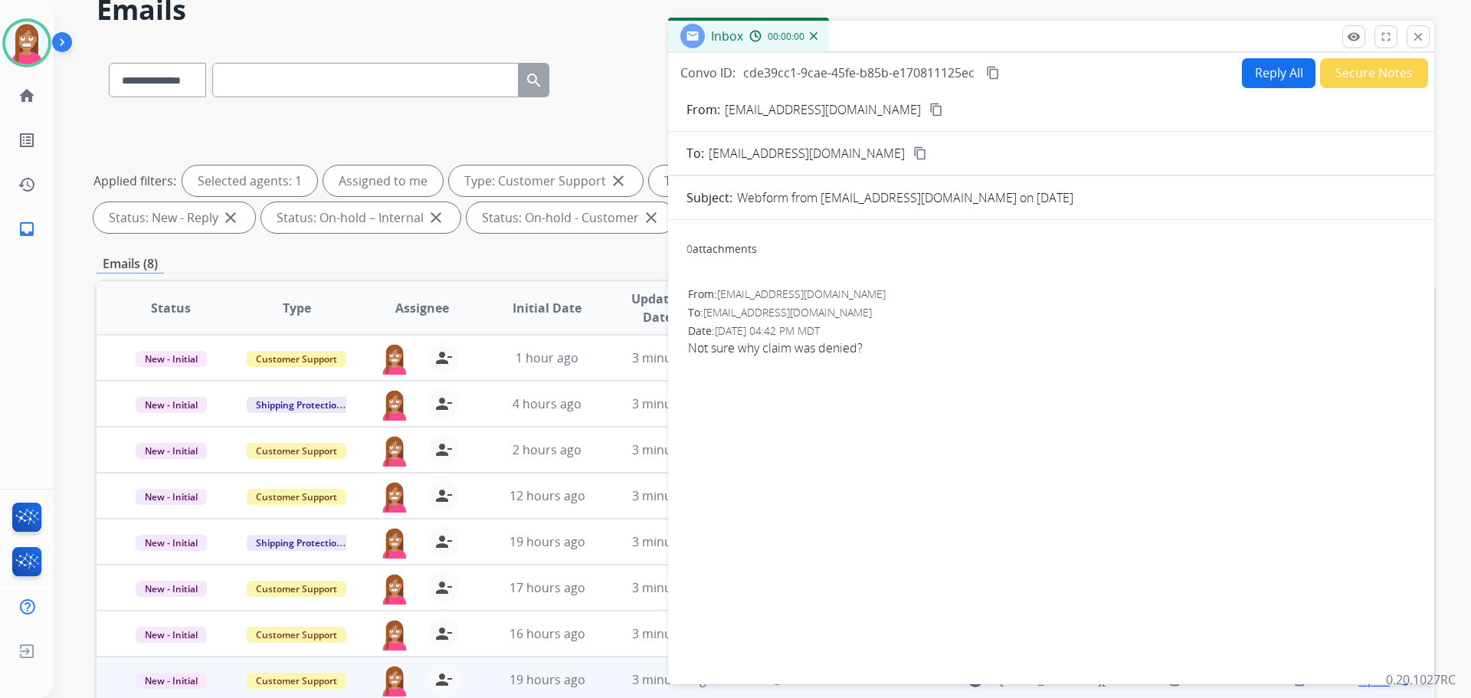
scroll to position [0, 0]
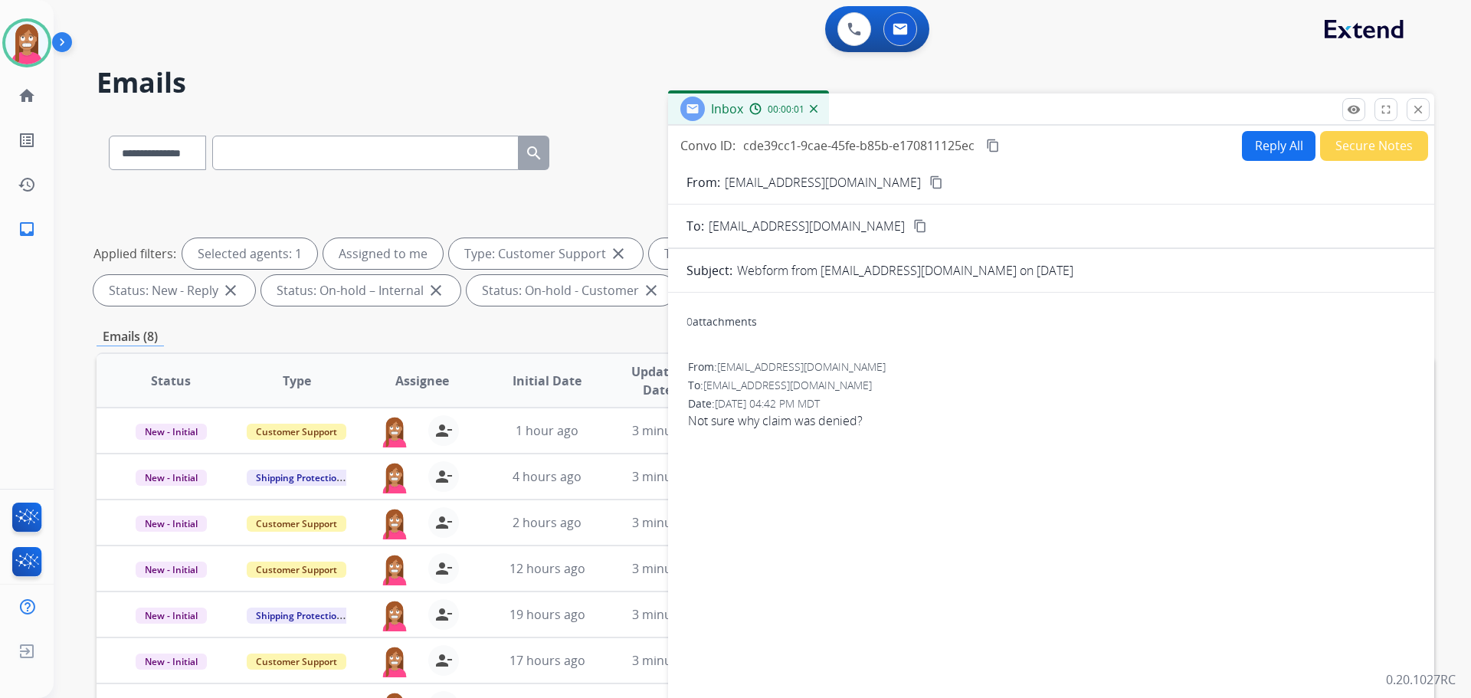
click at [1249, 152] on button "Reply All" at bounding box center [1279, 146] width 74 height 30
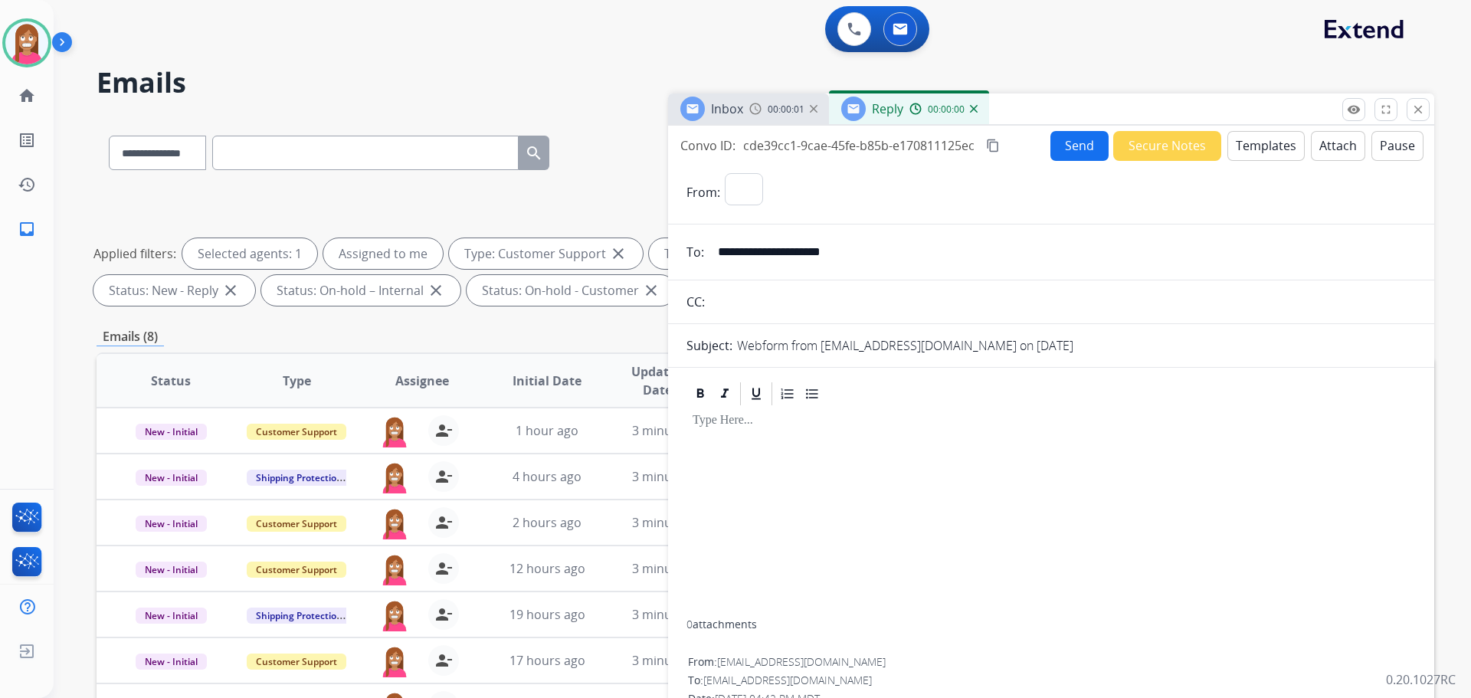
select select "**********"
click at [1262, 152] on button "Templates" at bounding box center [1265, 146] width 77 height 30
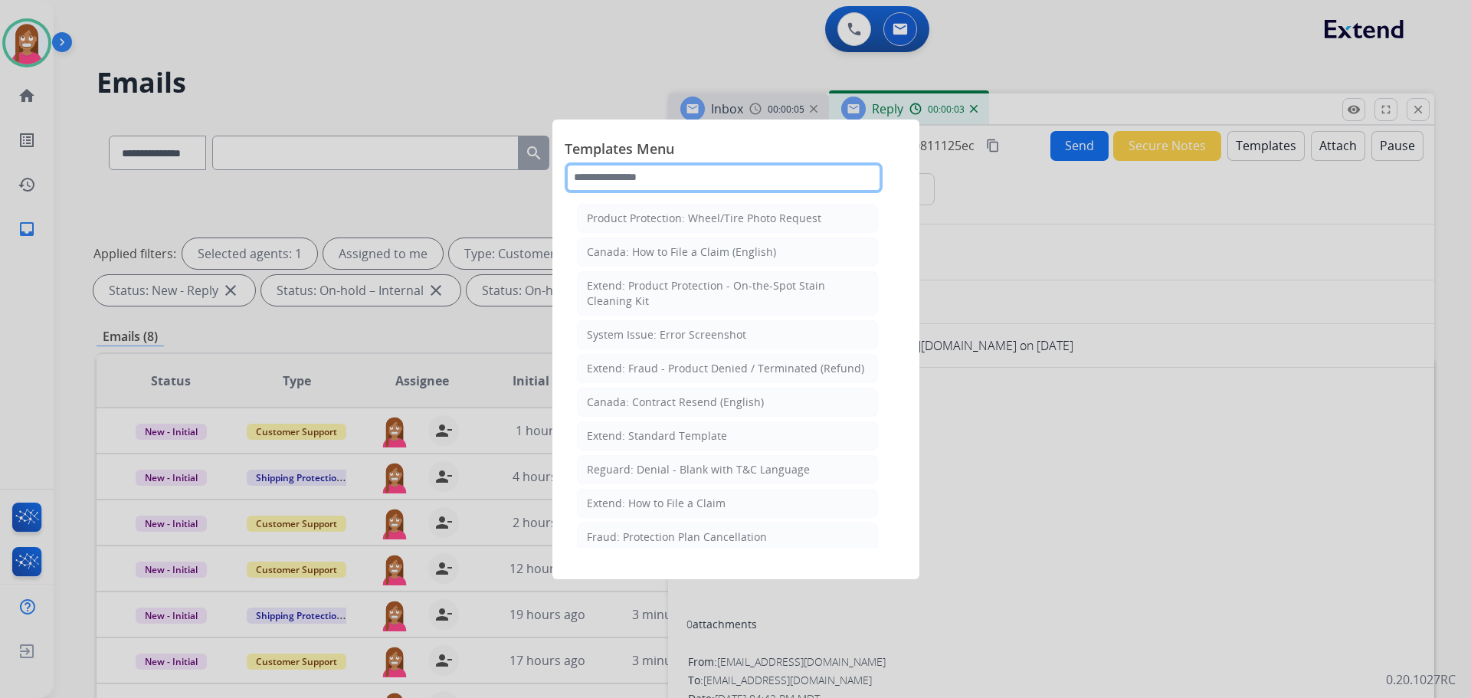
click at [615, 176] on input "text" at bounding box center [724, 177] width 318 height 31
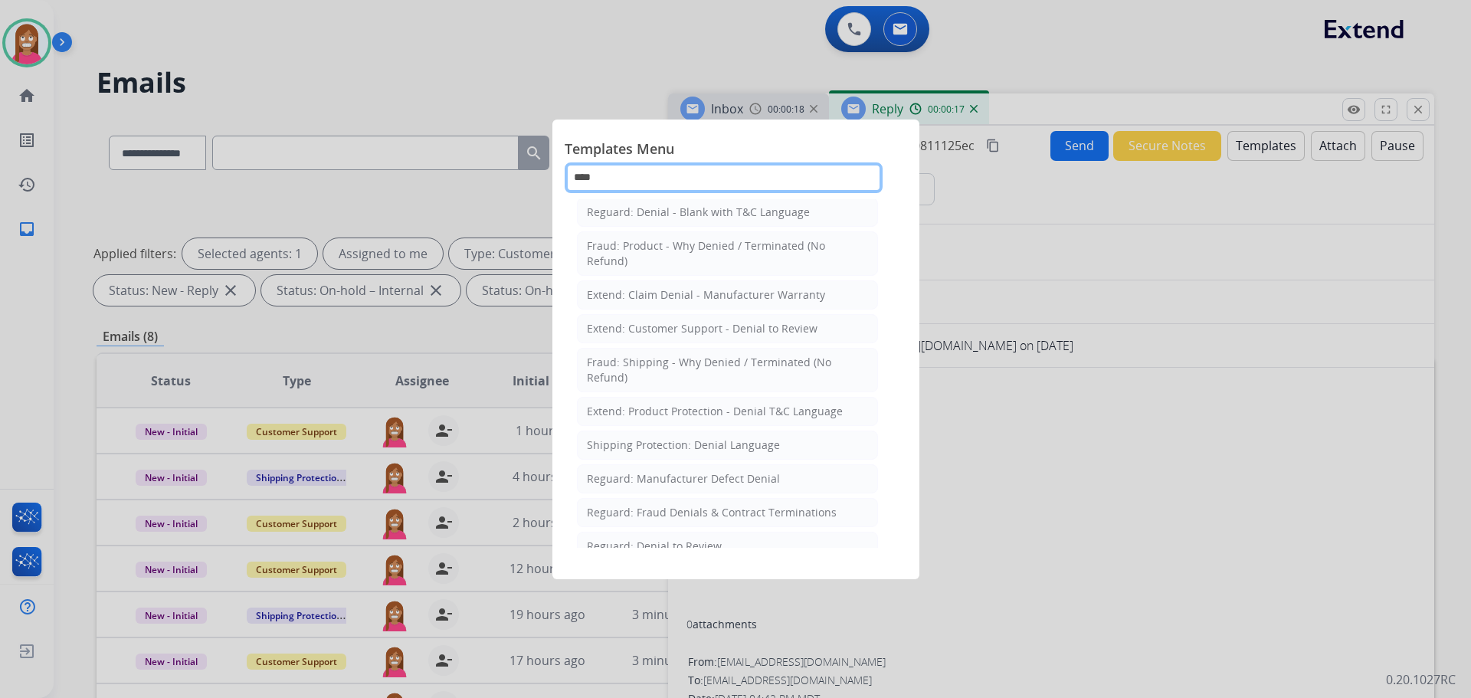
scroll to position [57, 0]
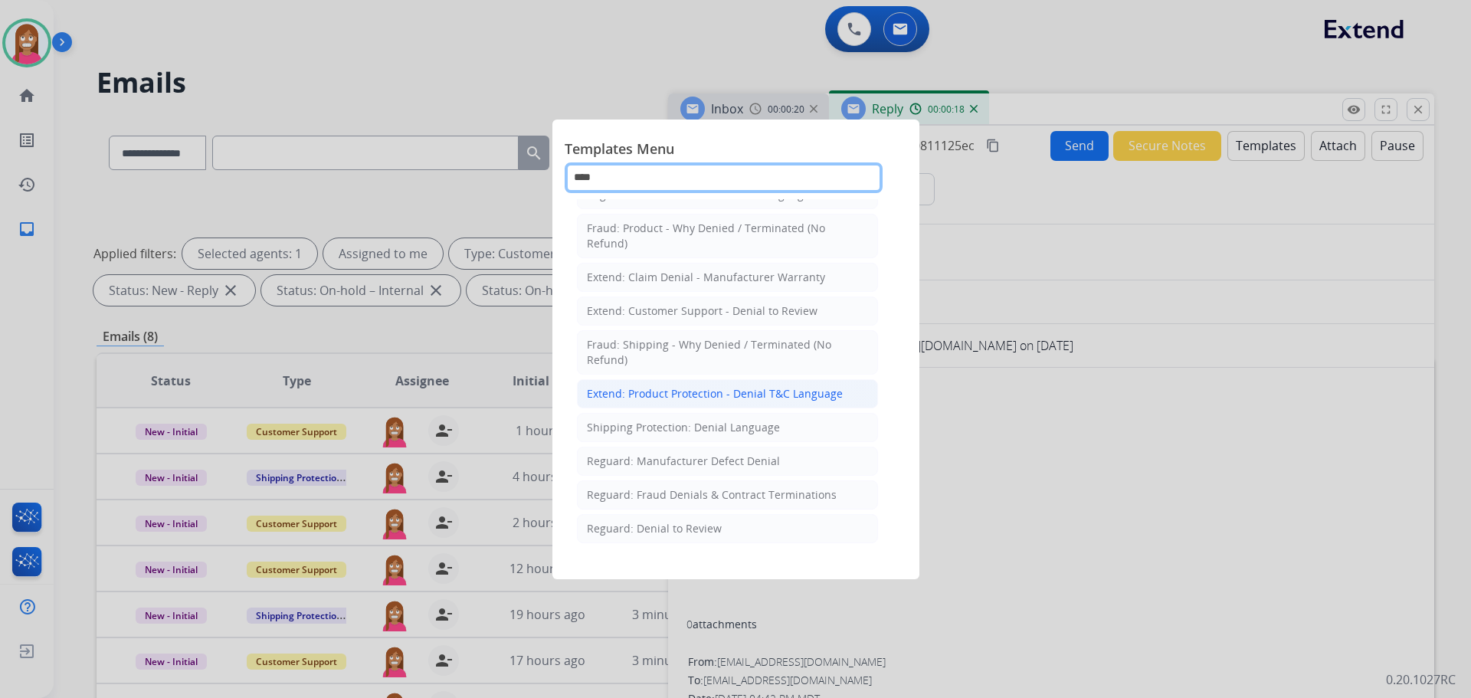
type input "****"
click at [658, 399] on div "Extend: Product Protection - Denial T&C Language" at bounding box center [715, 393] width 256 height 15
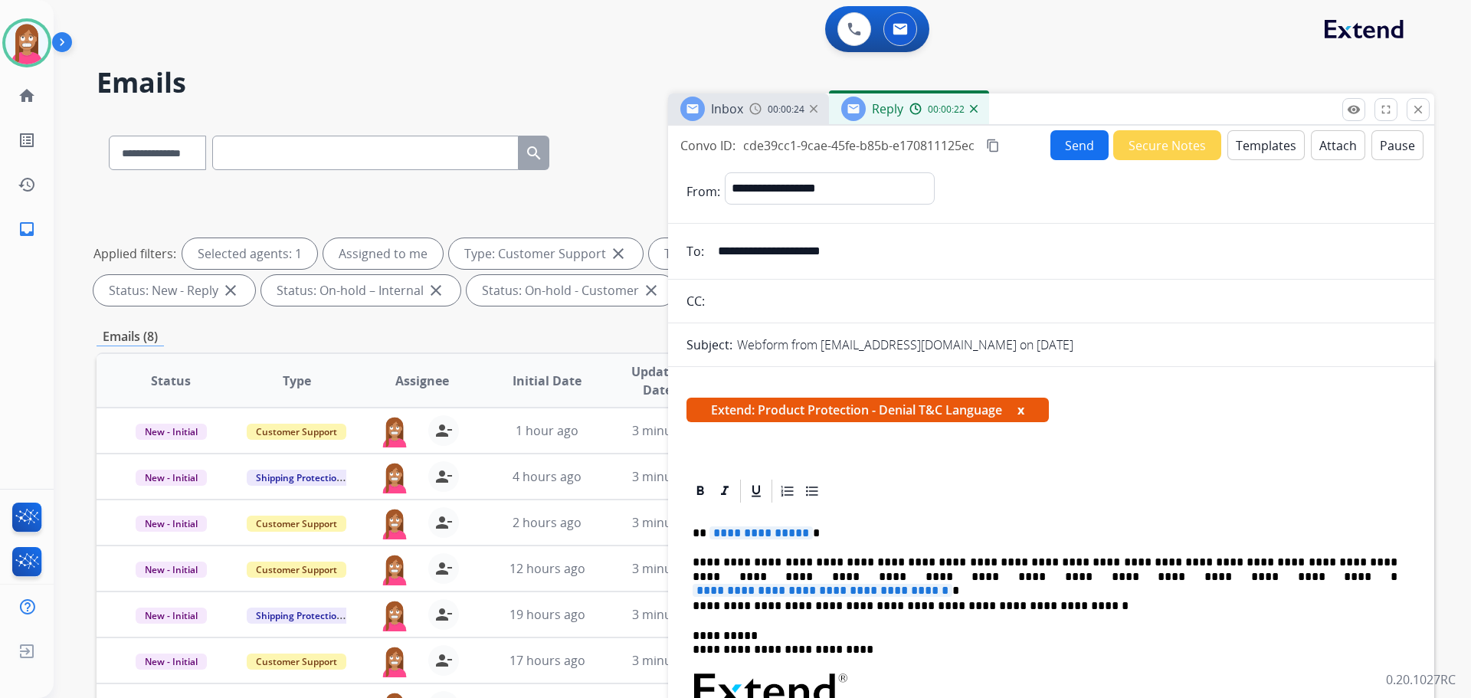
click at [757, 529] on span "**********" at bounding box center [760, 532] width 103 height 13
click at [952, 584] on span "**********" at bounding box center [823, 590] width 260 height 13
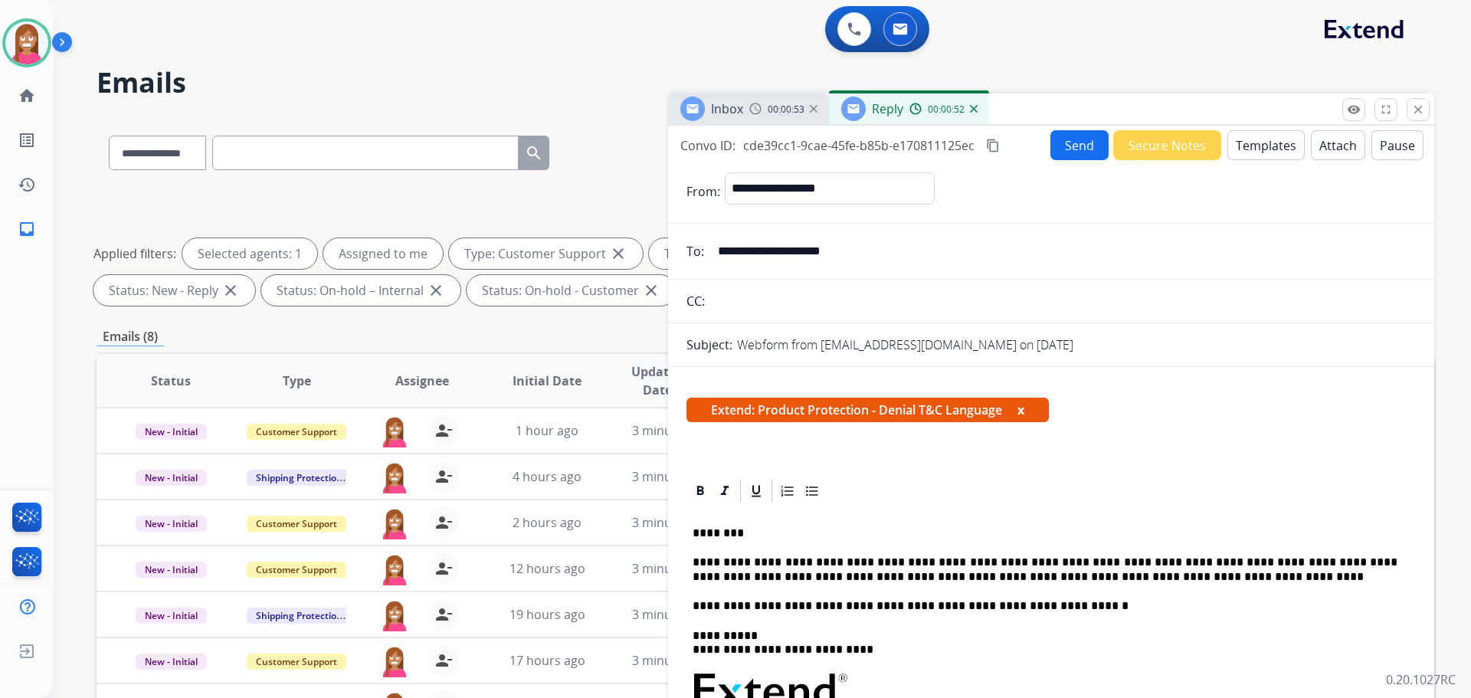
click at [1066, 147] on button "Send" at bounding box center [1079, 145] width 58 height 30
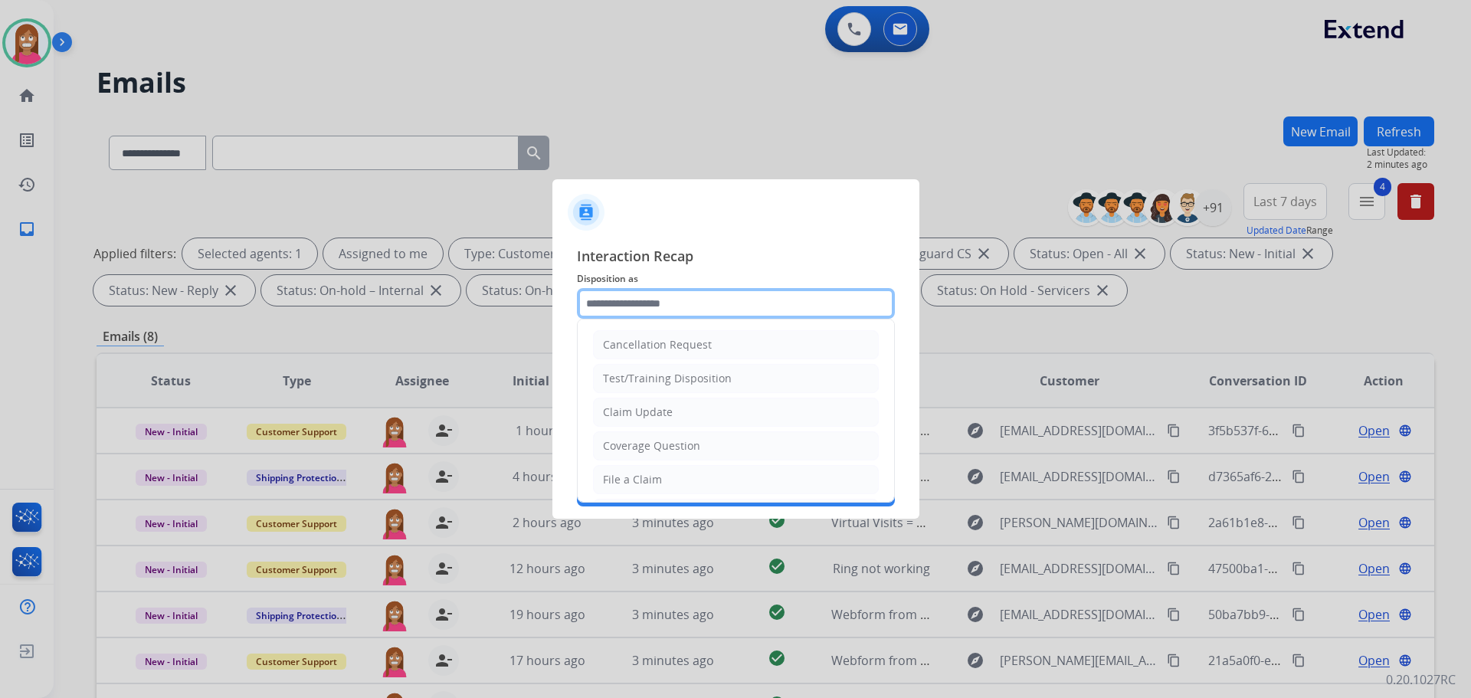
click at [614, 309] on input "text" at bounding box center [736, 303] width 318 height 31
click at [668, 421] on li "Claim Update" at bounding box center [736, 412] width 286 height 29
type input "**********"
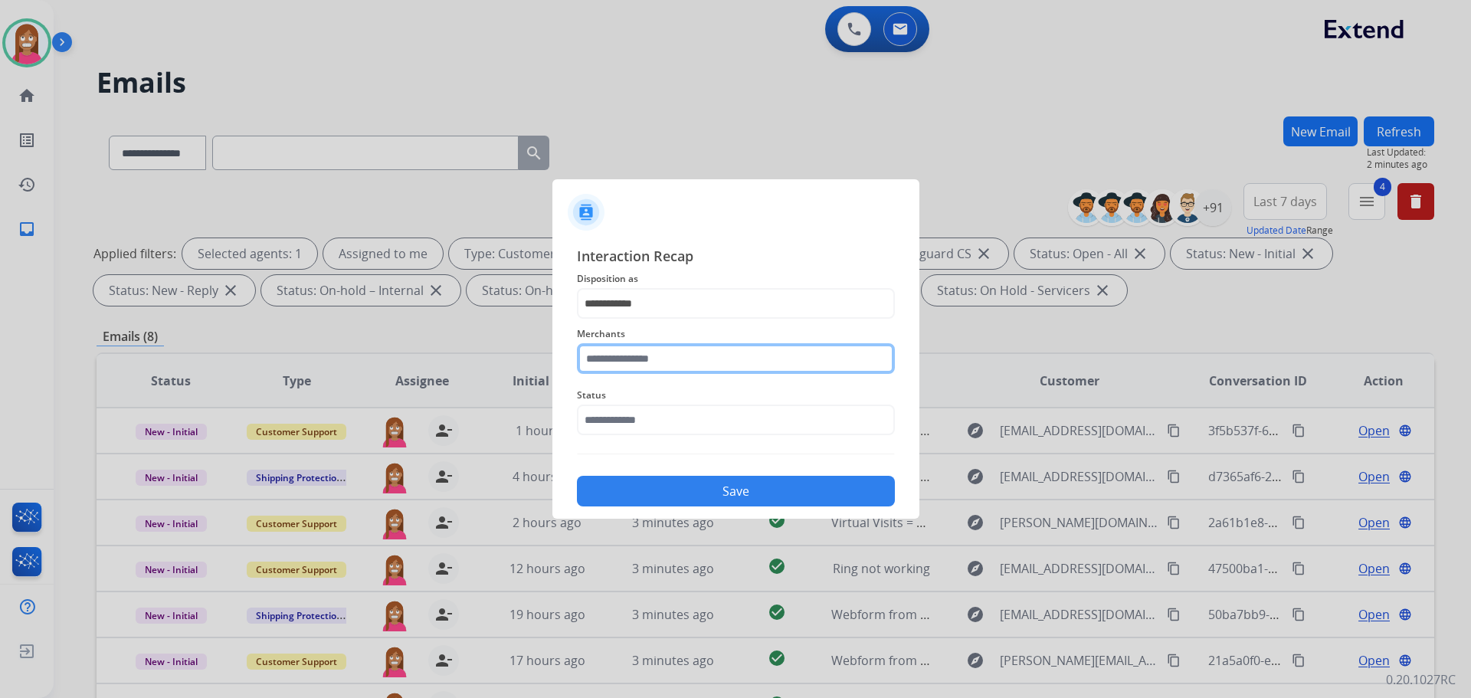
click at [617, 372] on input "text" at bounding box center [736, 358] width 318 height 31
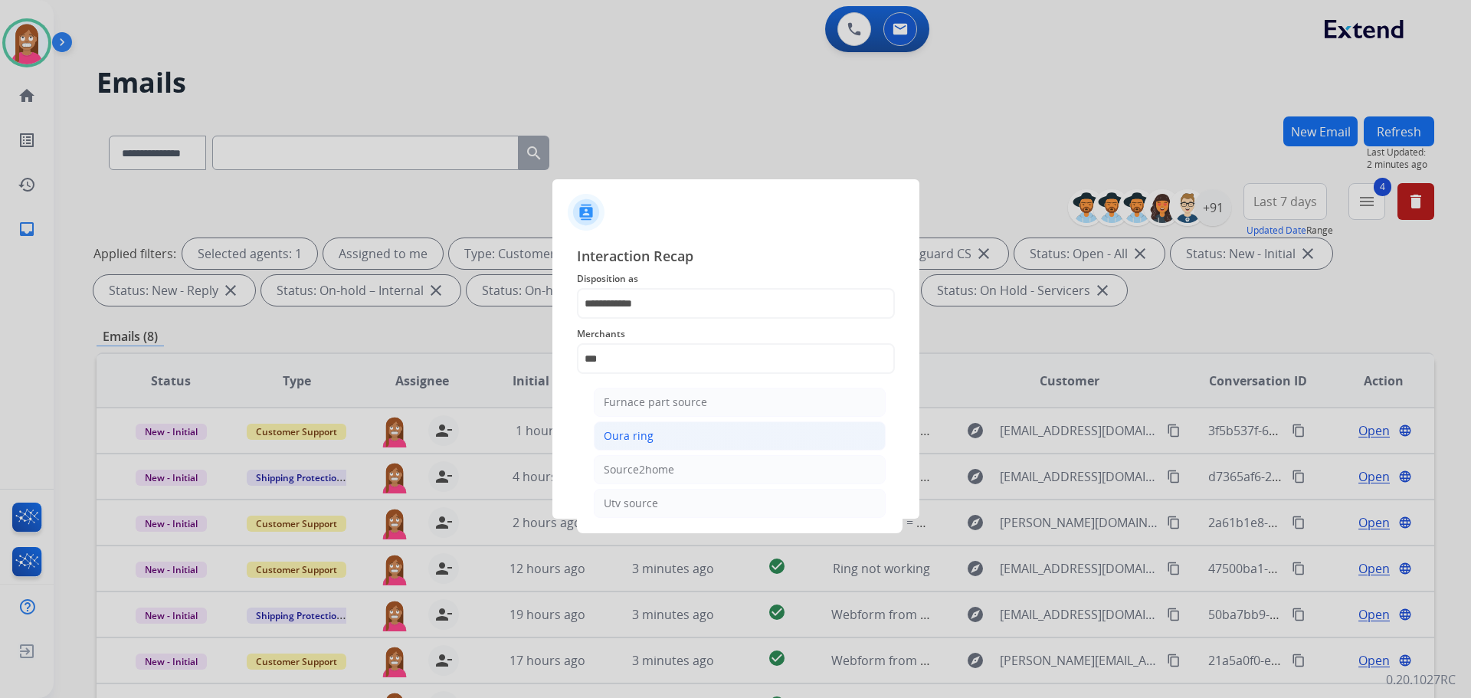
click at [662, 434] on li "Oura ring" at bounding box center [740, 435] width 292 height 29
type input "*********"
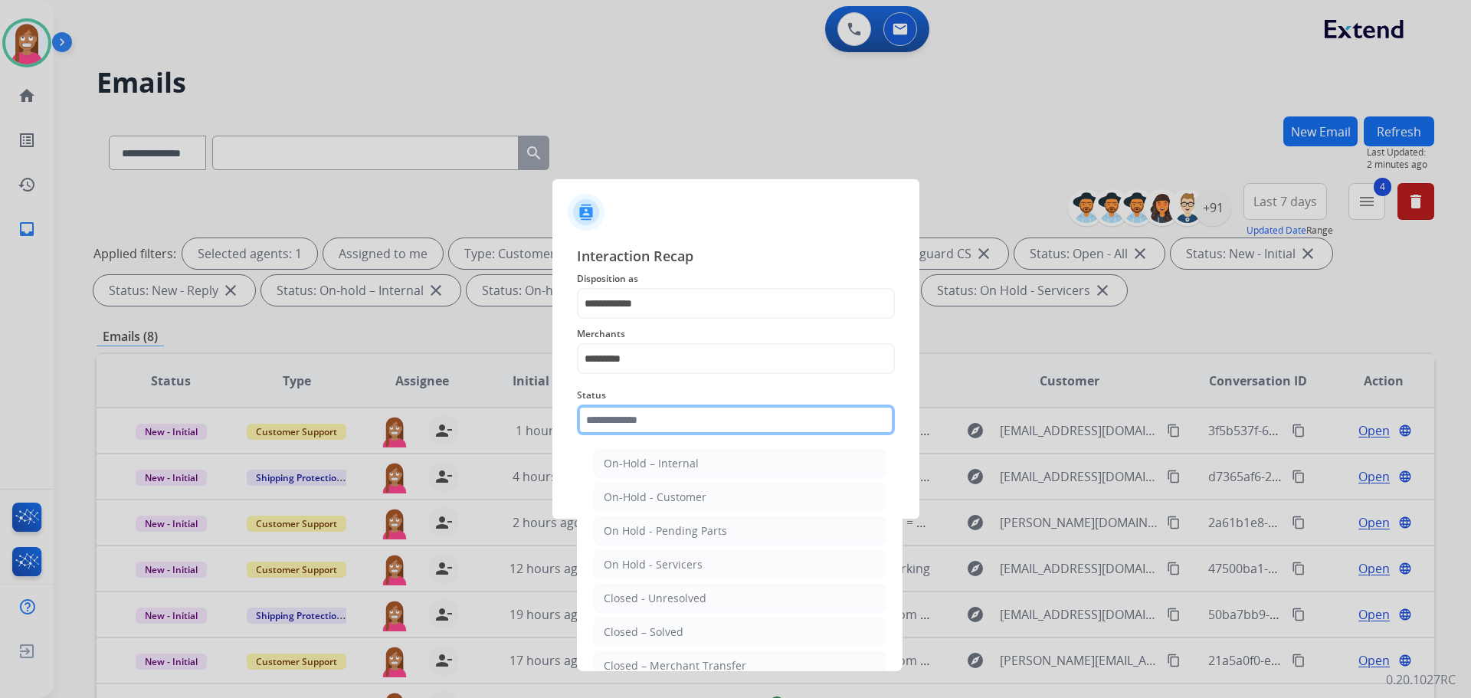
click at [614, 426] on input "text" at bounding box center [736, 419] width 318 height 31
click at [630, 627] on div "Closed – Solved" at bounding box center [644, 631] width 80 height 15
type input "**********"
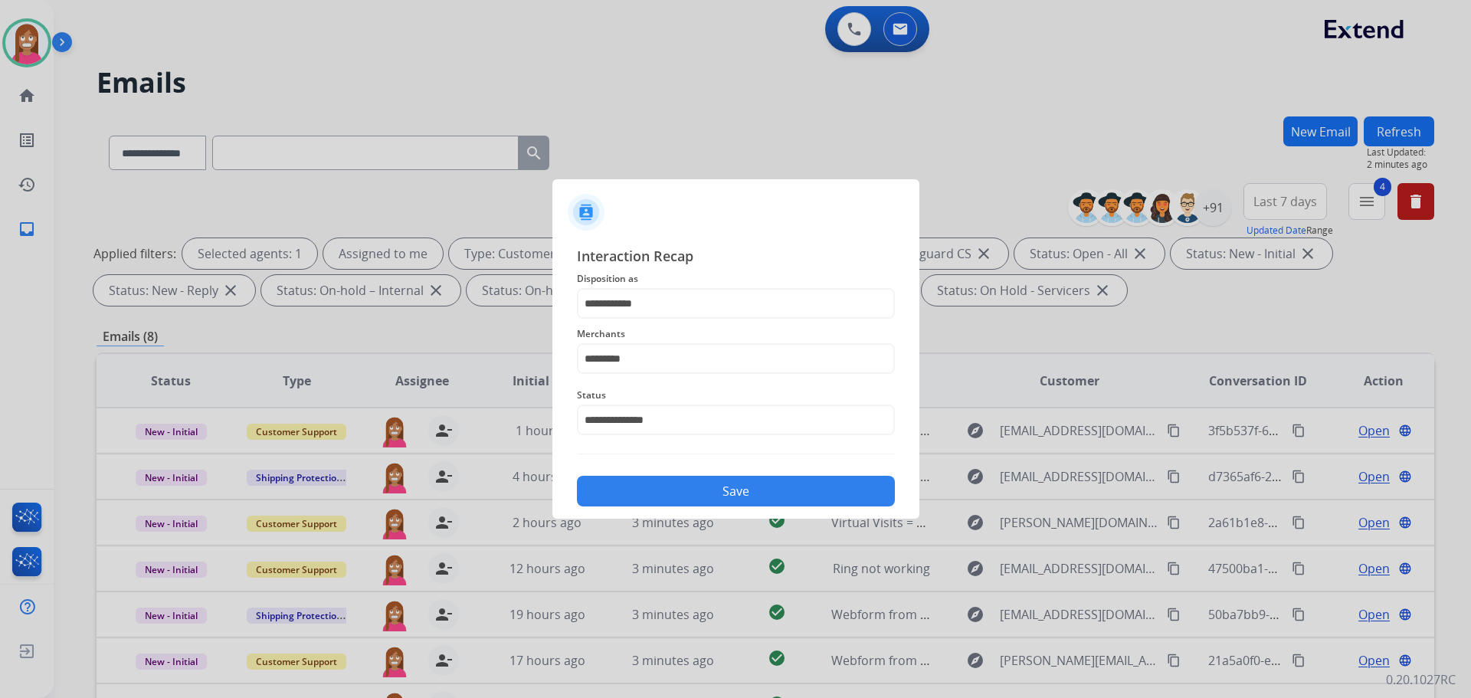
click at [613, 495] on button "Save" at bounding box center [736, 491] width 318 height 31
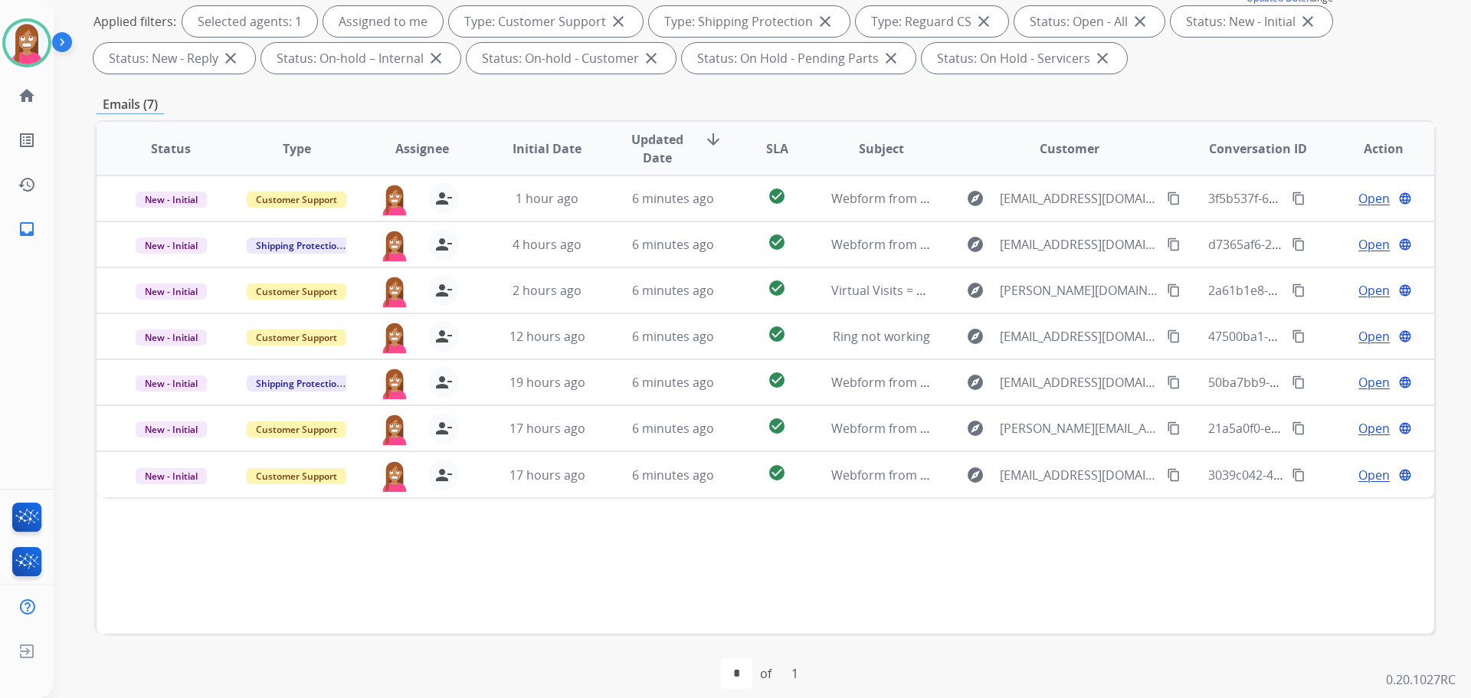
scroll to position [247, 0]
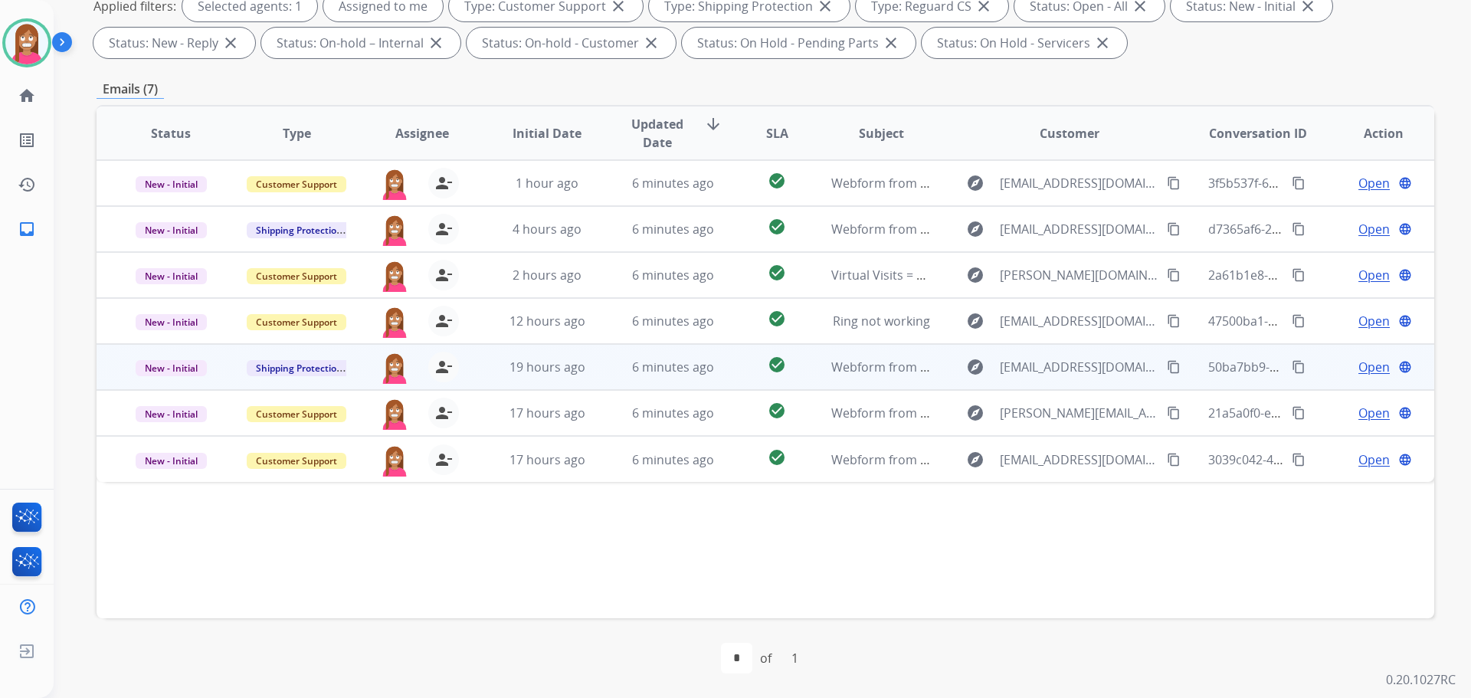
click at [591, 381] on td "19 hours ago" at bounding box center [536, 367] width 126 height 46
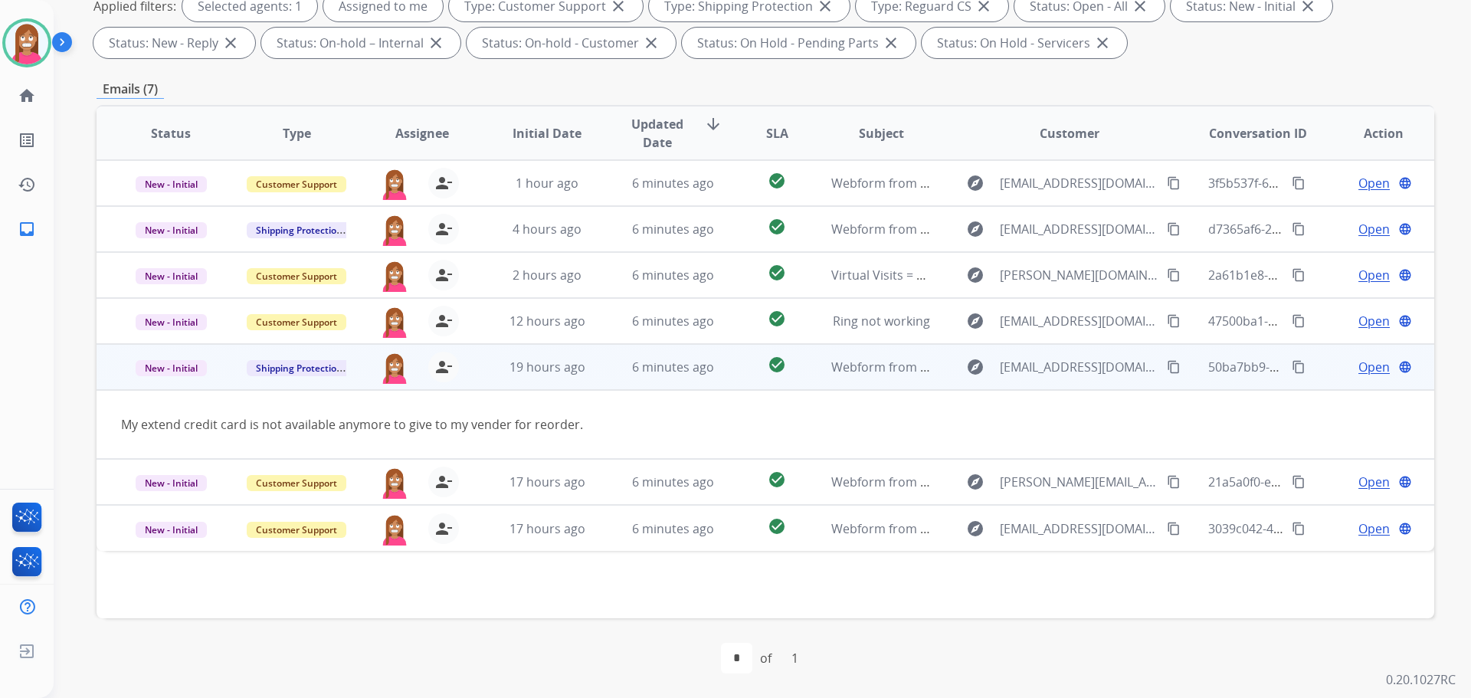
click at [1362, 371] on span "Open" at bounding box center [1373, 367] width 31 height 18
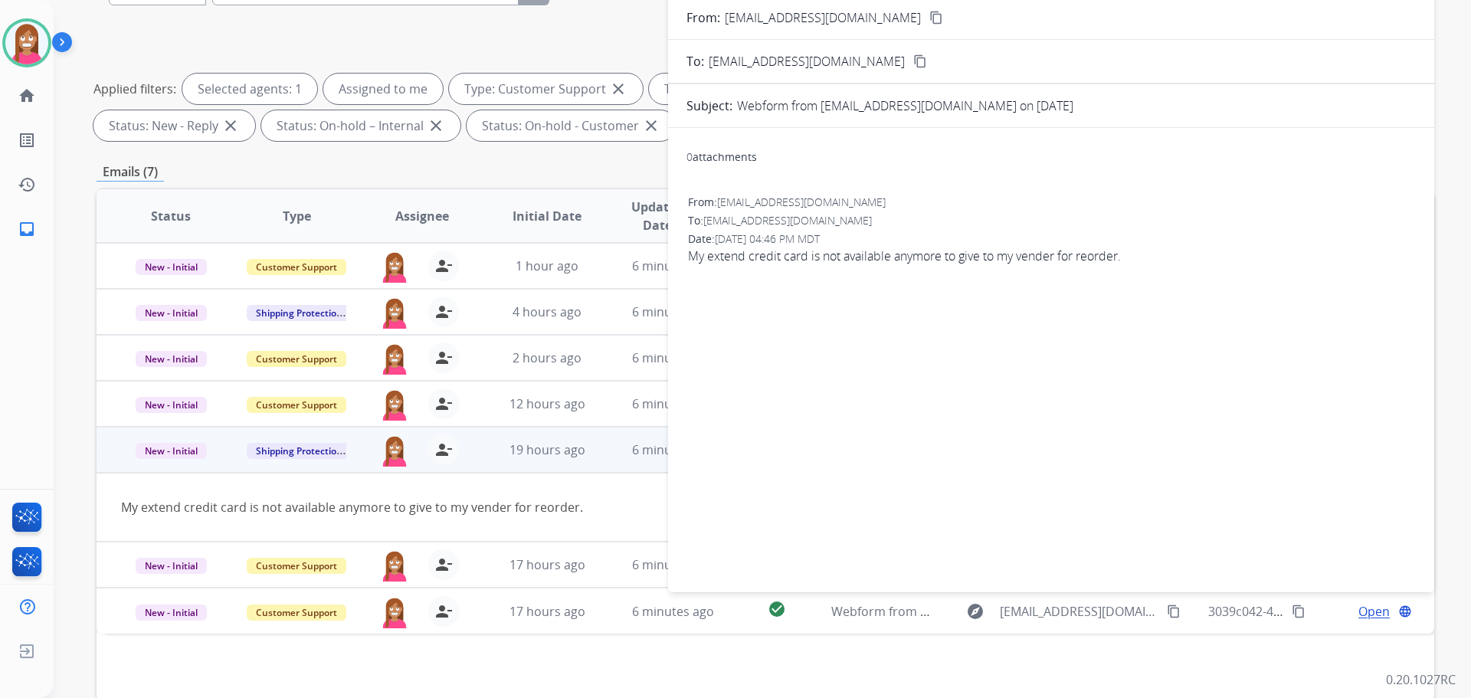
scroll to position [18, 0]
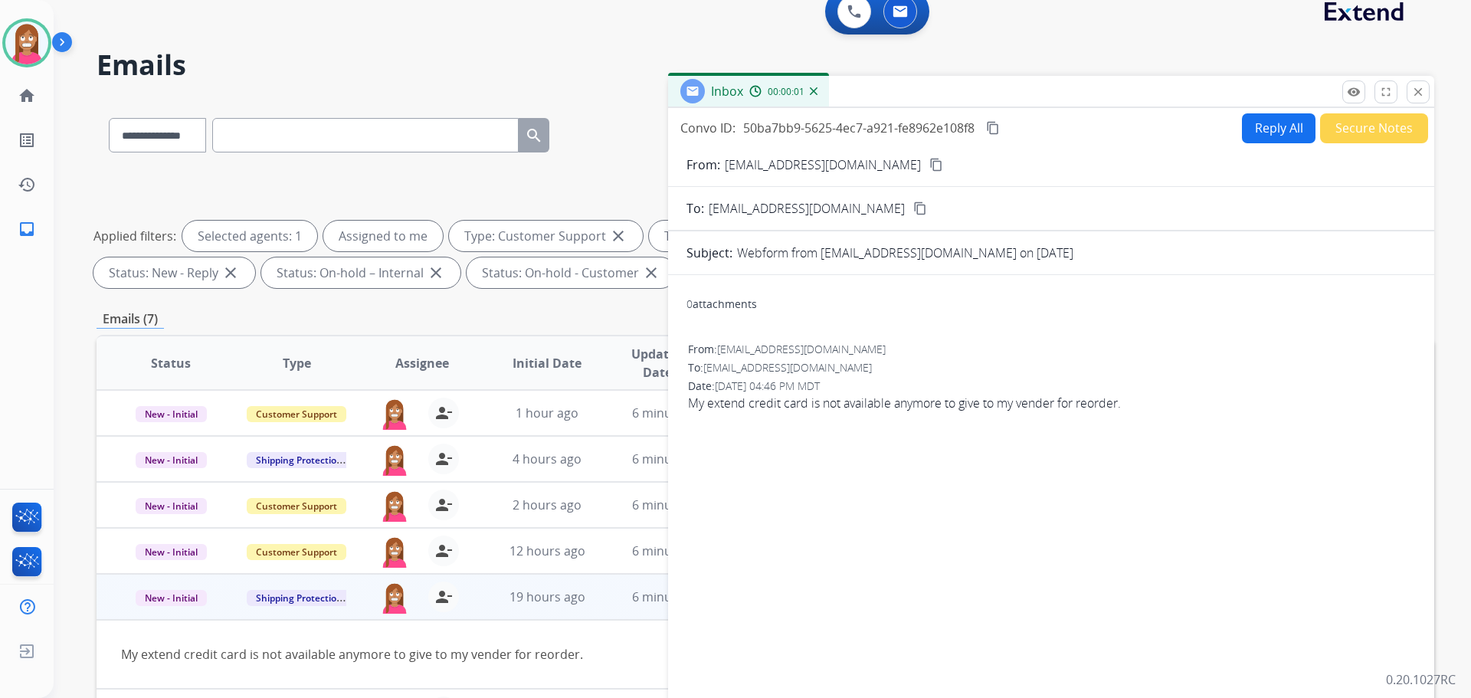
click at [1338, 120] on button "Secure Notes" at bounding box center [1374, 128] width 108 height 30
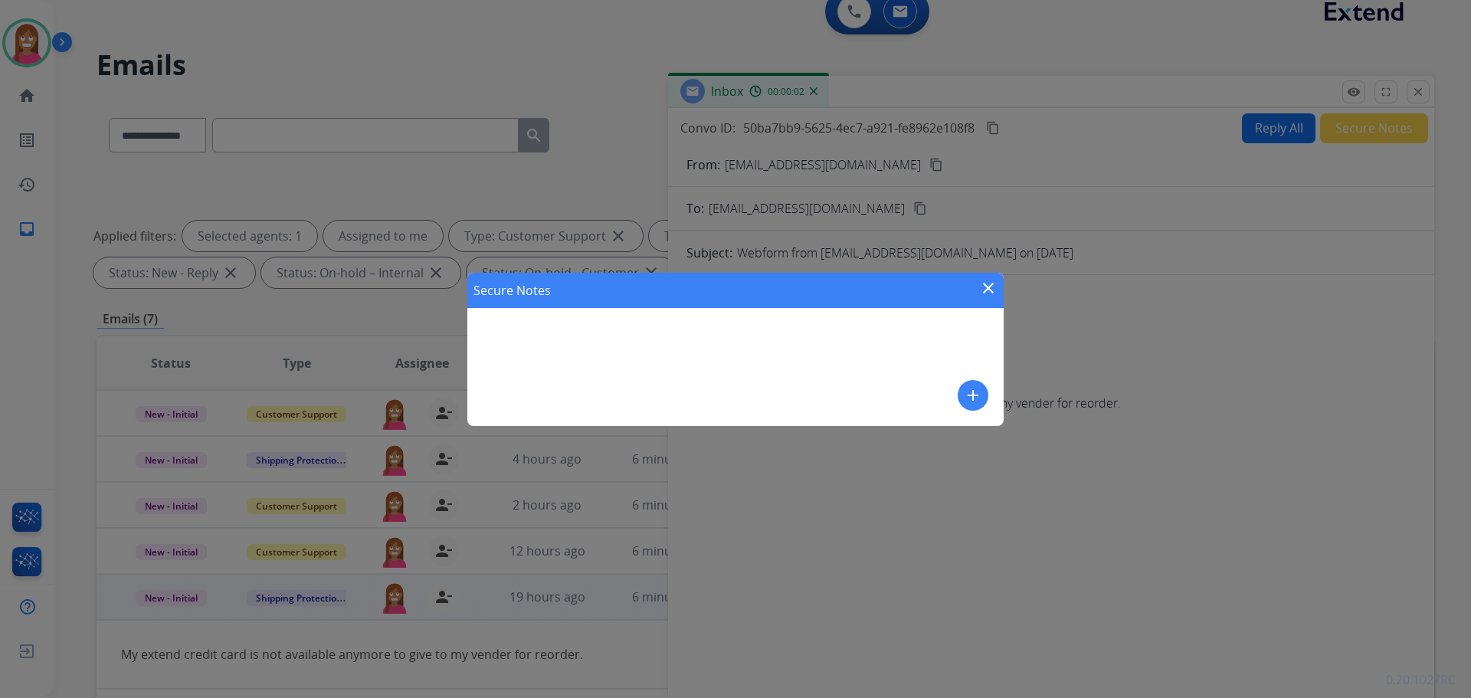
click at [983, 390] on button "add" at bounding box center [973, 395] width 31 height 31
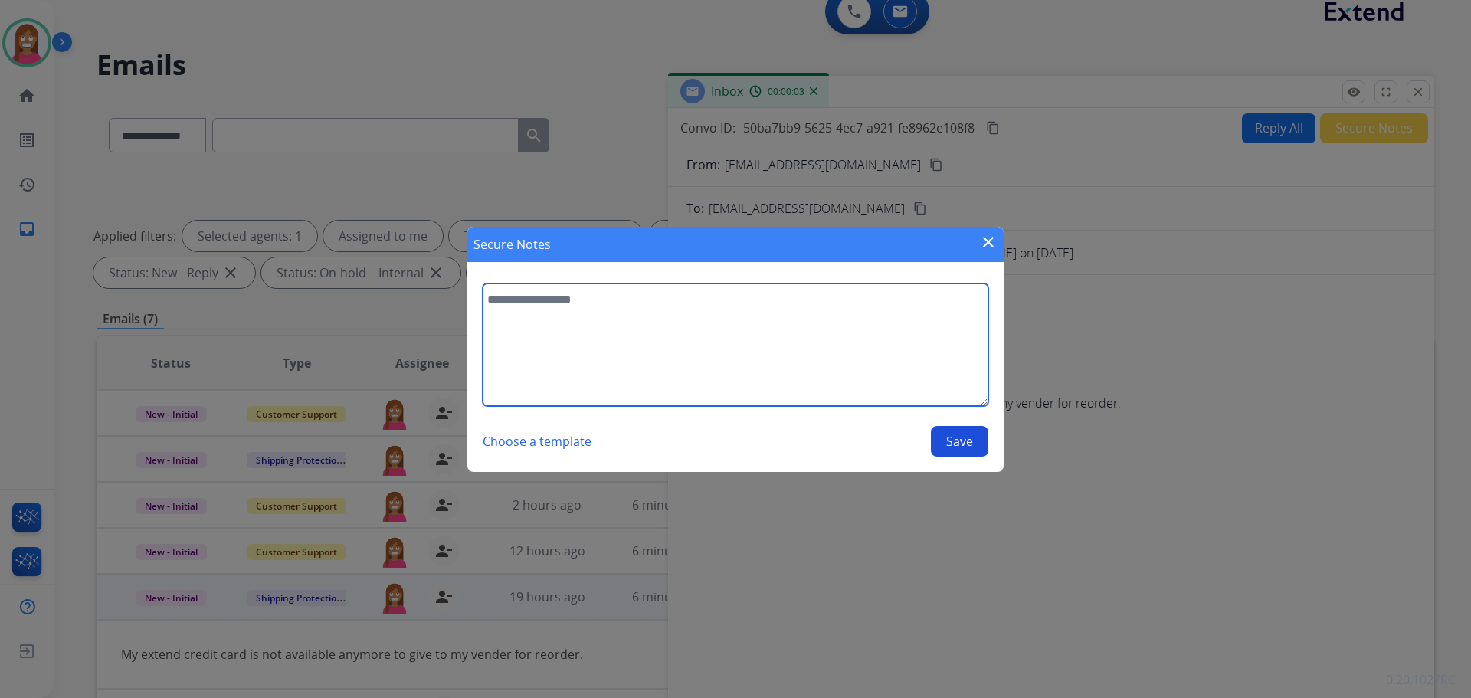
click at [743, 331] on textarea at bounding box center [736, 344] width 506 height 123
type textarea "*********"
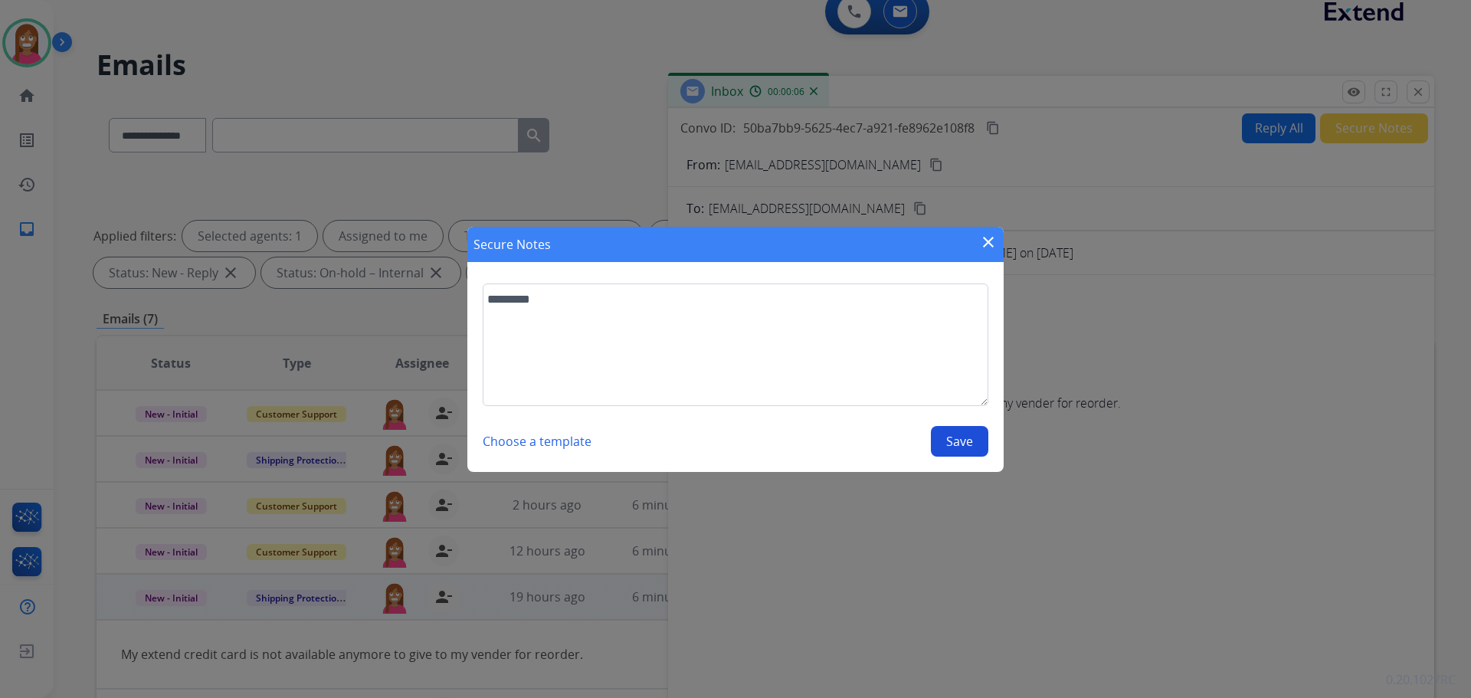
click at [978, 449] on button "Save" at bounding box center [959, 441] width 57 height 31
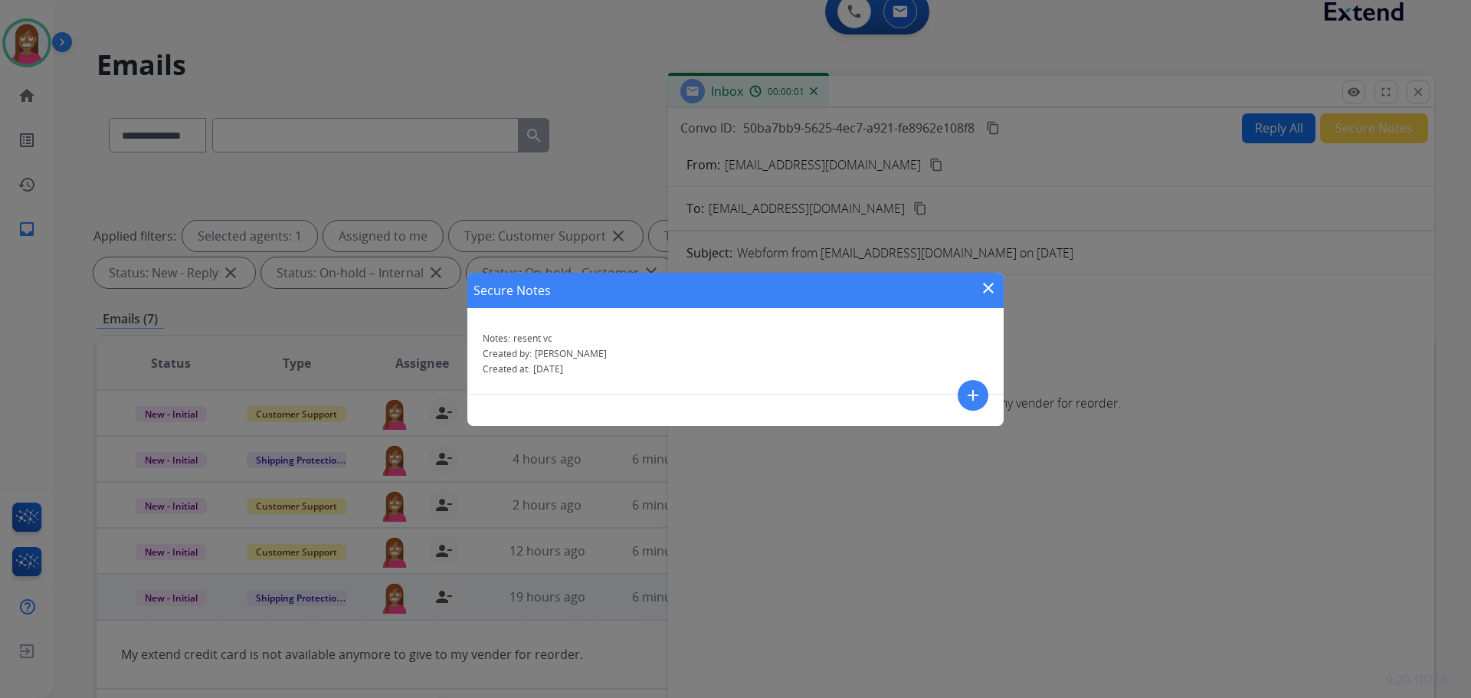
click at [990, 283] on mat-icon "close" at bounding box center [988, 288] width 18 height 18
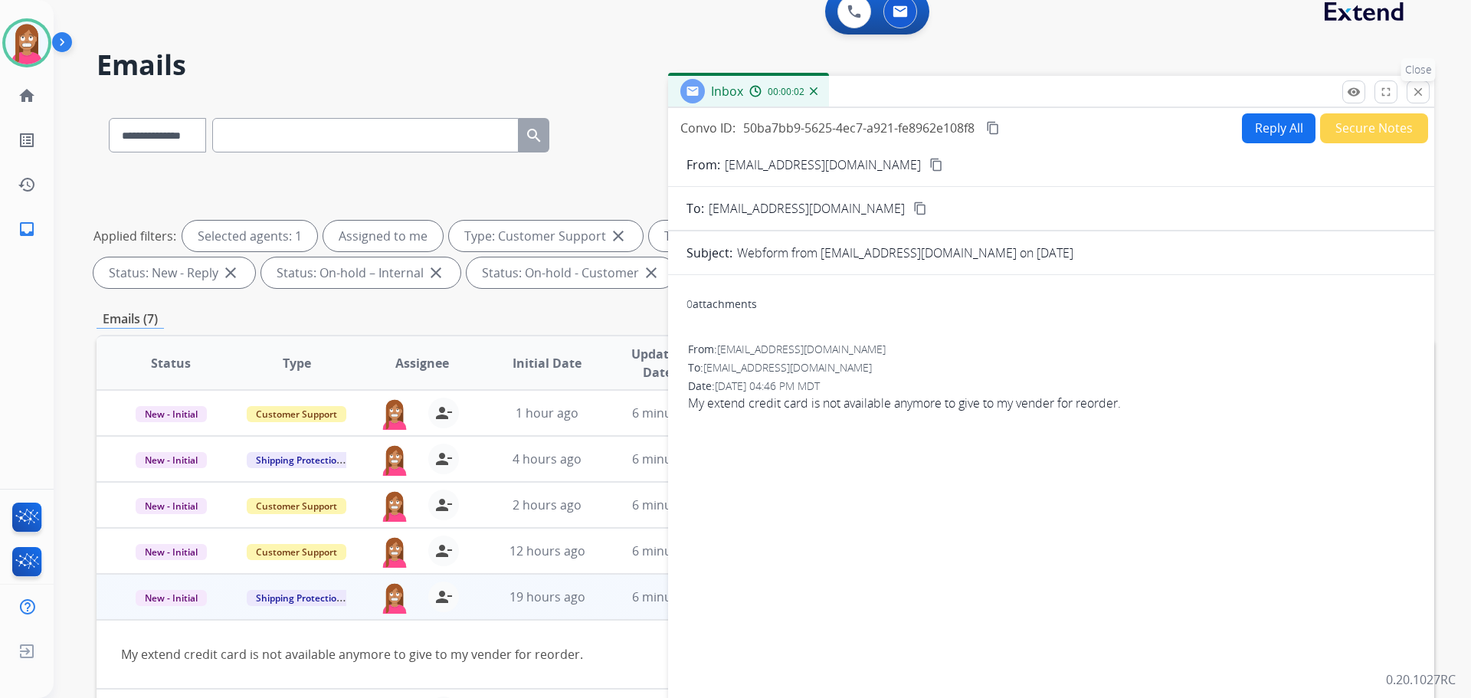
click at [1412, 96] on mat-icon "close" at bounding box center [1418, 92] width 14 height 14
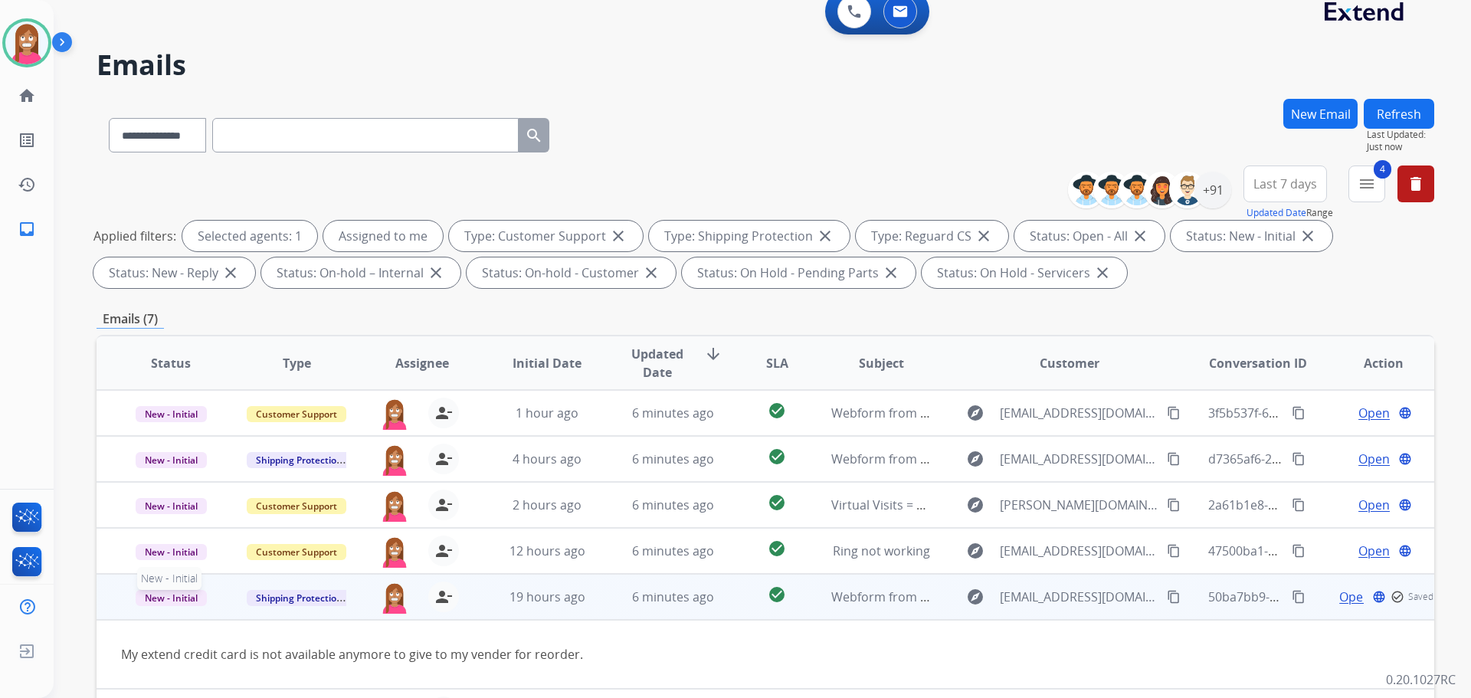
click at [172, 597] on span "New - Initial" at bounding box center [171, 598] width 71 height 16
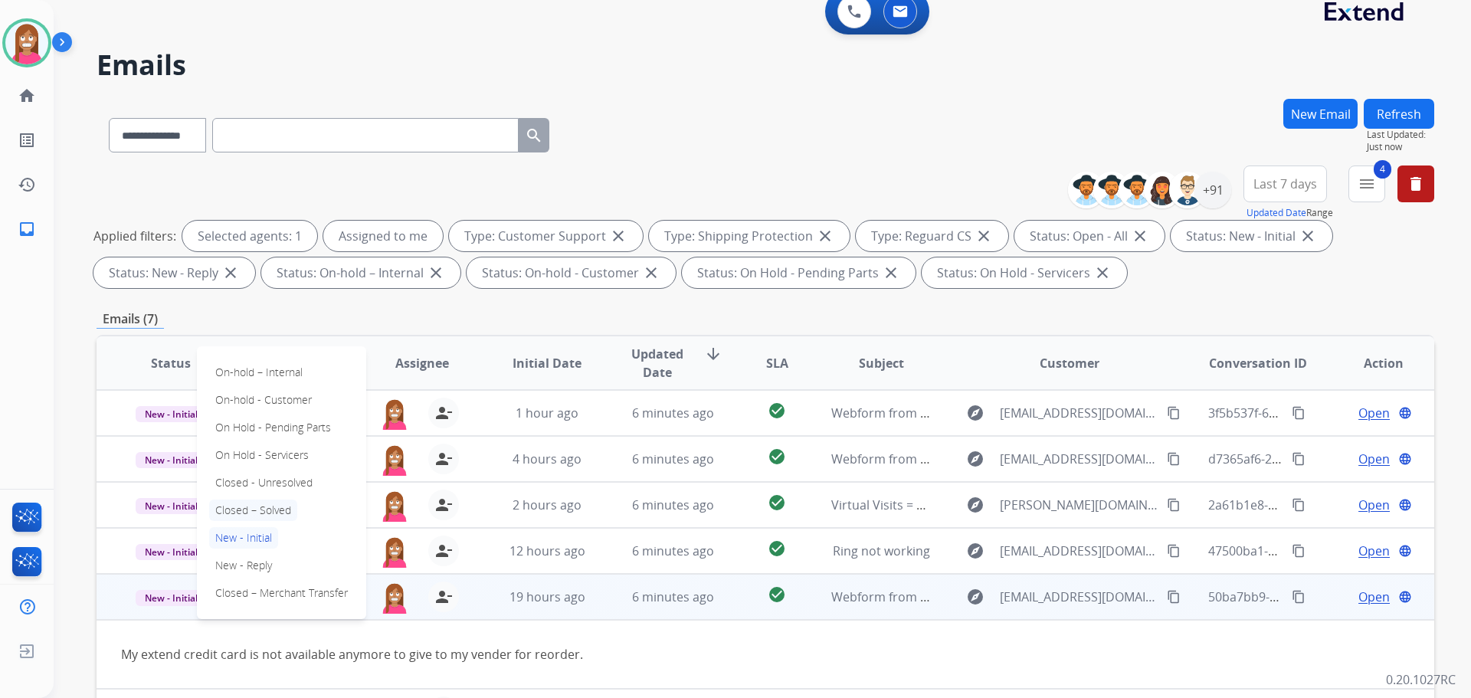
click at [221, 510] on p "Closed – Solved" at bounding box center [253, 509] width 88 height 21
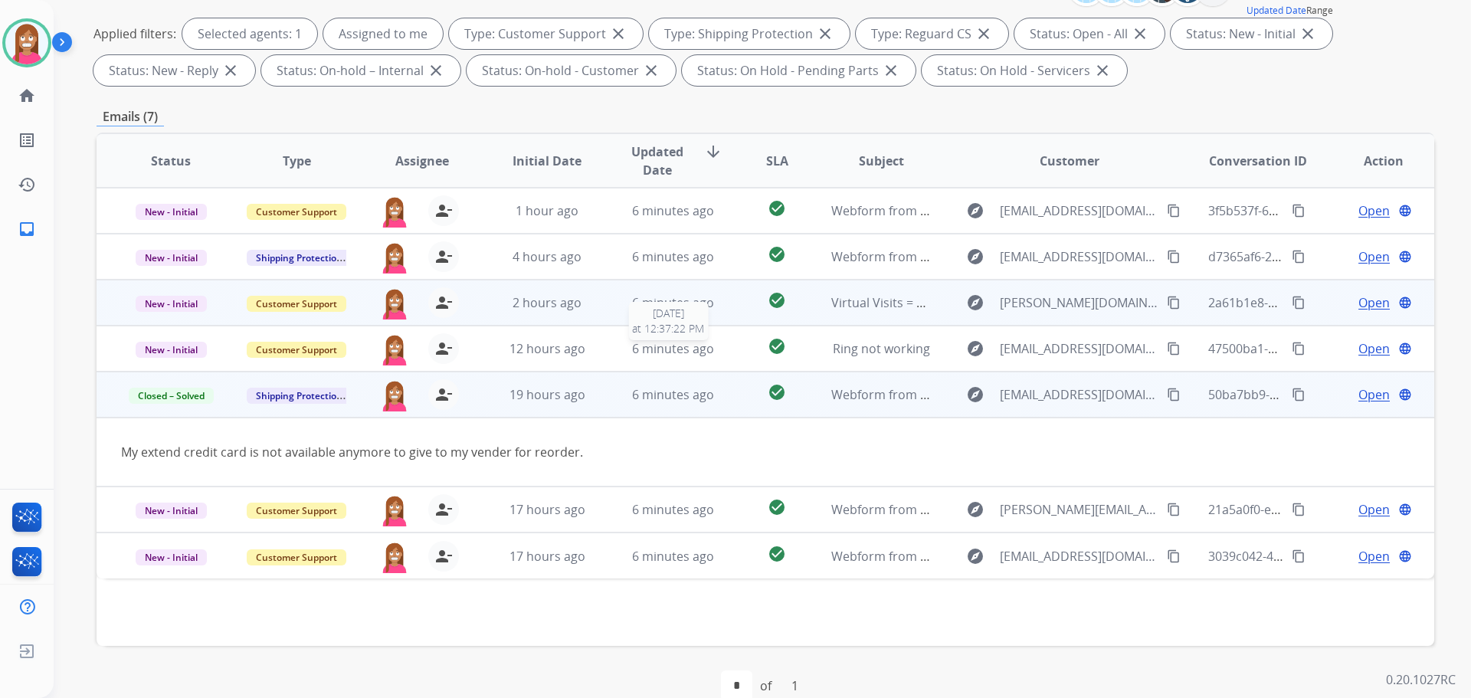
scroll to position [171, 0]
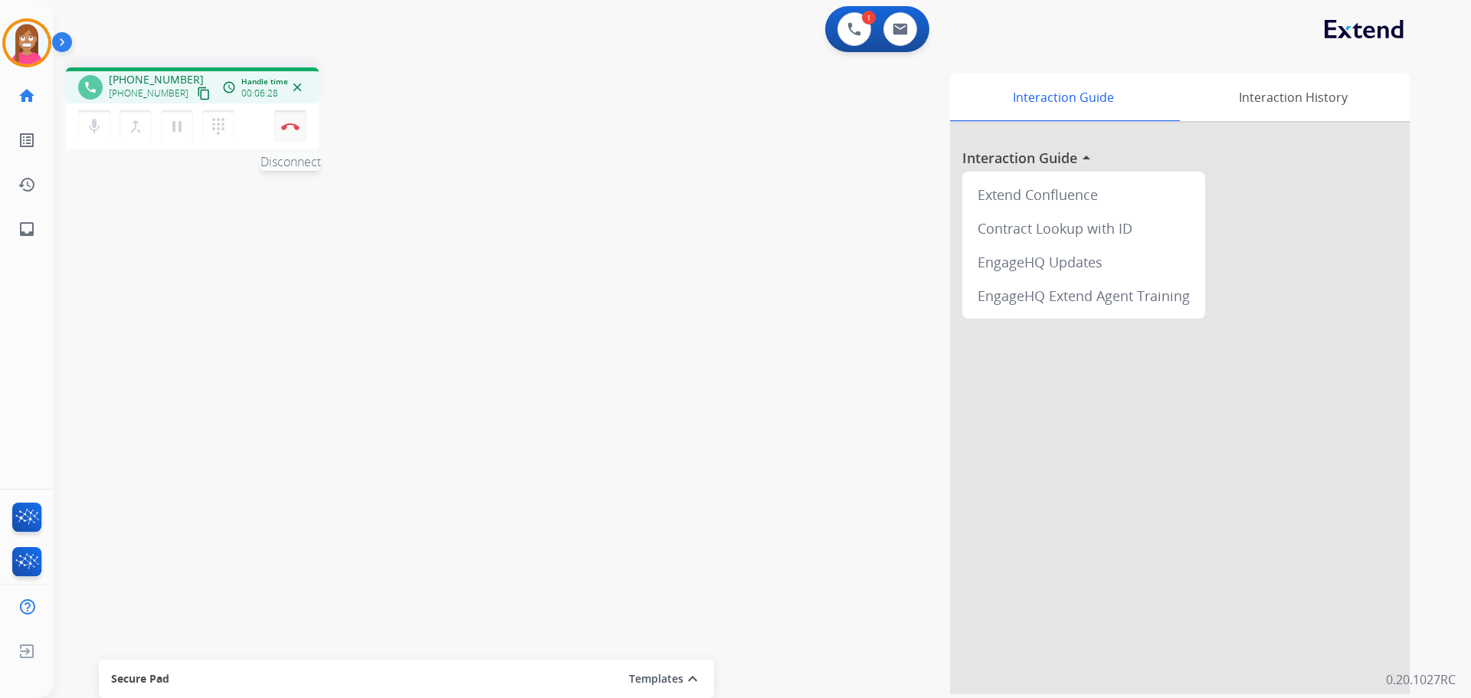
click at [288, 127] on img at bounding box center [290, 127] width 18 height 8
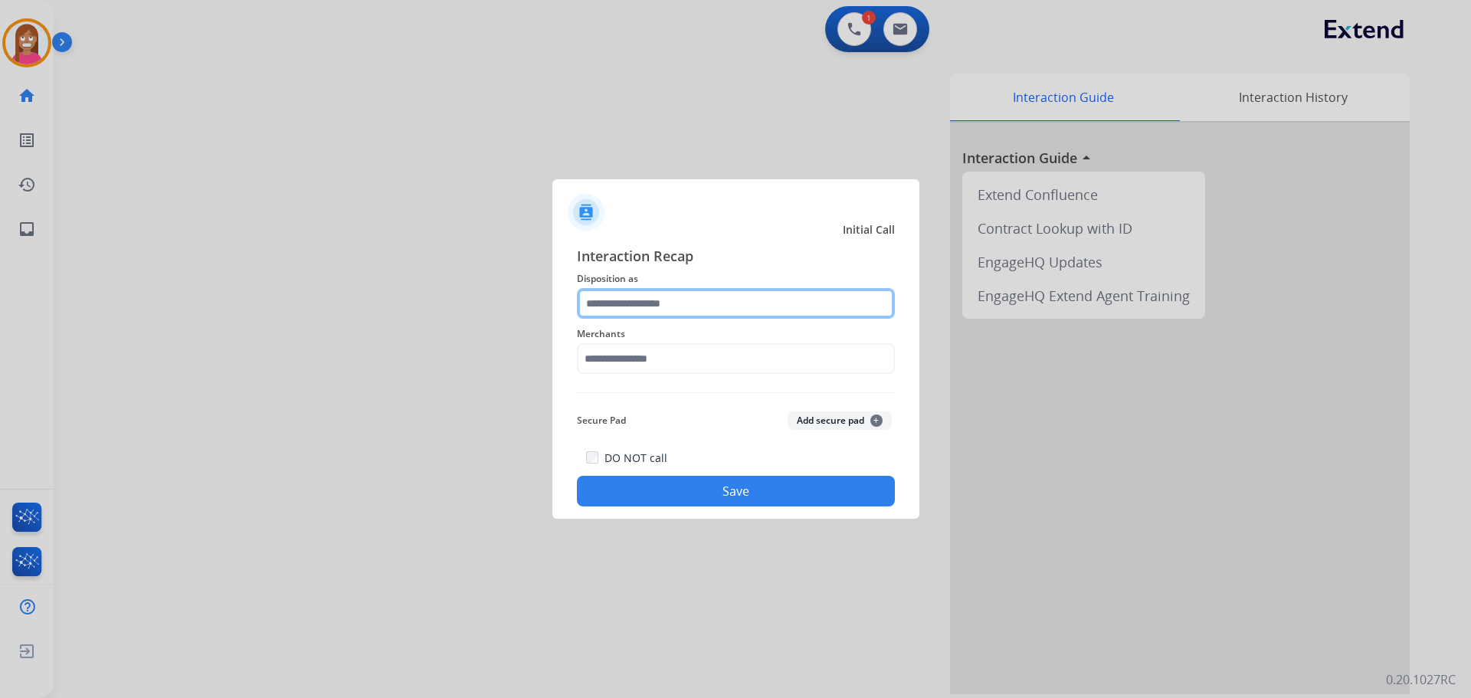
click at [707, 298] on input "text" at bounding box center [736, 303] width 318 height 31
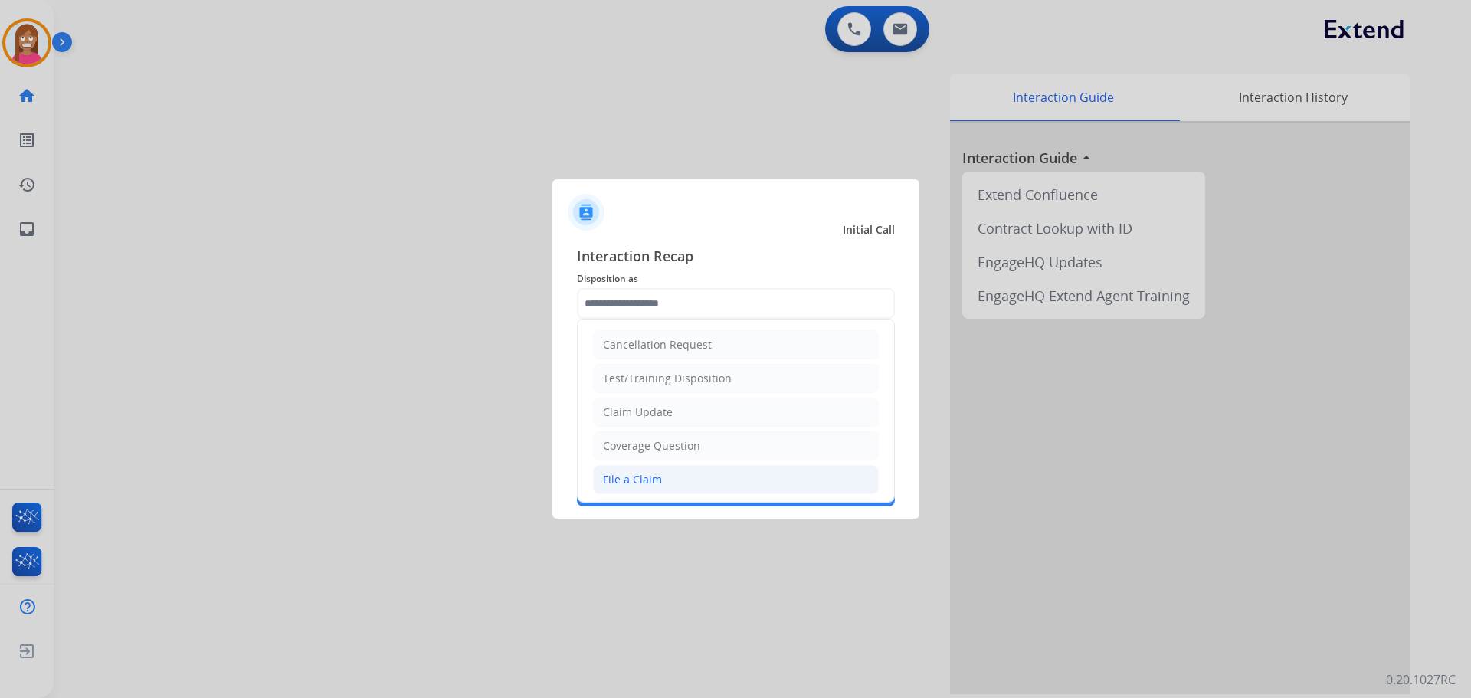
click at [627, 482] on div "File a Claim" at bounding box center [632, 479] width 59 height 15
type input "**********"
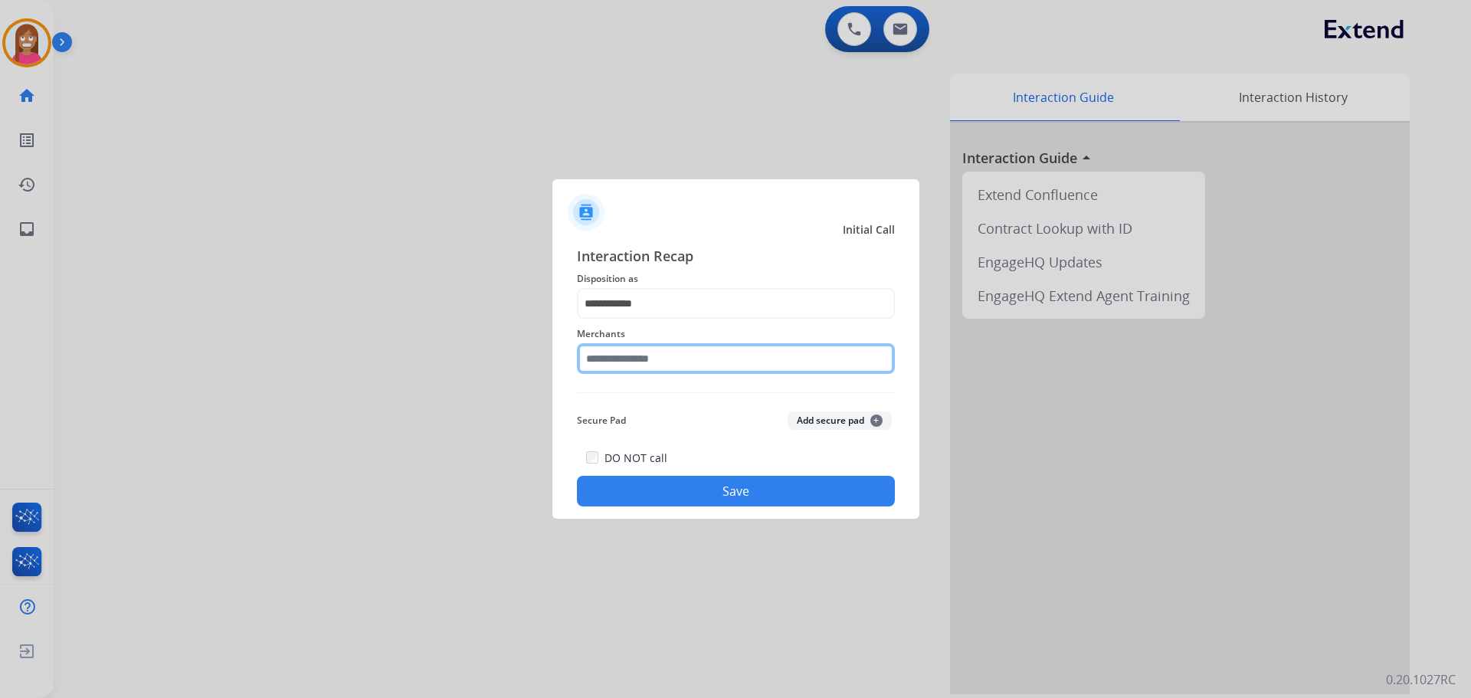
click at [614, 366] on input "text" at bounding box center [736, 358] width 318 height 31
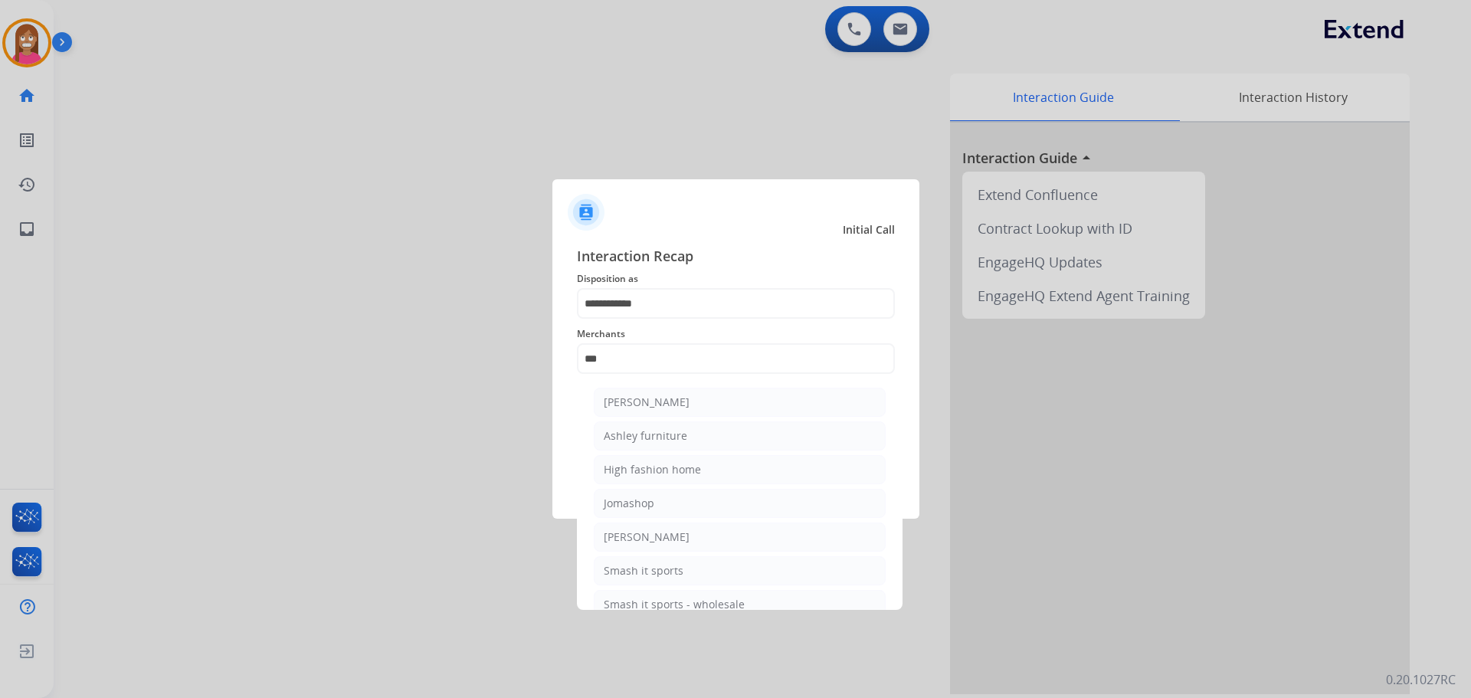
drag, startPoint x: 687, startPoint y: 432, endPoint x: 696, endPoint y: 444, distance: 15.3
click at [688, 432] on li "Ashley furniture" at bounding box center [740, 435] width 292 height 29
type input "**********"
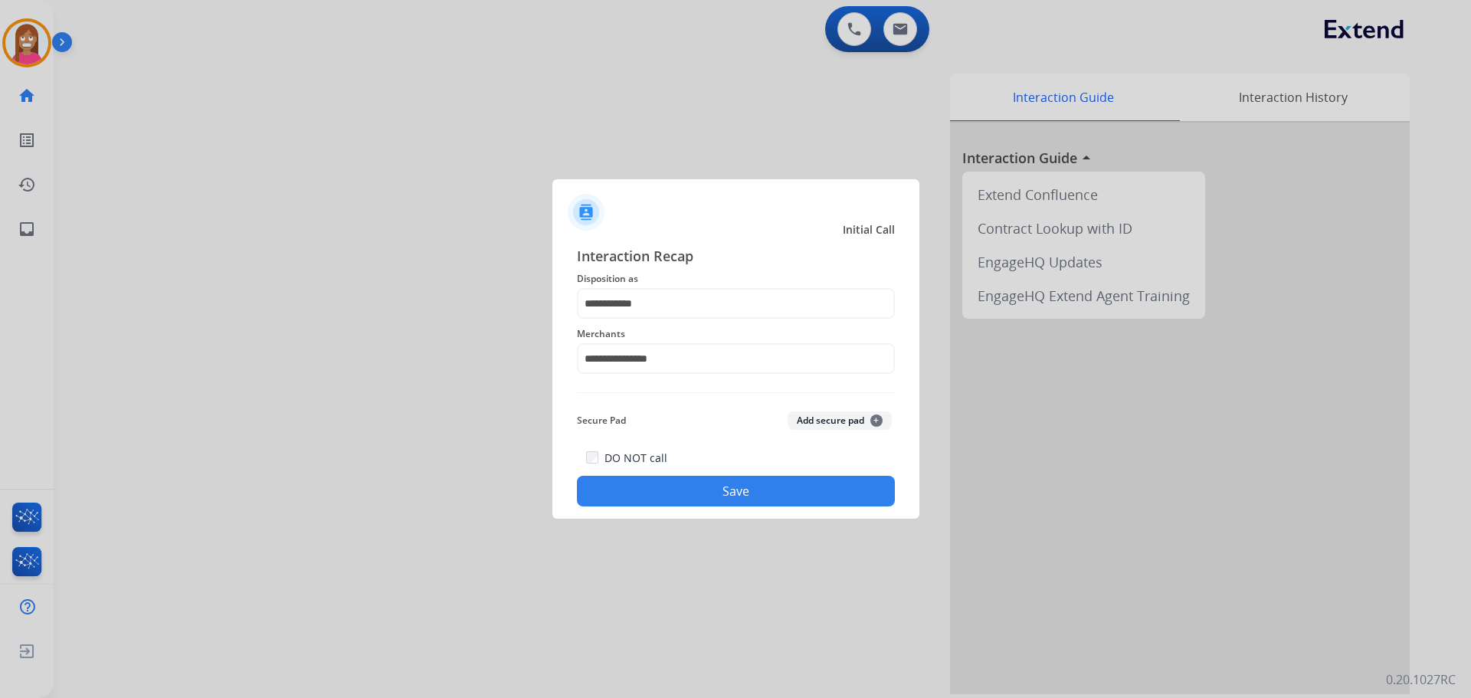
click at [726, 493] on button "Save" at bounding box center [736, 491] width 318 height 31
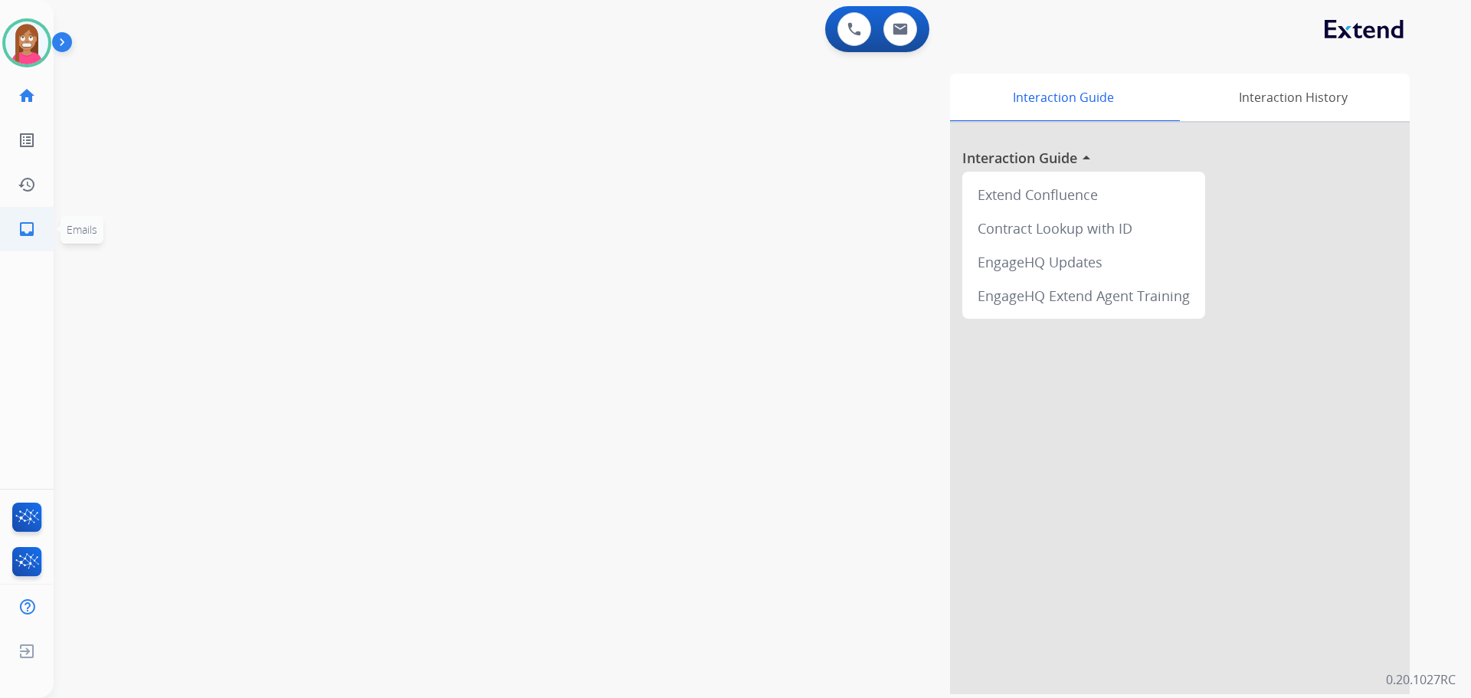
click at [12, 246] on link "inbox Emails" at bounding box center [26, 229] width 43 height 43
select select "**********"
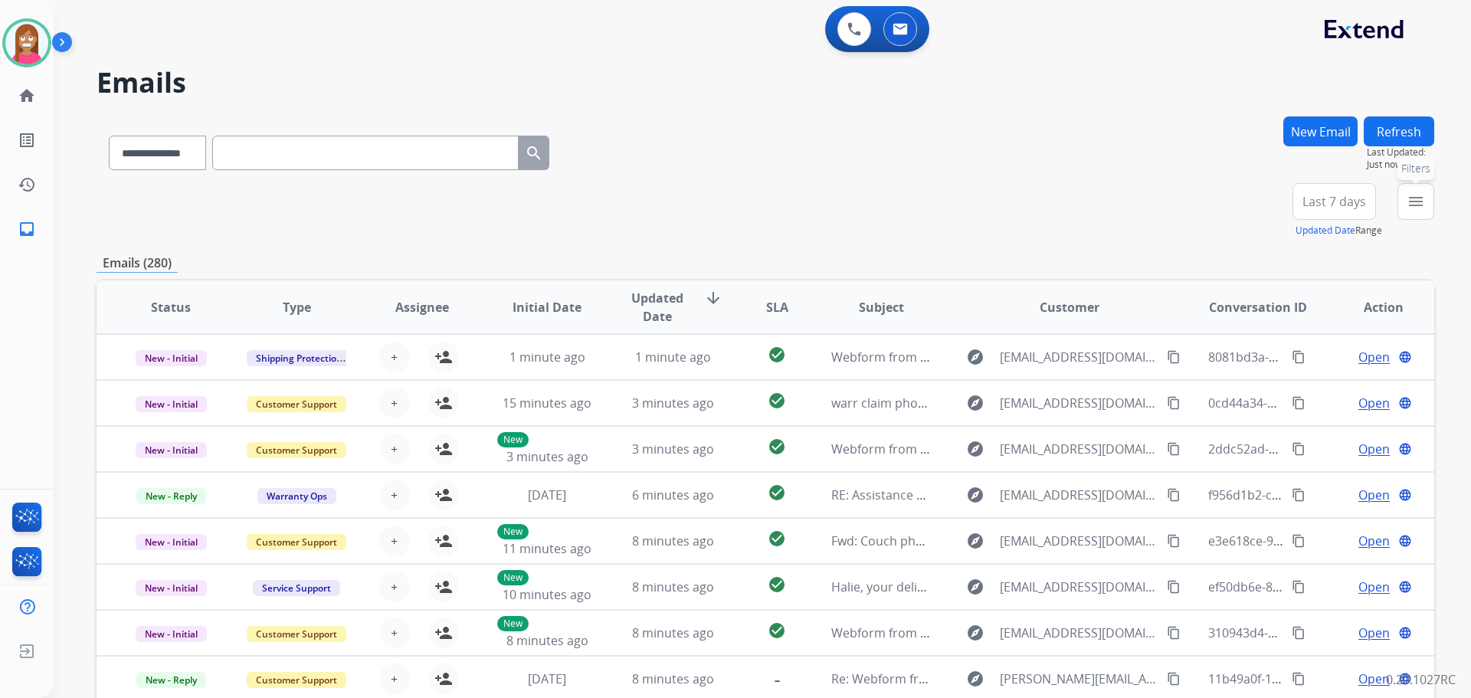
click at [1397, 215] on div "menu Filters Type Claims Adjudication Customer Support Escalation Service Suppo…" at bounding box center [1415, 210] width 37 height 55
click at [1412, 202] on mat-icon "menu" at bounding box center [1415, 201] width 18 height 18
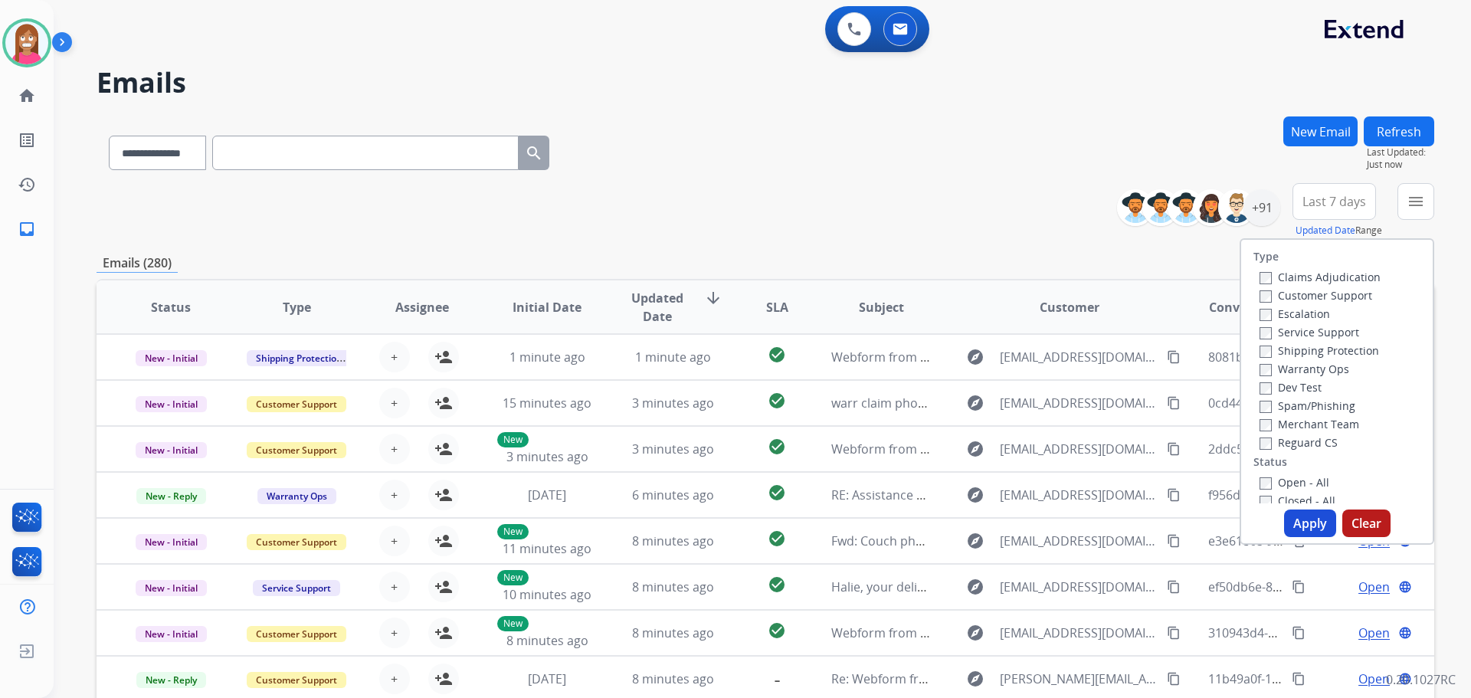
click at [1306, 297] on label "Customer Support" at bounding box center [1315, 295] width 113 height 15
click at [1295, 354] on label "Shipping Protection" at bounding box center [1319, 350] width 120 height 15
drag, startPoint x: 1284, startPoint y: 449, endPoint x: 1289, endPoint y: 476, distance: 28.1
click at [1283, 449] on label "Reguard CS" at bounding box center [1298, 442] width 78 height 15
click at [1278, 485] on label "Open - All" at bounding box center [1294, 482] width 70 height 15
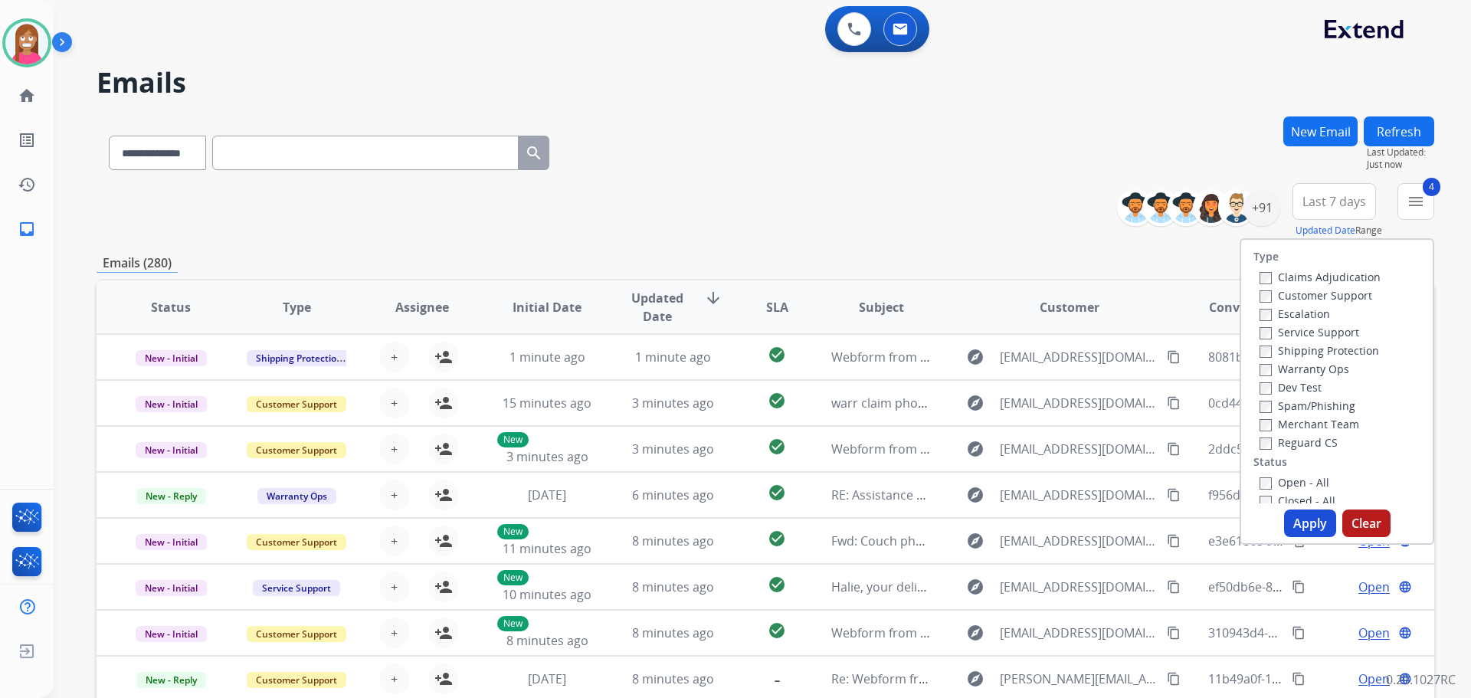
drag, startPoint x: 1291, startPoint y: 516, endPoint x: 886, endPoint y: 413, distance: 418.0
click at [1291, 517] on button "Apply" at bounding box center [1310, 523] width 52 height 28
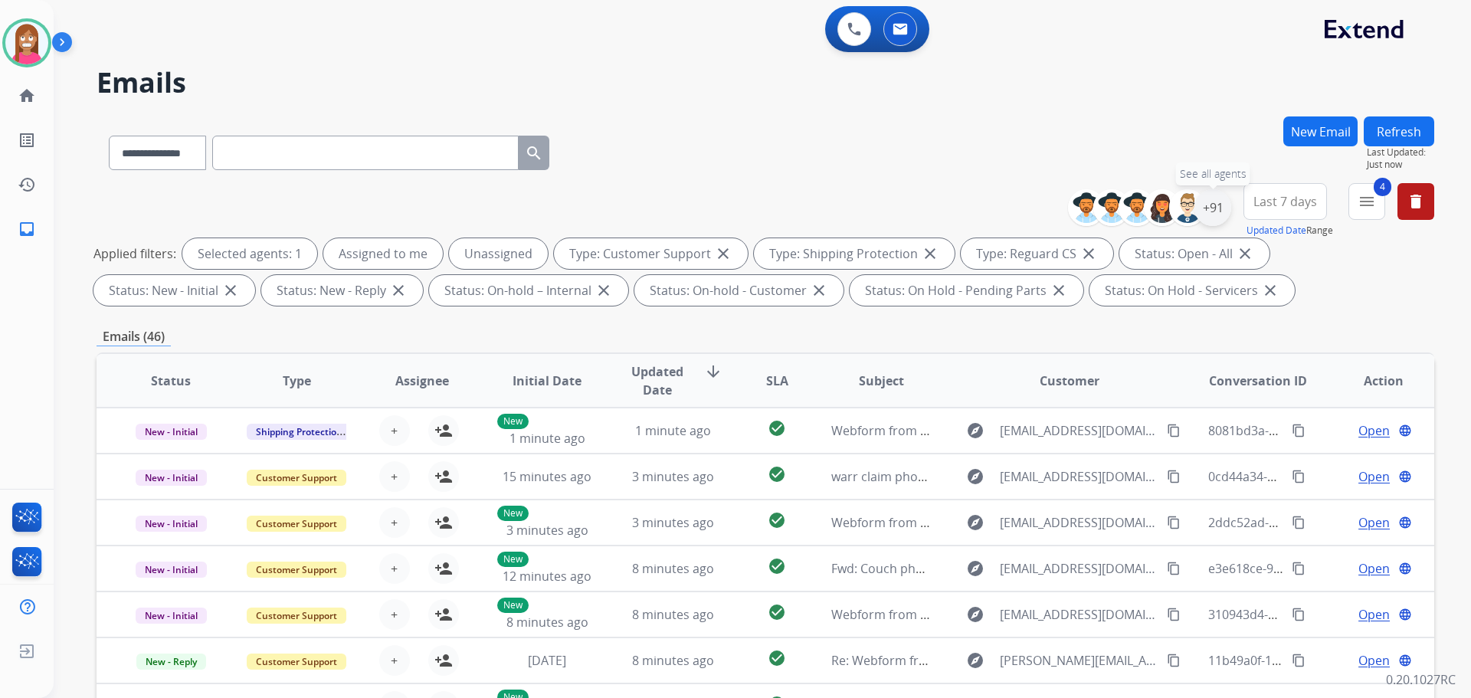
click at [1218, 207] on div "+91" at bounding box center [1212, 207] width 37 height 37
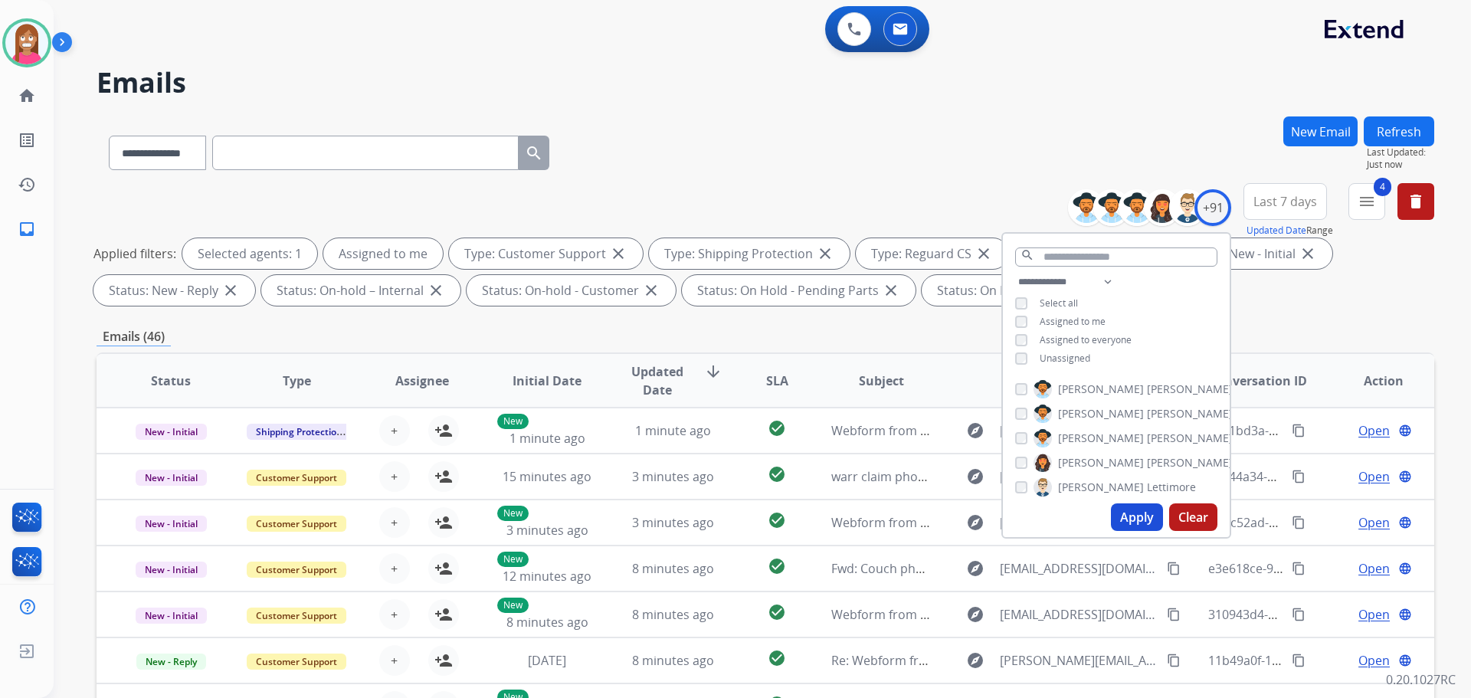
click at [1118, 516] on button "Apply" at bounding box center [1137, 517] width 52 height 28
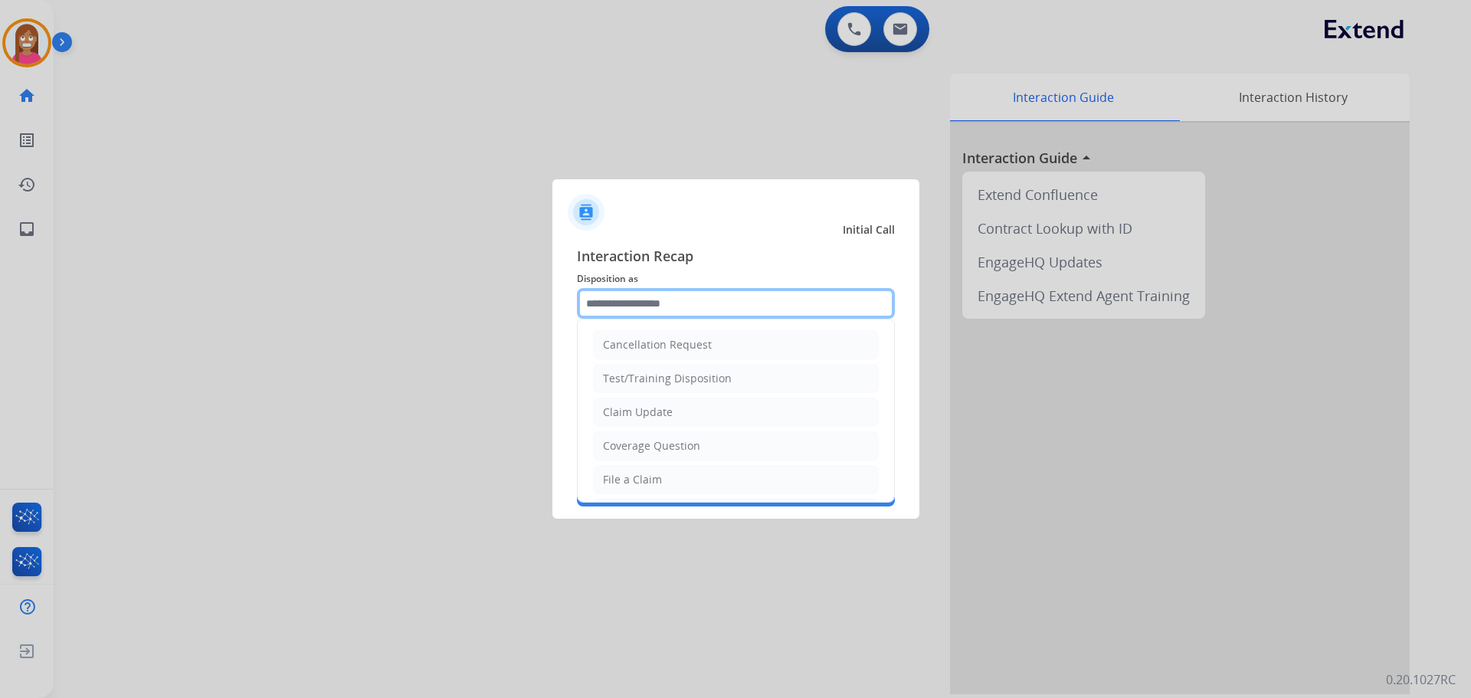
click at [688, 301] on input "text" at bounding box center [736, 303] width 318 height 31
click at [663, 444] on div "Coverage Question" at bounding box center [651, 445] width 97 height 15
type input "**********"
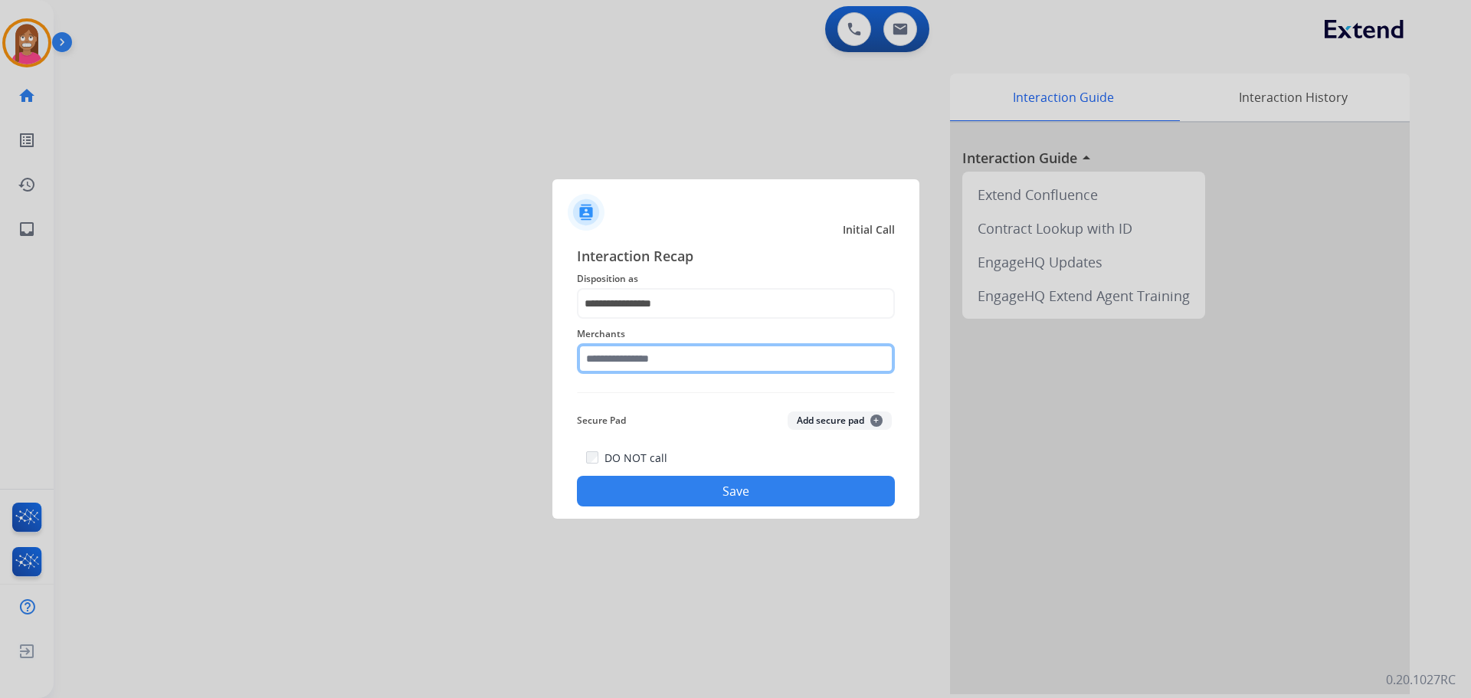
click at [635, 365] on input "text" at bounding box center [736, 358] width 318 height 31
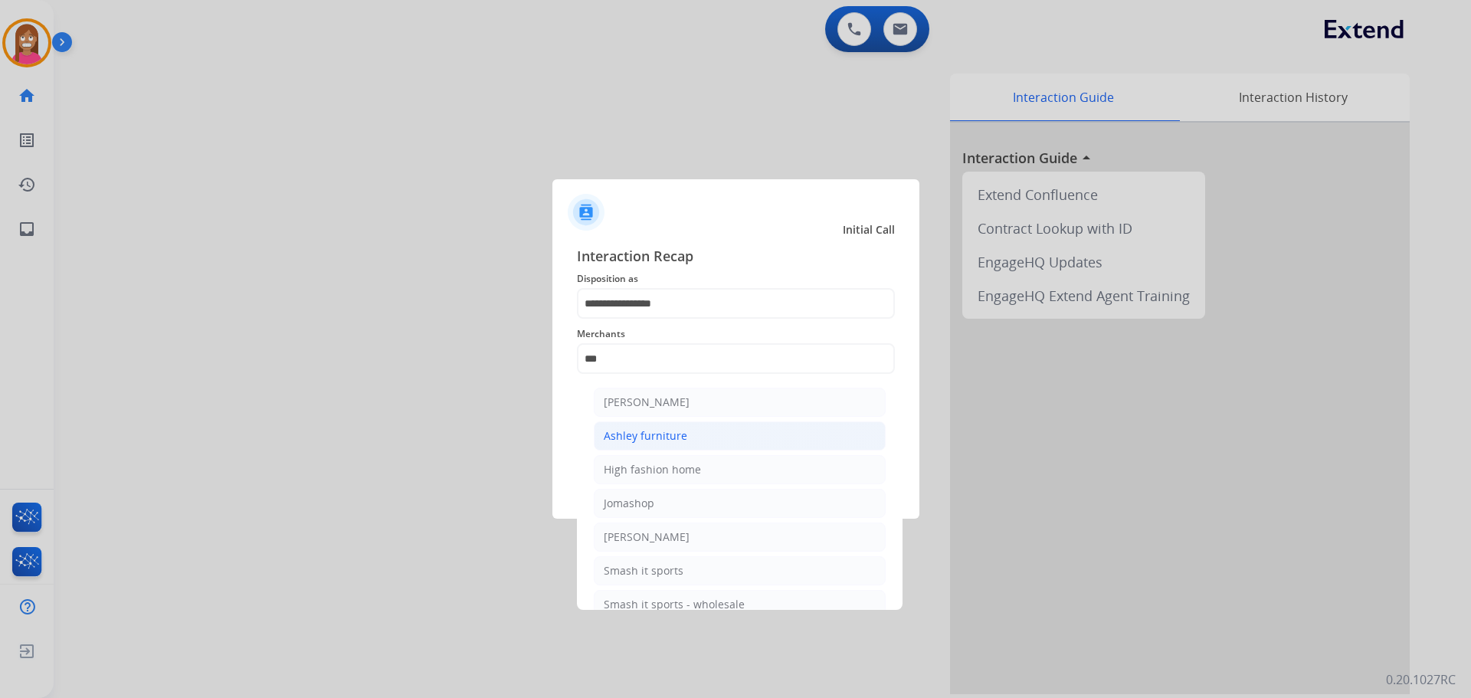
click at [709, 424] on li "Ashley furniture" at bounding box center [740, 435] width 292 height 29
type input "**********"
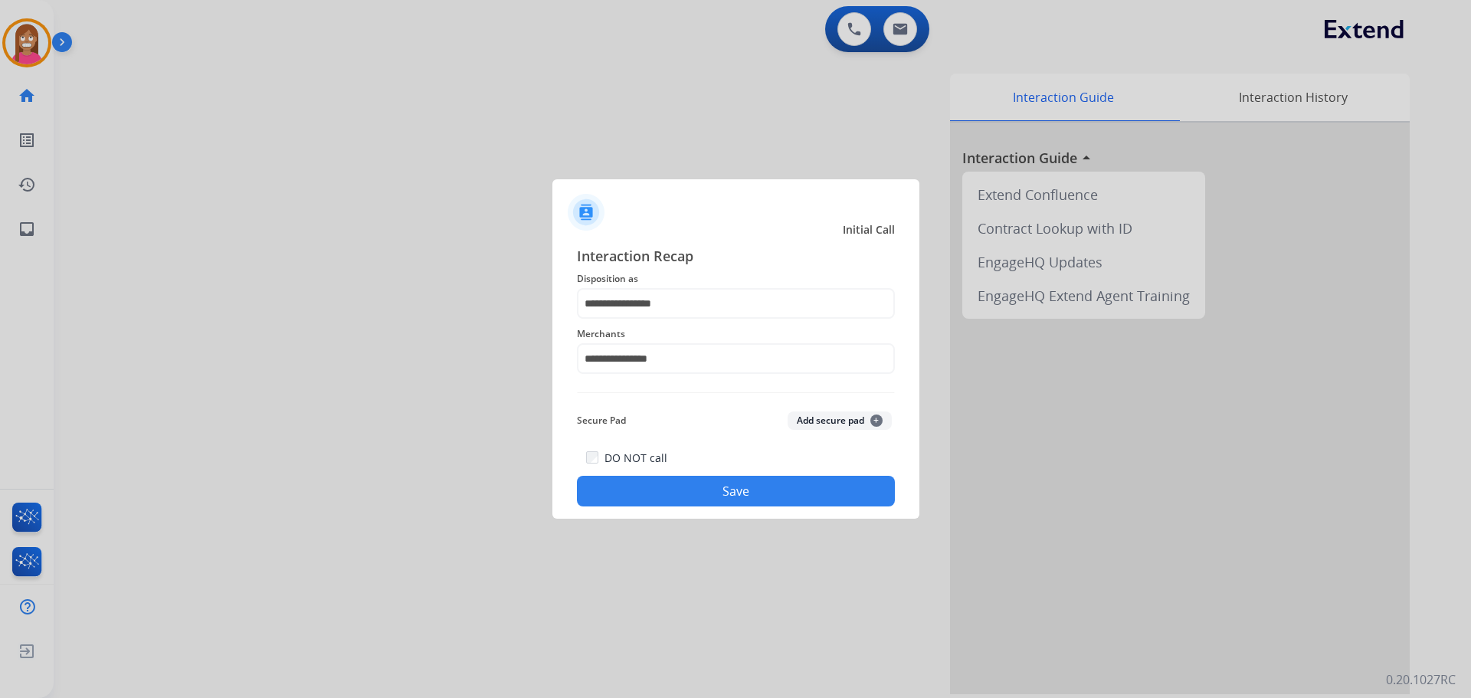
click at [654, 475] on div "DO NOT call Save" at bounding box center [736, 477] width 318 height 58
click at [657, 490] on button "Save" at bounding box center [736, 491] width 318 height 31
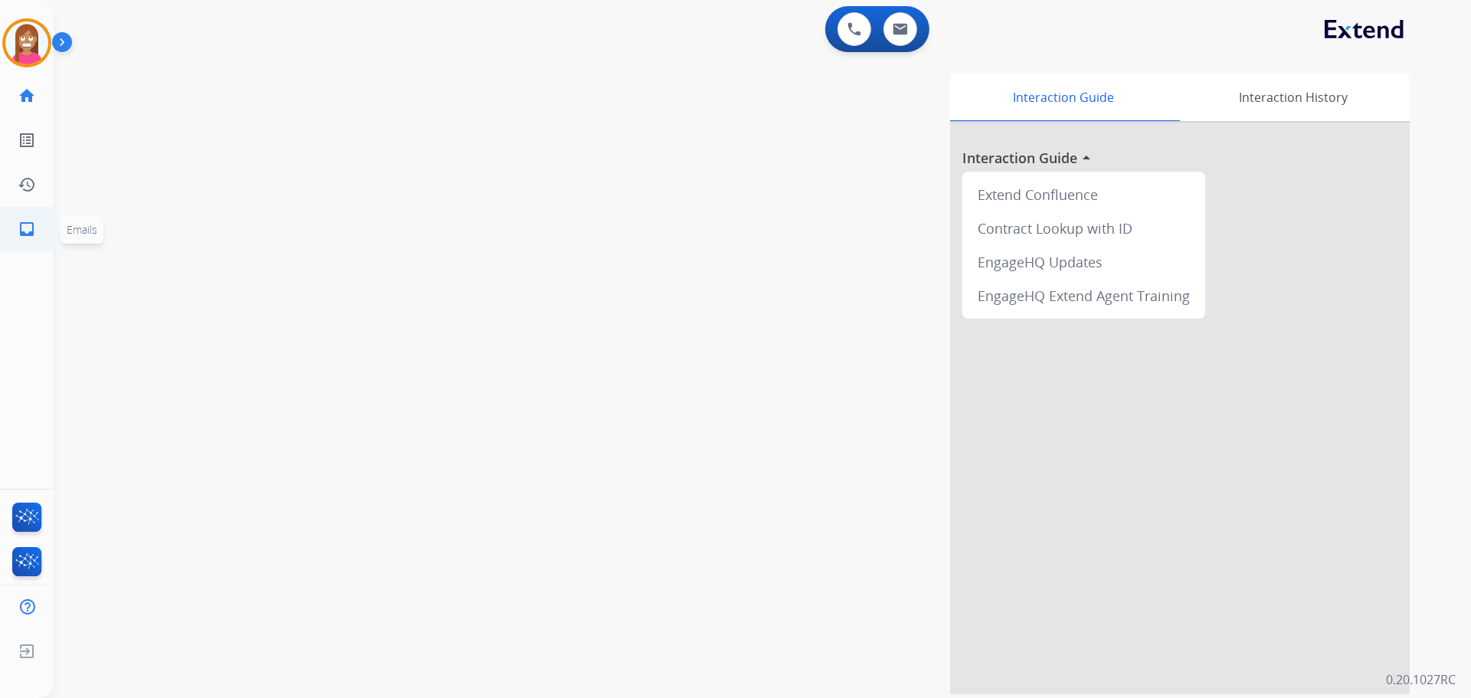
click at [24, 230] on mat-icon "inbox" at bounding box center [27, 229] width 18 height 18
select select "**********"
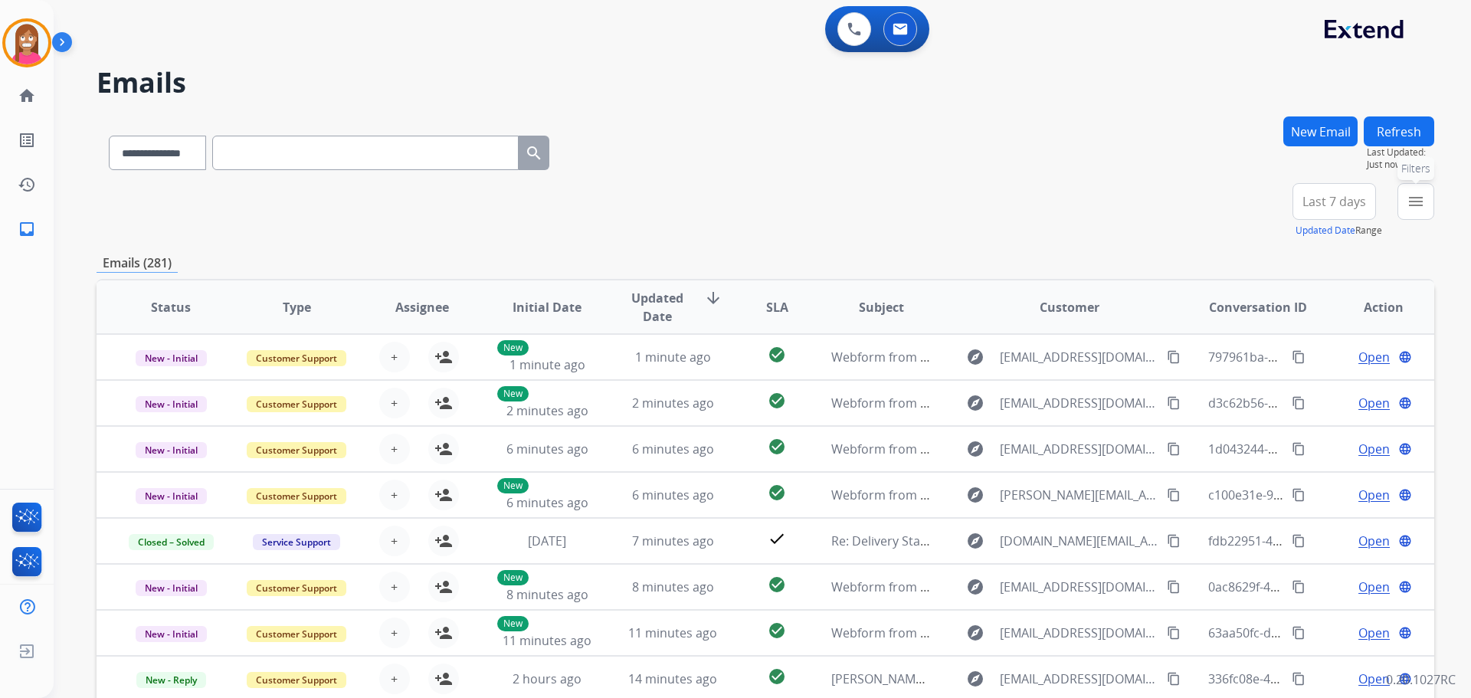
click at [1416, 193] on mat-icon "menu" at bounding box center [1415, 201] width 18 height 18
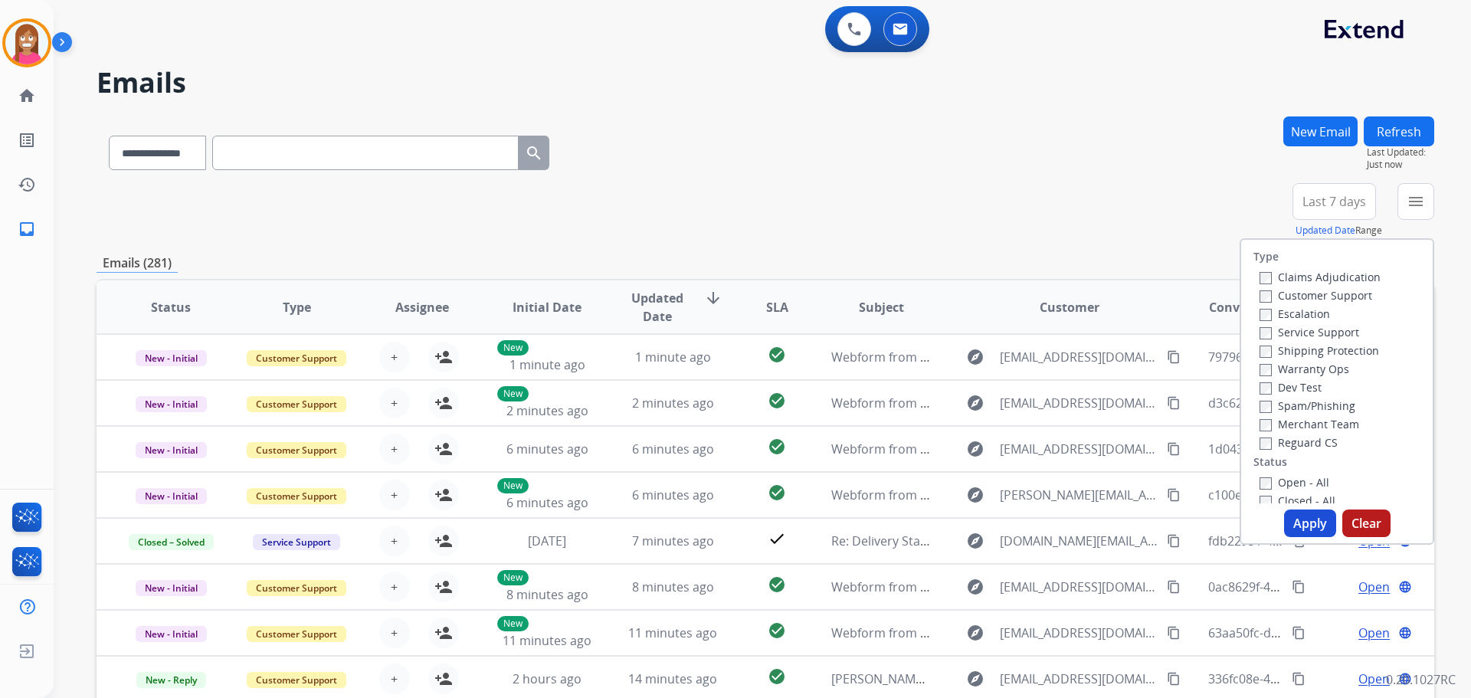
click at [1262, 301] on label "Customer Support" at bounding box center [1315, 295] width 113 height 15
click at [1271, 351] on label "Shipping Protection" at bounding box center [1319, 350] width 120 height 15
click at [1262, 442] on label "Reguard CS" at bounding box center [1298, 442] width 78 height 15
click at [1276, 483] on label "Open - All" at bounding box center [1294, 482] width 70 height 15
click at [1304, 518] on button "Apply" at bounding box center [1310, 523] width 52 height 28
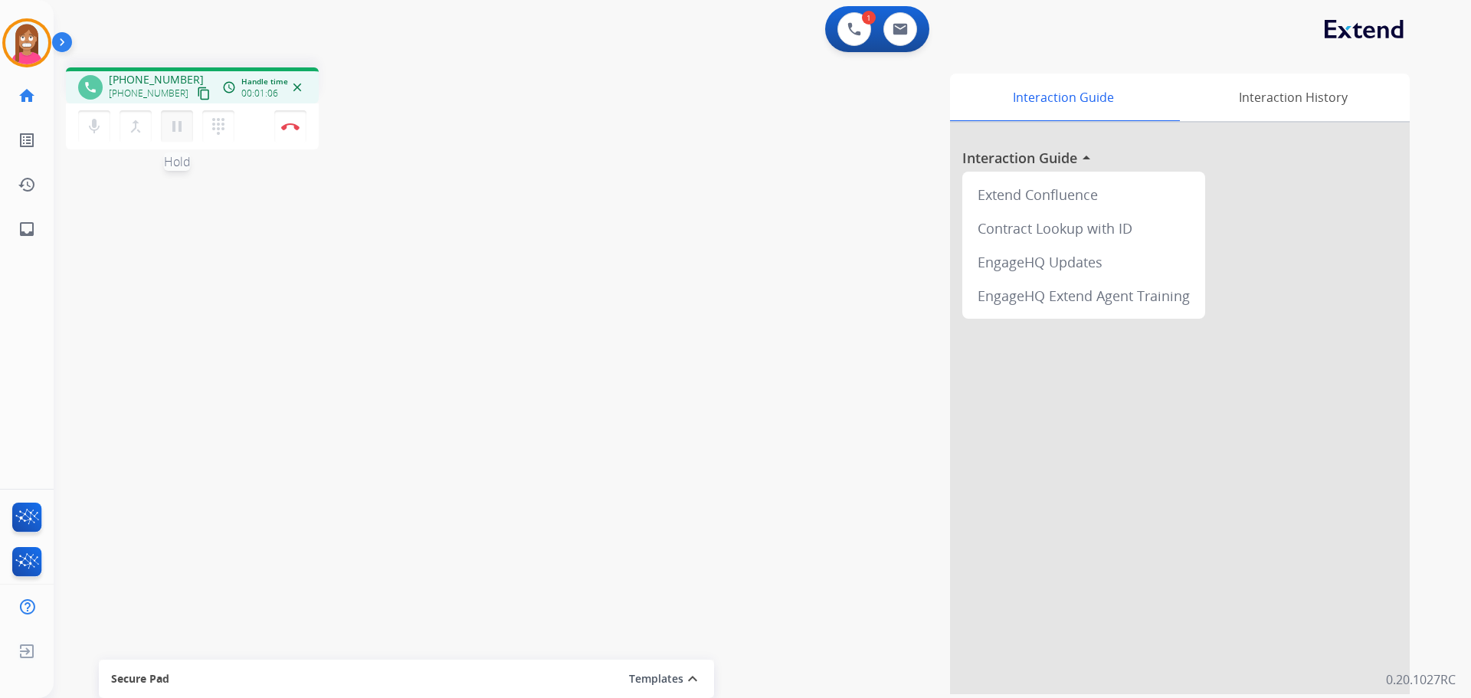
click at [175, 136] on button "pause Hold" at bounding box center [177, 126] width 32 height 32
click at [175, 127] on mat-icon "play_arrow" at bounding box center [177, 126] width 18 height 18
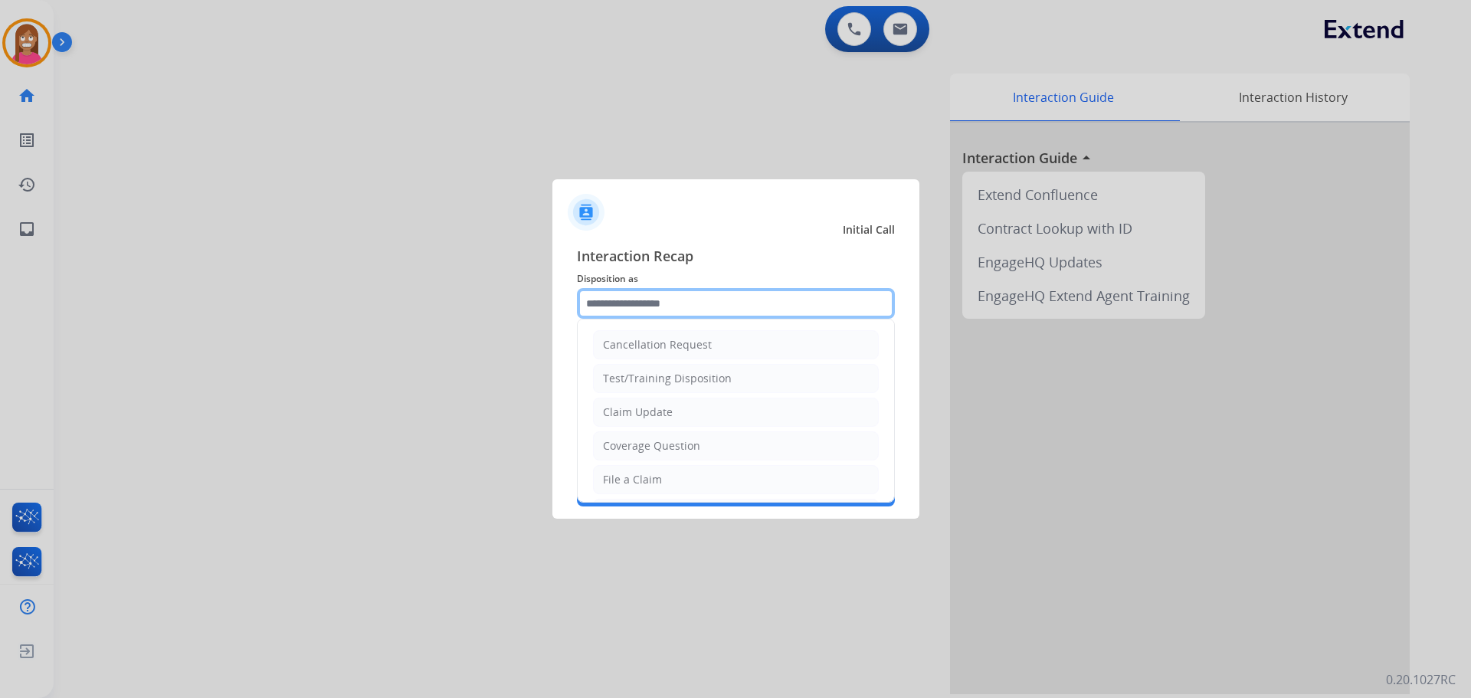
click at [602, 316] on input "text" at bounding box center [736, 303] width 318 height 31
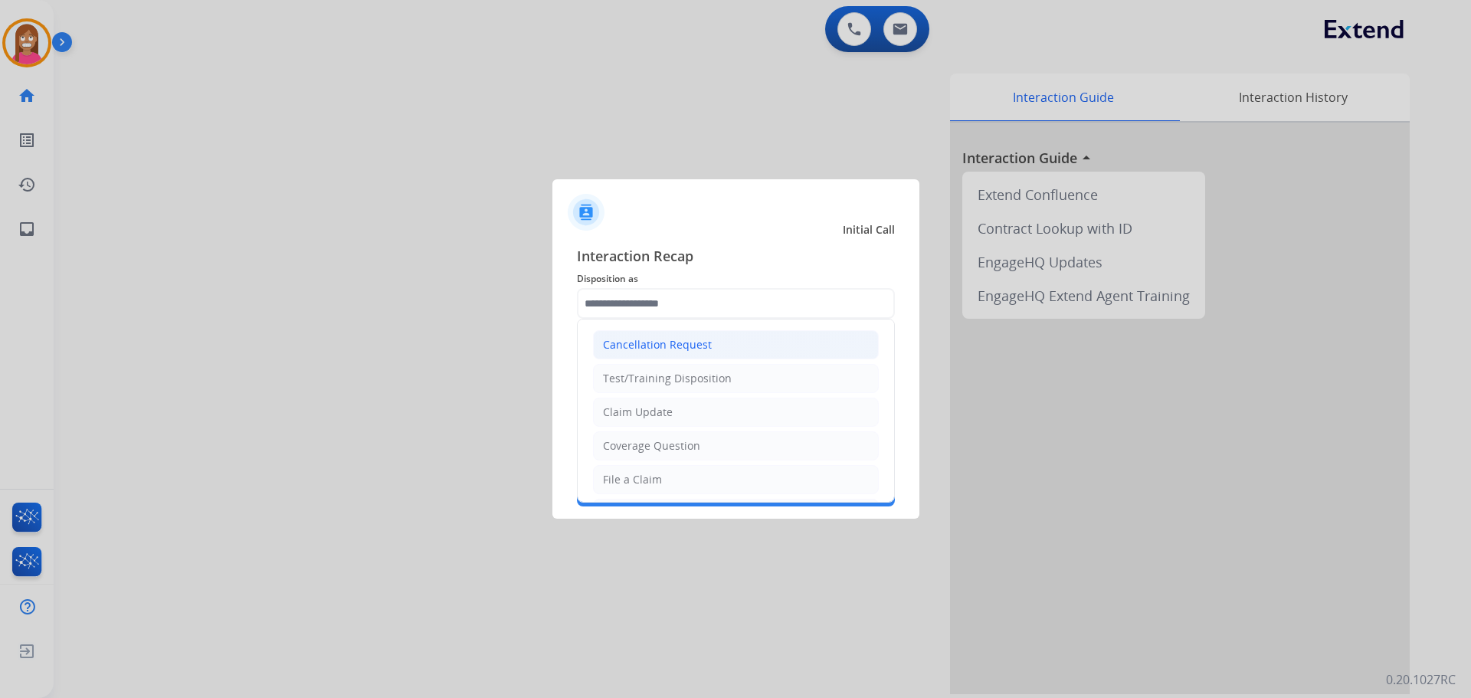
click at [614, 350] on div "Cancellation Request" at bounding box center [657, 344] width 109 height 15
type input "**********"
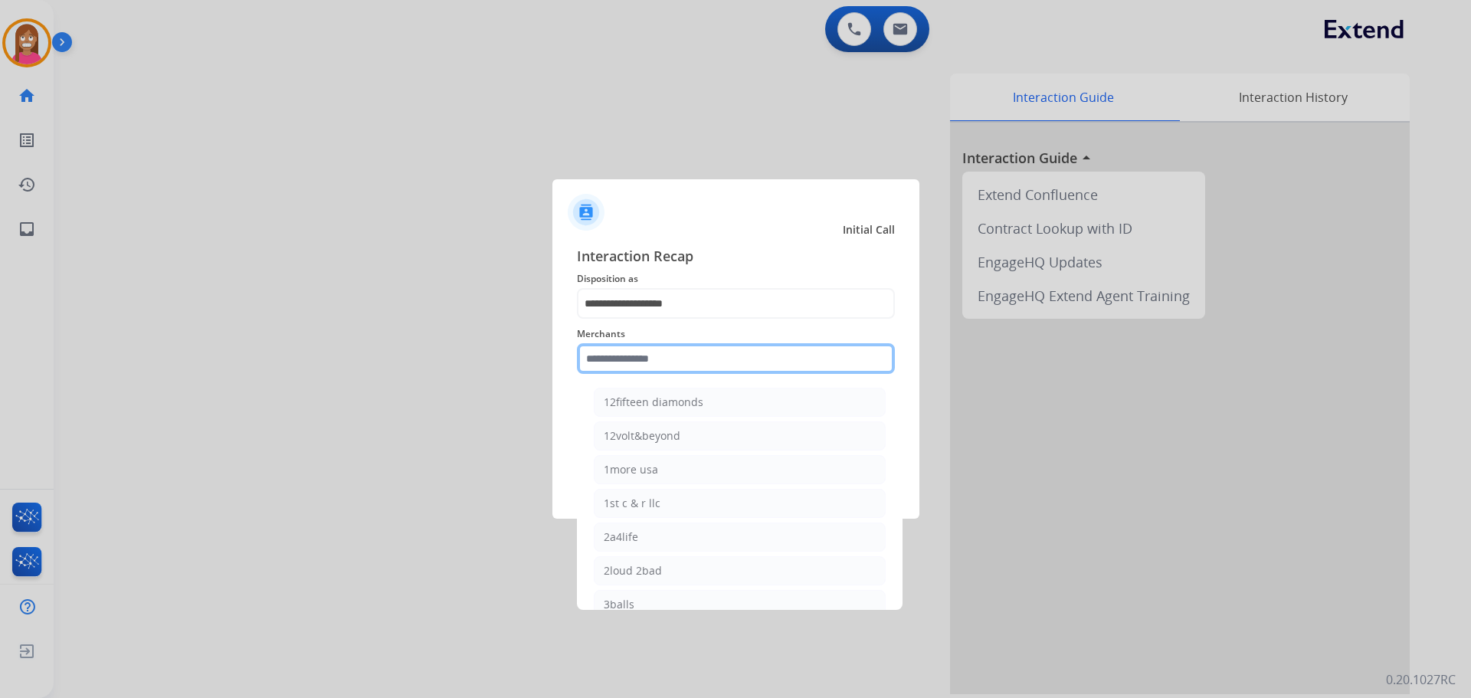
click at [616, 357] on input "text" at bounding box center [736, 358] width 318 height 31
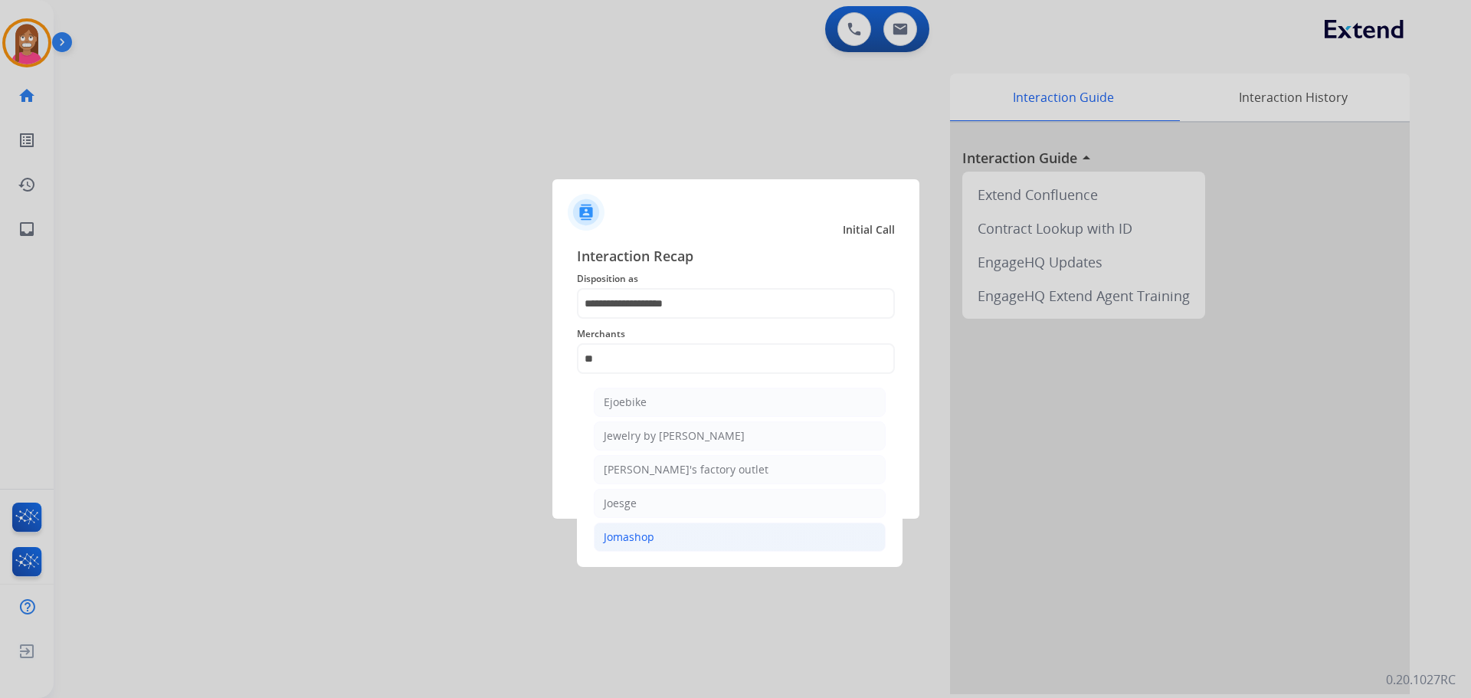
click at [709, 532] on li "Jomashop" at bounding box center [740, 536] width 292 height 29
type input "********"
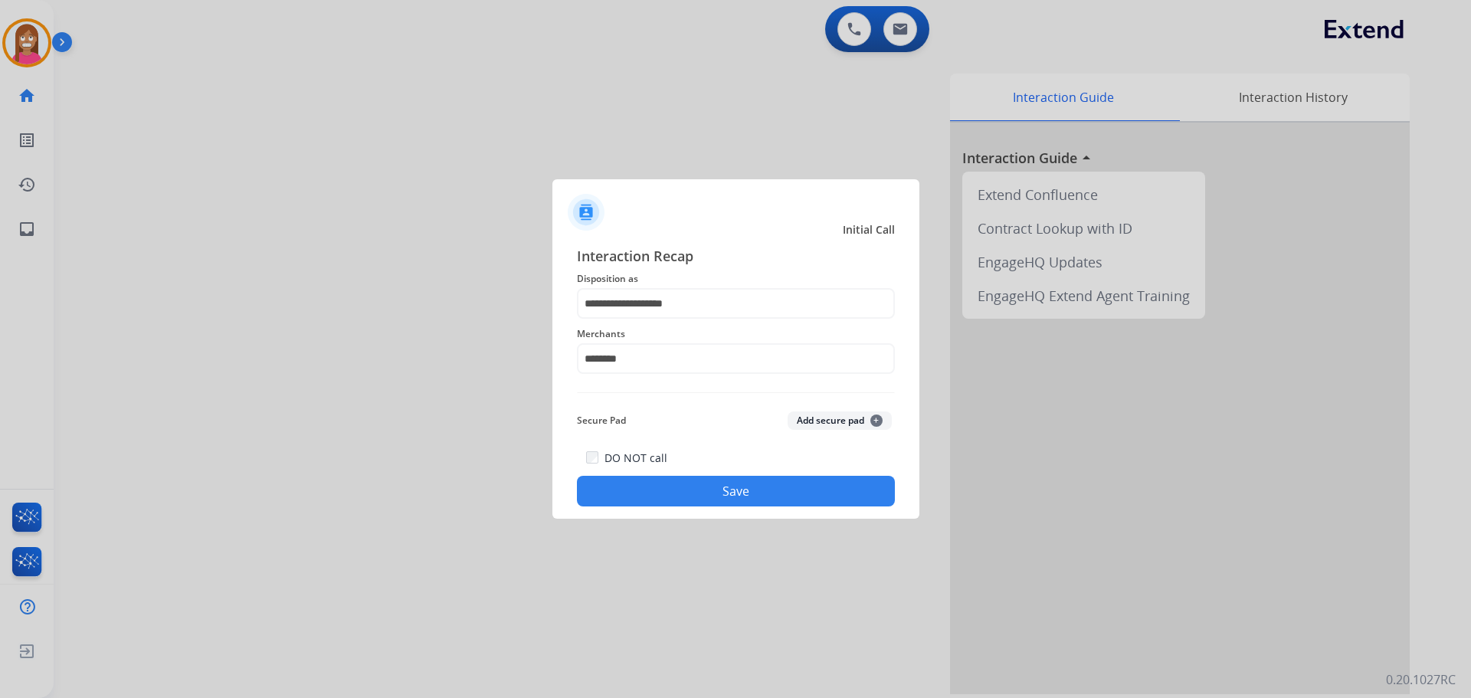
click at [700, 490] on button "Save" at bounding box center [736, 491] width 318 height 31
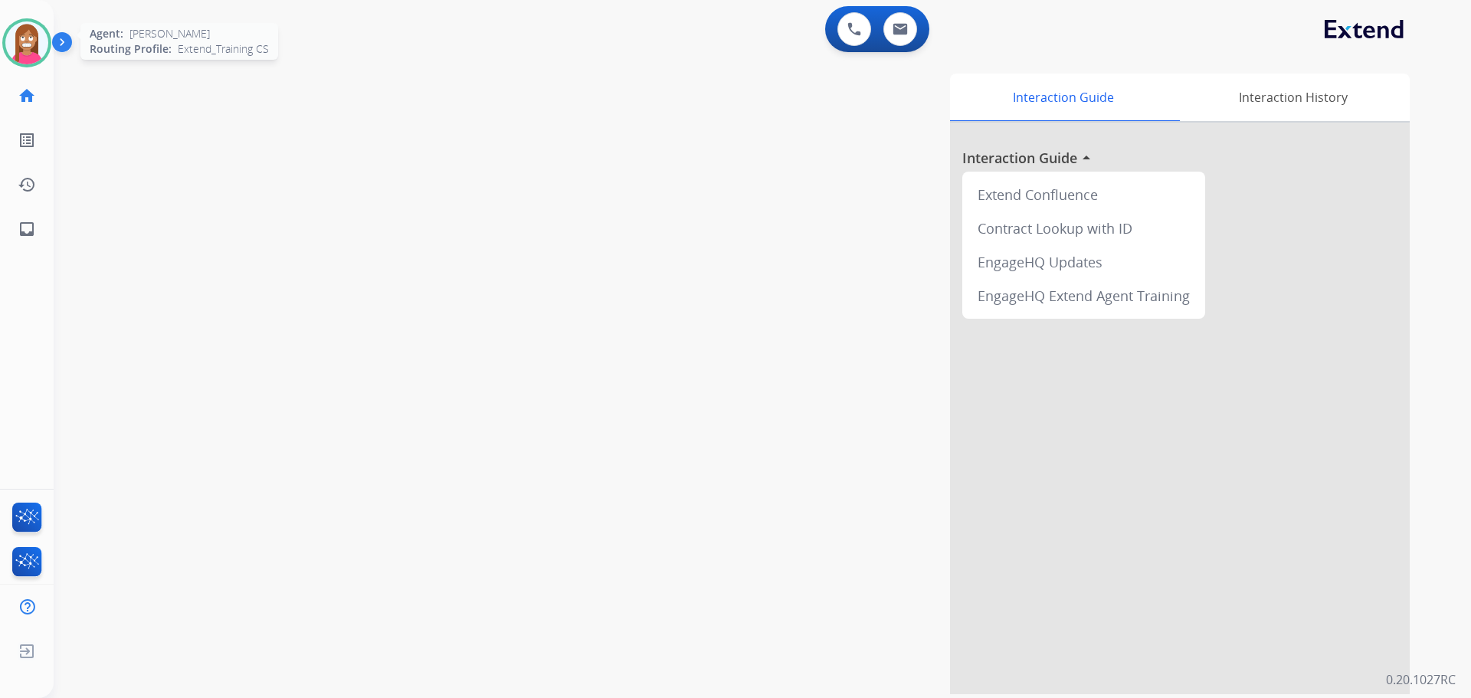
click at [32, 43] on img at bounding box center [26, 42] width 43 height 43
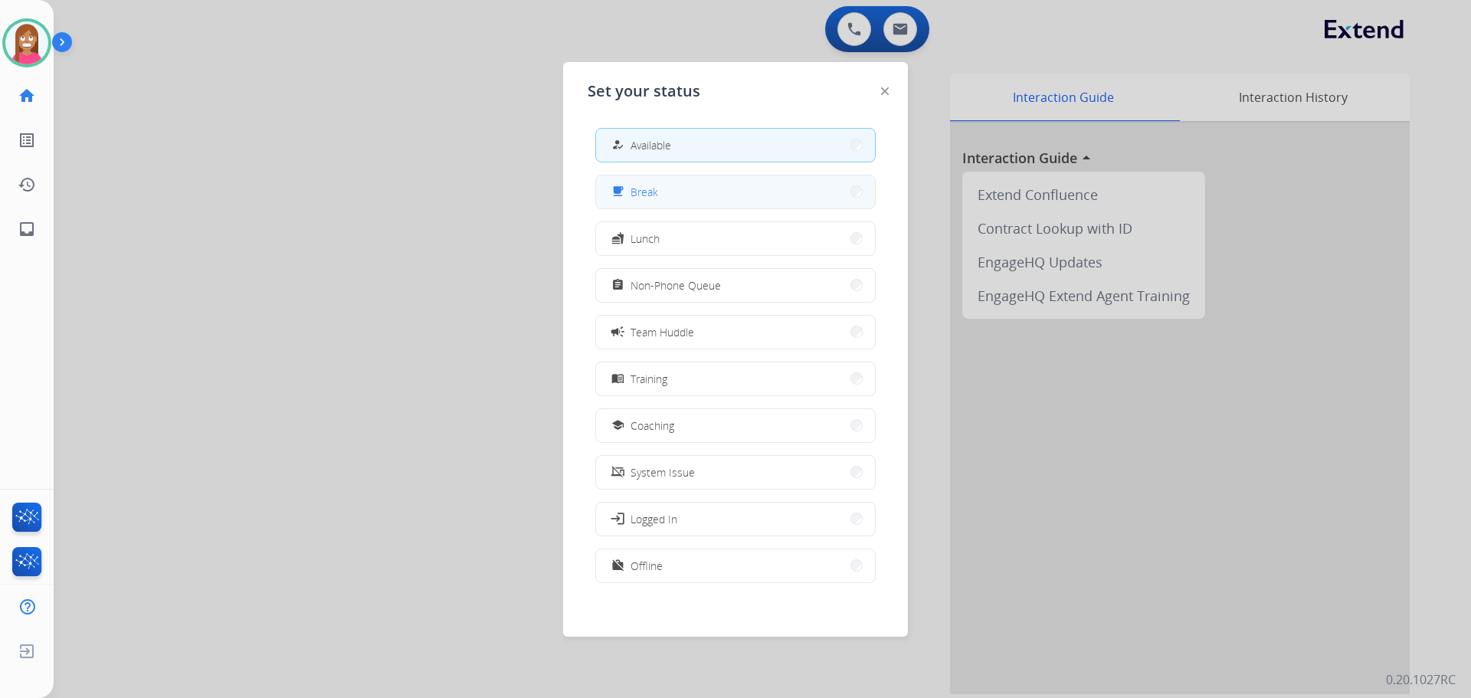
click at [653, 184] on span "Break" at bounding box center [644, 192] width 28 height 16
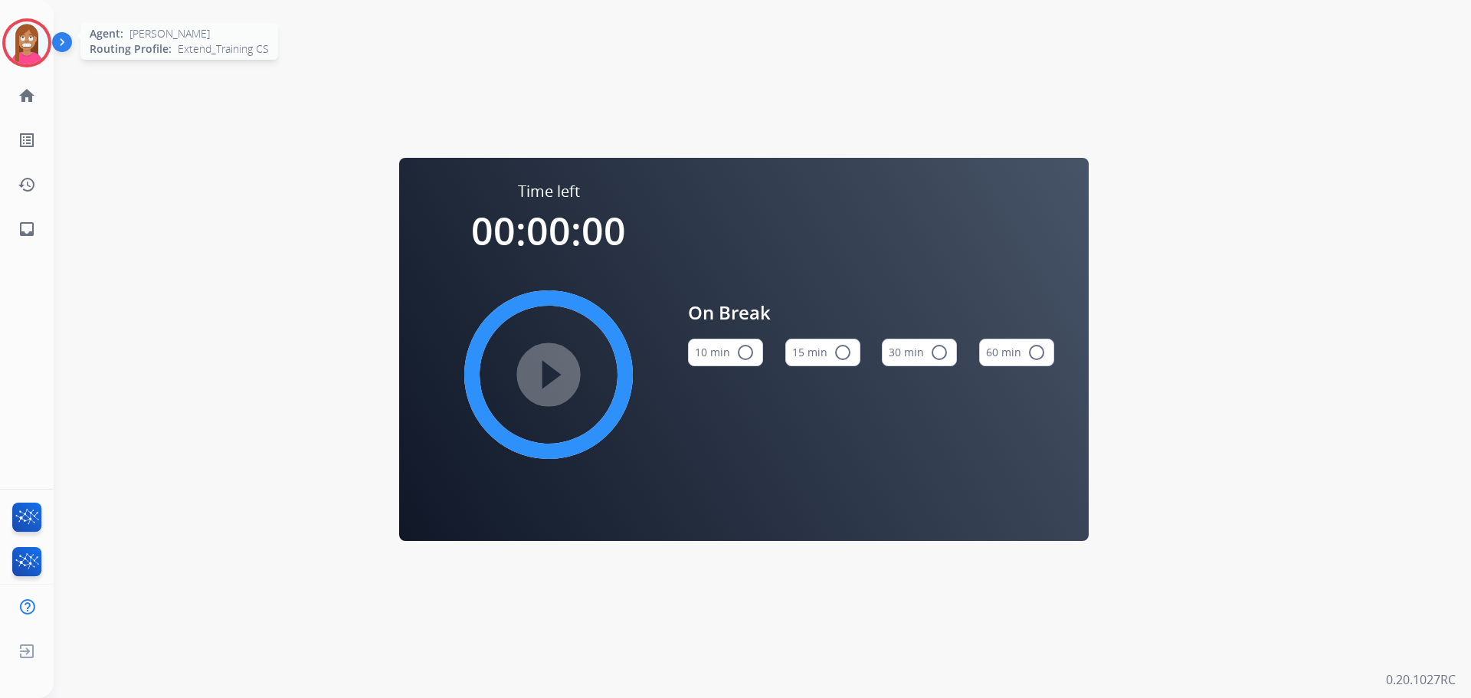
click at [41, 60] on div at bounding box center [26, 42] width 49 height 49
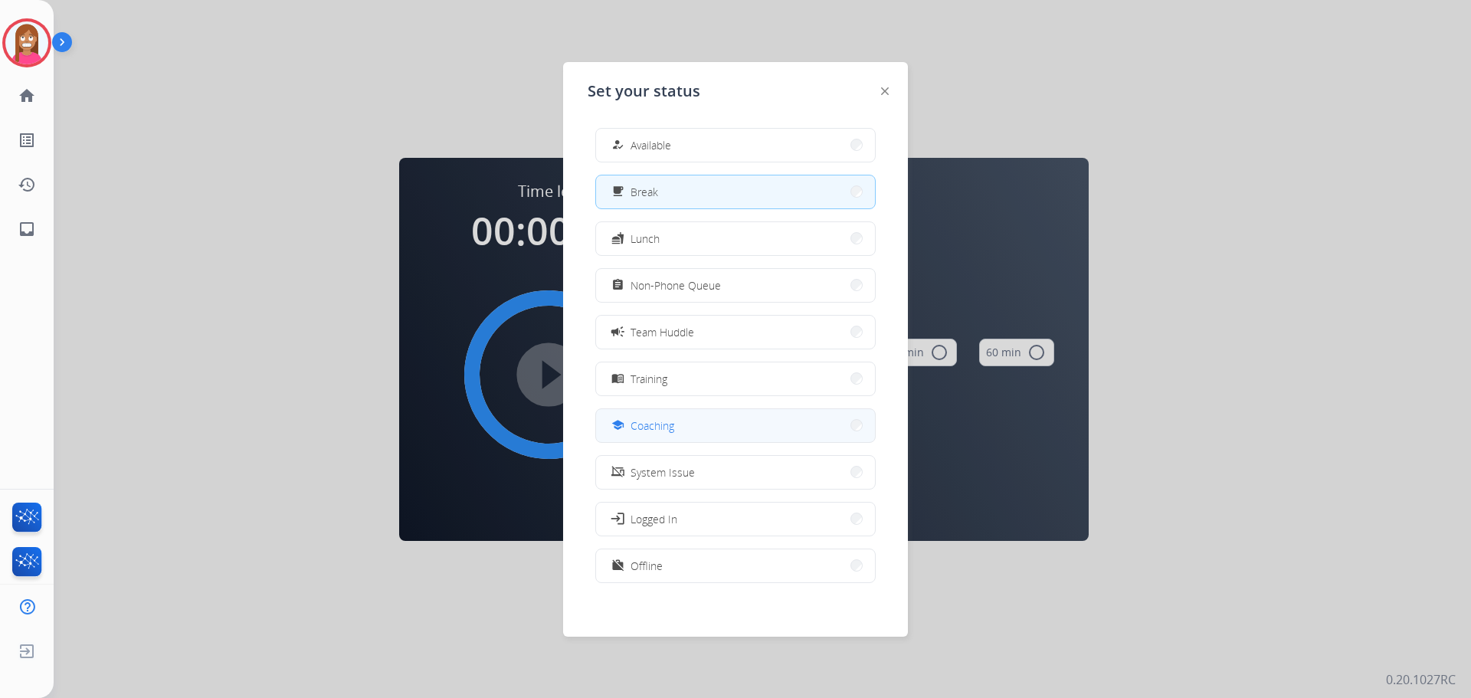
click at [676, 420] on button "school Coaching" at bounding box center [735, 425] width 279 height 33
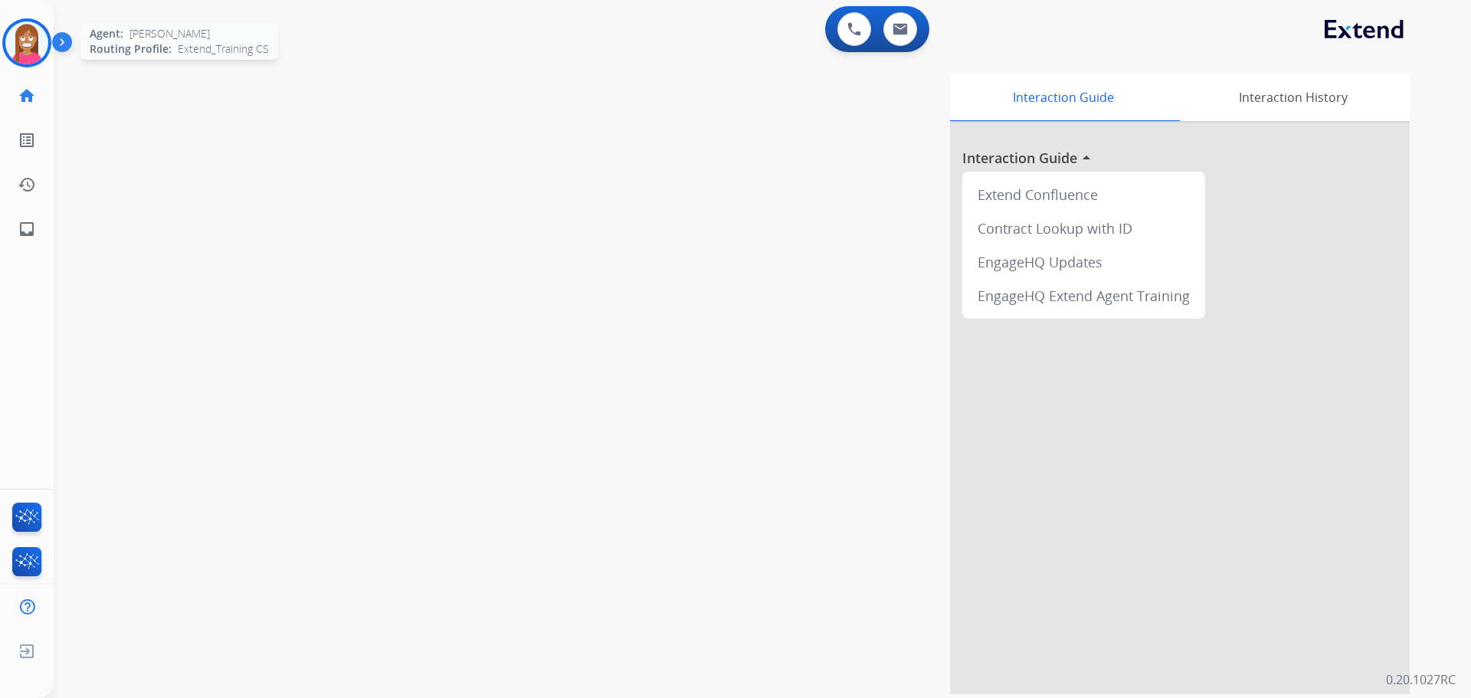
click at [22, 59] on img at bounding box center [26, 42] width 43 height 43
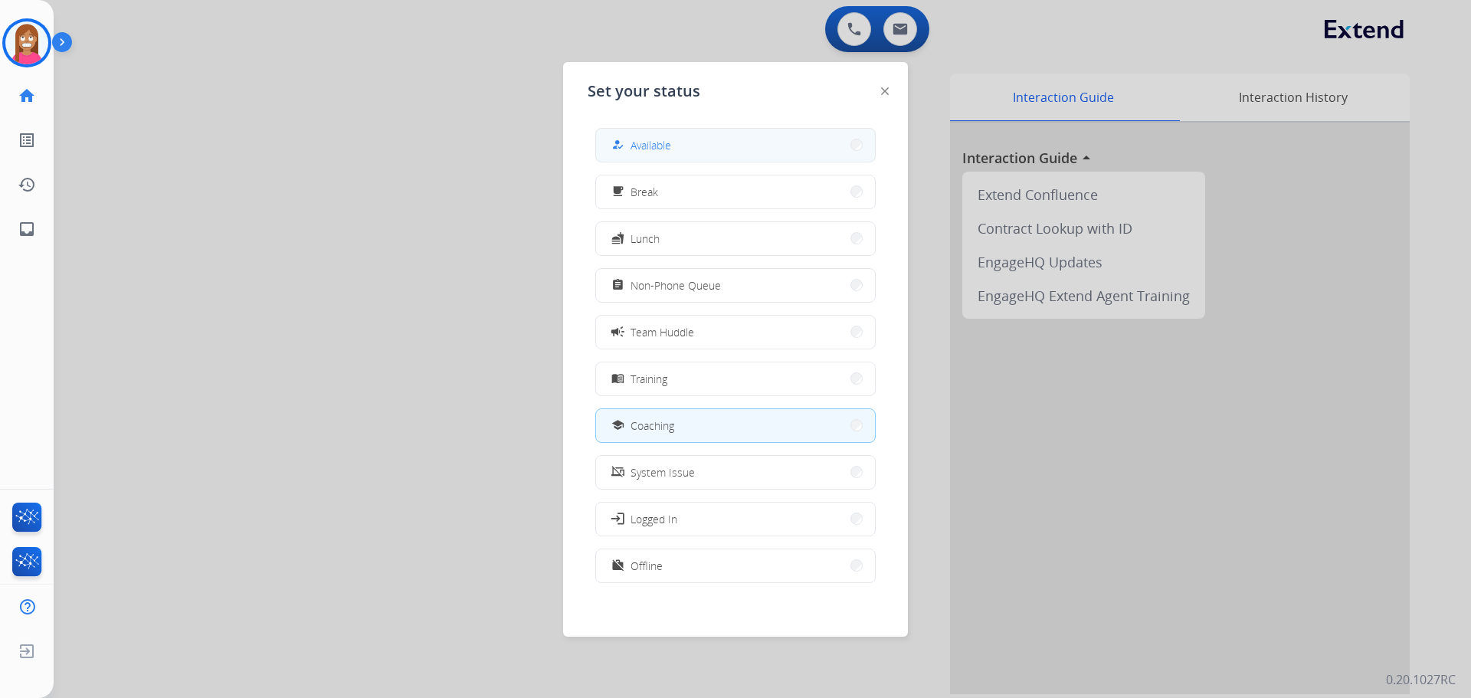
click at [709, 152] on button "how_to_reg Available" at bounding box center [735, 145] width 279 height 33
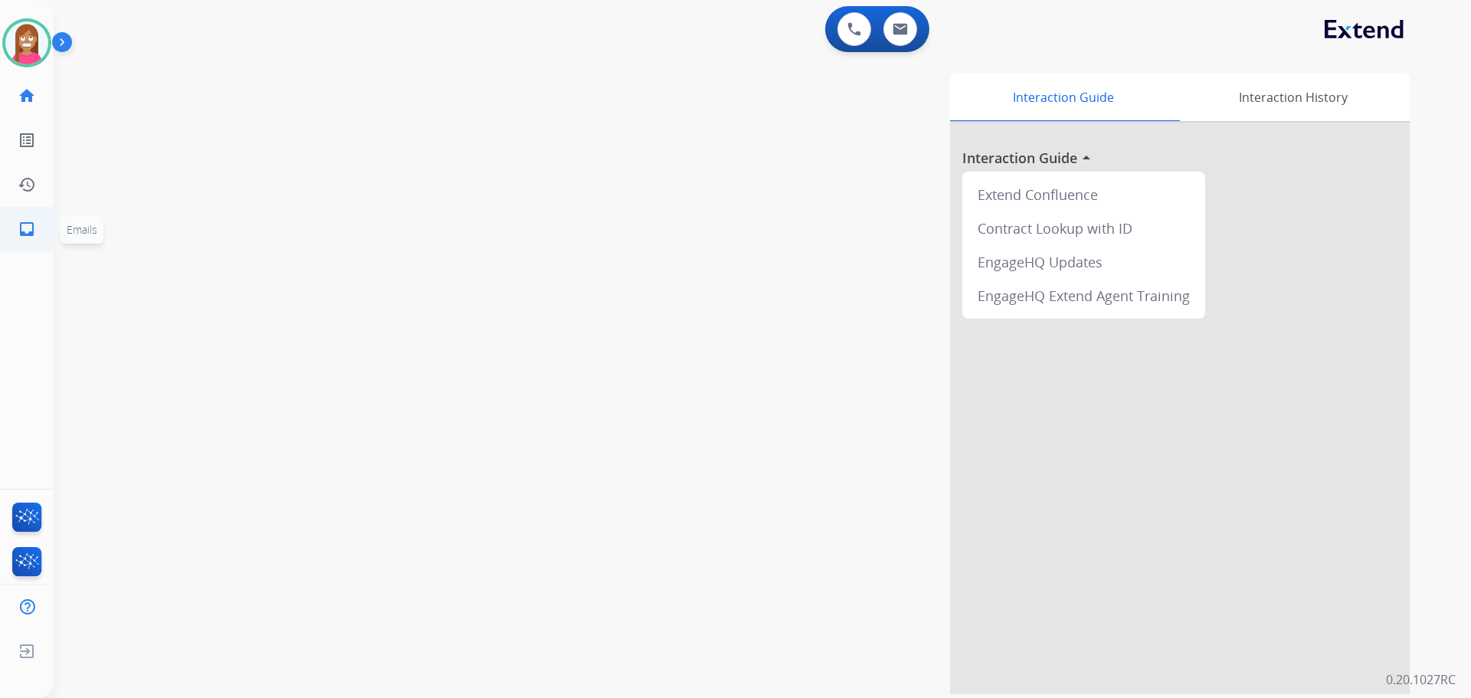
click at [21, 234] on mat-icon "inbox" at bounding box center [27, 229] width 18 height 18
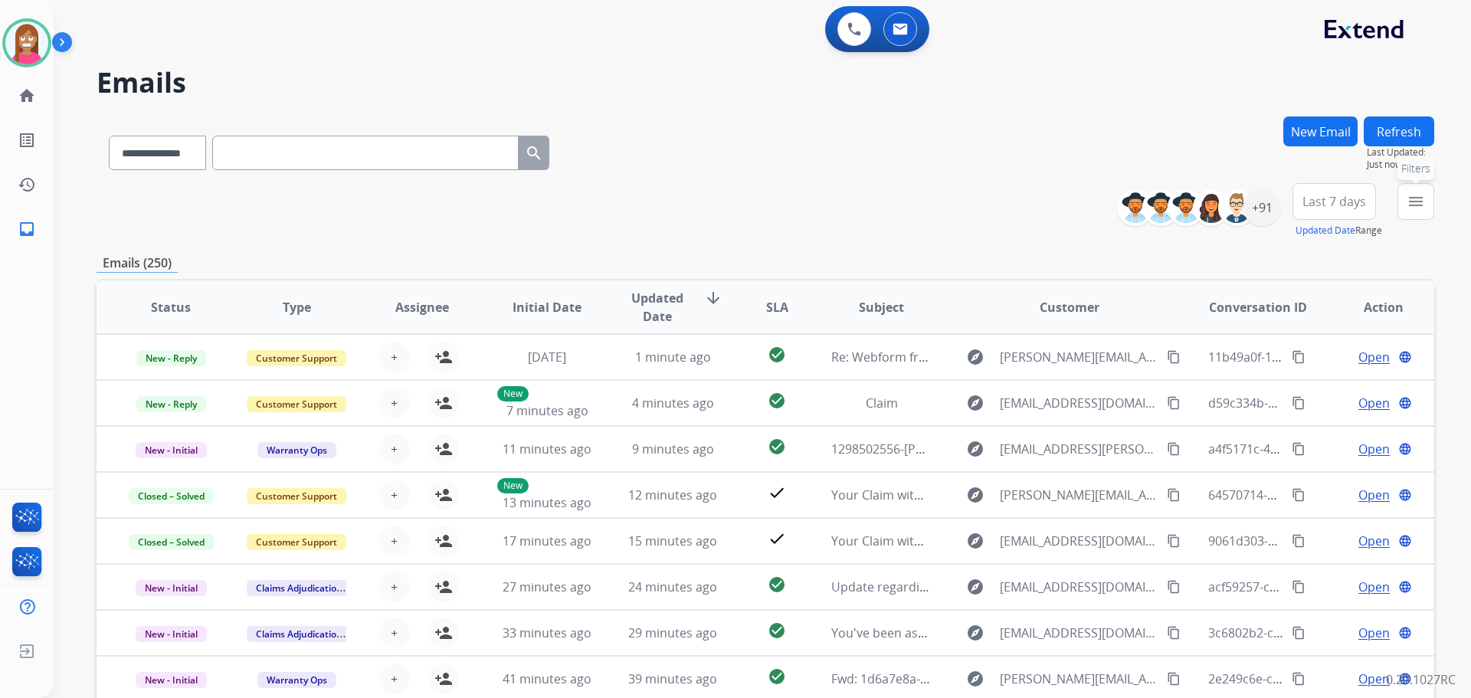
click at [1421, 195] on mat-icon "menu" at bounding box center [1415, 201] width 18 height 18
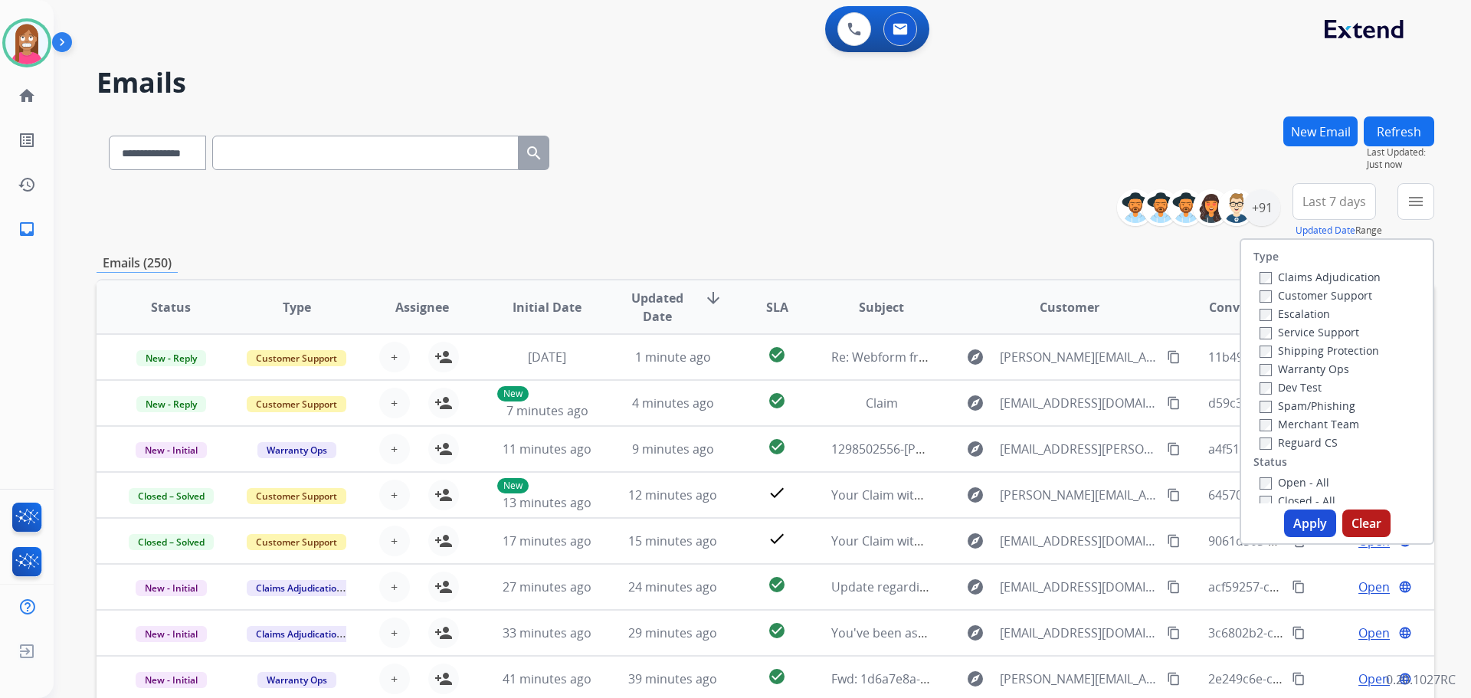
click at [1275, 296] on label "Customer Support" at bounding box center [1315, 295] width 113 height 15
click at [1284, 351] on label "Shipping Protection" at bounding box center [1319, 350] width 120 height 15
click at [1284, 447] on label "Reguard CS" at bounding box center [1298, 442] width 78 height 15
click at [1289, 483] on label "Open - All" at bounding box center [1294, 482] width 70 height 15
click at [1305, 515] on button "Apply" at bounding box center [1310, 523] width 52 height 28
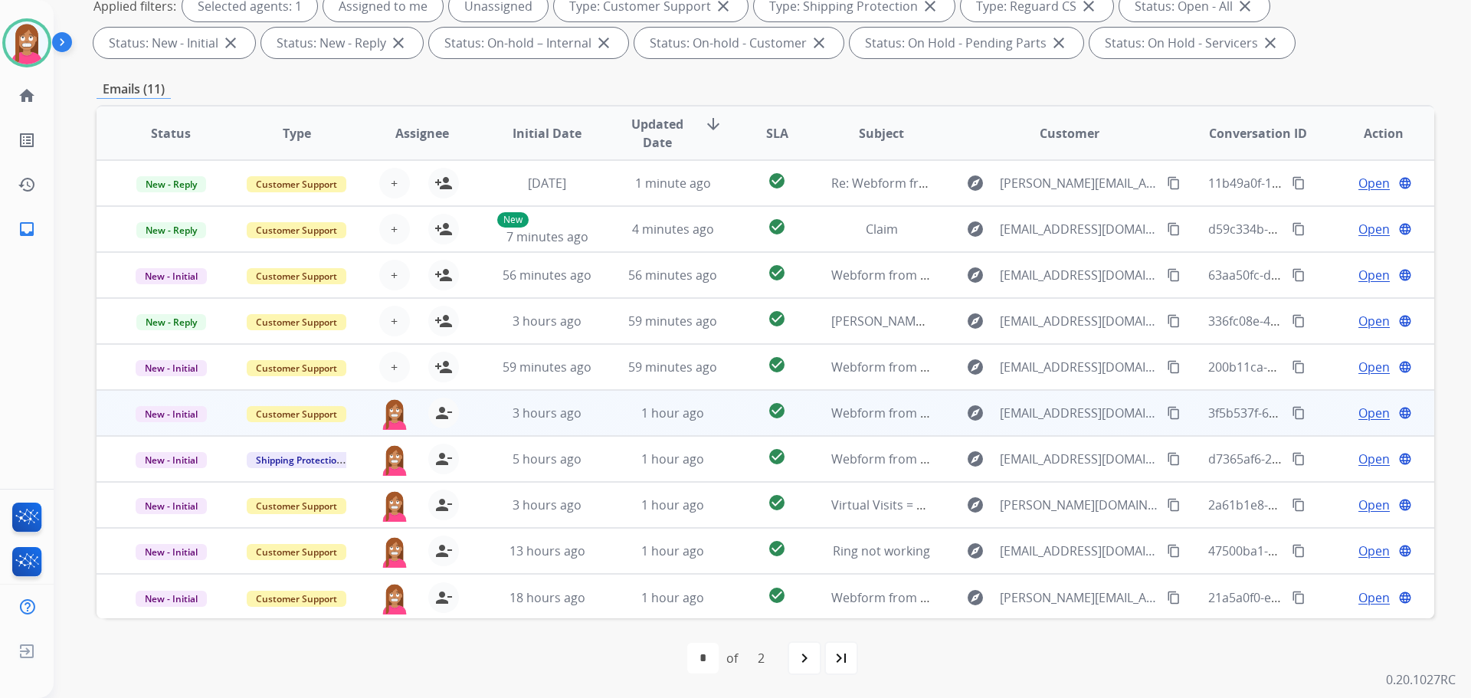
click at [607, 425] on td "1 hour ago" at bounding box center [661, 413] width 126 height 46
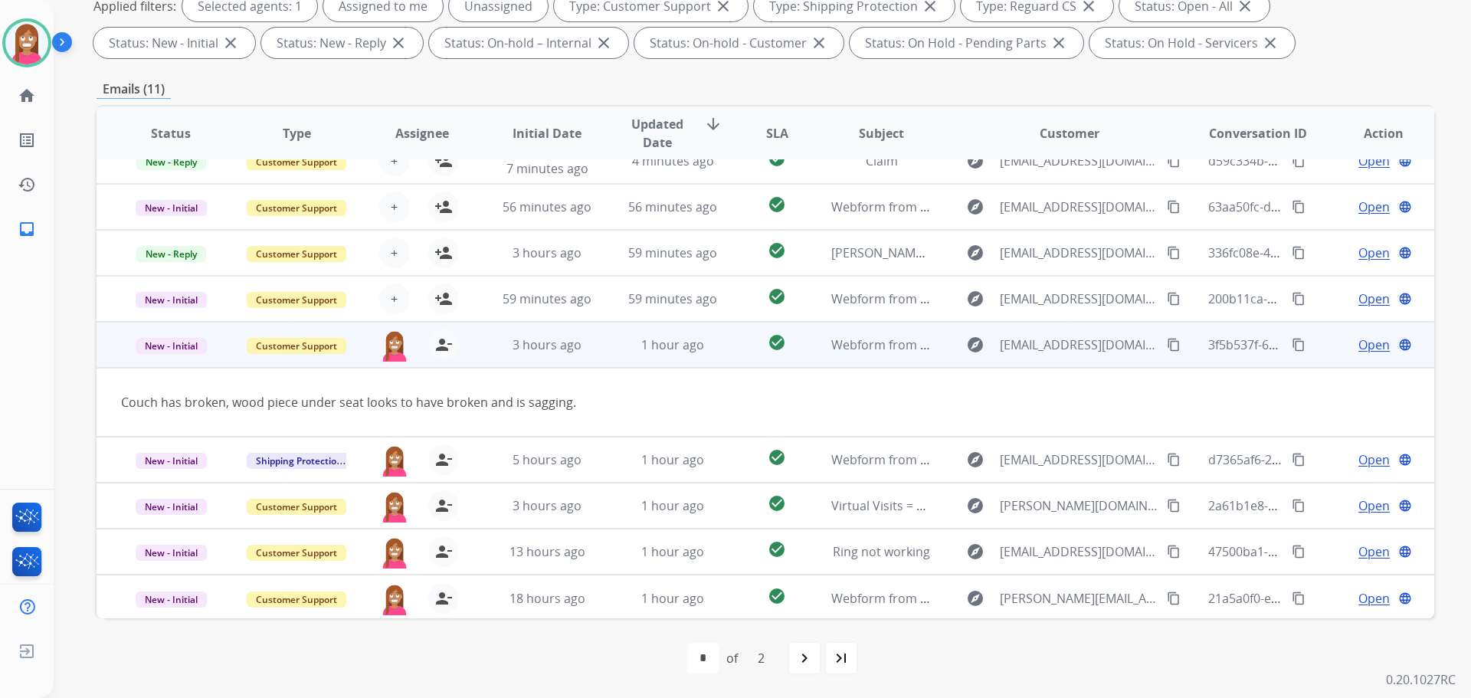
scroll to position [70, 0]
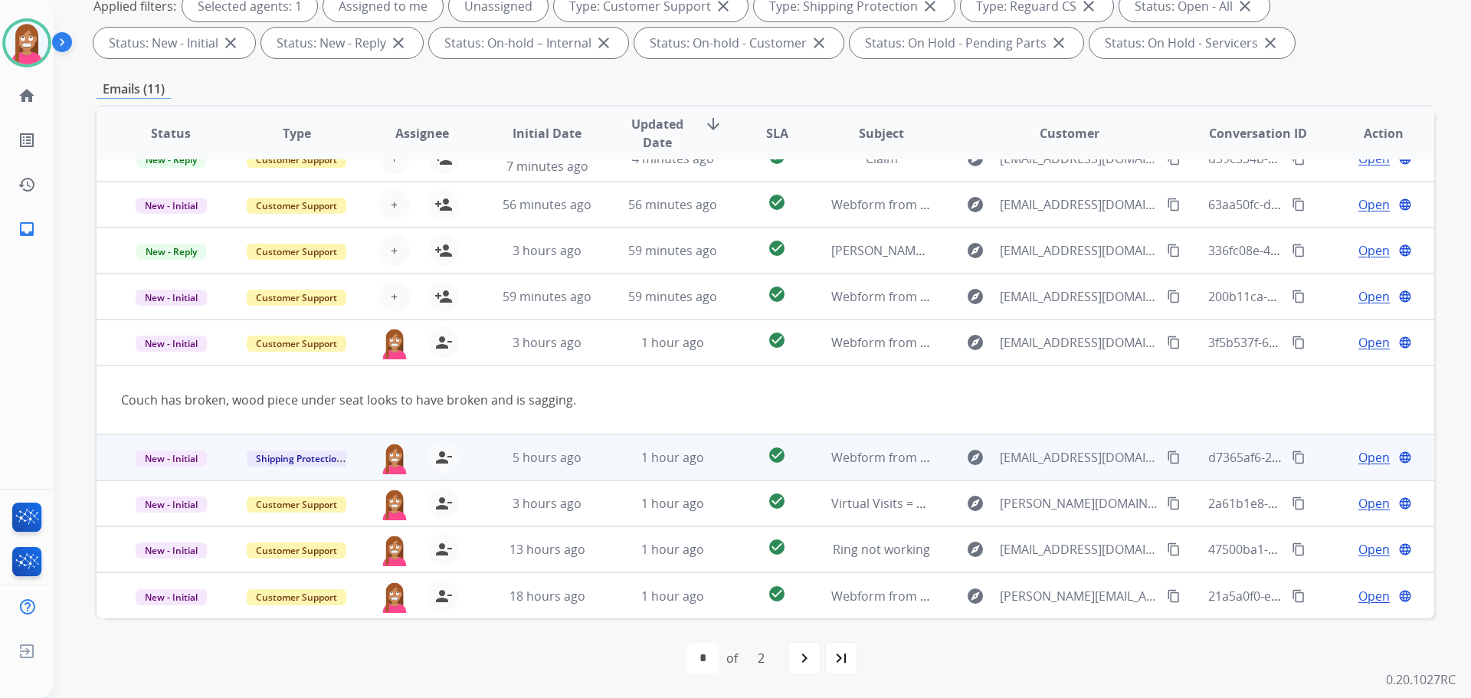
click at [598, 469] on td "1 hour ago" at bounding box center [661, 457] width 126 height 46
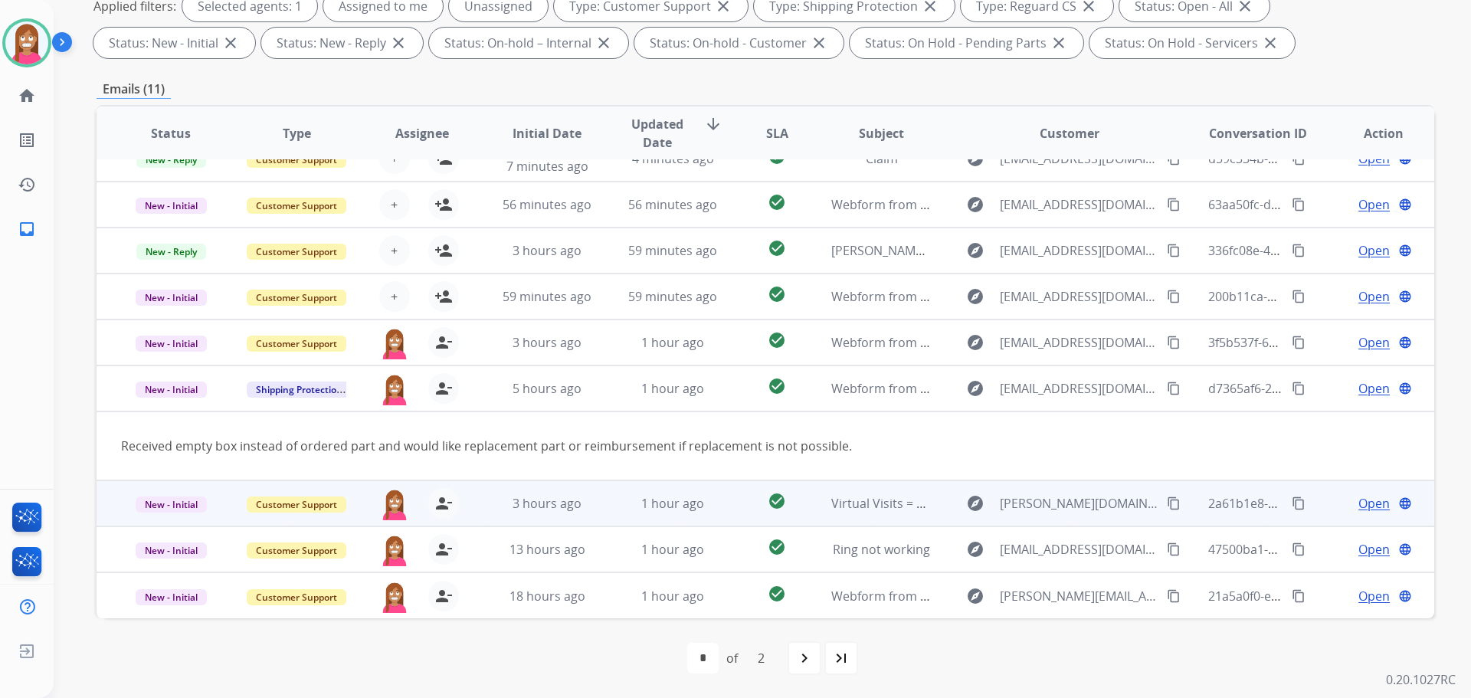
click at [612, 519] on td "1 hour ago" at bounding box center [661, 503] width 126 height 46
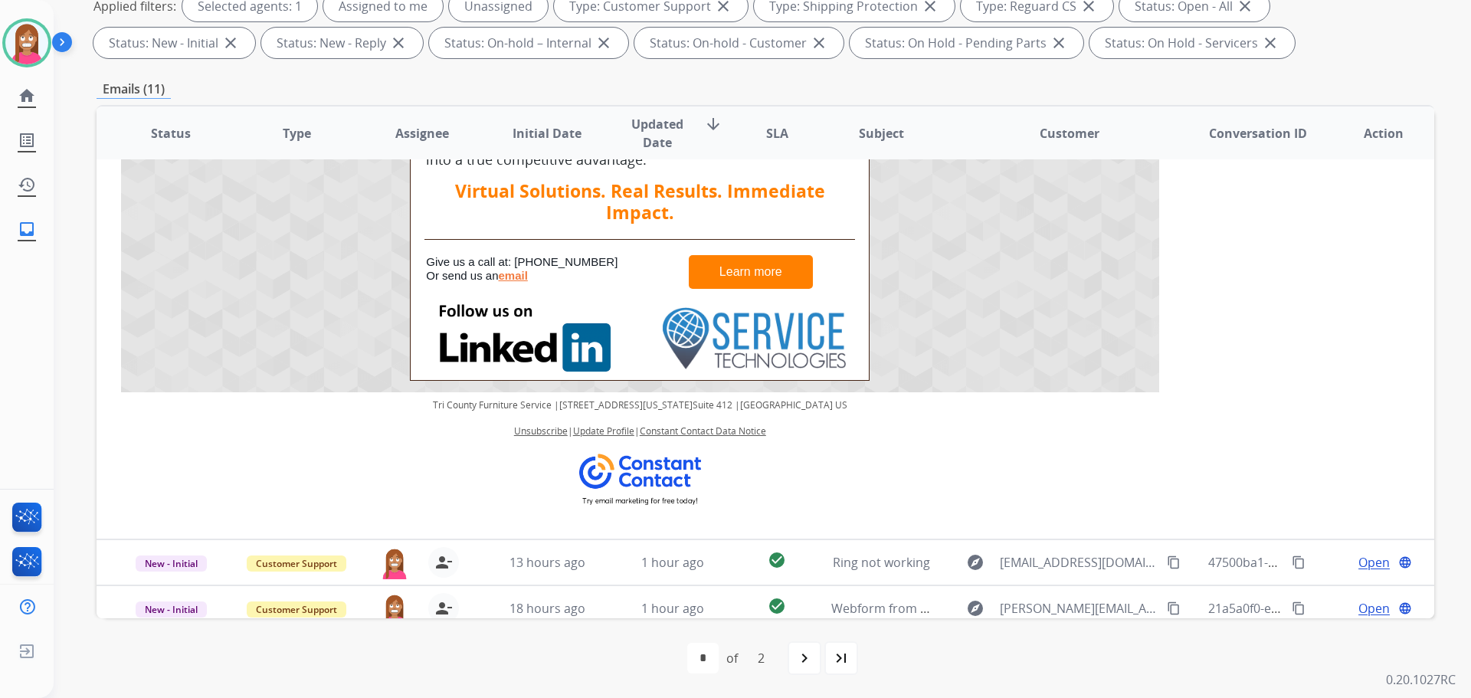
scroll to position [3561, 0]
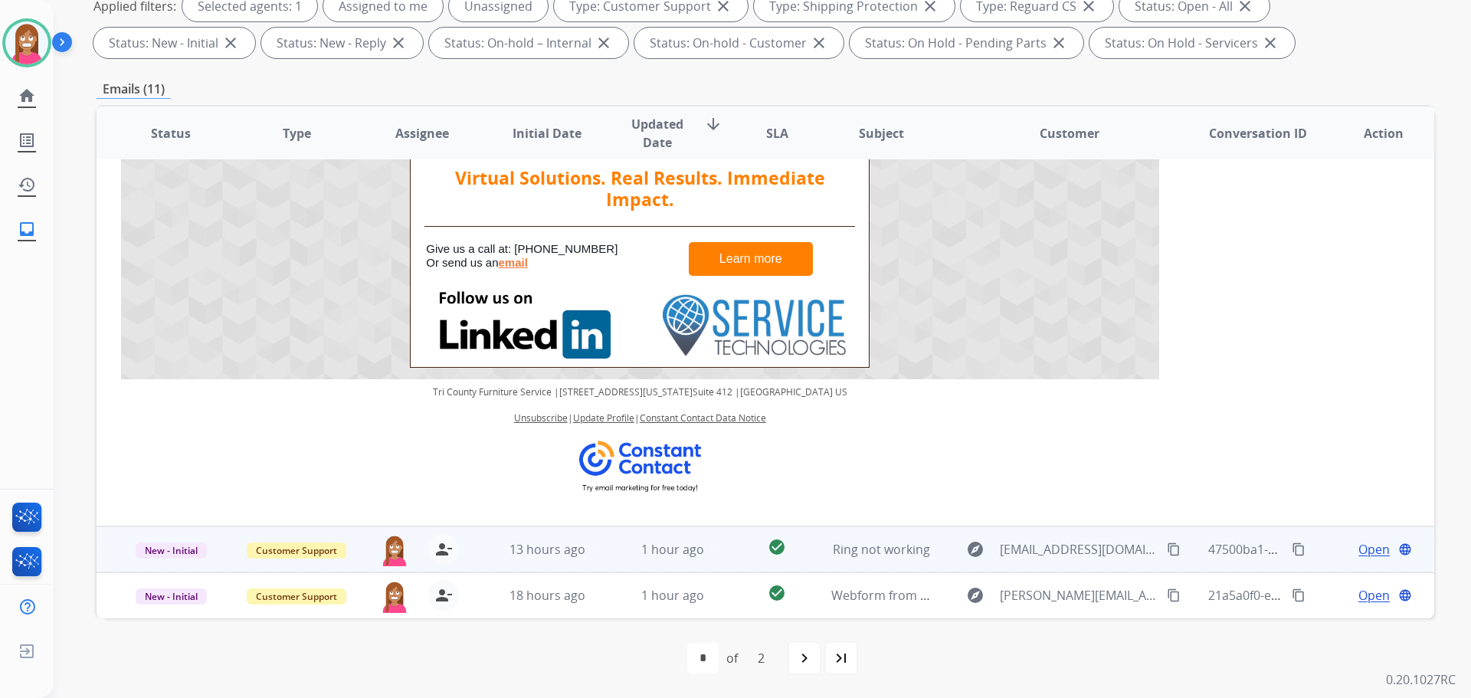
click at [598, 541] on td "1 hour ago" at bounding box center [661, 549] width 126 height 46
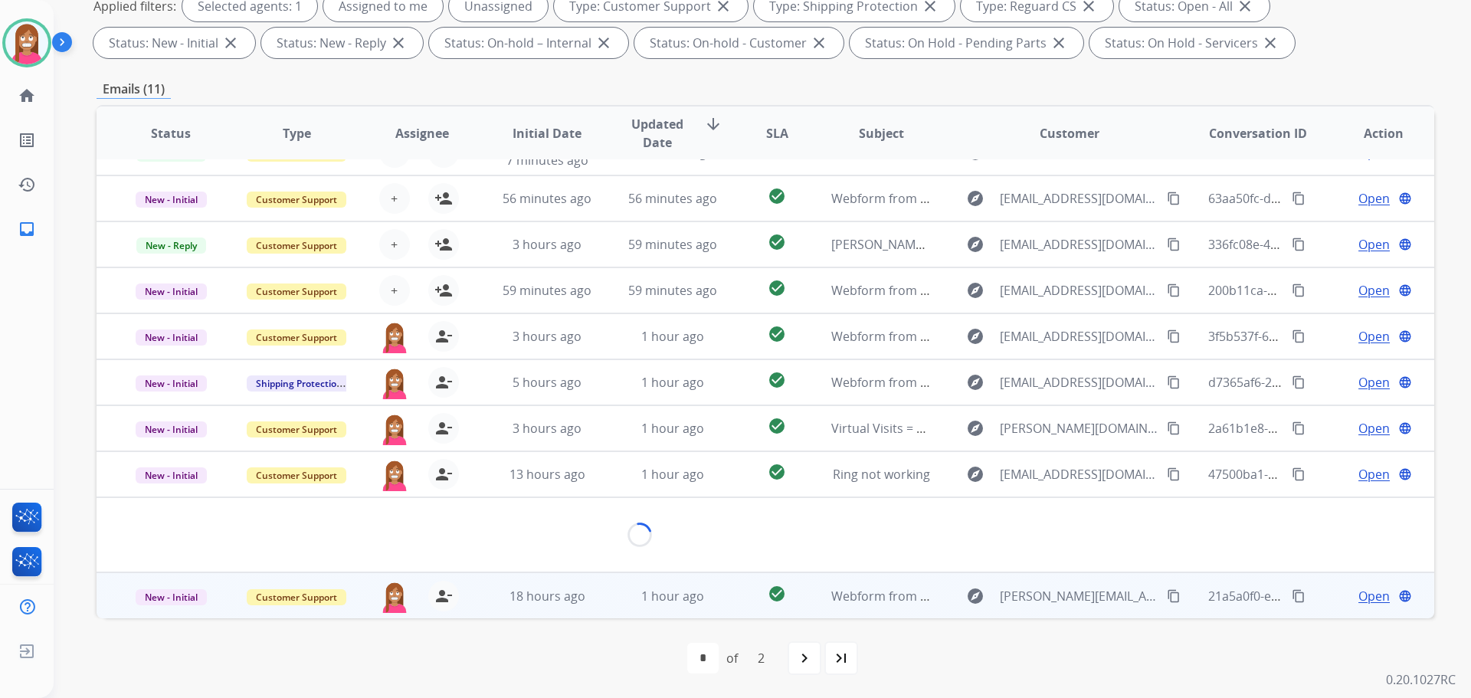
scroll to position [273, 0]
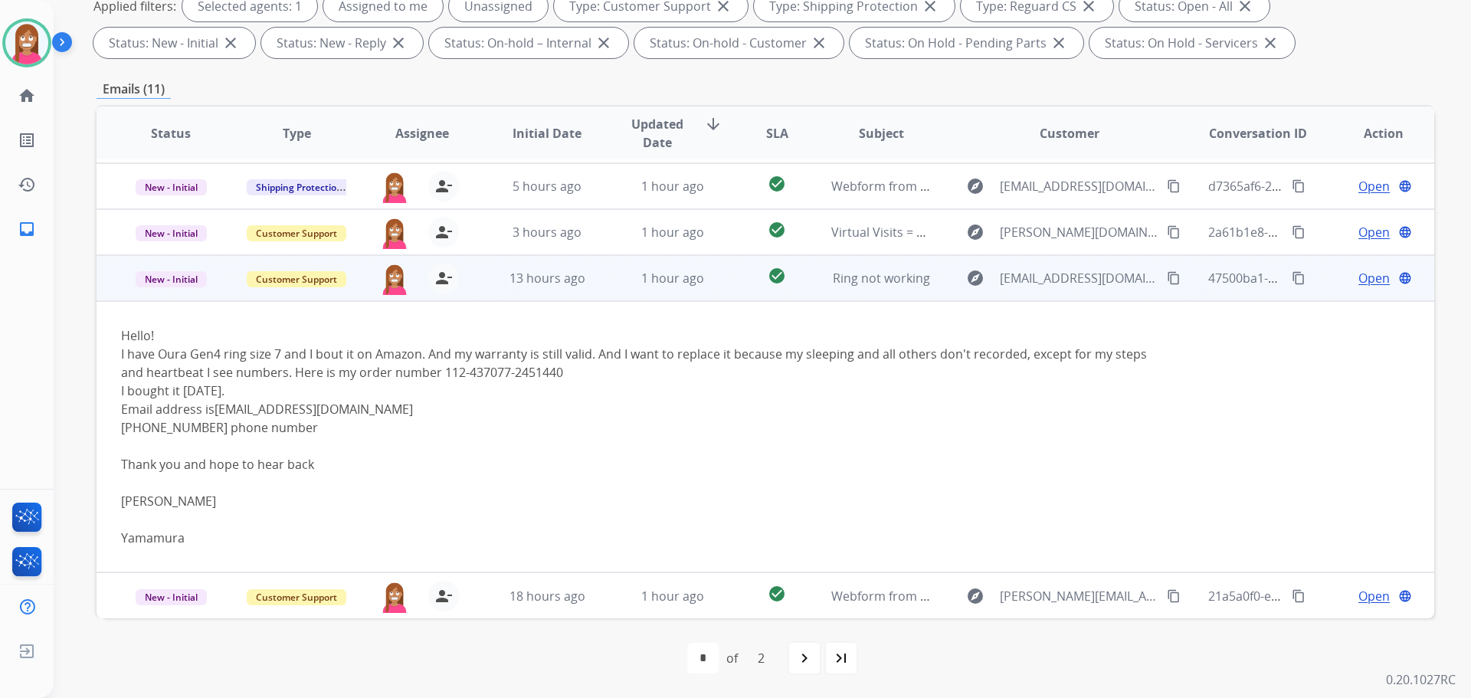
click at [1370, 276] on span "Open" at bounding box center [1373, 278] width 31 height 18
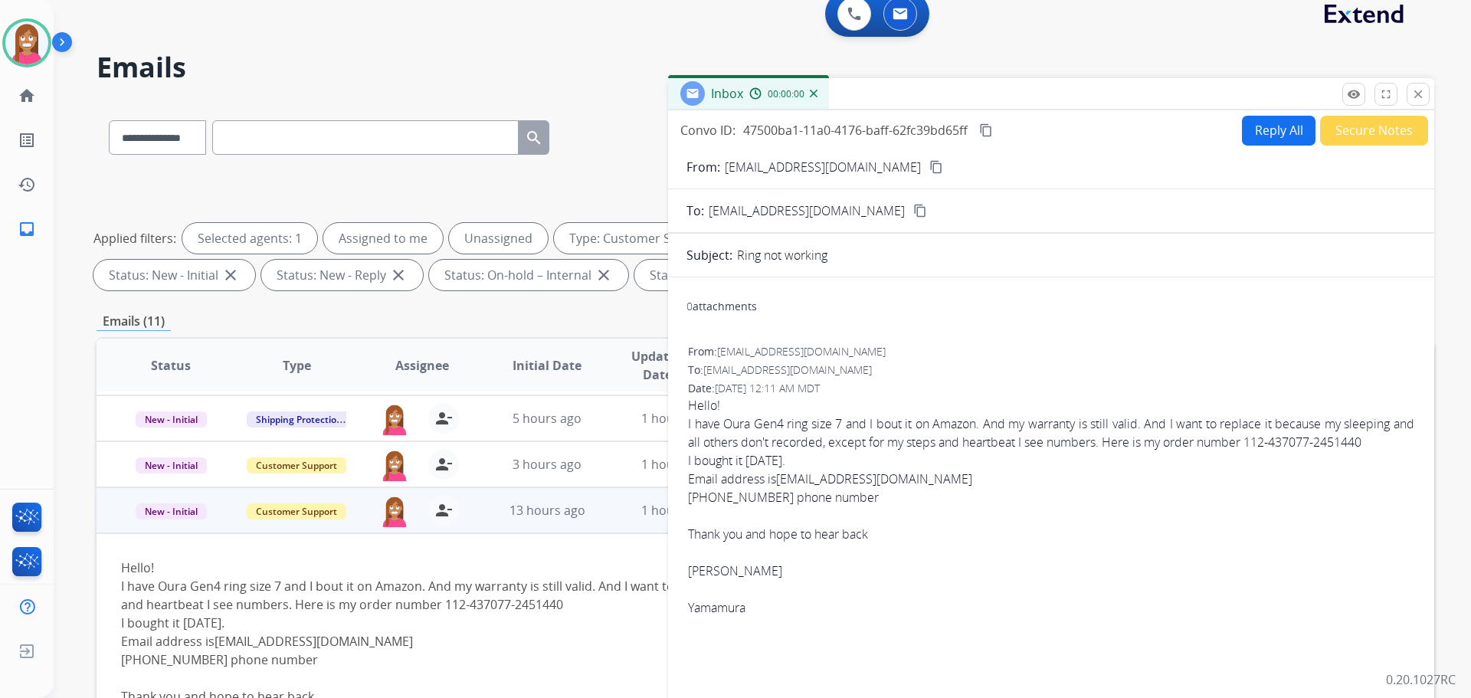
scroll to position [0, 0]
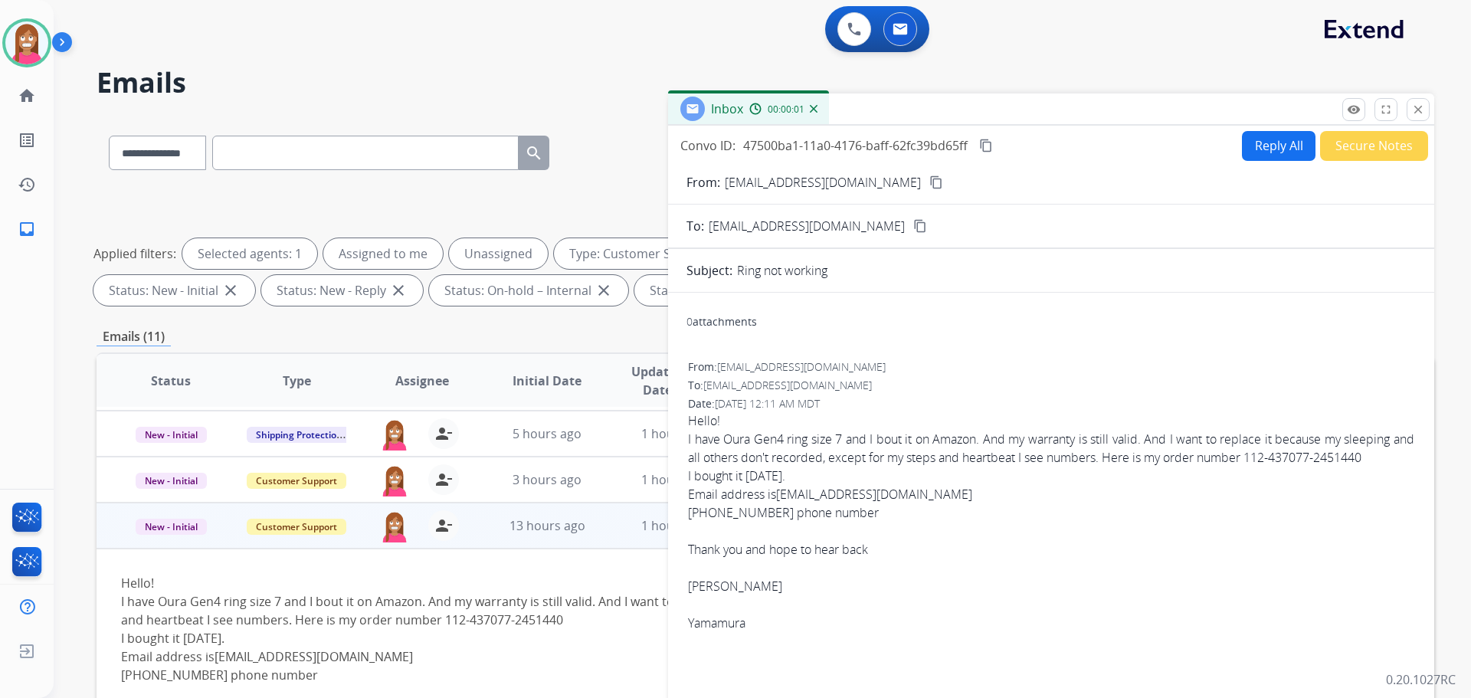
click at [1273, 148] on button "Reply All" at bounding box center [1279, 146] width 74 height 30
select select "**********"
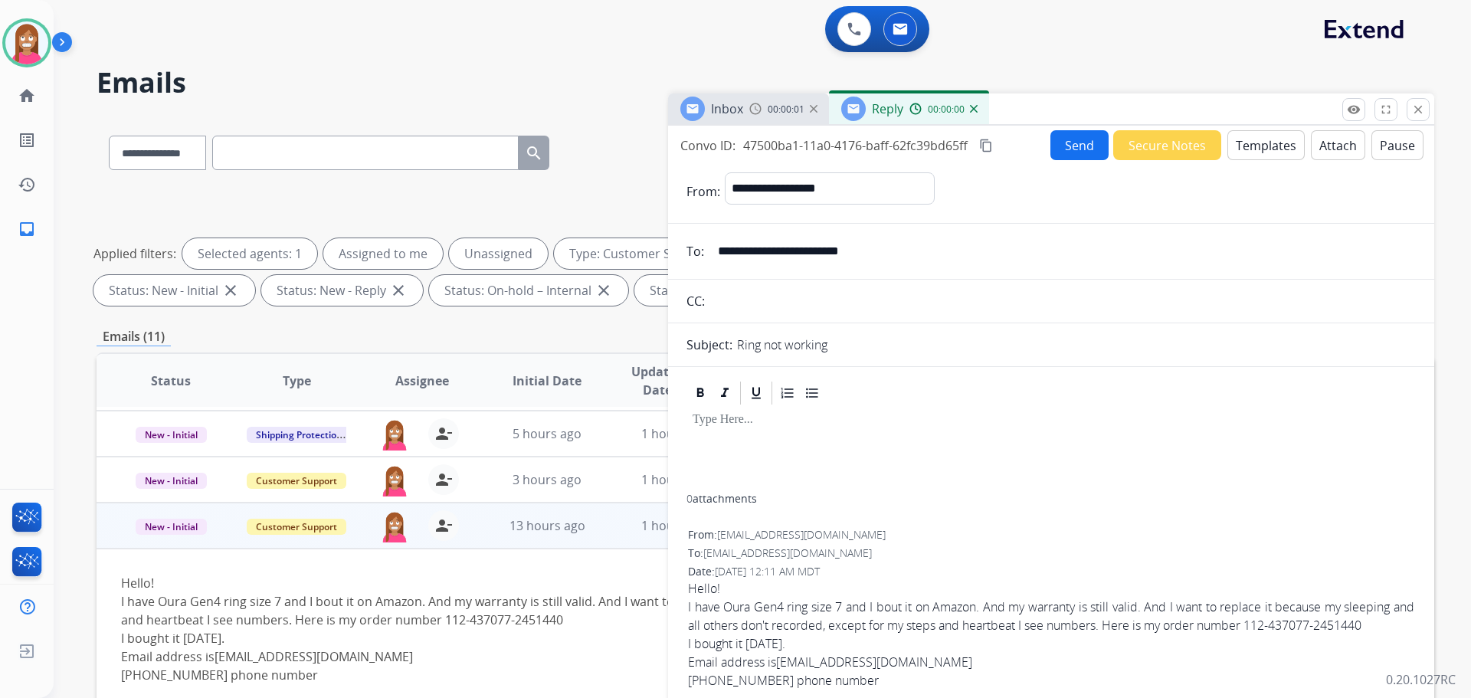
click at [1267, 142] on button "Templates" at bounding box center [1265, 145] width 77 height 30
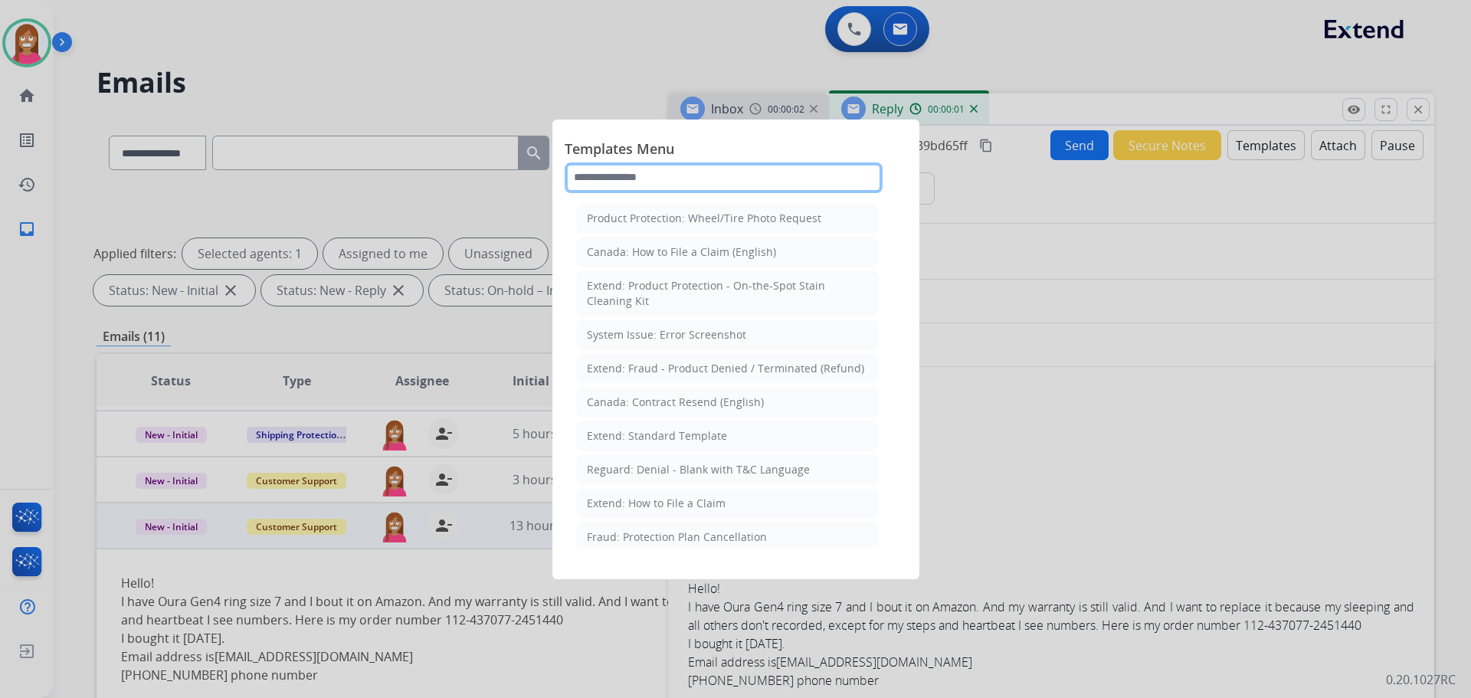
click at [761, 183] on input "text" at bounding box center [724, 177] width 318 height 31
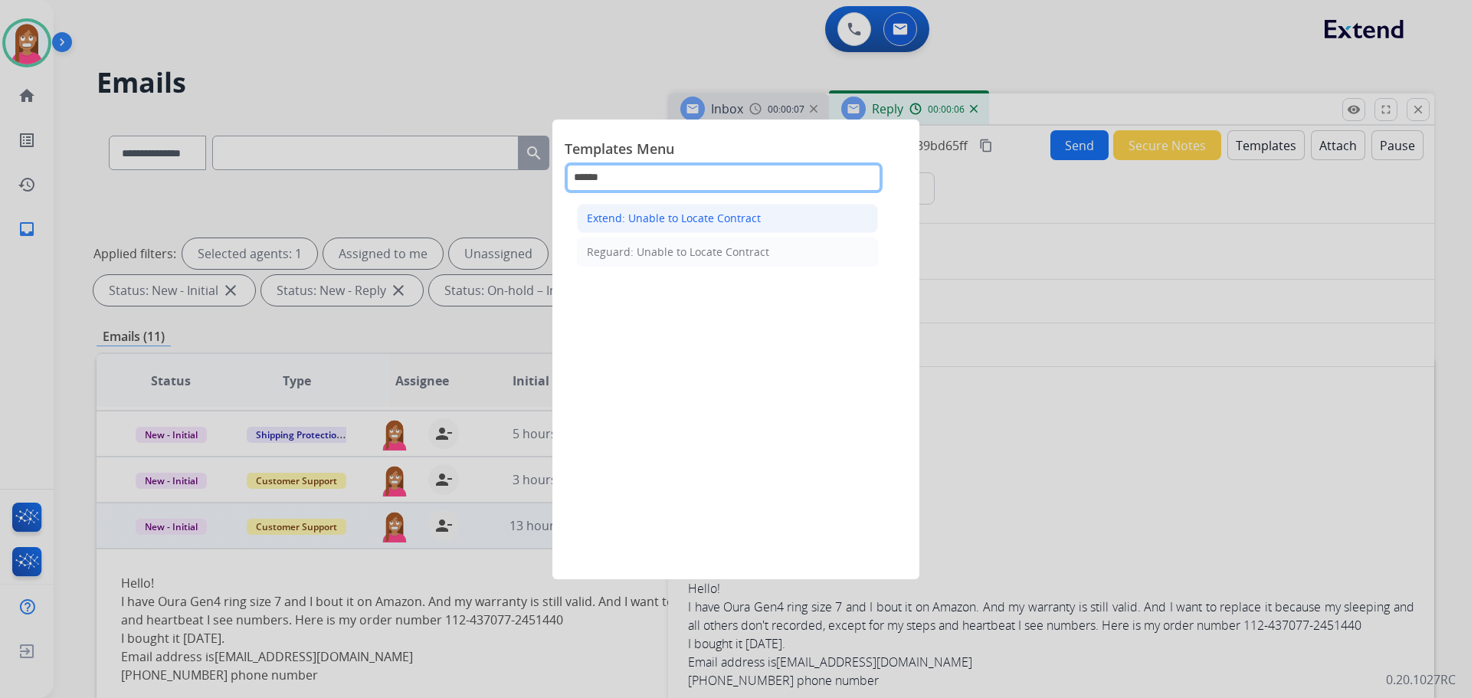
type input "******"
click at [696, 221] on div "Extend: Unable to Locate Contract" at bounding box center [674, 218] width 174 height 15
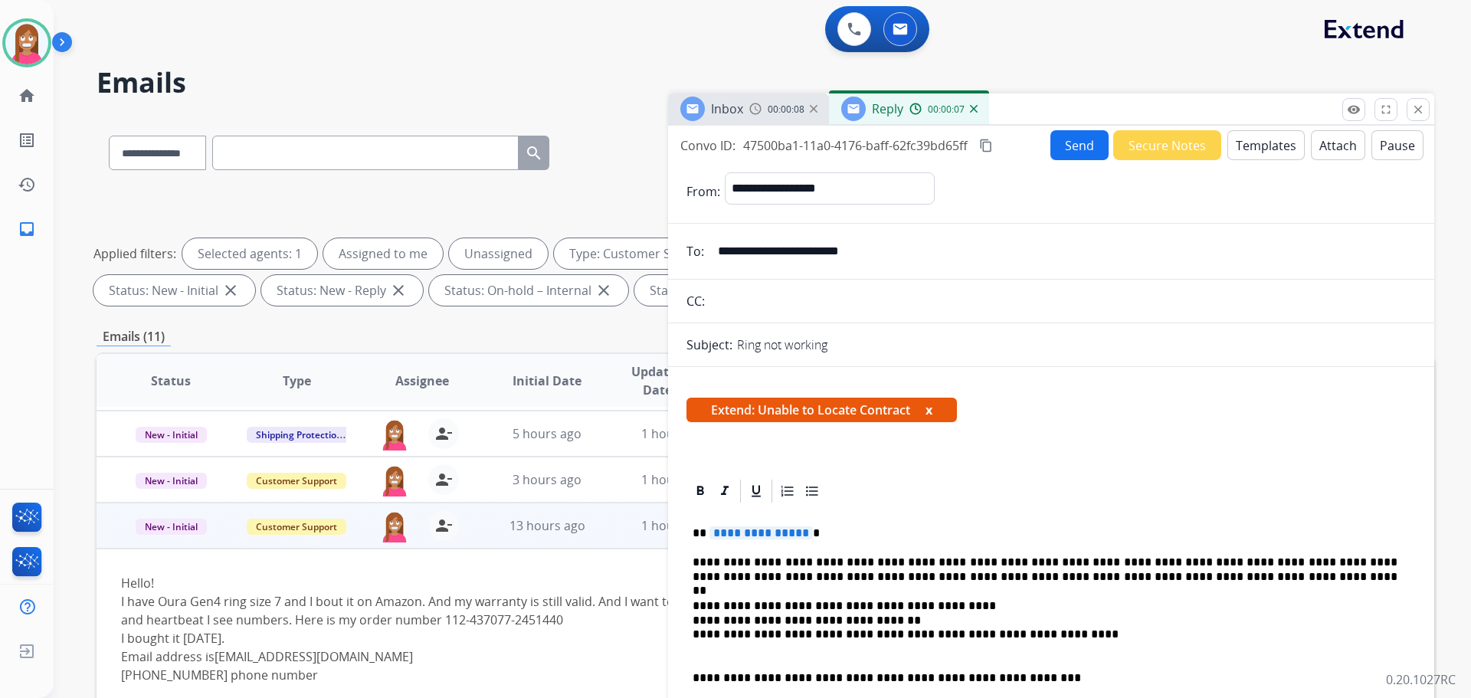
click at [757, 533] on span "**********" at bounding box center [760, 532] width 103 height 13
click at [1059, 149] on button "Send" at bounding box center [1079, 145] width 58 height 30
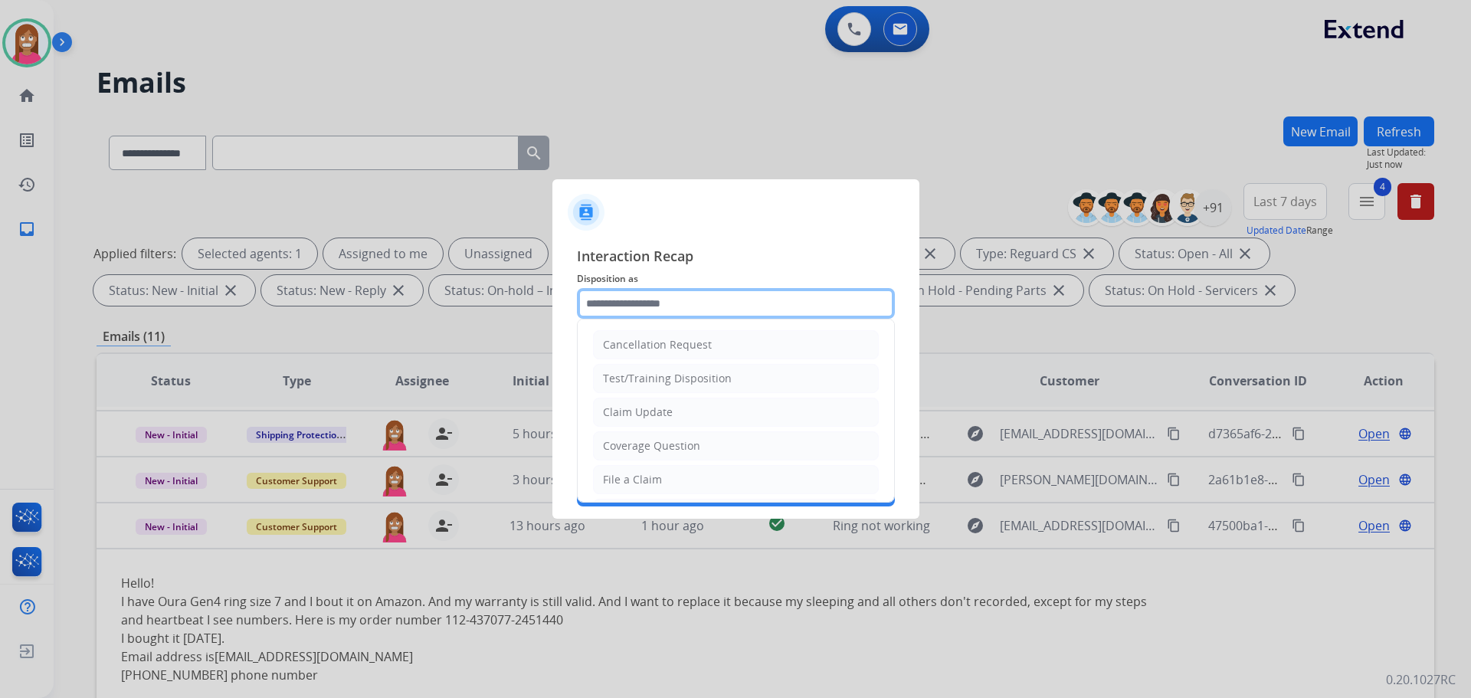
click at [614, 315] on input "text" at bounding box center [736, 303] width 318 height 31
click at [611, 443] on div "Coverage Question" at bounding box center [651, 445] width 97 height 15
type input "**********"
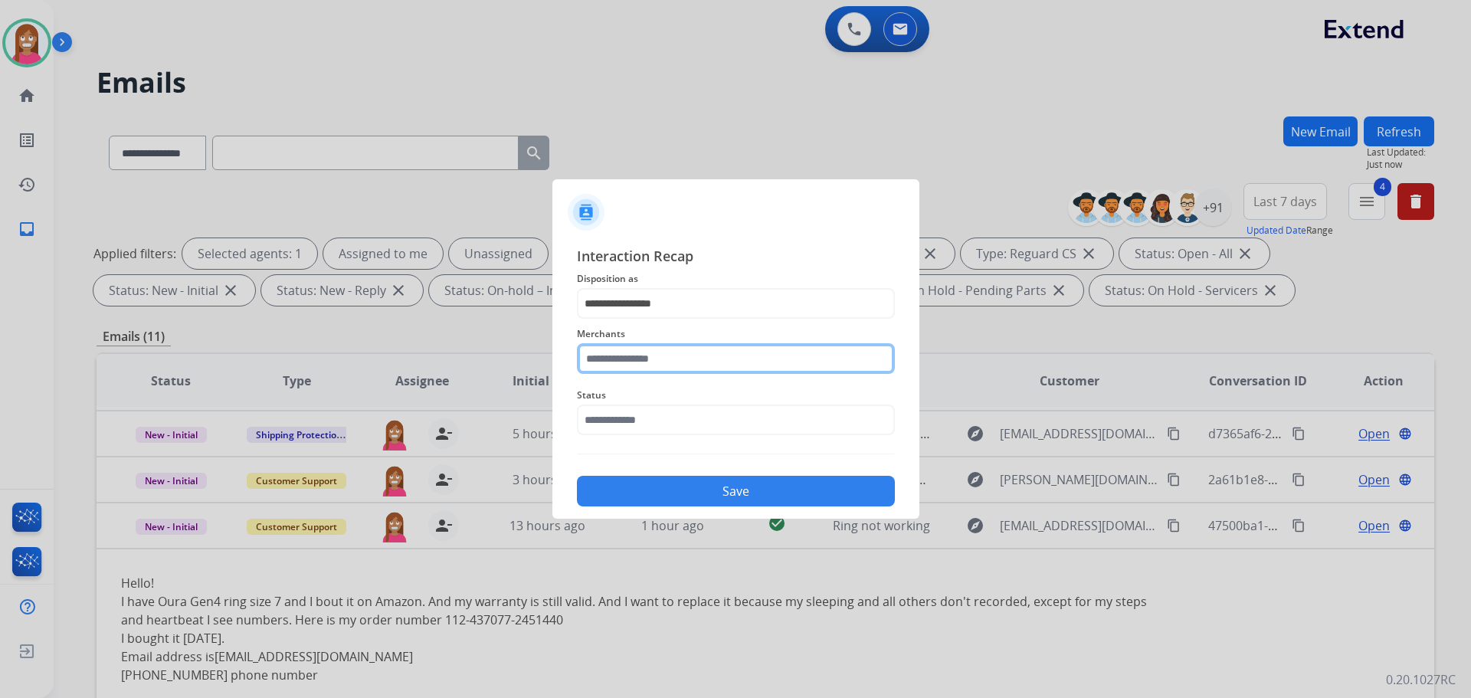
click at [617, 348] on input "text" at bounding box center [736, 358] width 318 height 31
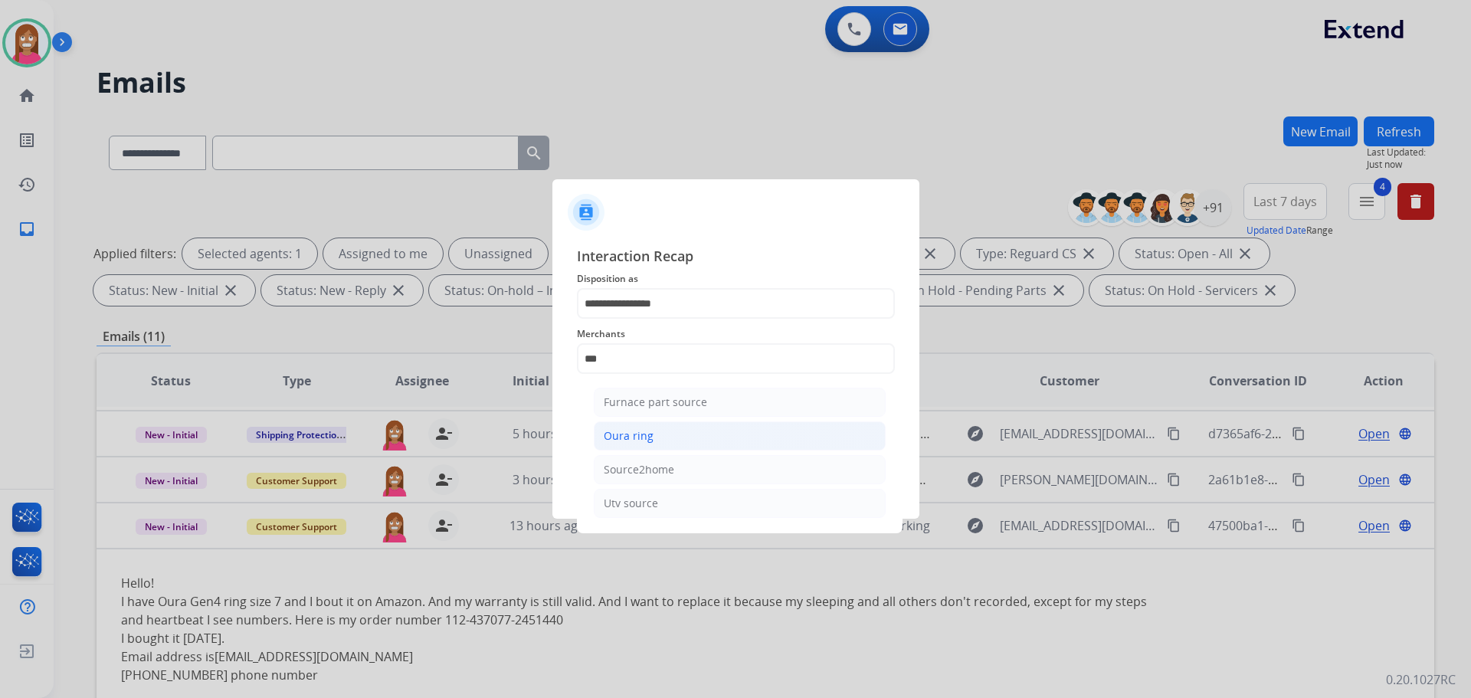
click at [642, 424] on li "Oura ring" at bounding box center [740, 435] width 292 height 29
type input "*********"
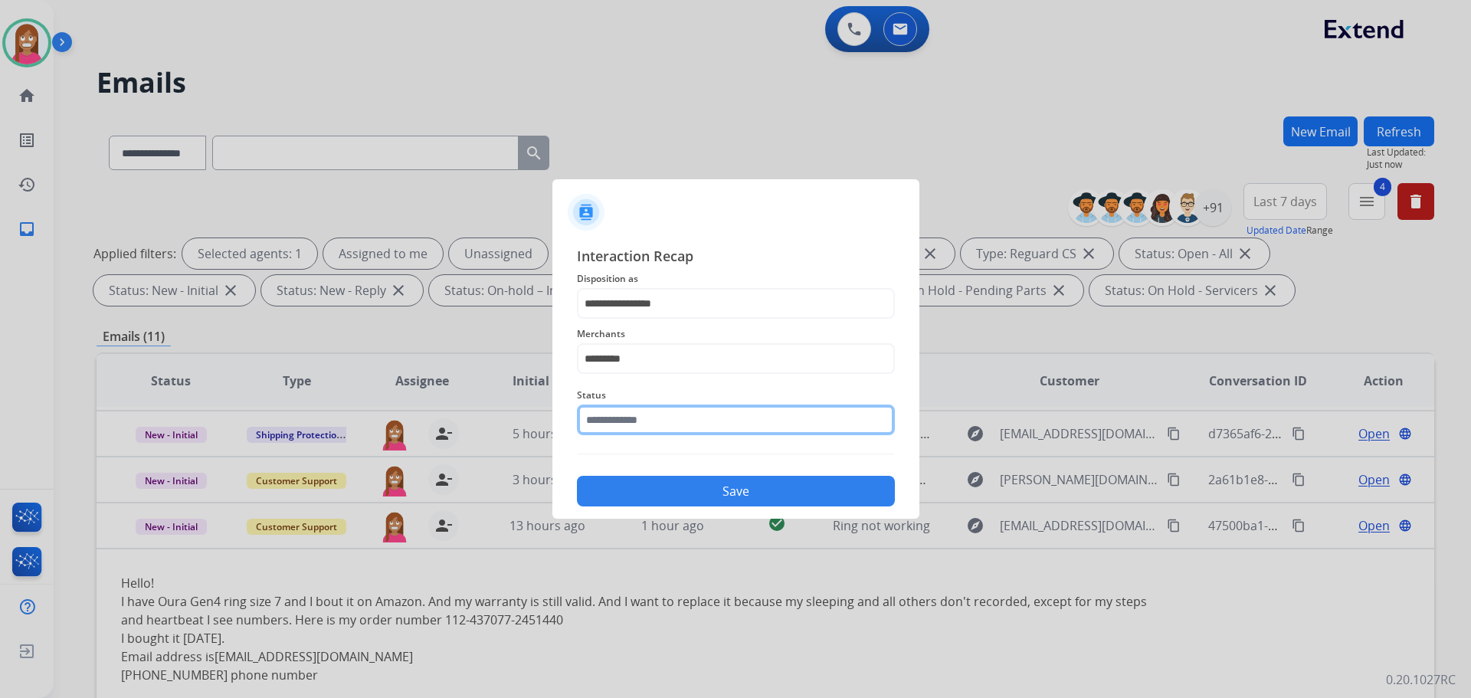
click at [630, 427] on input "text" at bounding box center [736, 419] width 318 height 31
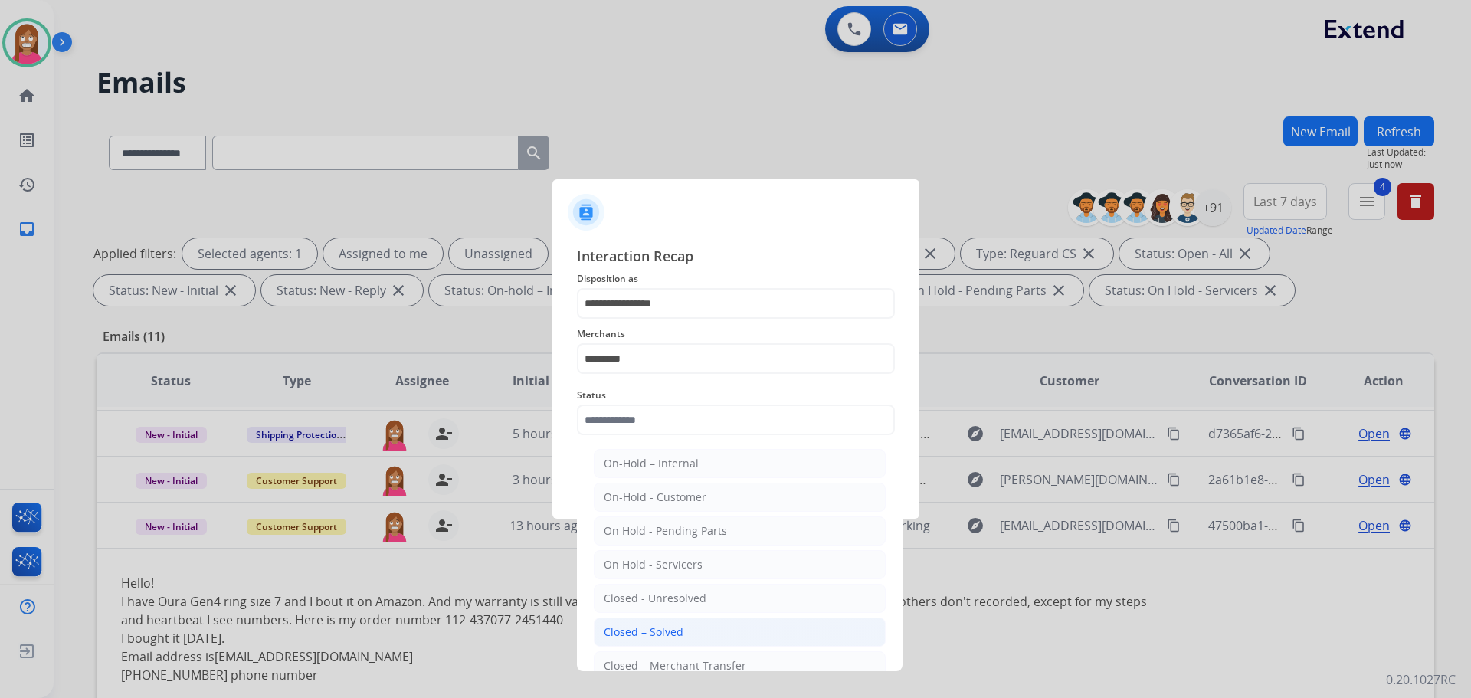
click at [645, 629] on div "Closed – Solved" at bounding box center [644, 631] width 80 height 15
type input "**********"
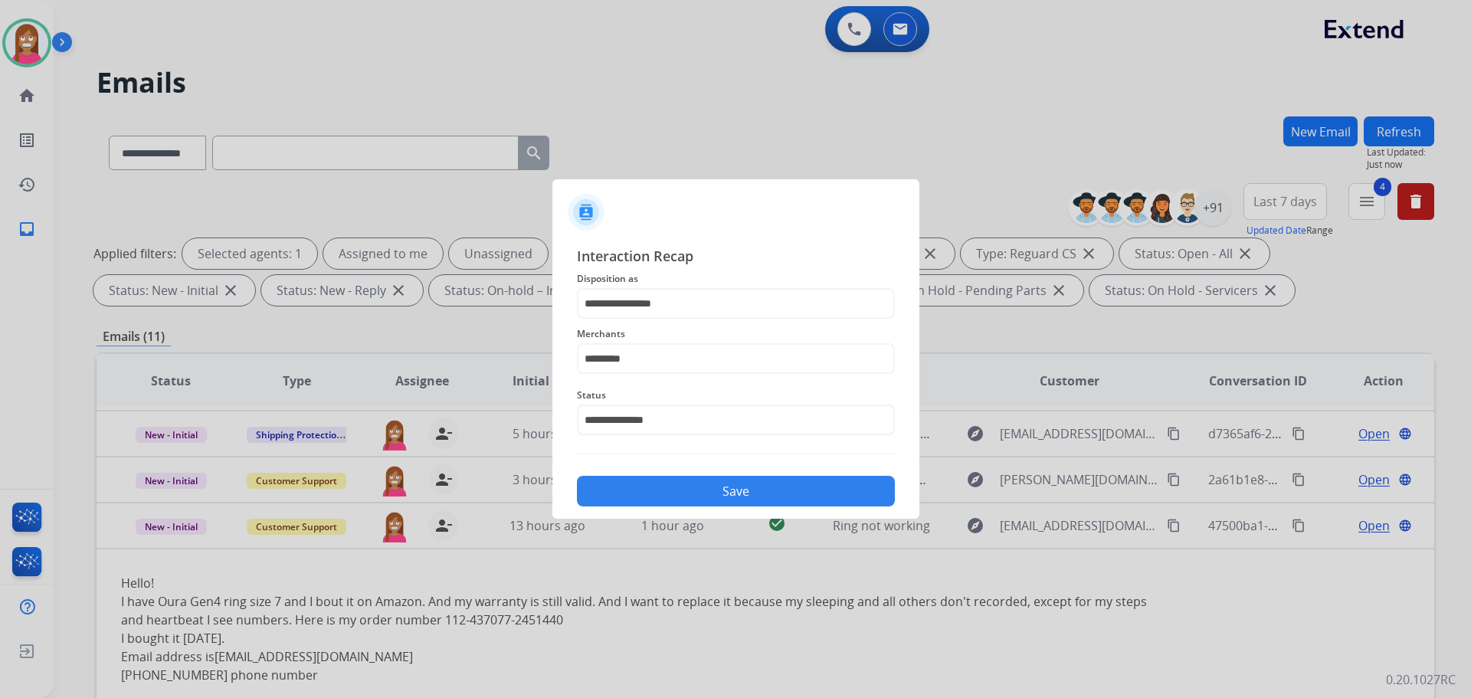
click at [659, 479] on button "Save" at bounding box center [736, 491] width 318 height 31
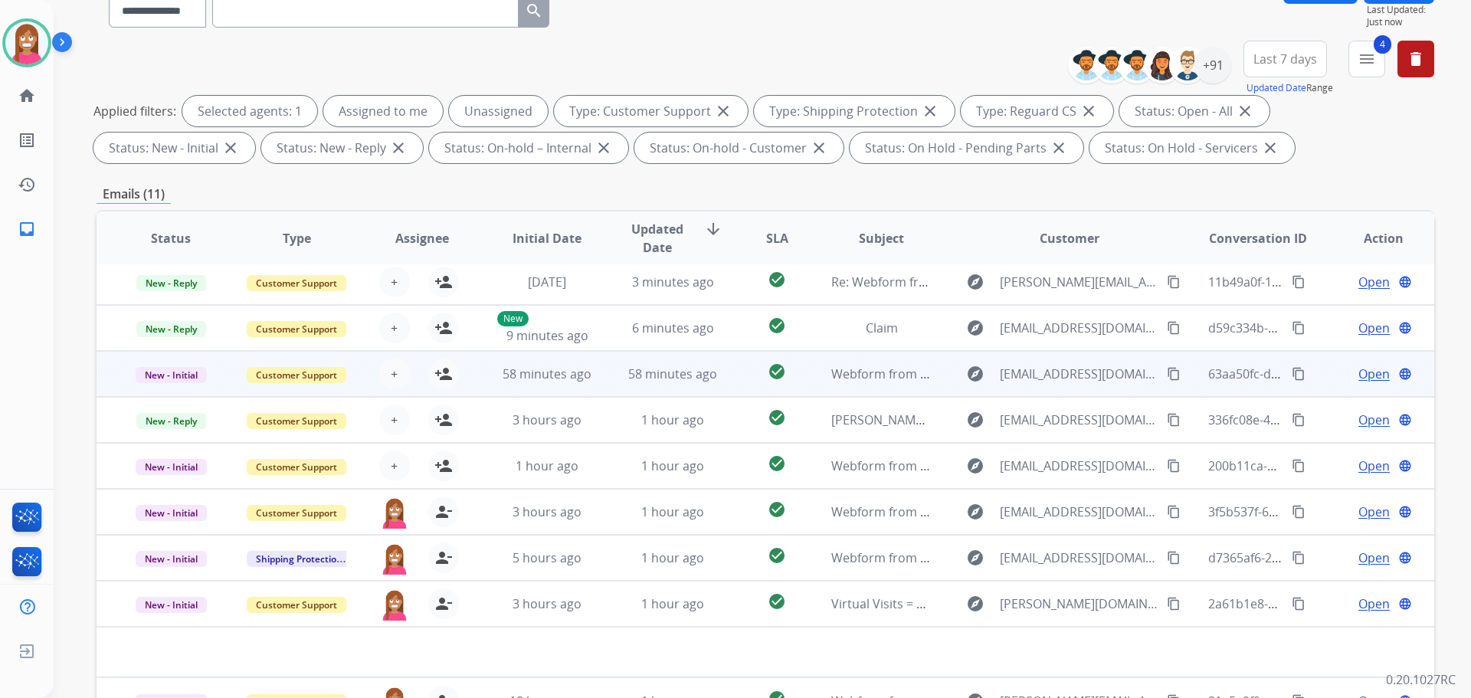
scroll to position [247, 0]
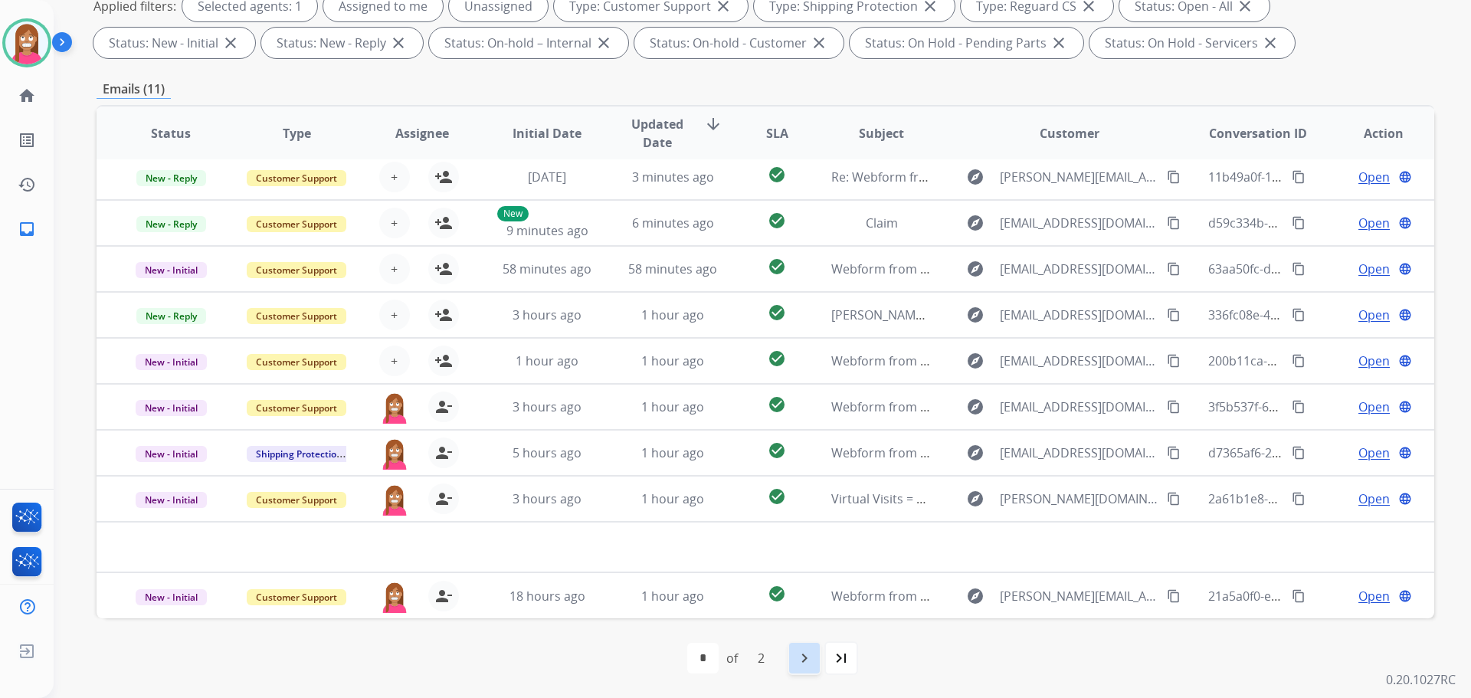
click at [797, 650] on mat-icon "navigate_next" at bounding box center [804, 658] width 18 height 18
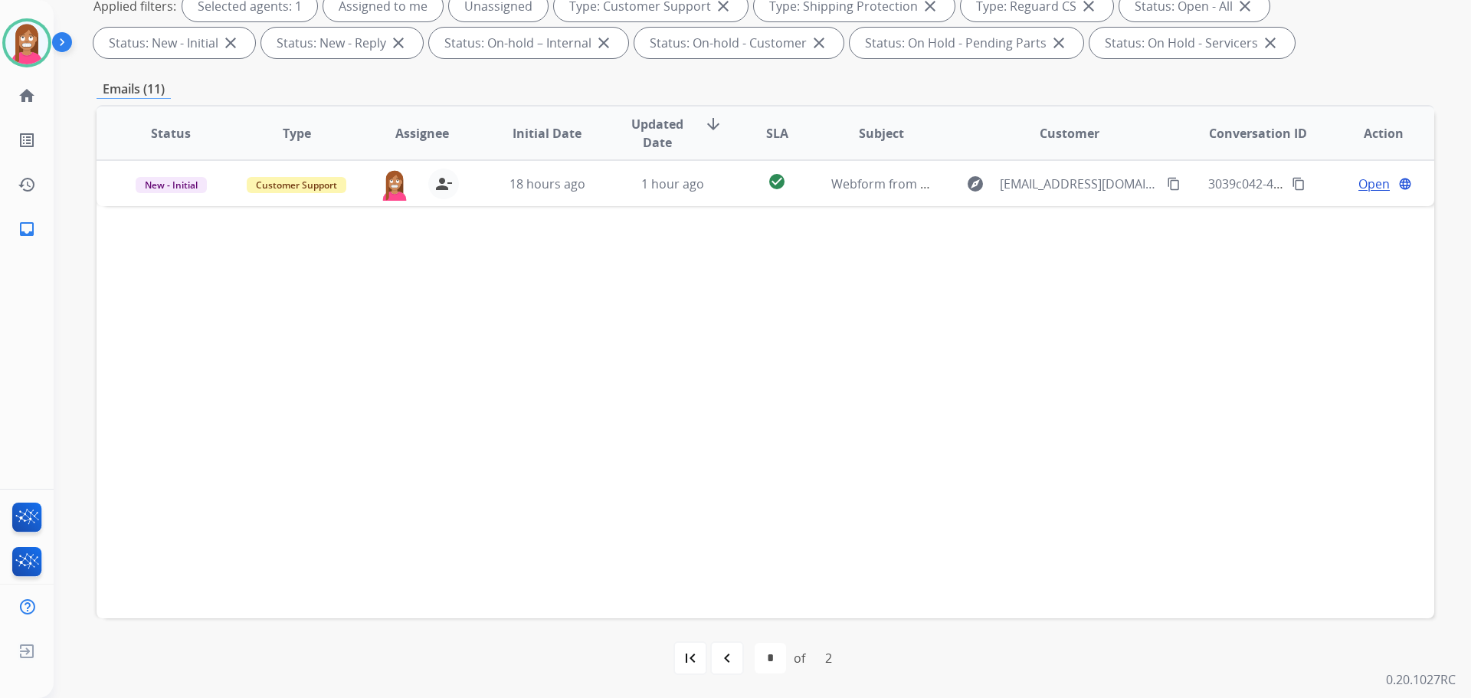
click at [736, 669] on div "navigate_before" at bounding box center [727, 658] width 34 height 34
select select "*"
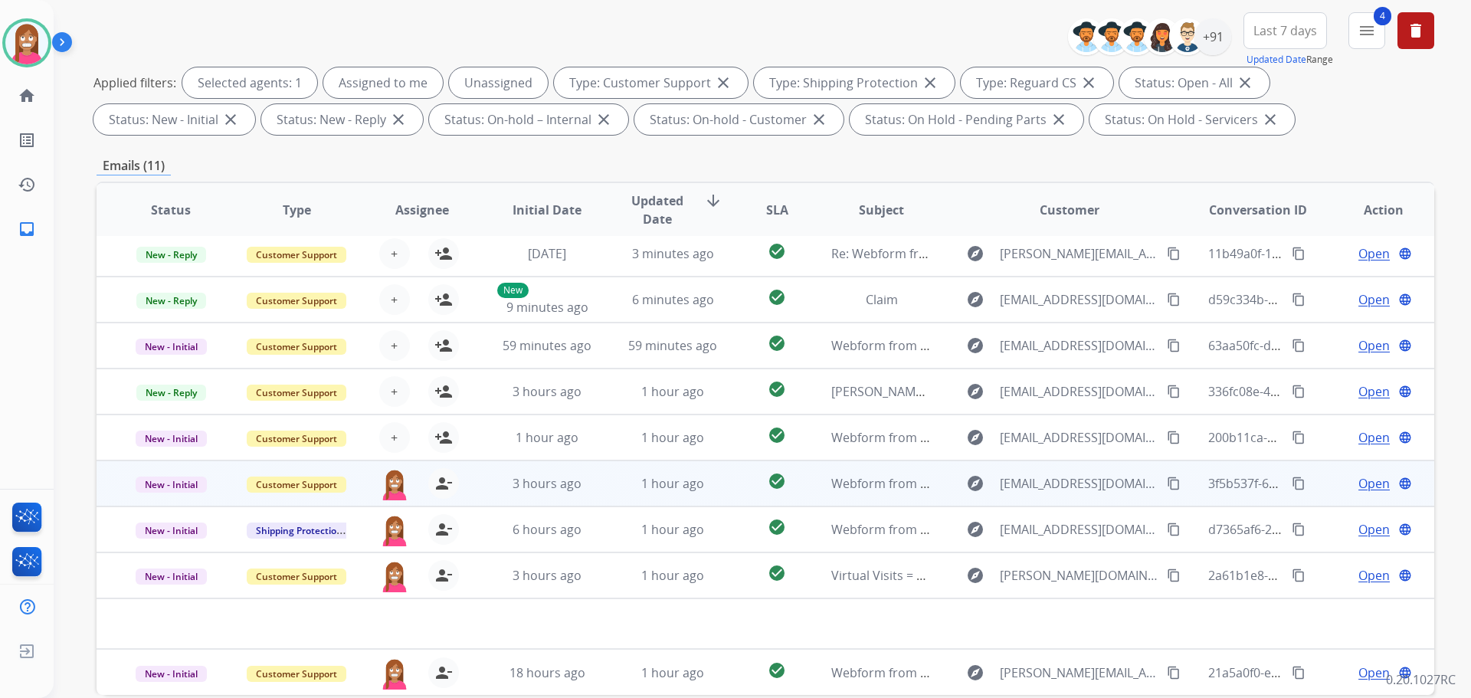
scroll to position [230, 0]
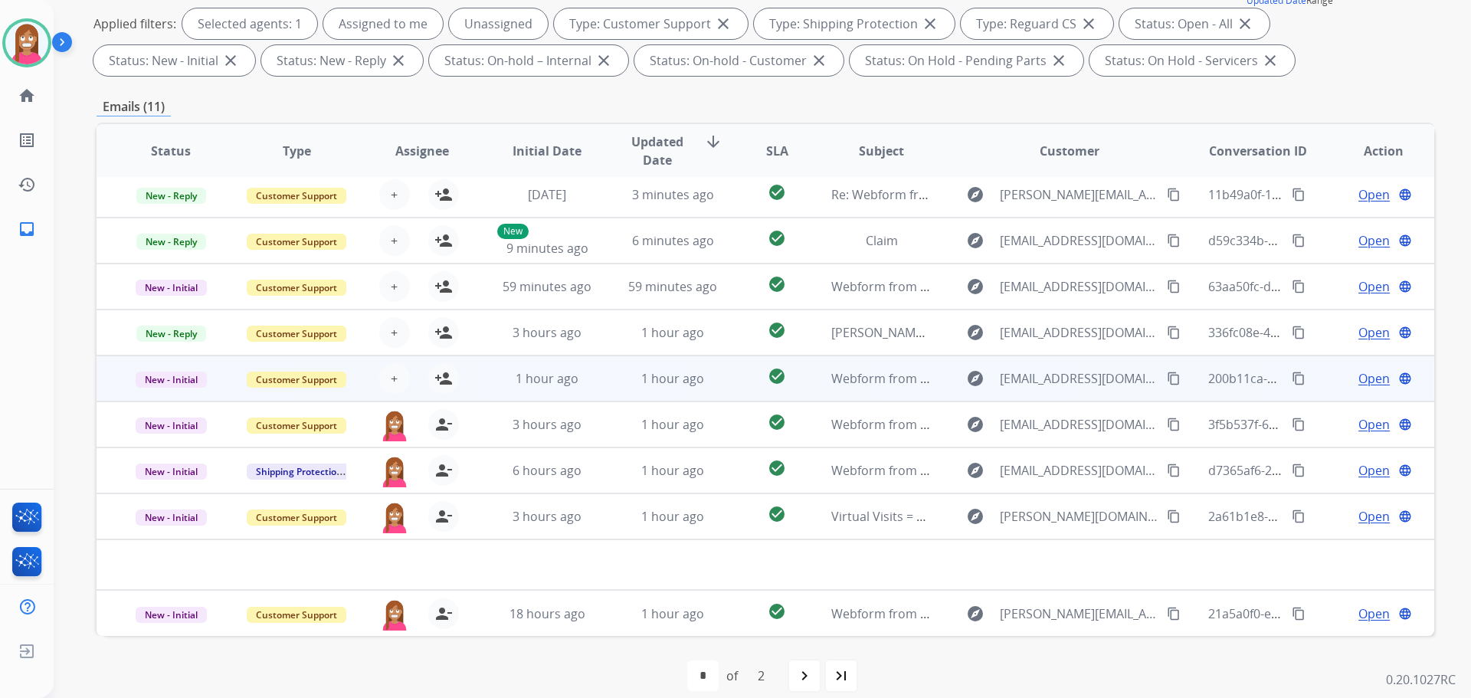
click at [605, 383] on td "1 hour ago" at bounding box center [661, 378] width 126 height 46
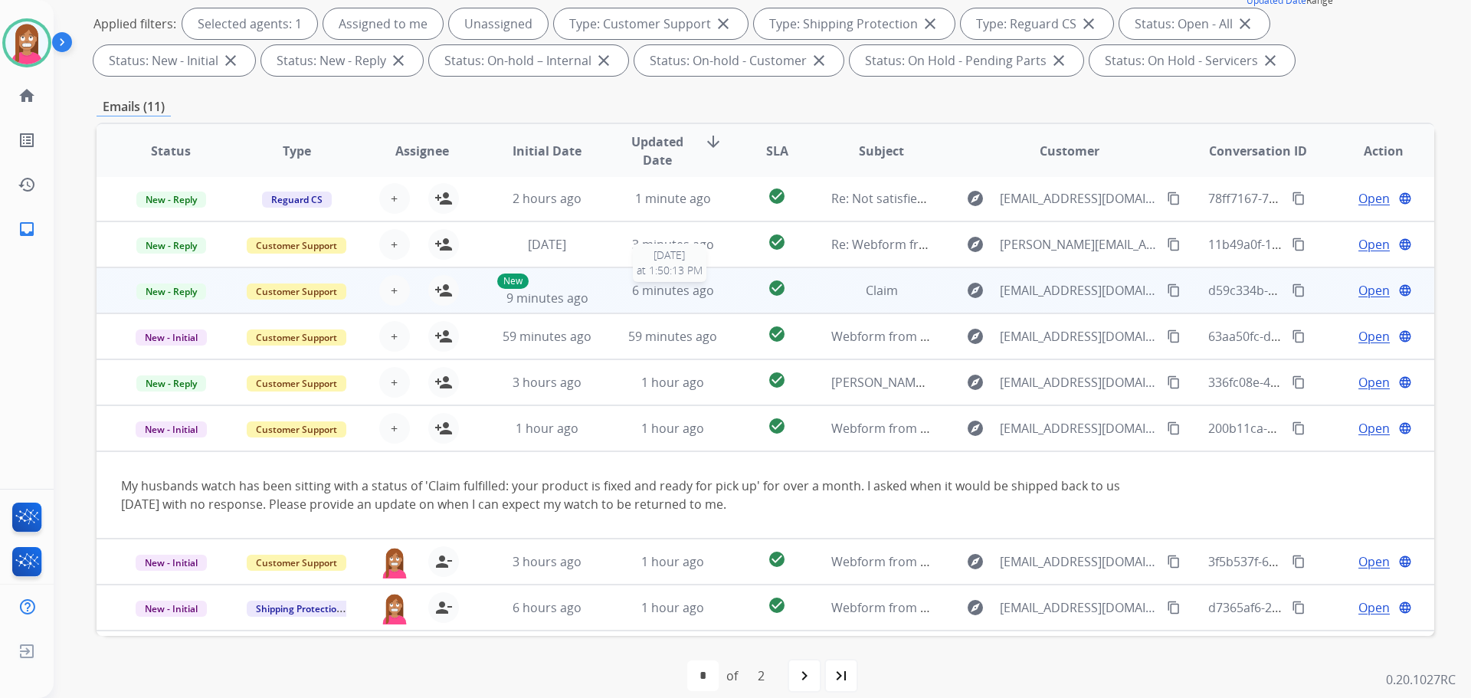
scroll to position [0, 0]
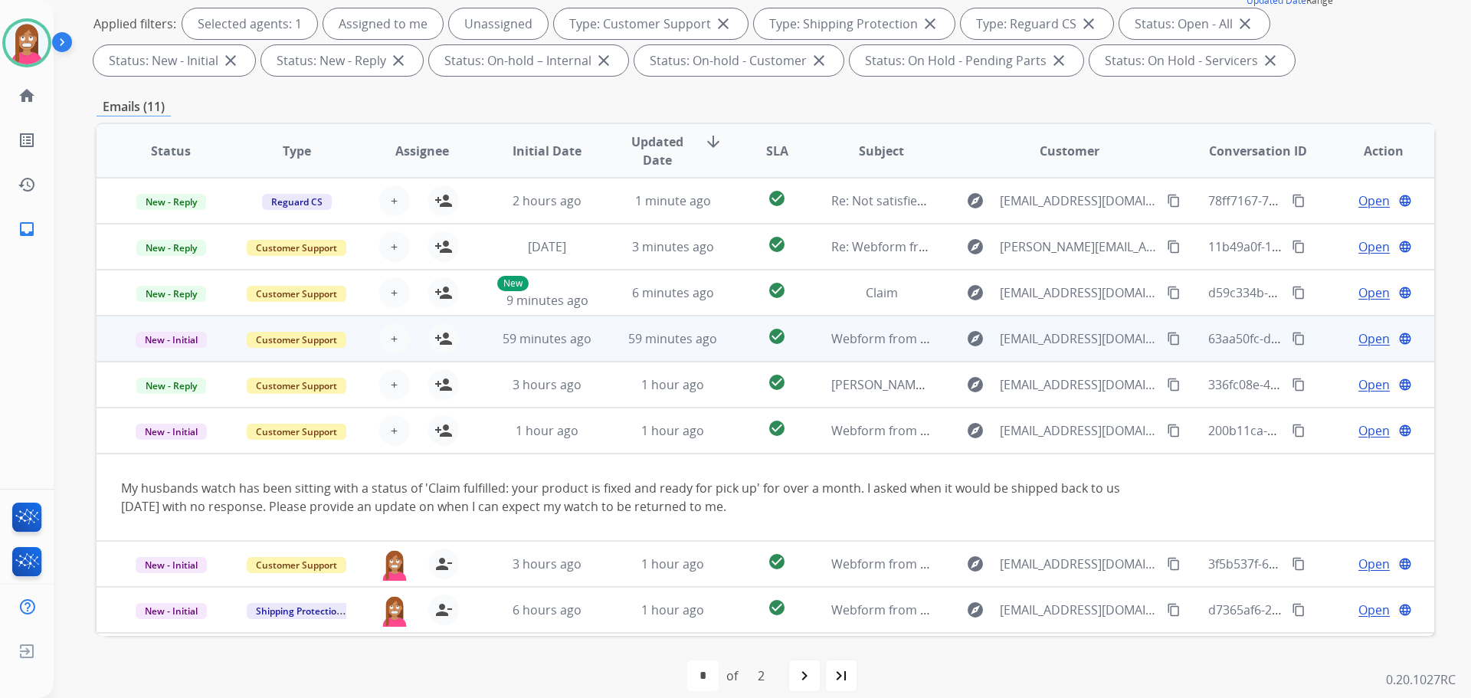
click at [612, 341] on td "59 minutes ago" at bounding box center [661, 339] width 126 height 46
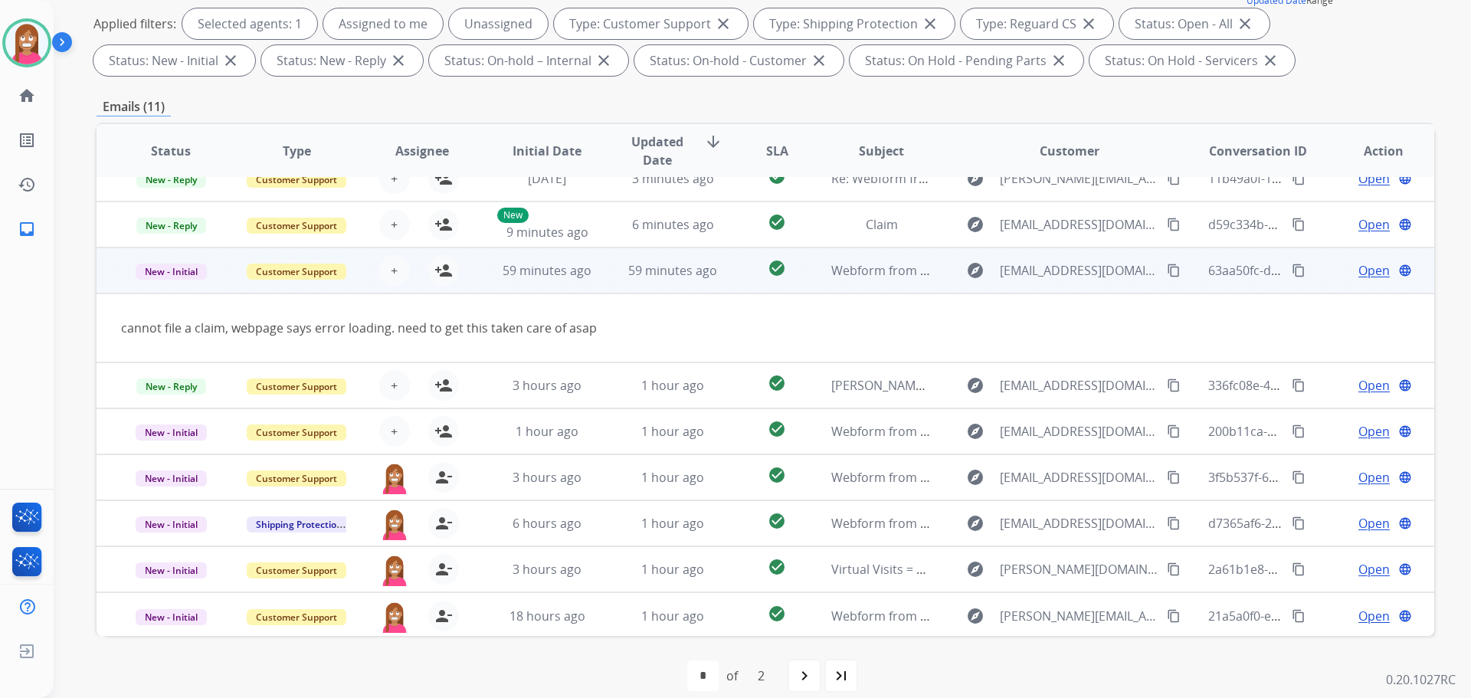
scroll to position [70, 0]
click at [1167, 267] on mat-icon "content_copy" at bounding box center [1174, 268] width 14 height 14
click at [437, 265] on mat-icon "person_add" at bounding box center [443, 268] width 18 height 18
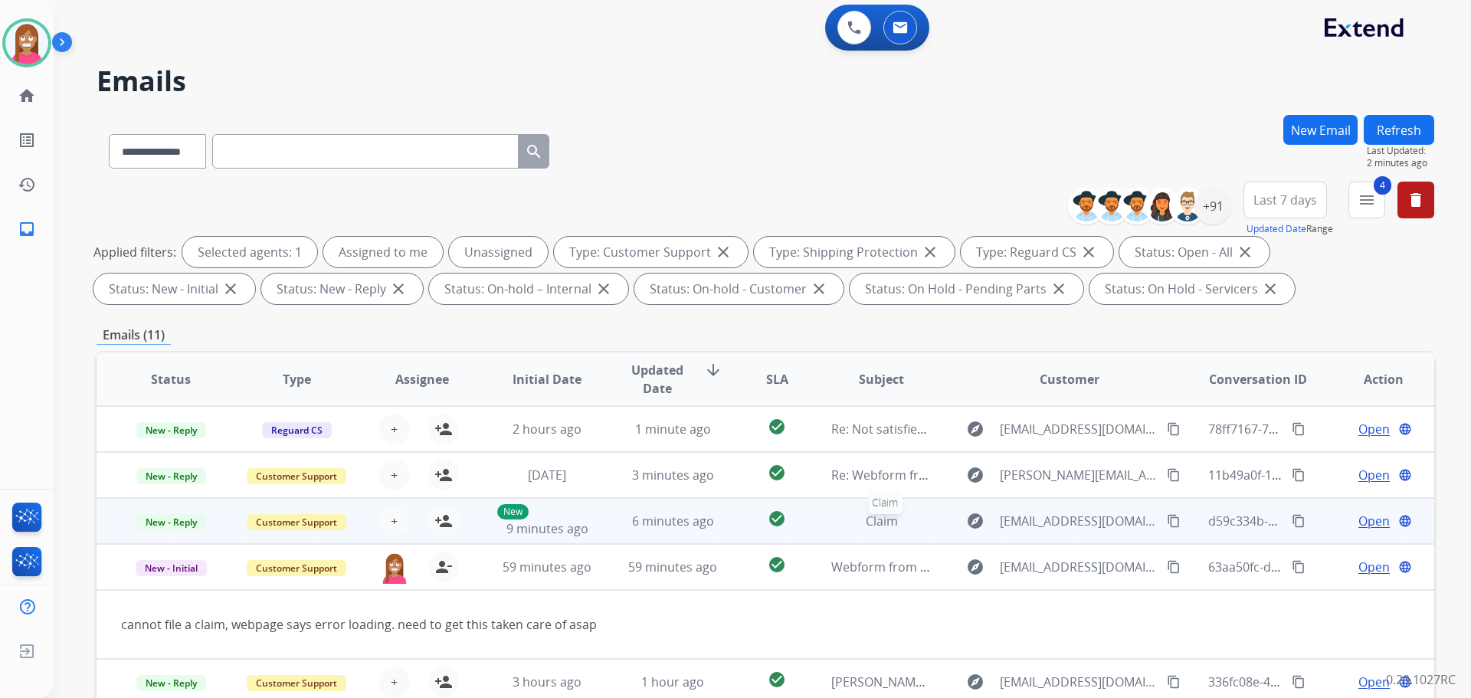
scroll to position [0, 0]
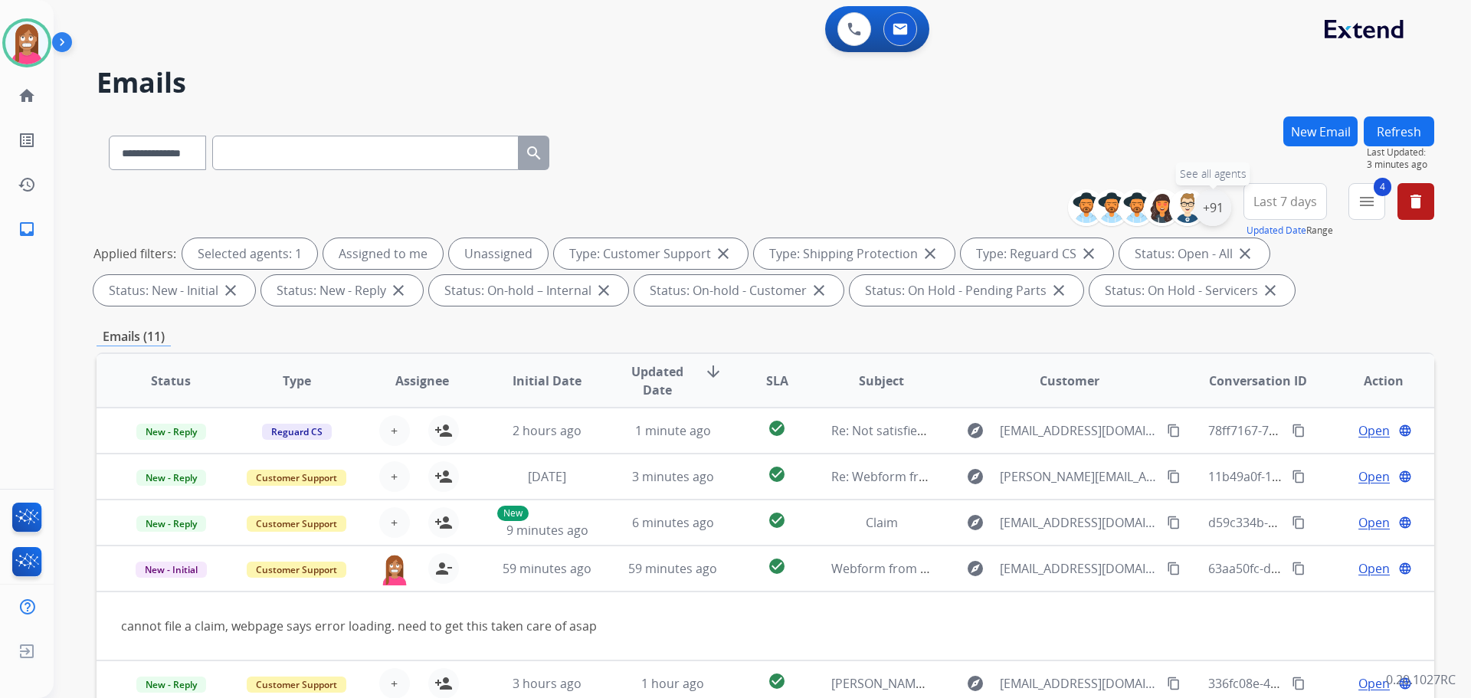
click at [1203, 209] on div "+91" at bounding box center [1212, 207] width 37 height 37
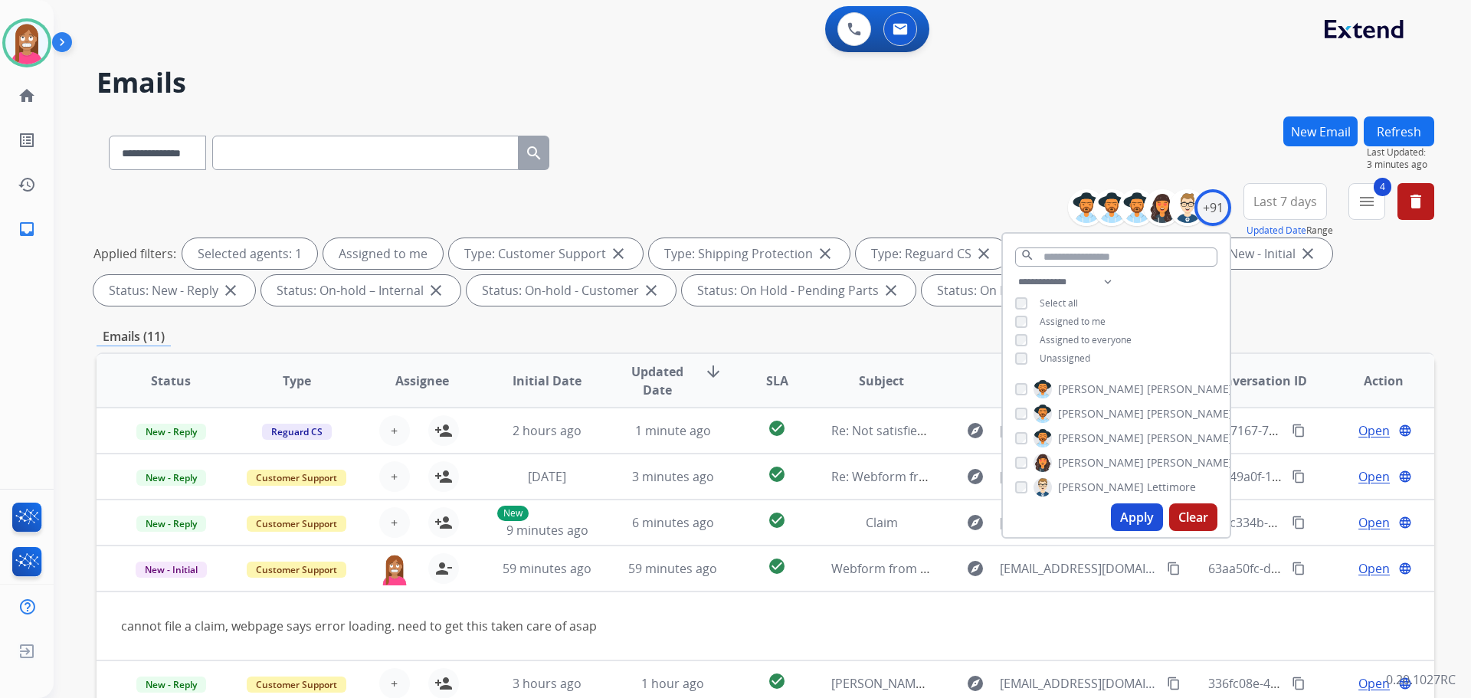
click at [1140, 525] on button "Apply" at bounding box center [1137, 517] width 52 height 28
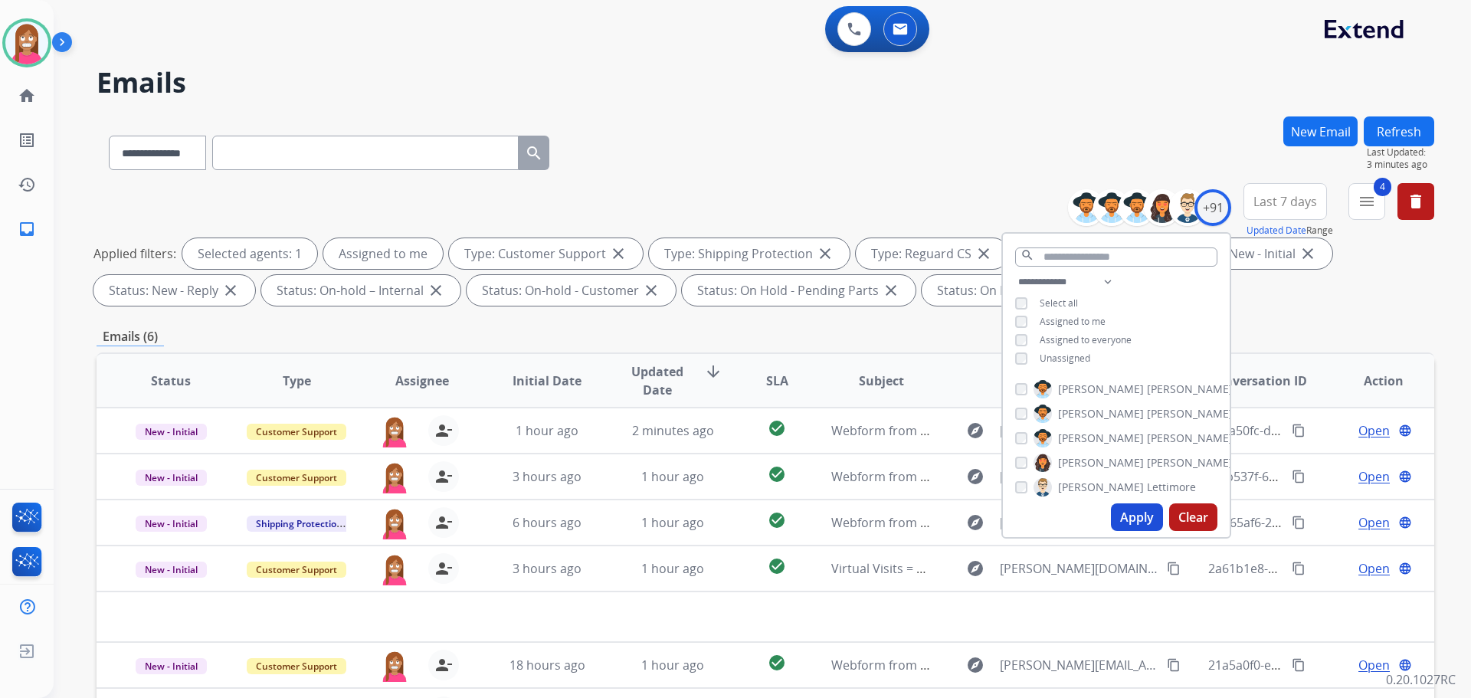
click at [909, 116] on div "**********" at bounding box center [744, 404] width 1380 height 698
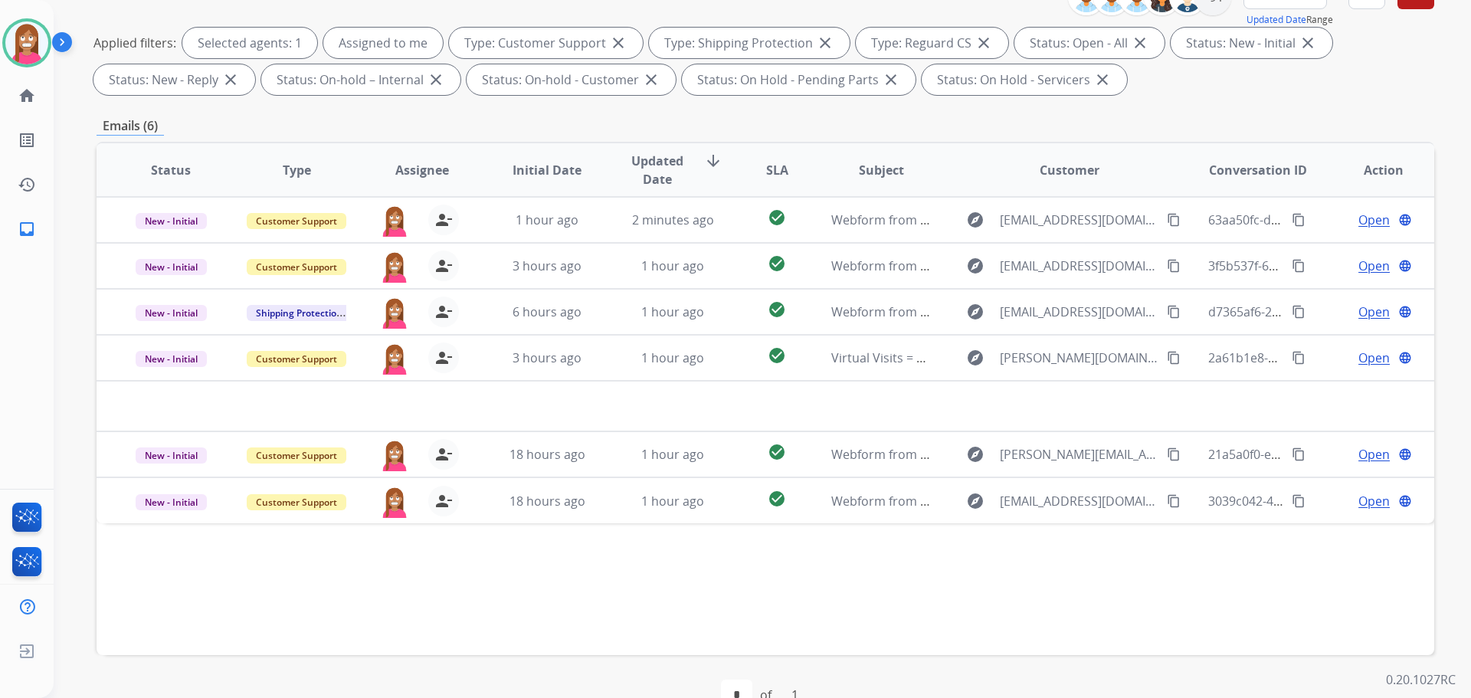
scroll to position [247, 0]
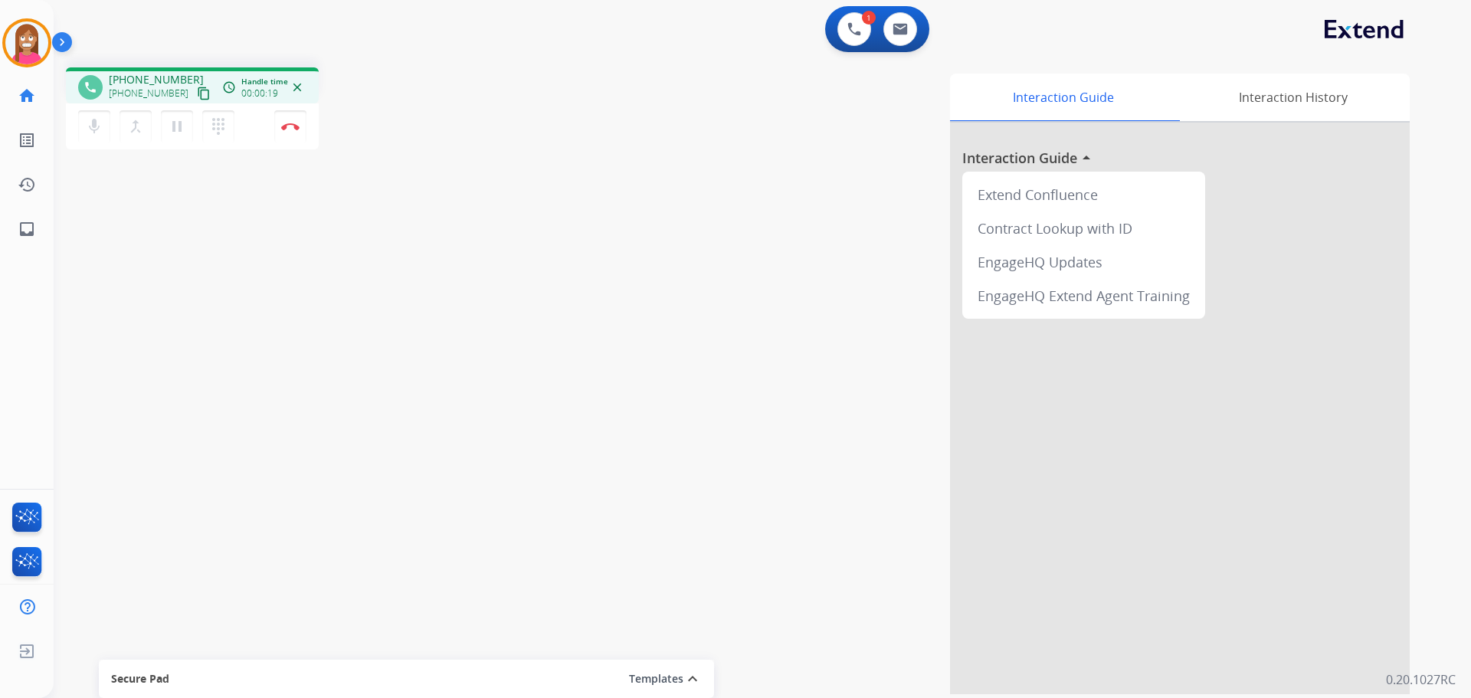
click at [197, 90] on mat-icon "content_copy" at bounding box center [204, 94] width 14 height 14
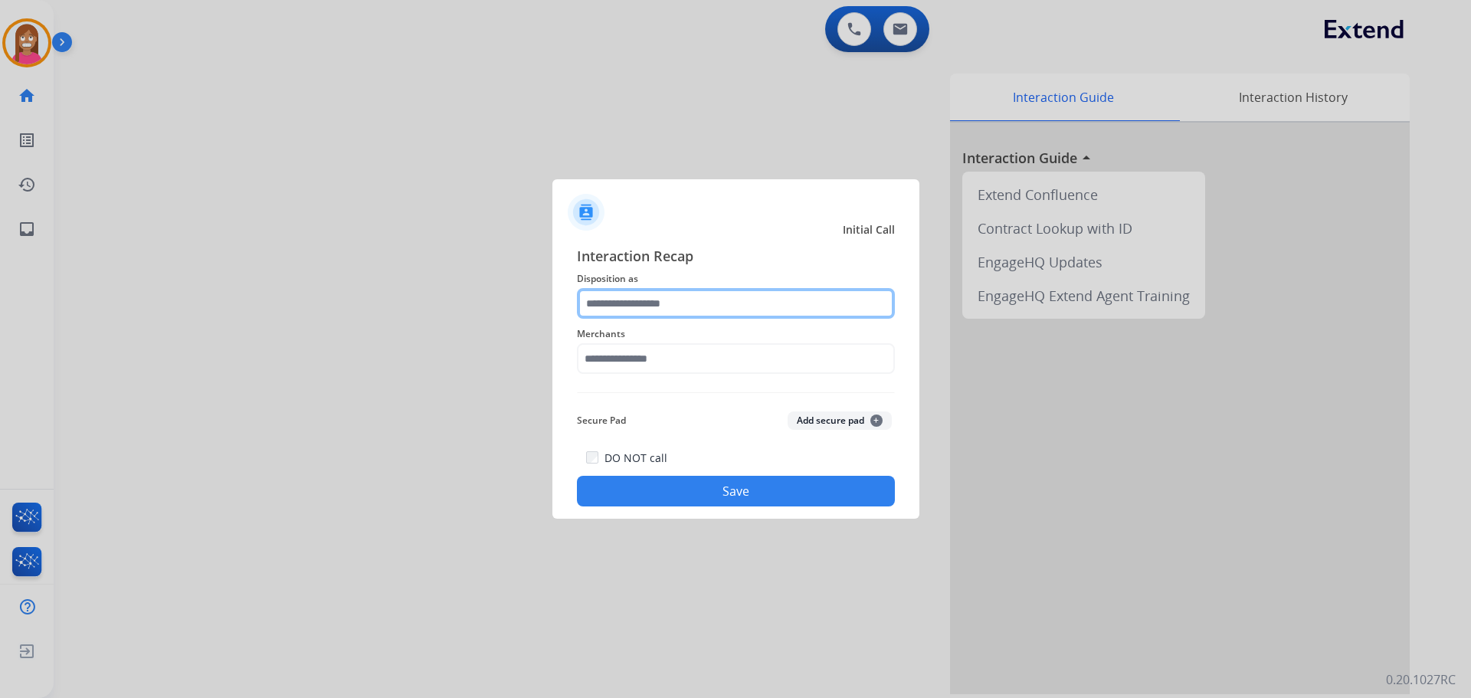
click at [624, 307] on input "text" at bounding box center [736, 303] width 318 height 31
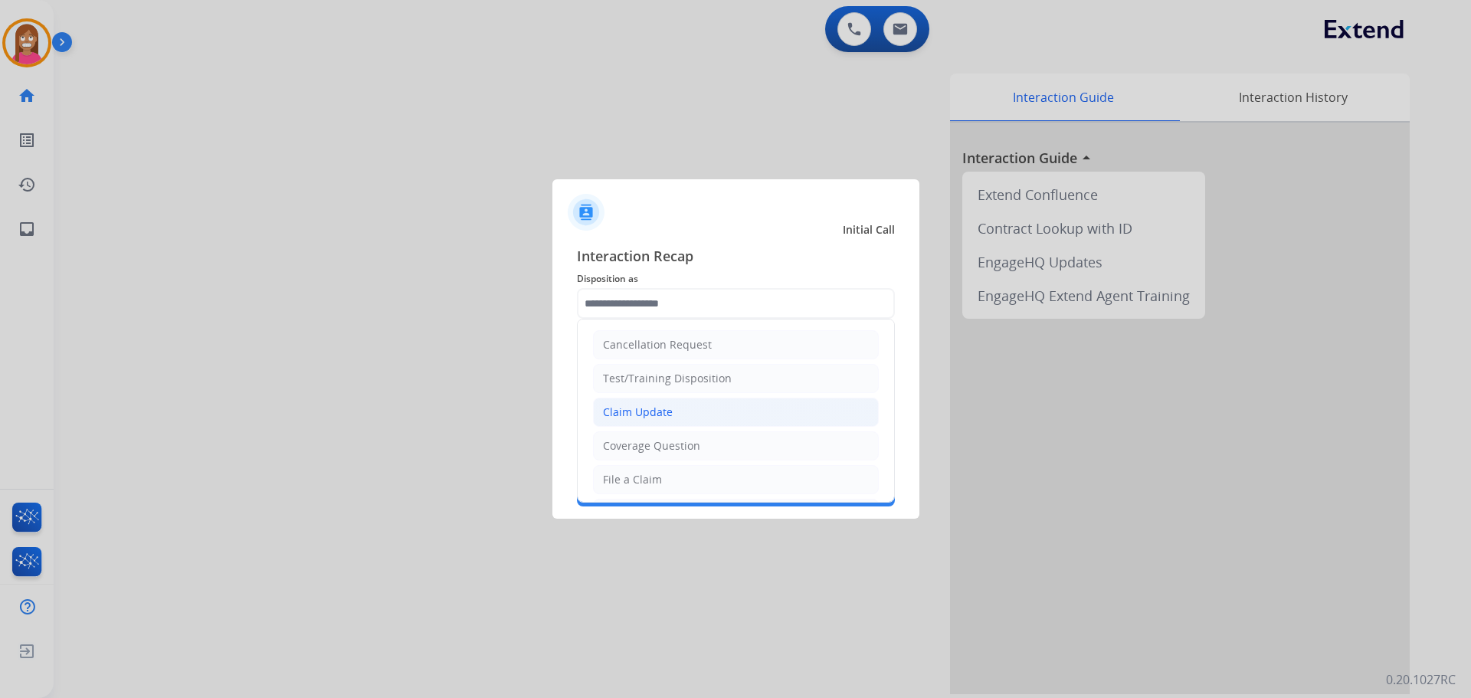
click at [627, 405] on div "Claim Update" at bounding box center [638, 411] width 70 height 15
type input "**********"
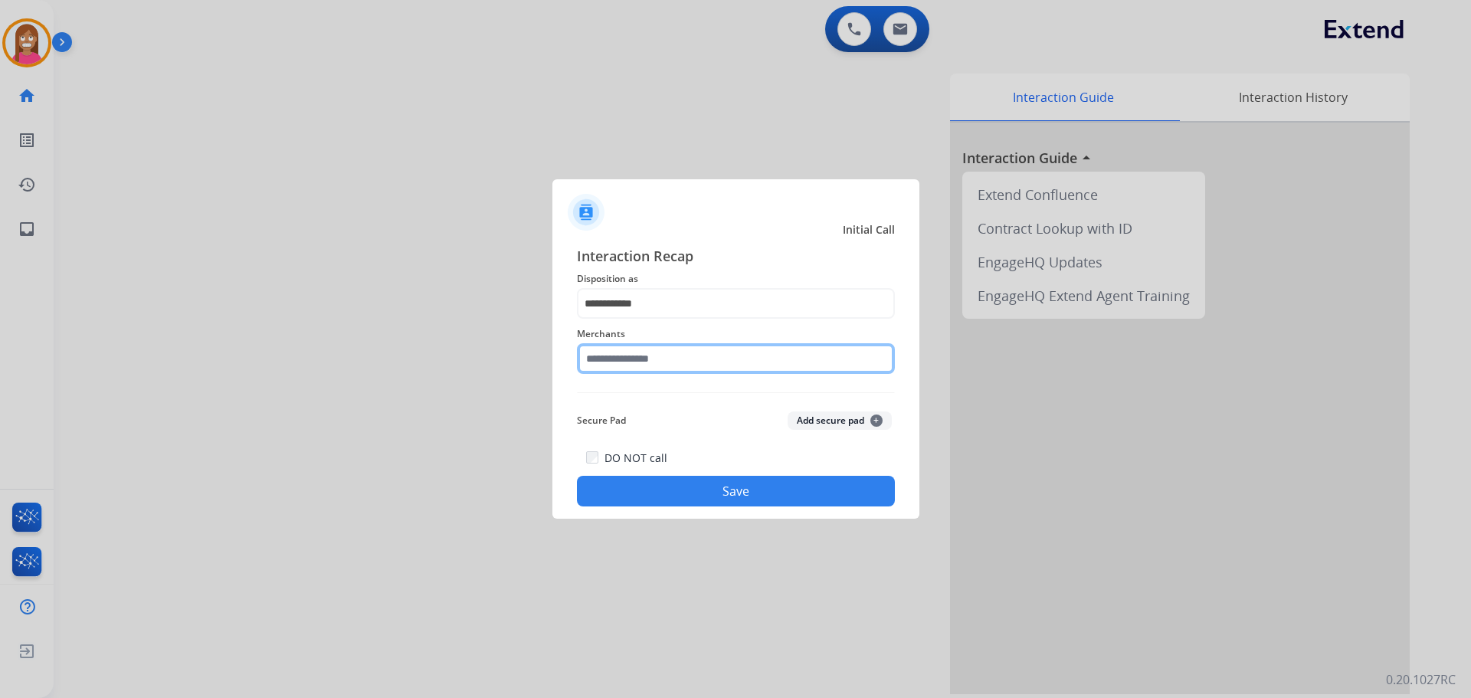
click at [613, 362] on input "text" at bounding box center [736, 358] width 318 height 31
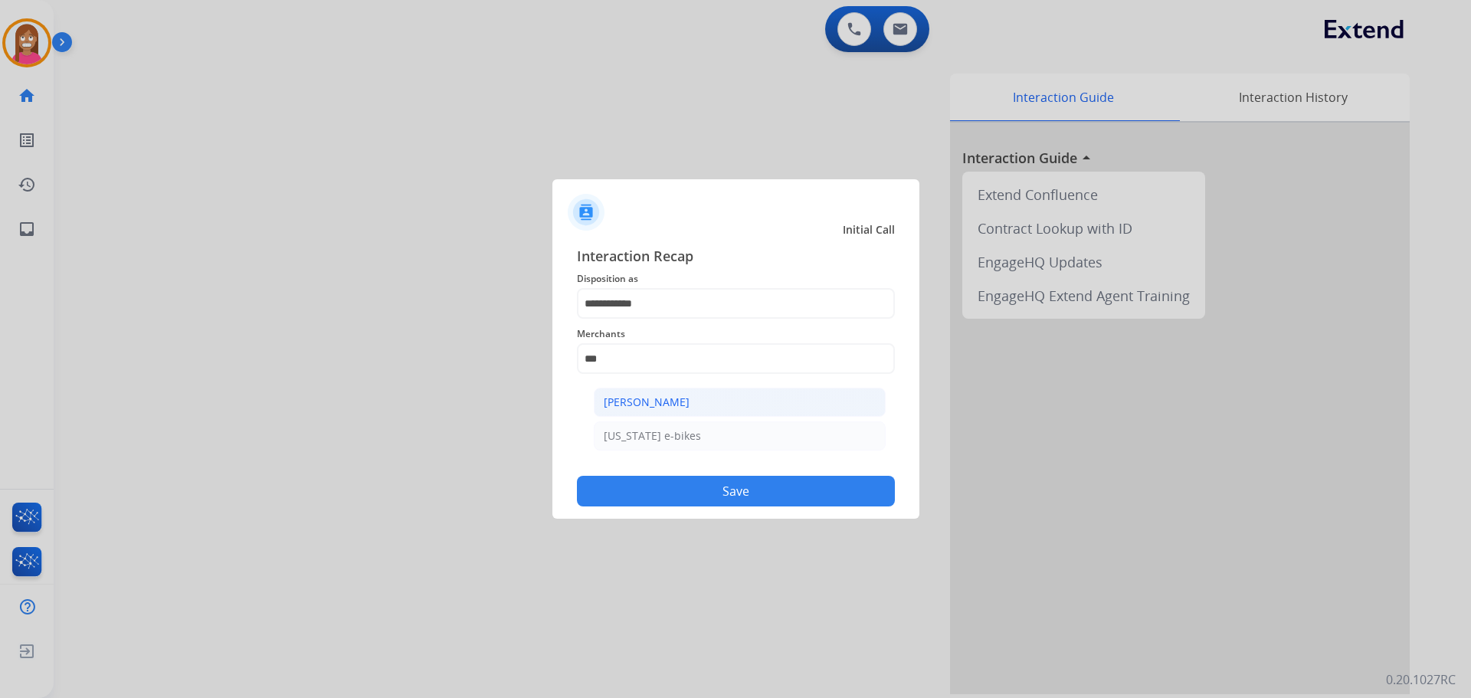
click at [628, 413] on li "[PERSON_NAME]" at bounding box center [740, 402] width 292 height 29
type input "**********"
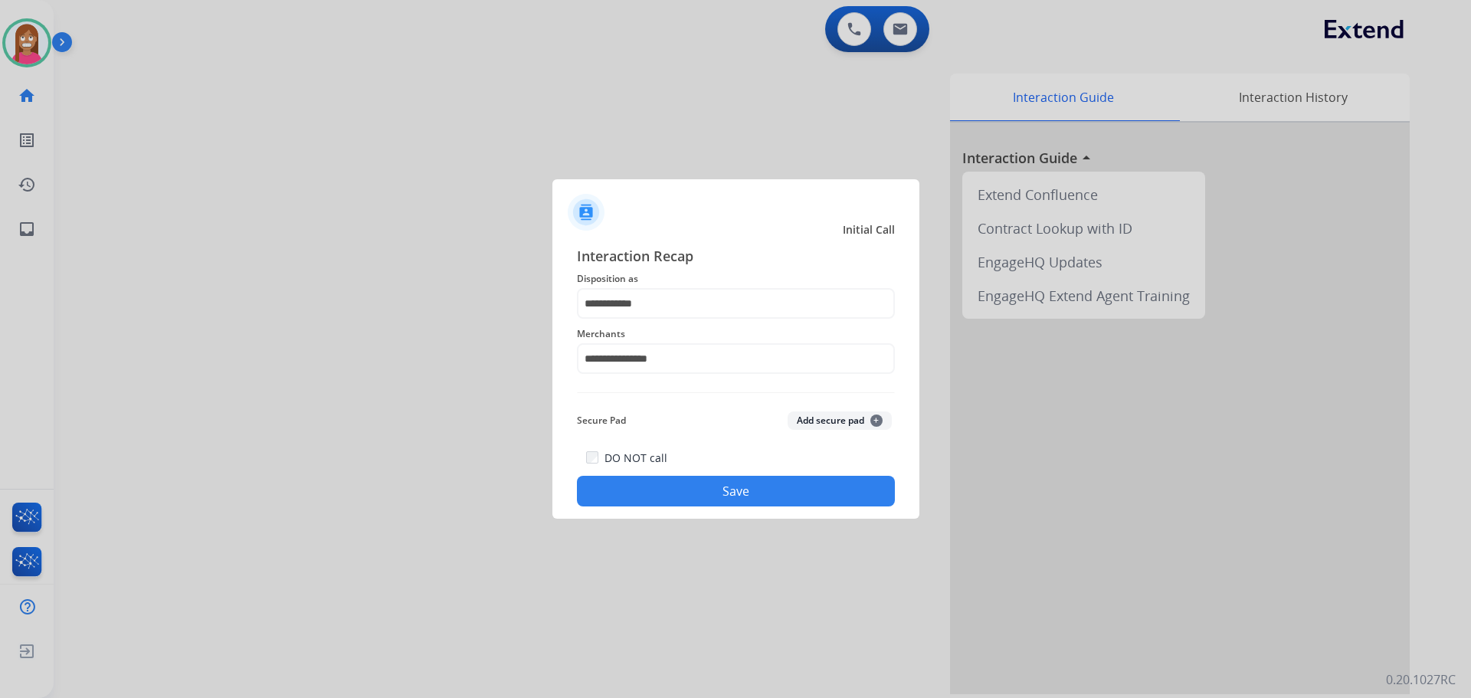
click at [650, 482] on button "Save" at bounding box center [736, 491] width 318 height 31
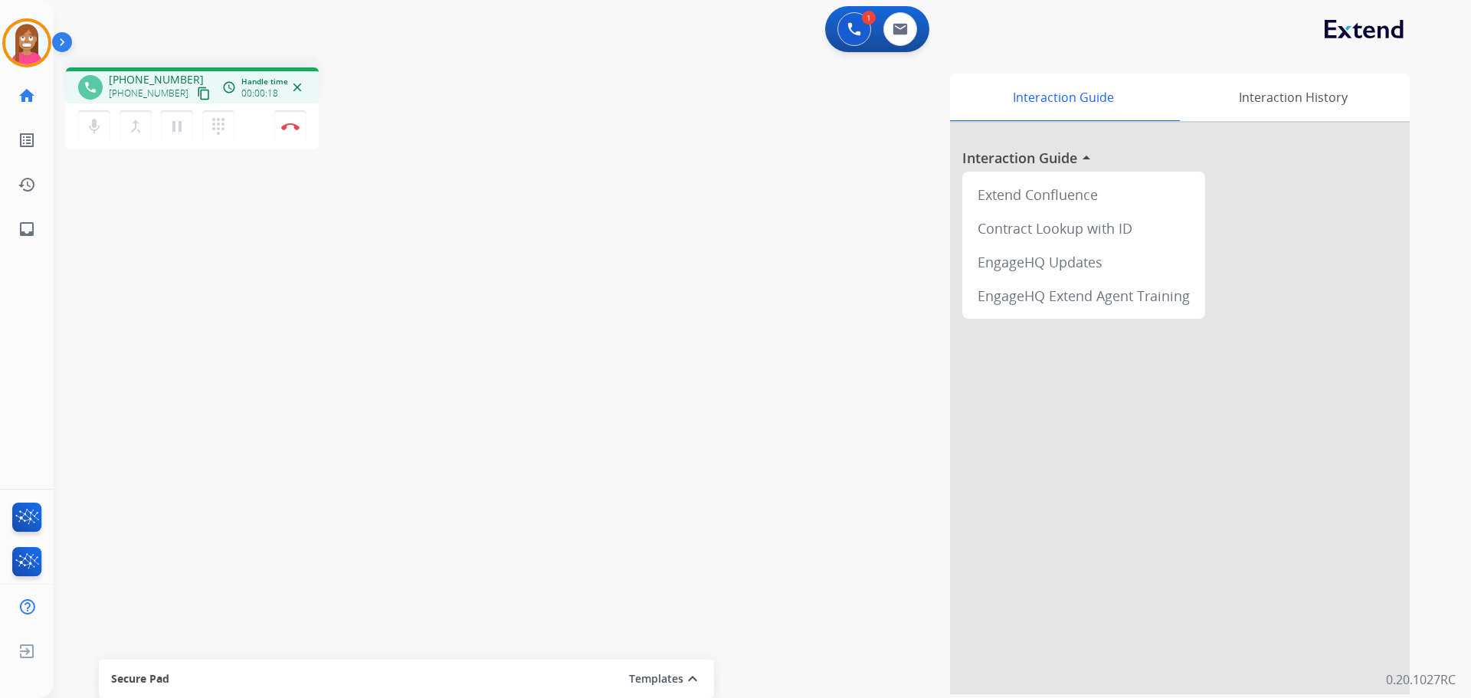
drag, startPoint x: 194, startPoint y: 93, endPoint x: 203, endPoint y: 93, distance: 9.2
click at [195, 93] on button "content_copy" at bounding box center [204, 93] width 18 height 18
click at [31, 223] on mat-icon "inbox" at bounding box center [27, 229] width 18 height 18
select select "**********"
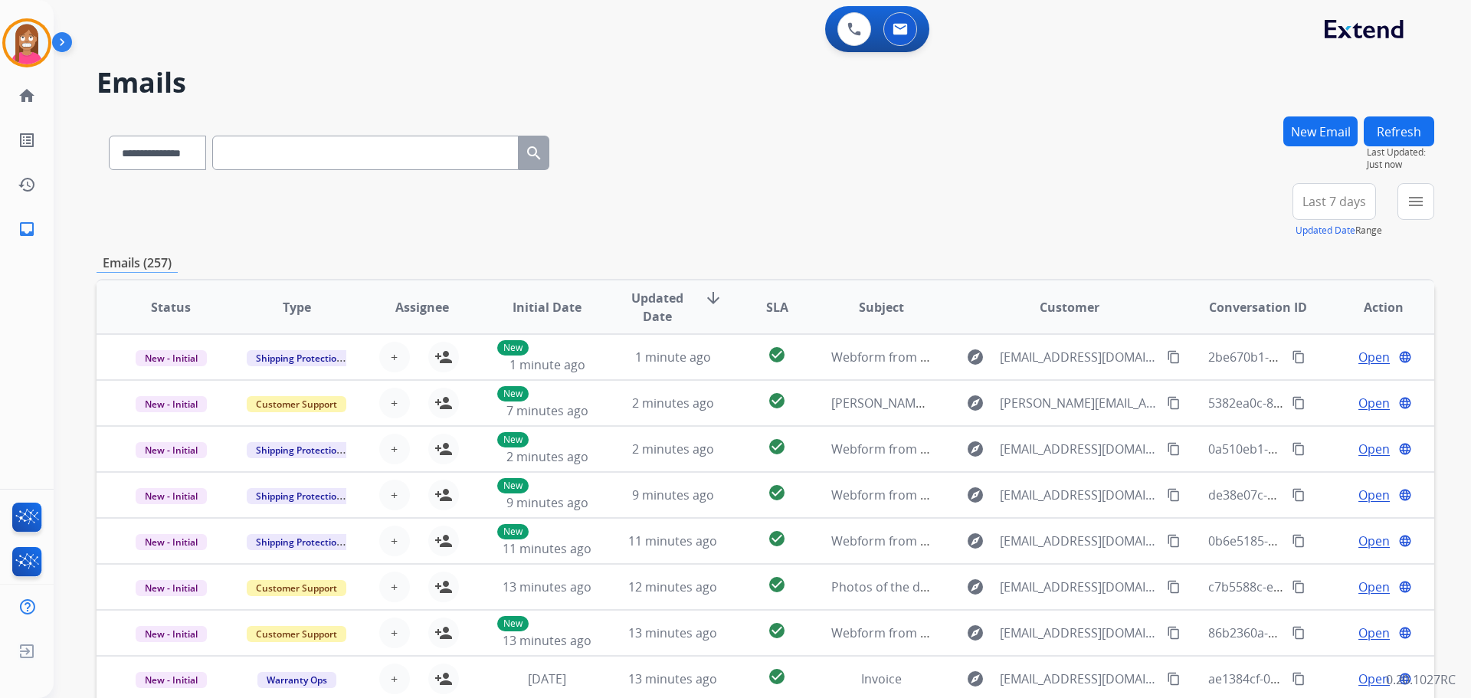
click at [1302, 135] on button "New Email" at bounding box center [1320, 131] width 74 height 30
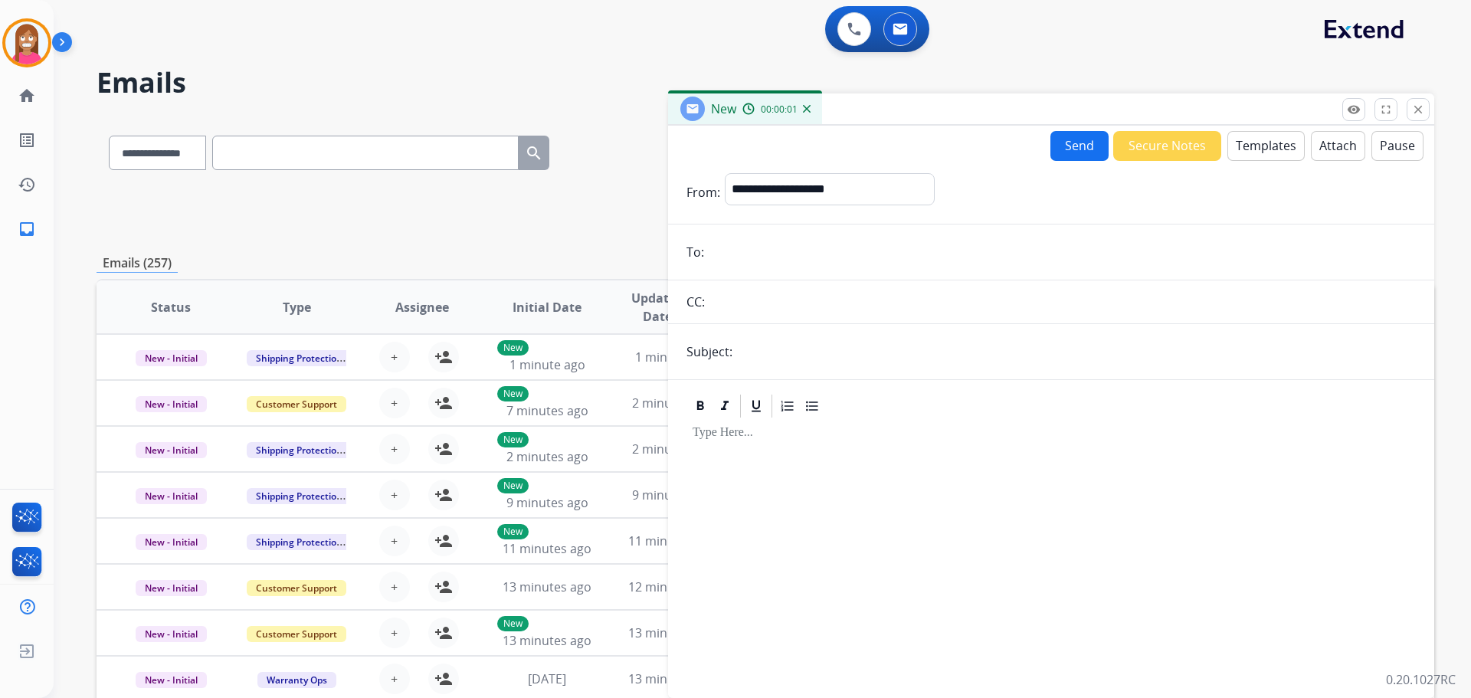
paste input "**********"
type input "**********"
click at [754, 199] on select "**********" at bounding box center [829, 188] width 208 height 31
select select "**********"
click at [725, 173] on select "**********" at bounding box center [829, 188] width 208 height 31
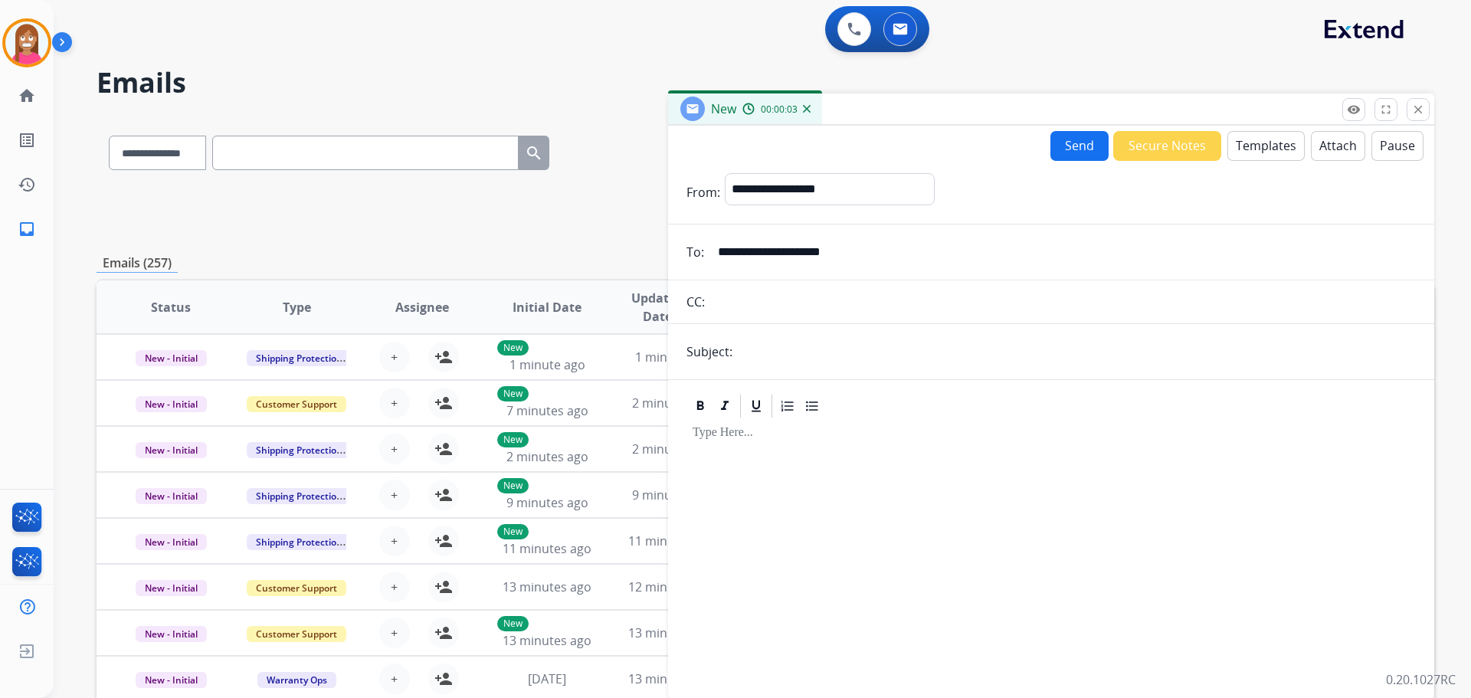
click at [768, 342] on input "text" at bounding box center [1076, 351] width 679 height 31
type input "**********"
click at [1233, 141] on button "Templates" at bounding box center [1265, 146] width 77 height 30
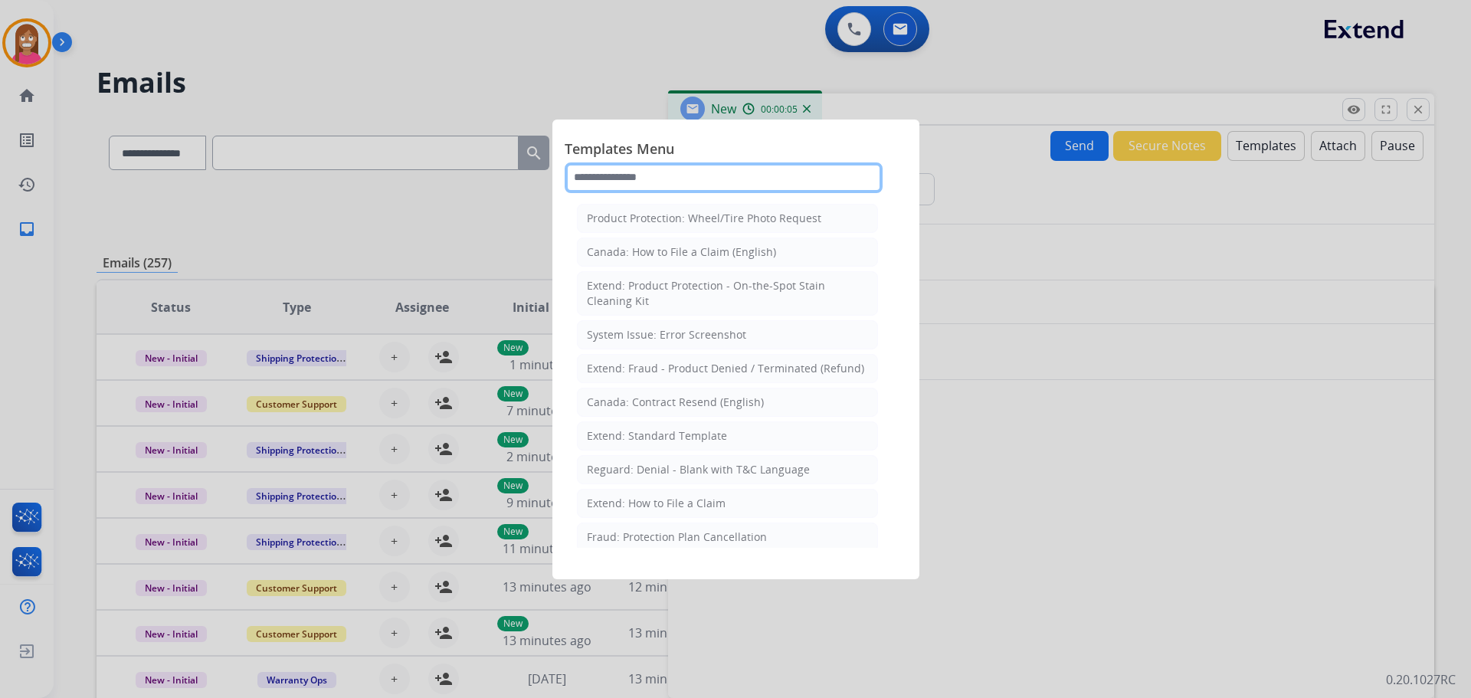
click at [620, 177] on input "text" at bounding box center [724, 177] width 318 height 31
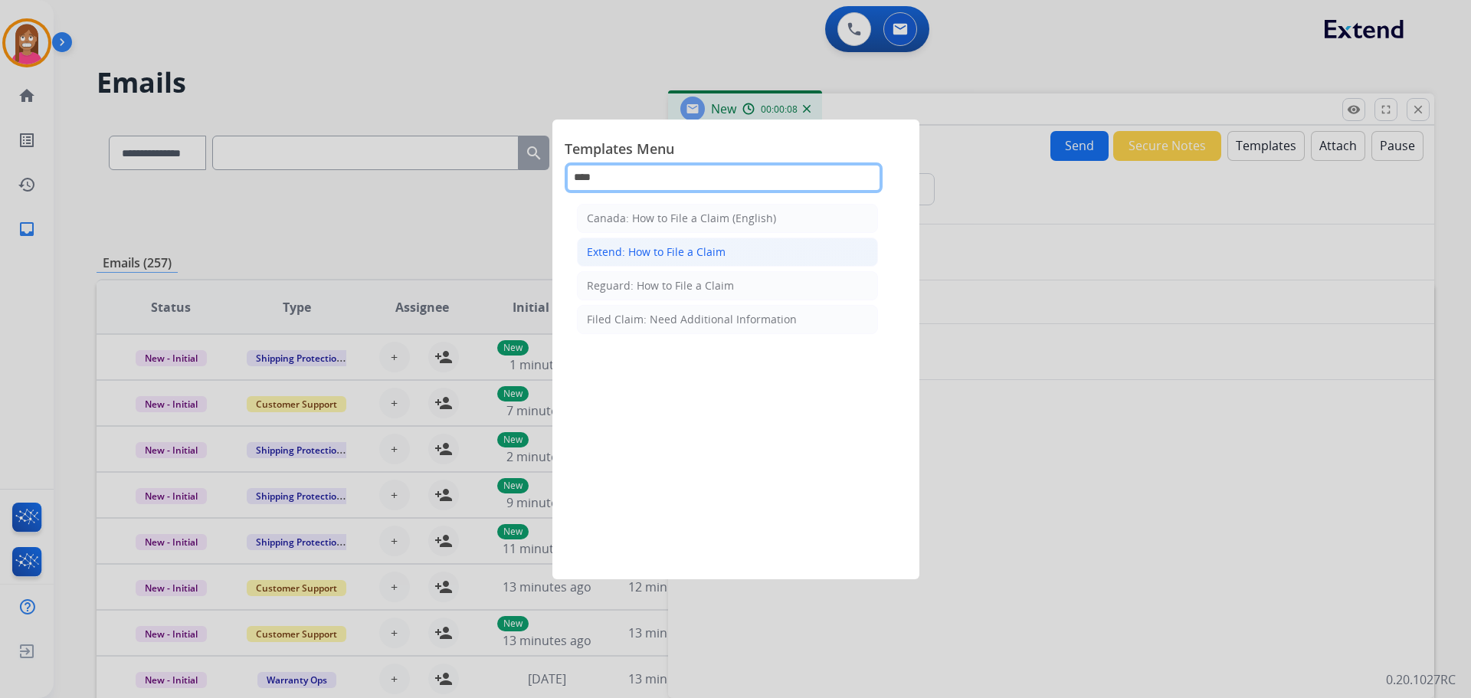
type input "****"
click at [673, 249] on div "Extend: How to File a Claim" at bounding box center [656, 251] width 139 height 15
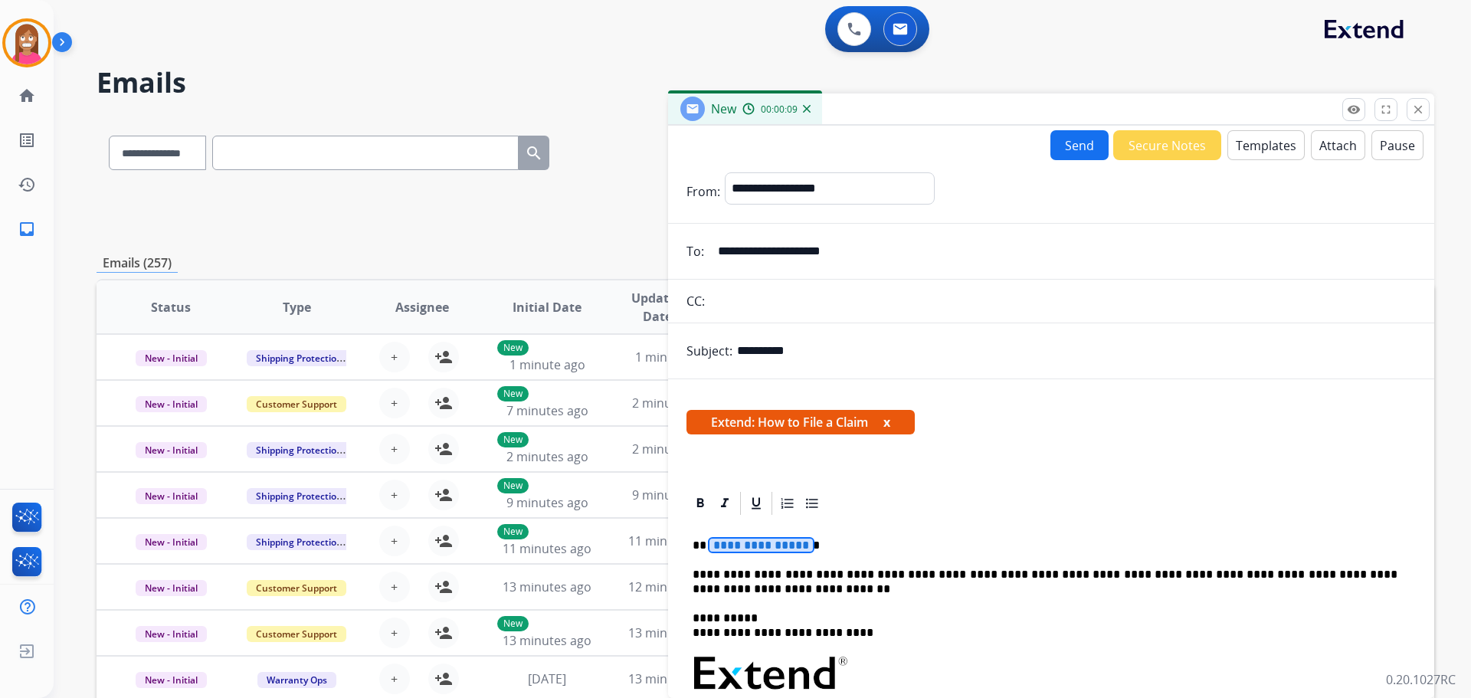
click at [761, 543] on span "**********" at bounding box center [760, 545] width 103 height 13
click at [1056, 145] on button "Send" at bounding box center [1079, 145] width 58 height 30
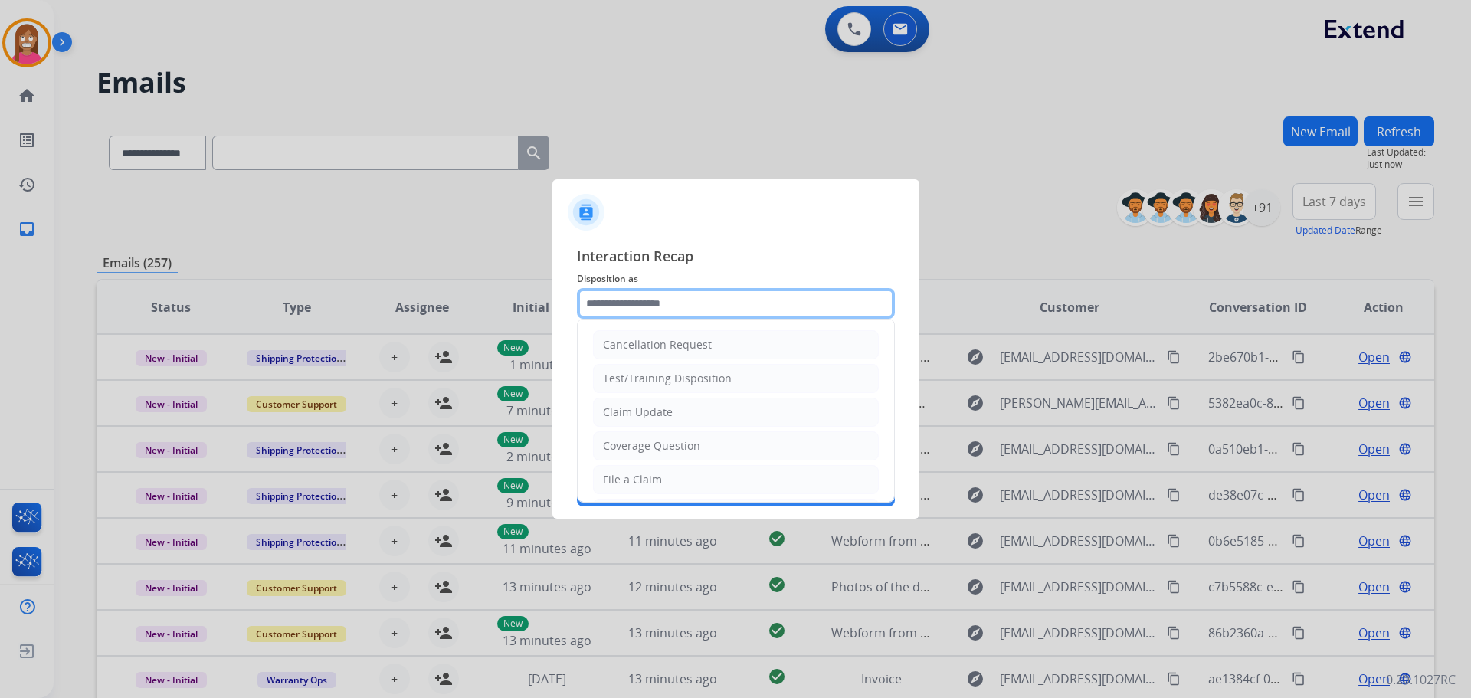
click at [689, 296] on input "text" at bounding box center [736, 303] width 318 height 31
click at [624, 469] on li "File a Claim" at bounding box center [736, 479] width 286 height 29
type input "**********"
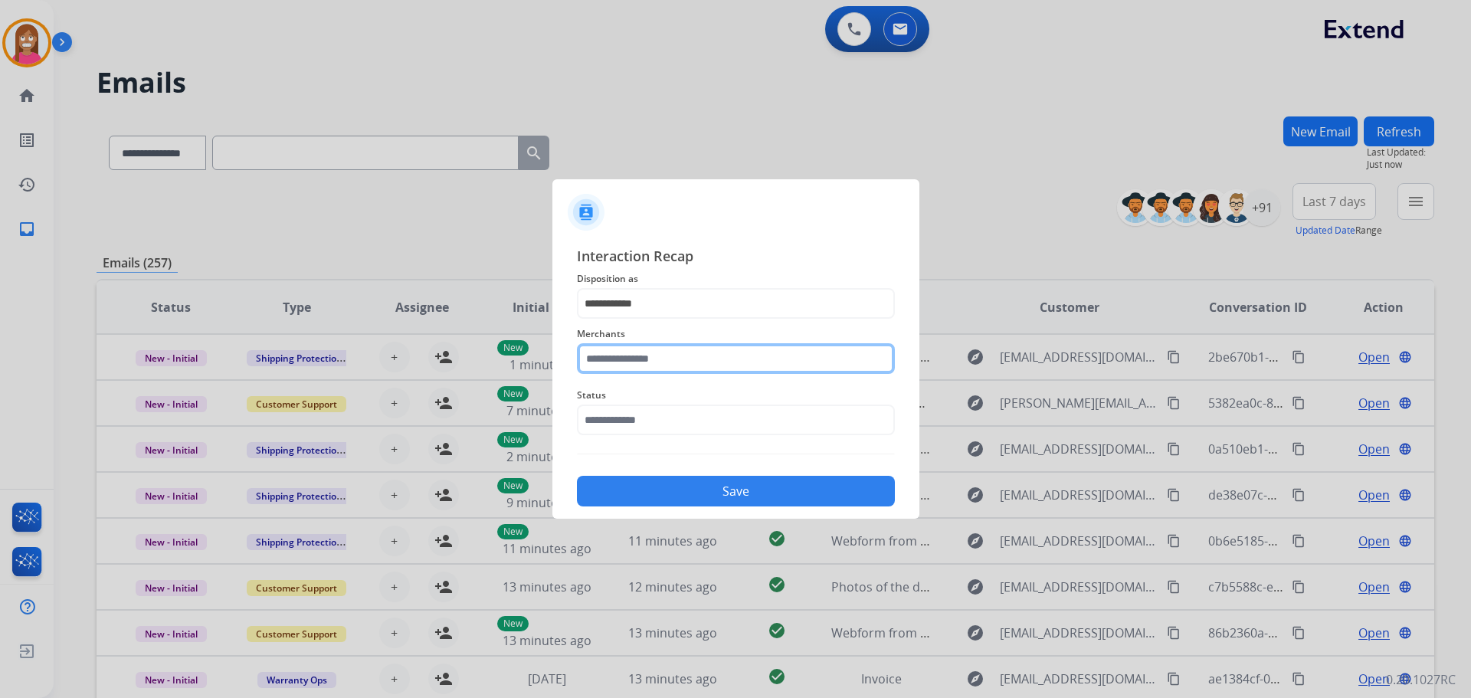
click at [607, 366] on input "text" at bounding box center [736, 358] width 318 height 31
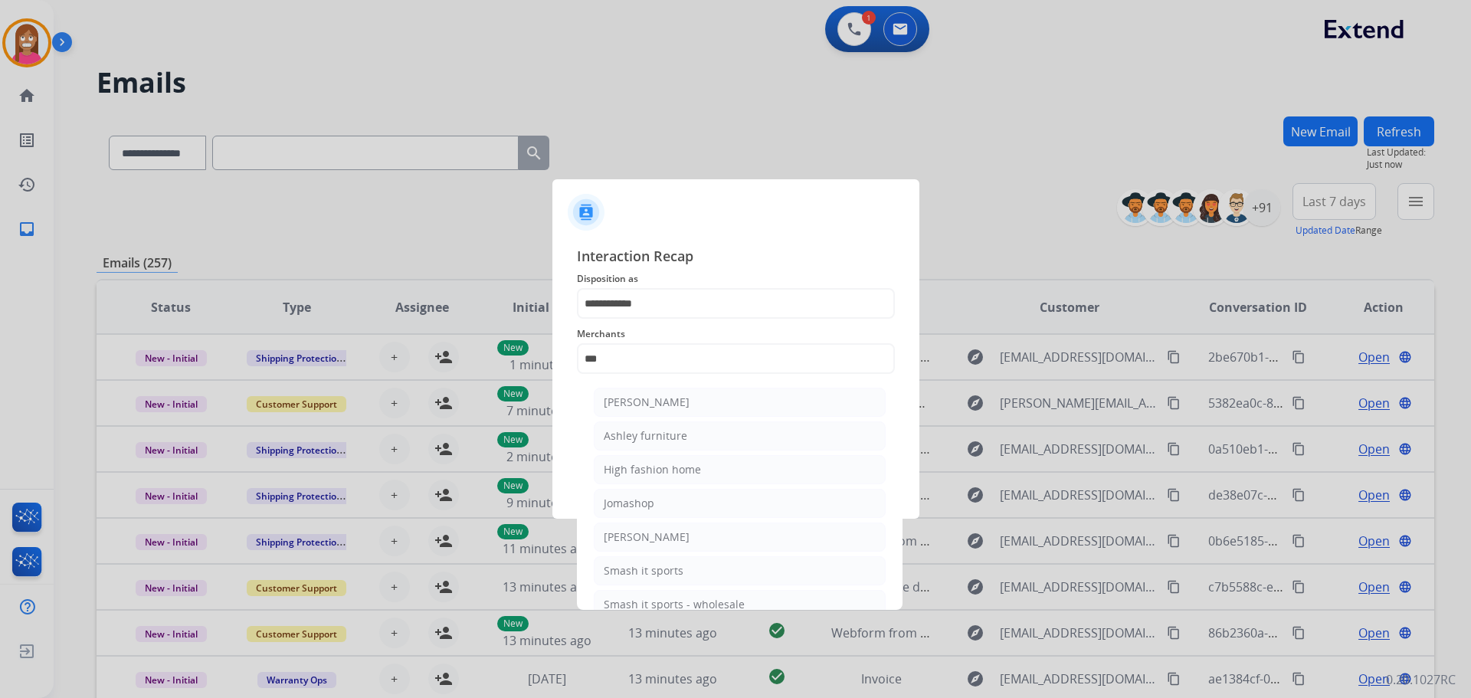
click at [645, 437] on div "Ashley furniture" at bounding box center [645, 435] width 83 height 15
type input "**********"
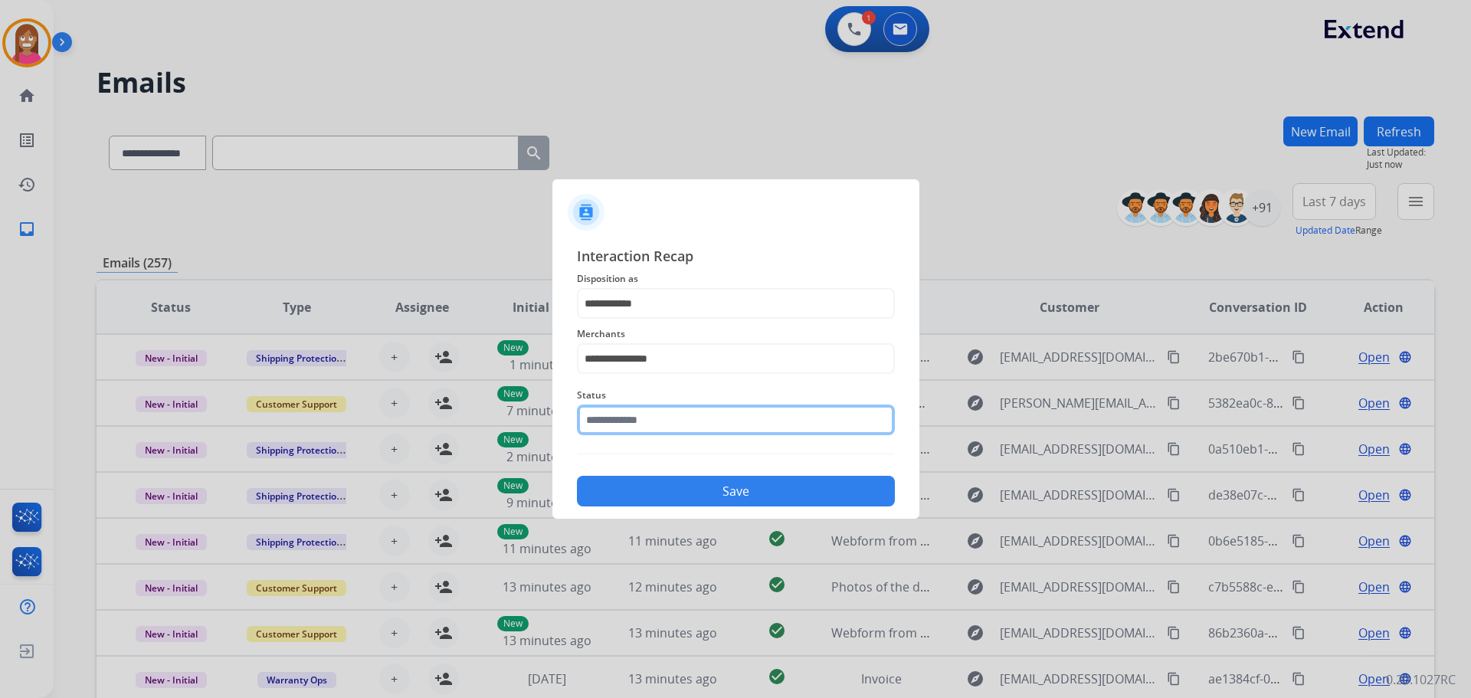
click at [624, 422] on input "text" at bounding box center [736, 419] width 318 height 31
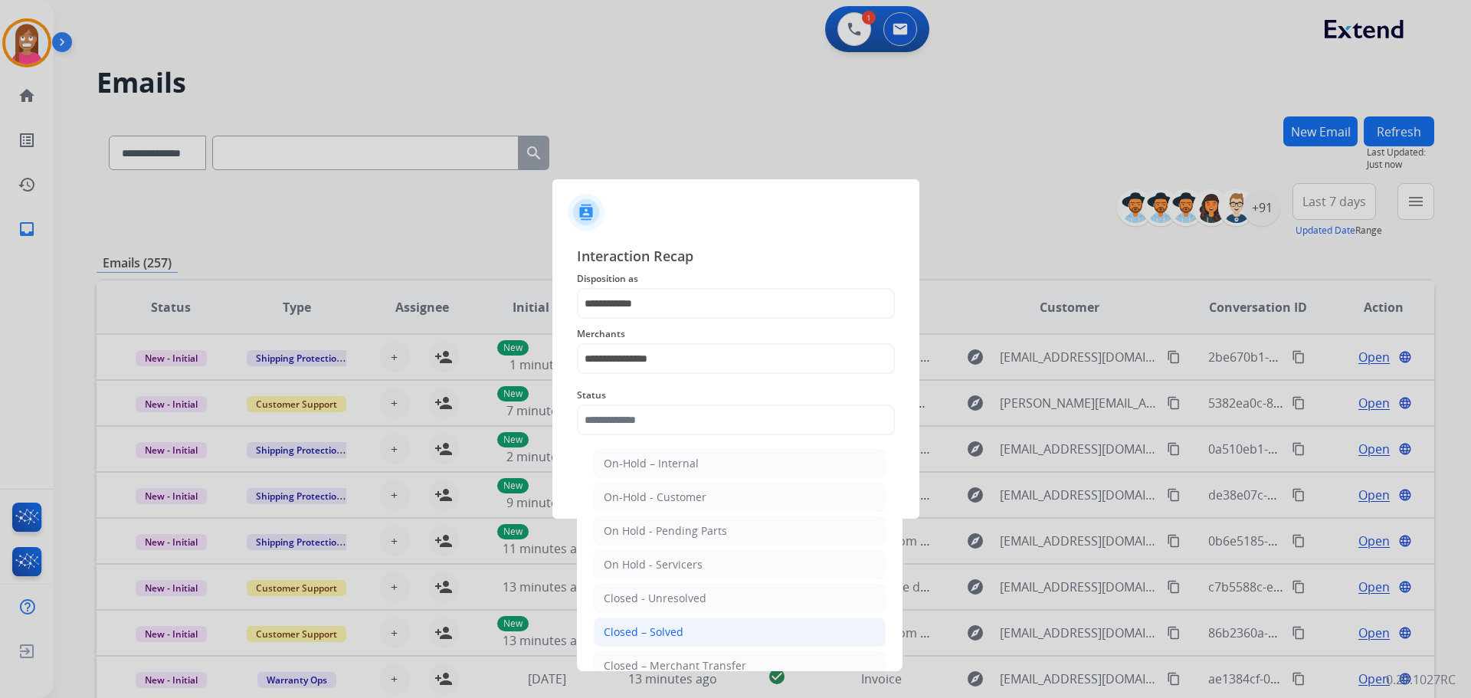
click at [646, 632] on div "Closed – Solved" at bounding box center [644, 631] width 80 height 15
type input "**********"
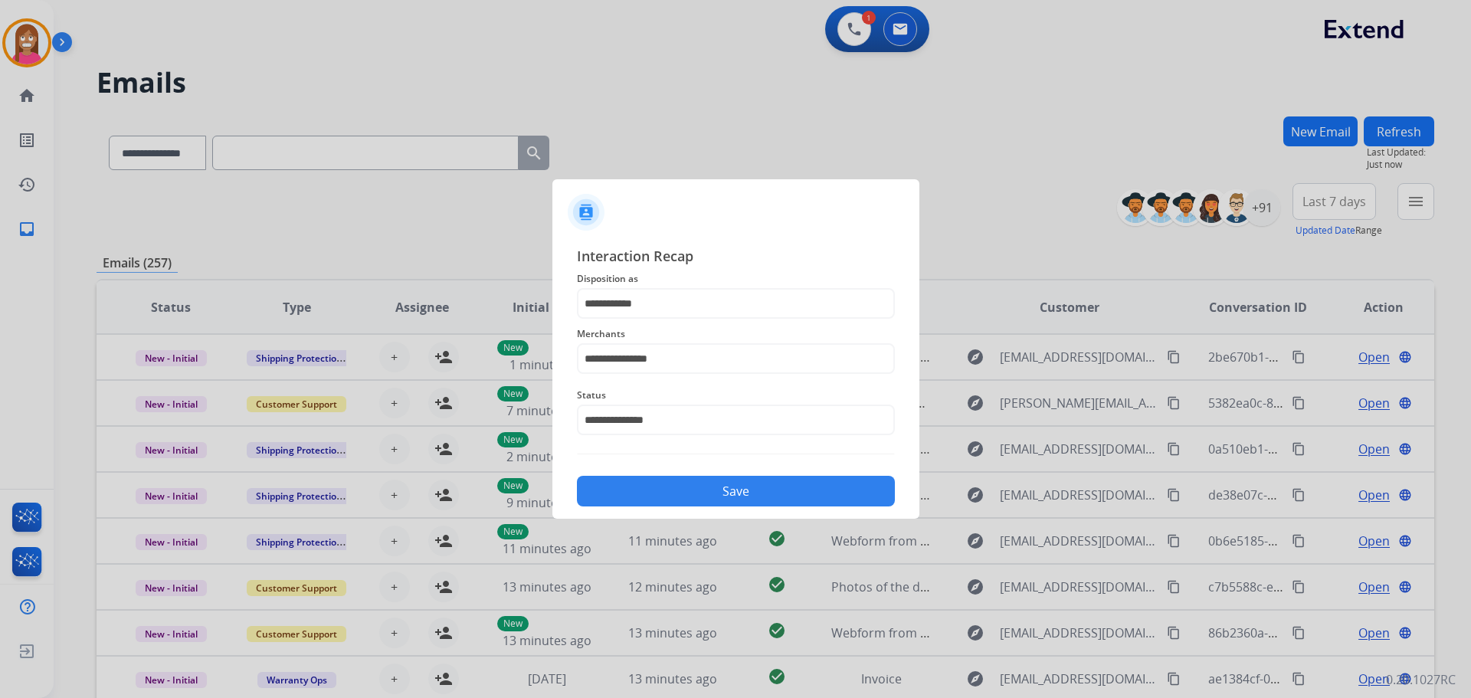
click at [657, 501] on button "Save" at bounding box center [736, 491] width 318 height 31
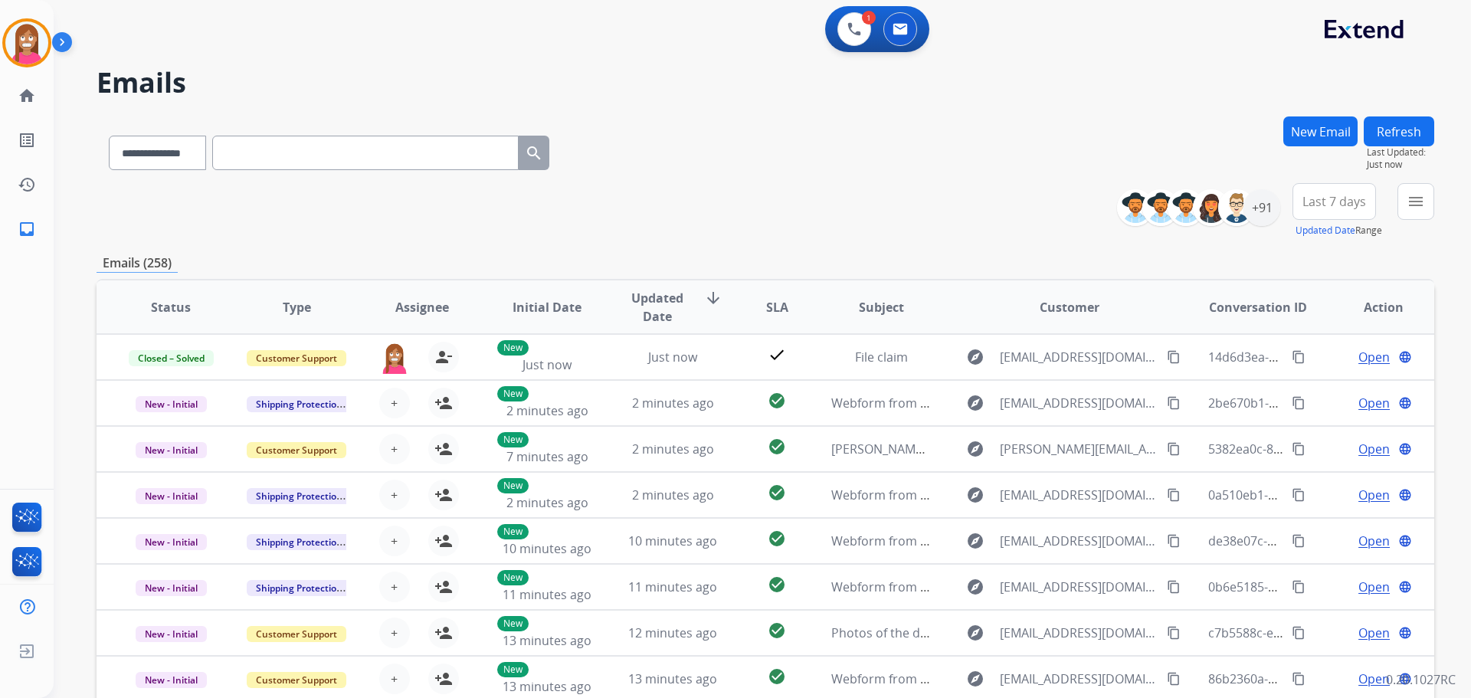
scroll to position [2, 0]
click at [846, 34] on button at bounding box center [854, 29] width 34 height 34
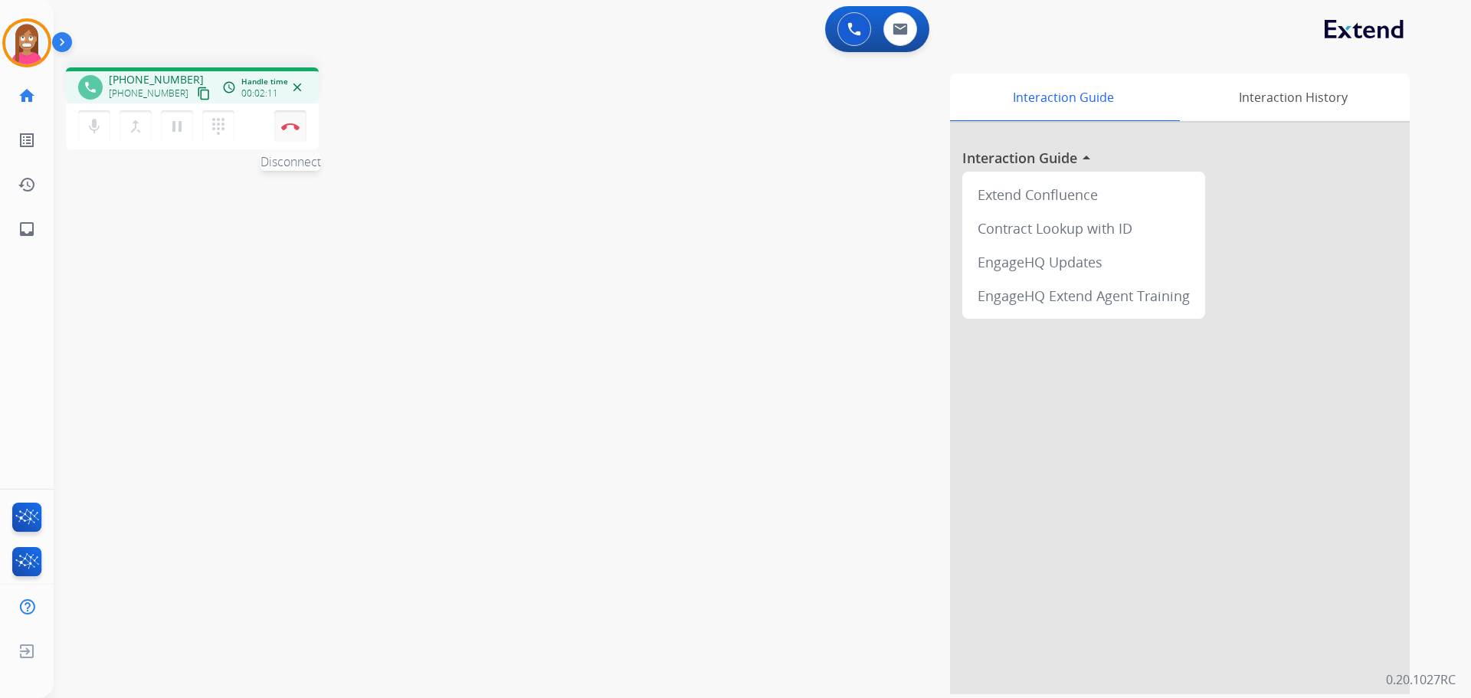
click at [296, 131] on button "Disconnect" at bounding box center [290, 126] width 32 height 32
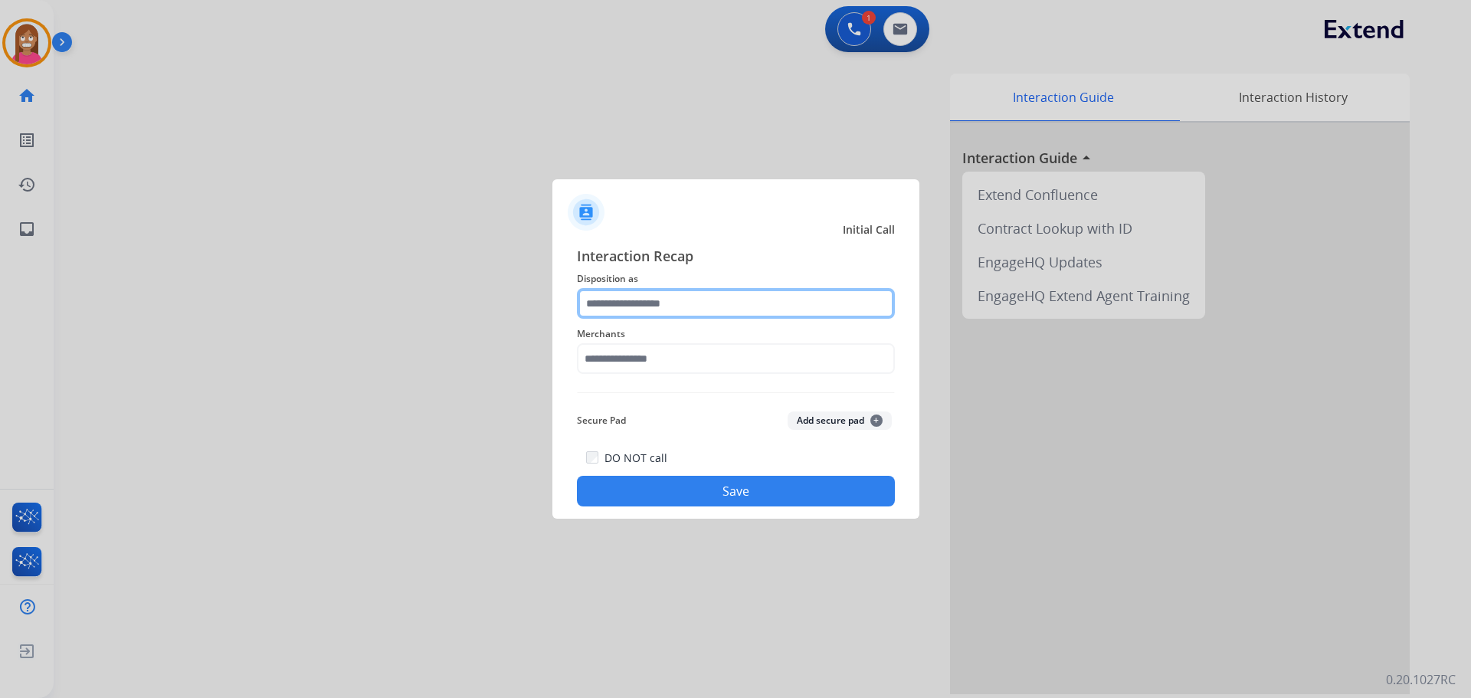
click at [625, 299] on input "text" at bounding box center [736, 303] width 318 height 31
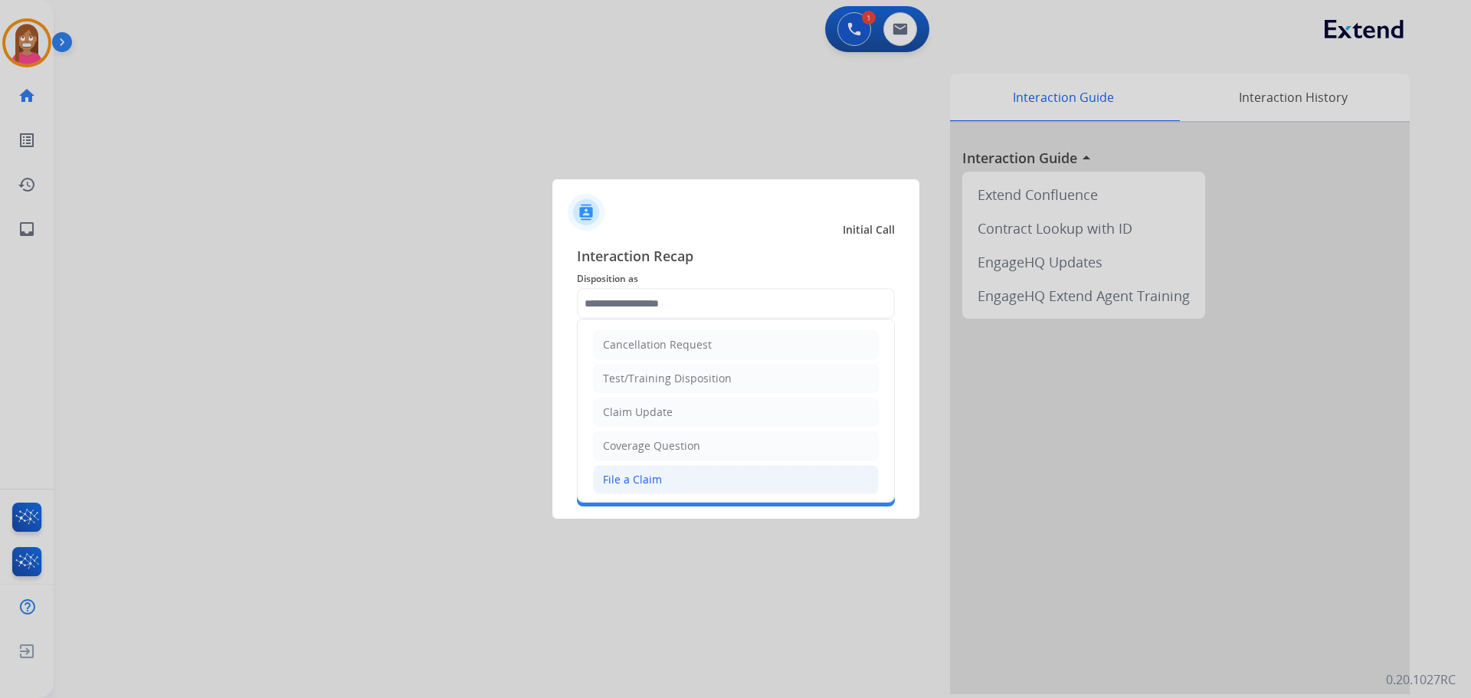
click at [631, 480] on div "File a Claim" at bounding box center [632, 479] width 59 height 15
type input "**********"
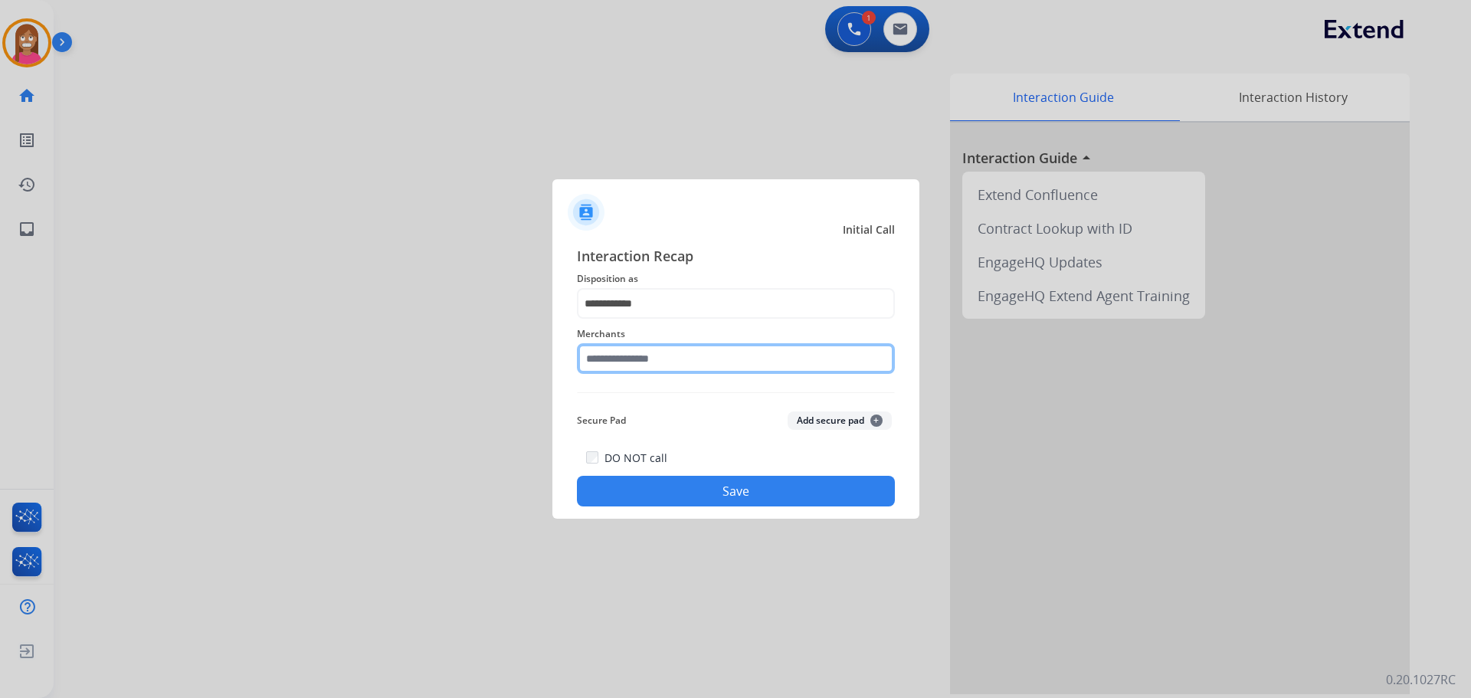
click at [601, 362] on input "text" at bounding box center [736, 358] width 318 height 31
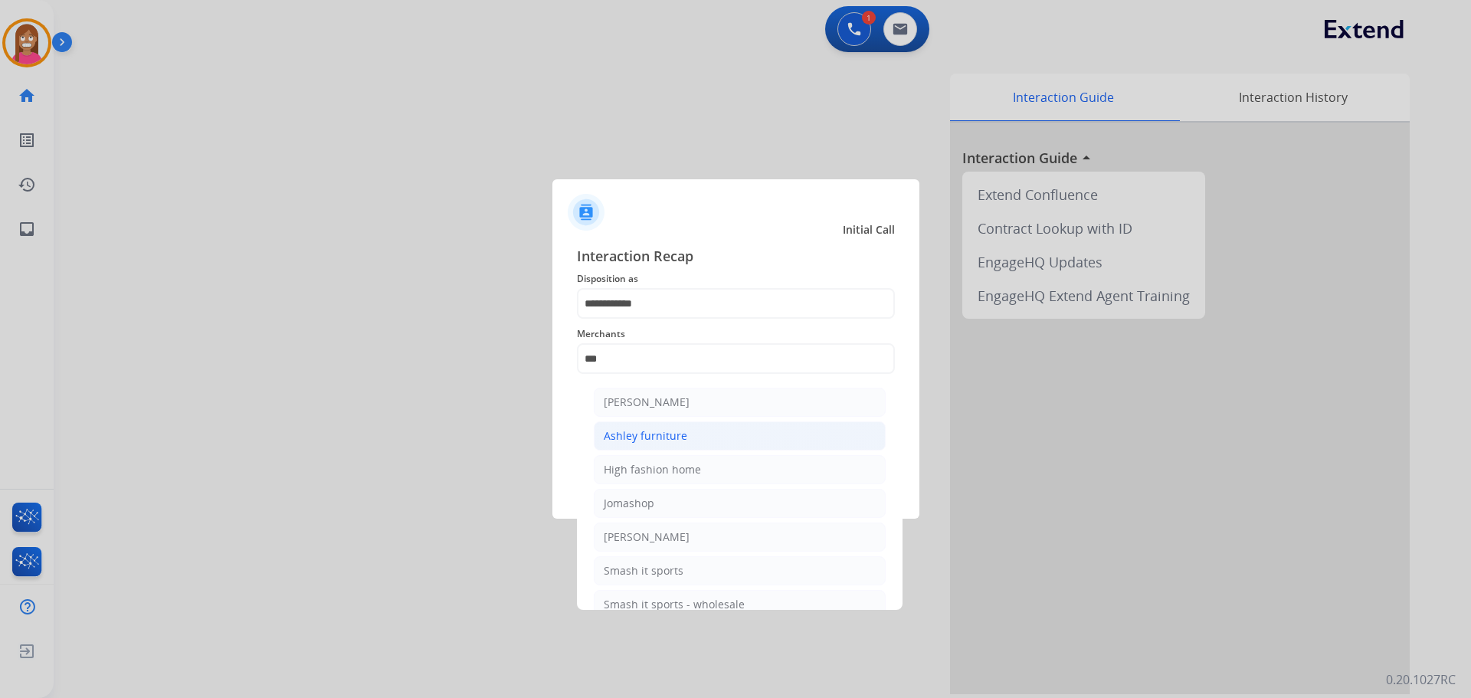
click at [626, 439] on div "Ashley furniture" at bounding box center [645, 435] width 83 height 15
type input "**********"
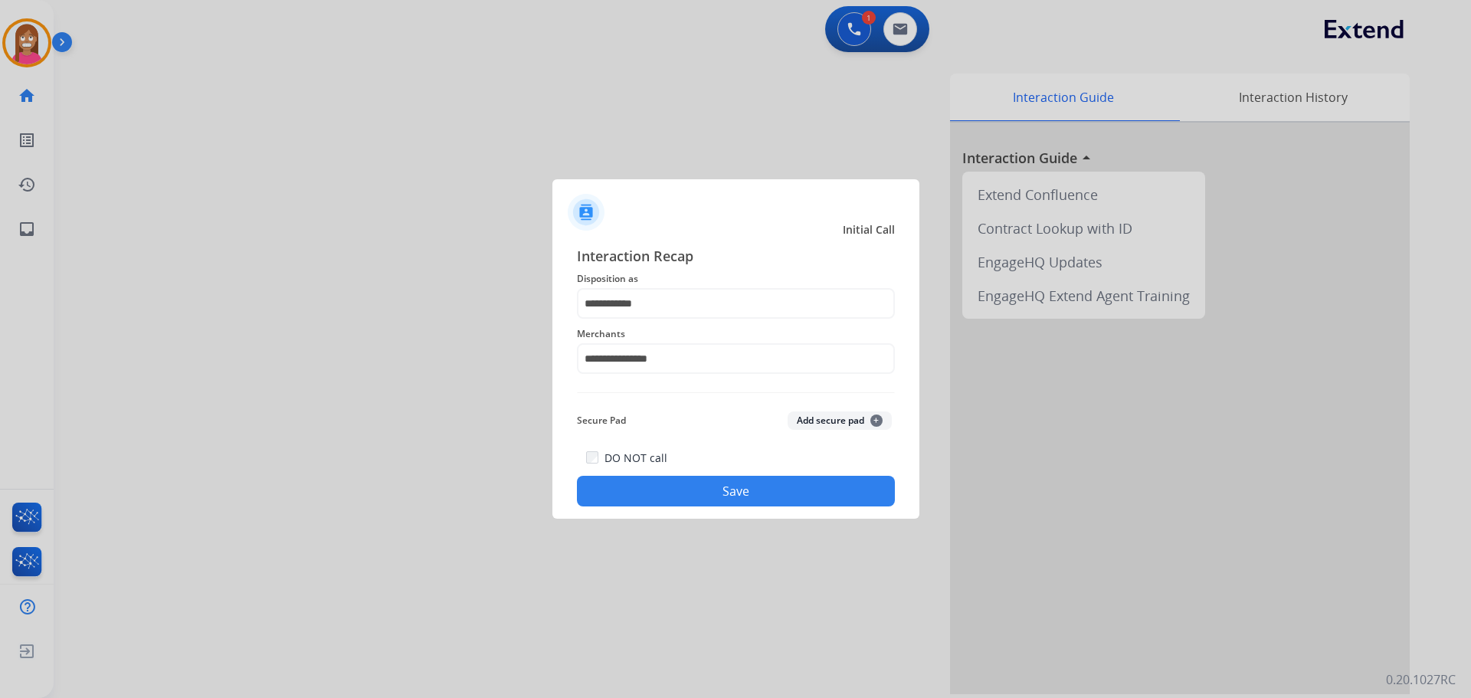
click at [646, 491] on button "Save" at bounding box center [736, 491] width 318 height 31
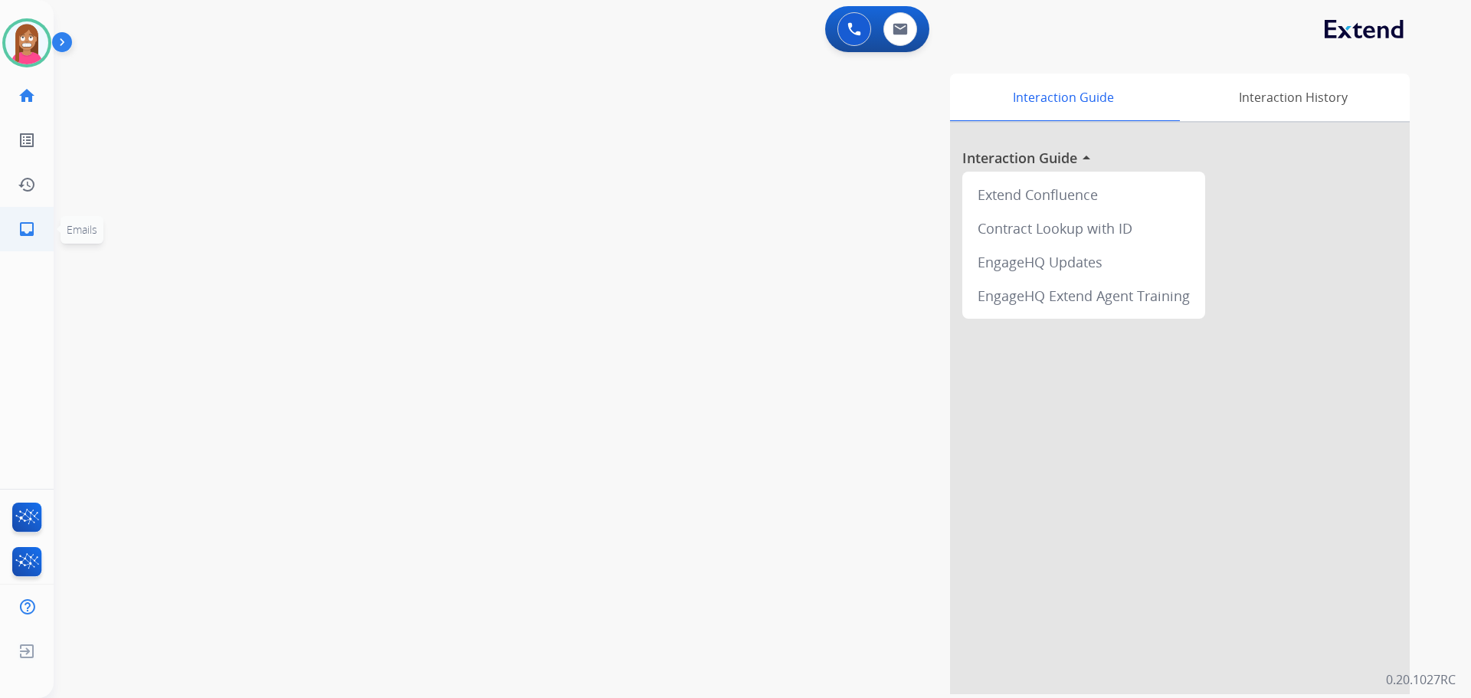
click at [21, 239] on link "inbox Emails" at bounding box center [26, 229] width 43 height 43
select select "**********"
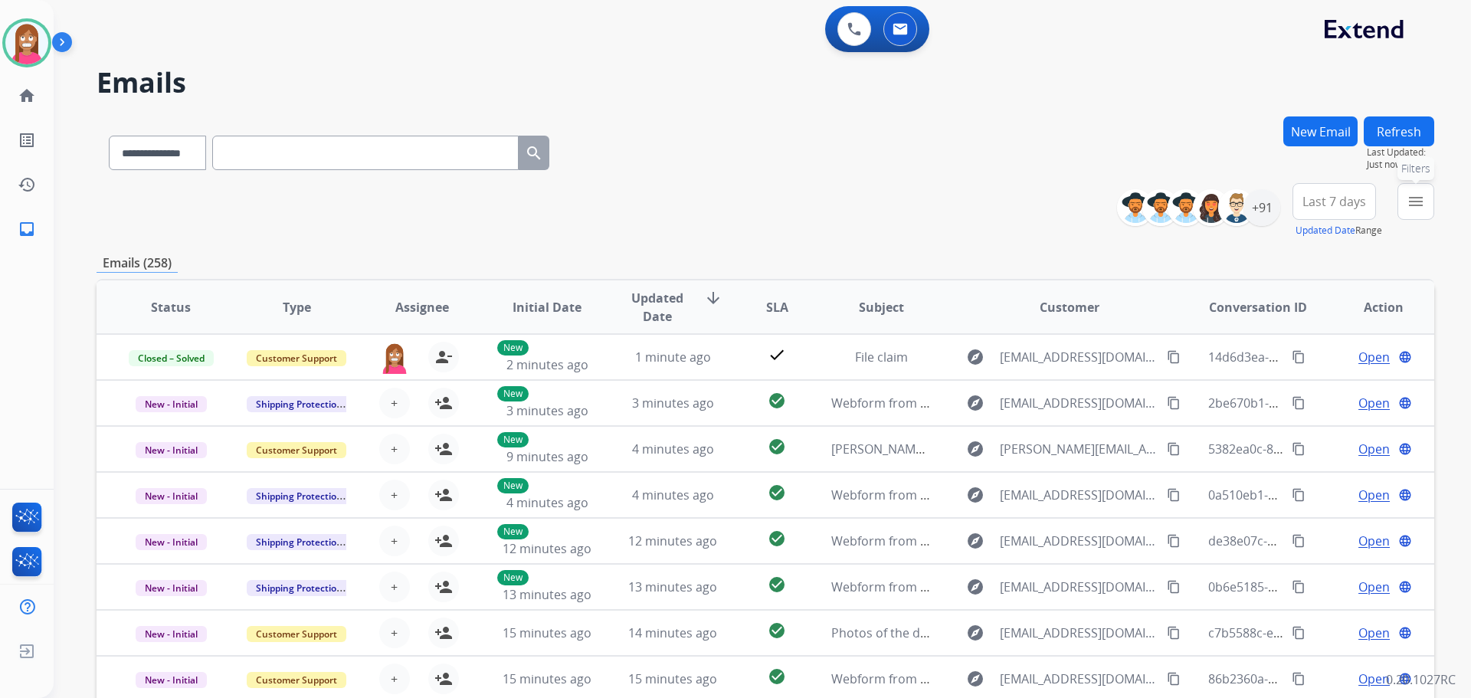
click at [1410, 208] on mat-icon "menu" at bounding box center [1415, 201] width 18 height 18
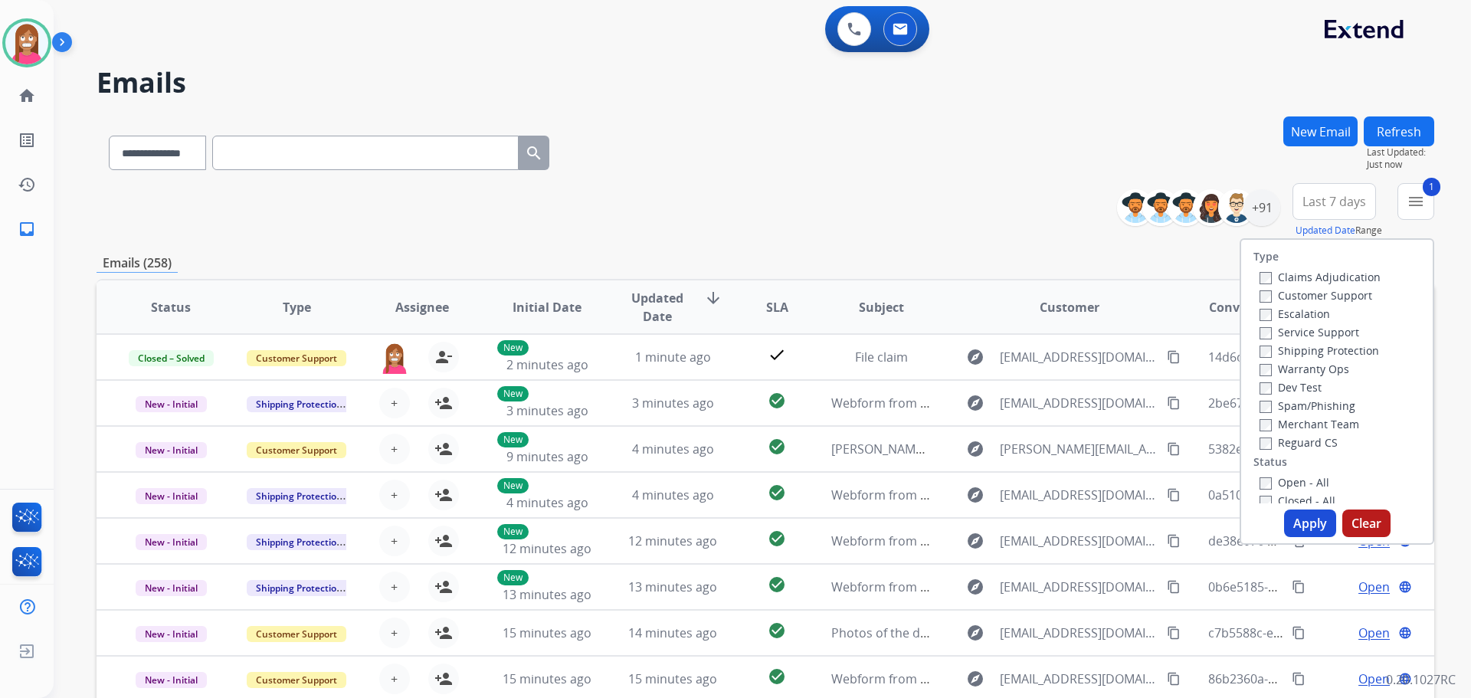
click at [1272, 349] on label "Shipping Protection" at bounding box center [1319, 350] width 120 height 15
click at [1277, 442] on label "Reguard CS" at bounding box center [1298, 442] width 78 height 15
click at [1281, 477] on label "Open - All" at bounding box center [1294, 482] width 70 height 15
click at [1295, 523] on button "Apply" at bounding box center [1310, 523] width 52 height 28
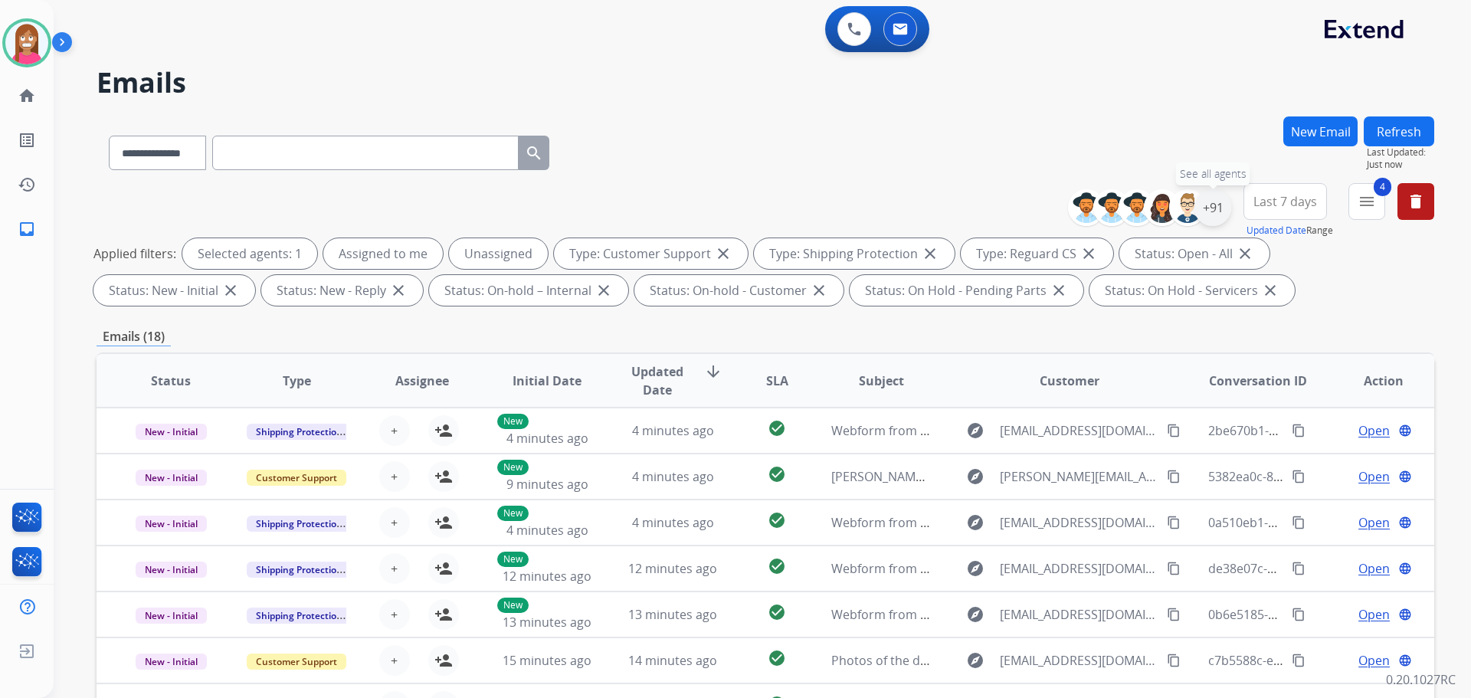
click at [1210, 201] on div "+91" at bounding box center [1212, 207] width 37 height 37
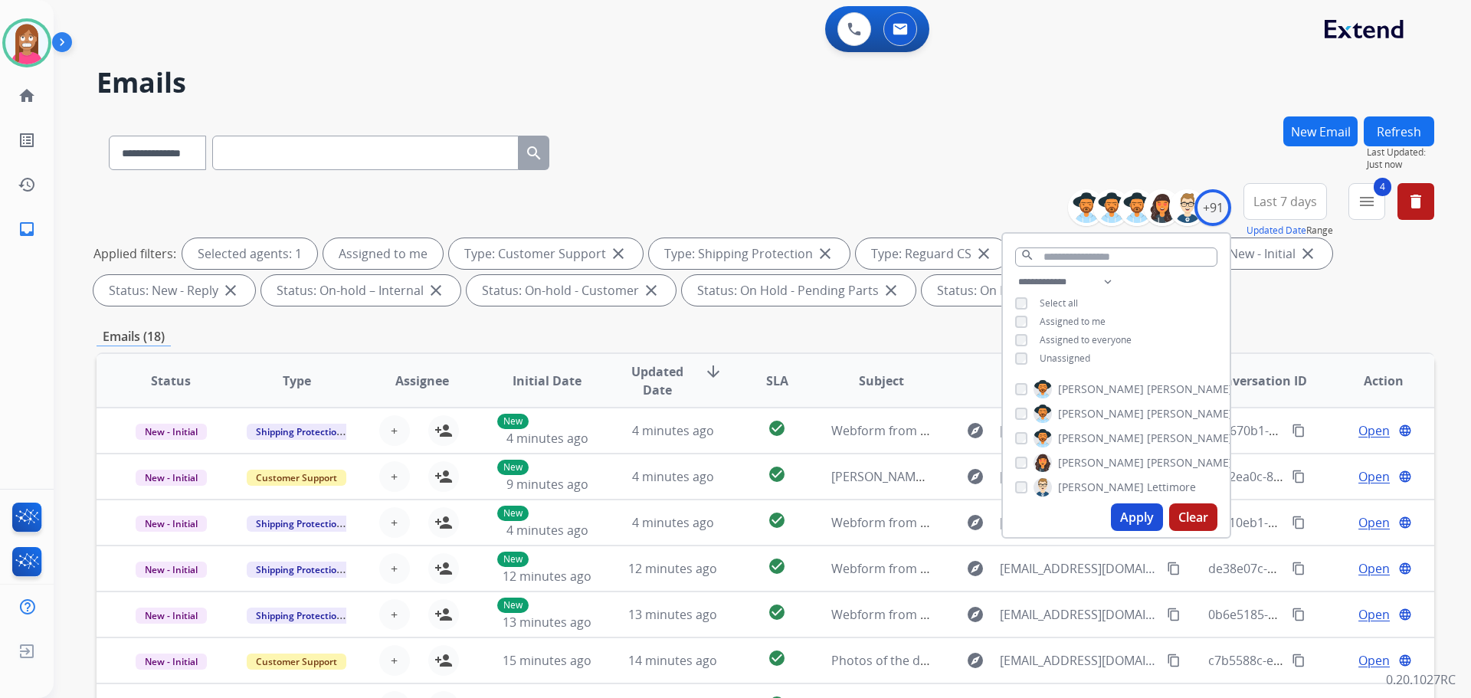
click at [1125, 517] on button "Apply" at bounding box center [1137, 517] width 52 height 28
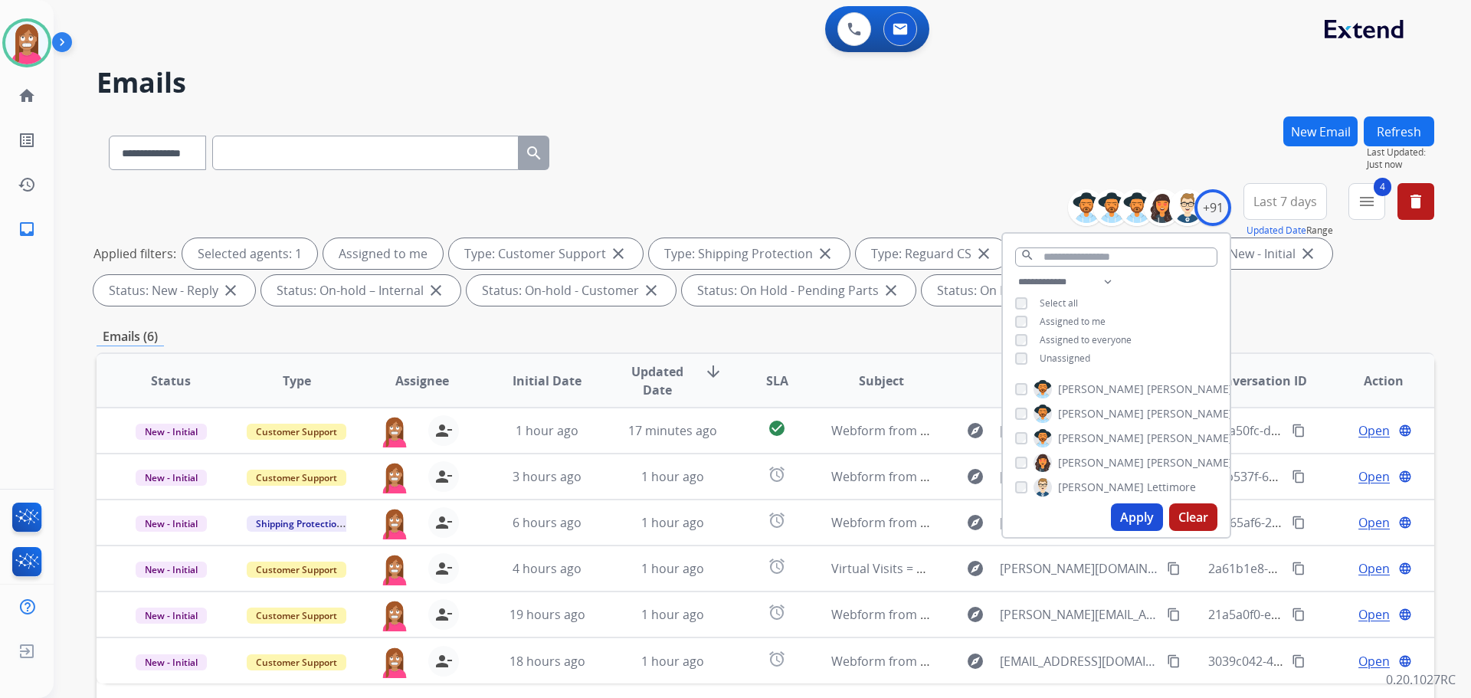
select select "**********"
click at [778, 149] on div "**********" at bounding box center [766, 149] width 1338 height 67
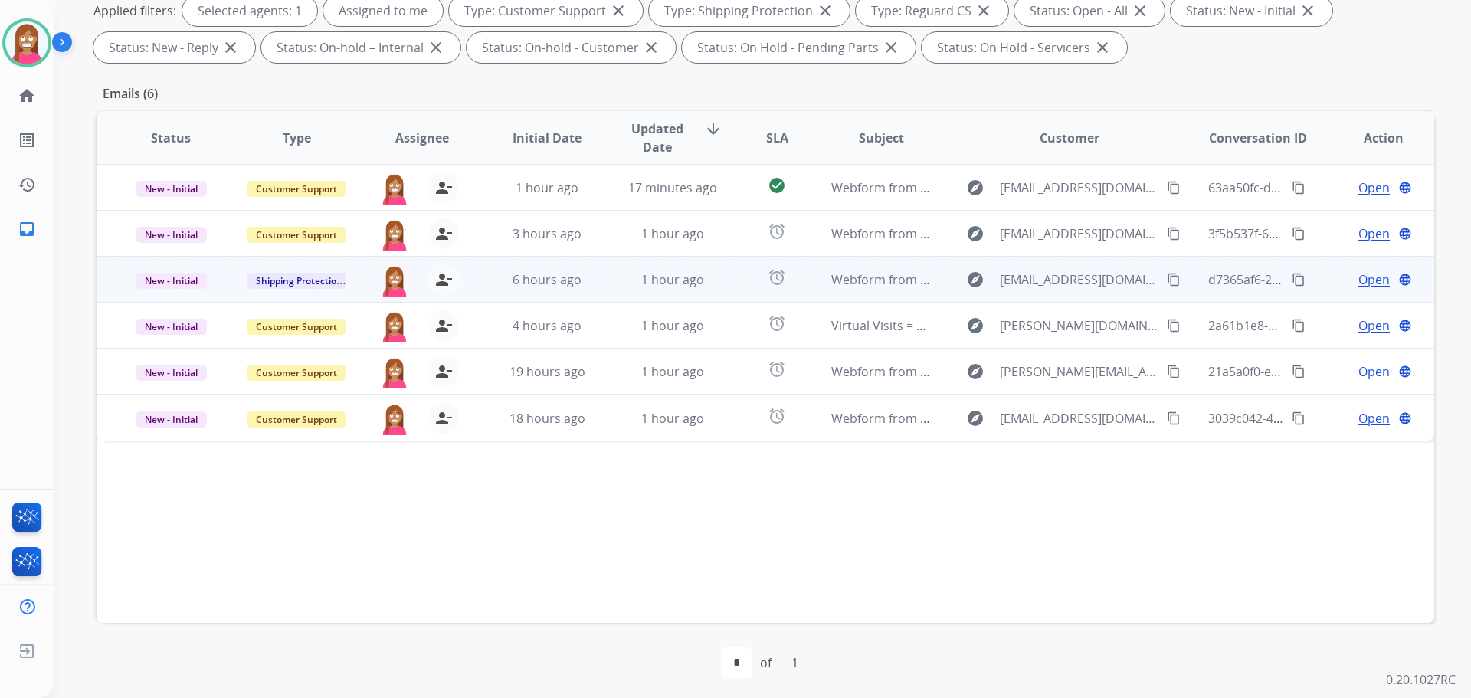
scroll to position [247, 0]
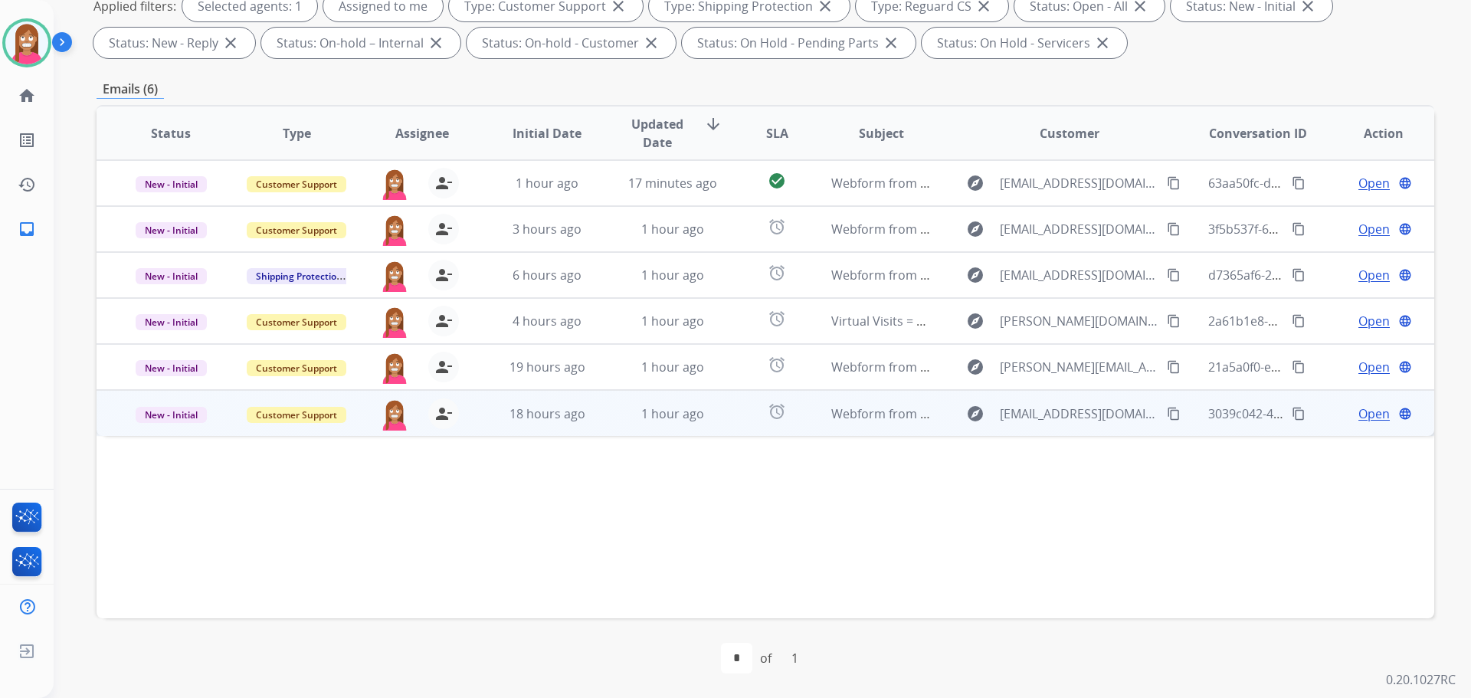
click at [592, 424] on td "18 hours ago" at bounding box center [536, 413] width 126 height 46
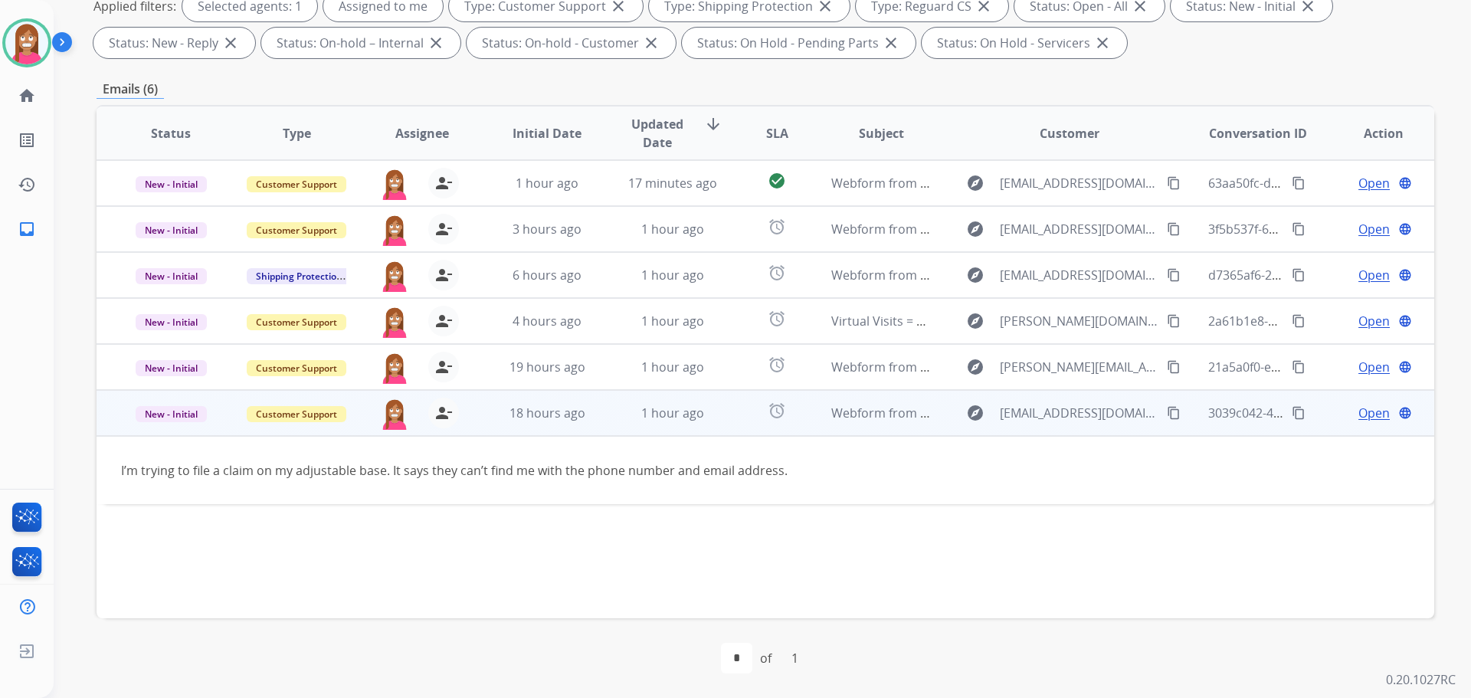
click at [1358, 412] on span "Open" at bounding box center [1373, 413] width 31 height 18
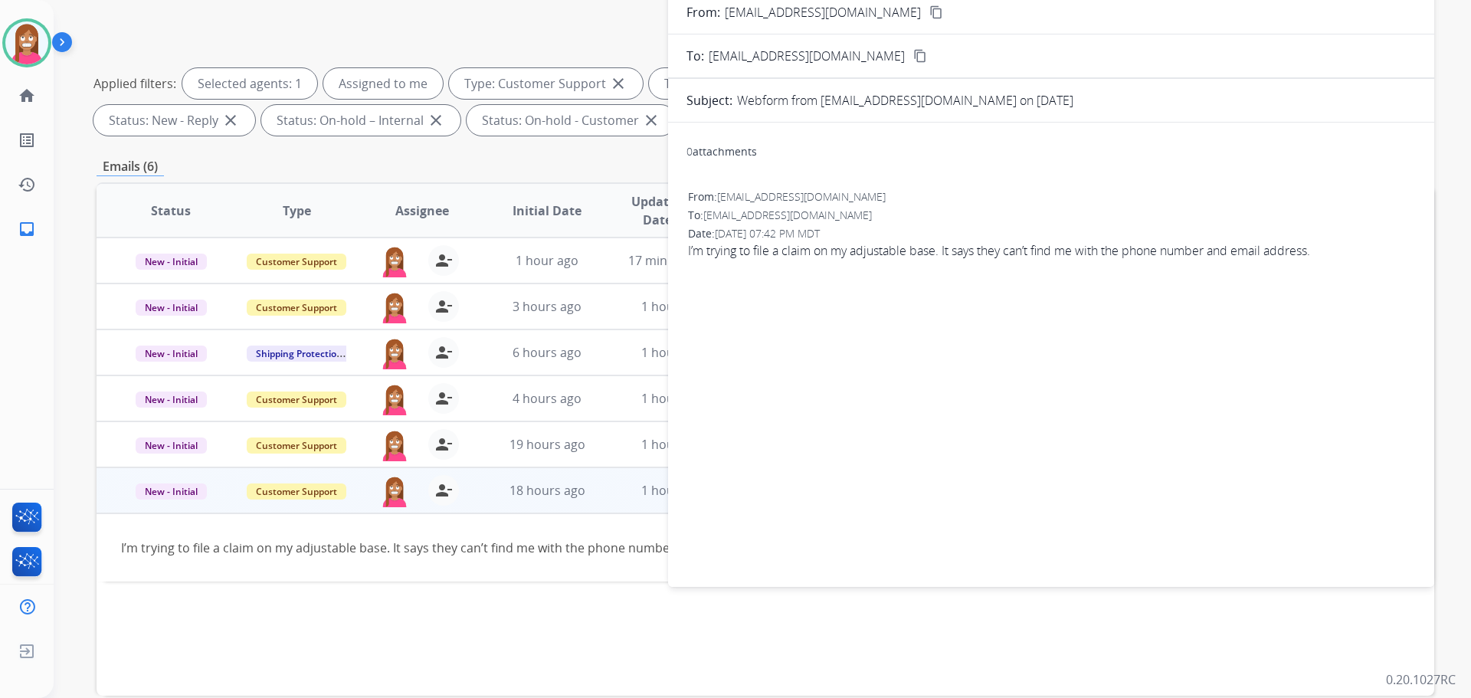
scroll to position [94, 0]
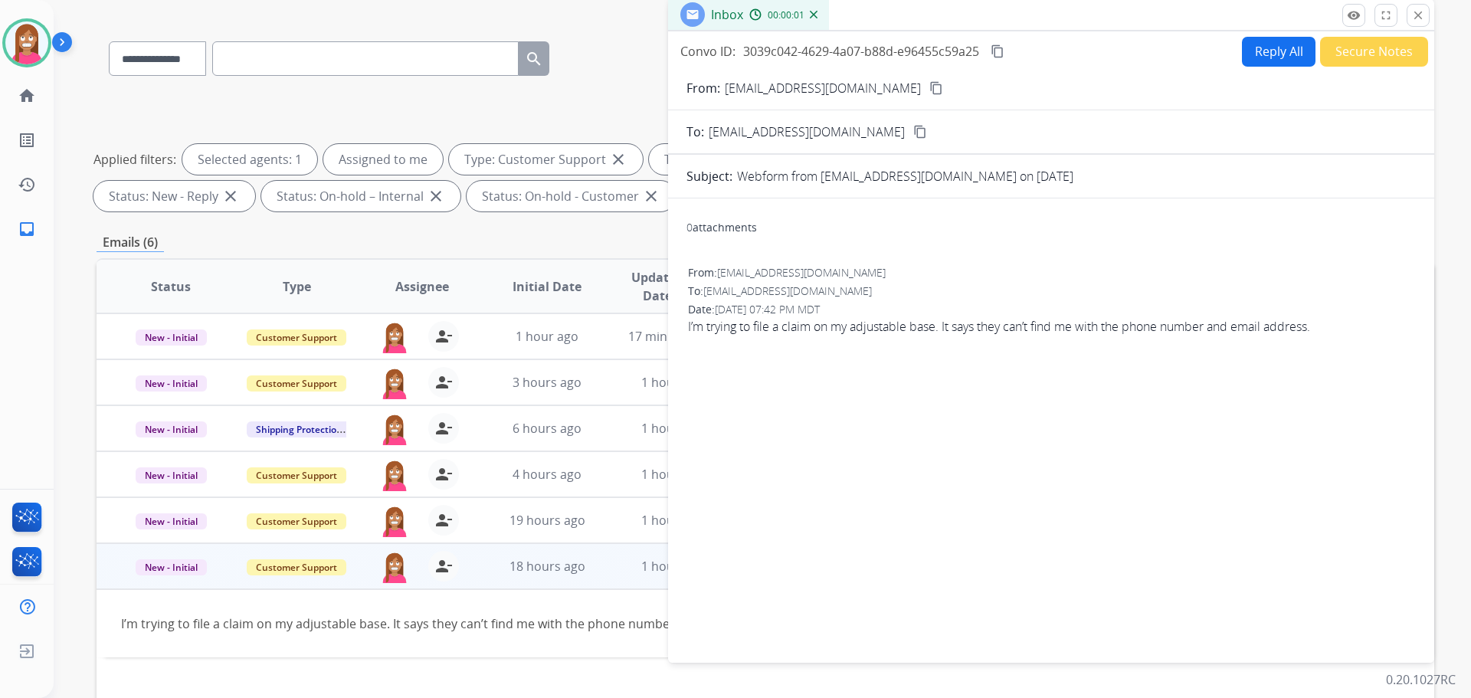
click at [1276, 54] on button "Reply All" at bounding box center [1279, 52] width 74 height 30
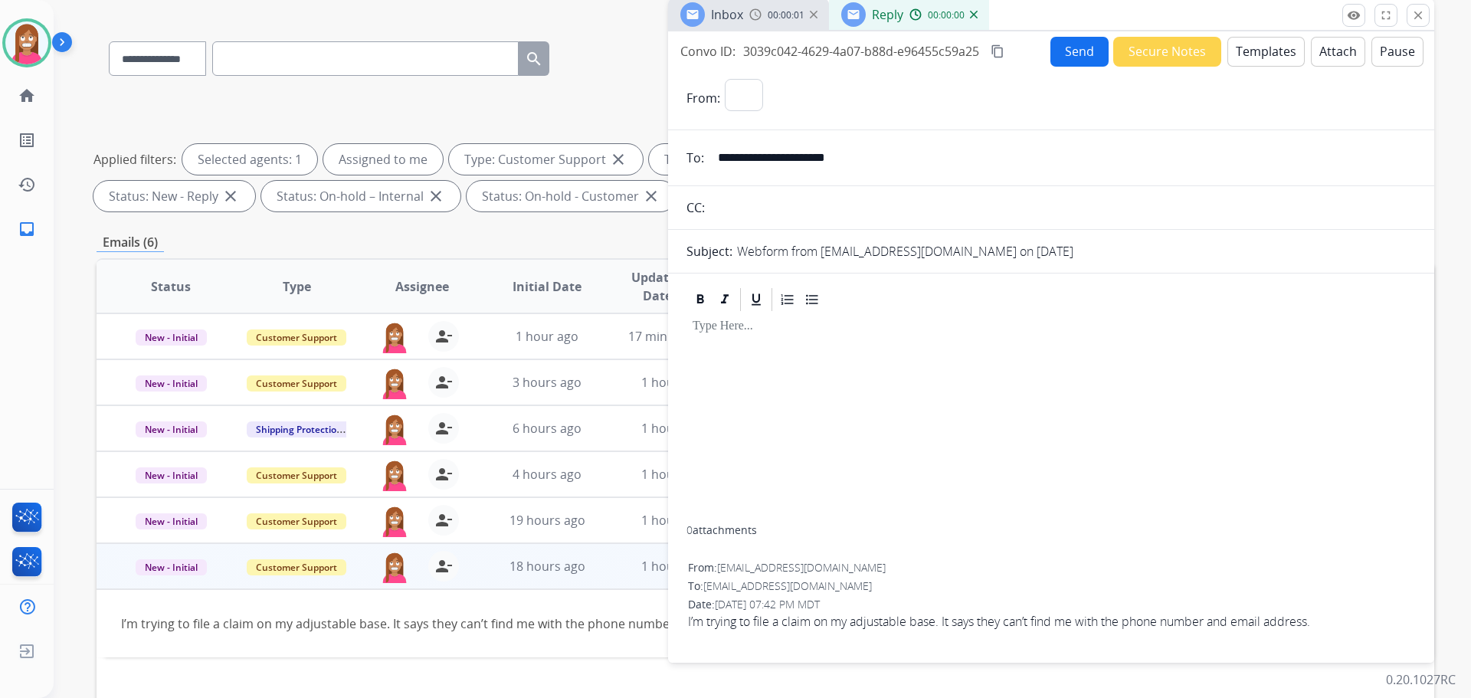
select select "**********"
click at [1278, 54] on button "Templates" at bounding box center [1265, 52] width 77 height 30
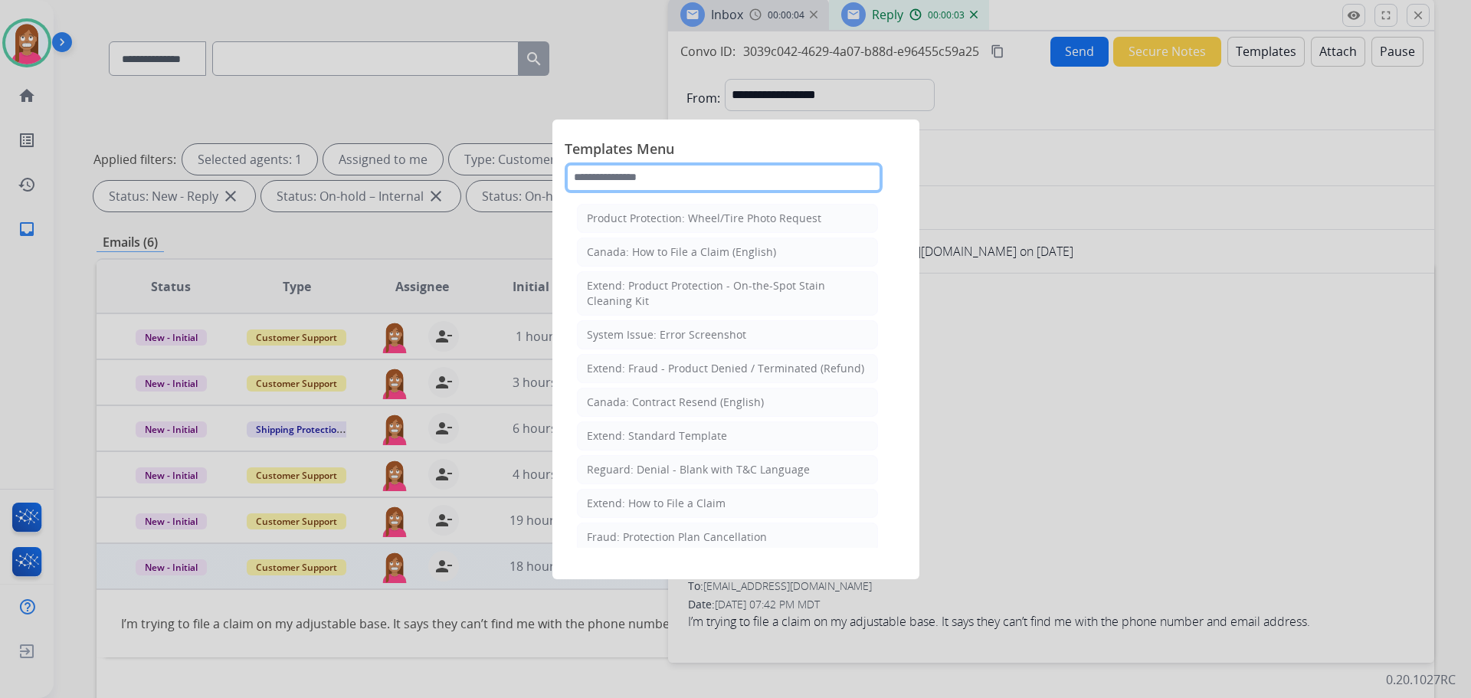
click at [667, 184] on input "text" at bounding box center [724, 177] width 318 height 31
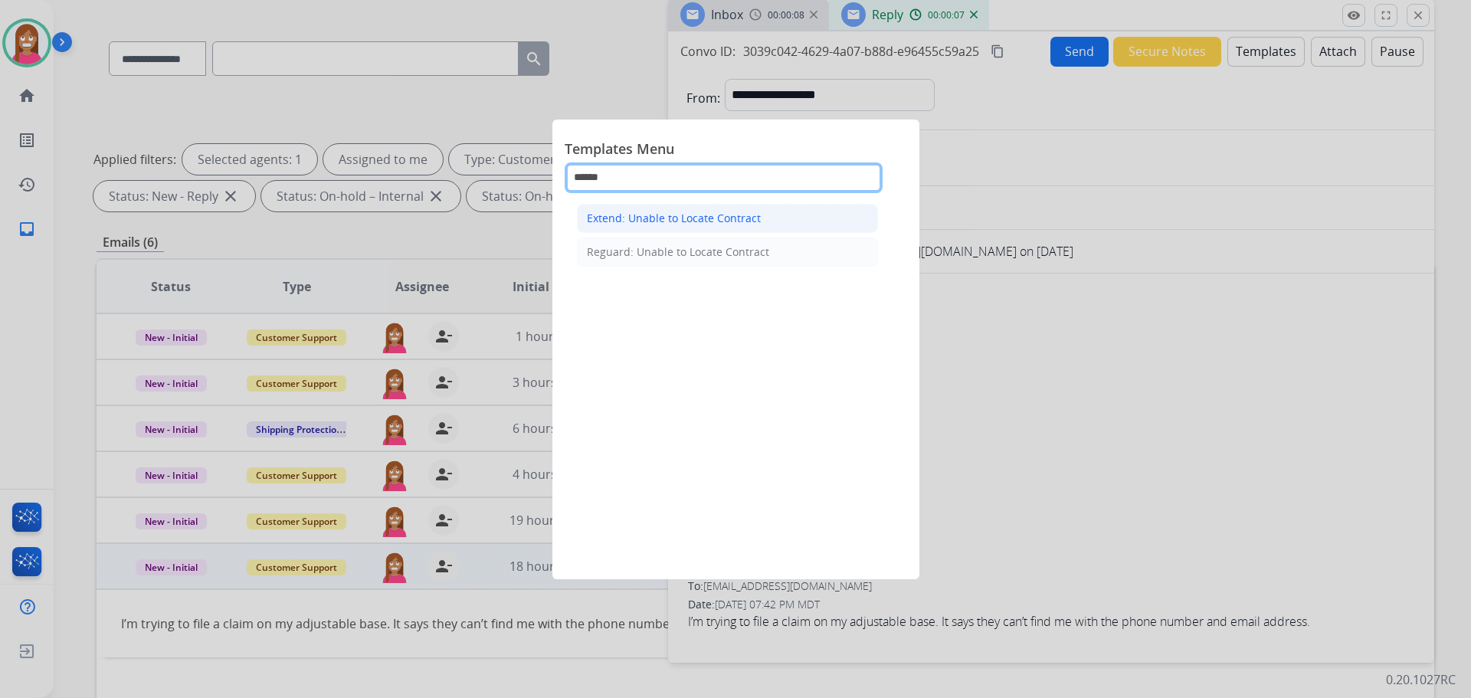
type input "******"
drag, startPoint x: 659, startPoint y: 208, endPoint x: 674, endPoint y: 215, distance: 17.1
click at [661, 214] on li "Extend: Unable to Locate Contract" at bounding box center [727, 218] width 301 height 29
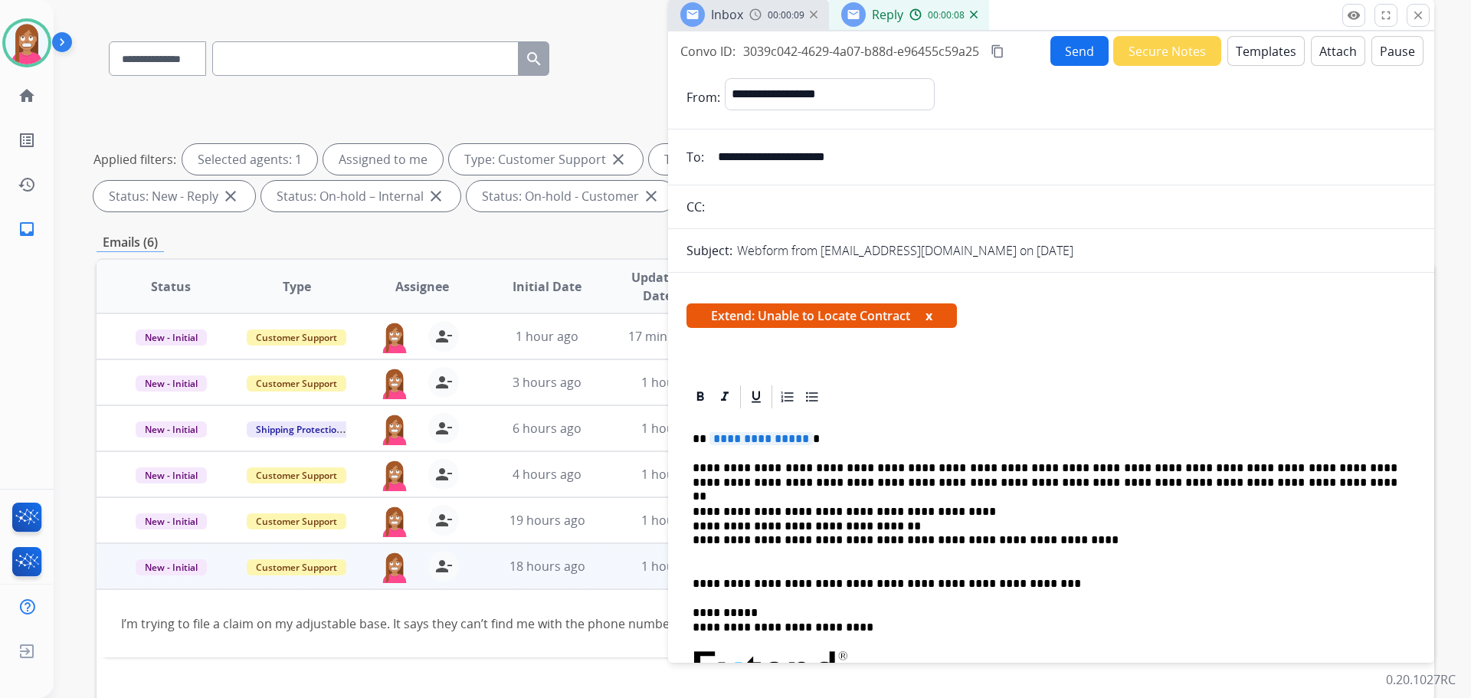
click at [765, 444] on span "**********" at bounding box center [760, 438] width 103 height 13
click at [1056, 55] on button "Send" at bounding box center [1079, 51] width 58 height 30
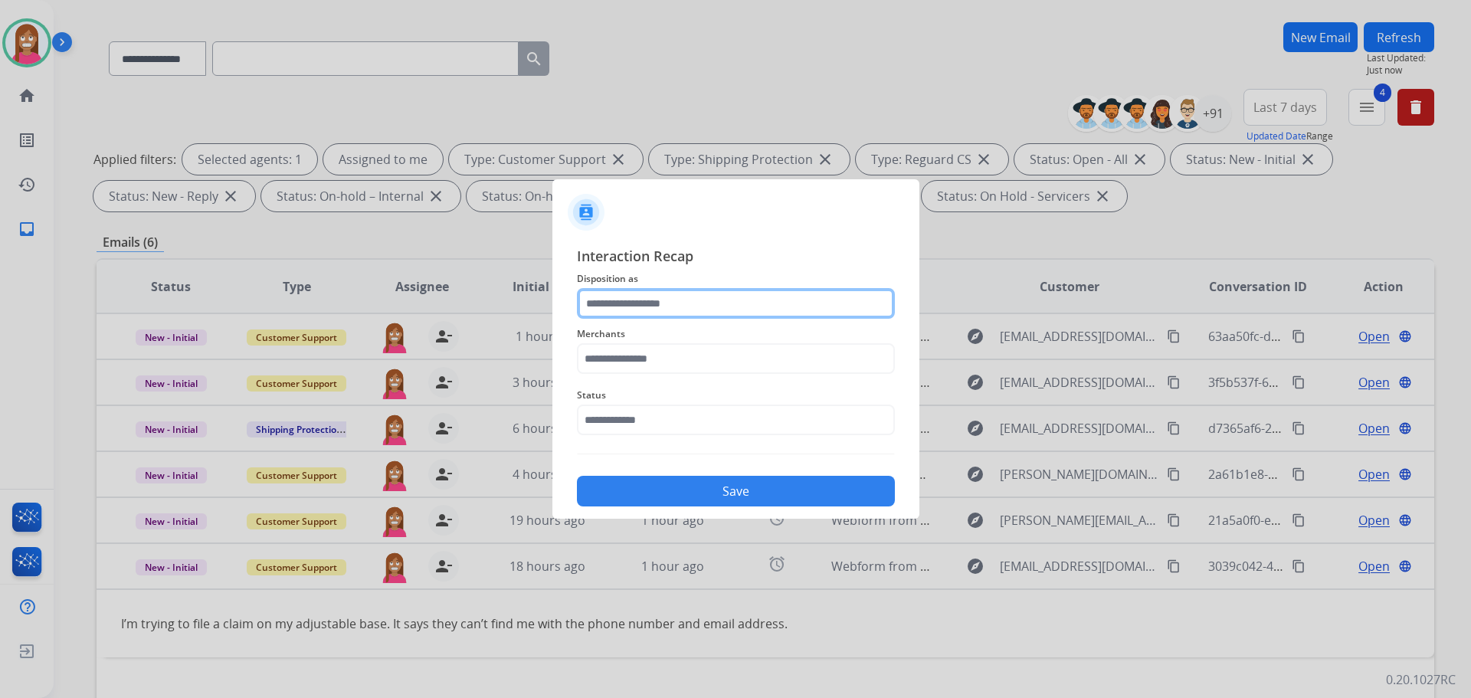
click at [645, 304] on input "text" at bounding box center [736, 303] width 318 height 31
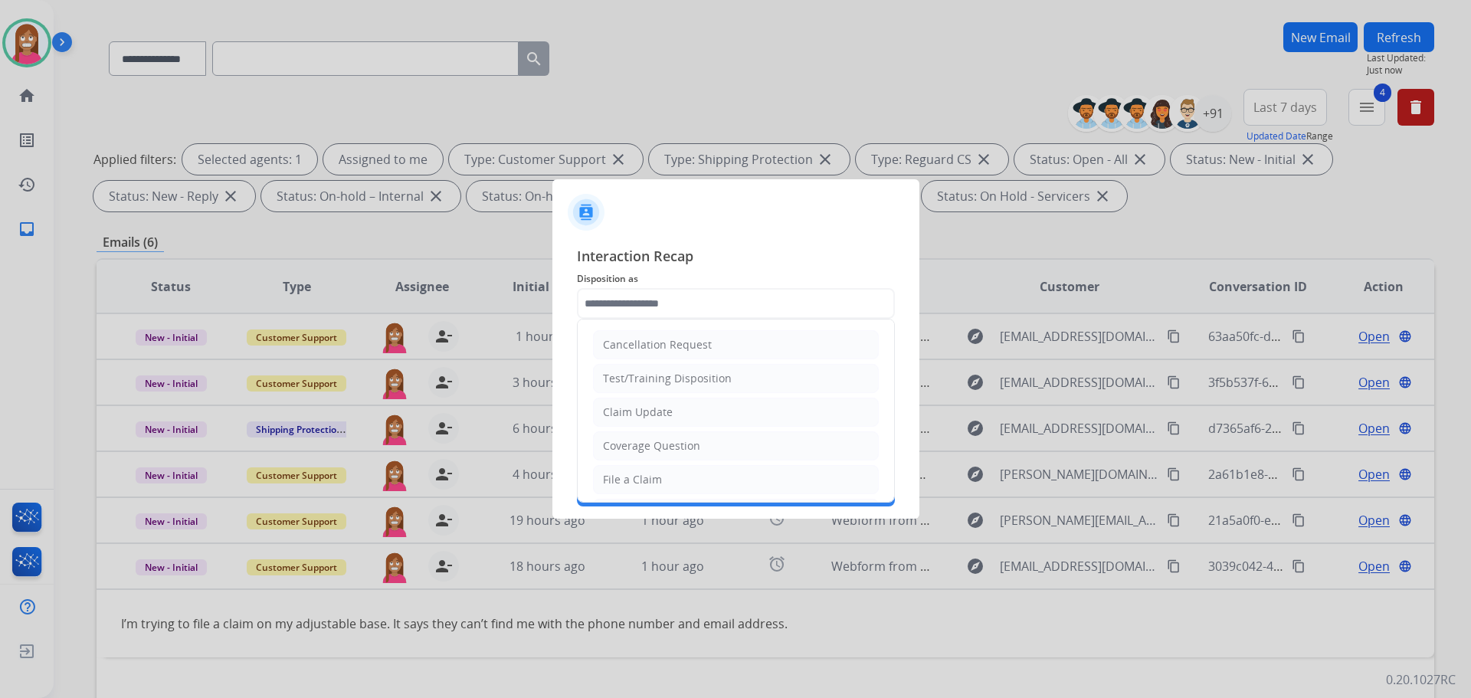
drag, startPoint x: 620, startPoint y: 480, endPoint x: 628, endPoint y: 396, distance: 83.9
click at [621, 477] on div "File a Claim" at bounding box center [632, 479] width 59 height 15
type input "**********"
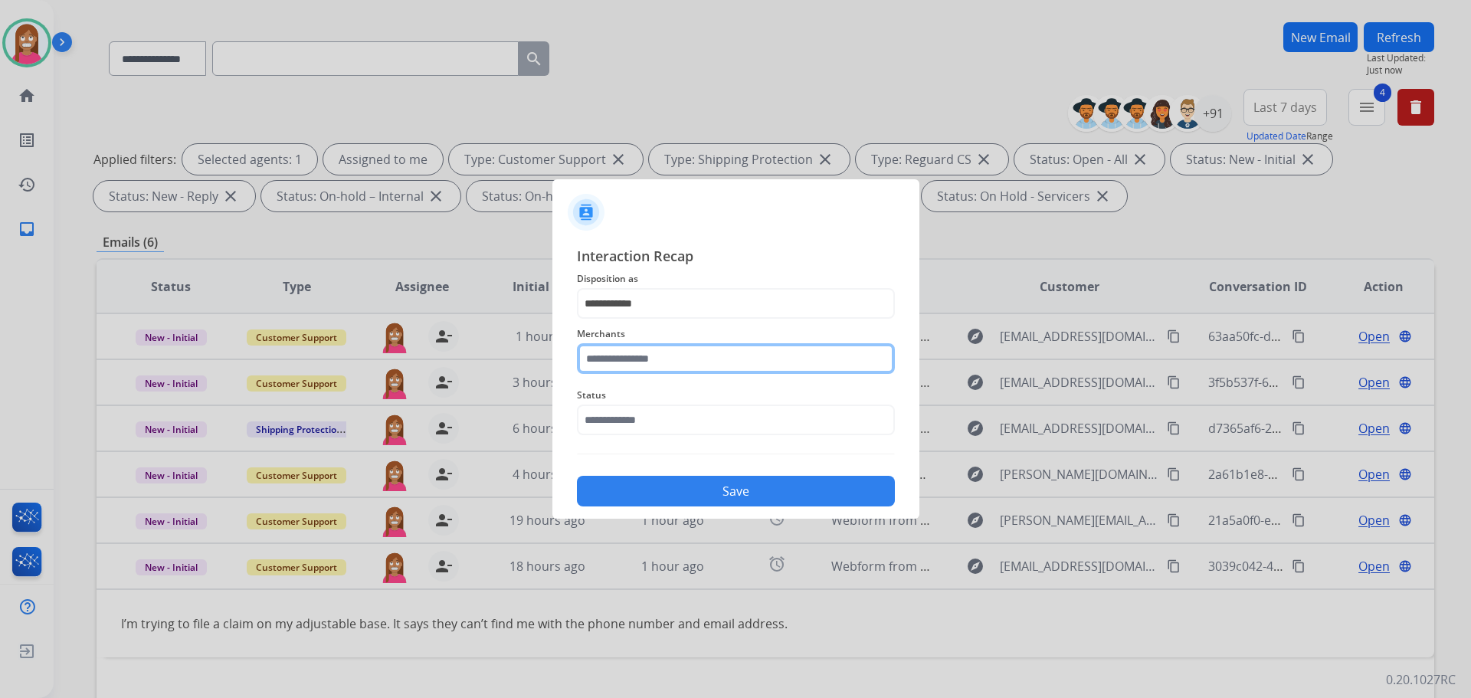
click at [633, 363] on input "text" at bounding box center [736, 358] width 318 height 31
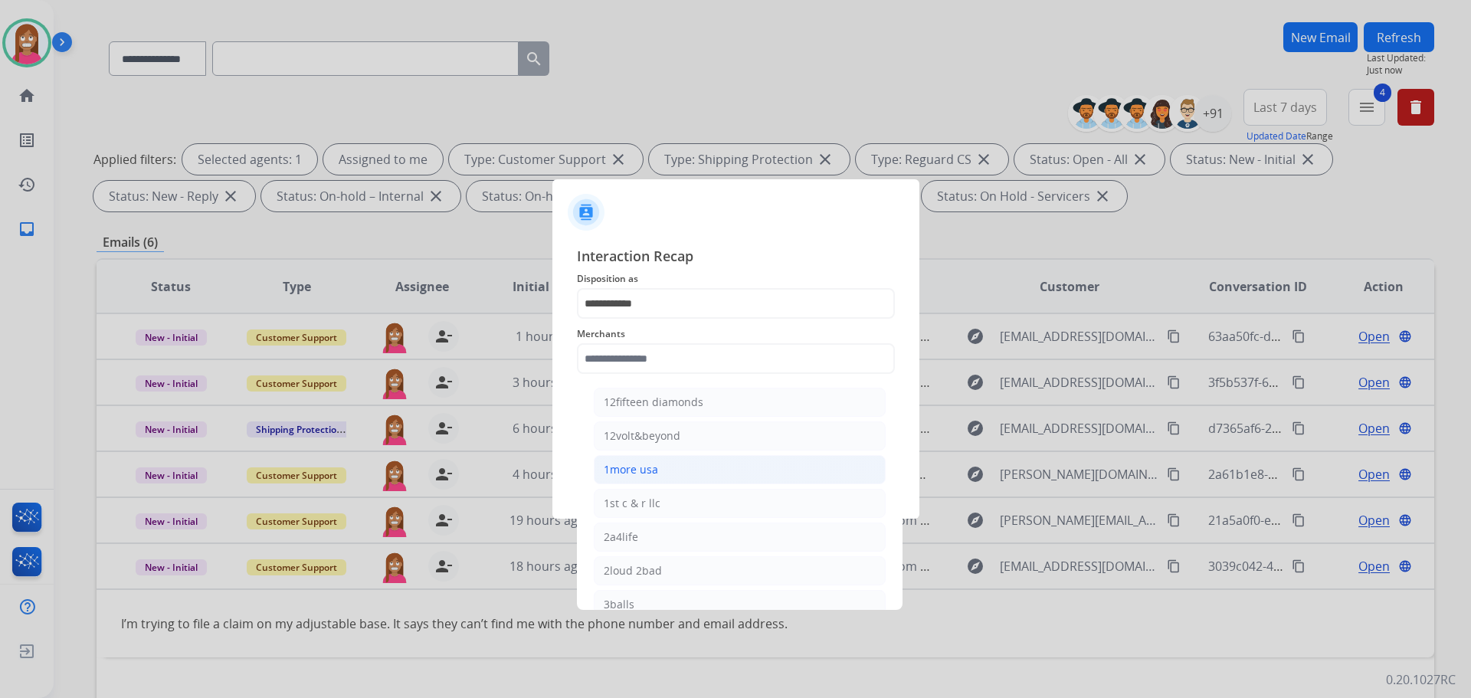
click at [623, 464] on div "1more usa" at bounding box center [631, 469] width 54 height 15
type input "*********"
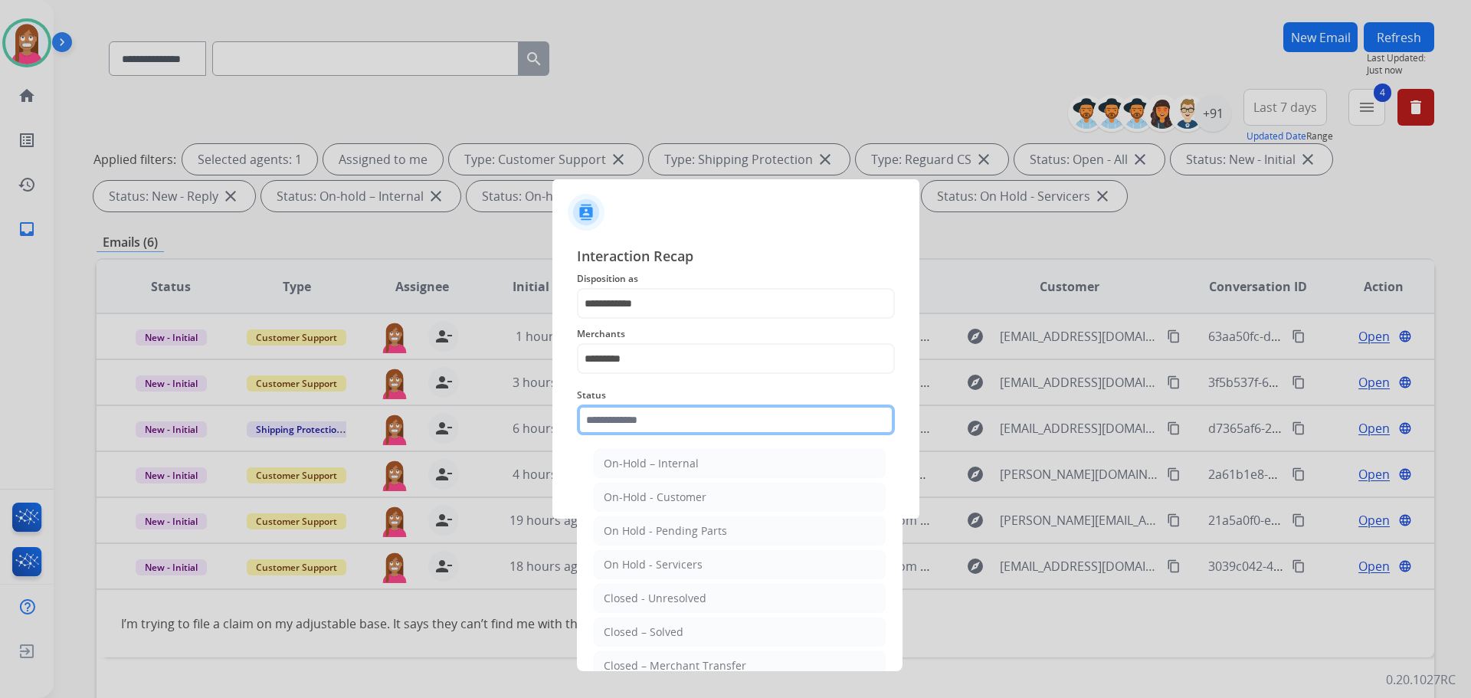
click at [623, 424] on input "text" at bounding box center [736, 419] width 318 height 31
click at [647, 625] on div "Closed – Solved" at bounding box center [644, 631] width 80 height 15
type input "**********"
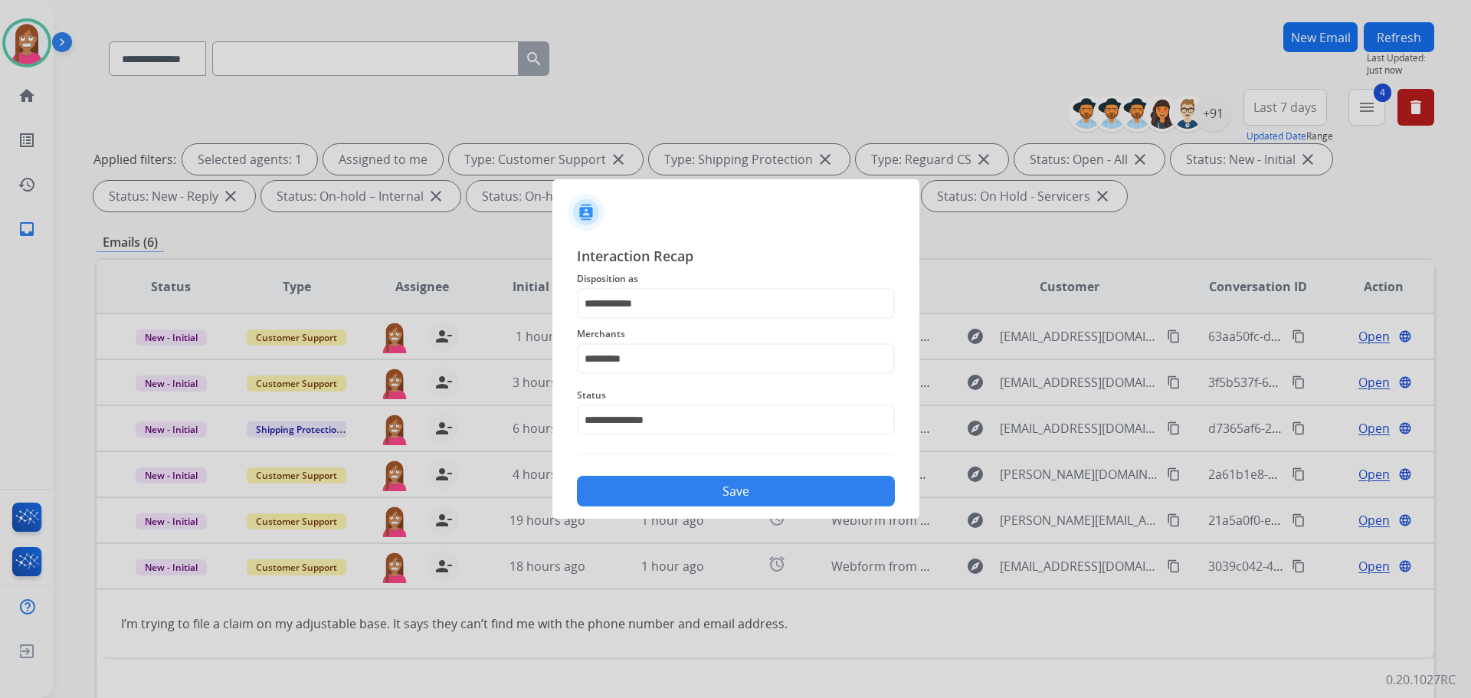
click at [670, 495] on button "Save" at bounding box center [736, 491] width 318 height 31
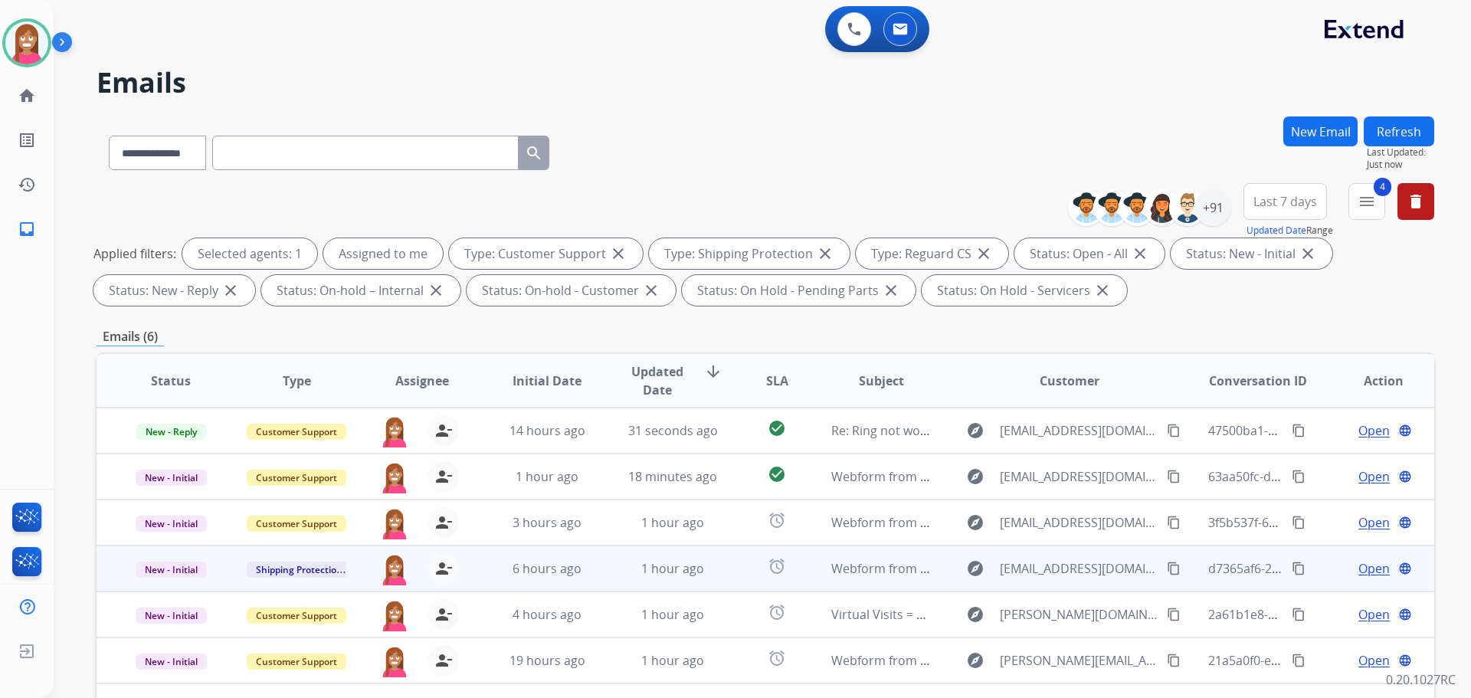
scroll to position [230, 0]
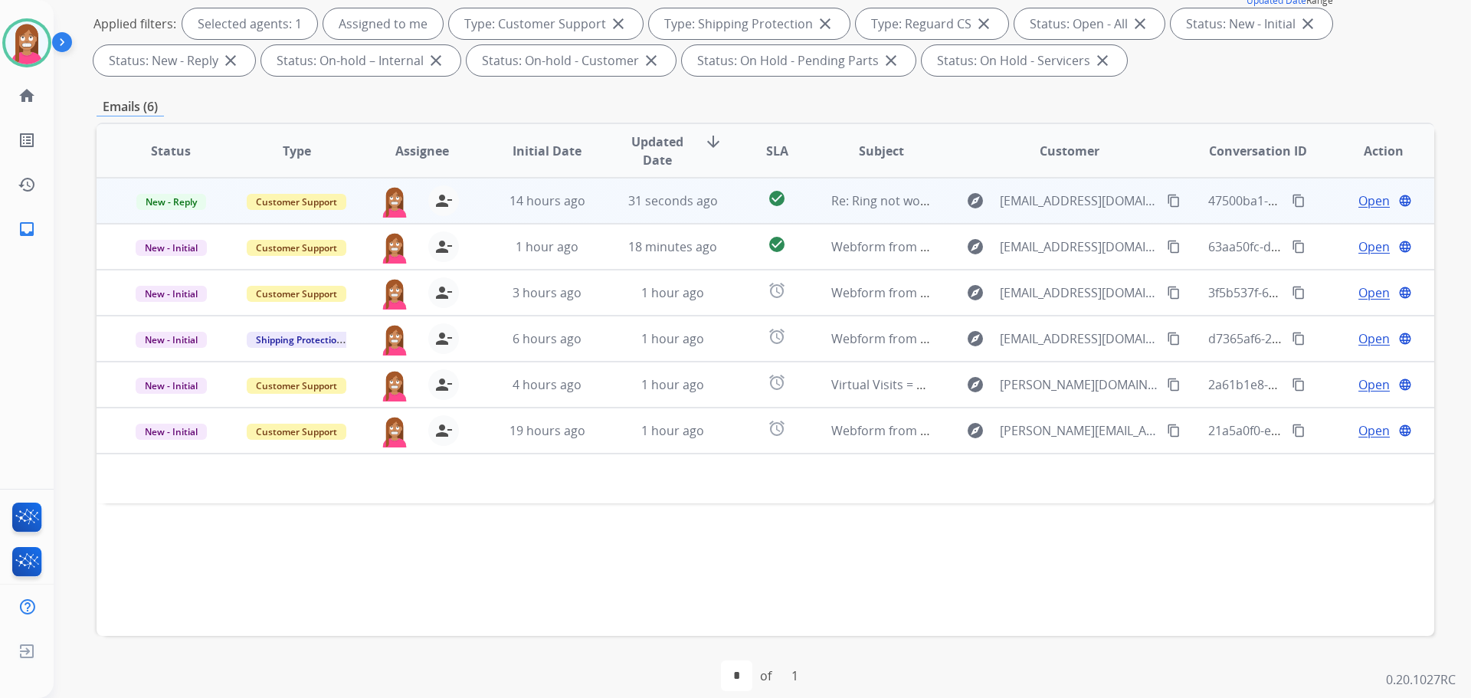
click at [598, 213] on td "31 seconds ago" at bounding box center [661, 201] width 126 height 46
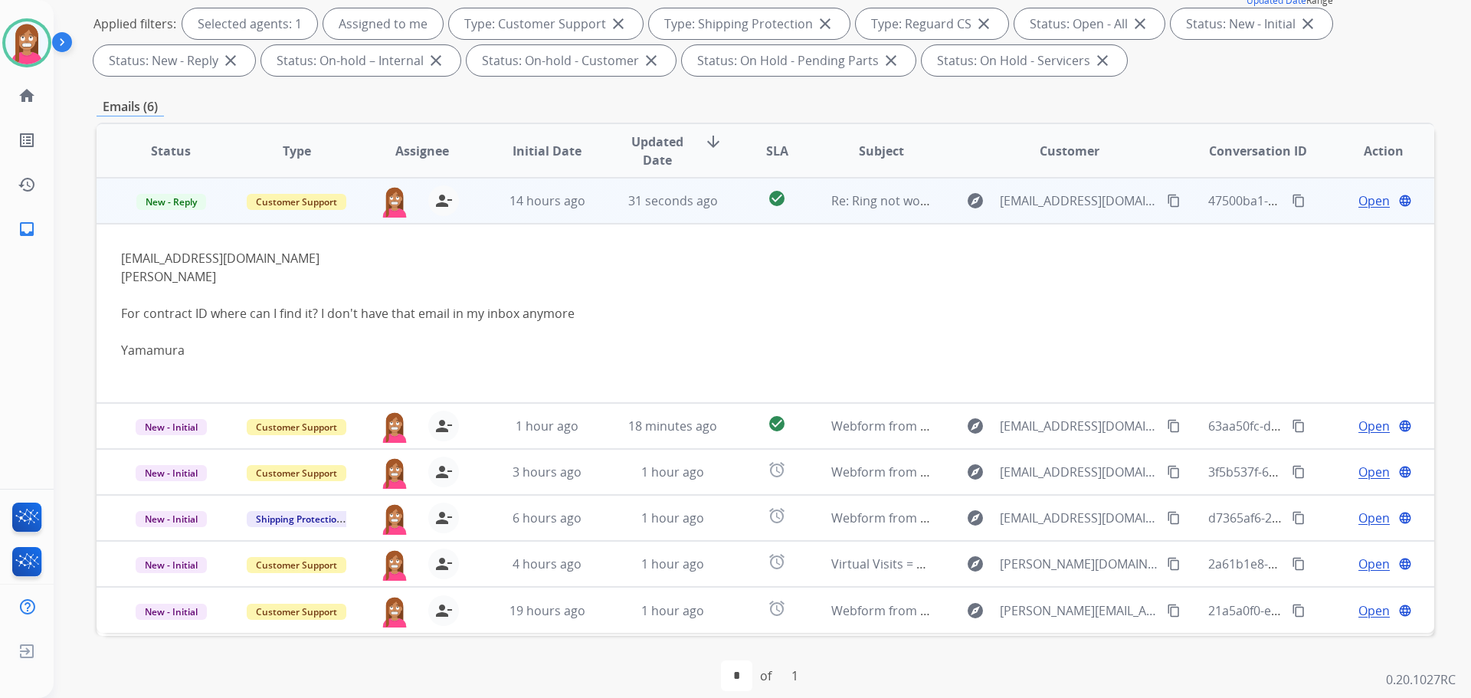
click at [1358, 196] on span "Open" at bounding box center [1373, 201] width 31 height 18
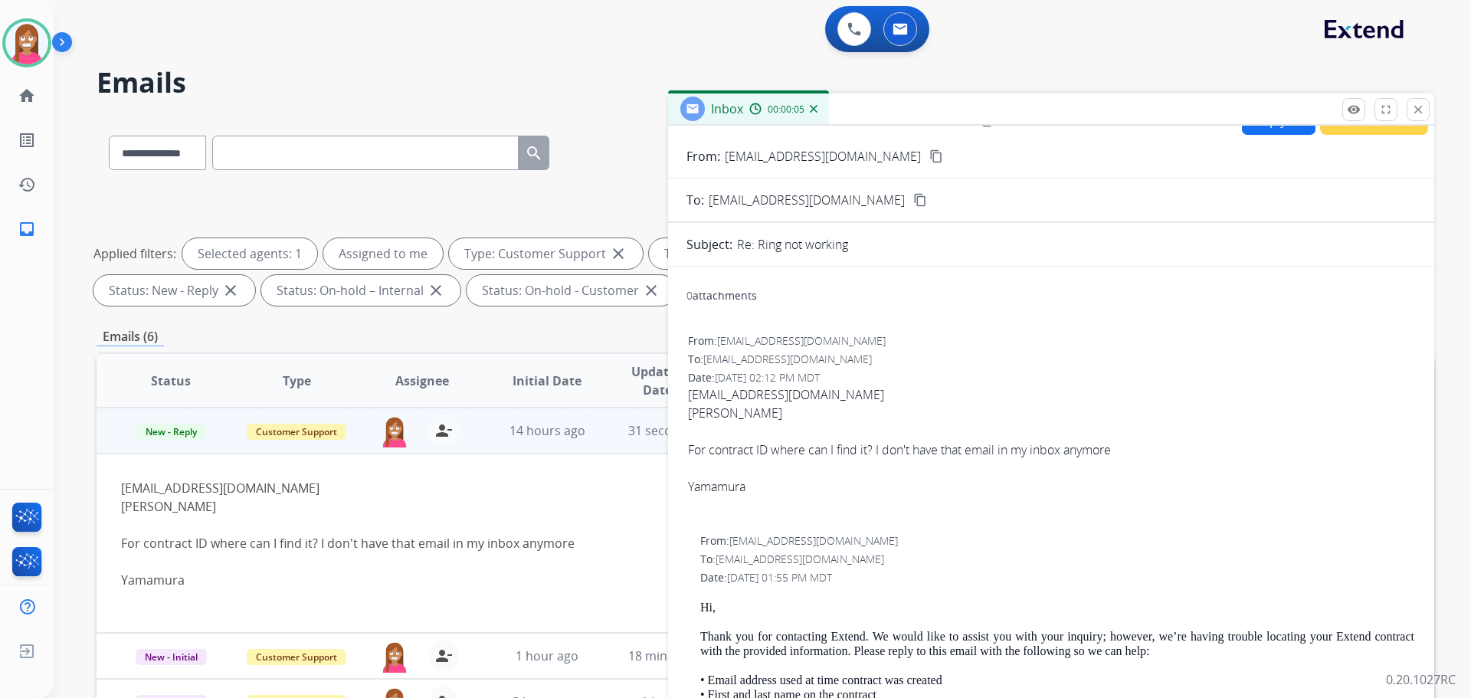
scroll to position [0, 0]
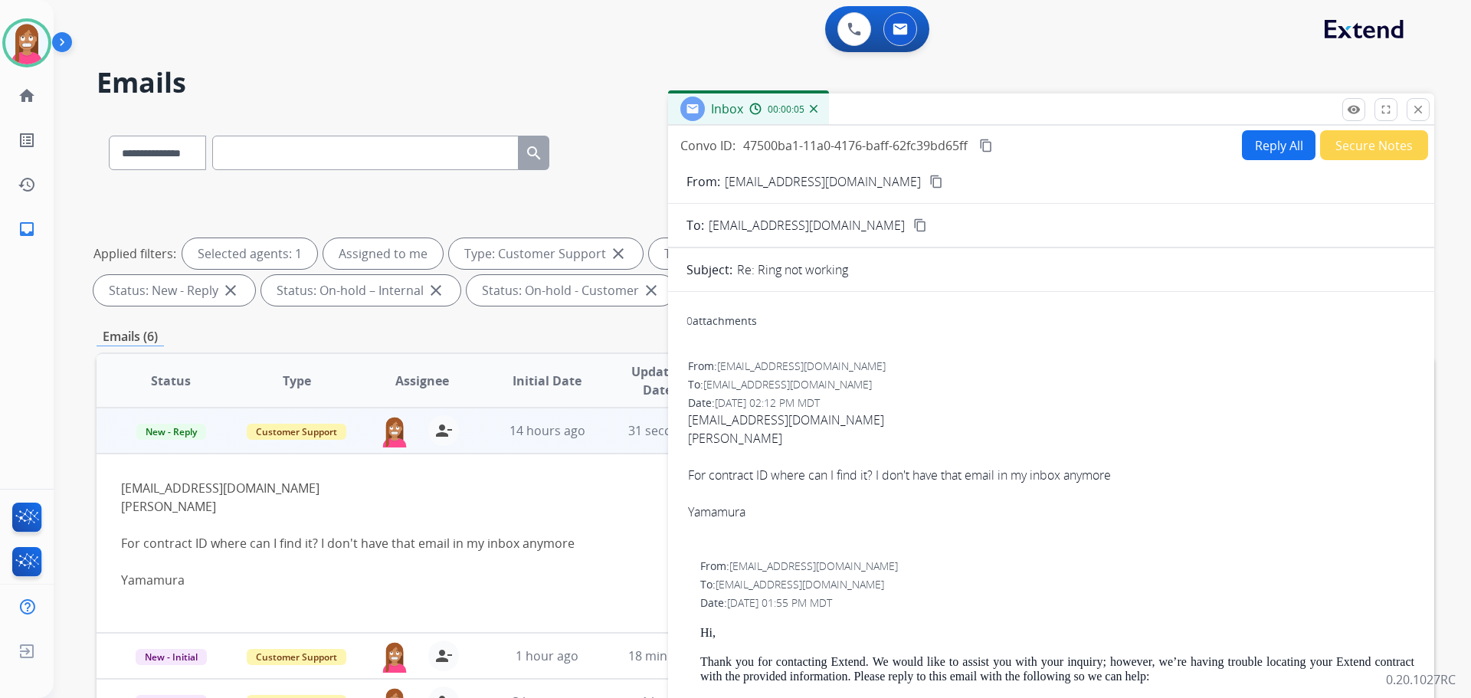
click at [1280, 146] on button "Reply All" at bounding box center [1279, 145] width 74 height 30
select select "**********"
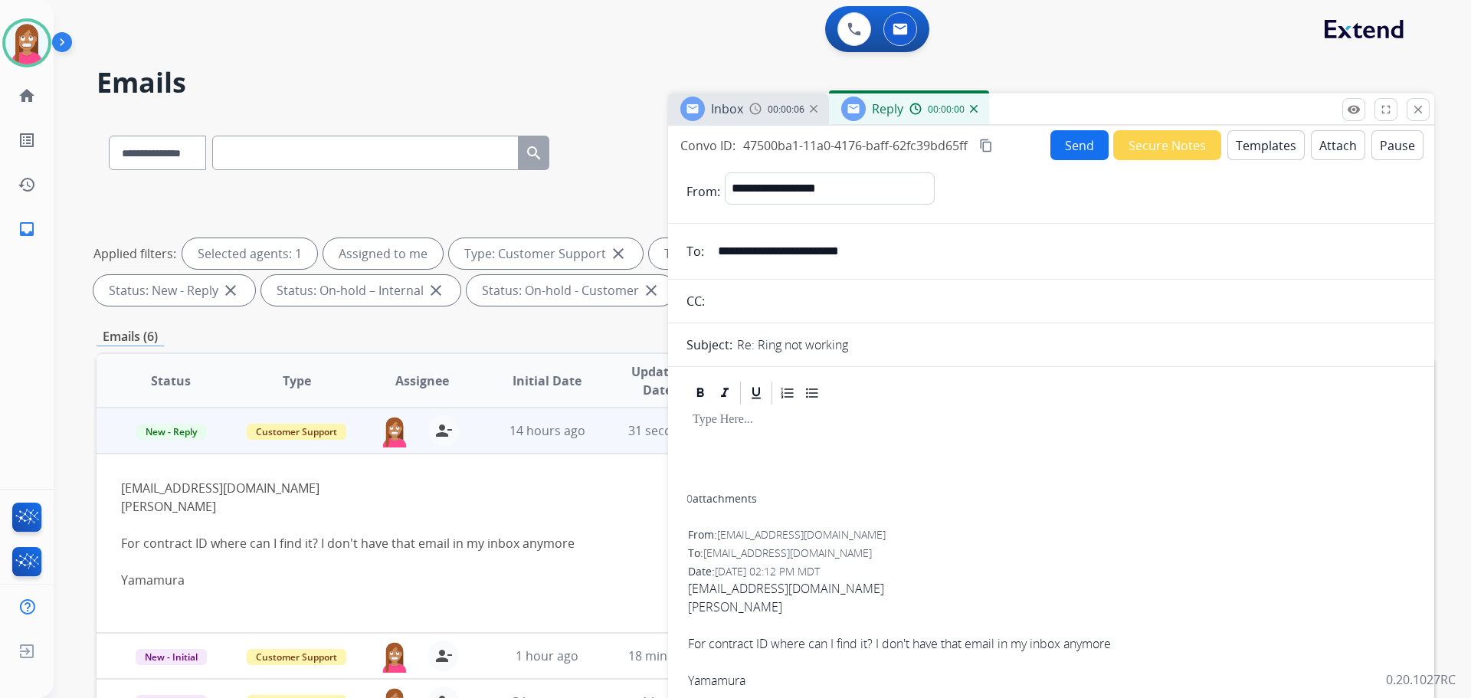
click at [1264, 149] on button "Templates" at bounding box center [1265, 145] width 77 height 30
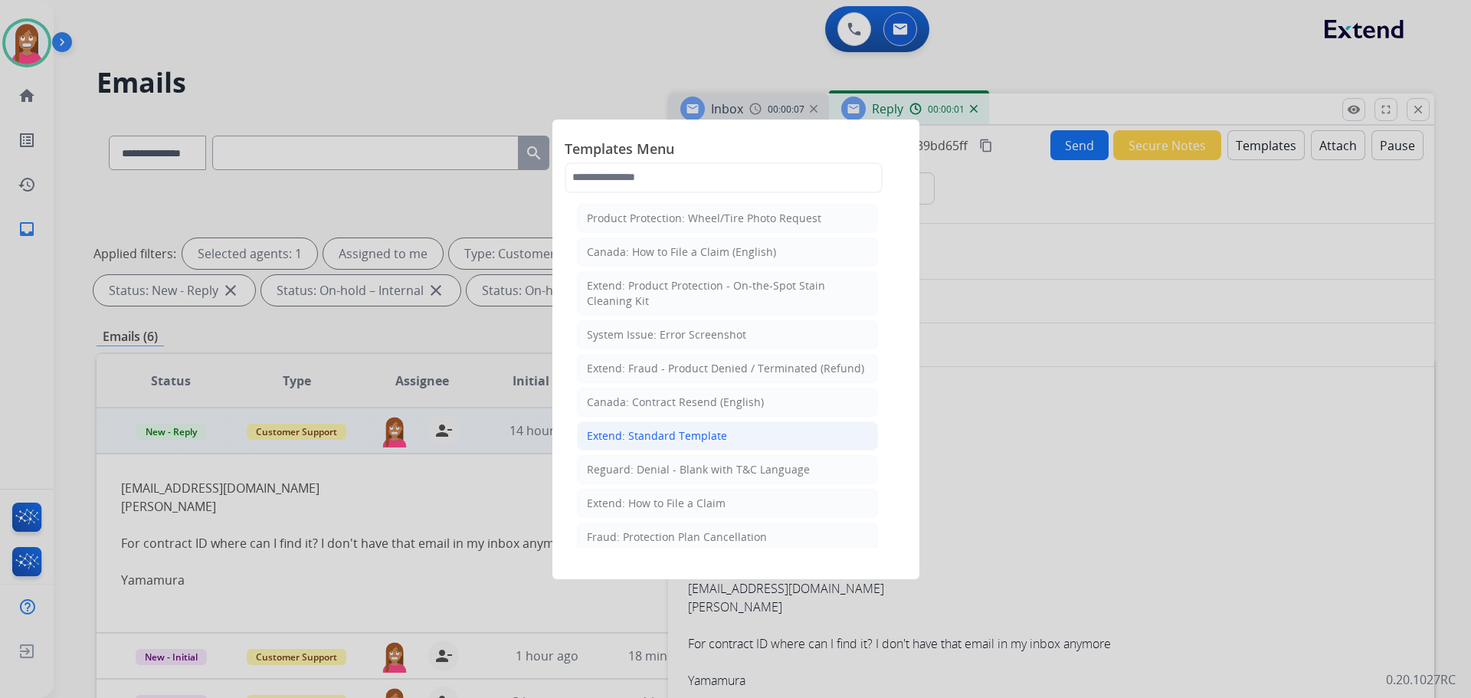
click at [617, 439] on div "Extend: Standard Template" at bounding box center [657, 435] width 140 height 15
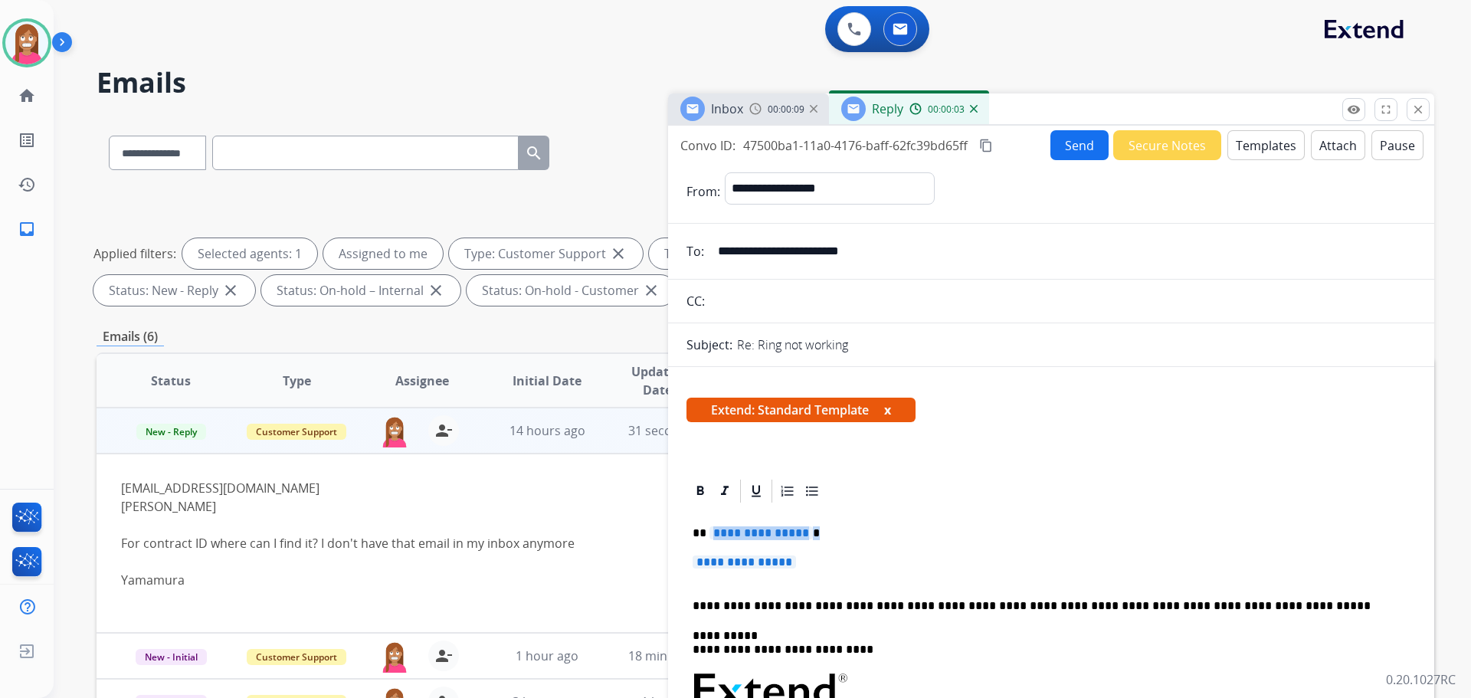
drag, startPoint x: 819, startPoint y: 560, endPoint x: 712, endPoint y: 524, distance: 113.1
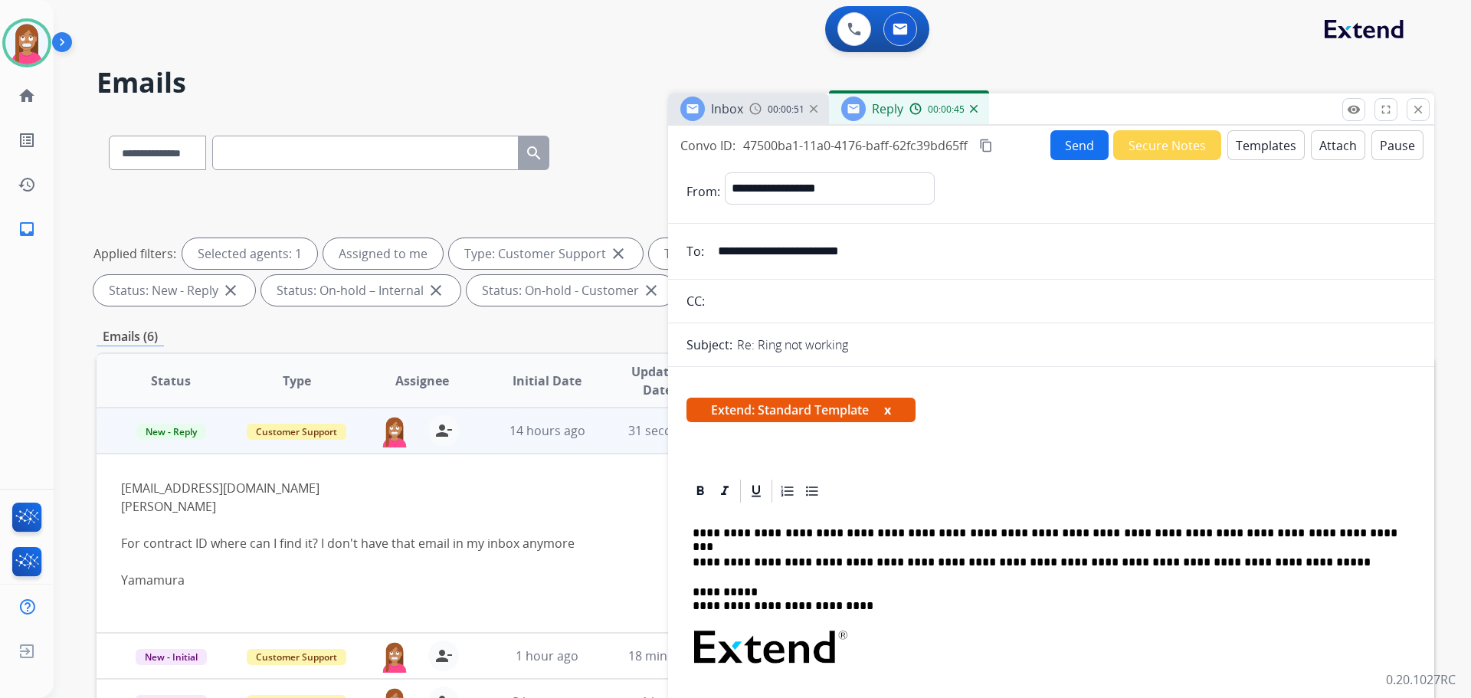
click at [1078, 153] on button "Send" at bounding box center [1079, 145] width 58 height 30
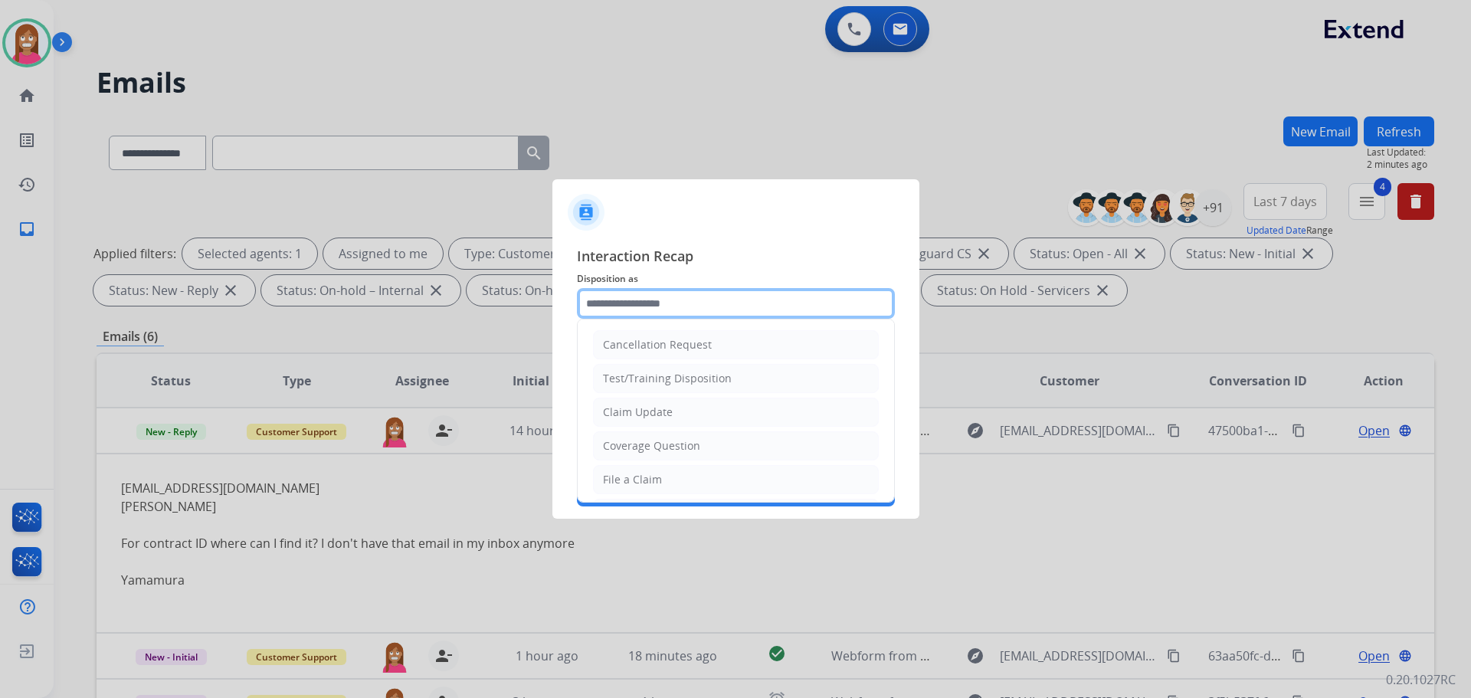
click at [604, 309] on input "text" at bounding box center [736, 303] width 318 height 31
click at [621, 447] on div "Coverage Question" at bounding box center [651, 445] width 97 height 15
type input "**********"
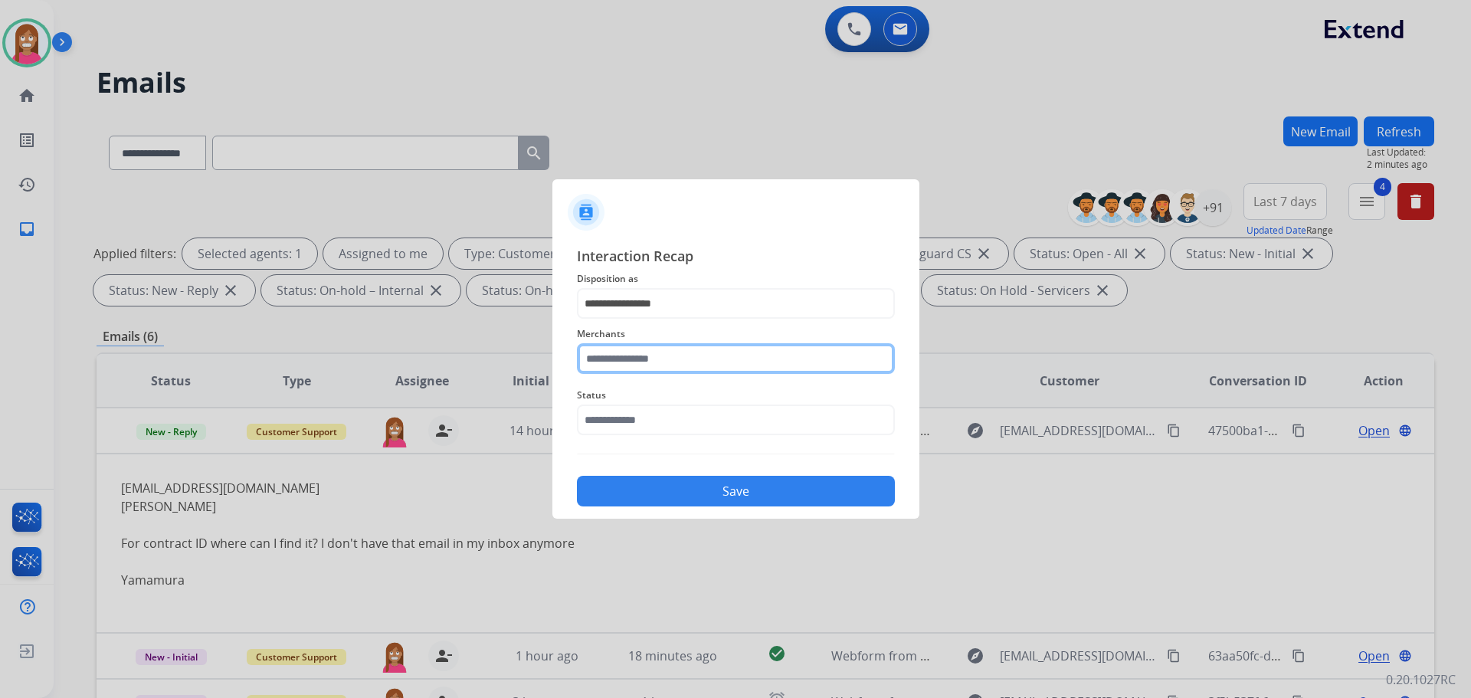
click at [615, 359] on input "text" at bounding box center [736, 358] width 318 height 31
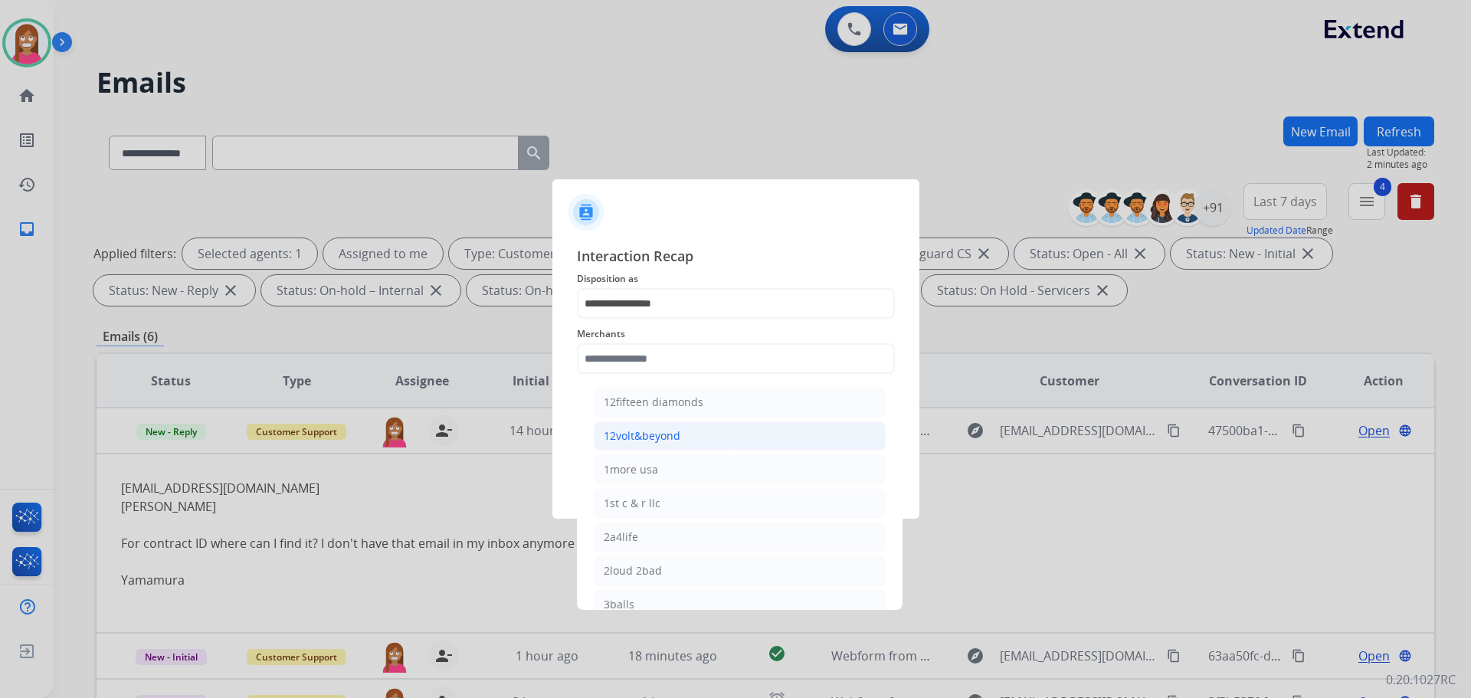
click at [640, 424] on li "12volt&beyond" at bounding box center [740, 435] width 292 height 29
type input "**********"
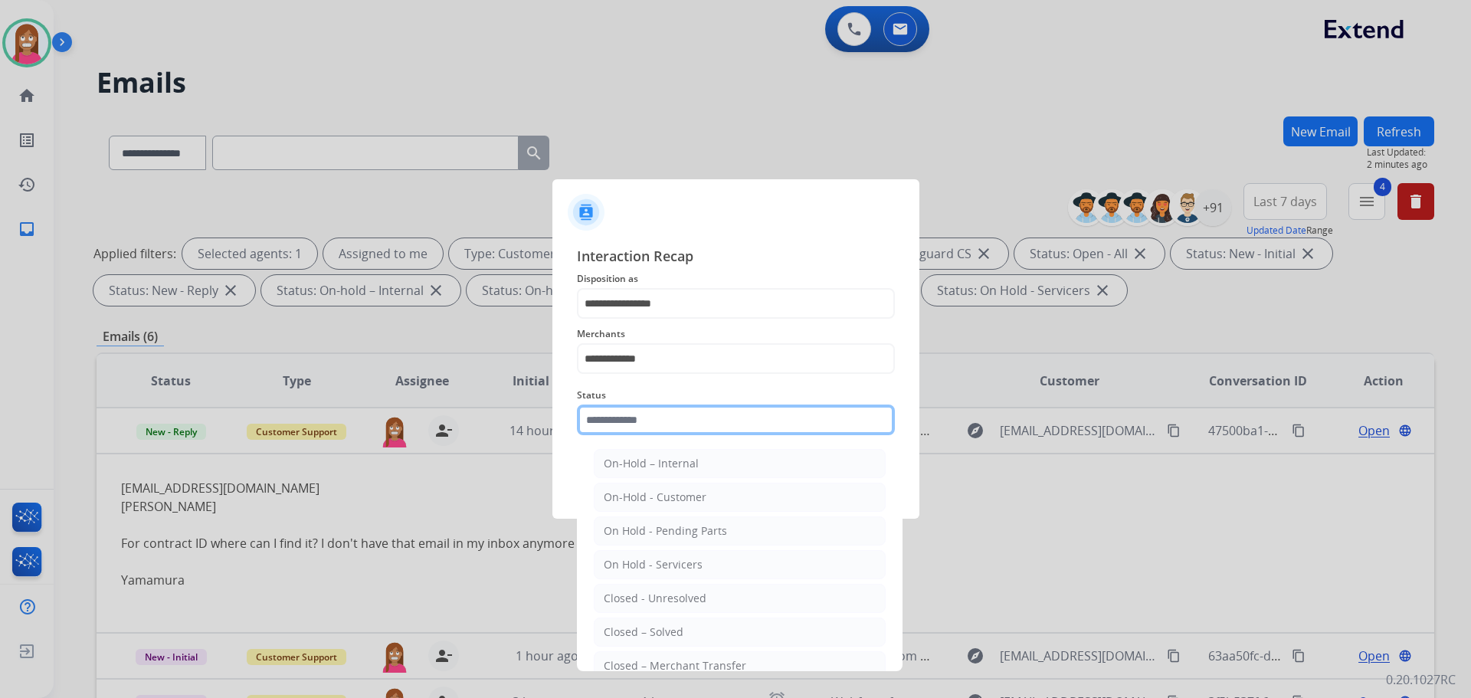
click at [627, 424] on input "text" at bounding box center [736, 419] width 318 height 31
click at [661, 624] on div "Closed – Solved" at bounding box center [644, 631] width 80 height 15
type input "**********"
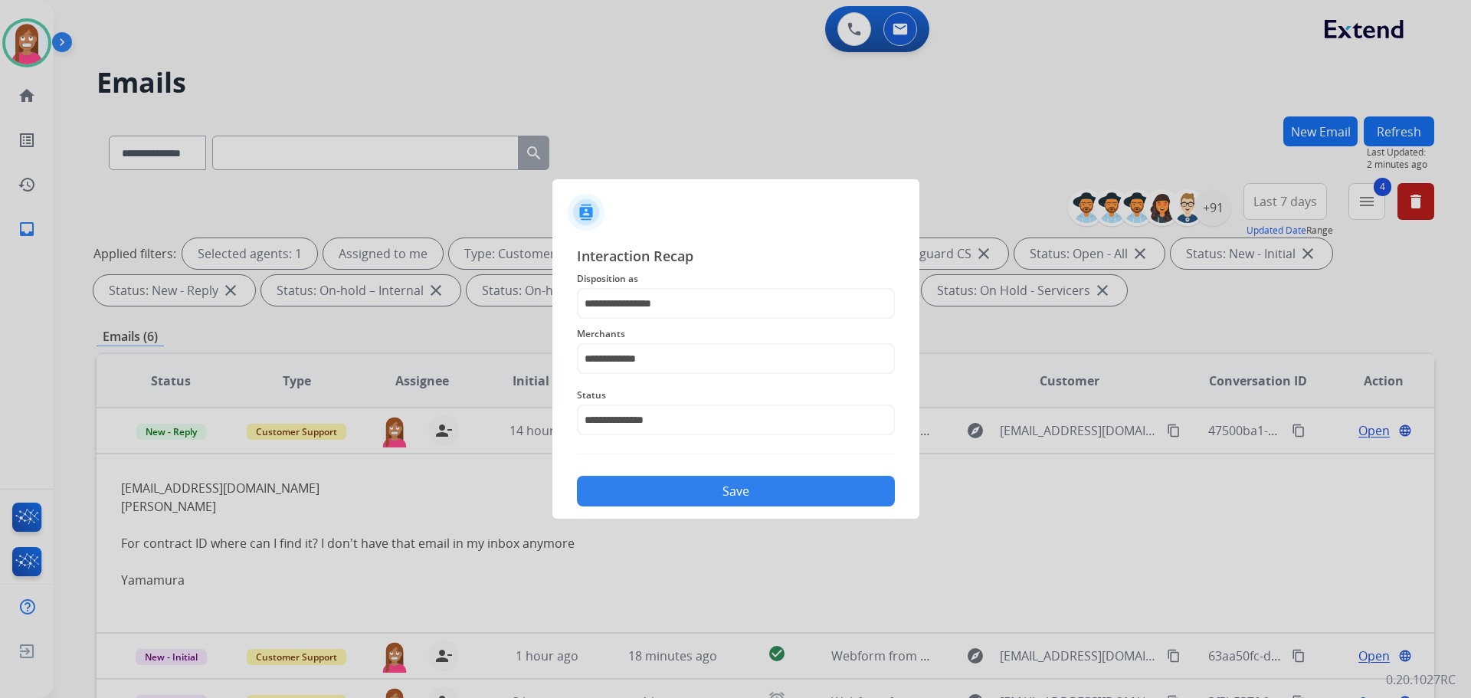
click at [653, 483] on button "Save" at bounding box center [736, 491] width 318 height 31
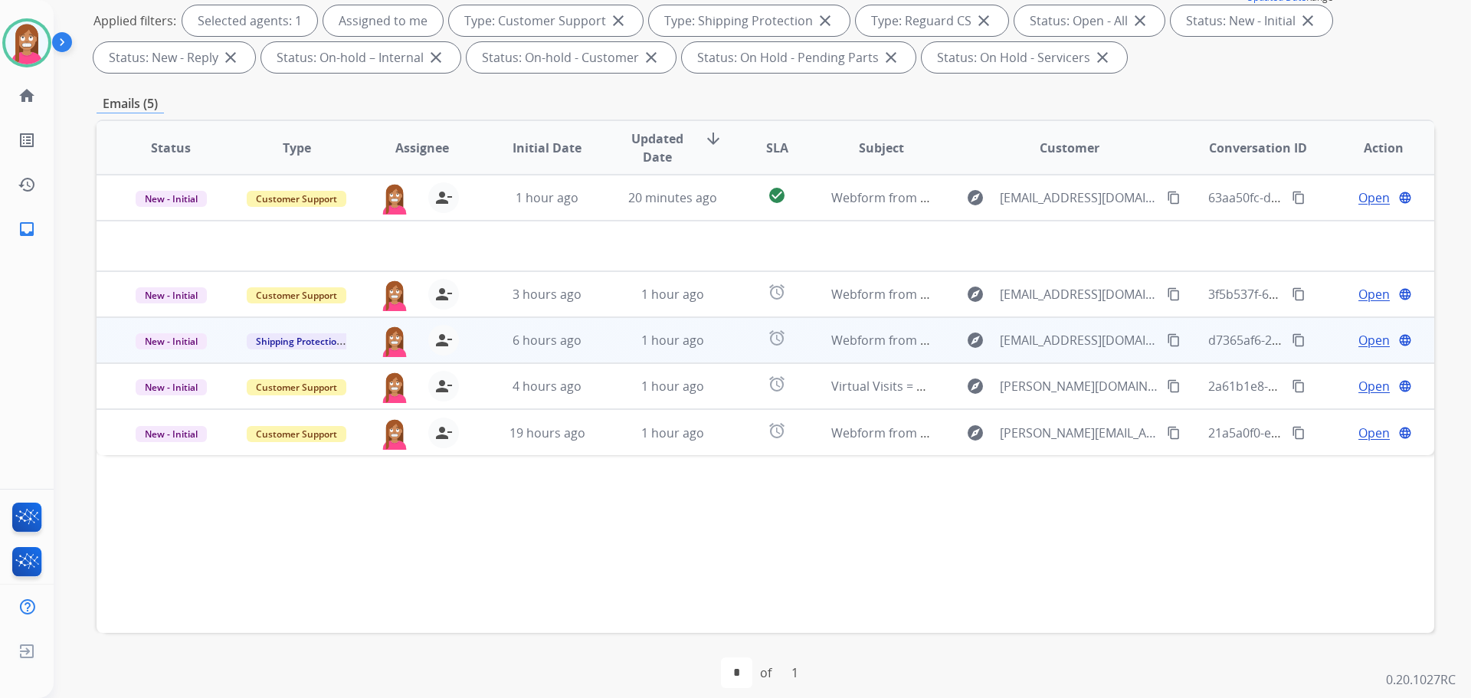
scroll to position [247, 0]
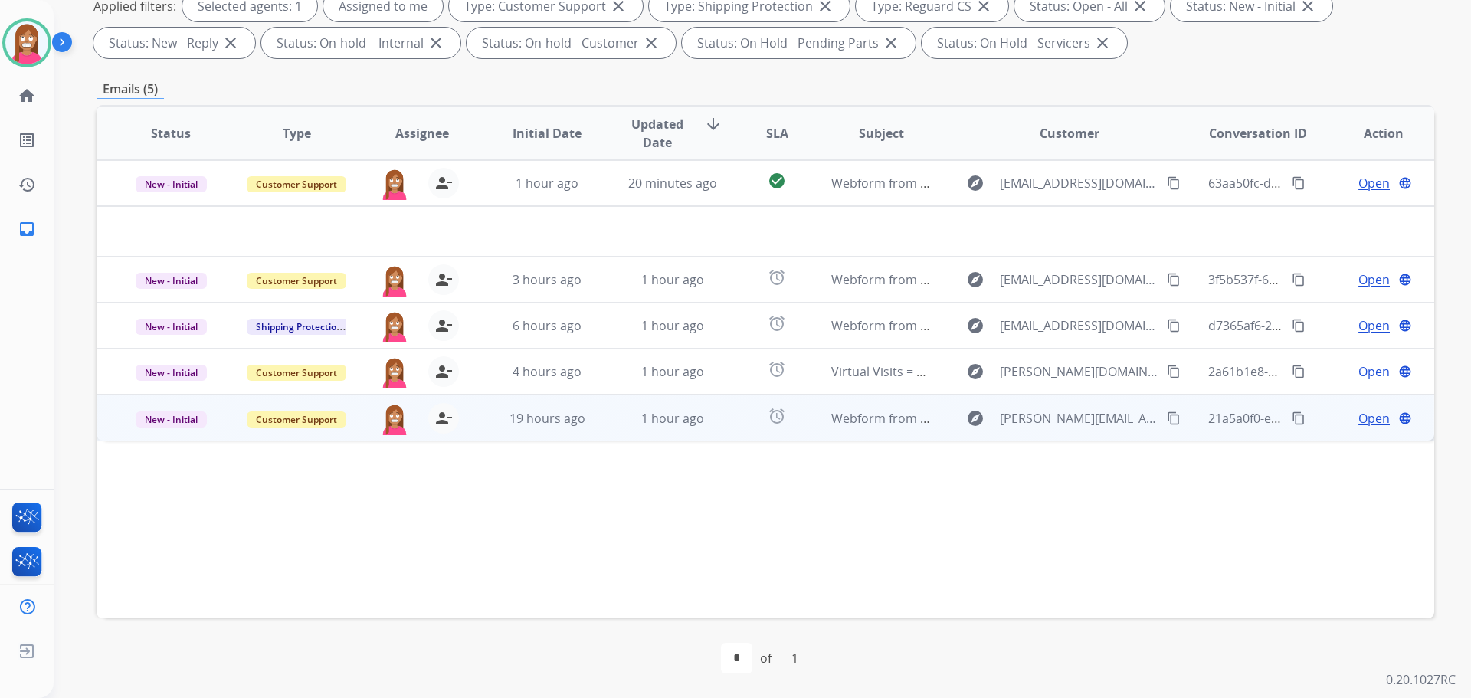
click at [598, 425] on td "1 hour ago" at bounding box center [661, 418] width 126 height 46
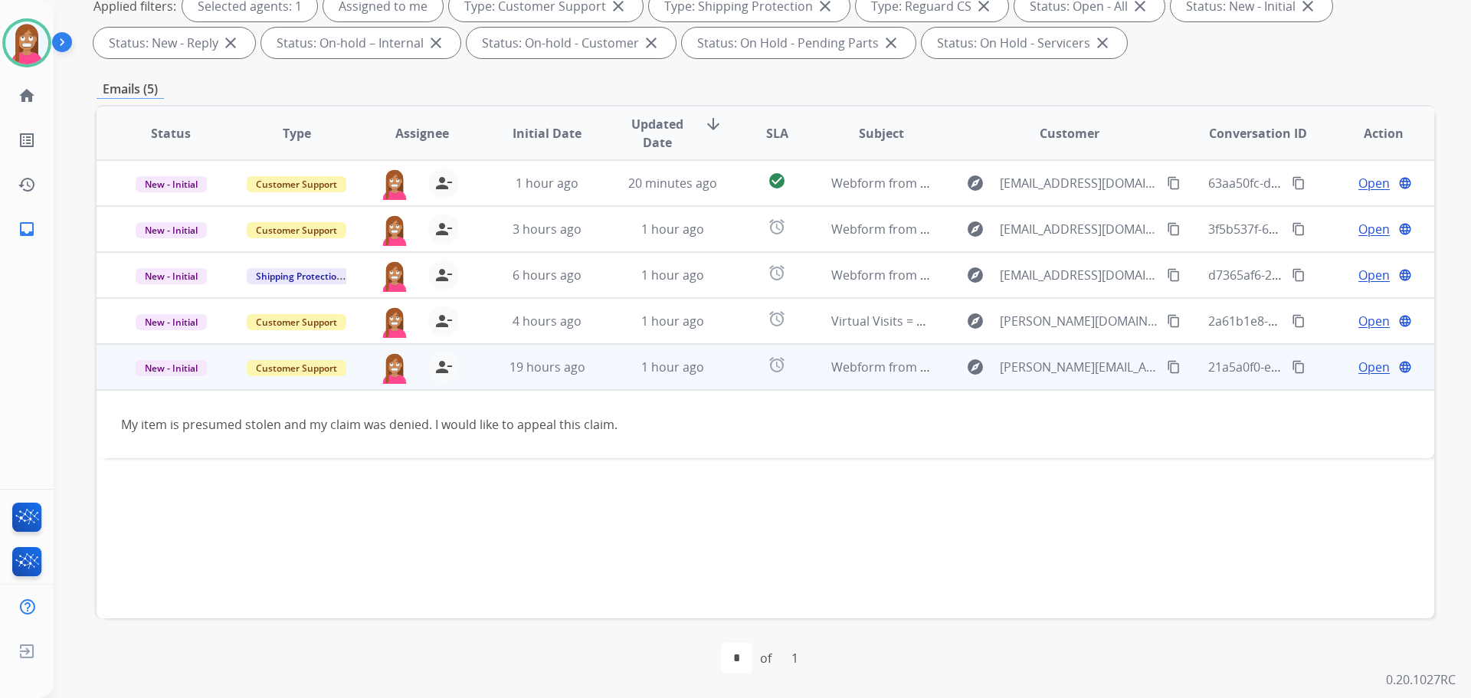
click at [1167, 366] on mat-icon "content_copy" at bounding box center [1174, 367] width 14 height 14
click at [1361, 365] on span "Open" at bounding box center [1373, 367] width 31 height 18
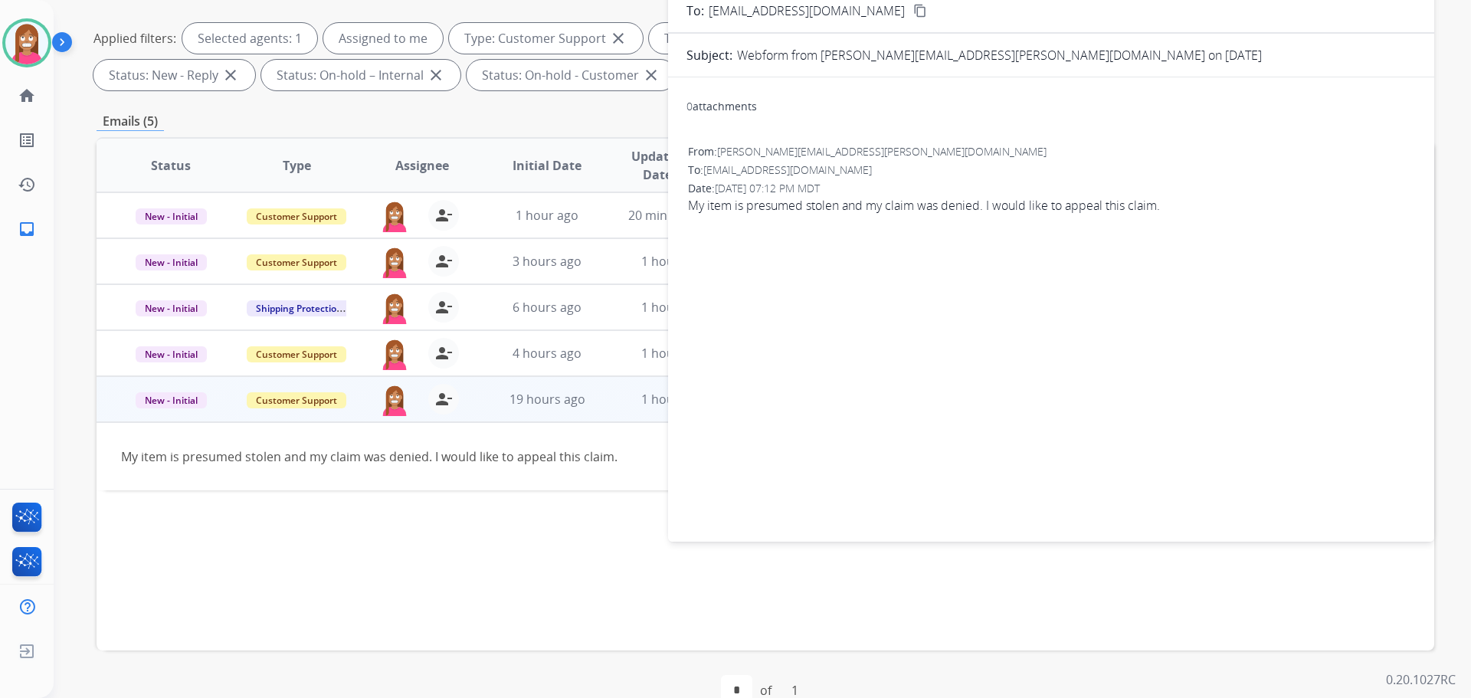
scroll to position [94, 0]
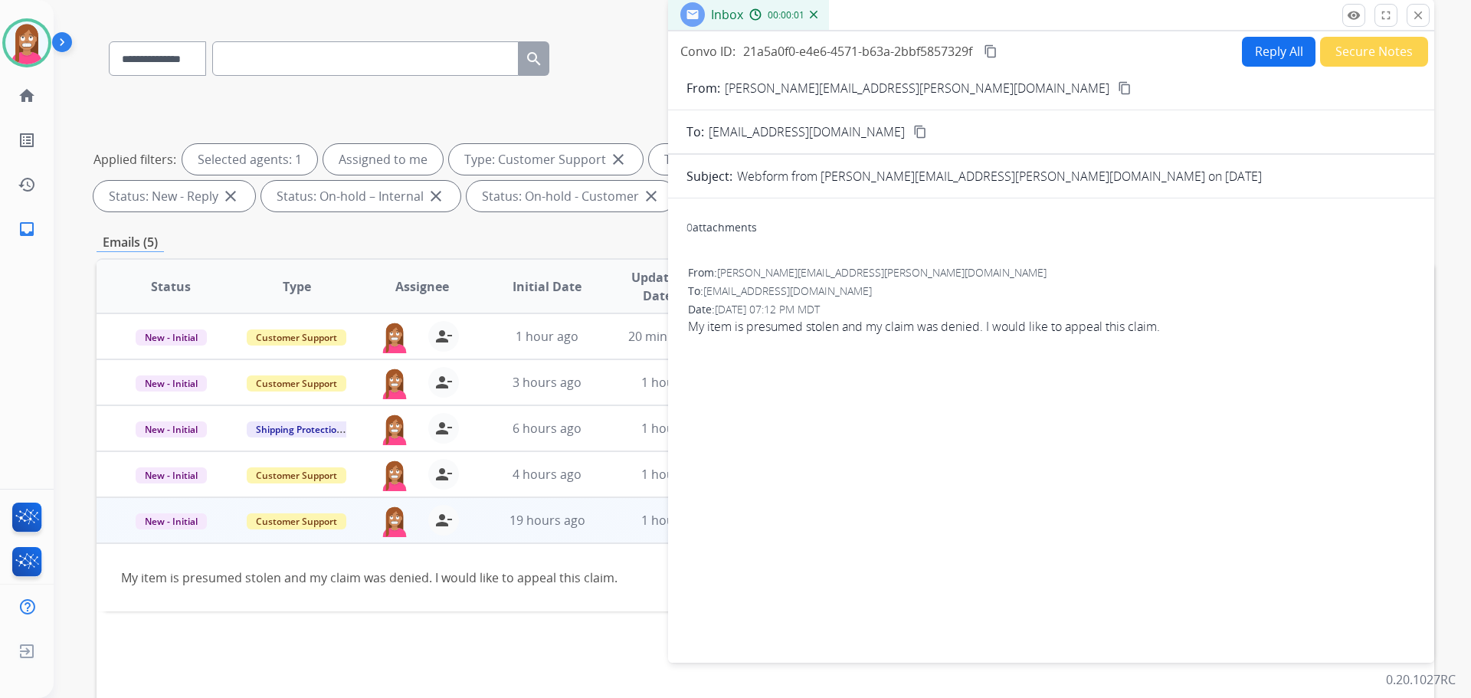
click at [1273, 49] on button "Reply All" at bounding box center [1279, 52] width 74 height 30
select select "**********"
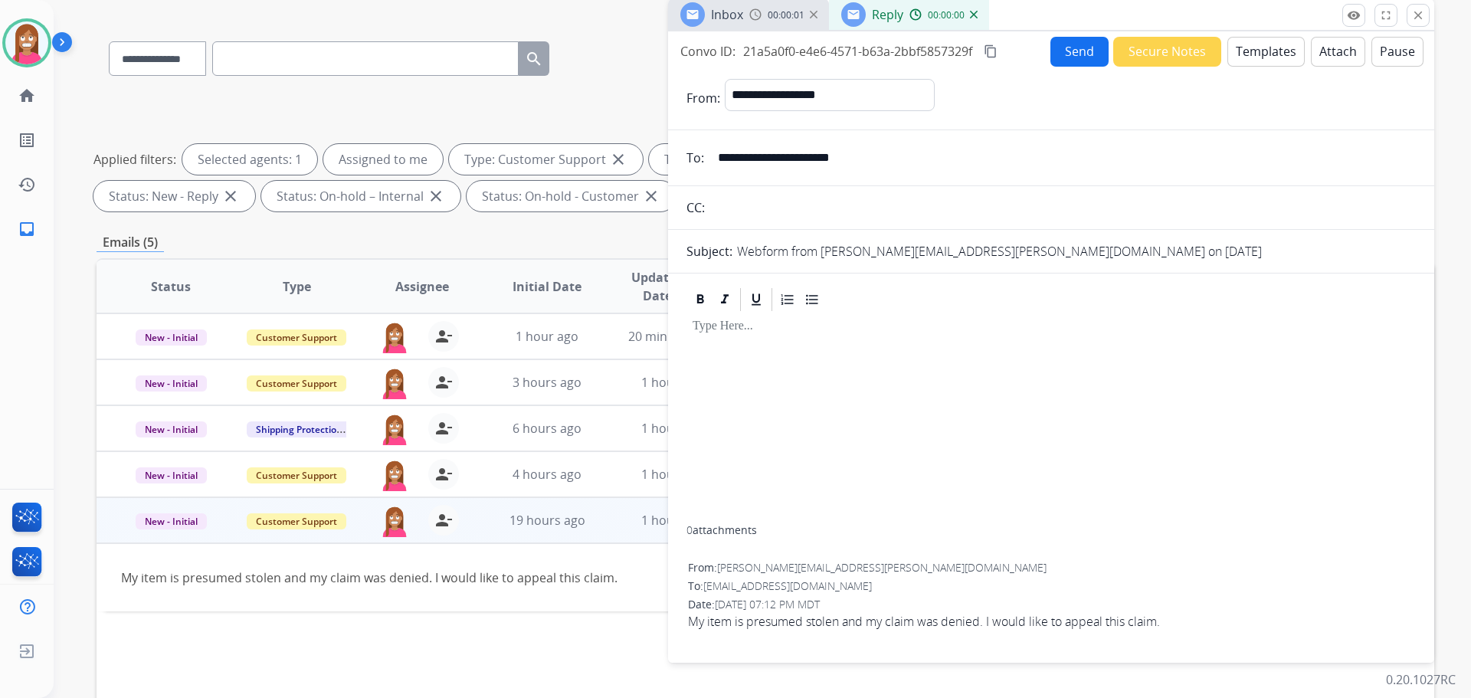
click at [1258, 53] on button "Templates" at bounding box center [1265, 52] width 77 height 30
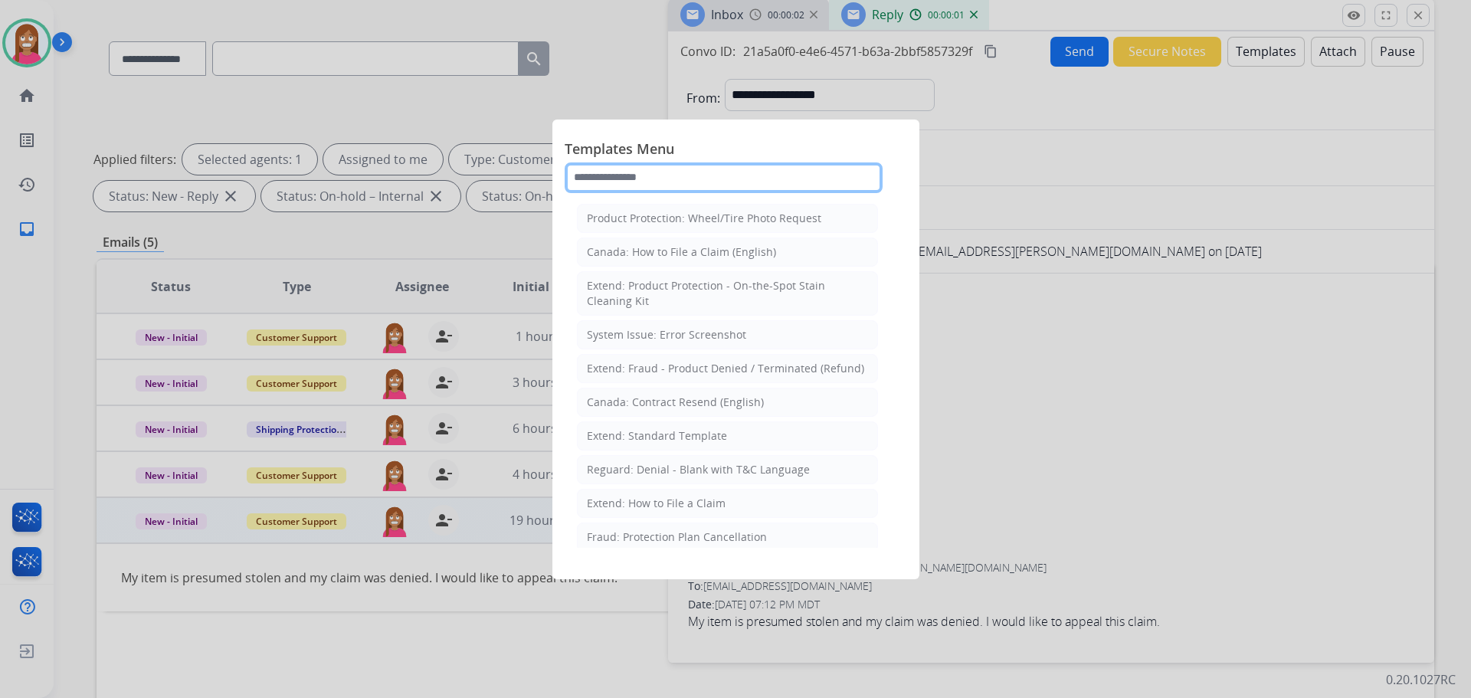
click at [653, 177] on input "text" at bounding box center [724, 177] width 318 height 31
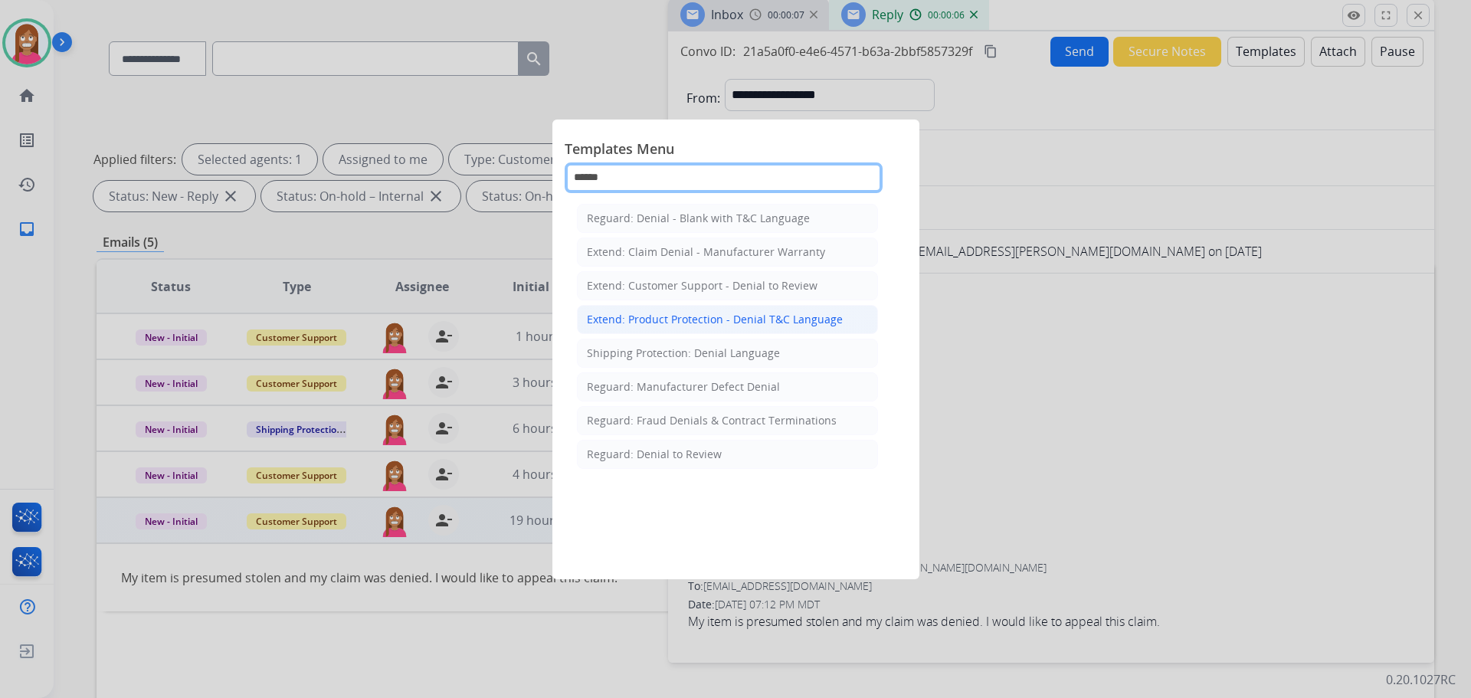
type input "******"
click at [621, 316] on div "Extend: Product Protection - Denial T&C Language" at bounding box center [715, 319] width 256 height 15
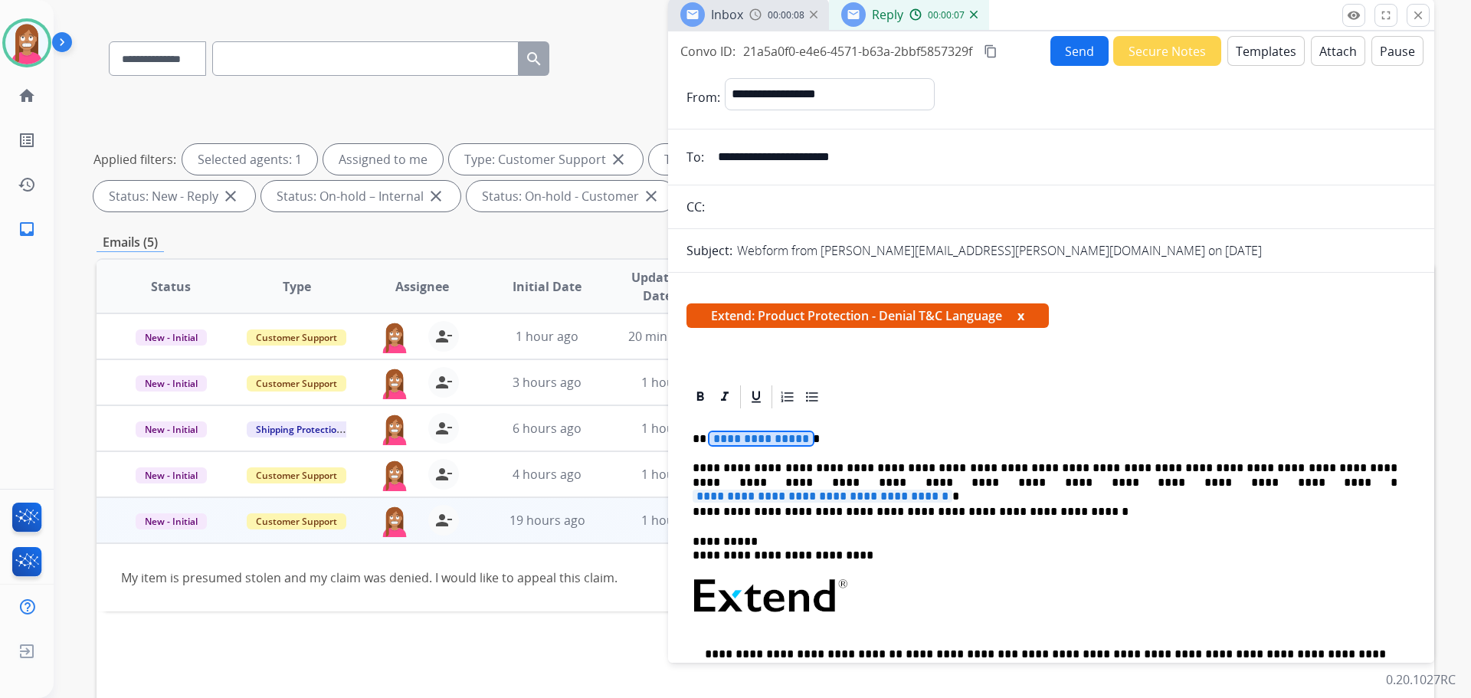
click at [766, 433] on span "**********" at bounding box center [760, 438] width 103 height 13
click at [952, 490] on span "**********" at bounding box center [823, 496] width 260 height 13
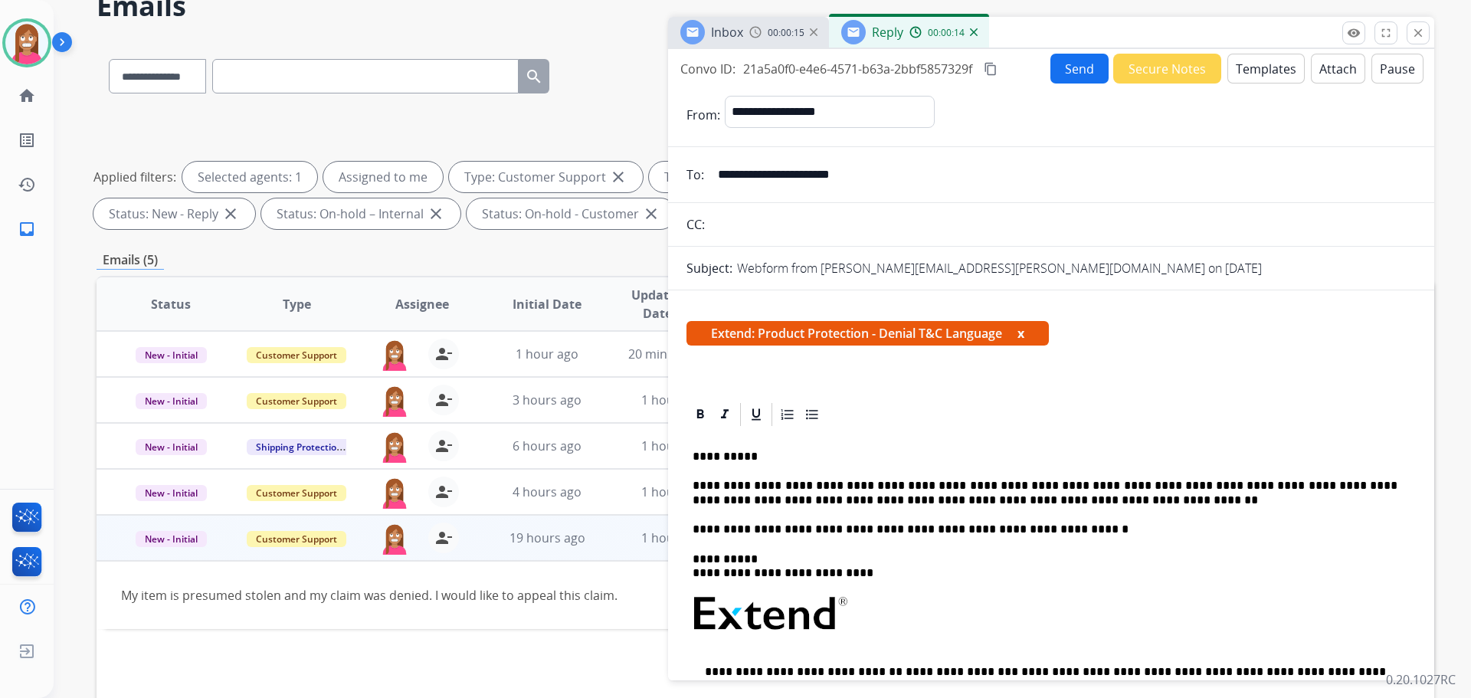
scroll to position [0, 0]
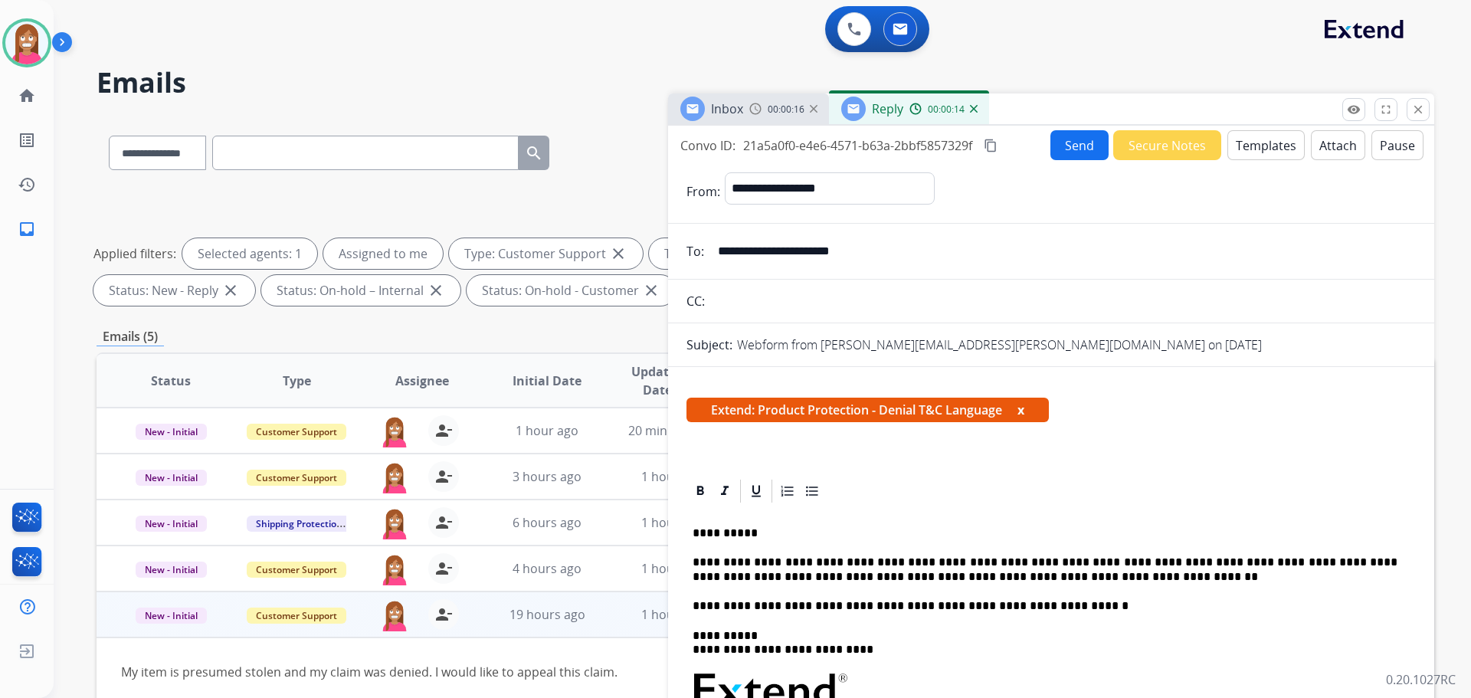
click at [1076, 155] on button "Send" at bounding box center [1079, 145] width 58 height 30
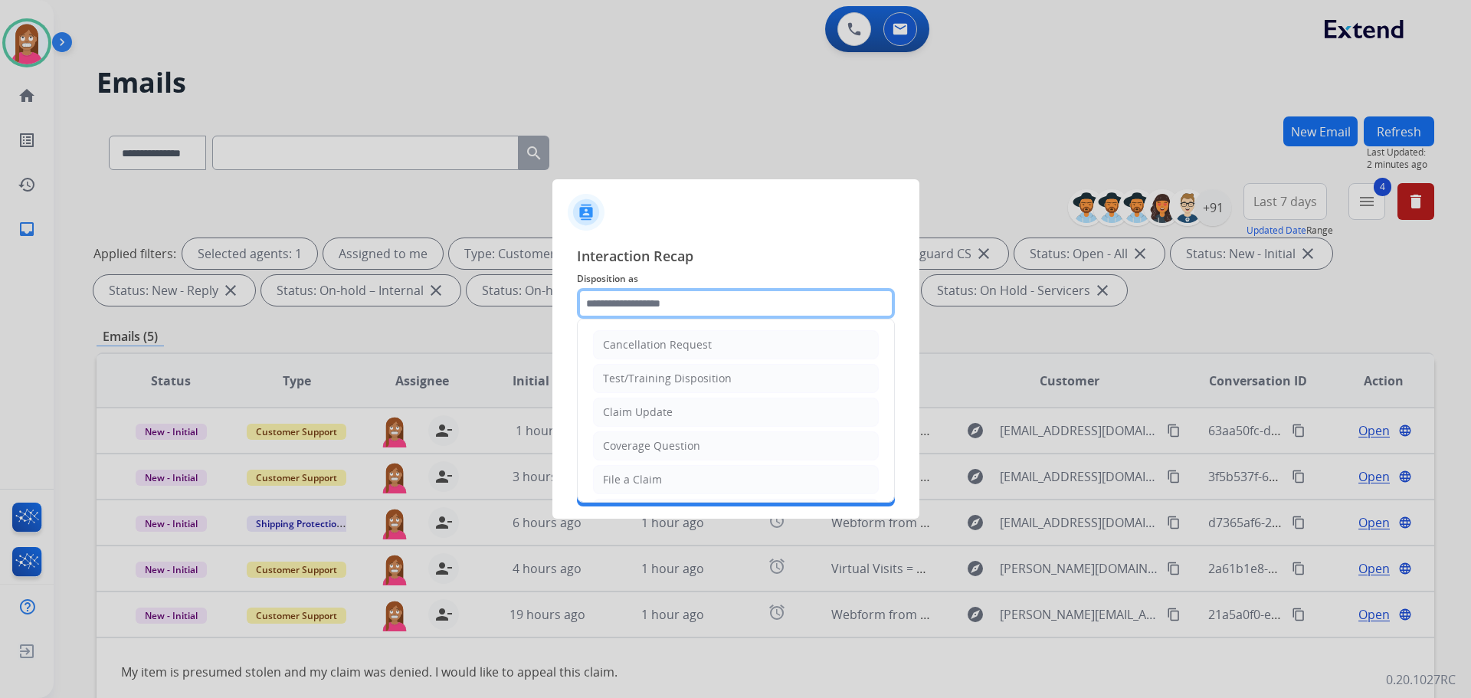
click at [619, 309] on input "text" at bounding box center [736, 303] width 318 height 31
click at [643, 417] on div "Claim Update" at bounding box center [638, 411] width 70 height 15
type input "**********"
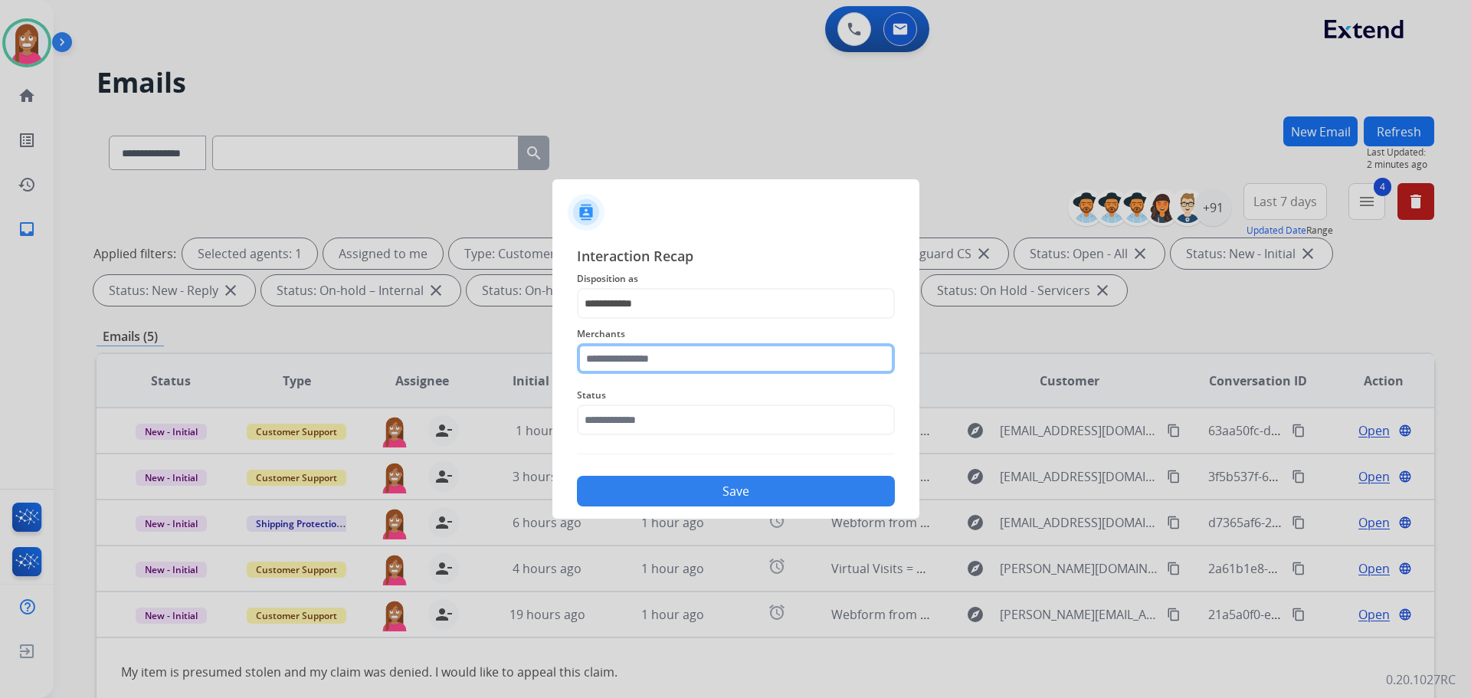
click at [625, 362] on input "text" at bounding box center [736, 358] width 318 height 31
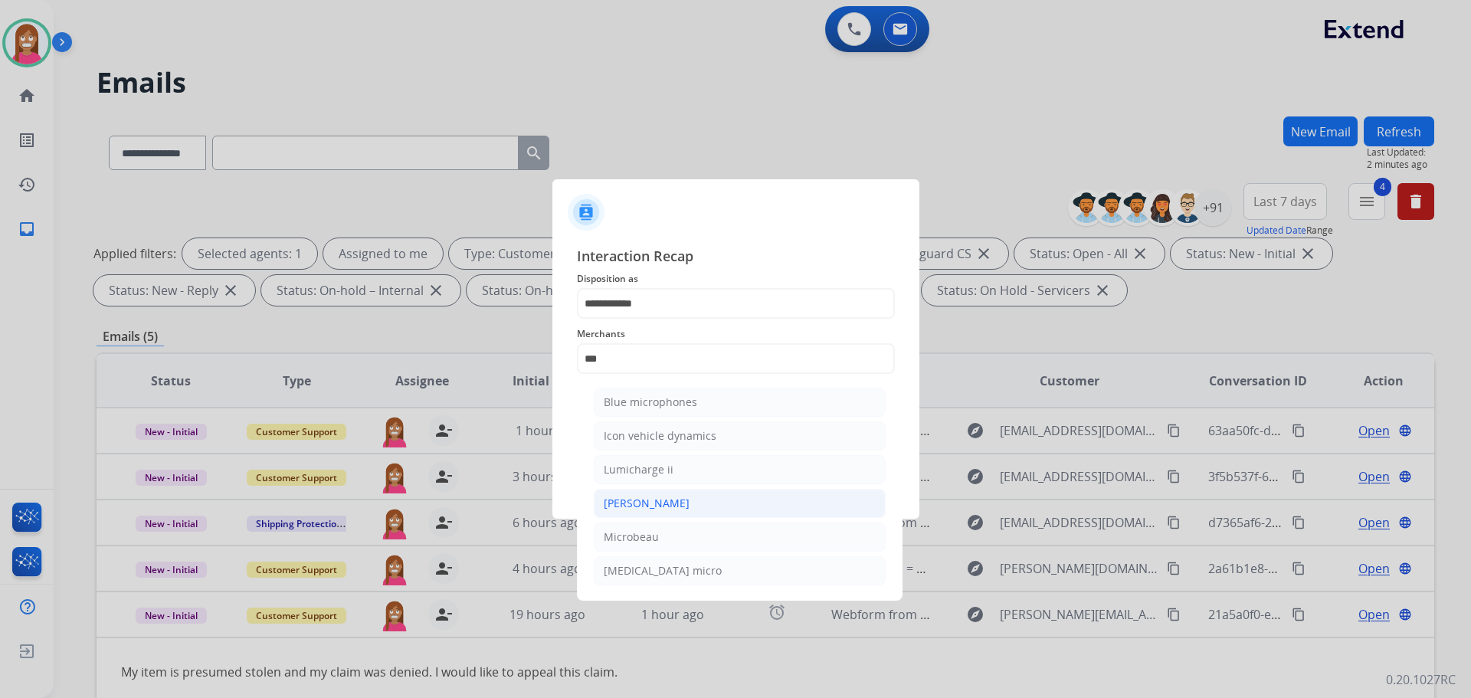
click at [640, 499] on div "[PERSON_NAME]" at bounding box center [647, 503] width 86 height 15
type input "********"
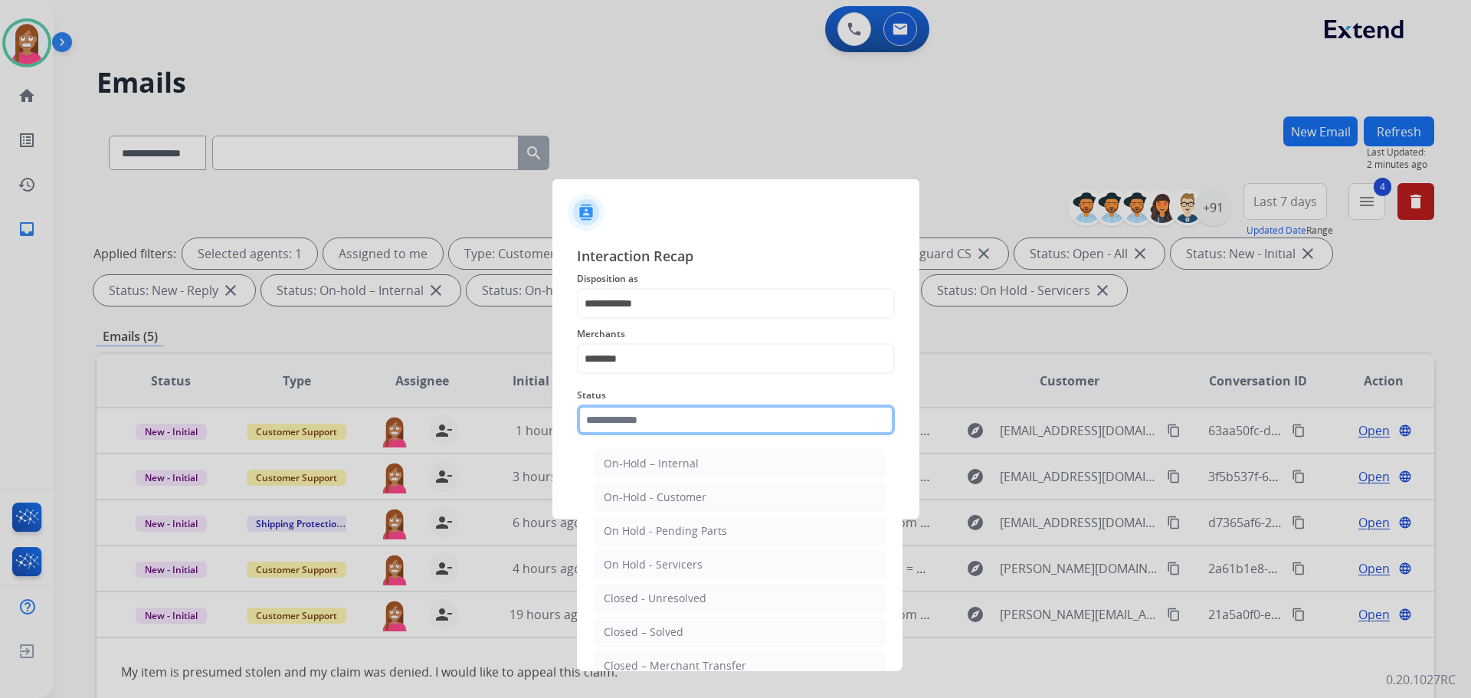
click at [624, 424] on input "text" at bounding box center [736, 419] width 318 height 31
click at [626, 627] on div "Closed – Solved" at bounding box center [644, 631] width 80 height 15
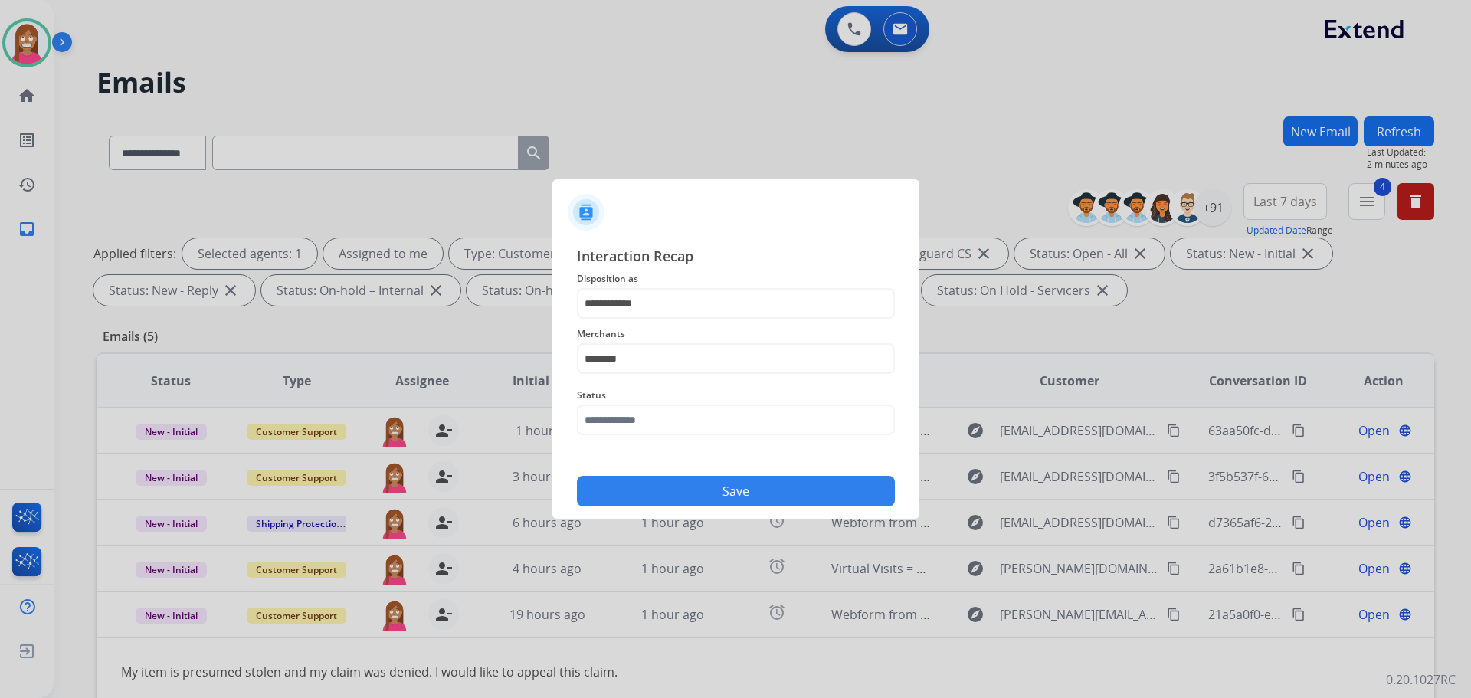
type input "**********"
click at [662, 496] on button "Save" at bounding box center [736, 491] width 318 height 31
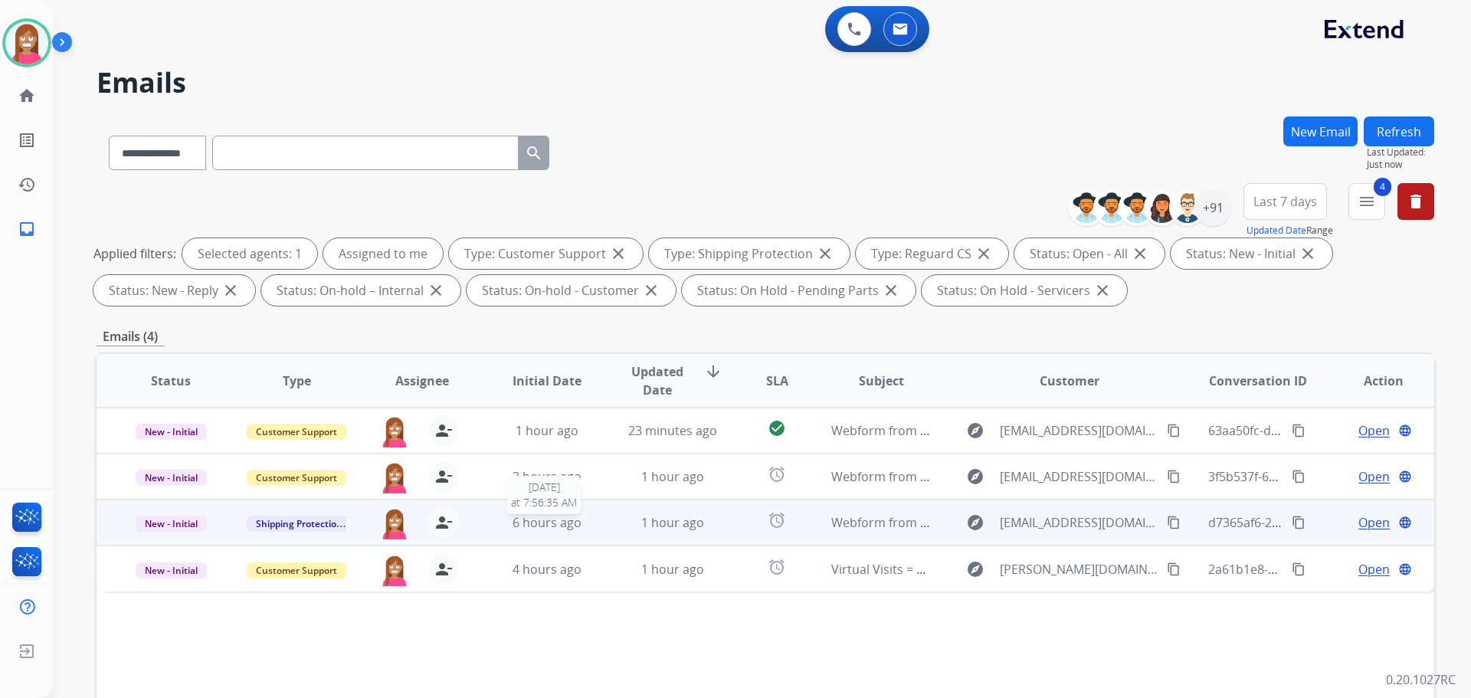
click at [591, 524] on div "6 hours ago" at bounding box center [547, 522] width 100 height 18
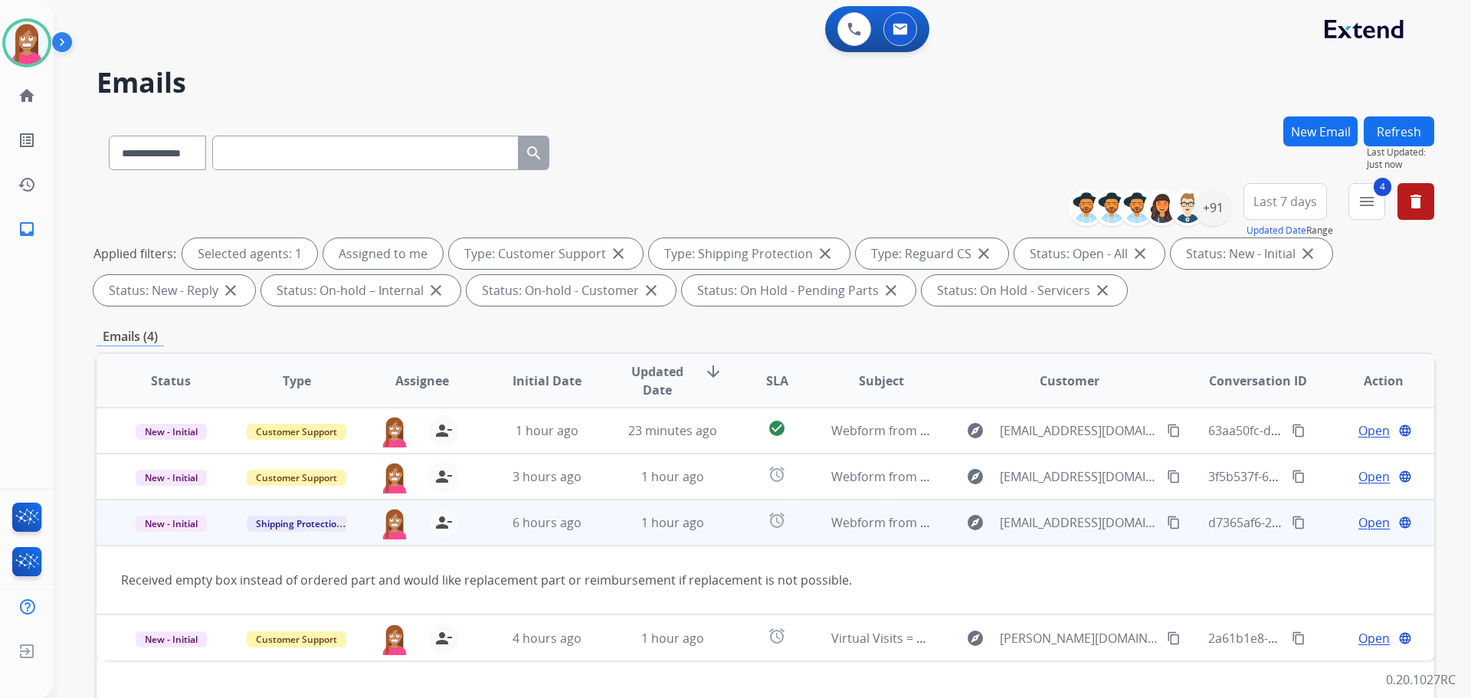
click at [1167, 525] on mat-icon "content_copy" at bounding box center [1174, 523] width 14 height 14
click at [1358, 517] on span "Open" at bounding box center [1373, 522] width 31 height 18
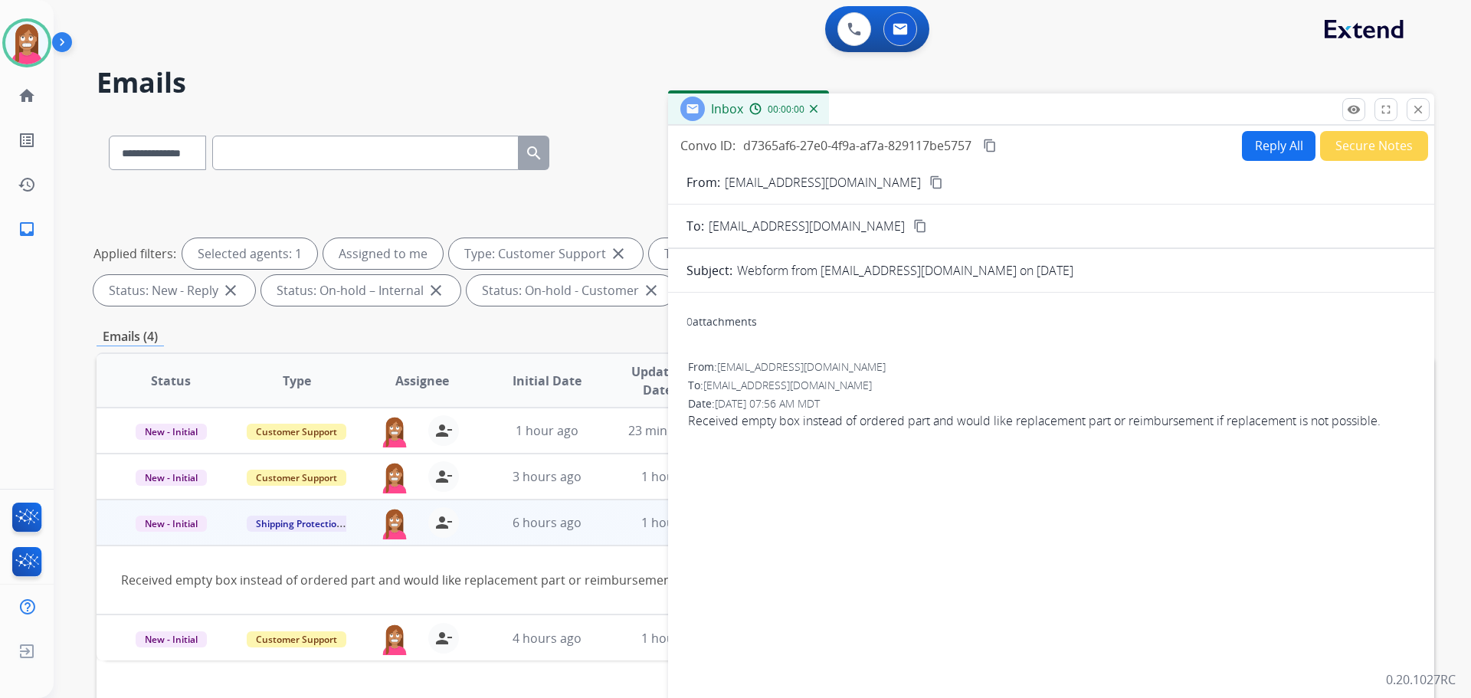
click at [1279, 145] on button "Reply All" at bounding box center [1279, 146] width 74 height 30
select select "**********"
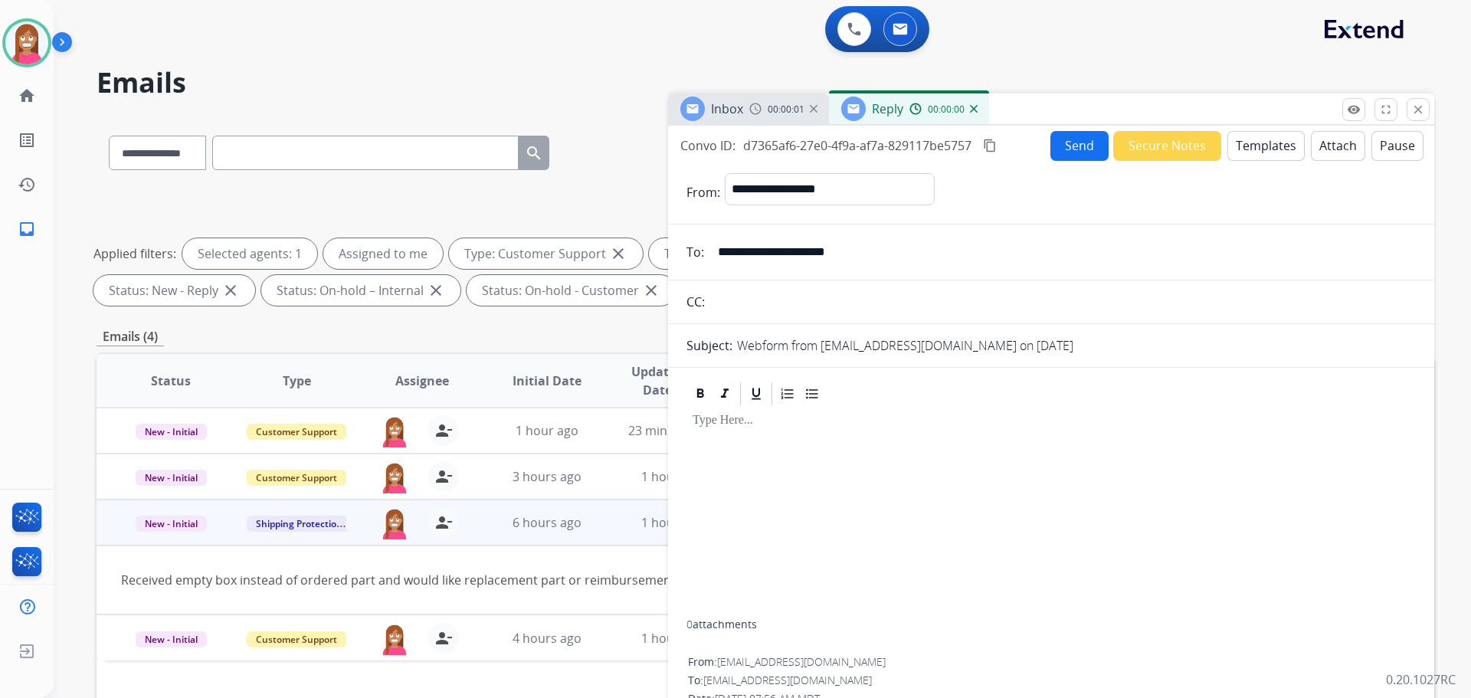
click at [1279, 146] on button "Templates" at bounding box center [1265, 146] width 77 height 30
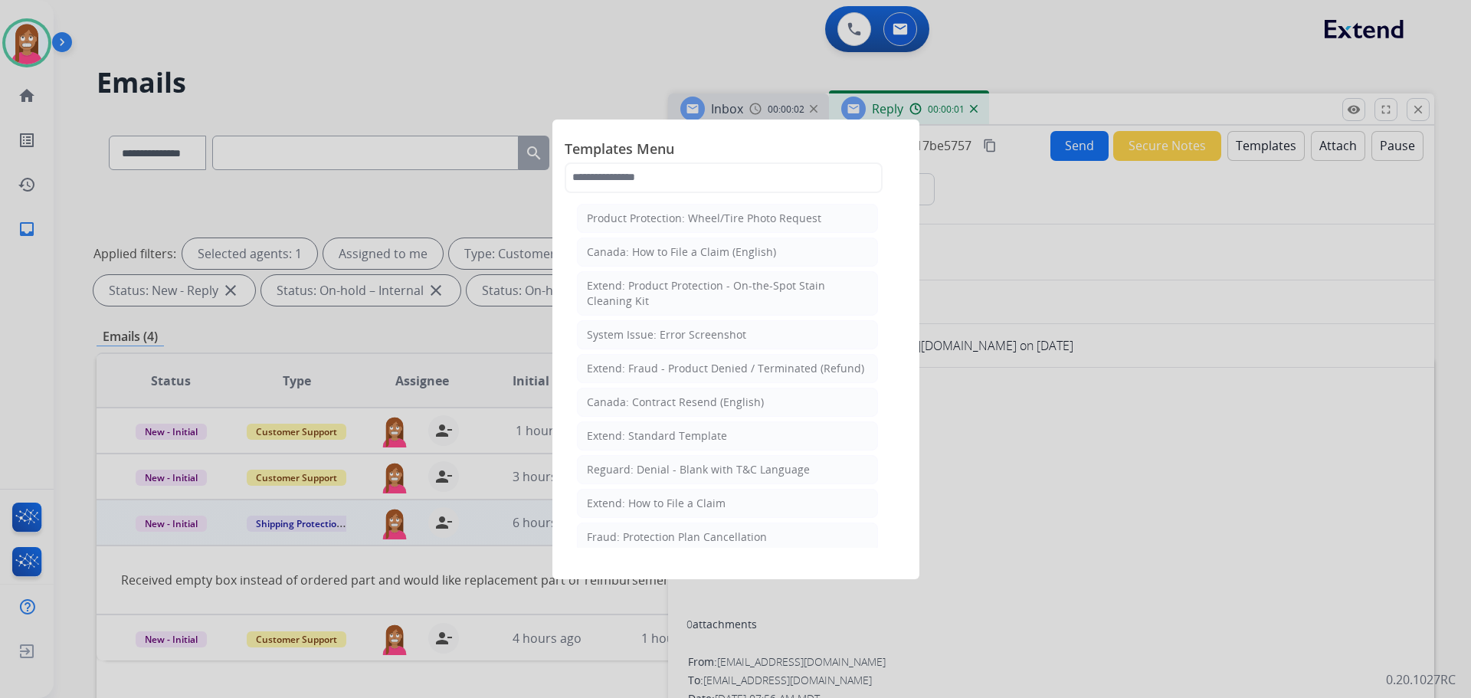
click at [588, 509] on div "Extend: How to File a Claim" at bounding box center [656, 503] width 139 height 15
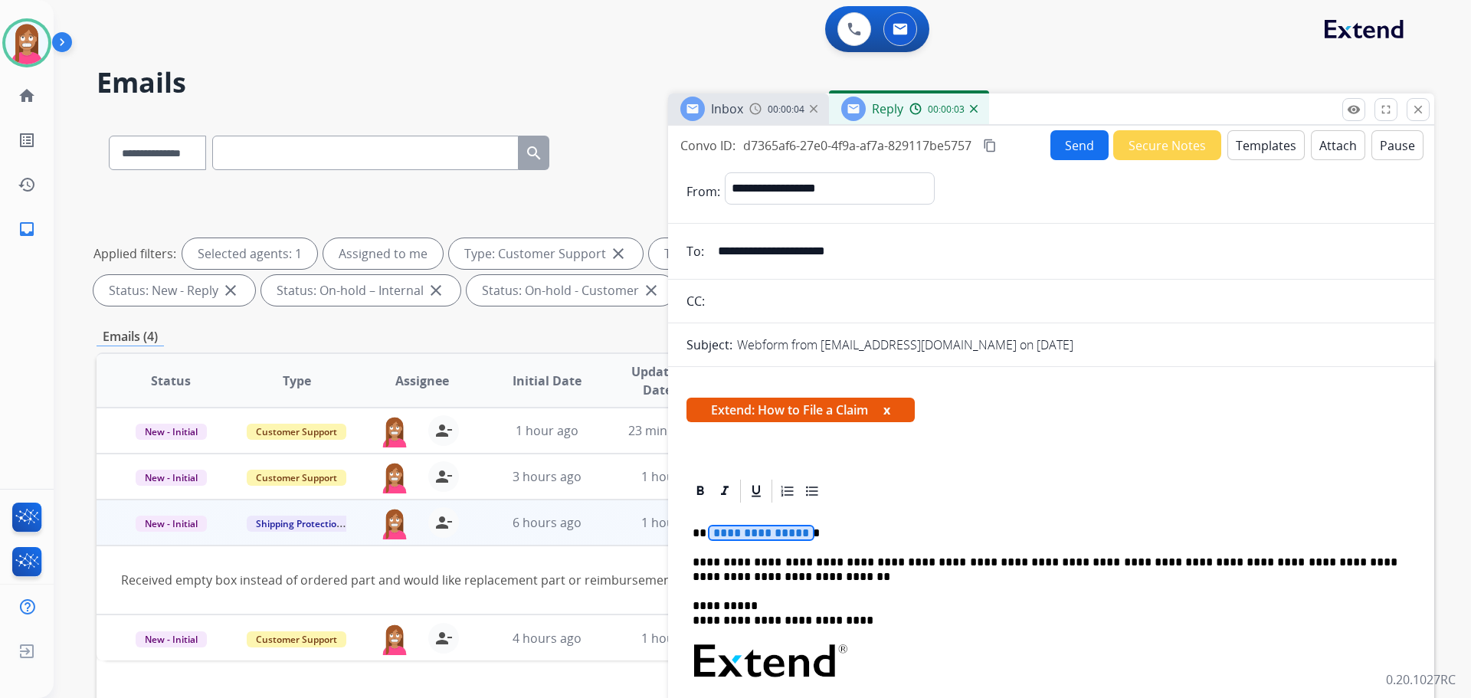
click at [740, 532] on span "**********" at bounding box center [760, 532] width 103 height 13
click at [1067, 150] on button "Send" at bounding box center [1079, 145] width 58 height 30
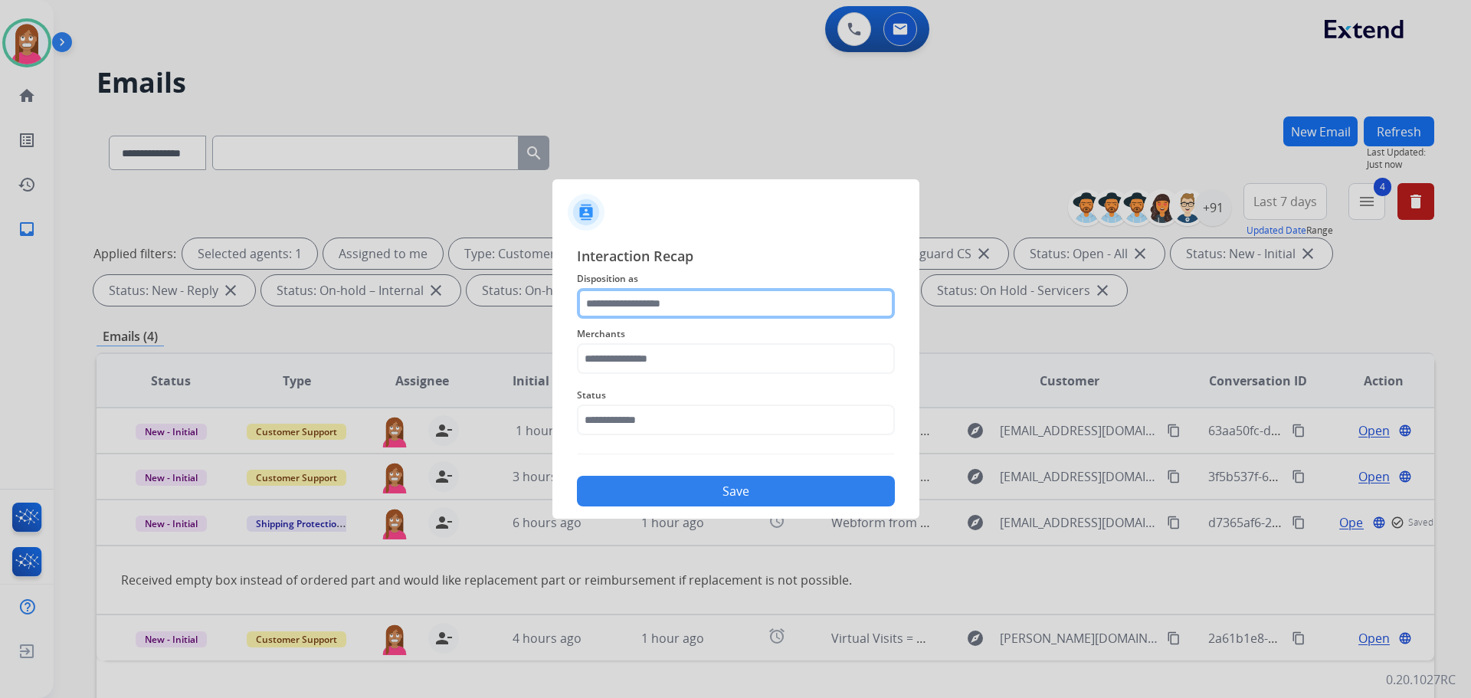
click at [611, 297] on input "text" at bounding box center [736, 303] width 318 height 31
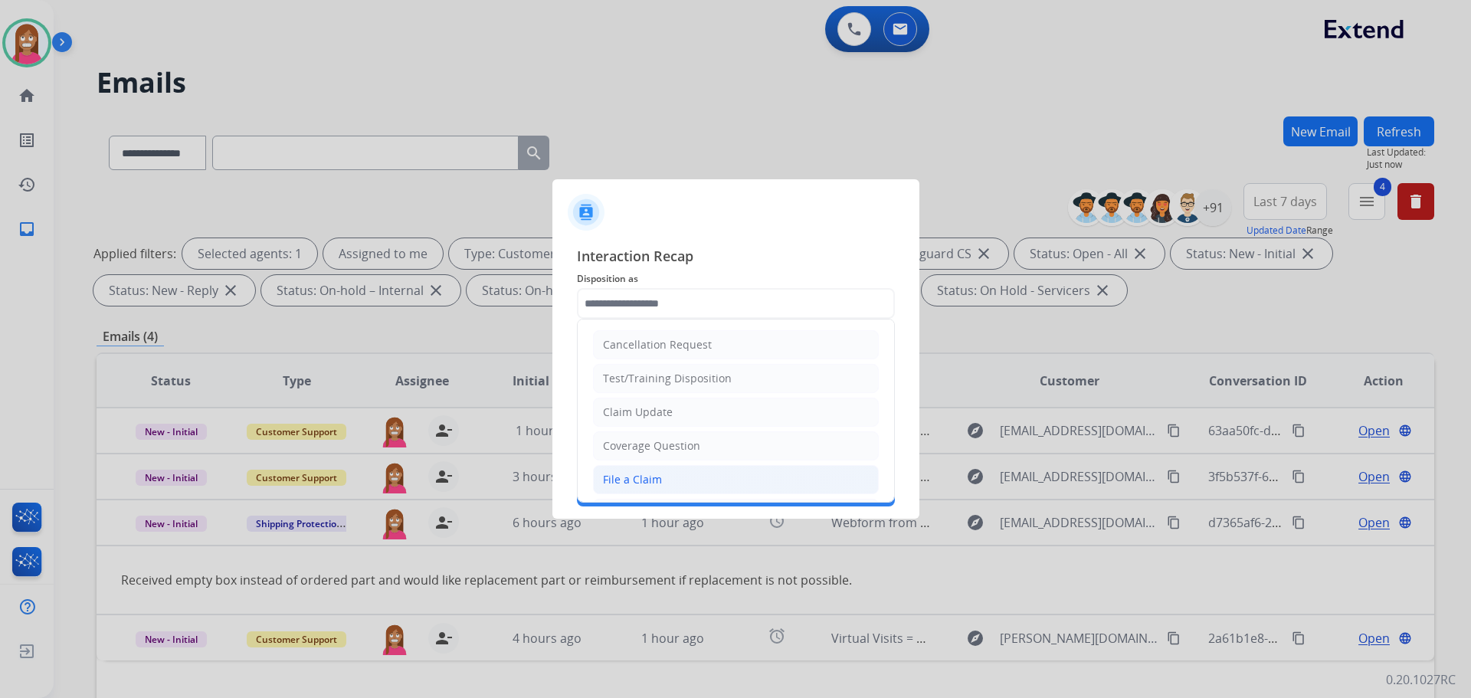
click at [620, 469] on li "File a Claim" at bounding box center [736, 479] width 286 height 29
type input "**********"
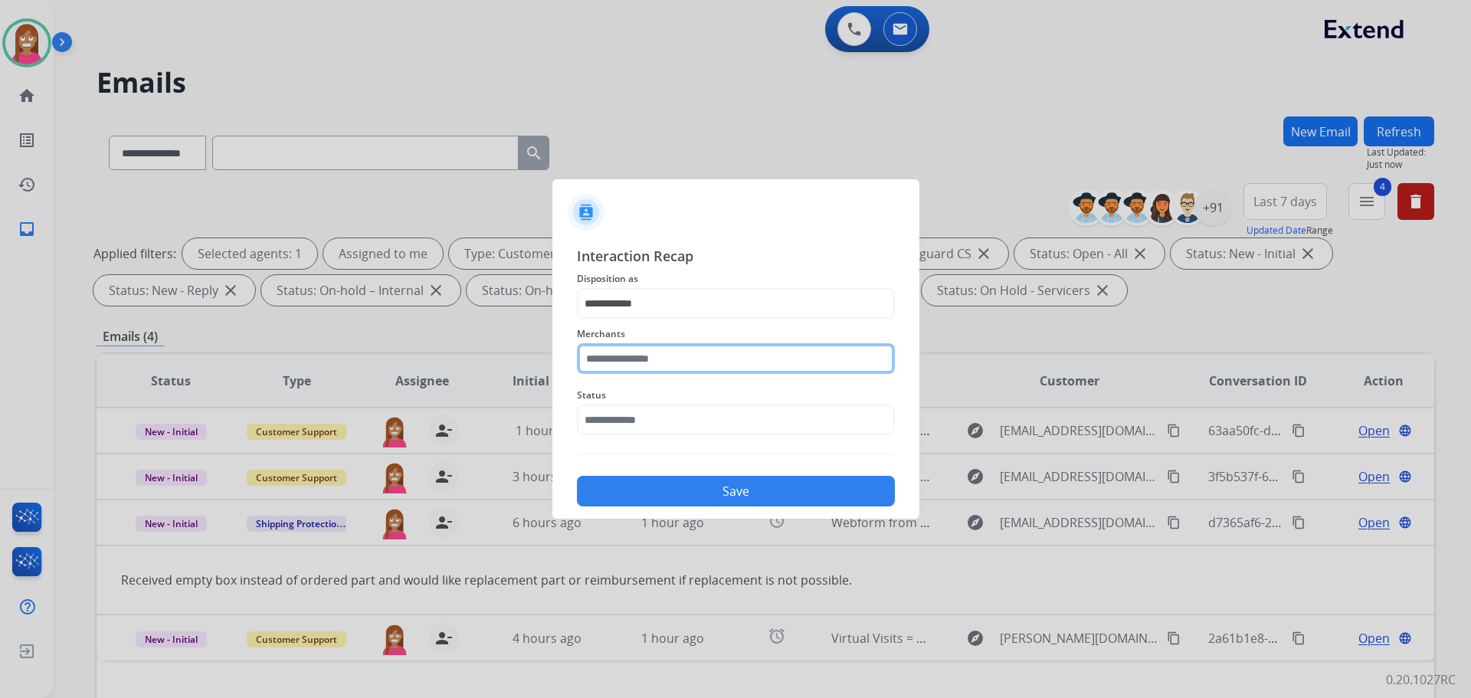
click at [626, 354] on input "text" at bounding box center [736, 358] width 318 height 31
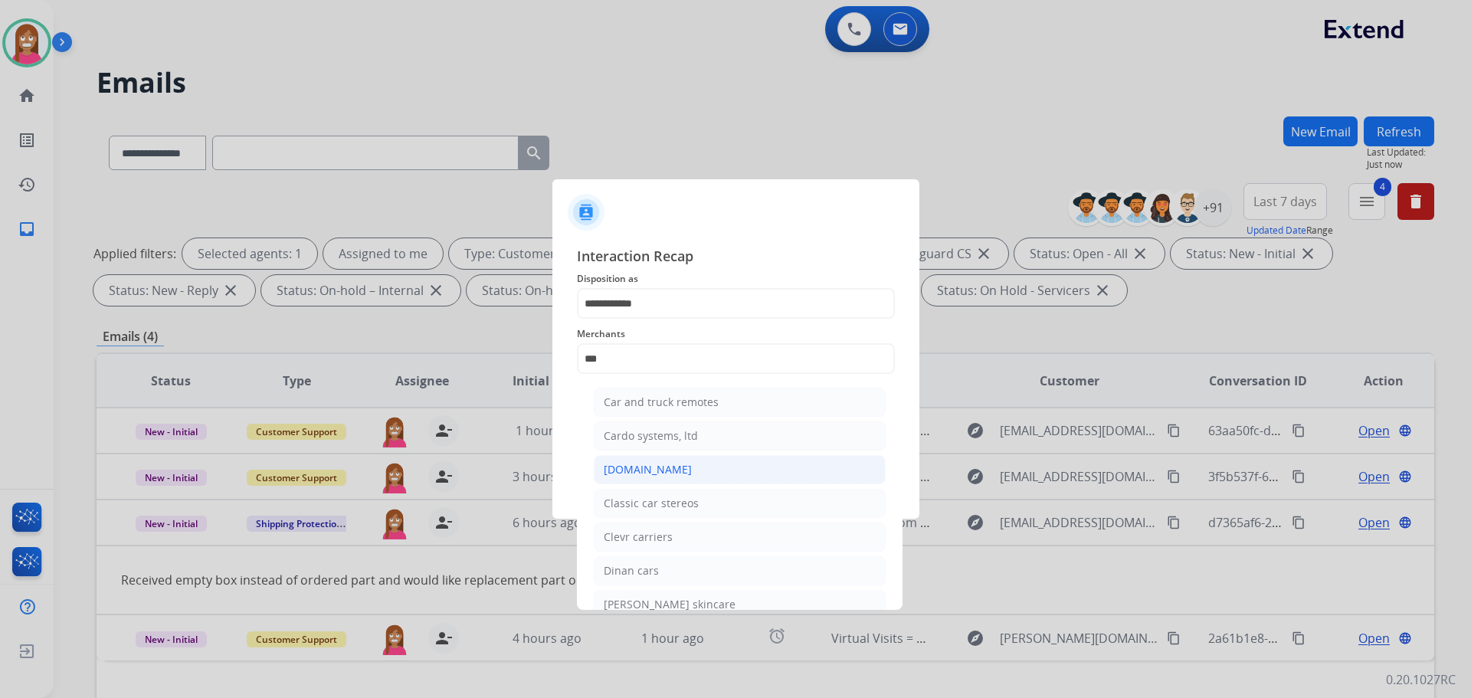
click at [628, 466] on div "[DOMAIN_NAME]" at bounding box center [648, 469] width 88 height 15
type input "**********"
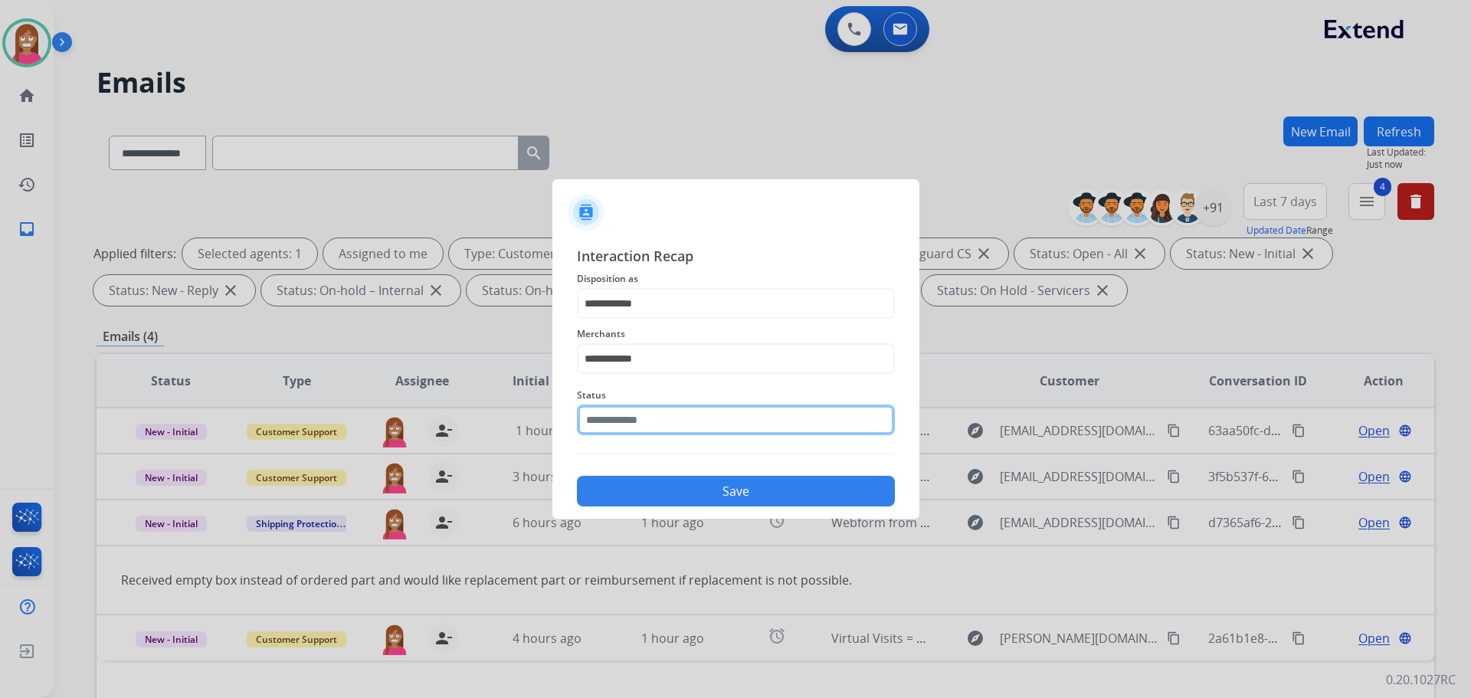
click at [615, 430] on input "text" at bounding box center [736, 419] width 318 height 31
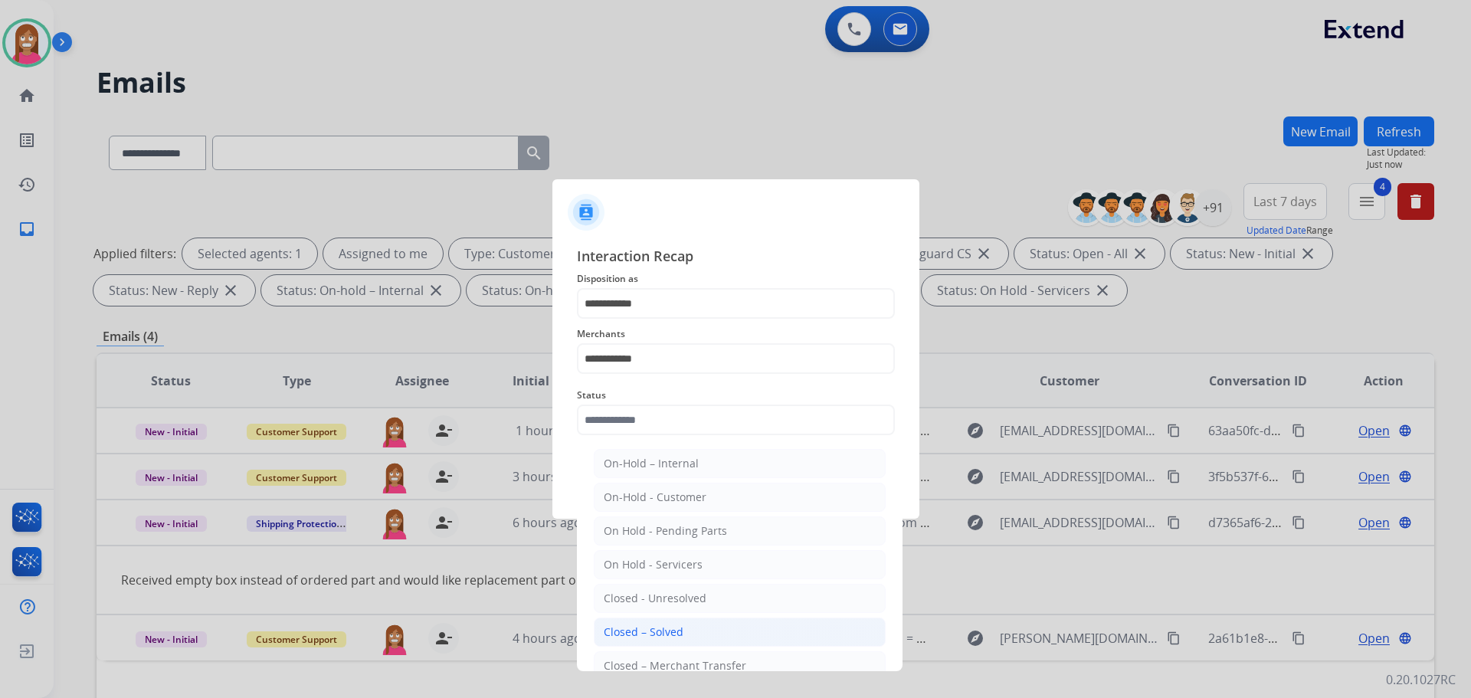
click at [618, 627] on div "Closed – Solved" at bounding box center [644, 631] width 80 height 15
type input "**********"
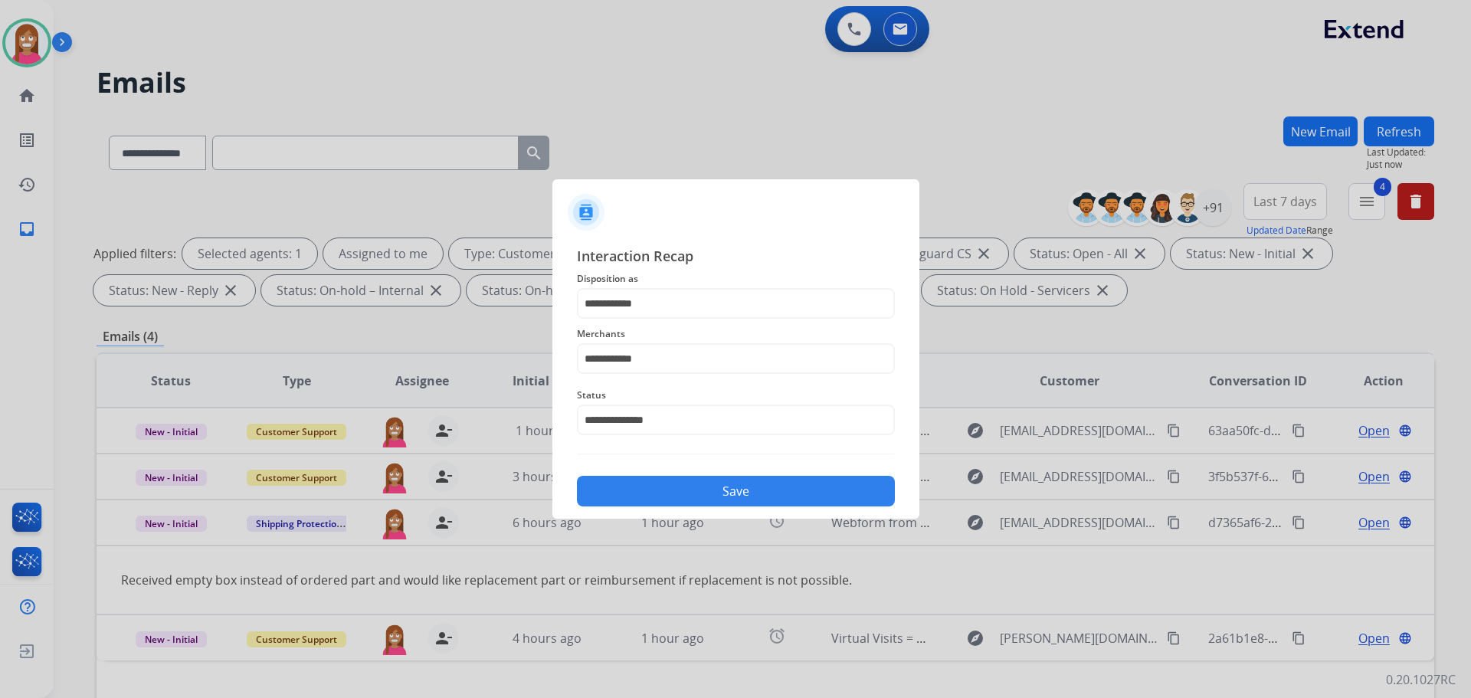
click at [636, 497] on button "Save" at bounding box center [736, 491] width 318 height 31
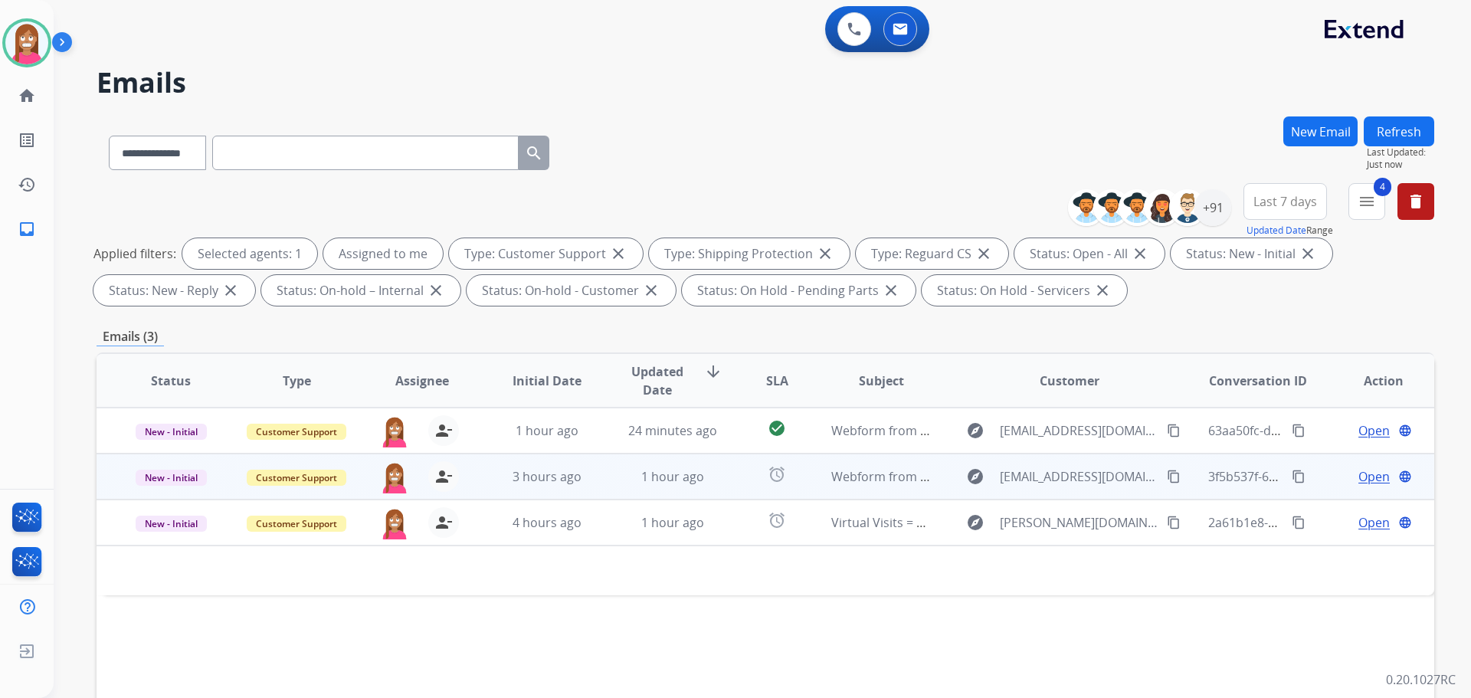
click at [592, 488] on td "3 hours ago" at bounding box center [536, 477] width 126 height 46
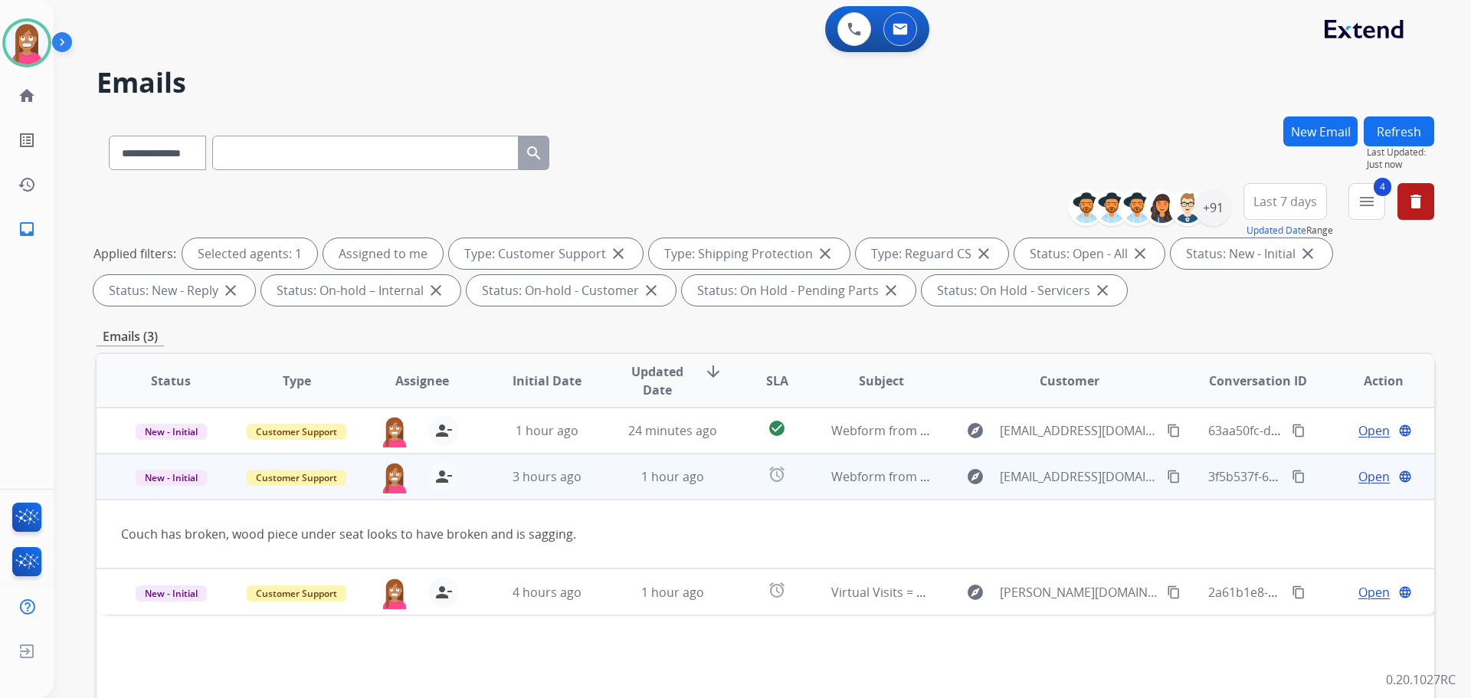
click at [1167, 478] on mat-icon "content_copy" at bounding box center [1174, 477] width 14 height 14
click at [1364, 475] on span "Open" at bounding box center [1373, 476] width 31 height 18
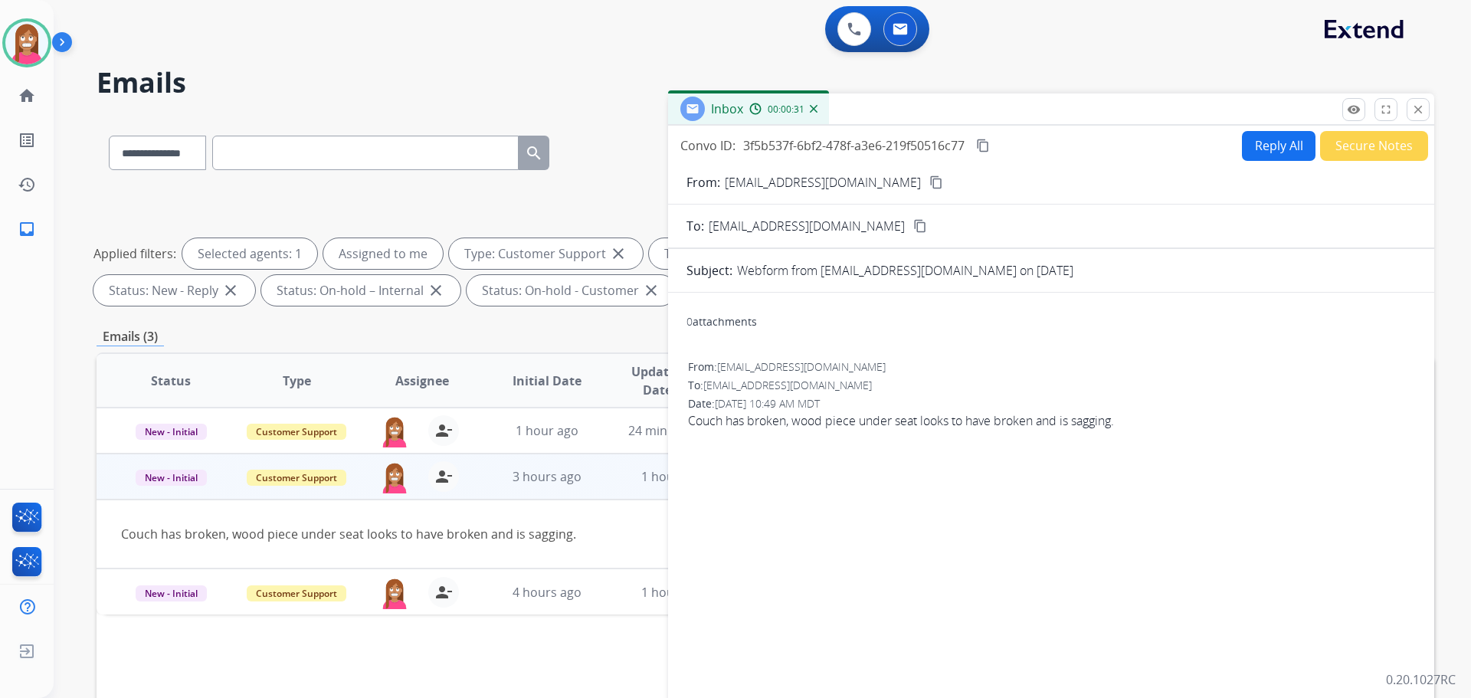
click at [1242, 145] on button "Reply All" at bounding box center [1279, 146] width 74 height 30
select select "**********"
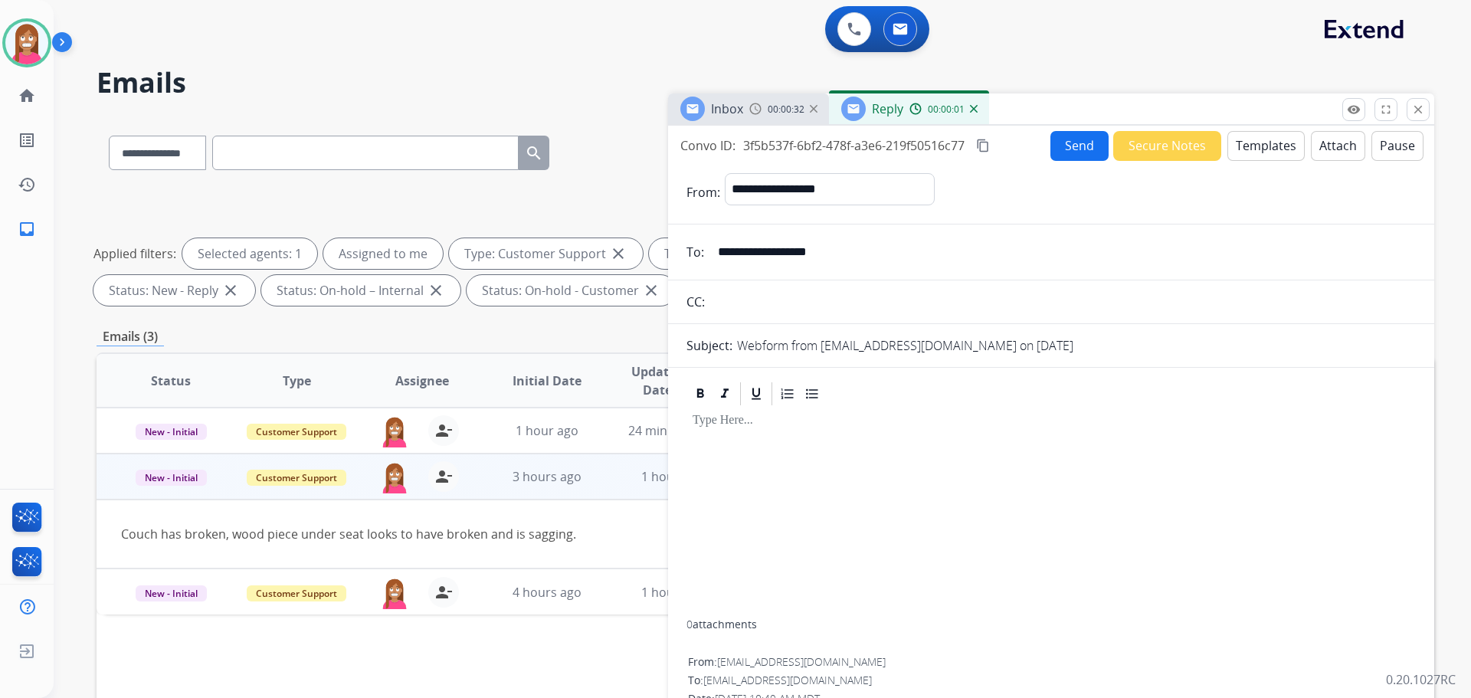
click at [1252, 151] on button "Templates" at bounding box center [1265, 146] width 77 height 30
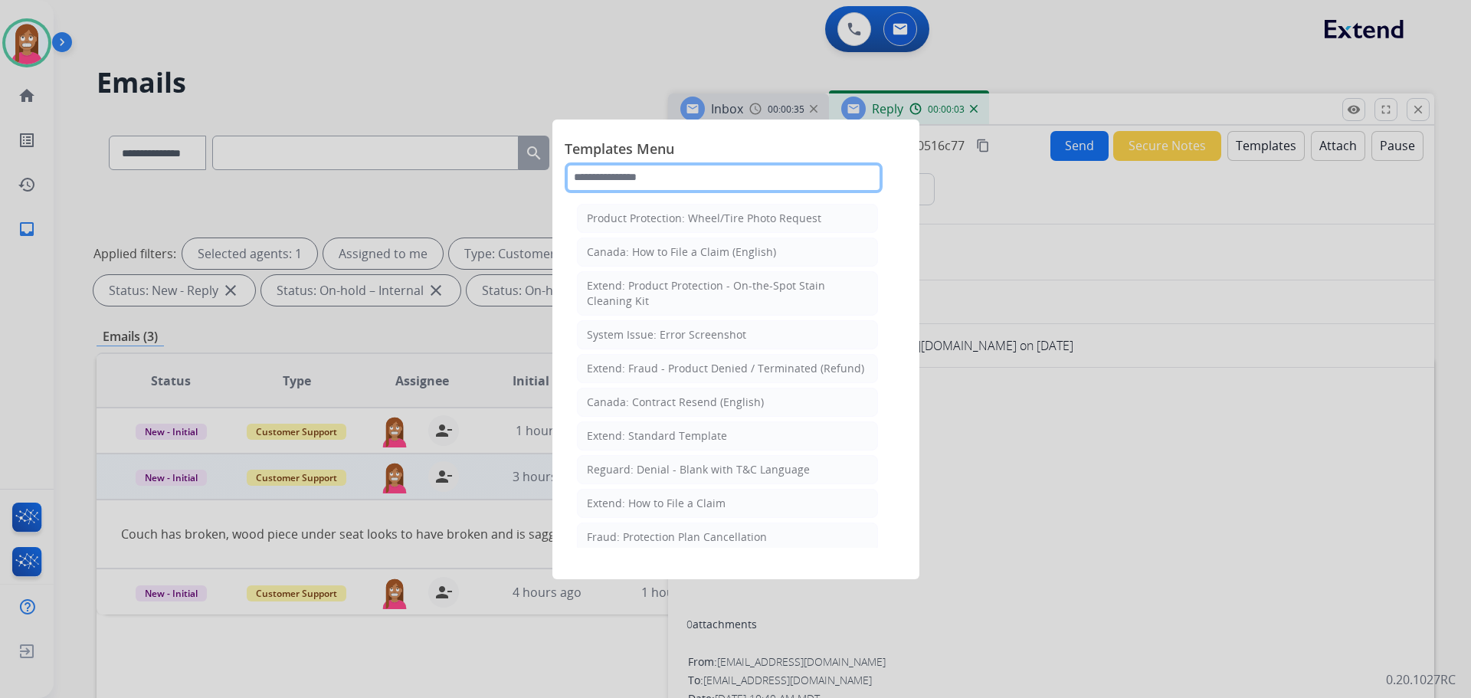
click at [661, 180] on input "text" at bounding box center [724, 177] width 318 height 31
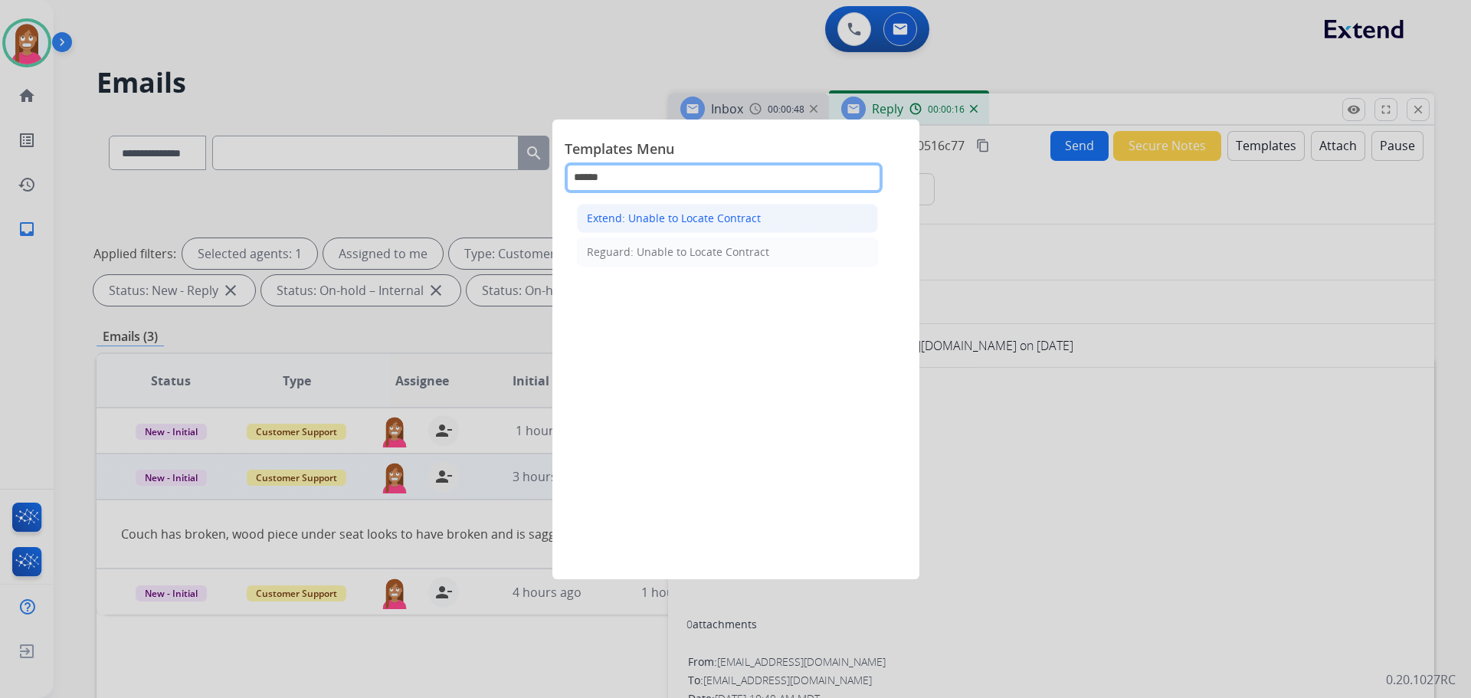
type input "******"
drag, startPoint x: 729, startPoint y: 218, endPoint x: 745, endPoint y: 247, distance: 33.6
click at [728, 218] on div "Extend: Unable to Locate Contract" at bounding box center [674, 218] width 174 height 15
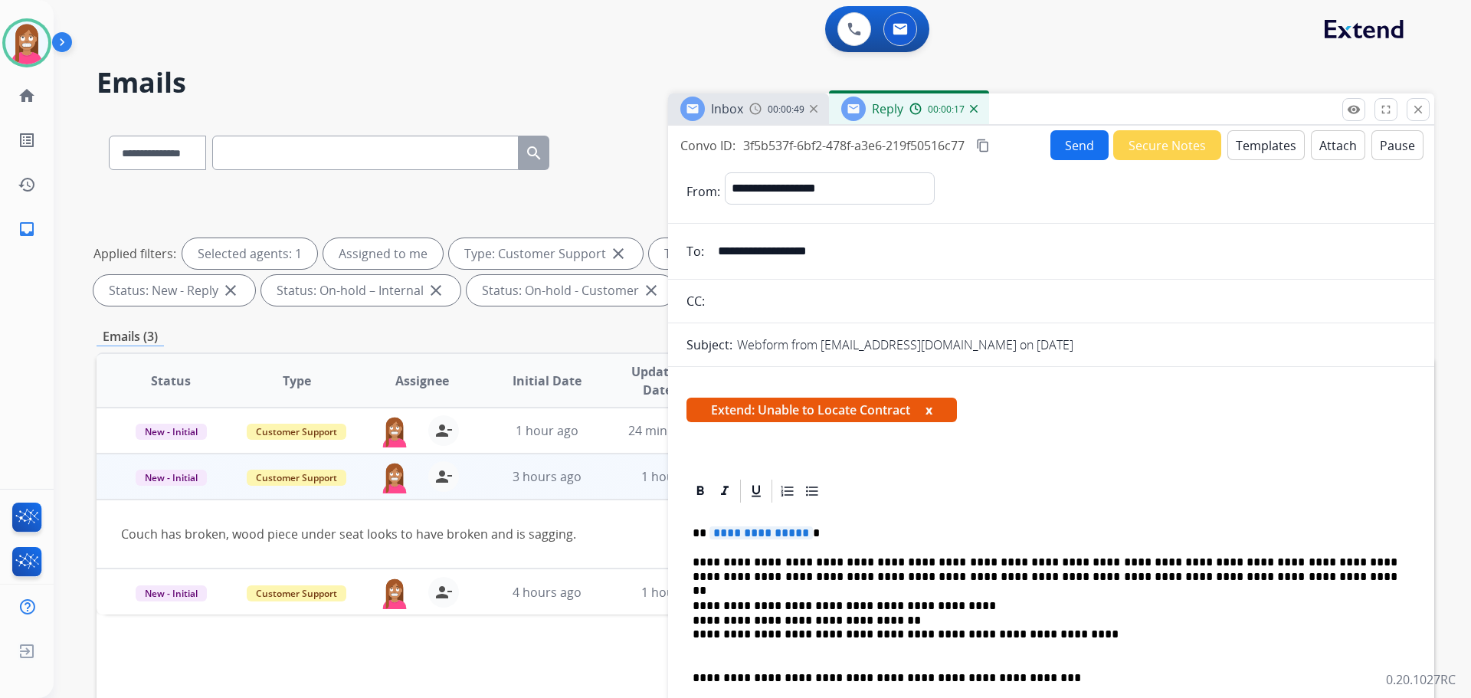
click at [747, 530] on span "**********" at bounding box center [760, 532] width 103 height 13
click at [1088, 136] on button "Send" at bounding box center [1079, 145] width 58 height 30
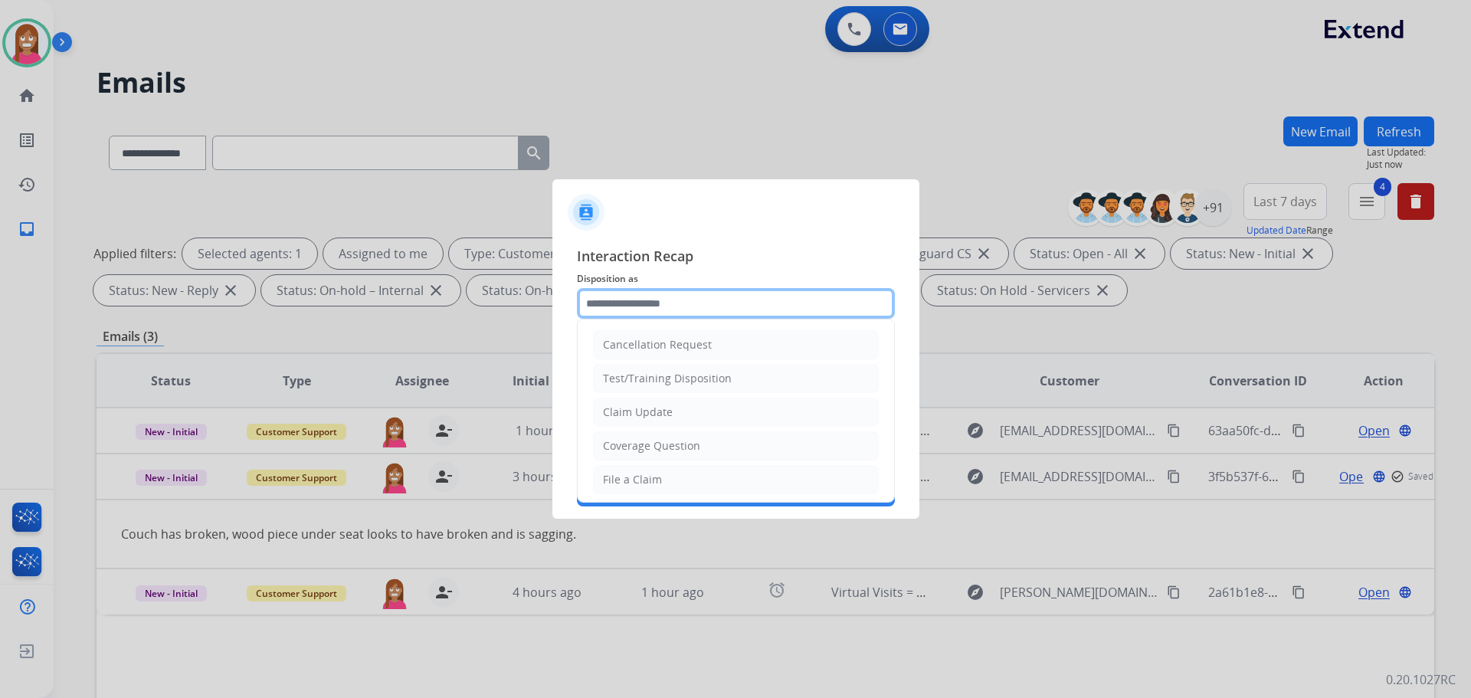
click at [634, 314] on input "text" at bounding box center [736, 303] width 318 height 31
click at [628, 449] on div "Coverage Question" at bounding box center [651, 445] width 97 height 15
type input "**********"
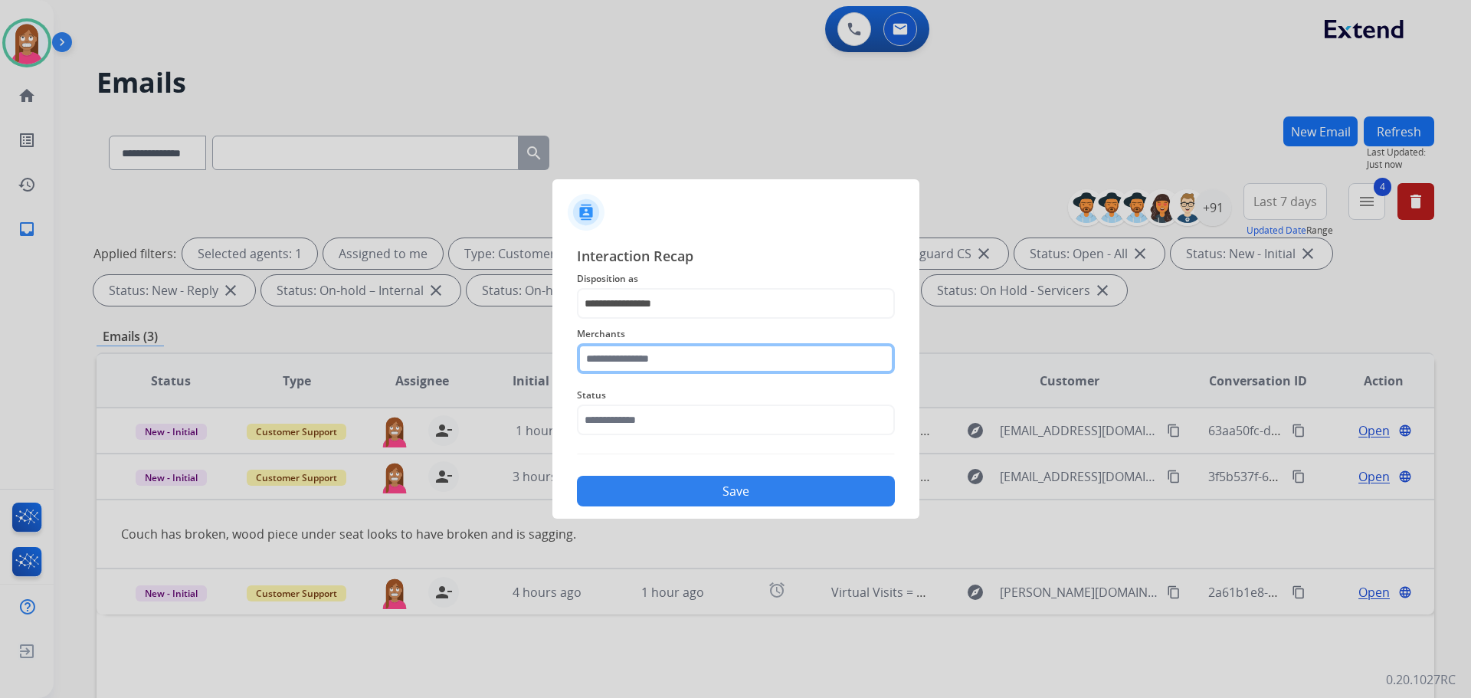
click at [630, 362] on input "text" at bounding box center [736, 358] width 318 height 31
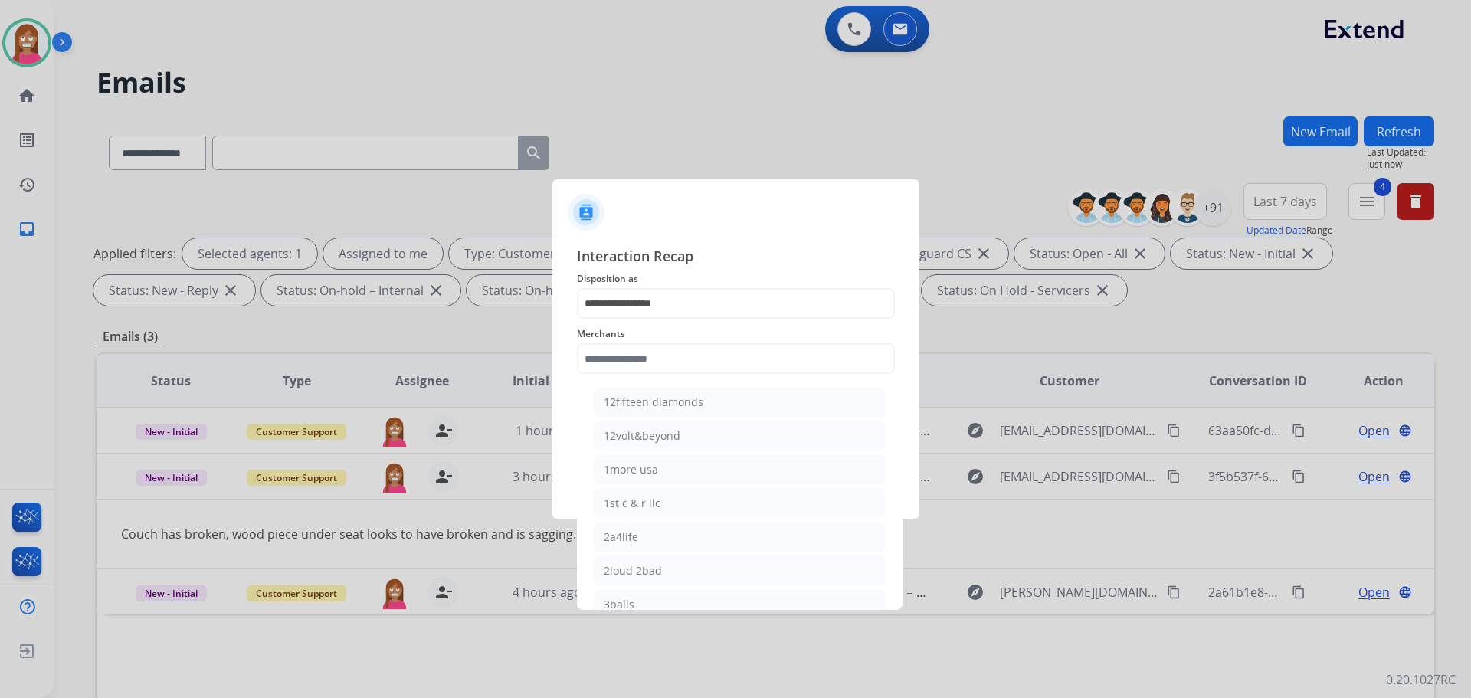
click at [637, 416] on li "12fifteen diamonds" at bounding box center [740, 402] width 292 height 29
type input "**********"
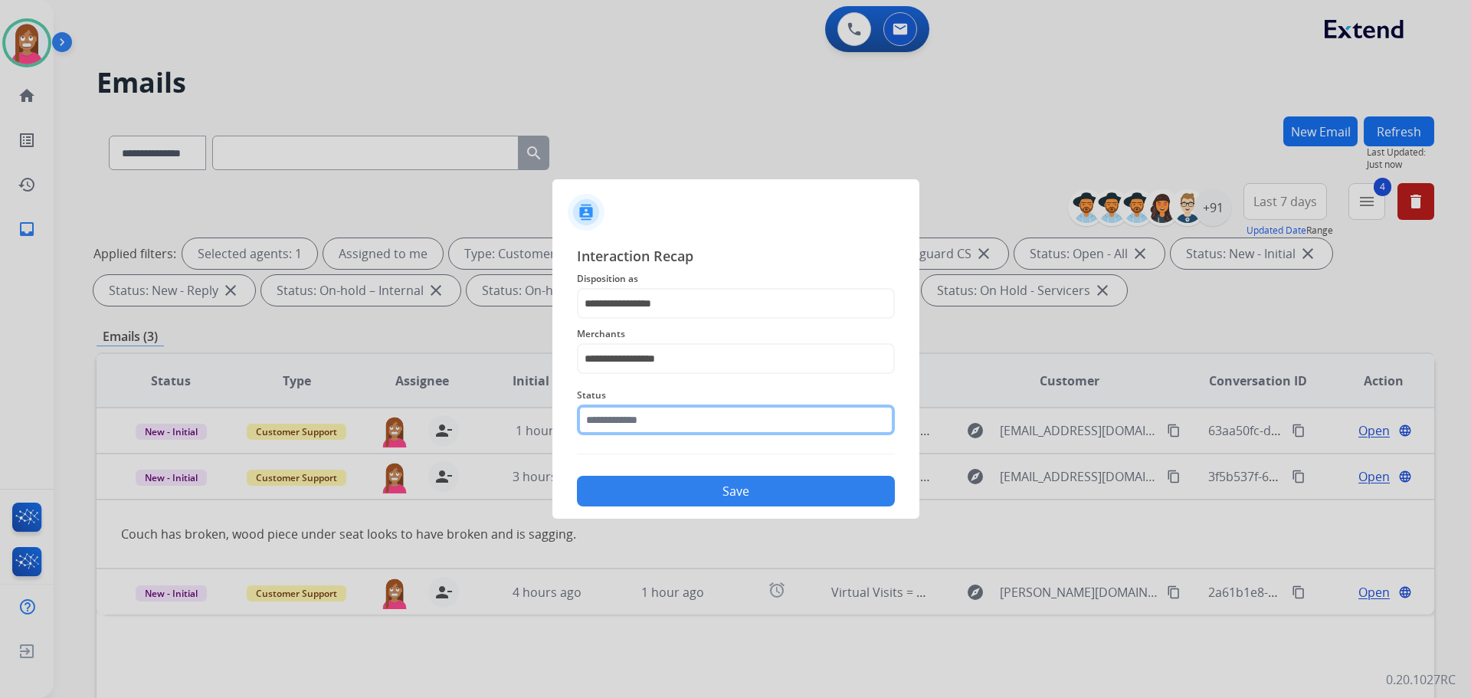
click at [634, 421] on input "text" at bounding box center [736, 419] width 318 height 31
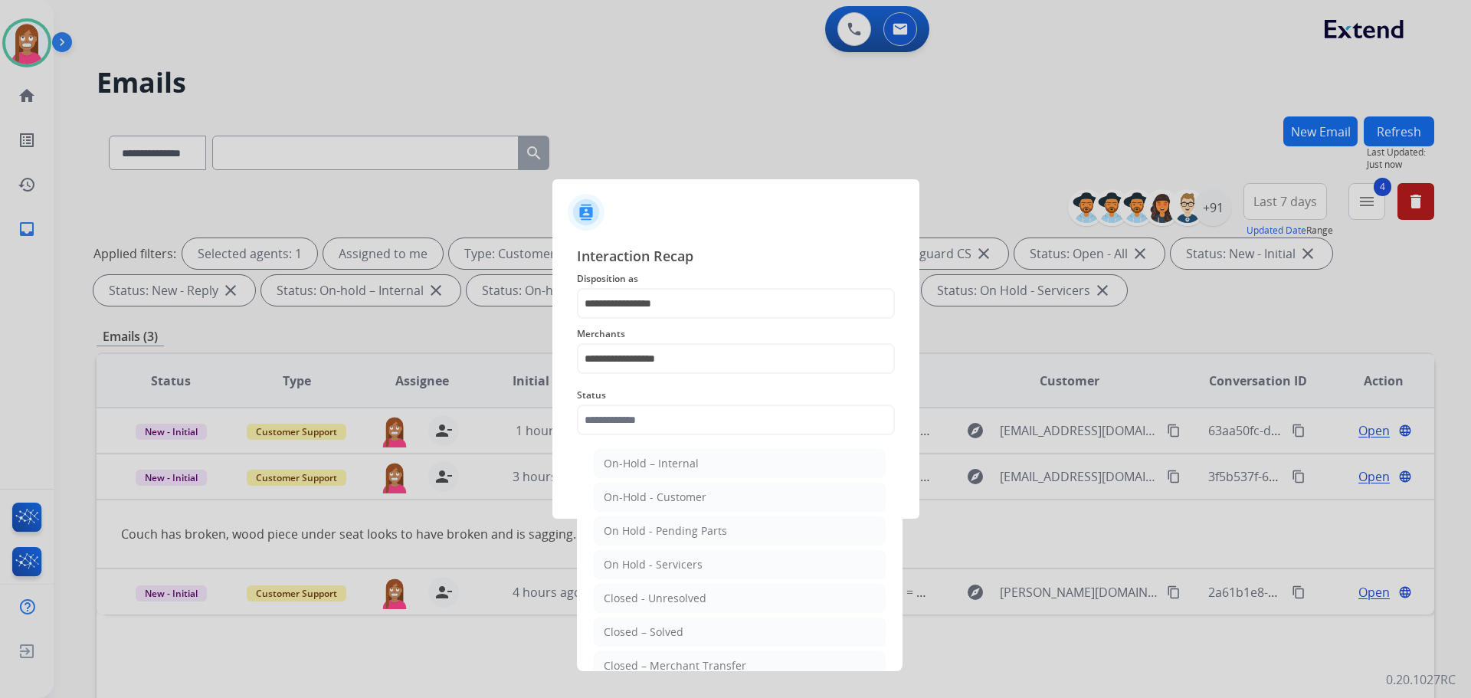
drag, startPoint x: 620, startPoint y: 627, endPoint x: 638, endPoint y: 542, distance: 86.2
click at [622, 621] on li "Closed – Solved" at bounding box center [740, 631] width 292 height 29
type input "**********"
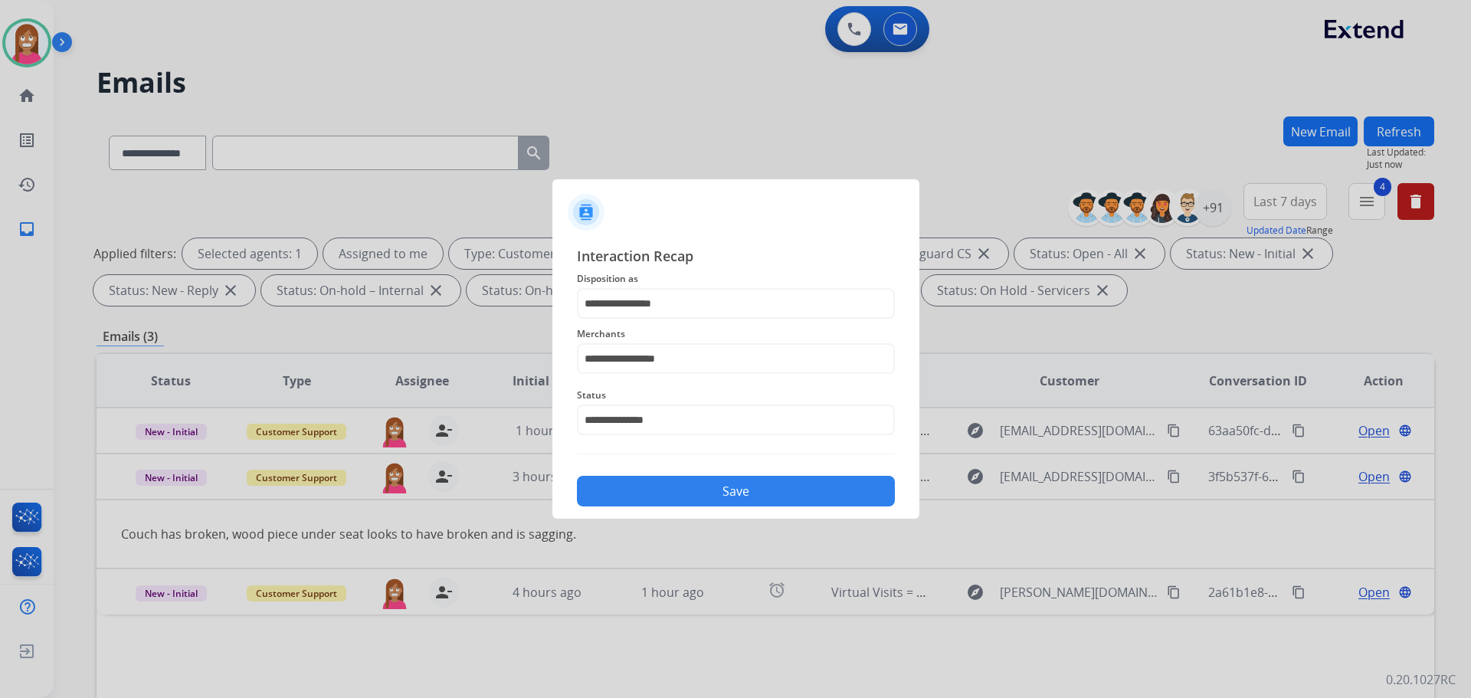
click at [646, 499] on button "Save" at bounding box center [736, 491] width 318 height 31
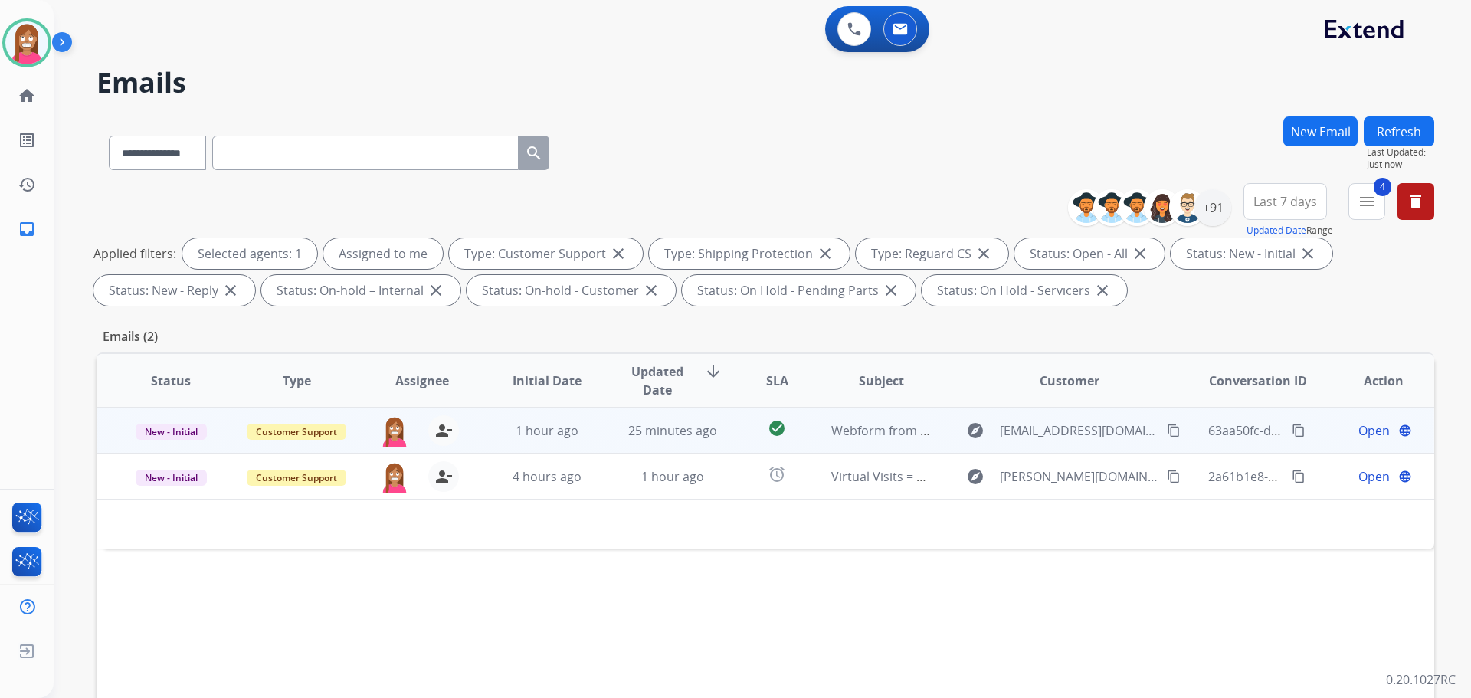
click at [598, 444] on td "25 minutes ago" at bounding box center [661, 431] width 126 height 46
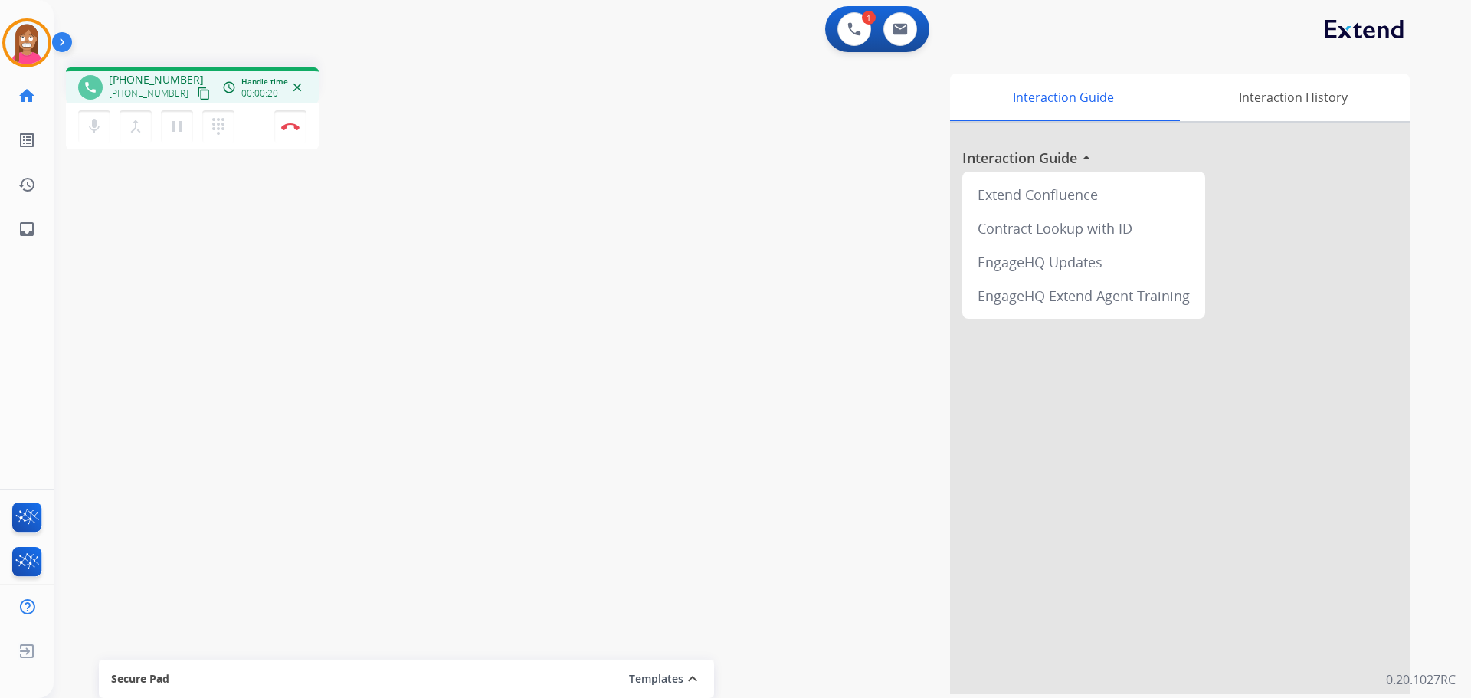
click at [197, 100] on mat-icon "content_copy" at bounding box center [204, 94] width 14 height 14
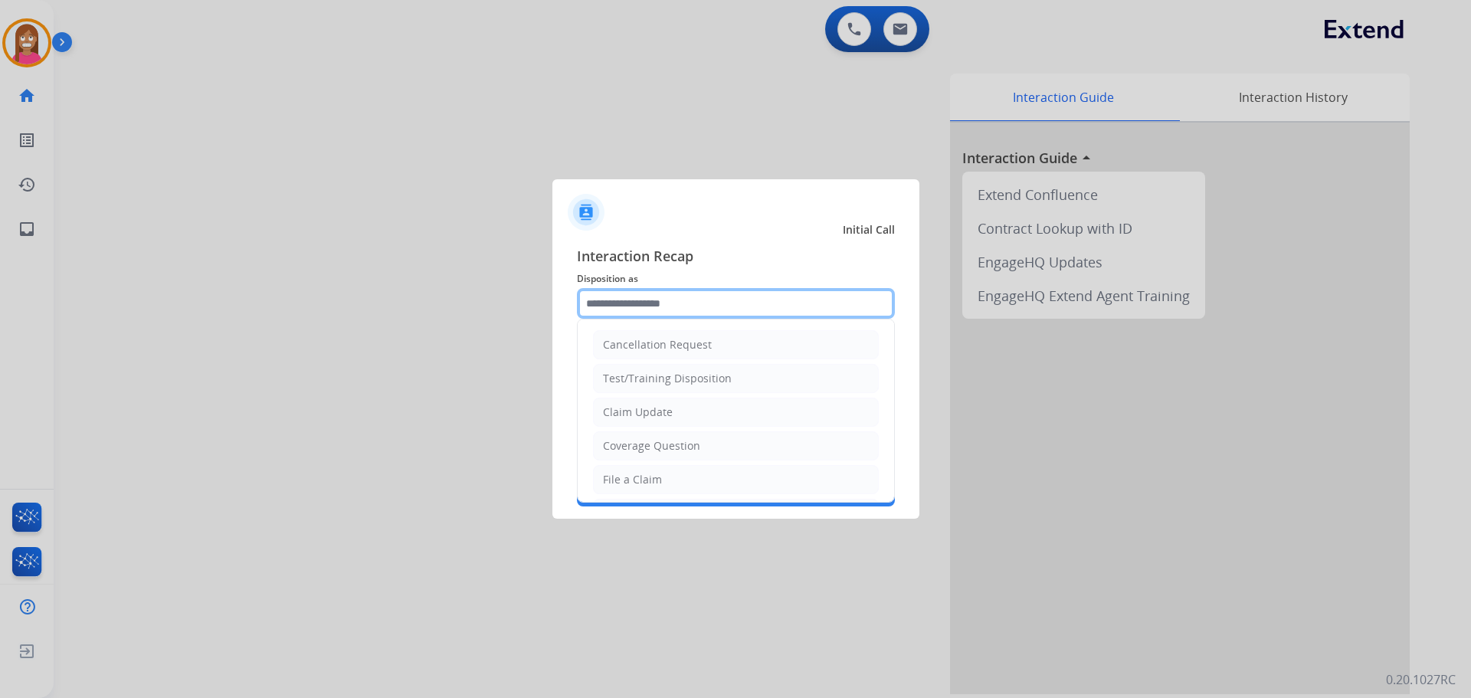
drag, startPoint x: 639, startPoint y: 306, endPoint x: 650, endPoint y: 309, distance: 11.2
click at [639, 306] on input "text" at bounding box center [736, 303] width 318 height 31
click at [639, 406] on div "Claim Update" at bounding box center [638, 411] width 70 height 15
type input "**********"
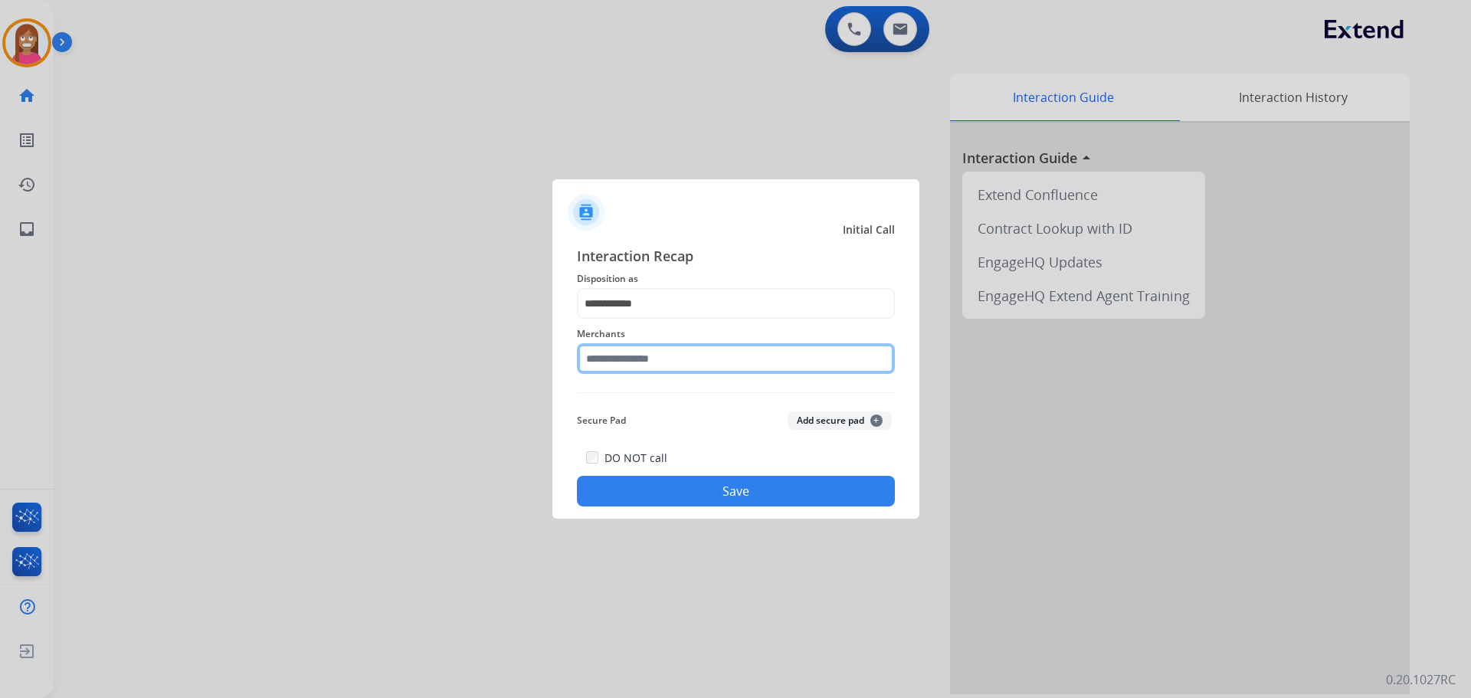
click at [634, 364] on input "text" at bounding box center [736, 358] width 318 height 31
click at [598, 358] on input "text" at bounding box center [736, 358] width 318 height 31
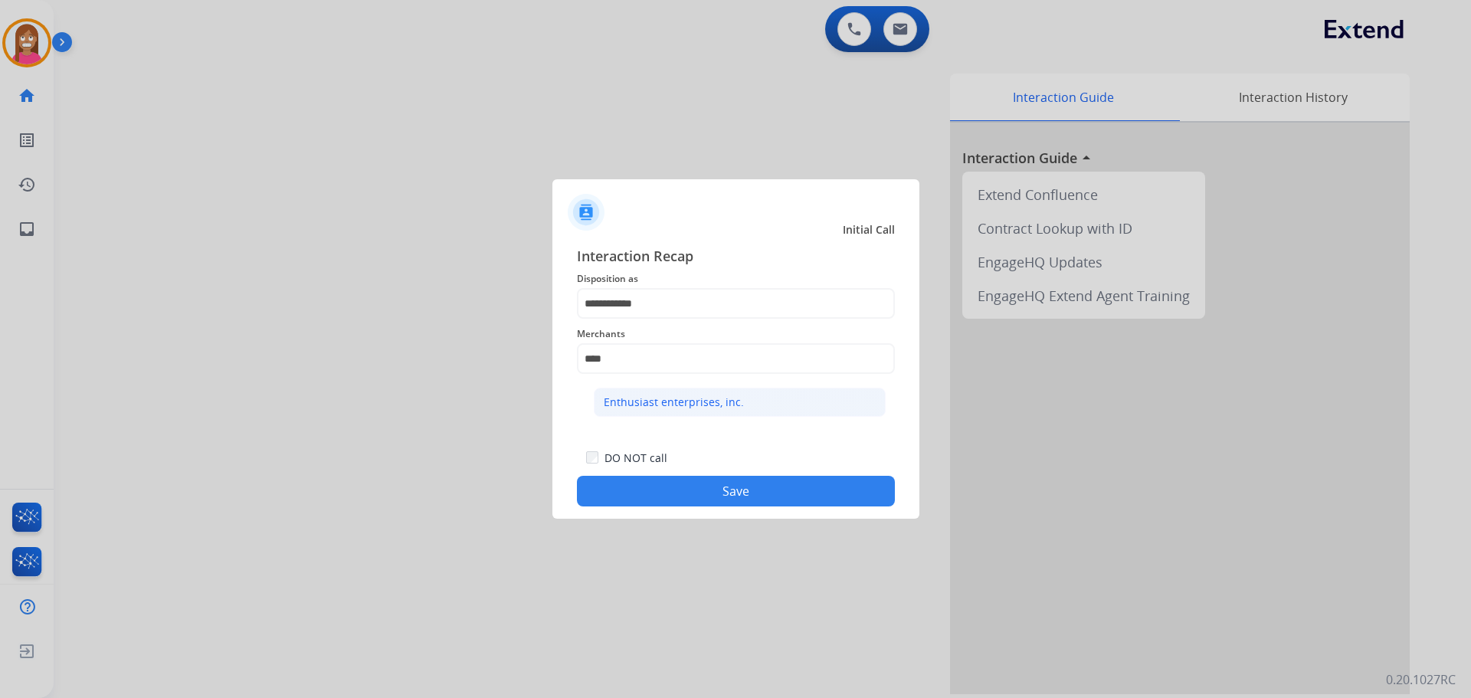
click at [676, 398] on div "Enthusiast enterprises, inc." at bounding box center [674, 402] width 140 height 15
type input "**********"
click at [657, 493] on button "Save" at bounding box center [736, 491] width 318 height 31
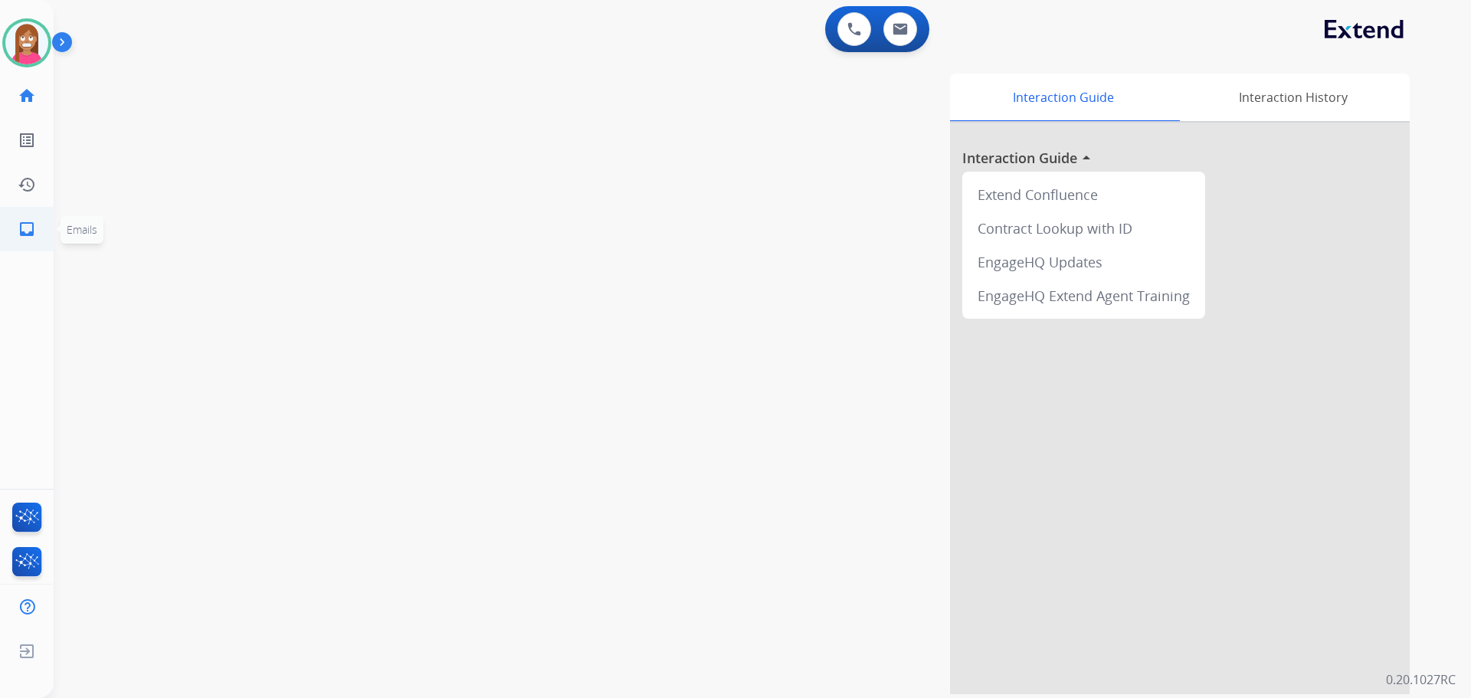
click at [16, 234] on link "inbox Emails" at bounding box center [26, 229] width 43 height 43
select select "**********"
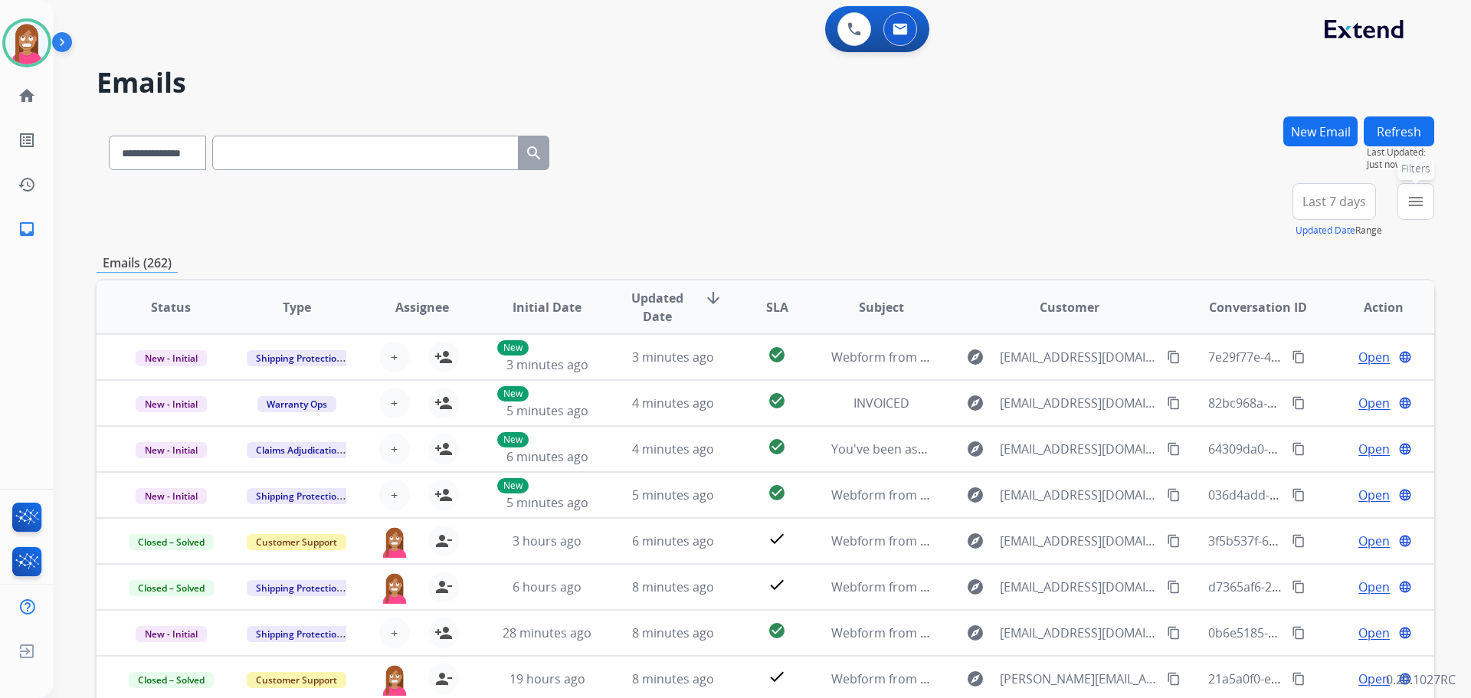
click at [1414, 204] on mat-icon "menu" at bounding box center [1415, 201] width 18 height 18
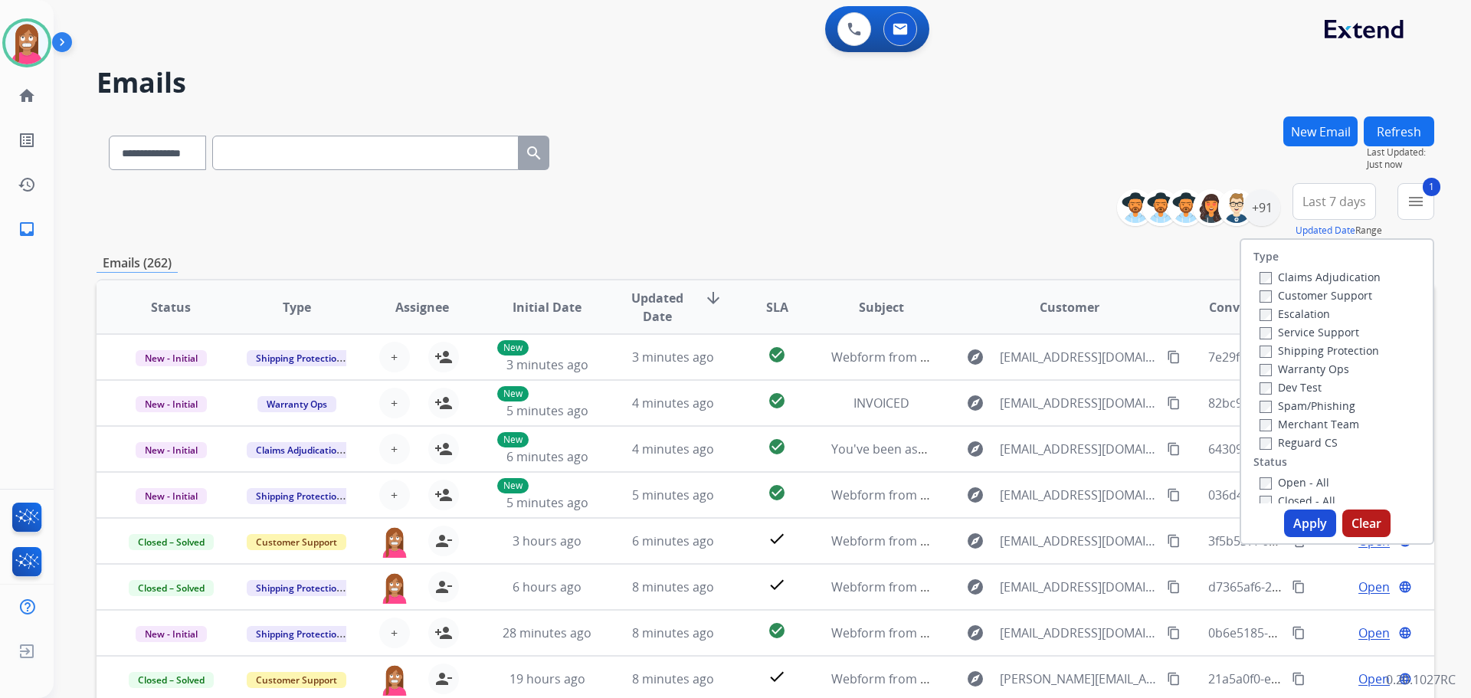
click at [1273, 352] on label "Shipping Protection" at bounding box center [1319, 350] width 120 height 15
click at [1281, 440] on label "Reguard CS" at bounding box center [1298, 442] width 78 height 15
click at [1275, 473] on div "Open - All" at bounding box center [1339, 482] width 161 height 18
click at [1274, 482] on label "Open - All" at bounding box center [1294, 482] width 70 height 15
click at [1294, 522] on button "Apply" at bounding box center [1310, 523] width 52 height 28
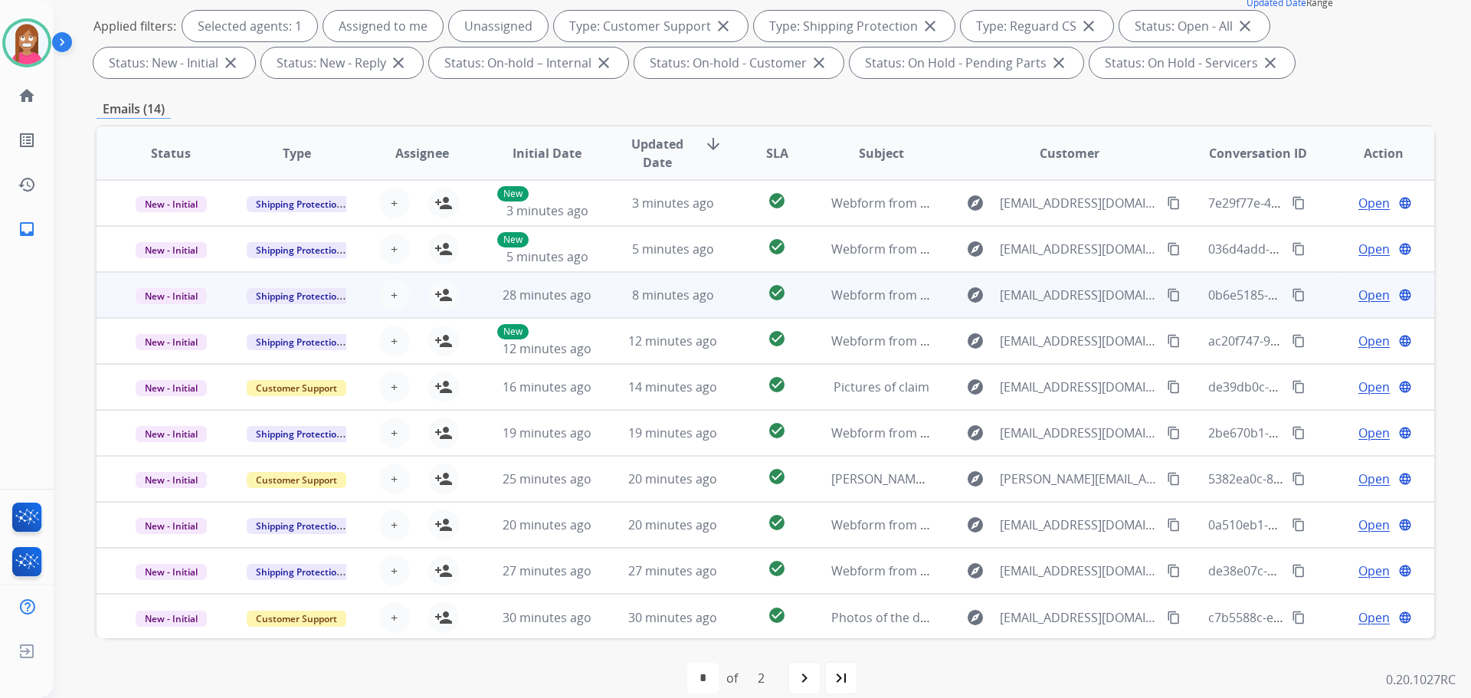
scroll to position [171, 0]
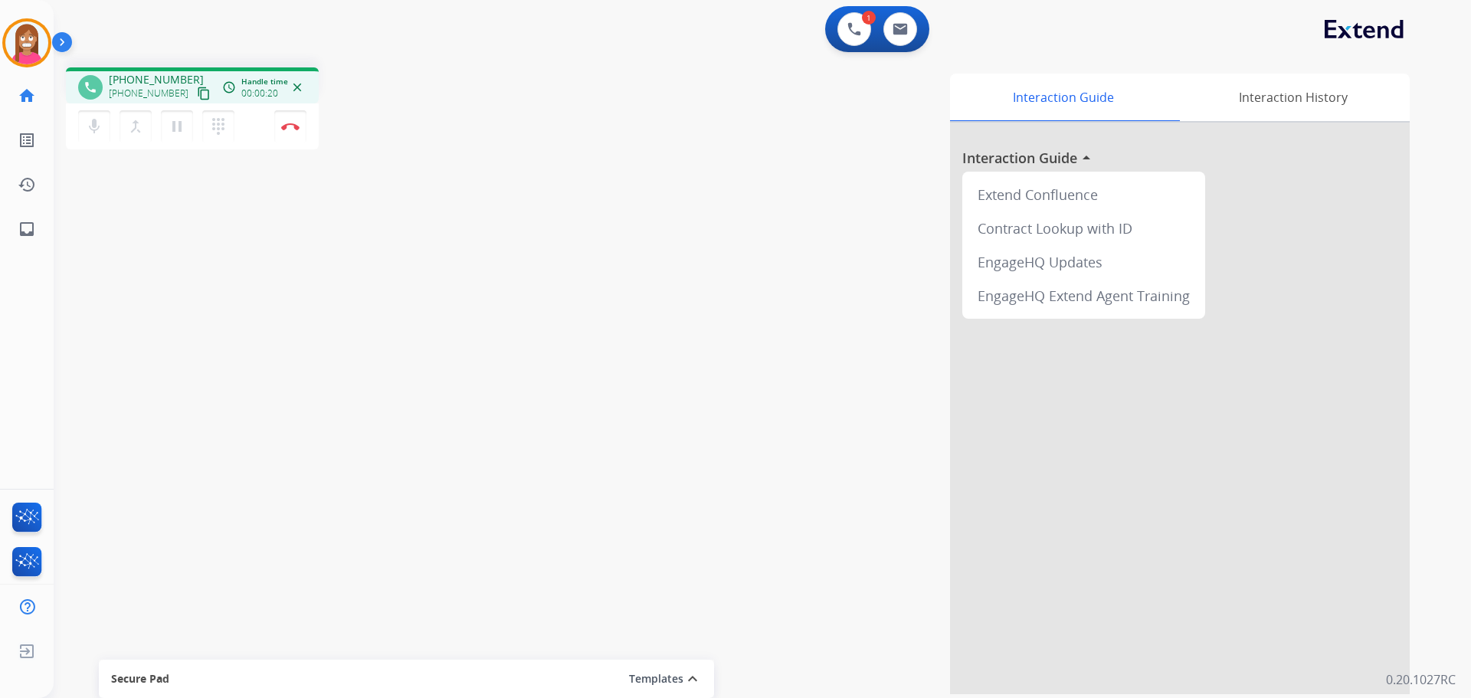
click at [197, 97] on mat-icon "content_copy" at bounding box center [204, 94] width 14 height 14
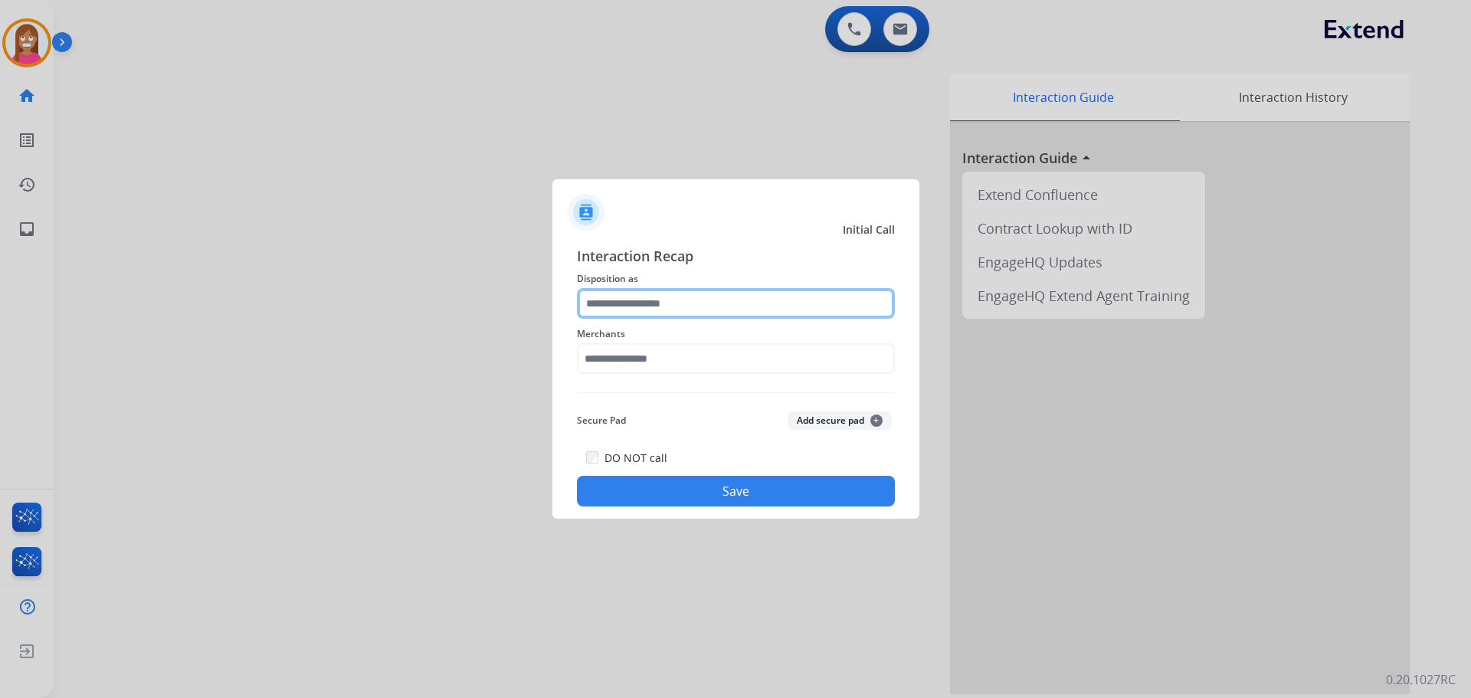
click at [621, 303] on input "text" at bounding box center [736, 303] width 318 height 31
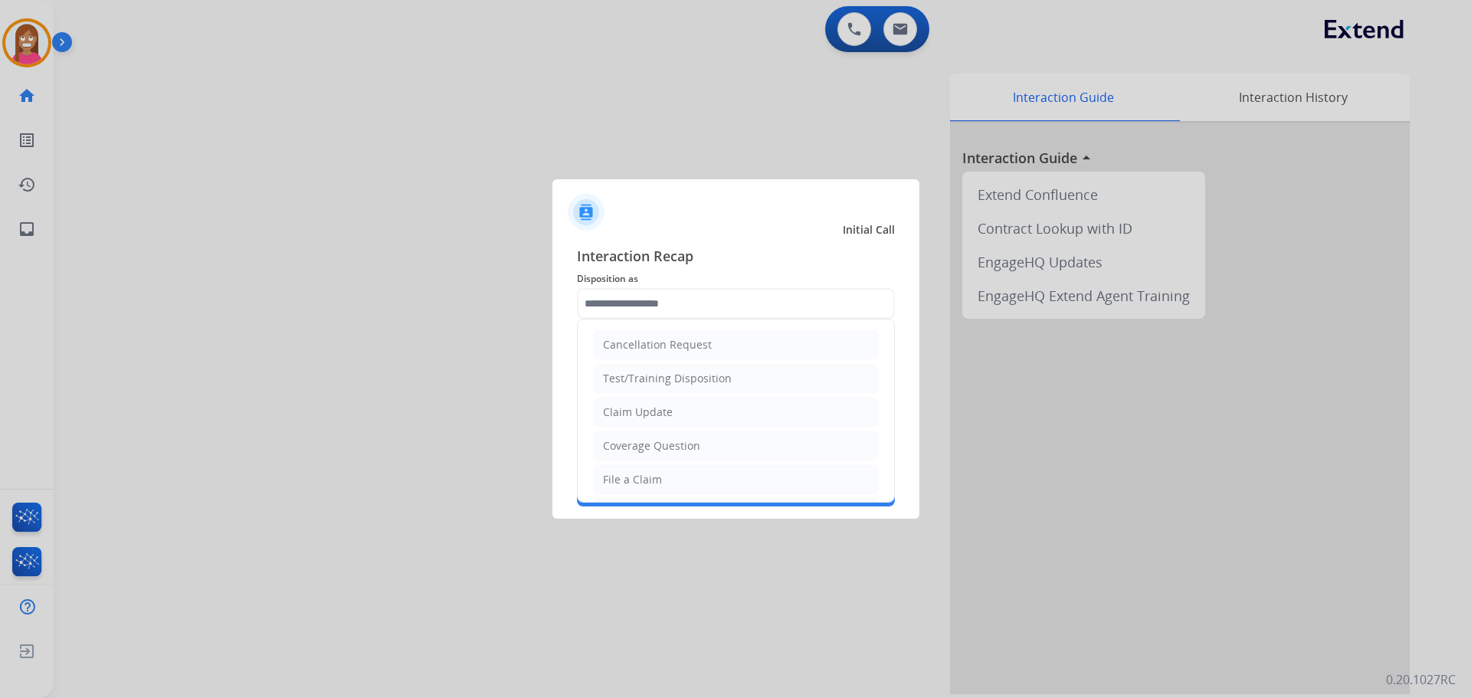
drag, startPoint x: 623, startPoint y: 453, endPoint x: 627, endPoint y: 444, distance: 9.6
click at [624, 453] on div "Coverage Question" at bounding box center [651, 445] width 97 height 15
type input "**********"
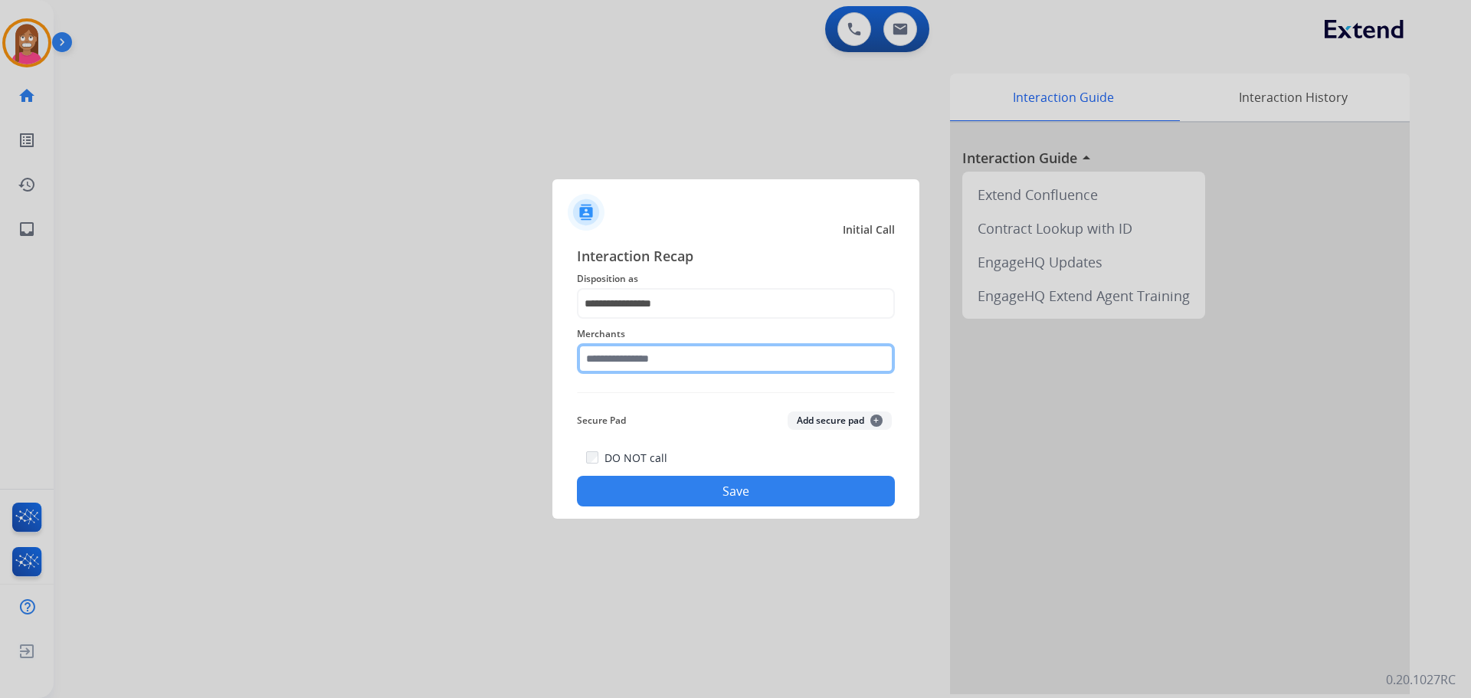
drag, startPoint x: 621, startPoint y: 355, endPoint x: 624, endPoint y: 363, distance: 8.0
click at [621, 360] on input "text" at bounding box center [736, 358] width 318 height 31
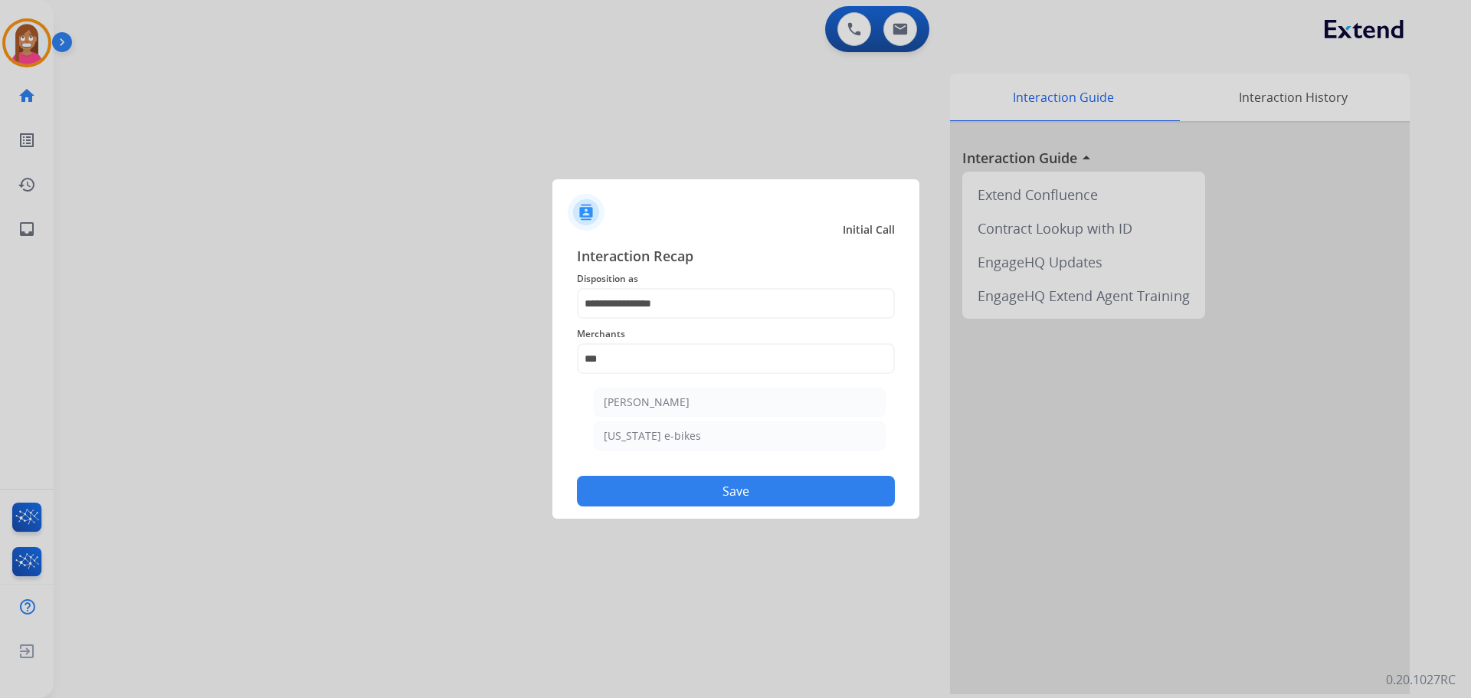
click at [702, 411] on li "[PERSON_NAME]" at bounding box center [740, 402] width 292 height 29
type input "**********"
click at [696, 486] on button "Save" at bounding box center [736, 491] width 318 height 31
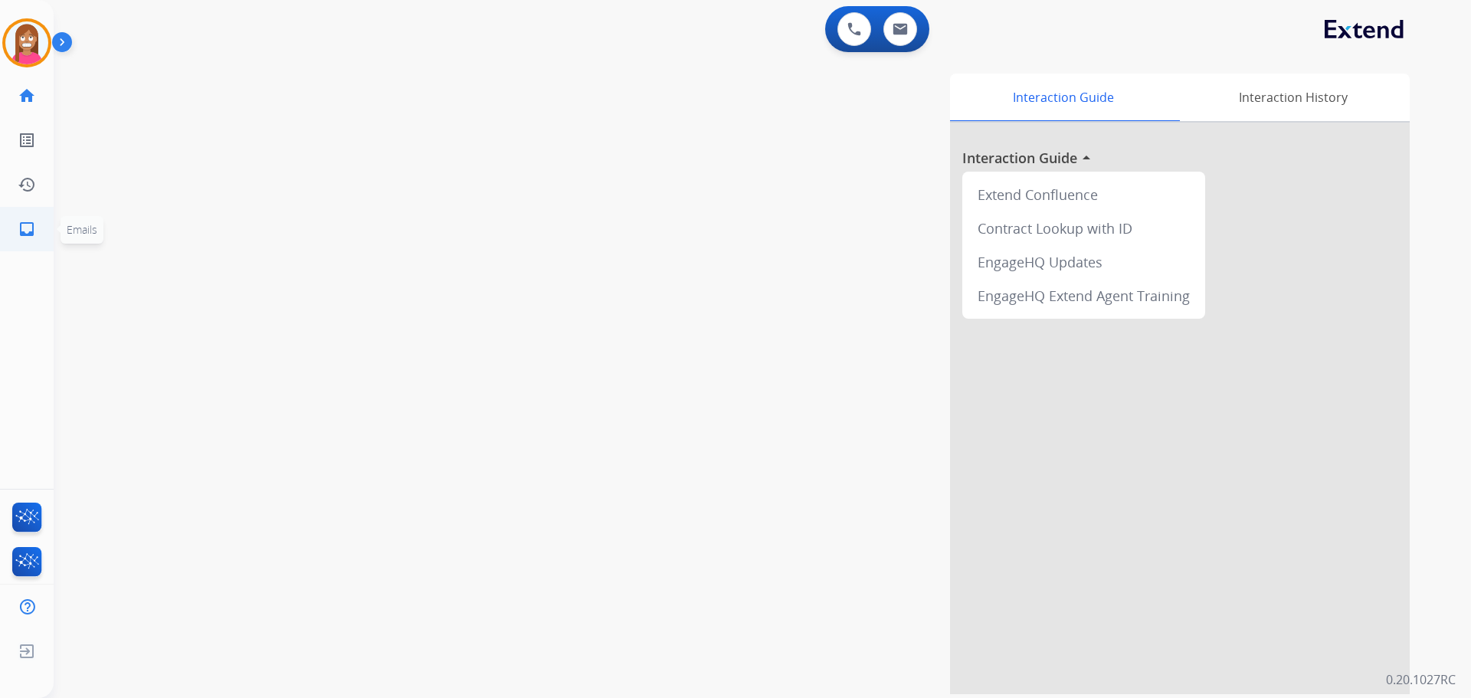
click at [22, 228] on mat-icon "inbox" at bounding box center [27, 229] width 18 height 18
select select "**********"
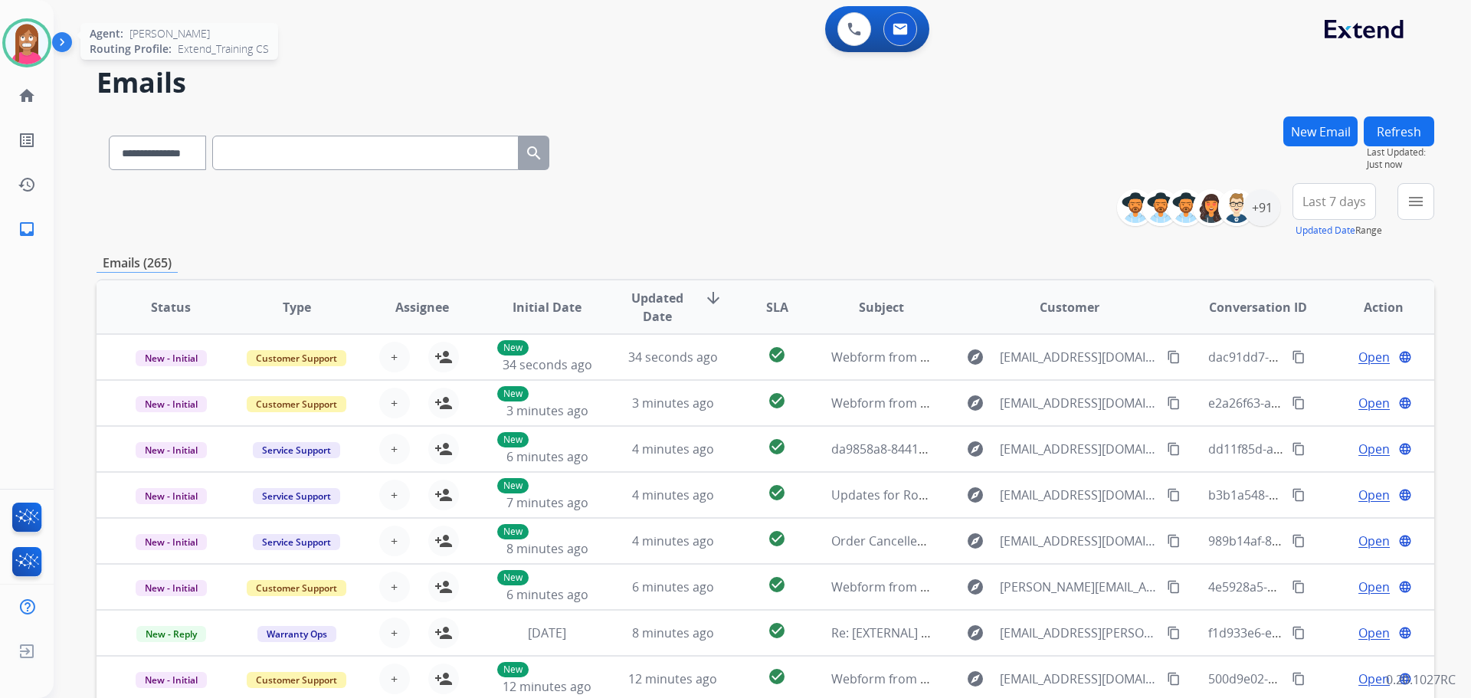
click at [10, 35] on img at bounding box center [26, 42] width 43 height 43
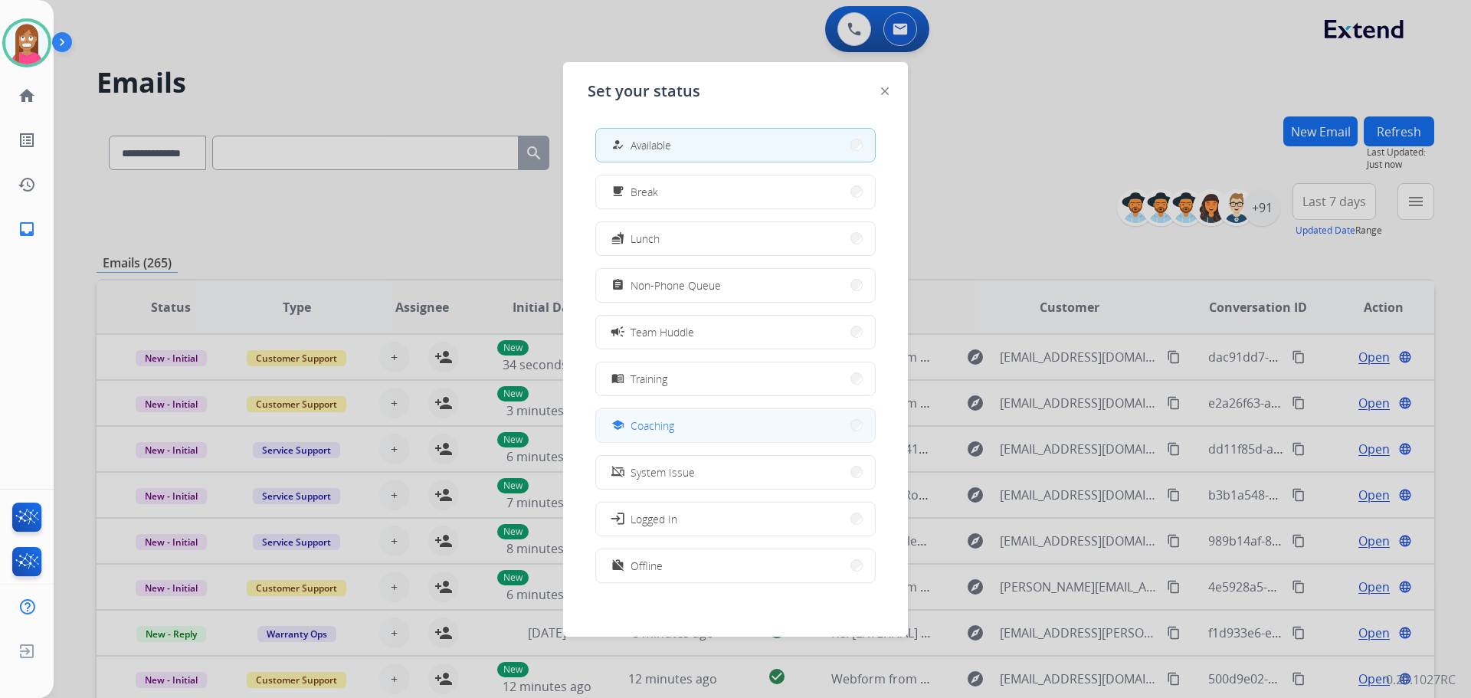
click at [636, 414] on button "school Coaching" at bounding box center [735, 425] width 279 height 33
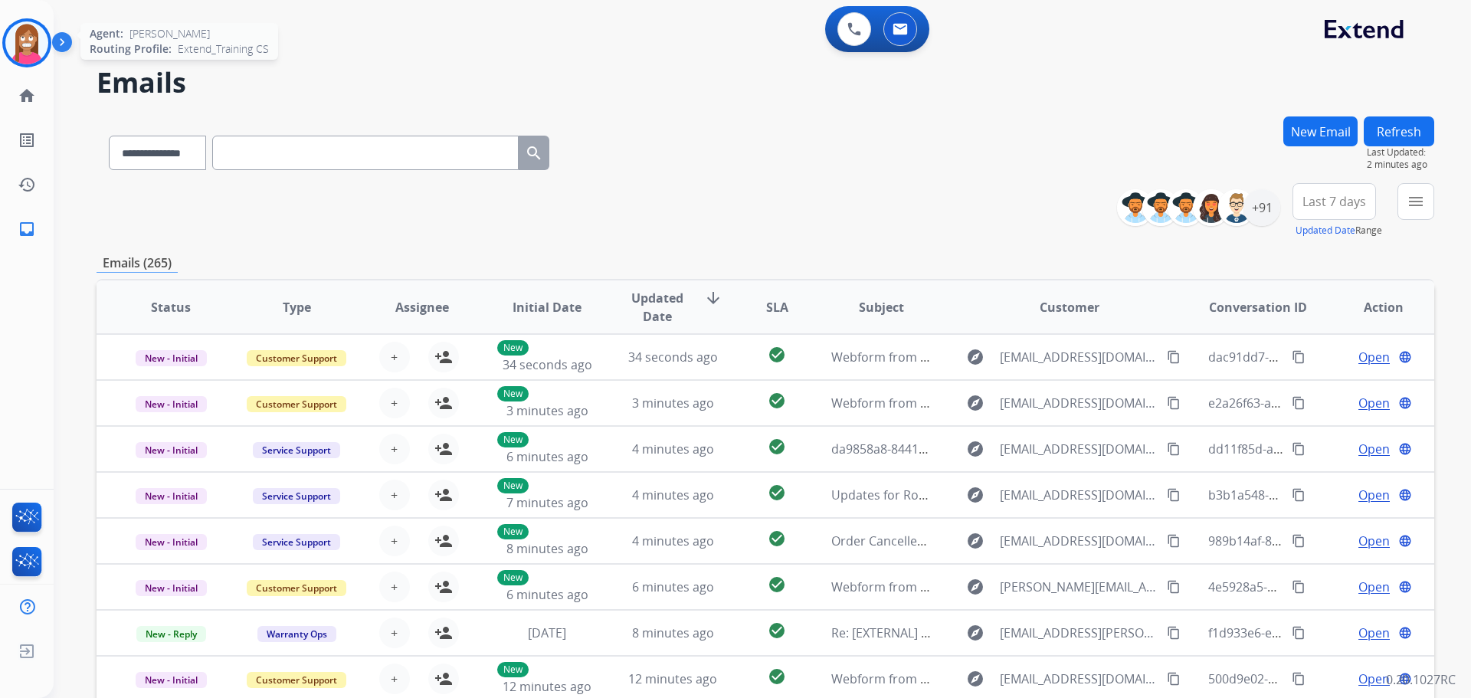
click at [34, 31] on img at bounding box center [26, 42] width 43 height 43
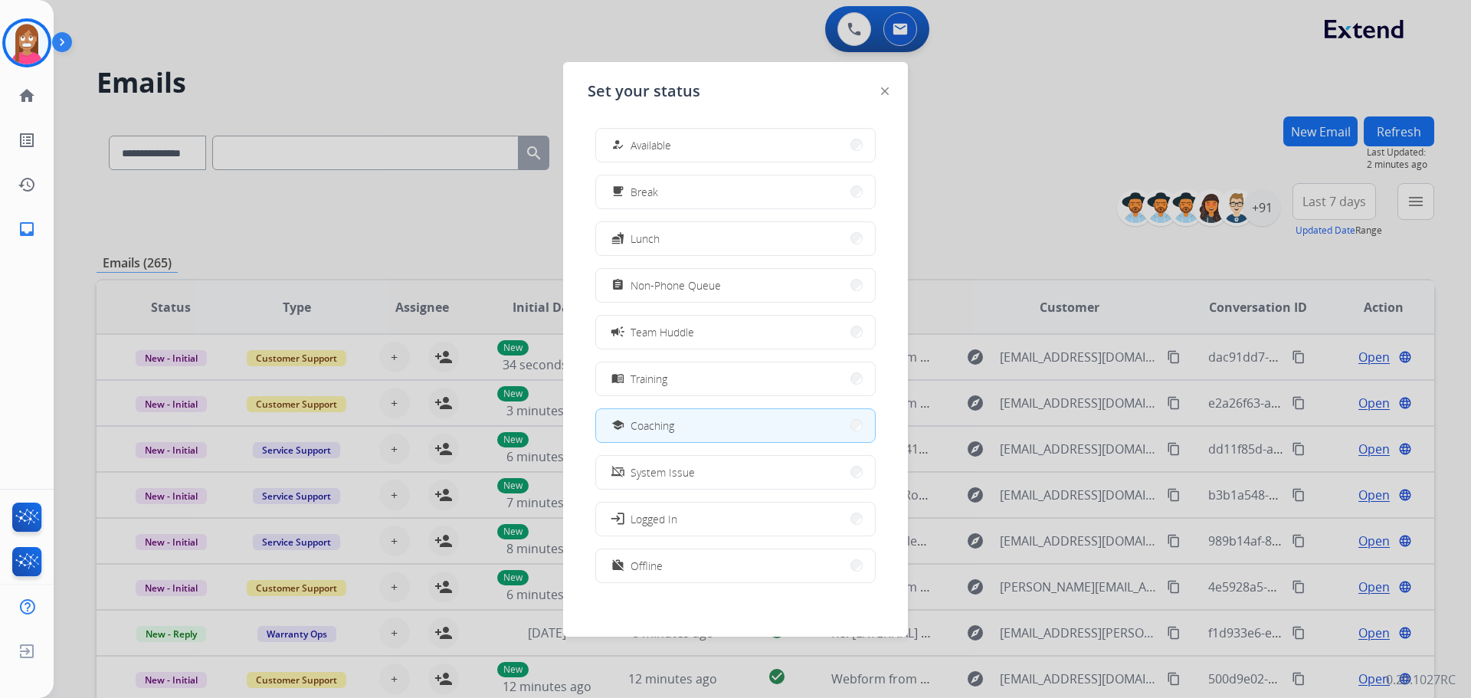
click at [651, 141] on span "Available" at bounding box center [650, 145] width 41 height 16
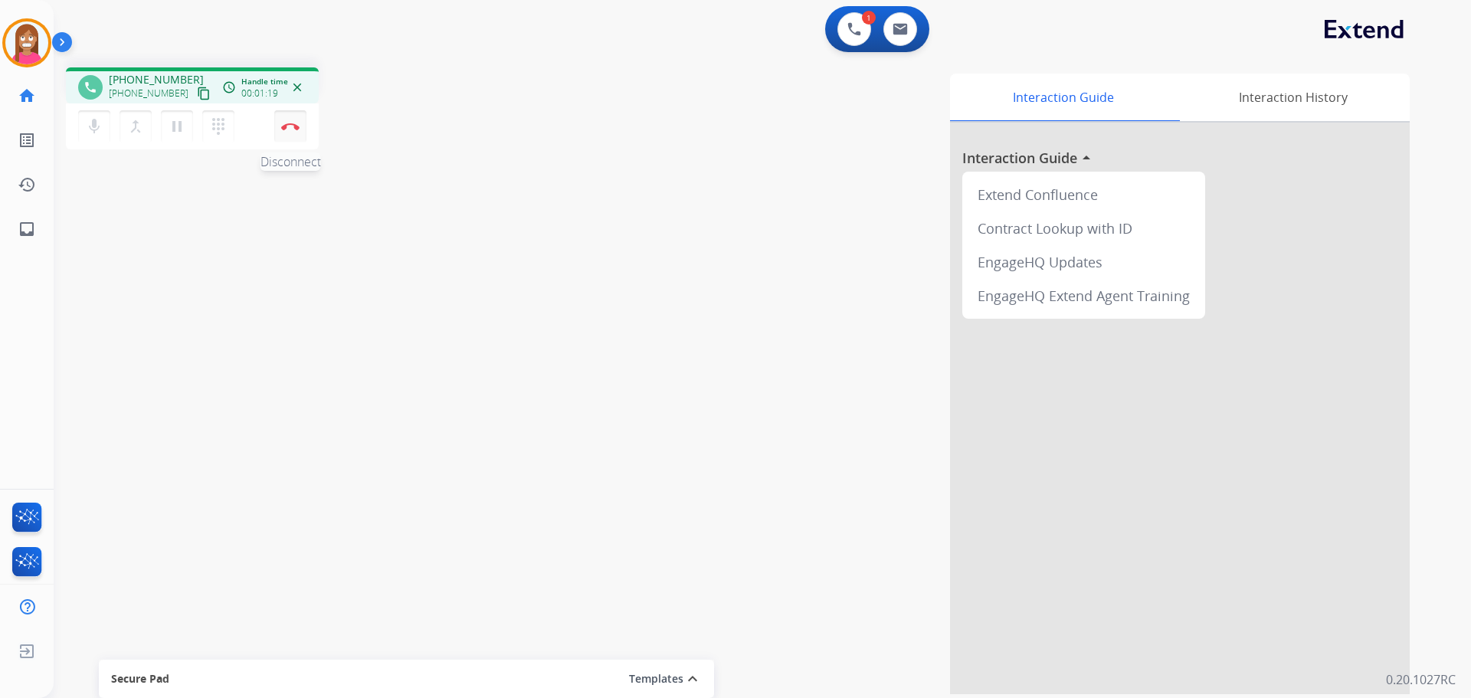
click at [298, 130] on button "Disconnect" at bounding box center [290, 126] width 32 height 32
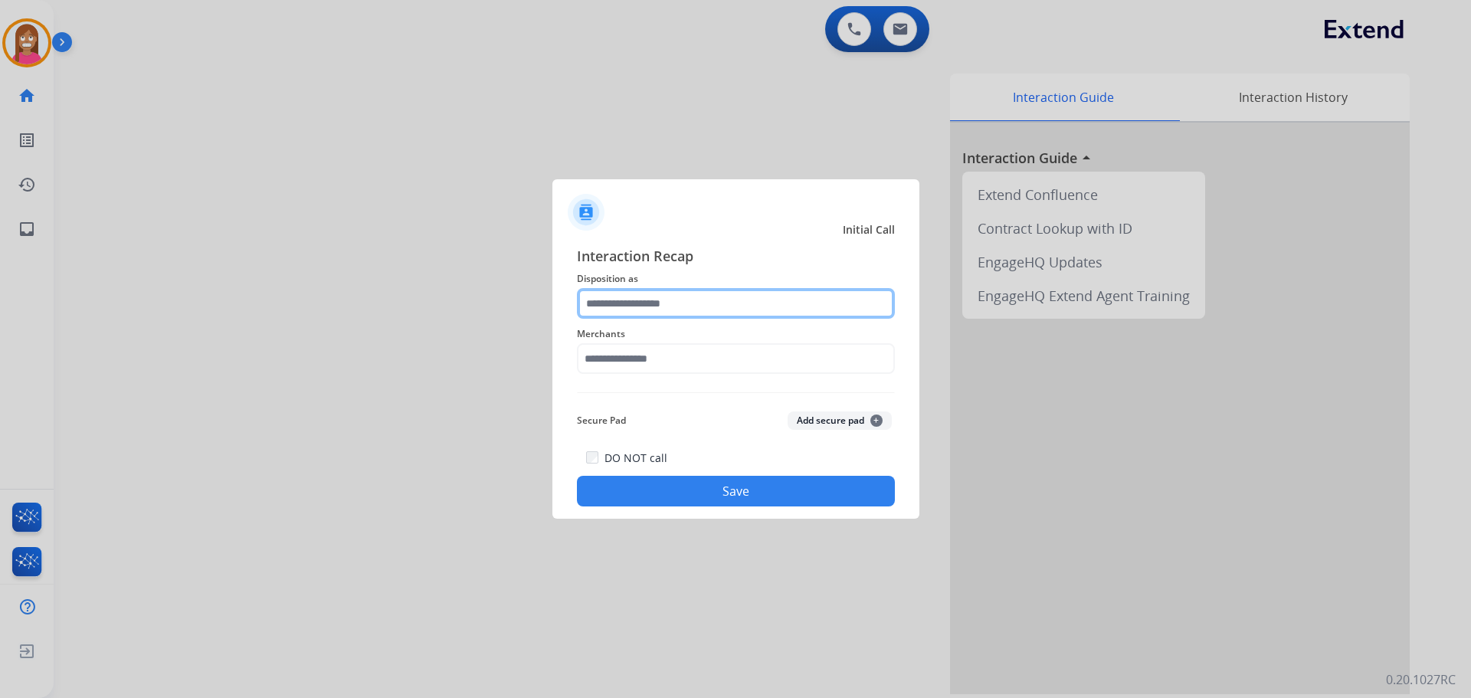
click at [637, 300] on input "text" at bounding box center [736, 303] width 318 height 31
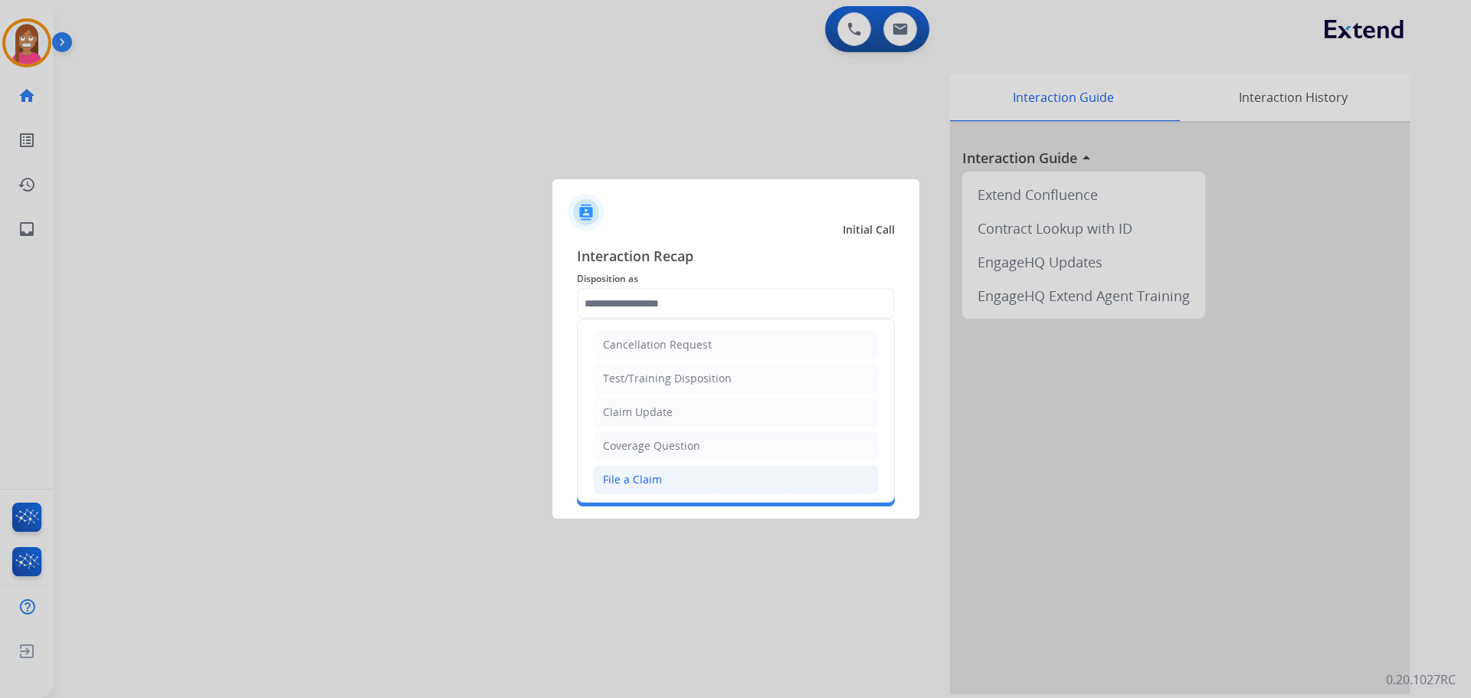
click at [617, 480] on div "File a Claim" at bounding box center [632, 479] width 59 height 15
type input "**********"
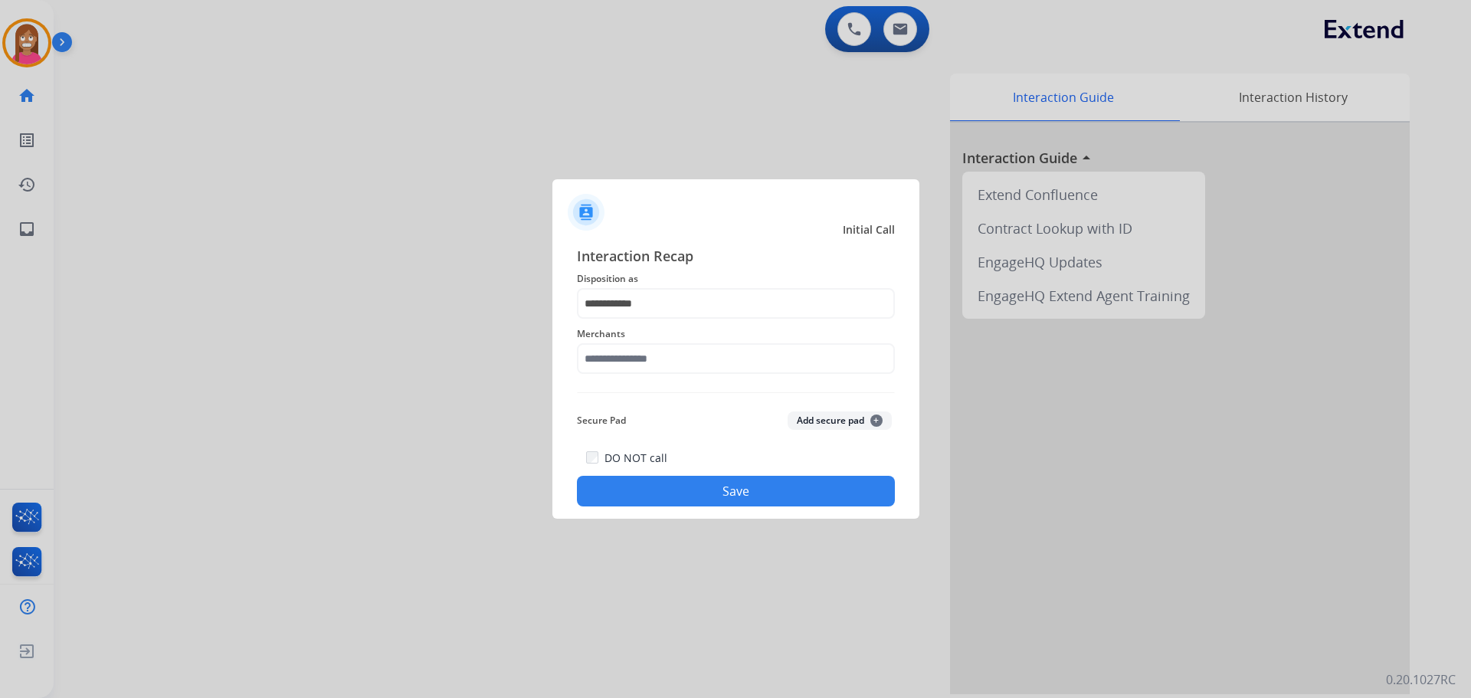
click at [630, 378] on div "Merchants" at bounding box center [736, 349] width 318 height 61
click at [625, 365] on input "text" at bounding box center [736, 358] width 318 height 31
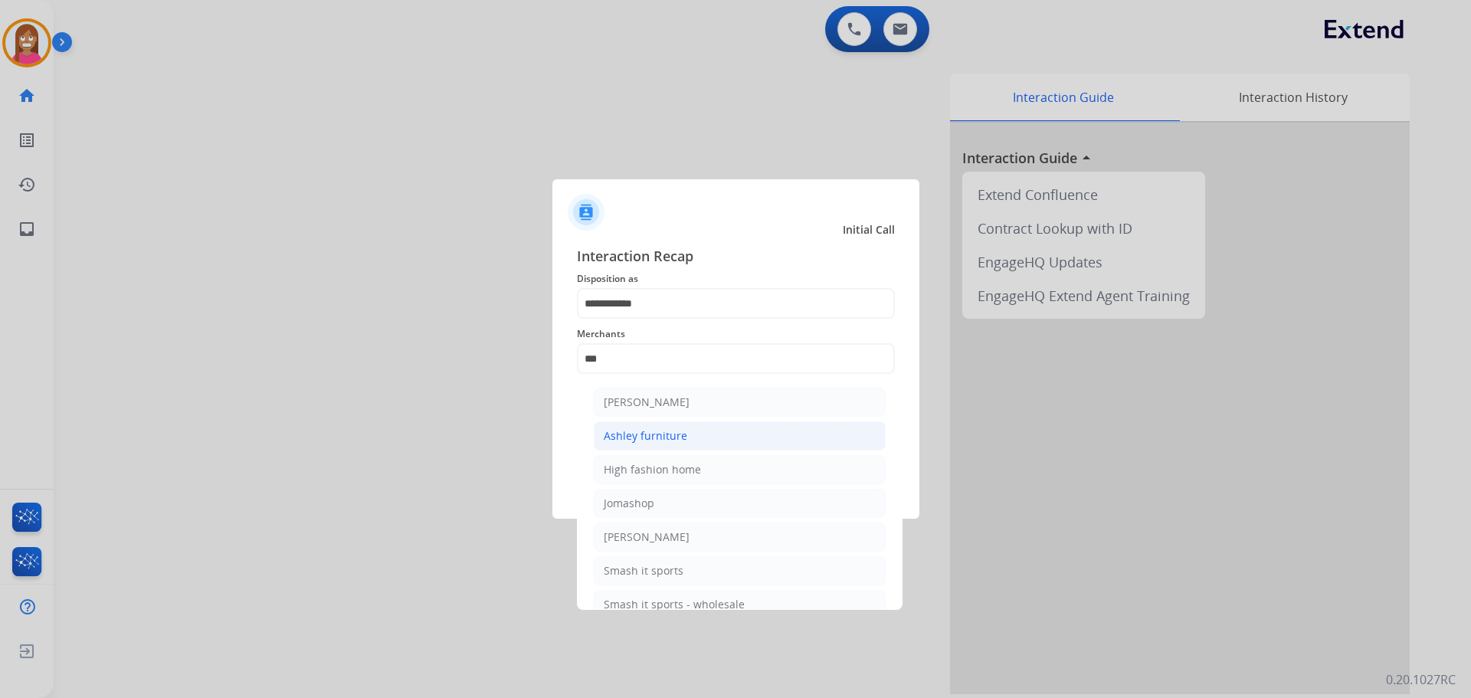
click at [609, 437] on div "Ashley furniture" at bounding box center [645, 435] width 83 height 15
type input "**********"
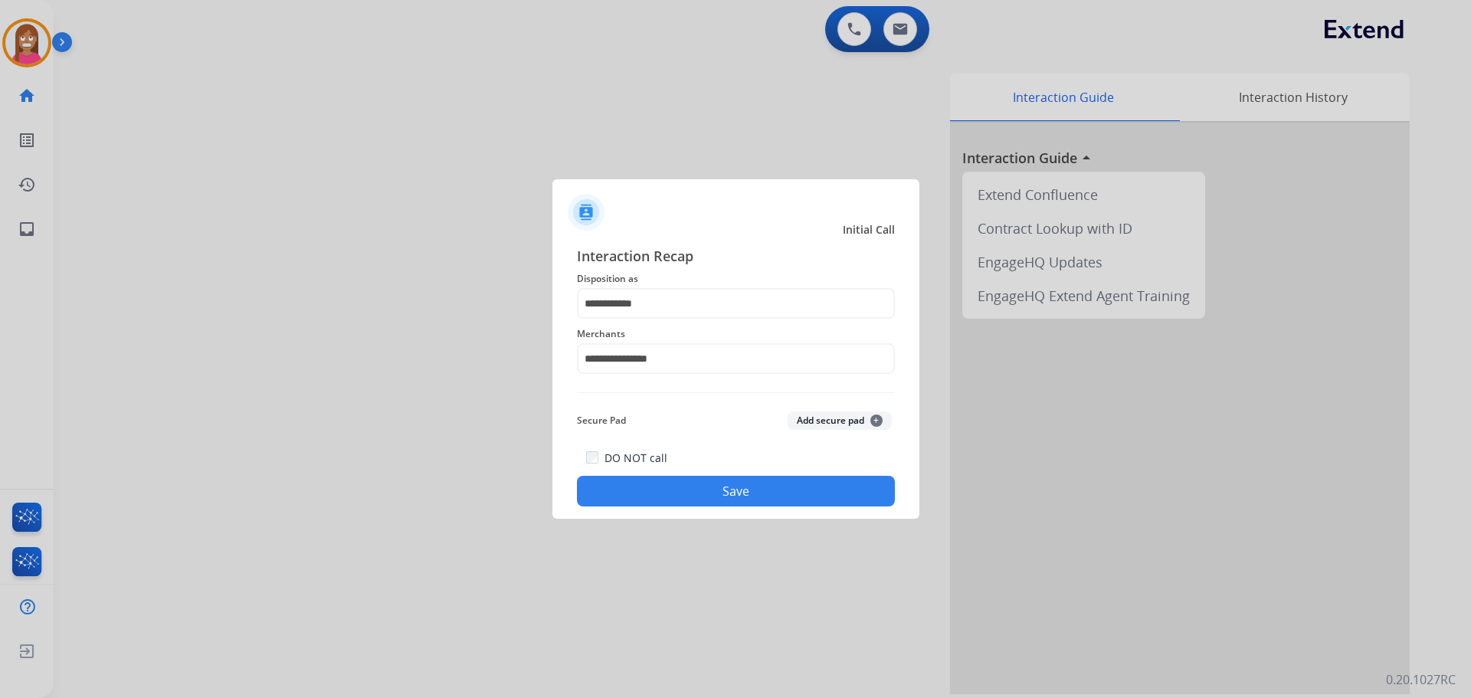
click at [641, 483] on button "Save" at bounding box center [736, 491] width 318 height 31
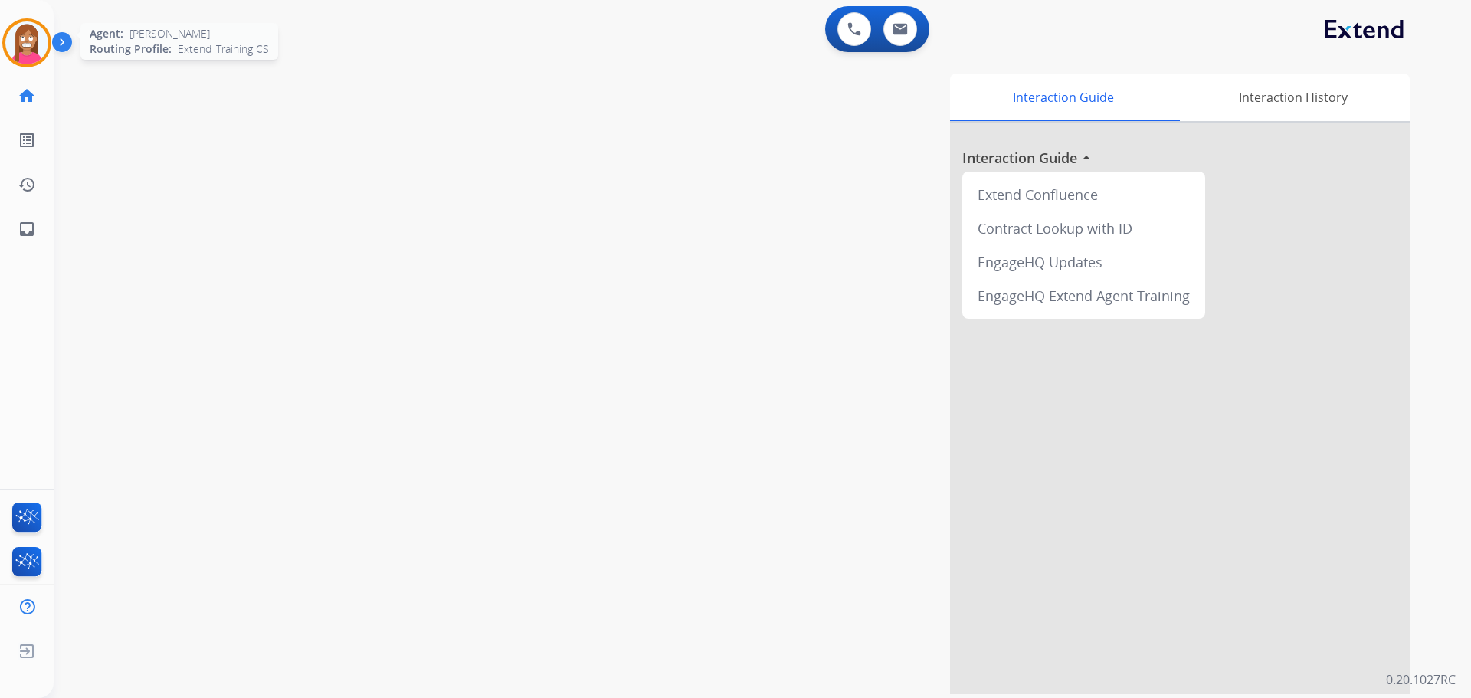
click at [35, 55] on img at bounding box center [26, 42] width 43 height 43
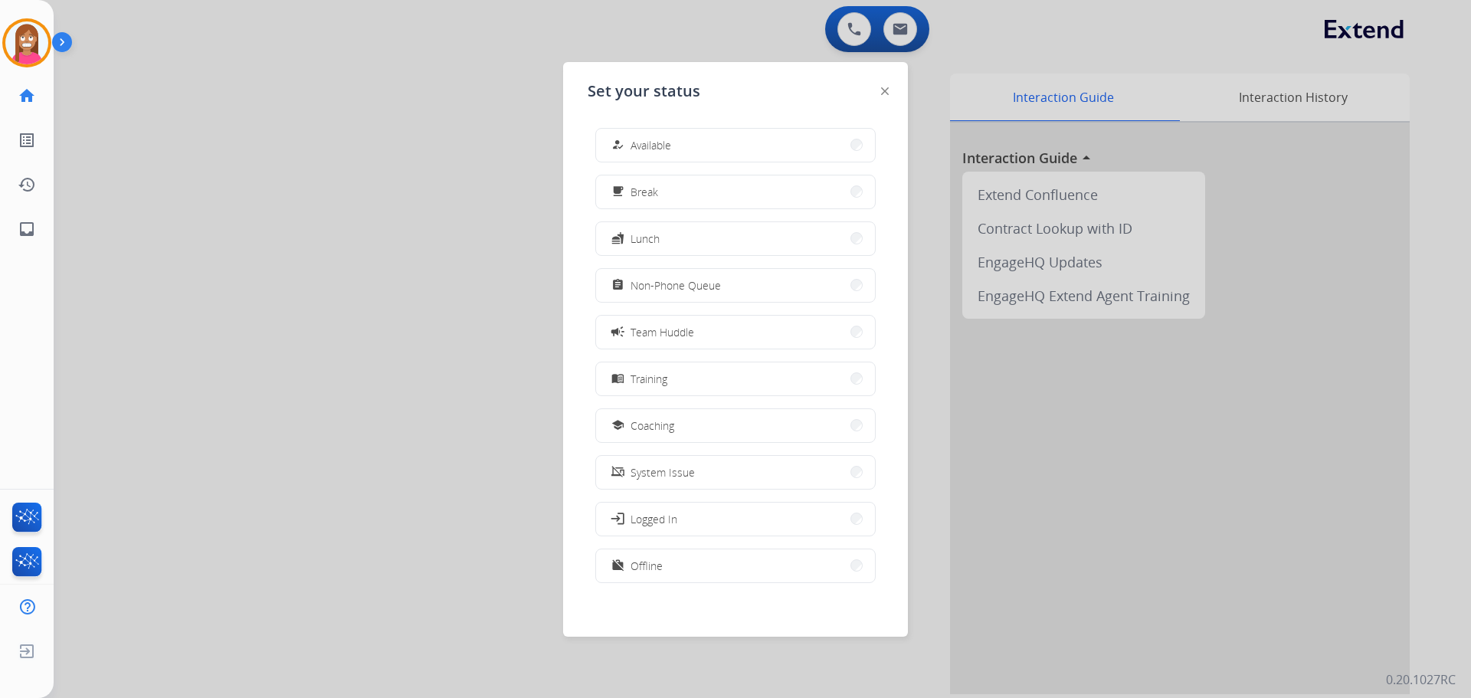
drag, startPoint x: 663, startPoint y: 420, endPoint x: 971, endPoint y: 492, distance: 317.0
click at [662, 421] on span "Coaching" at bounding box center [652, 425] width 44 height 16
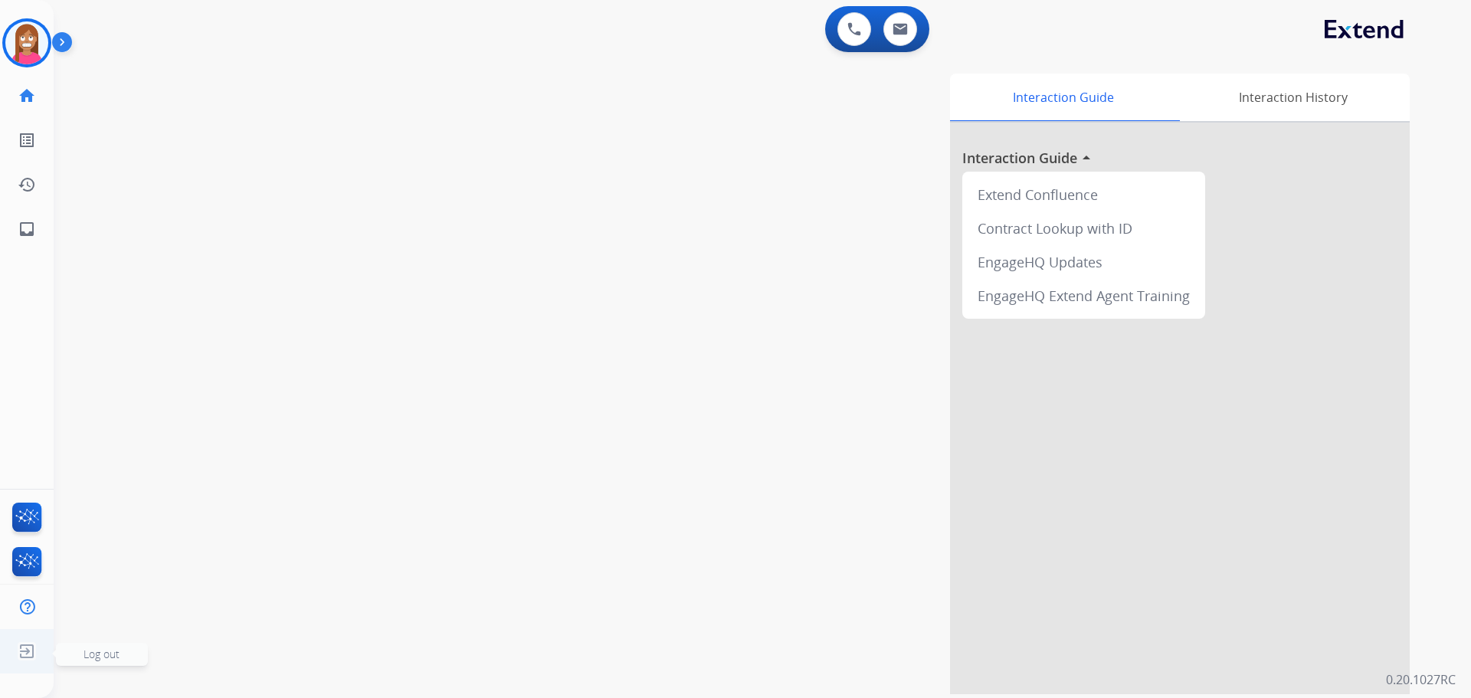
click at [27, 653] on img at bounding box center [27, 651] width 28 height 29
